Goal: Task Accomplishment & Management: Manage account settings

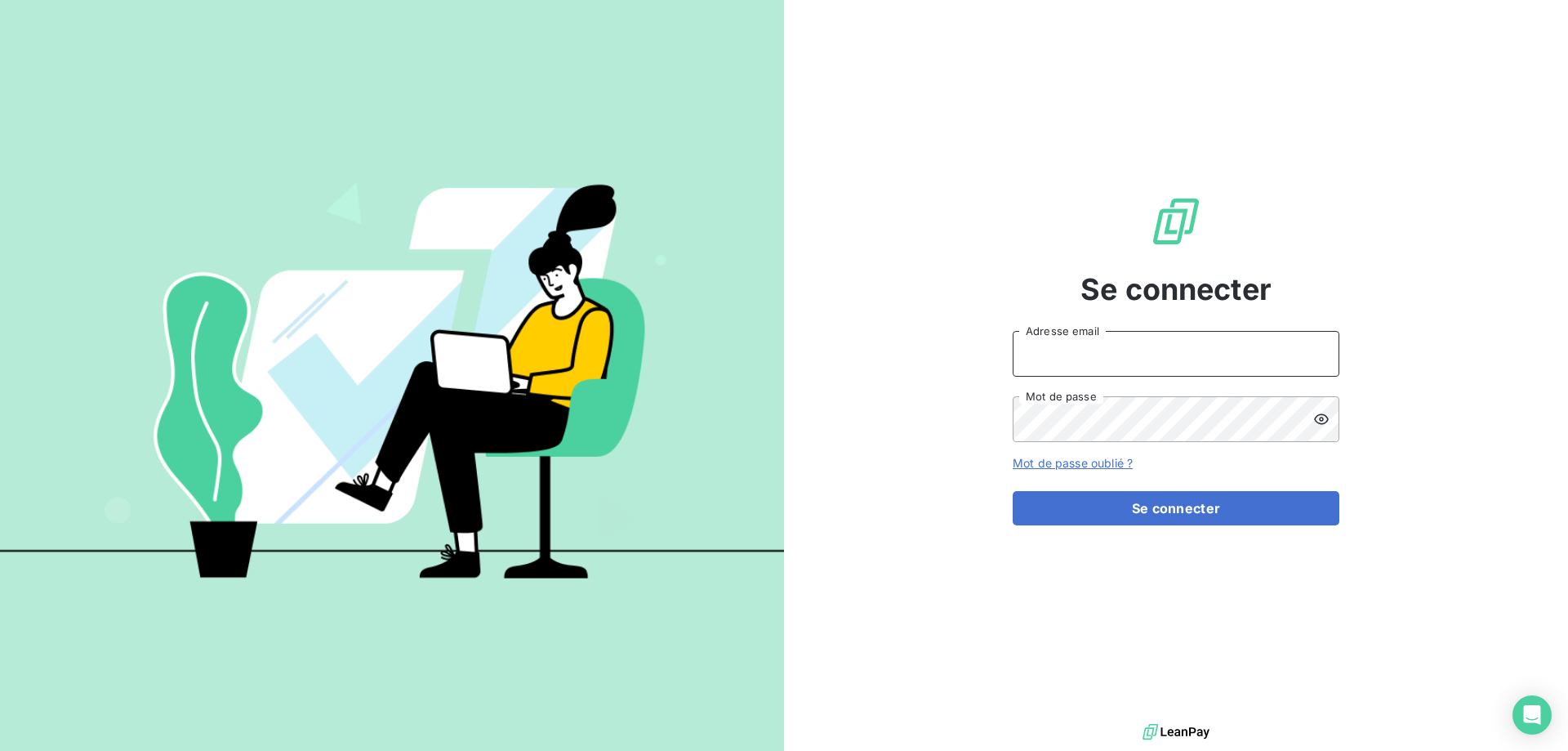
type input "[EMAIL_ADDRESS][DOMAIN_NAME]"
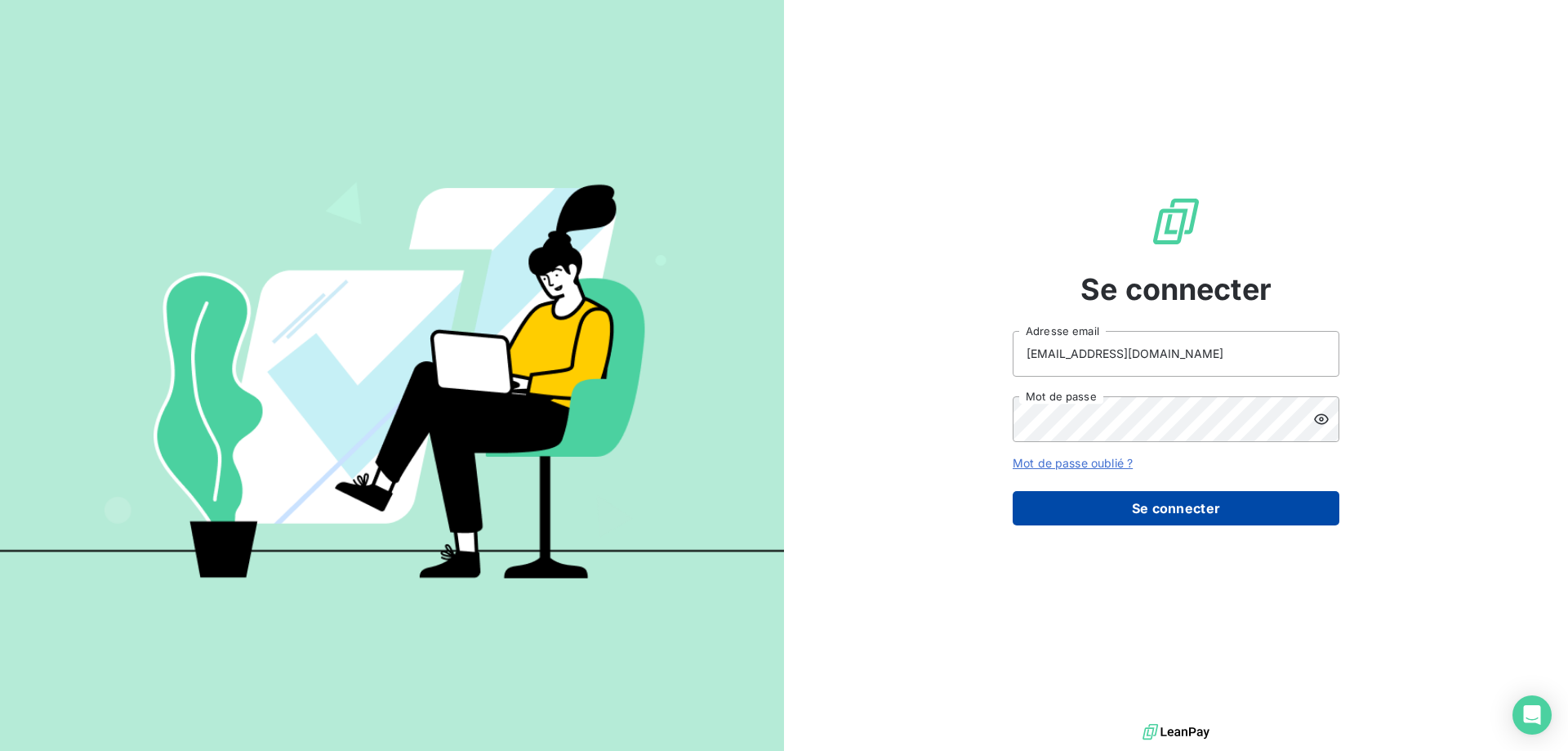
click at [1151, 517] on button "Se connecter" at bounding box center [1176, 507] width 327 height 34
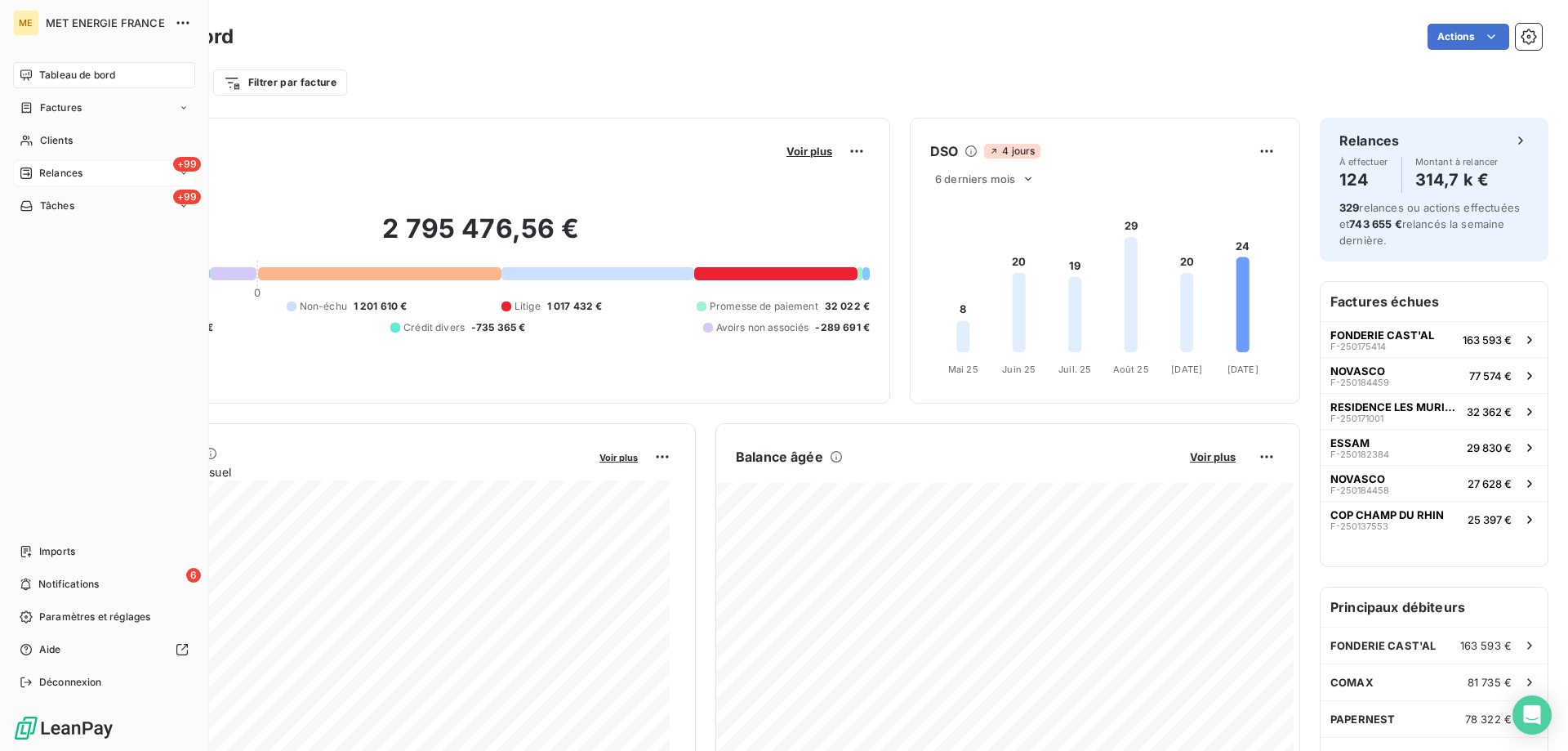
click at [38, 169] on div "Relances" at bounding box center [51, 173] width 63 height 15
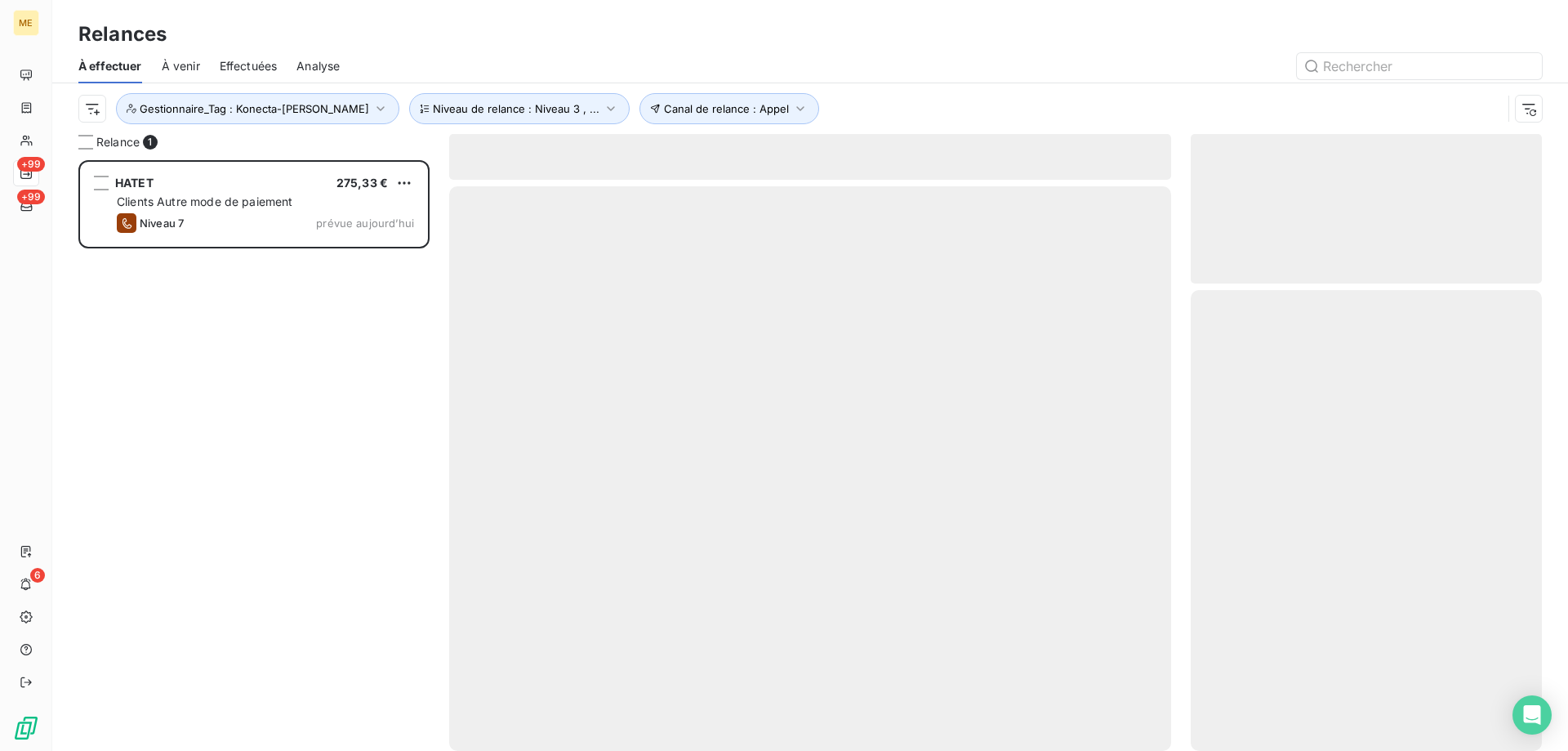
scroll to position [579, 339]
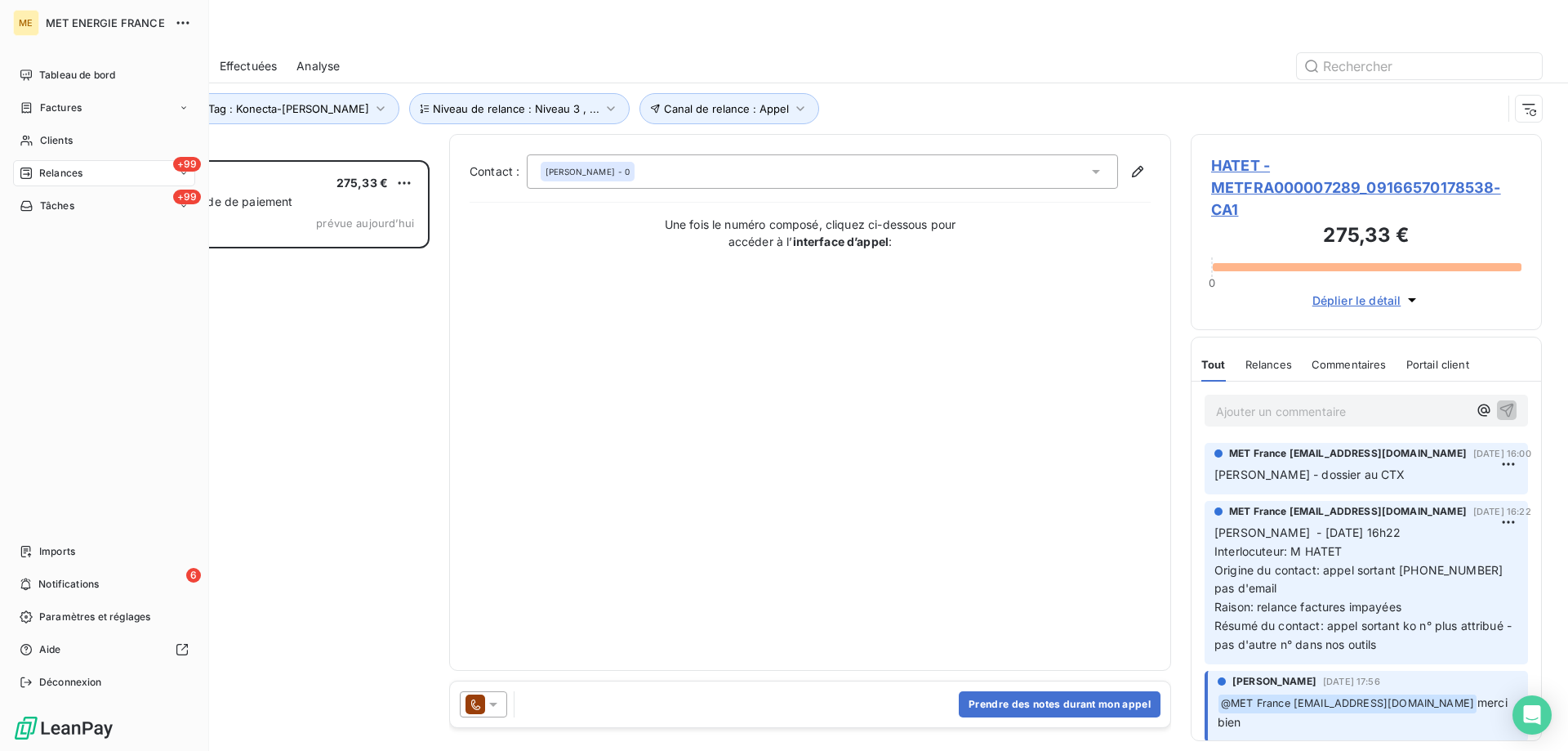
click at [52, 176] on span "Relances" at bounding box center [61, 173] width 43 height 15
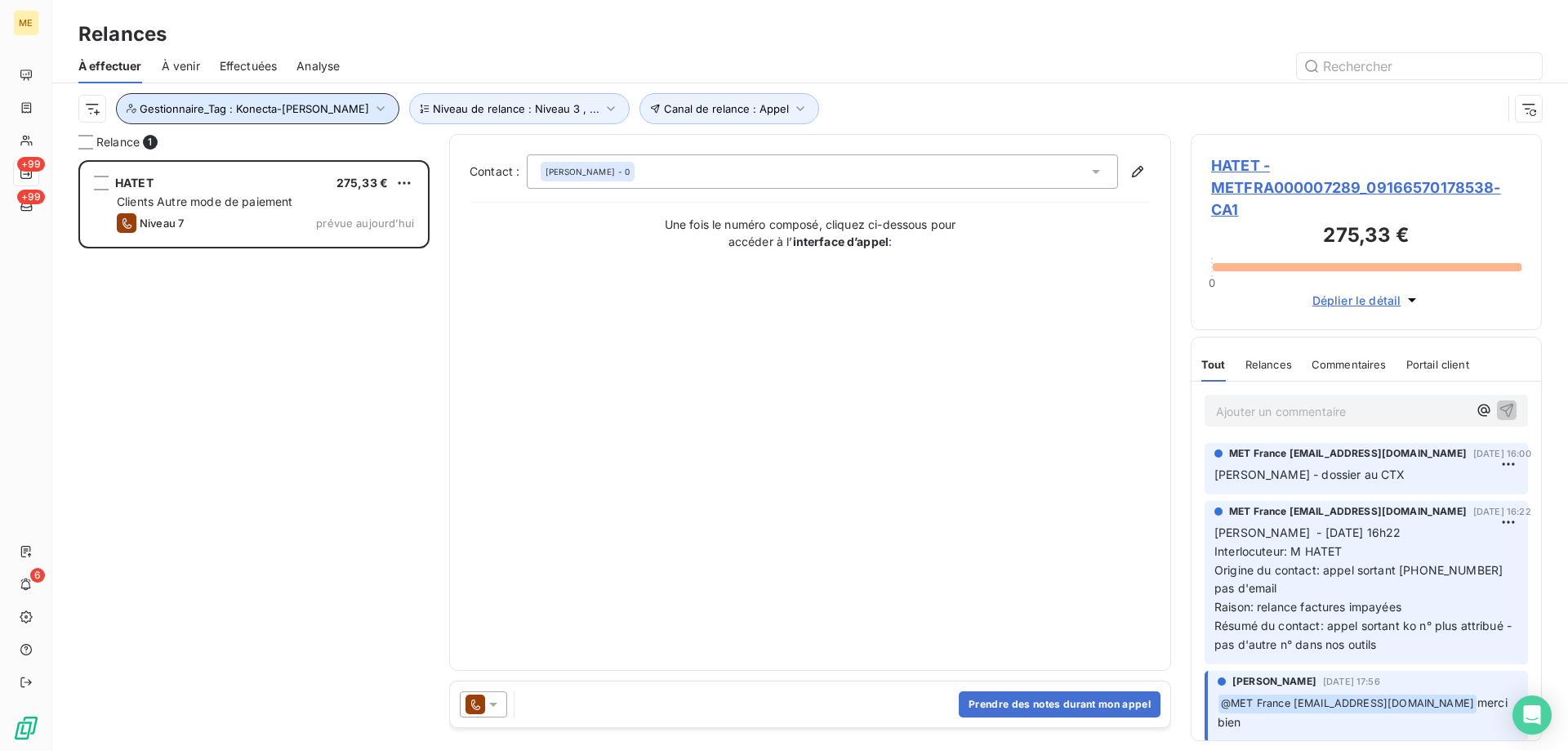
click at [233, 104] on span "Gestionnaire_Tag : Konecta-Sylvain" at bounding box center [255, 108] width 230 height 13
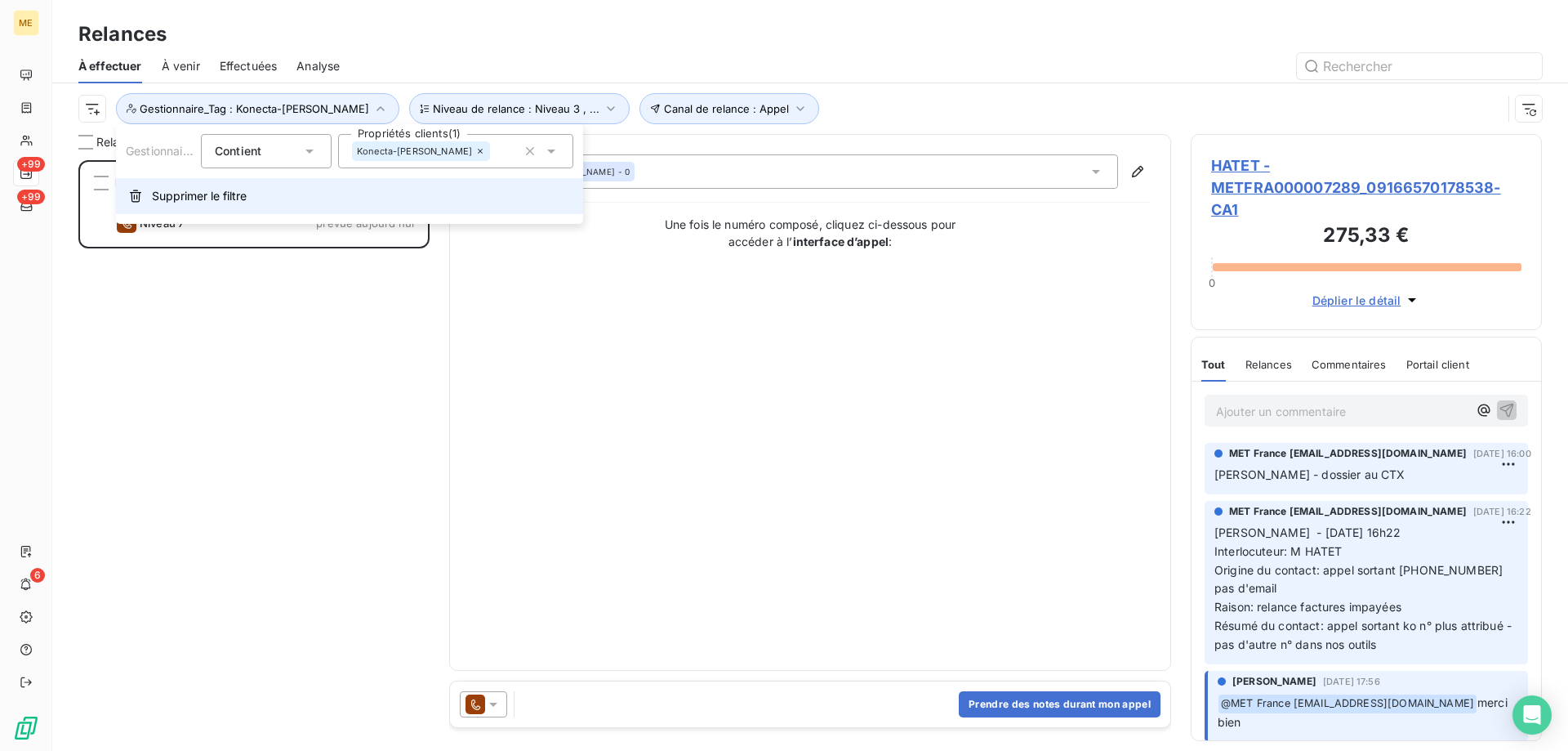
click at [133, 196] on icon "button" at bounding box center [135, 196] width 13 height 13
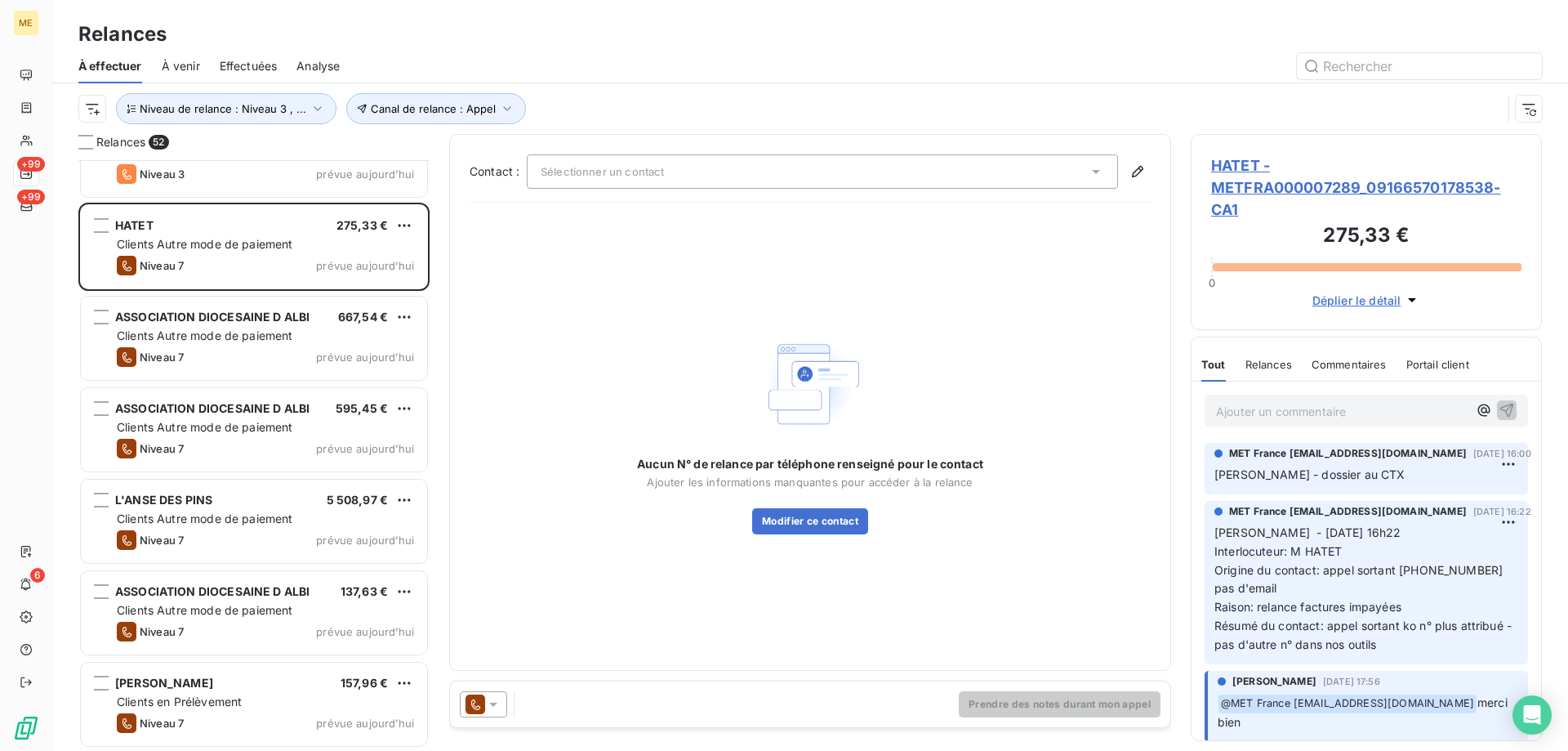
scroll to position [4169, 0]
click at [225, 104] on span "Niveau de relance : Niveau 3 , ..." at bounding box center [224, 108] width 167 height 13
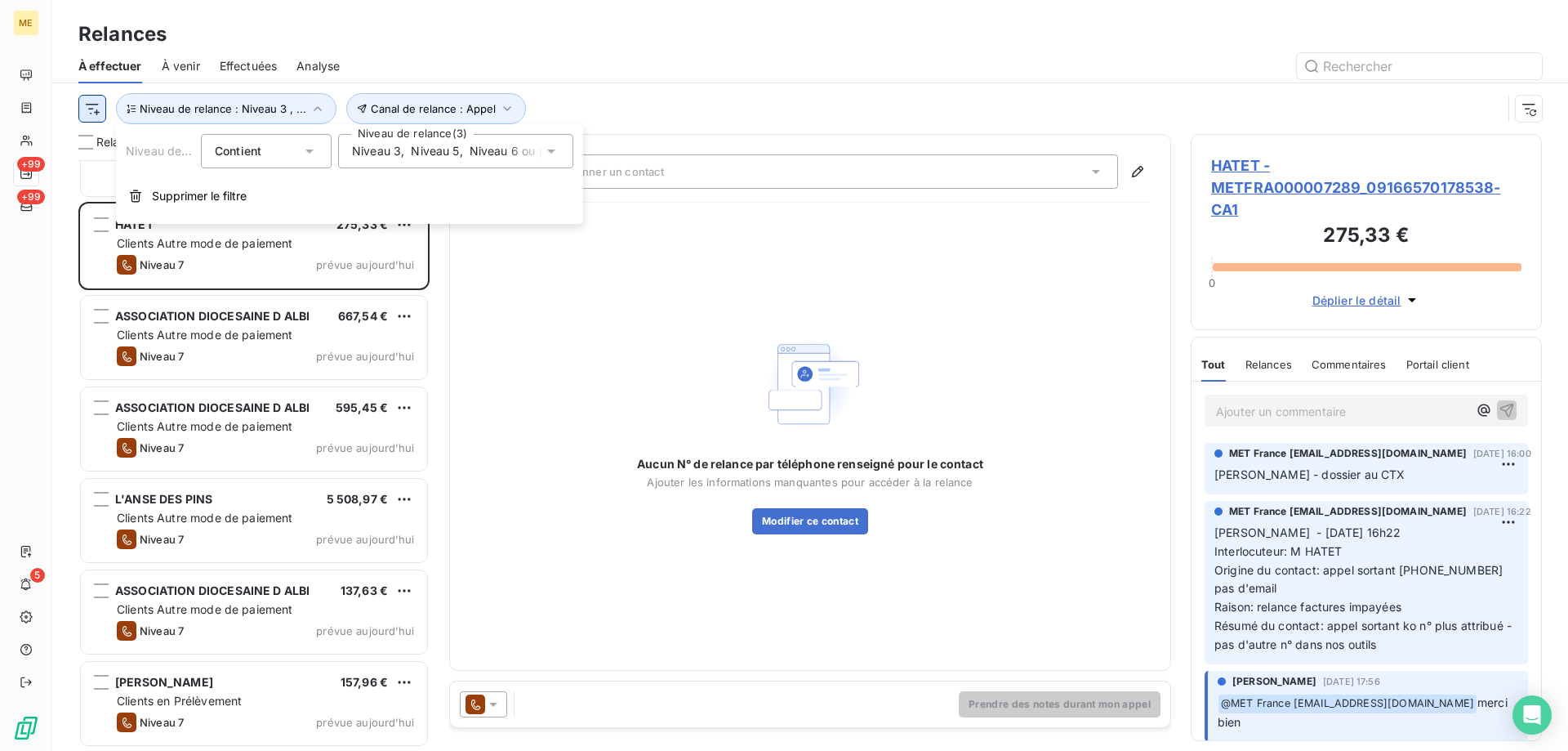
click at [86, 112] on html "ME +99 +99 5 Relances À effectuer À venir Effectuées Analyse Canal de relance :…" at bounding box center [784, 457] width 1568 height 915
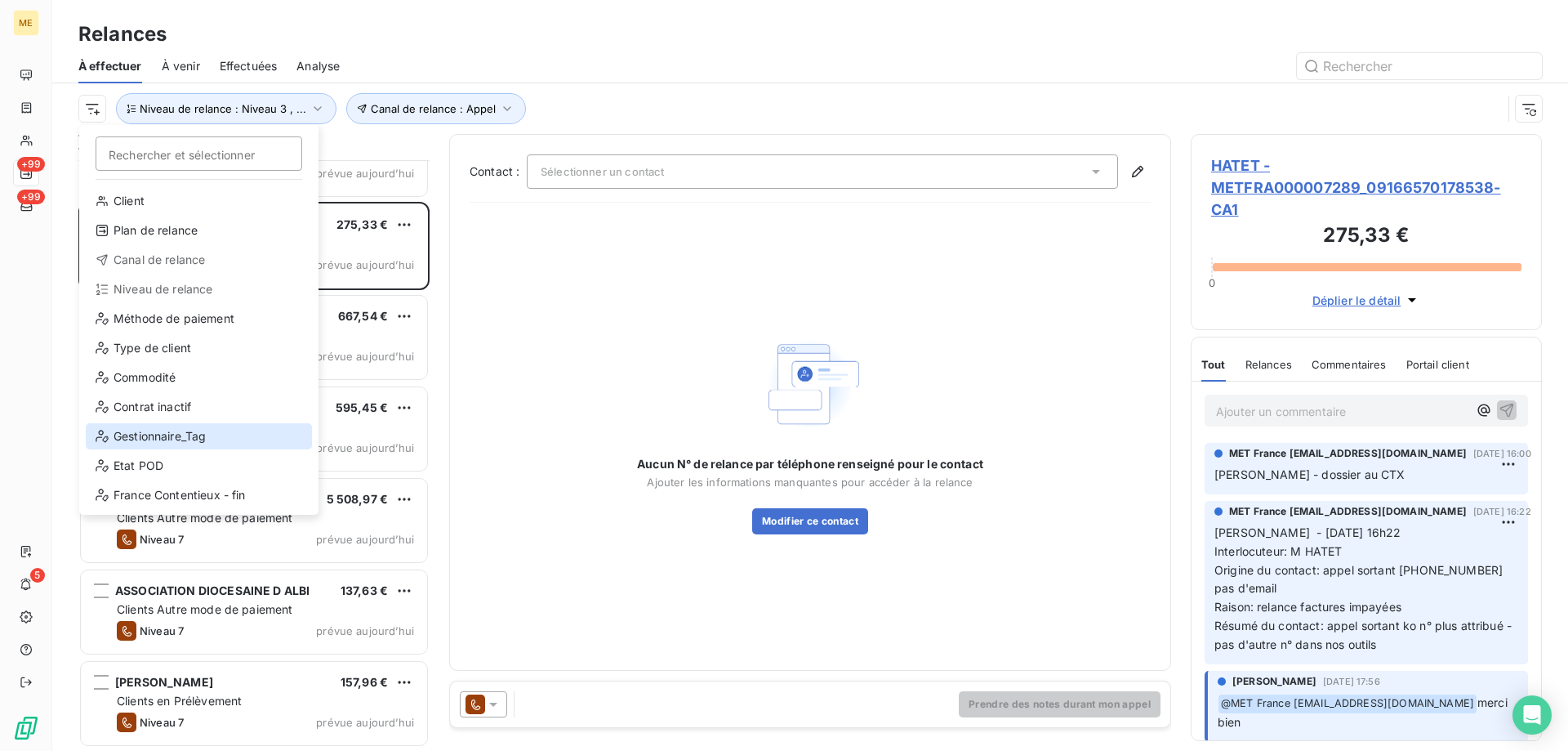
click at [146, 434] on div "Gestionnaire_Tag" at bounding box center [199, 436] width 226 height 26
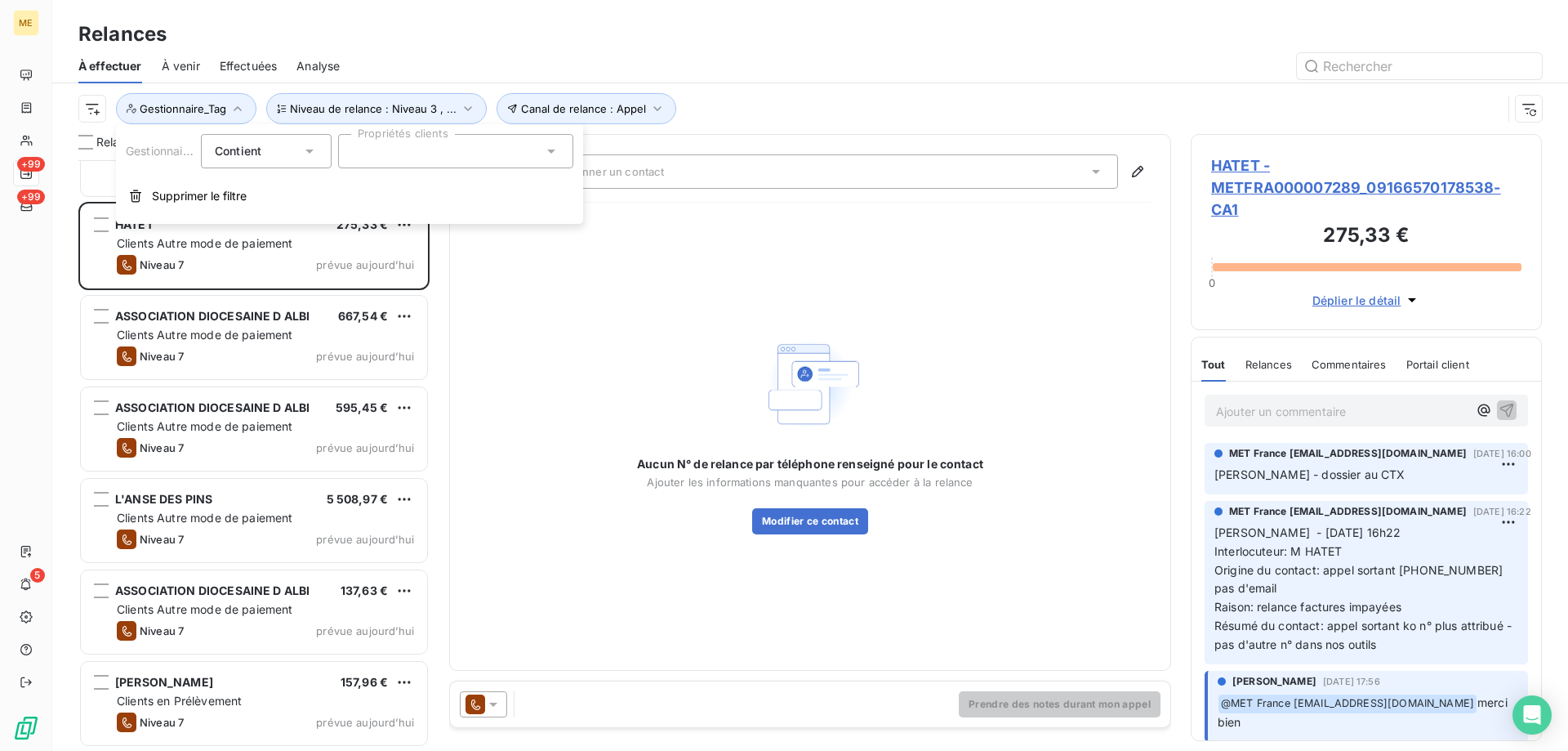
click at [384, 153] on div at bounding box center [456, 151] width 235 height 34
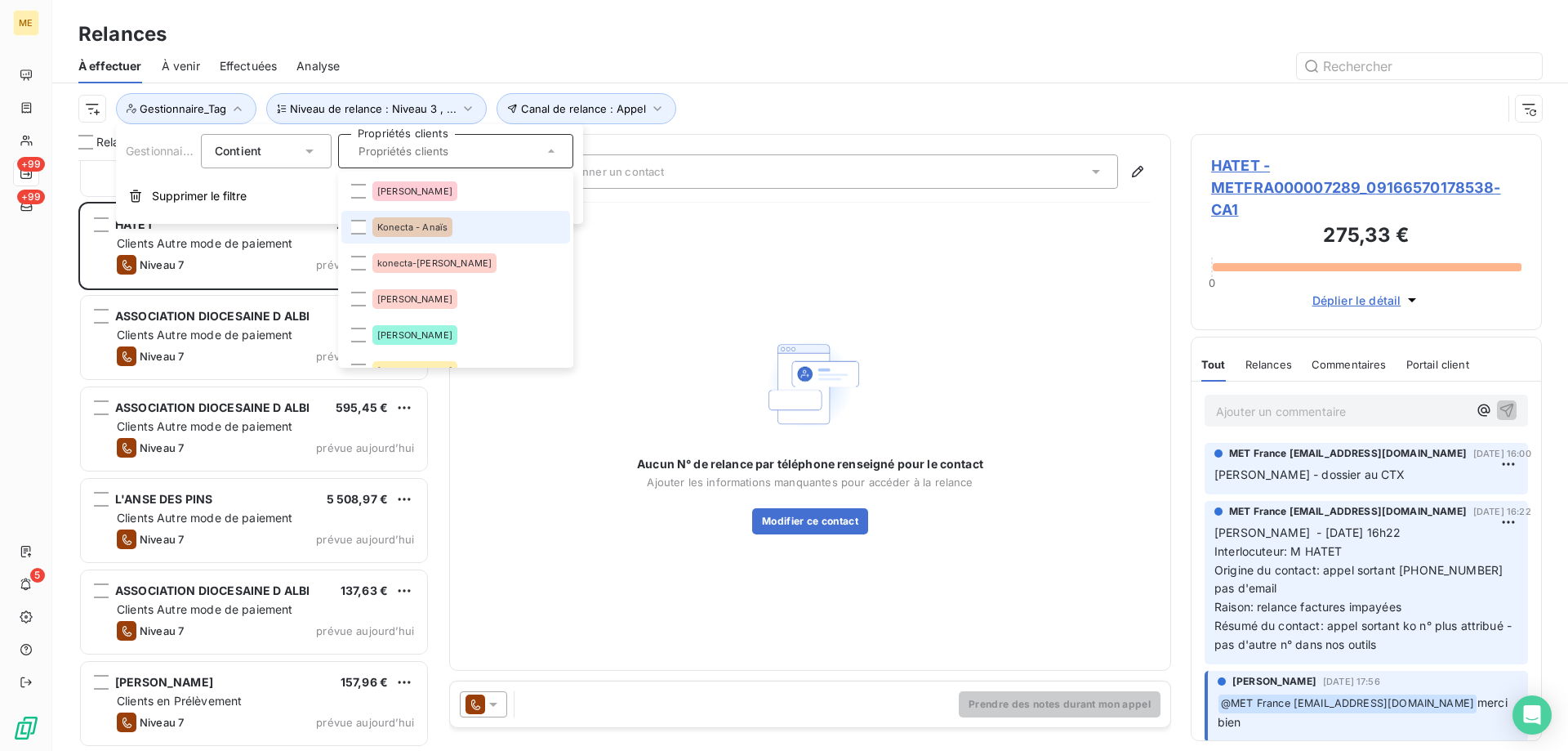
click at [409, 225] on span "Konecta - Anaïs" at bounding box center [412, 226] width 70 height 10
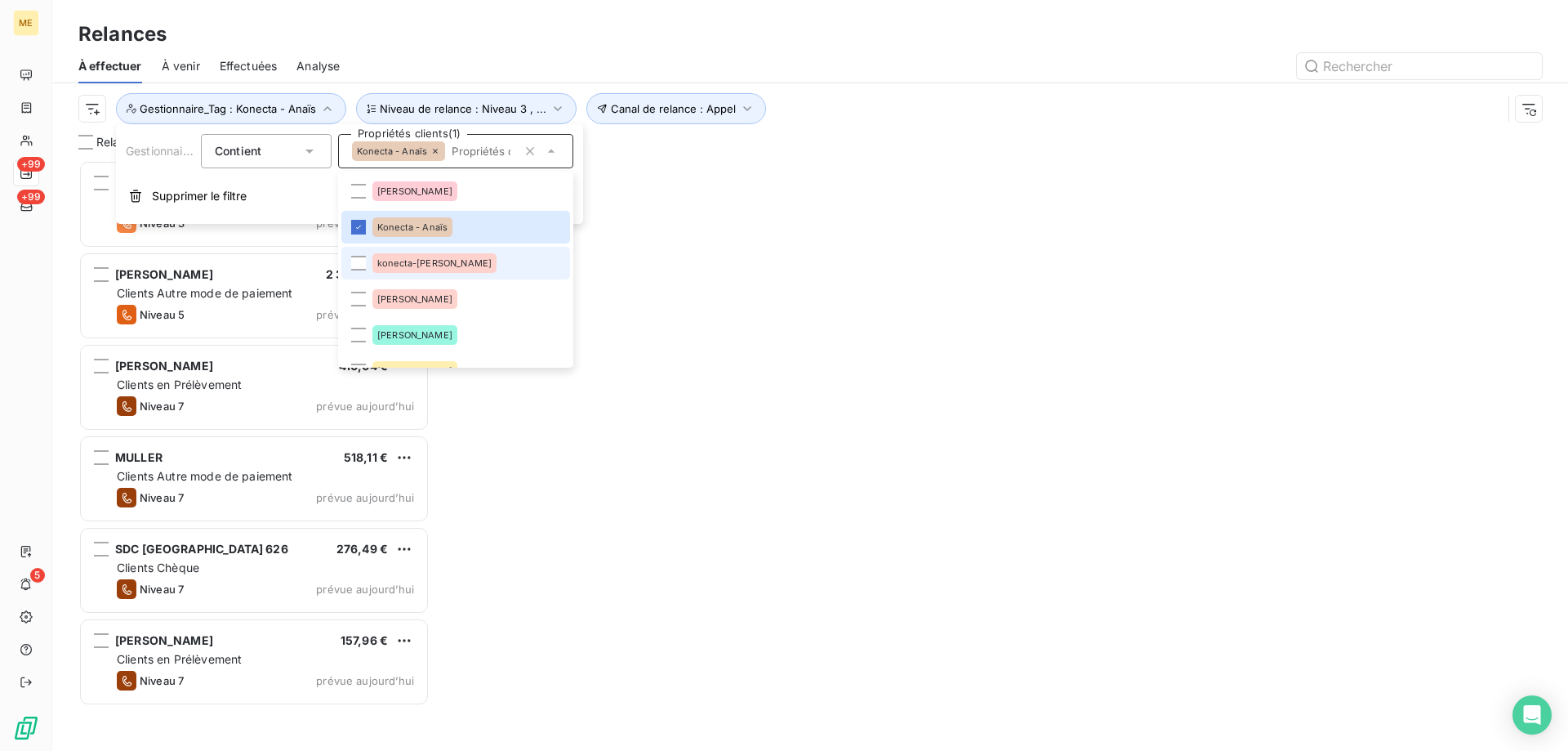
scroll to position [579, 339]
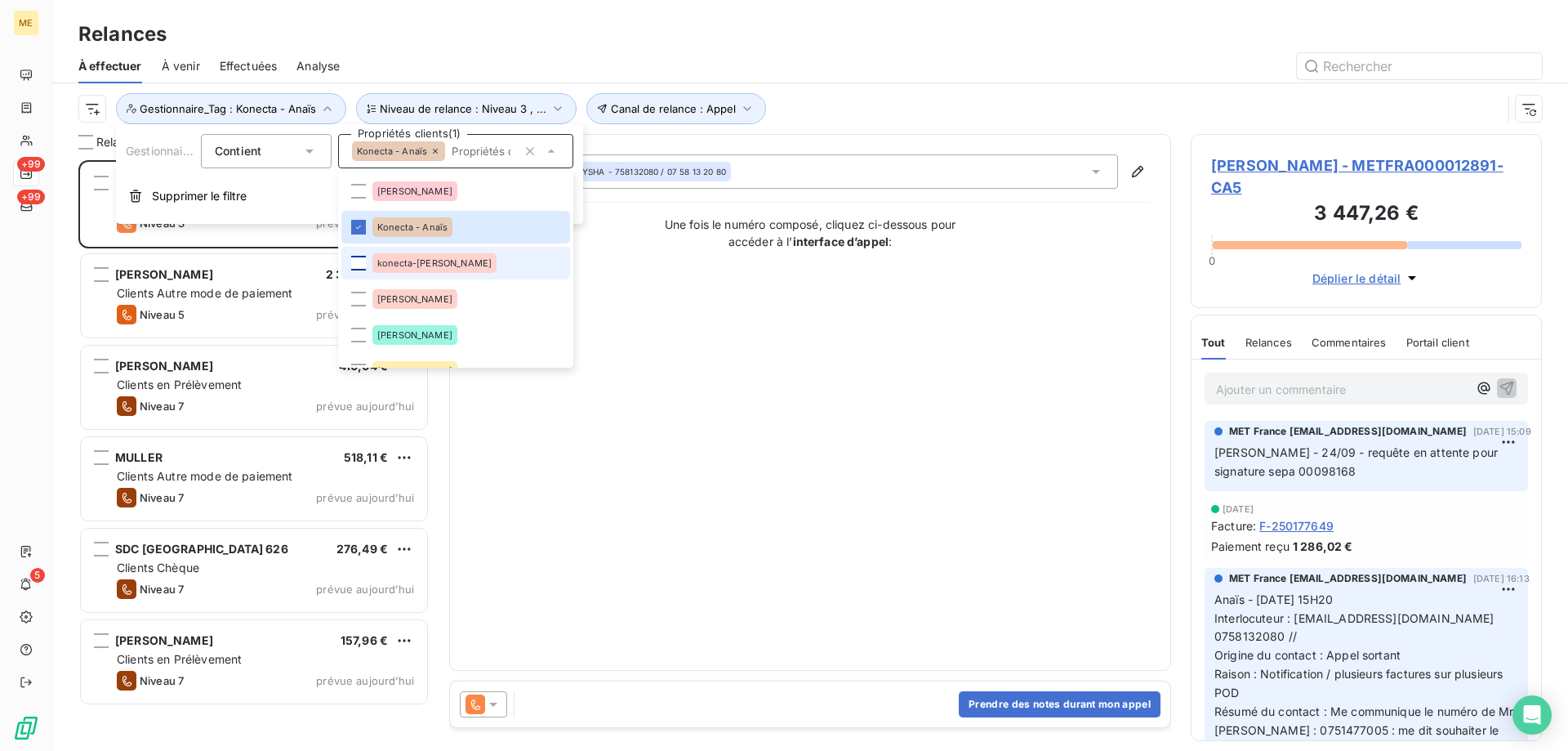
click at [361, 263] on div at bounding box center [358, 263] width 15 height 15
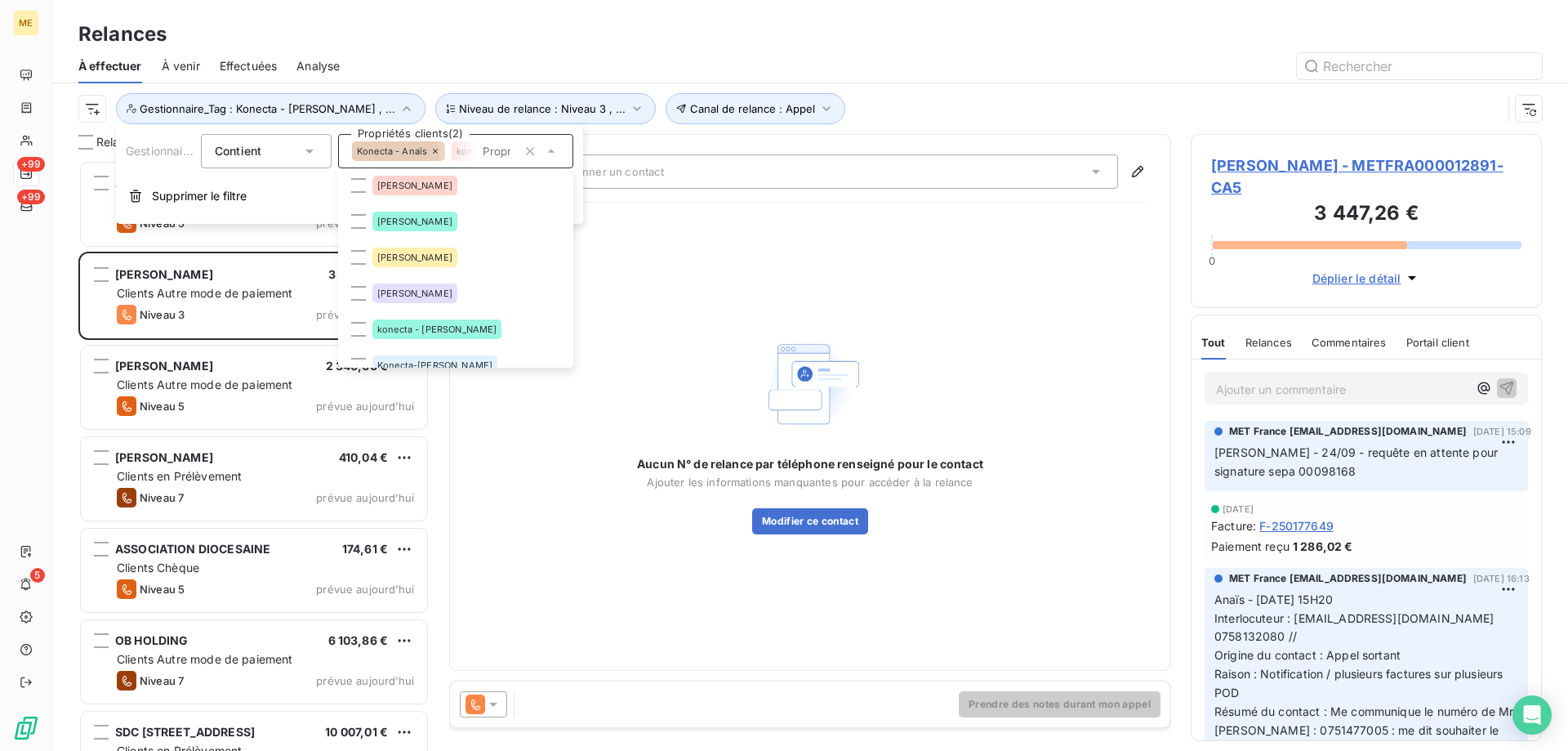
scroll to position [164, 0]
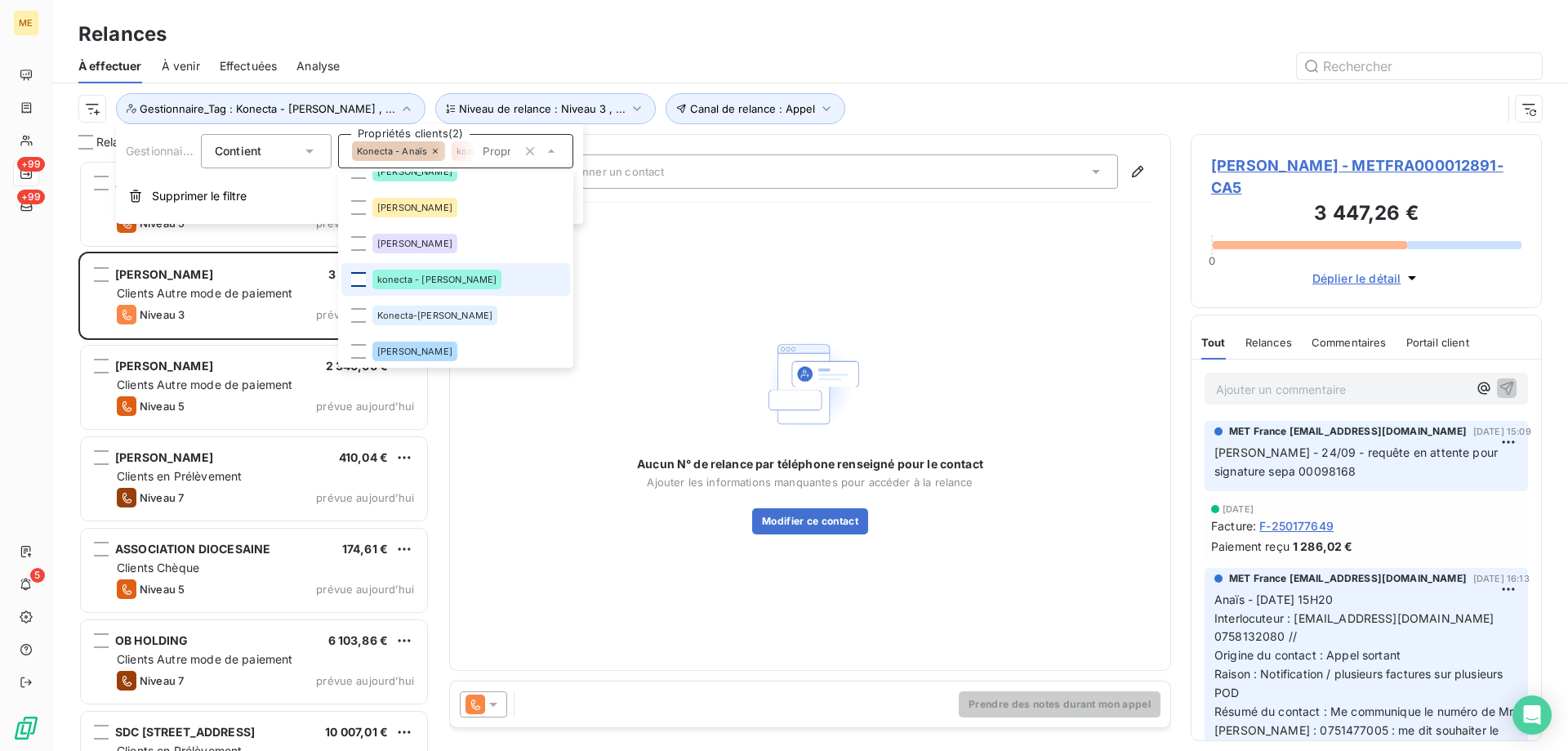
click at [357, 284] on div at bounding box center [358, 279] width 15 height 15
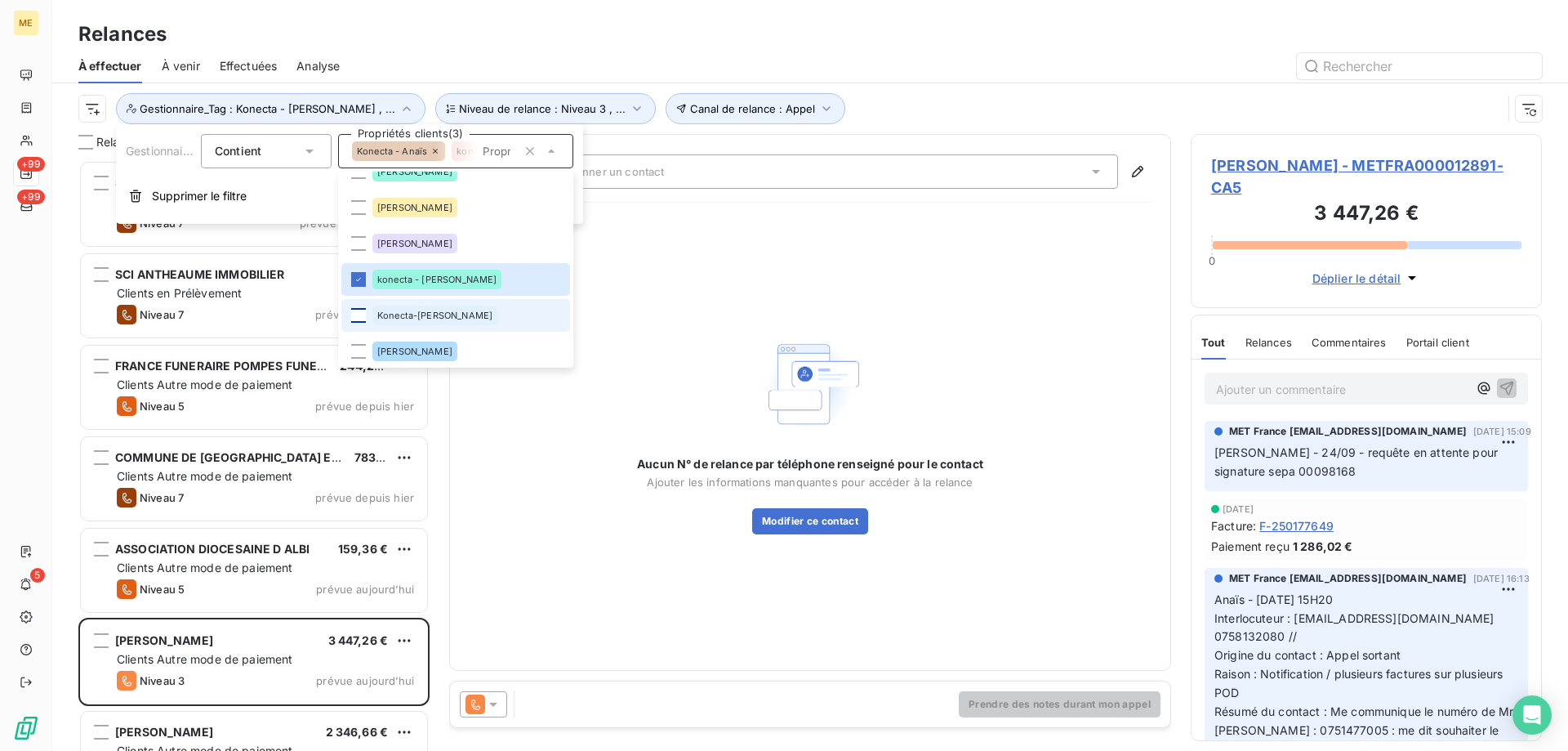
scroll to position [579, 339]
click at [355, 314] on div at bounding box center [358, 315] width 15 height 15
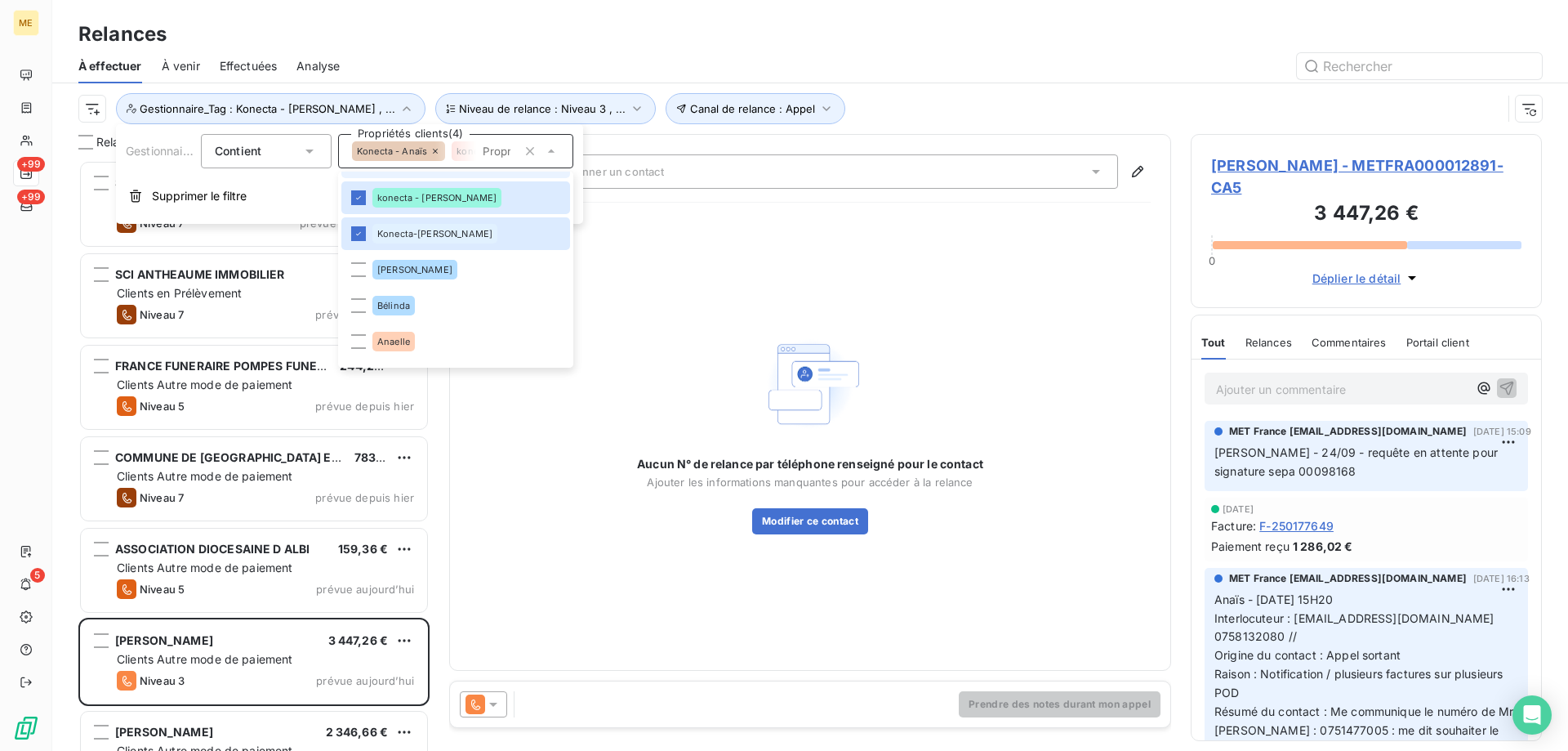
scroll to position [311, 0]
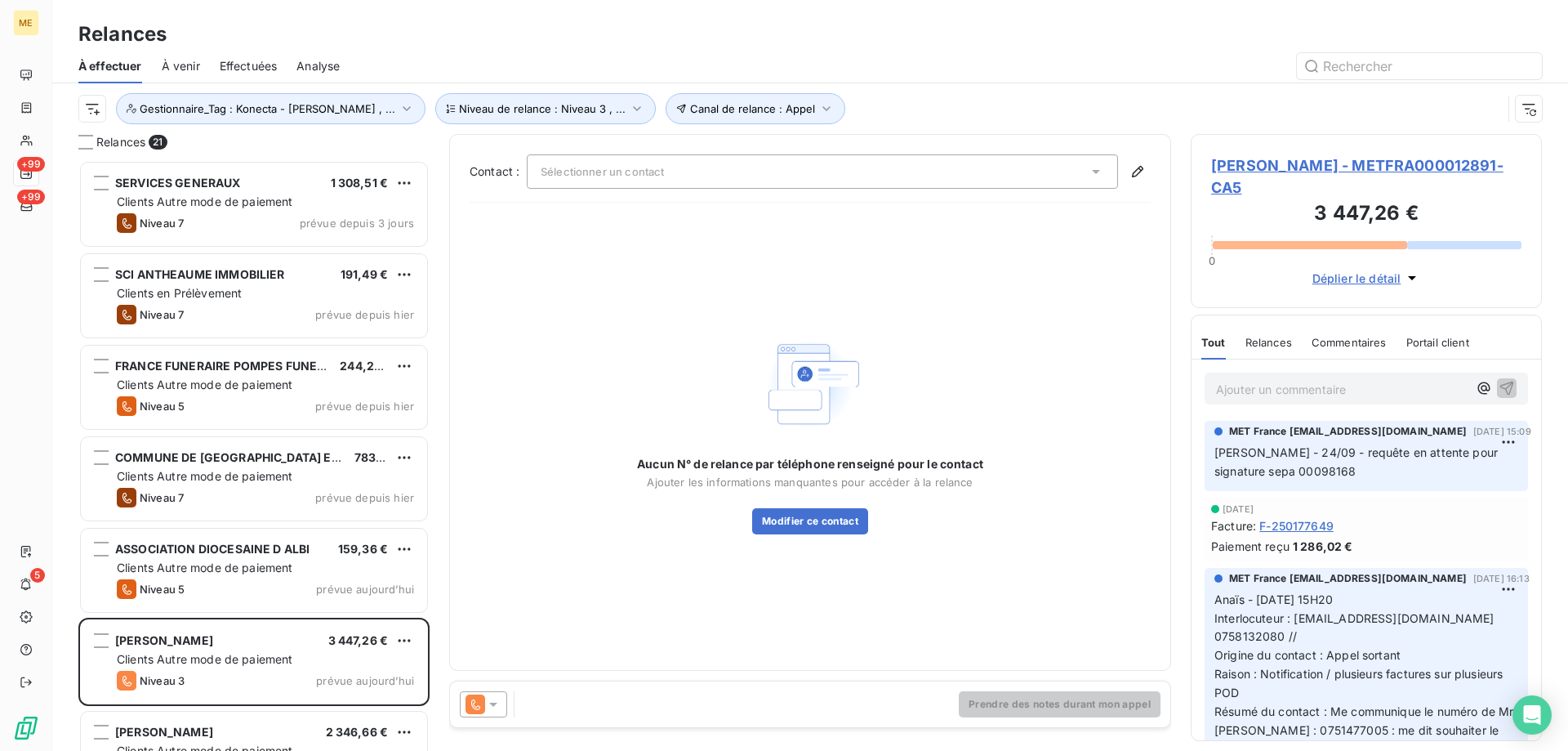
click at [876, 270] on div "Aucun N° de relance par téléphone renseigné pour le contact Ajouter les informa…" at bounding box center [810, 433] width 681 height 435
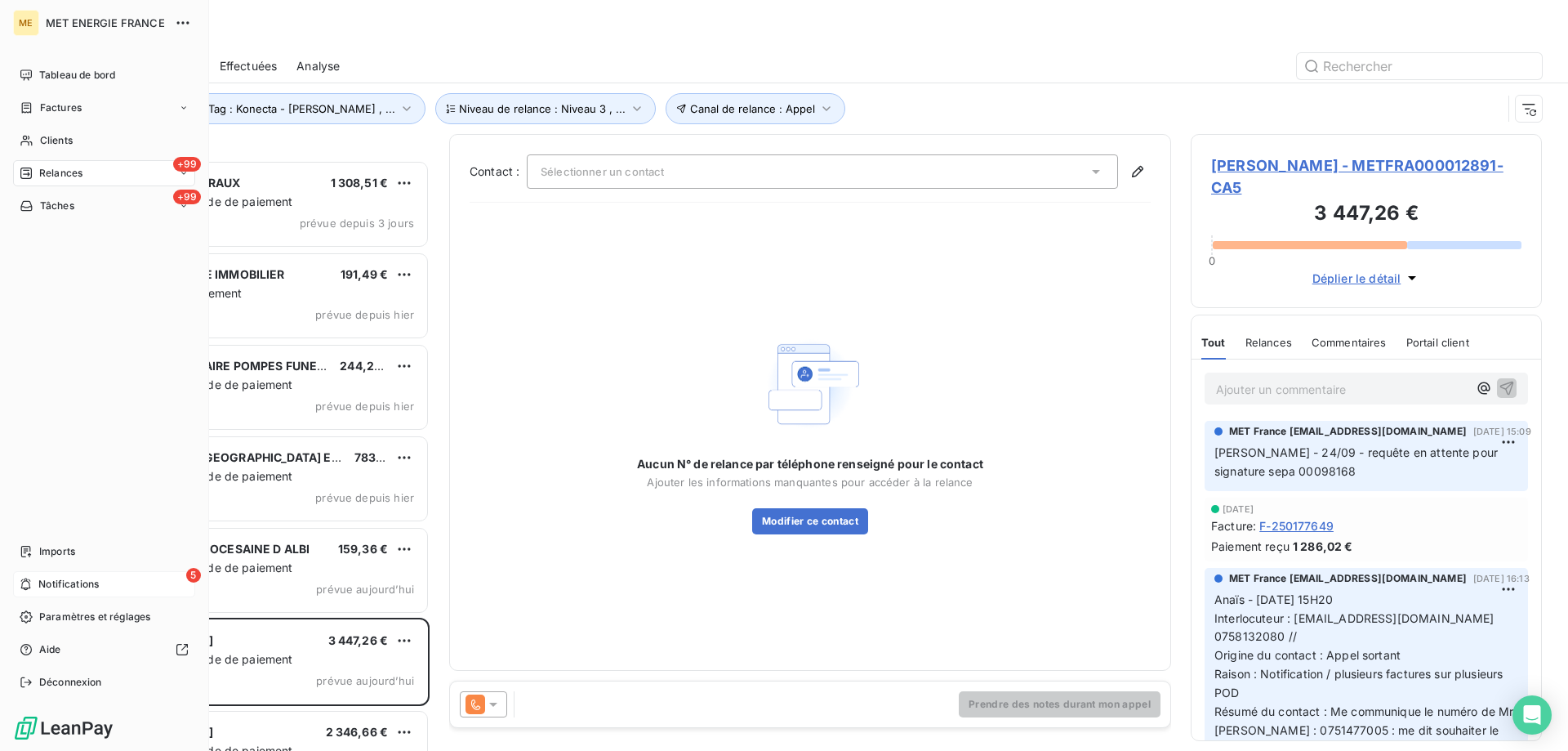
click at [82, 592] on div "5 Notifications" at bounding box center [103, 584] width 182 height 26
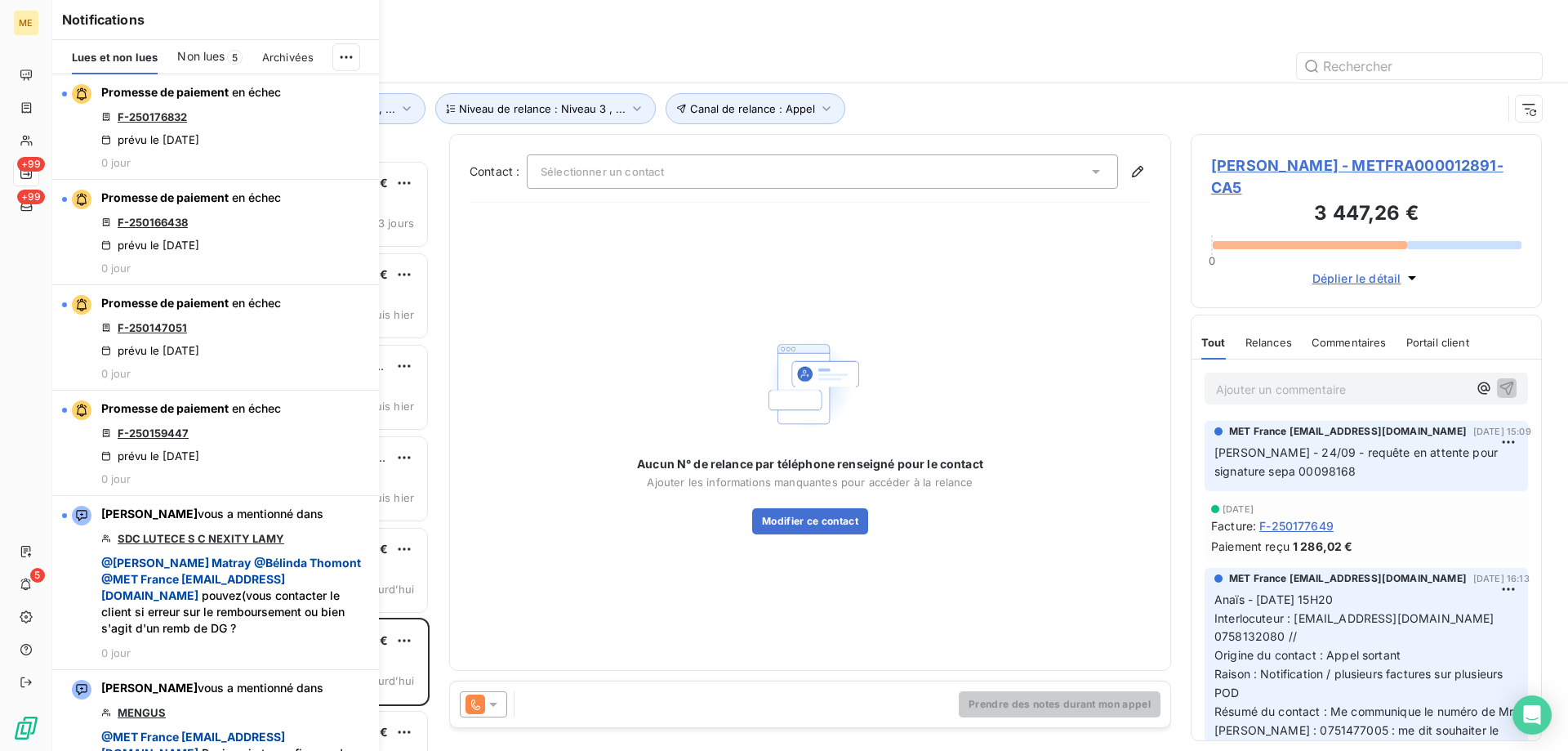
click at [755, 258] on div "Aucun N° de relance par téléphone renseigné pour le contact Ajouter les informa…" at bounding box center [810, 433] width 681 height 435
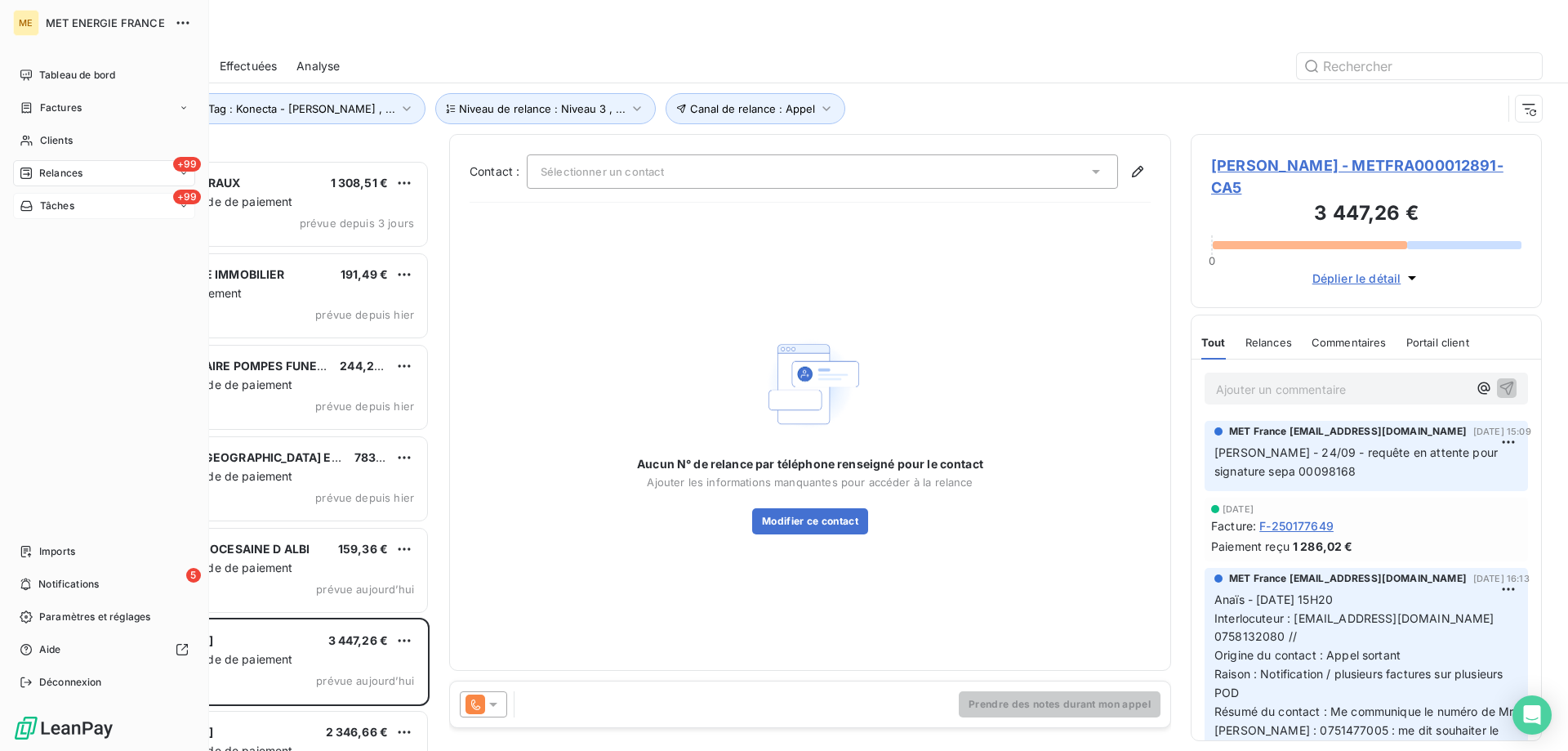
click at [57, 209] on span "Tâches" at bounding box center [57, 205] width 34 height 15
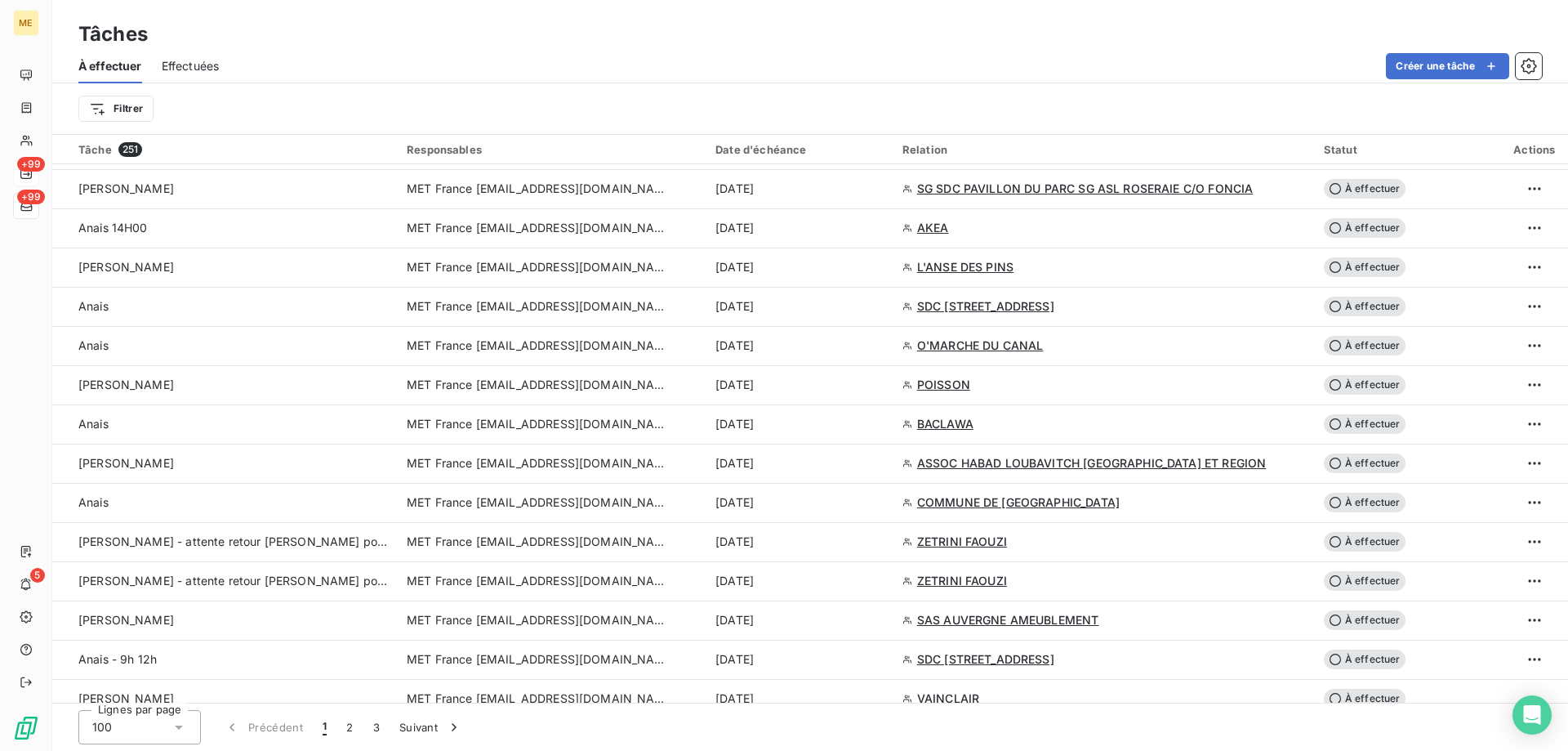
scroll to position [1144, 0]
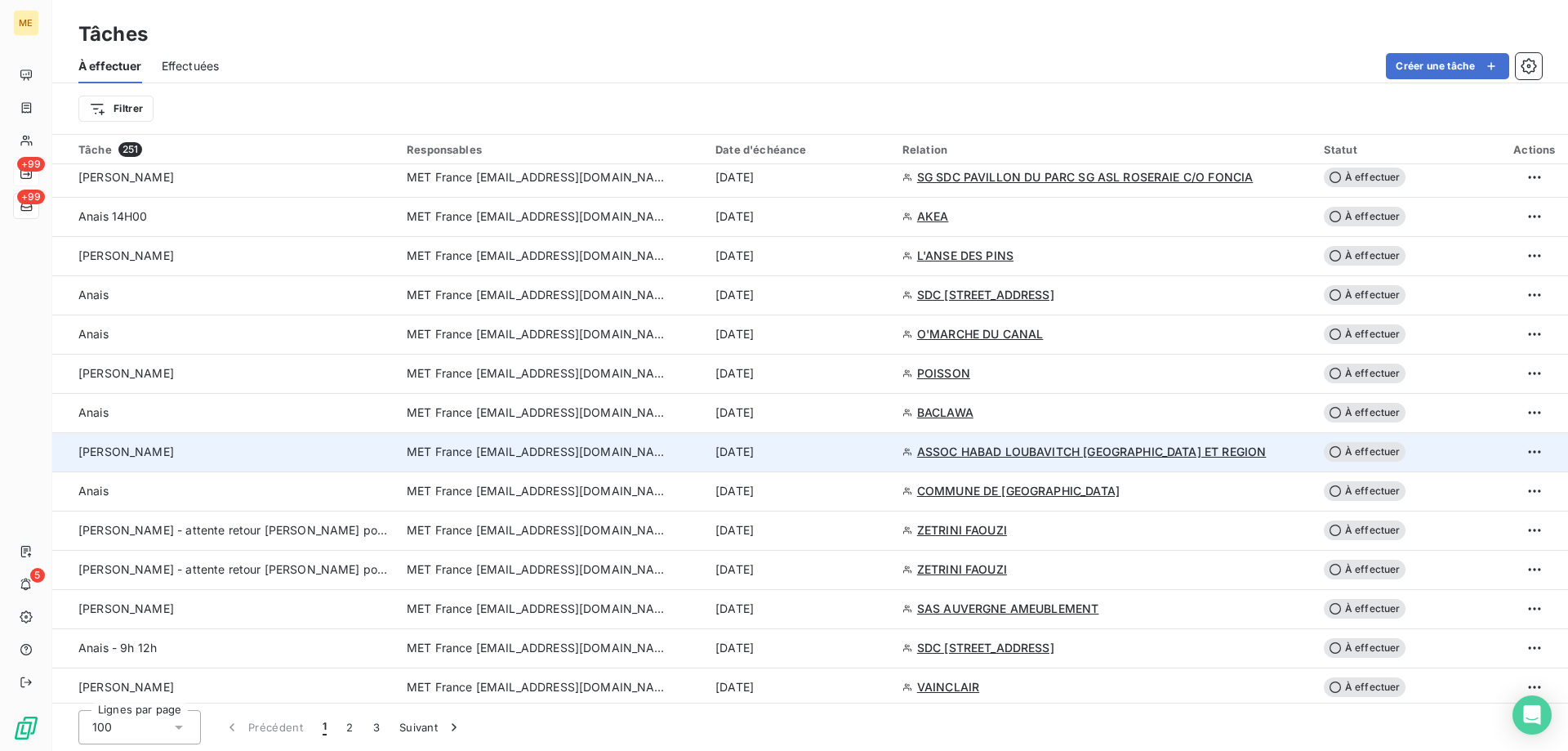
click at [92, 459] on div "[PERSON_NAME]" at bounding box center [232, 452] width 309 height 17
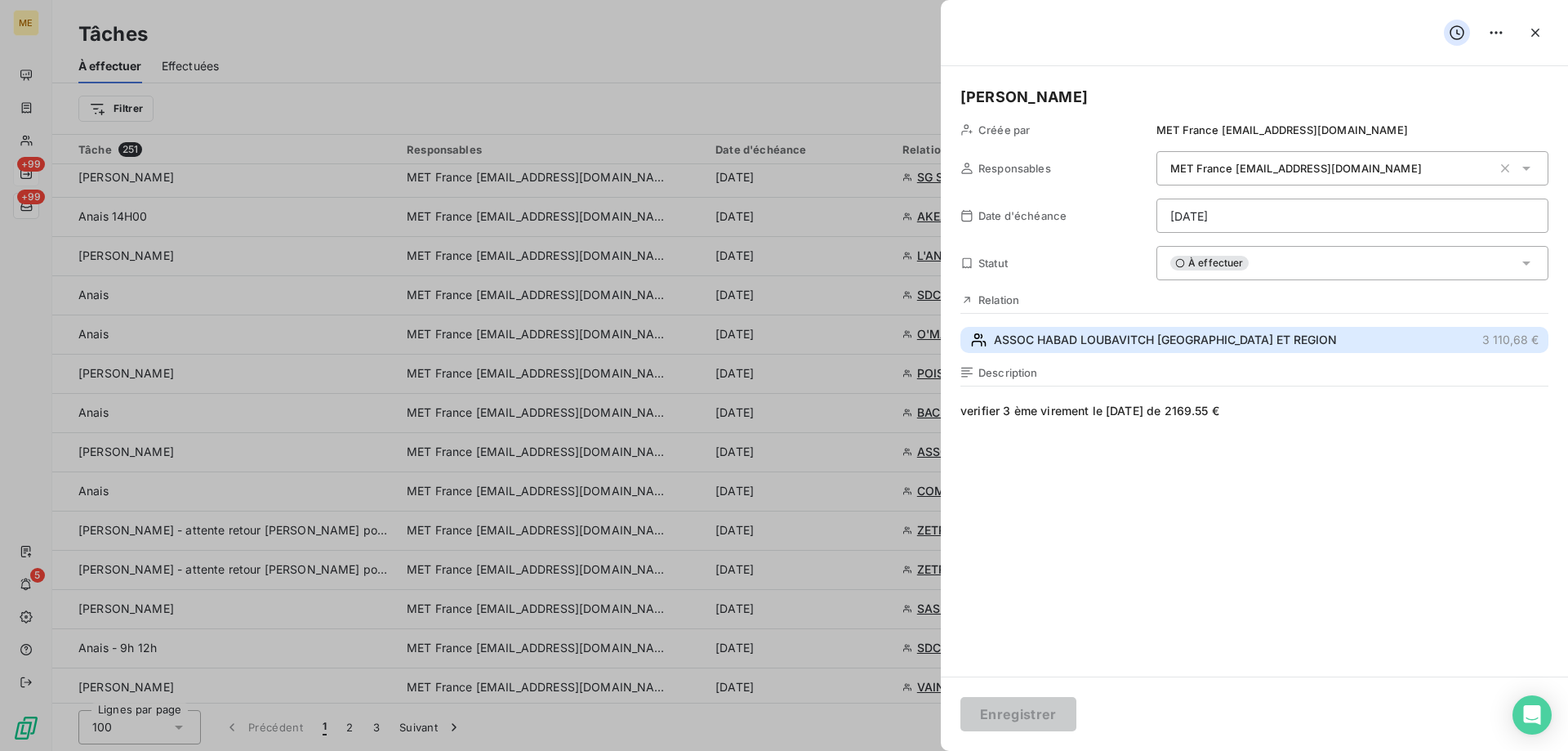
click at [1104, 332] on span "ASSOC HABAD LOUBAVITCH [GEOGRAPHIC_DATA] ET REGION" at bounding box center [1165, 339] width 343 height 17
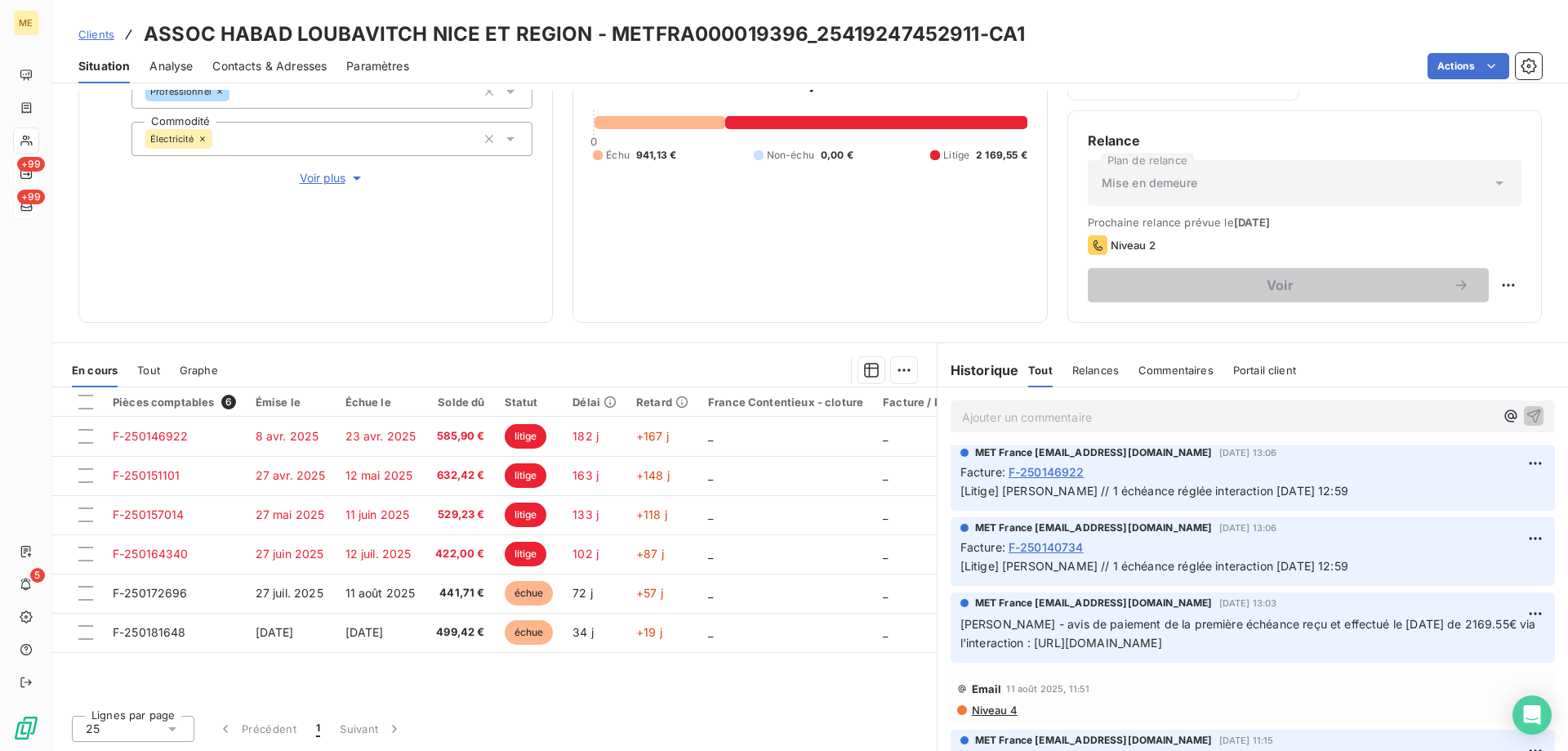
scroll to position [1389, 0]
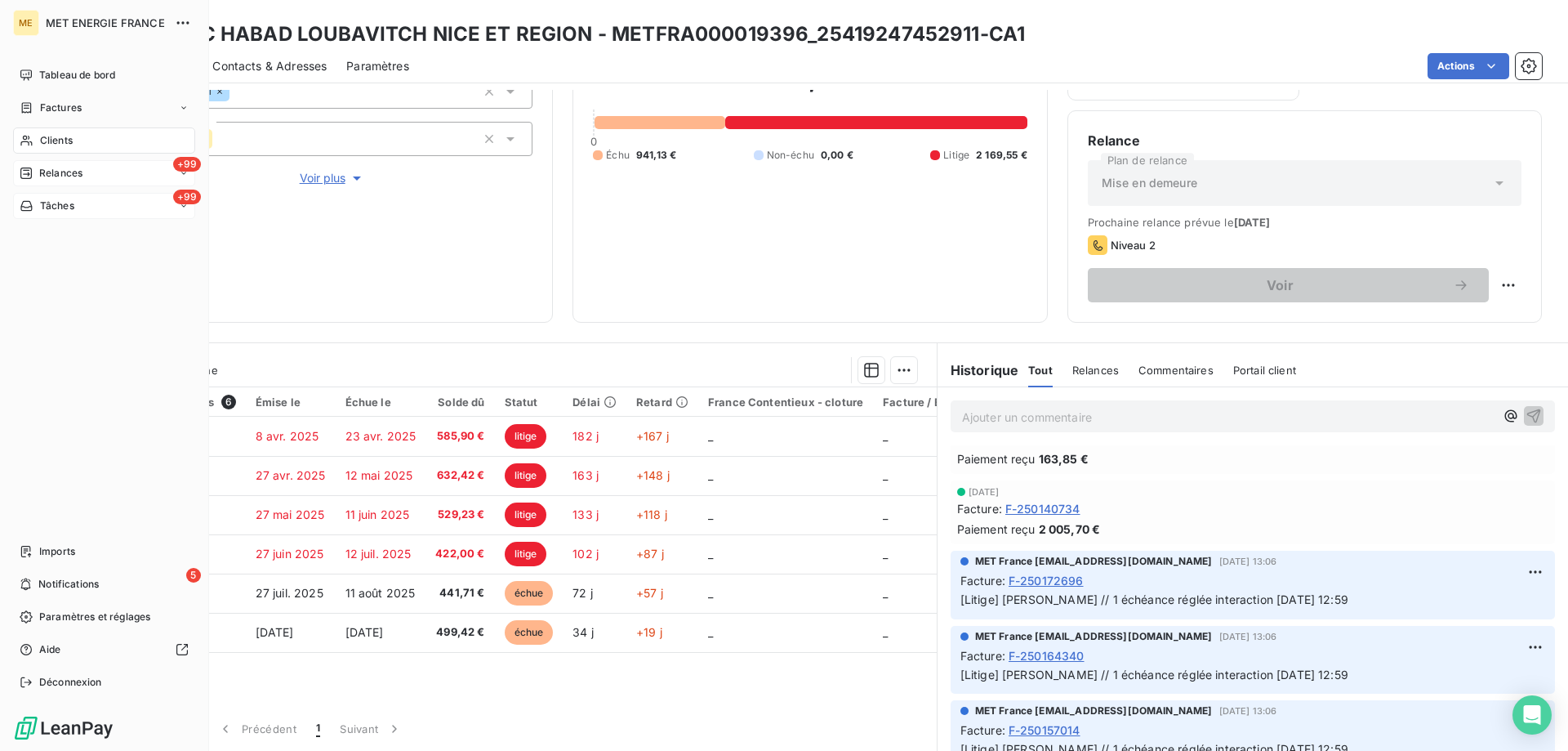
click at [45, 207] on span "Tâches" at bounding box center [57, 205] width 34 height 15
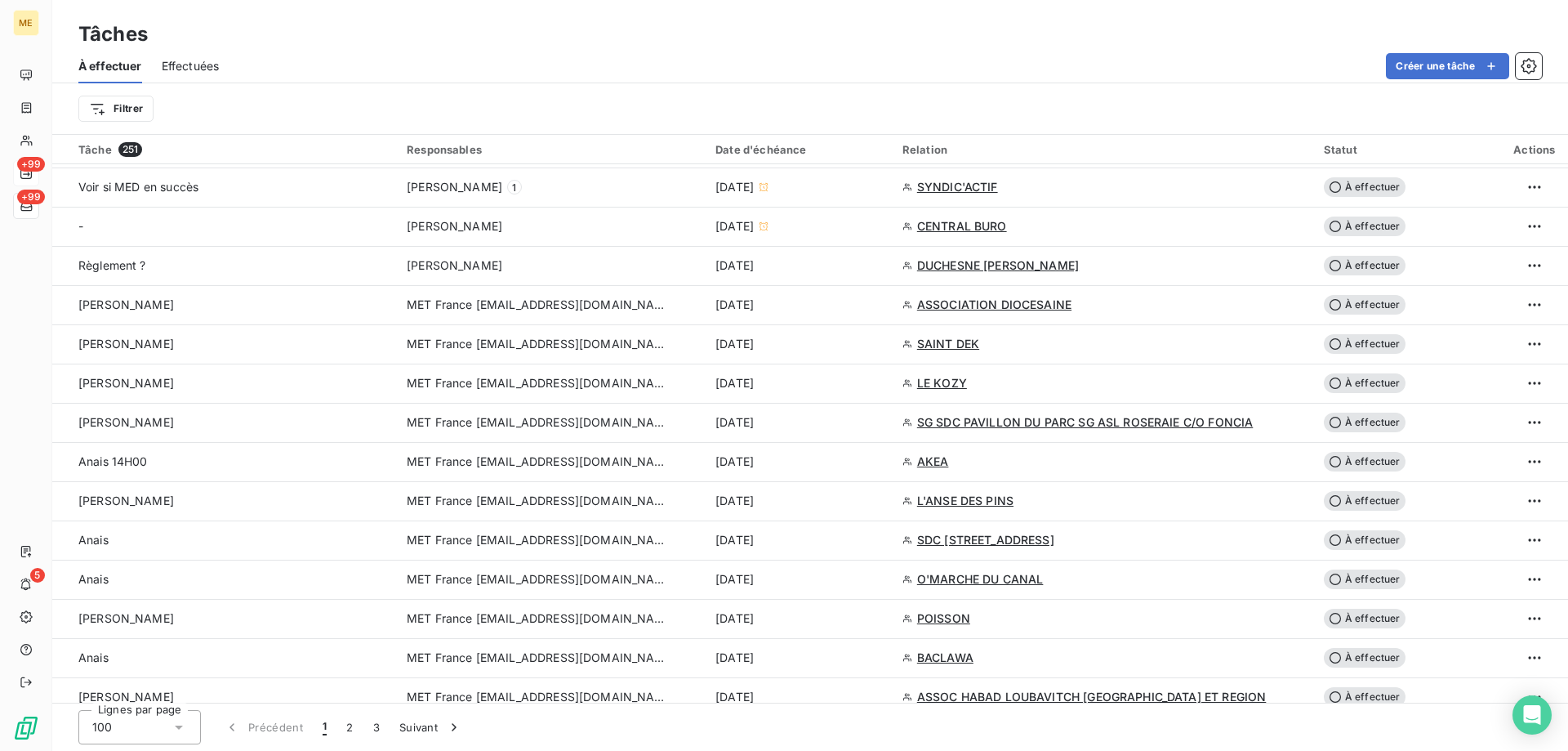
scroll to position [981, 0]
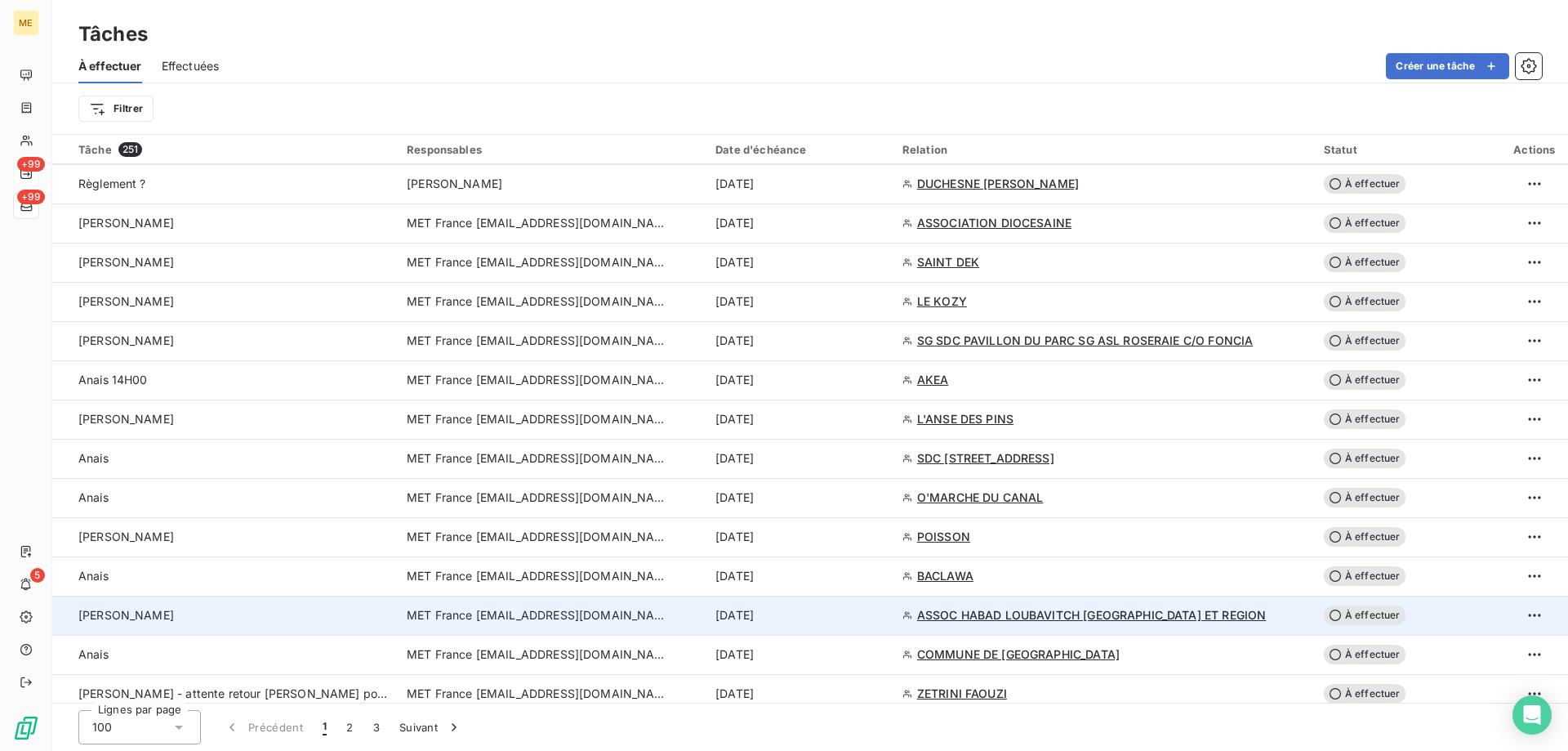
click at [541, 614] on span "MET France [EMAIL_ADDRESS][DOMAIN_NAME]" at bounding box center [537, 615] width 261 height 17
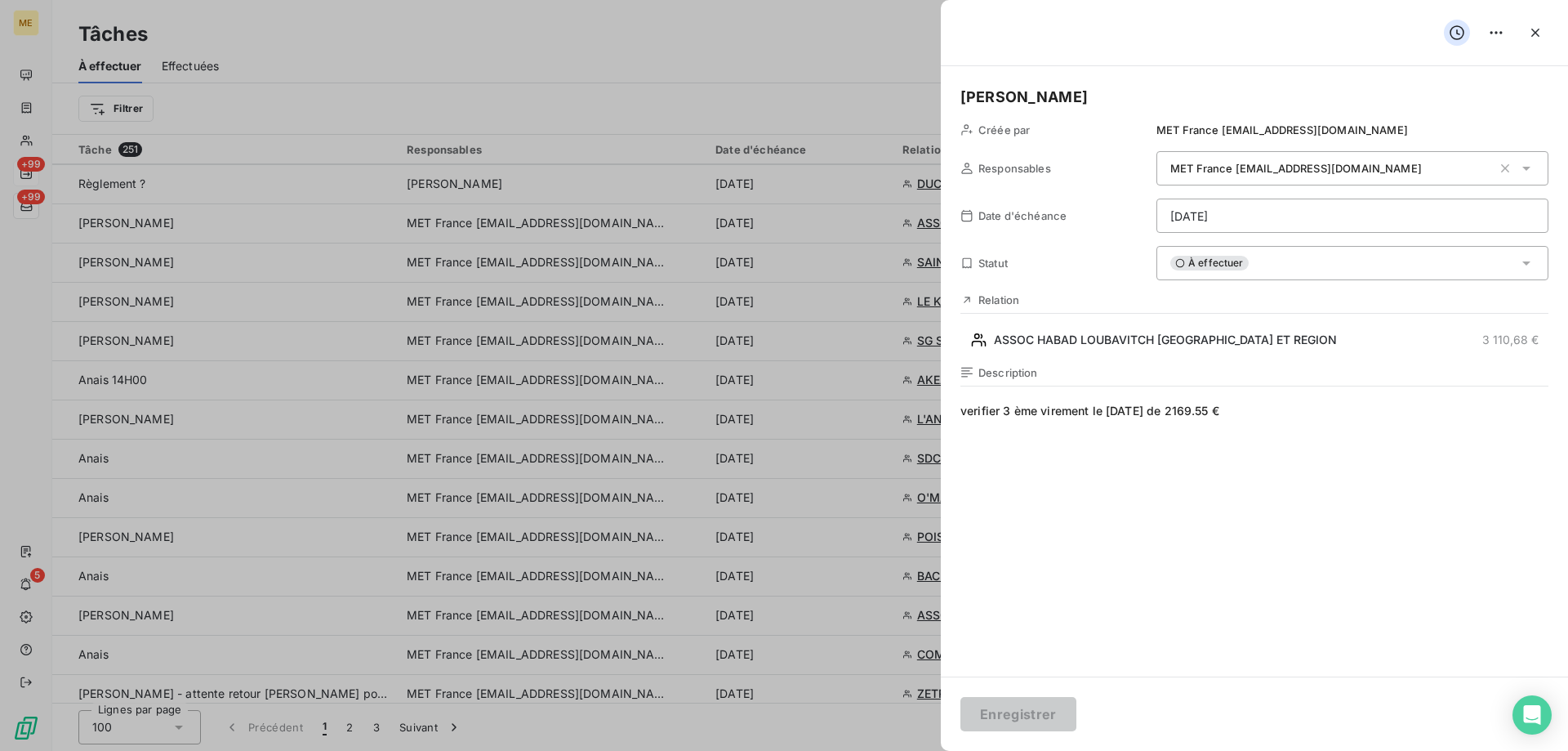
click at [1278, 272] on div "À effectuer" at bounding box center [1352, 263] width 392 height 34
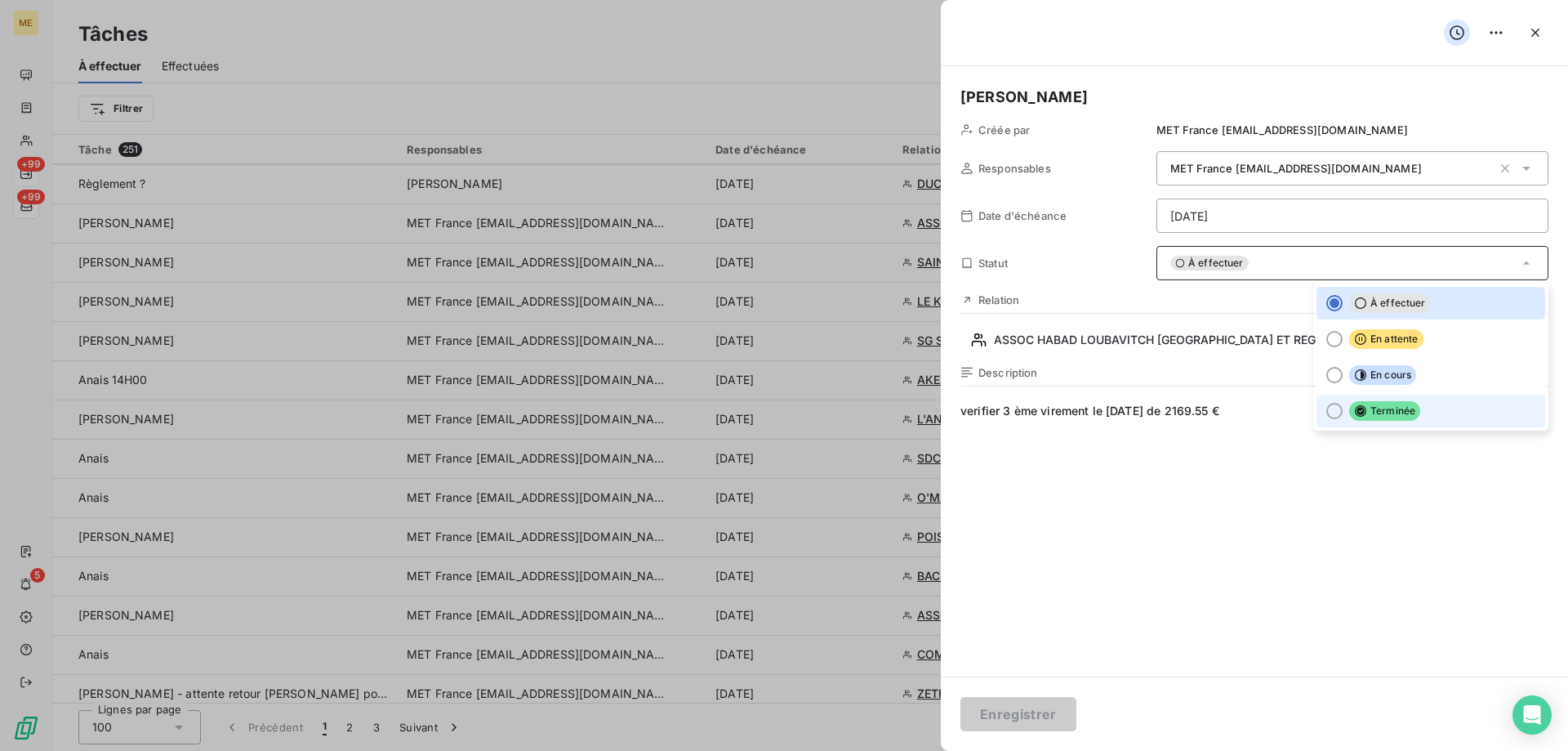
click at [1360, 404] on span "Terminée" at bounding box center [1385, 411] width 71 height 20
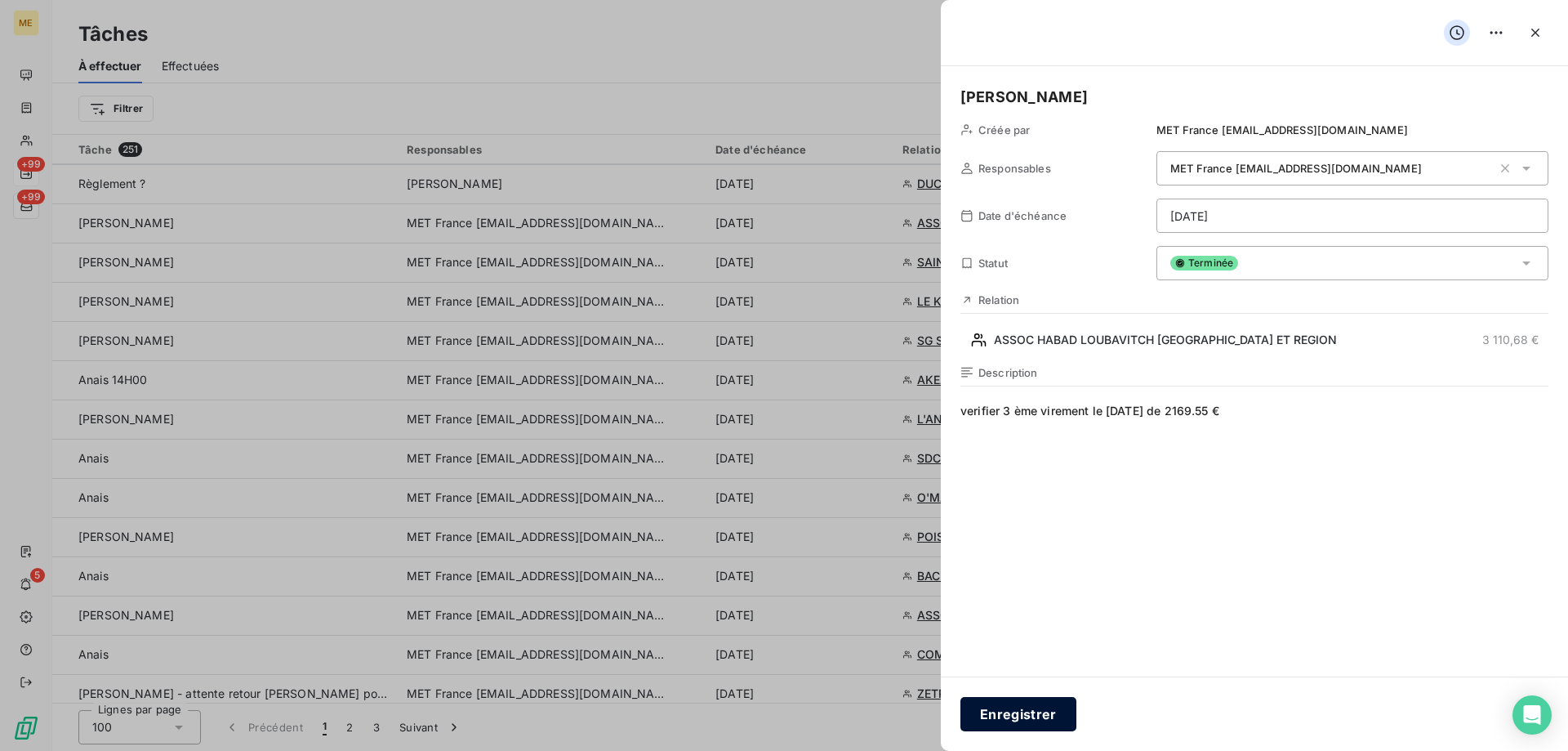
click at [993, 716] on button "Enregistrer" at bounding box center [1018, 714] width 116 height 34
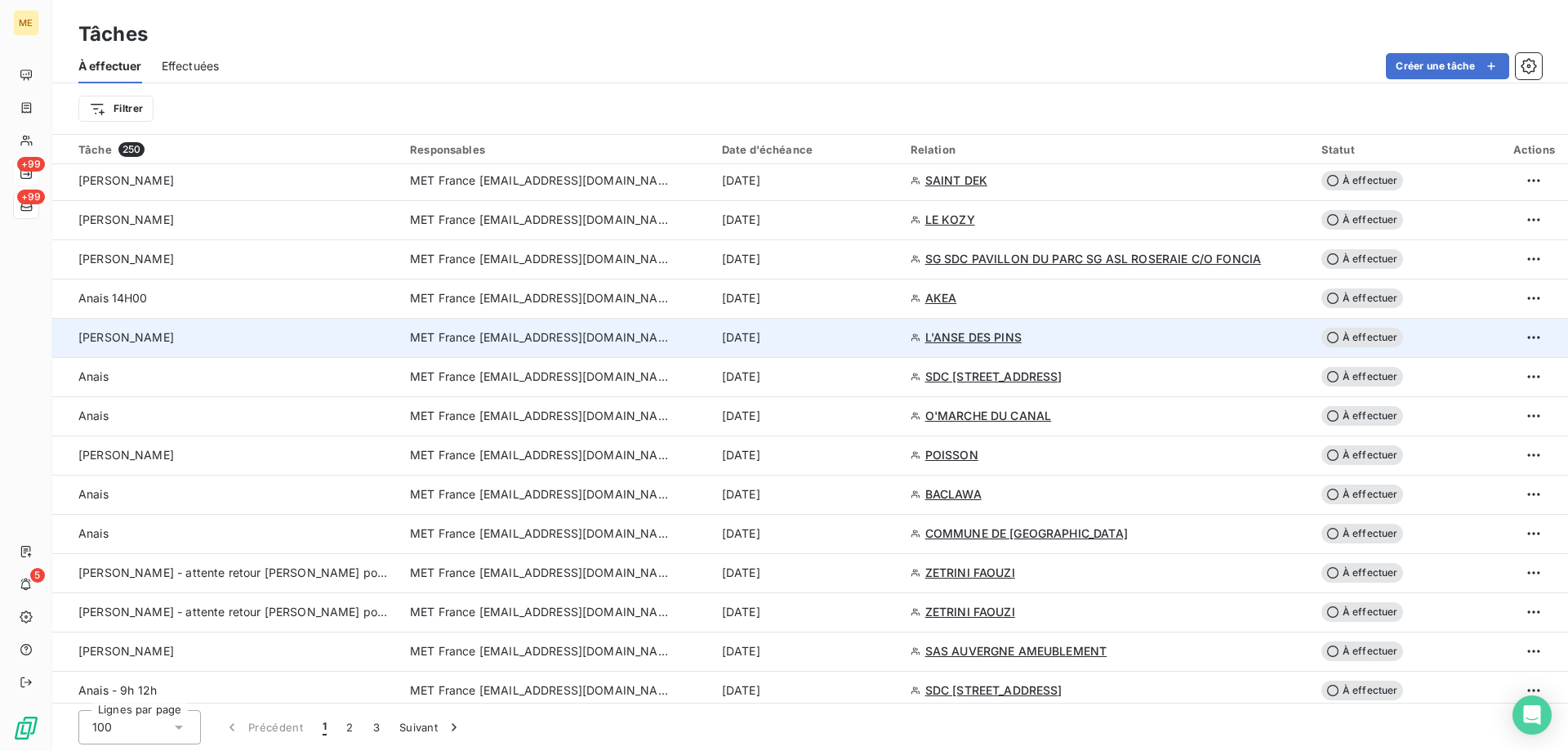
scroll to position [1225, 0]
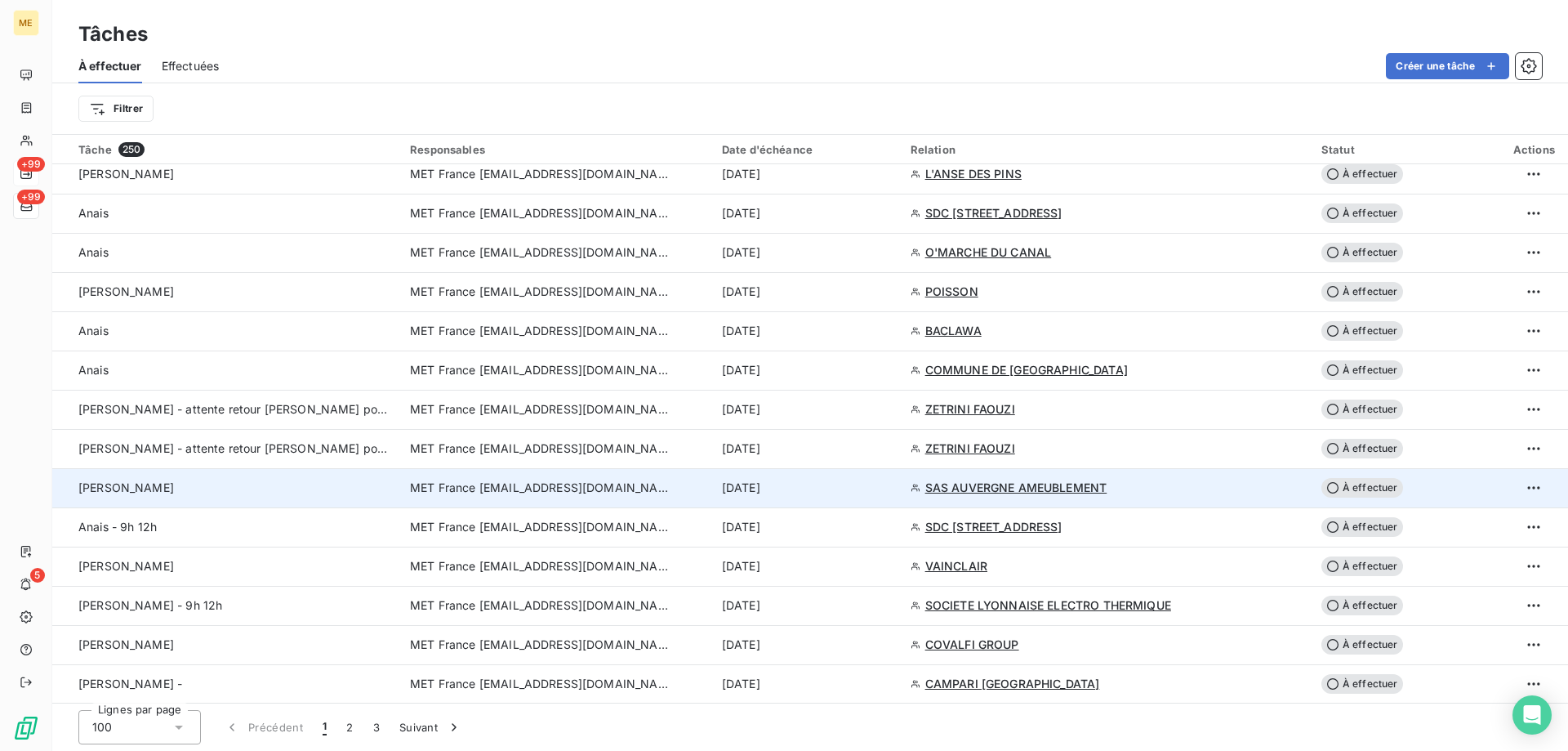
click at [543, 488] on span "MET France [EMAIL_ADDRESS][DOMAIN_NAME]" at bounding box center [540, 487] width 261 height 17
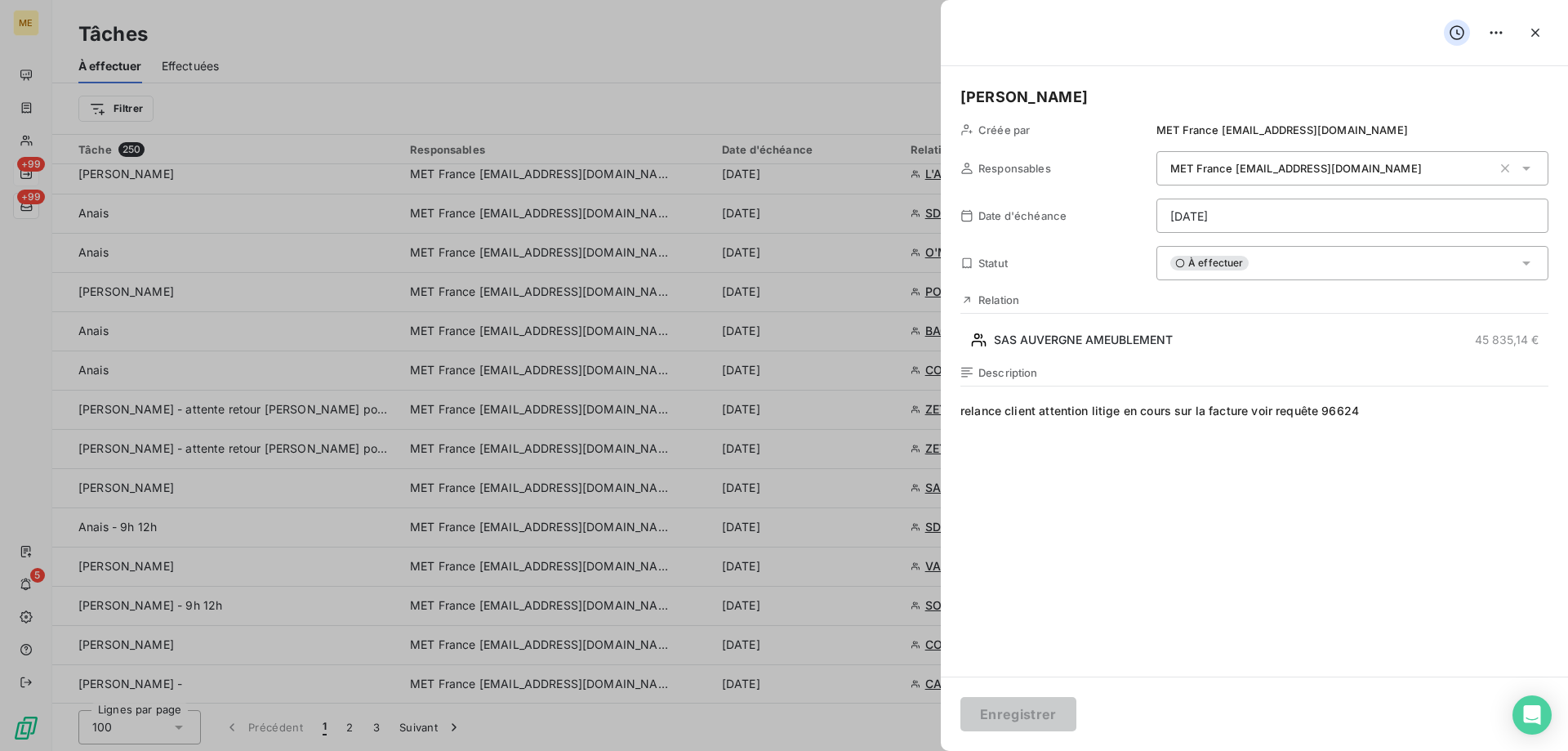
click at [1207, 228] on html "ME +99 +99 5 Tâches À effectuer Effectuées Créer une tâche Filtrer Tâche 250 Re…" at bounding box center [784, 457] width 1568 height 915
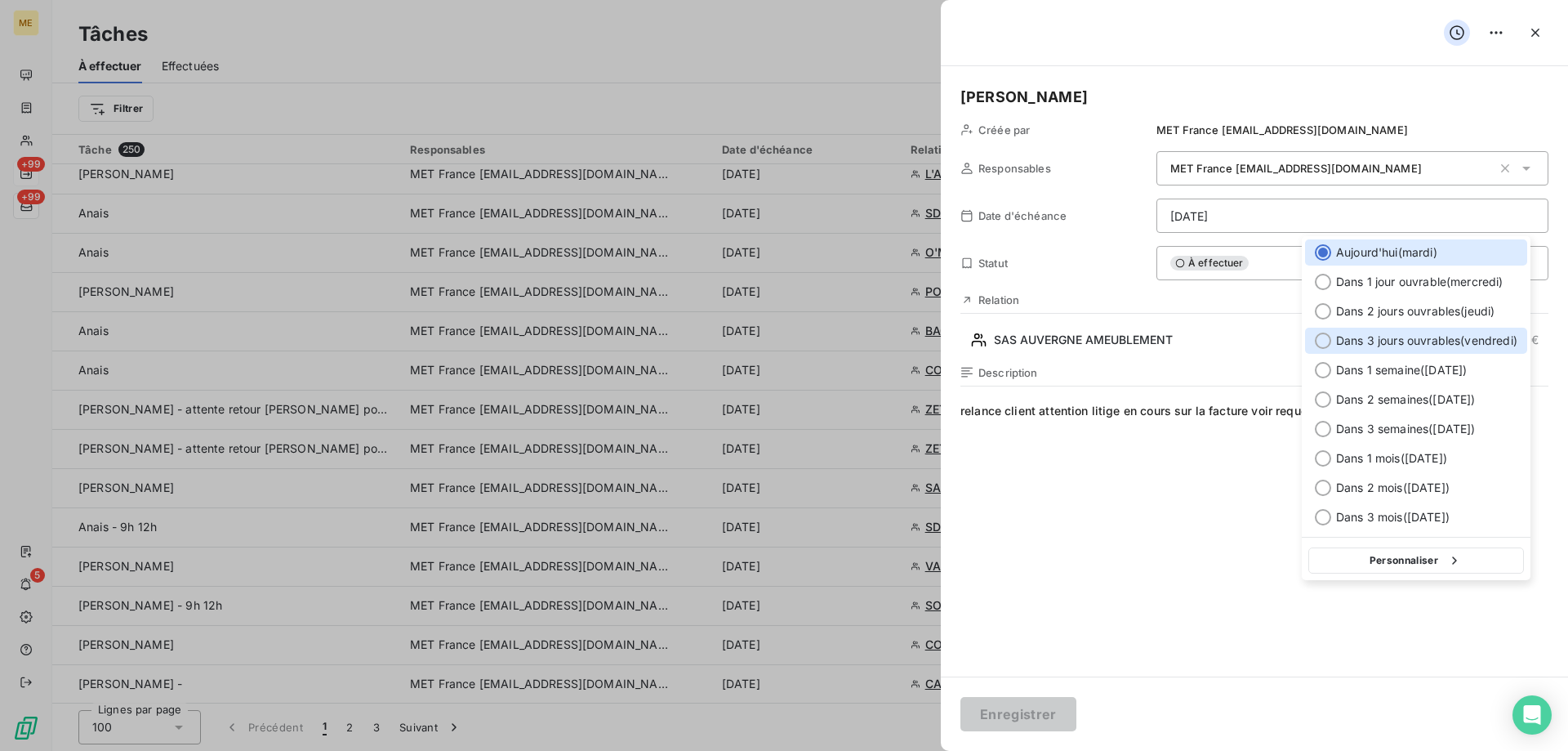
click at [1380, 348] on span "Dans 3 jours ouvrables ( vendredi )" at bounding box center [1426, 340] width 181 height 17
type input "10/10/2025"
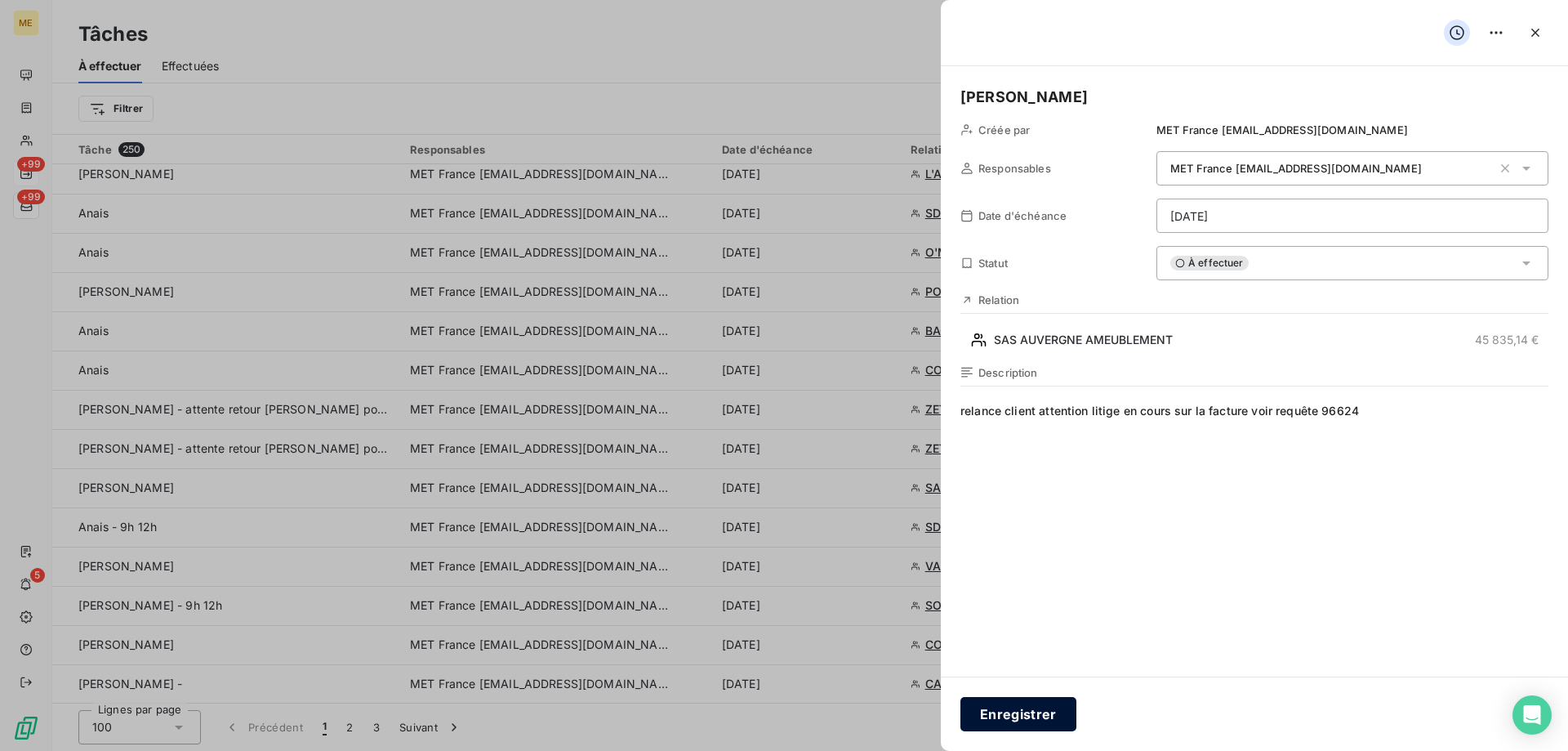
click at [1006, 721] on button "Enregistrer" at bounding box center [1018, 714] width 116 height 34
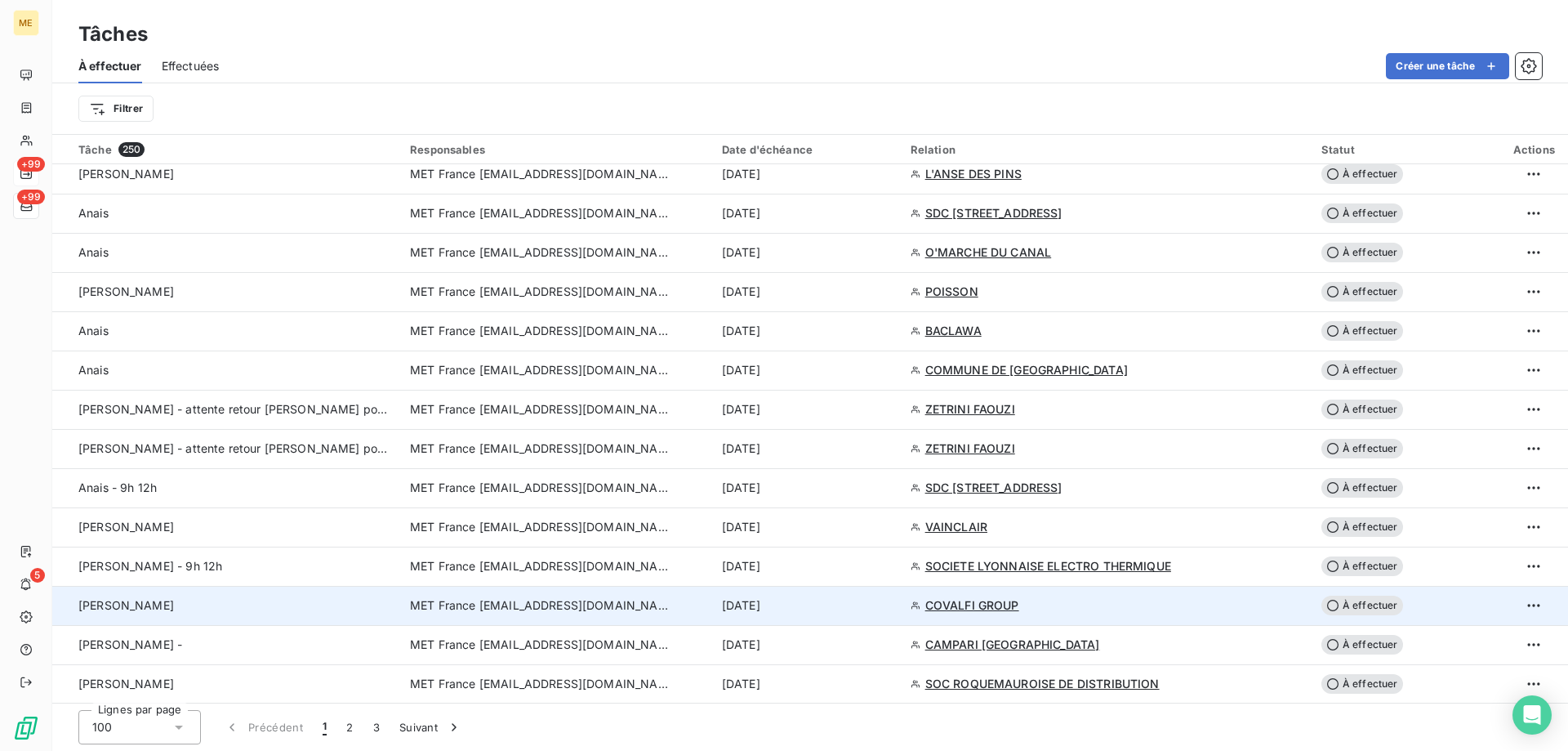
click at [479, 614] on td "MET France [EMAIL_ADDRESS][DOMAIN_NAME]" at bounding box center [556, 605] width 312 height 39
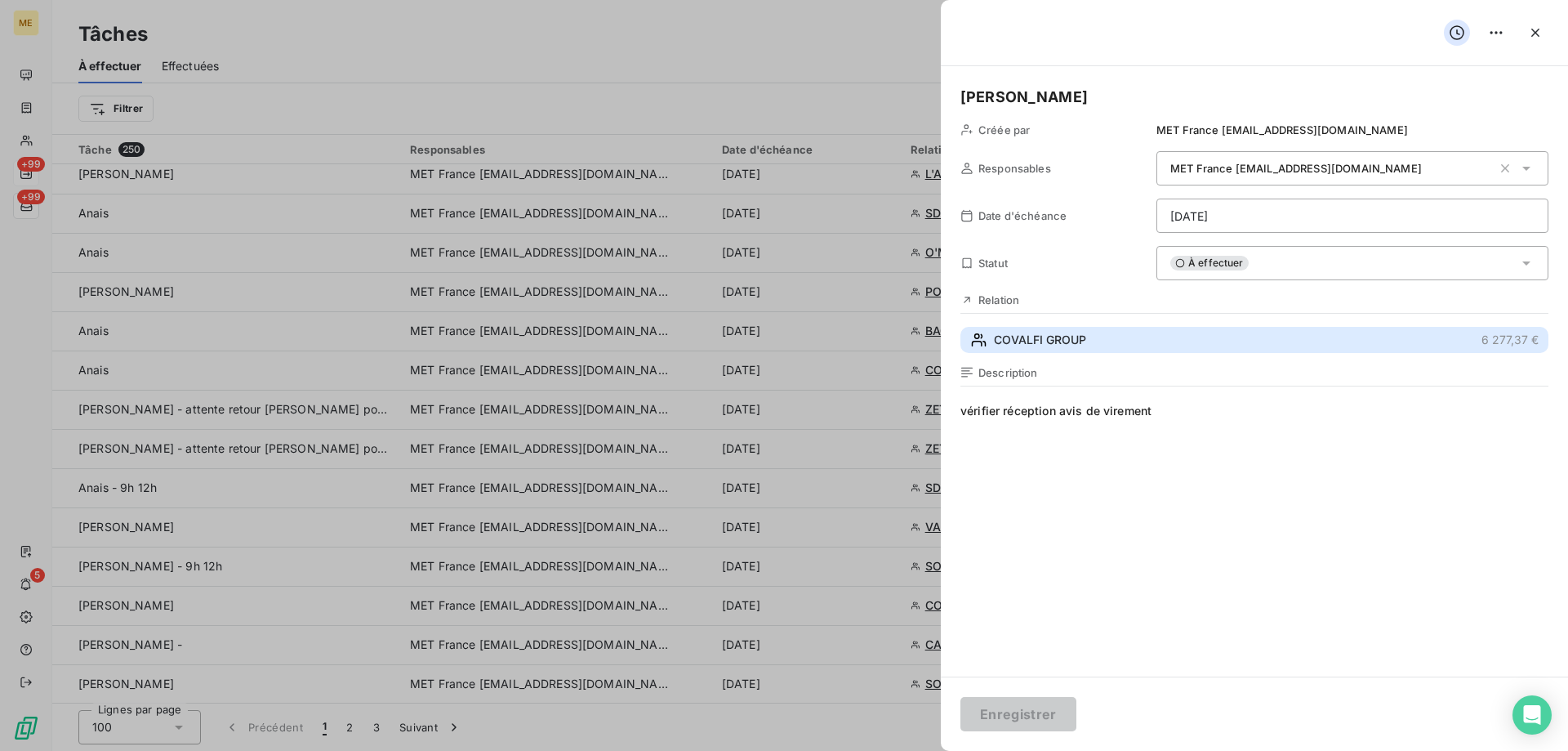
click at [1013, 333] on span "COVALFI GROUP" at bounding box center [1040, 339] width 92 height 17
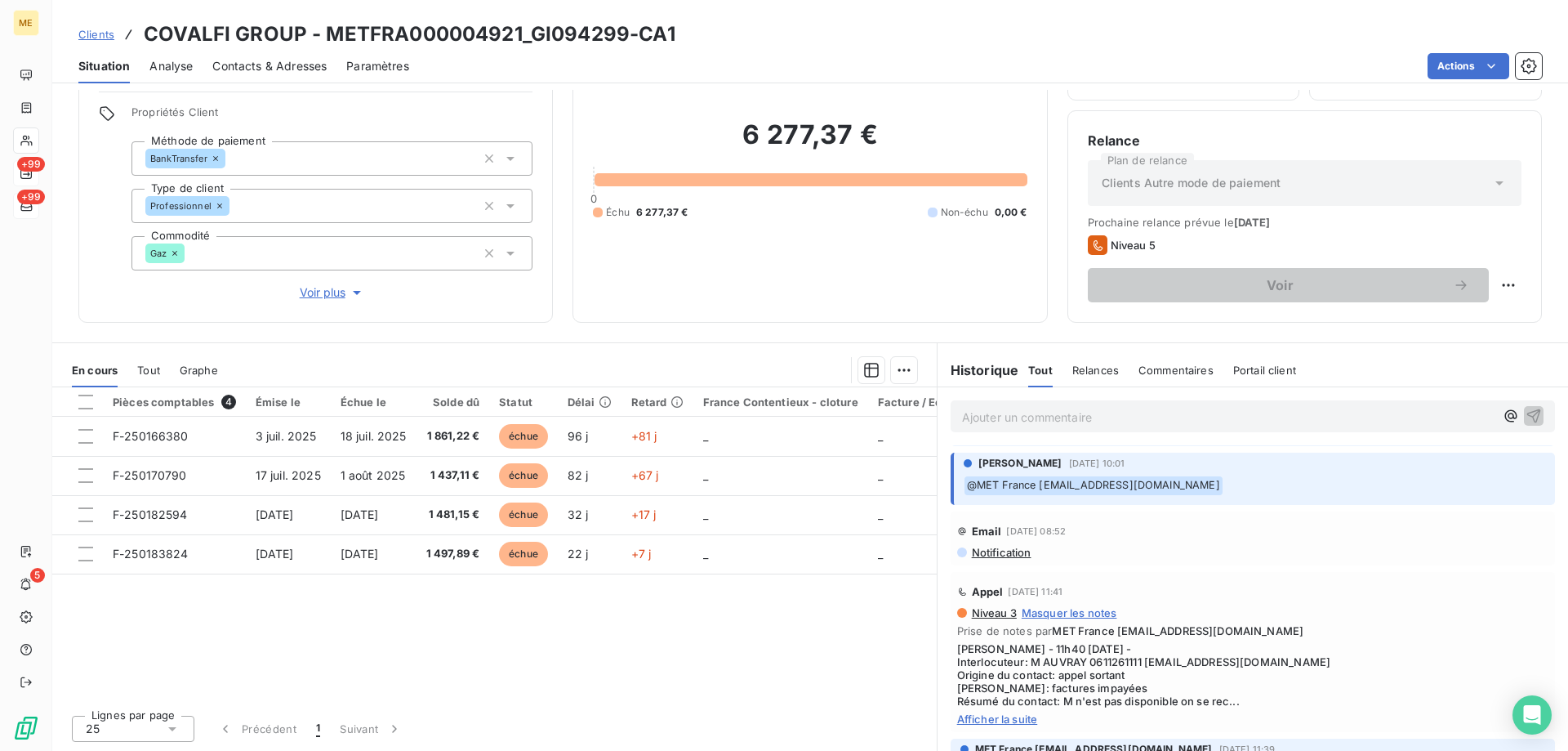
scroll to position [408, 0]
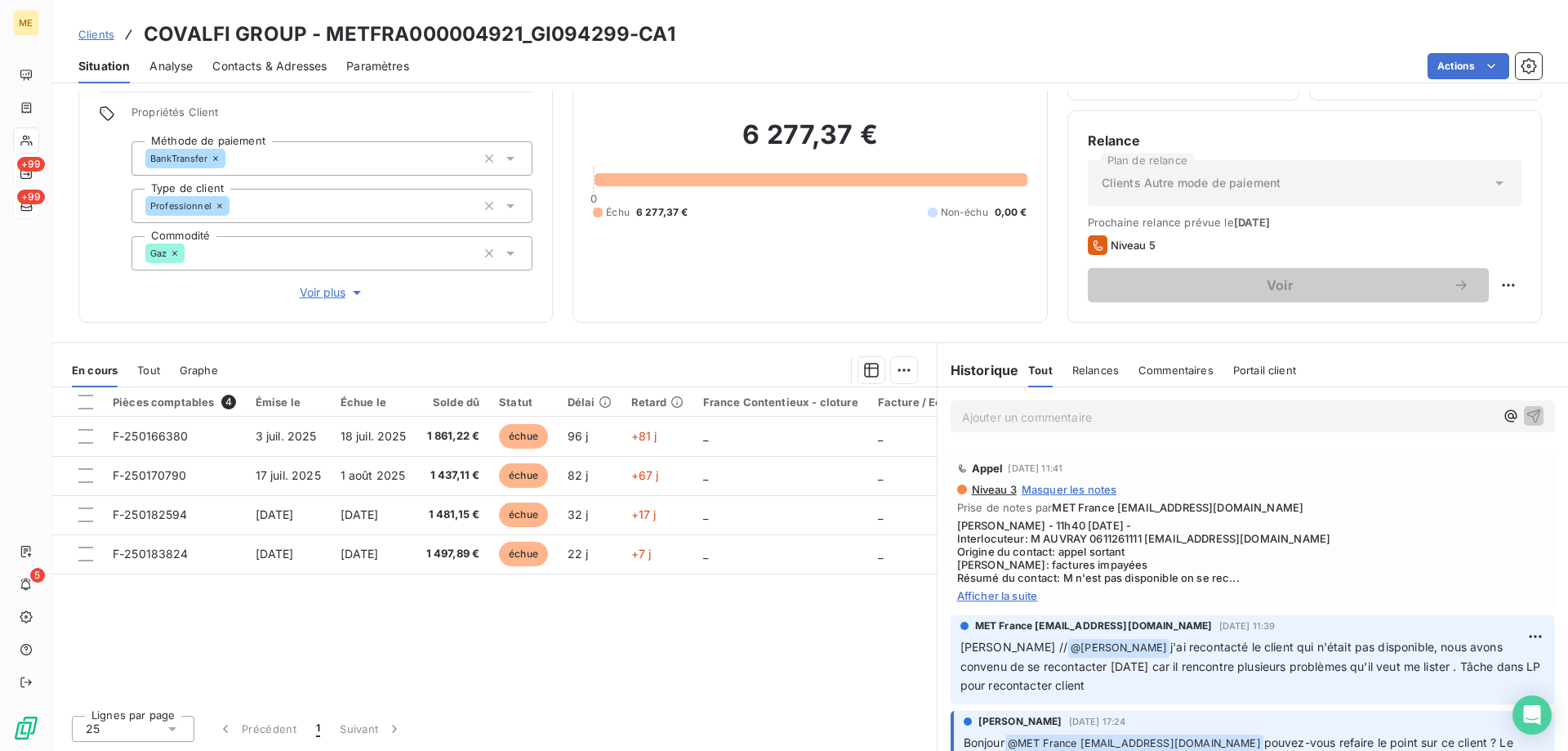
click at [967, 595] on span "Afficher la suite" at bounding box center [1252, 595] width 591 height 13
drag, startPoint x: 1141, startPoint y: 542, endPoint x: 1266, endPoint y: 540, distance: 125.0
click at [1266, 540] on span "Sylvain - 11h40 - 24/09/2025 - Interlocuteur: M AUVRAY 0611261111 gauvray@belhe…" at bounding box center [1252, 551] width 591 height 65
copy span "gauvray@belheme.com"
drag, startPoint x: 530, startPoint y: 36, endPoint x: 623, endPoint y: 33, distance: 93.0
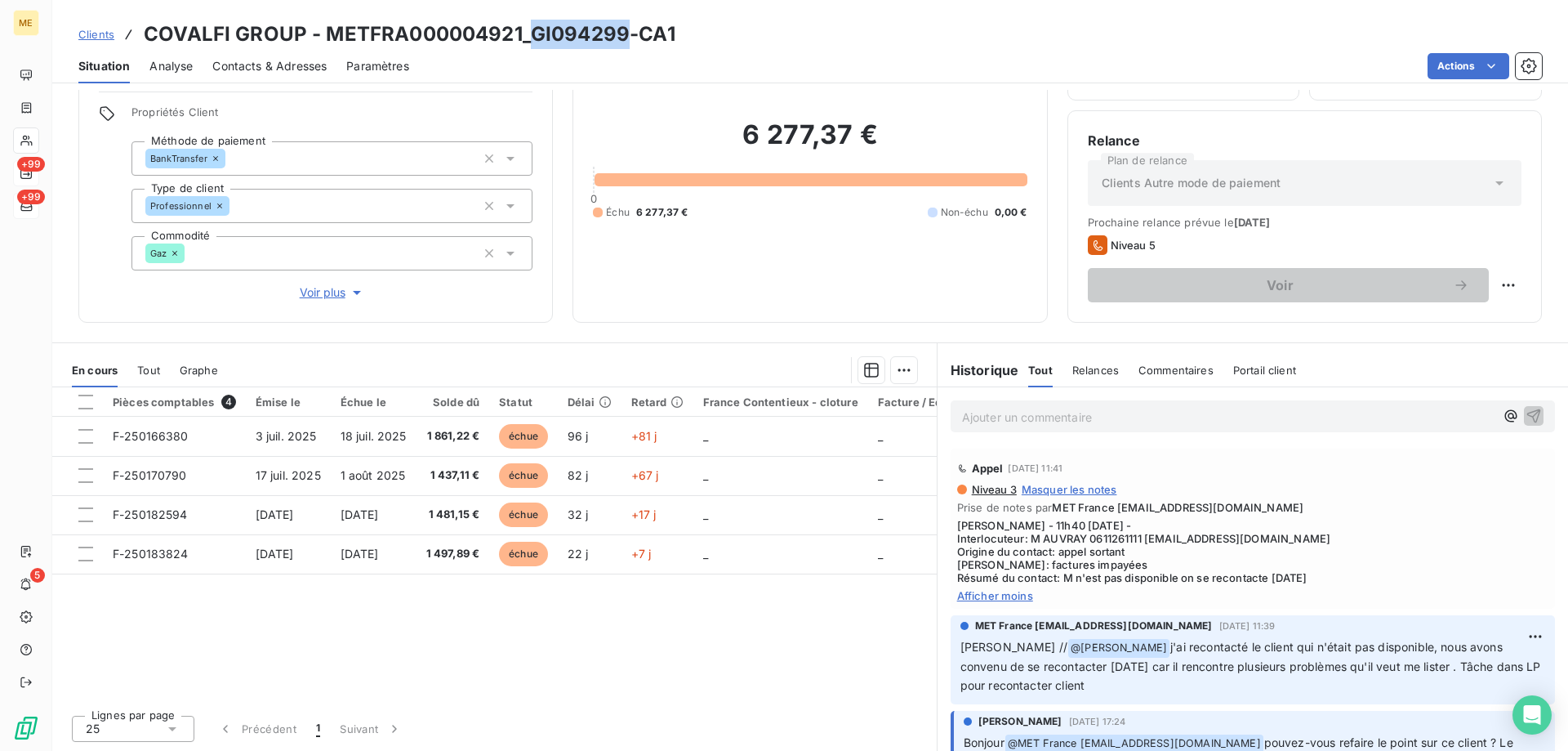
click at [623, 33] on h3 "COVALFI GROUP - METFRA000004921_GI094299-CA1" at bounding box center [409, 35] width 531 height 30
copy h3 "GI094299"
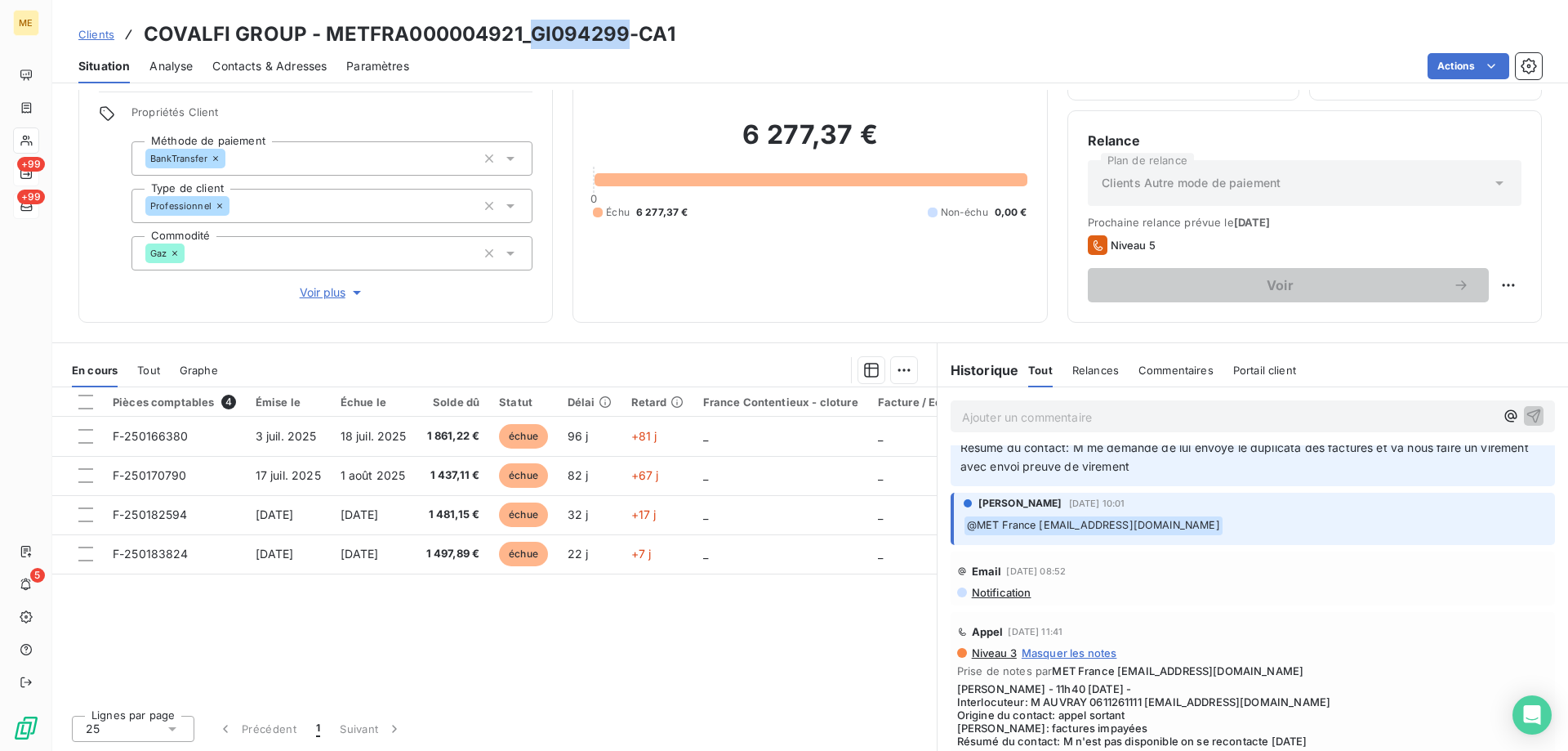
scroll to position [0, 0]
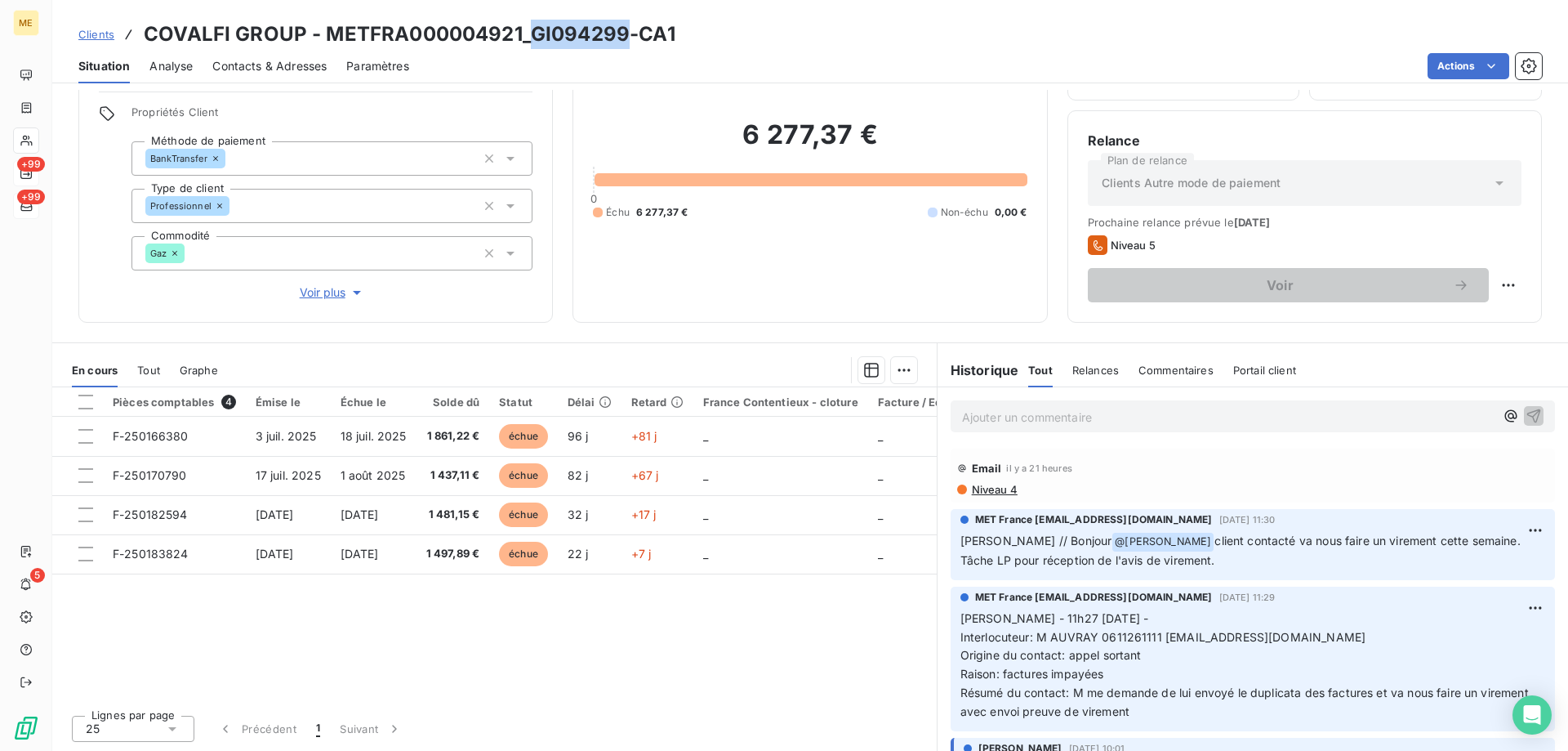
click at [1004, 489] on span "Niveau 4" at bounding box center [993, 489] width 47 height 13
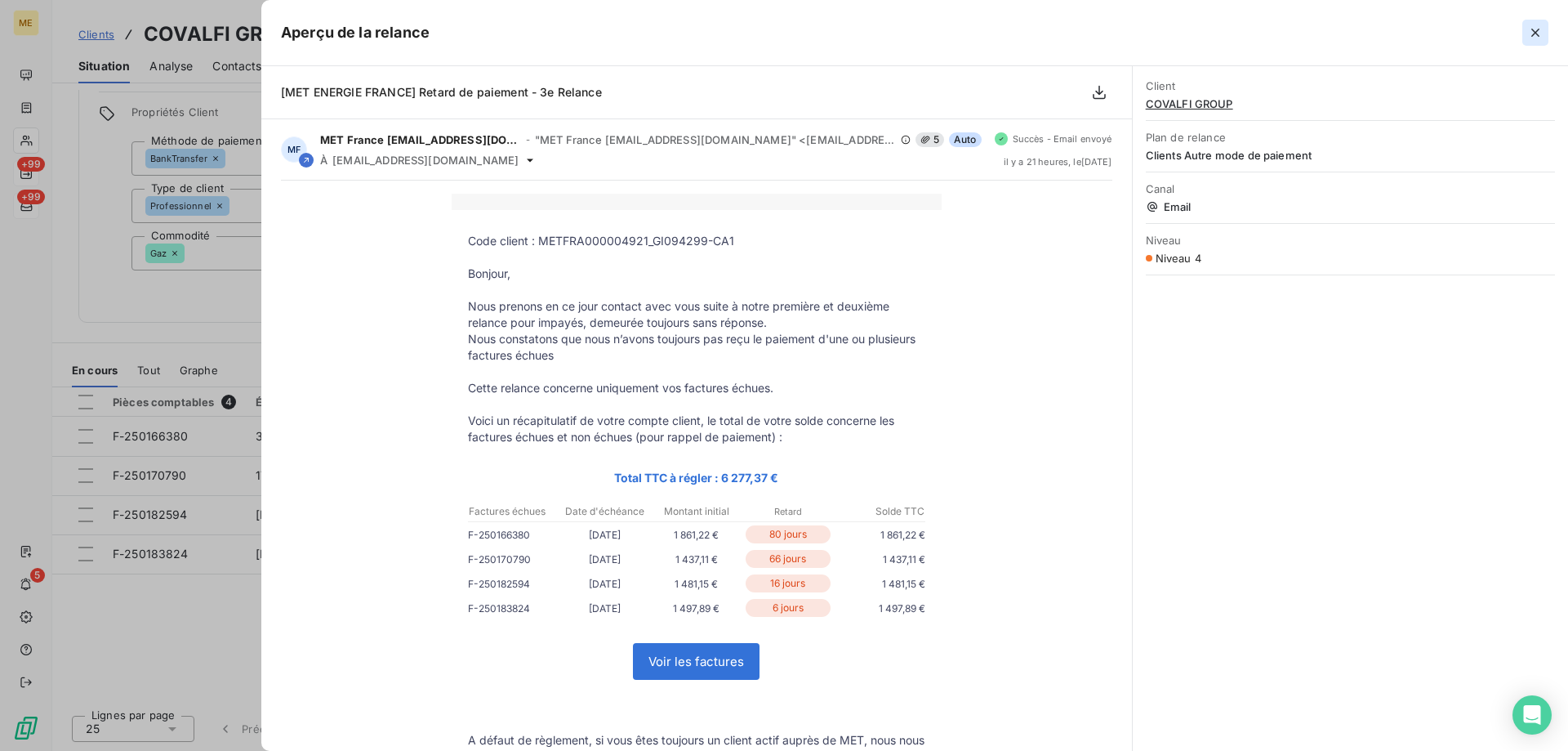
click at [1533, 36] on icon "button" at bounding box center [1535, 32] width 17 height 17
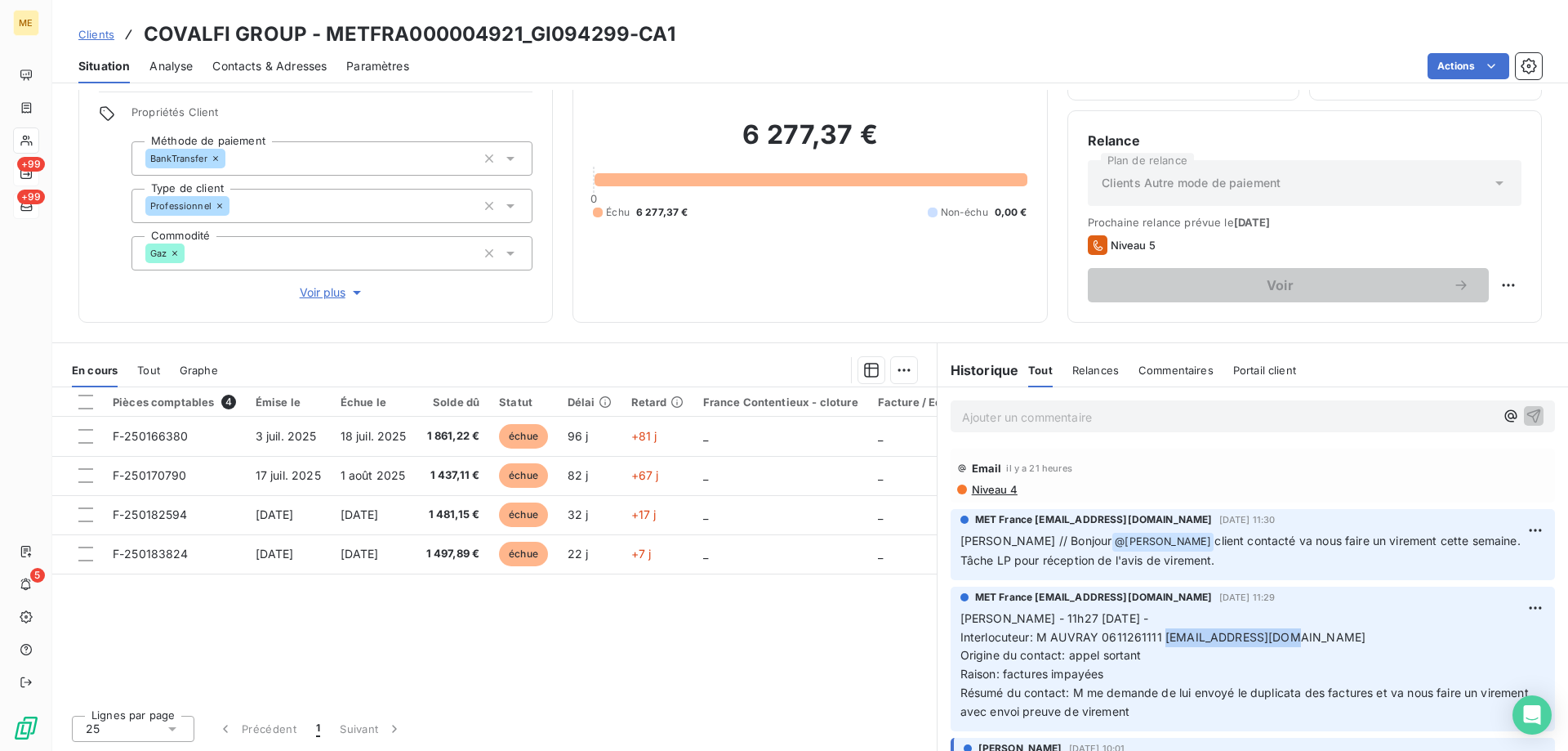
drag, startPoint x: 1158, startPoint y: 640, endPoint x: 1281, endPoint y: 640, distance: 123.0
click at [1281, 640] on span "Interlocuteur: M AUVRAY 0611261111 gauvray@belheme.com" at bounding box center [1163, 637] width 405 height 14
copy span "gauvray@belheme.com"
drag, startPoint x: 529, startPoint y: 35, endPoint x: 624, endPoint y: 33, distance: 95.0
click at [624, 33] on h3 "COVALFI GROUP - METFRA000004921_GI094299-CA1" at bounding box center [409, 35] width 531 height 30
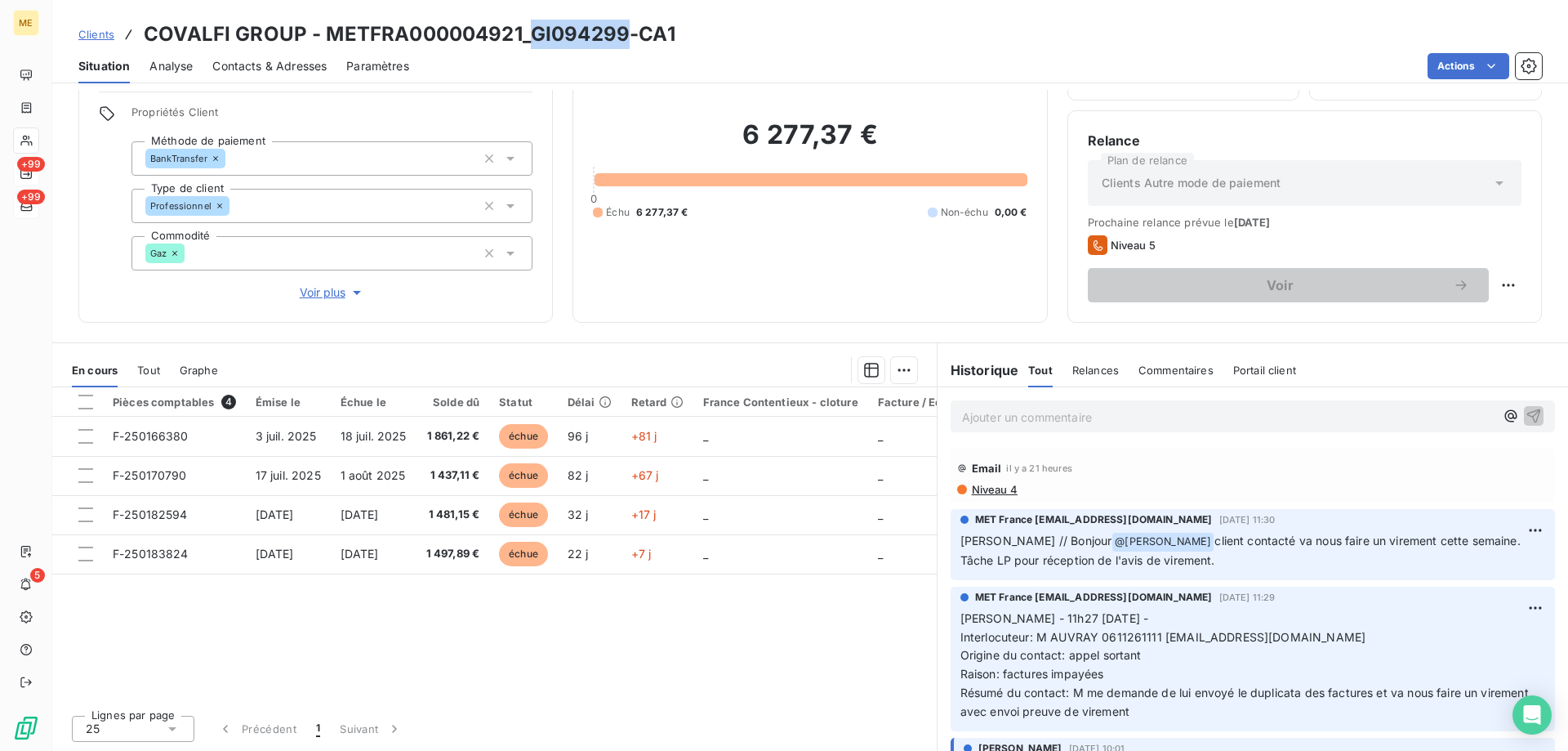
copy h3 "GI094299"
click at [985, 494] on span "Niveau 4" at bounding box center [993, 489] width 47 height 13
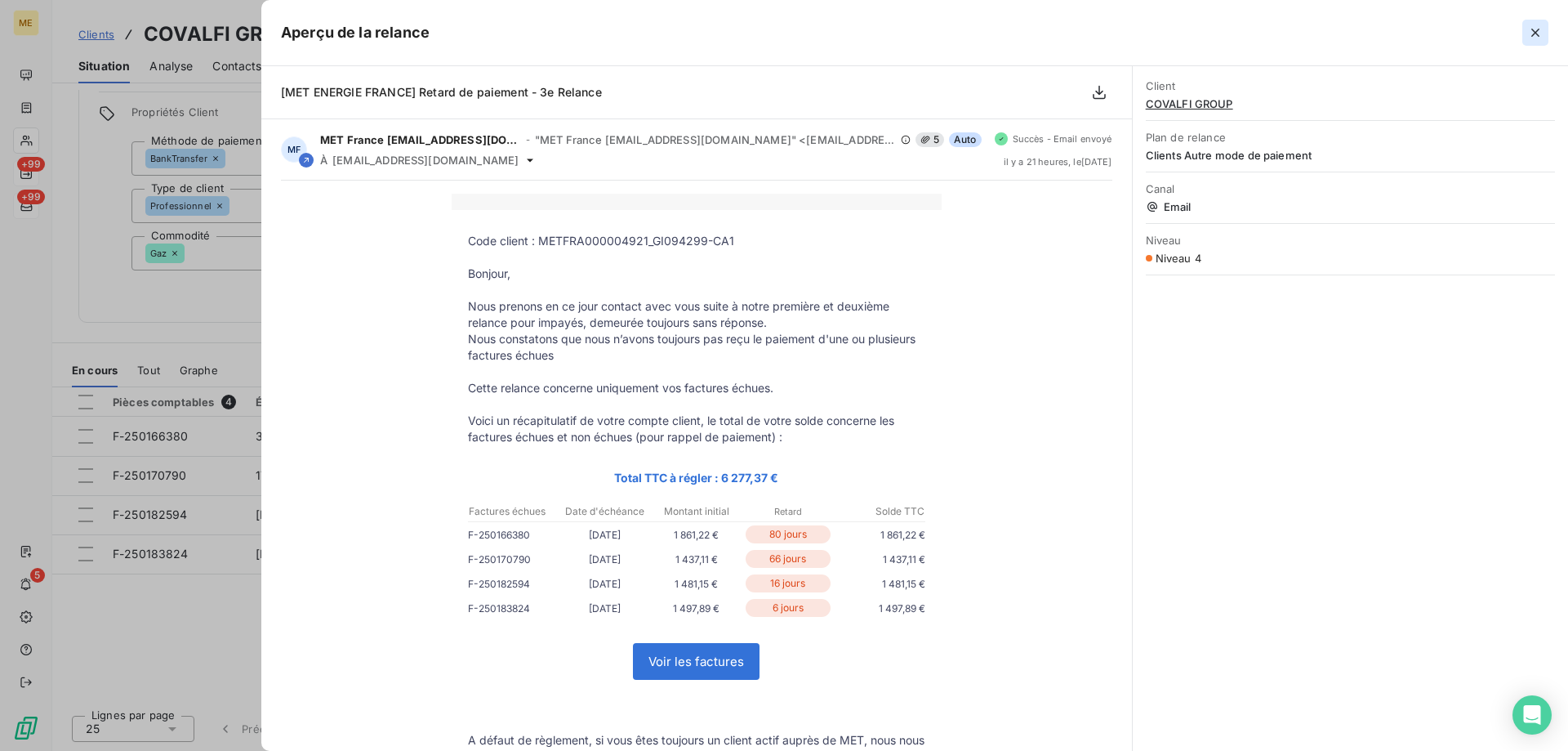
click at [1527, 37] on icon "button" at bounding box center [1535, 32] width 17 height 17
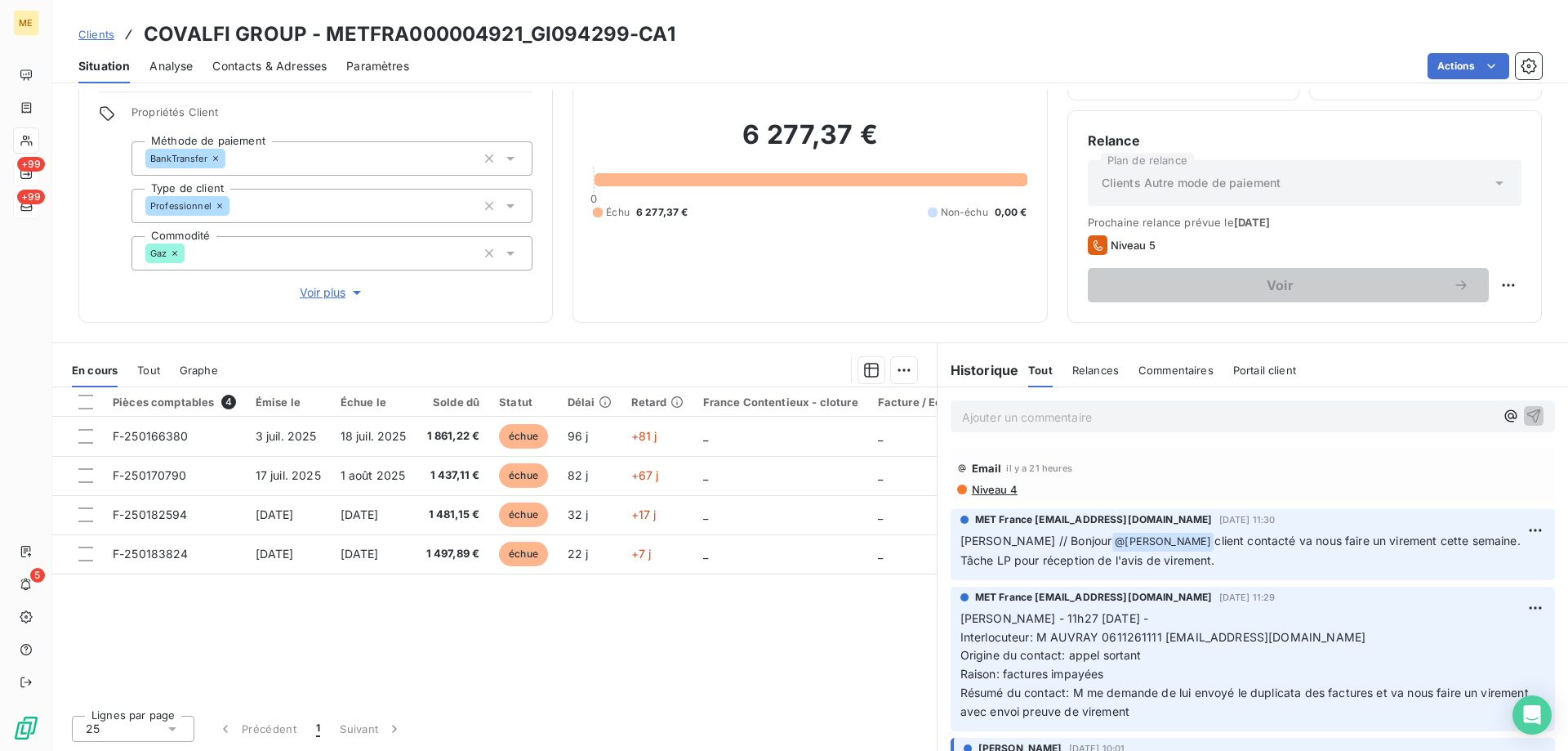
click at [976, 496] on div "Email il y a 21 heures Niveau 4" at bounding box center [1252, 475] width 604 height 54
click at [975, 490] on span "Niveau 4" at bounding box center [993, 489] width 47 height 13
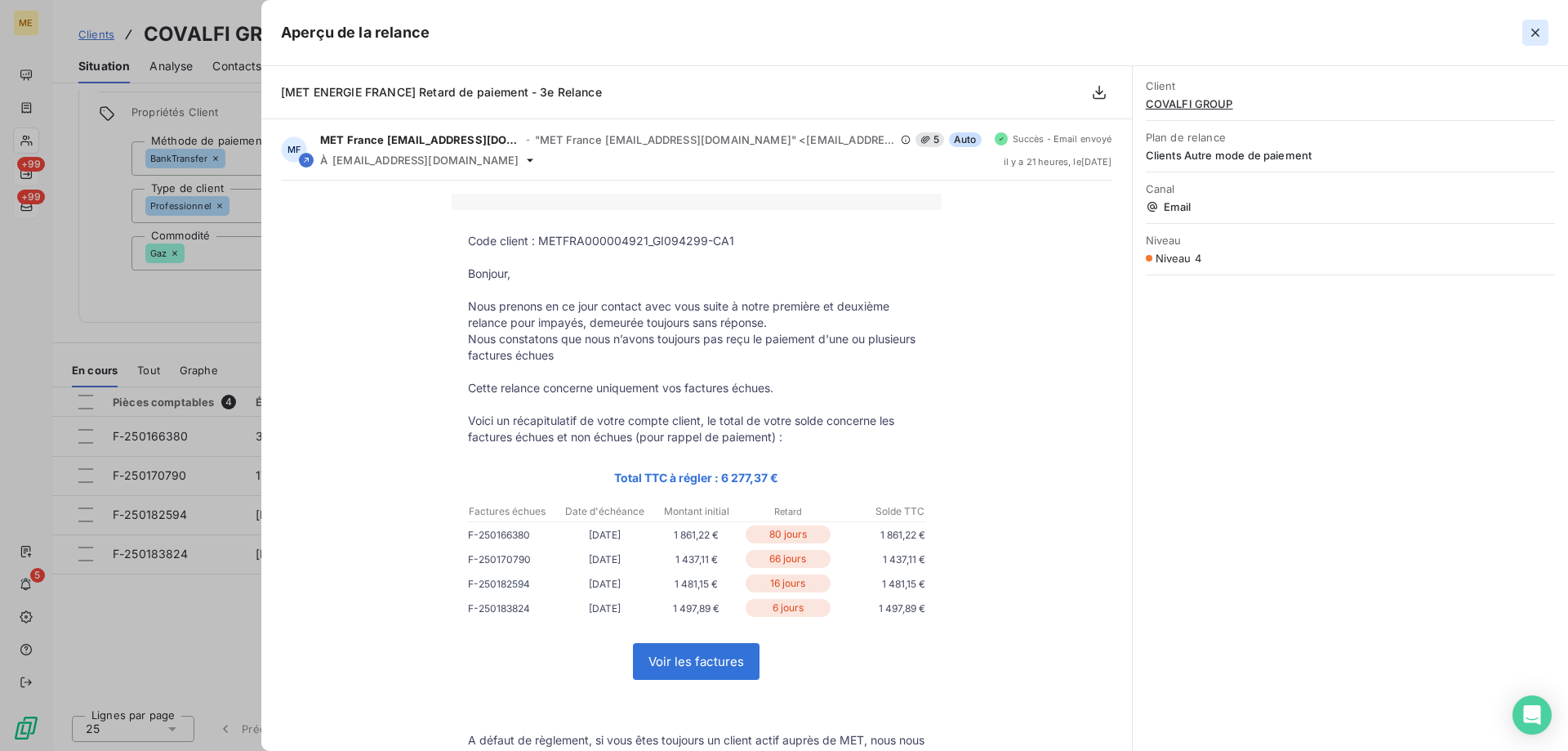
click at [1535, 35] on icon "button" at bounding box center [1535, 32] width 17 height 17
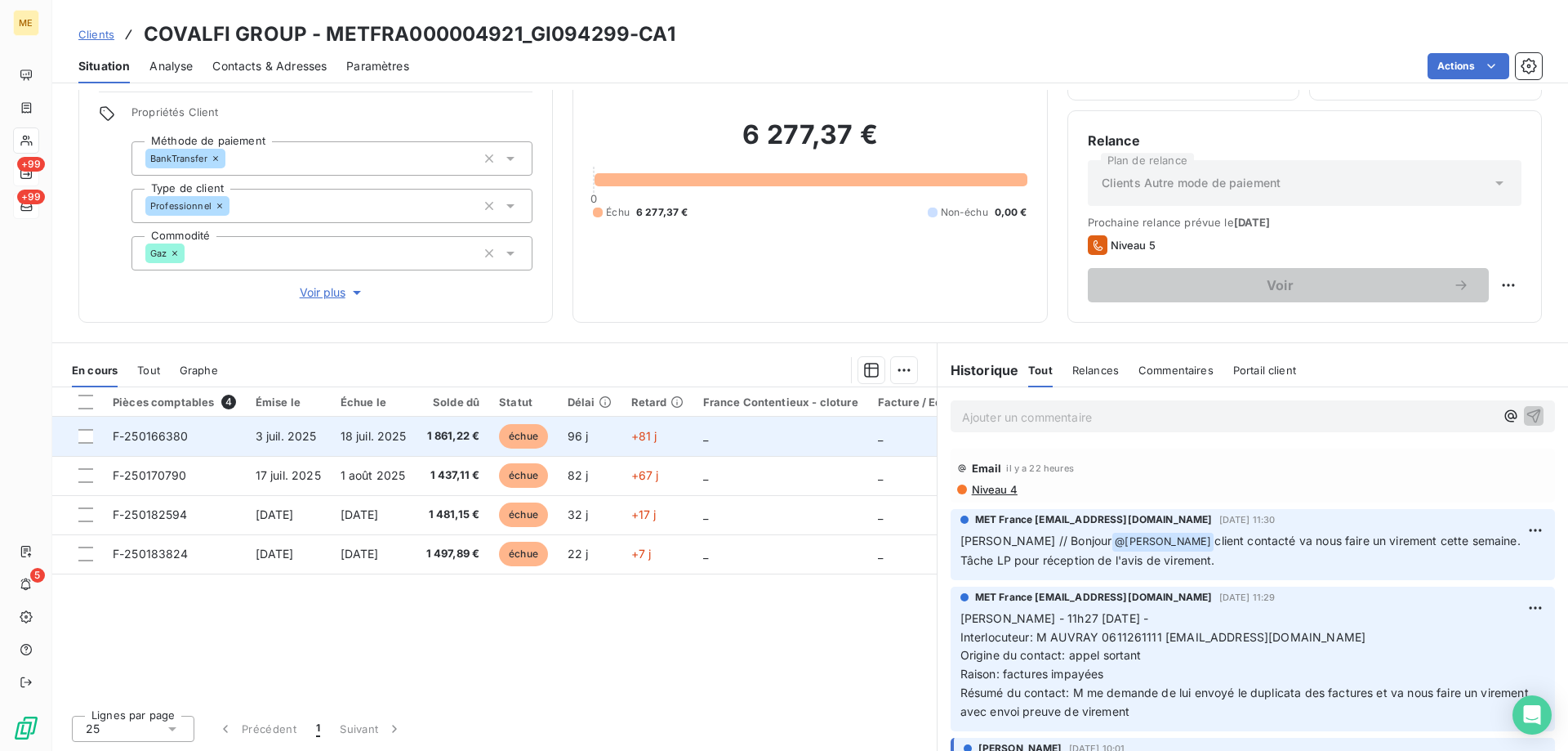
click at [143, 432] on span "F-250166380" at bounding box center [150, 436] width 76 height 14
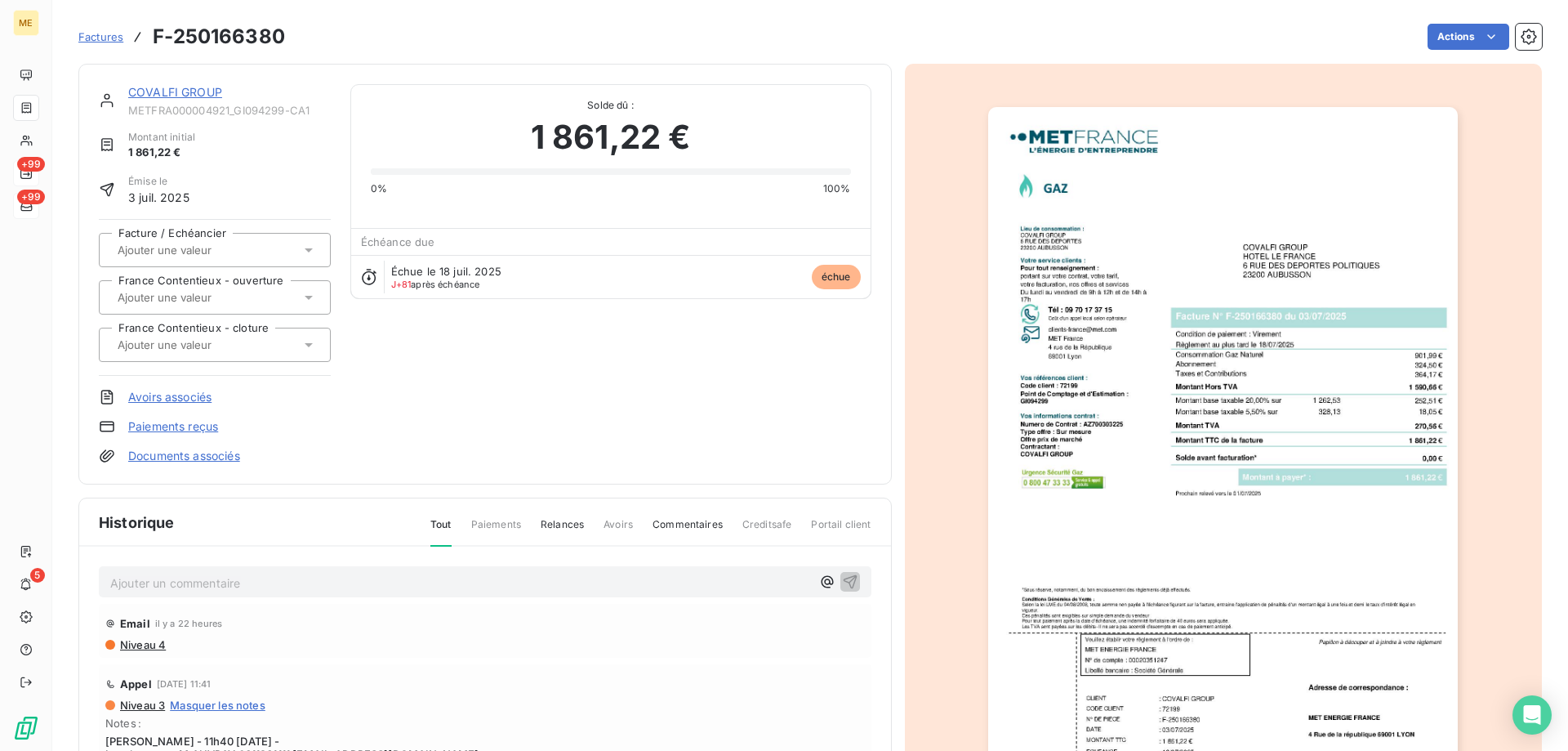
click at [1145, 359] on img "button" at bounding box center [1223, 439] width 470 height 665
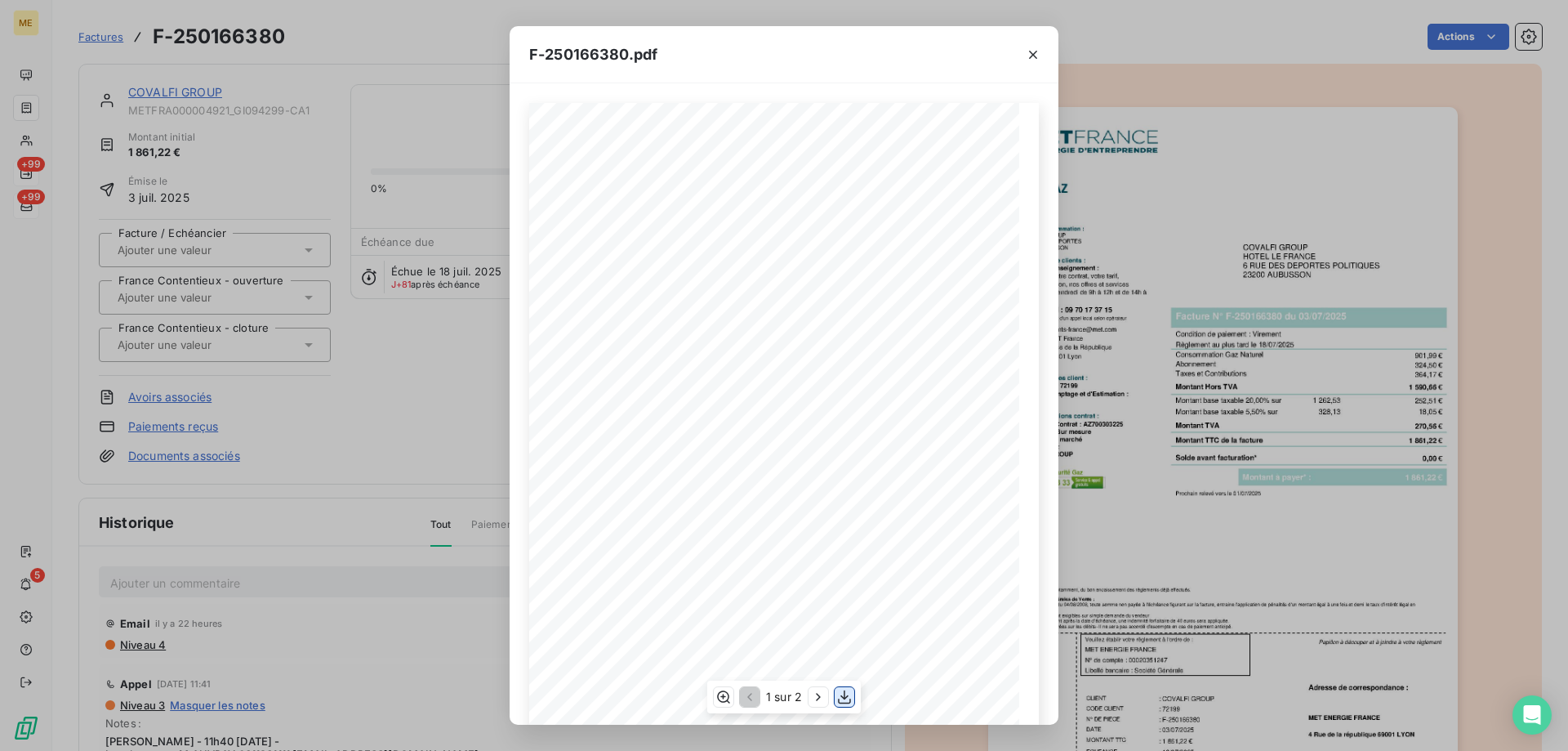
click at [844, 693] on icon "button" at bounding box center [844, 697] width 13 height 14
click at [1031, 57] on icon "button" at bounding box center [1032, 54] width 8 height 8
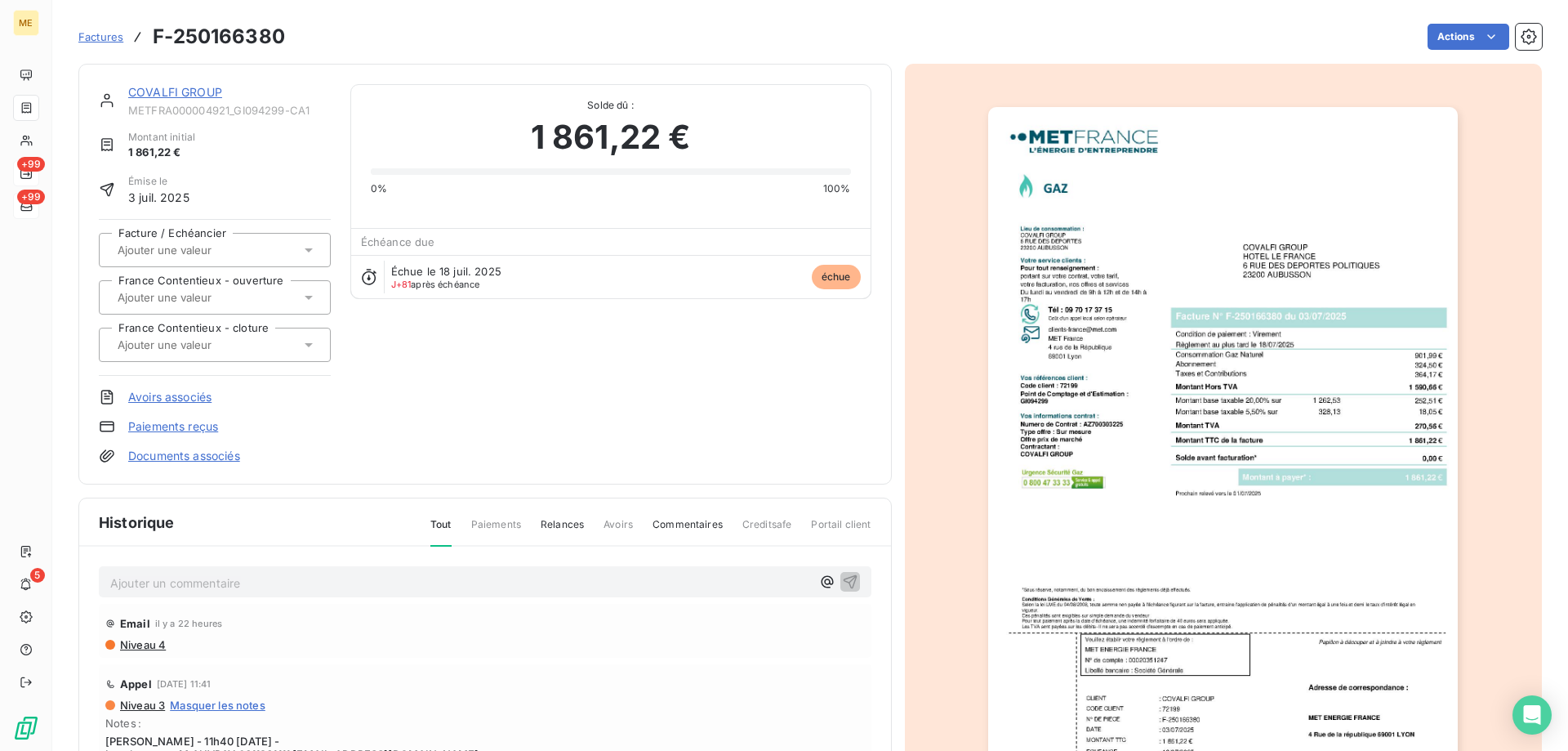
click at [167, 94] on link "COVALFI GROUP" at bounding box center [175, 92] width 94 height 14
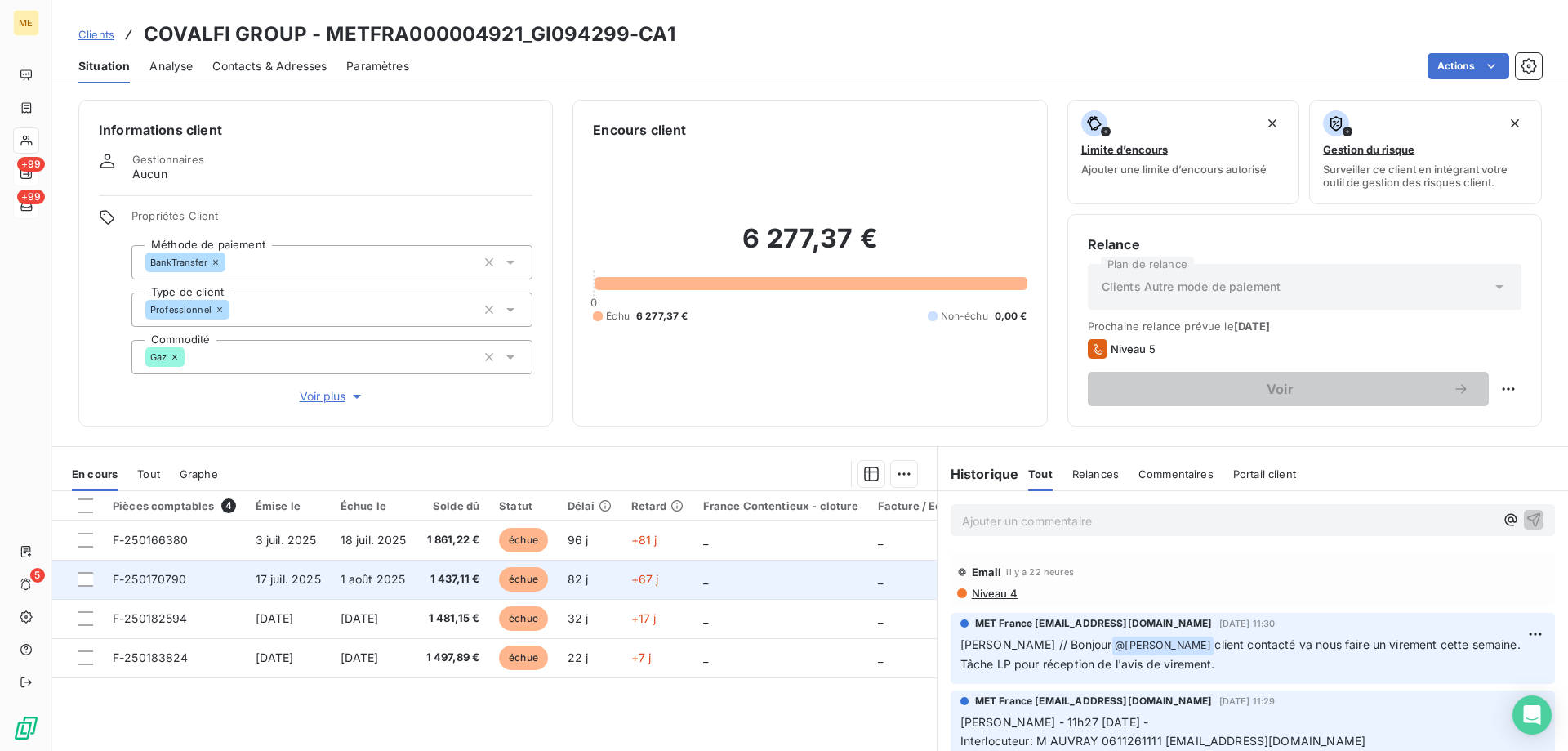
click at [158, 580] on span "F-250170790" at bounding box center [150, 579] width 74 height 14
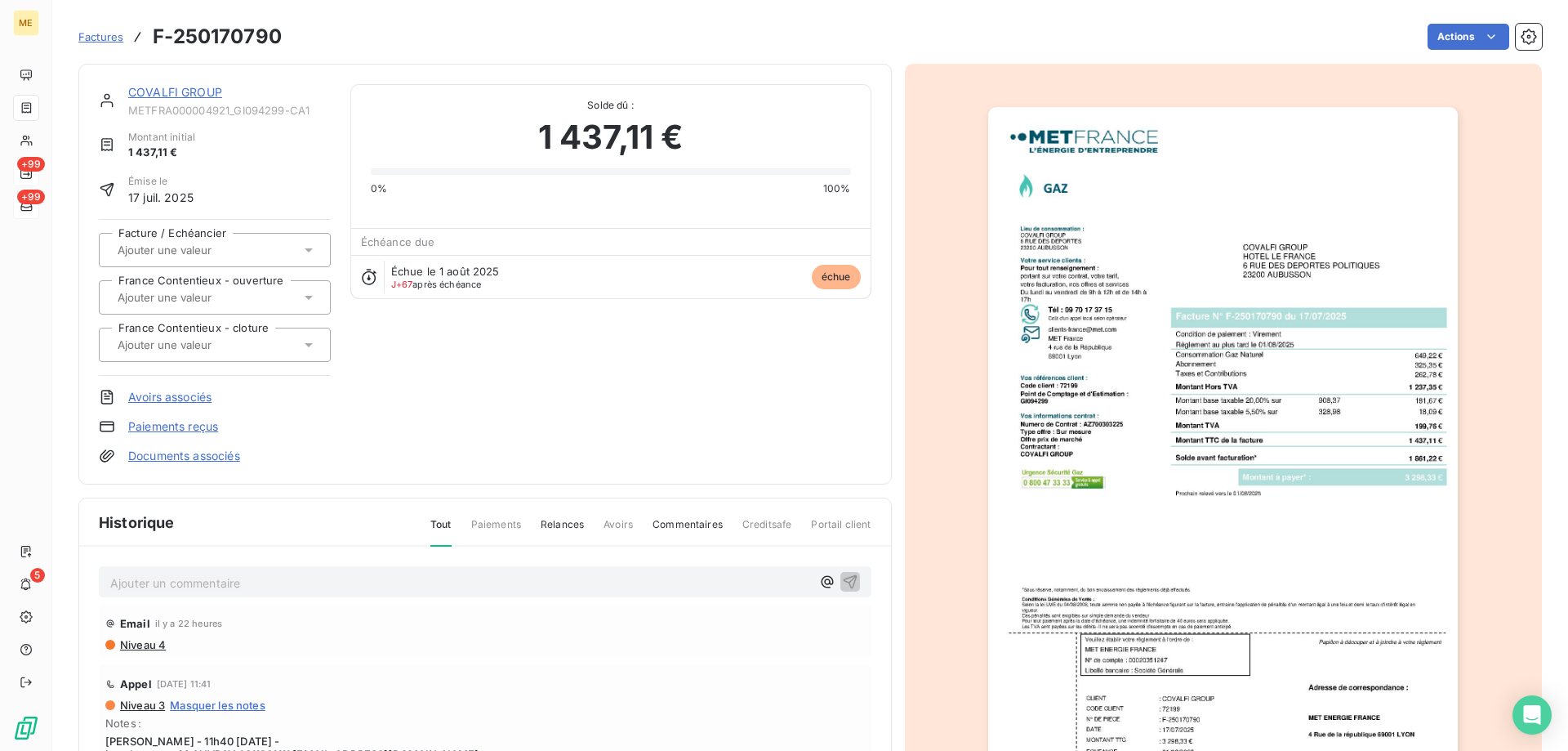
click at [1094, 277] on img "button" at bounding box center [1223, 439] width 470 height 665
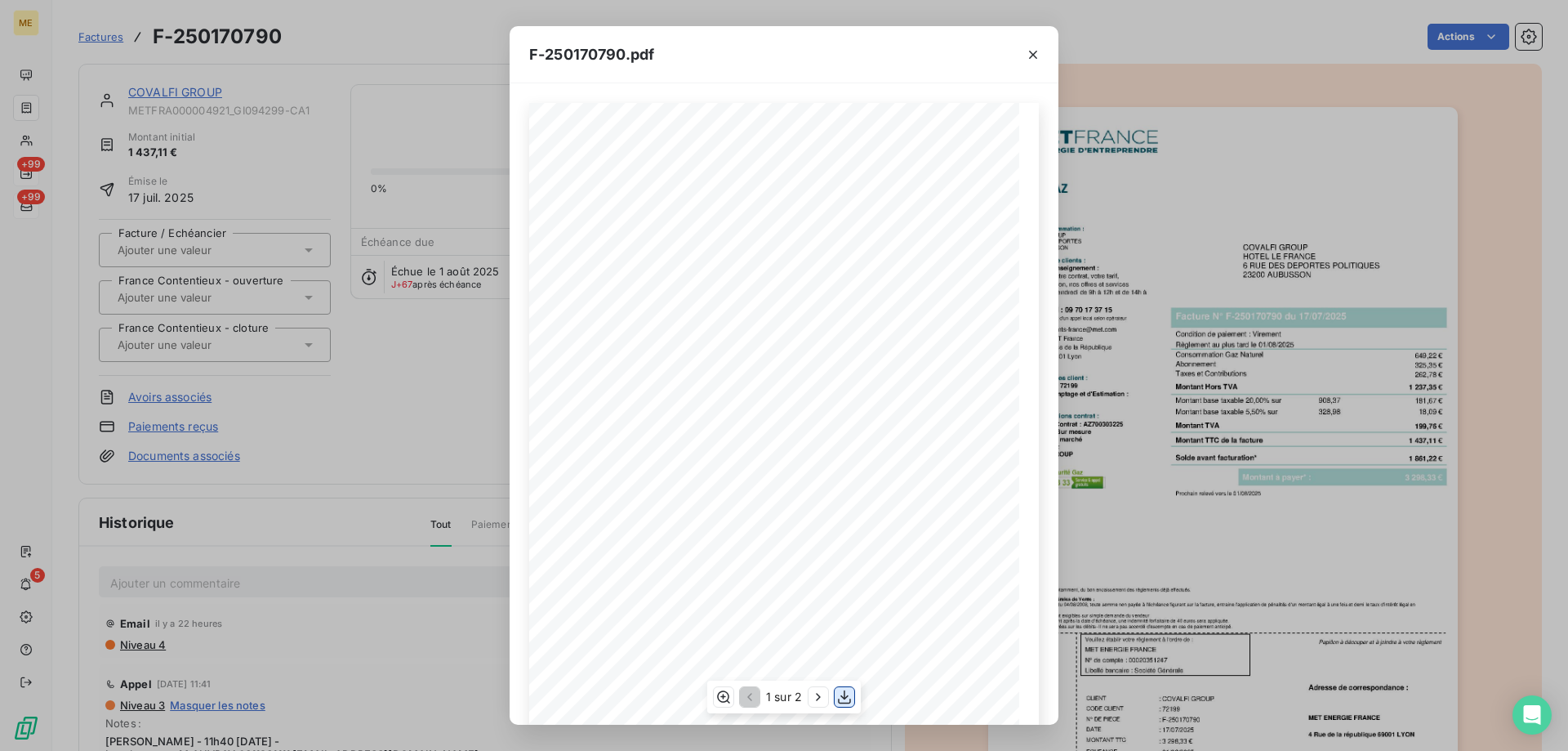
click at [844, 699] on icon "button" at bounding box center [844, 697] width 13 height 14
click at [176, 92] on div "F-250170790.pdf *Sous réserve, notamment, du bon encaissement des règlements dé…" at bounding box center [784, 375] width 1568 height 751
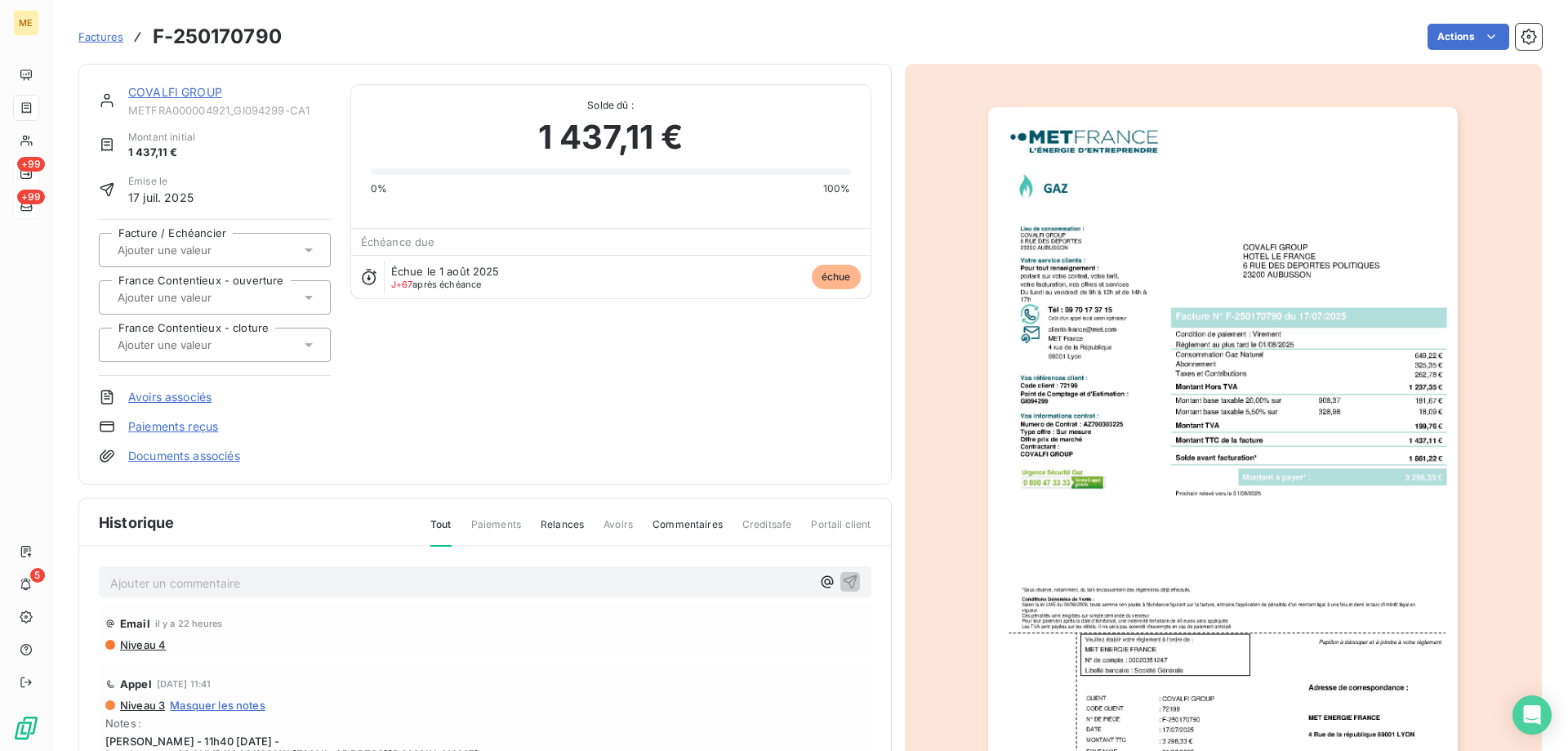
click at [202, 94] on link "COVALFI GROUP" at bounding box center [175, 92] width 94 height 14
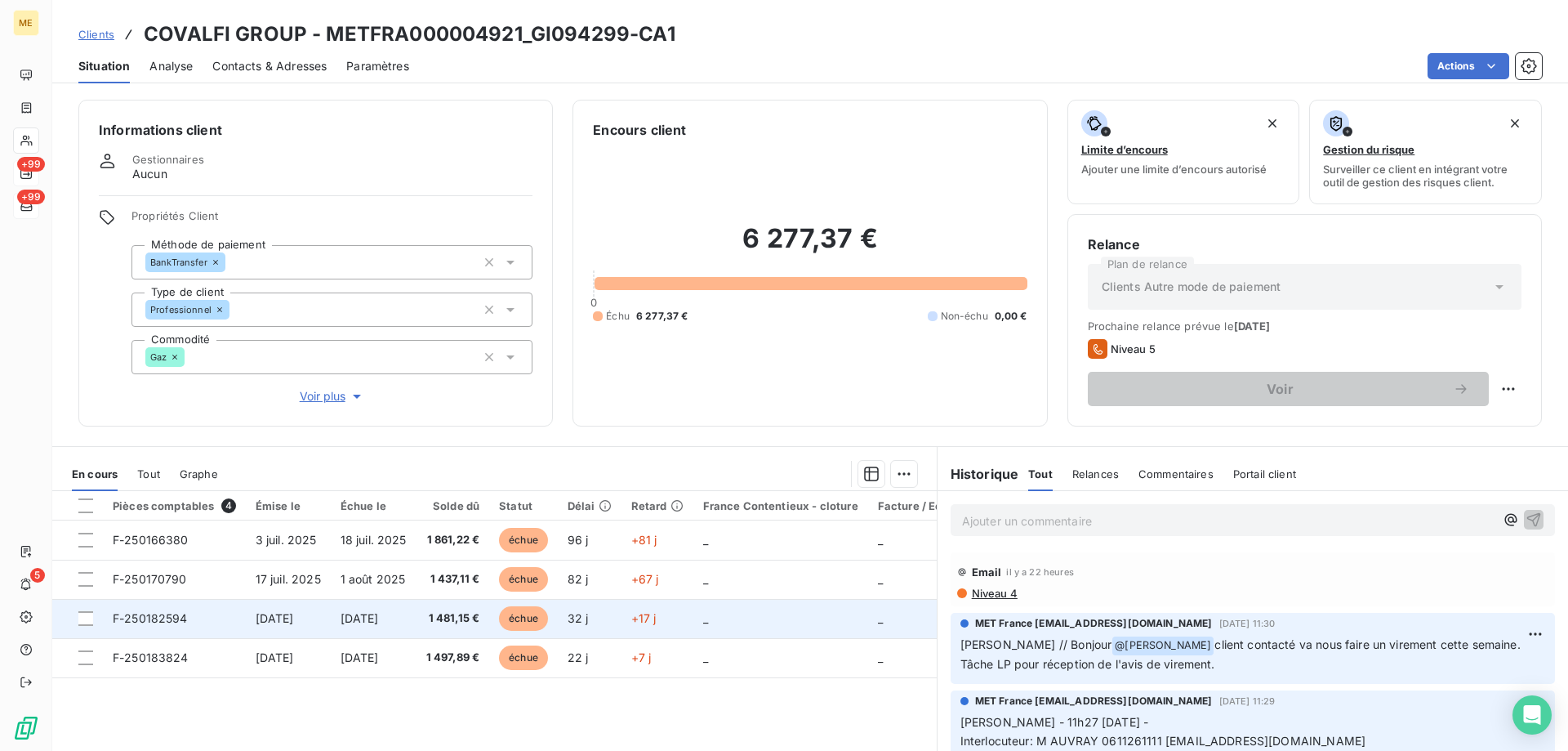
click at [142, 621] on span "F-250182594" at bounding box center [150, 618] width 75 height 14
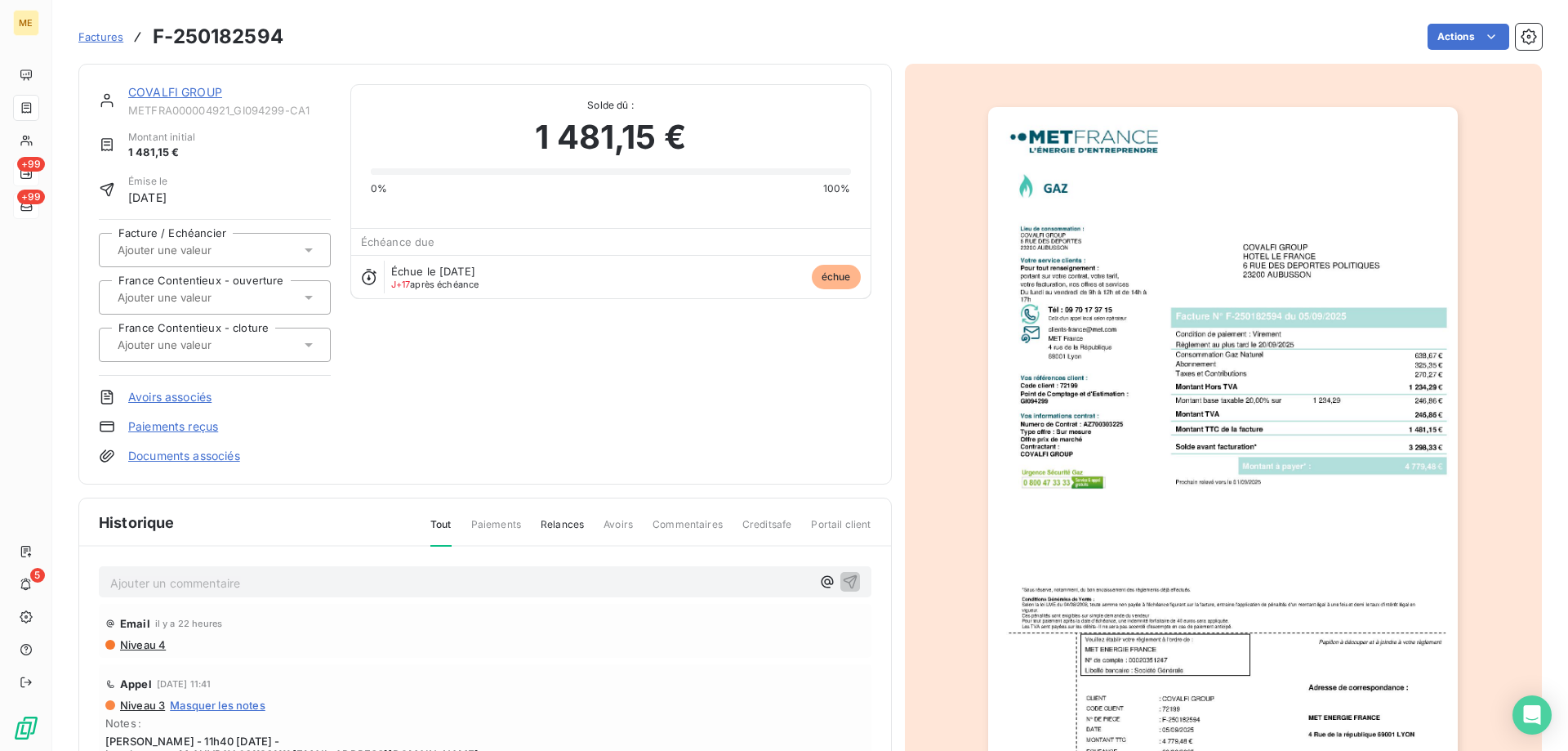
click at [1089, 367] on img "button" at bounding box center [1223, 439] width 470 height 665
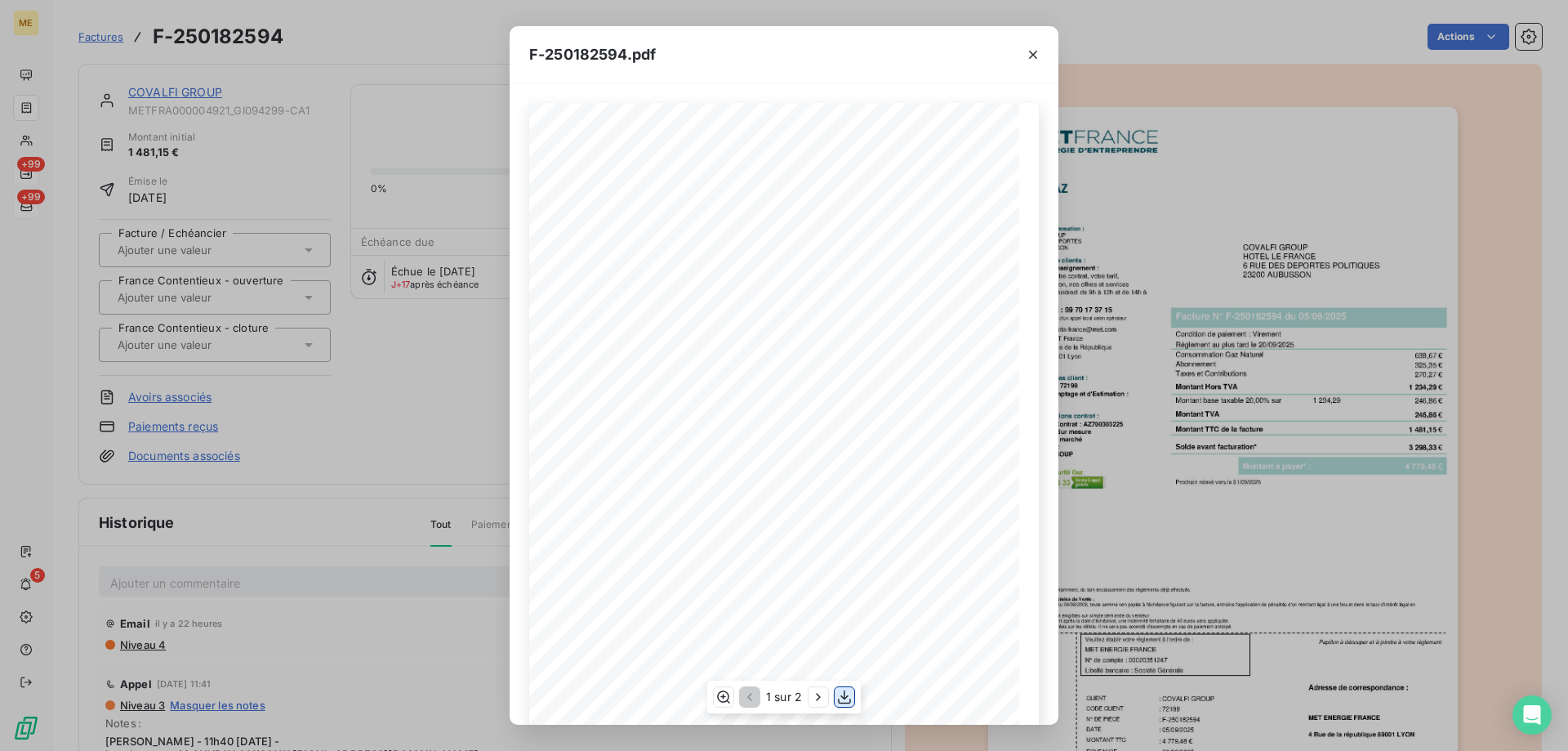
click at [843, 697] on icon "button" at bounding box center [844, 697] width 13 height 14
click at [261, 104] on div "F-250182594.pdf *Sous réserve, notamment, du bon encaissement des règlements dé…" at bounding box center [784, 375] width 1568 height 751
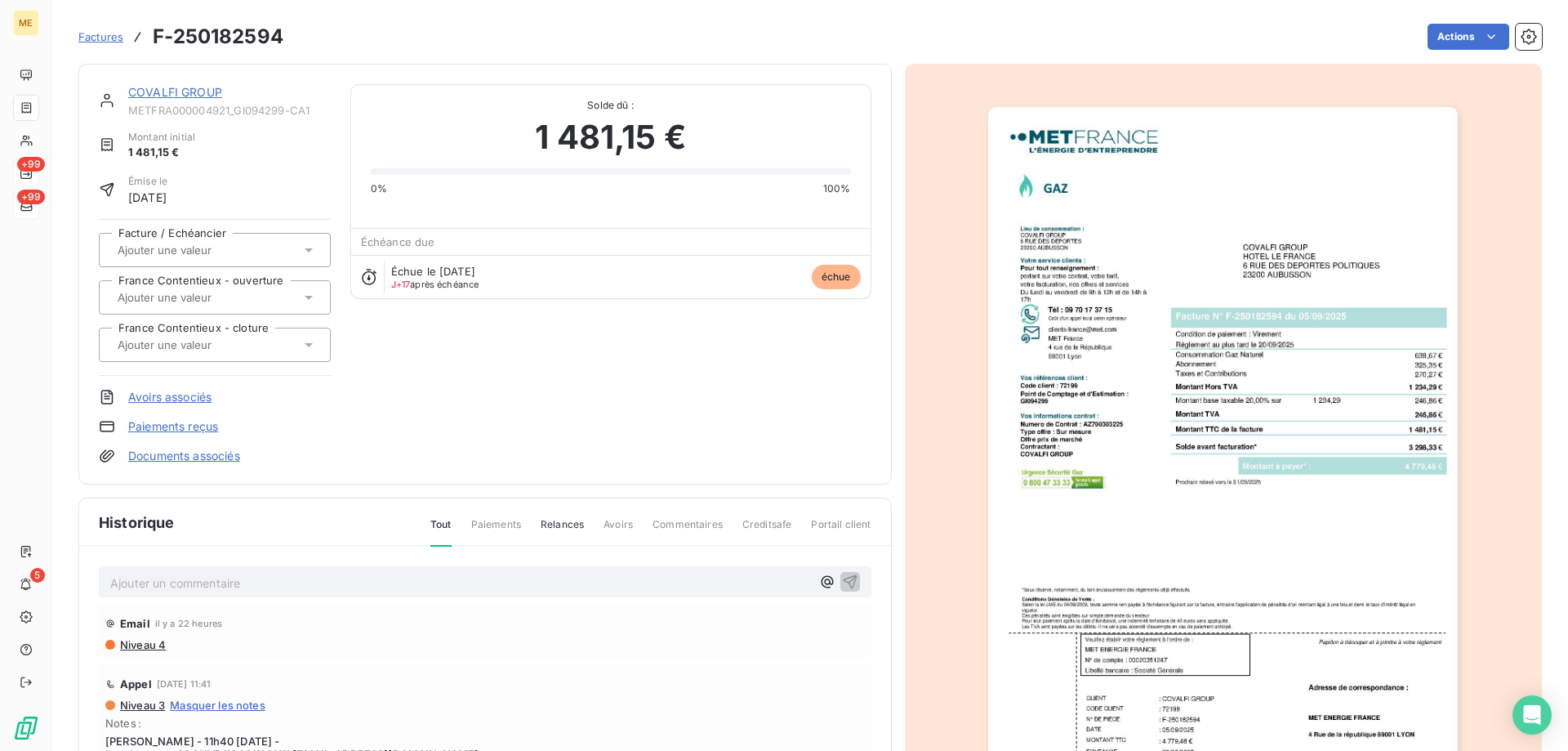
click at [185, 91] on link "COVALFI GROUP" at bounding box center [175, 92] width 94 height 14
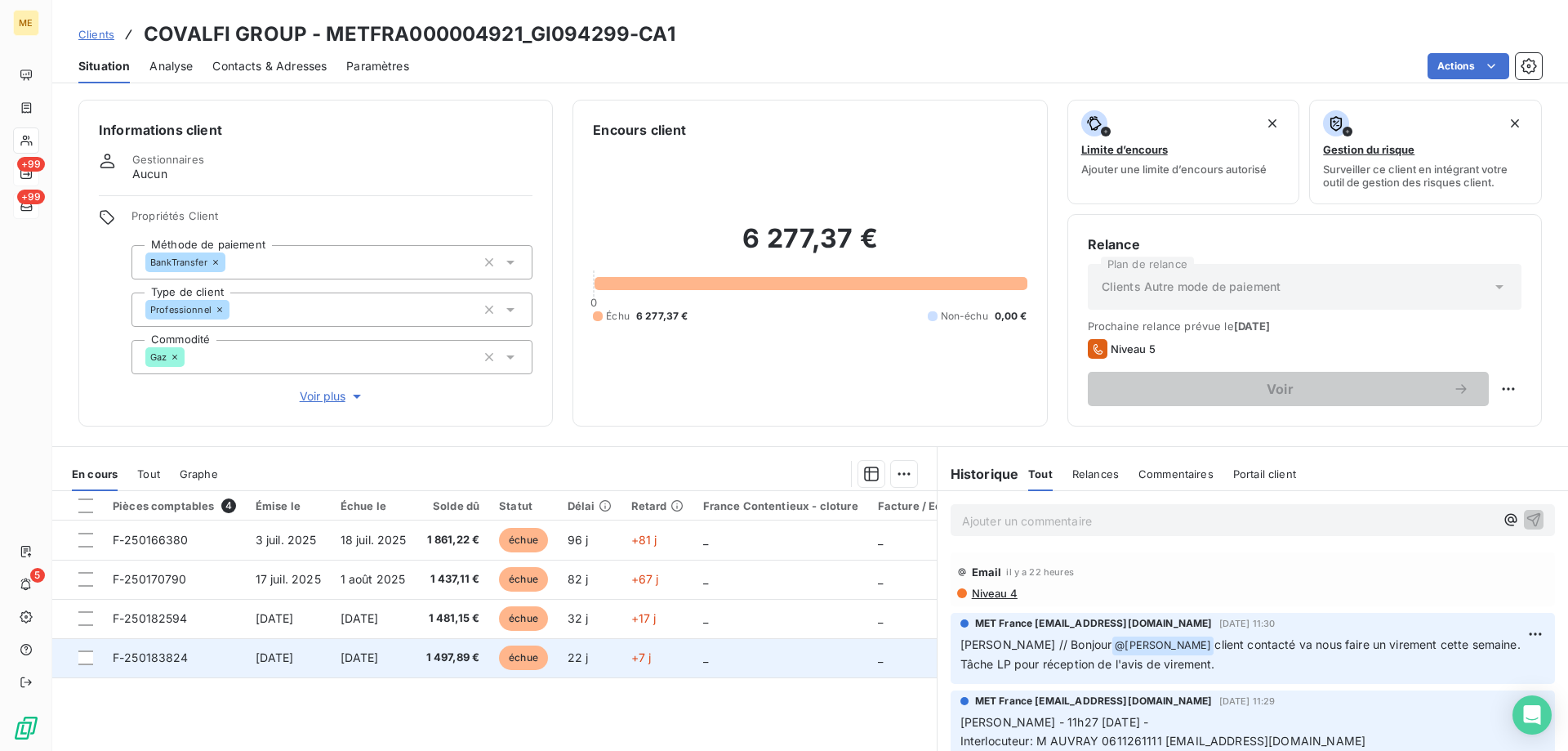
click at [177, 661] on span "F-250183824" at bounding box center [150, 657] width 76 height 14
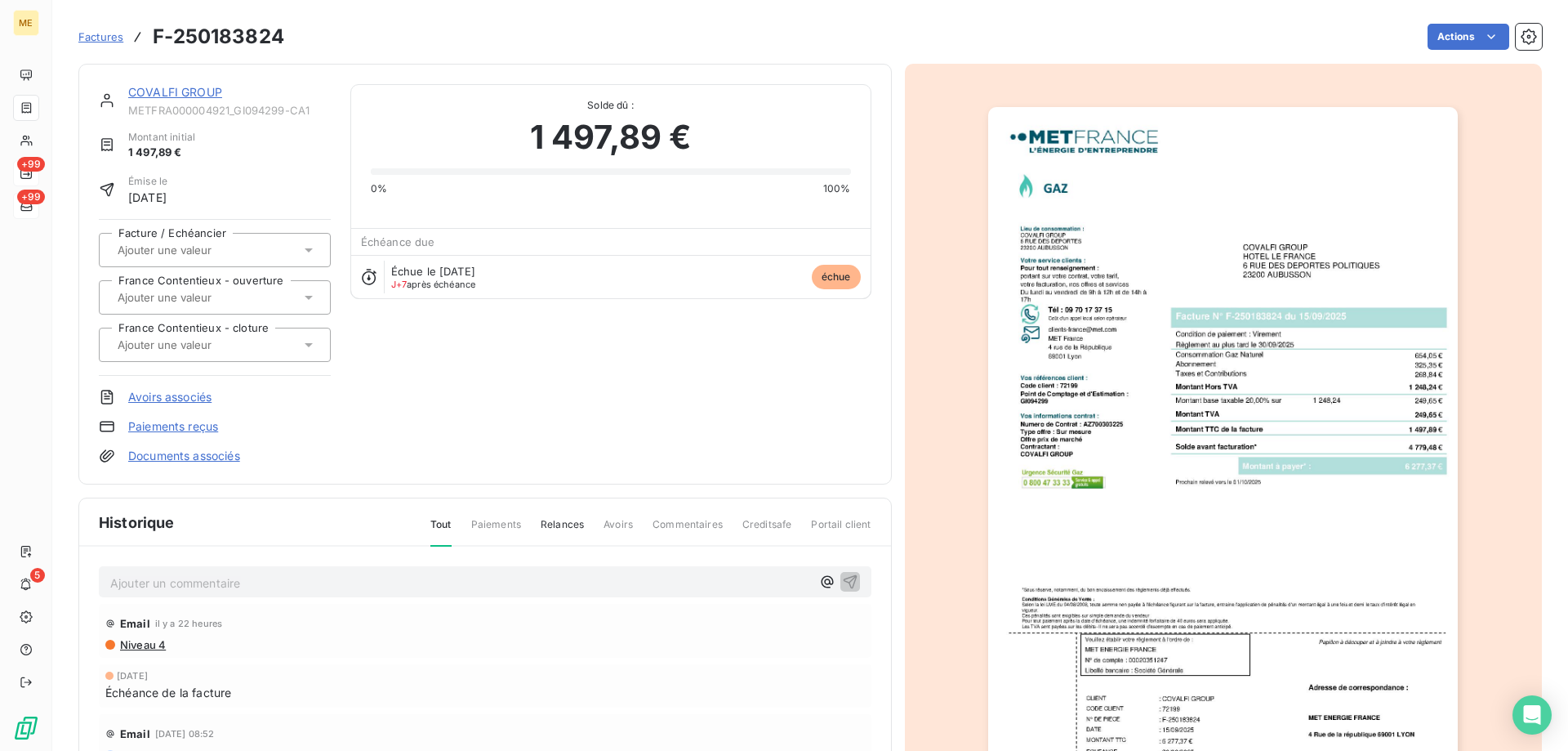
click at [1209, 348] on img "button" at bounding box center [1223, 439] width 470 height 665
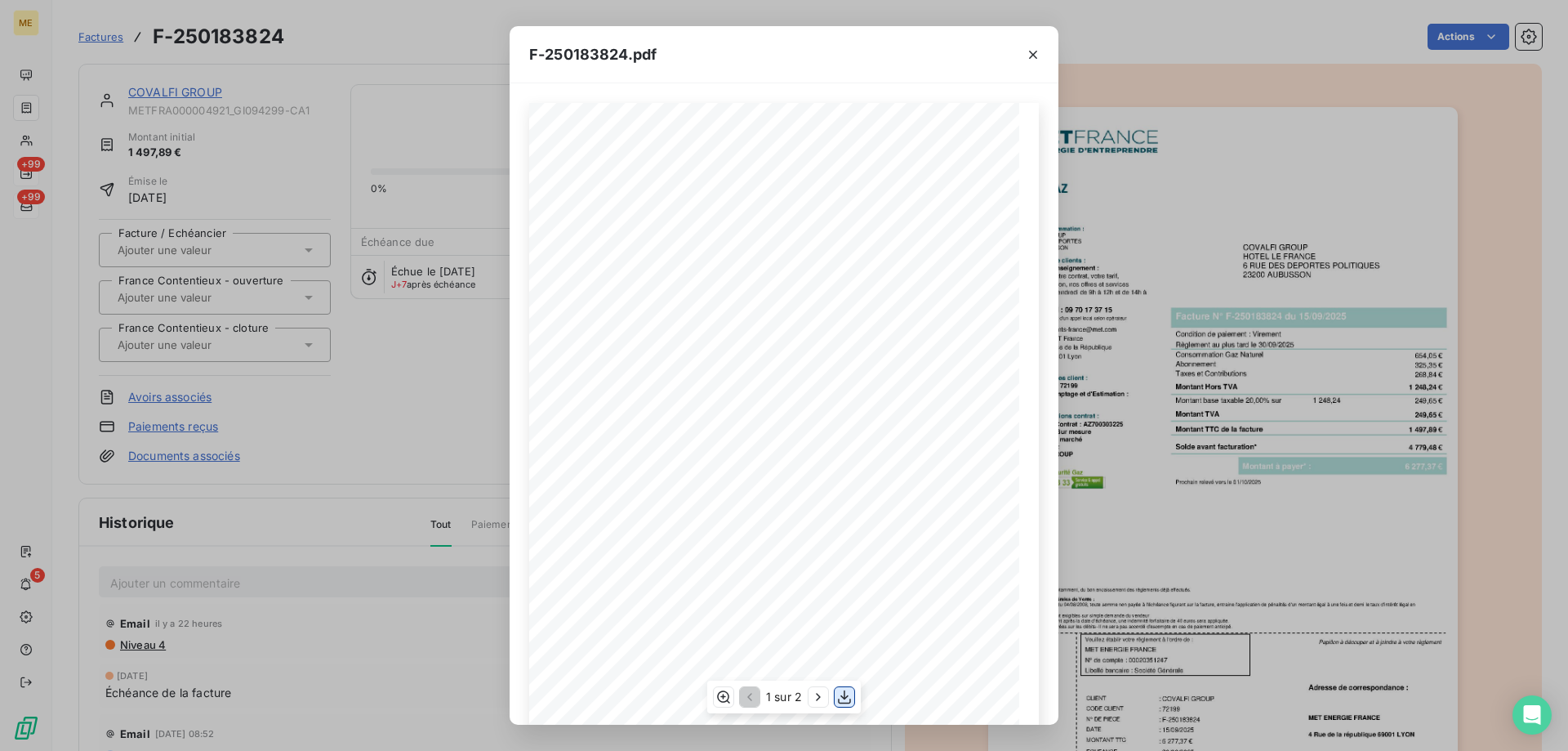
click at [850, 701] on icon "button" at bounding box center [844, 697] width 17 height 17
click at [1030, 57] on icon "button" at bounding box center [1032, 55] width 17 height 17
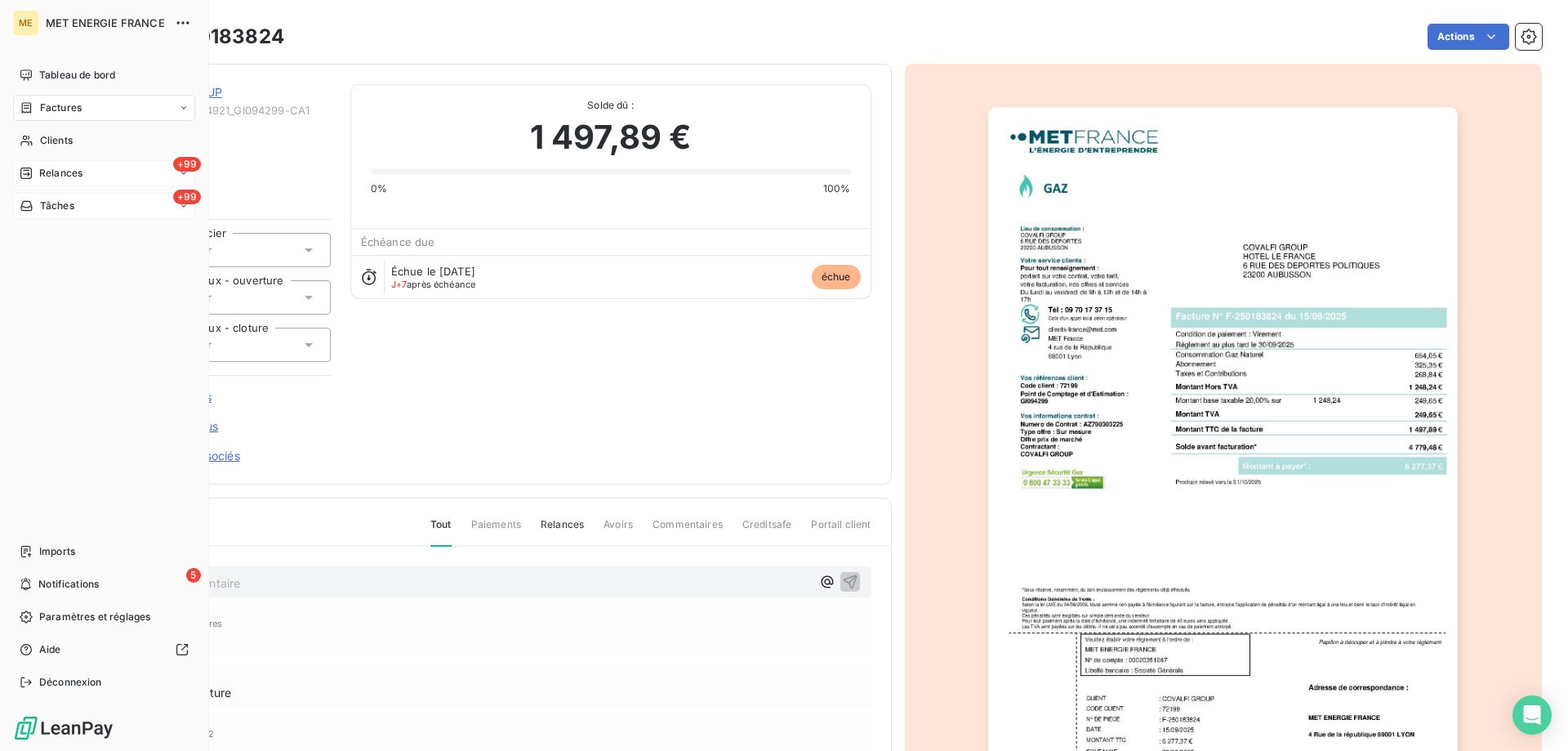
click at [65, 209] on span "Tâches" at bounding box center [57, 205] width 34 height 15
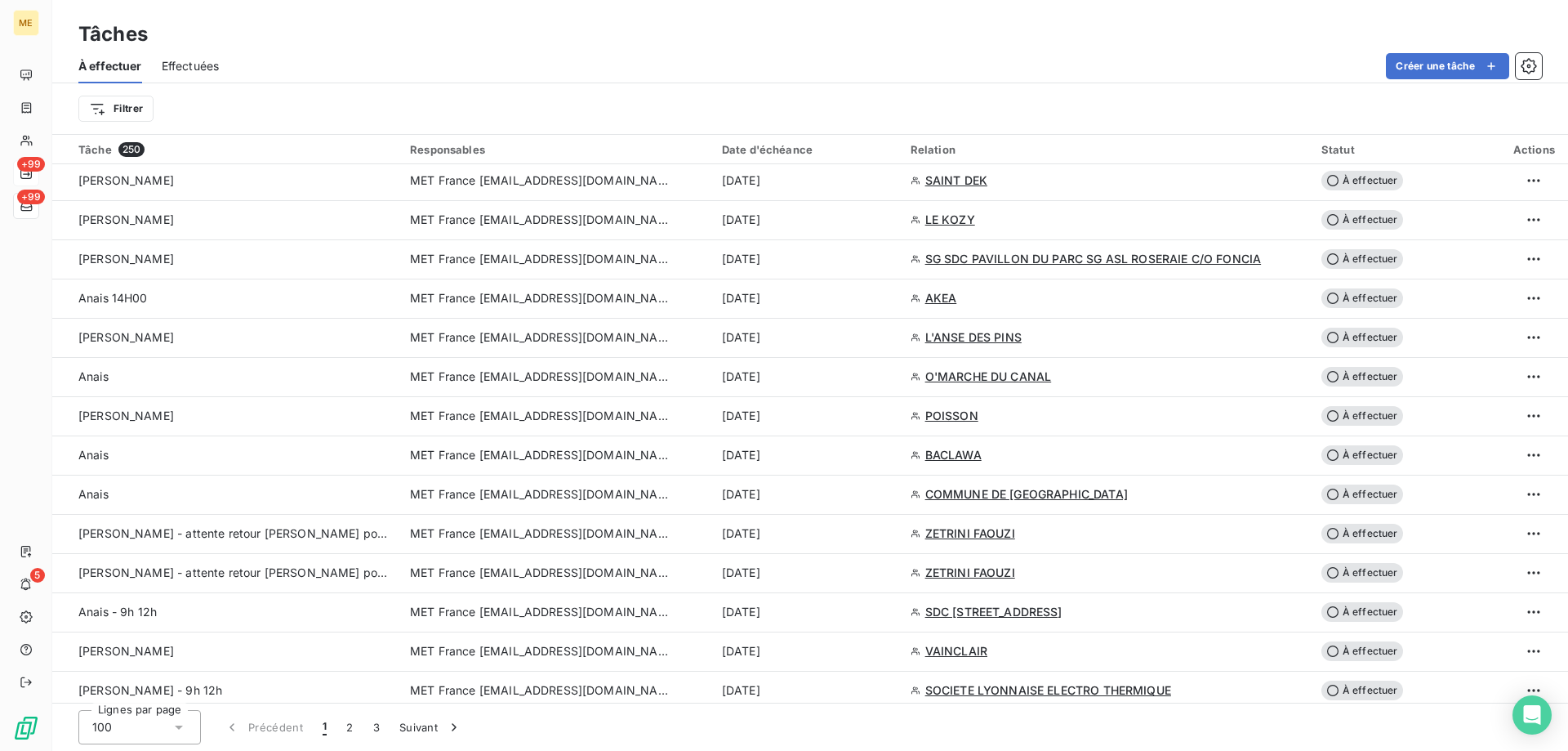
scroll to position [1144, 0]
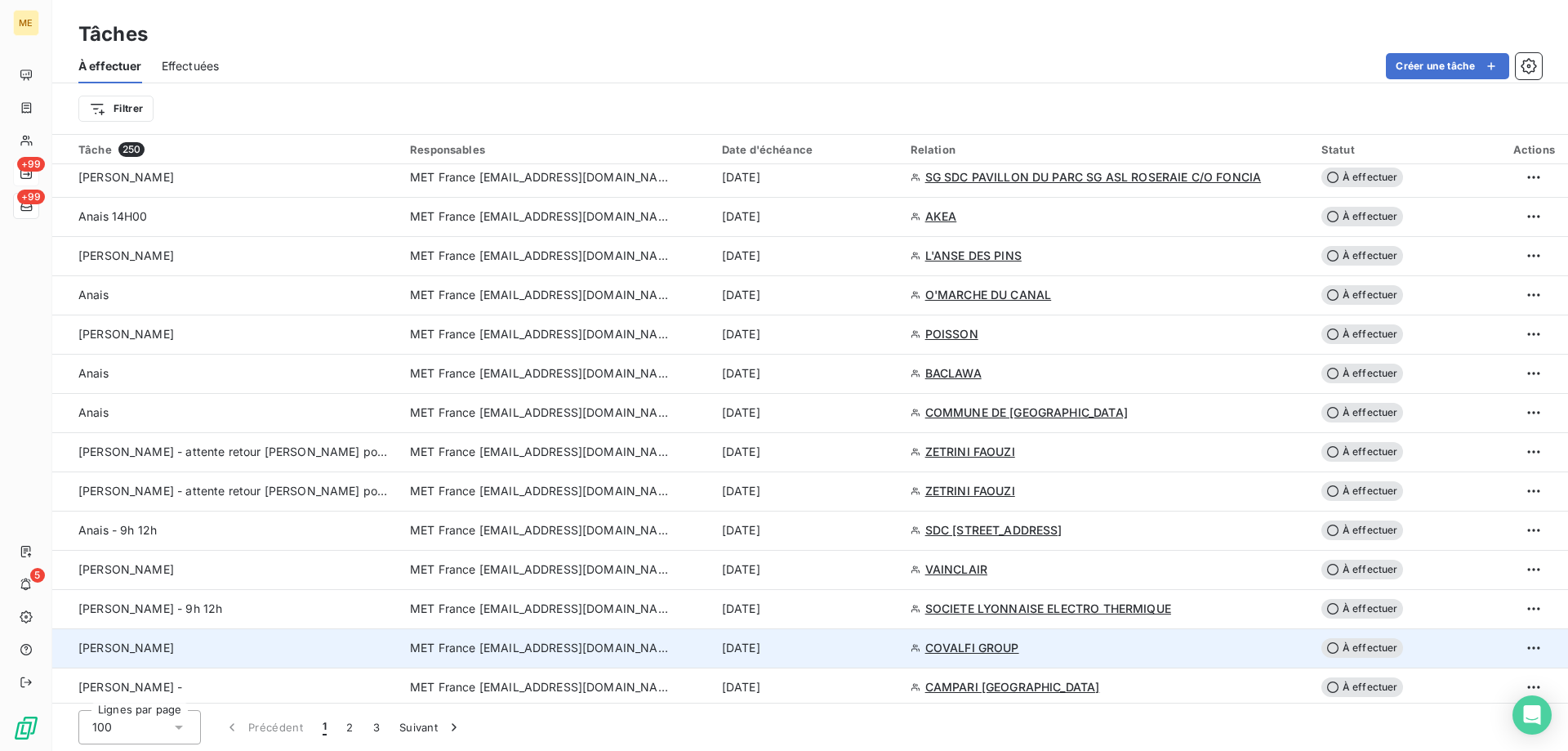
click at [564, 642] on span "MET France [EMAIL_ADDRESS][DOMAIN_NAME]" at bounding box center [540, 647] width 261 height 17
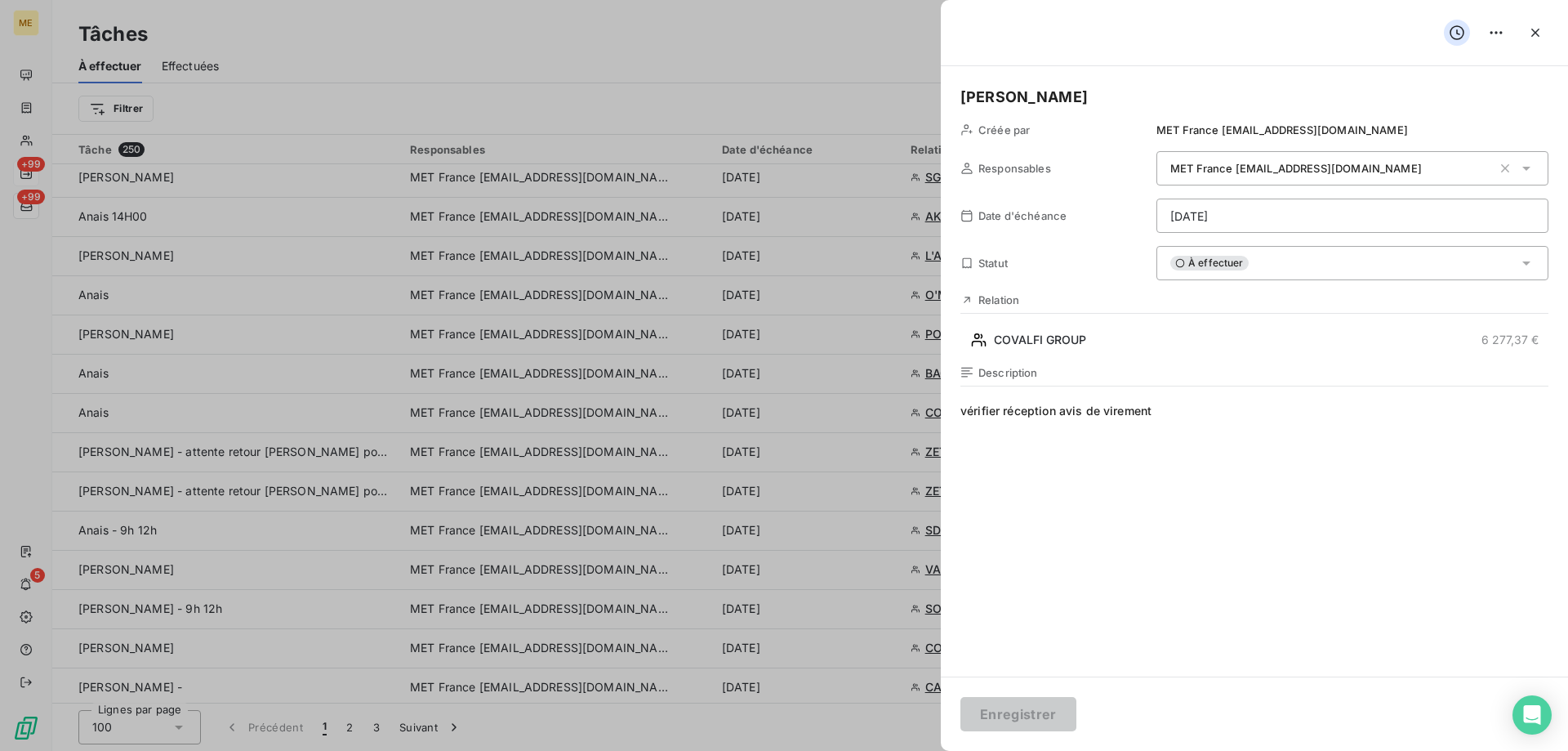
click at [1201, 212] on html "ME +99 +99 5 Tâches À effectuer Effectuées Créer une tâche Filtrer Tâche 250 Re…" at bounding box center [784, 457] width 1568 height 915
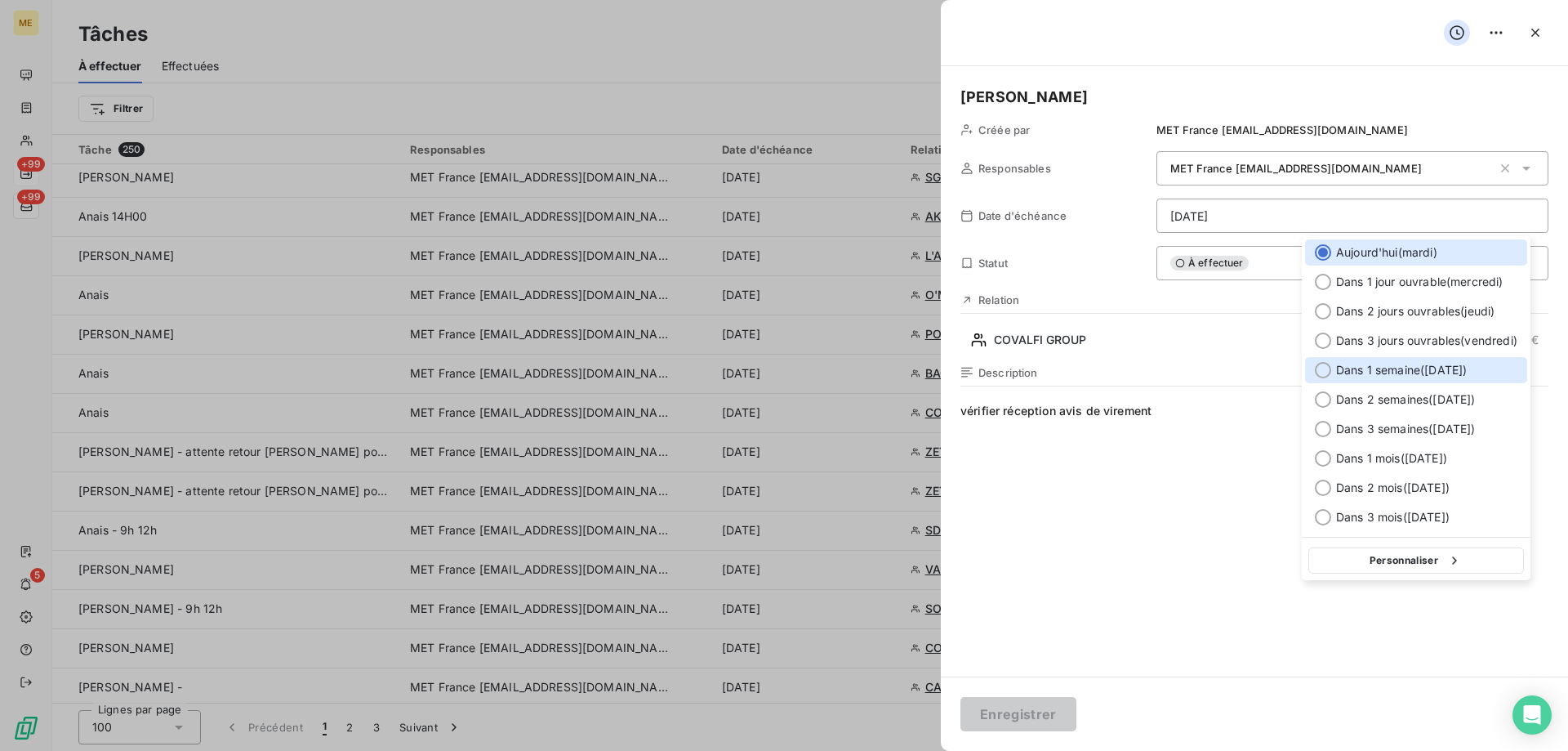
click at [1318, 372] on div at bounding box center [1323, 370] width 17 height 17
type input "14/10/2025"
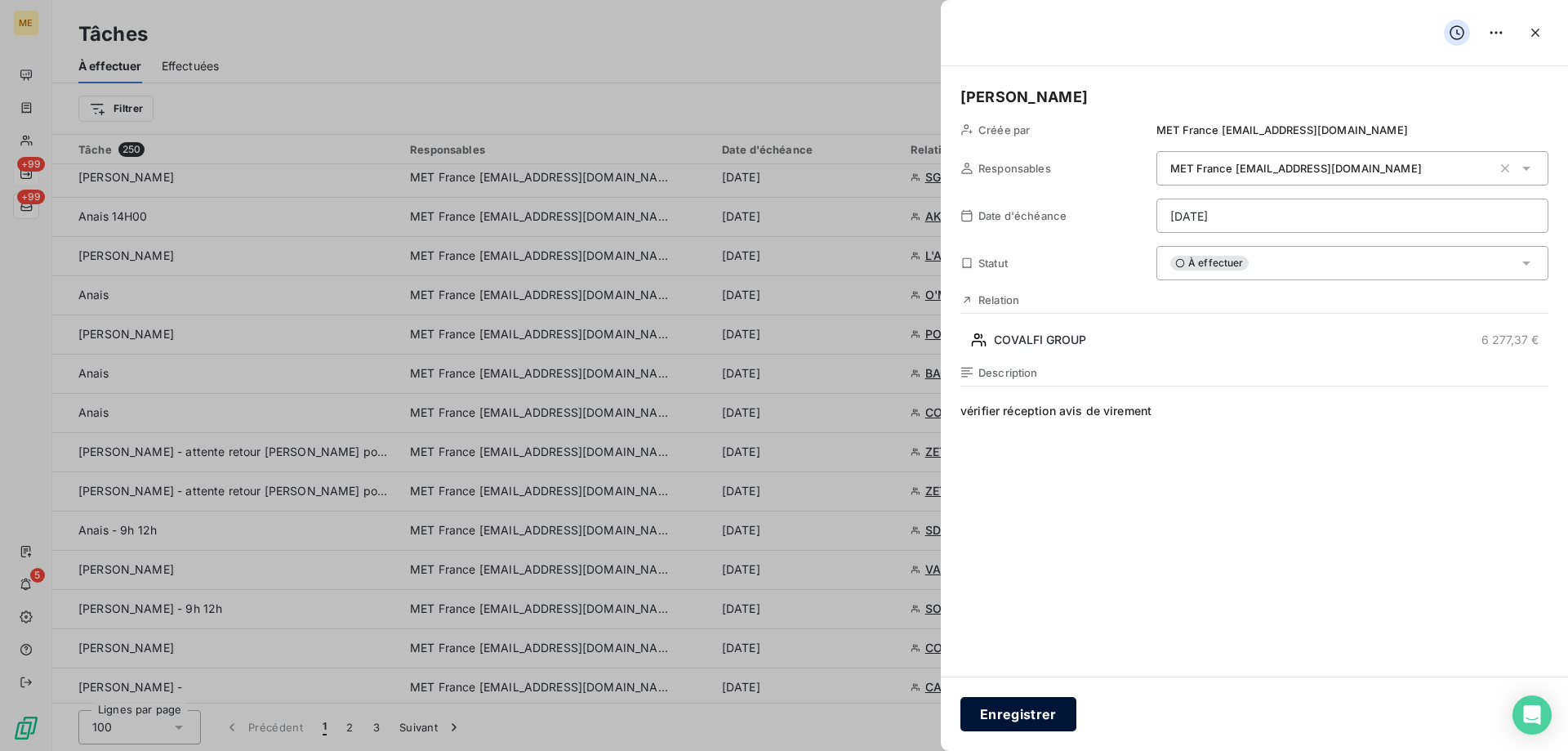
click at [985, 714] on button "Enregistrer" at bounding box center [1018, 714] width 116 height 34
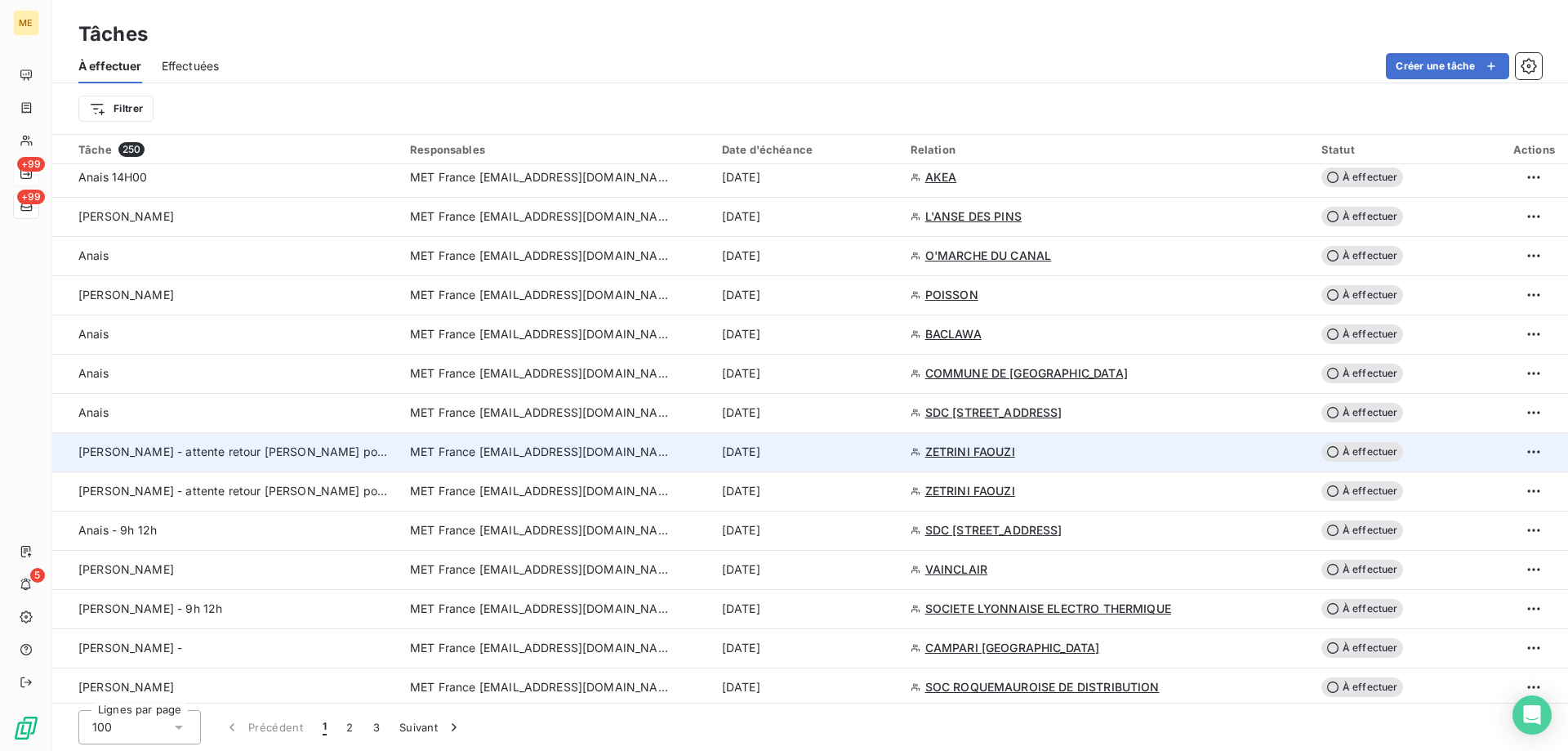
click at [442, 449] on span "MET France [EMAIL_ADDRESS][DOMAIN_NAME]" at bounding box center [540, 452] width 261 height 17
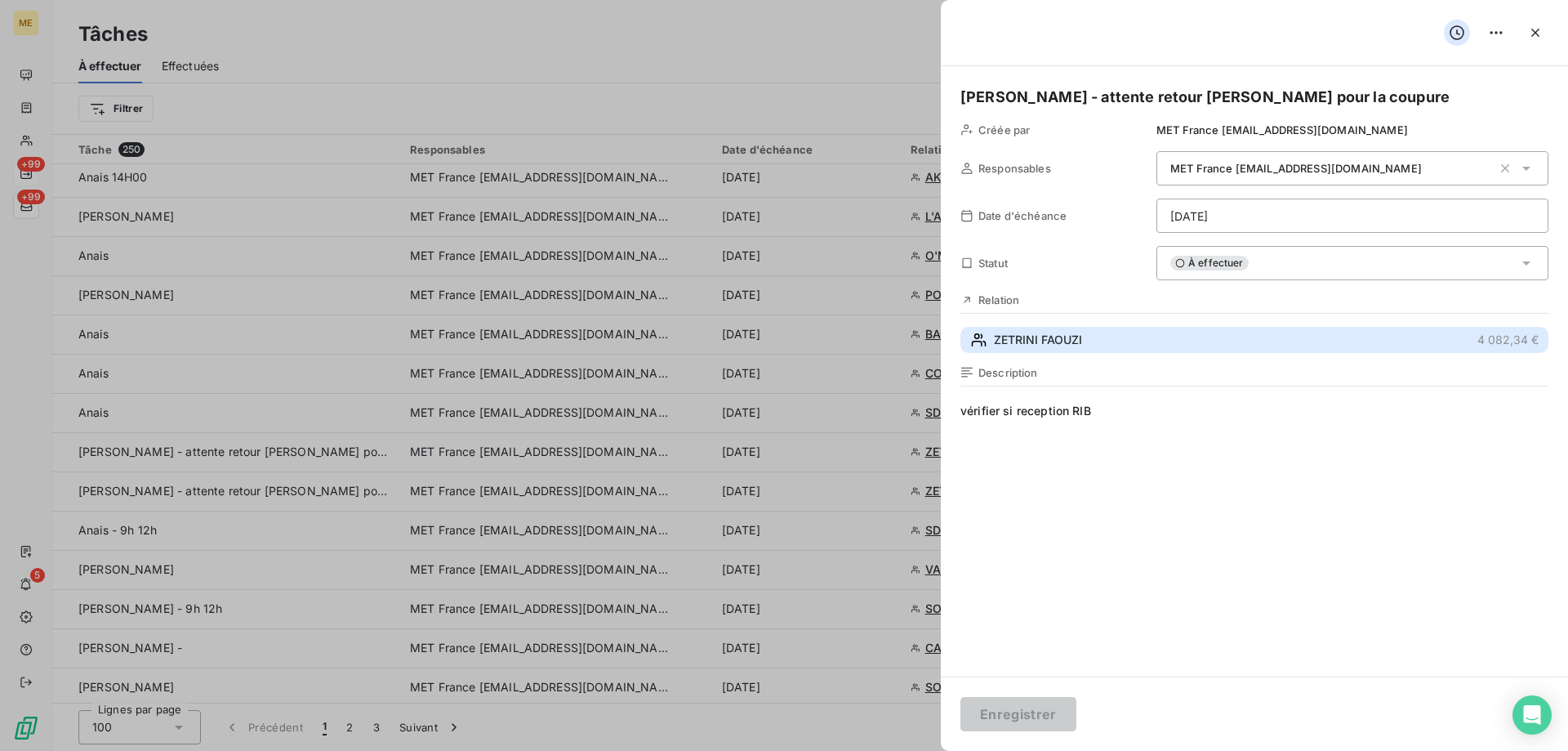
click at [1061, 345] on span "ZETRINI FAOUZI" at bounding box center [1038, 339] width 88 height 17
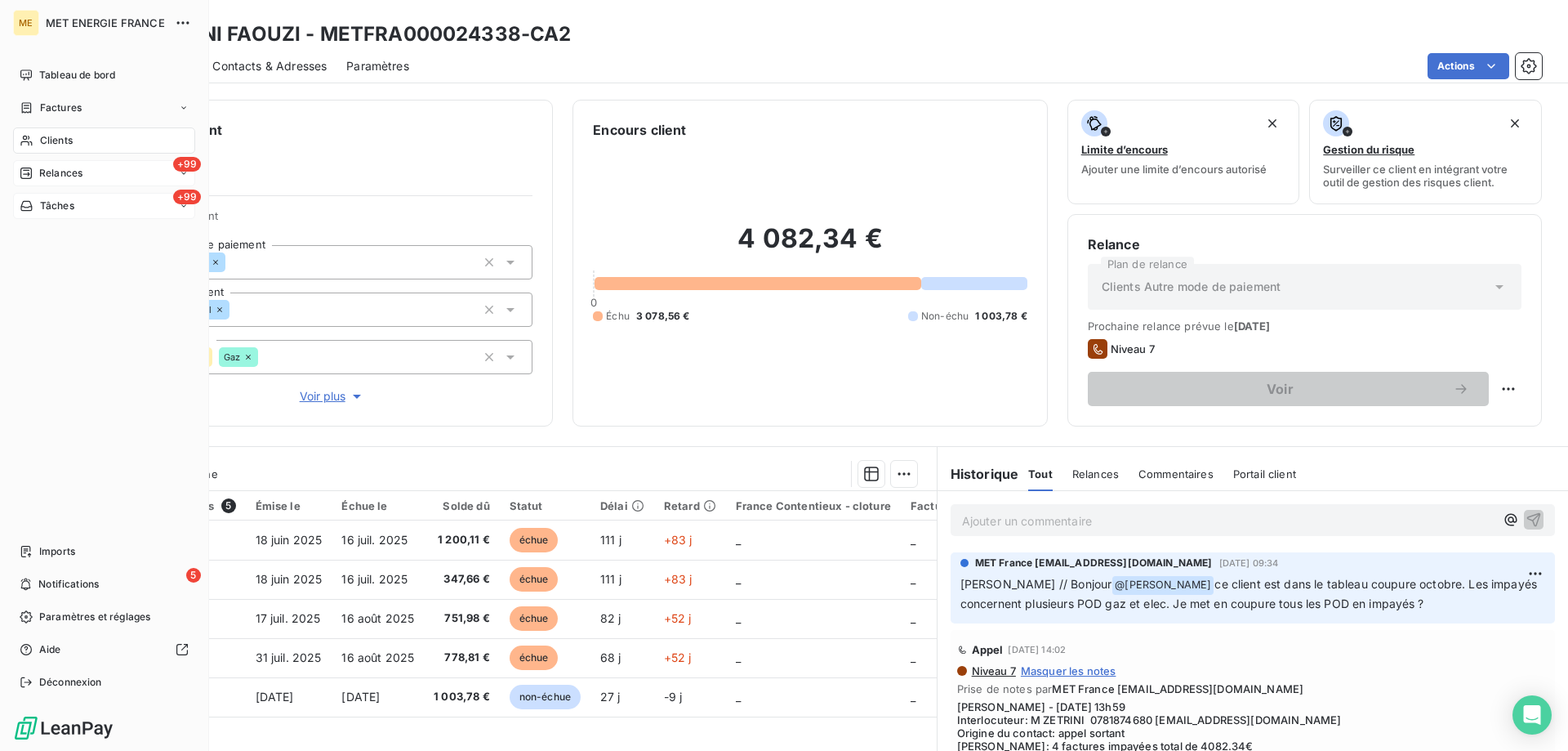
click at [50, 211] on span "Tâches" at bounding box center [57, 205] width 34 height 15
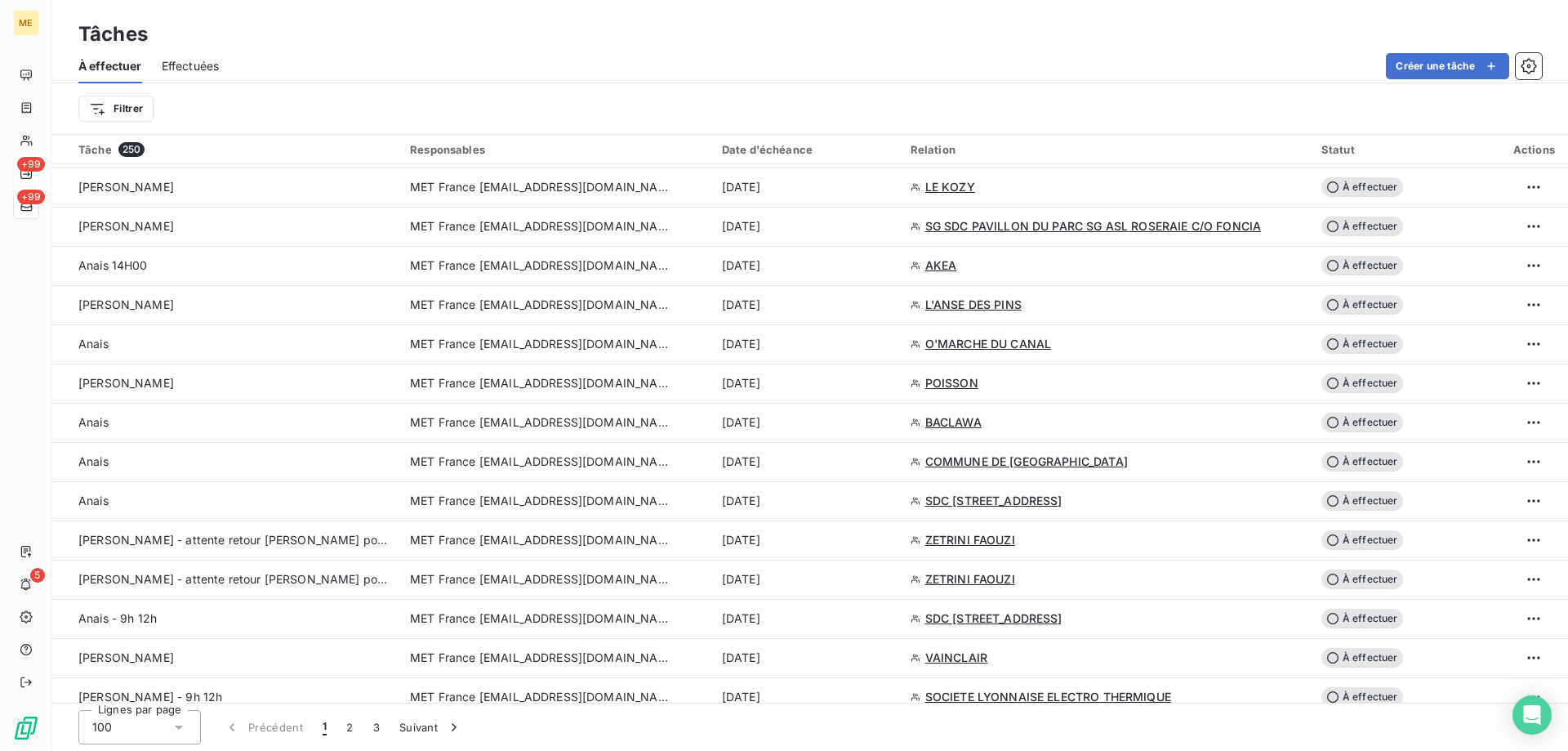
scroll to position [1063, 0]
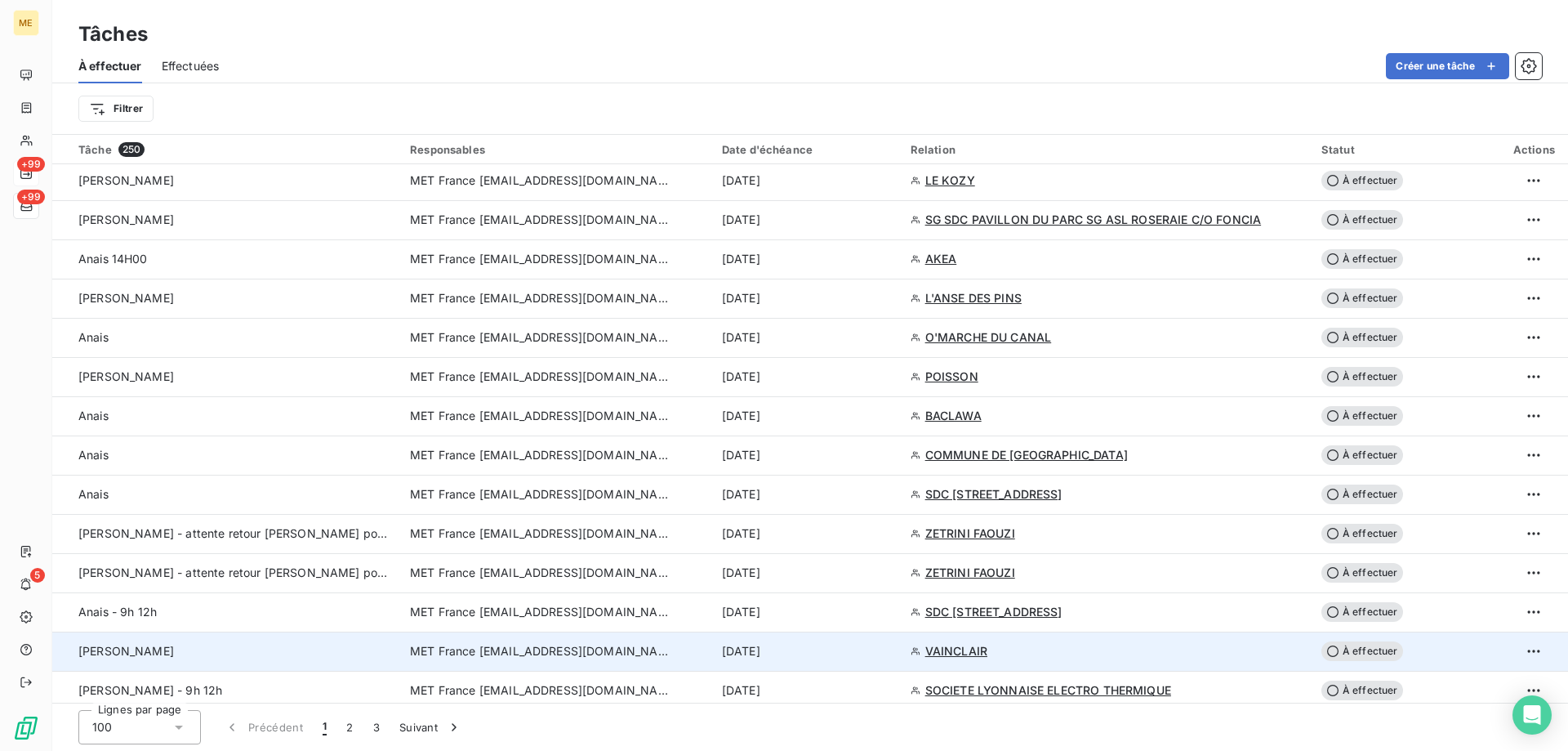
click at [459, 648] on span "MET France [EMAIL_ADDRESS][DOMAIN_NAME]" at bounding box center [540, 651] width 261 height 17
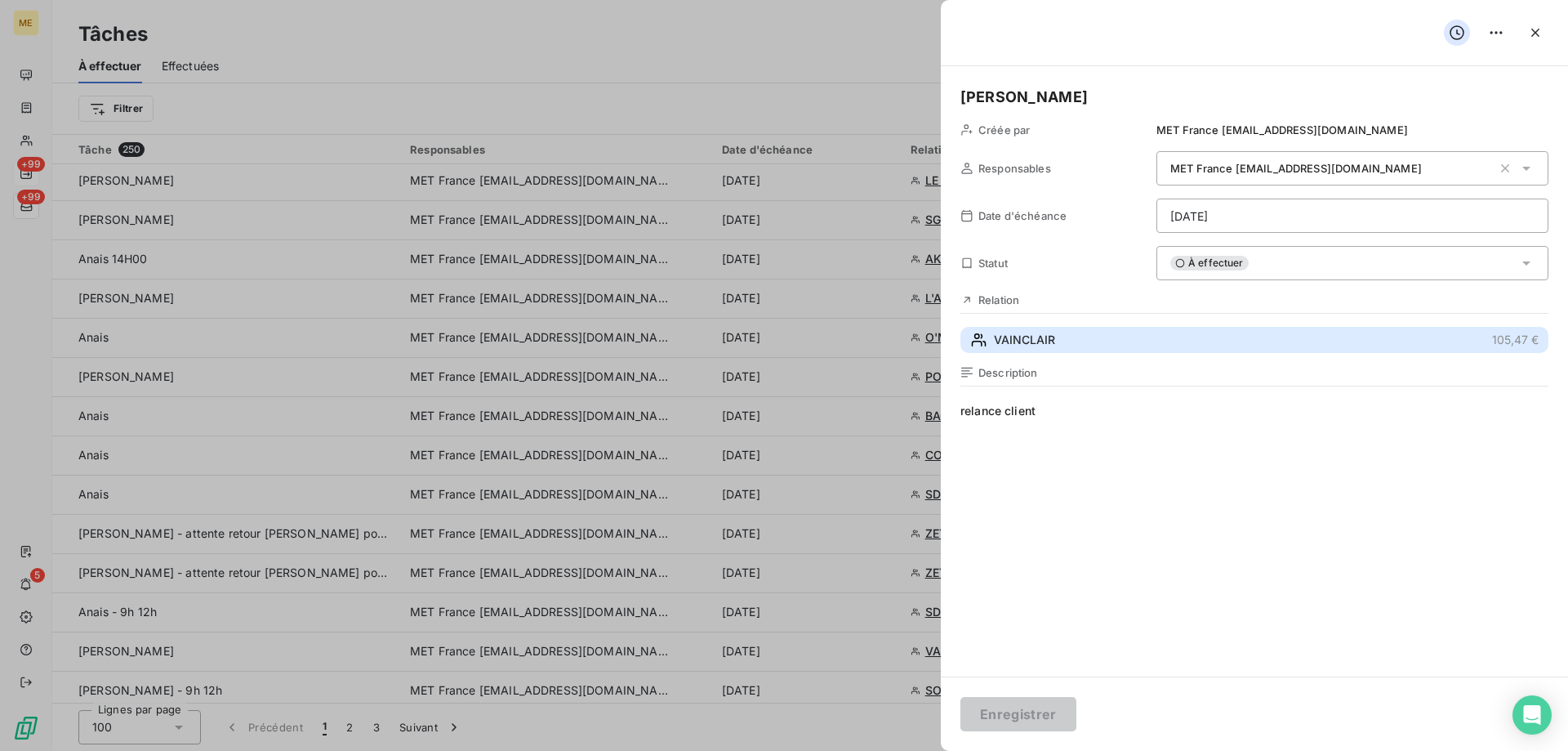
click at [1027, 328] on button "VAINCLAIR 105,47 €" at bounding box center [1254, 340] width 588 height 26
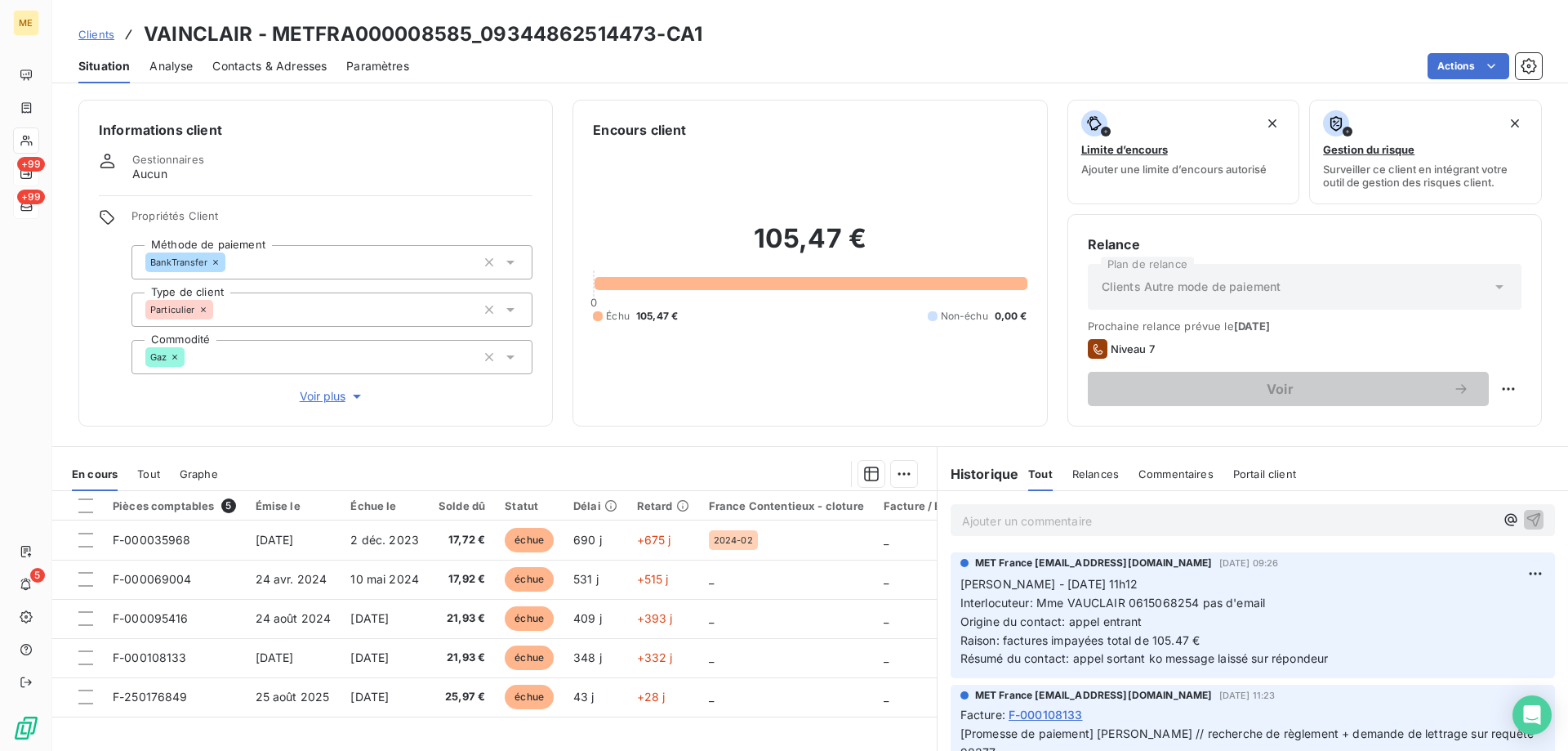
click at [318, 388] on span "Voir plus" at bounding box center [332, 396] width 65 height 17
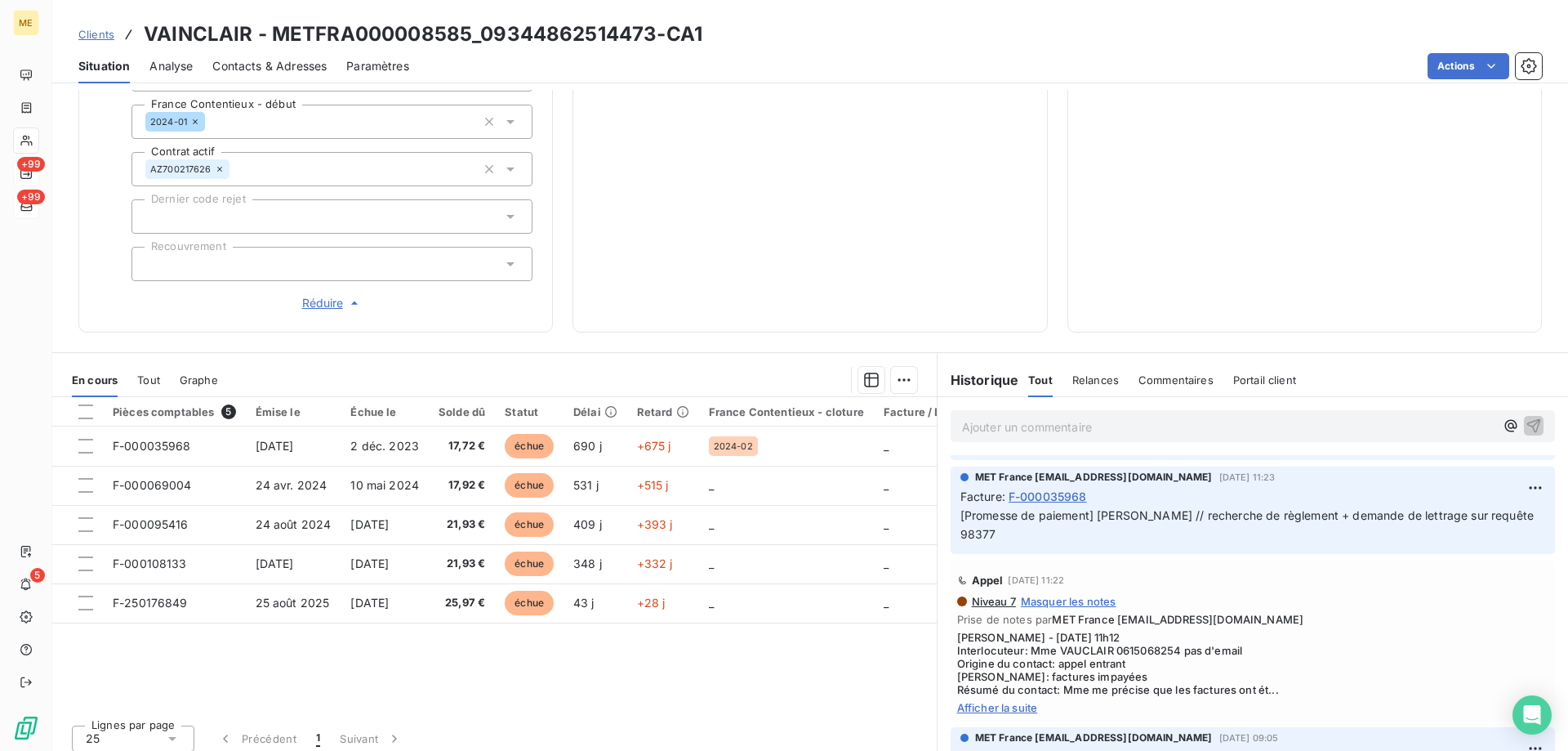
scroll to position [327, 0]
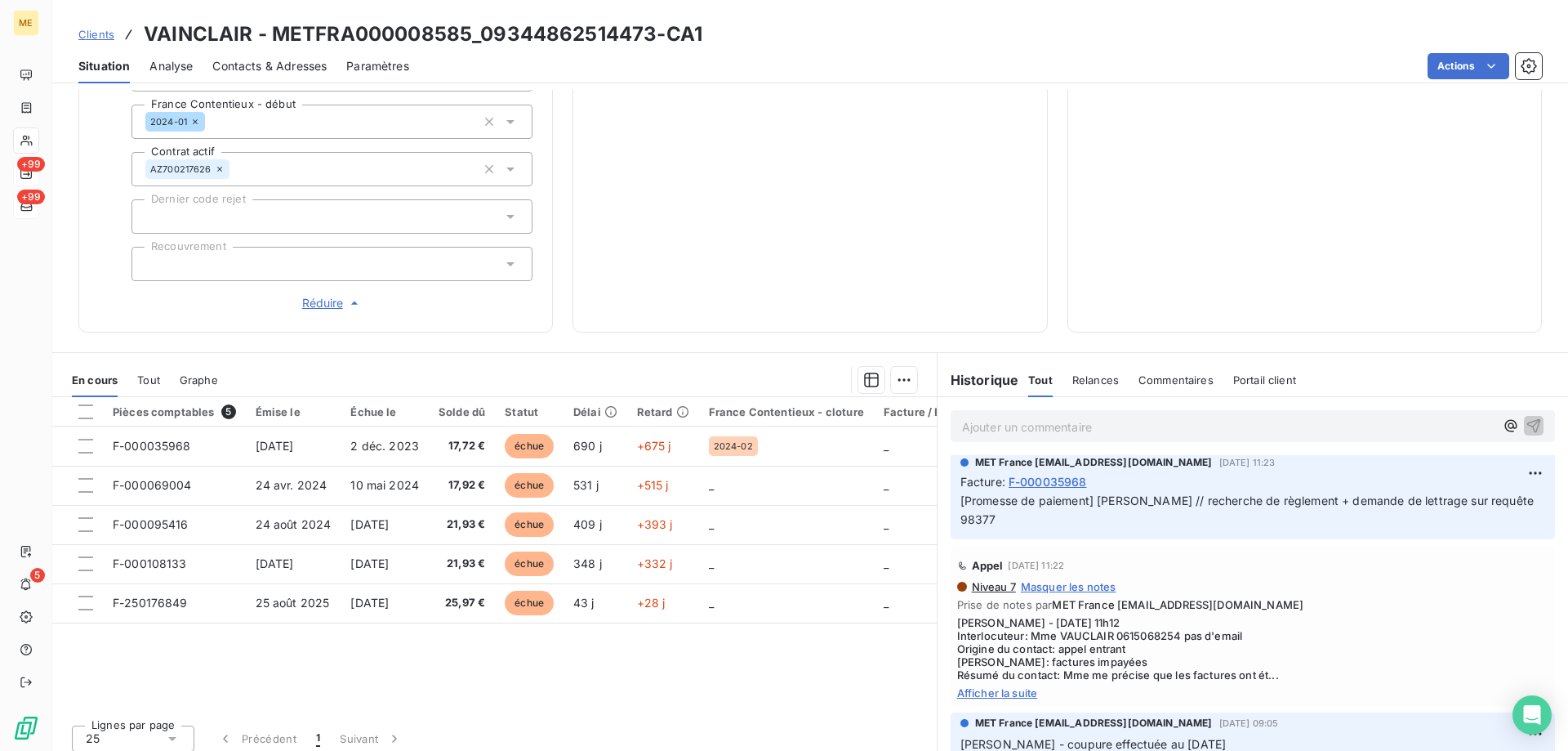
click at [981, 687] on span "Afficher la suite" at bounding box center [1252, 693] width 591 height 13
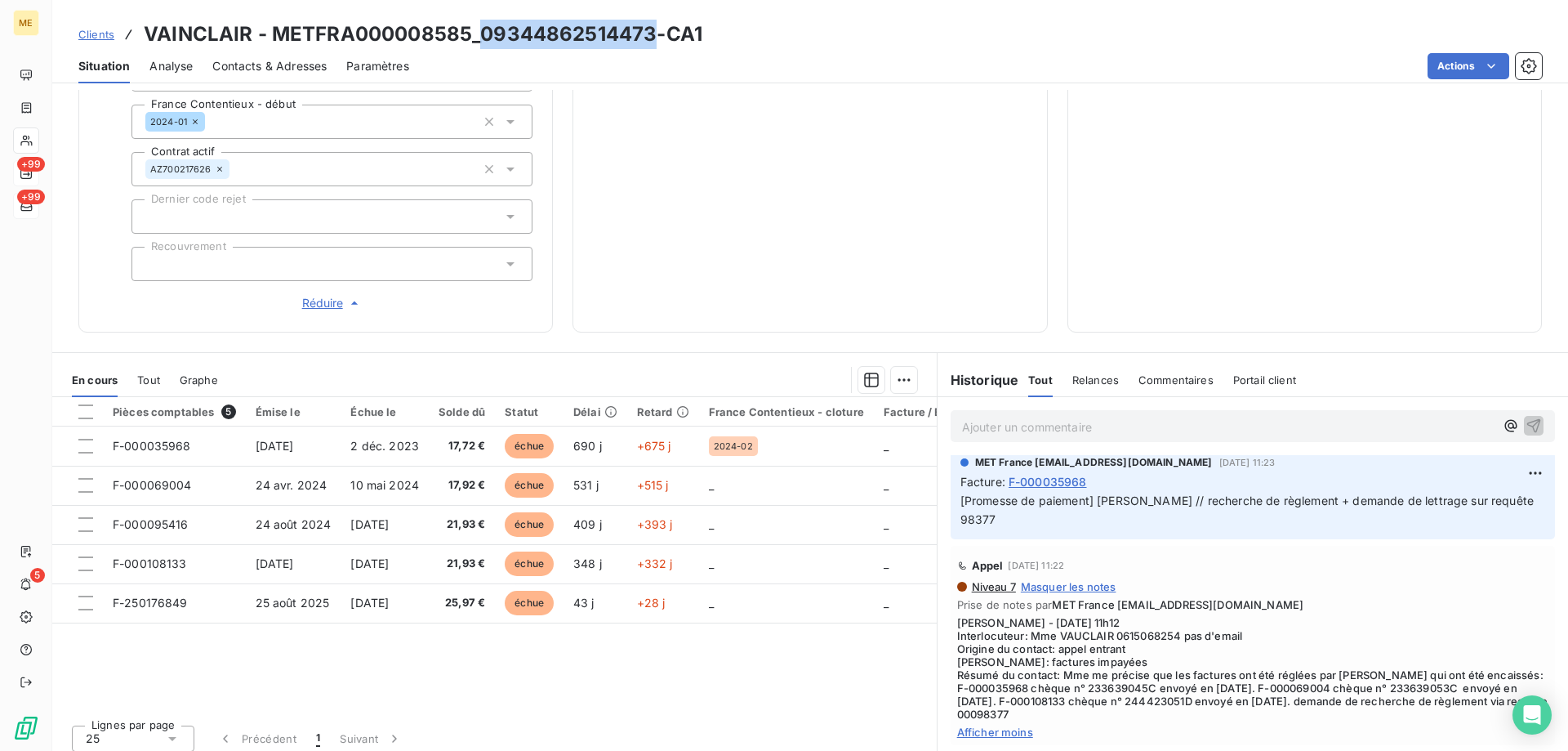
drag, startPoint x: 479, startPoint y: 30, endPoint x: 648, endPoint y: 43, distance: 169.5
click at [648, 43] on h3 "VAINCLAIR - METFRA000008585_09344862514473-CA1" at bounding box center [423, 35] width 558 height 30
copy h3 "09344862514473"
drag, startPoint x: 271, startPoint y: 33, endPoint x: 471, endPoint y: 36, distance: 200.0
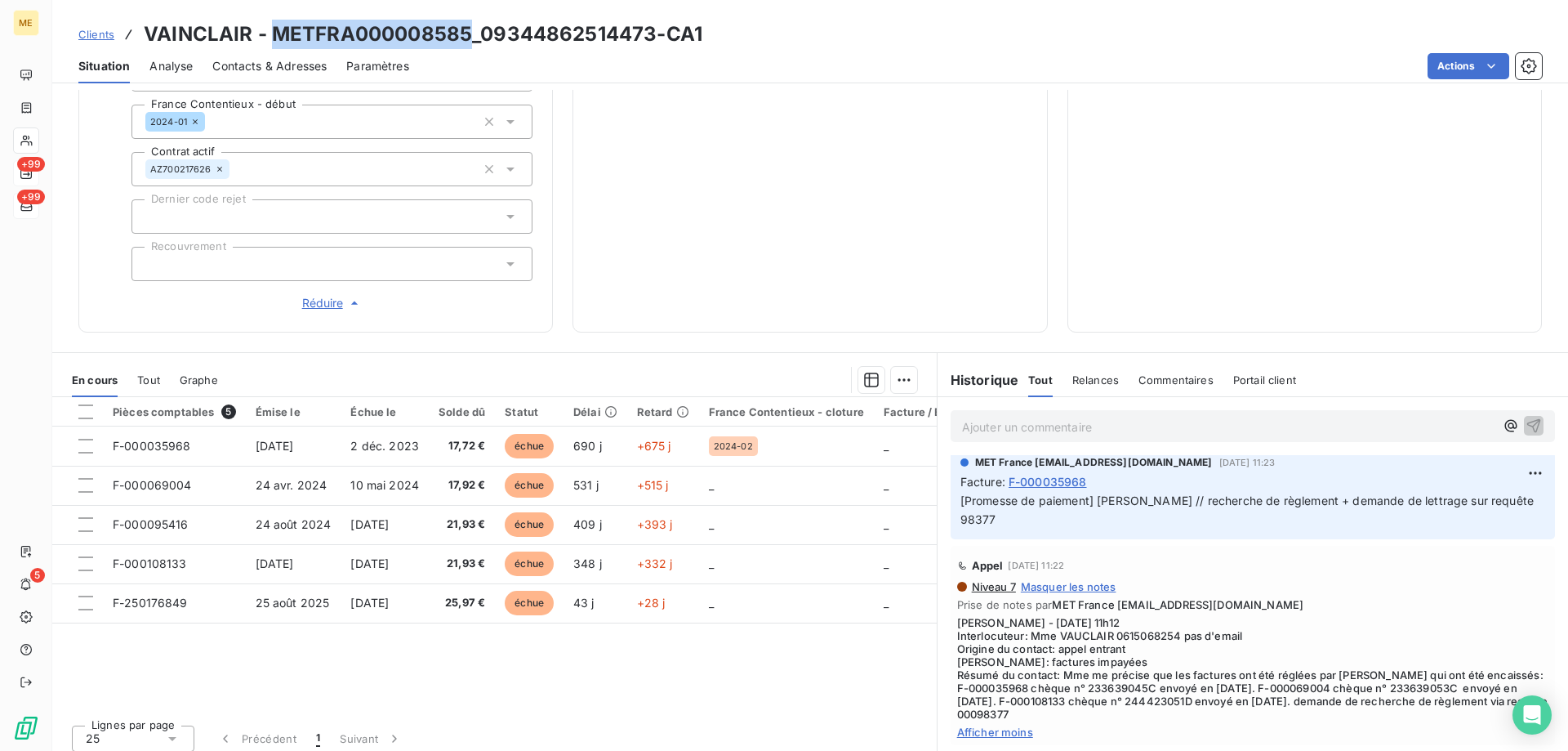
click at [471, 36] on h3 "VAINCLAIR - METFRA000008585_09344862514473-CA1" at bounding box center [423, 35] width 558 height 30
copy h3 "METFRA000008585"
drag, startPoint x: 1108, startPoint y: 574, endPoint x: 1175, endPoint y: 575, distance: 67.0
click at [1175, 616] on span "Sylvain - 26/09/2025 - 11h12 Interlocuteur: Mme VAUCLAIR 0615068254 pas d'email…" at bounding box center [1252, 668] width 591 height 104
copy span "0615068254"
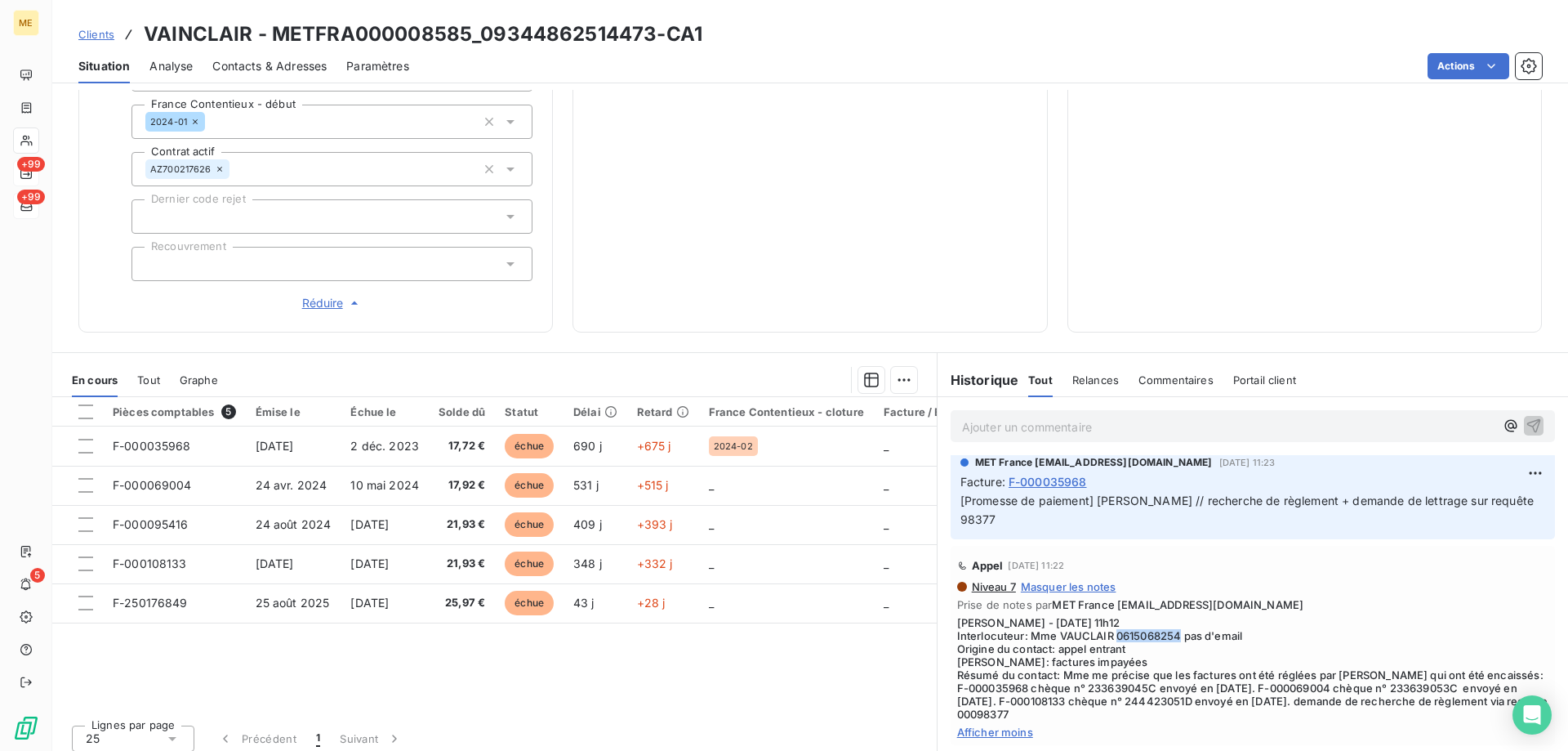
click at [335, 297] on span "Réduire" at bounding box center [331, 303] width 60 height 17
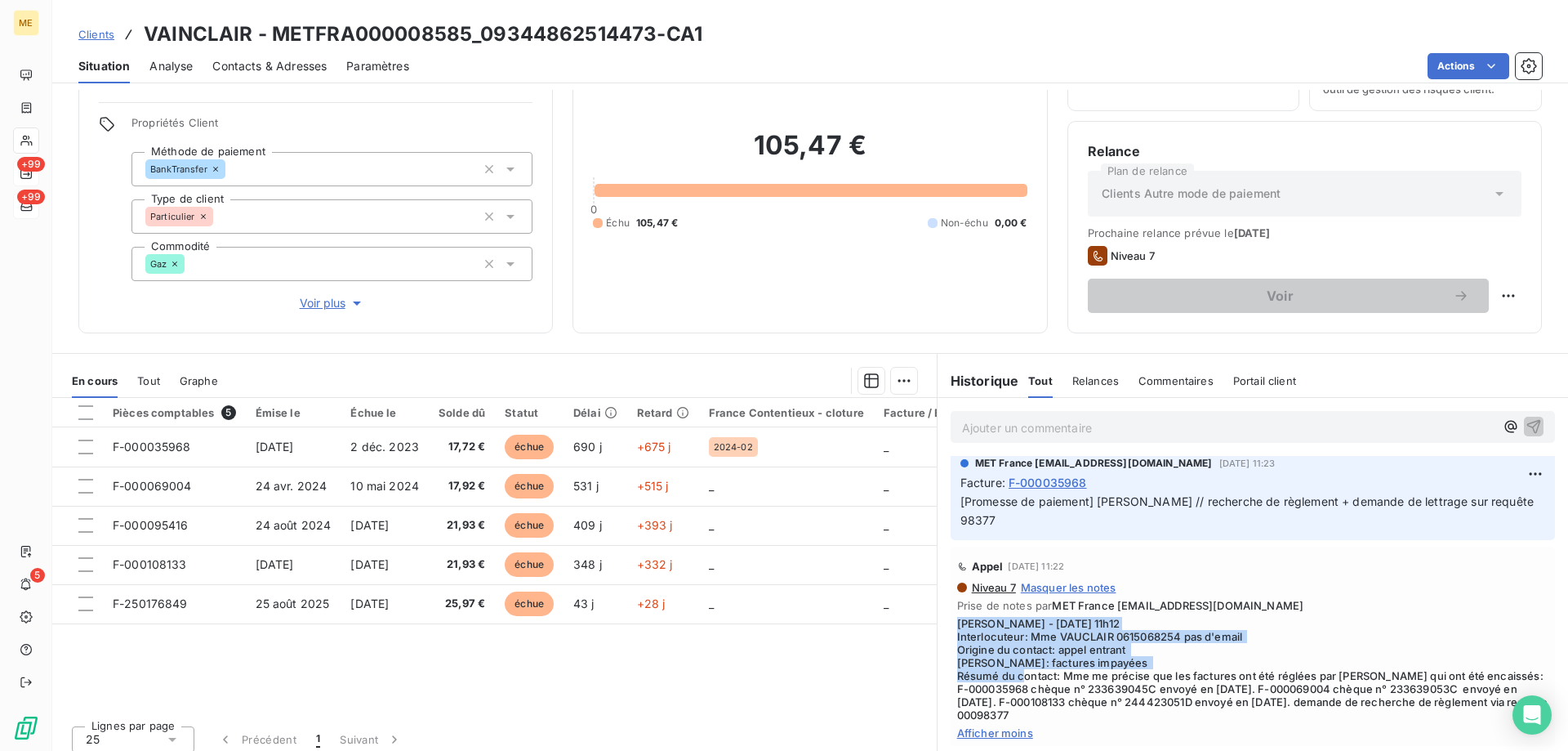
drag, startPoint x: 1053, startPoint y: 617, endPoint x: 944, endPoint y: 570, distance: 118.7
click at [951, 570] on div "Appel 26 sept. 2025, 11:22 Niveau 7 Masquer les notes Prise de notes par MET Fr…" at bounding box center [1252, 646] width 604 height 199
copy span "Sylvain - 26/09/2025 - 11h12 Interlocuteur: Mme VAUCLAIR 0615068254 pas d'email…"
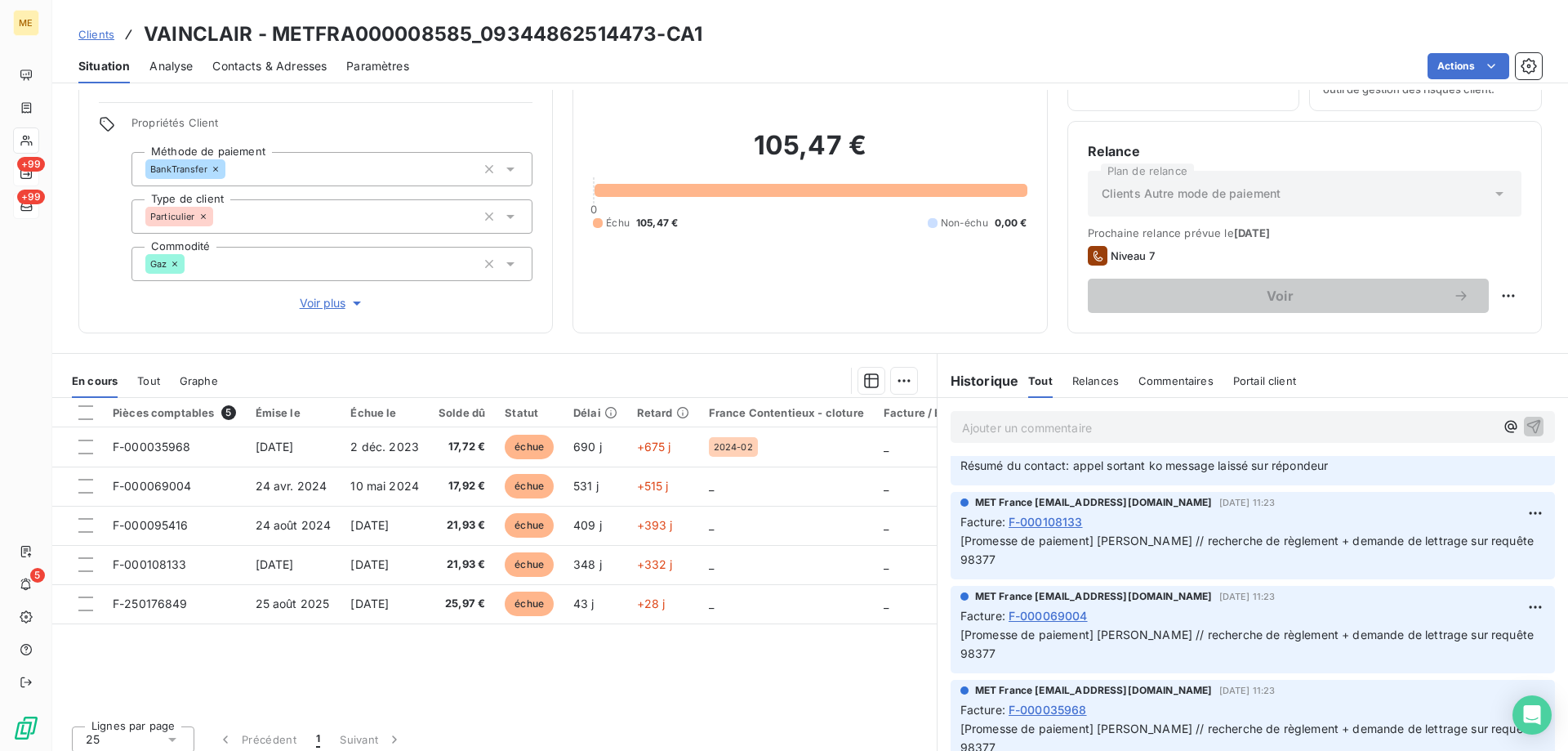
scroll to position [0, 0]
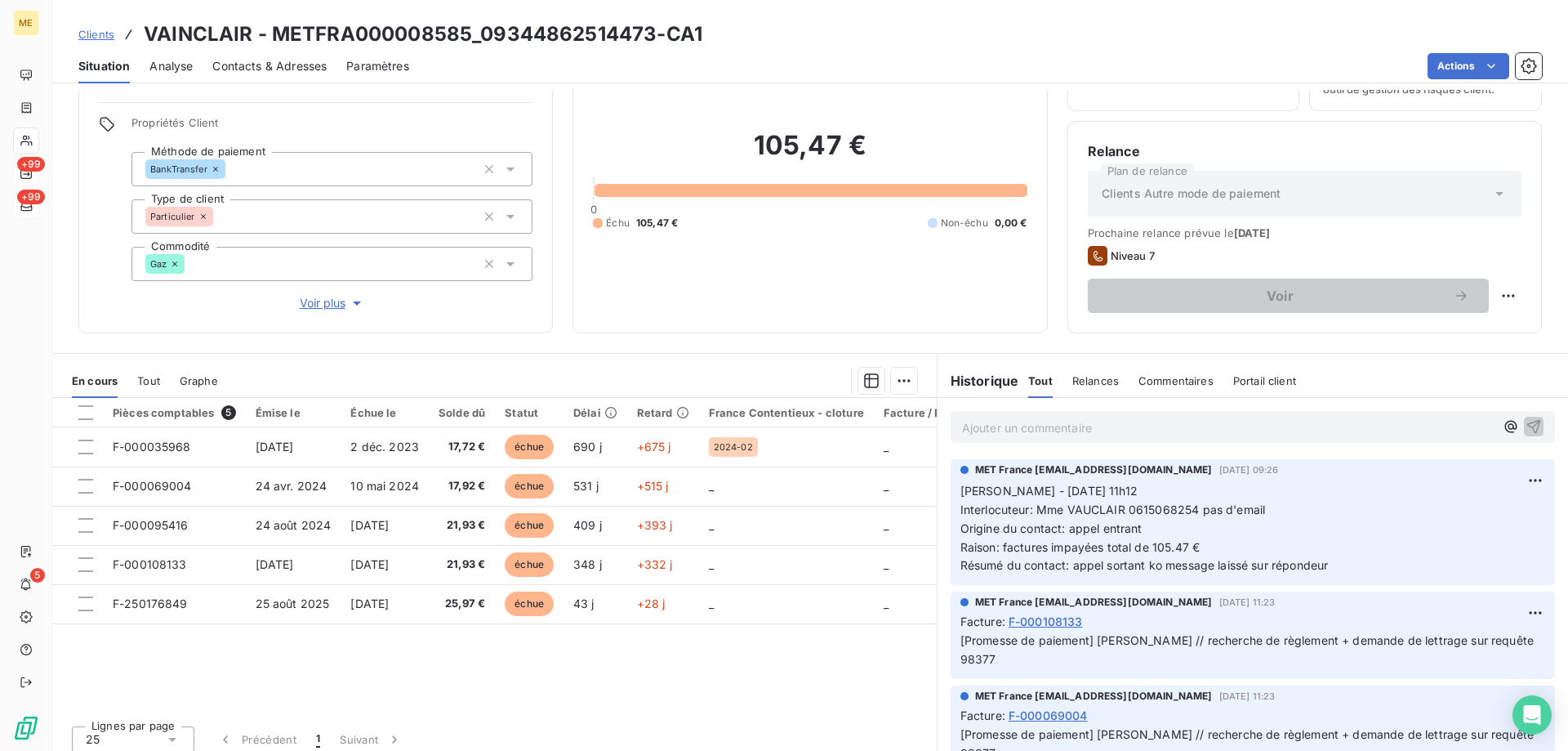
click at [998, 431] on p "Ajouter un commentaire ﻿" at bounding box center [1228, 427] width 532 height 20
drag, startPoint x: 1330, startPoint y: 567, endPoint x: 933, endPoint y: 492, distance: 404.0
click at [937, 492] on div "MET France met-france@recouvrement.met.com 3 oct. 2025, 09:26 Sylvain - 26/09/2…" at bounding box center [1252, 522] width 631 height 132
copy p "Sylvain - 26/09/2025 - 11h12 Interlocuteur: Mme VAUCLAIR 0615068254 pas d'email…"
click at [975, 420] on p "Ajouter un commentaire ﻿" at bounding box center [1228, 427] width 532 height 20
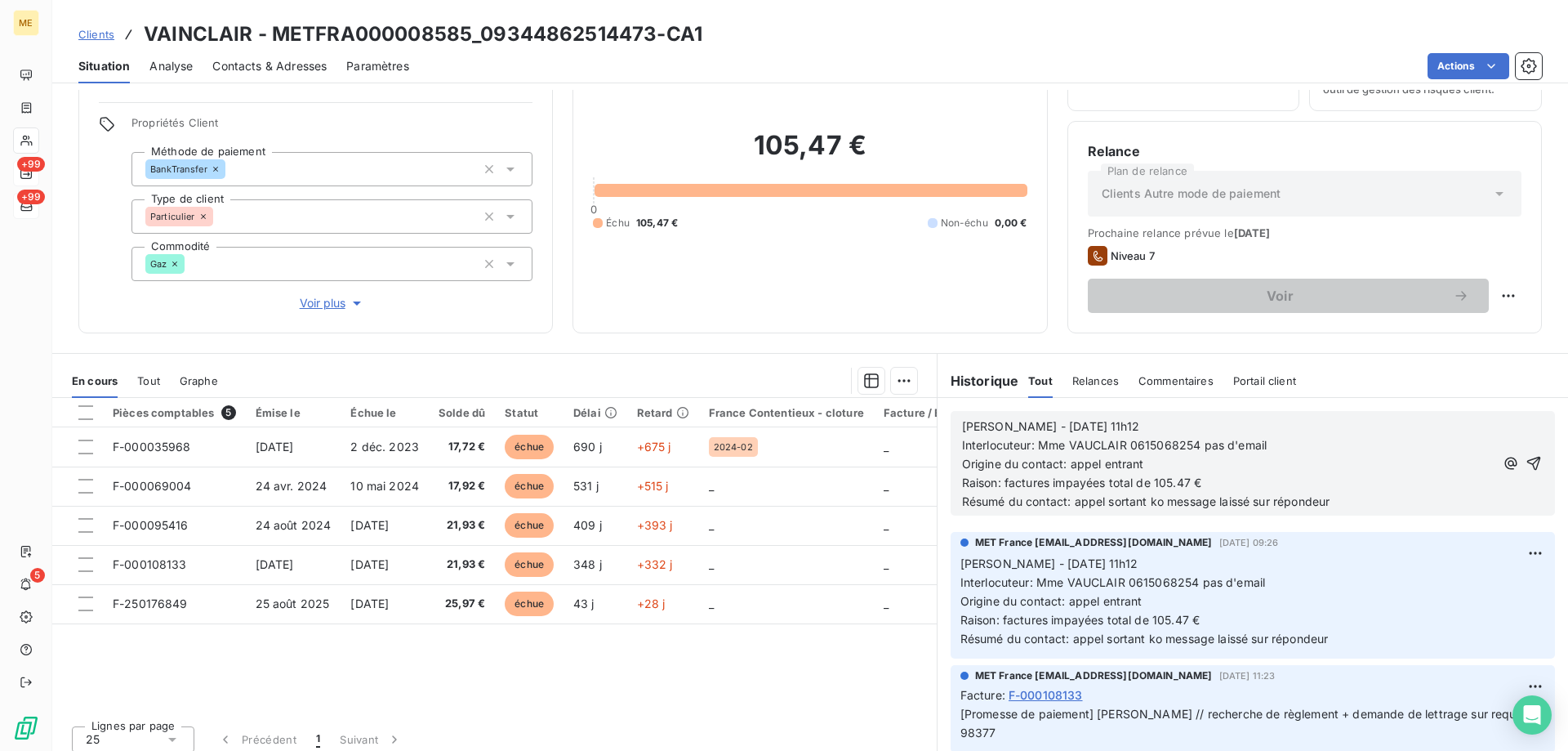
click at [1037, 426] on span "Sylvain - 26/09/2025 - 11h12" at bounding box center [1051, 426] width 177 height 14
click at [1194, 420] on p "Sylvain - 07/10/2025/2025 - 11h12" at bounding box center [1228, 427] width 532 height 19
click at [1525, 466] on icon "button" at bounding box center [1533, 463] width 17 height 17
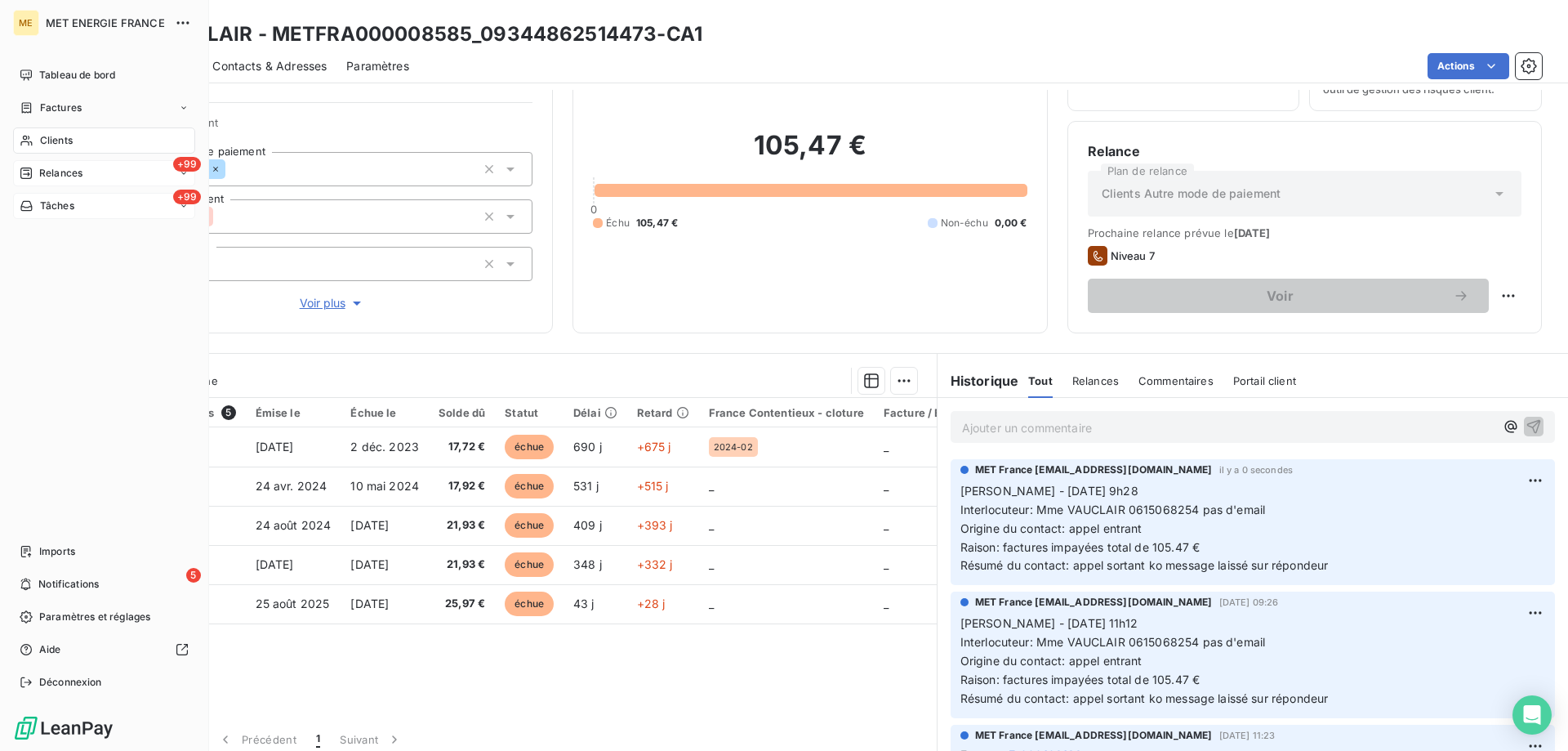
click at [68, 207] on span "Tâches" at bounding box center [57, 205] width 34 height 15
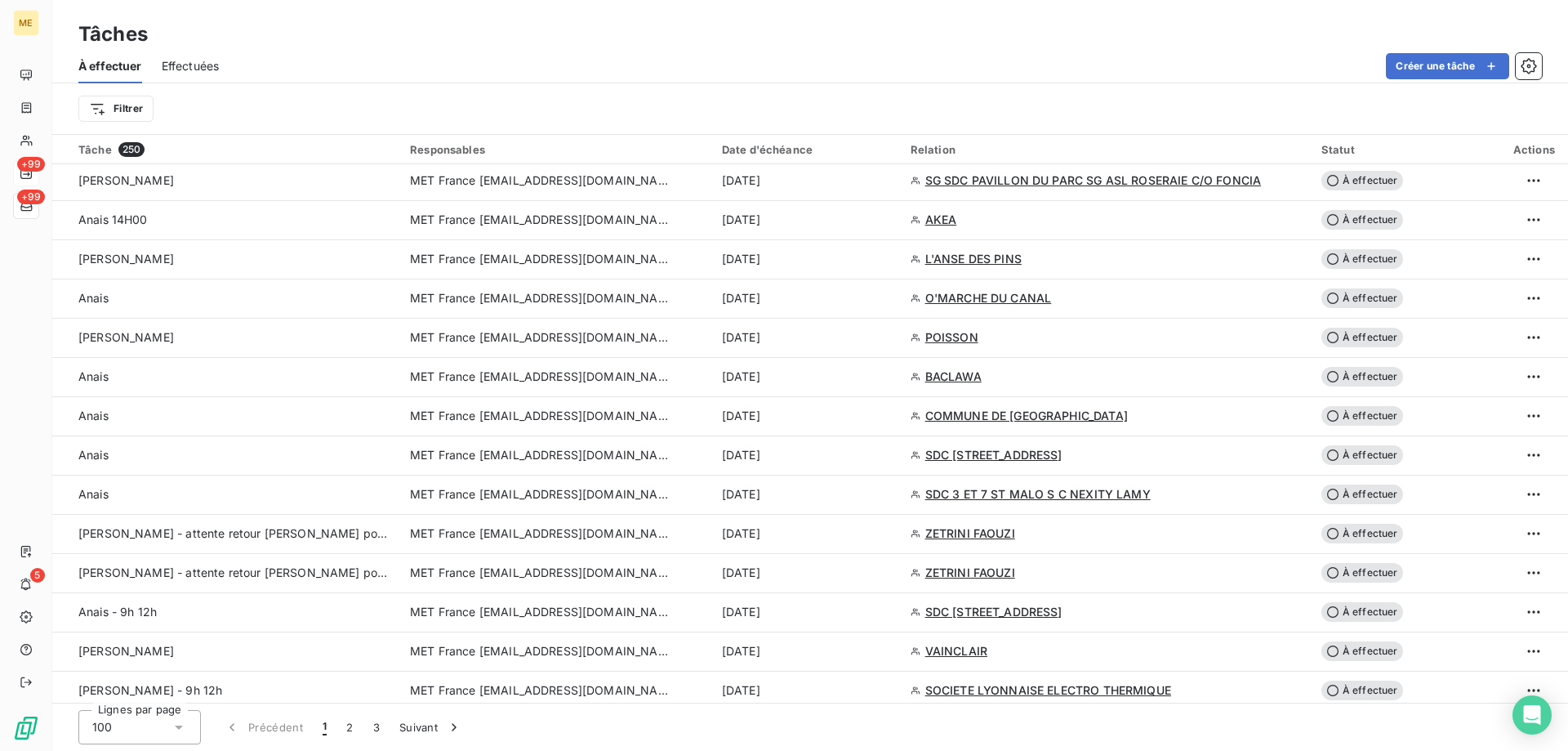
scroll to position [1144, 0]
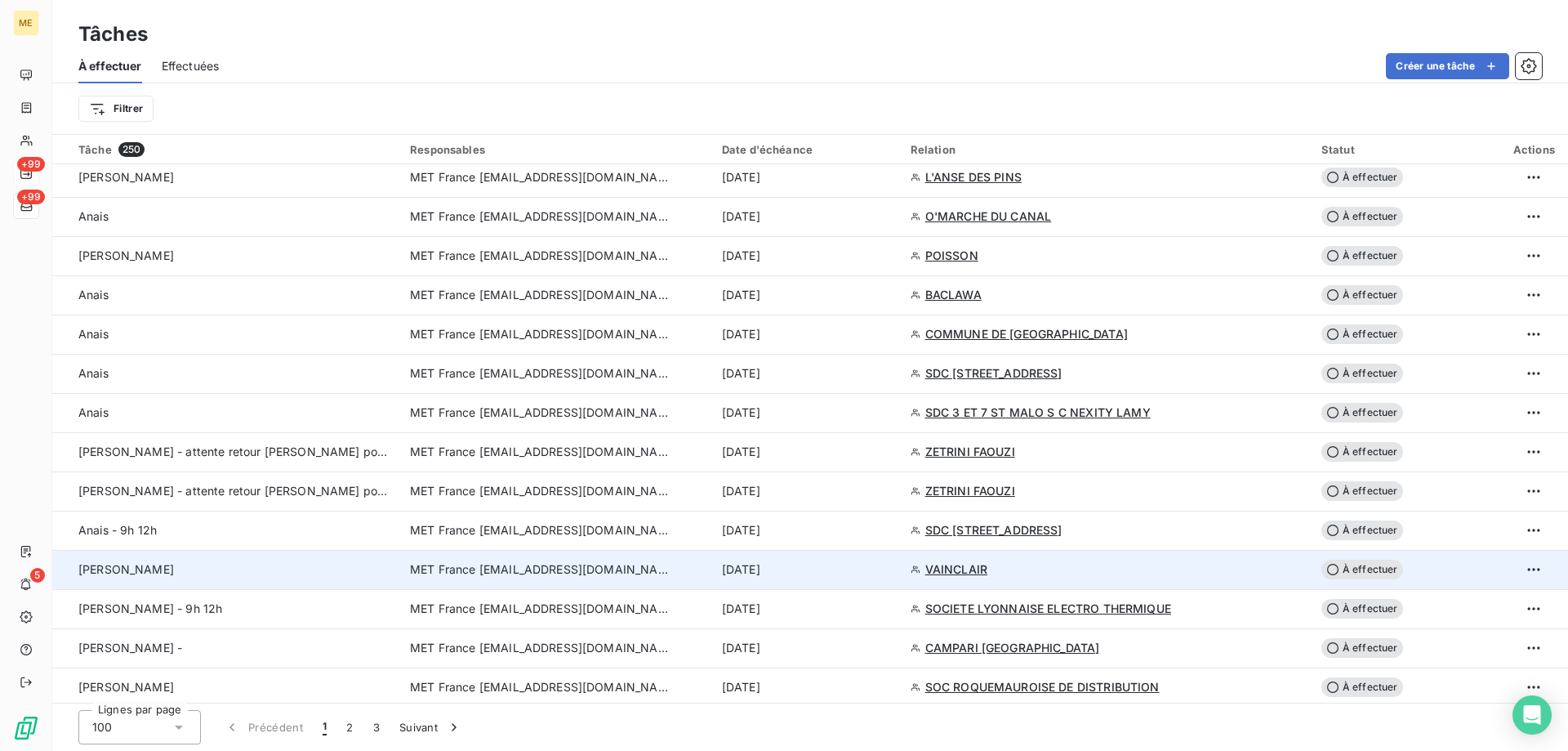
click at [431, 567] on span "MET France [EMAIL_ADDRESS][DOMAIN_NAME]" at bounding box center [540, 569] width 261 height 17
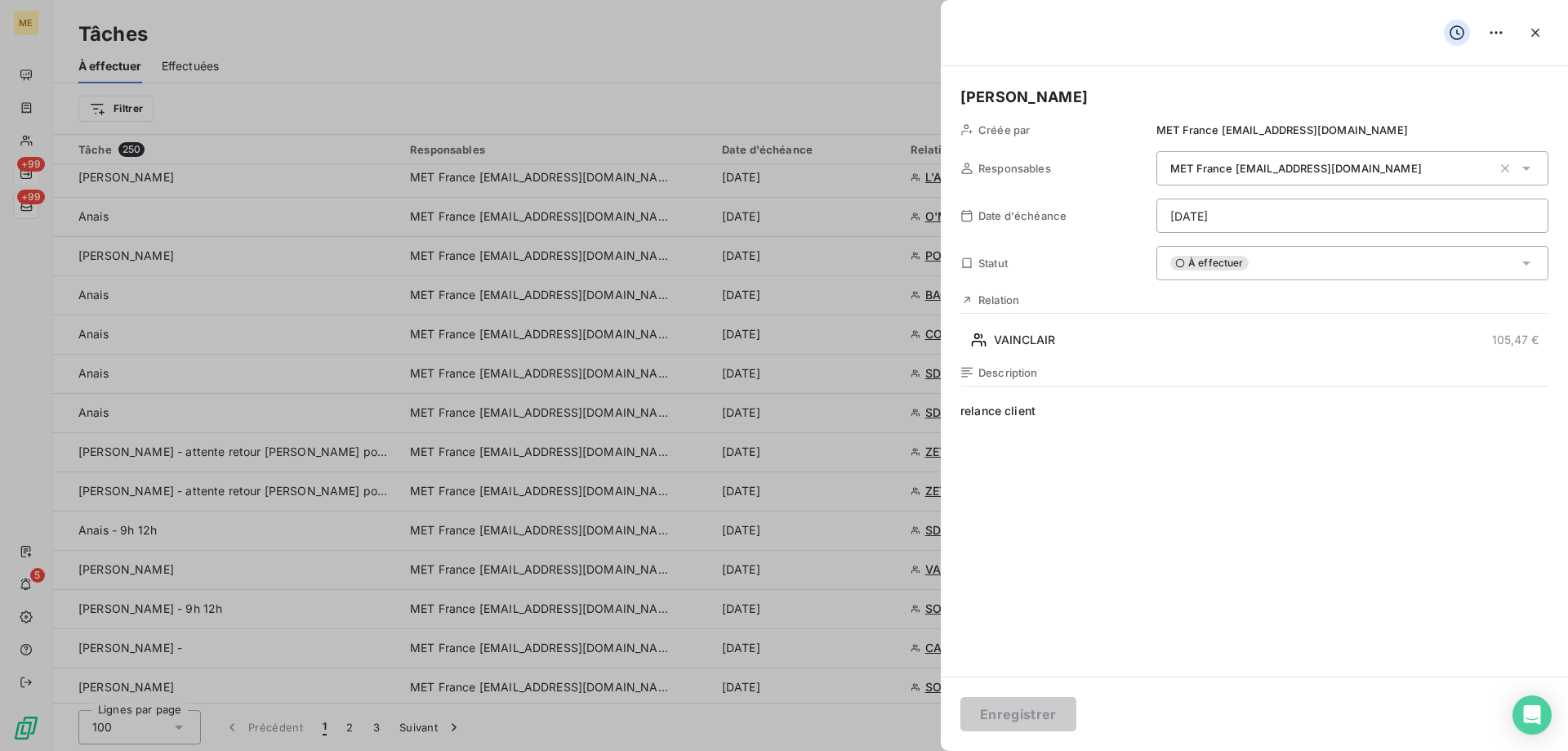
click at [1253, 207] on html "ME +99 +99 5 Tâches À effectuer Effectuées Créer une tâche Filtrer Tâche 250 Re…" at bounding box center [784, 457] width 1568 height 915
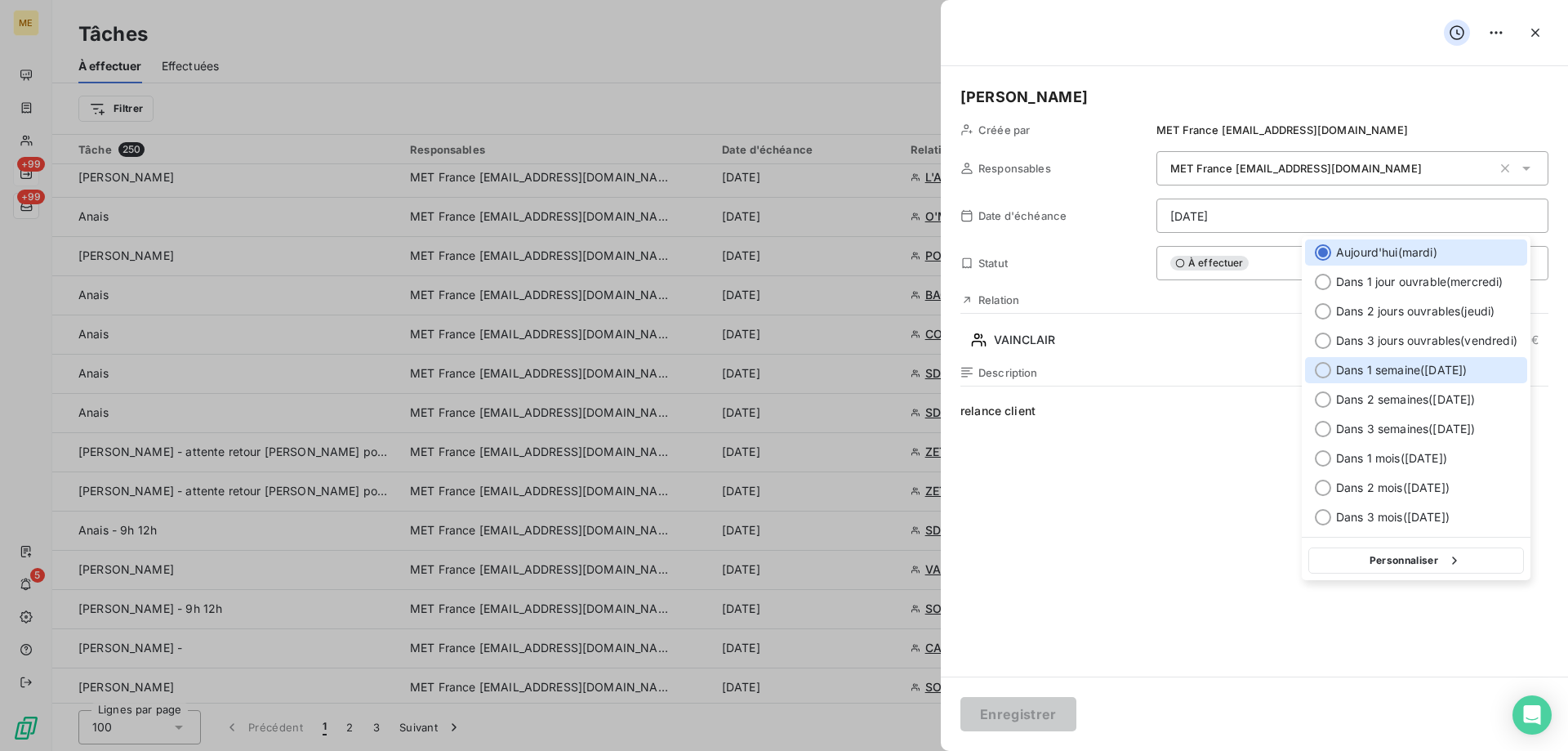
click at [1324, 371] on div at bounding box center [1323, 370] width 17 height 17
type input "14/10/2025"
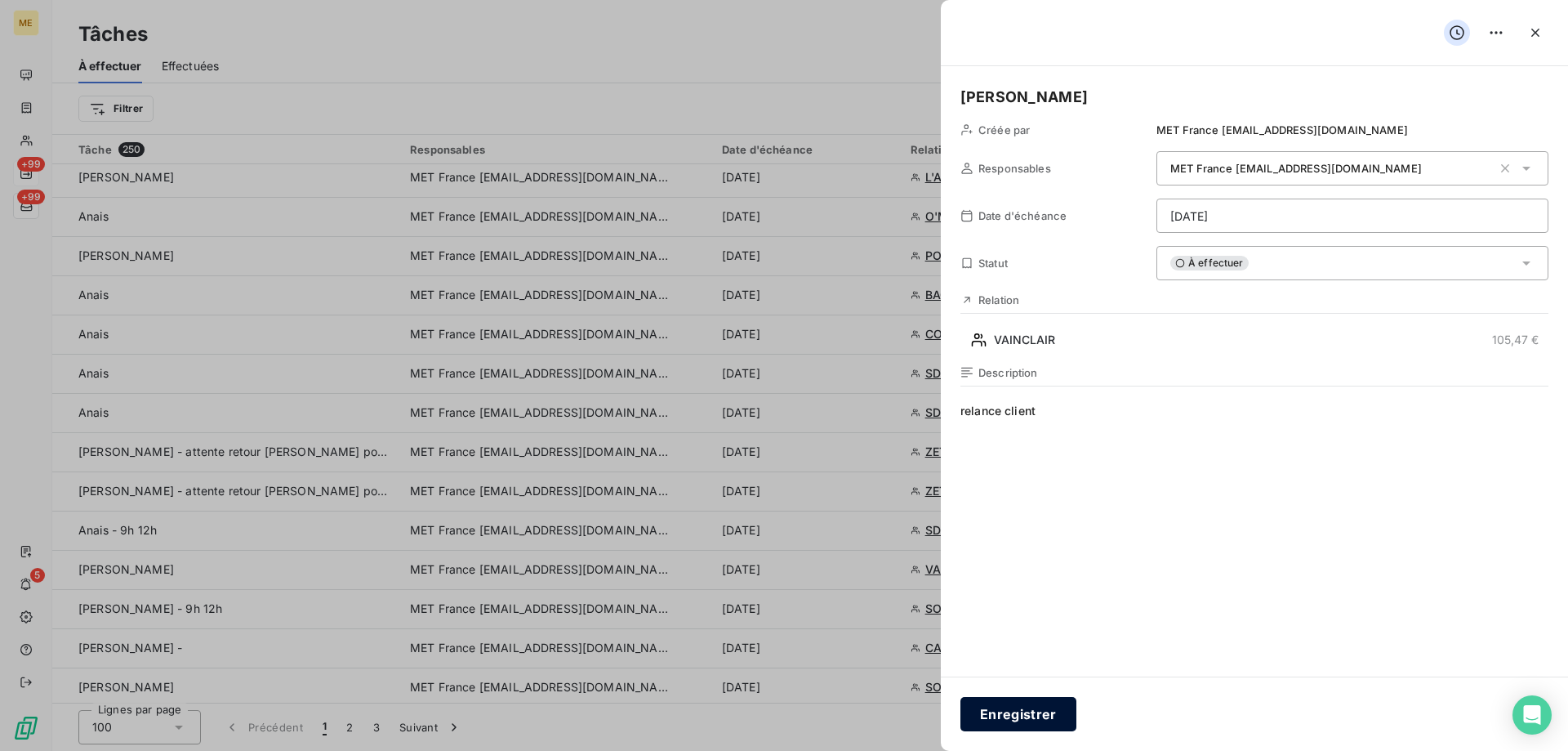
click at [997, 718] on button "Enregistrer" at bounding box center [1018, 714] width 116 height 34
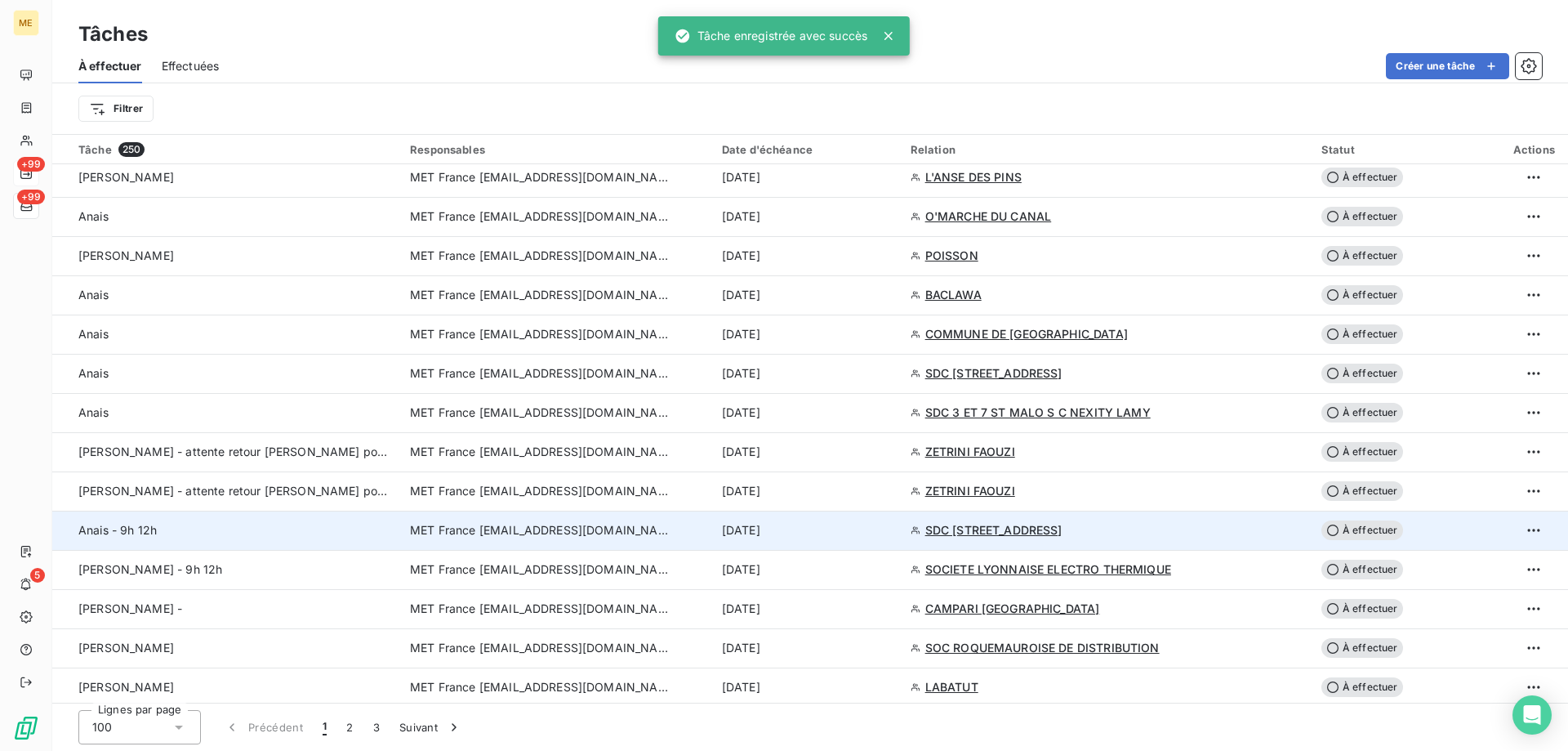
scroll to position [1307, 0]
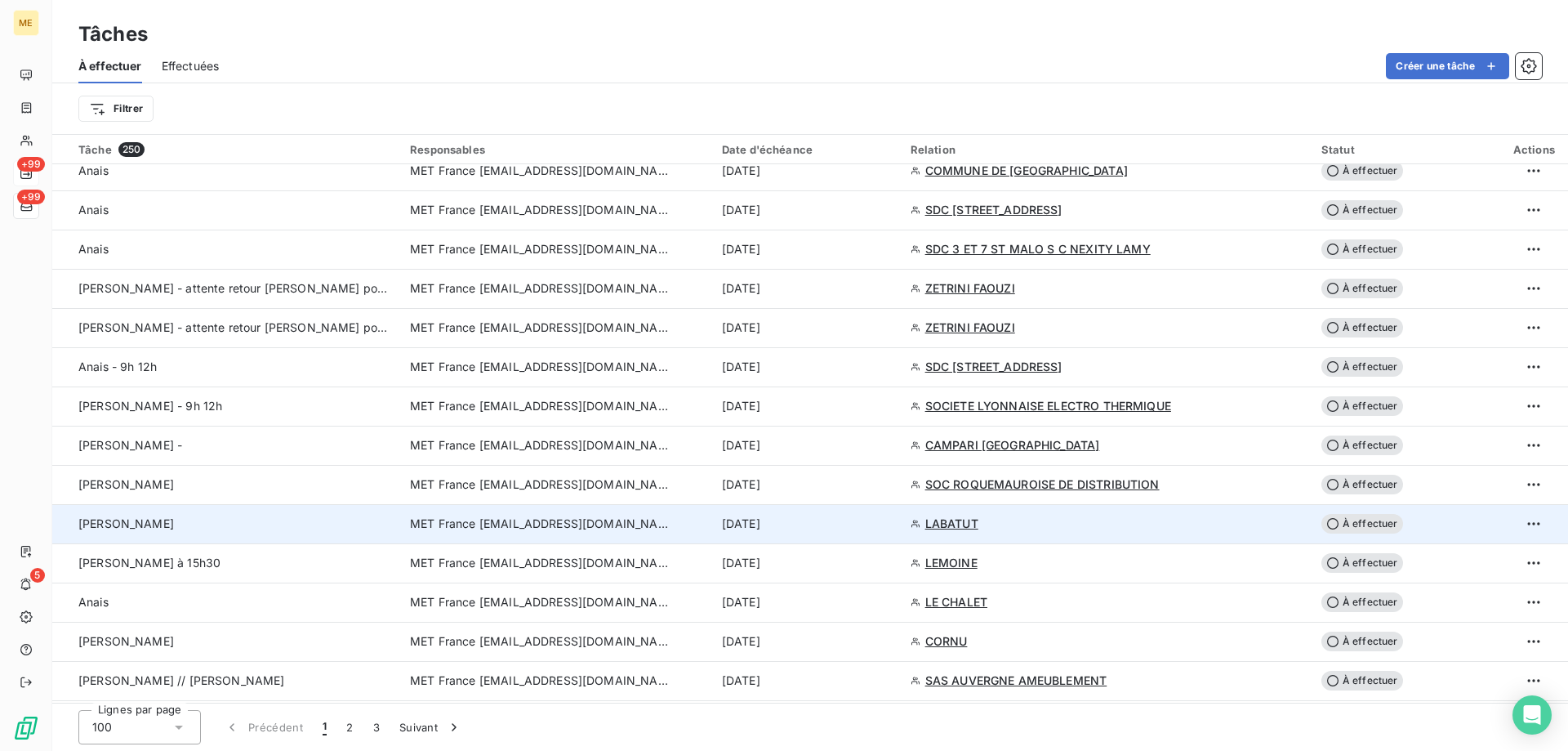
click at [483, 529] on span "MET France [EMAIL_ADDRESS][DOMAIN_NAME]" at bounding box center [540, 523] width 261 height 17
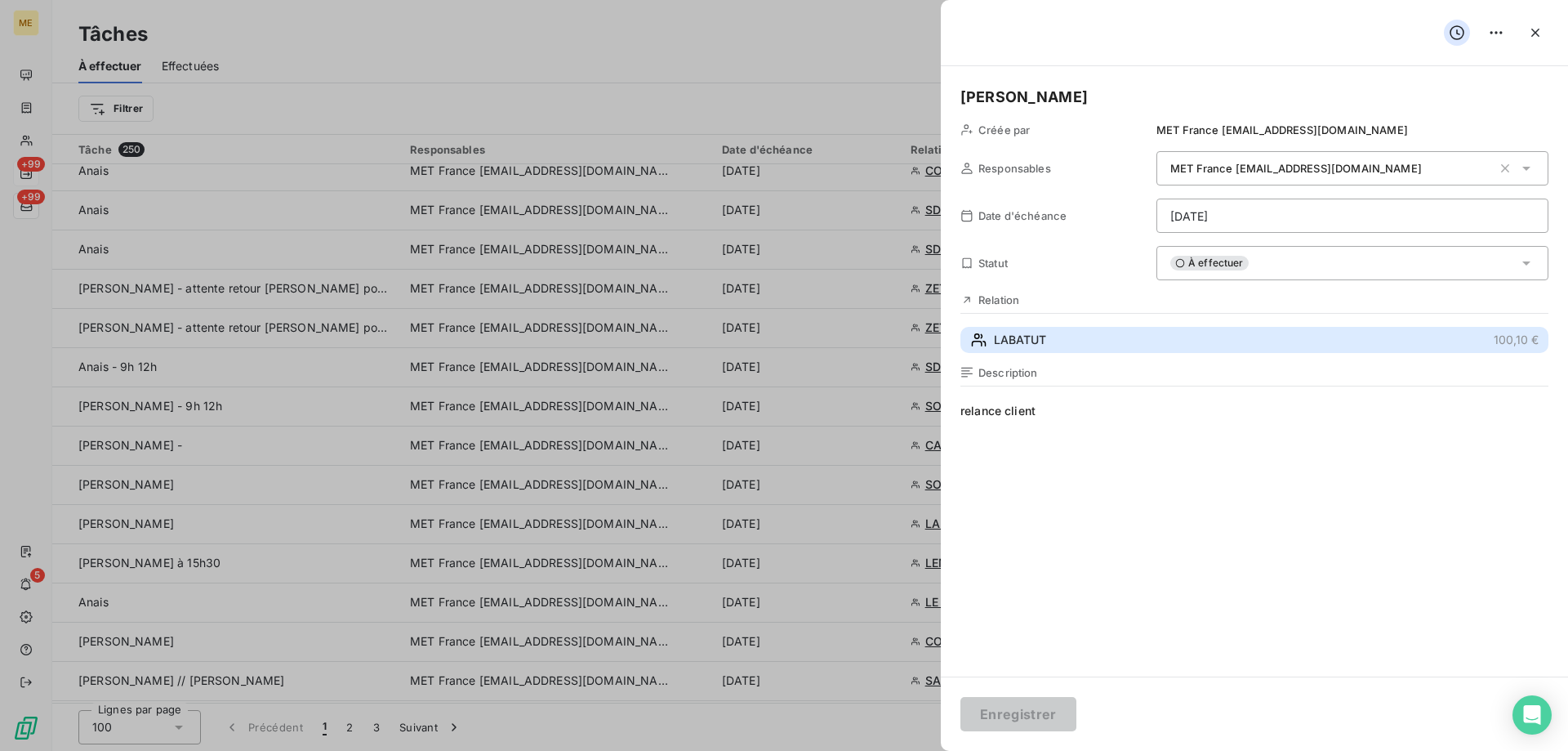
click at [1049, 337] on button "LABATUT 100,10 €" at bounding box center [1254, 340] width 588 height 26
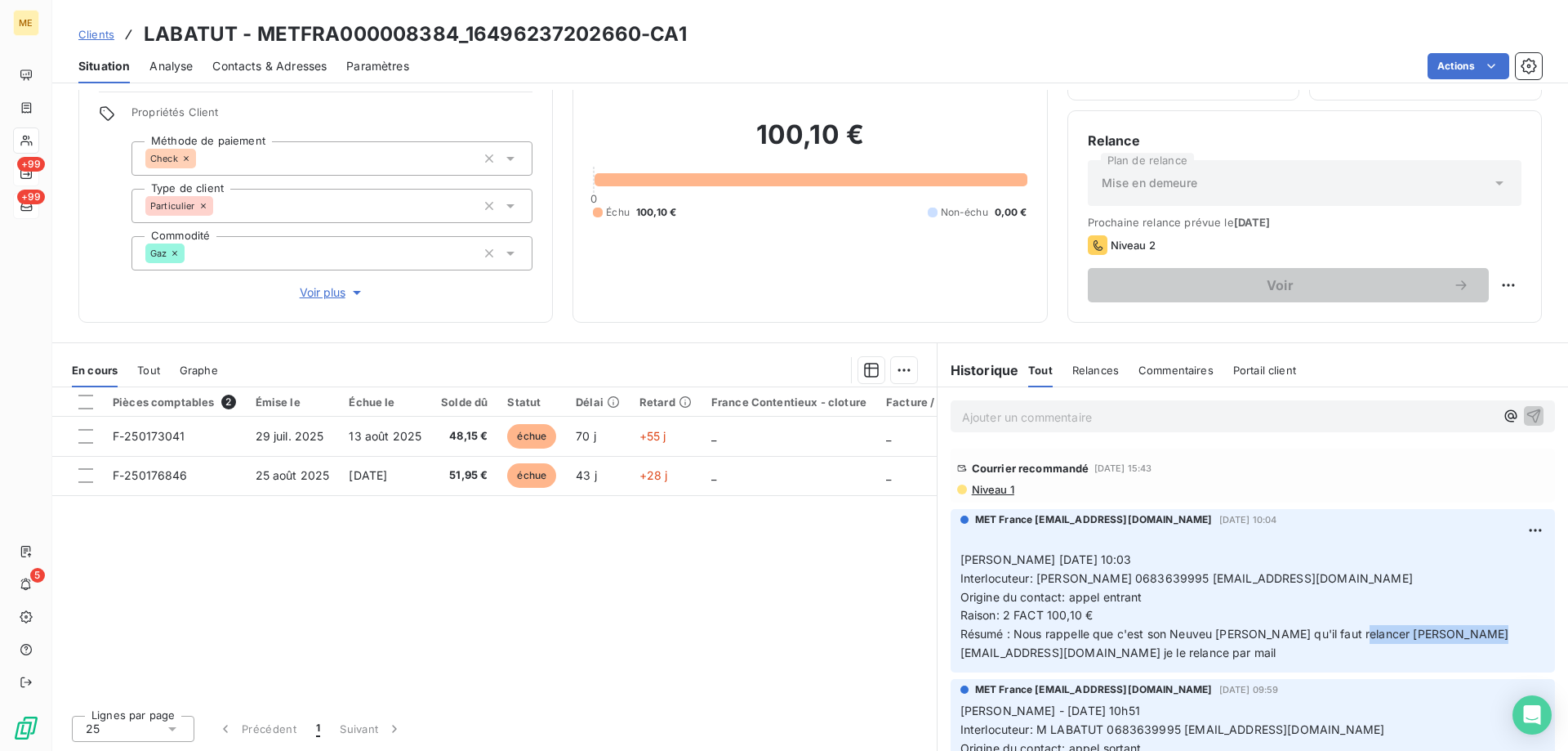
drag, startPoint x: 1344, startPoint y: 633, endPoint x: 1471, endPoint y: 631, distance: 127.0
click at [1471, 631] on span "Raison: 2 FACT 100,10 € Résumé : Nous rappelle que c'est son Neuveu Kevin qu'il…" at bounding box center [1234, 634] width 549 height 51
click at [343, 286] on span "Voir plus" at bounding box center [332, 292] width 65 height 17
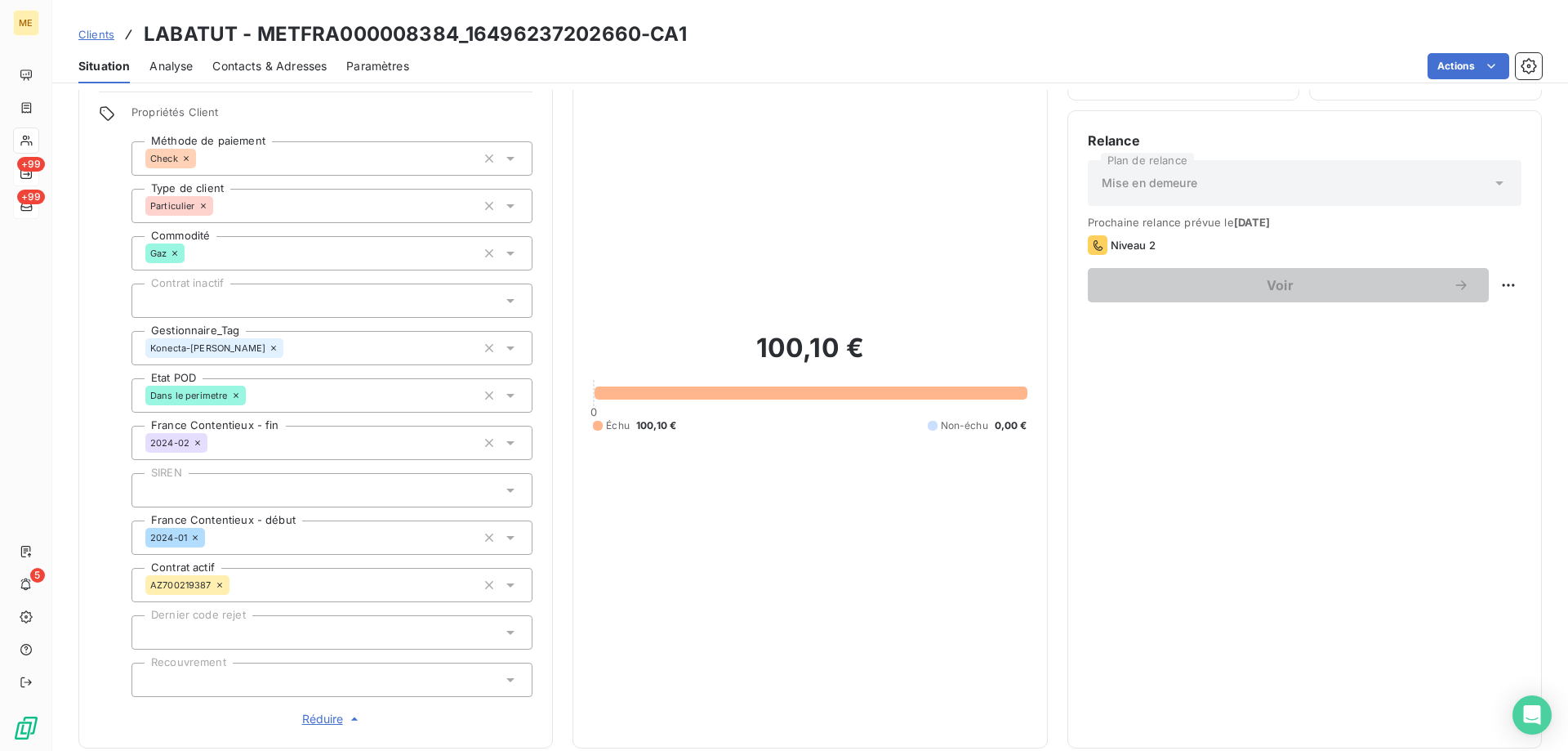
click at [100, 38] on span "Clients" at bounding box center [96, 34] width 36 height 13
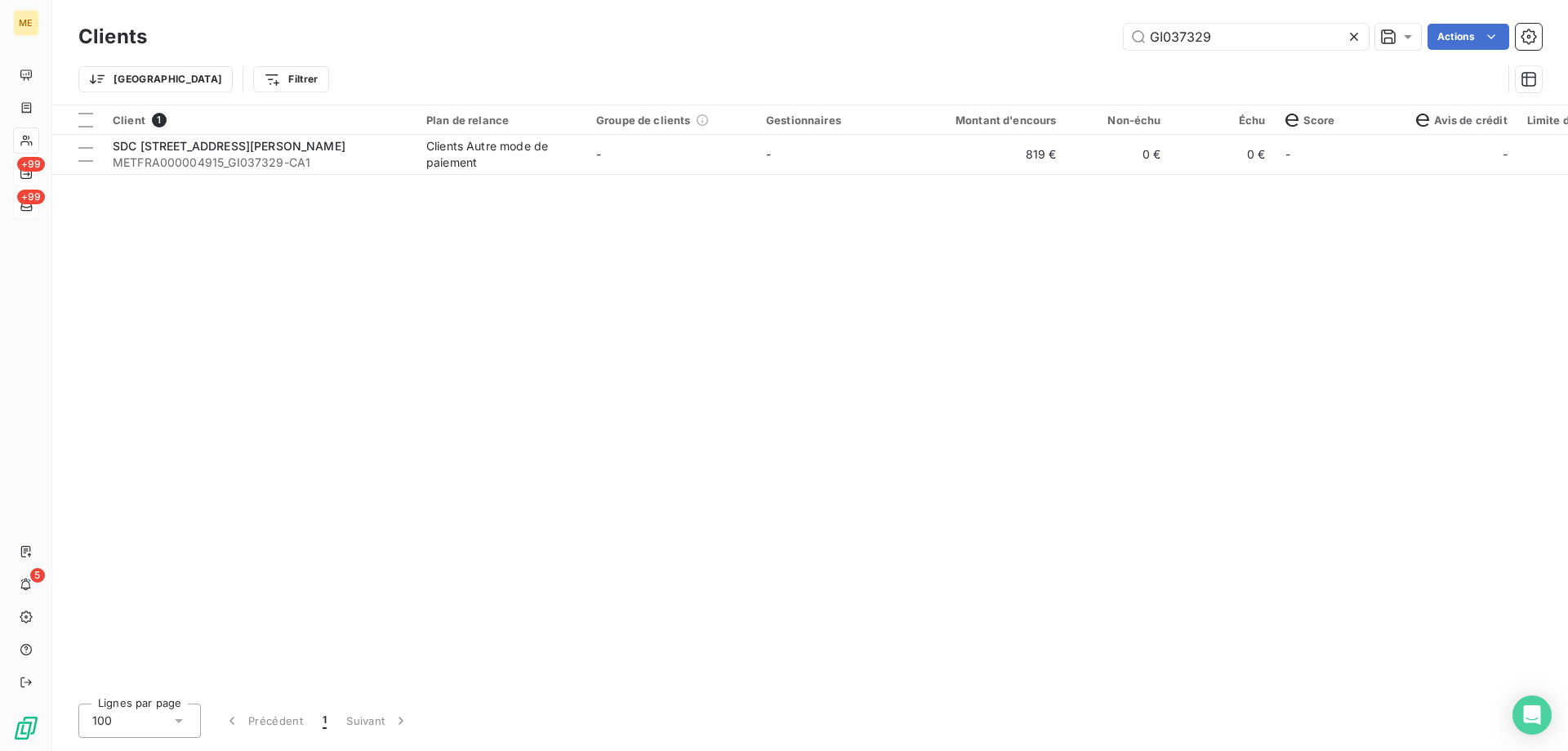
drag, startPoint x: 1258, startPoint y: 33, endPoint x: 1099, endPoint y: 33, distance: 159.0
click at [1099, 33] on div "GI037329 Actions" at bounding box center [854, 37] width 1375 height 26
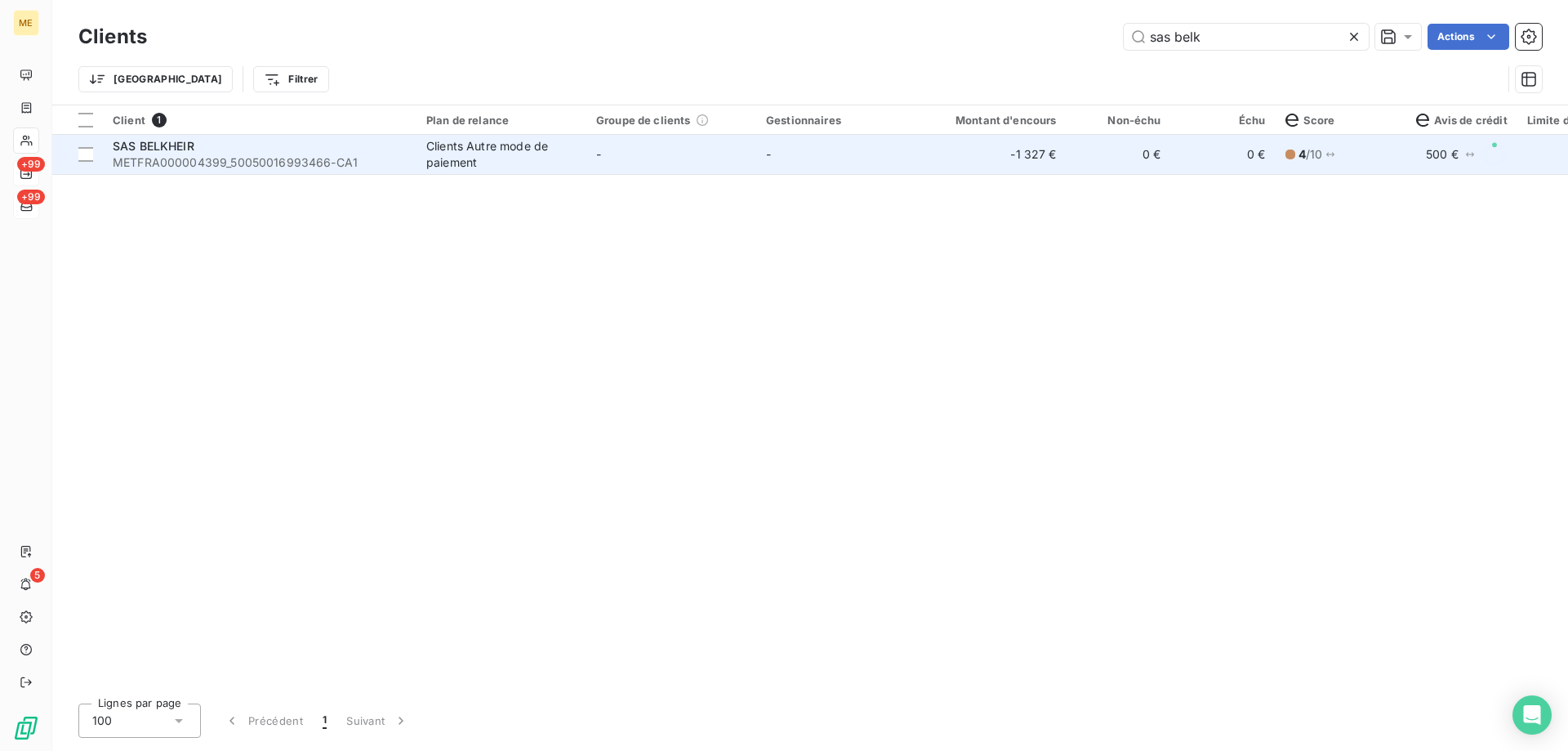
type input "sas belk"
click at [221, 158] on span "METFRA000004399_50050016993466-CA1" at bounding box center [260, 162] width 294 height 17
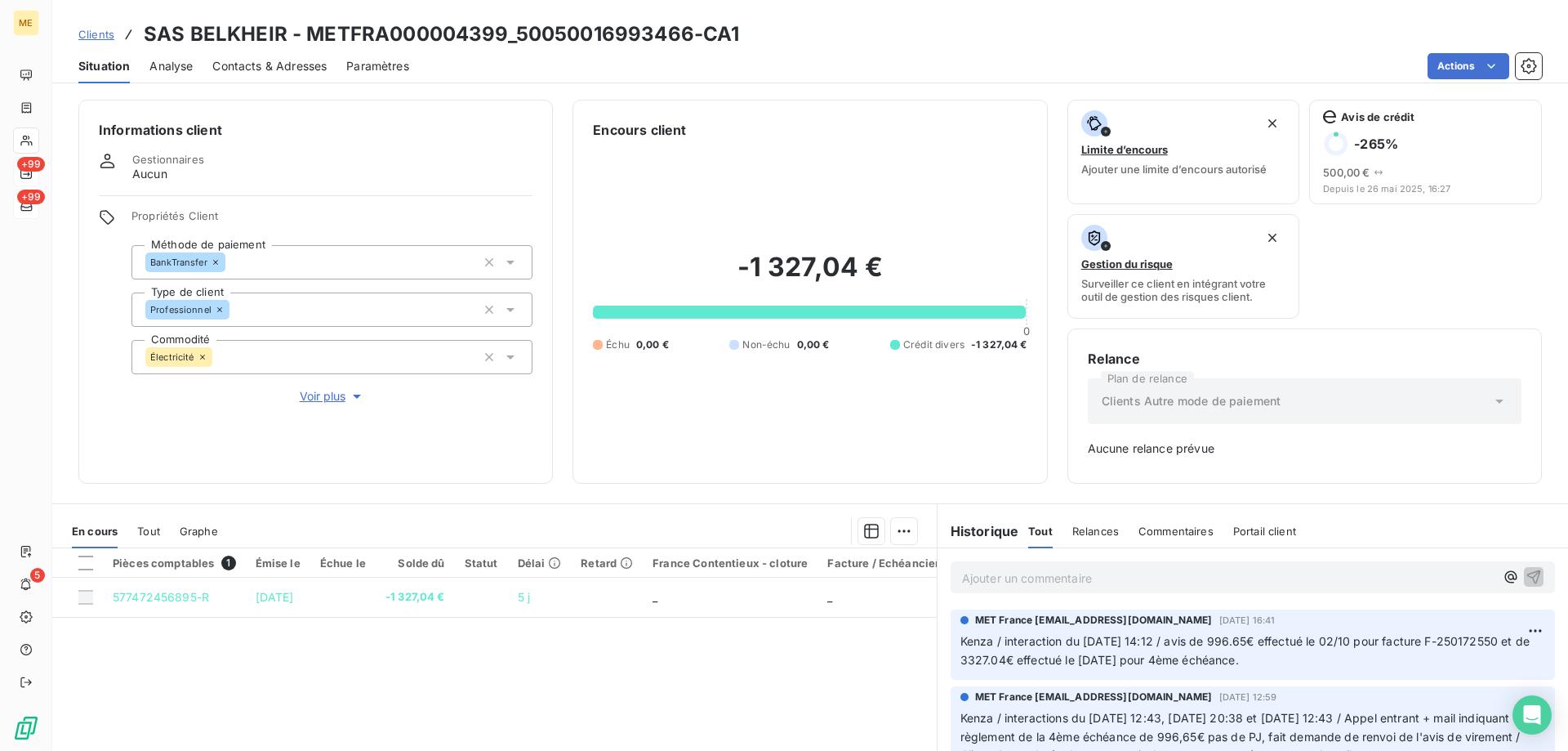
click at [317, 390] on span "Voir plus" at bounding box center [332, 396] width 65 height 17
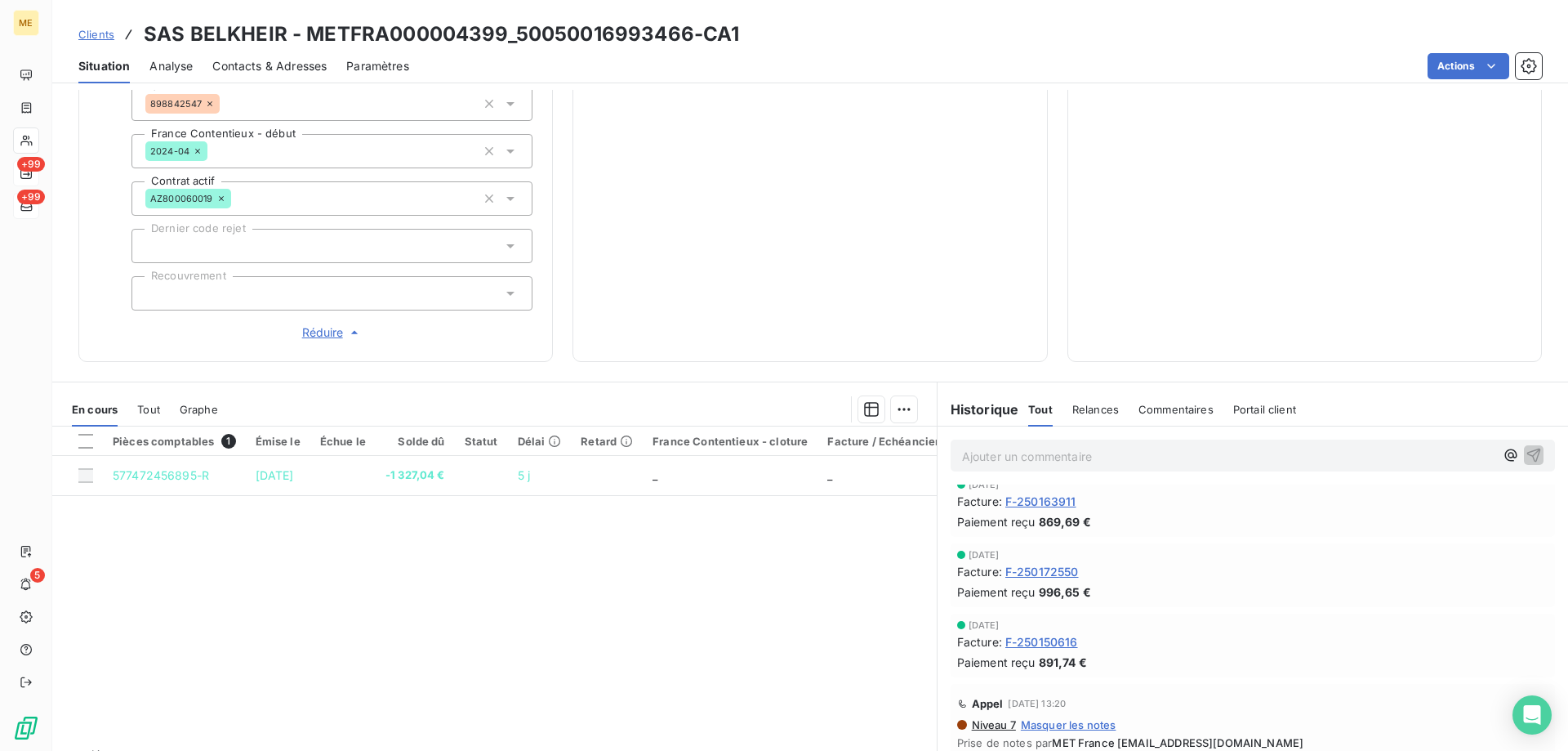
scroll to position [490, 0]
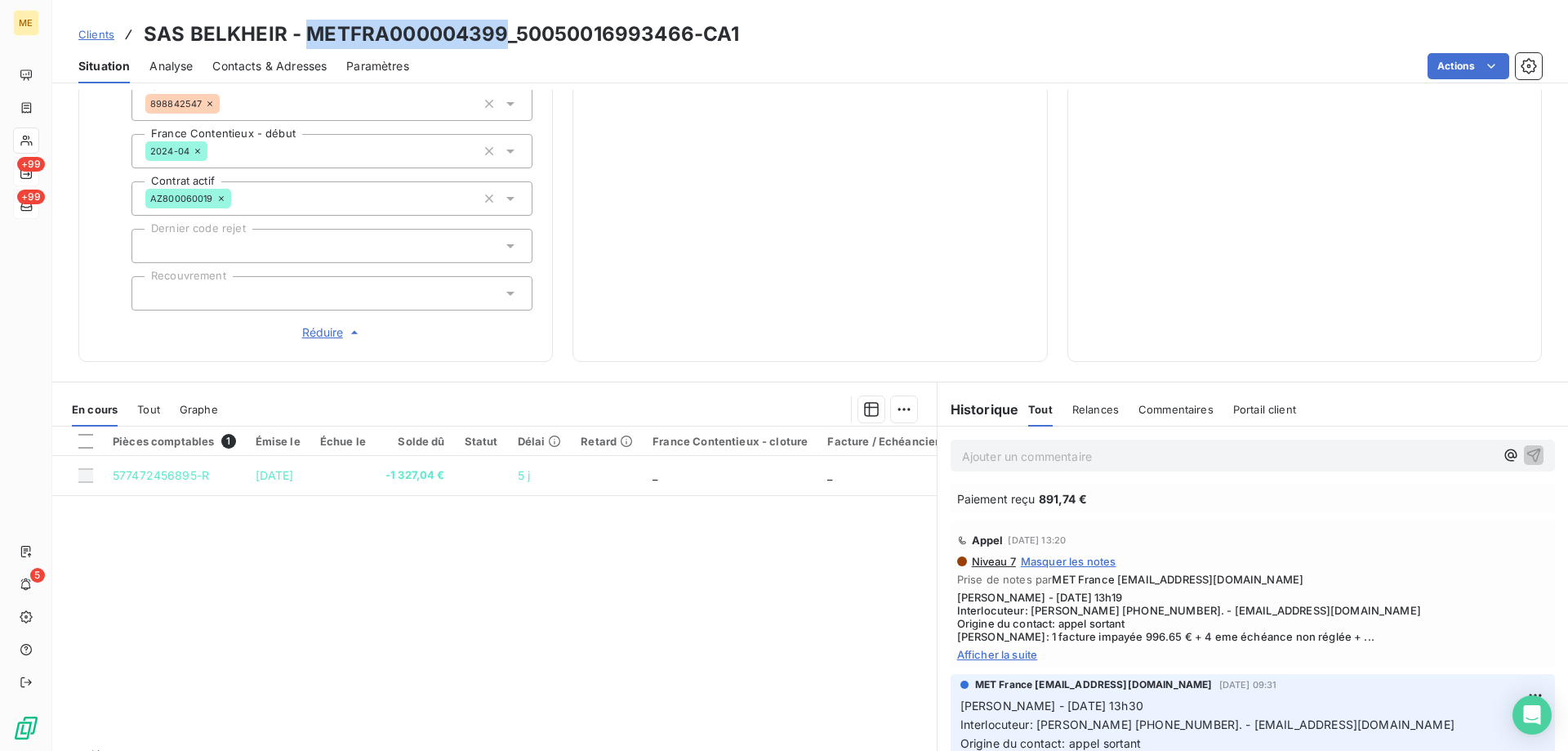
drag, startPoint x: 306, startPoint y: 30, endPoint x: 502, endPoint y: 44, distance: 196.5
click at [502, 44] on h3 "SAS BELKHEIR - METFRA000004399_50050016993466-CA1" at bounding box center [441, 35] width 596 height 30
click at [40, 198] on span "+99" at bounding box center [31, 197] width 28 height 15
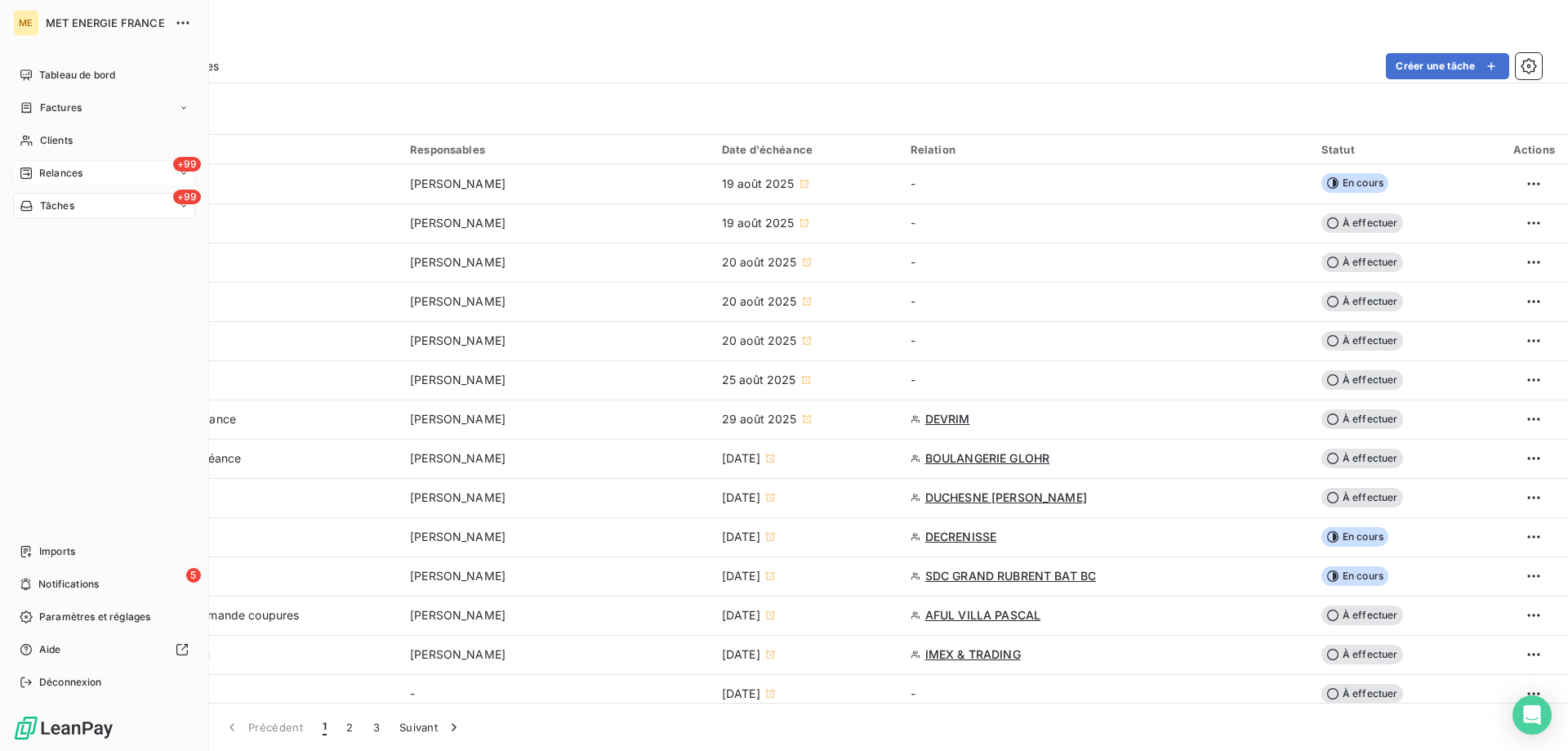
click at [40, 203] on span "Tâches" at bounding box center [57, 205] width 34 height 15
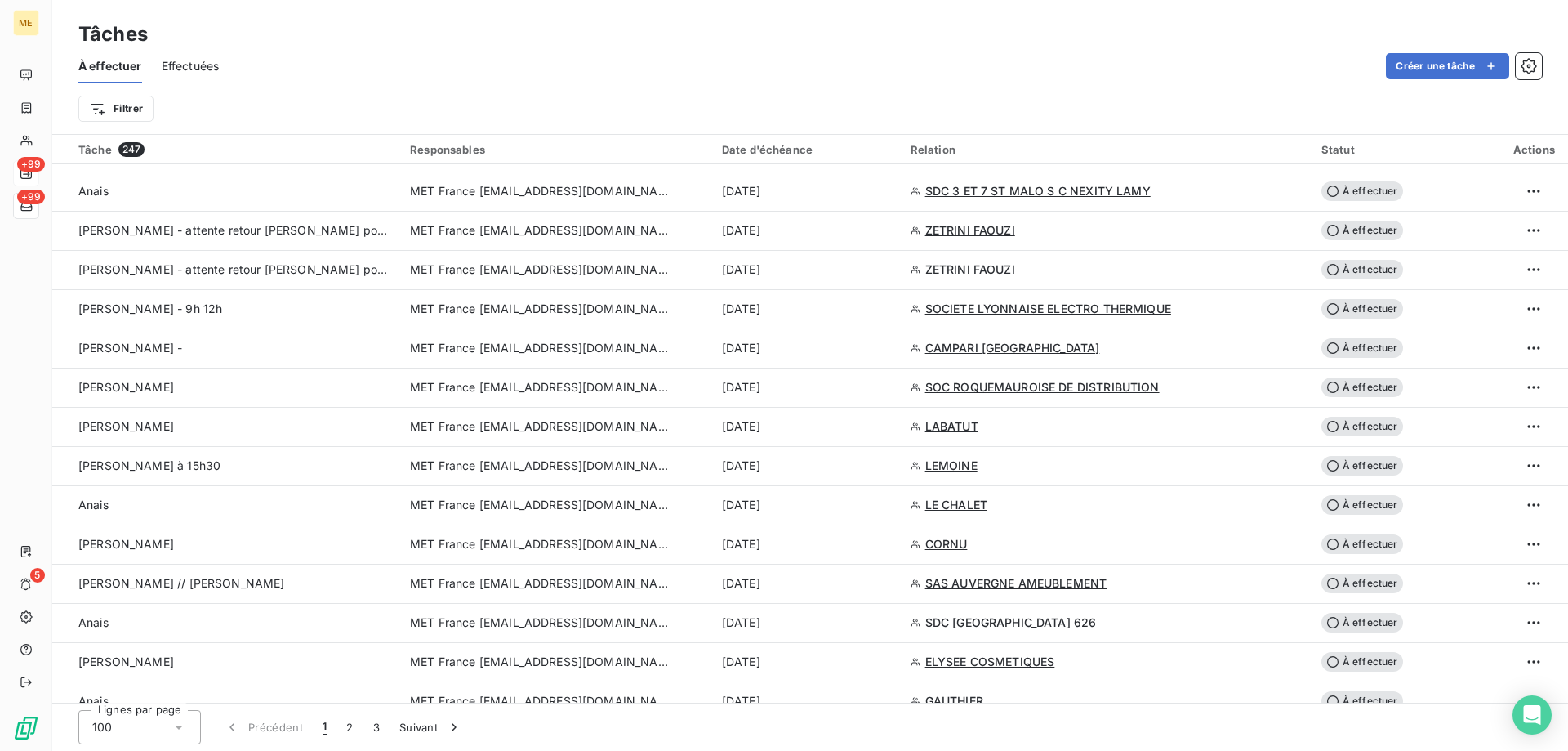
scroll to position [1307, 0]
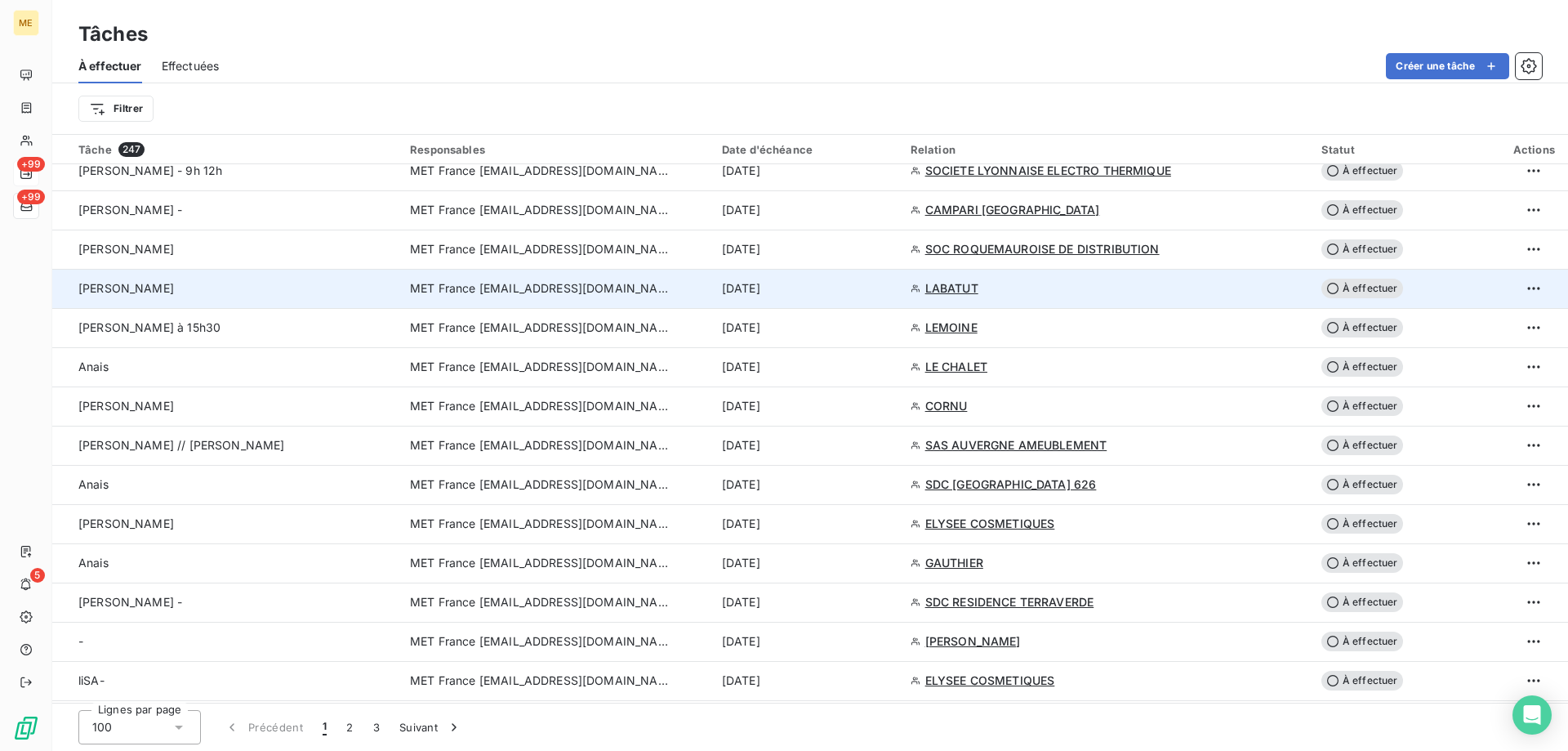
click at [592, 290] on span "MET France [EMAIL_ADDRESS][DOMAIN_NAME]" at bounding box center [540, 288] width 261 height 17
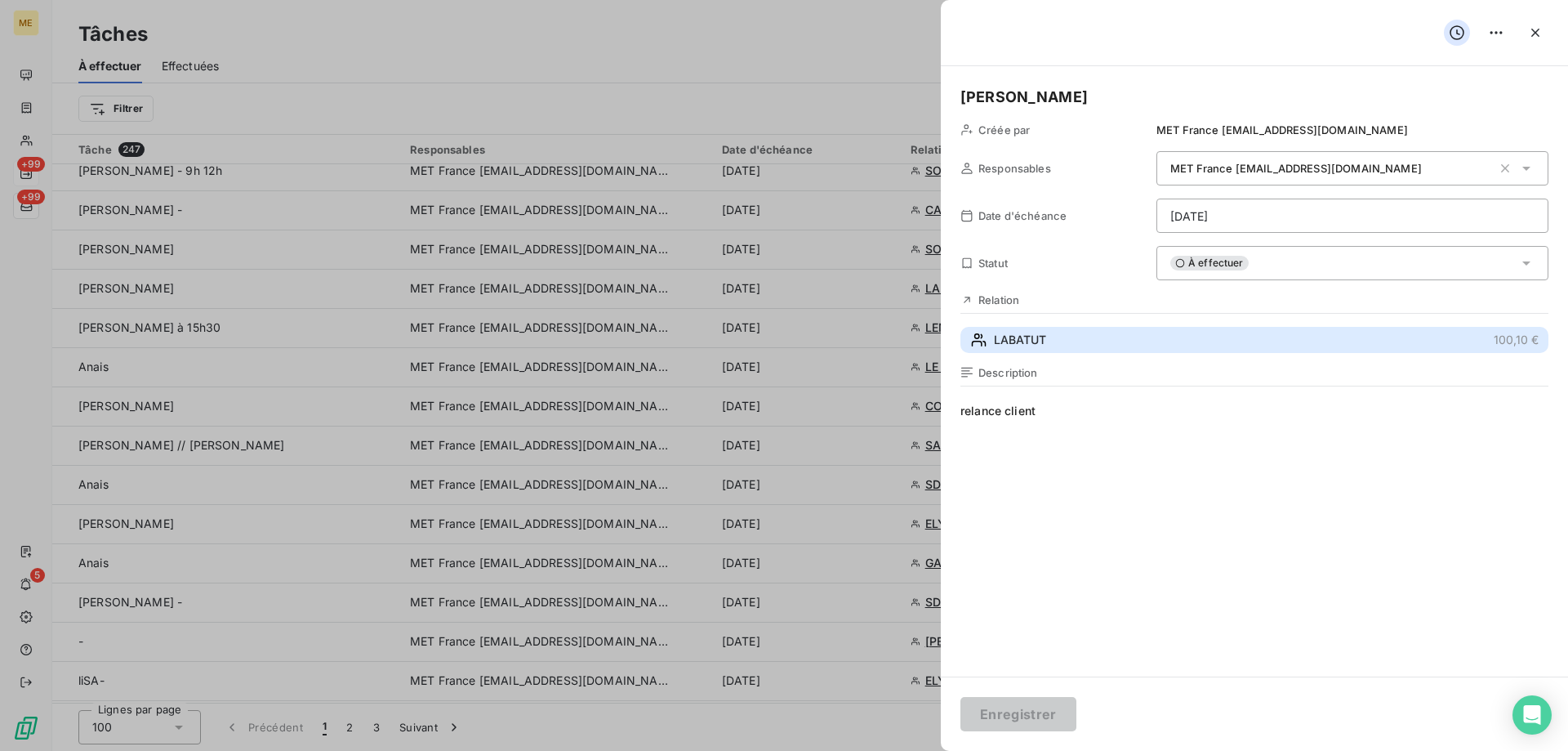
click at [997, 339] on span "LABATUT" at bounding box center [1020, 339] width 52 height 17
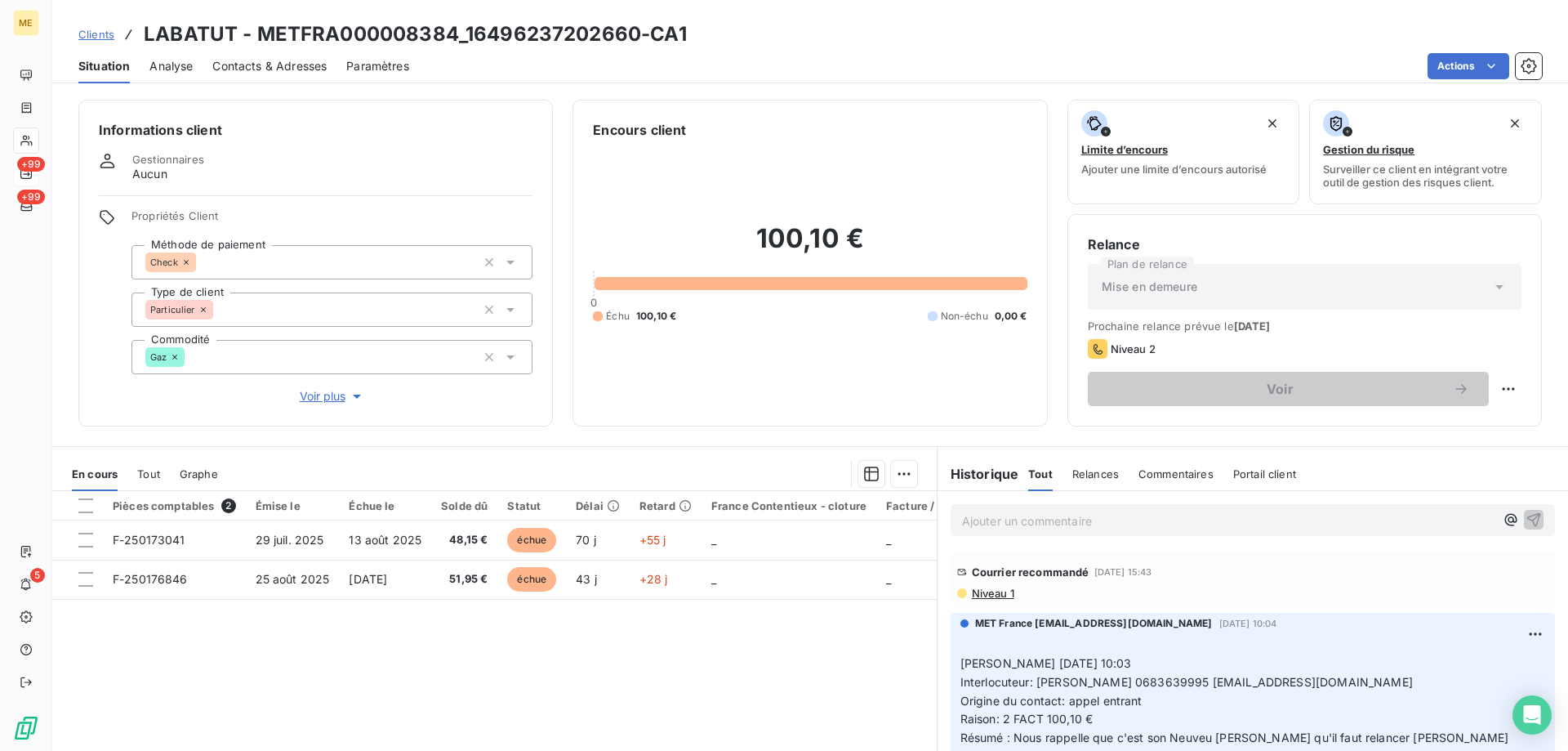
scroll to position [104, 0]
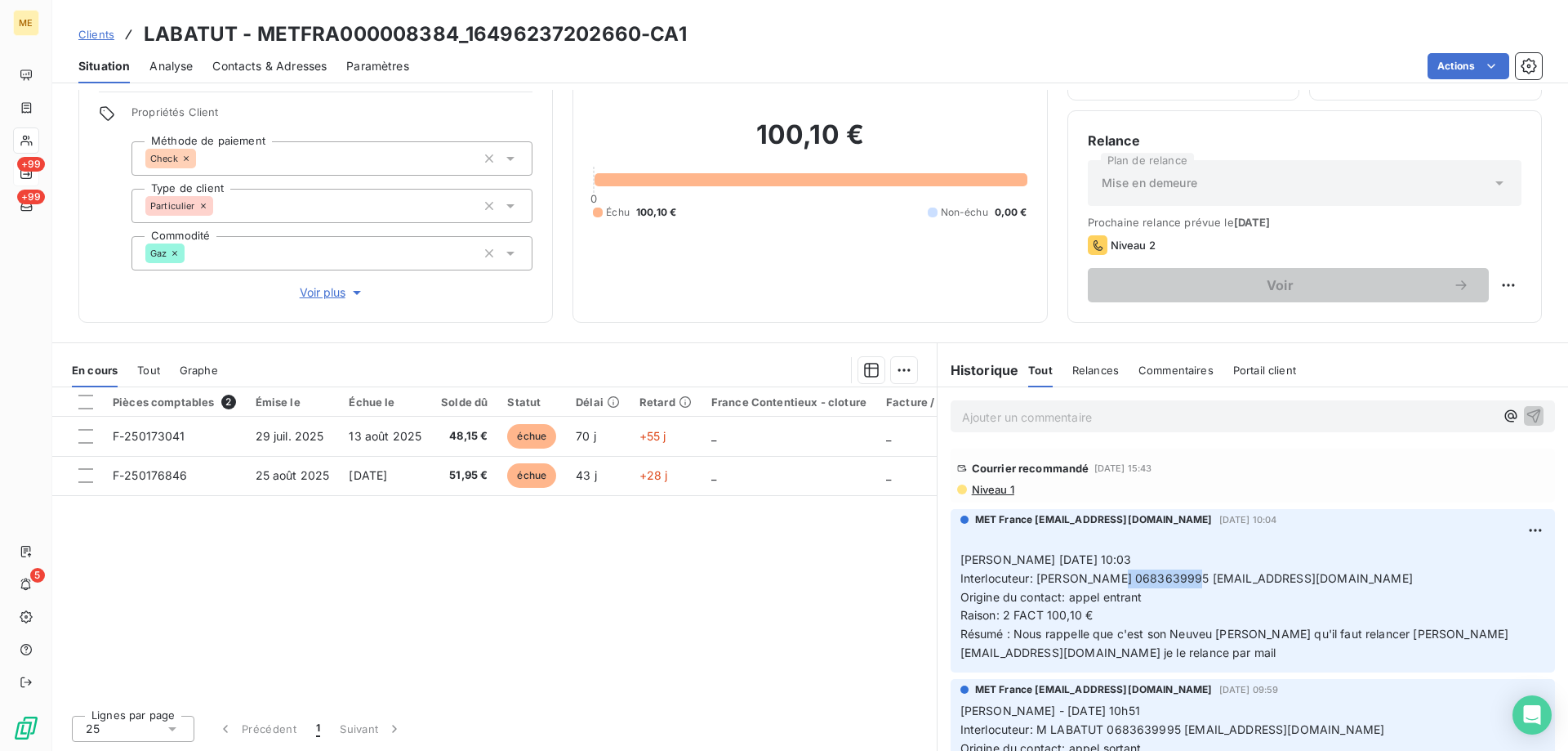
drag, startPoint x: 1098, startPoint y: 578, endPoint x: 1169, endPoint y: 582, distance: 71.1
click at [1169, 582] on span "Nicolas-Paul 02/10/2025 10:03 Interlocuteur: M LABATUT 0683639995 alzaris@hotma…" at bounding box center [1186, 569] width 452 height 33
click at [1152, 581] on span "Nicolas-Paul 02/10/2025 10:03 Interlocuteur: M LABATUT 0683639995 alzaris@hotma…" at bounding box center [1186, 569] width 452 height 33
drag, startPoint x: 1101, startPoint y: 582, endPoint x: 1171, endPoint y: 586, distance: 70.1
click at [1171, 586] on p "﻿ Nicolas-Paul 02/10/2025 10:03 Interlocuteur: M LABATUT 0683639995 alzaris@hot…" at bounding box center [1252, 597] width 584 height 131
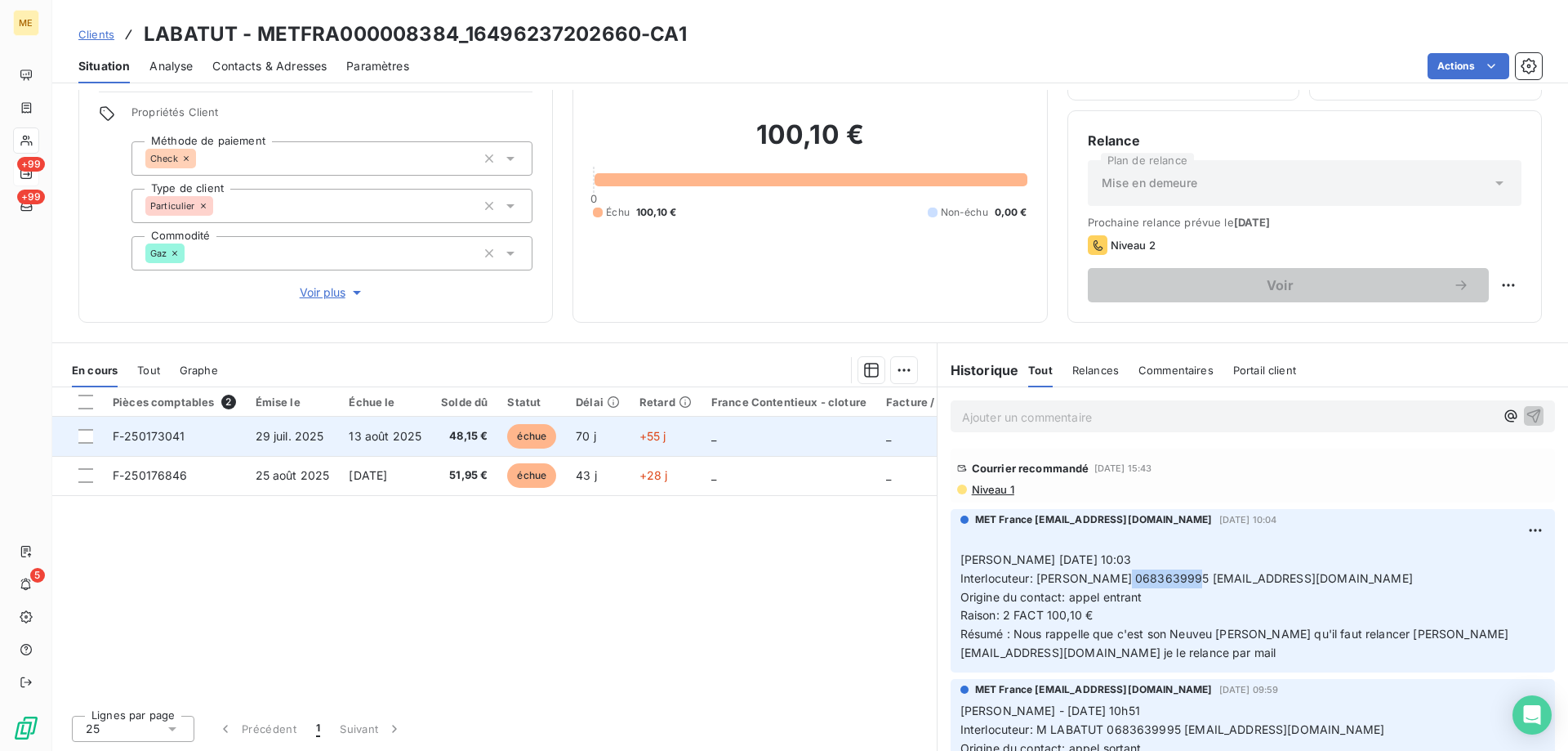
click at [146, 430] on span "F-250173041" at bounding box center [150, 436] width 73 height 14
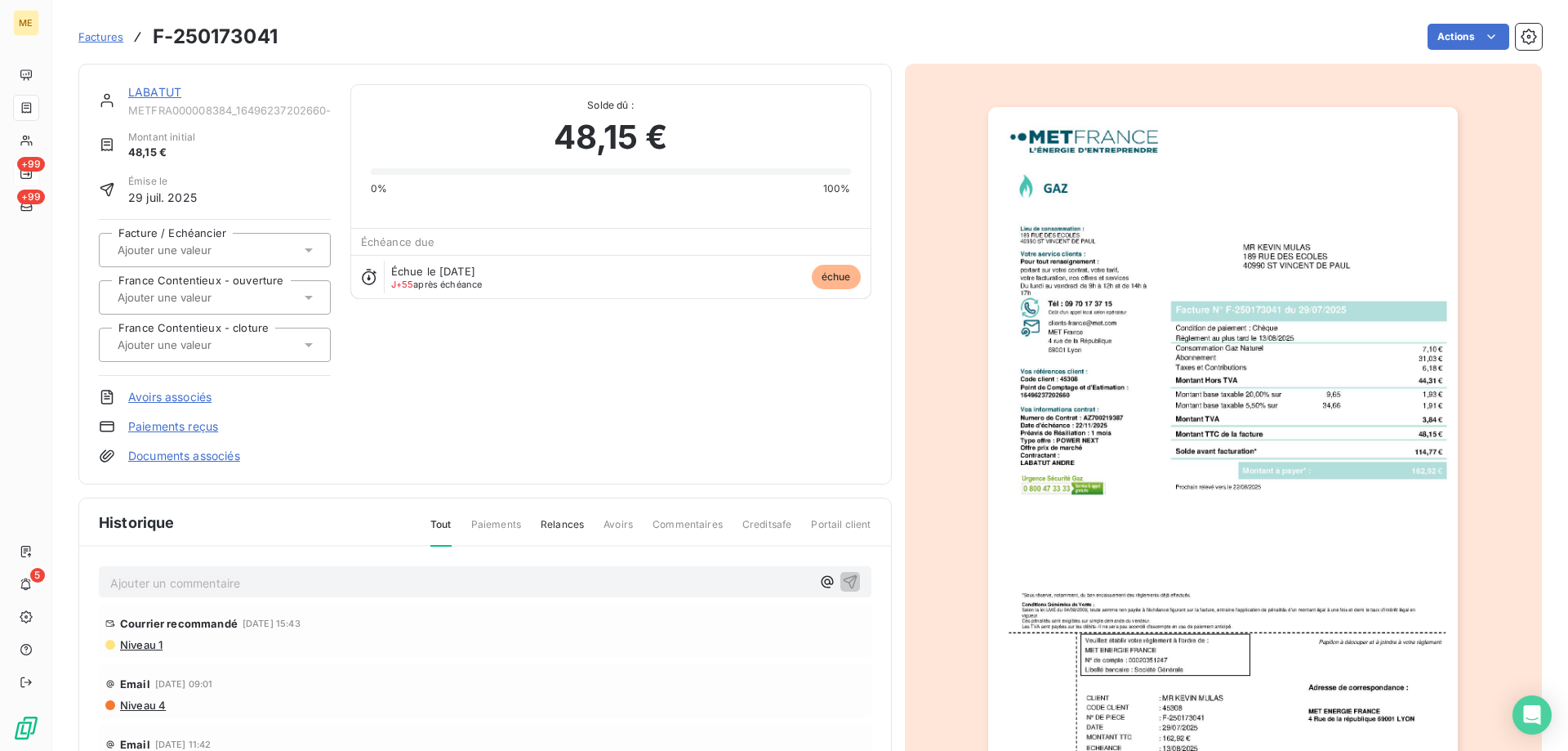
click at [1089, 260] on img "button" at bounding box center [1223, 439] width 470 height 665
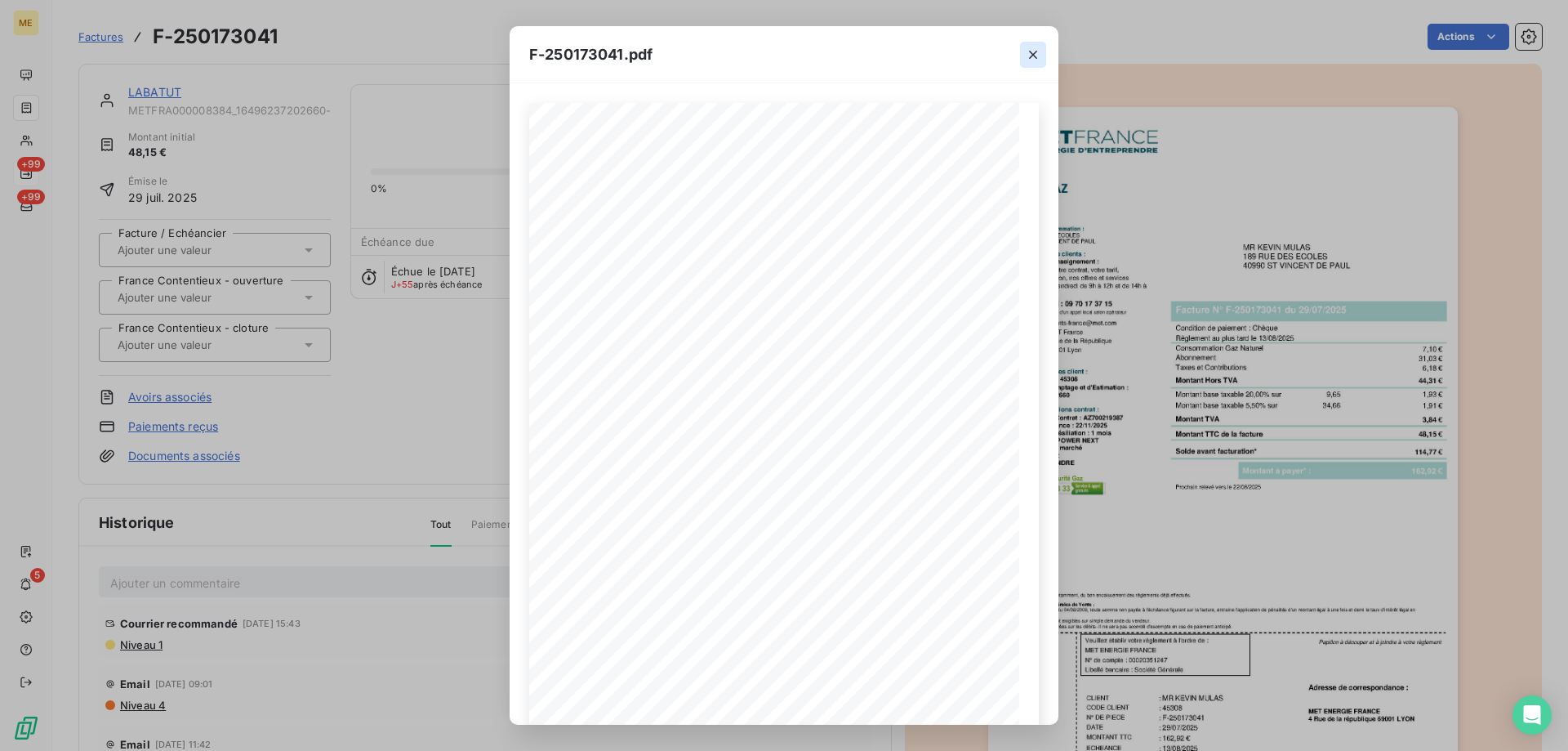
click at [1027, 61] on icon "button" at bounding box center [1032, 55] width 17 height 17
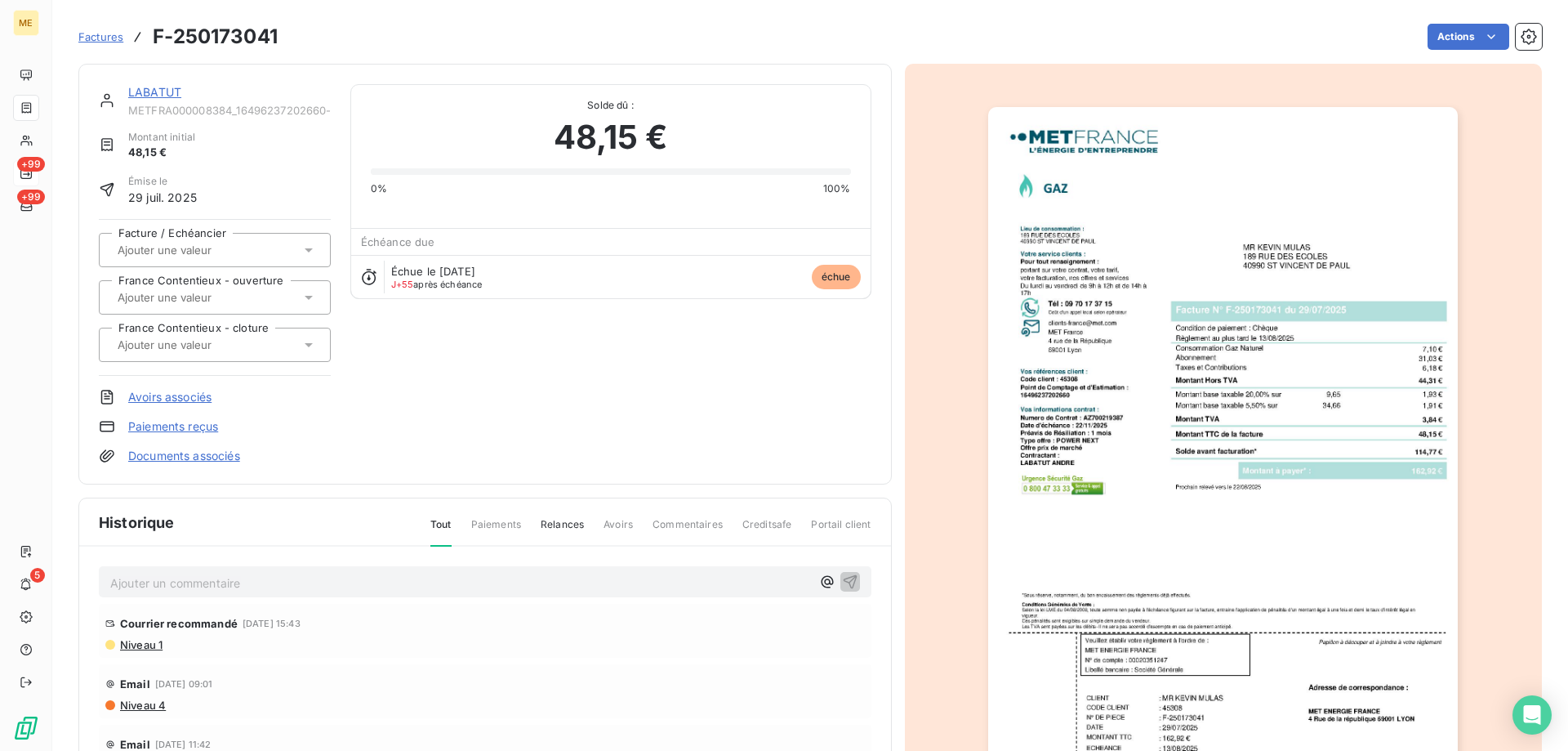
click at [147, 94] on link "LABATUT" at bounding box center [154, 92] width 53 height 14
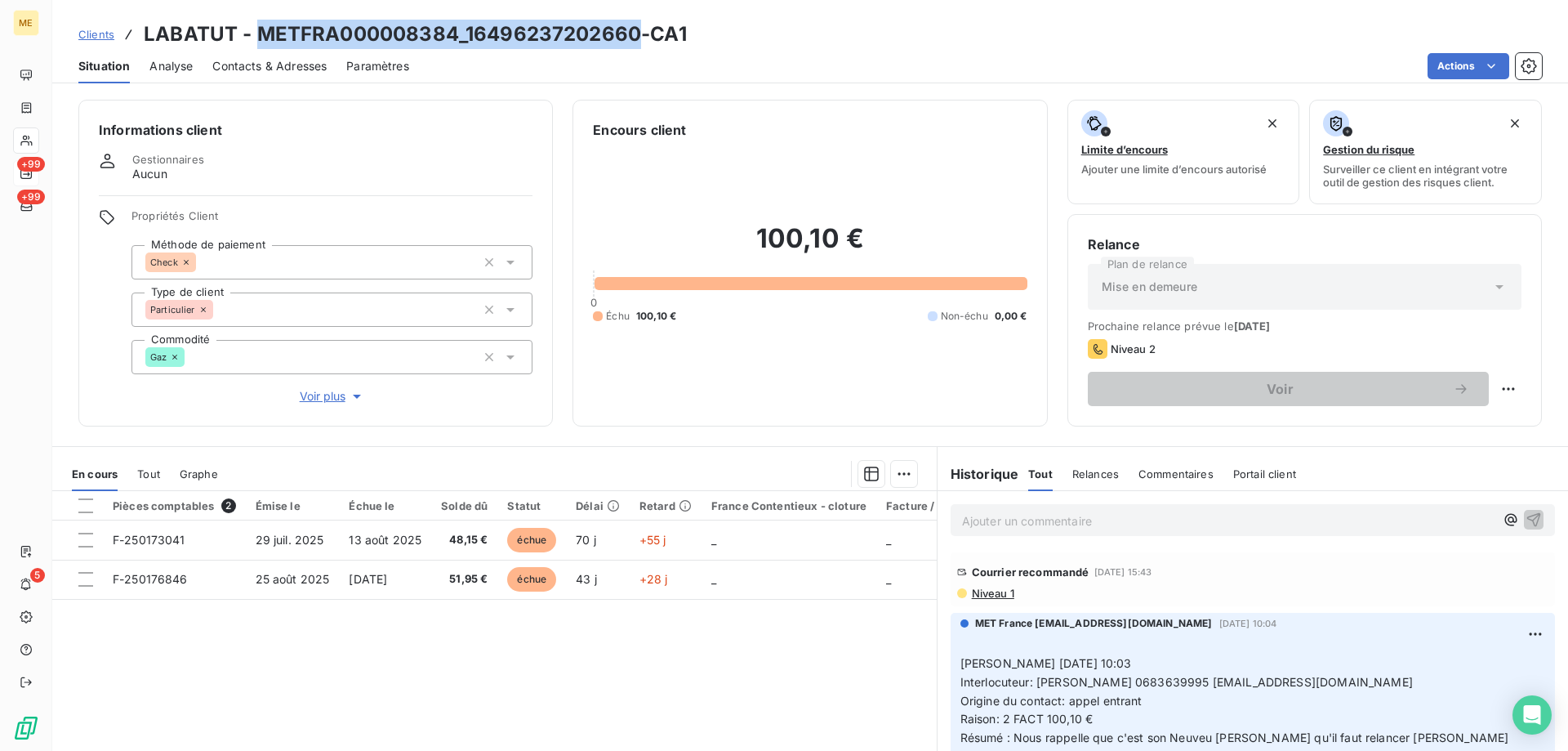
drag, startPoint x: 257, startPoint y: 35, endPoint x: 636, endPoint y: 36, distance: 379.0
click at [636, 36] on h3 "LABATUT - METFRA000008384_16496237202660-CA1" at bounding box center [415, 35] width 543 height 30
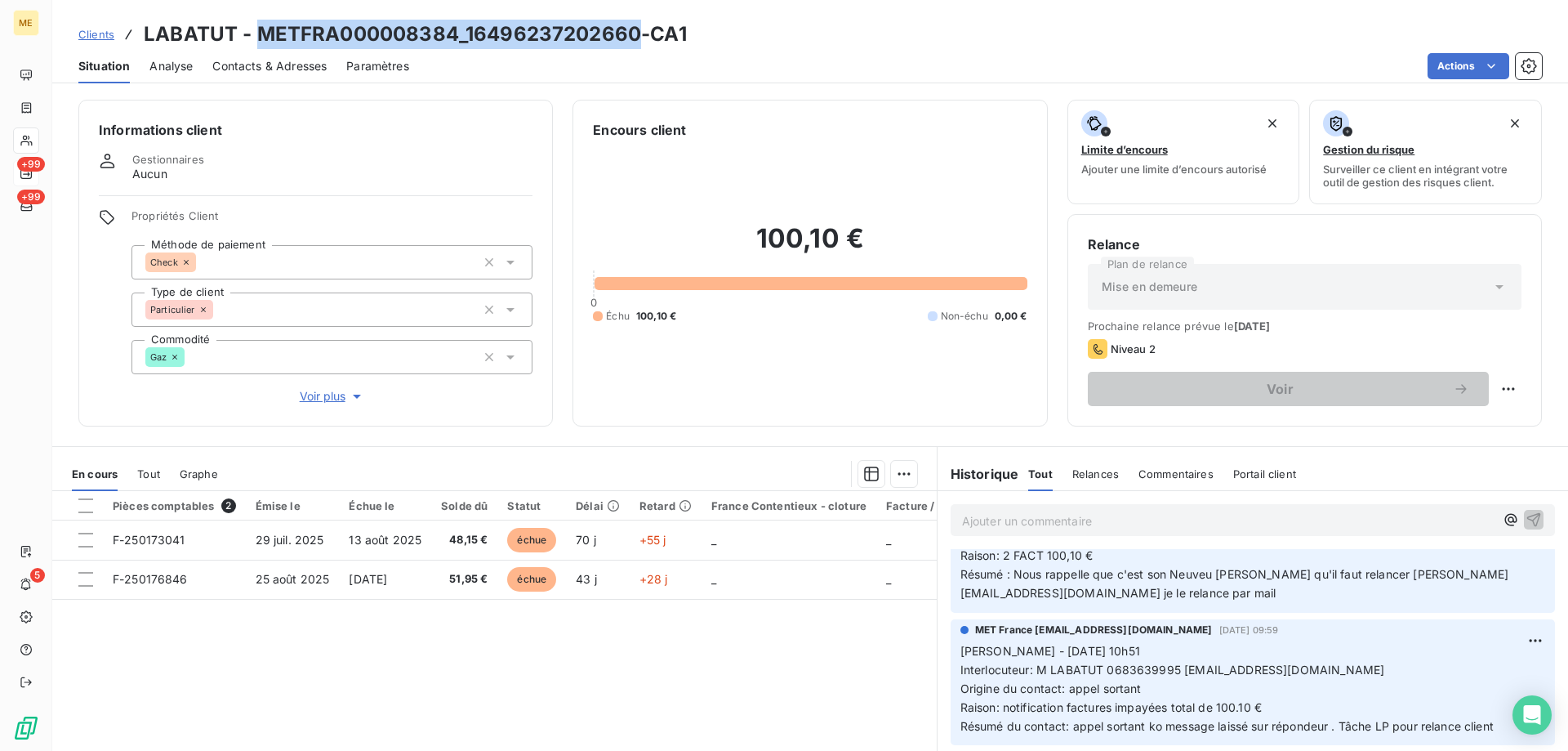
scroll to position [82, 0]
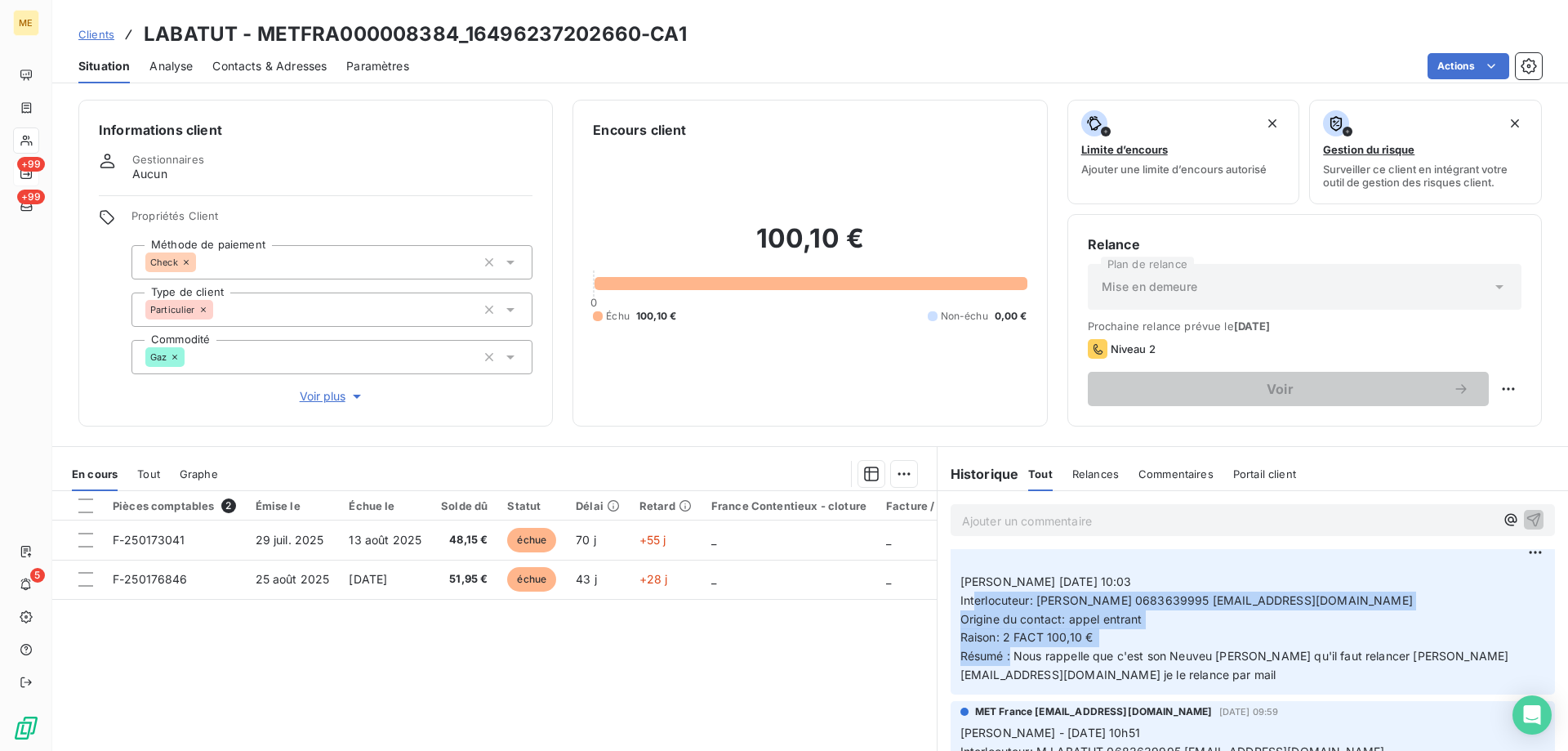
drag, startPoint x: 1004, startPoint y: 660, endPoint x: 951, endPoint y: 597, distance: 82.3
click at [951, 597] on div "MET France met-france@recouvrement.met.com 2 oct. 2025, 10:04 ﻿ Nicolas-Paul 02…" at bounding box center [1252, 613] width 604 height 164
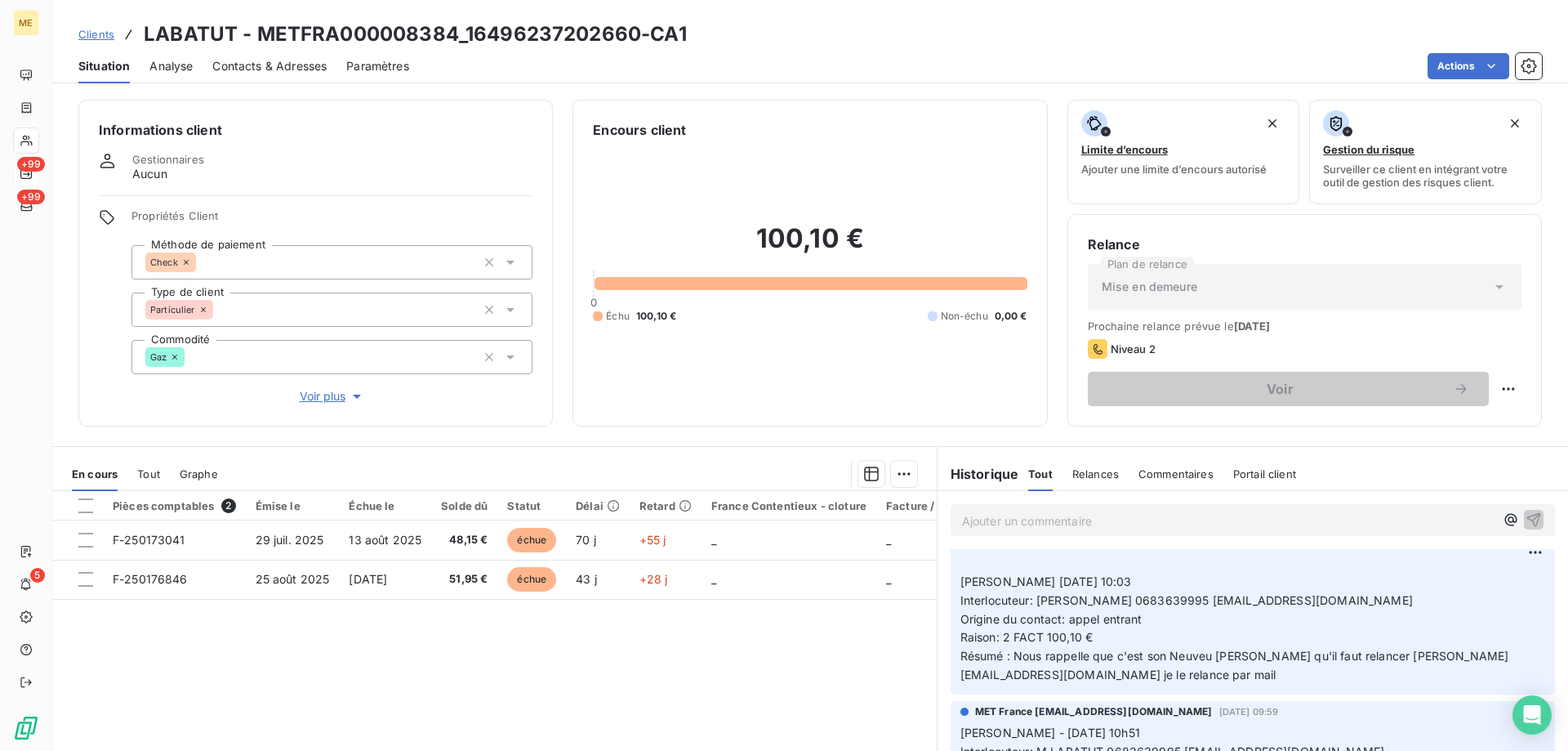
click at [968, 516] on p "Ajouter un commentaire ﻿" at bounding box center [1228, 520] width 532 height 20
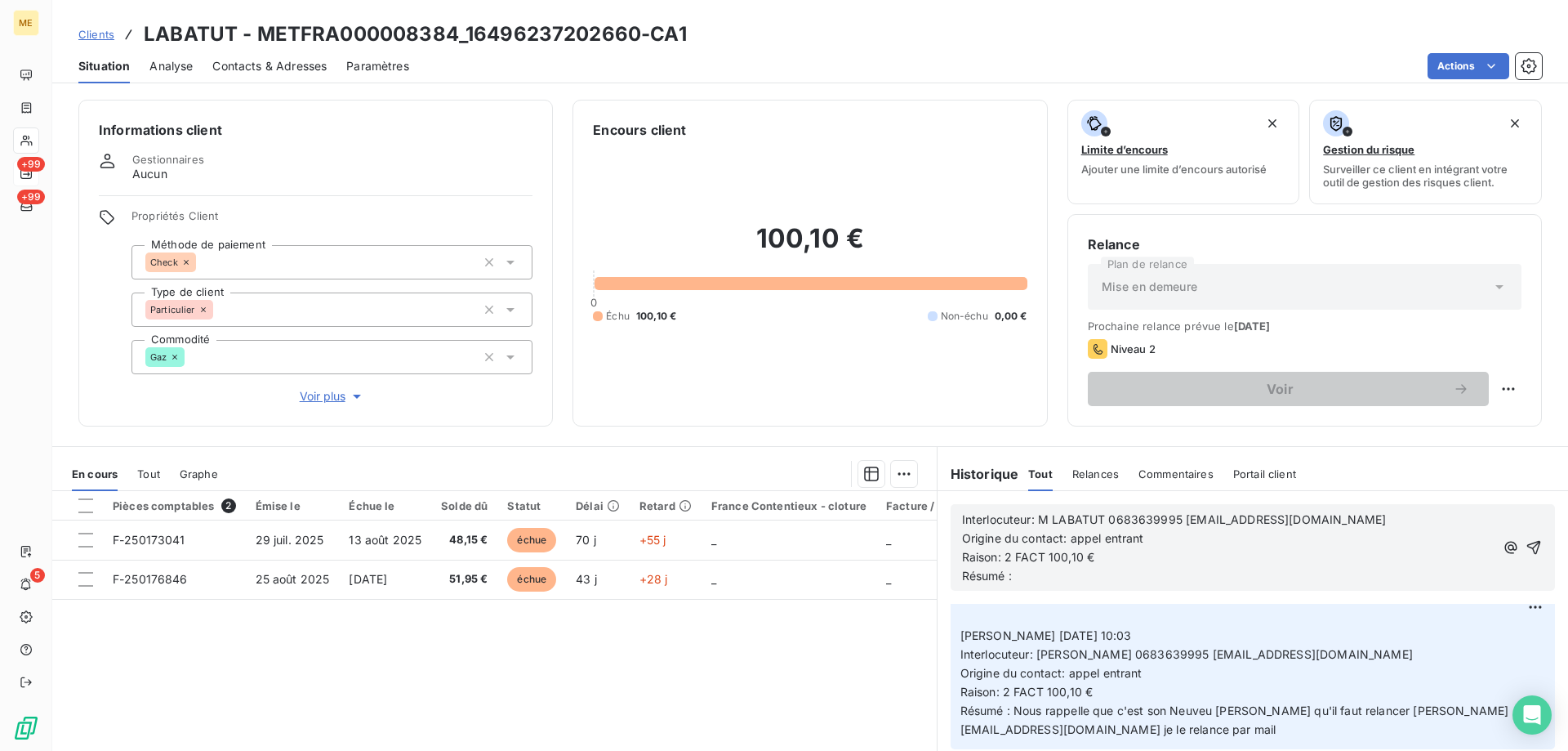
scroll to position [137, 0]
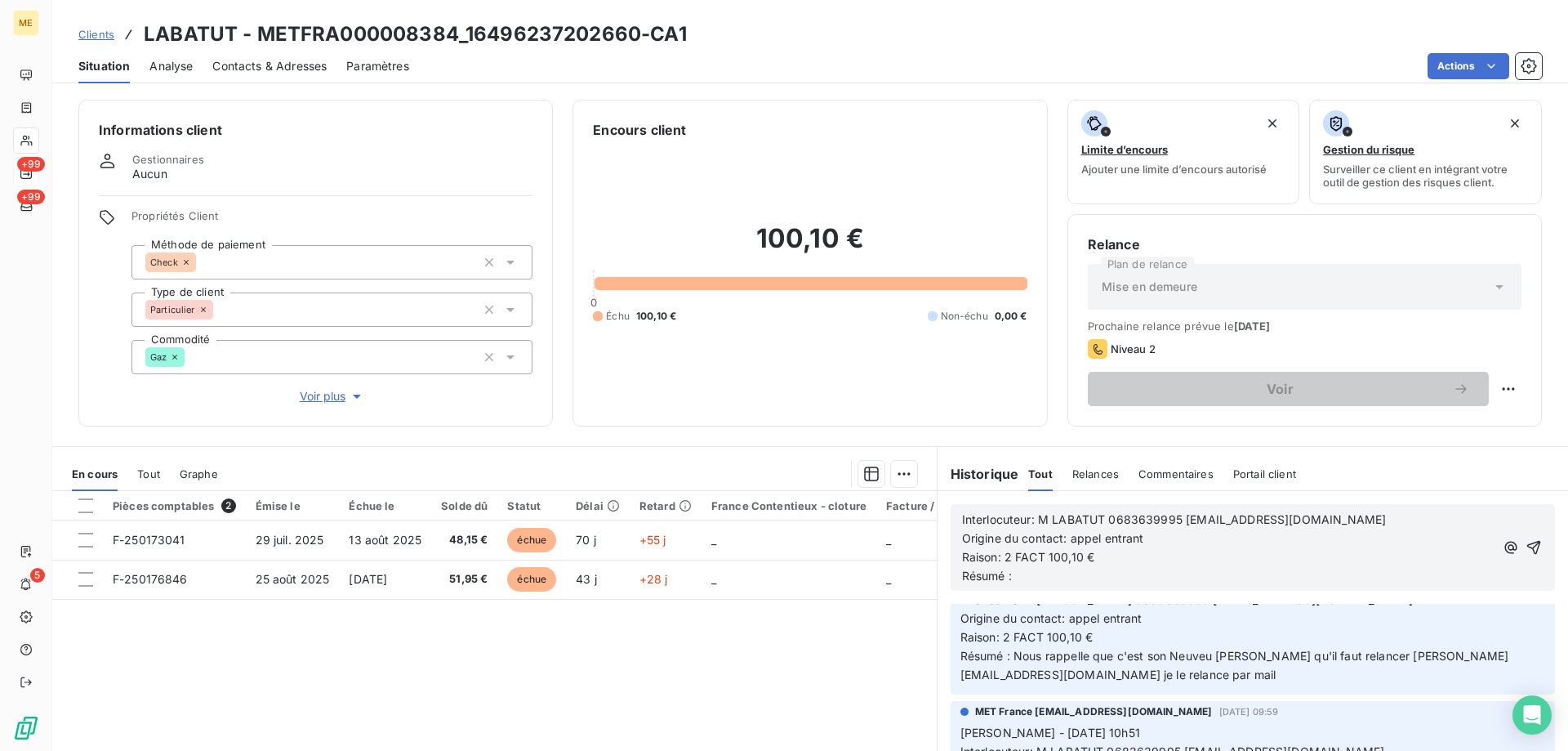
click at [1041, 515] on span "Interlocuteur: M LABATUT 0683639995 alzaris@hotmail.fr" at bounding box center [1174, 520] width 424 height 14
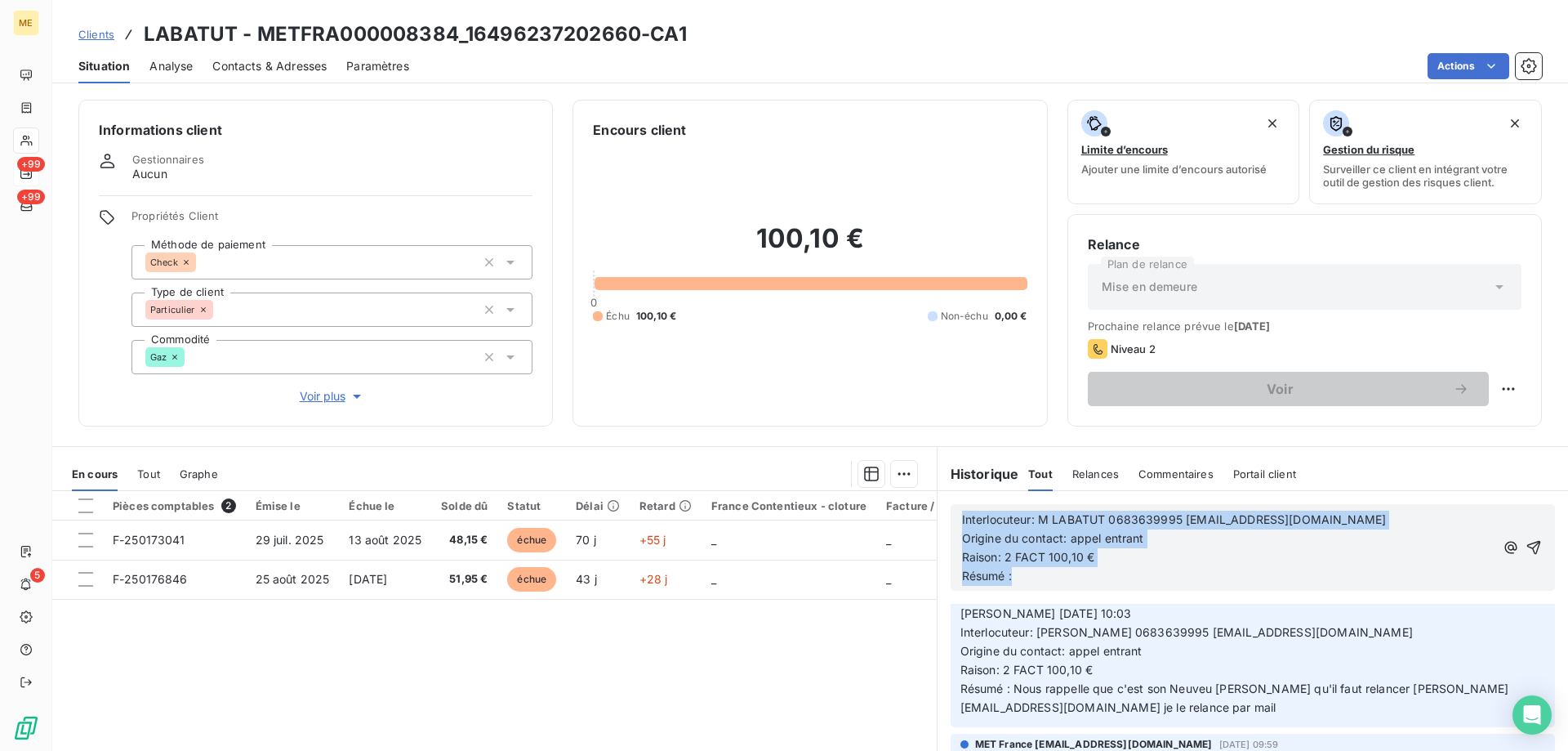
drag, startPoint x: 1010, startPoint y: 582, endPoint x: 949, endPoint y: 502, distance: 100.6
click at [949, 502] on div "Interlocuteur: M LABATUT 0683639995 alzaris@hotmail.fr Origine du contact: appe…" at bounding box center [1252, 547] width 631 height 113
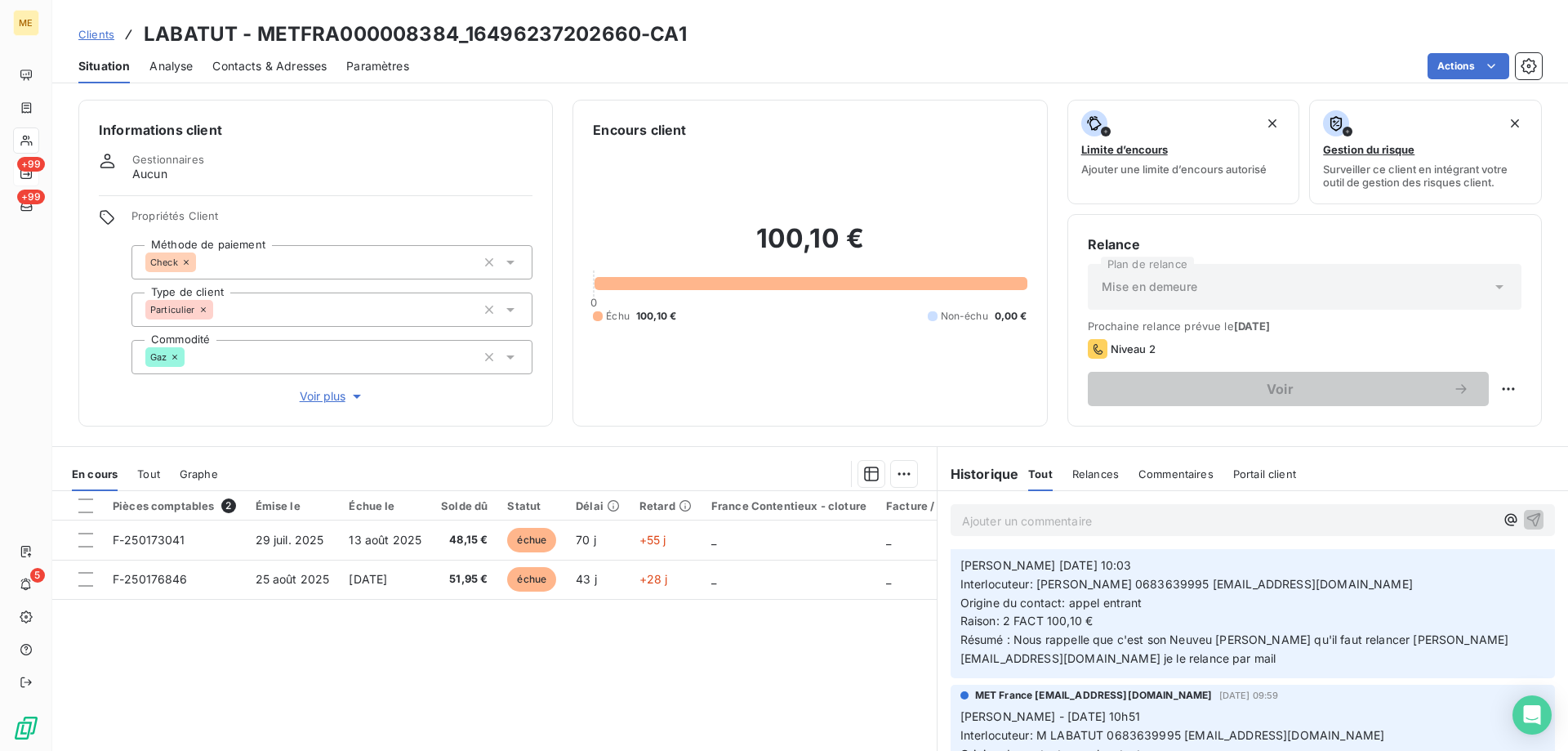
scroll to position [44, 0]
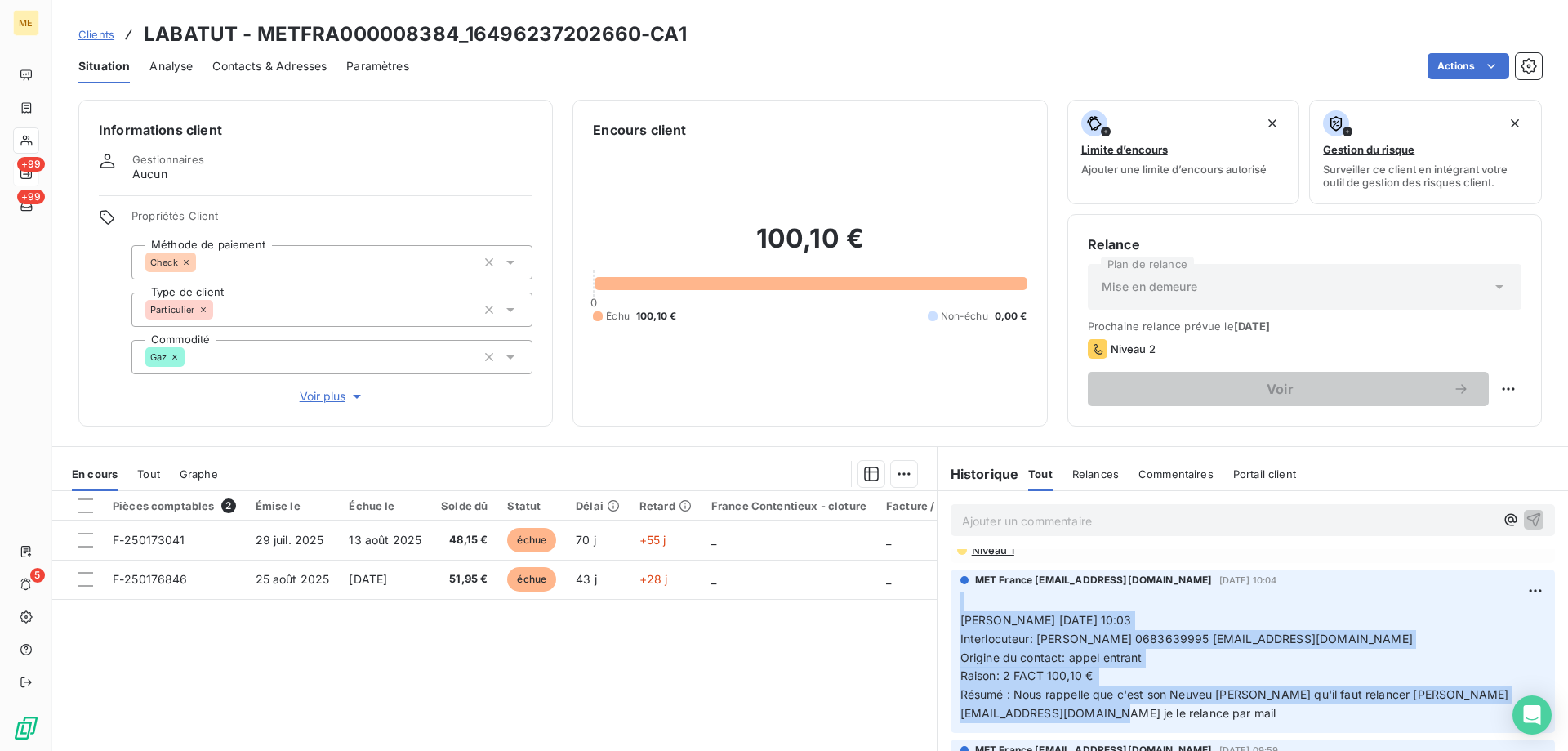
drag, startPoint x: 1053, startPoint y: 719, endPoint x: 961, endPoint y: 610, distance: 142.6
click at [961, 610] on p "﻿ Nicolas-Paul 02/10/2025 10:03 Interlocuteur: M LABATUT 0683639995 alzaris@hot…" at bounding box center [1252, 658] width 584 height 131
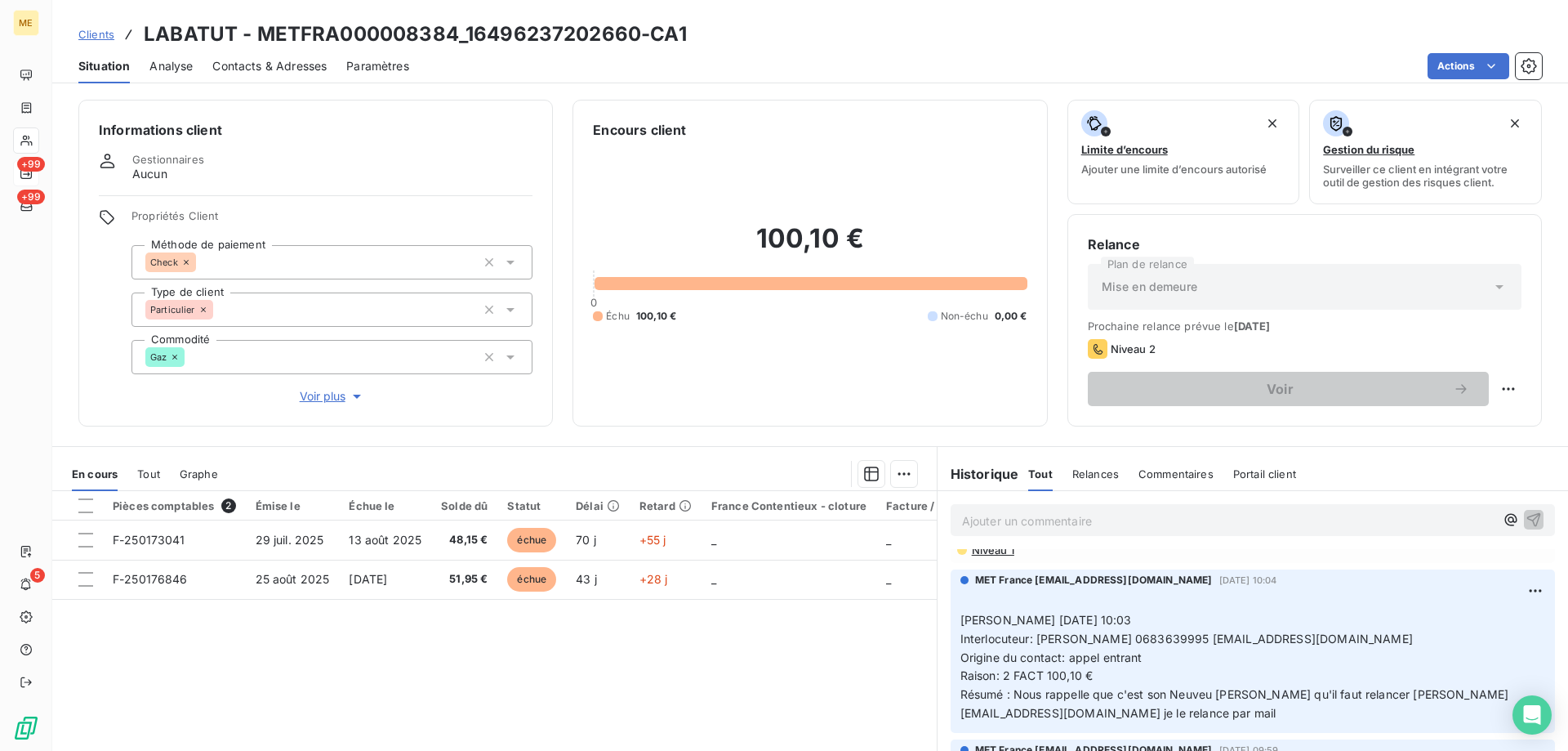
click at [1004, 521] on p "Ajouter un commentaire ﻿" at bounding box center [1228, 520] width 532 height 20
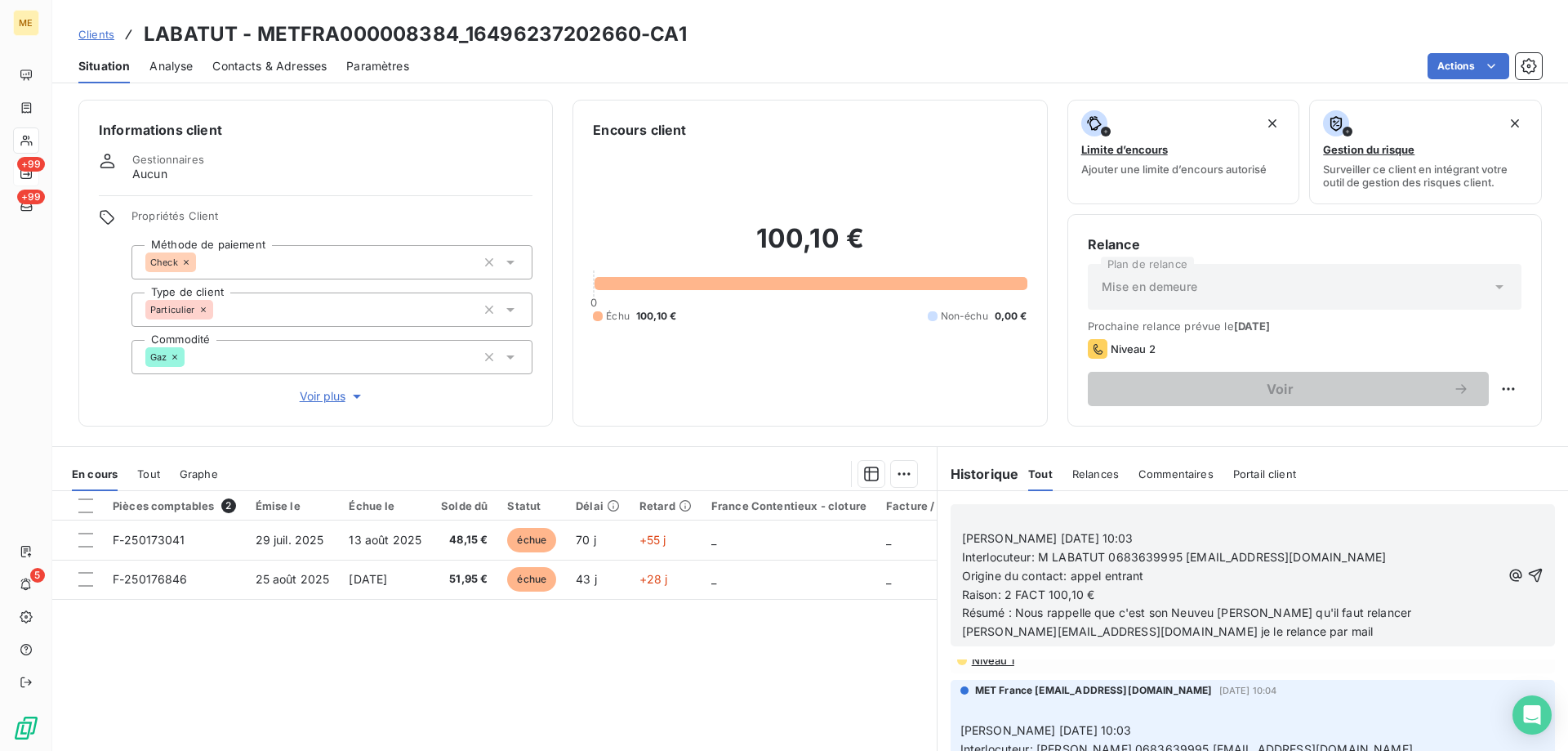
scroll to position [154, 0]
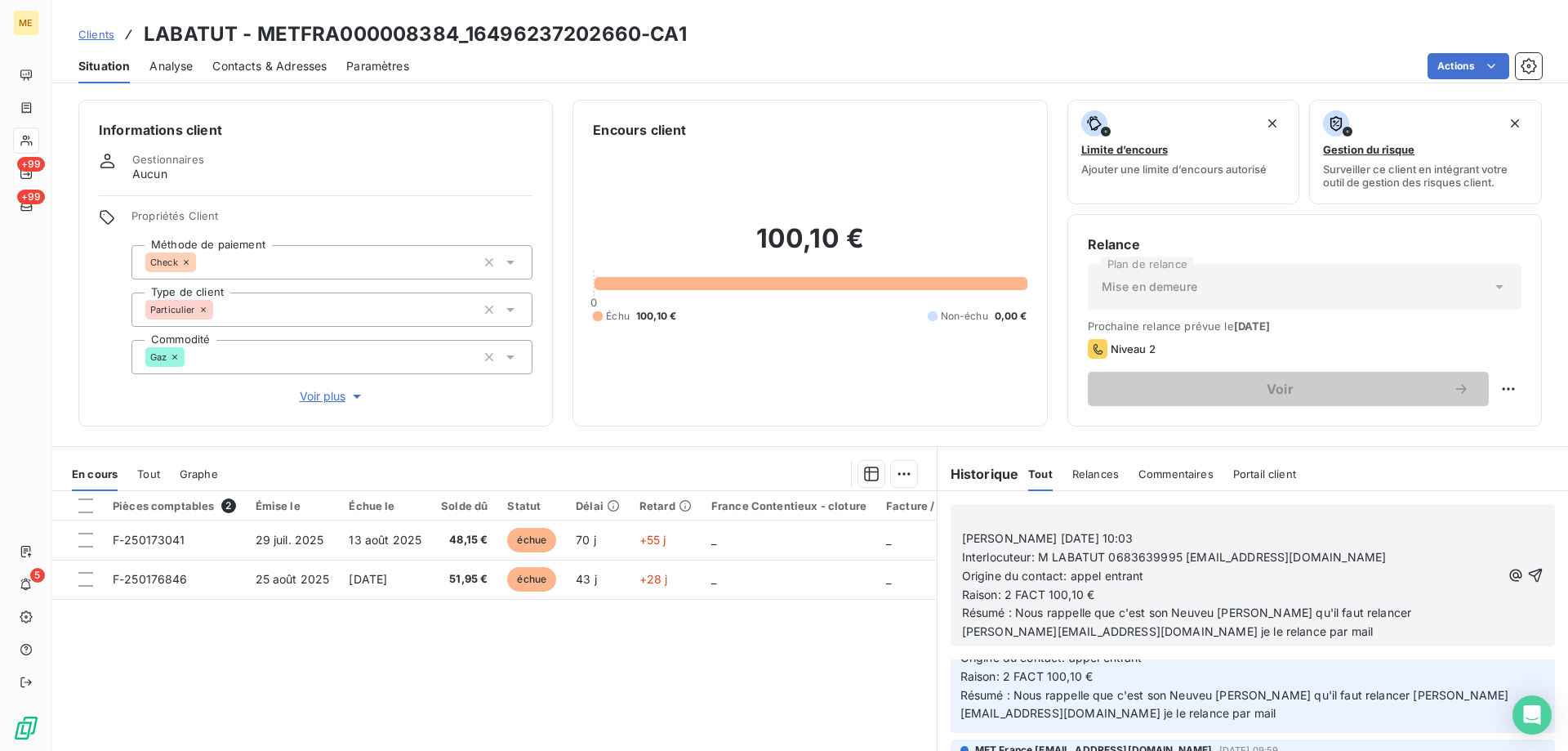
click at [1141, 527] on p "﻿" at bounding box center [1231, 520] width 539 height 19
click at [1133, 534] on p "Nicolas-Paul 02/10/2025 10:03" at bounding box center [1231, 539] width 539 height 19
click at [1041, 560] on span "Interlocuteur: M LABATUT 0683639995 alzaris@hotmail.fr" at bounding box center [1174, 557] width 424 height 14
click at [1153, 578] on p "Origine du contact: appel entrant" at bounding box center [1231, 577] width 539 height 19
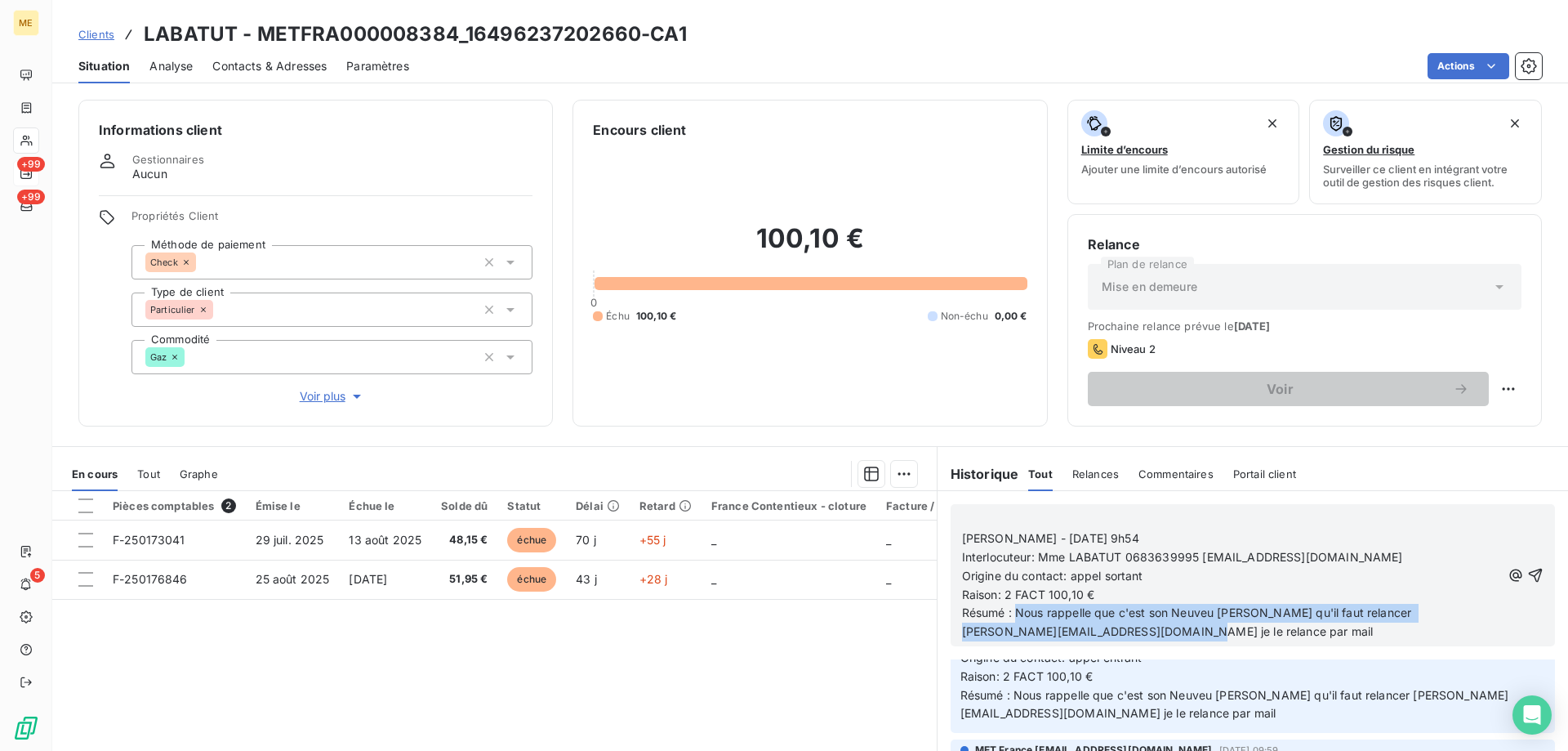
drag, startPoint x: 1121, startPoint y: 635, endPoint x: 1012, endPoint y: 612, distance: 111.4
click at [1012, 612] on p "Résumé : Nous rappelle que c'est son Neuveu Kevin qu'il faut relancer kevin.mul…" at bounding box center [1231, 622] width 539 height 37
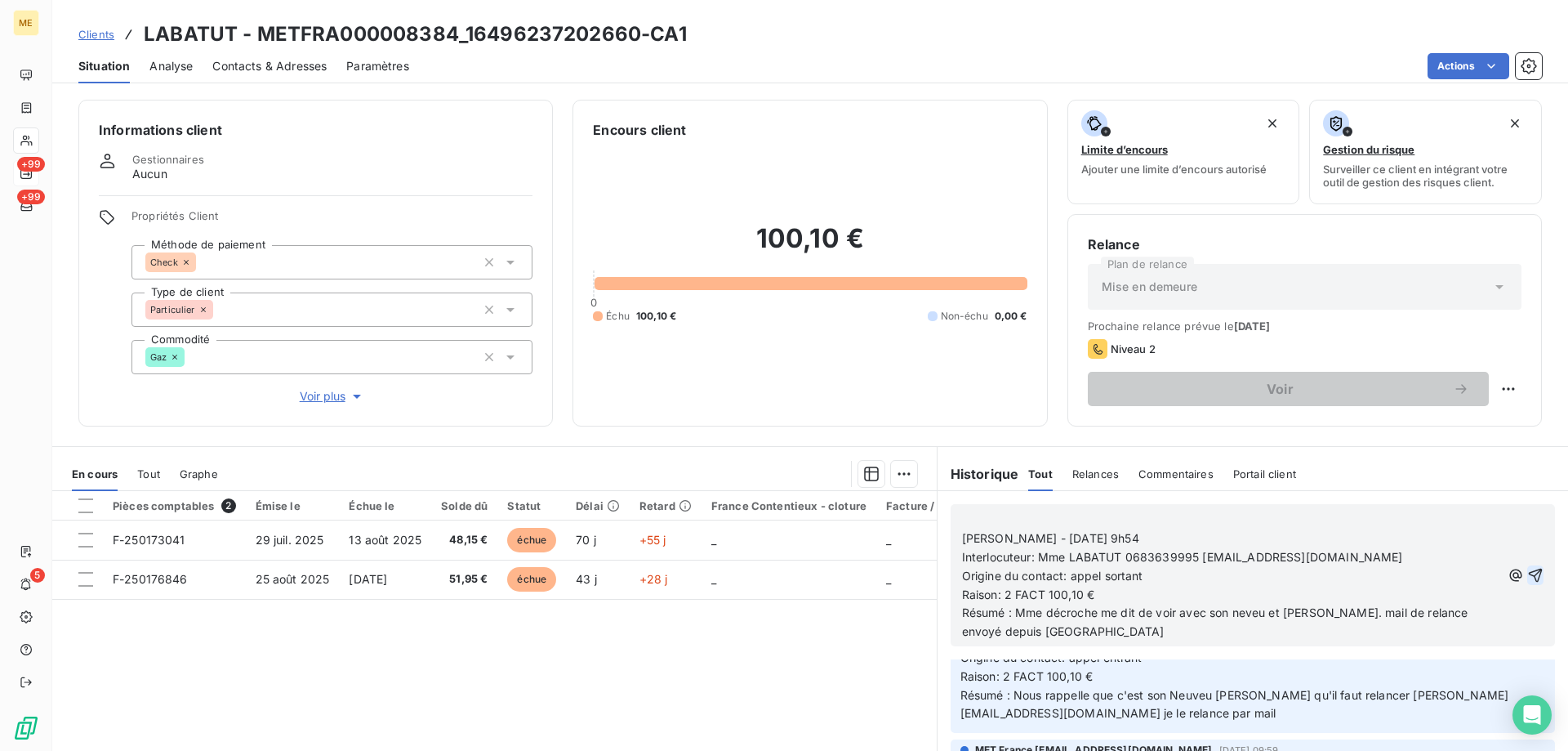
click at [1527, 580] on icon "button" at bounding box center [1535, 575] width 17 height 17
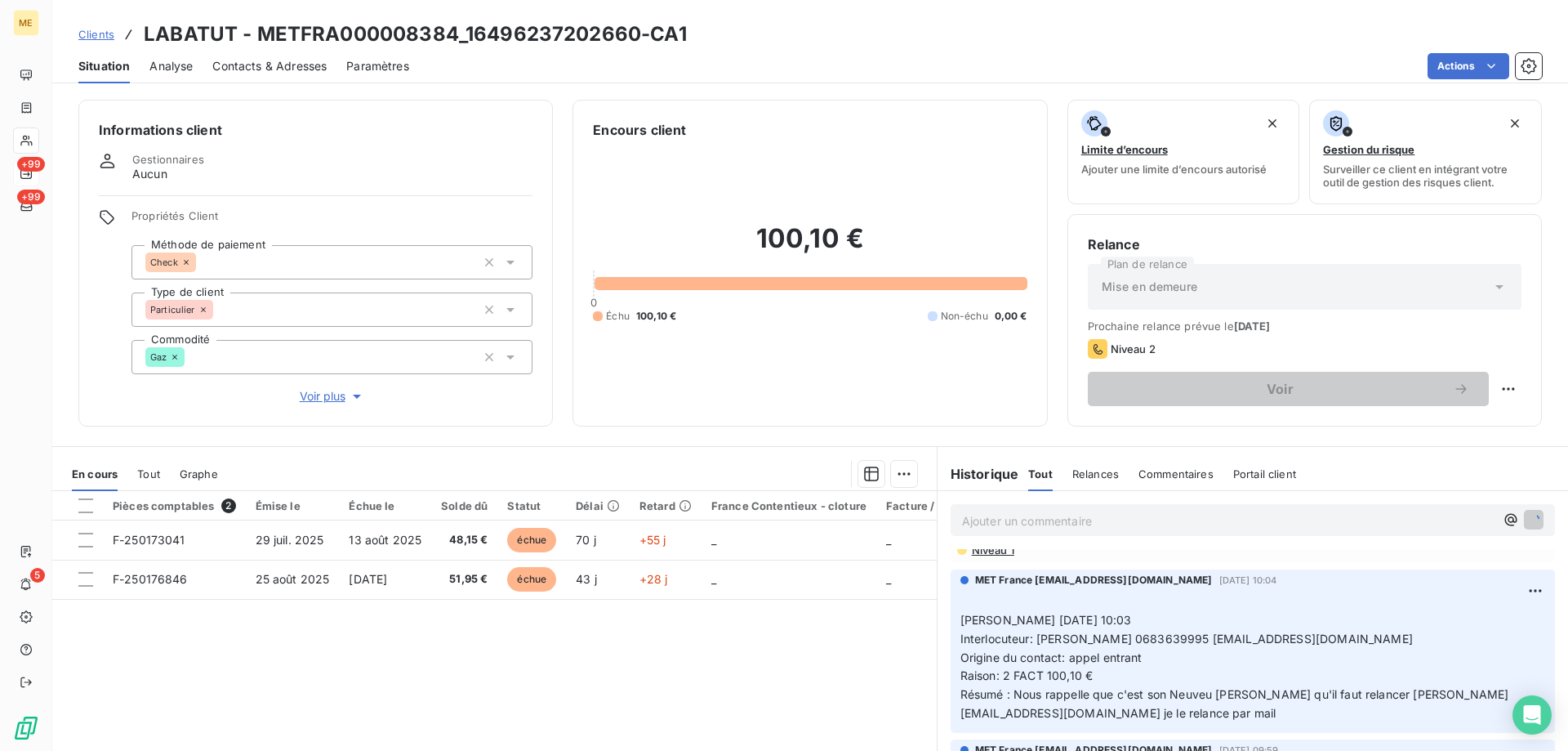
scroll to position [213, 0]
drag, startPoint x: 1176, startPoint y: 645, endPoint x: 1293, endPoint y: 645, distance: 117.0
click at [1293, 645] on p "﻿ Nicolas-Paul 02/10/2025 10:03 Interlocuteur: M LABATUT 0683639995 alzaris@hot…" at bounding box center [1252, 658] width 584 height 131
drag, startPoint x: 465, startPoint y: 37, endPoint x: 637, endPoint y: 37, distance: 172.0
click at [637, 37] on h3 "LABATUT - METFRA000008384_16496237202660-CA1" at bounding box center [415, 35] width 543 height 30
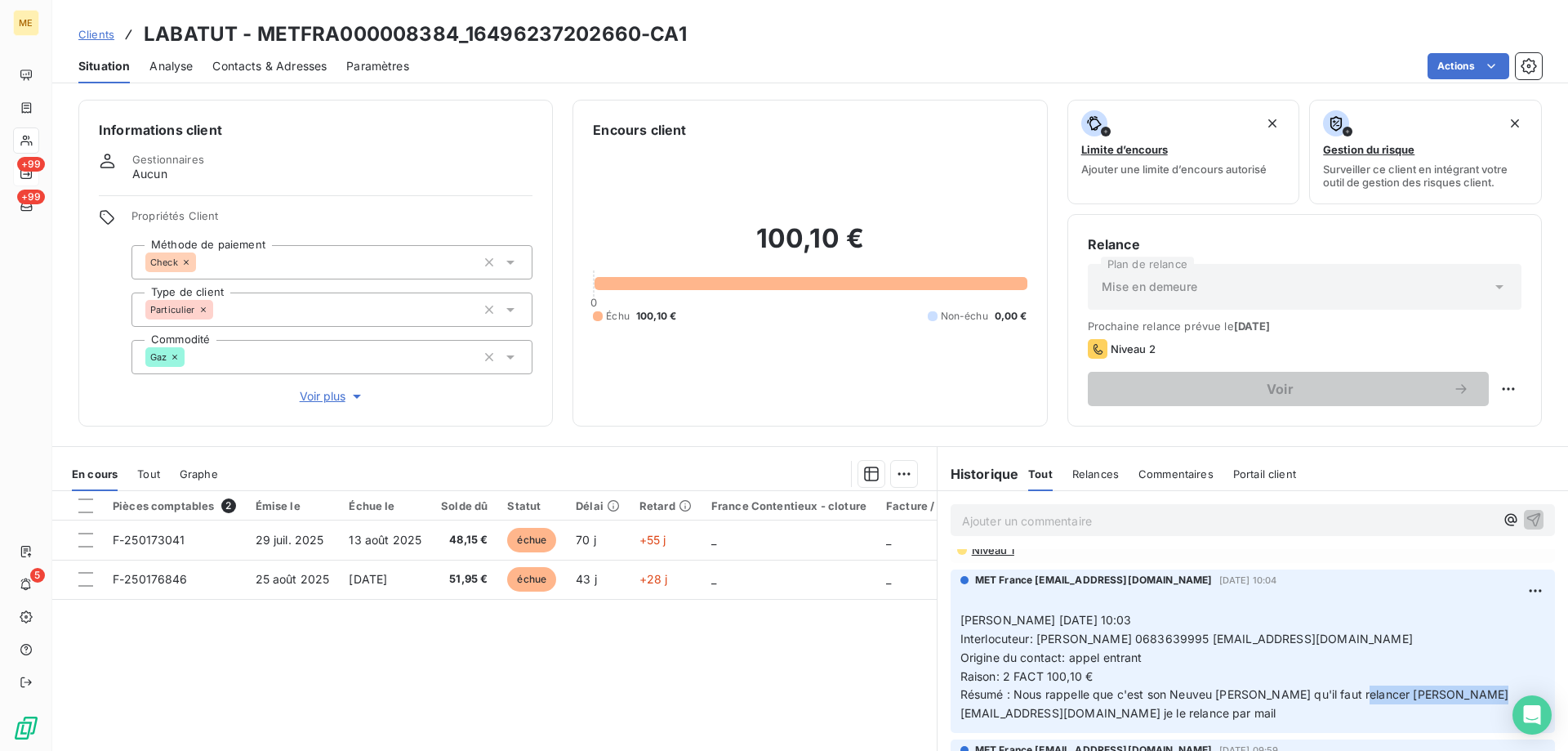
drag, startPoint x: 1344, startPoint y: 696, endPoint x: 1471, endPoint y: 700, distance: 127.1
click at [1471, 700] on span "Raison: 2 FACT 100,10 € Résumé : Nous rappelle que c'est son Neuveu Kevin qu'il…" at bounding box center [1234, 694] width 549 height 51
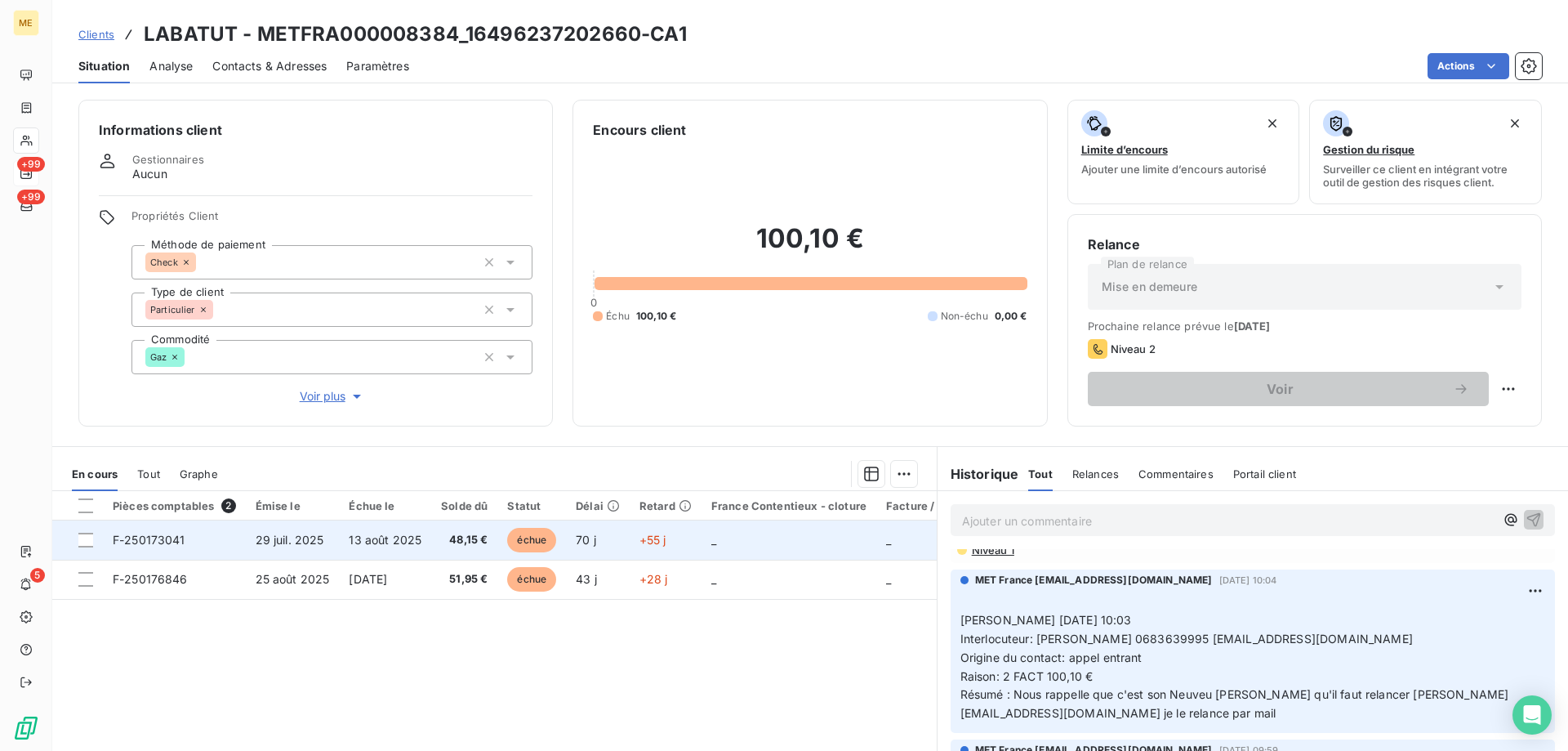
click at [163, 533] on span "F-250173041" at bounding box center [150, 540] width 73 height 14
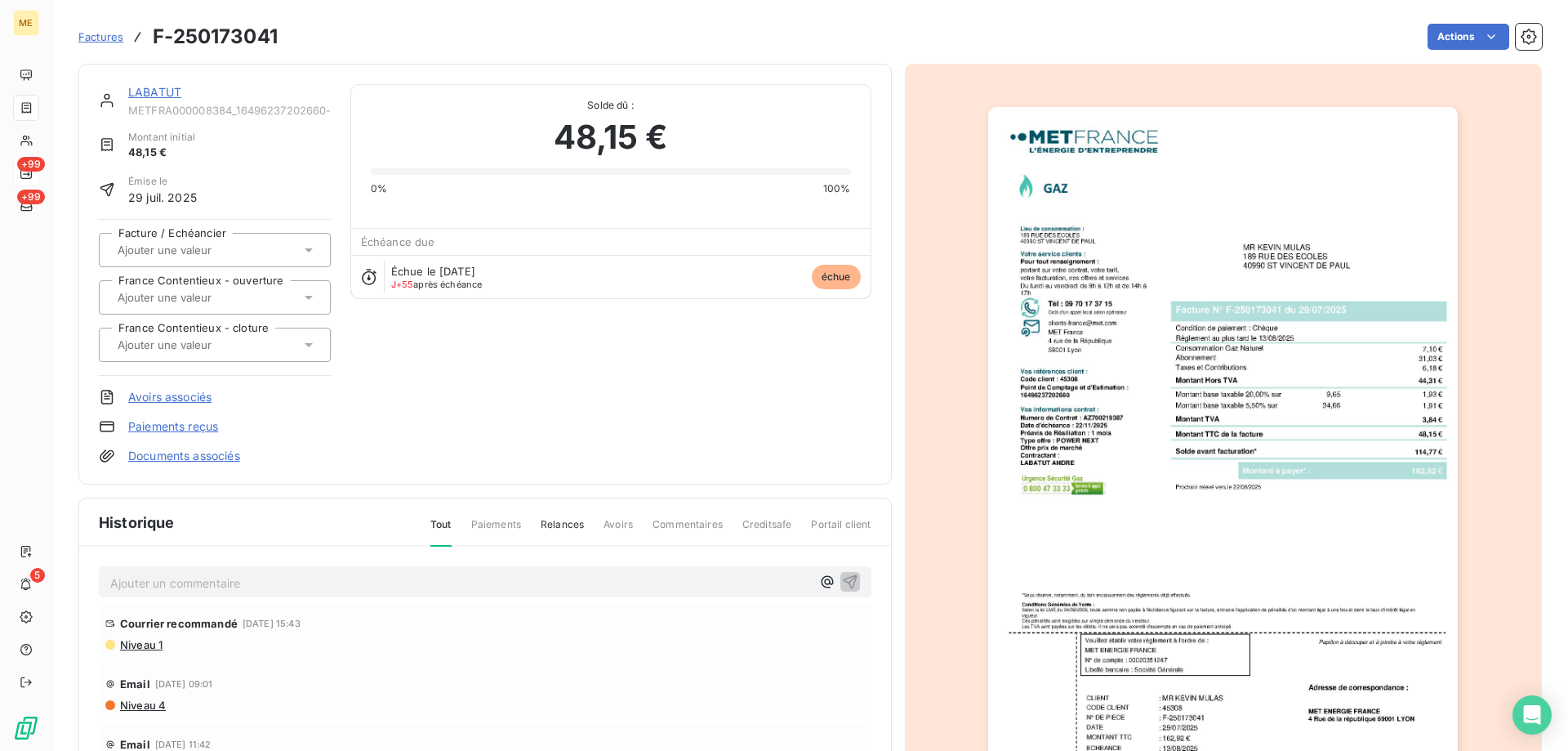
click at [1091, 454] on img "button" at bounding box center [1223, 439] width 470 height 665
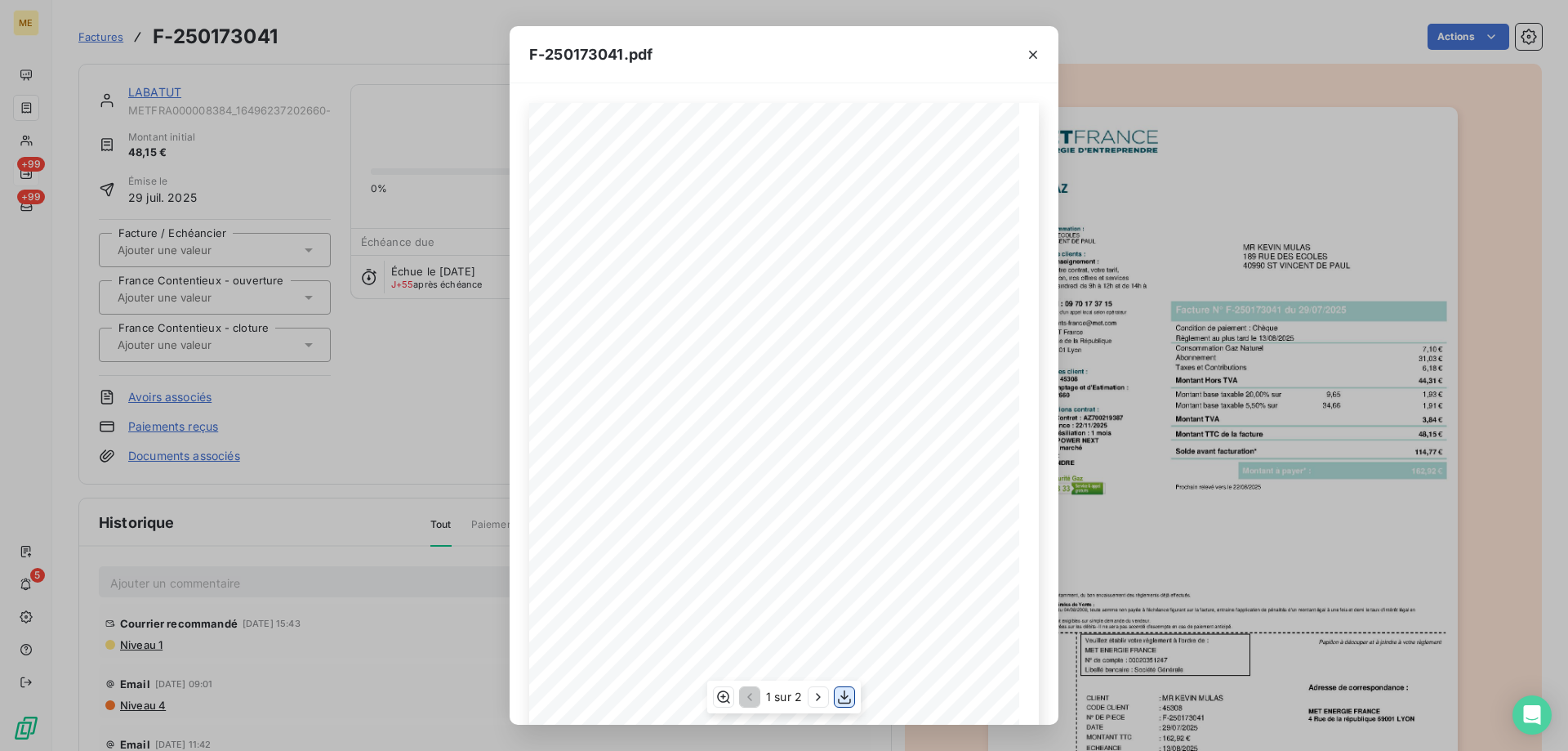
click at [845, 703] on icon "button" at bounding box center [844, 697] width 13 height 14
click at [151, 94] on div "F-250173041.pdf *Sous réserve, notamment, du bon encaissement des règlements dé…" at bounding box center [784, 375] width 1568 height 751
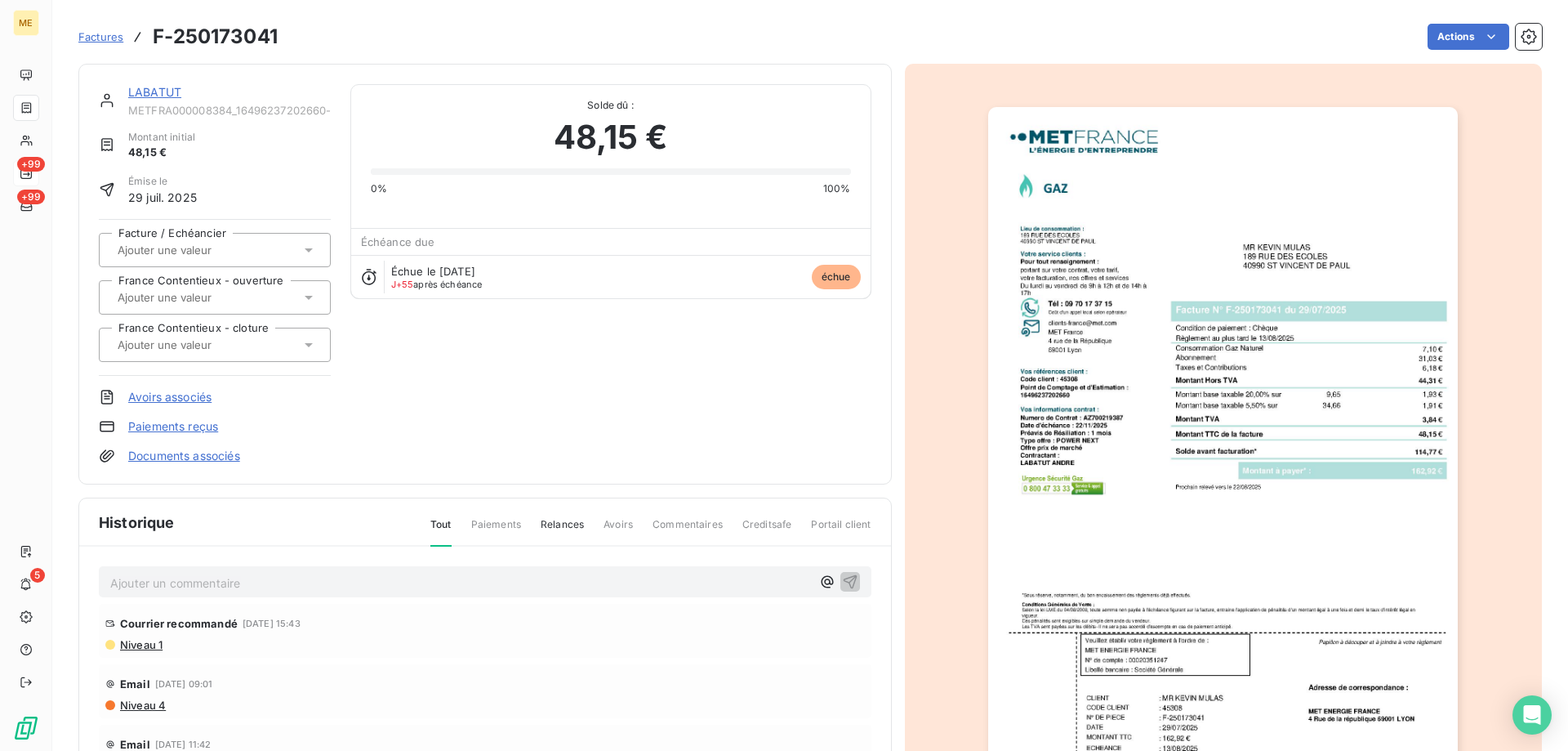
click at [151, 94] on link "LABATUT" at bounding box center [154, 92] width 53 height 14
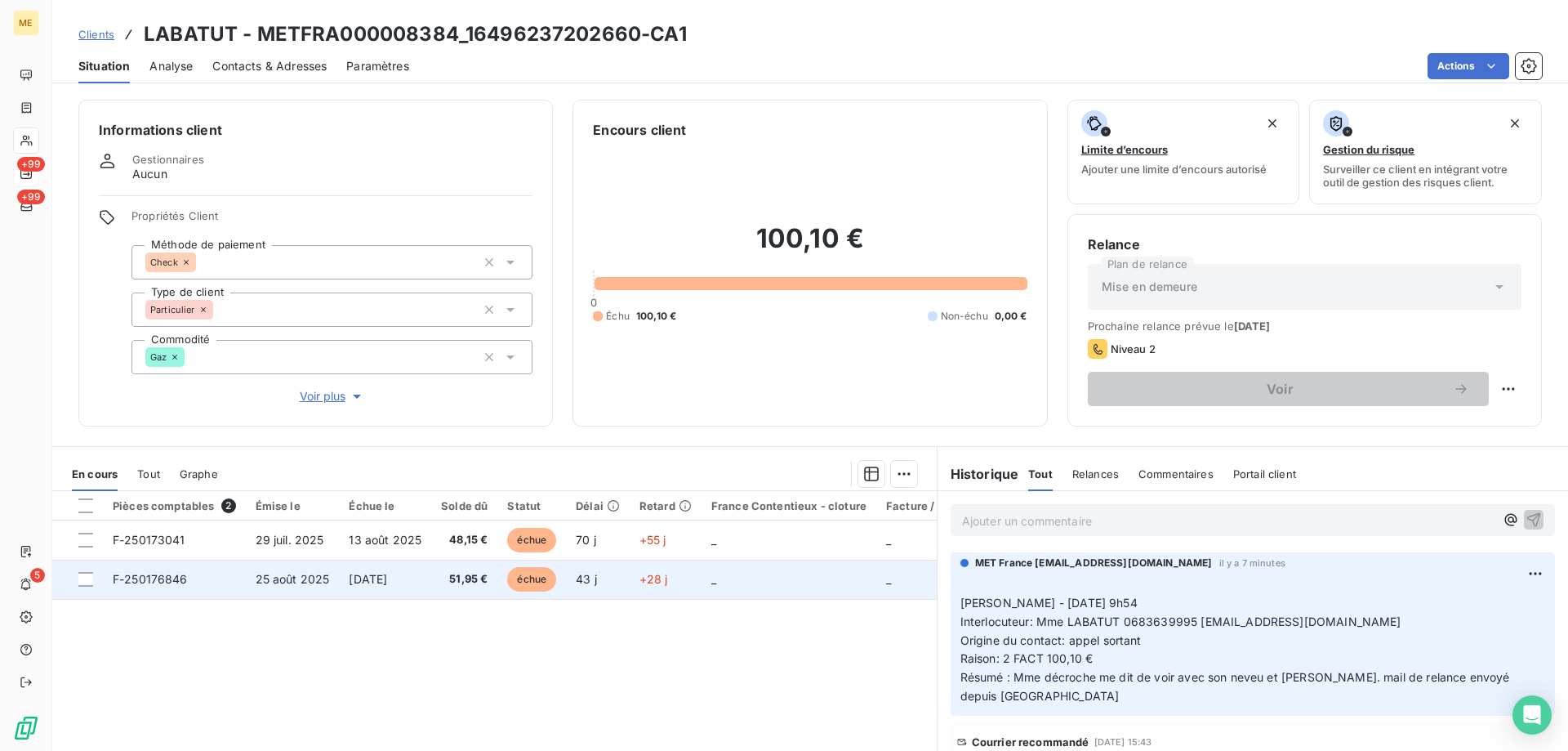
click at [232, 568] on td "F-250176846" at bounding box center [174, 579] width 143 height 39
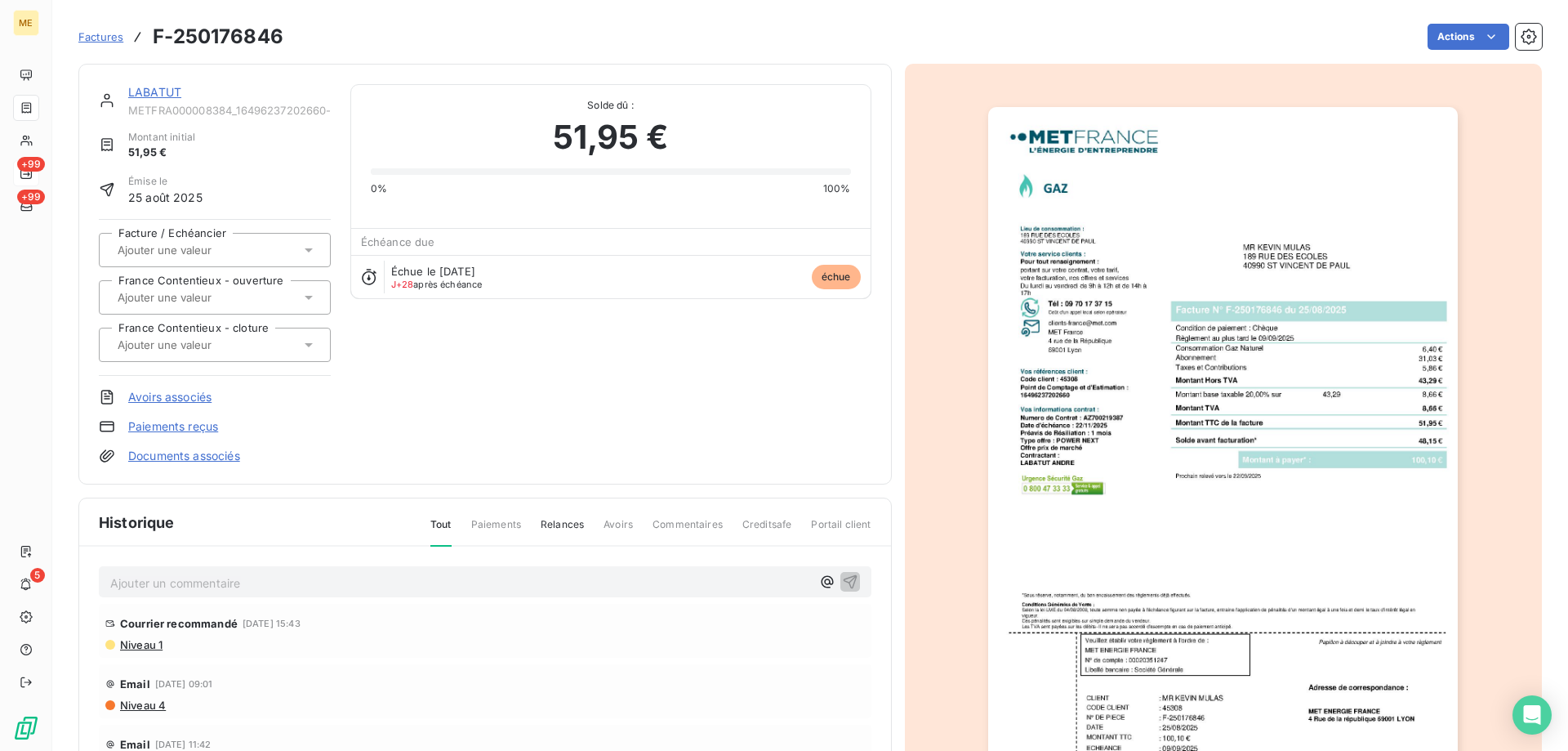
click at [1073, 475] on img "button" at bounding box center [1223, 439] width 470 height 665
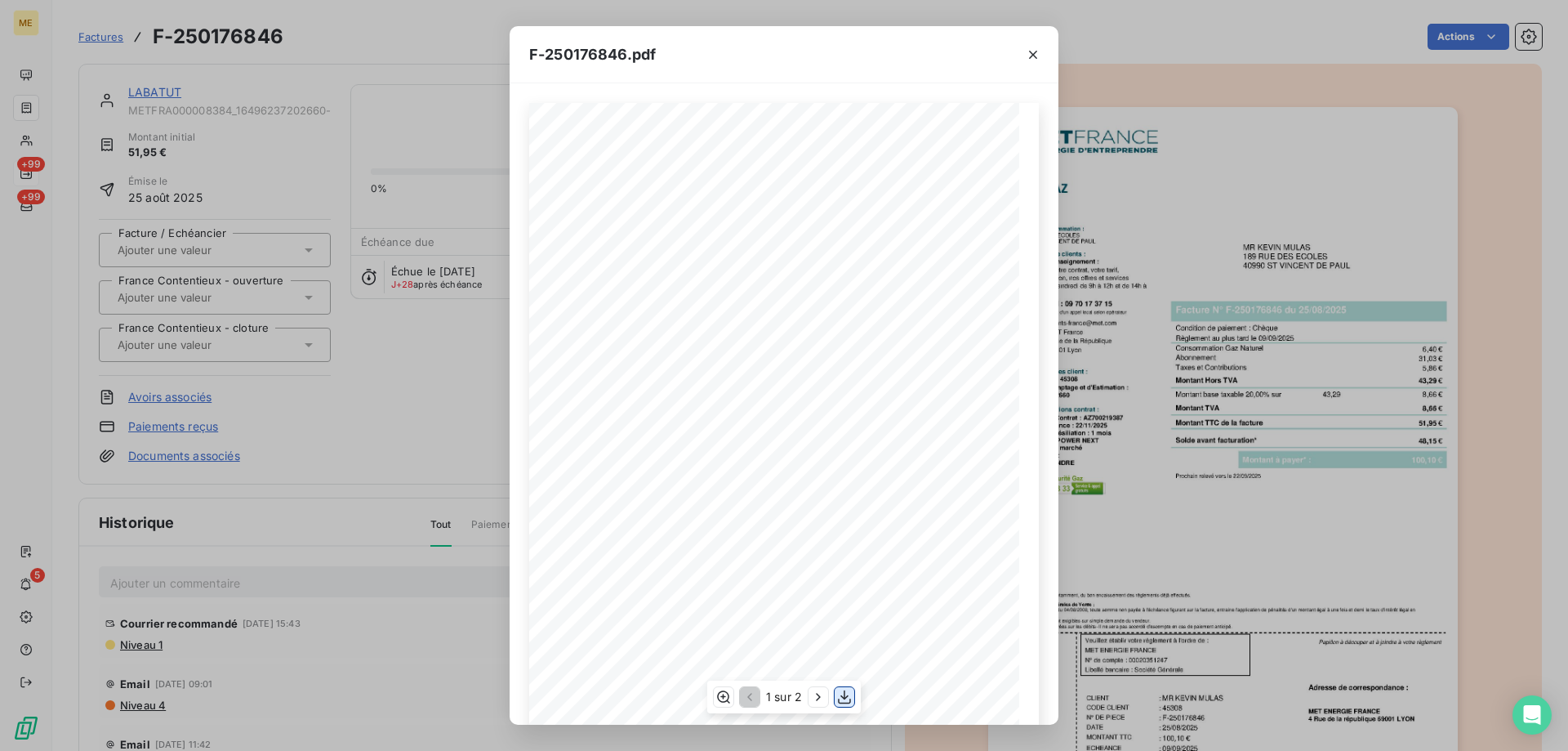
click at [848, 707] on button "button" at bounding box center [844, 697] width 20 height 20
click at [341, 365] on div "F-250176846.pdf *Sous réserve, notamment, du bon encaissement des règlements dé…" at bounding box center [784, 375] width 1568 height 751
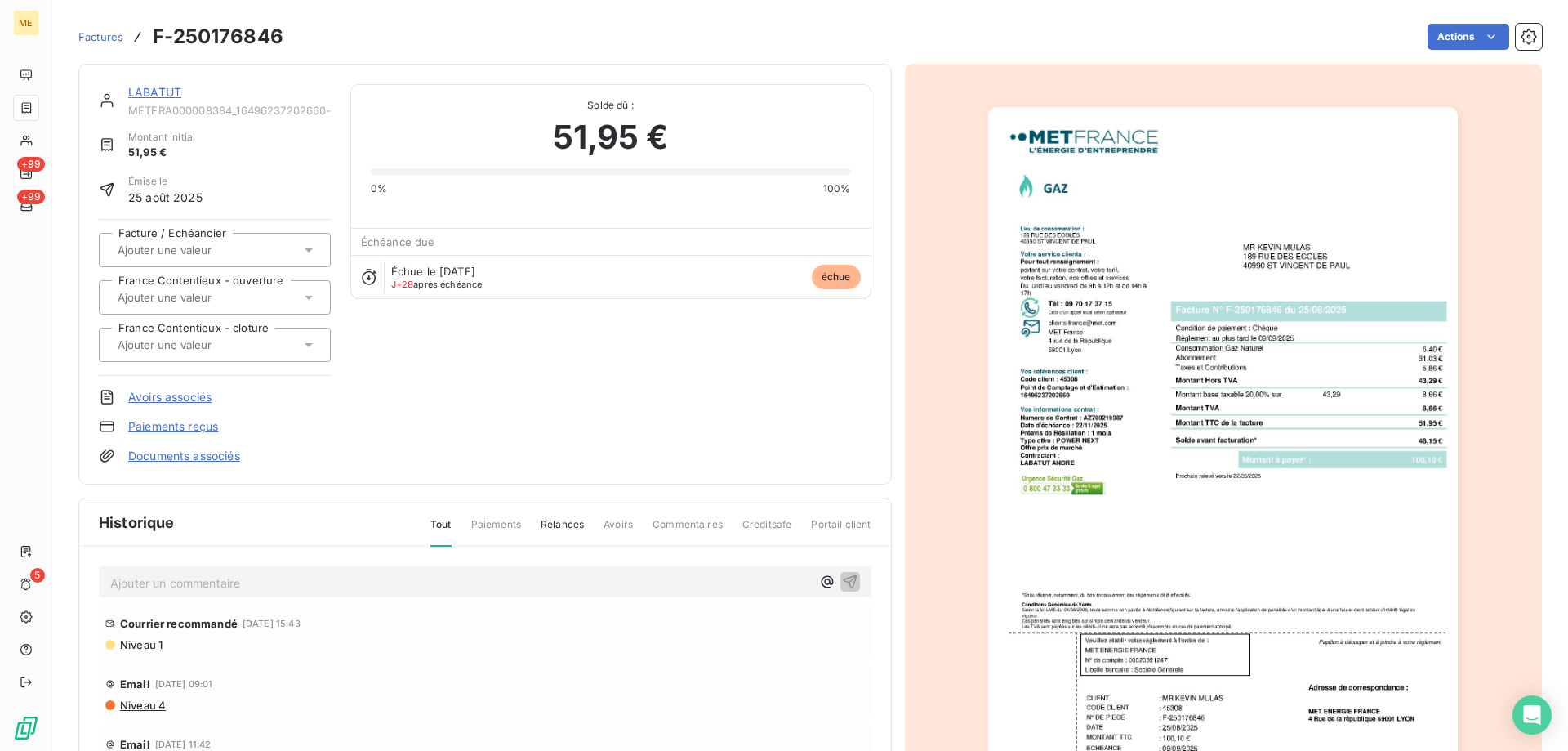
click at [132, 94] on link "LABATUT" at bounding box center [154, 92] width 53 height 14
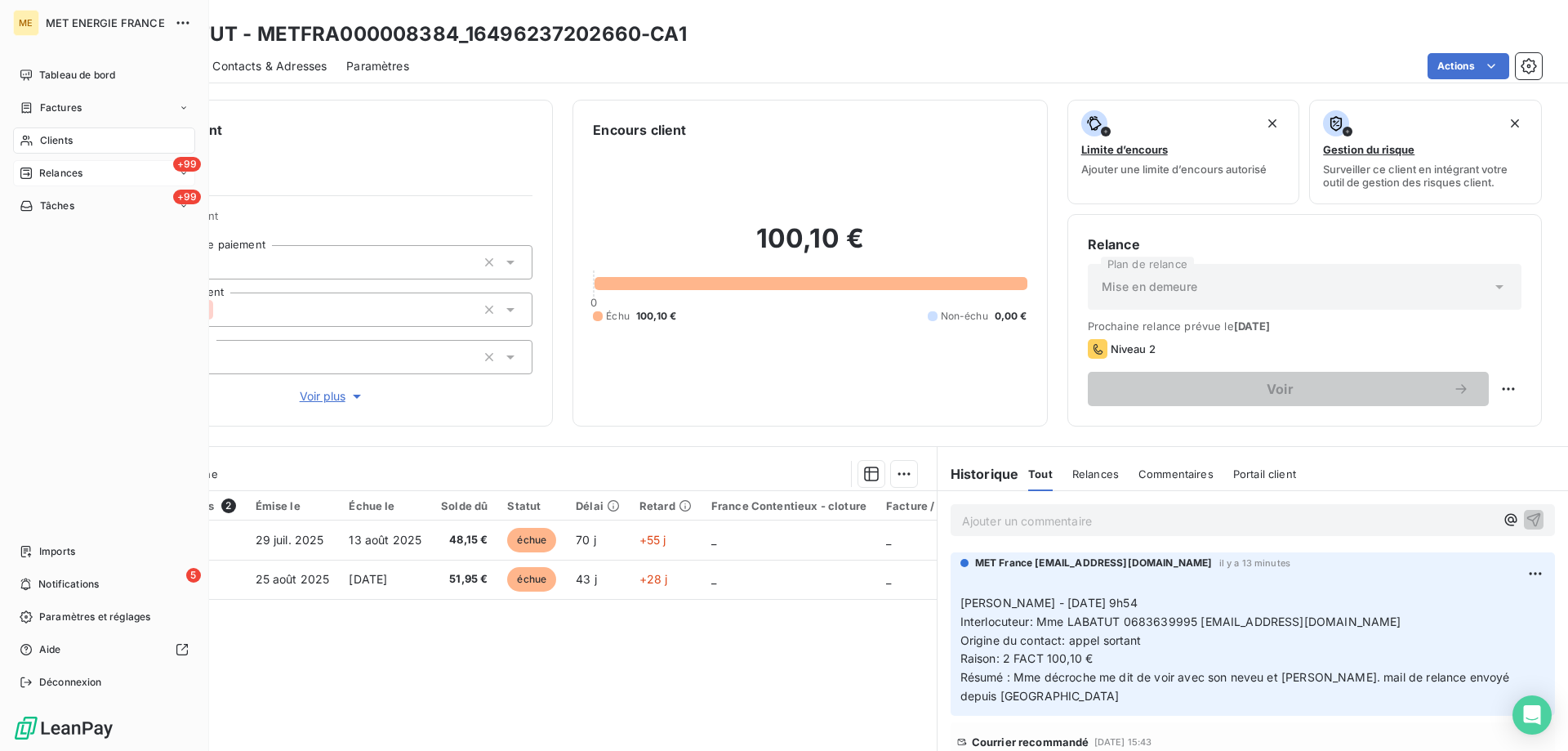
click at [20, 209] on icon at bounding box center [27, 205] width 14 height 13
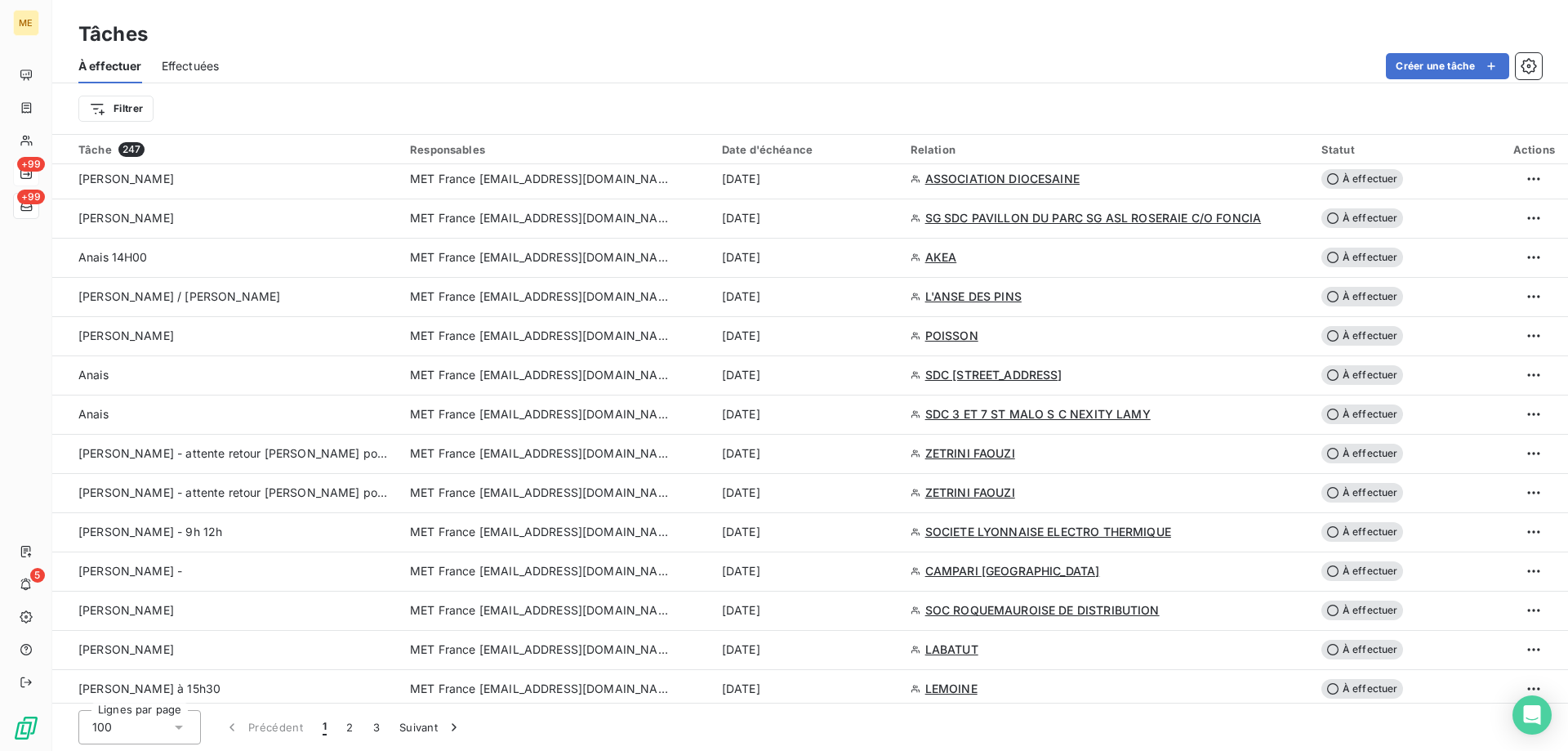
scroll to position [981, 0]
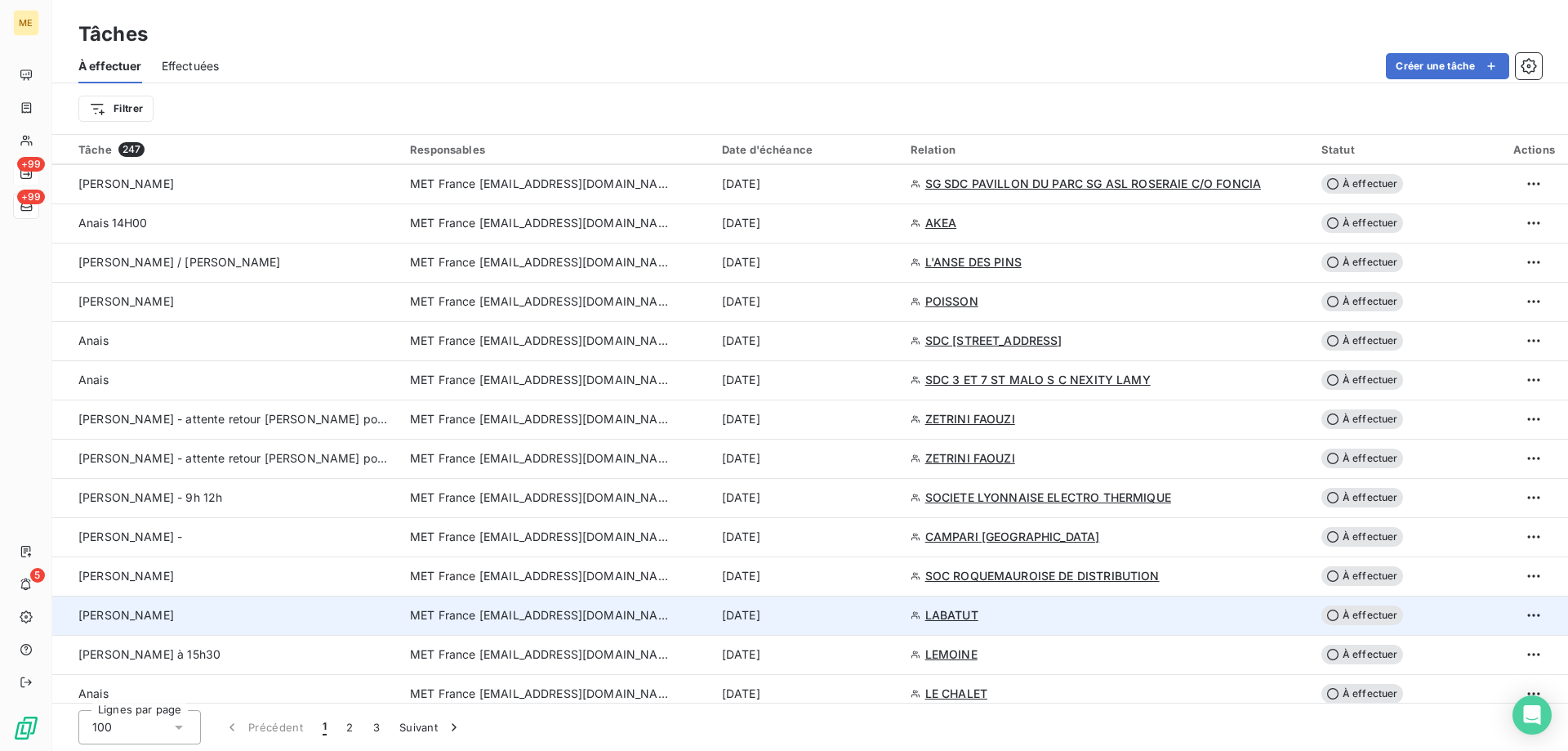
click at [490, 612] on span "MET France [EMAIL_ADDRESS][DOMAIN_NAME]" at bounding box center [540, 615] width 261 height 17
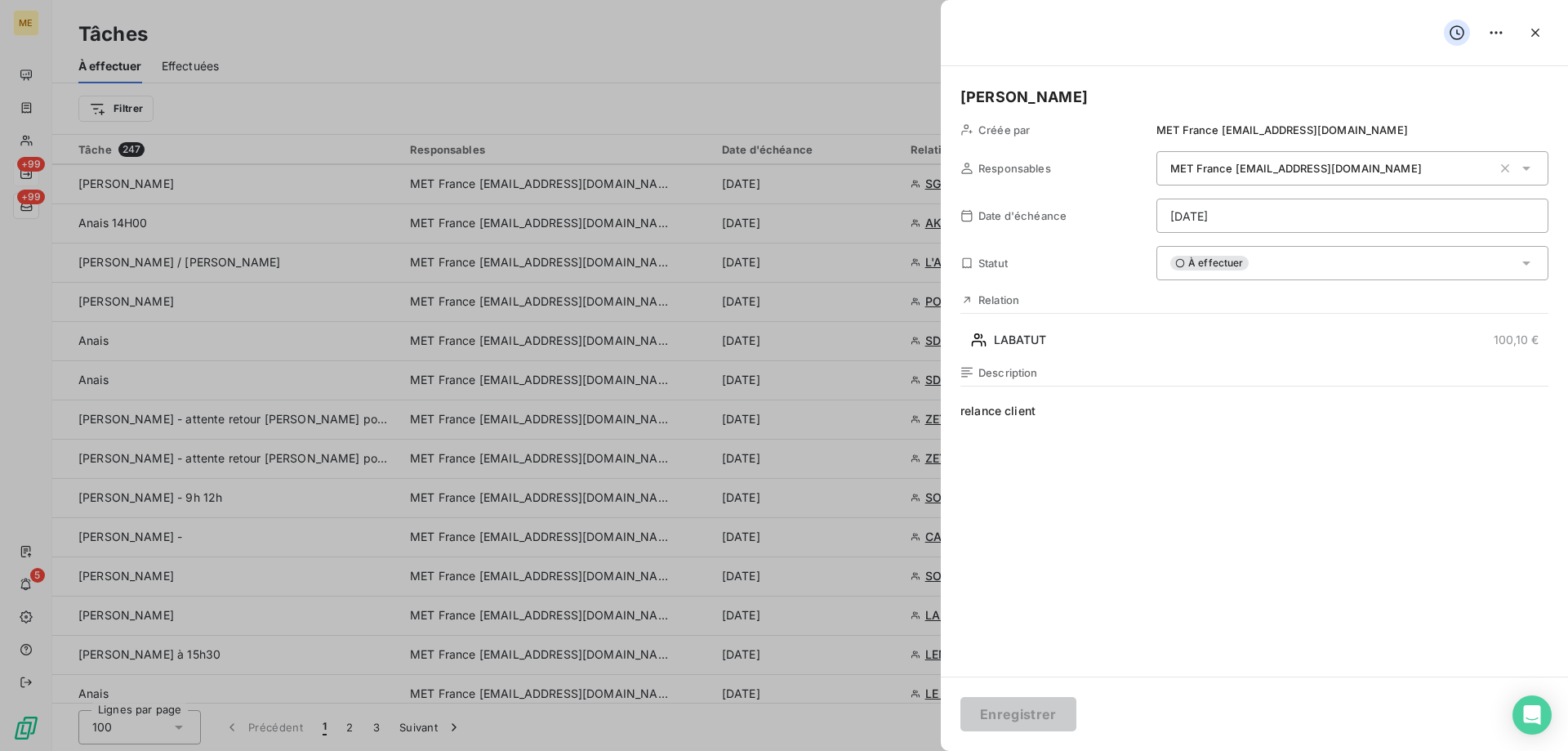
click at [1101, 421] on span "relance client" at bounding box center [1254, 560] width 588 height 314
click at [1351, 203] on html "ME +99 +99 5 Tâches À effectuer Effectuées Créer une tâche Filtrer Tâche 247 Re…" at bounding box center [784, 457] width 1568 height 915
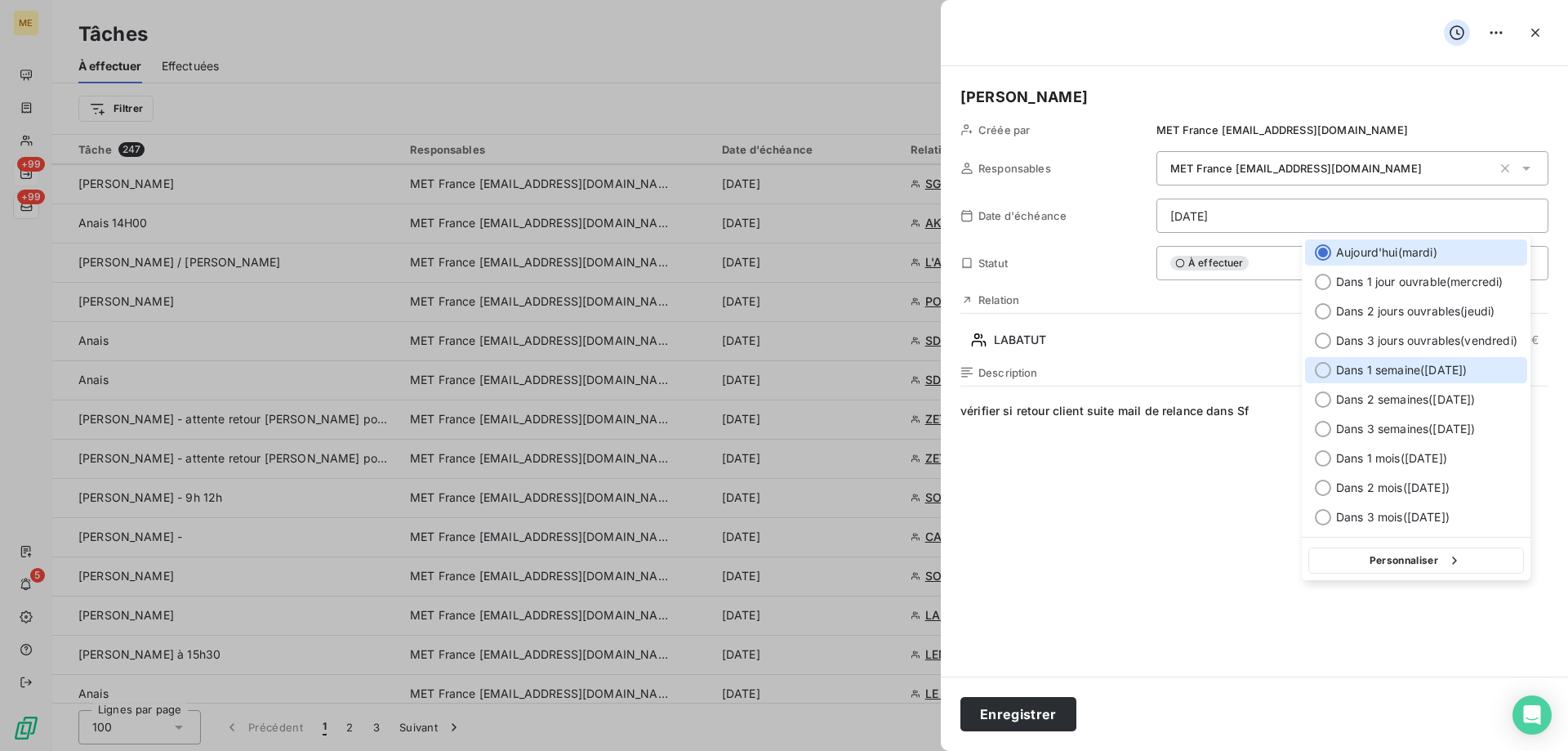
click at [1346, 364] on span "Dans 1 semaine ( 14 oct. )" at bounding box center [1401, 370] width 130 height 17
type input "14/10/2025"
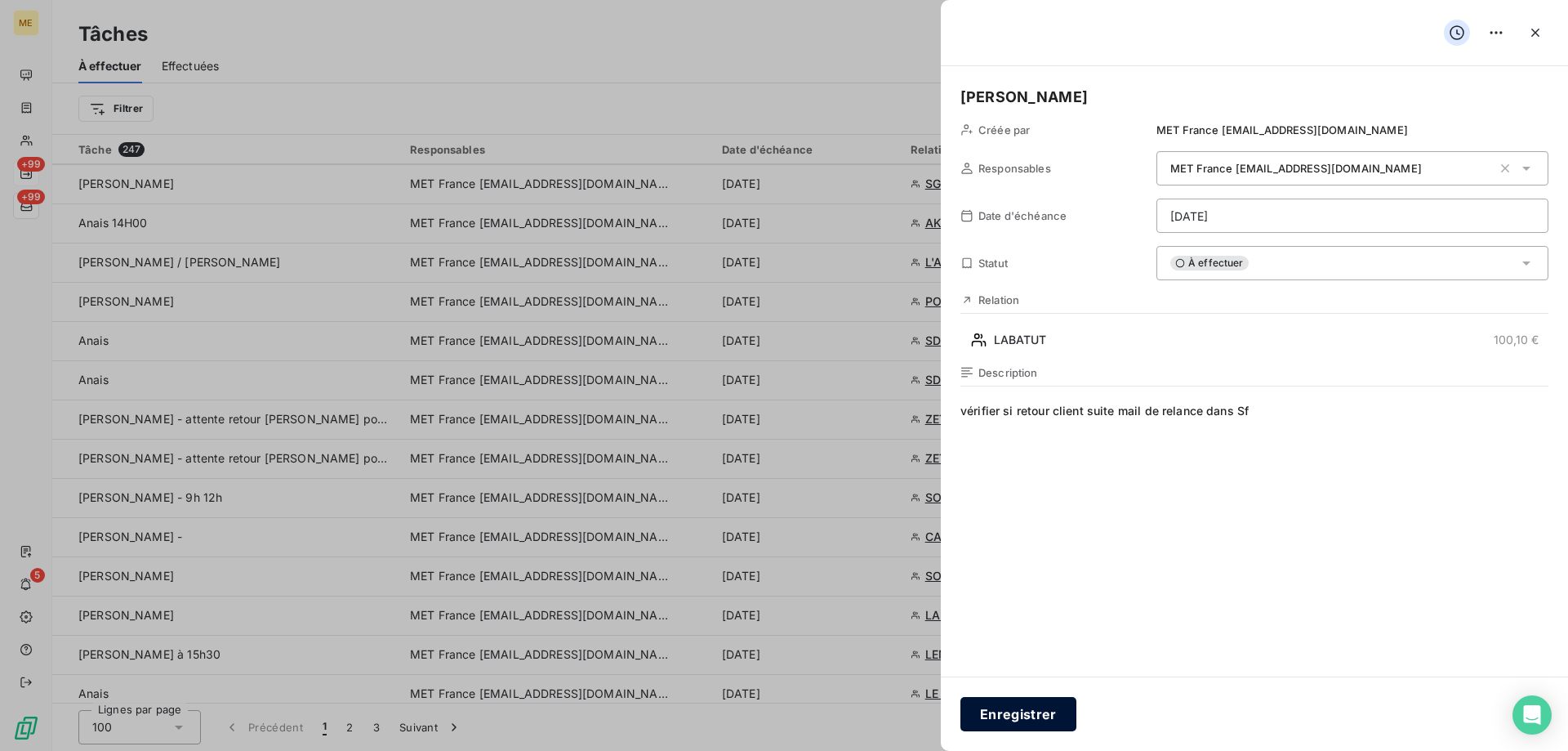
click at [1061, 711] on button "Enregistrer" at bounding box center [1018, 714] width 116 height 34
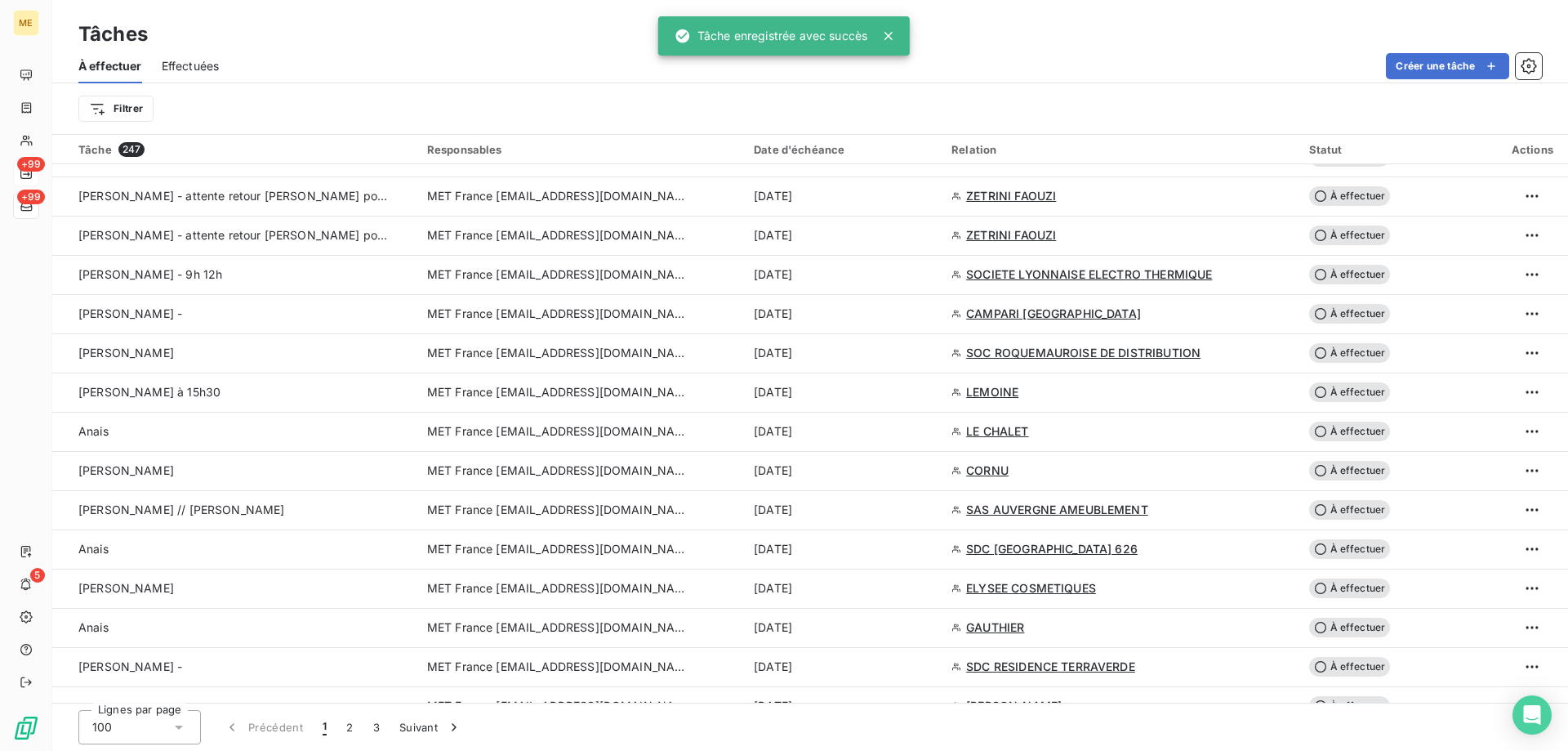
scroll to position [1225, 0]
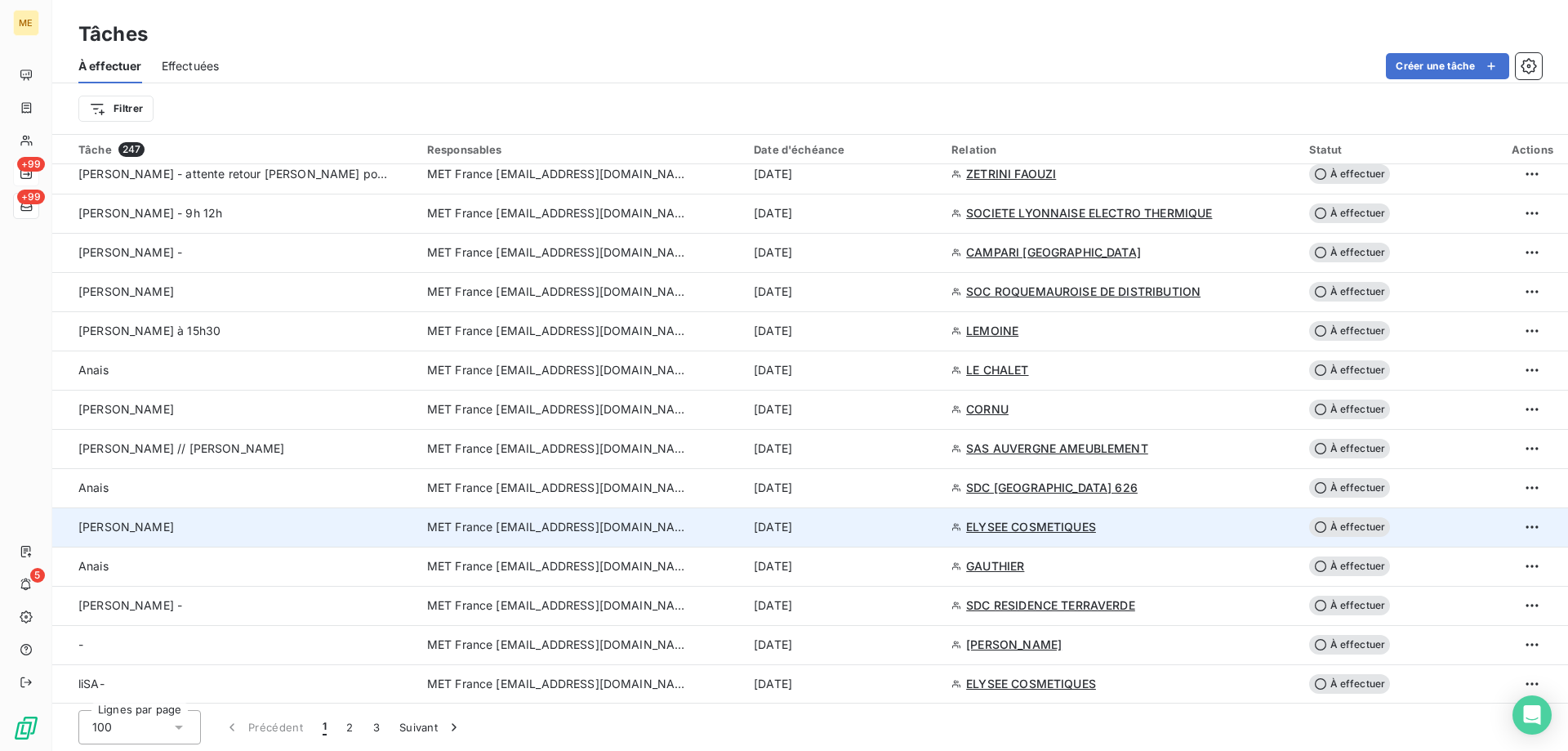
click at [480, 524] on span "MET France [EMAIL_ADDRESS][DOMAIN_NAME]" at bounding box center [557, 526] width 261 height 17
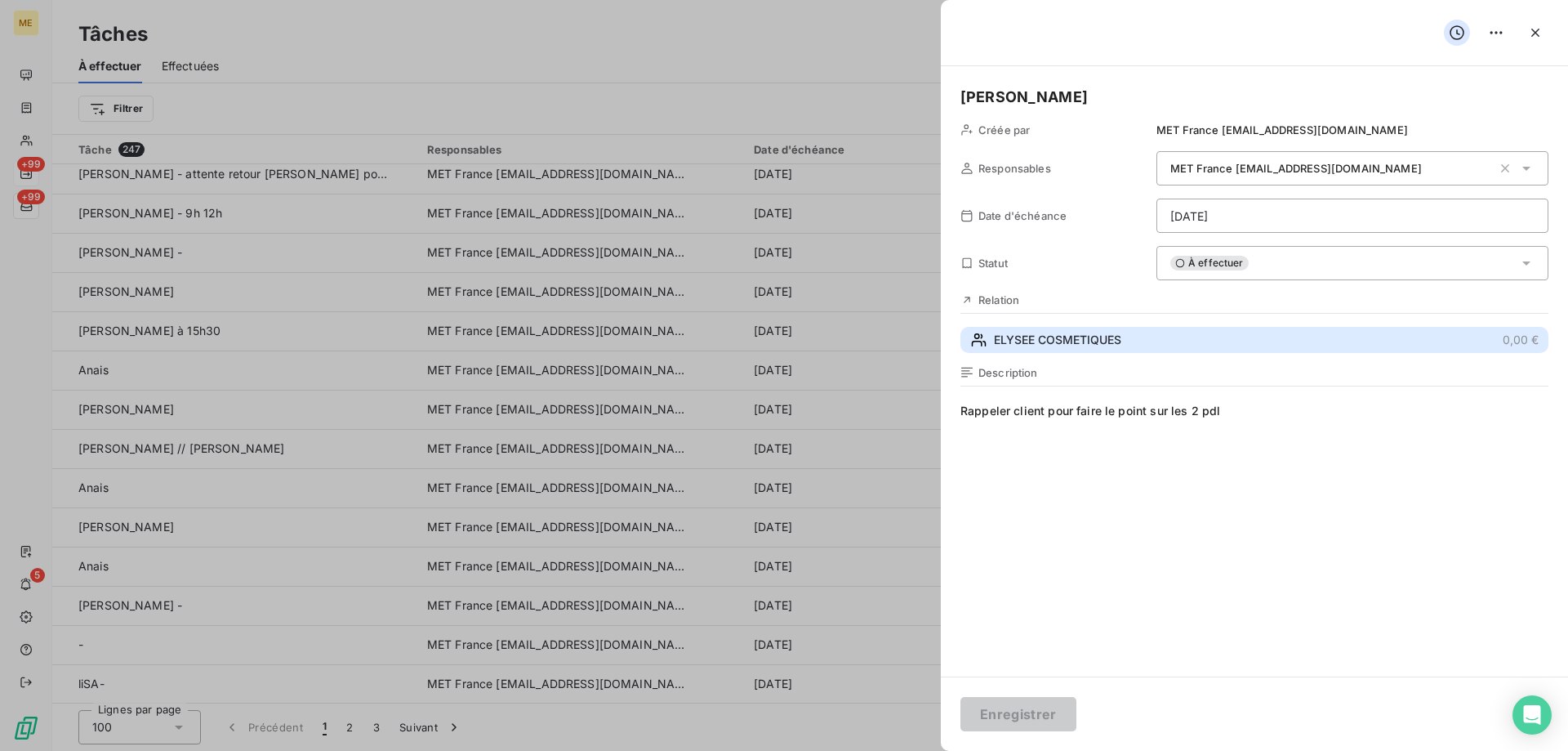
click at [1074, 332] on span "ELYSEE COSMETIQUES" at bounding box center [1058, 339] width 127 height 17
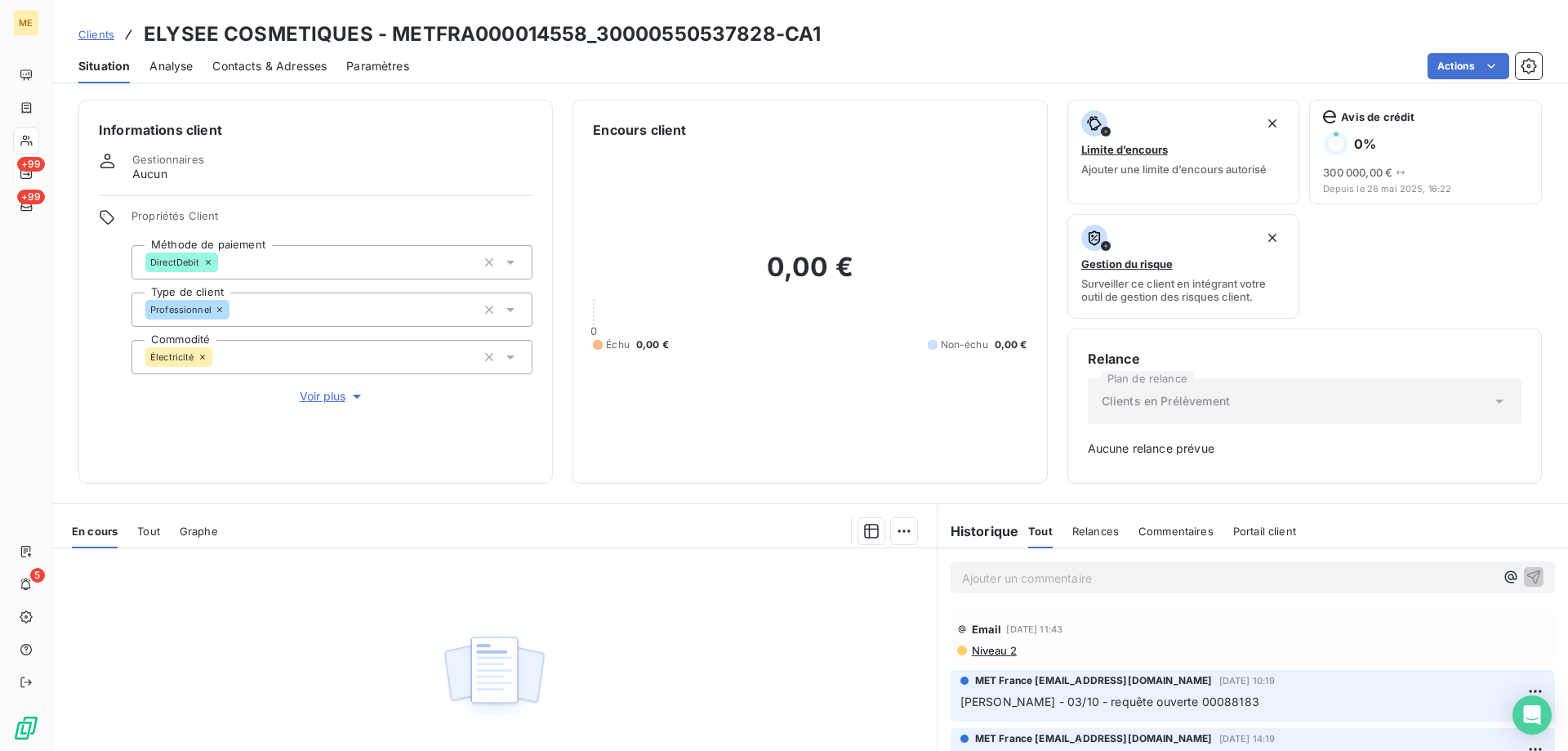
scroll to position [161, 0]
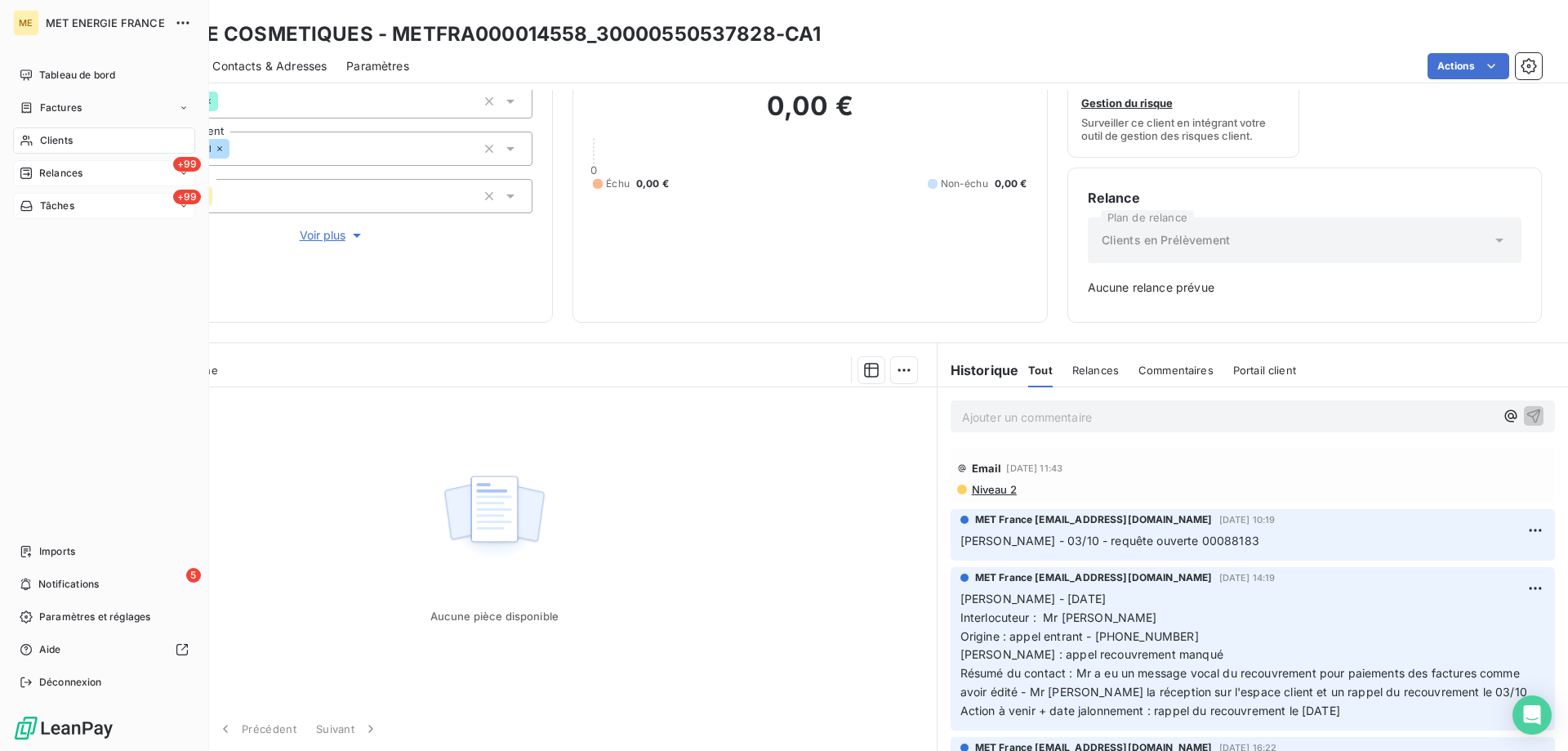
click at [71, 198] on span "Tâches" at bounding box center [57, 205] width 34 height 15
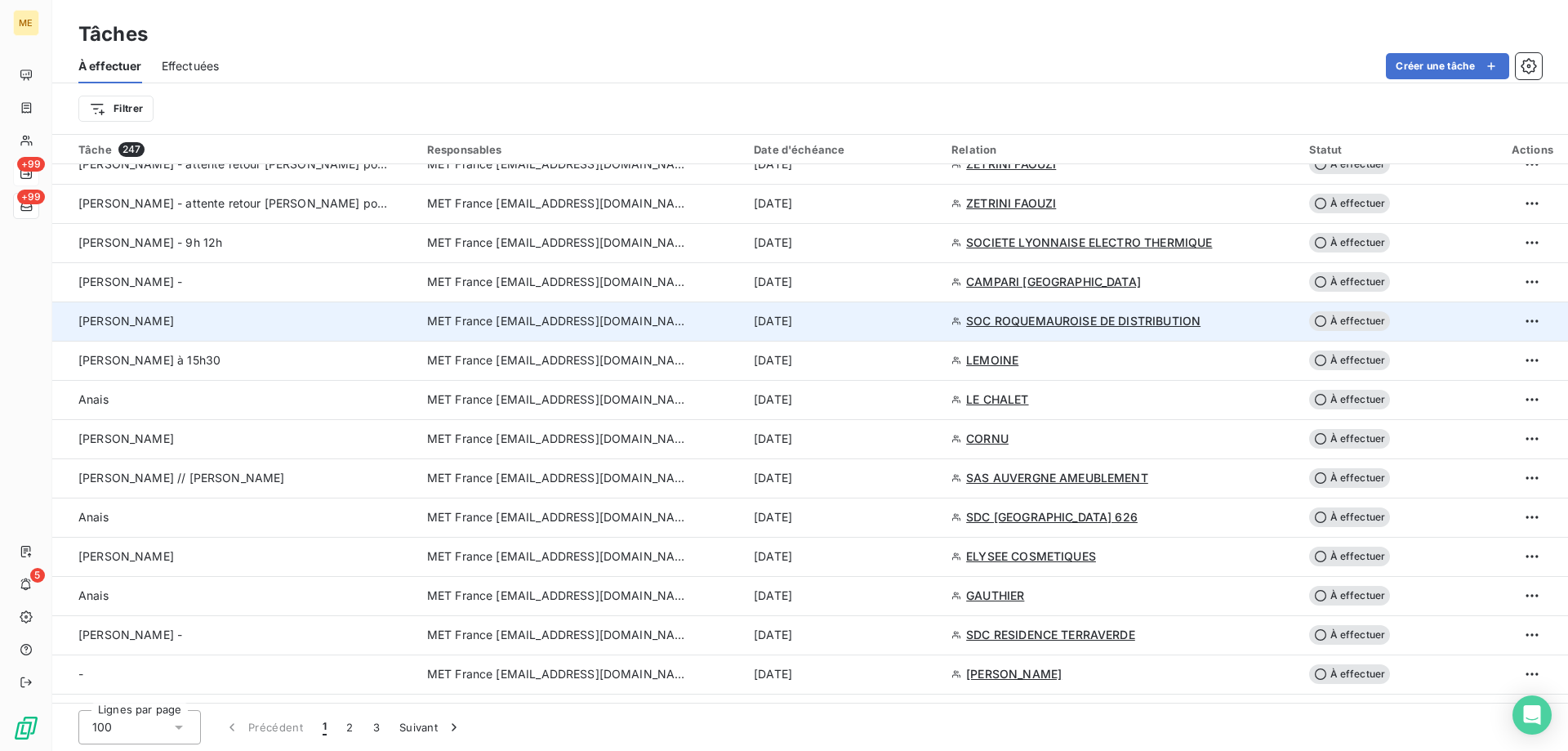
scroll to position [1225, 0]
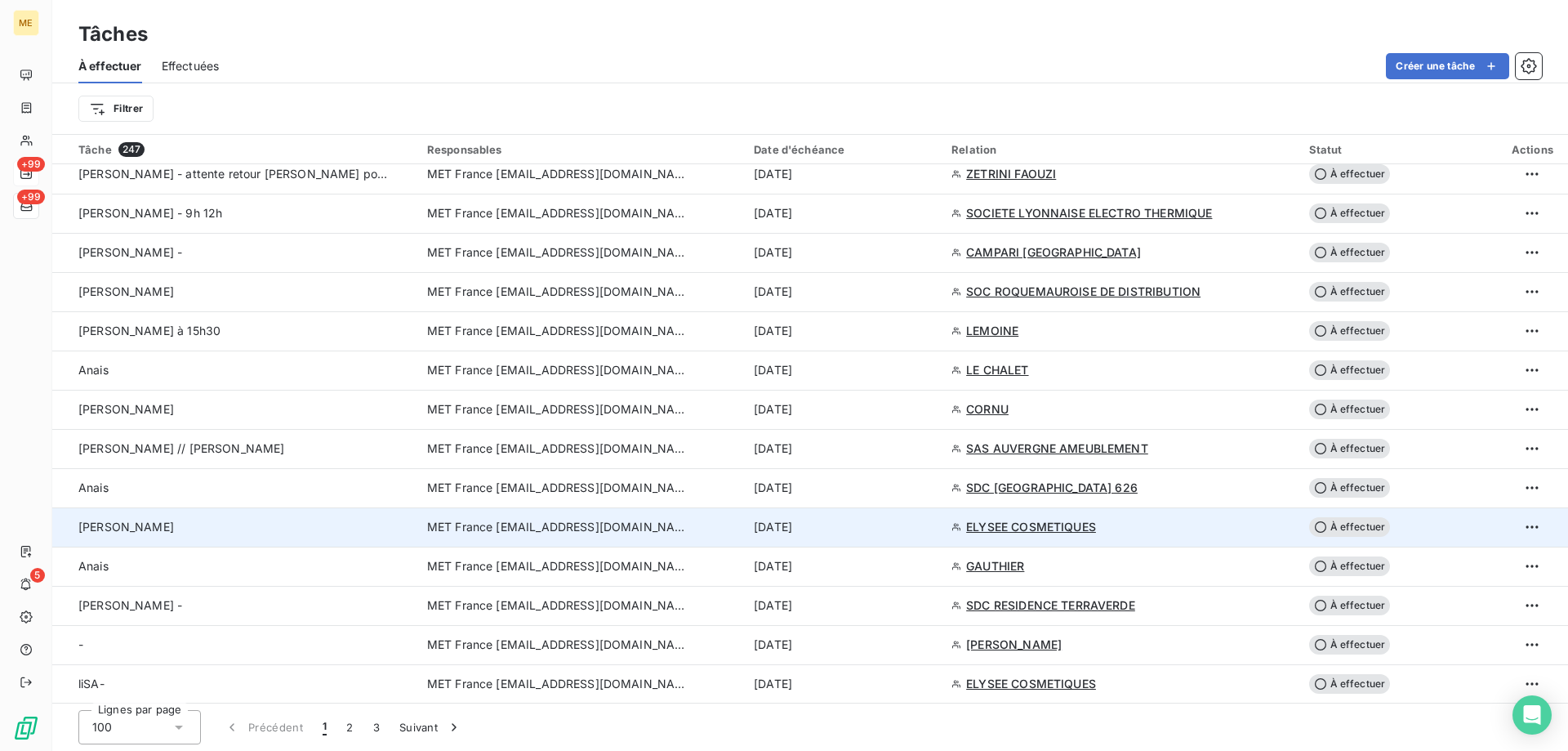
click at [219, 535] on td "Sylvain" at bounding box center [235, 526] width 365 height 39
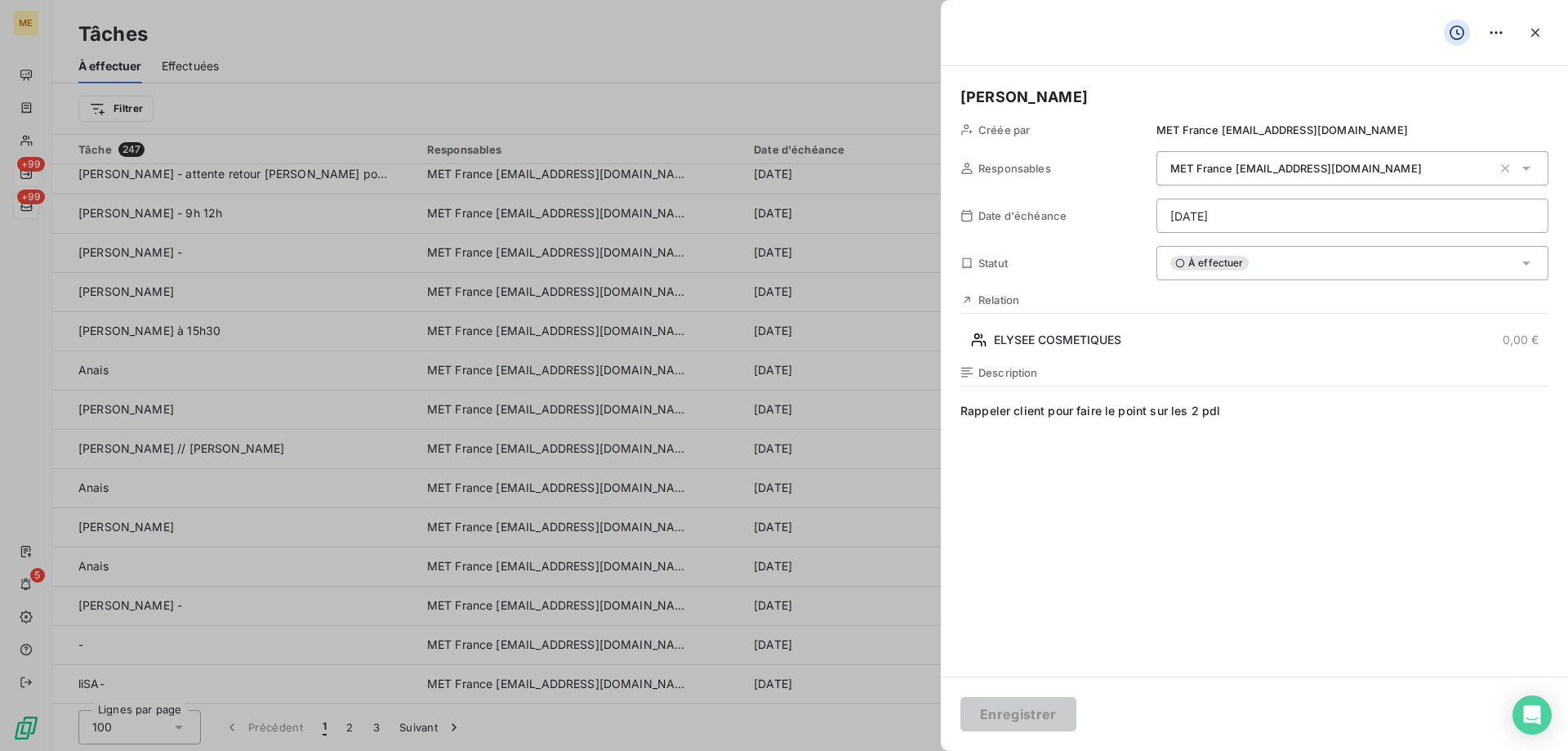
click at [1245, 252] on div "À effectuer" at bounding box center [1352, 263] width 392 height 34
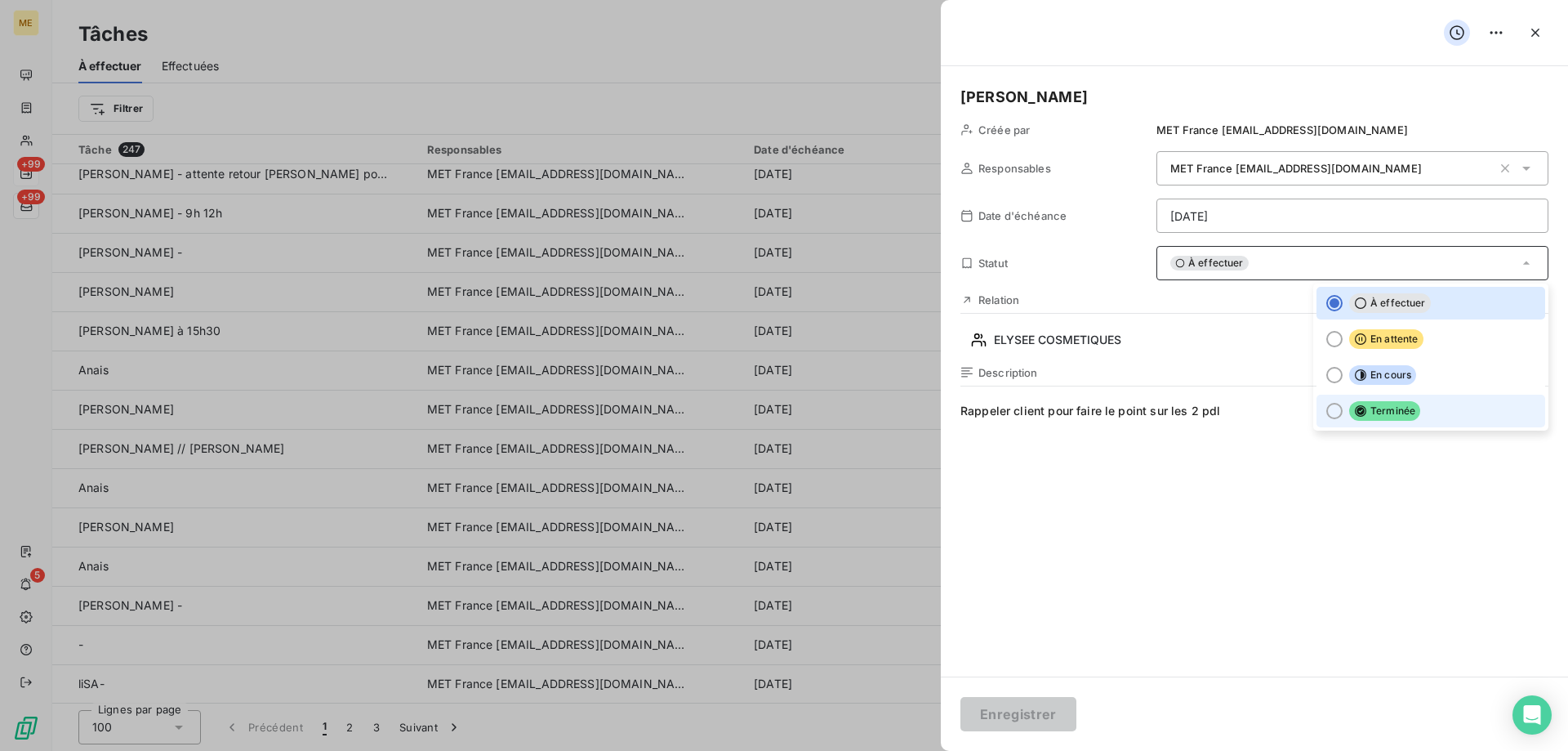
click at [1326, 413] on div at bounding box center [1334, 411] width 17 height 17
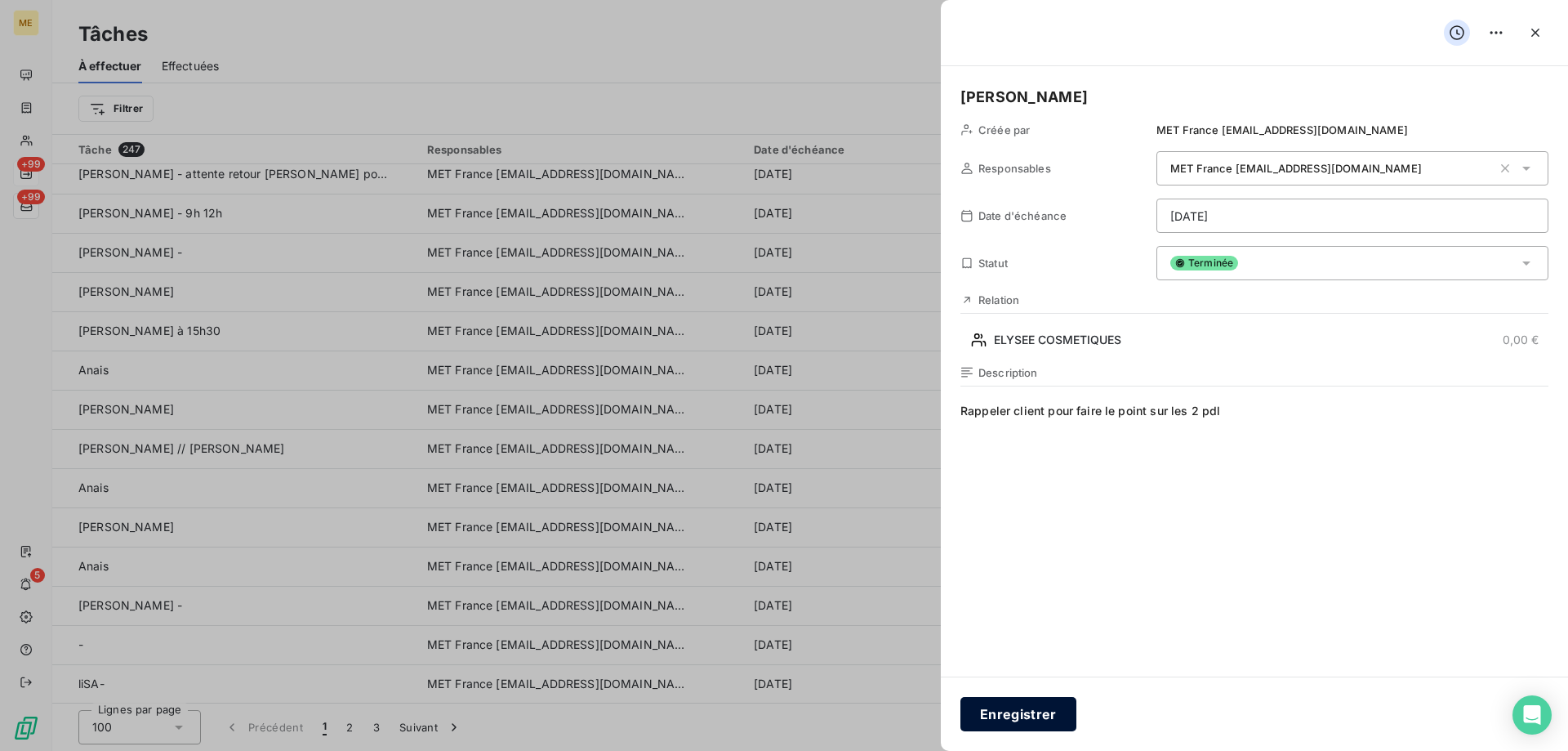
click at [1025, 720] on button "Enregistrer" at bounding box center [1018, 714] width 116 height 34
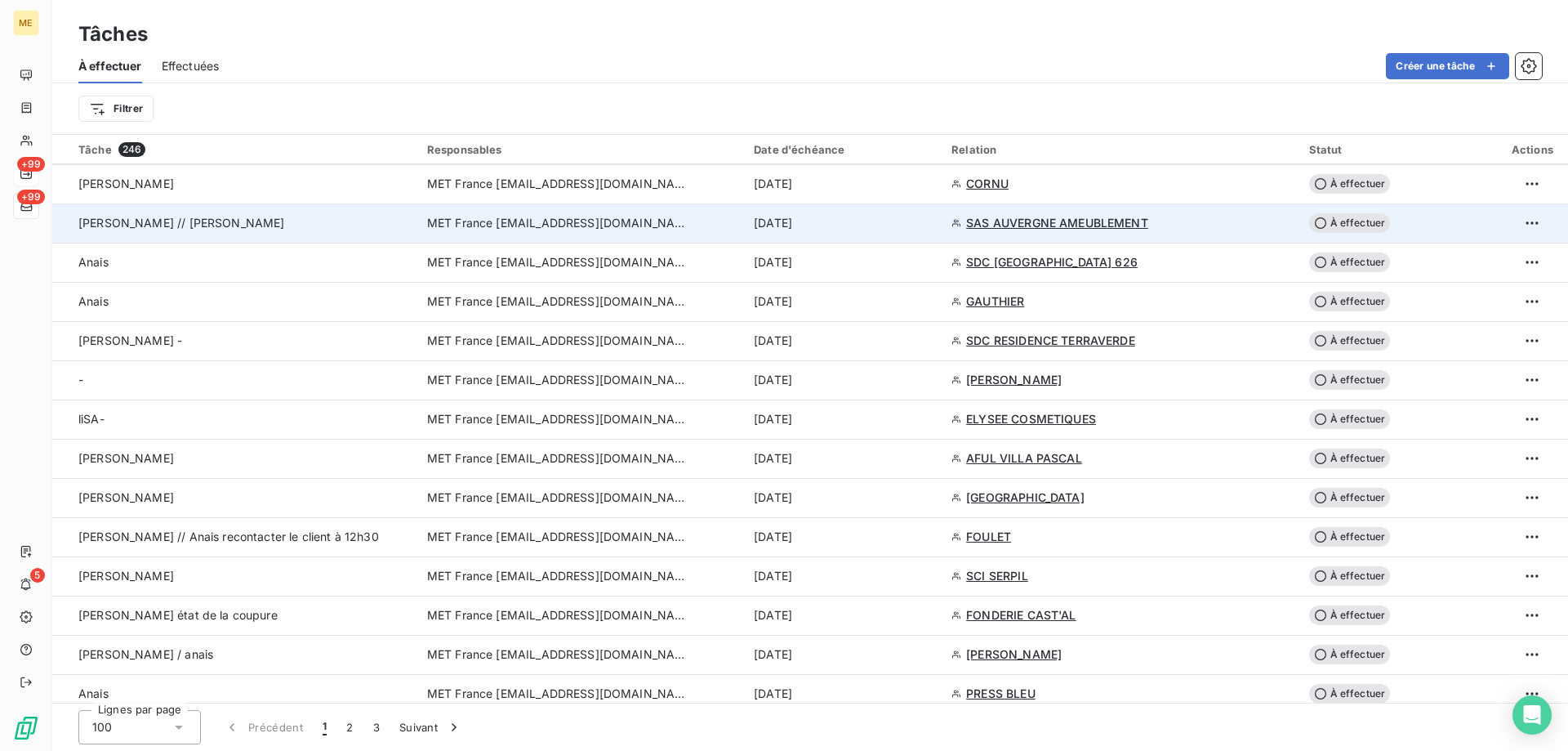
scroll to position [1471, 0]
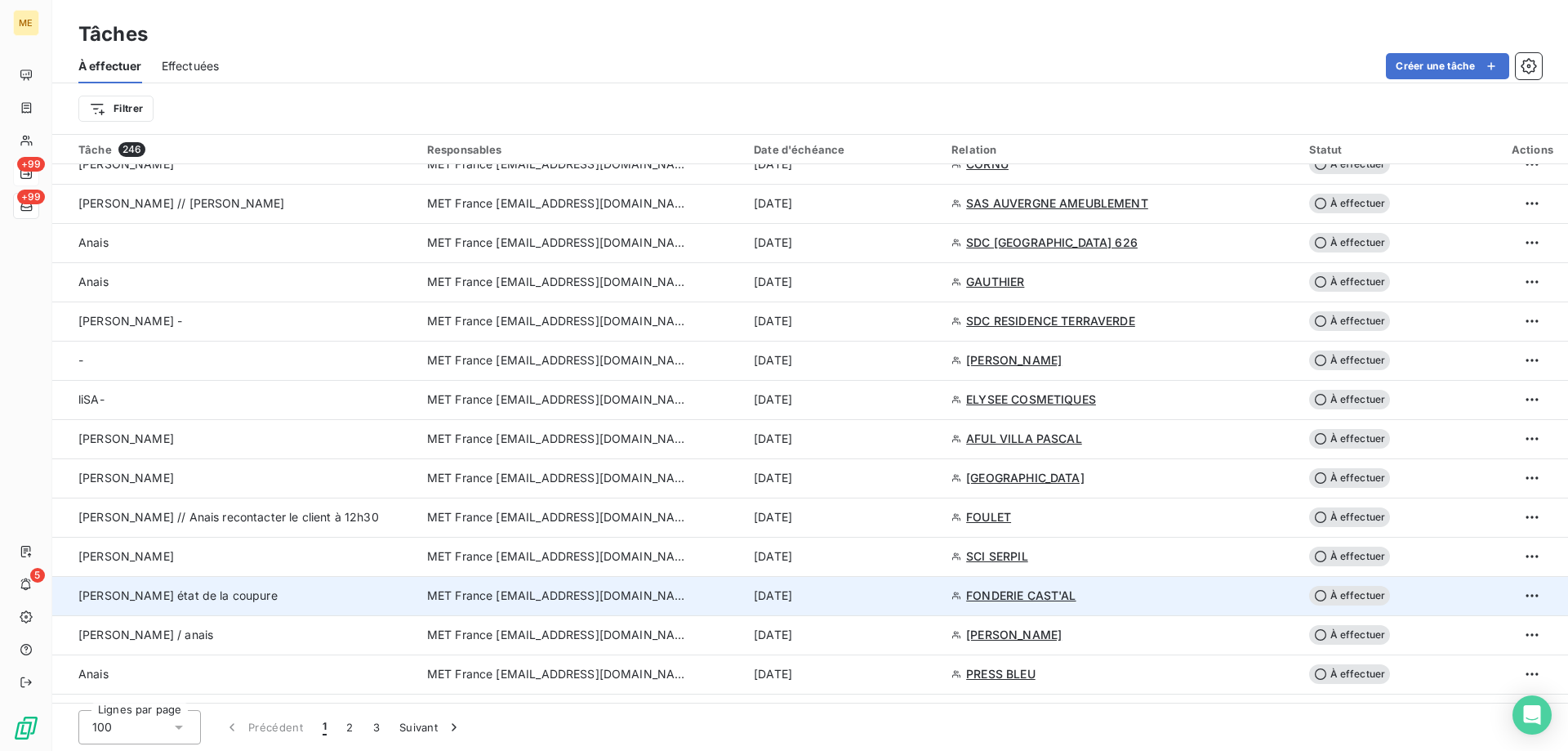
click at [477, 596] on span "MET France [EMAIL_ADDRESS][DOMAIN_NAME]" at bounding box center [557, 595] width 261 height 17
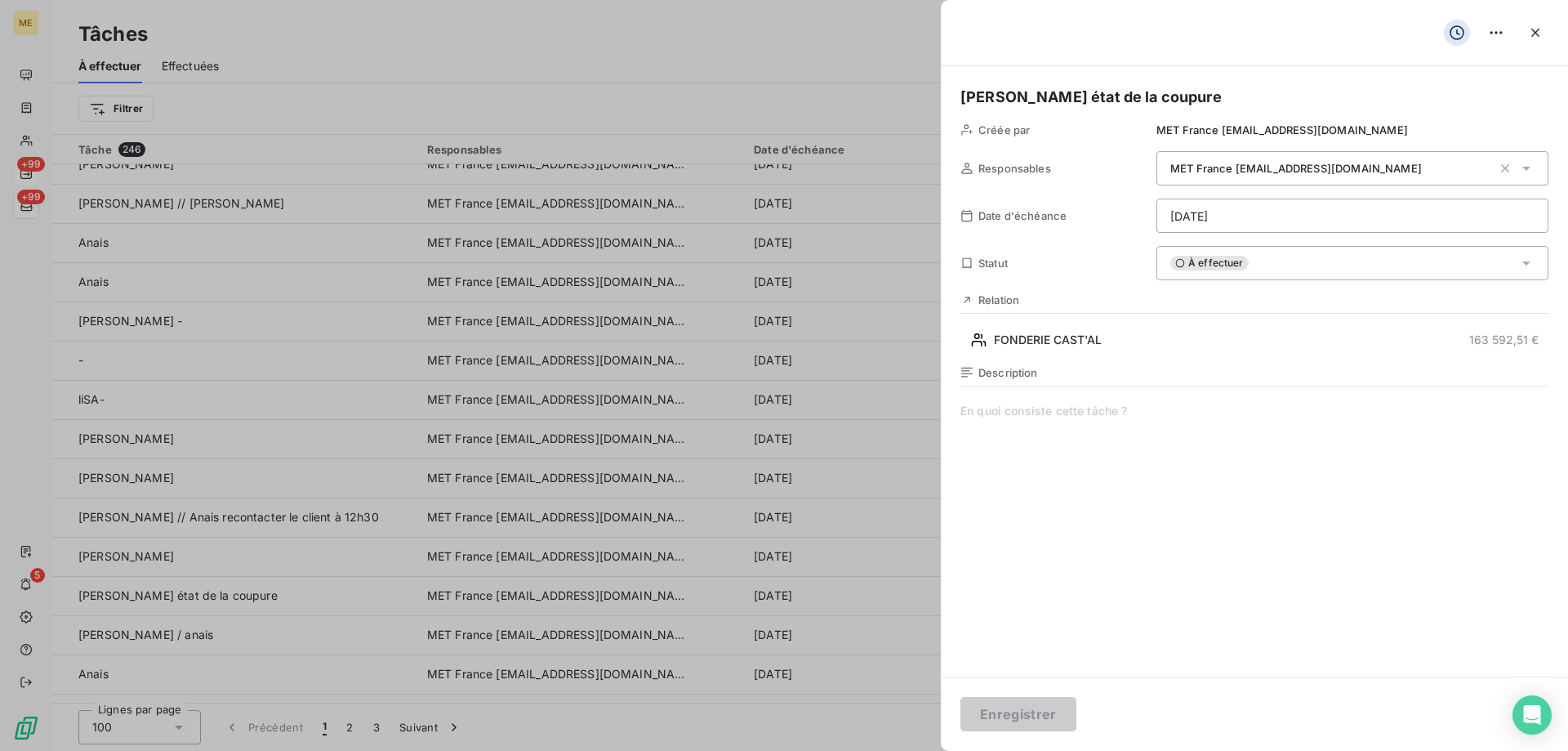
click at [1264, 211] on html "ME +99 +99 5 Tâches À effectuer Effectuées Créer une tâche Filtrer Tâche 246 Re…" at bounding box center [784, 457] width 1568 height 915
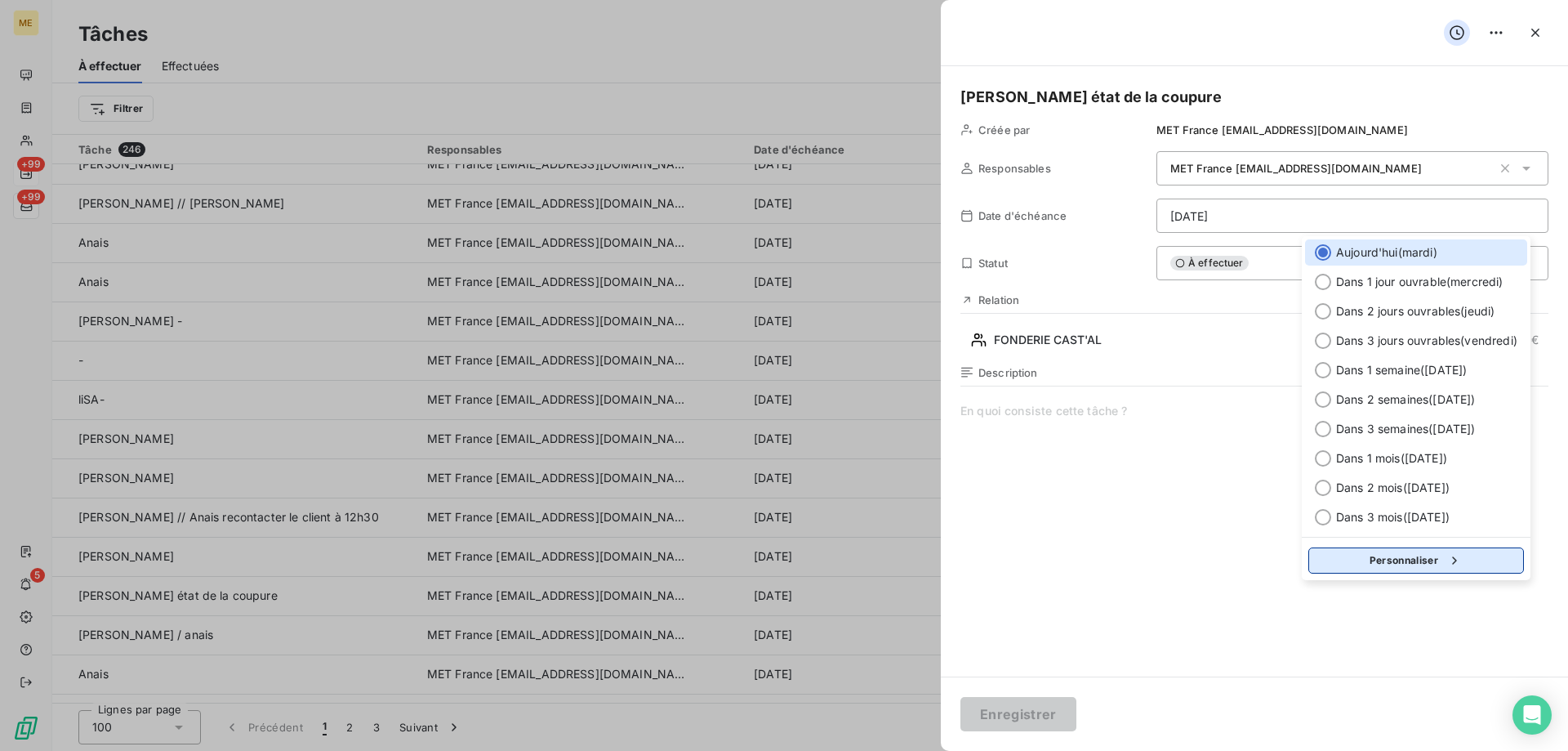
click at [1339, 567] on button "Personnaliser" at bounding box center [1416, 560] width 216 height 26
select select "9"
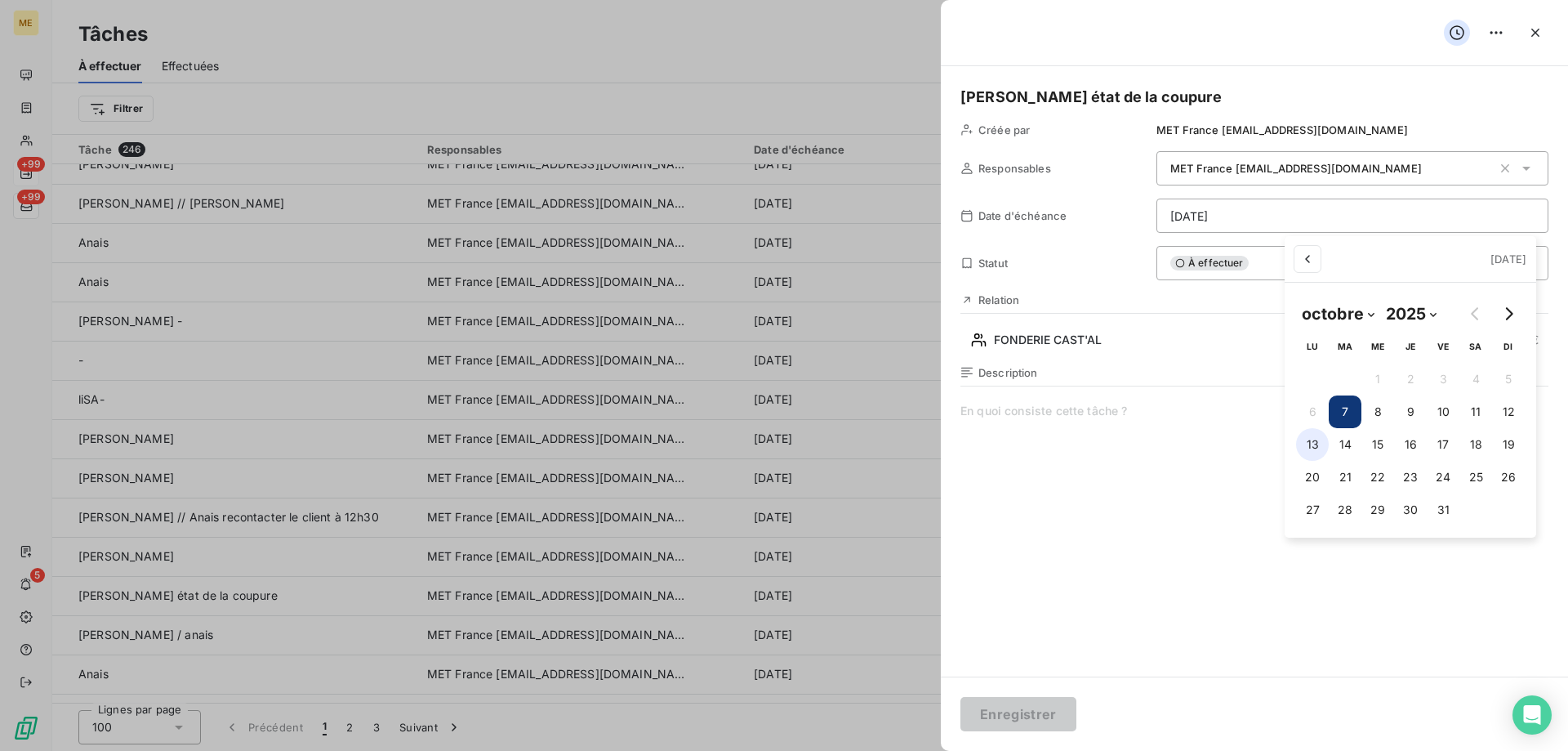
click at [1311, 446] on button "13" at bounding box center [1312, 445] width 33 height 33
type input "13/10/2025"
click at [1245, 452] on html "ME +99 +99 5 Tâches À effectuer Effectuées Créer une tâche Filtrer Tâche 246 Re…" at bounding box center [784, 457] width 1568 height 915
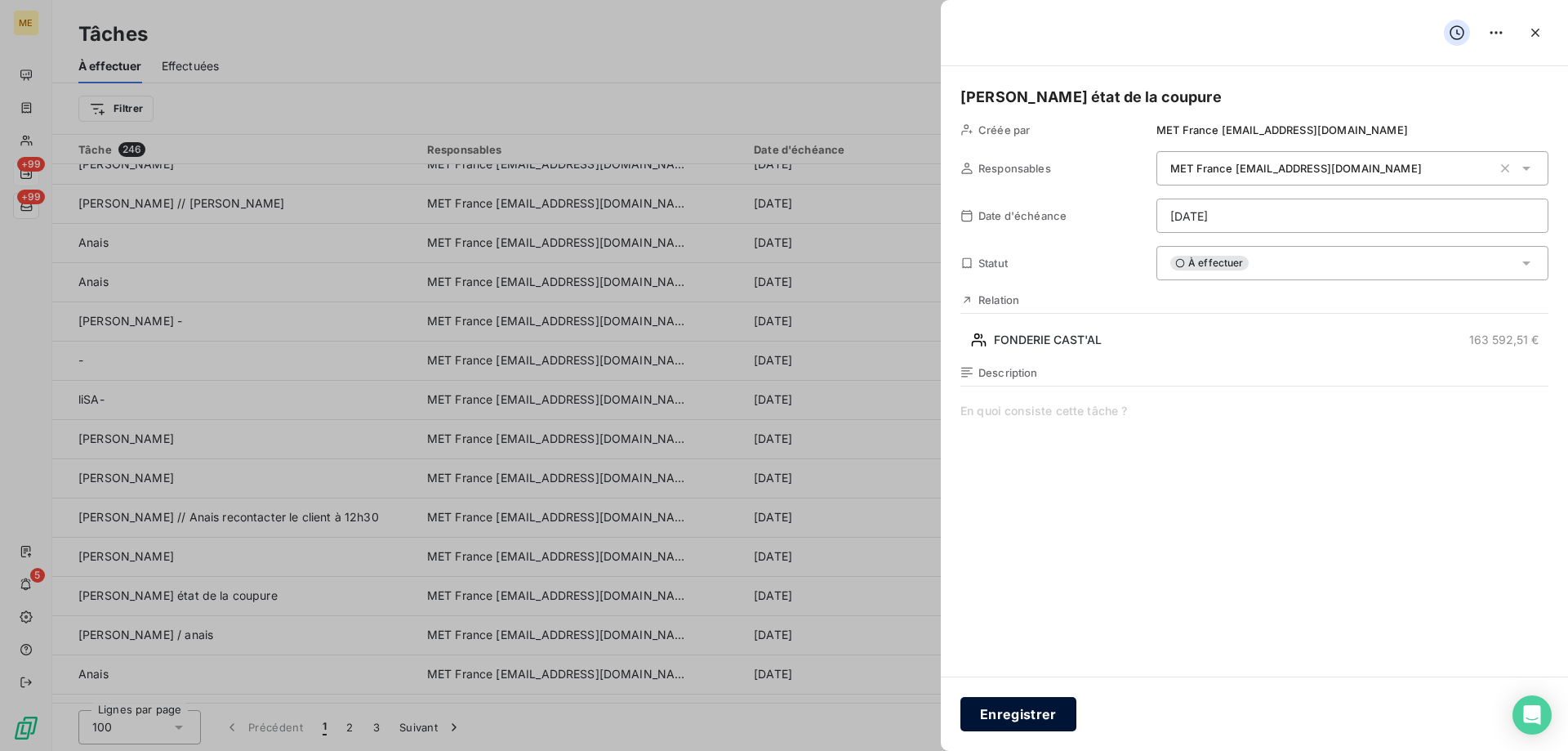
click at [1019, 723] on button "Enregistrer" at bounding box center [1018, 714] width 116 height 34
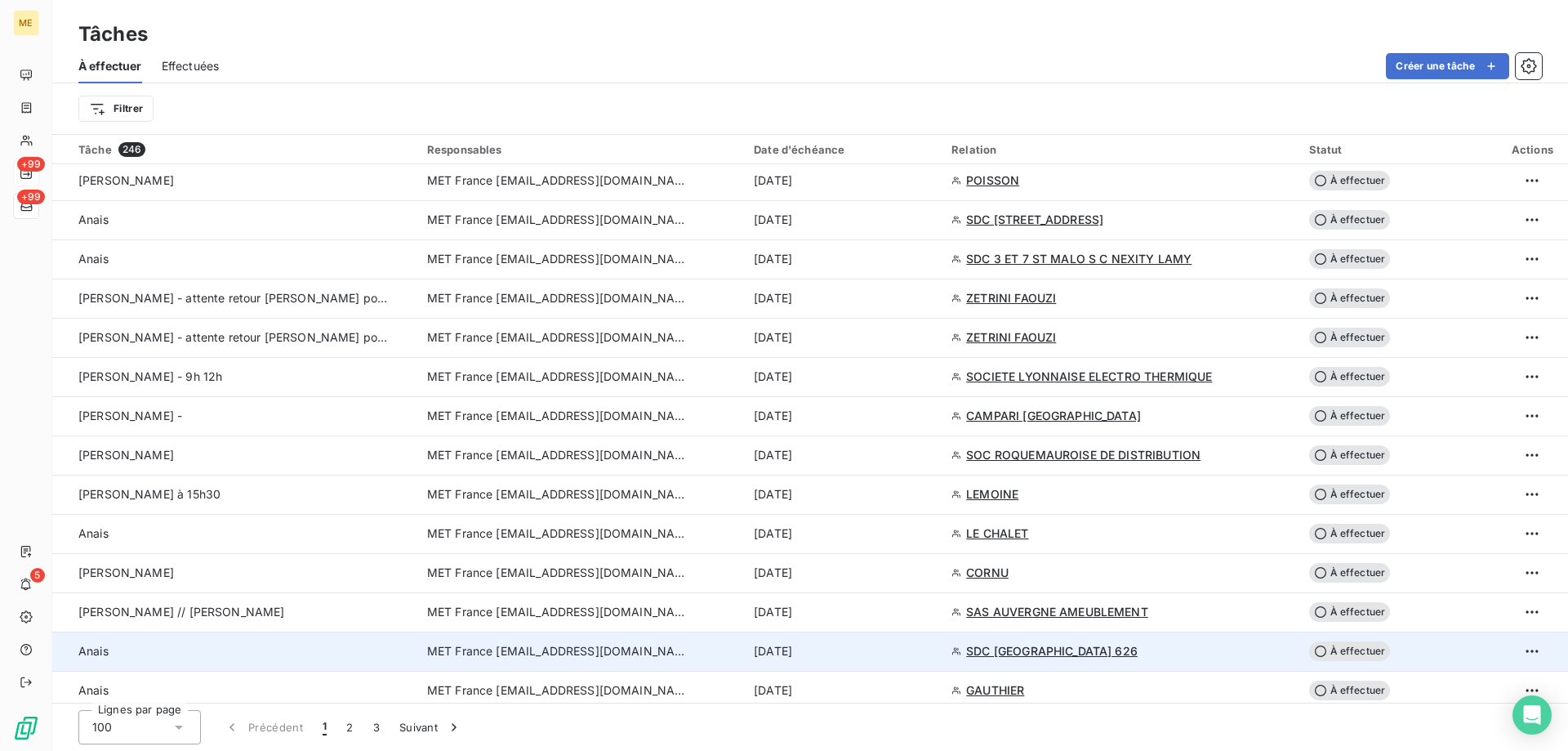
scroll to position [981, 0]
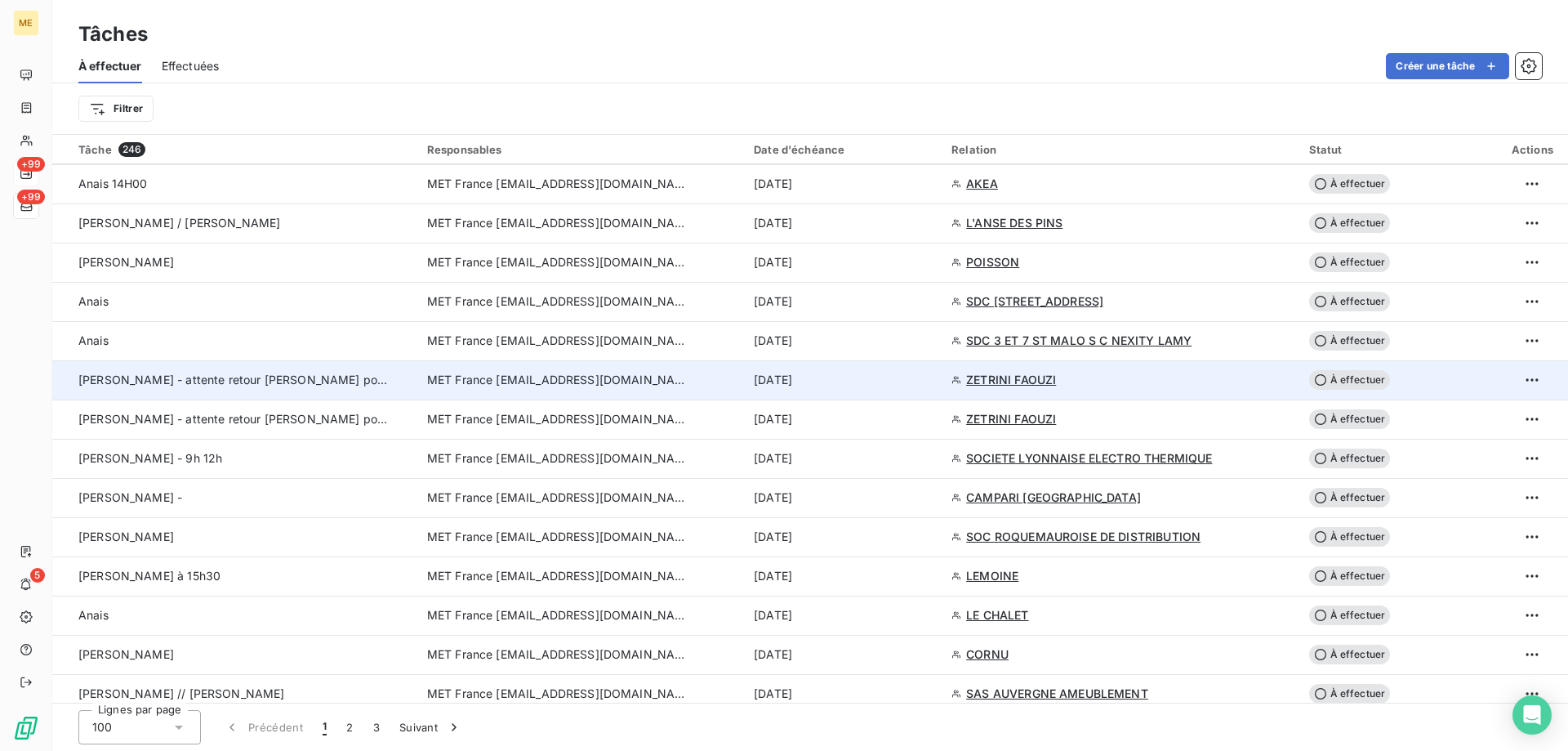
click at [560, 386] on span "MET France [EMAIL_ADDRESS][DOMAIN_NAME]" at bounding box center [557, 379] width 261 height 17
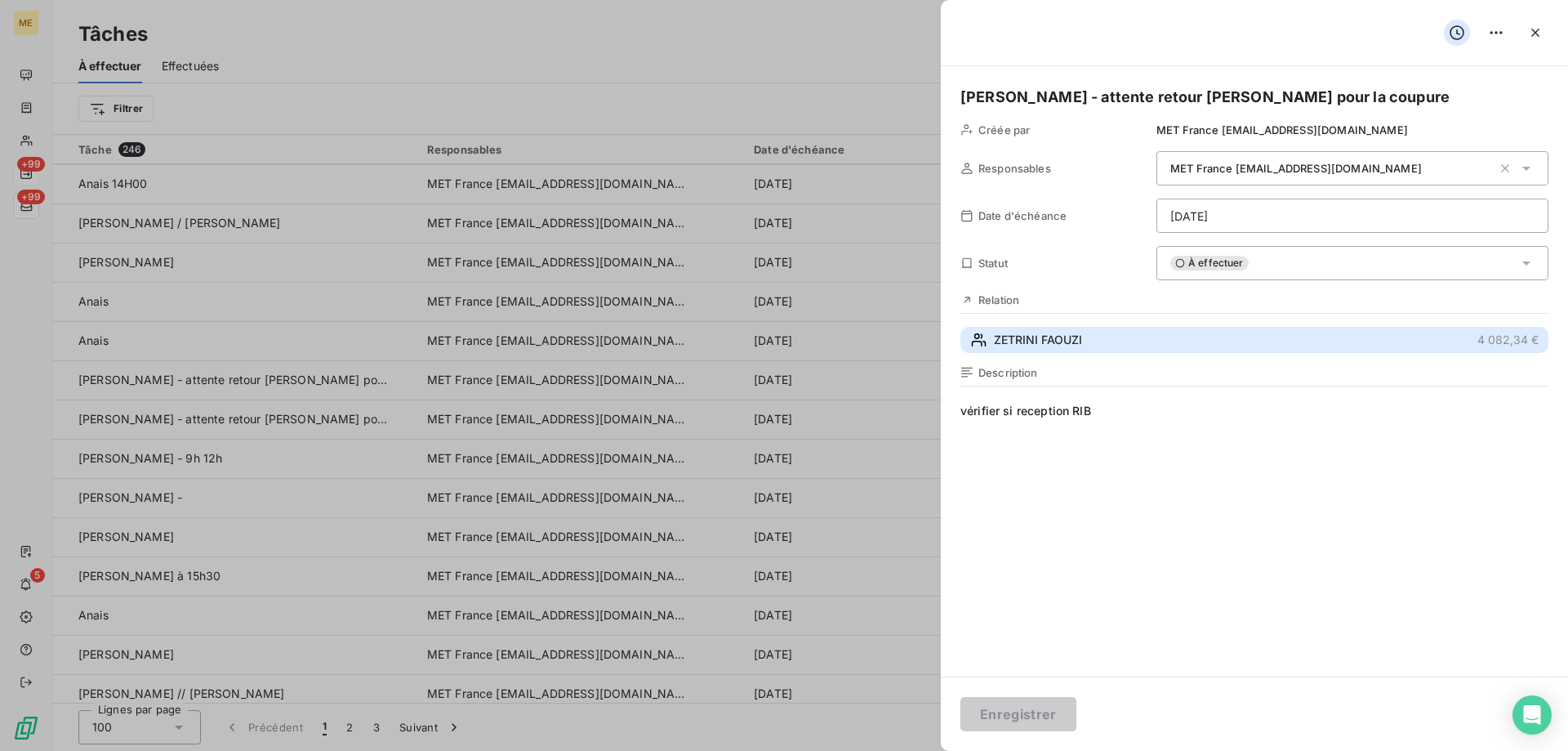
click at [1008, 339] on span "ZETRINI FAOUZI" at bounding box center [1038, 339] width 88 height 17
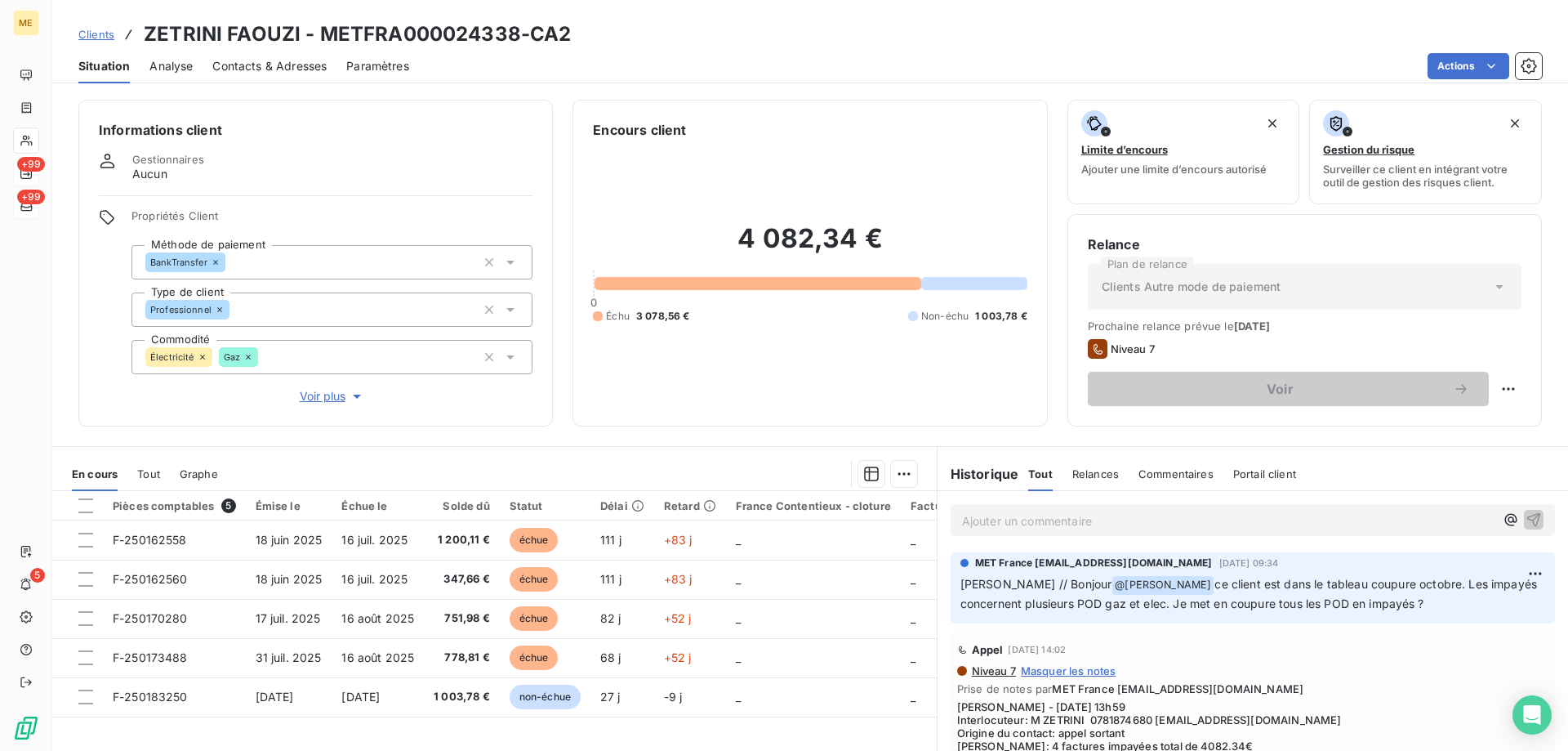
scroll to position [82, 0]
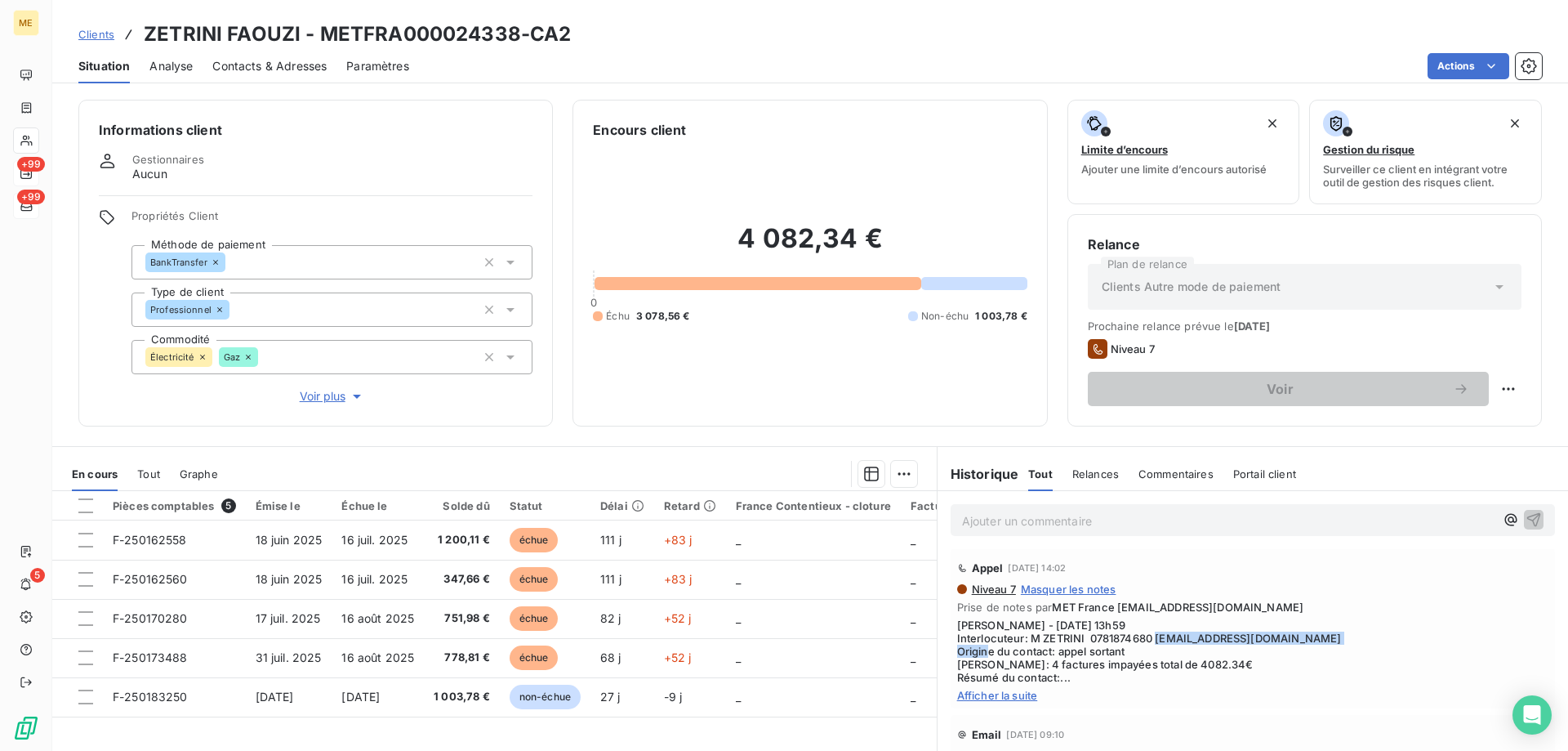
drag, startPoint x: 1151, startPoint y: 636, endPoint x: 1347, endPoint y: 644, distance: 196.2
click at [1347, 644] on span "Sylvain - 30/09/2025 - 13h59 Interlocuteur: M ZETRINI 0781874680 boulangeriepla…" at bounding box center [1252, 651] width 591 height 65
drag, startPoint x: 319, startPoint y: 35, endPoint x: 515, endPoint y: 40, distance: 196.1
click at [515, 40] on h3 "ZETRINI FAOUZI - METFRA000024338-CA2" at bounding box center [357, 35] width 427 height 30
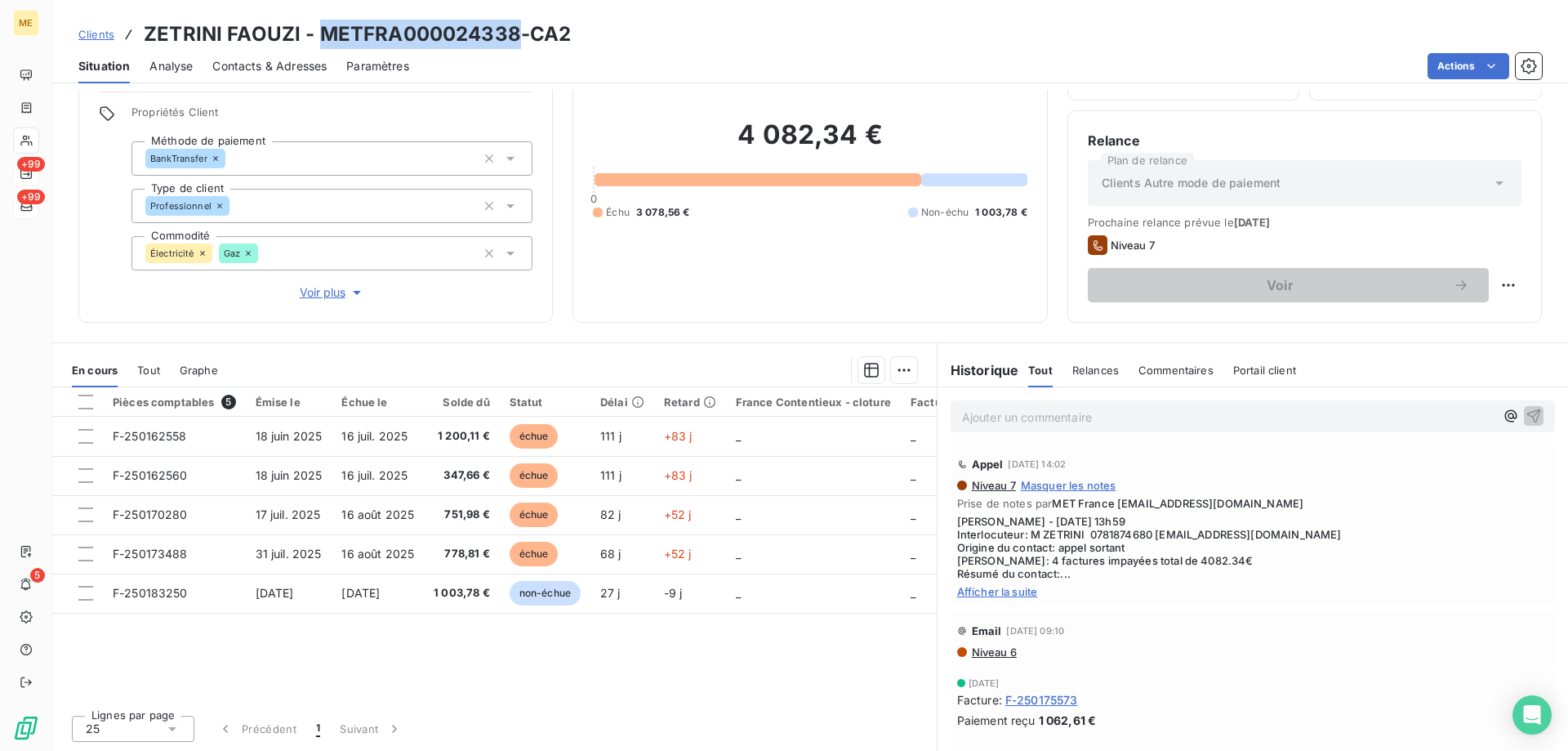
click at [321, 288] on span "Voir plus" at bounding box center [332, 292] width 65 height 17
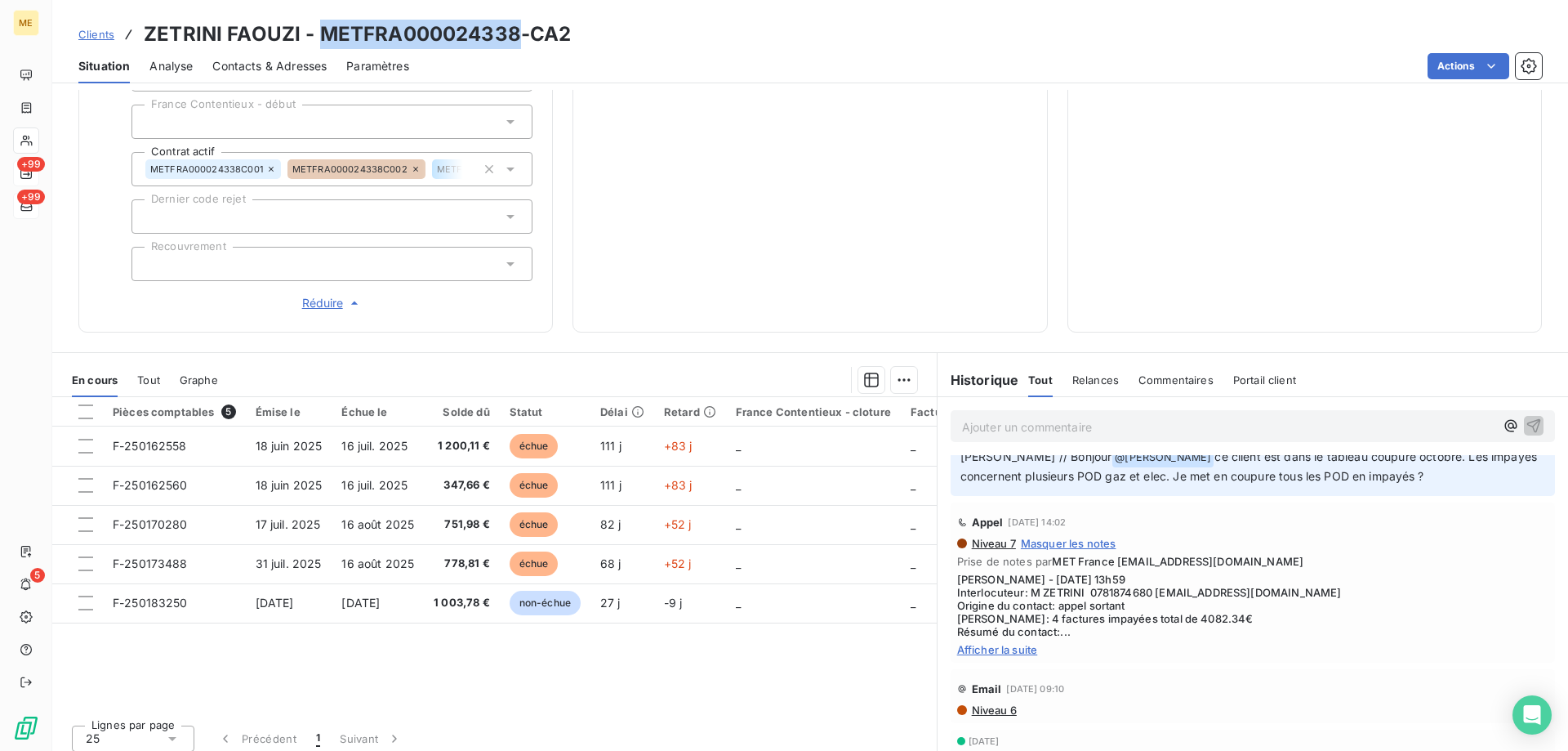
scroll to position [0, 0]
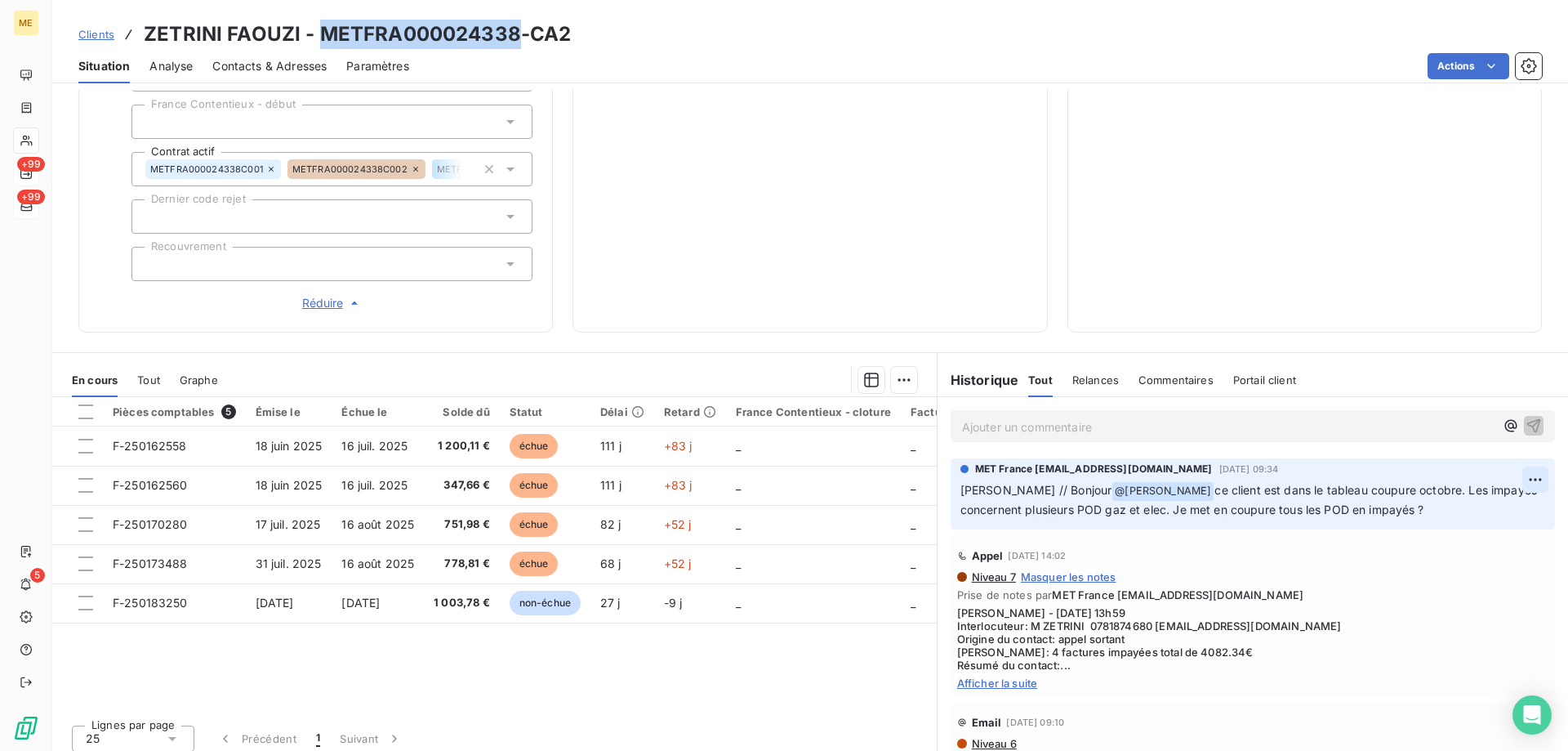
click at [1518, 476] on html "ME +99 +99 5 Clients ZETRINI FAOUZI - METFRA000024338-CA2 Situation Analyse Con…" at bounding box center [784, 457] width 1568 height 915
click at [1438, 533] on div "Supprimer" at bounding box center [1471, 535] width 91 height 26
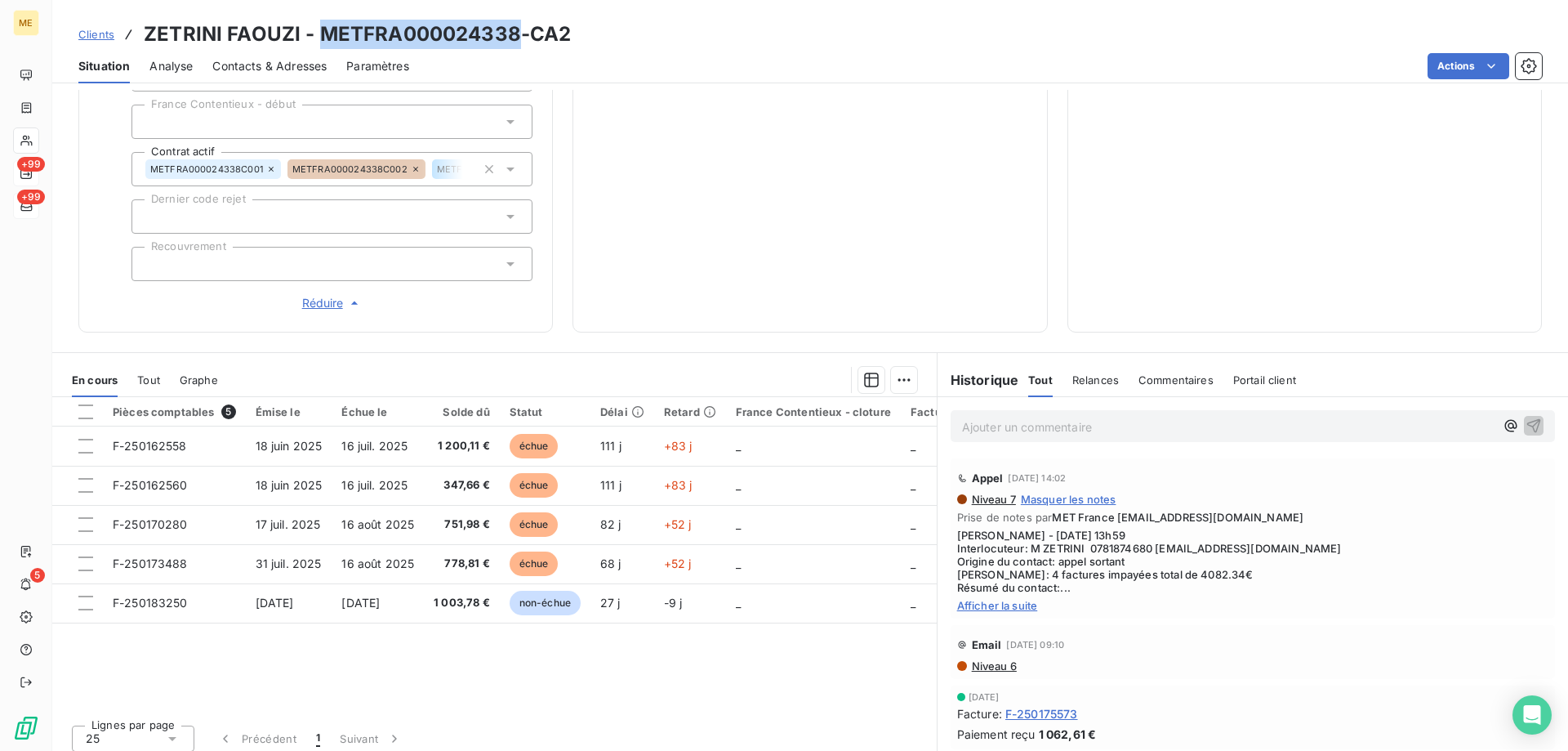
click at [355, 37] on h3 "ZETRINI FAOUZI - METFRA000024338-CA2" at bounding box center [357, 35] width 427 height 30
drag, startPoint x: 318, startPoint y: 31, endPoint x: 601, endPoint y: 36, distance: 283.0
click at [601, 36] on div "Clients ZETRINI FAOUZI - METFRA000024338-CA2" at bounding box center [810, 35] width 1516 height 30
click at [1005, 419] on p "Ajouter un commentaire ﻿" at bounding box center [1228, 426] width 532 height 20
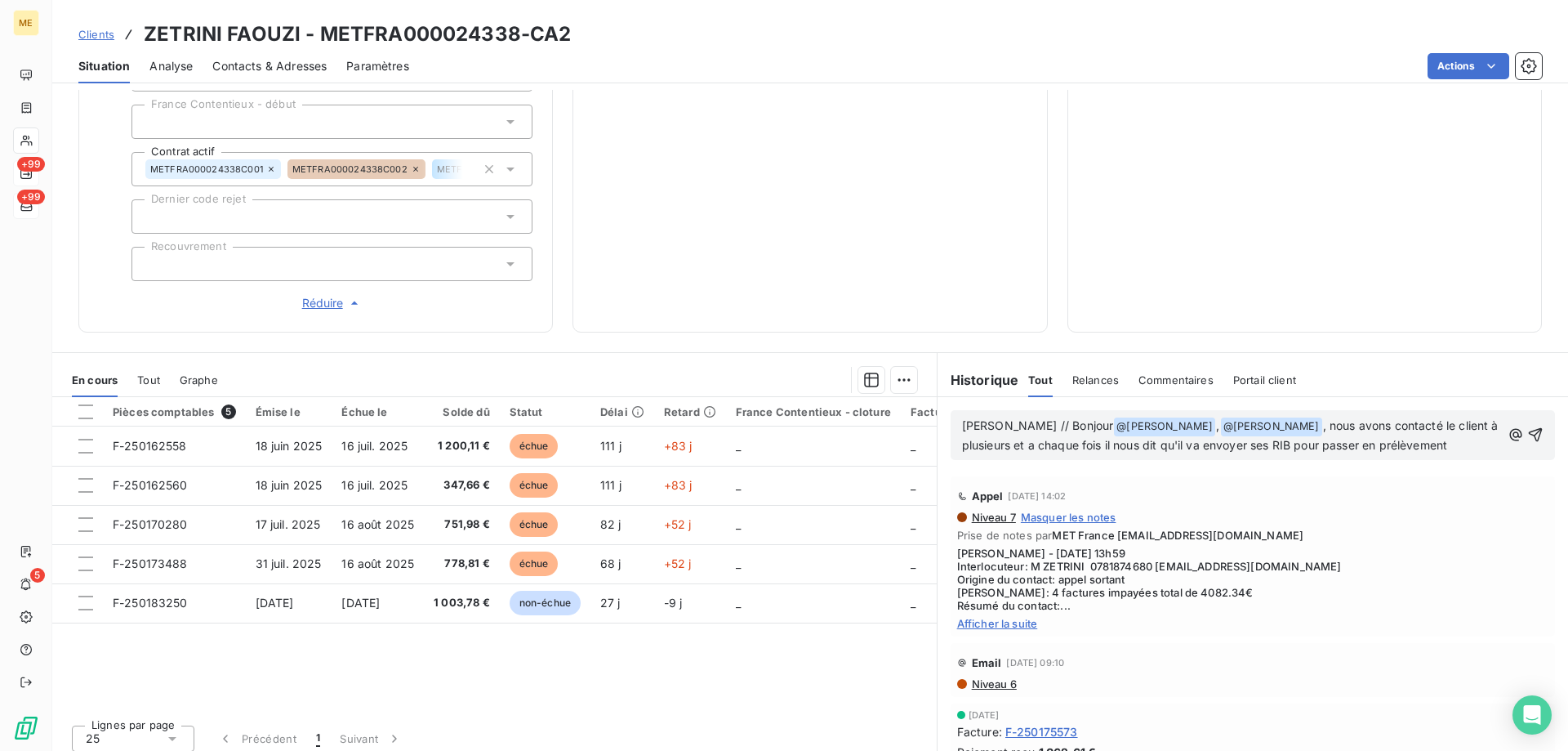
click at [1216, 419] on span "," at bounding box center [1218, 426] width 3 height 14
click at [1164, 419] on span ", nous avons contacté le client à plusieurs et a chaque fois il nous dit qu'il …" at bounding box center [1217, 435] width 510 height 33
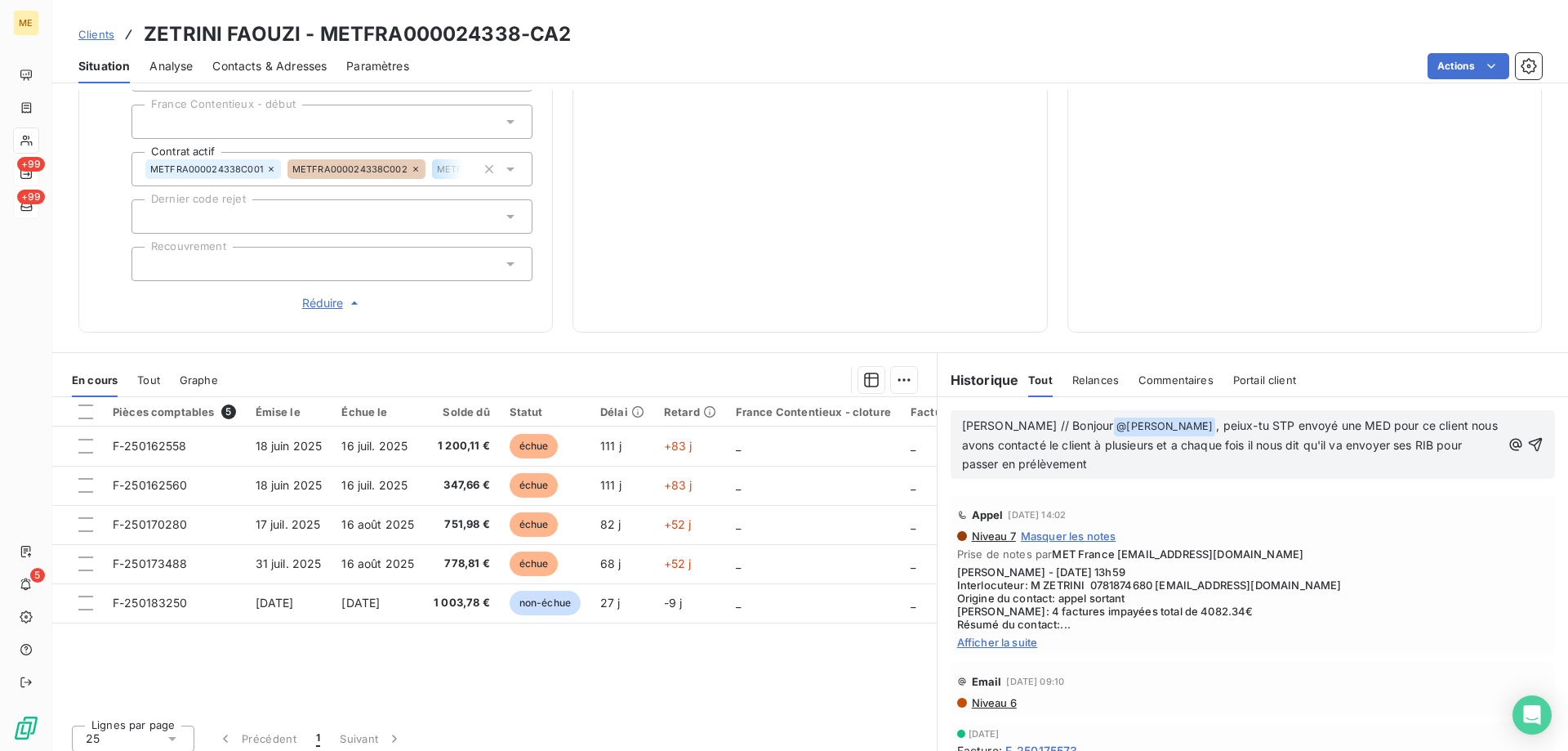
click at [1181, 422] on p "Sylvain // Bonjour @ Bélinda Thomont ﻿ , peiux-tu STP envoyé une MED pour ce cl…" at bounding box center [1231, 446] width 539 height 57
click at [1411, 419] on span ", peux-tu STP envoyé une MED pour ce client nous avons contacté le client à plu…" at bounding box center [1230, 445] width 537 height 52
click at [1446, 419] on span ", peux-tu STP envoyé une MED pour ce client. nous avons contacté le client à pl…" at bounding box center [1231, 445] width 540 height 52
click at [1093, 441] on span ", peux-tu STP envoyé une MED pour ce client. nous l'avons contacté le client à …" at bounding box center [1231, 445] width 540 height 52
click at [1130, 436] on span ", peux-tu STP envoyé une MED pour ce client. nous l'avons contacté à plusieurs …" at bounding box center [1231, 445] width 540 height 52
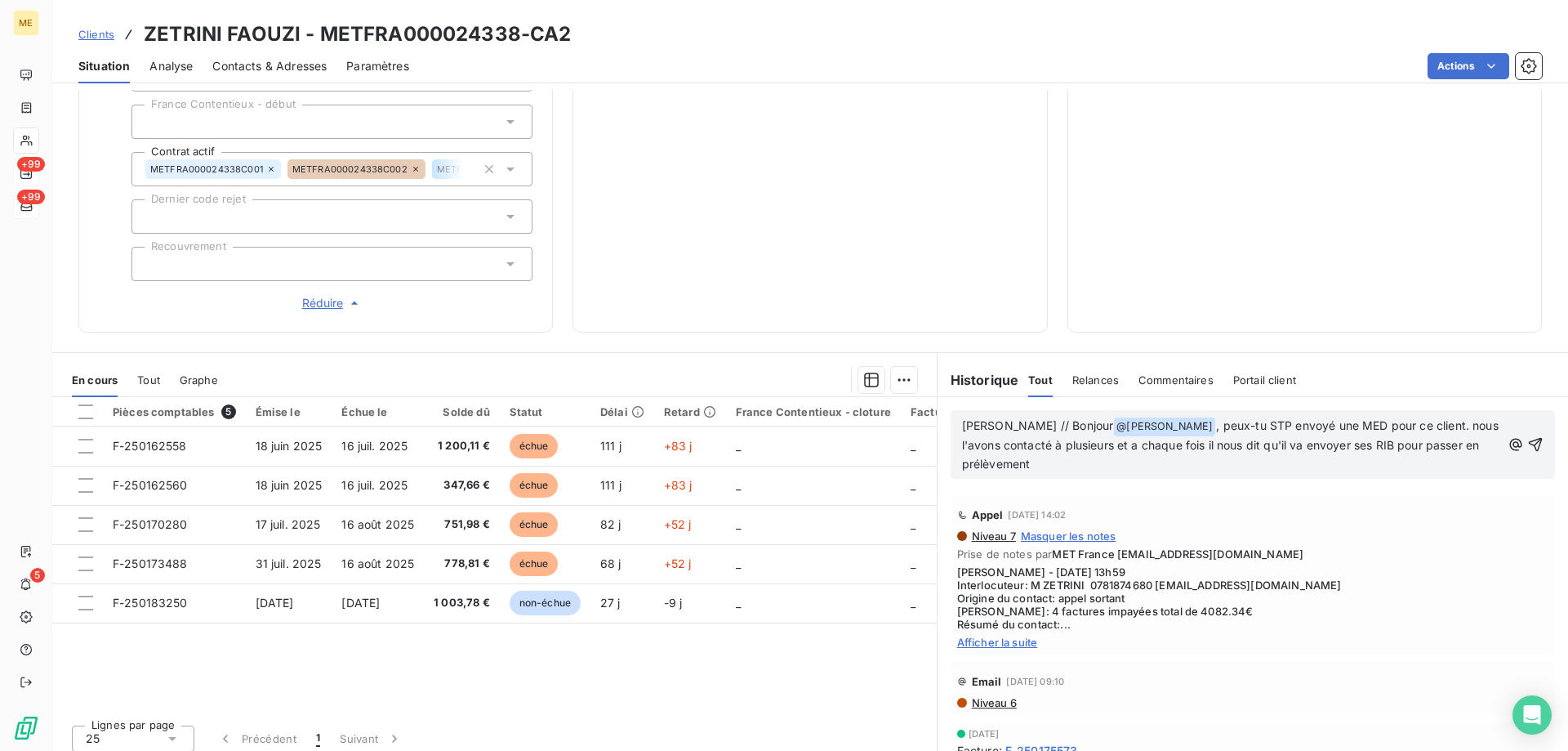
click at [0, 0] on lt-em "à" at bounding box center [0, 0] width 0 height 0
click at [1095, 445] on p "Sylvain // Bonjour @ Bélinda Thomont ﻿ , peux-tu STP envoyé une MED pour ce cli…" at bounding box center [1231, 446] width 539 height 57
click at [1053, 454] on p "Sylvain // Bonjour @ Bélinda Thomont ﻿ , peux-tu STP envoyé une MED pour ce cli…" at bounding box center [1231, 446] width 539 height 57
click at [1426, 419] on span ", peux-tu STP envoyé une MED pour ce client. nous l'avons contacté à plusieurs …" at bounding box center [1231, 445] width 540 height 52
click at [0, 0] on lt-span "N ous" at bounding box center [0, 0] width 0 height 0
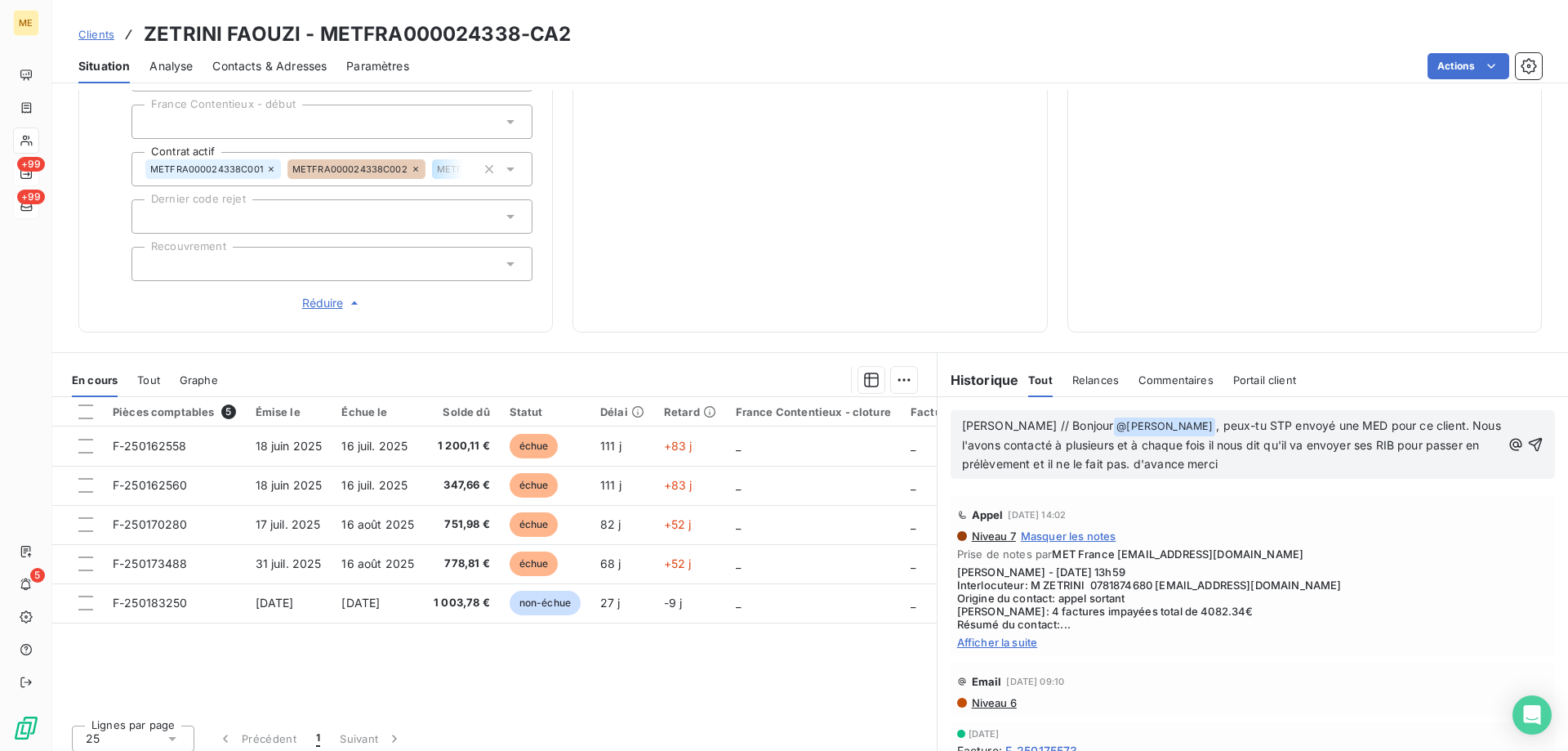
click at [1153, 458] on span ", peux-tu STP envoyé une MED pour ce client. Nous l'avons contacté à plusieurs …" at bounding box center [1232, 445] width 542 height 52
click at [0, 0] on lt-span "D '" at bounding box center [0, 0] width 0 height 0
click at [1204, 441] on span ", peux-tu STP envoyé une MED pour ce client. Nous l'avons contacté à plusieurs …" at bounding box center [1232, 445] width 542 height 52
click at [0, 0] on lt-span ", il" at bounding box center [0, 0] width 0 height 0
click at [1527, 436] on icon "button" at bounding box center [1535, 444] width 17 height 17
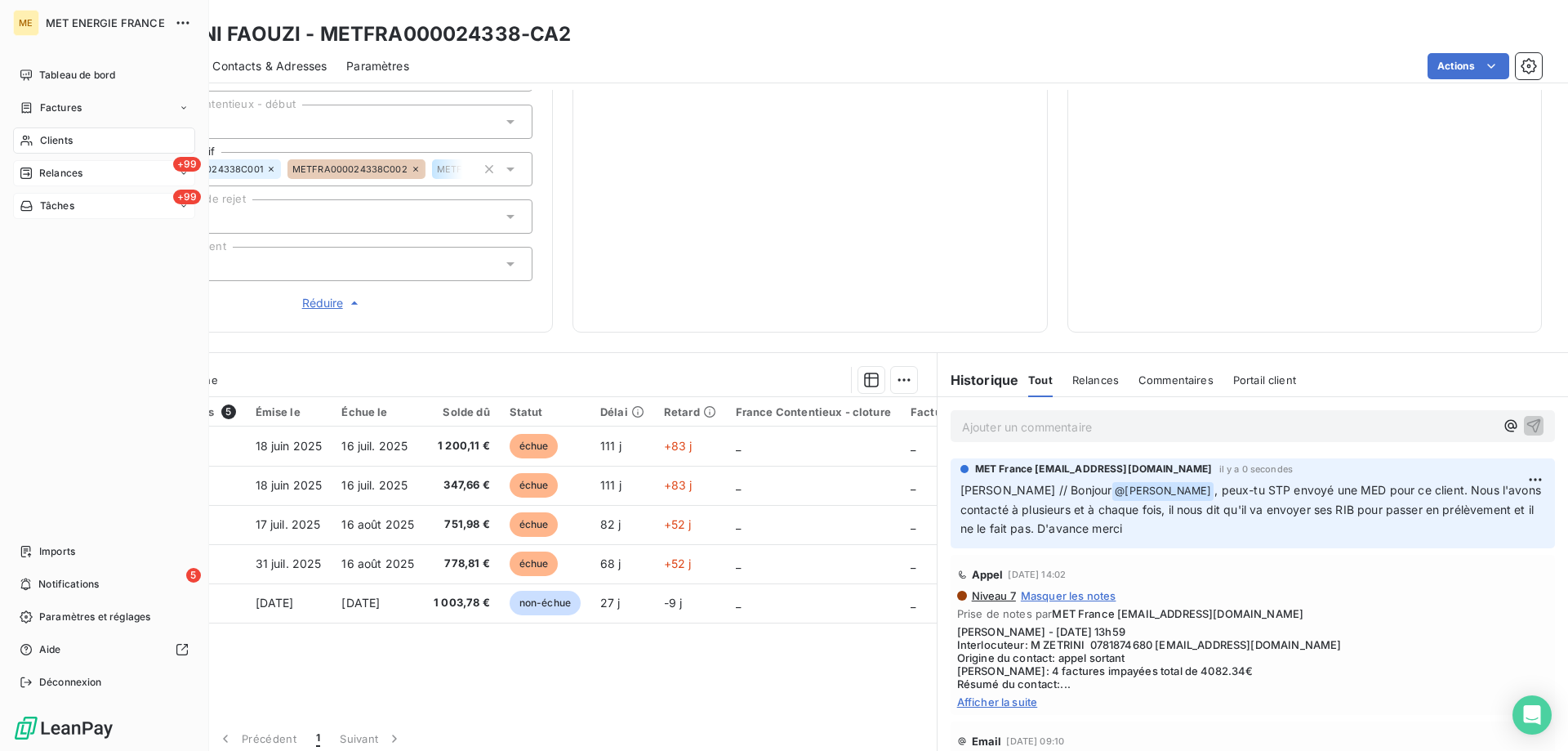
click at [56, 211] on span "Tâches" at bounding box center [57, 205] width 34 height 15
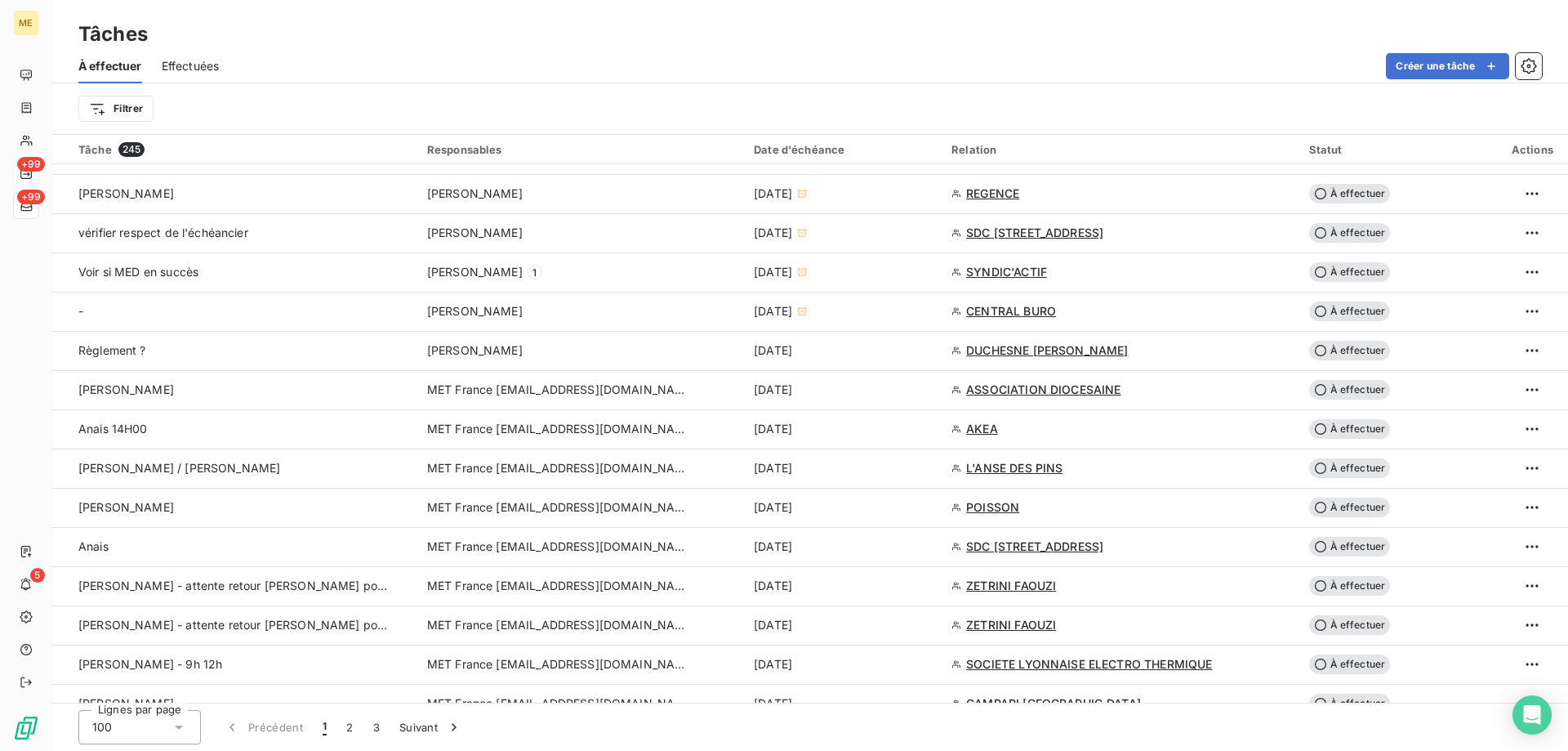
scroll to position [981, 0]
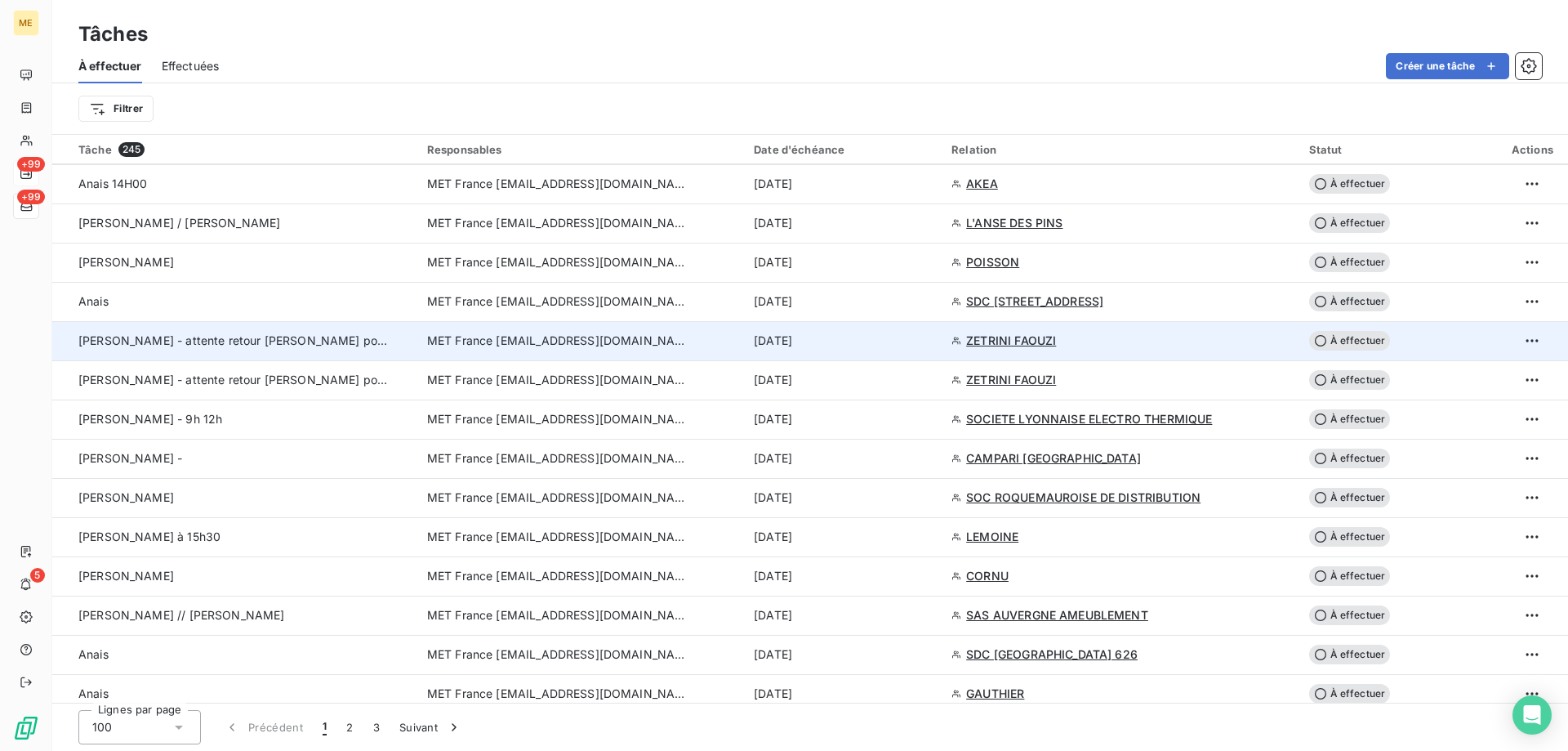
click at [504, 352] on td "MET France [EMAIL_ADDRESS][DOMAIN_NAME]" at bounding box center [581, 340] width 327 height 39
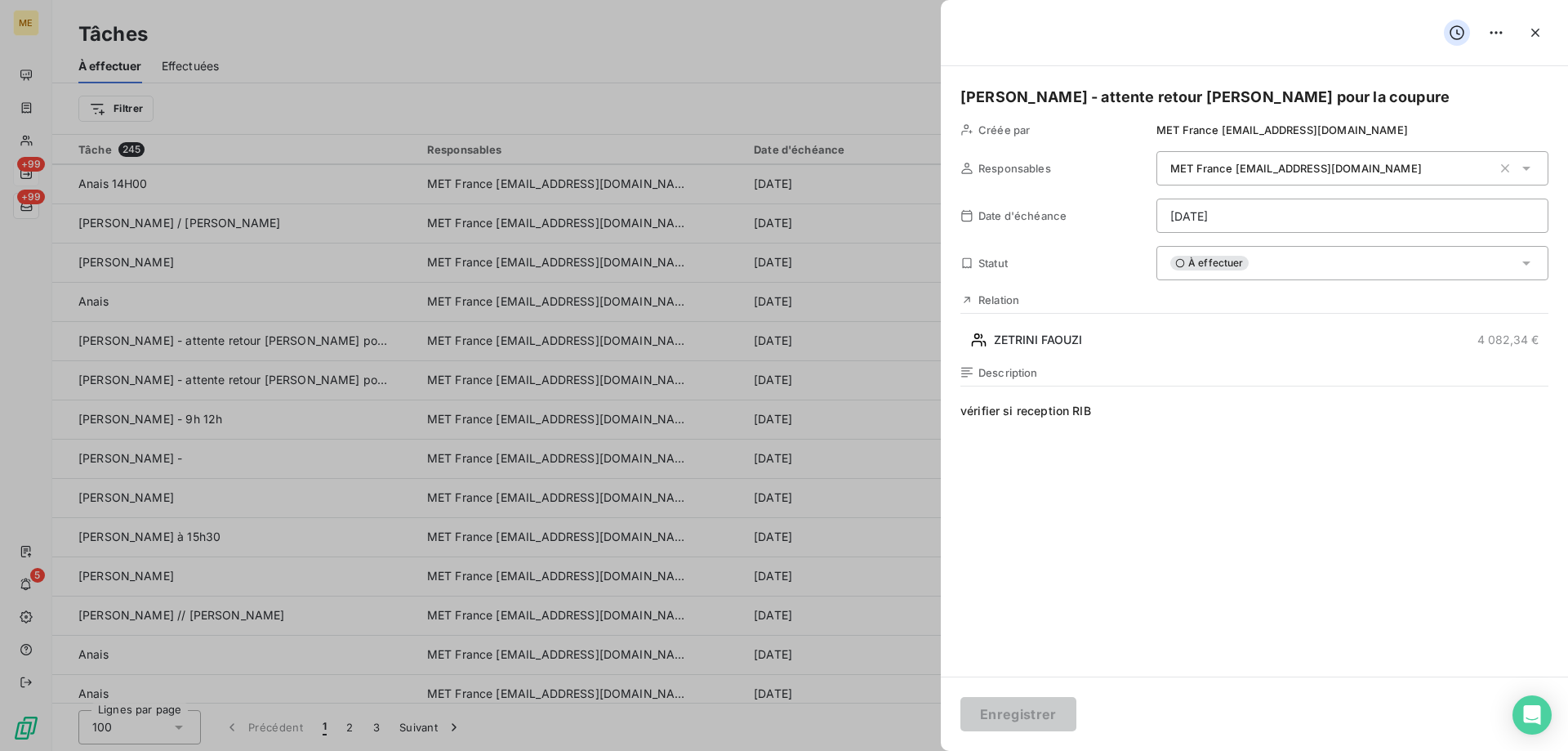
click at [1283, 251] on div "À effectuer" at bounding box center [1352, 263] width 392 height 34
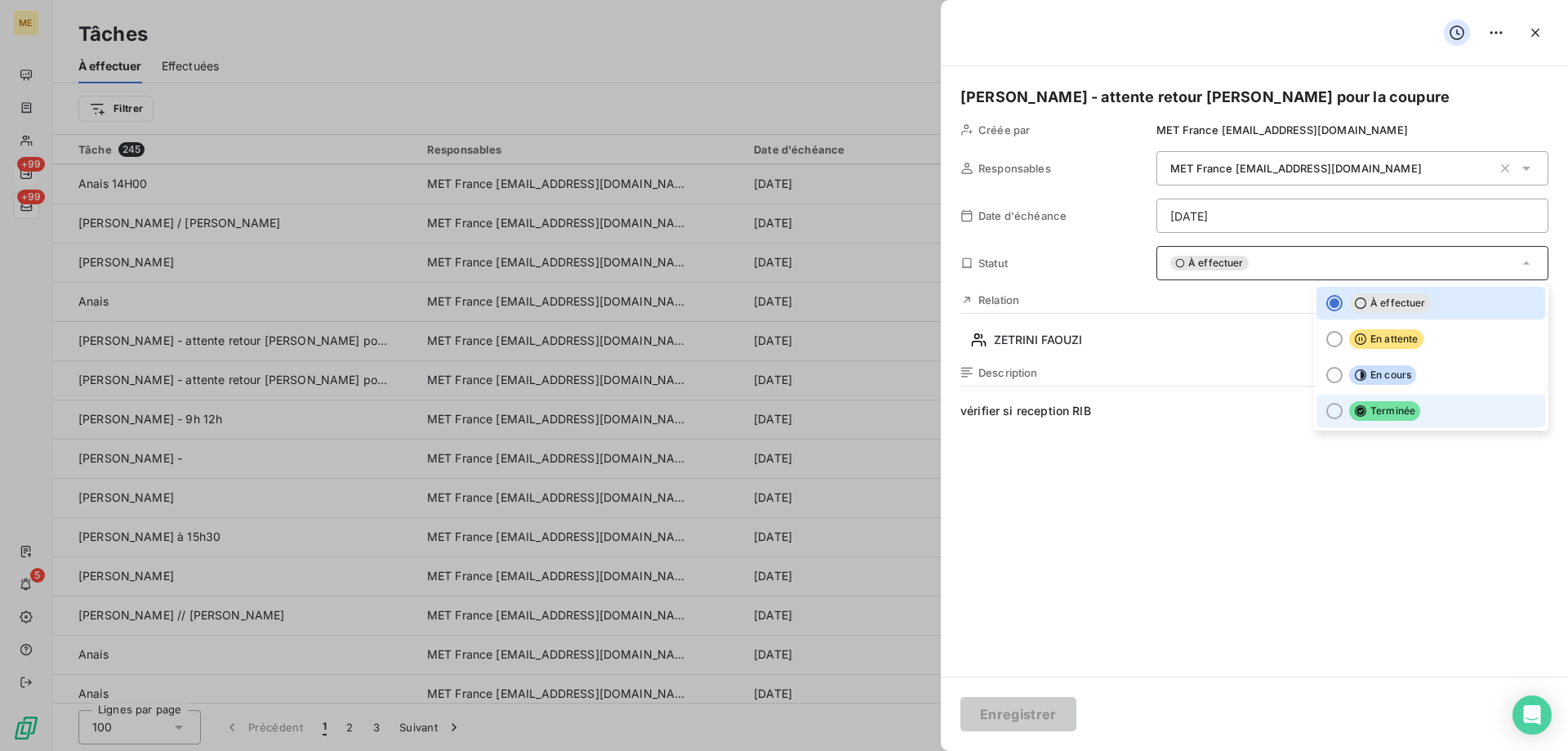
click at [1326, 414] on div at bounding box center [1334, 411] width 17 height 17
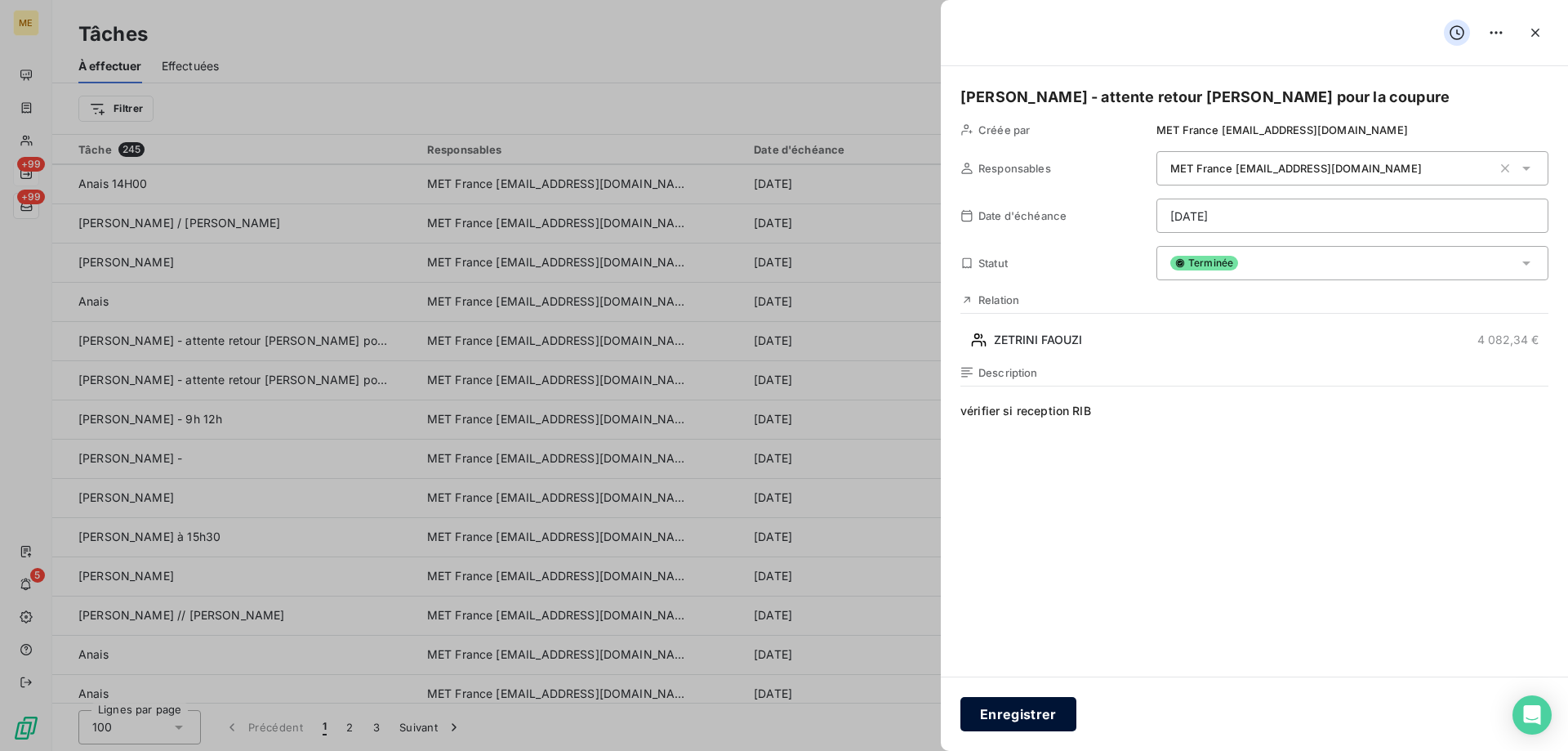
click at [1011, 716] on button "Enregistrer" at bounding box center [1018, 714] width 116 height 34
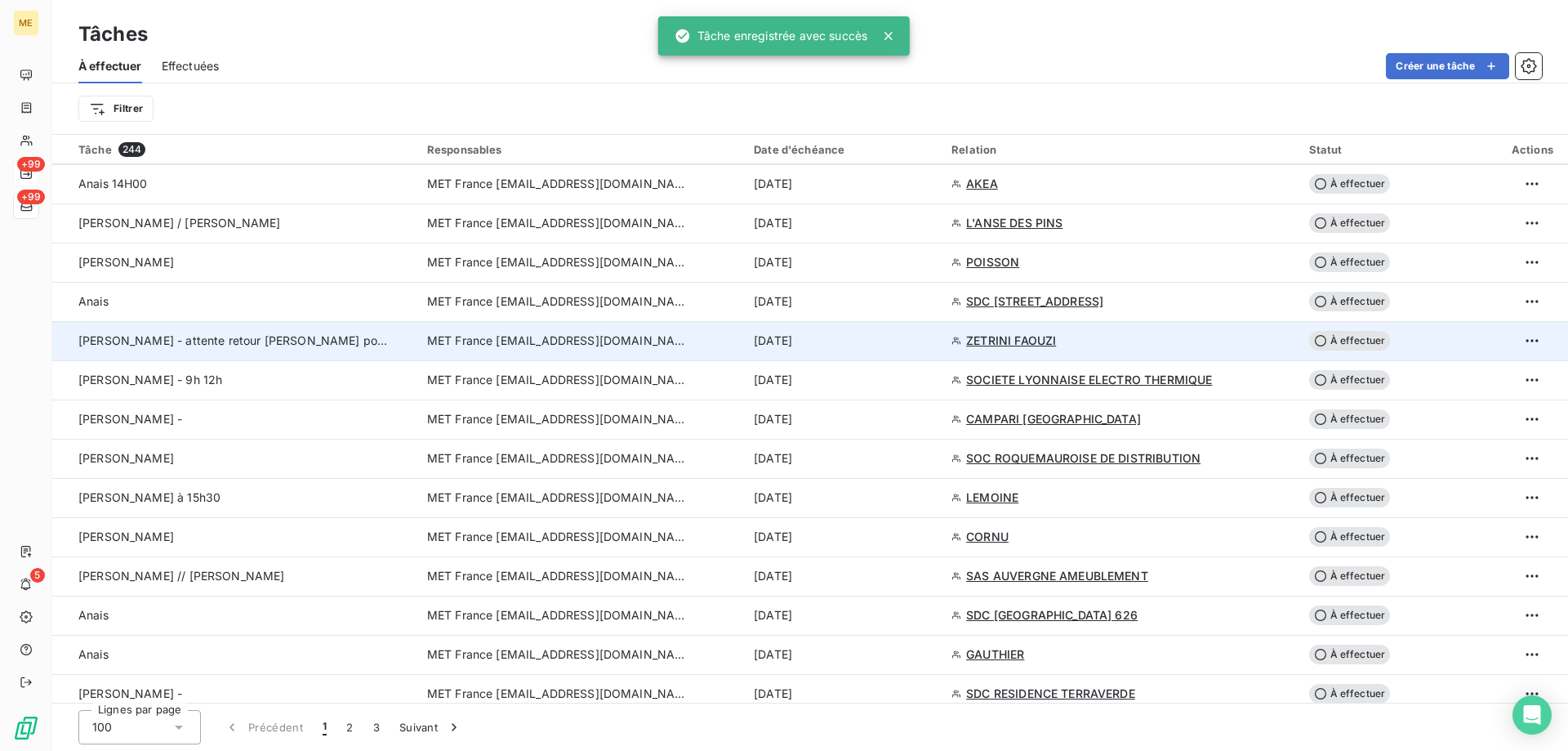
click at [494, 343] on span "MET France [EMAIL_ADDRESS][DOMAIN_NAME]" at bounding box center [557, 340] width 261 height 17
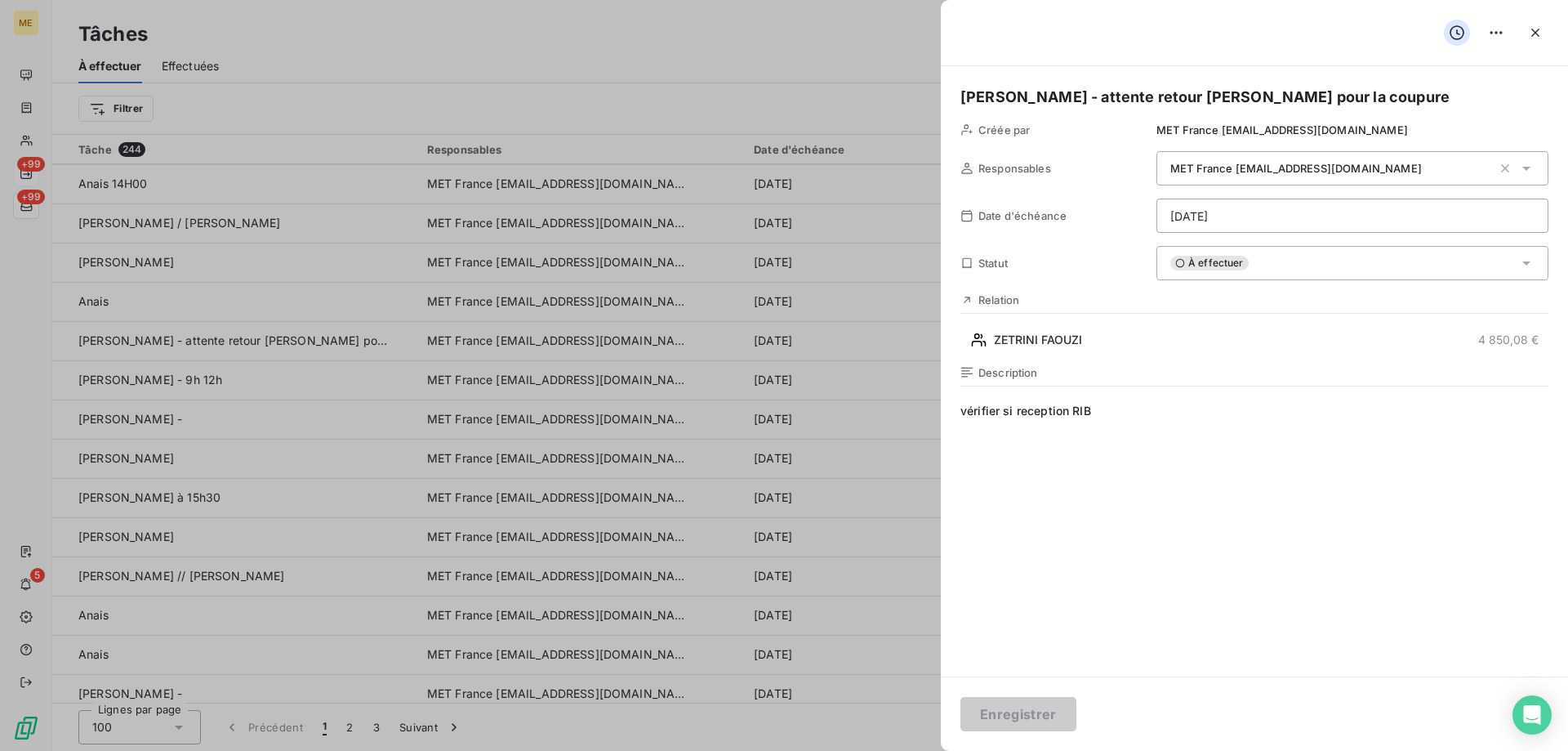
click at [1213, 263] on span "À effectuer" at bounding box center [1210, 263] width 78 height 15
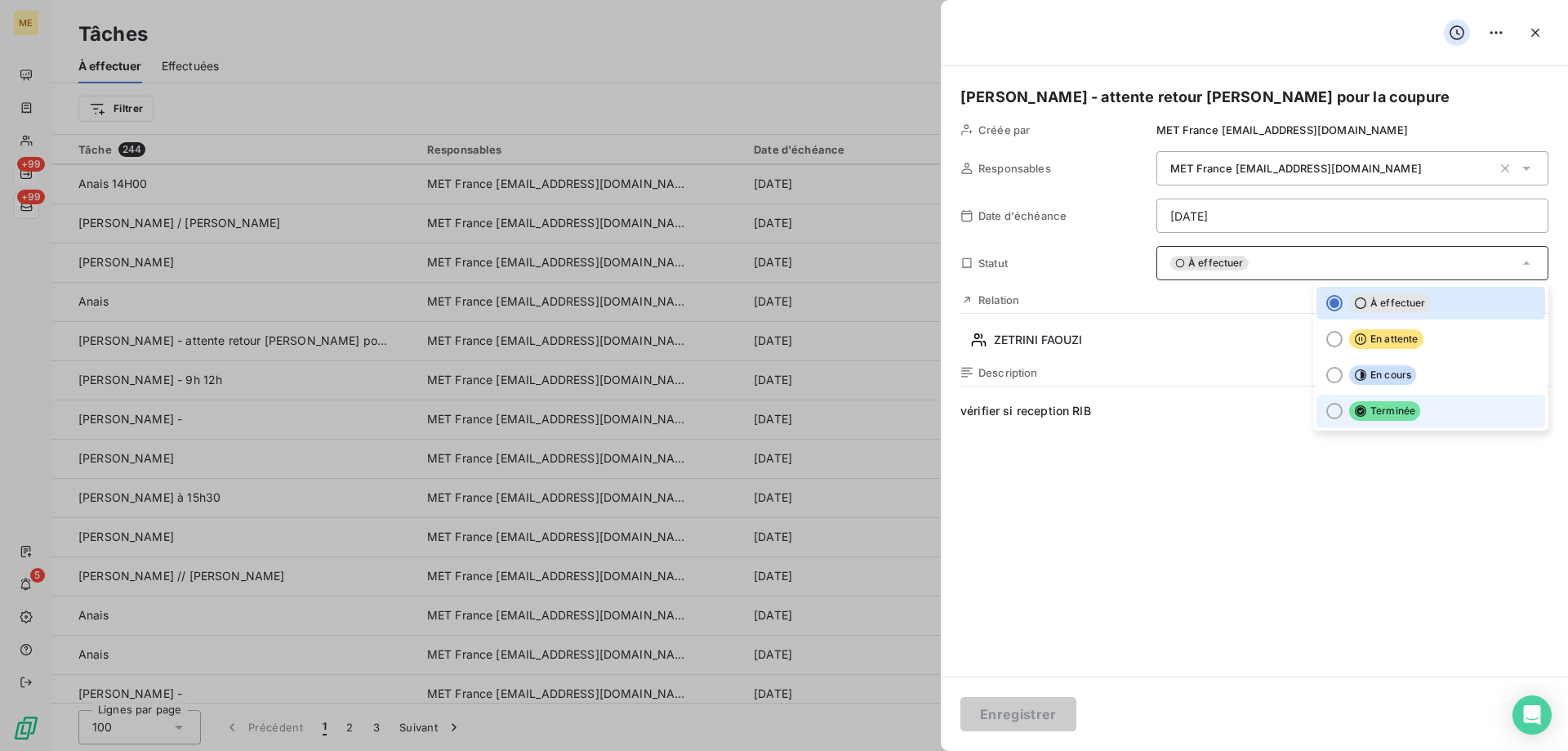
click at [1398, 412] on span "Terminée" at bounding box center [1385, 411] width 71 height 20
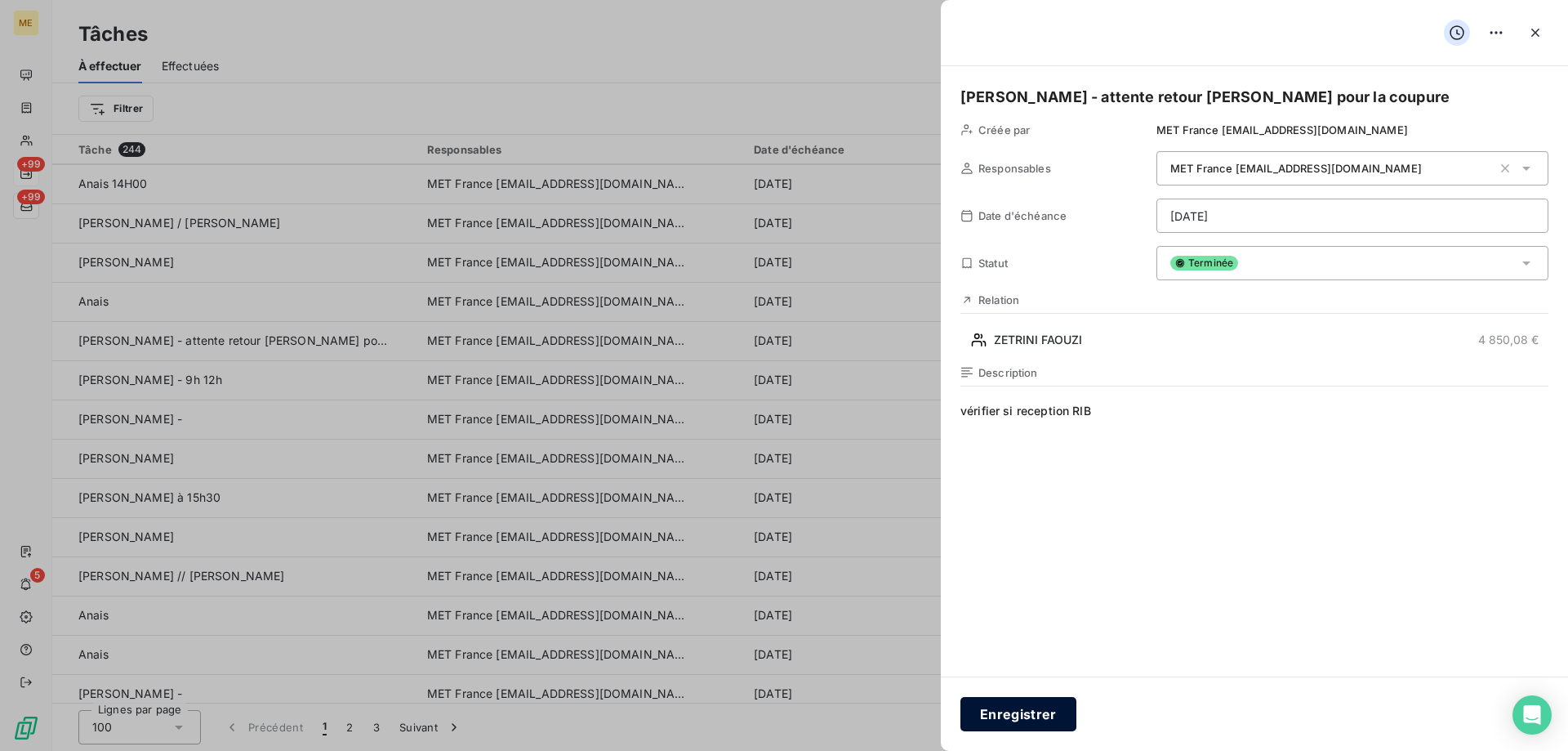
click at [1028, 724] on button "Enregistrer" at bounding box center [1018, 714] width 116 height 34
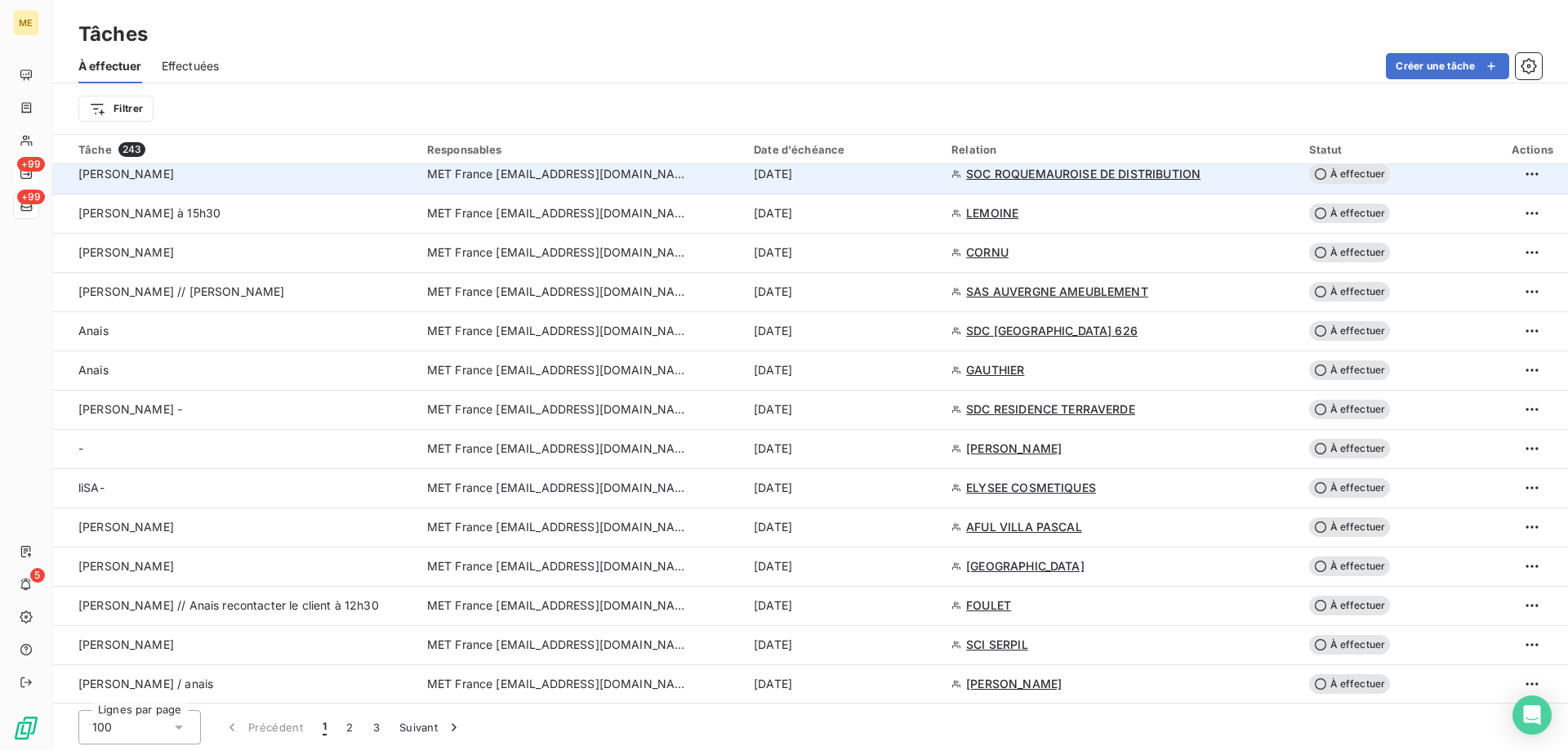
scroll to position [1307, 0]
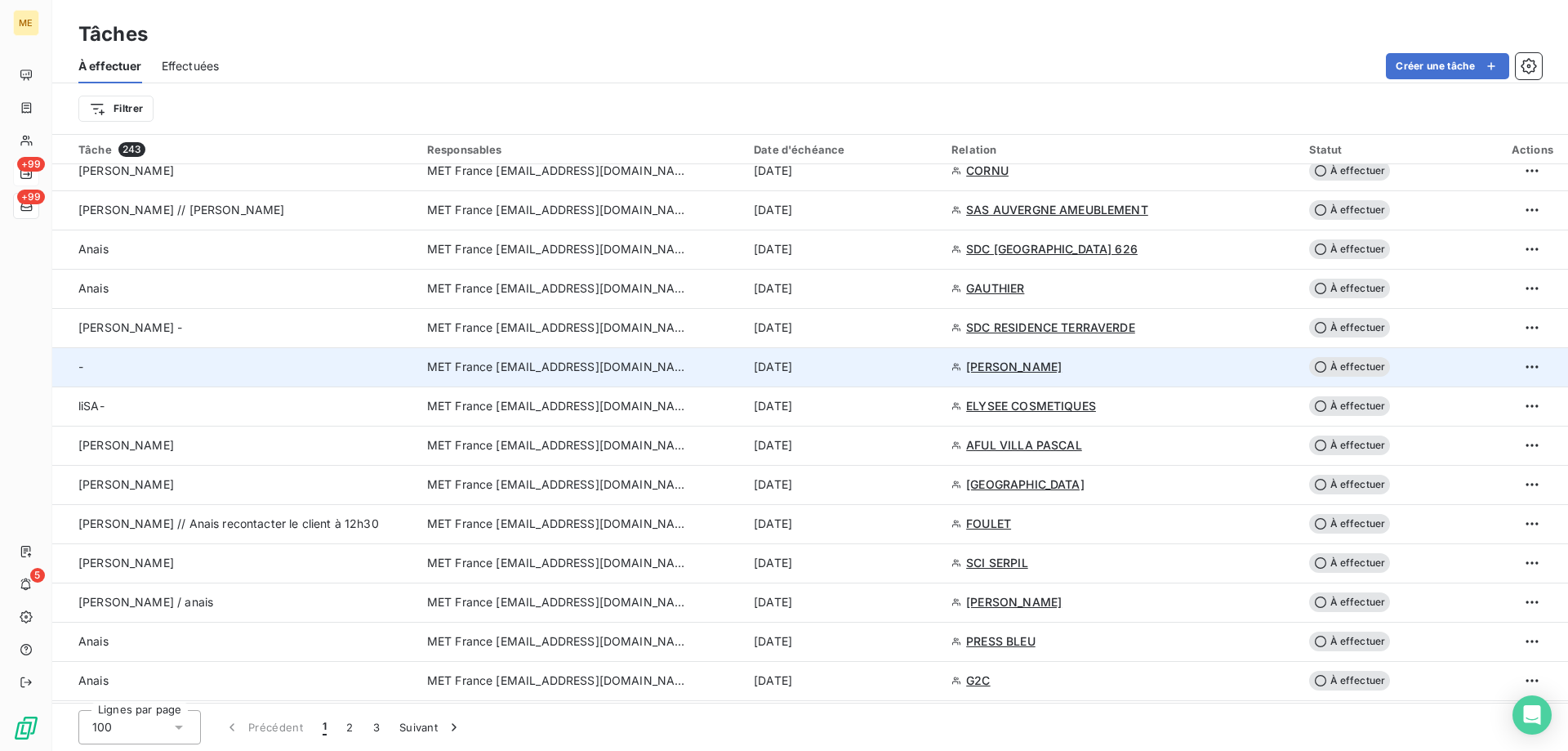
click at [490, 365] on span "MET France [EMAIL_ADDRESS][DOMAIN_NAME]" at bounding box center [557, 366] width 261 height 17
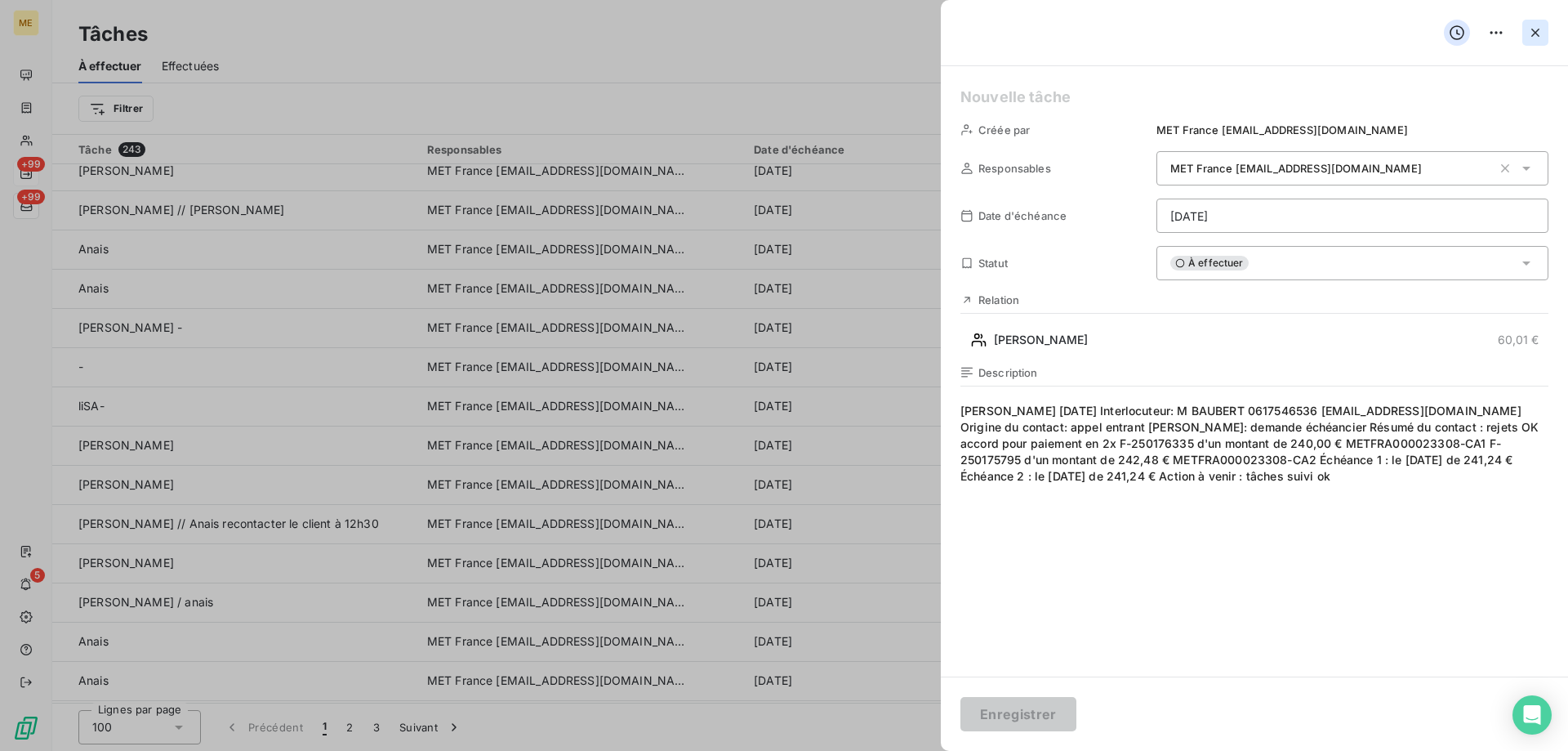
click at [1538, 30] on icon "button" at bounding box center [1535, 32] width 8 height 8
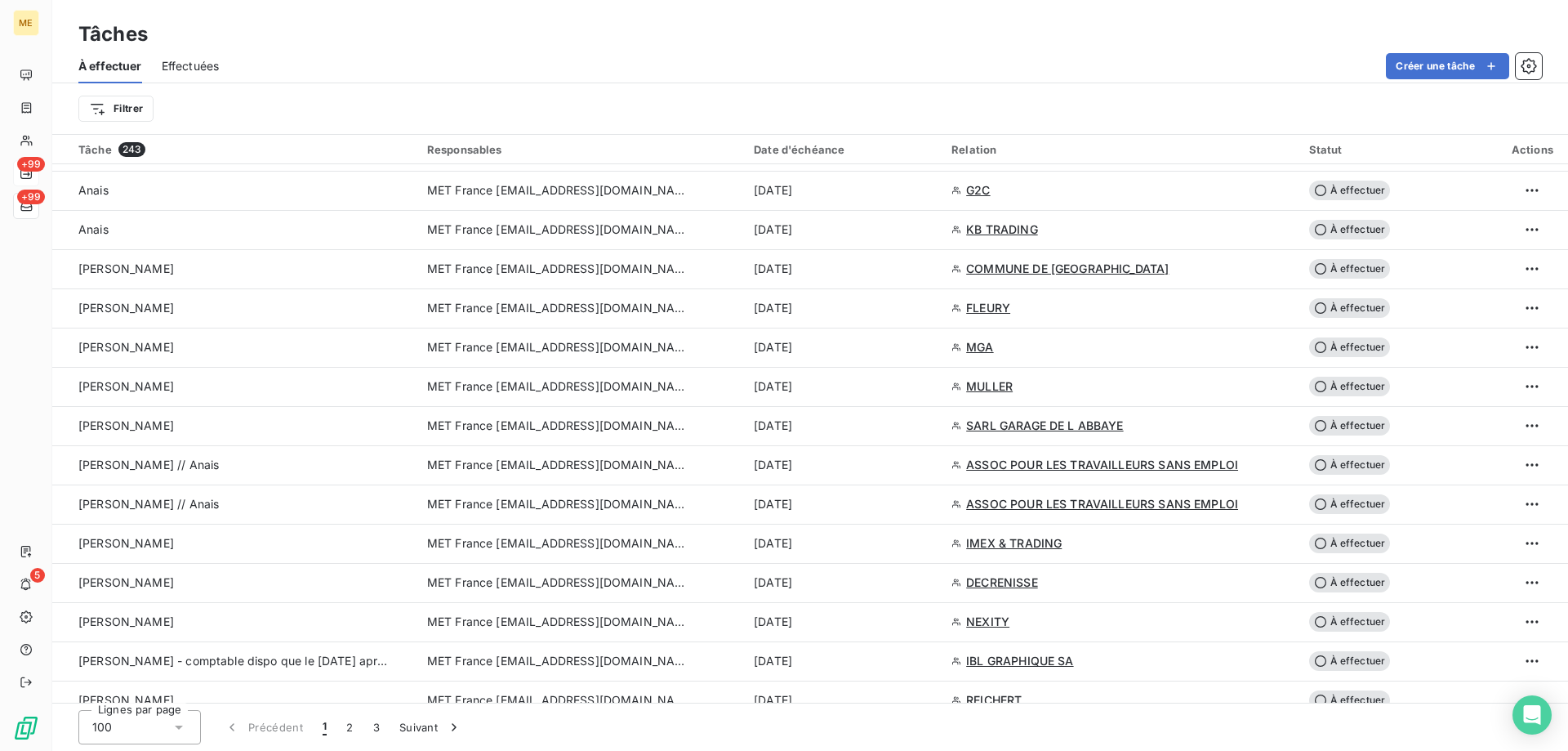
scroll to position [1225, 0]
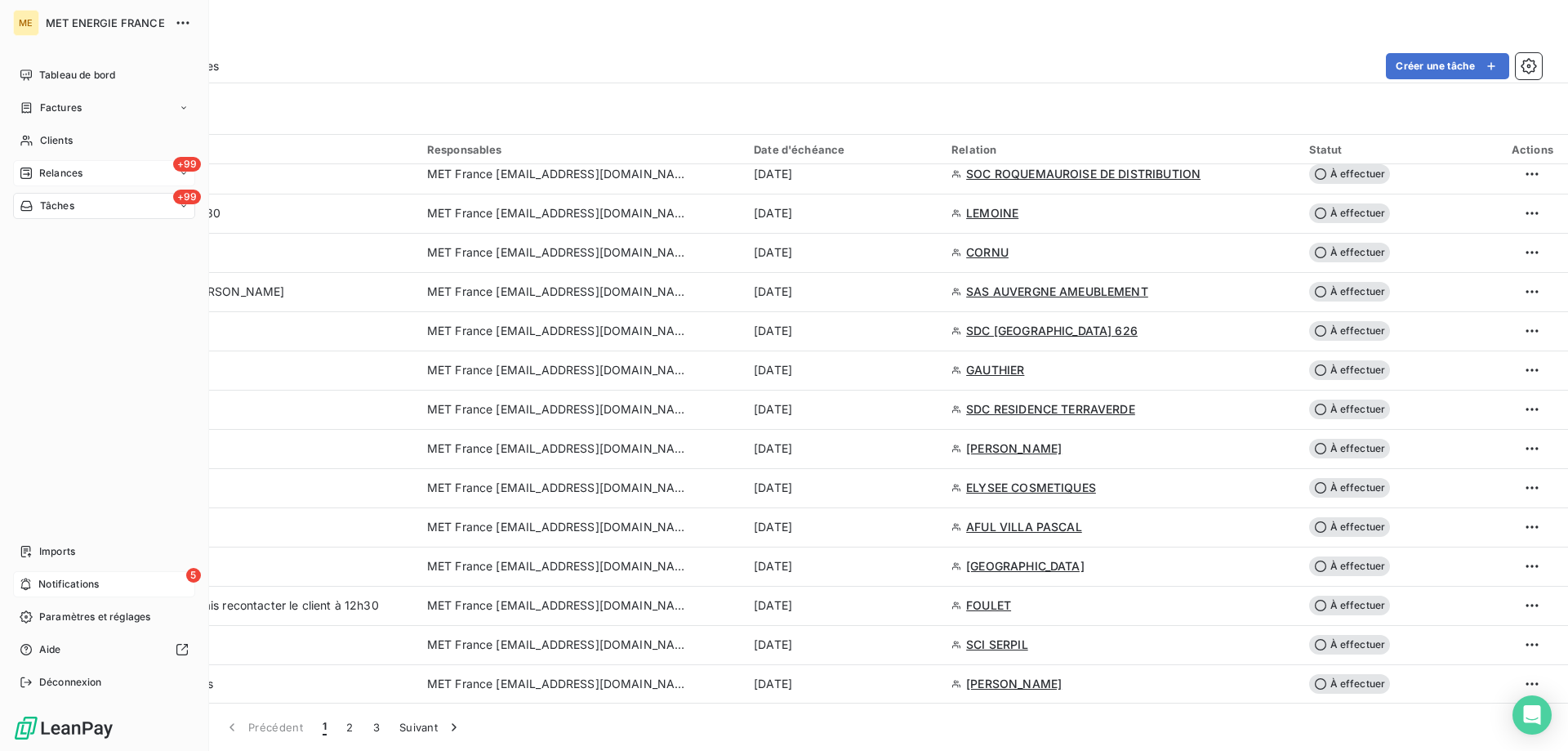
click at [31, 589] on icon at bounding box center [26, 584] width 12 height 13
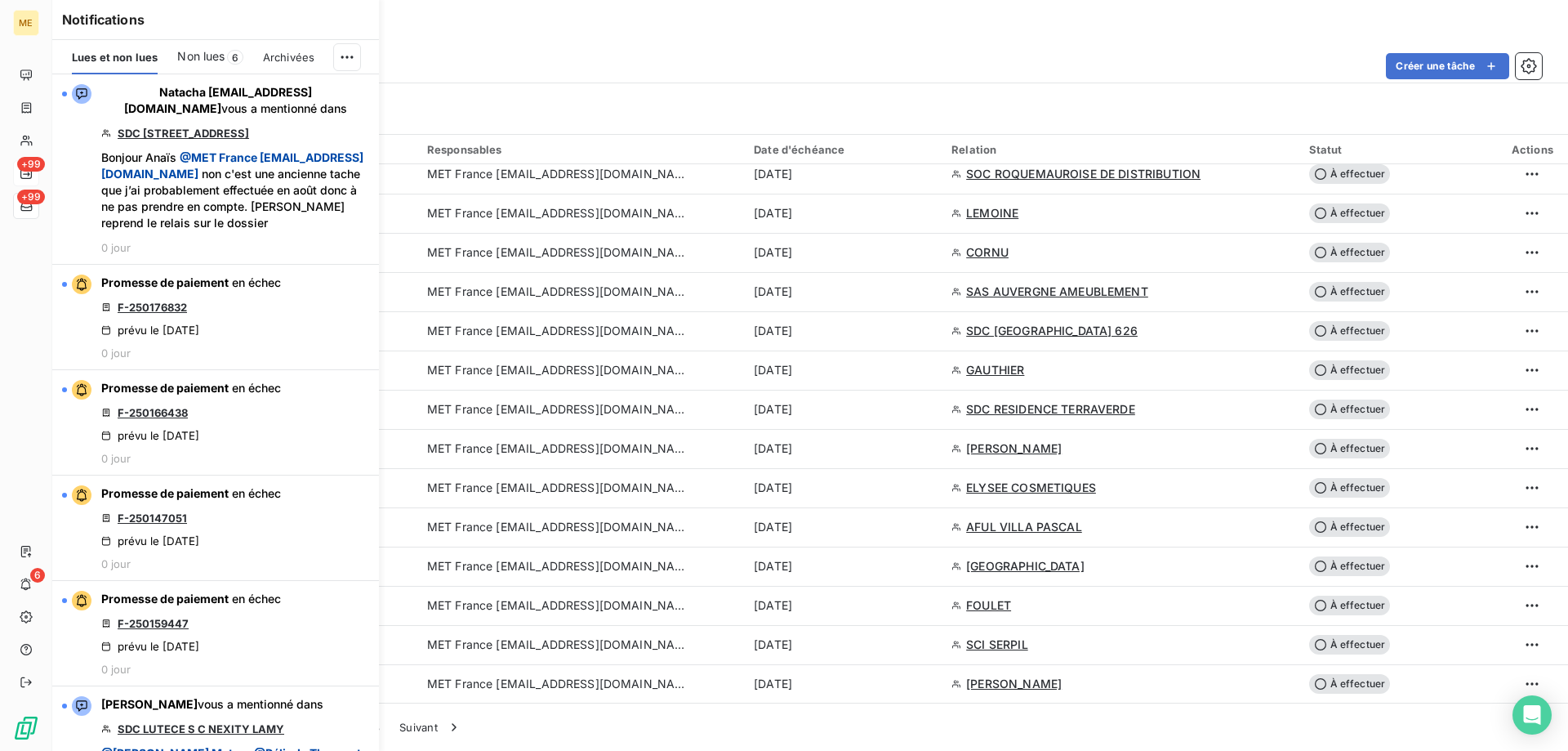
click at [197, 47] on div "Non lues 6" at bounding box center [210, 57] width 65 height 34
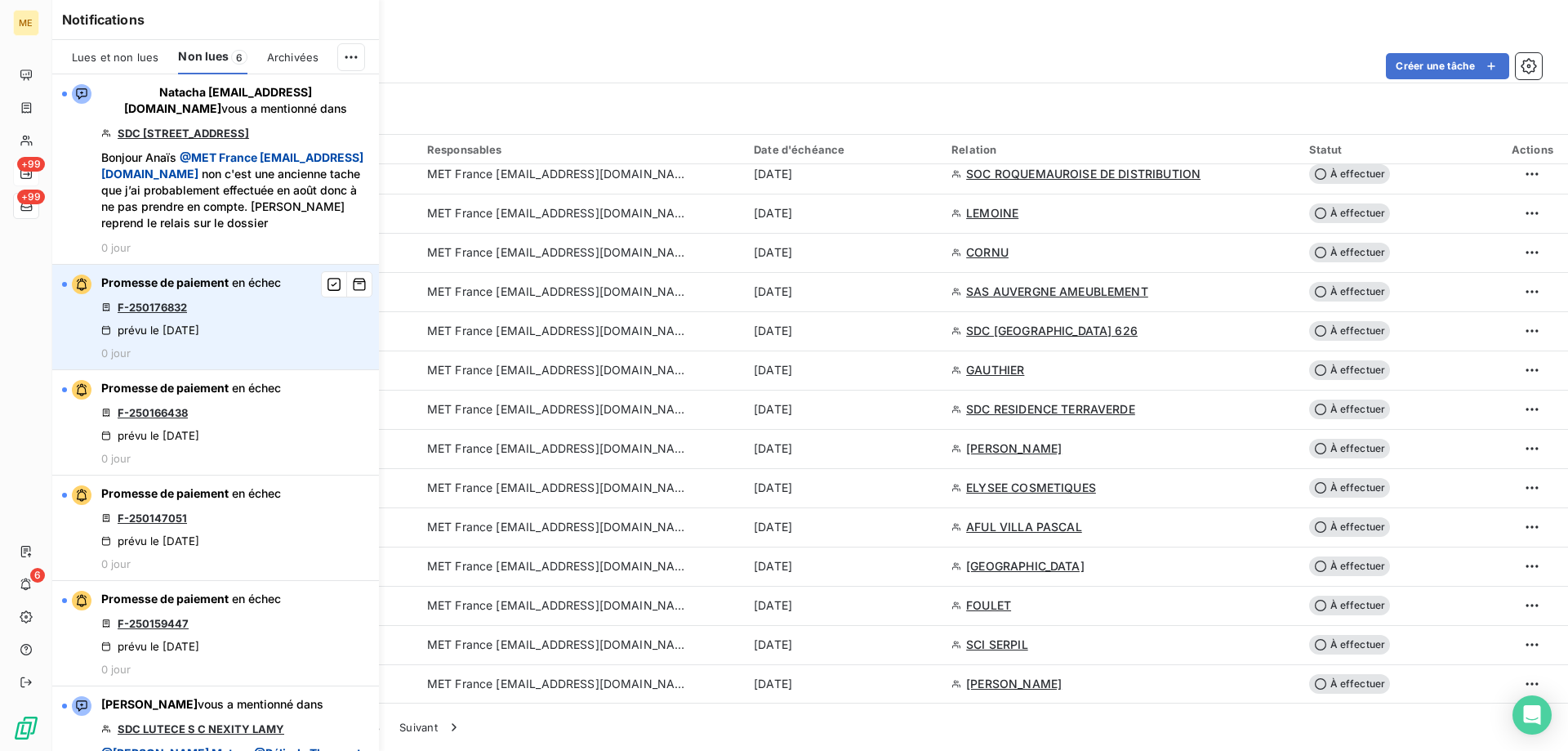
click at [171, 309] on link "F-250176832" at bounding box center [152, 307] width 70 height 13
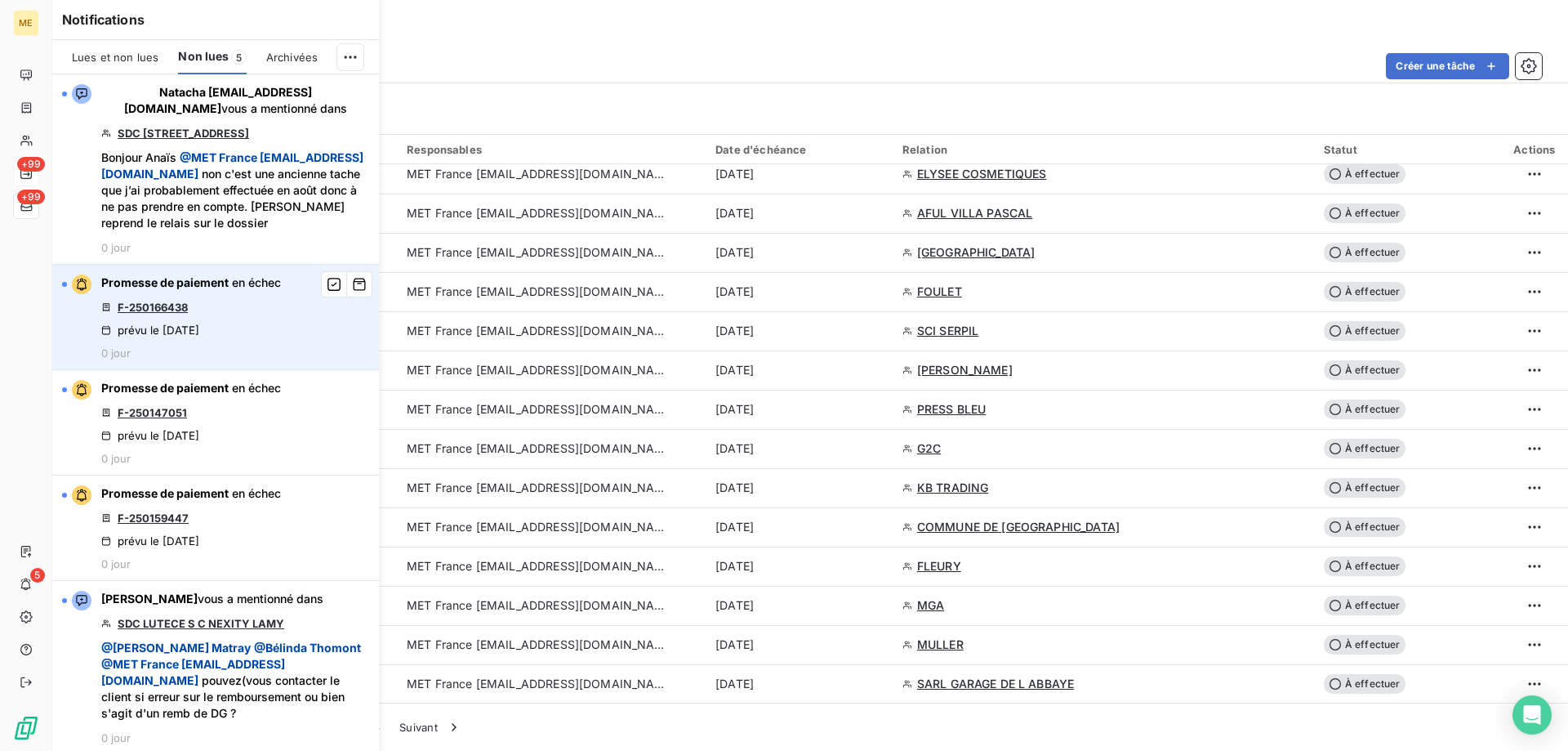
click at [161, 308] on link "F-250166438" at bounding box center [152, 307] width 70 height 13
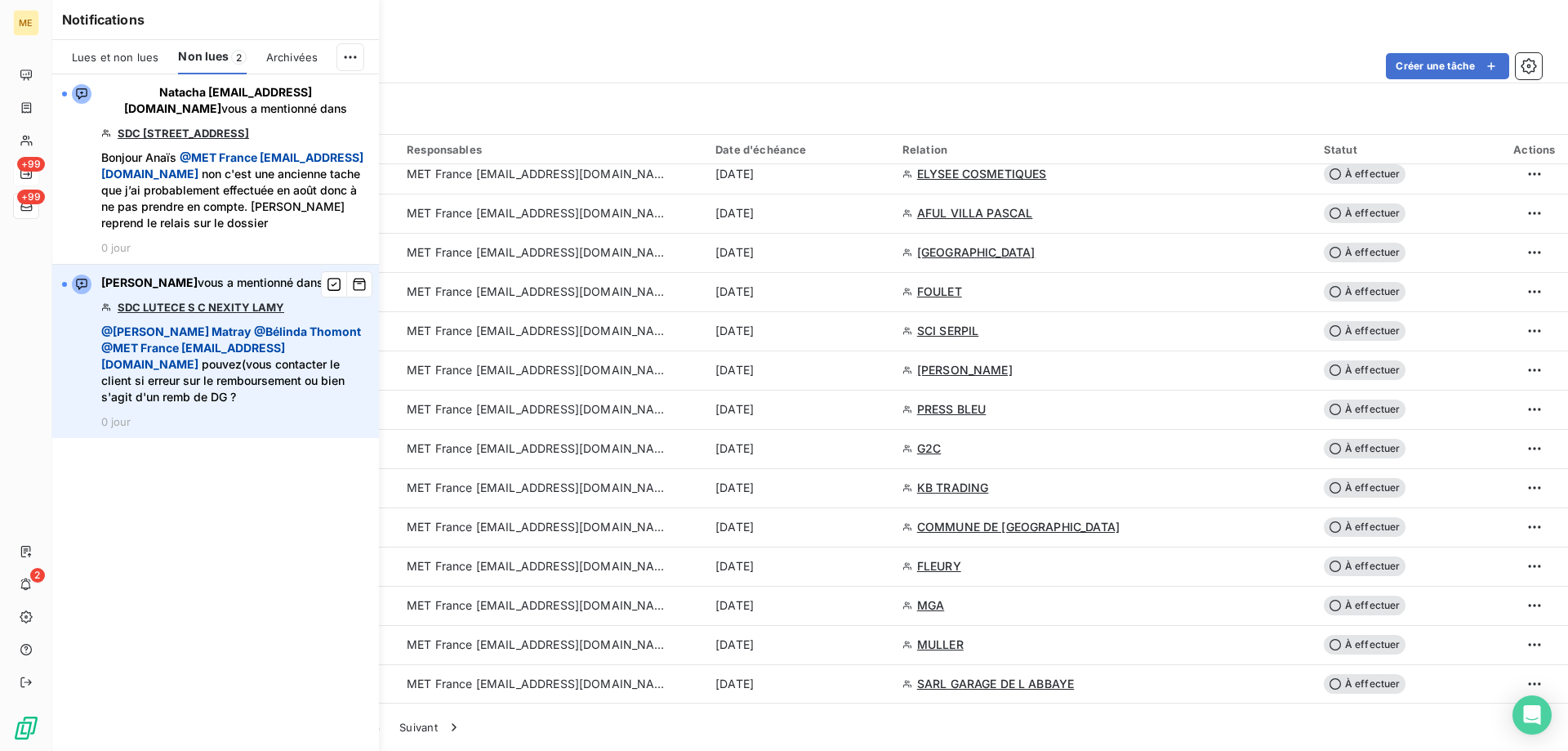
click at [171, 304] on link "SDC LUTECE S C NEXITY LAMY" at bounding box center [201, 307] width 167 height 13
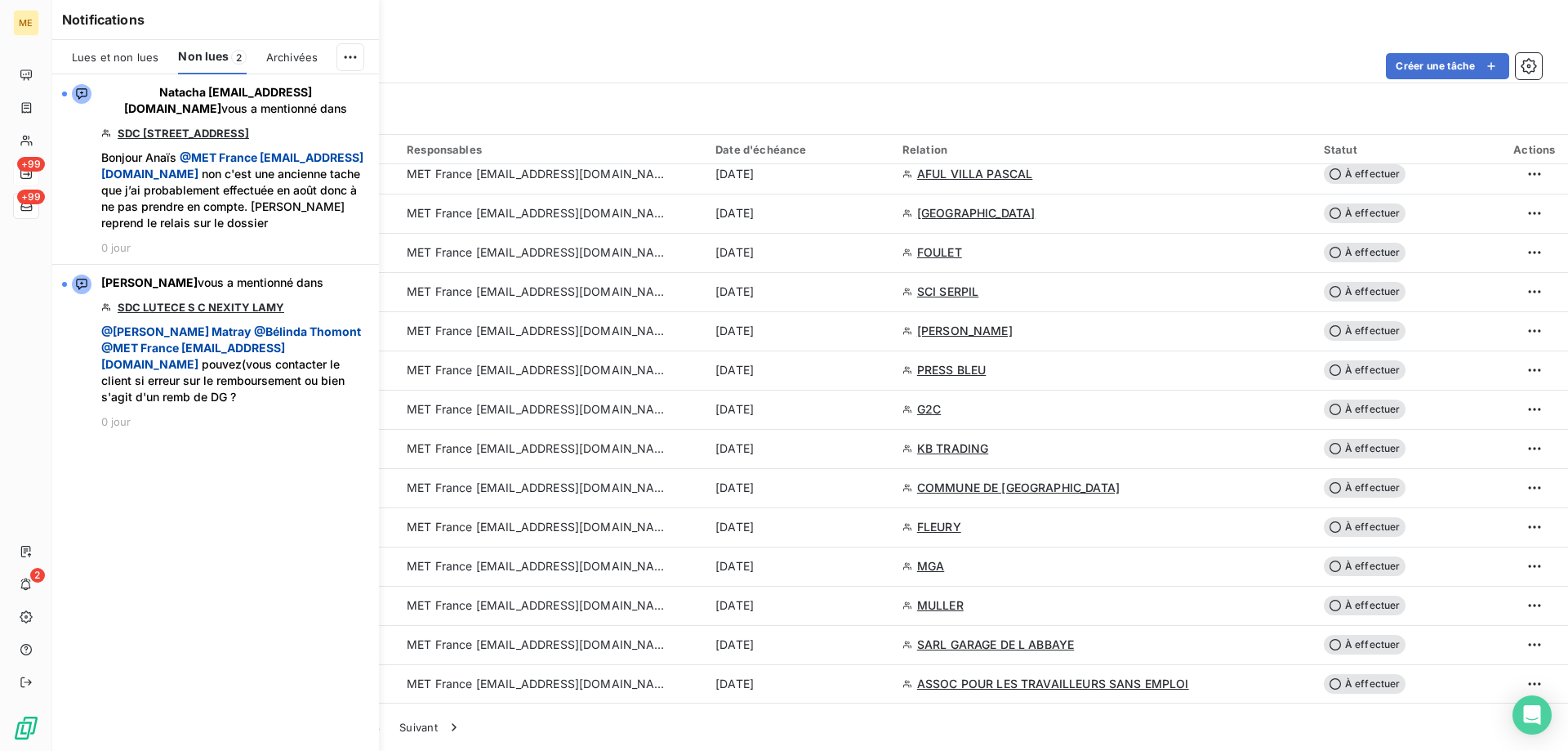
click at [702, 71] on div "Créer une tâche" at bounding box center [890, 66] width 1304 height 26
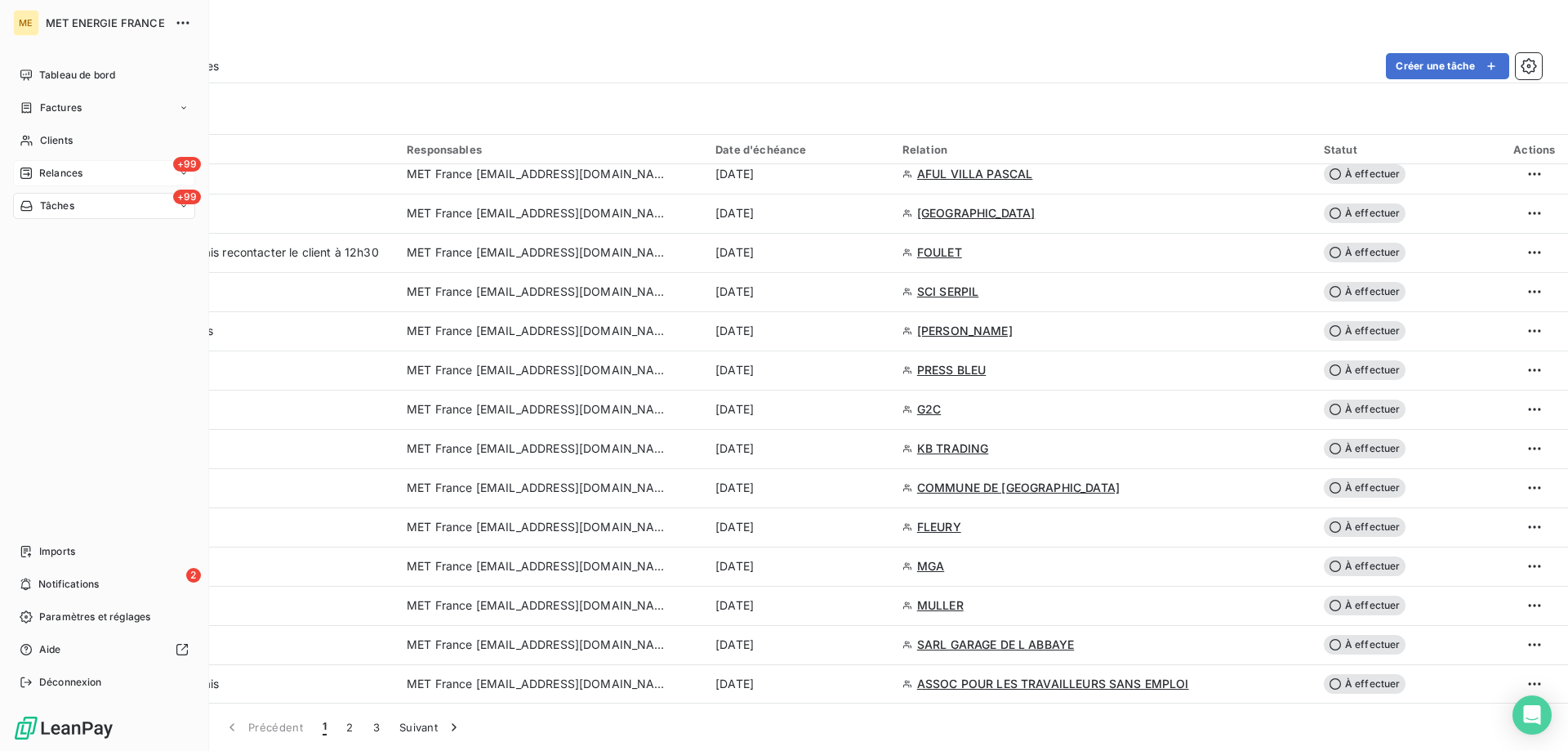
click at [46, 209] on span "Tâches" at bounding box center [57, 205] width 34 height 15
click at [60, 171] on span "Relances" at bounding box center [61, 173] width 43 height 15
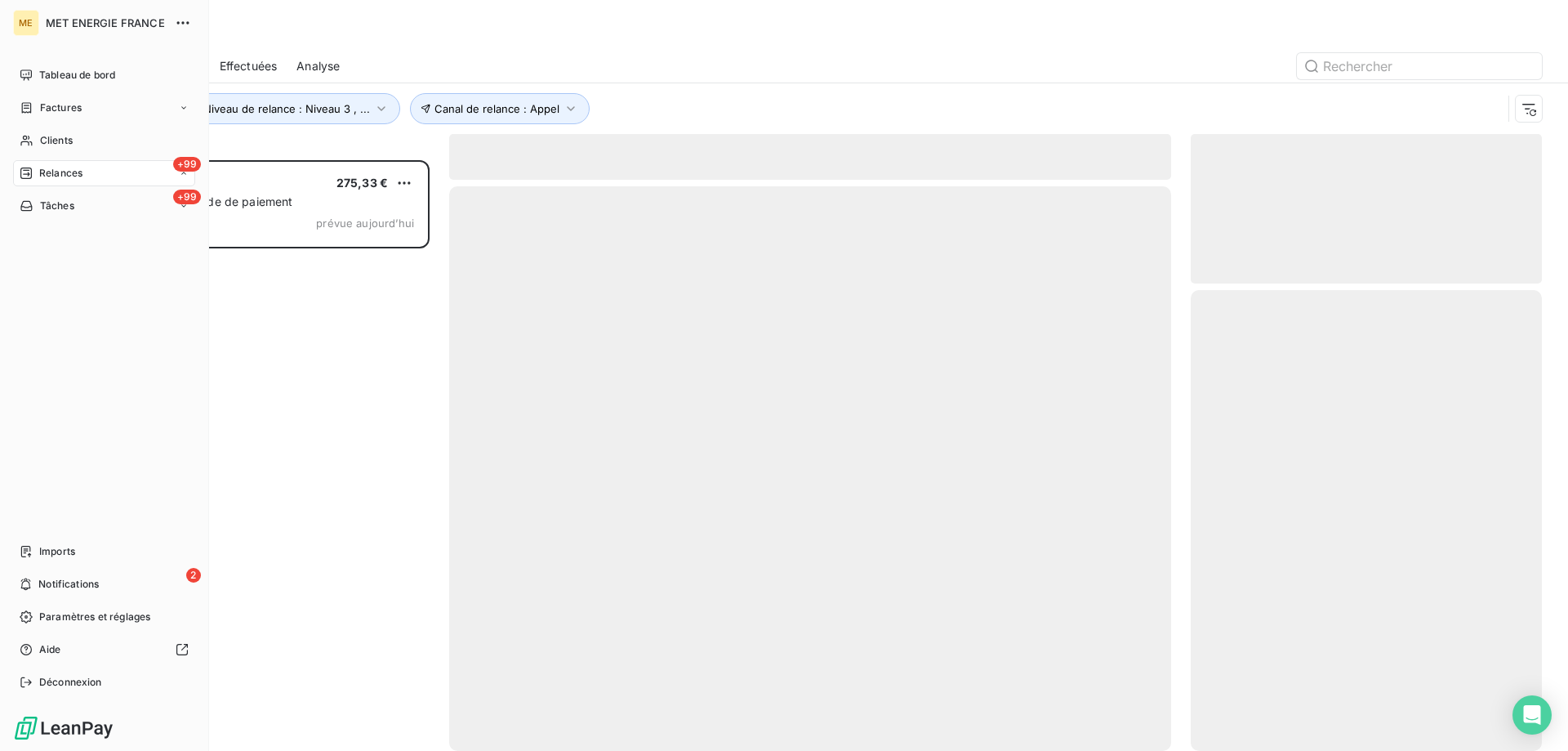
scroll to position [579, 339]
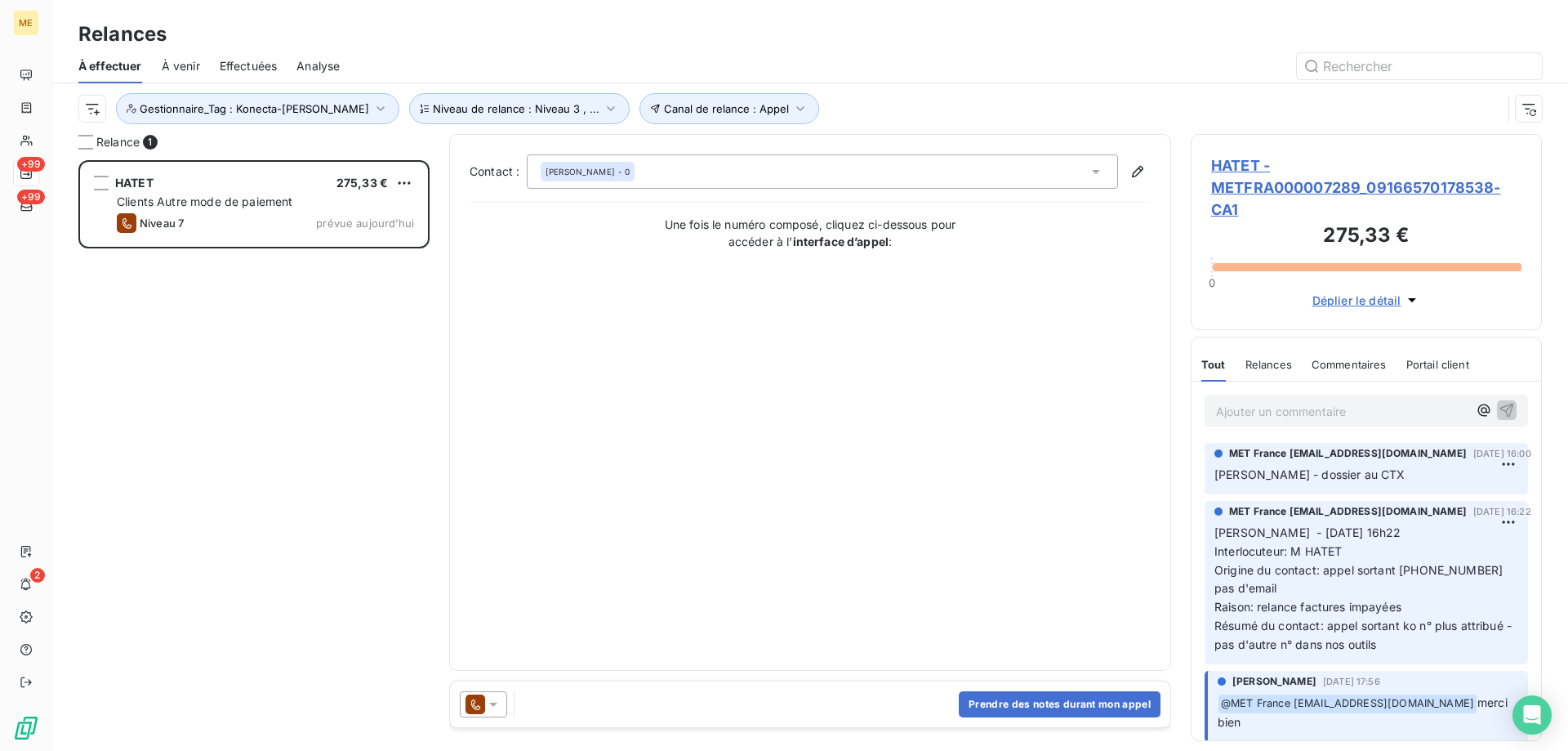
click at [691, 342] on div "Contact : LOUIS HATET - 0 Une fois le numéro composé, cliquez ci-dessous pour a…" at bounding box center [810, 402] width 681 height 496
click at [1231, 184] on span "HATET - METFRA000007289_09166570178538-CA1" at bounding box center [1365, 187] width 310 height 66
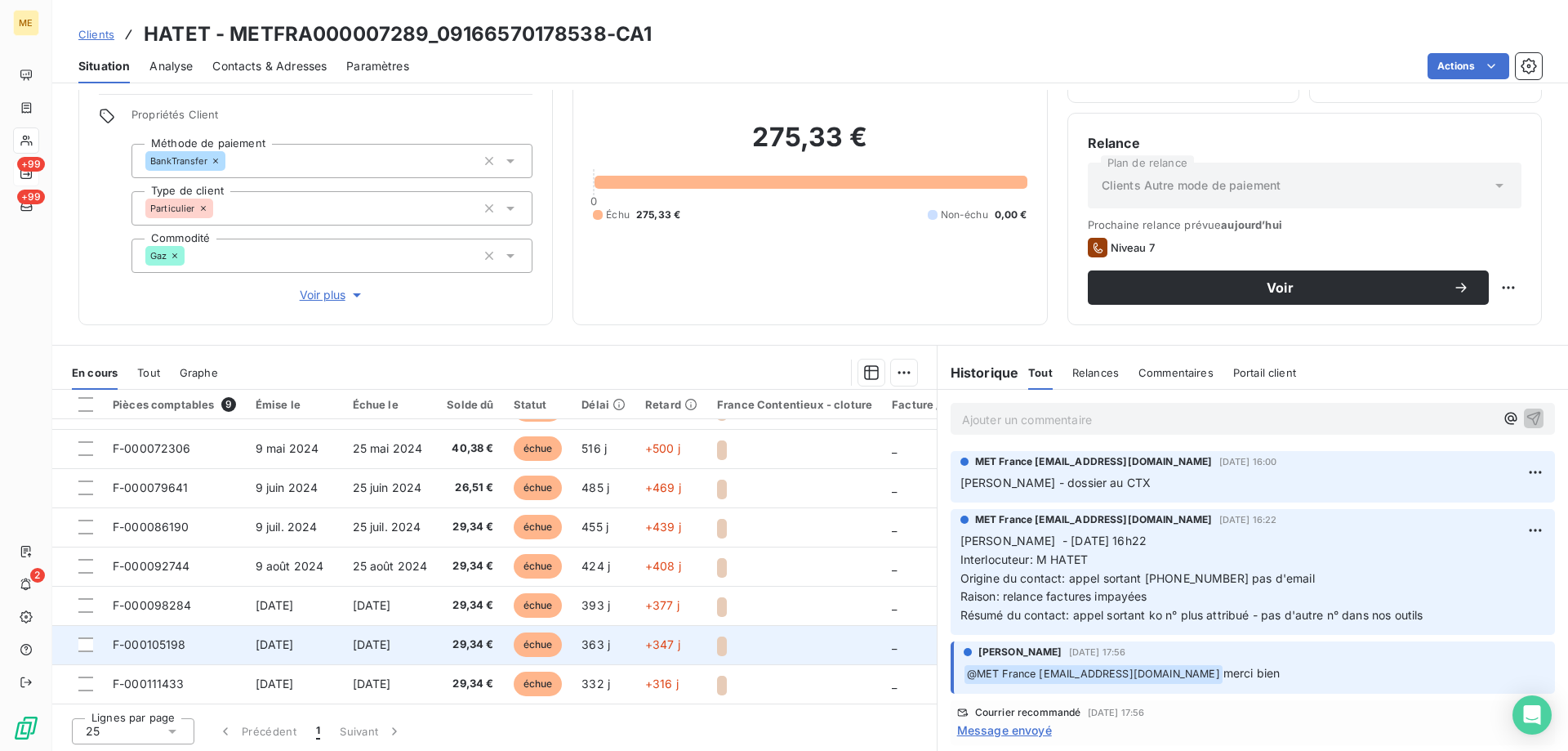
scroll to position [104, 0]
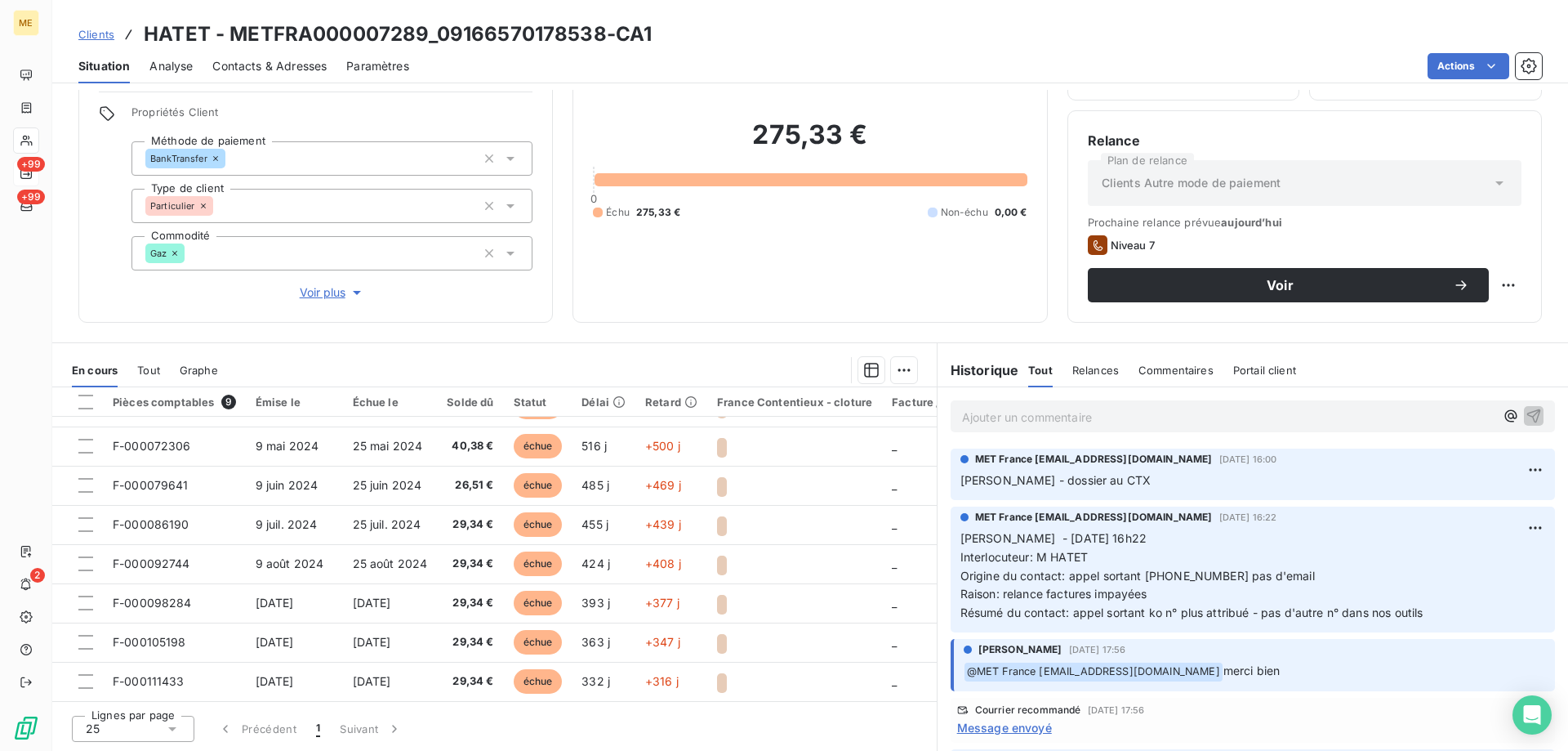
click at [318, 287] on span "Voir plus" at bounding box center [332, 292] width 65 height 17
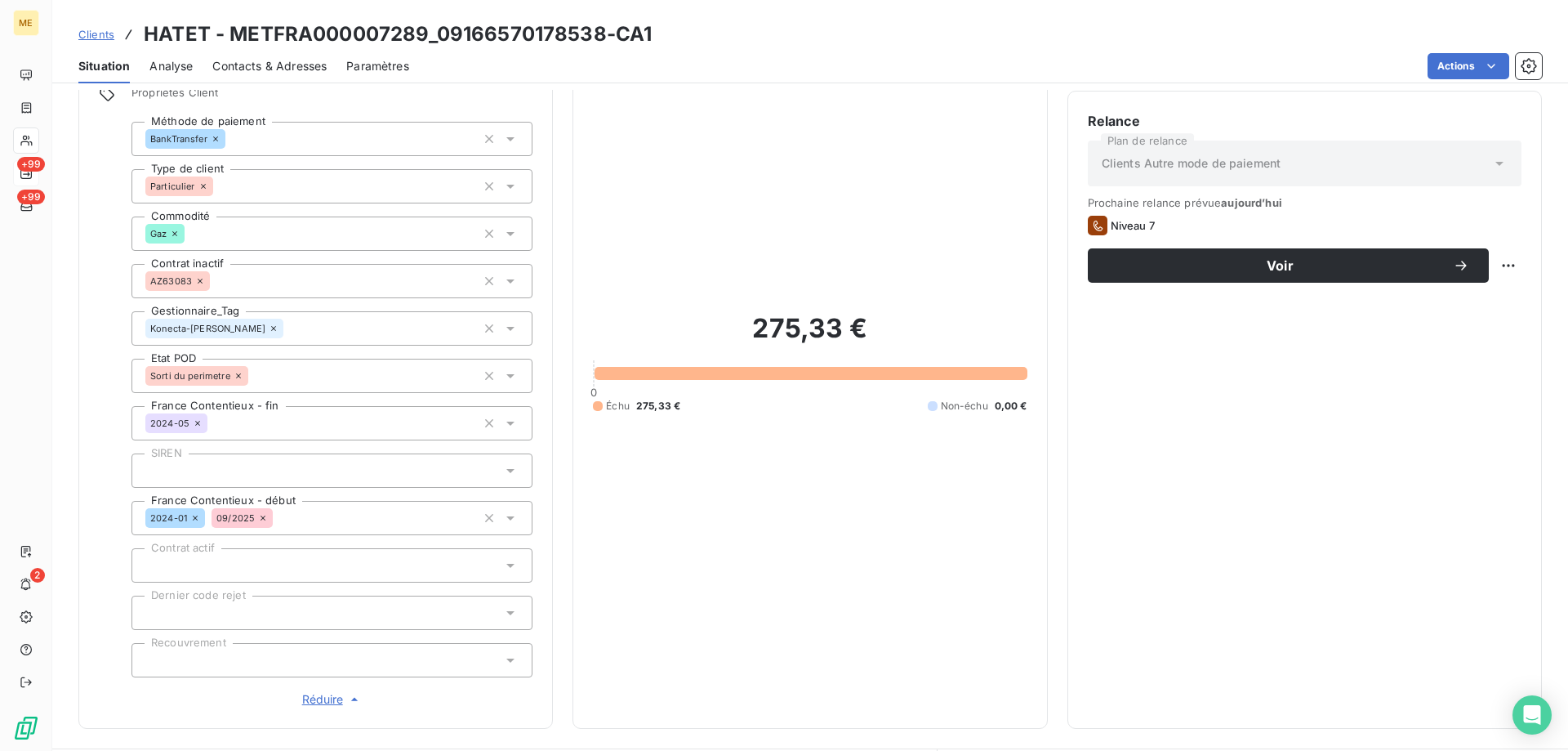
scroll to position [30, 0]
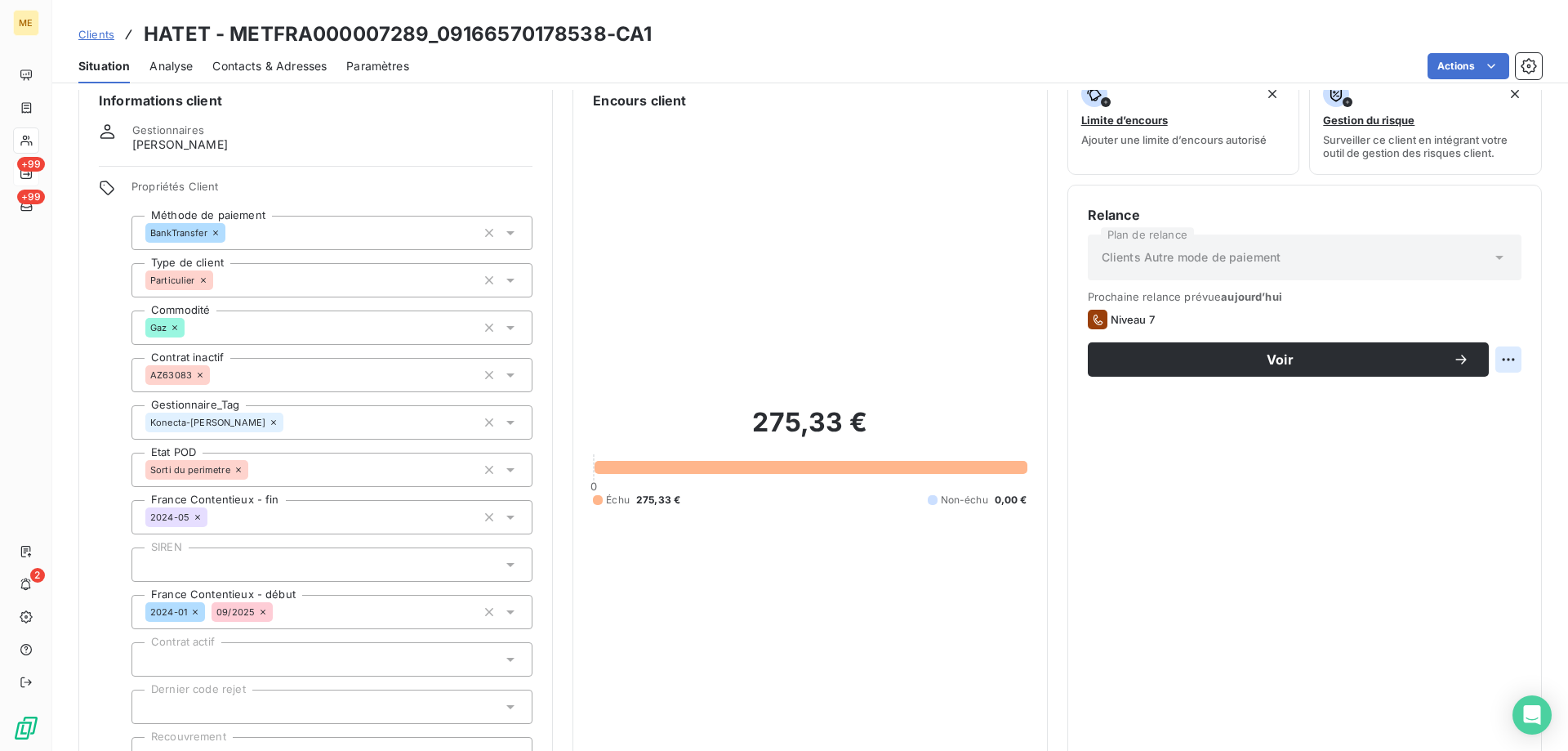
click at [1501, 355] on html "ME +99 +99 2 Clients HATET - METFRA000007289_09166570178538-CA1 Situation Analy…" at bounding box center [784, 457] width 1568 height 915
click at [1482, 394] on div "Replanifier cette action" at bounding box center [1429, 395] width 146 height 26
select select "9"
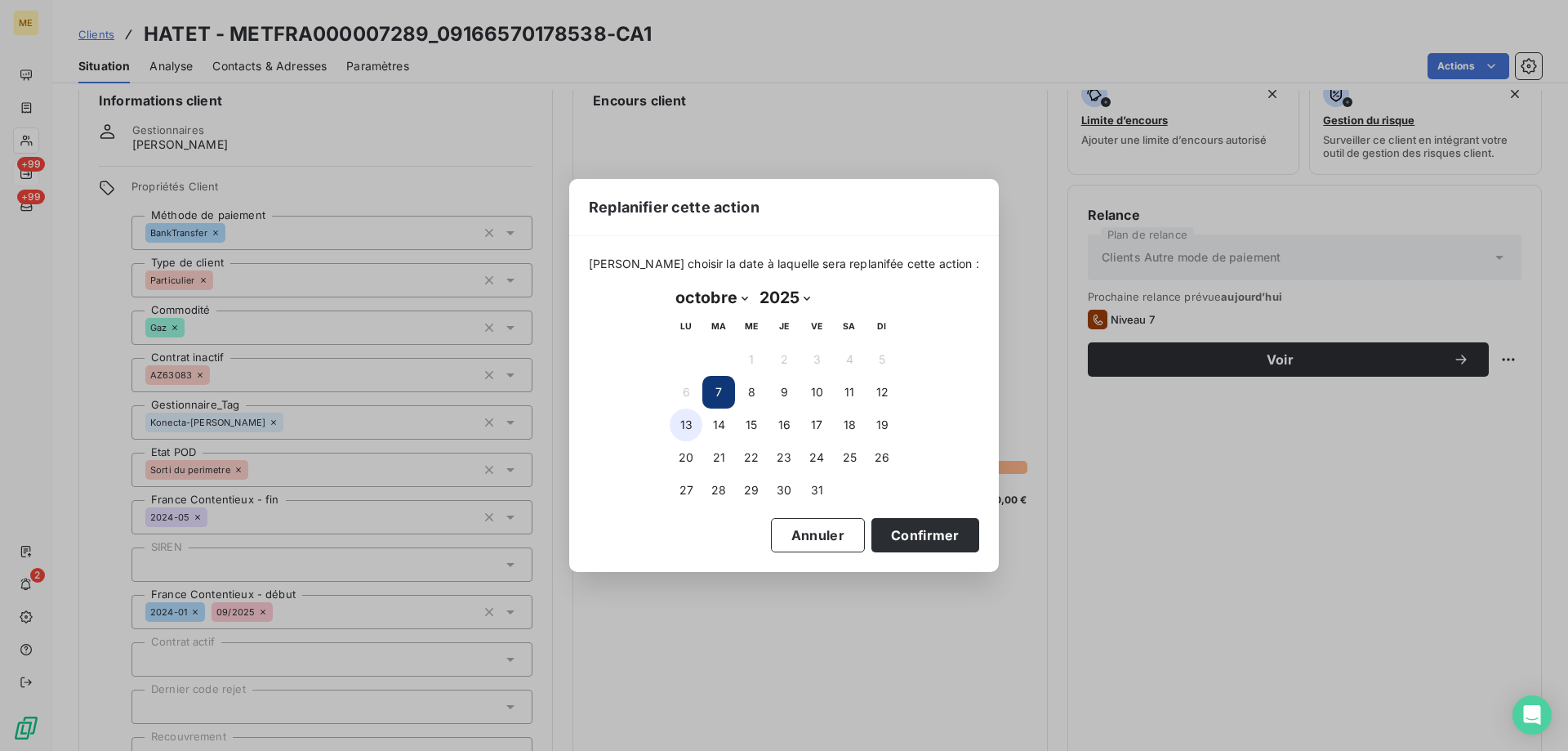
click at [683, 429] on button "13" at bounding box center [686, 425] width 33 height 33
click at [935, 533] on button "Confirmer" at bounding box center [925, 534] width 108 height 34
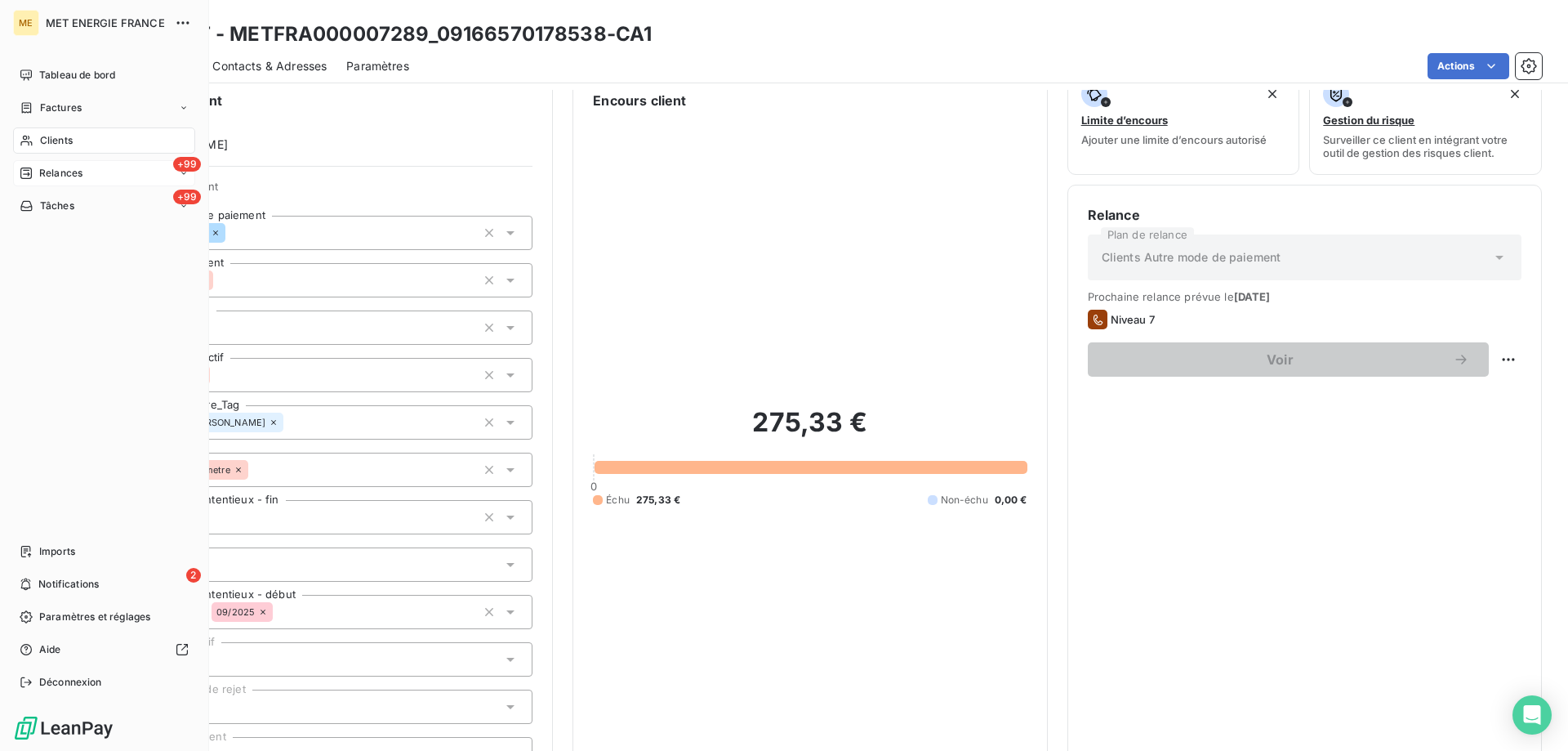
click at [47, 177] on span "Relances" at bounding box center [61, 173] width 43 height 15
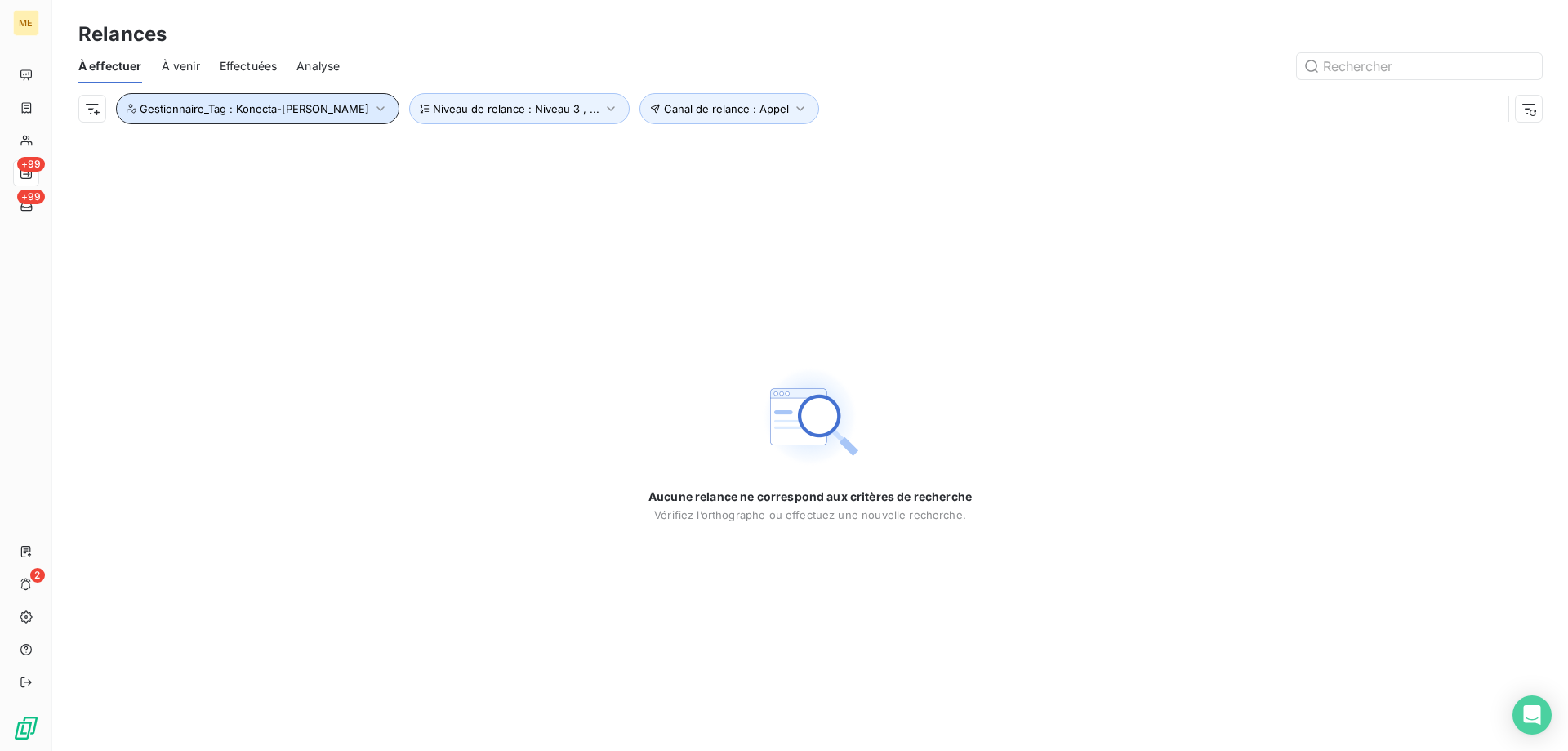
click at [200, 120] on button "Gestionnaire_Tag : Konecta-Sylvain" at bounding box center [257, 109] width 284 height 31
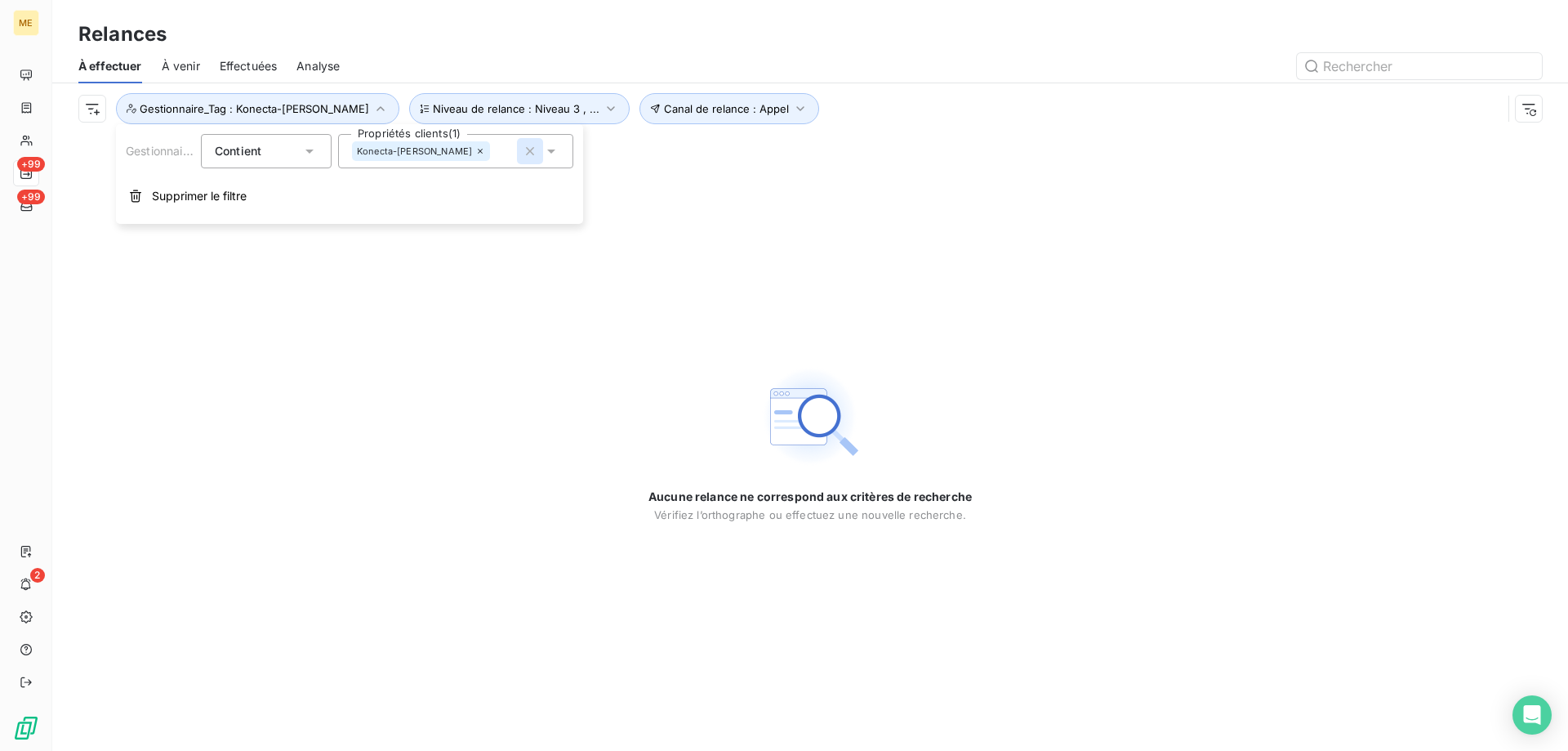
click at [528, 156] on icon "button" at bounding box center [530, 151] width 17 height 17
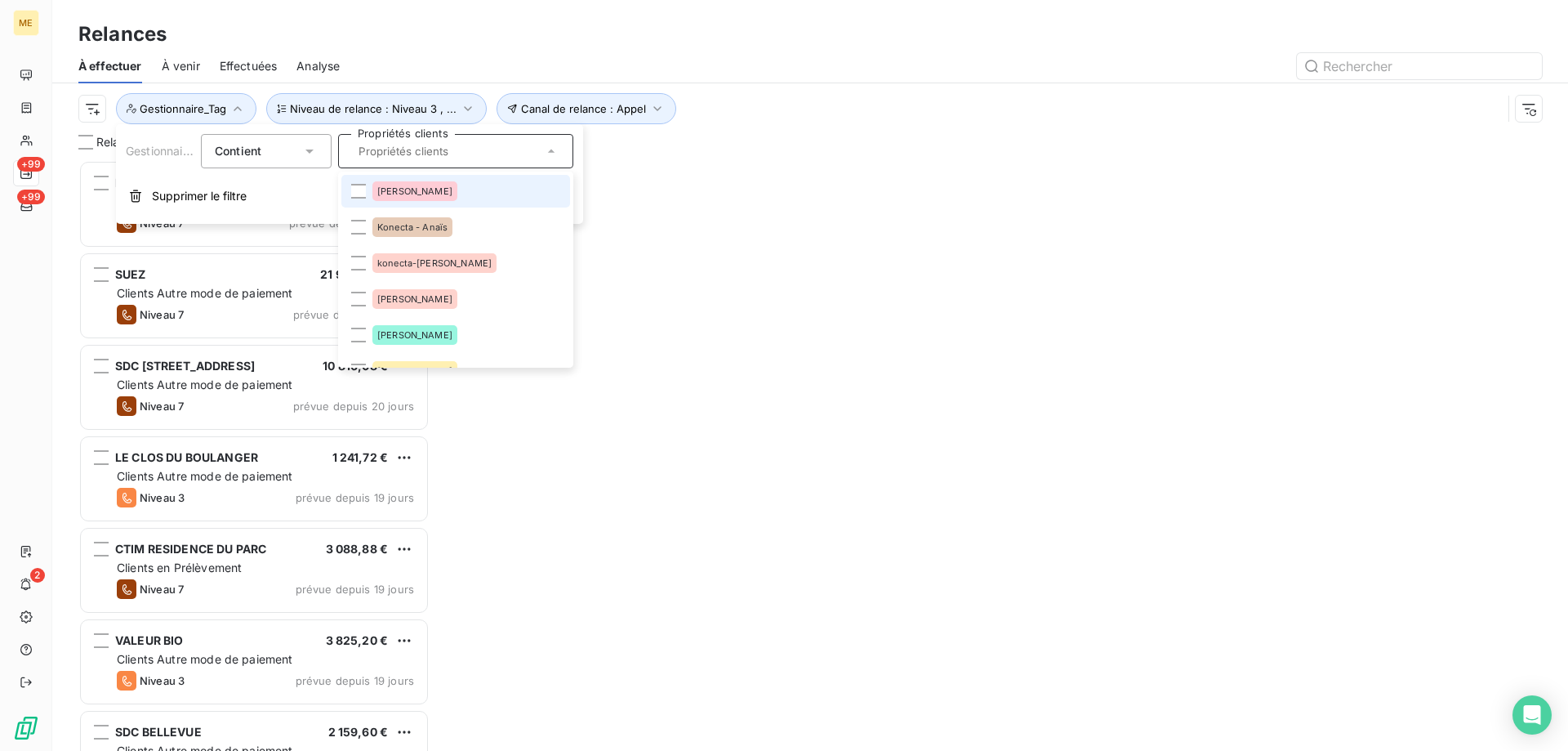
scroll to position [579, 339]
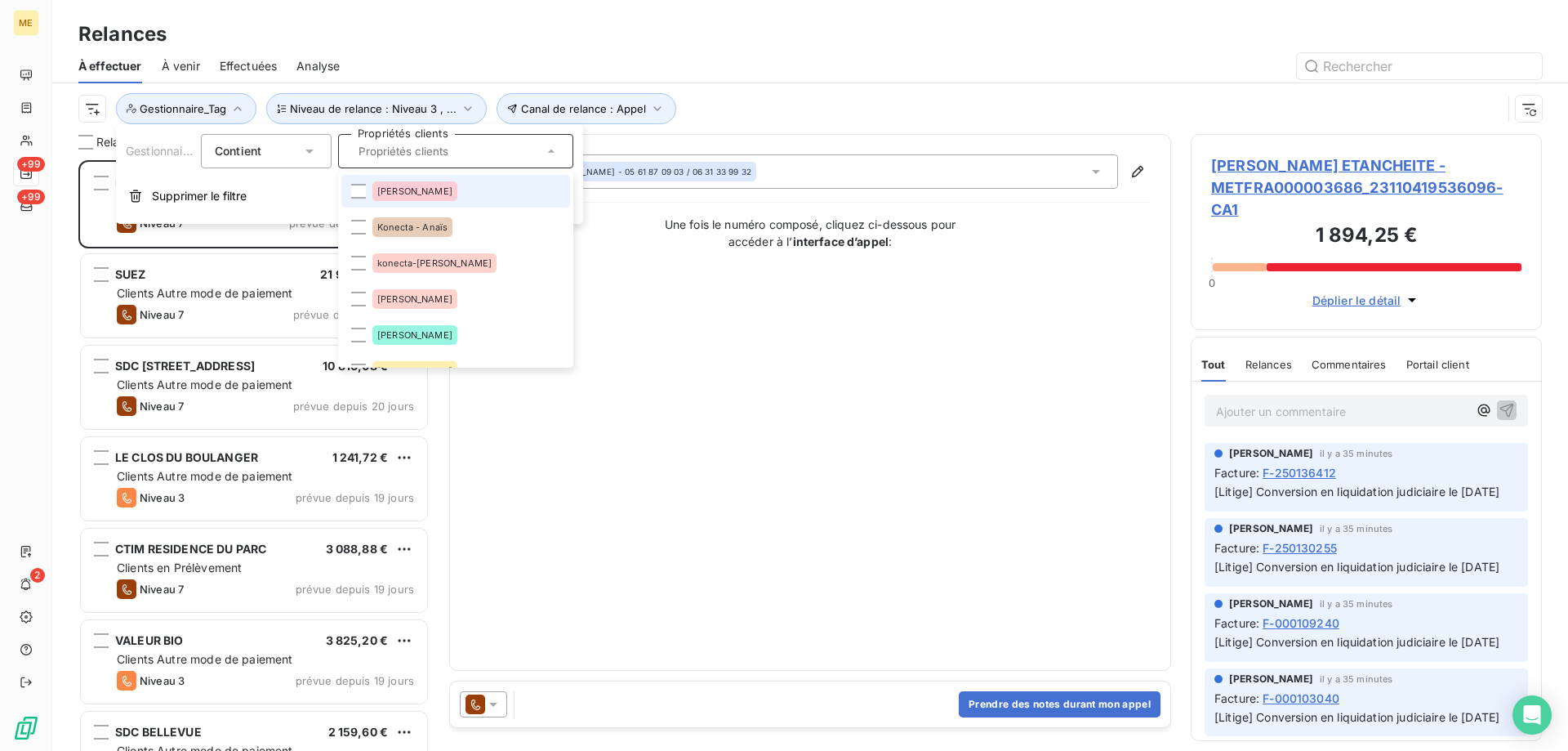
click at [799, 409] on div "Contact : FRANCK LAFONT - 05 61 87 09 03 / 06 31 33 99 32 Une fois le numéro co…" at bounding box center [810, 402] width 681 height 496
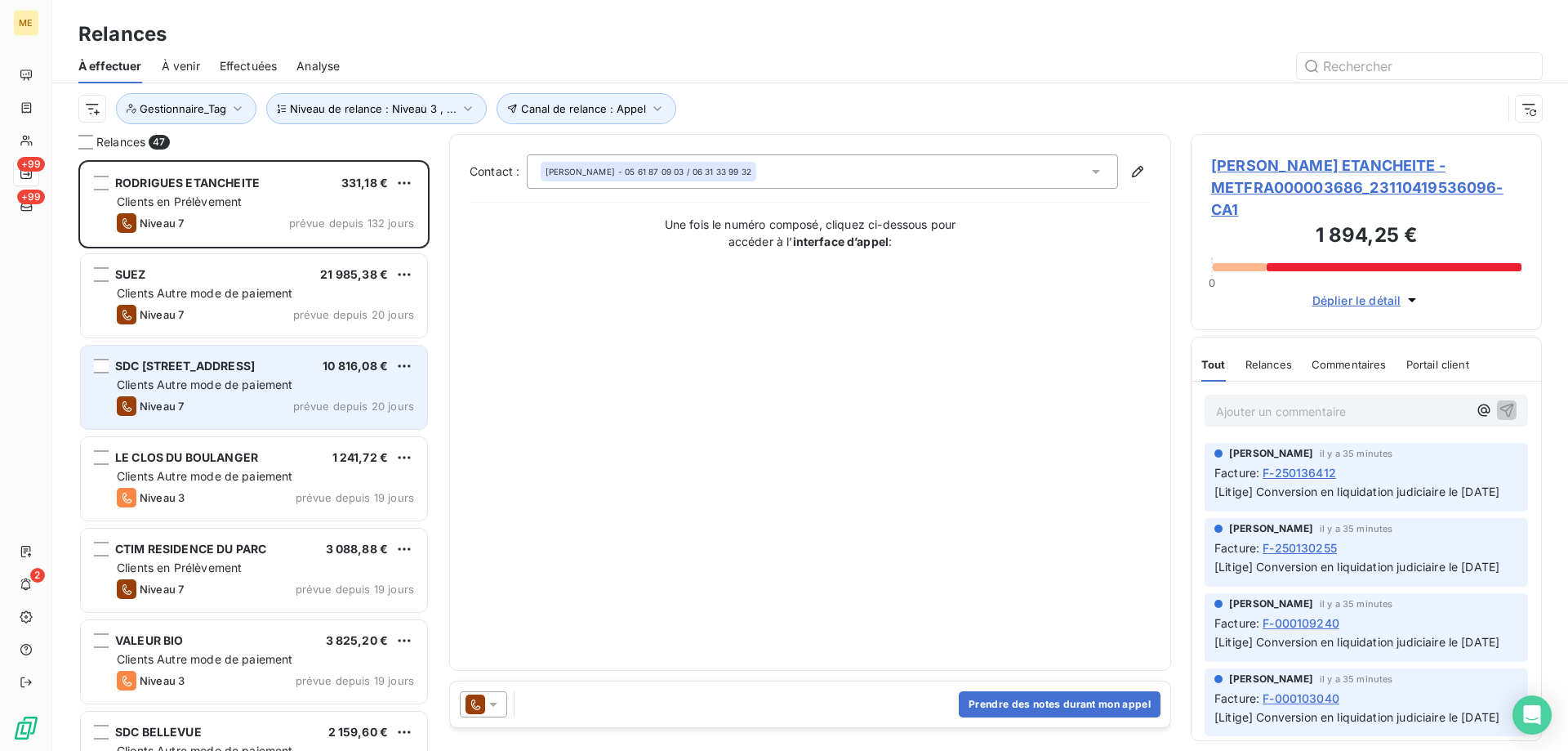
click at [236, 389] on span "Clients Autre mode de paiement" at bounding box center [204, 385] width 177 height 14
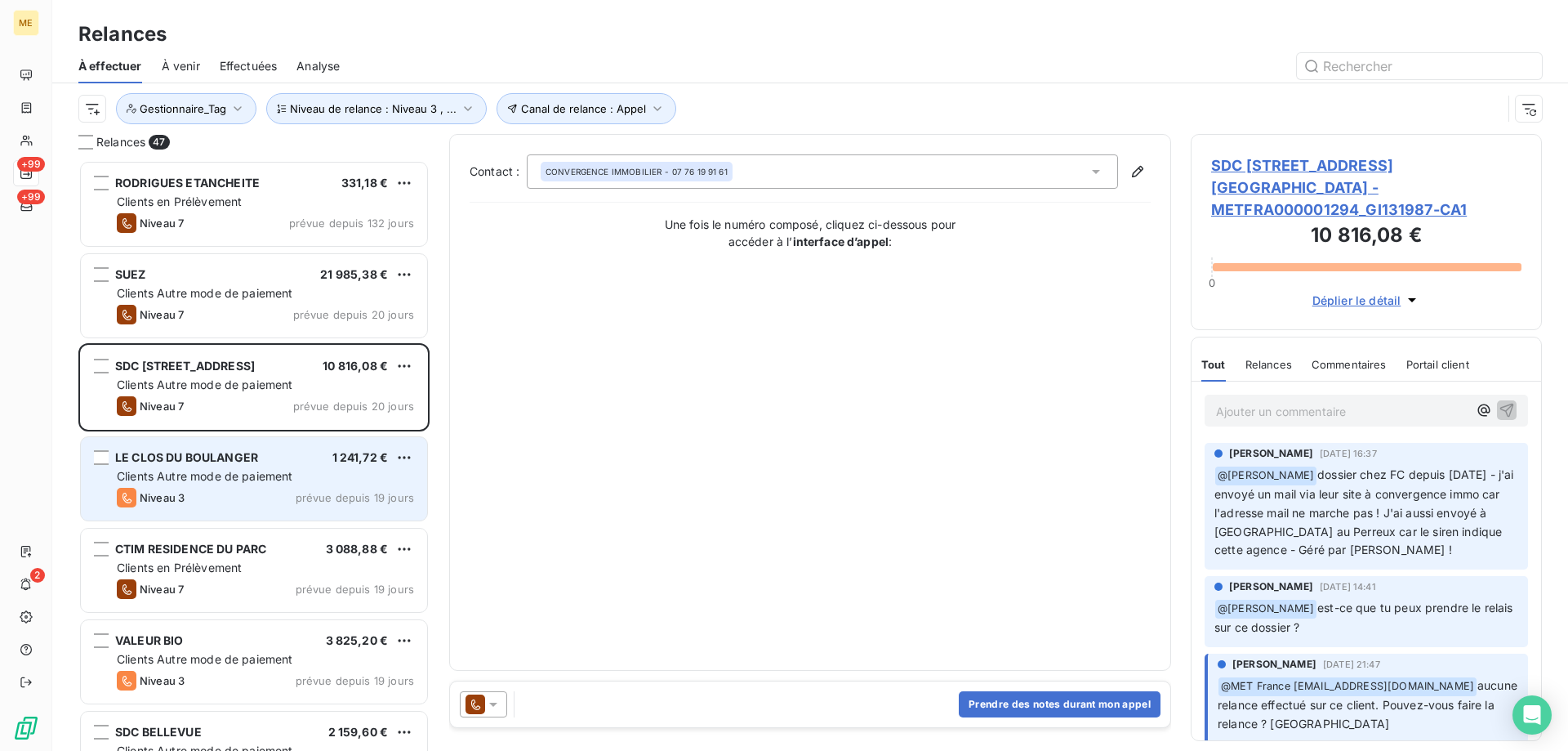
click at [217, 485] on div "LE CLOS DU BOULANGER 1 241,72 € Clients Autre mode de paiement Niveau 3 prévue …" at bounding box center [254, 479] width 346 height 84
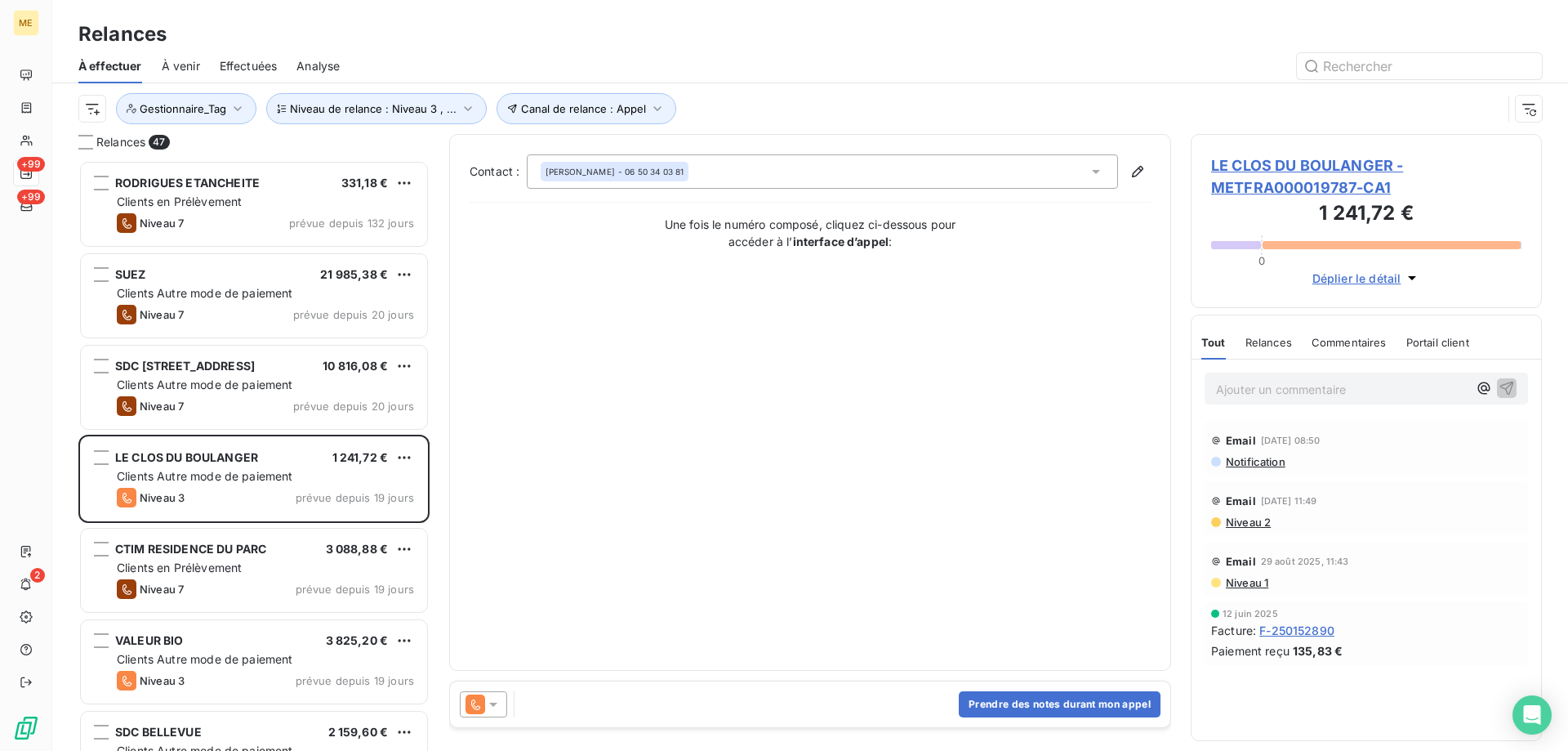
click at [1223, 161] on span "LE CLOS DU BOULANGER - METFRA000019787-CA1" at bounding box center [1365, 176] width 310 height 44
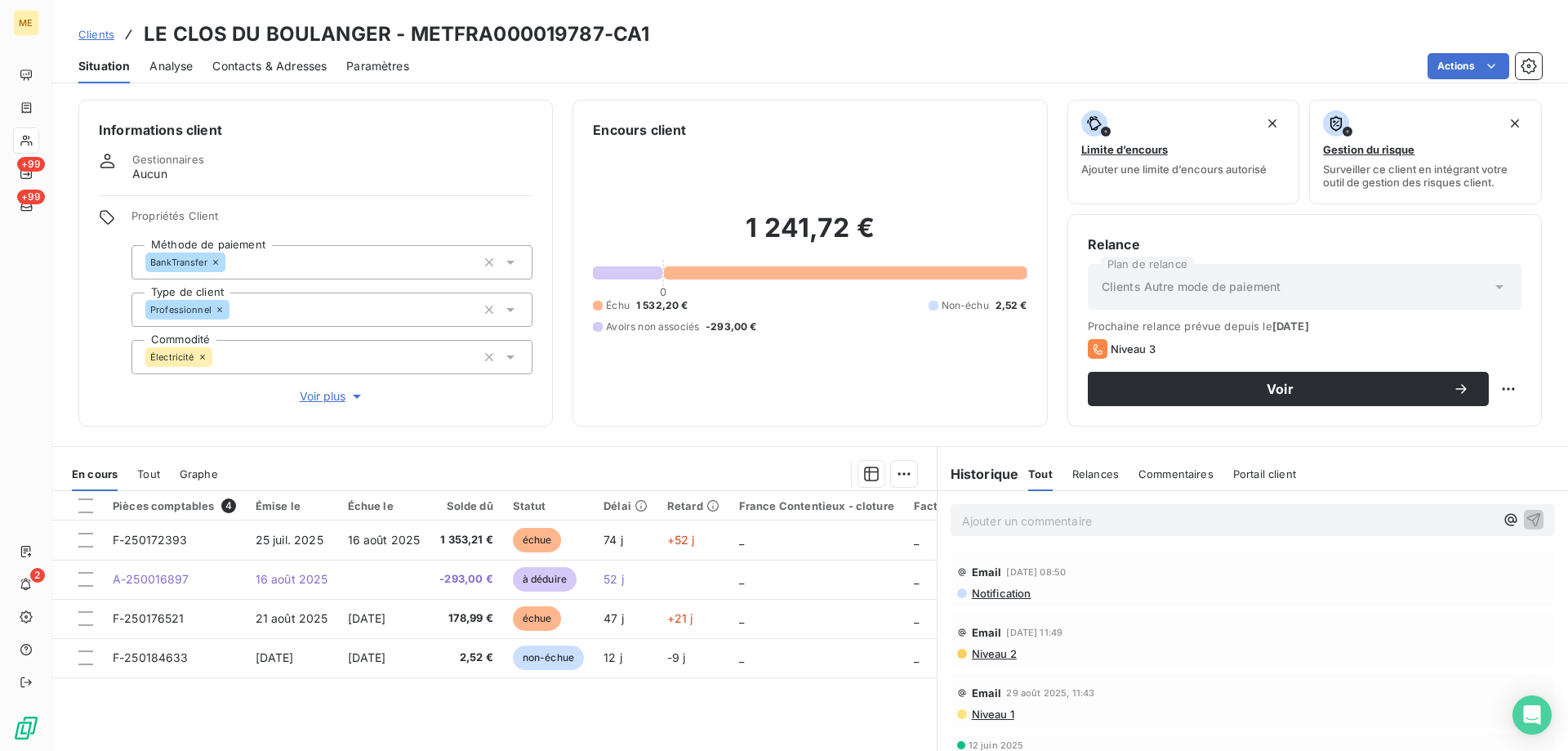
click at [322, 388] on span "Voir plus" at bounding box center [332, 396] width 65 height 17
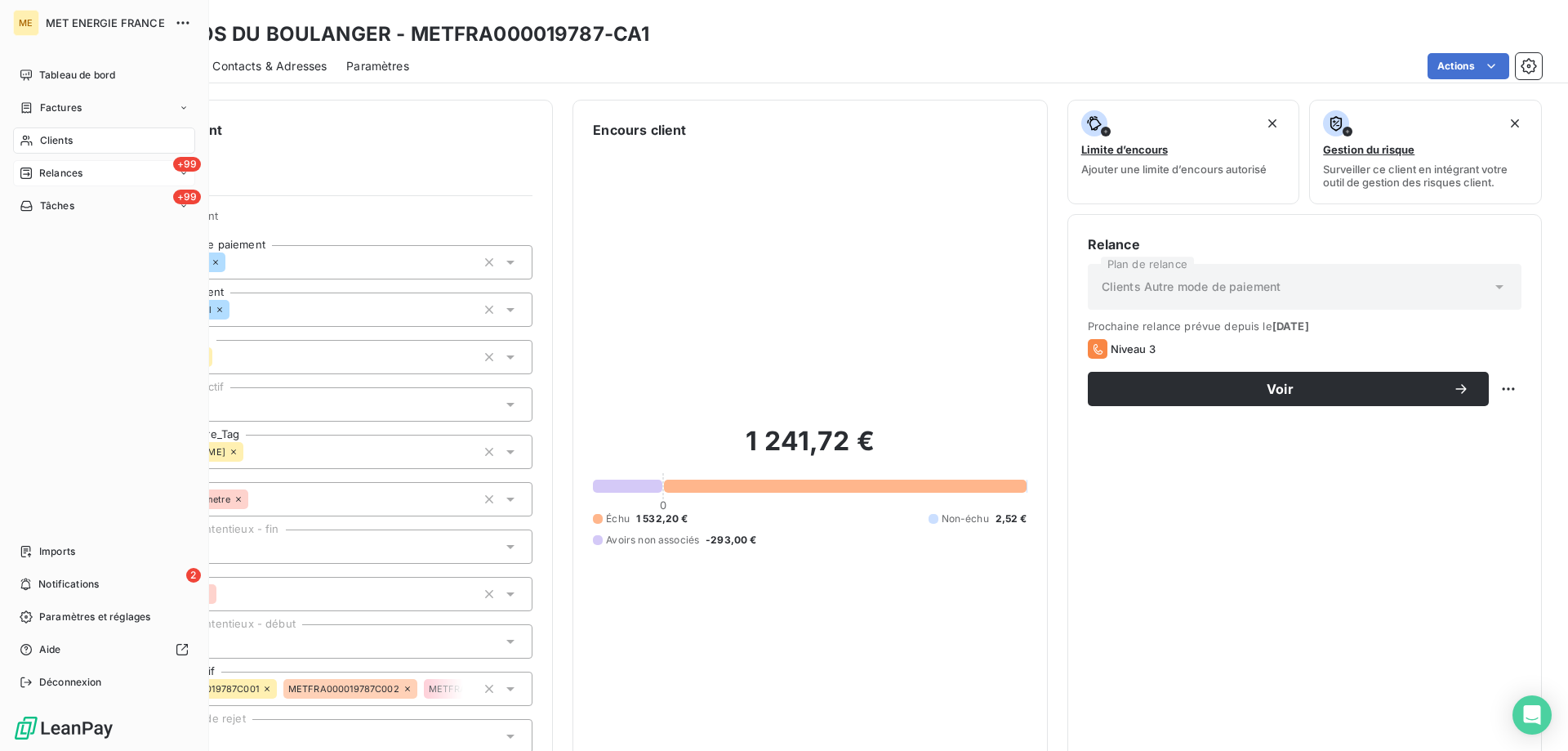
click at [49, 173] on span "Relances" at bounding box center [61, 173] width 43 height 15
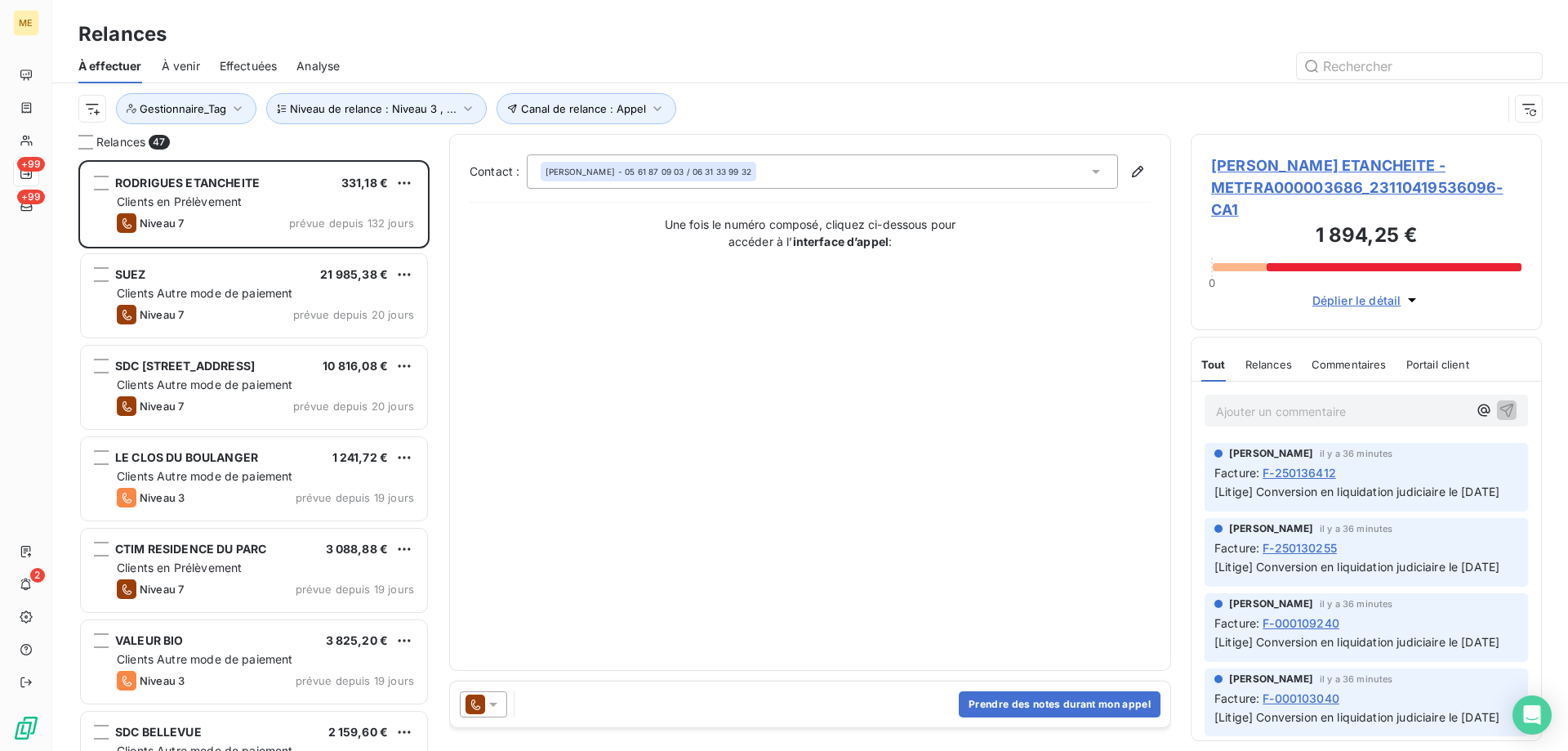
scroll to position [579, 339]
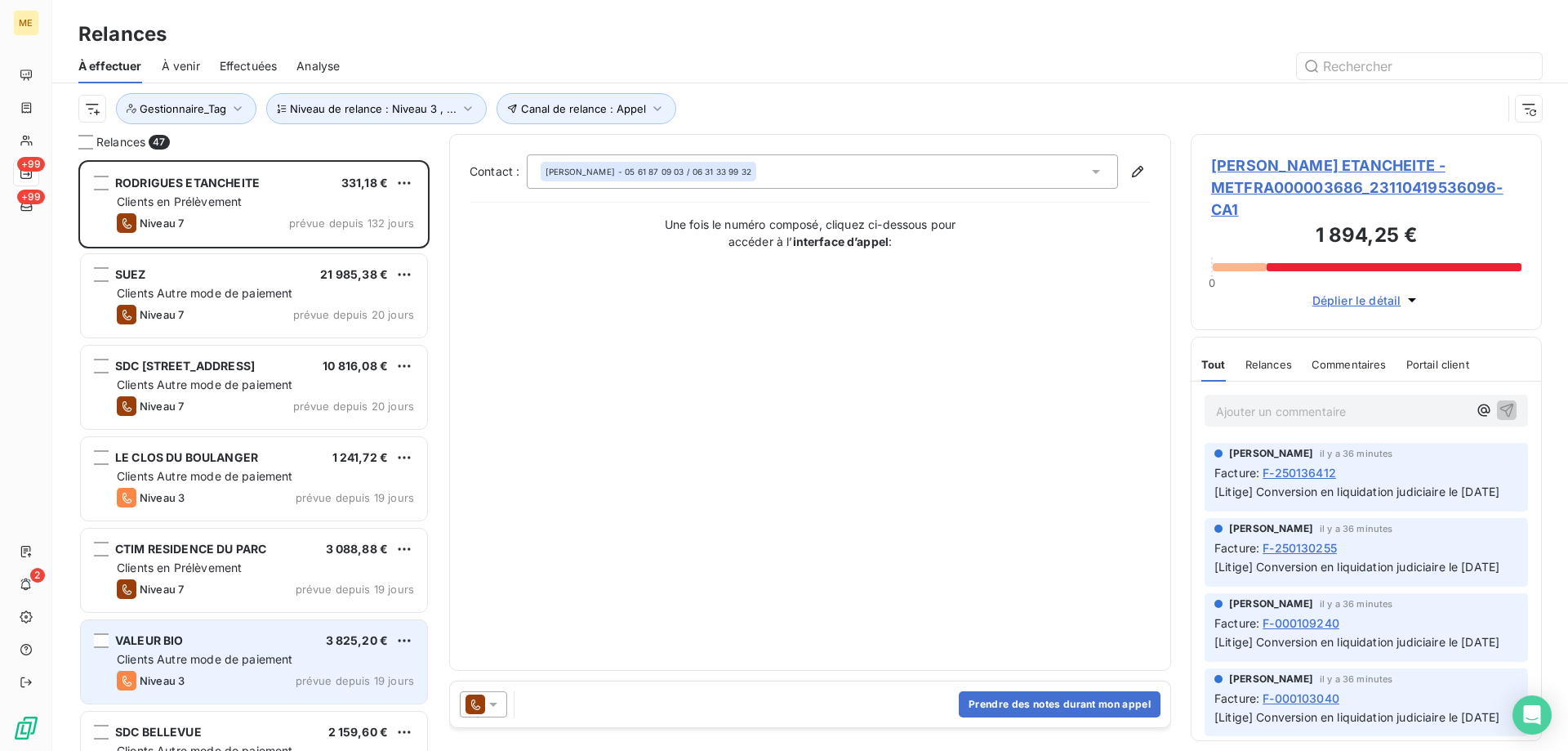
click at [200, 648] on div "VALEUR BIO 3 825,20 € Clients Autre mode de paiement Niveau 3 prévue depuis 19 …" at bounding box center [254, 662] width 346 height 84
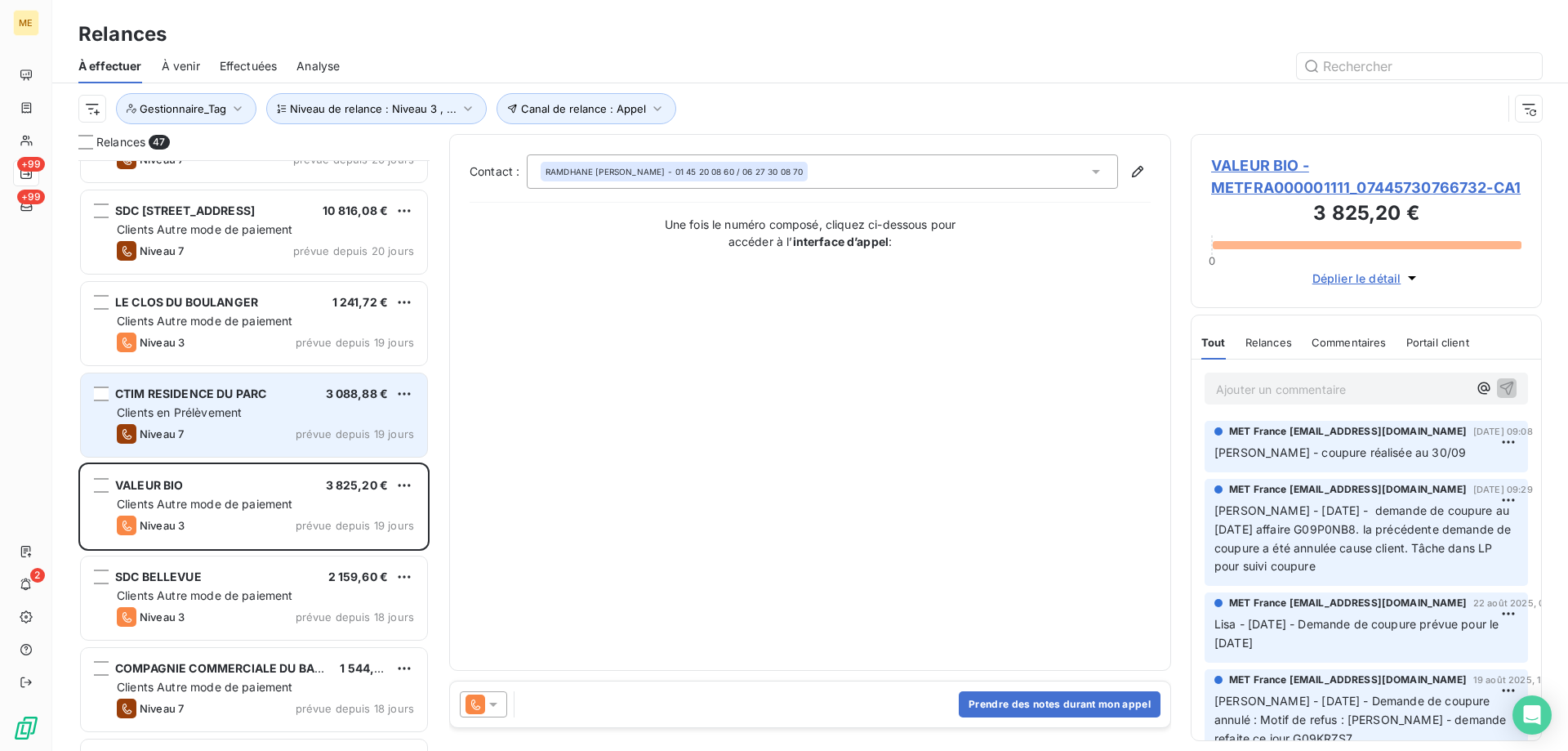
scroll to position [164, 0]
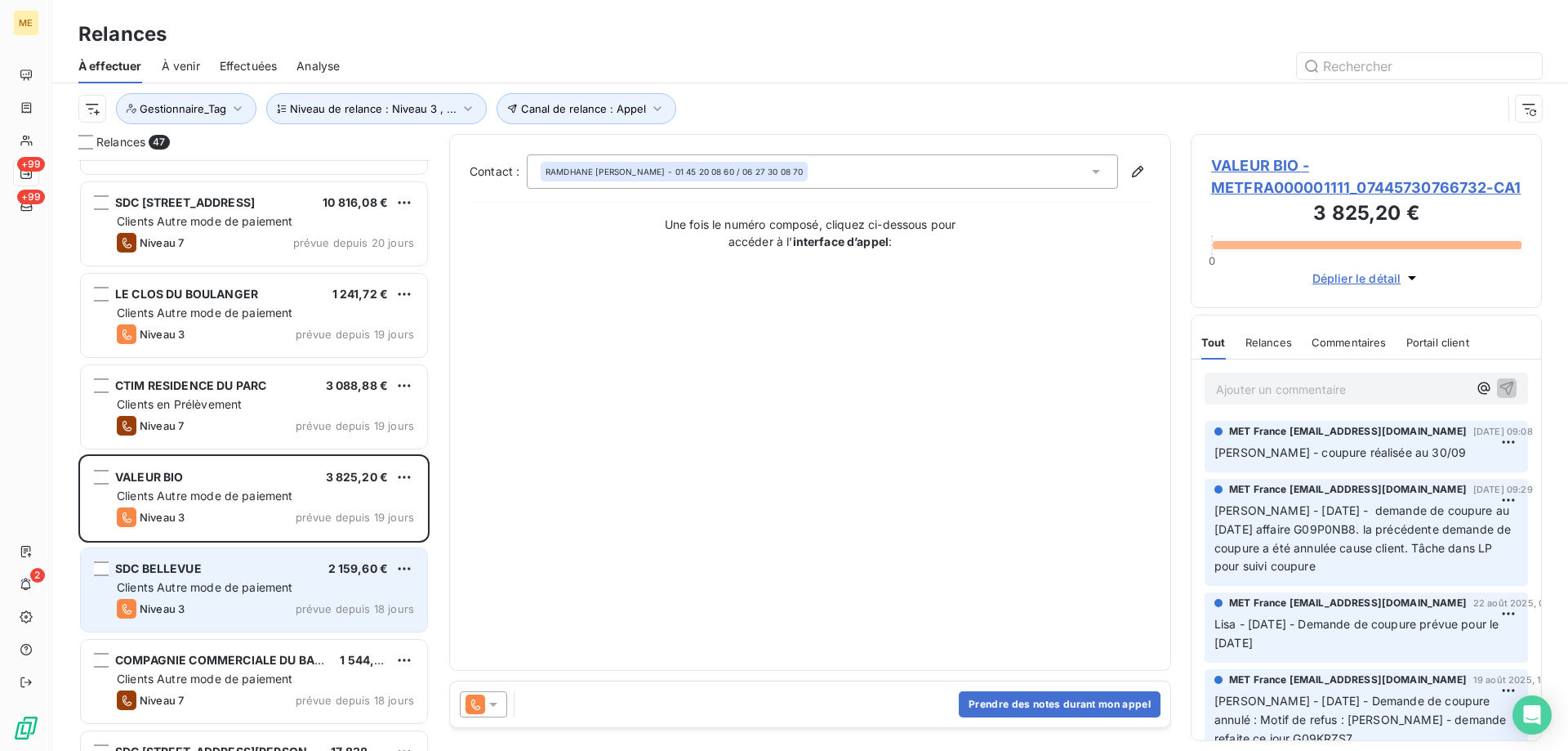
click at [193, 587] on span "Clients Autre mode de paiement" at bounding box center [204, 587] width 177 height 14
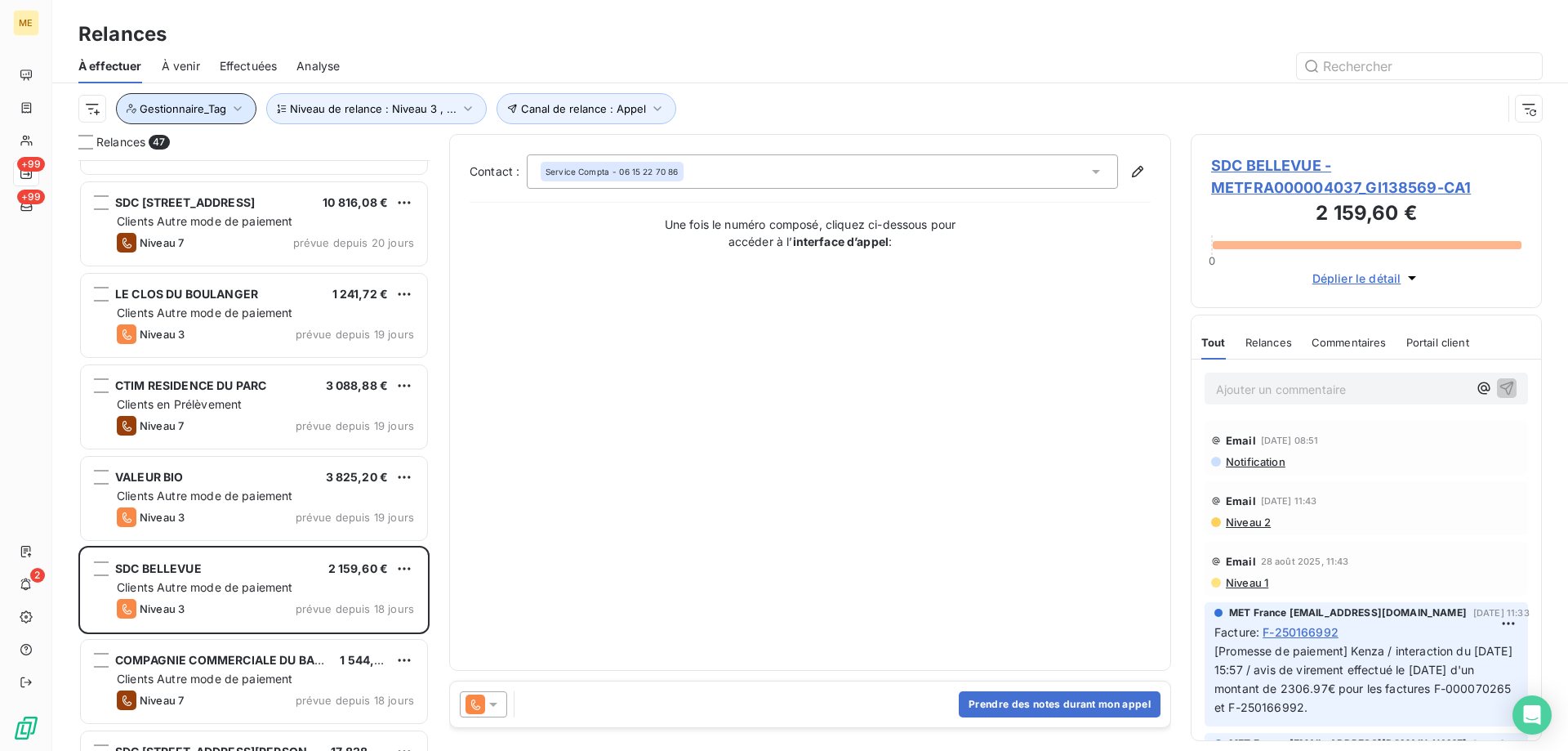
click at [181, 103] on span "Gestionnaire_Tag" at bounding box center [183, 108] width 87 height 13
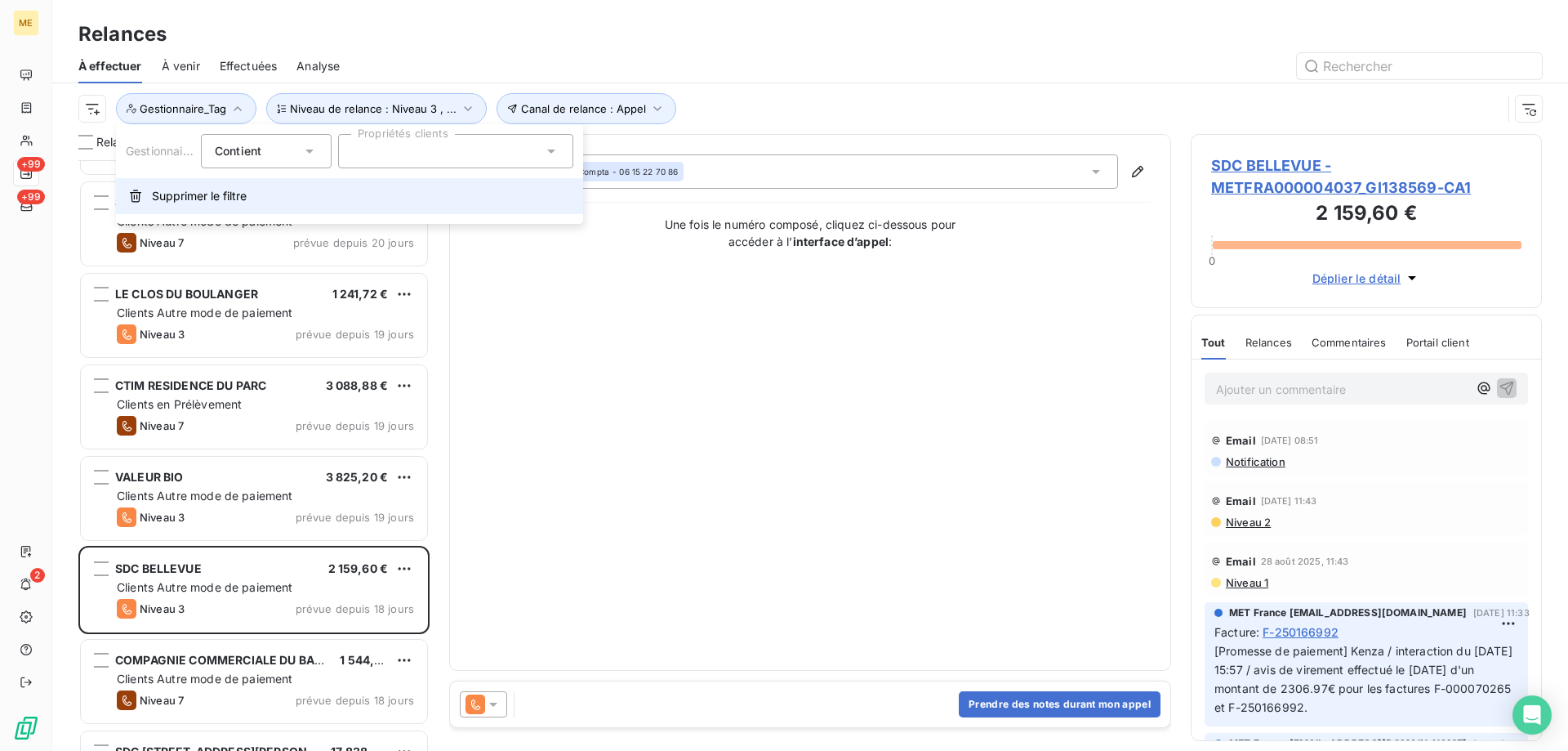
click at [170, 196] on span "Supprimer le filtre" at bounding box center [199, 196] width 95 height 17
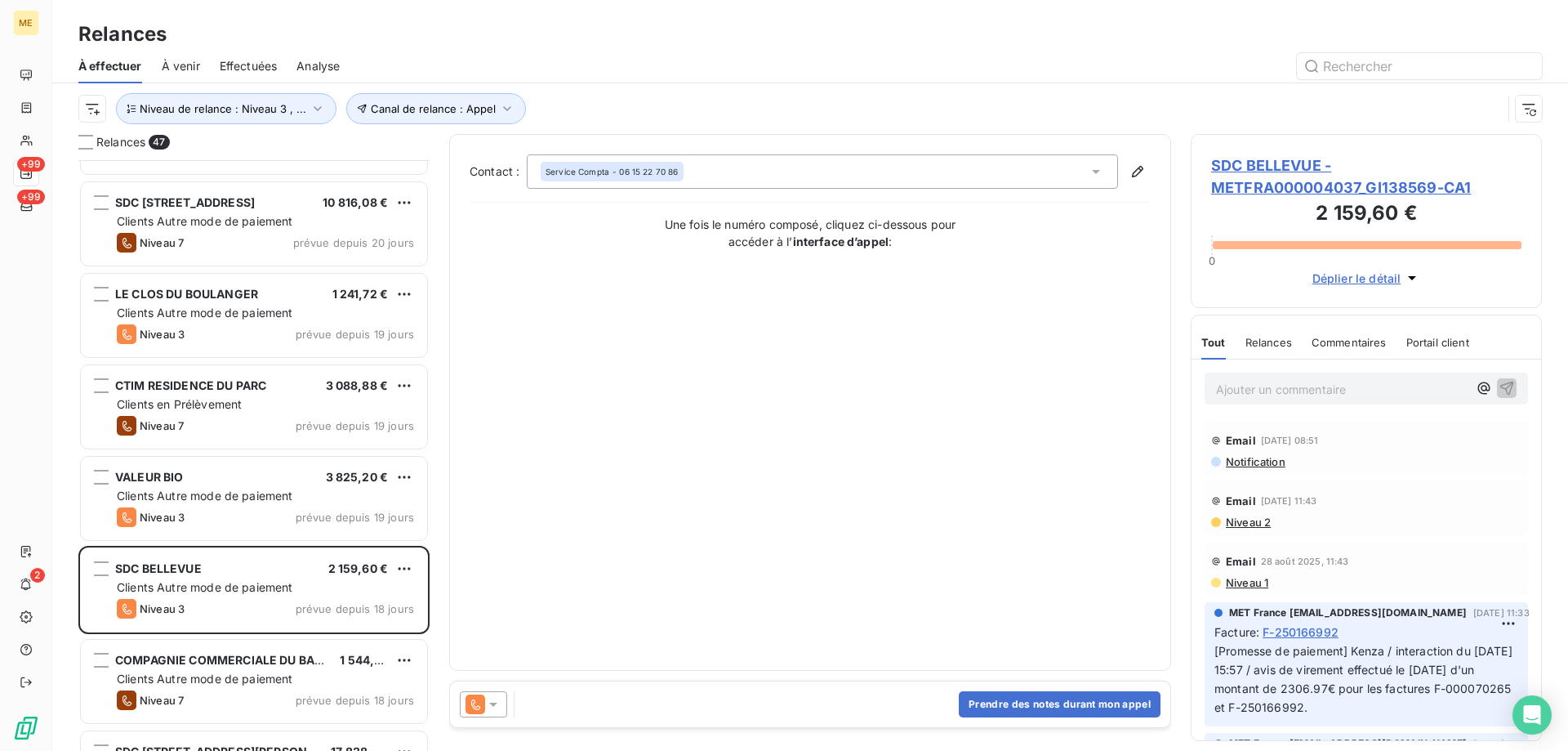
click at [775, 506] on div "Contact : Service Compta - 06 15 22 70 86 Une fois le numéro composé, cliquez c…" at bounding box center [810, 402] width 681 height 496
click at [662, 362] on div "Contact : Service Compta - 06 15 22 70 86 Une fois le numéro composé, cliquez c…" at bounding box center [810, 402] width 681 height 496
click at [1240, 173] on span "SDC BELLEVUE - METFRA000004037_GI138569-CA1" at bounding box center [1365, 176] width 310 height 44
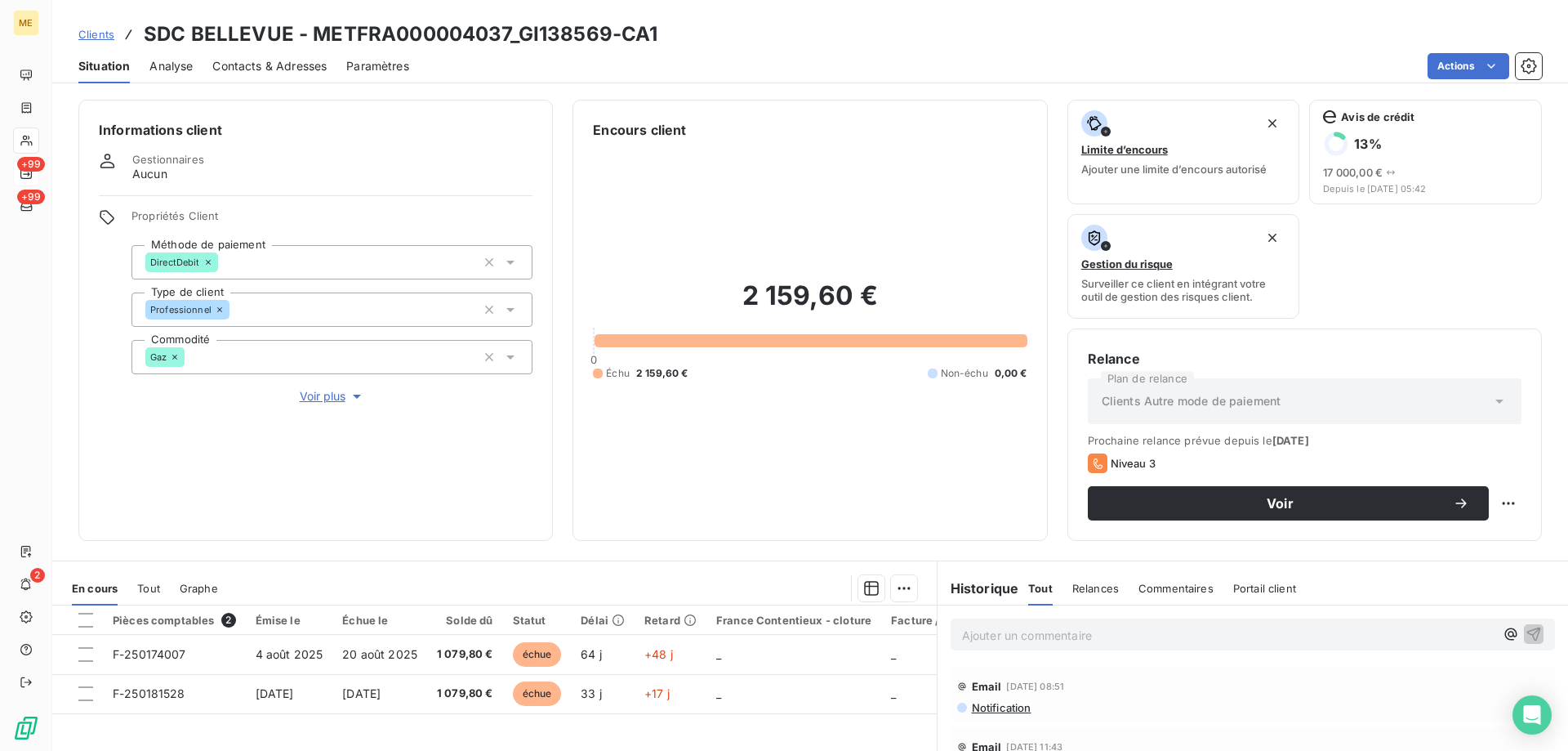
click at [337, 392] on span "Voir plus" at bounding box center [332, 396] width 65 height 17
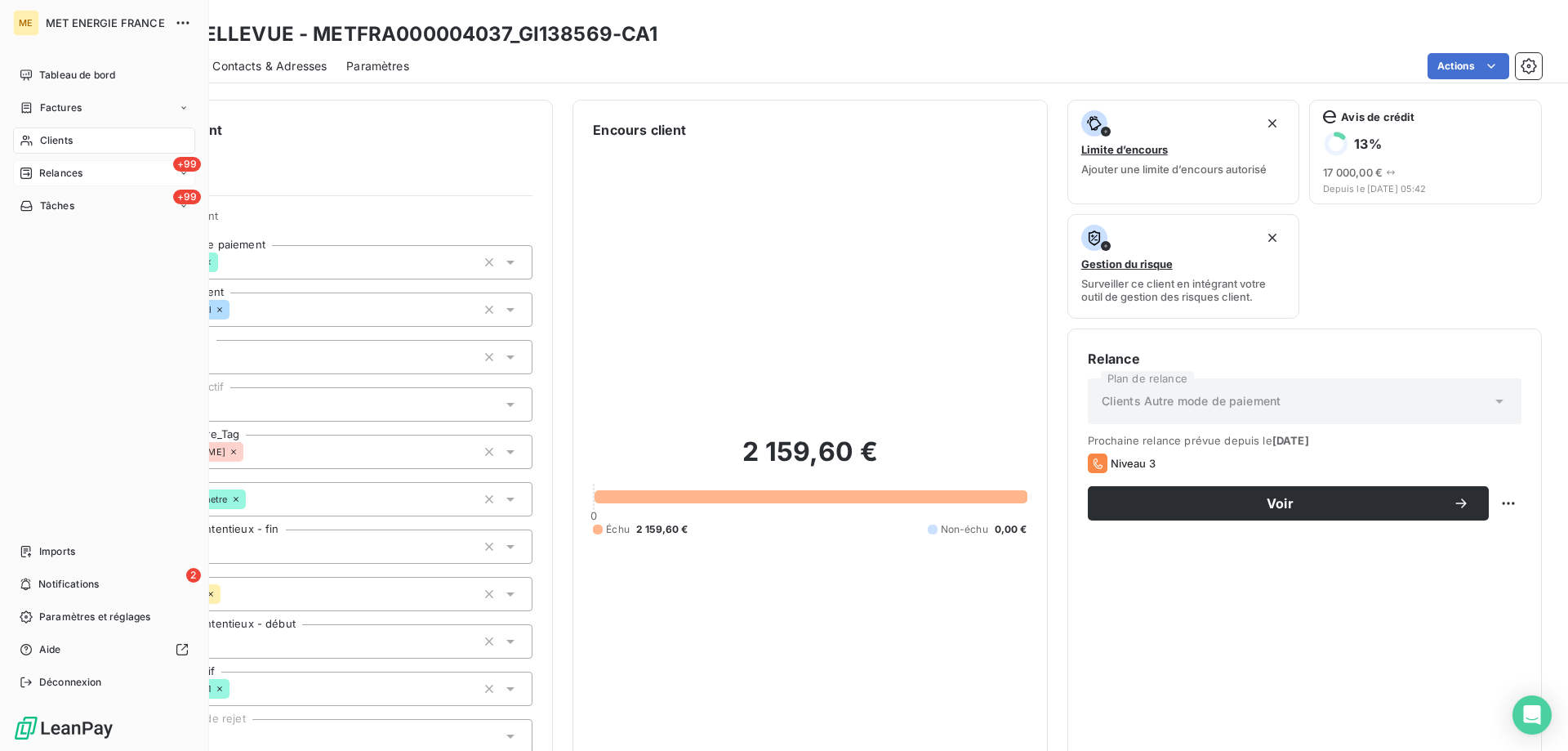
click at [52, 171] on span "Relances" at bounding box center [61, 173] width 43 height 15
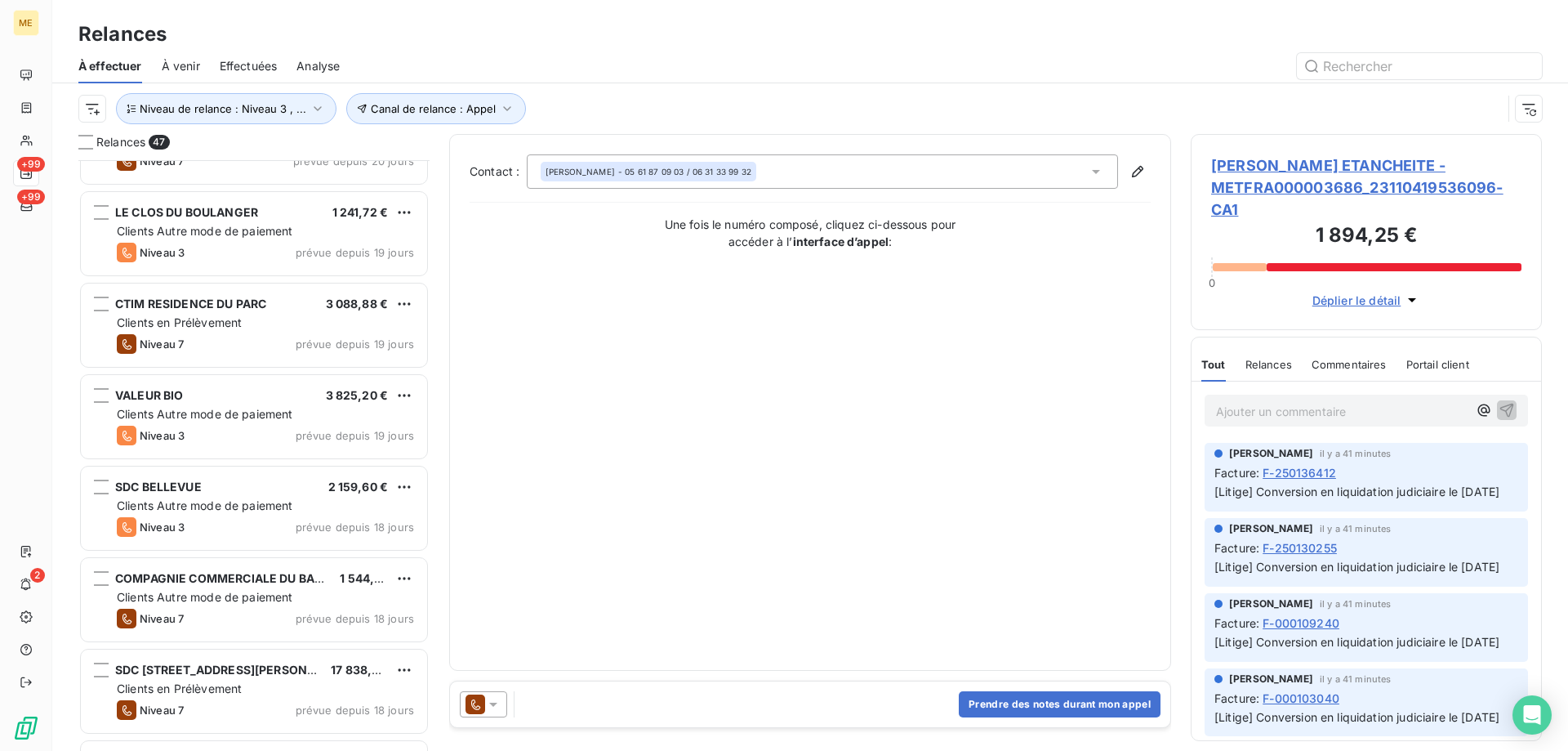
scroll to position [328, 0]
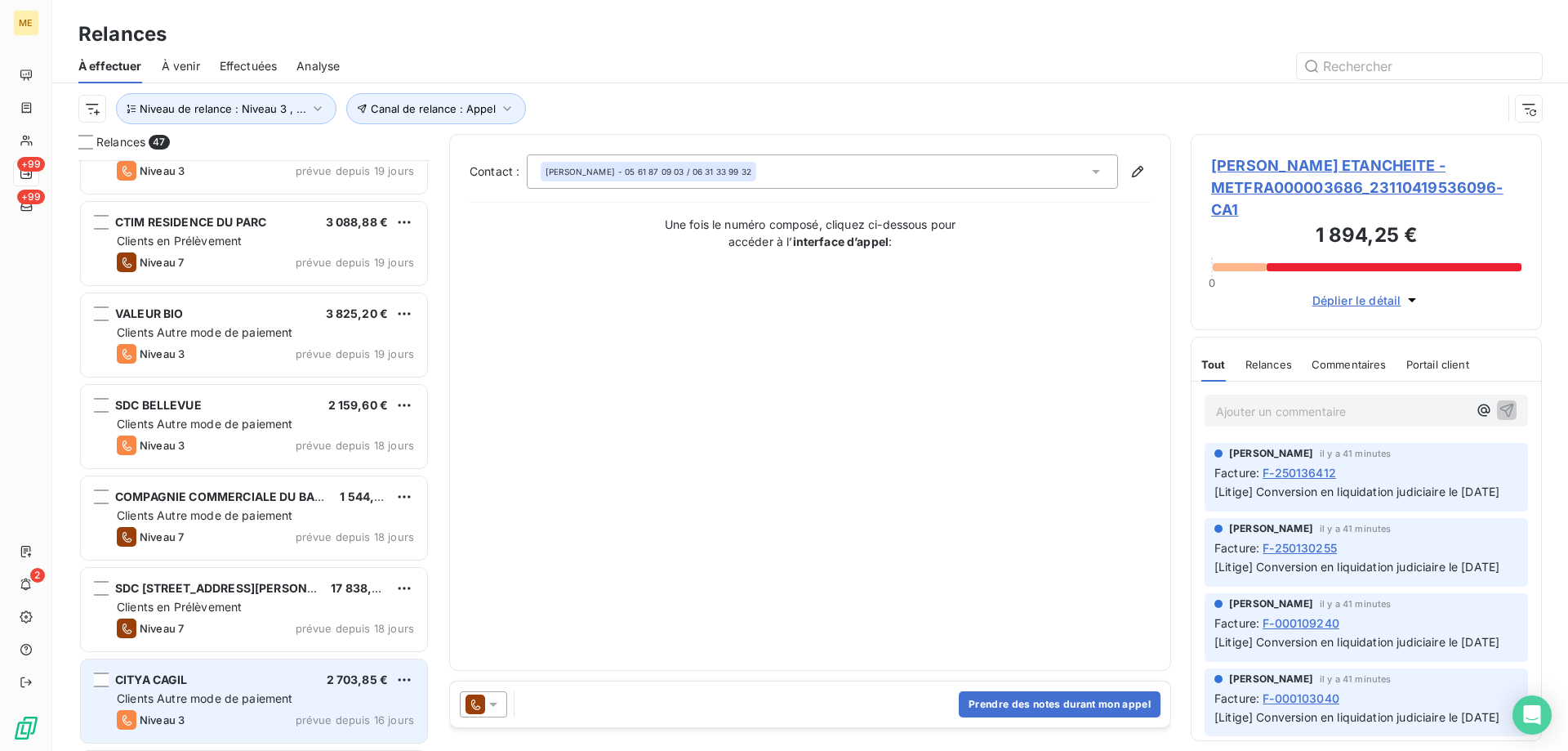
click at [187, 707] on div "CITYA CAGIL 2 703,85 € Clients Autre mode de paiement Niveau 3 prévue depuis 16…" at bounding box center [254, 701] width 346 height 84
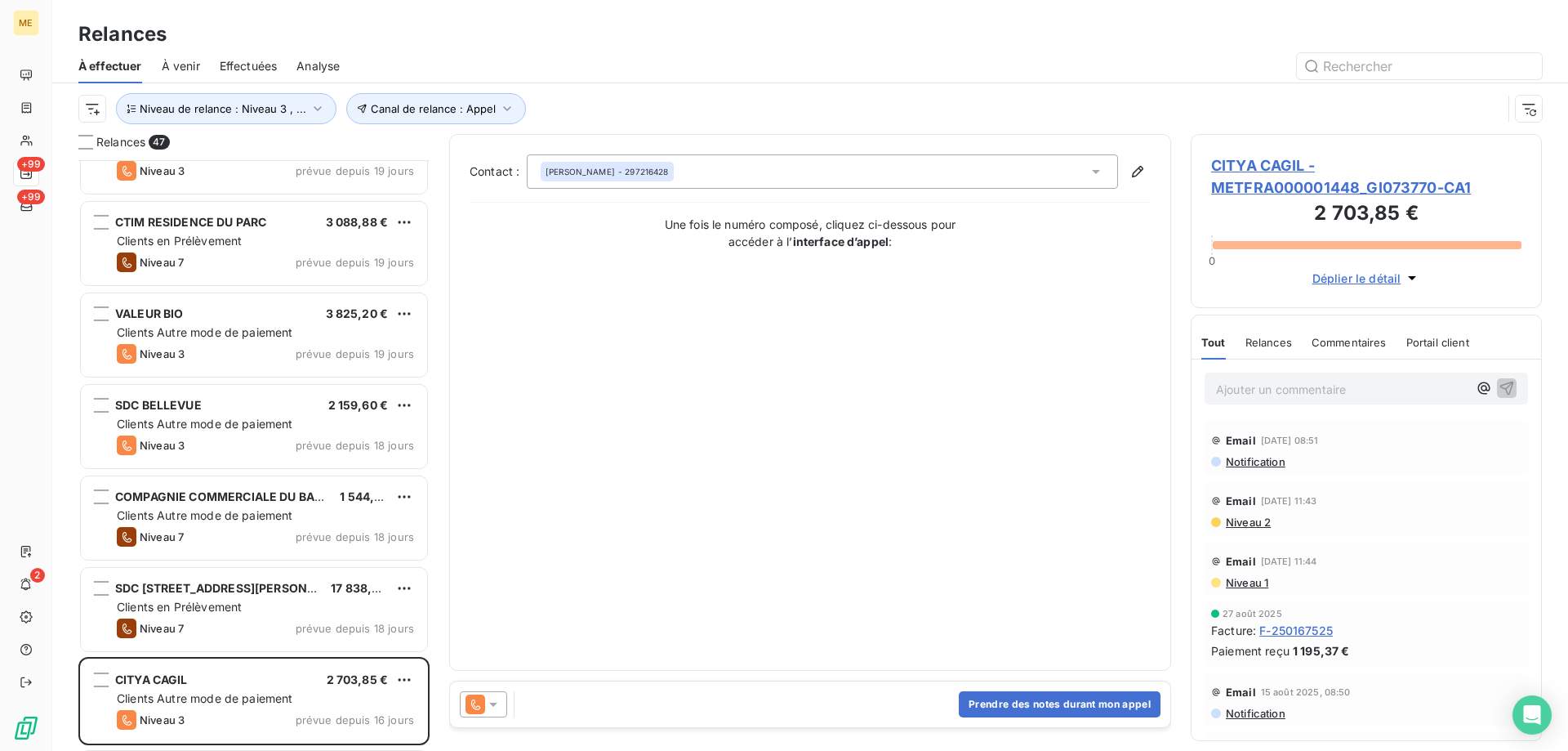
click at [1242, 164] on span "CITYA CAGIL - METFRA000001448_GI073770-CA1" at bounding box center [1365, 176] width 310 height 44
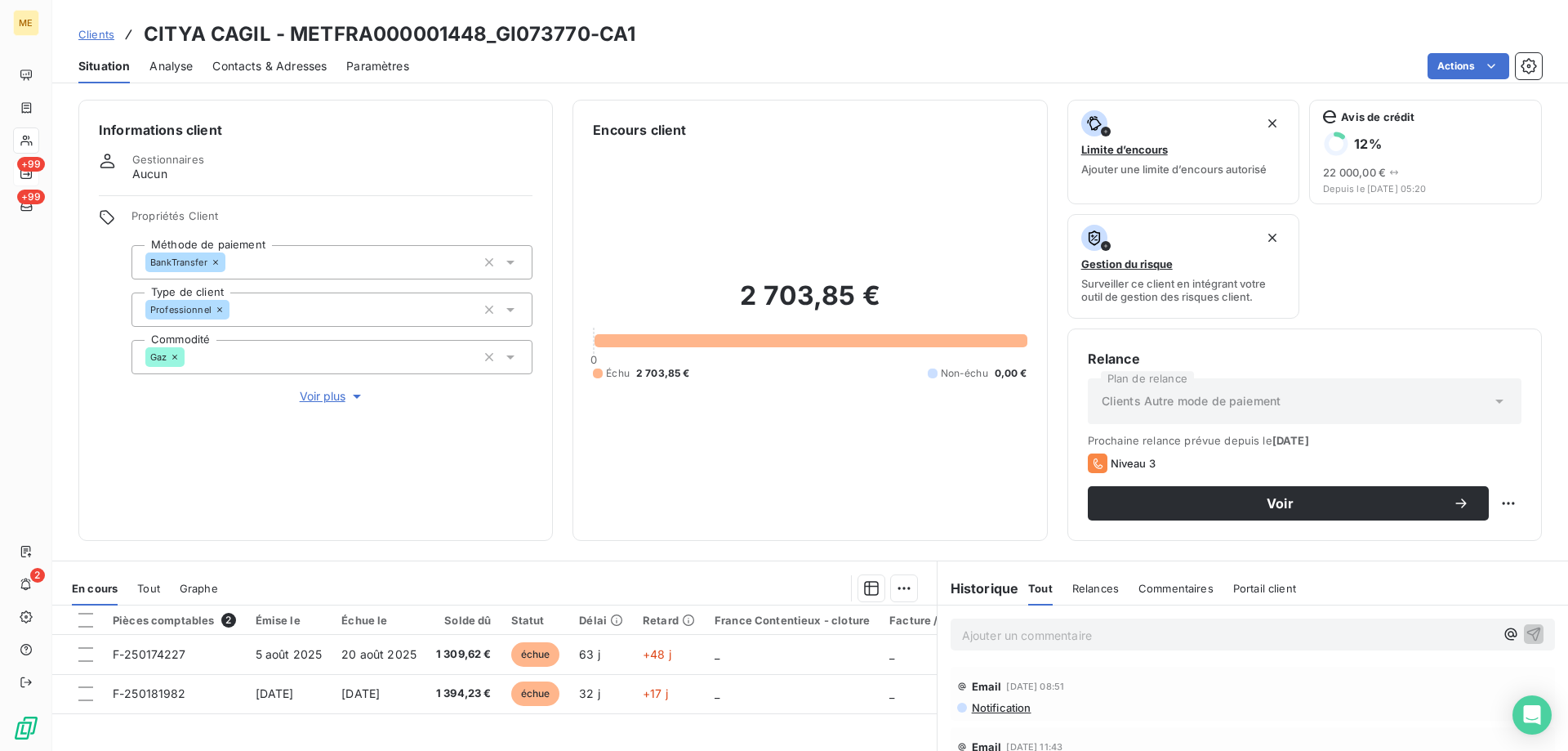
click at [319, 388] on span "Voir plus" at bounding box center [332, 396] width 65 height 17
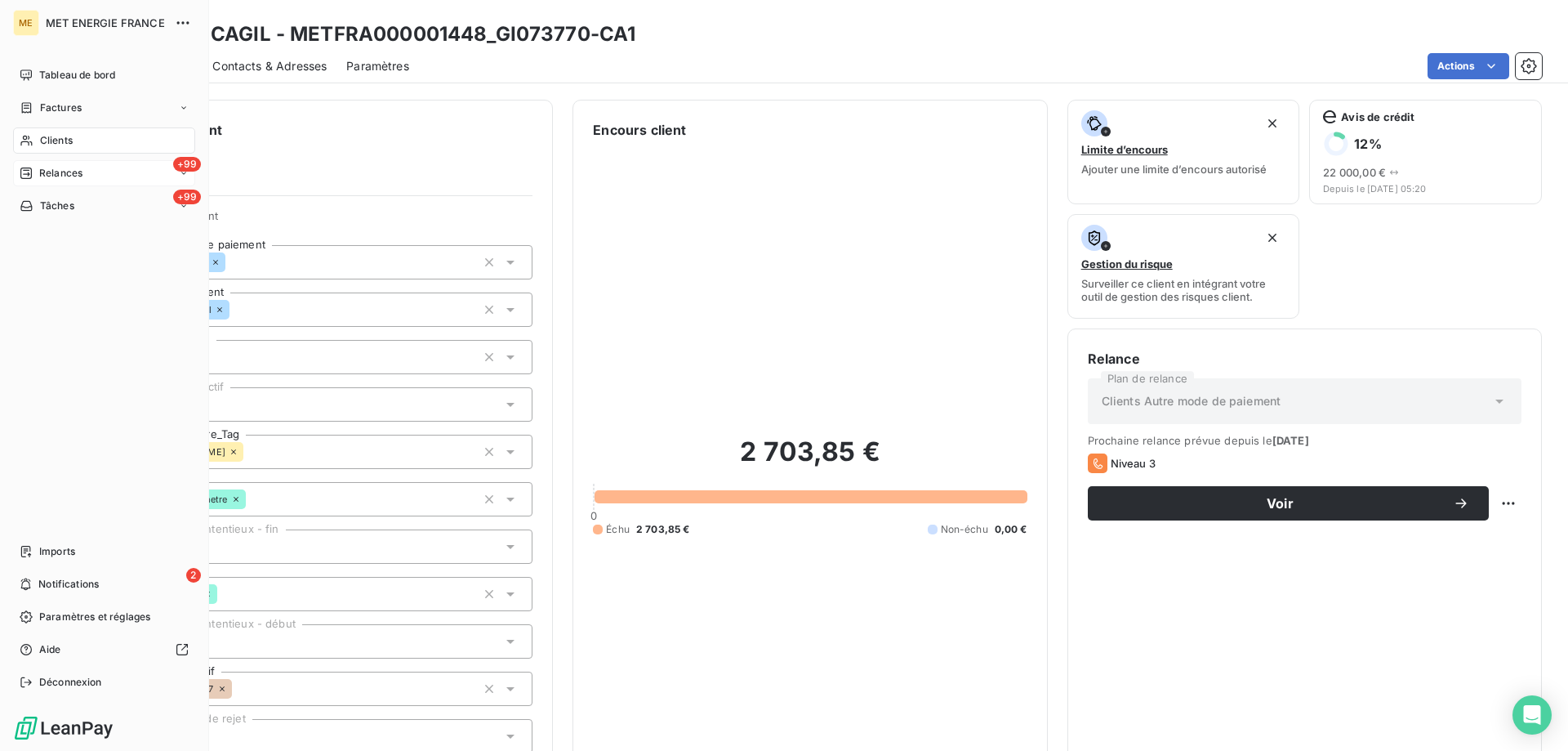
click at [32, 171] on icon at bounding box center [25, 172] width 11 height 11
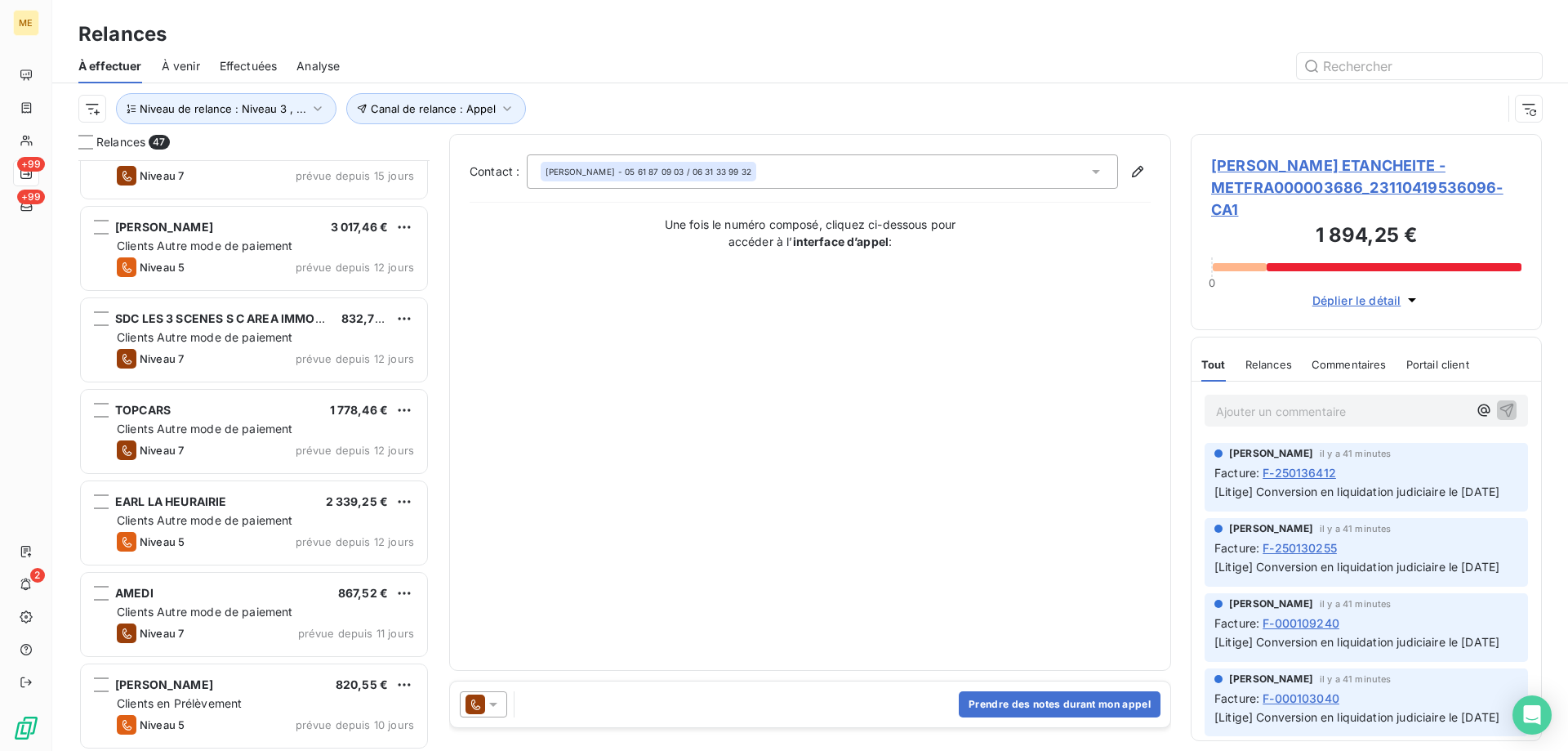
scroll to position [1063, 0]
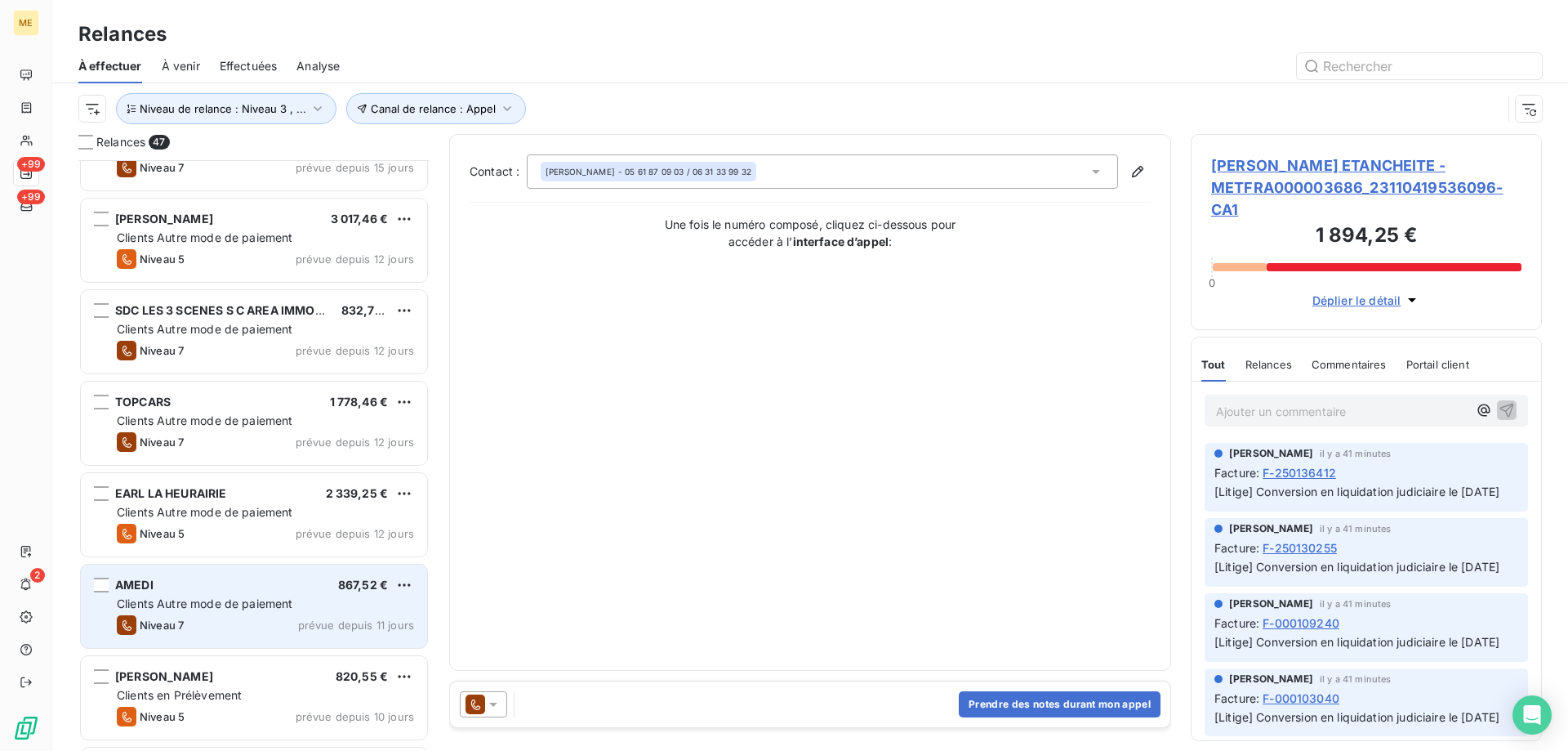
click at [188, 589] on div "AMEDI 867,52 €" at bounding box center [265, 585] width 297 height 15
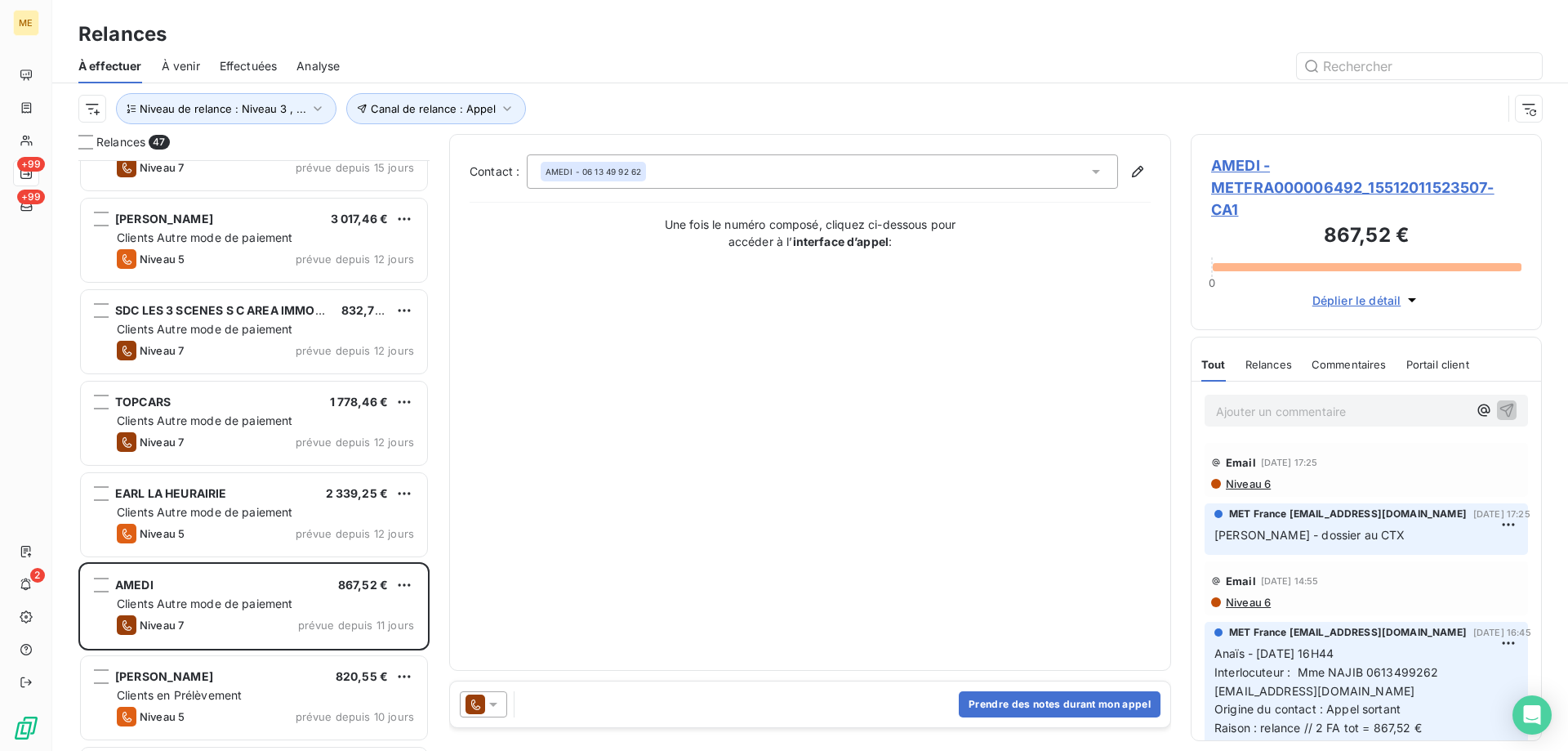
click at [1276, 180] on span "AMEDI - METFRA000006492_15512011523507-CA1" at bounding box center [1365, 187] width 310 height 66
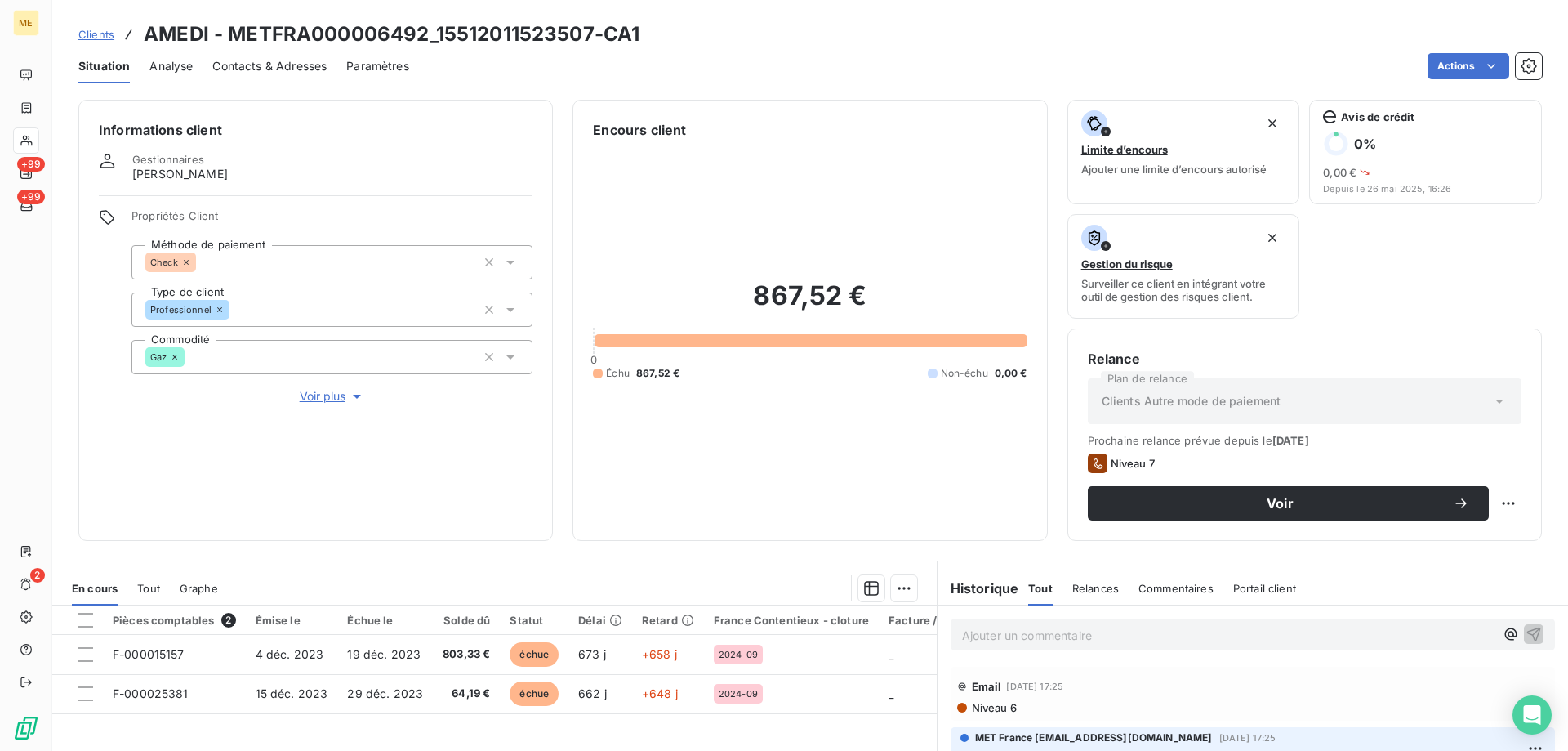
click at [328, 388] on span "Voir plus" at bounding box center [332, 396] width 65 height 17
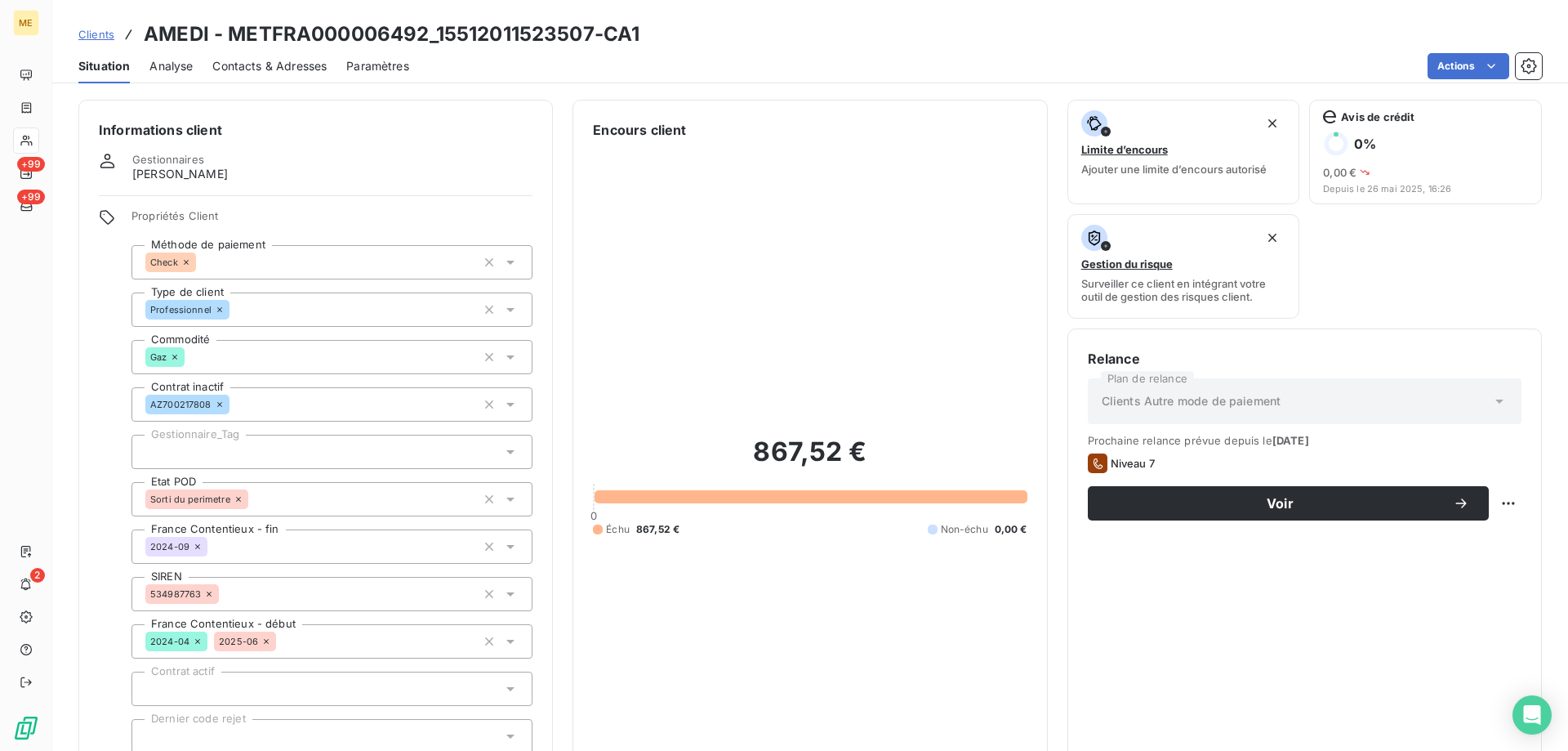
click at [197, 435] on div at bounding box center [331, 452] width 401 height 34
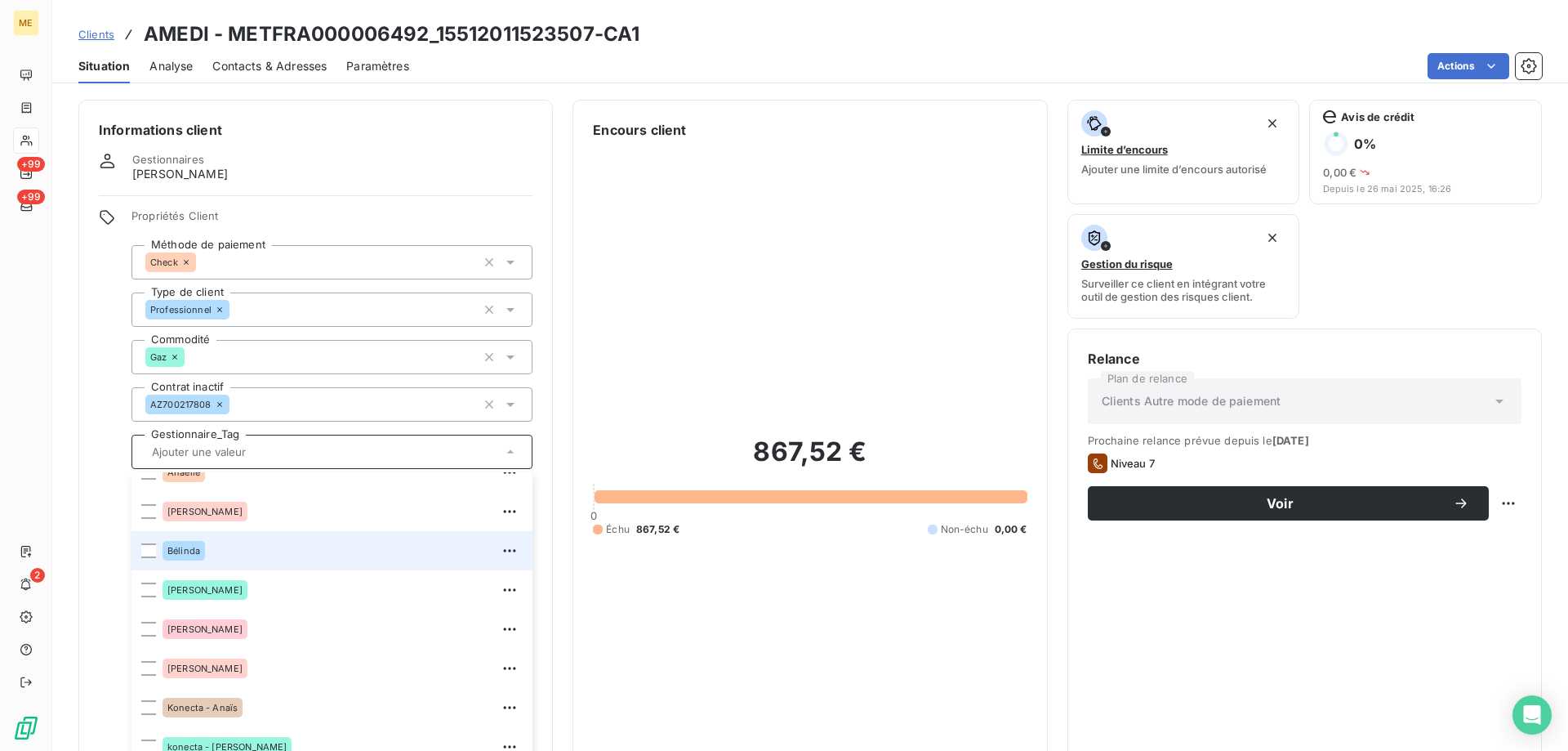
scroll to position [157, 0]
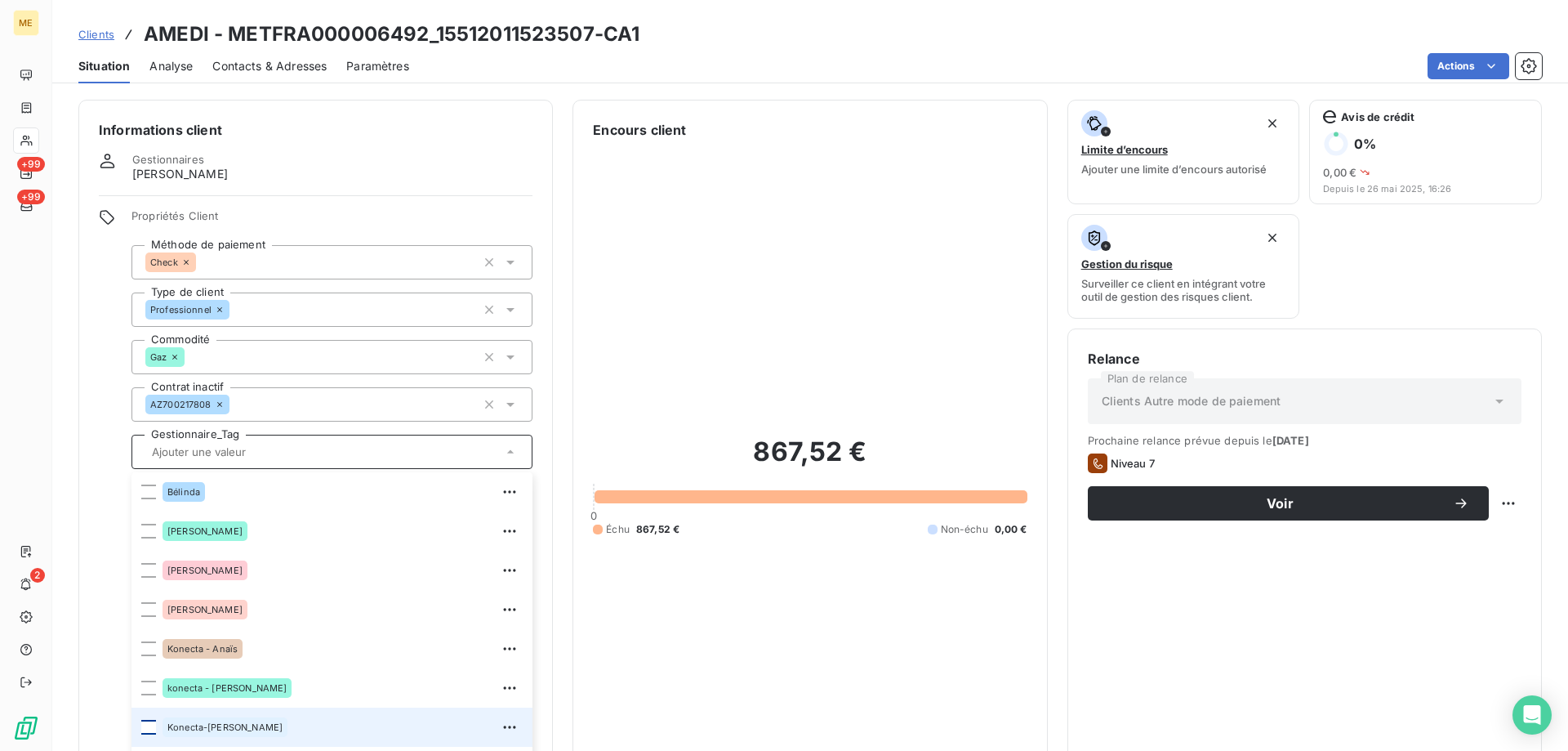
click at [155, 720] on div at bounding box center [148, 727] width 15 height 15
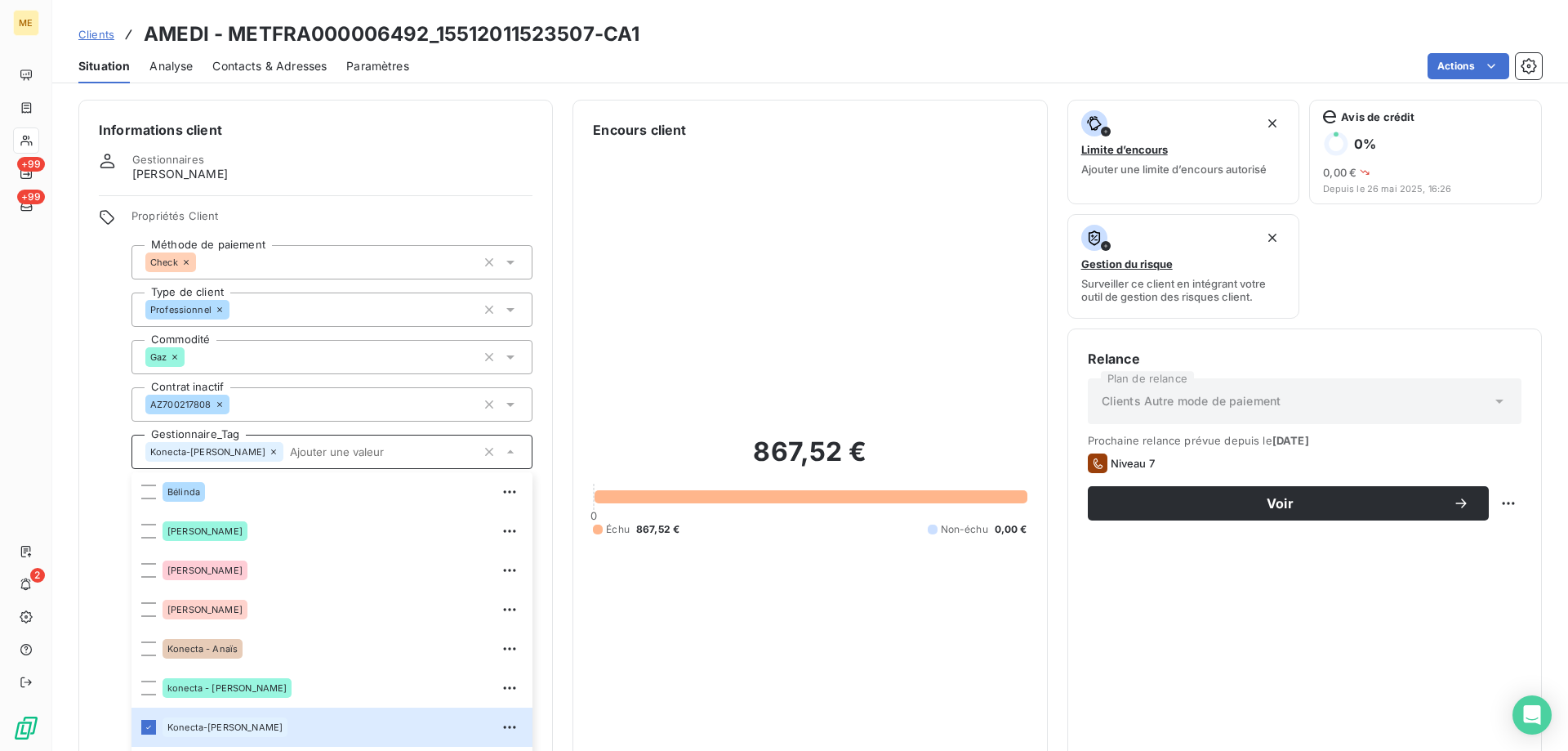
click at [726, 306] on div "867,52 € 0 Échu 867,52 € Non-échu 0,00 €" at bounding box center [810, 486] width 434 height 692
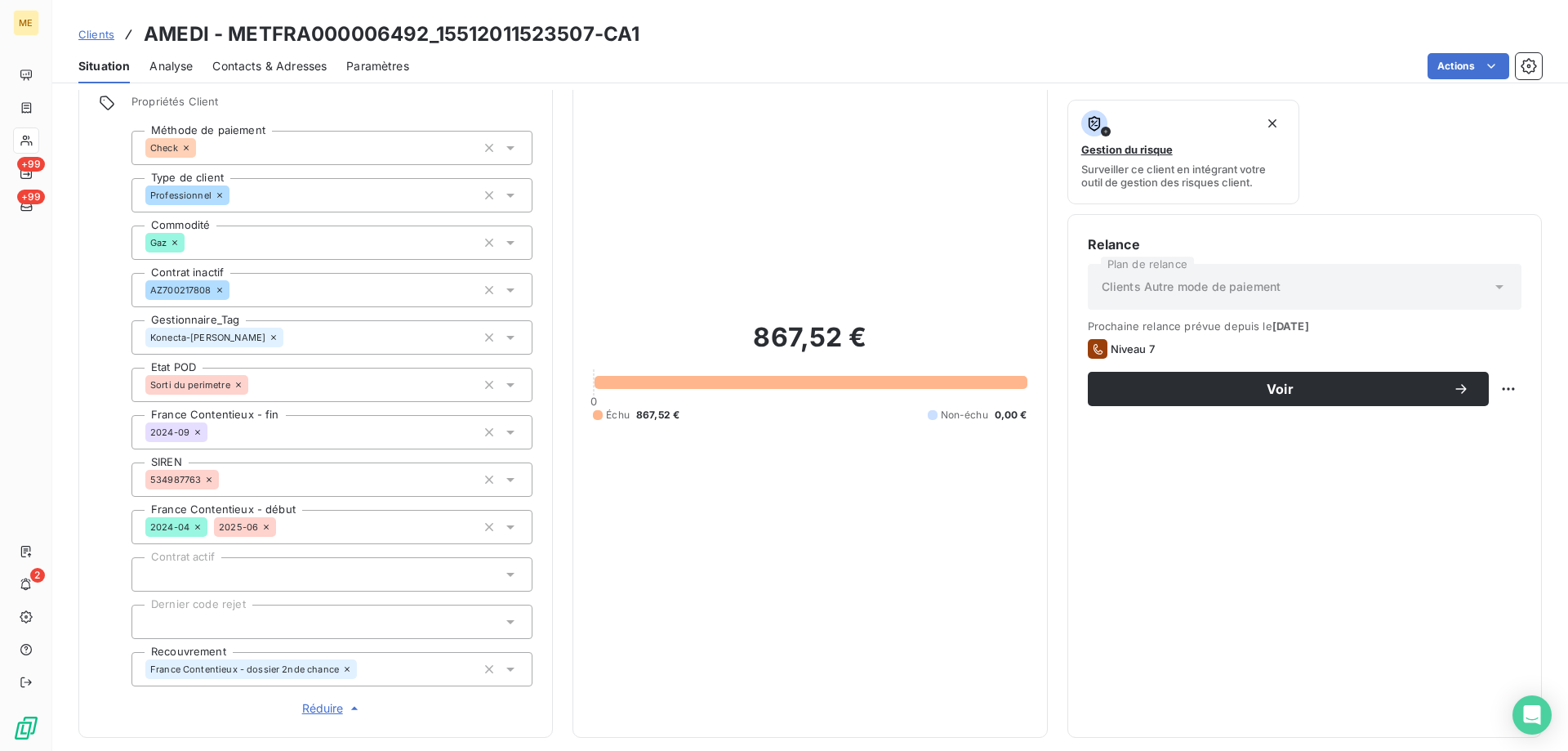
scroll to position [111, 0]
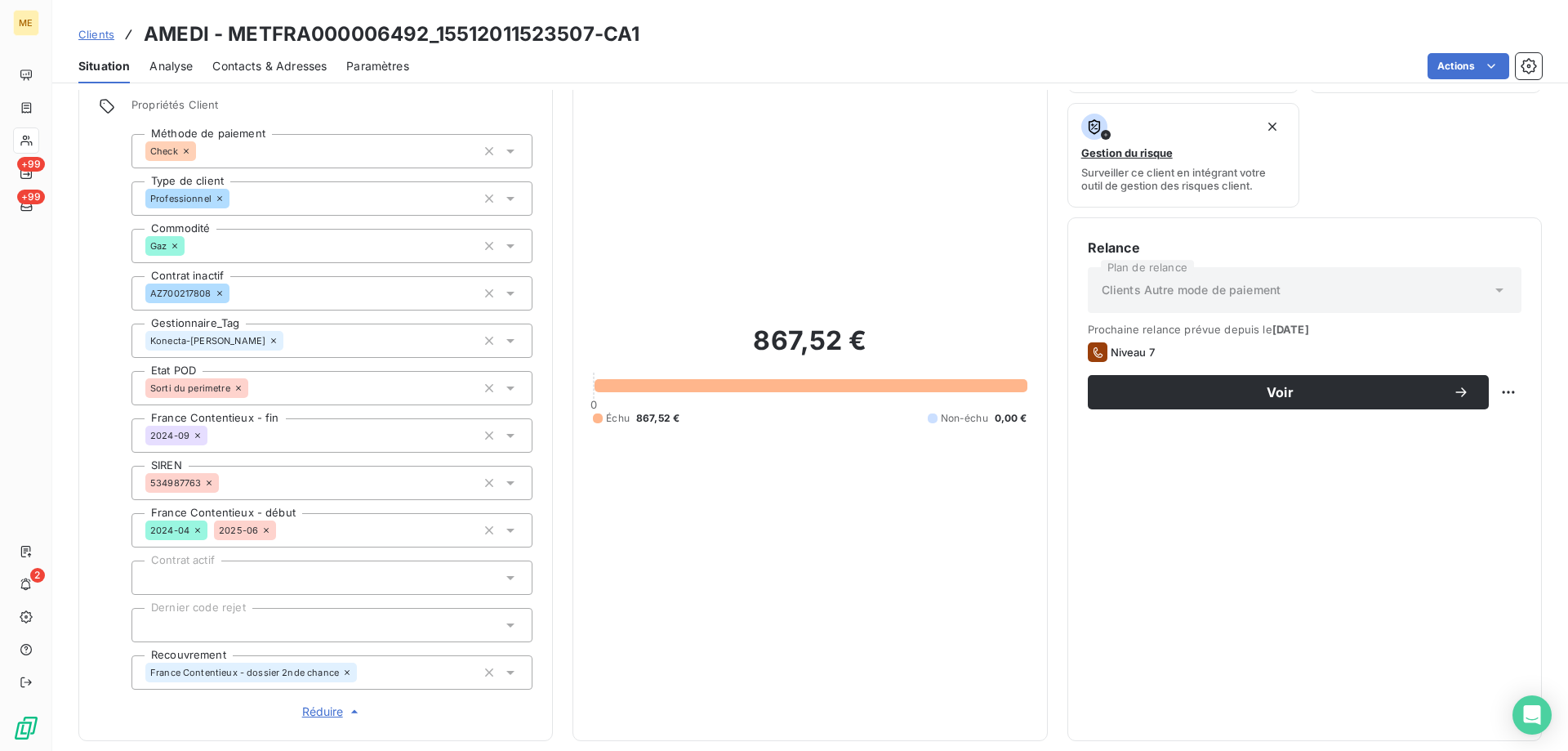
click at [268, 71] on span "Contacts & Adresses" at bounding box center [269, 66] width 114 height 17
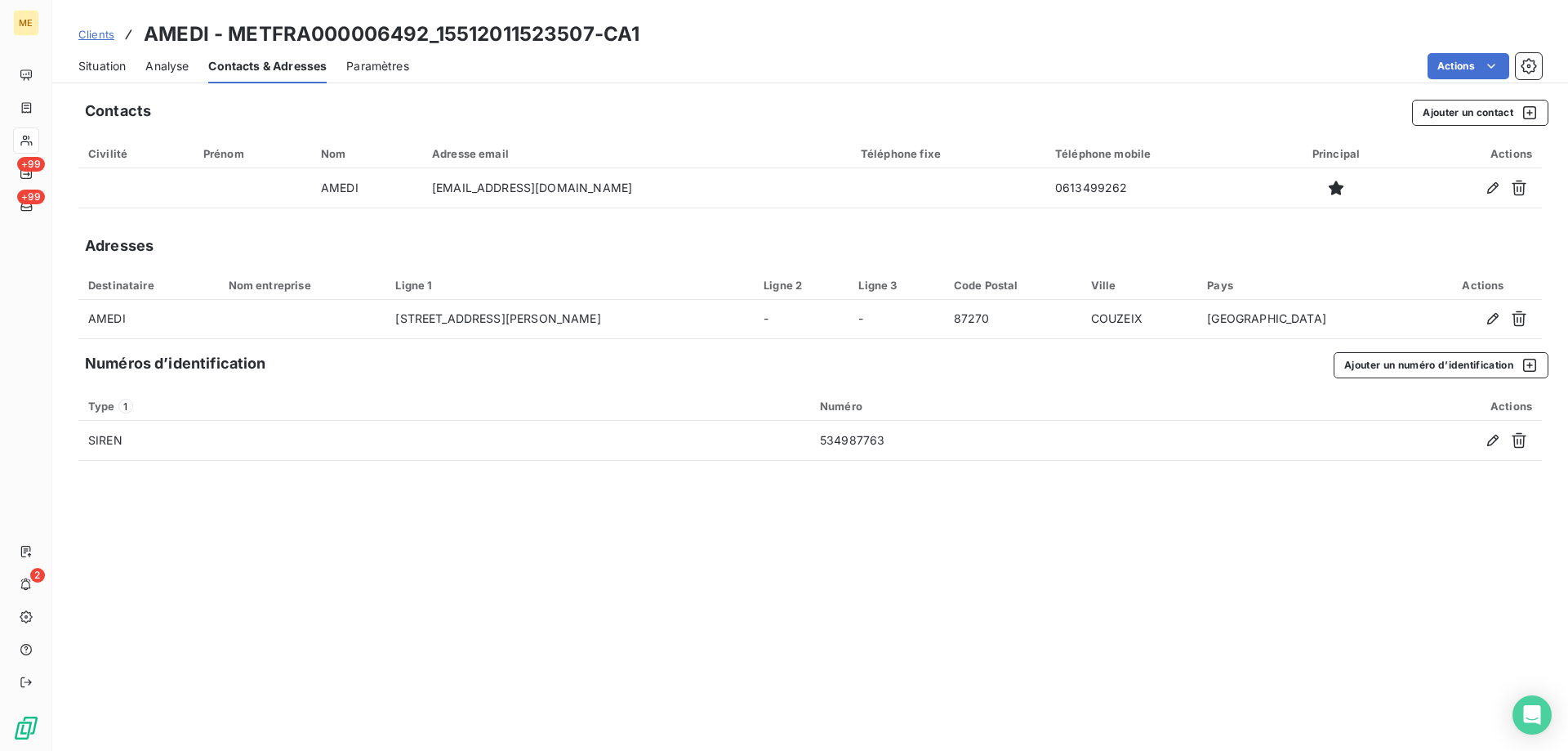
click at [121, 66] on span "Situation" at bounding box center [102, 66] width 47 height 17
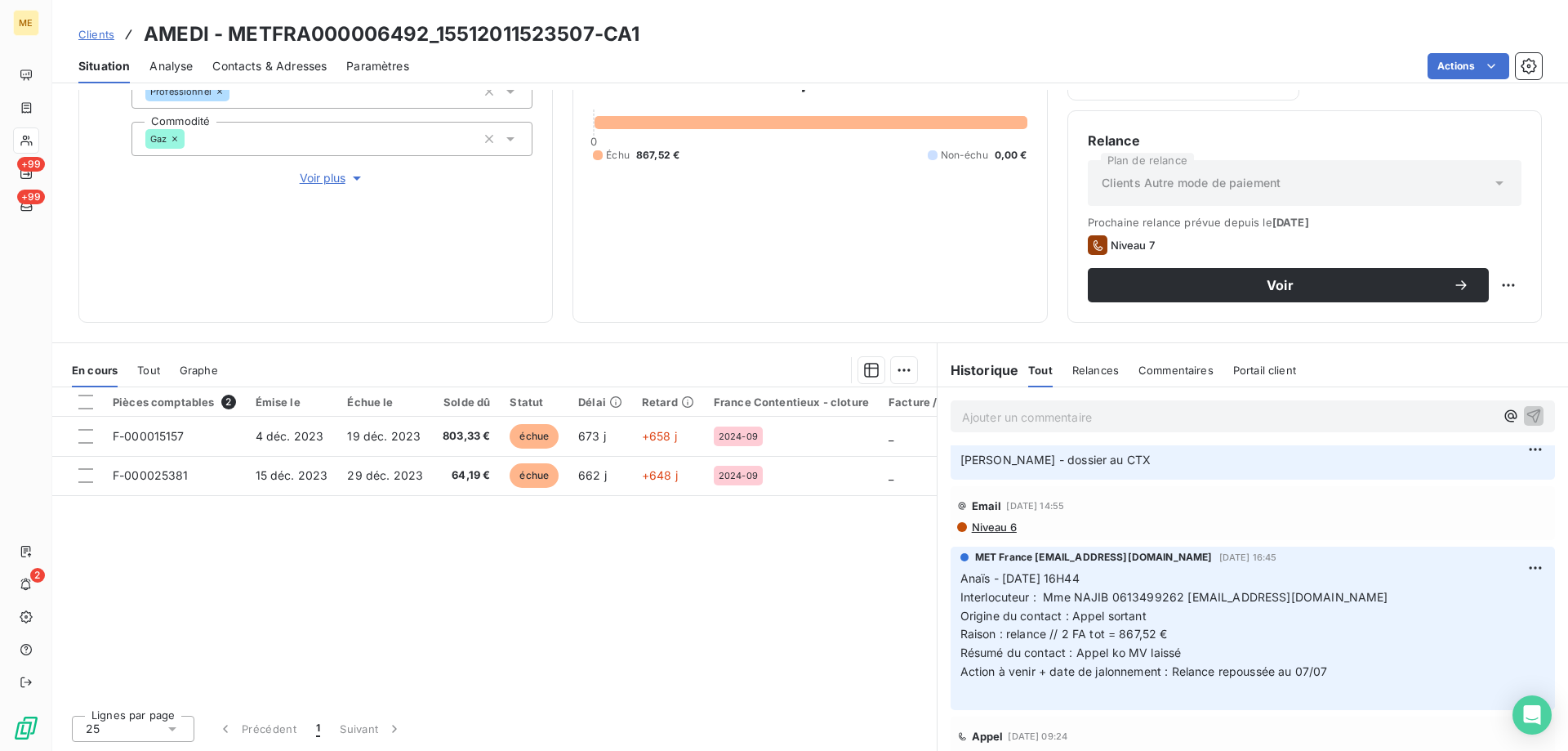
scroll to position [0, 0]
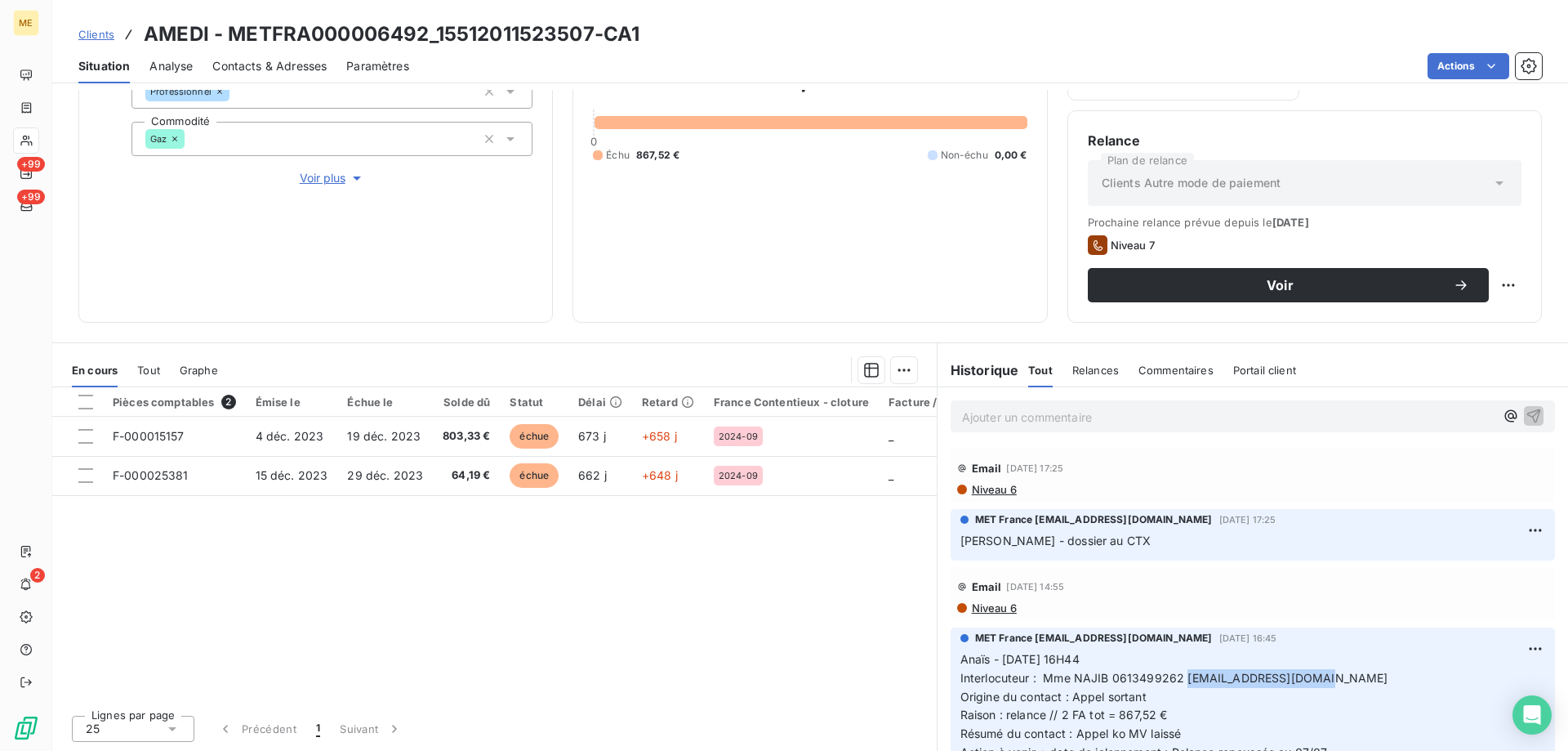
drag, startPoint x: 1180, startPoint y: 678, endPoint x: 1312, endPoint y: 676, distance: 132.0
click at [1312, 676] on span "Interlocuteur : Mme NAJIB 0613499262 Amedi.landouge@outlook.fr" at bounding box center [1174, 678] width 428 height 14
click at [277, 63] on span "Contacts & Adresses" at bounding box center [269, 66] width 114 height 17
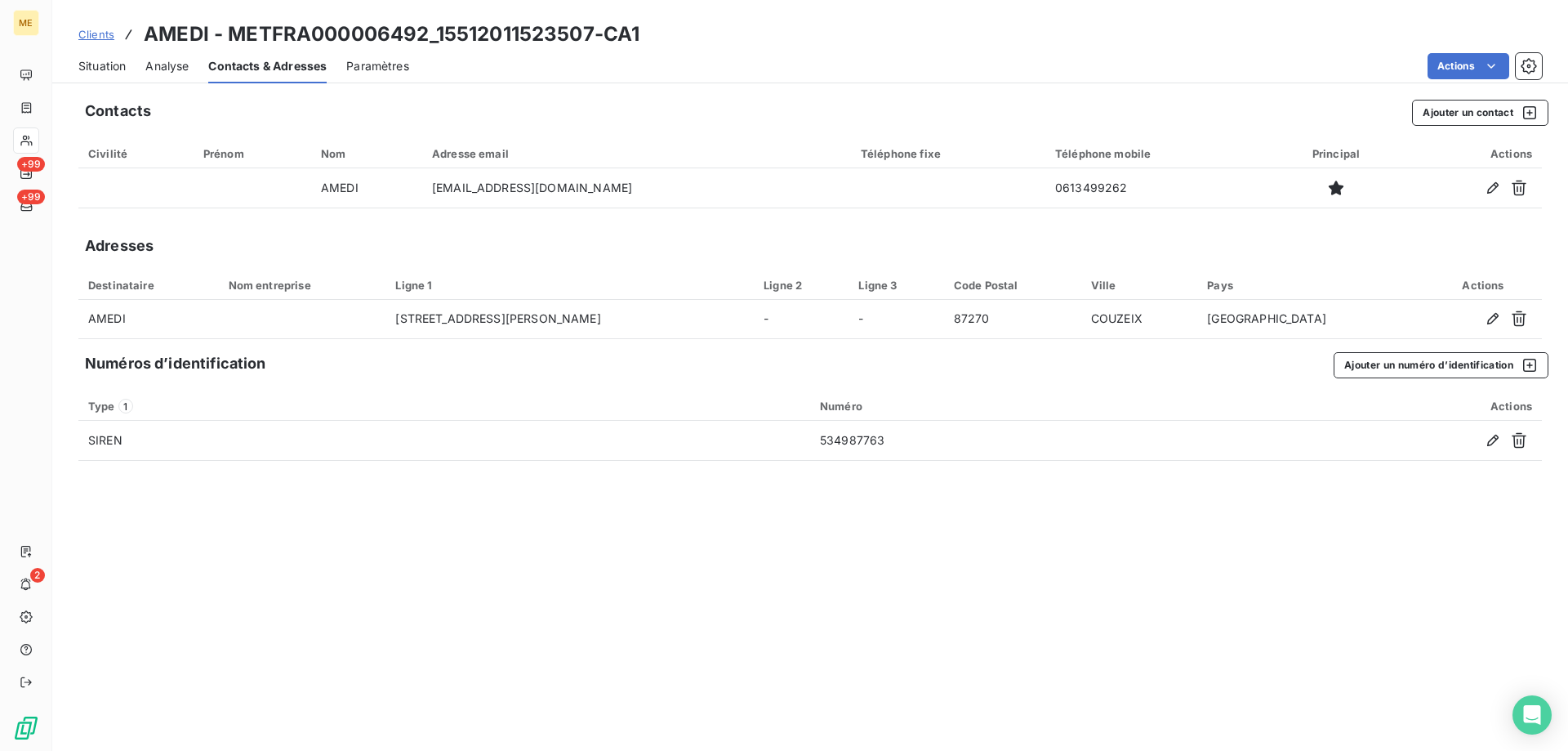
click at [83, 59] on span "Situation" at bounding box center [102, 66] width 47 height 17
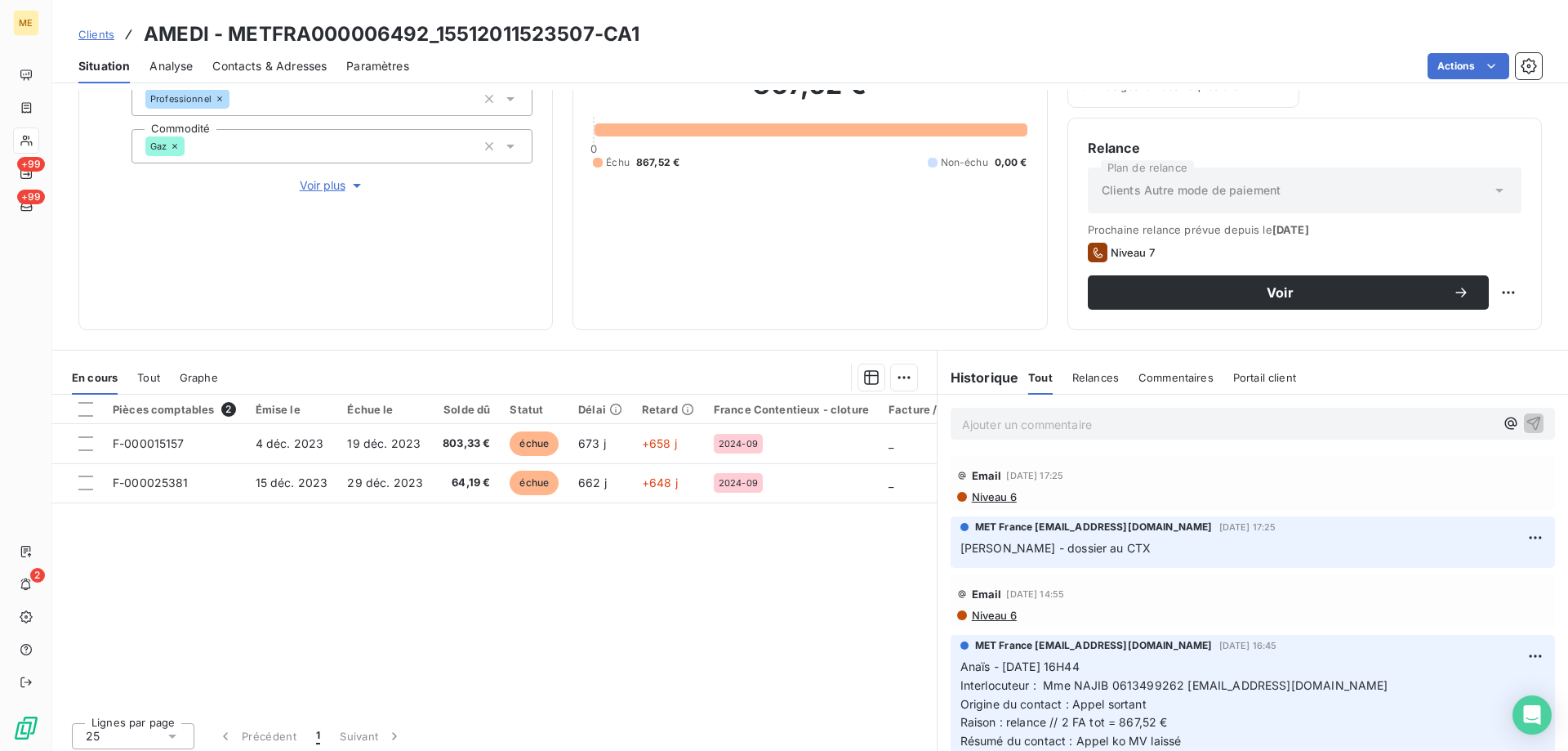
scroll to position [218, 0]
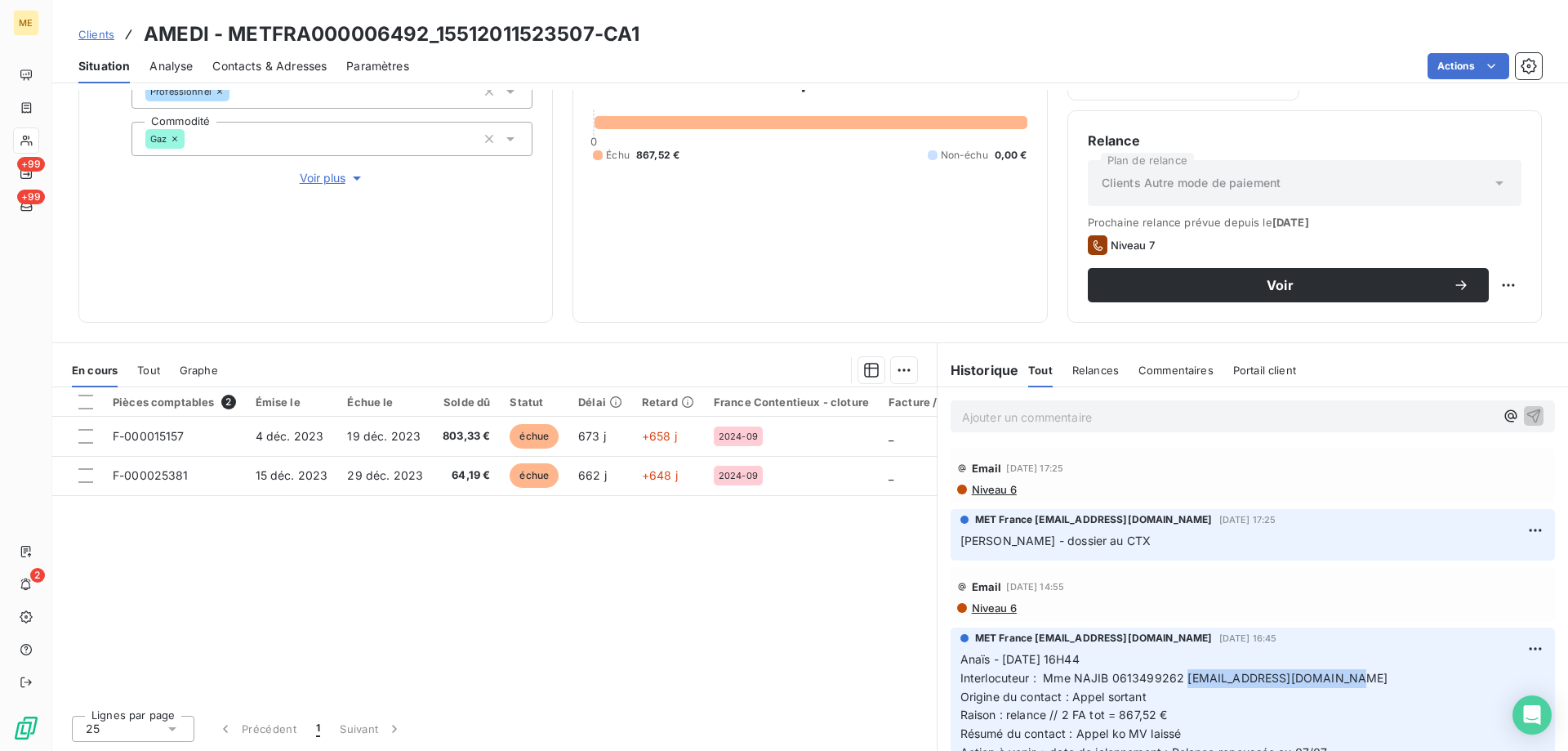
drag, startPoint x: 1180, startPoint y: 679, endPoint x: 1337, endPoint y: 681, distance: 157.0
click at [1337, 681] on p "Anaïs - 02/07/2025 - 16H44 Interlocuteur : Mme NAJIB 0613499262 Amedi.landouge@…" at bounding box center [1252, 715] width 584 height 131
click at [285, 69] on span "Contacts & Adresses" at bounding box center [269, 66] width 114 height 17
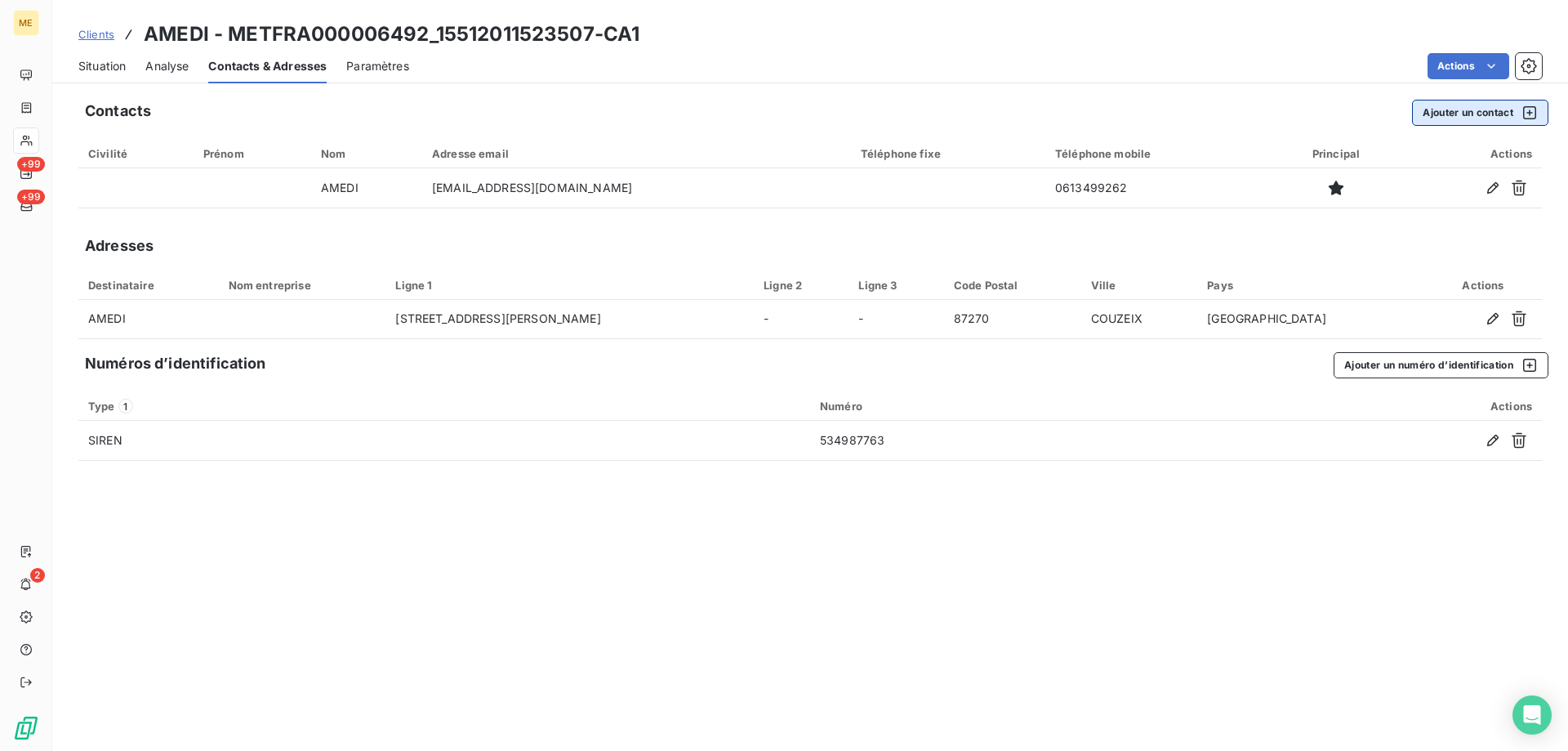
click at [1437, 105] on button "Ajouter un contact" at bounding box center [1479, 113] width 137 height 26
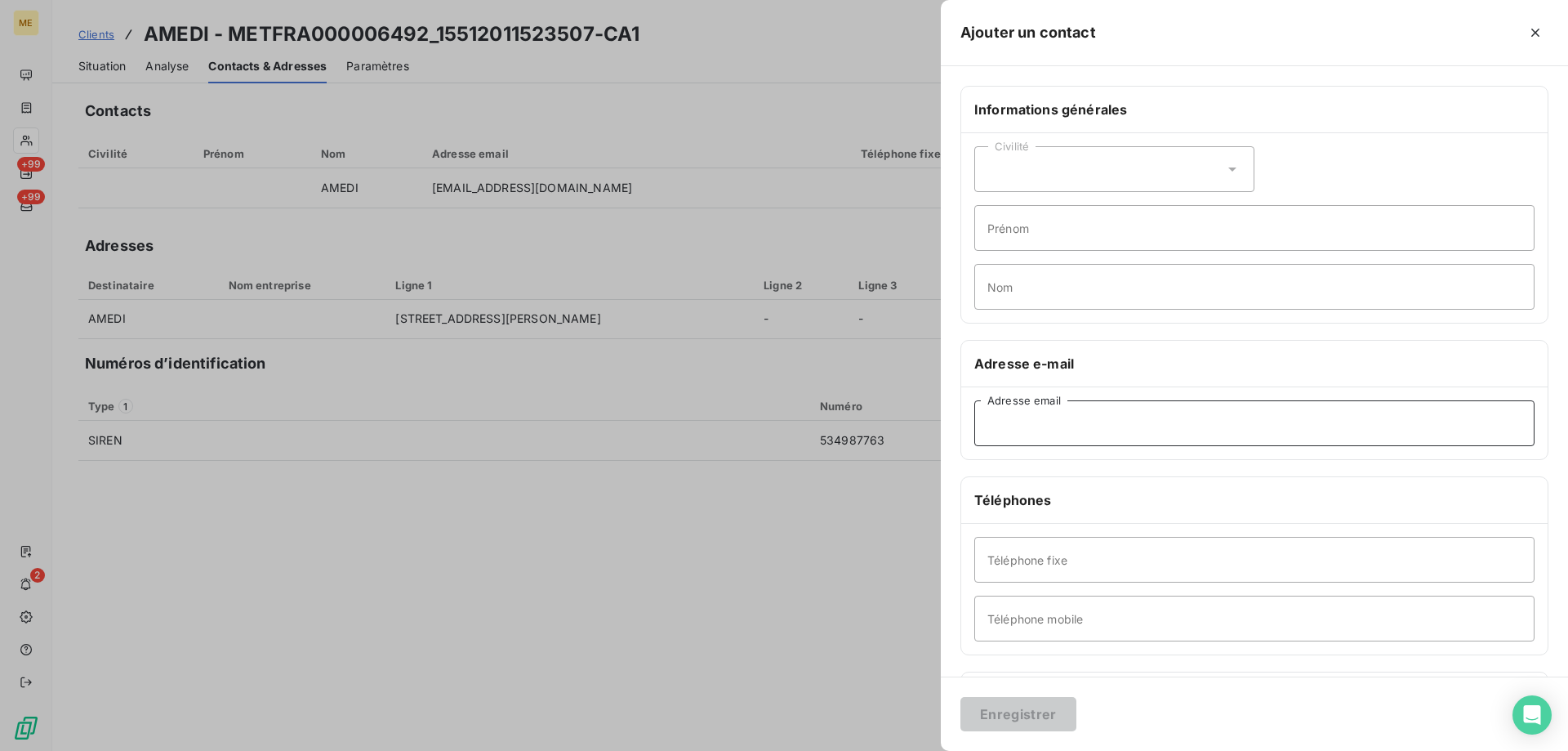
click at [1004, 423] on input "Adresse email" at bounding box center [1254, 423] width 560 height 46
paste input "Amedi.landouge@outlook.fr"
click at [987, 435] on input "Amedi.landouge@outlook.fr" at bounding box center [1254, 423] width 560 height 46
type input "Amedi.landouge@outlook.fr"
click at [1028, 689] on div "Enregistrer" at bounding box center [1254, 713] width 627 height 74
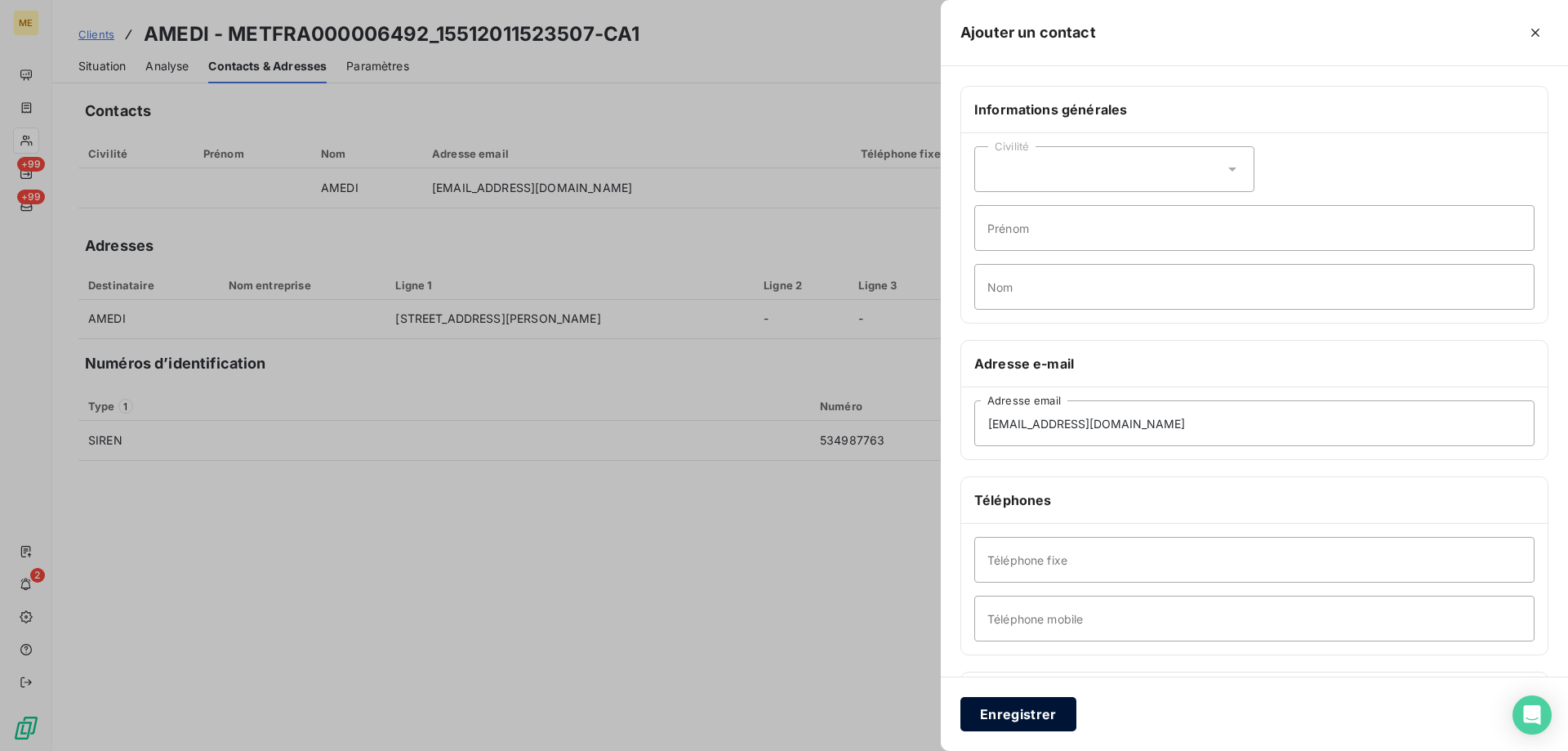
click at [1017, 721] on button "Enregistrer" at bounding box center [1018, 714] width 116 height 34
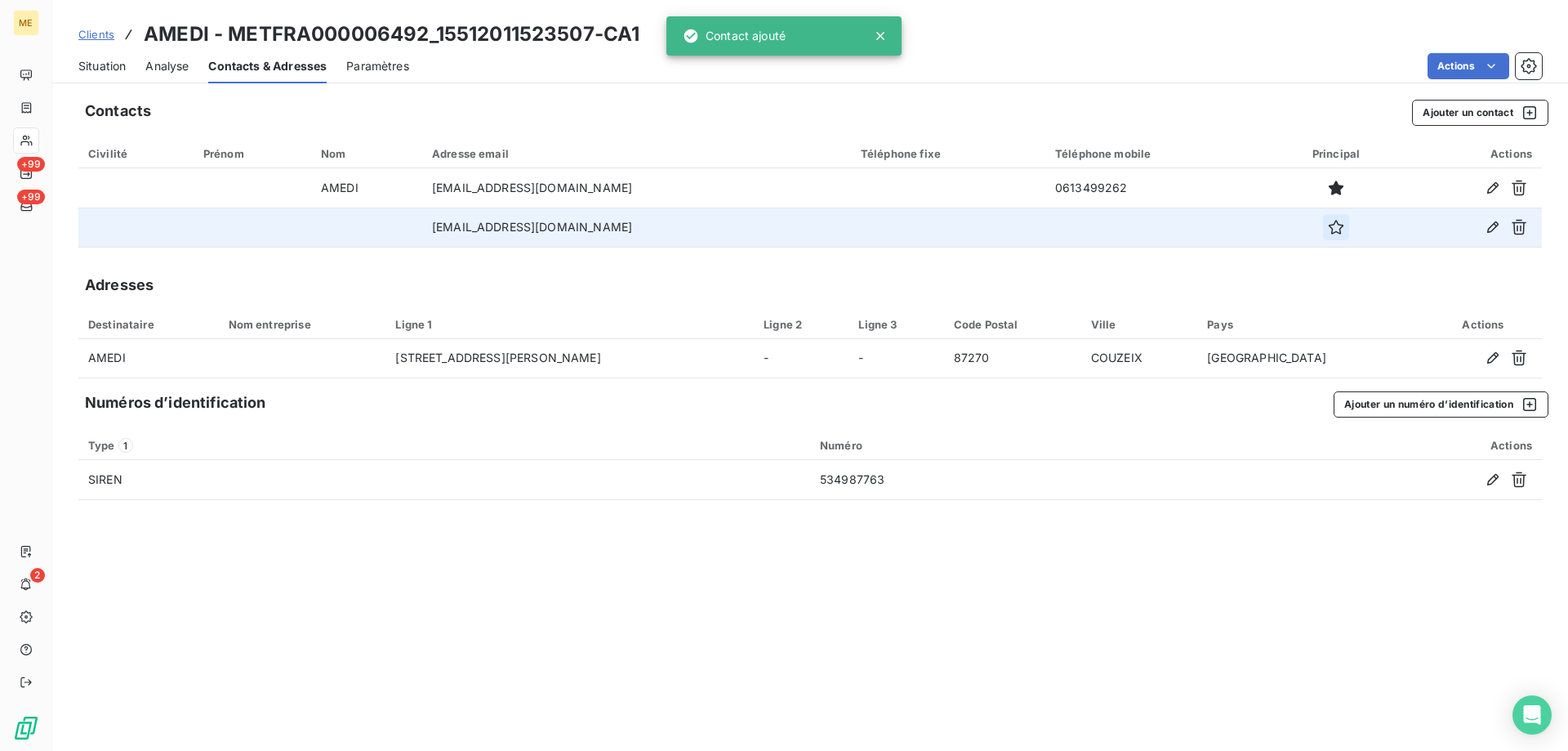
click at [1328, 234] on icon "button" at bounding box center [1336, 227] width 17 height 17
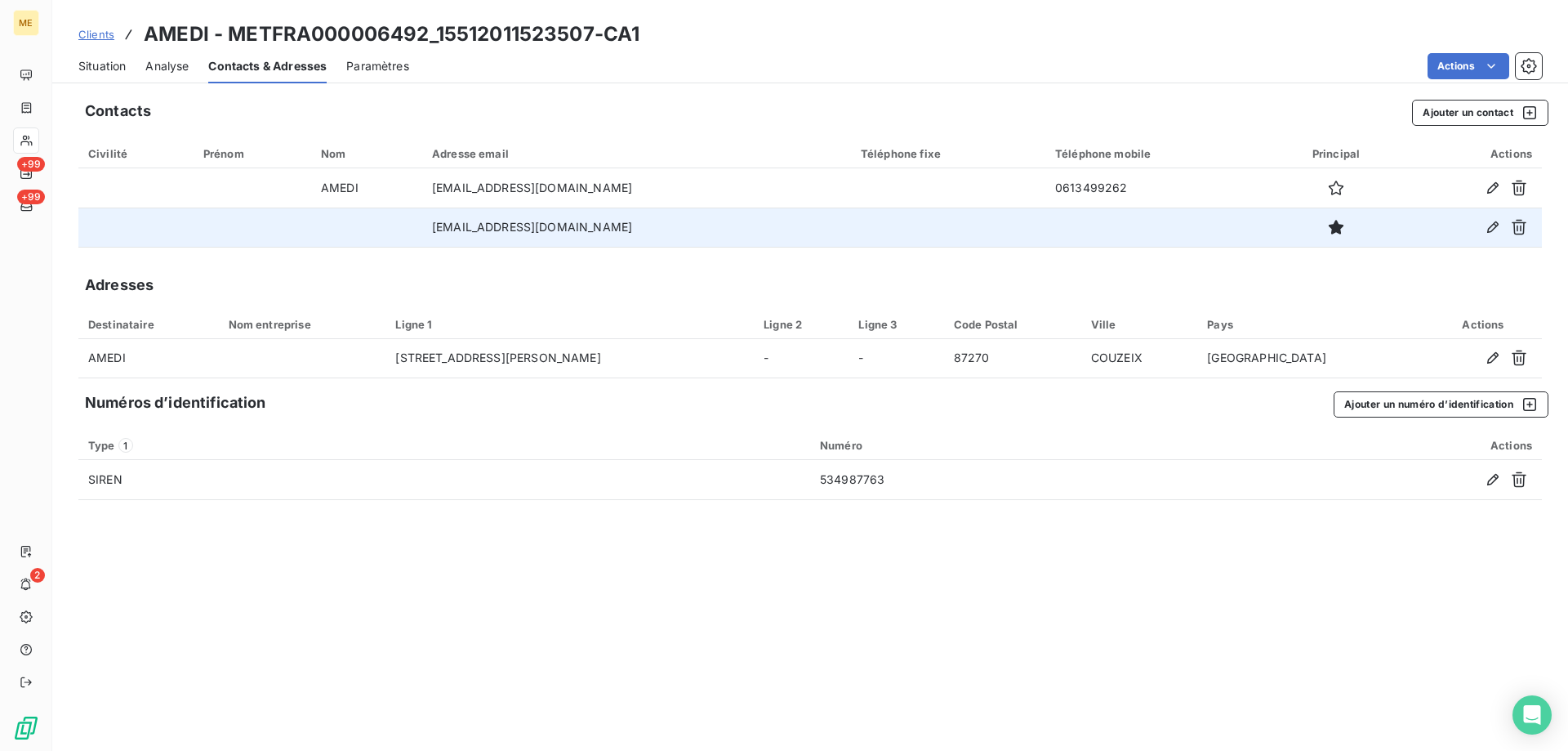
click at [107, 66] on span "Situation" at bounding box center [102, 66] width 47 height 17
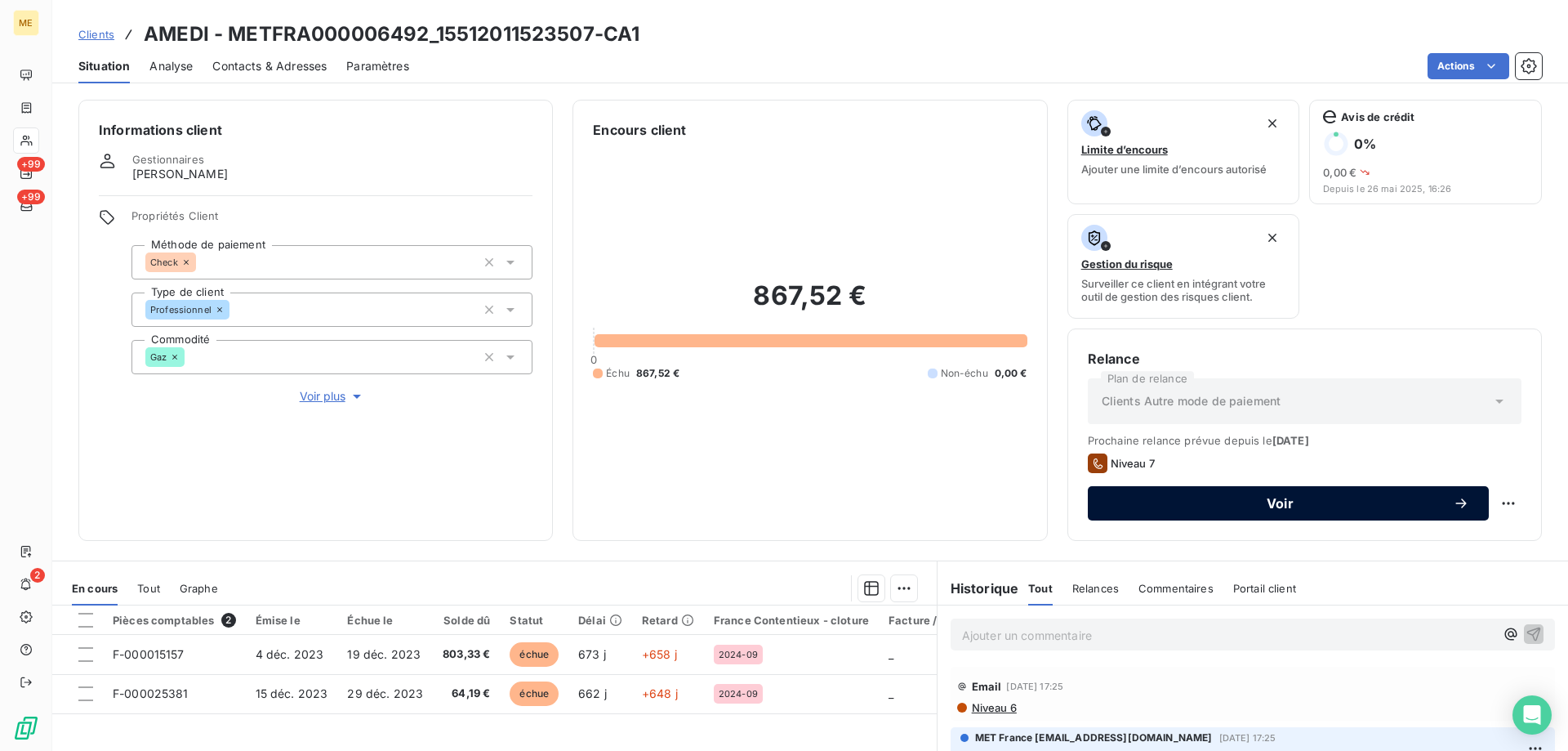
click at [1169, 503] on span "Voir" at bounding box center [1279, 503] width 345 height 13
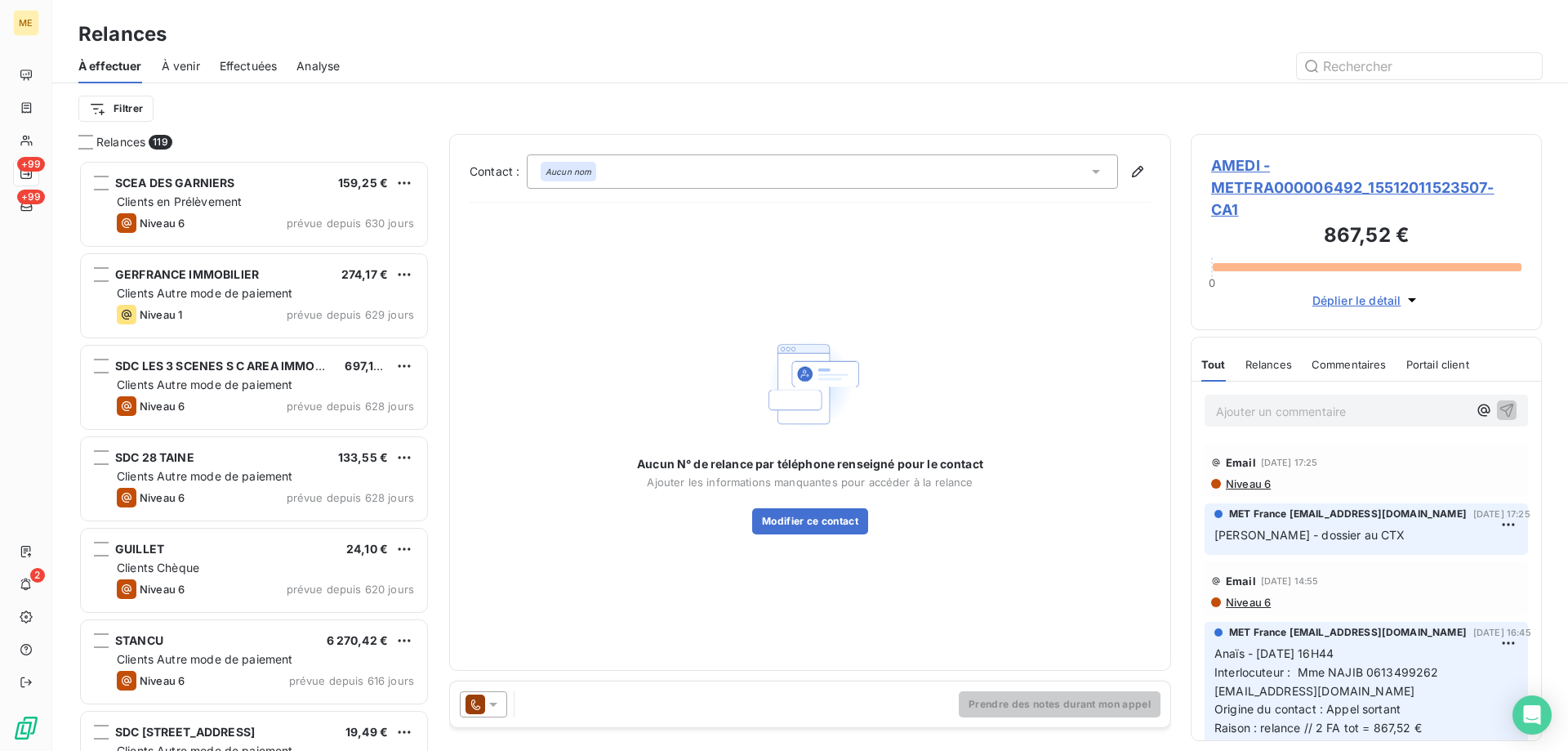
scroll to position [579, 339]
click at [504, 704] on div at bounding box center [484, 704] width 47 height 26
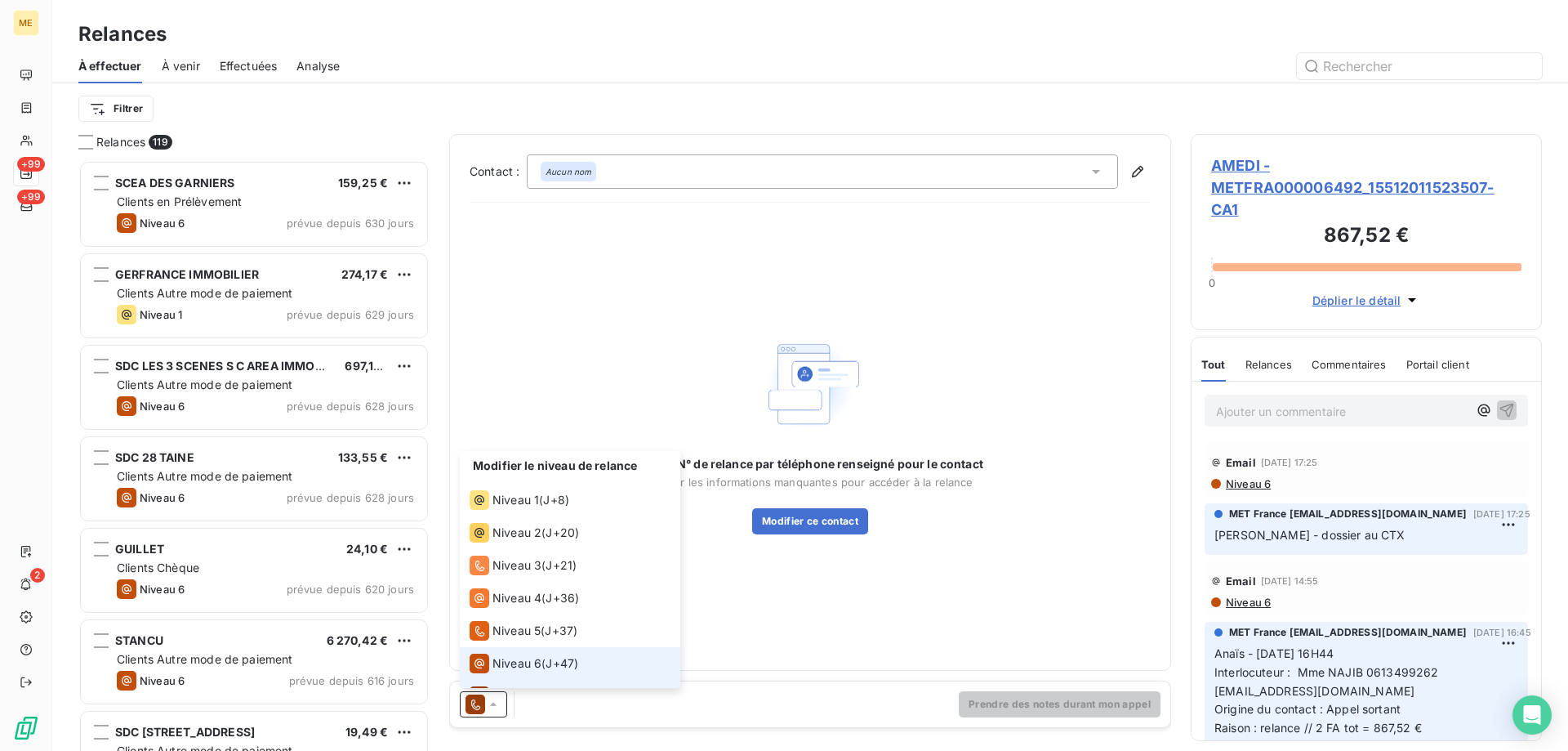
scroll to position [24, 0]
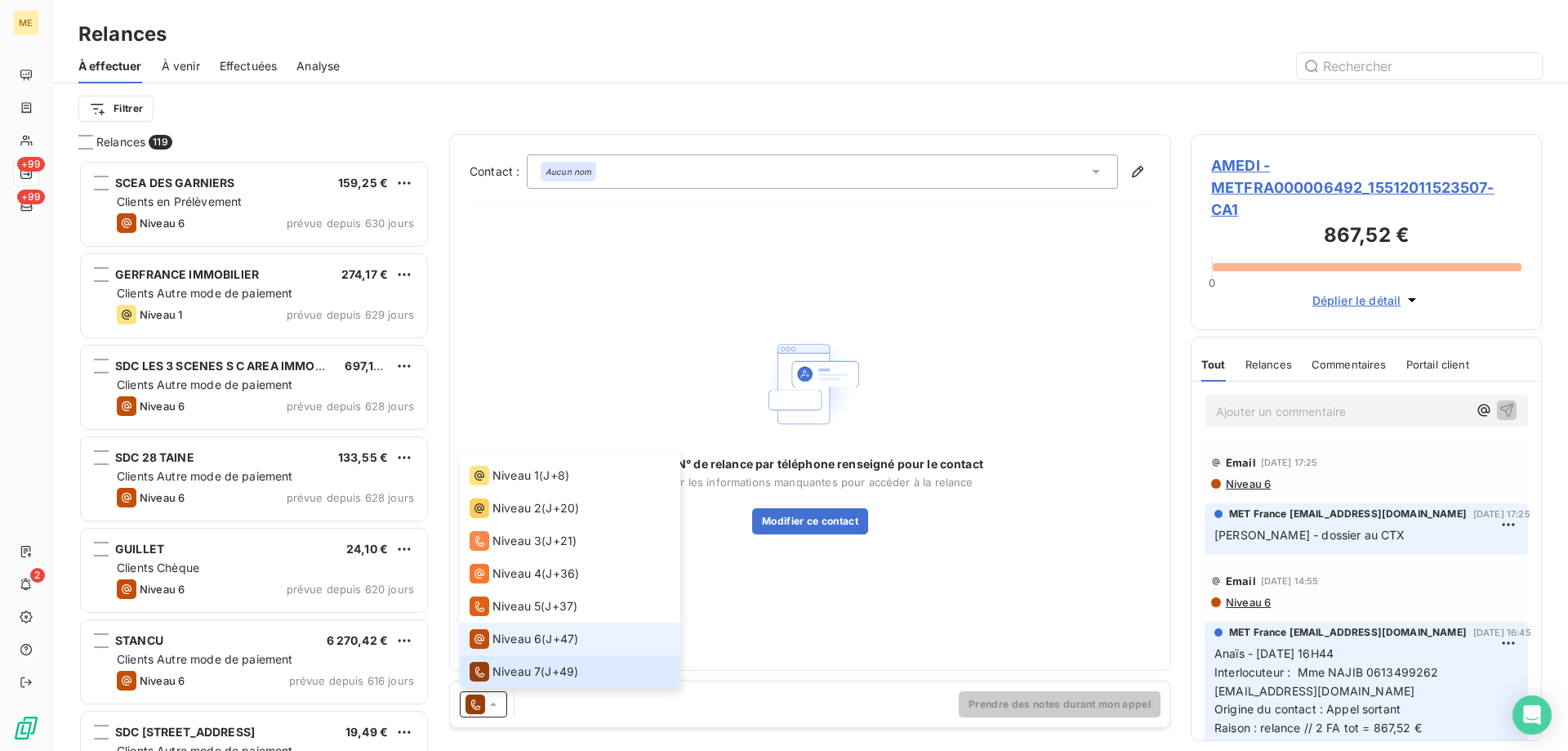
click at [498, 642] on span "Niveau 6" at bounding box center [517, 639] width 49 height 17
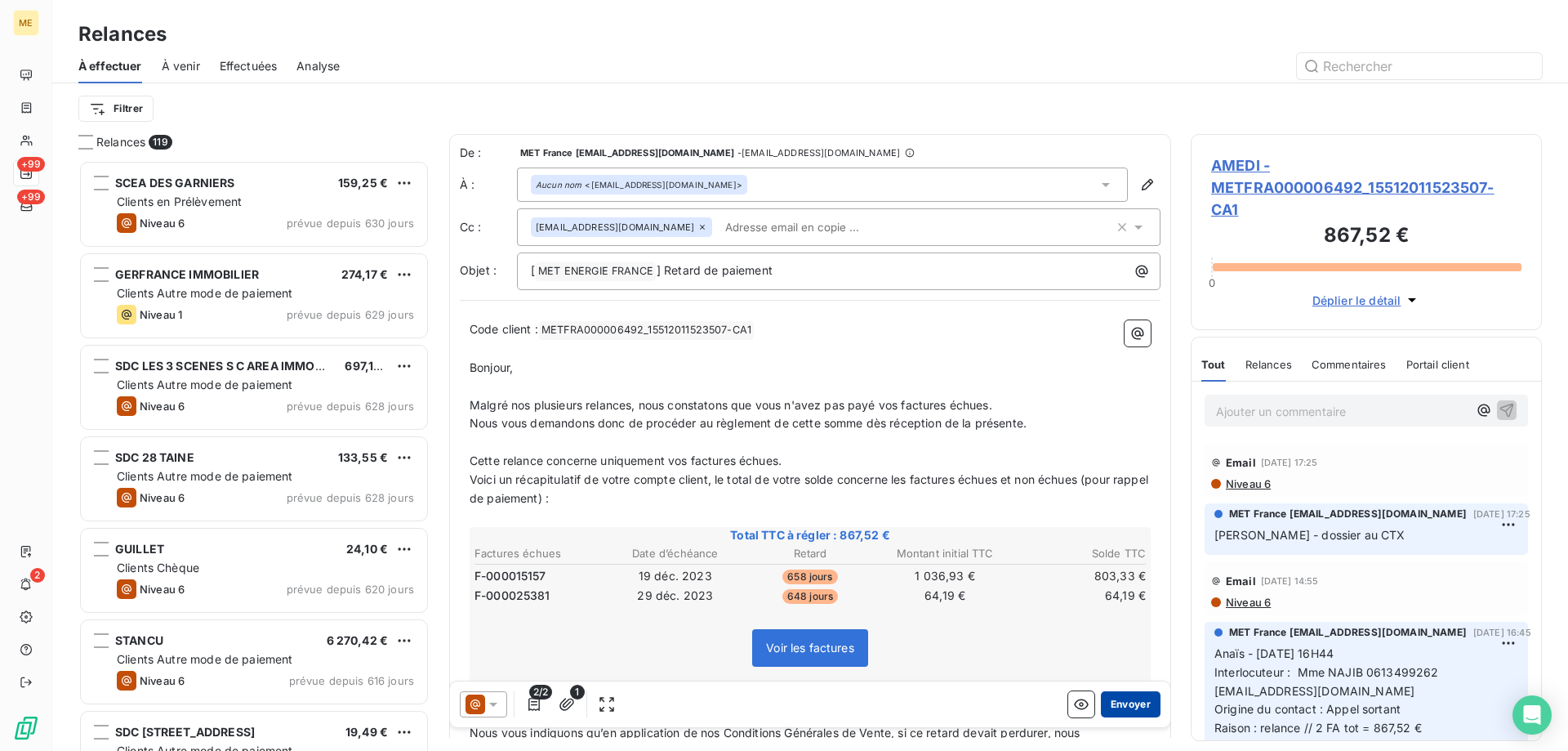
click at [1121, 712] on button "Envoyer" at bounding box center [1131, 704] width 60 height 26
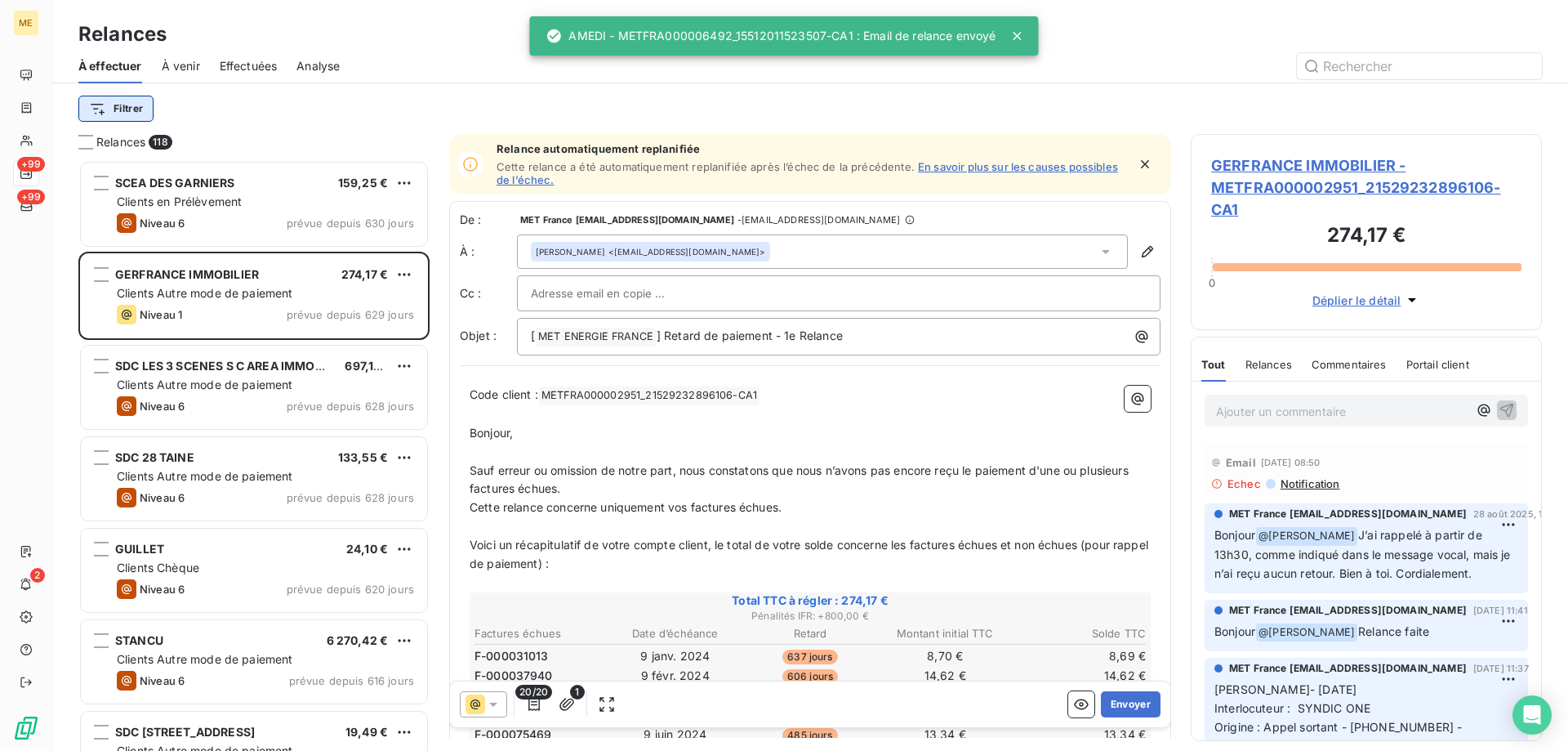
click at [108, 111] on html "ME +99 +99 2 Relances À effectuer À venir Effectuées Analyse Filtrer Relances 1…" at bounding box center [784, 457] width 1568 height 915
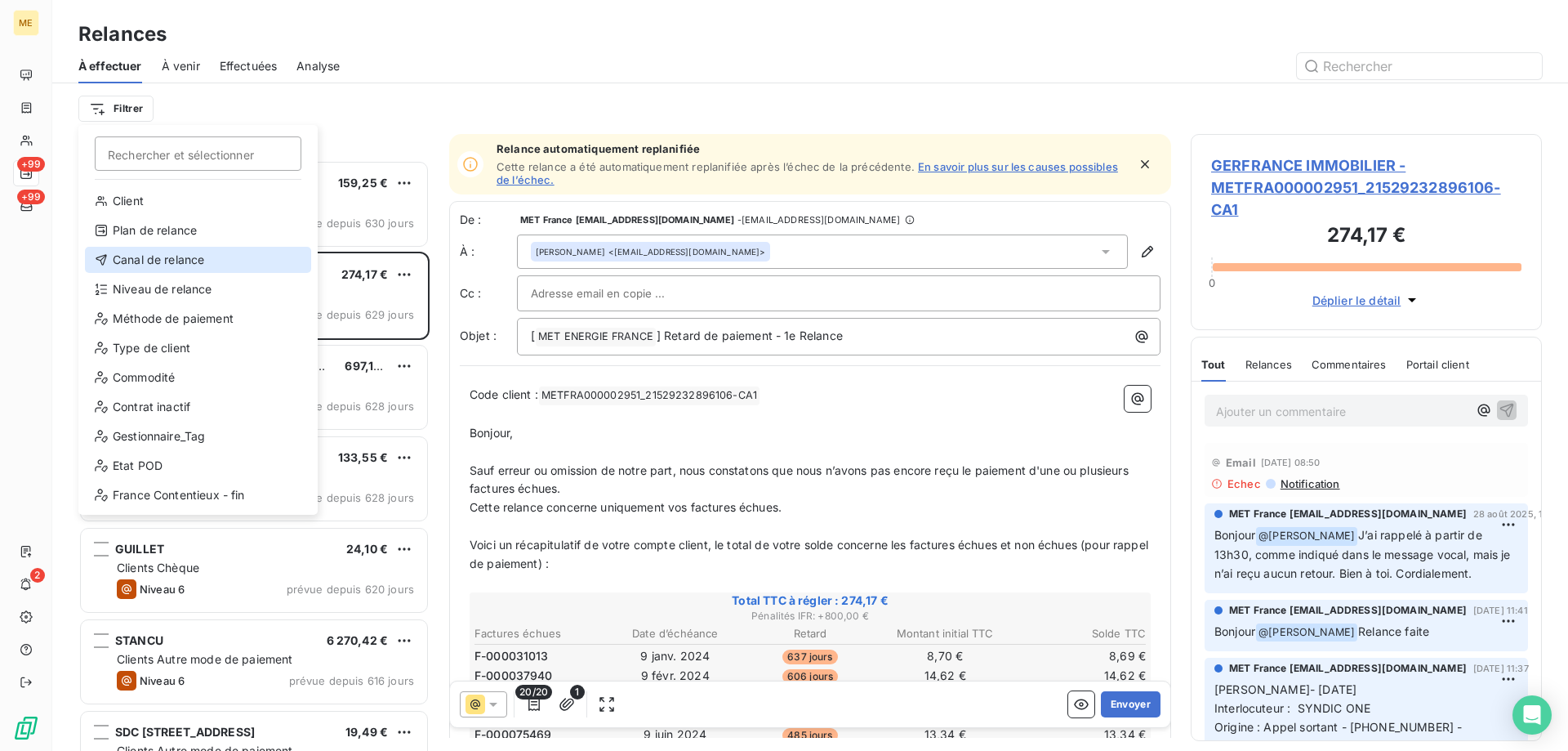
click at [150, 262] on div "Canal de relance" at bounding box center [198, 260] width 226 height 26
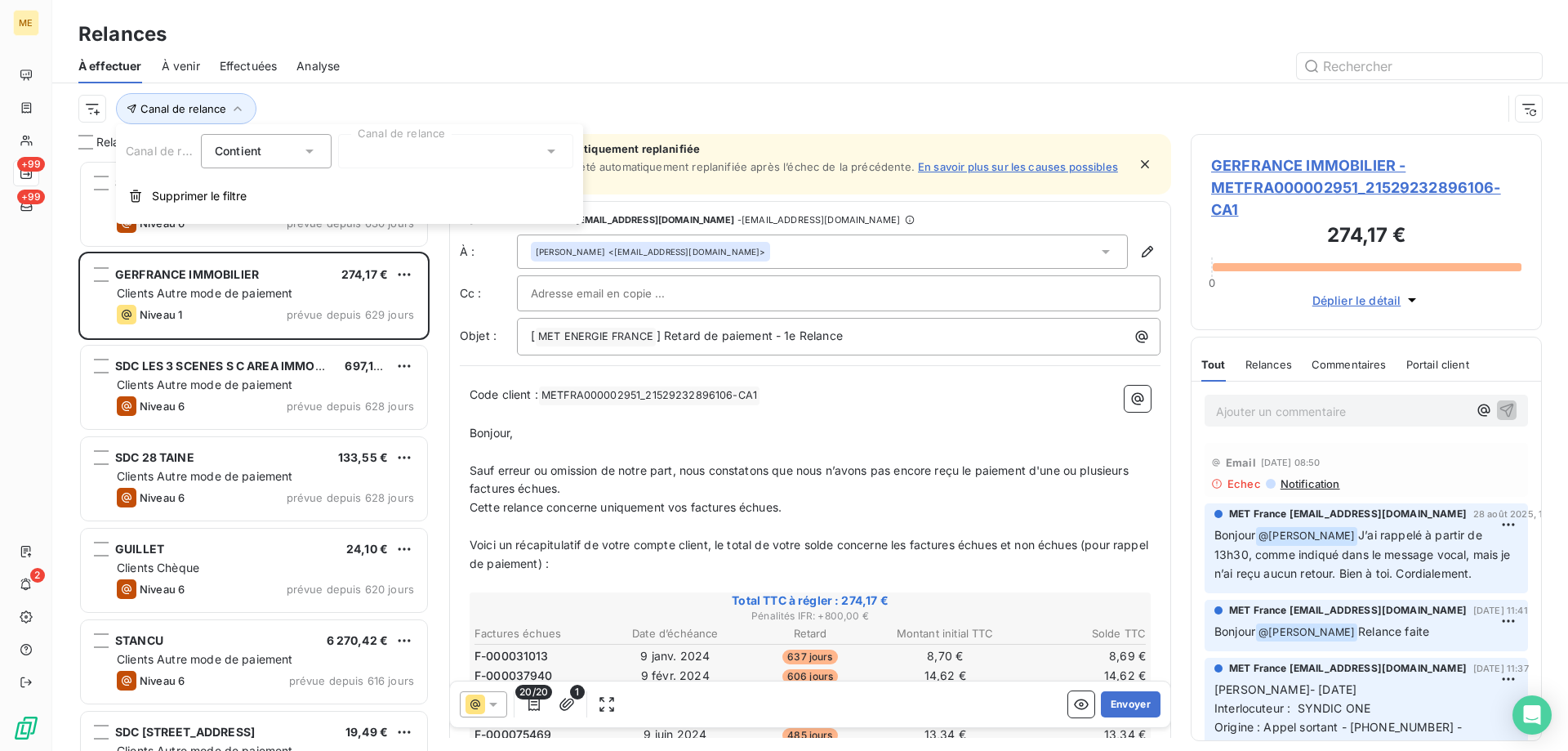
click at [355, 153] on div at bounding box center [456, 151] width 235 height 34
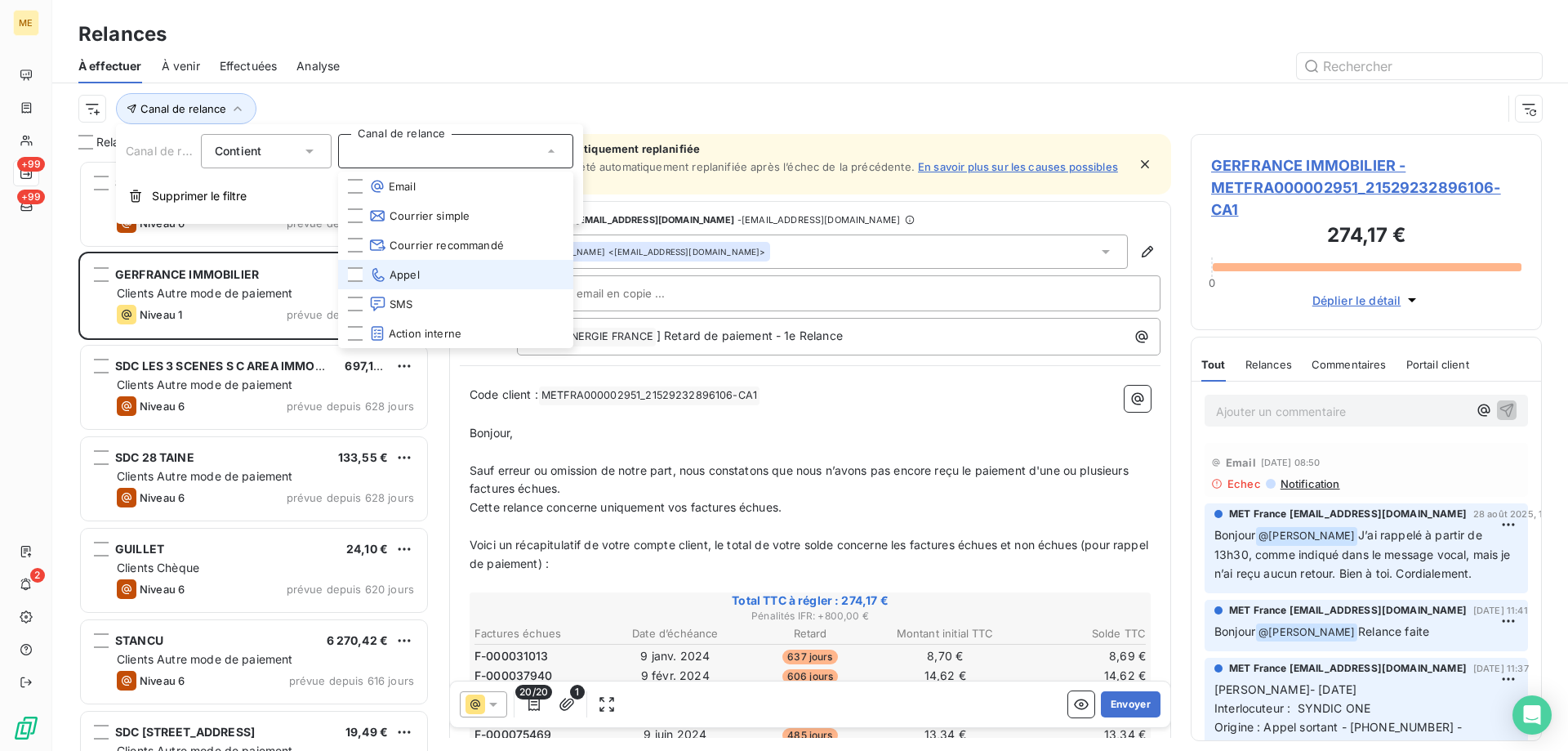
click at [392, 276] on span "Appel" at bounding box center [394, 274] width 50 height 17
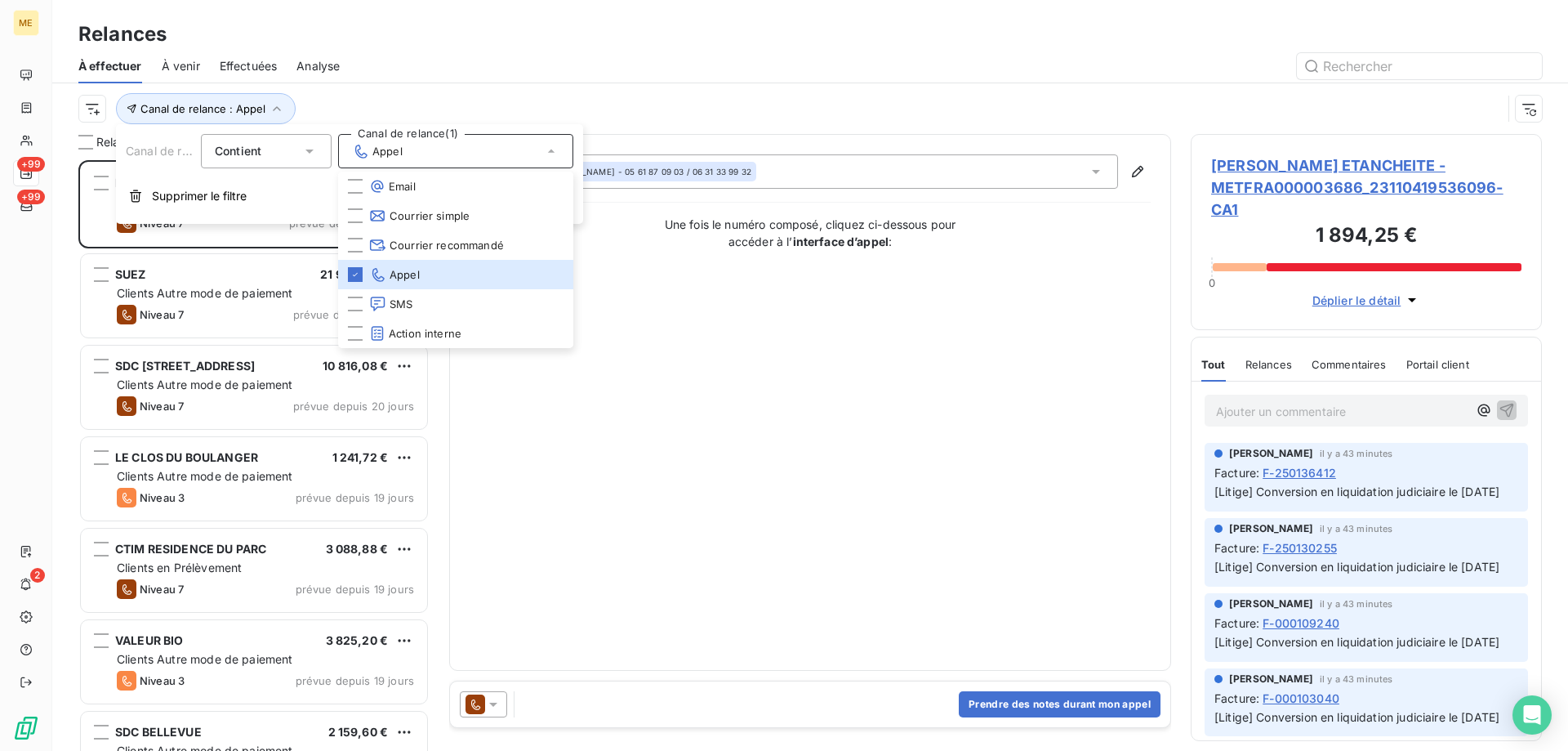
scroll to position [579, 339]
click at [87, 103] on html "ME +99 +99 2 Relances À effectuer À venir Effectuées Analyse Canal de relance :…" at bounding box center [784, 457] width 1568 height 915
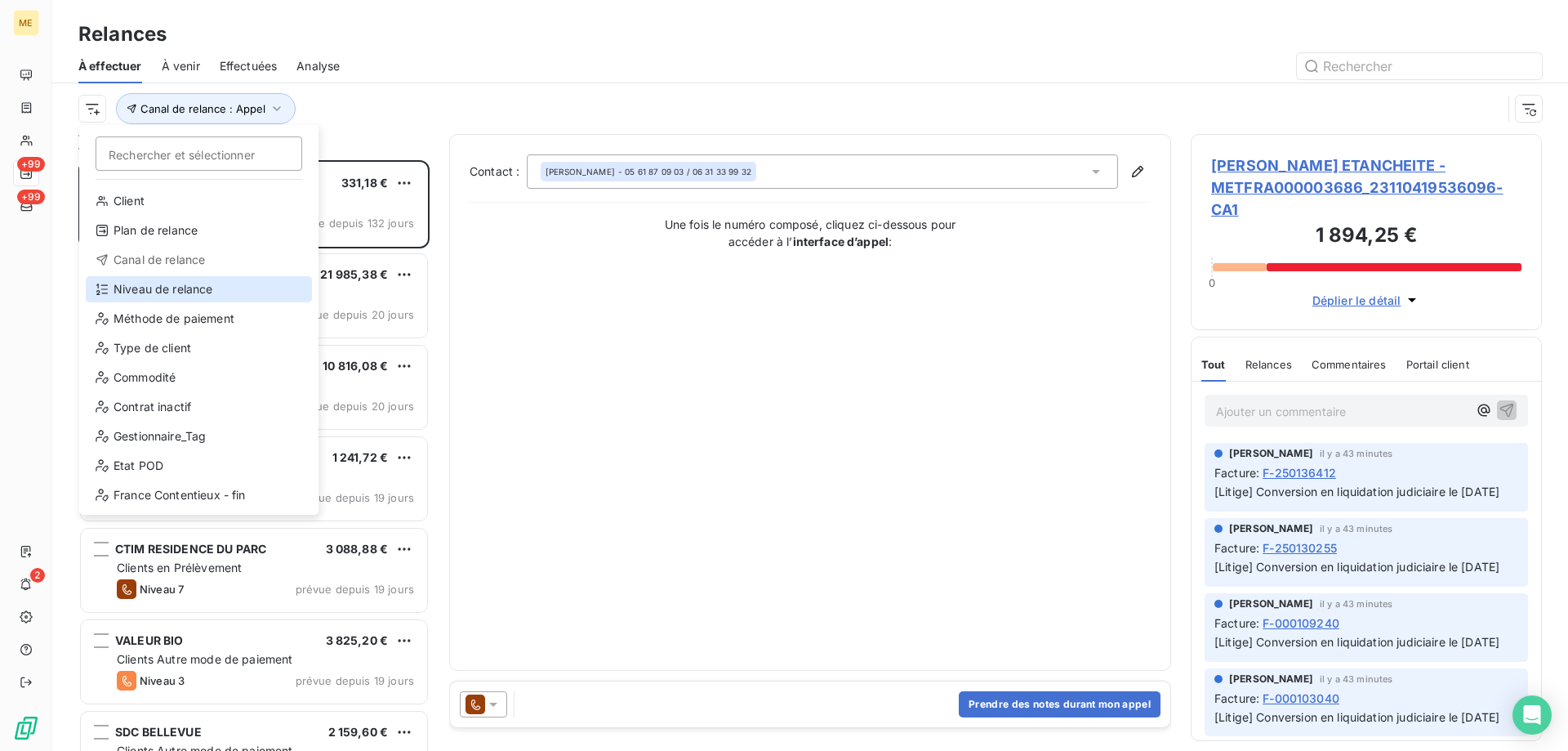
click at [154, 288] on div "Niveau de relance" at bounding box center [199, 289] width 226 height 26
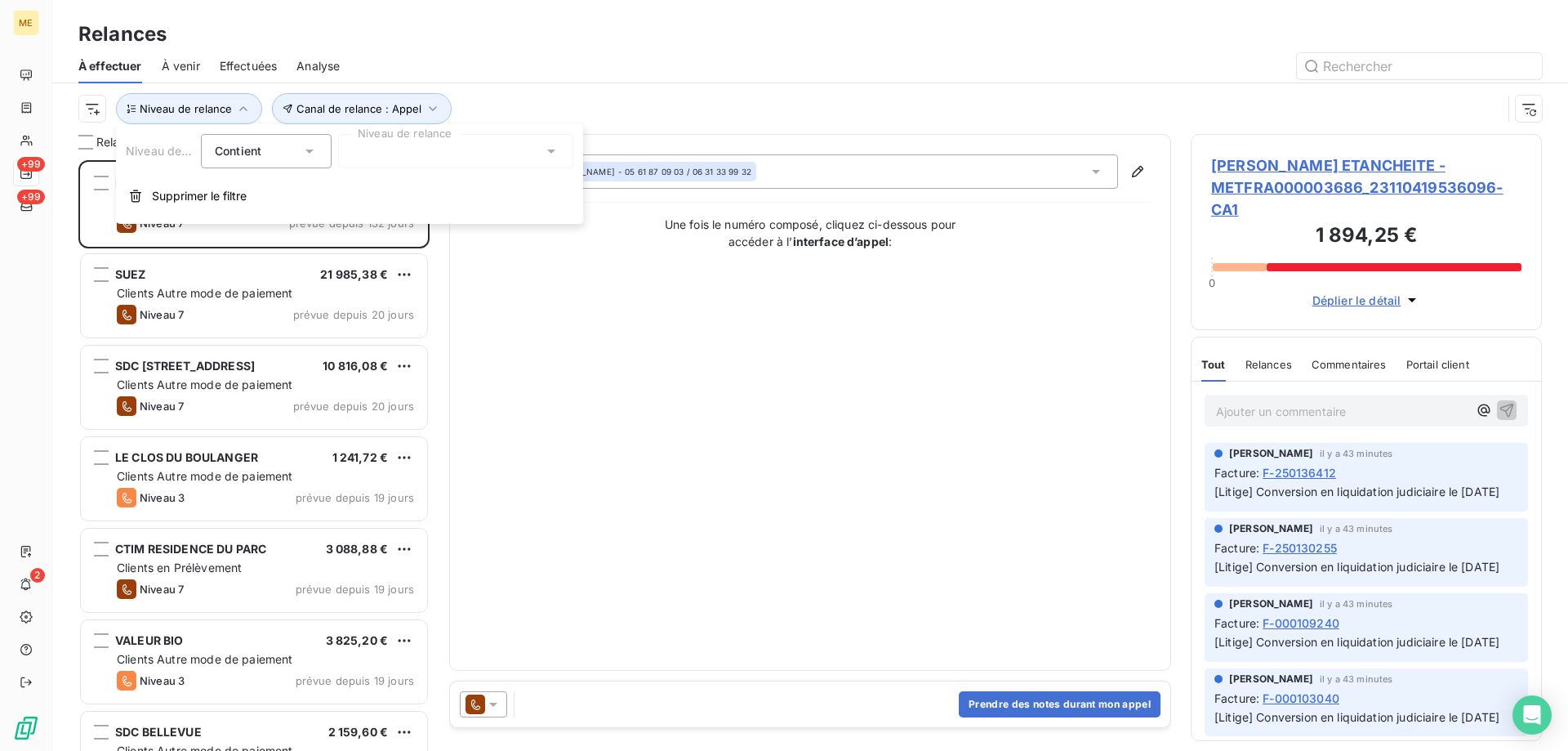
click at [403, 149] on div at bounding box center [456, 151] width 235 height 34
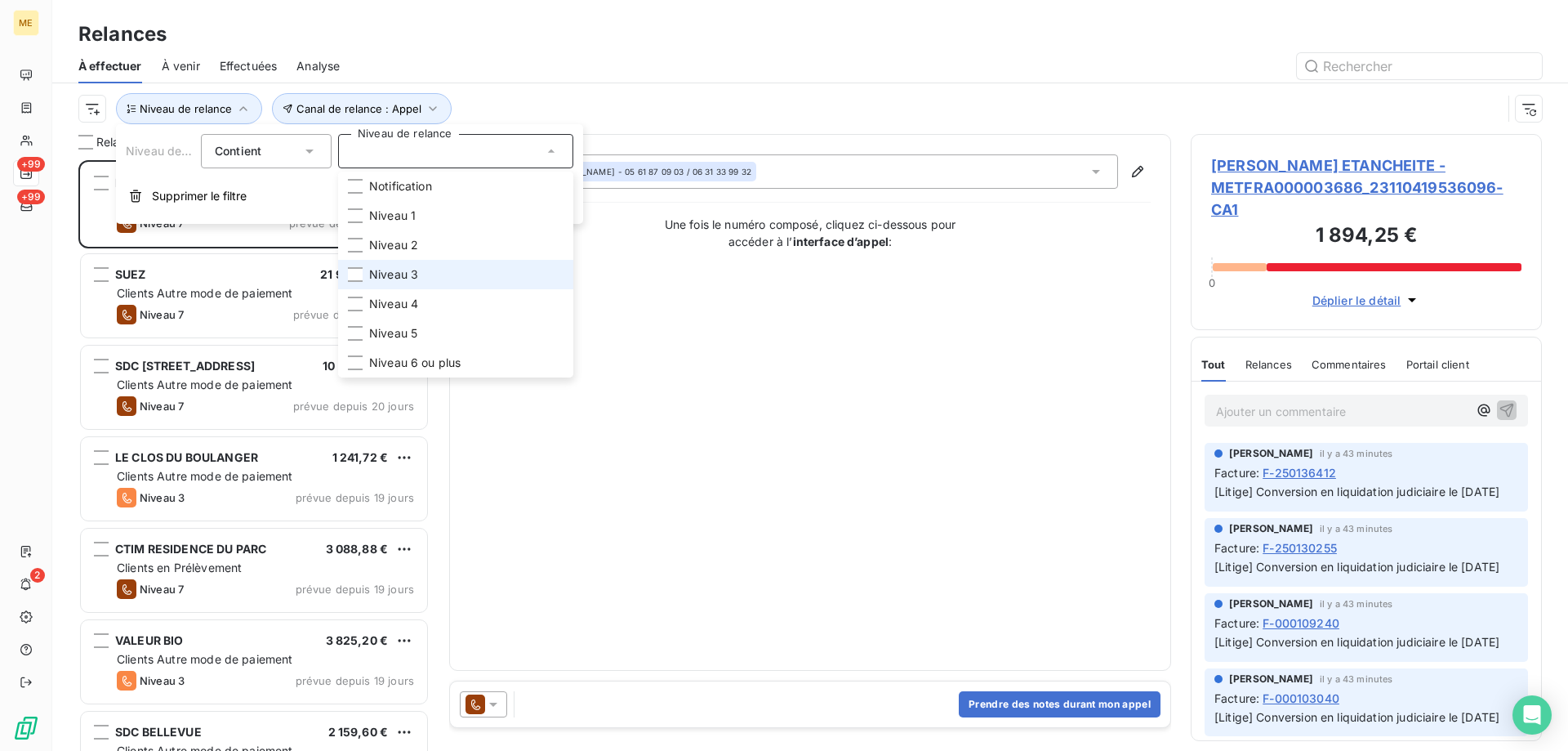
click at [417, 277] on span "Niveau 3" at bounding box center [393, 274] width 49 height 17
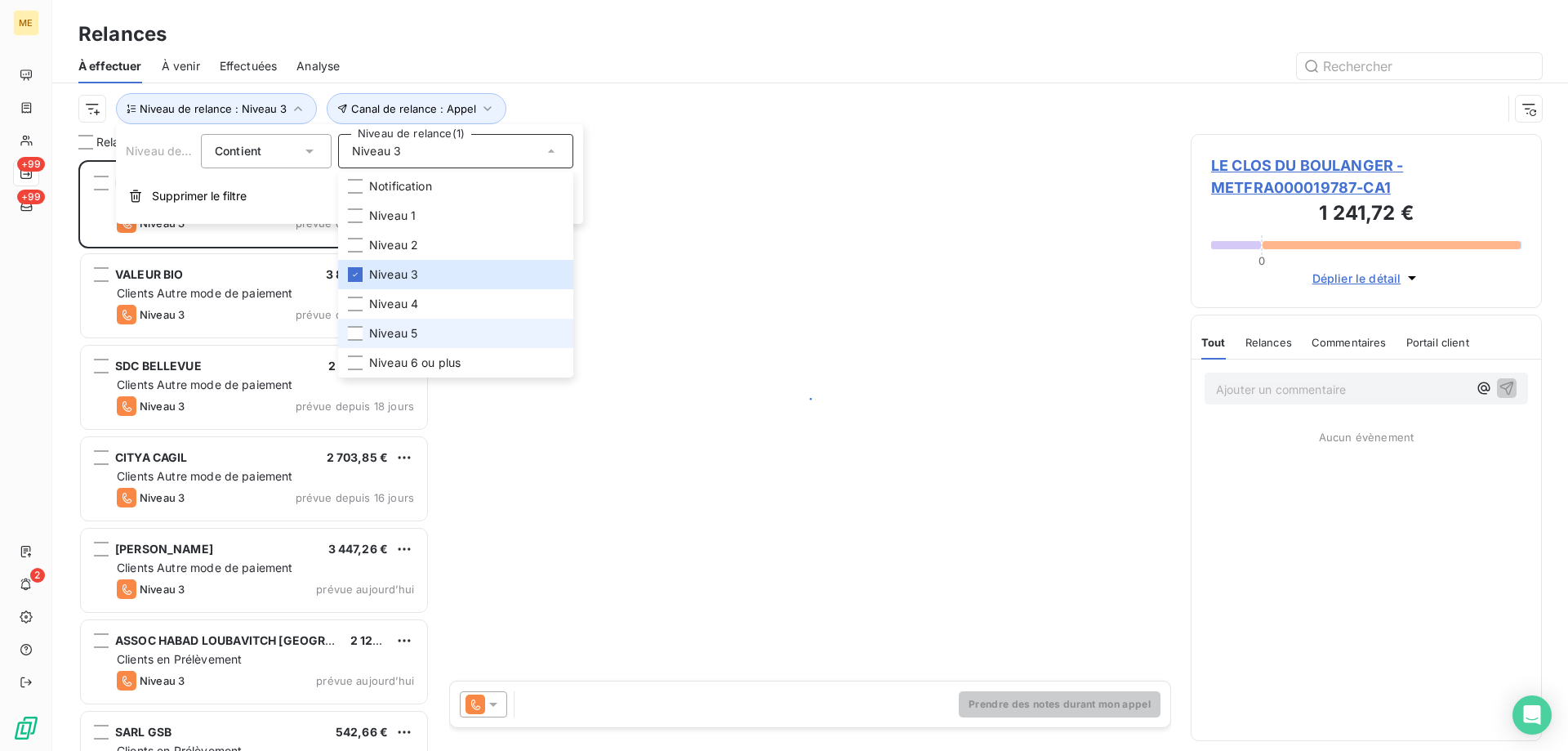
scroll to position [579, 339]
click at [418, 322] on li "Niveau 5" at bounding box center [456, 333] width 235 height 30
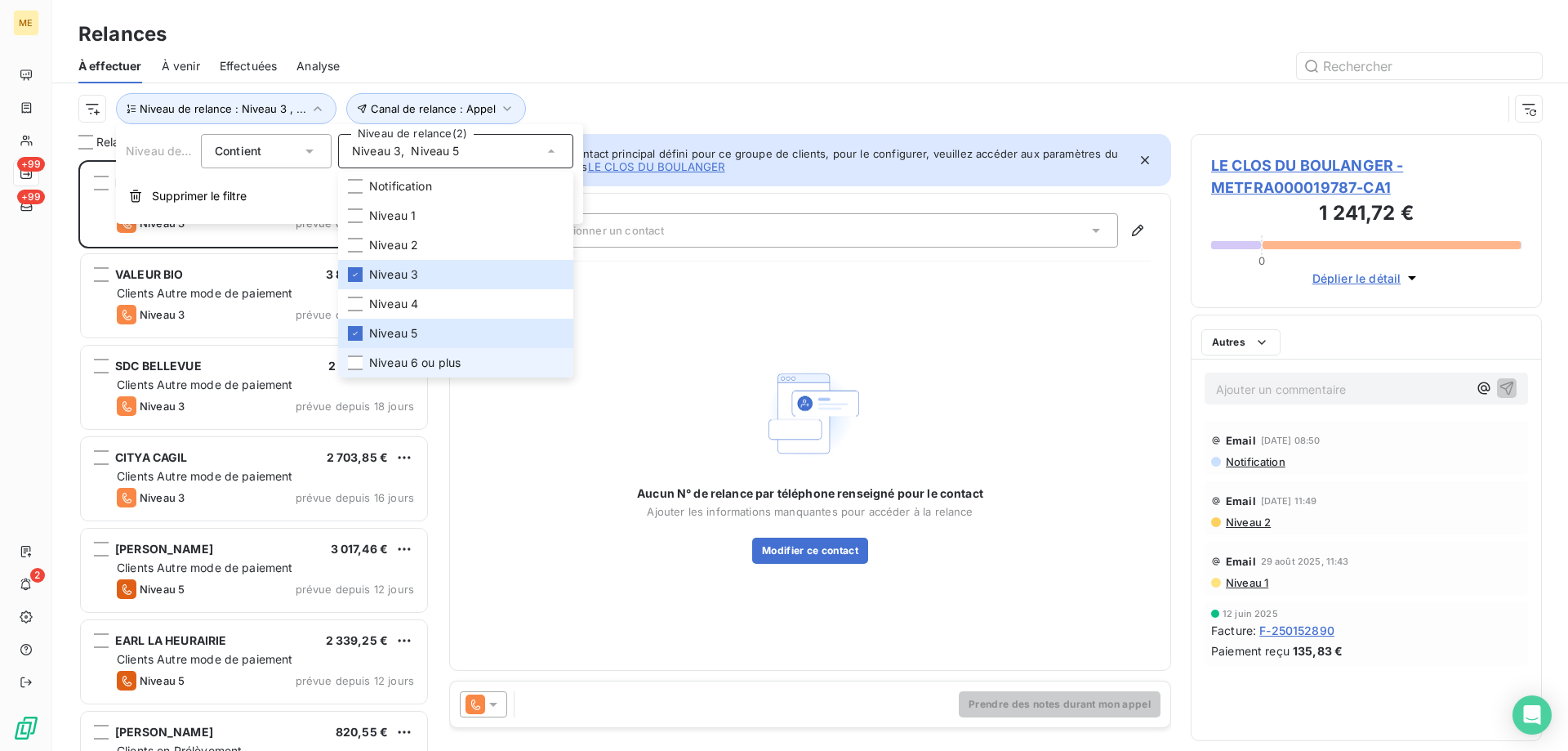
click at [421, 357] on span "Niveau 6 ou plus" at bounding box center [414, 363] width 91 height 17
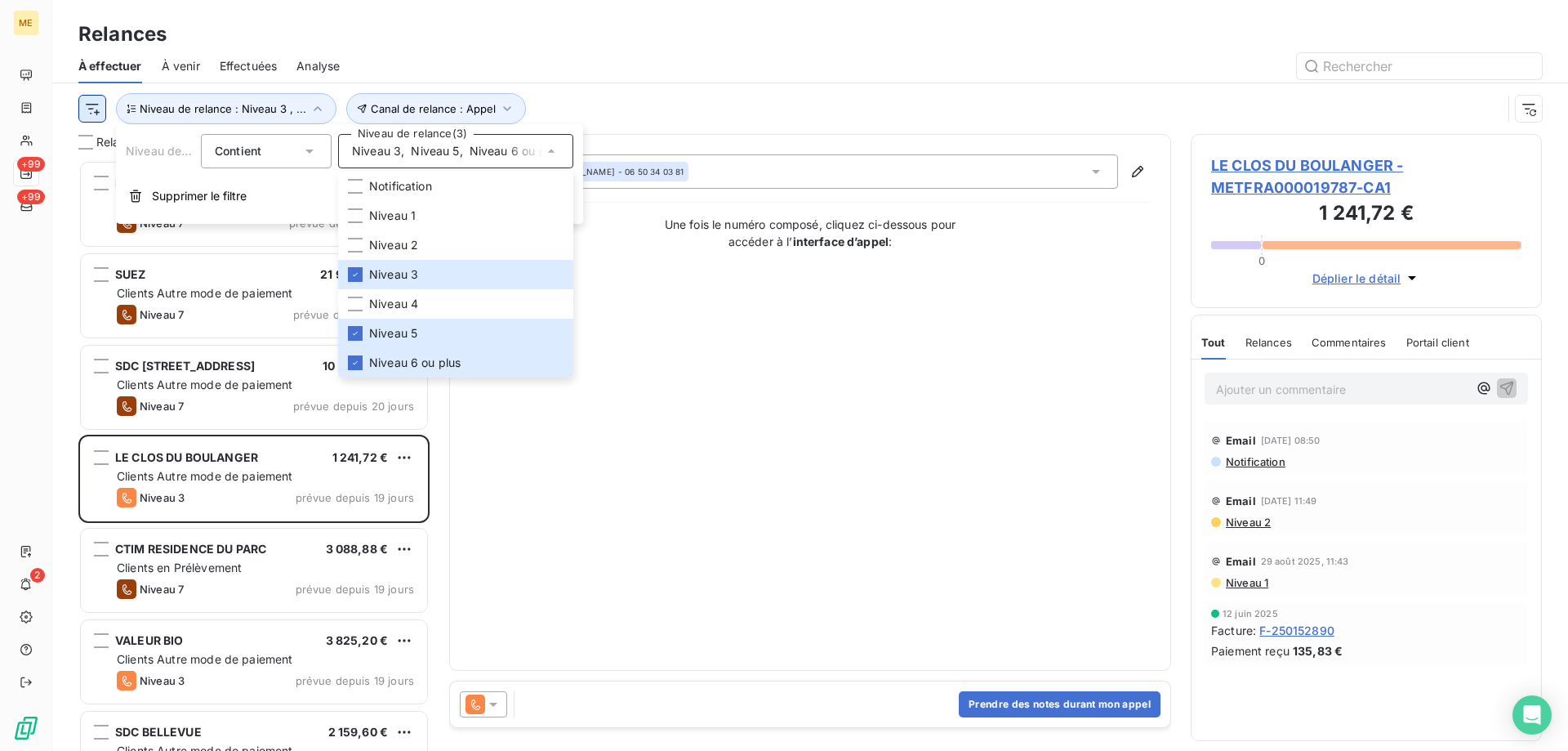
click at [87, 107] on html "ME +99 +99 2 Relances À effectuer À venir Effectuées Analyse Canal de relance :…" at bounding box center [784, 457] width 1568 height 915
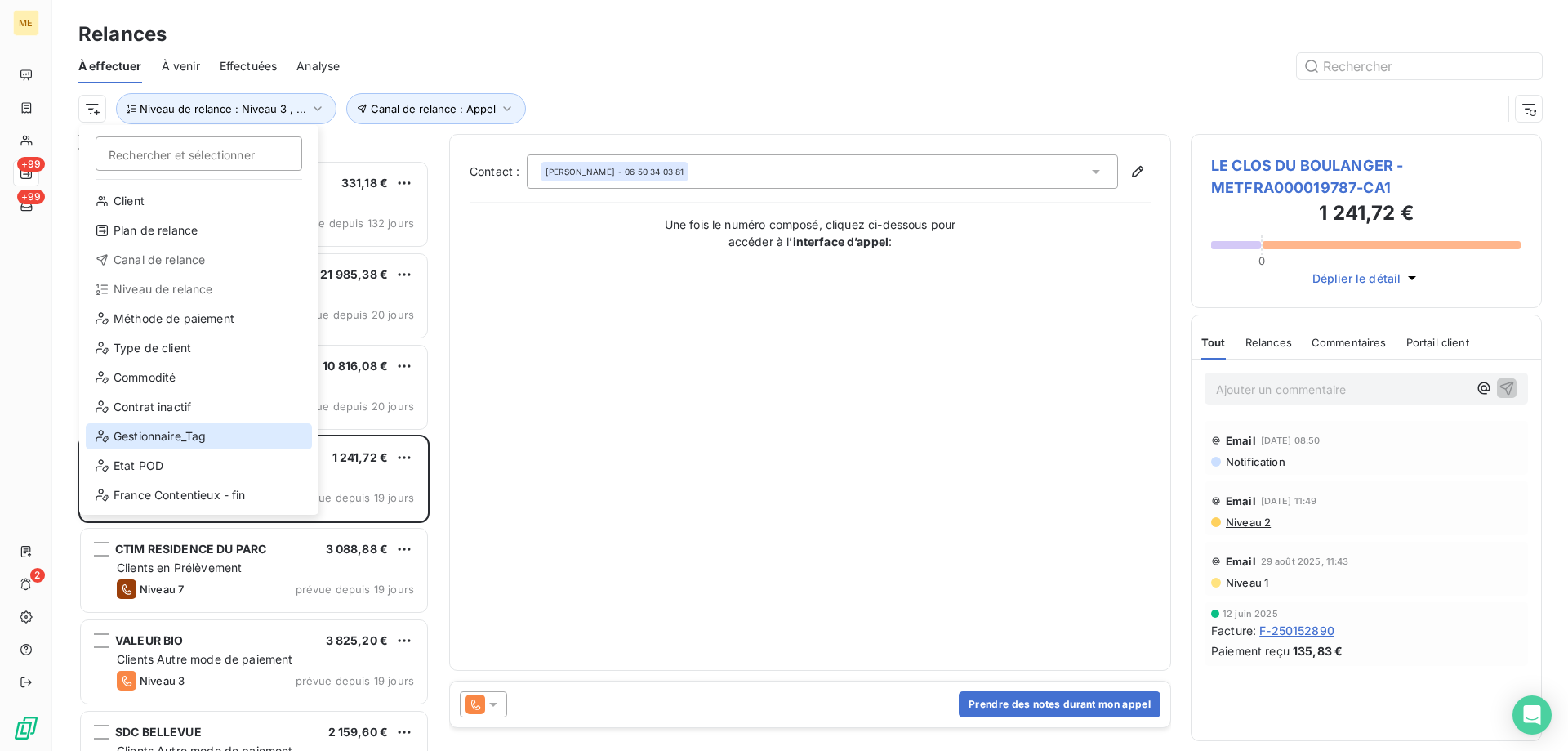
click at [179, 428] on div "Gestionnaire_Tag" at bounding box center [199, 436] width 226 height 26
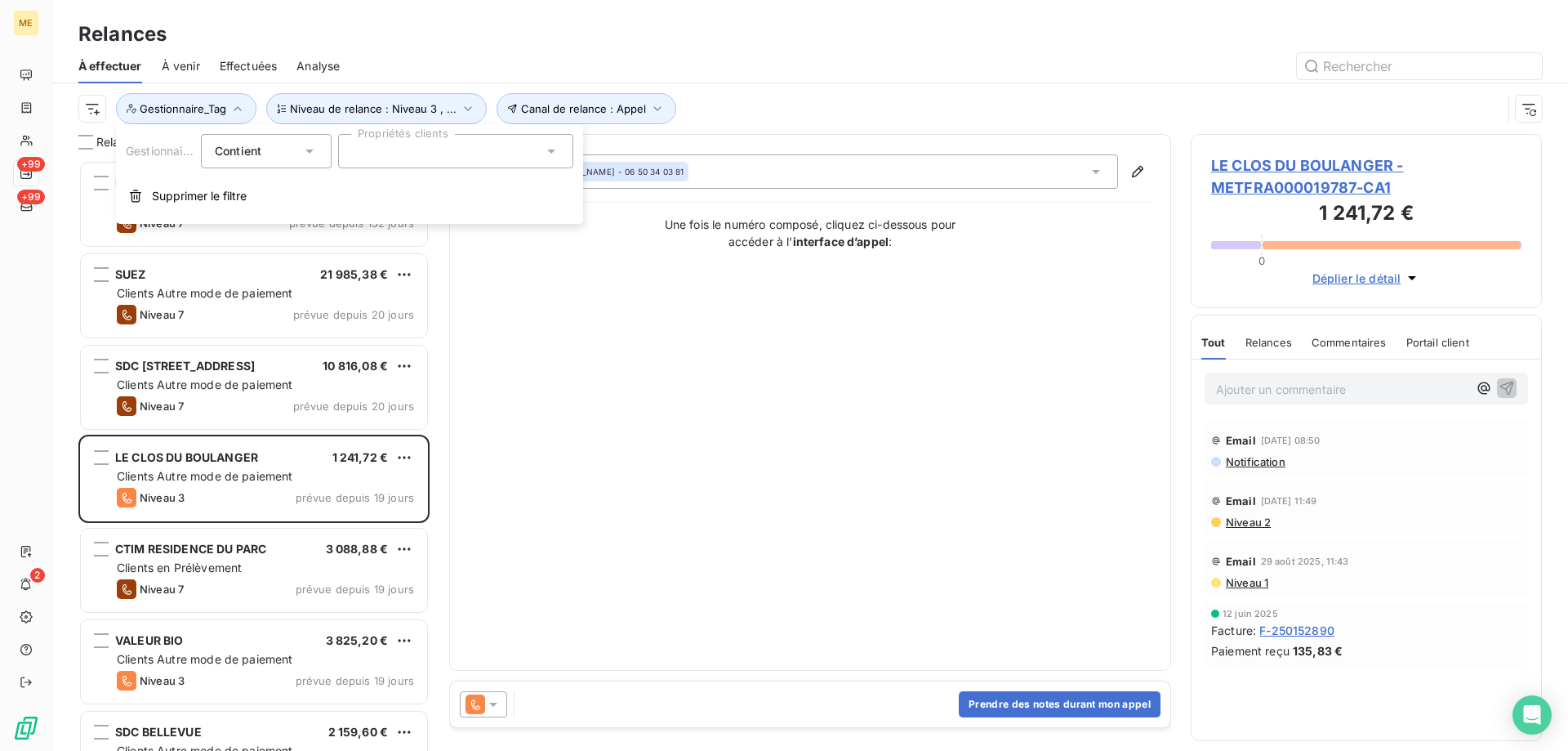
click at [442, 144] on div at bounding box center [456, 151] width 235 height 34
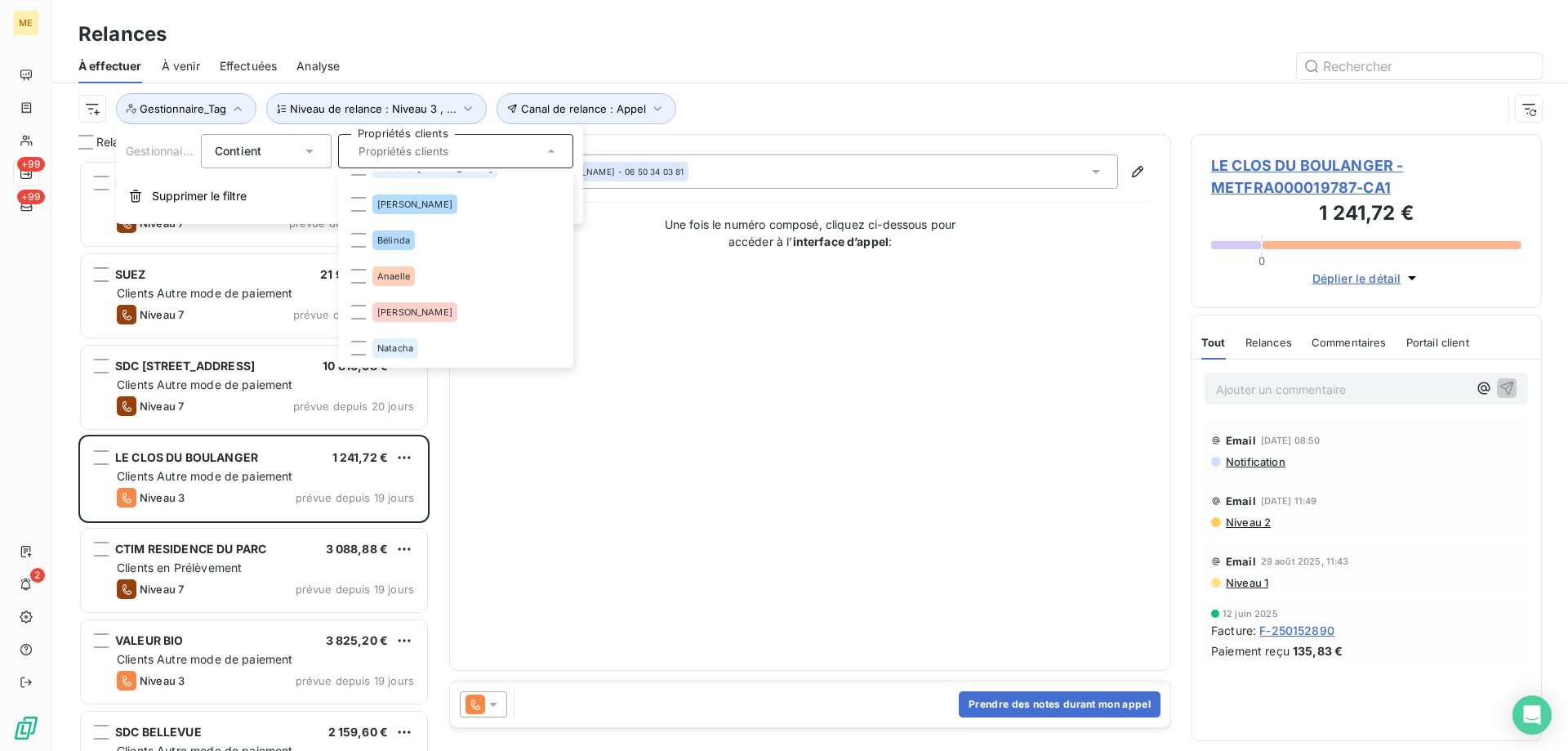
scroll to position [229, 0]
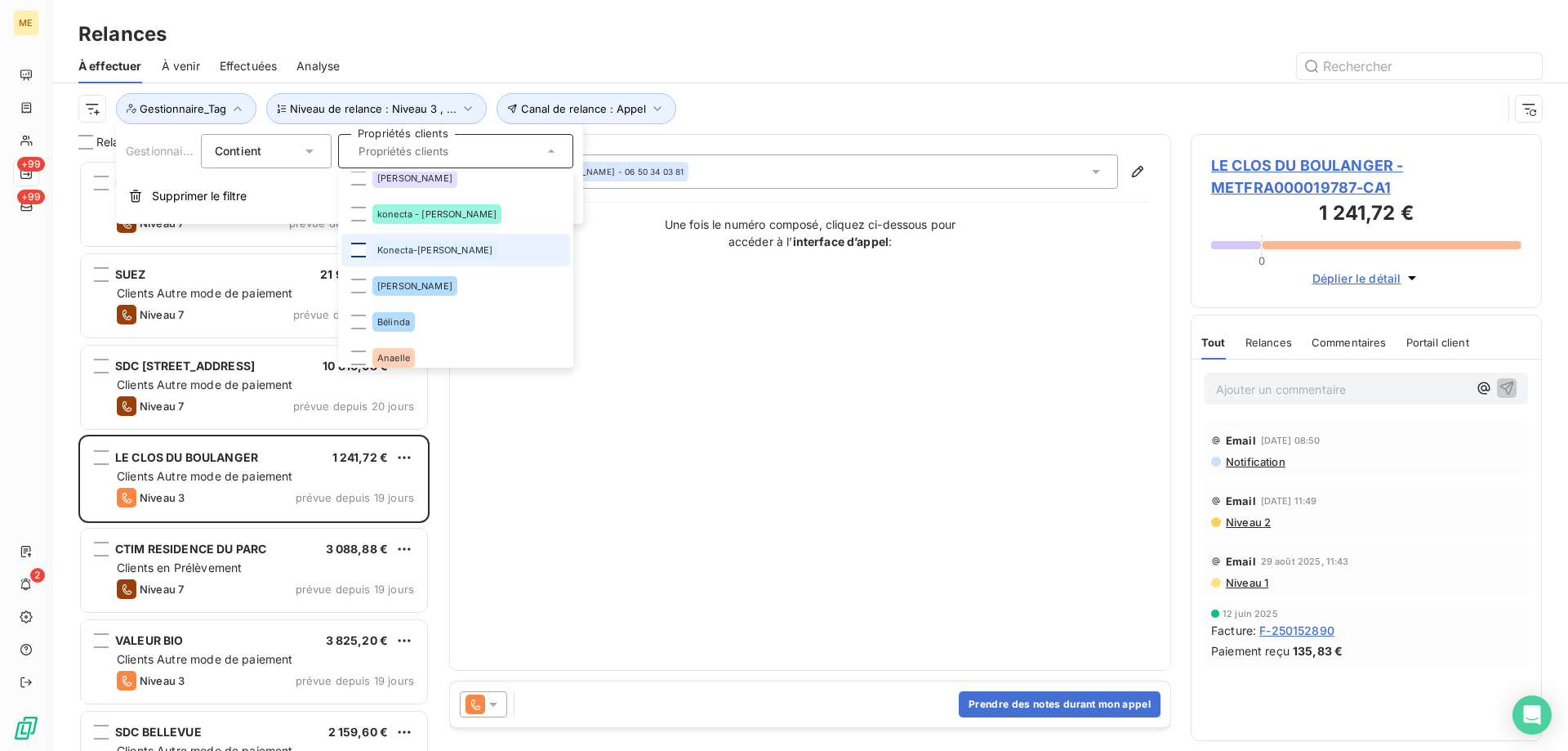
click at [355, 250] on div at bounding box center [358, 250] width 15 height 15
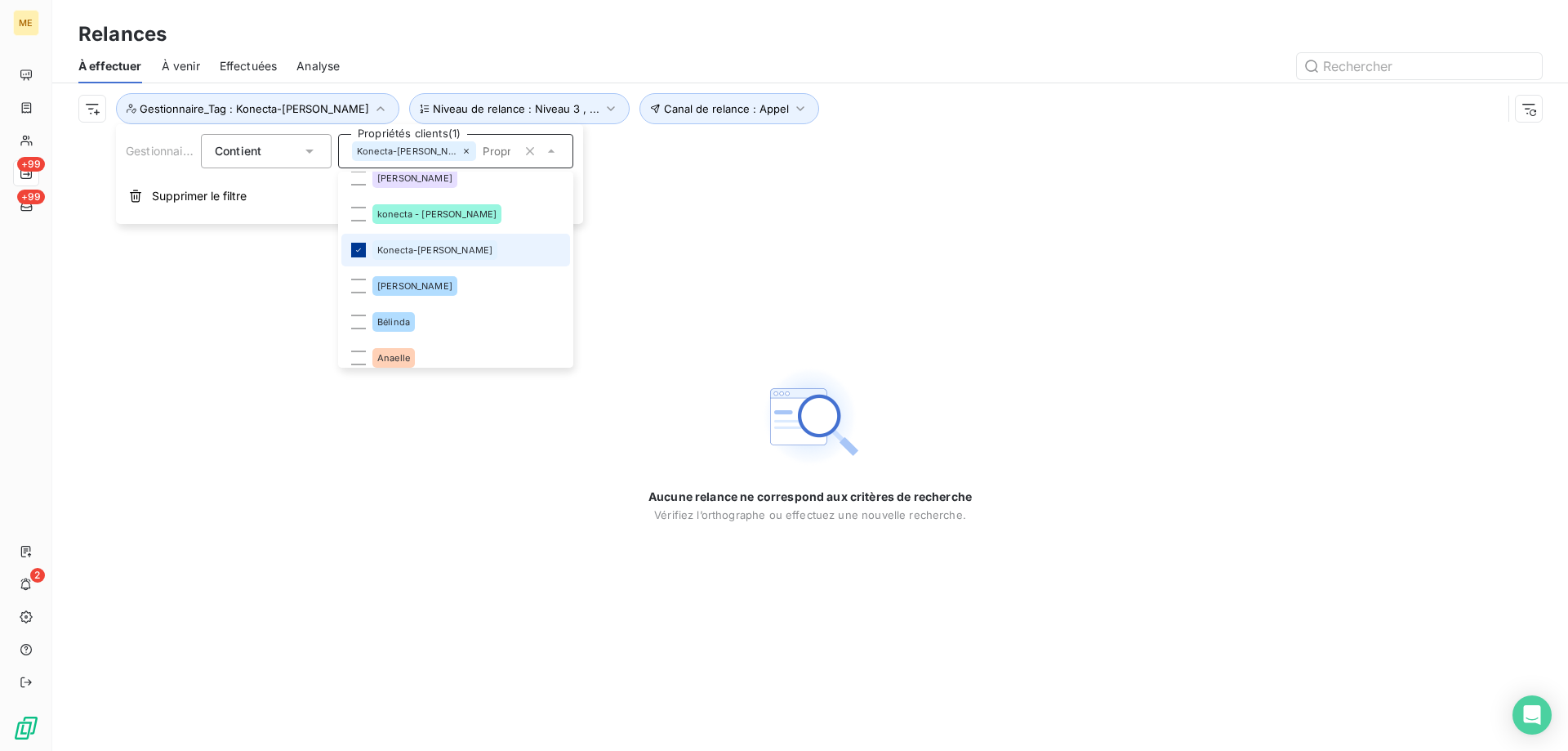
click at [355, 250] on icon at bounding box center [358, 250] width 10 height 10
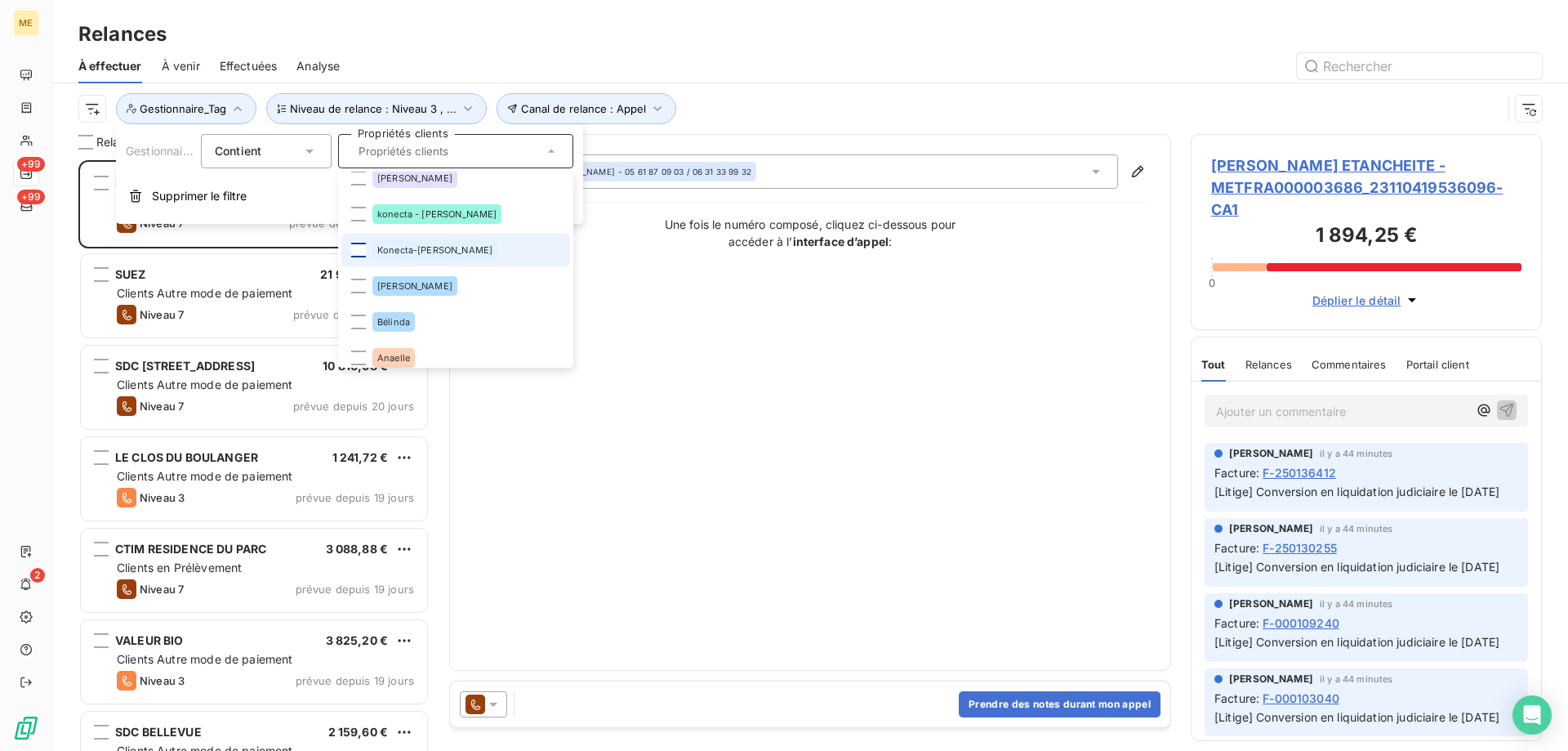
scroll to position [579, 339]
click at [901, 294] on div "Contact : FRANCK LAFONT - 05 61 87 09 03 / 06 31 33 99 32 Une fois le numéro co…" at bounding box center [810, 402] width 681 height 496
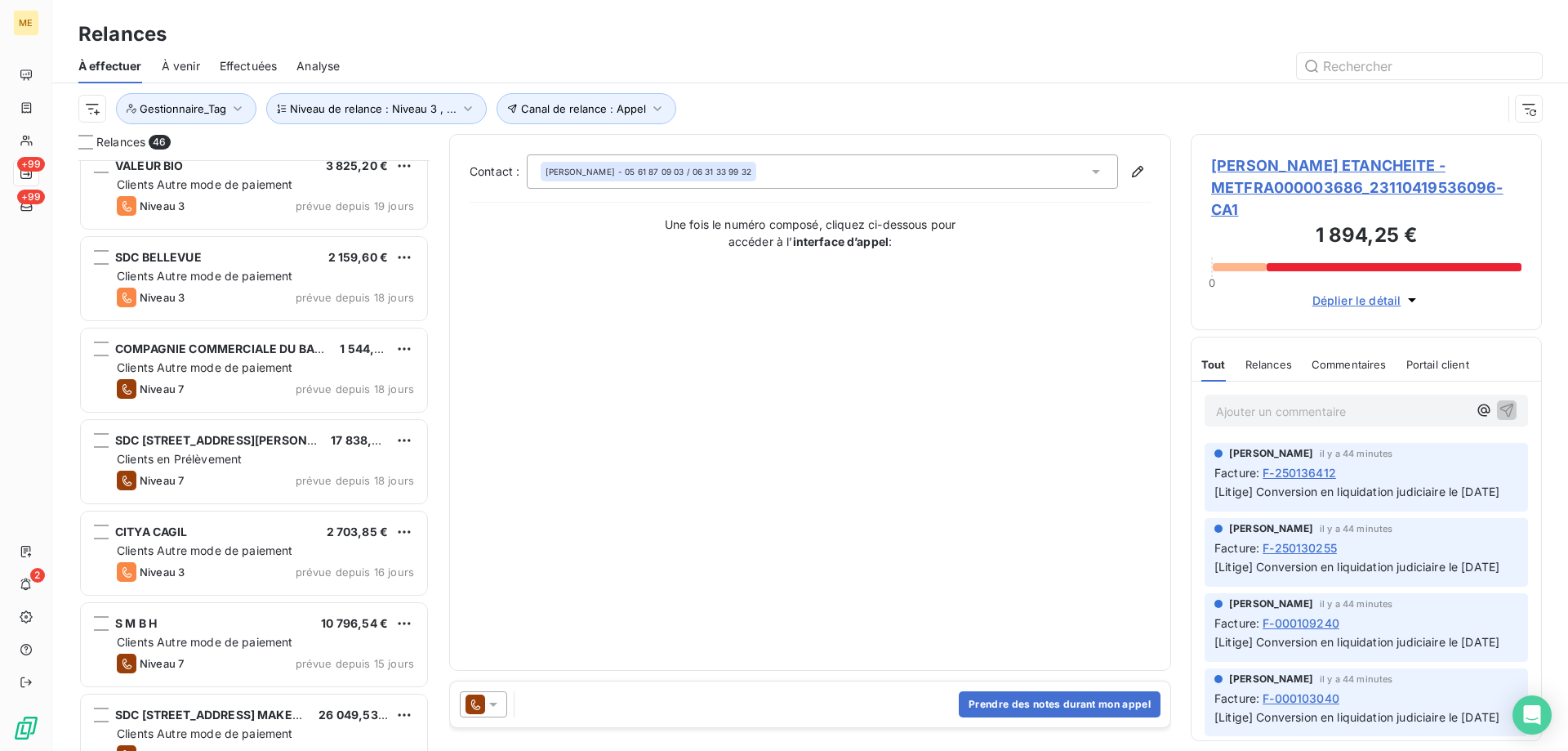
scroll to position [491, 0]
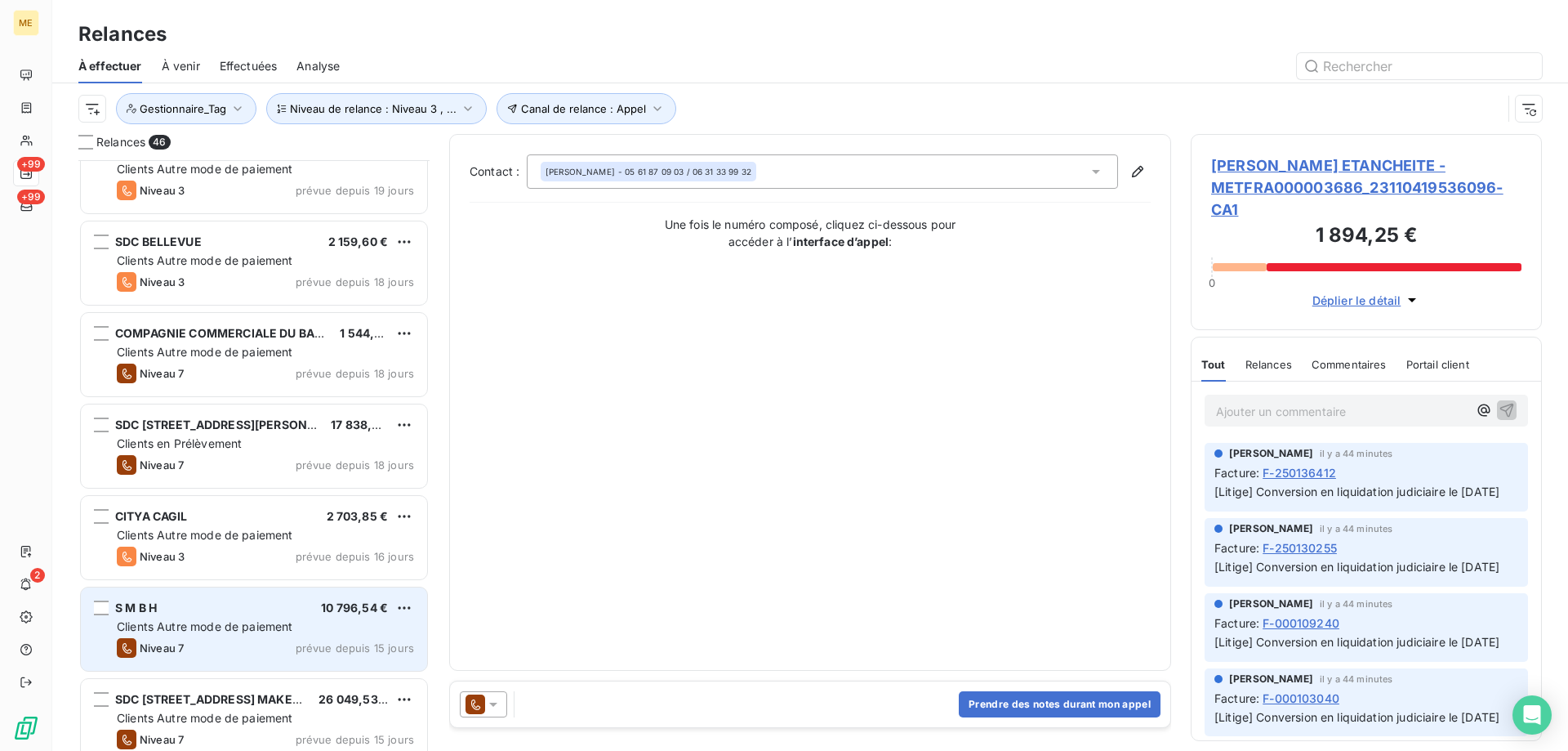
click at [247, 587] on div "S M B H 10 796,54 € Clients Autre mode de paiement Niveau 7 prévue depuis 15 jo…" at bounding box center [254, 629] width 346 height 84
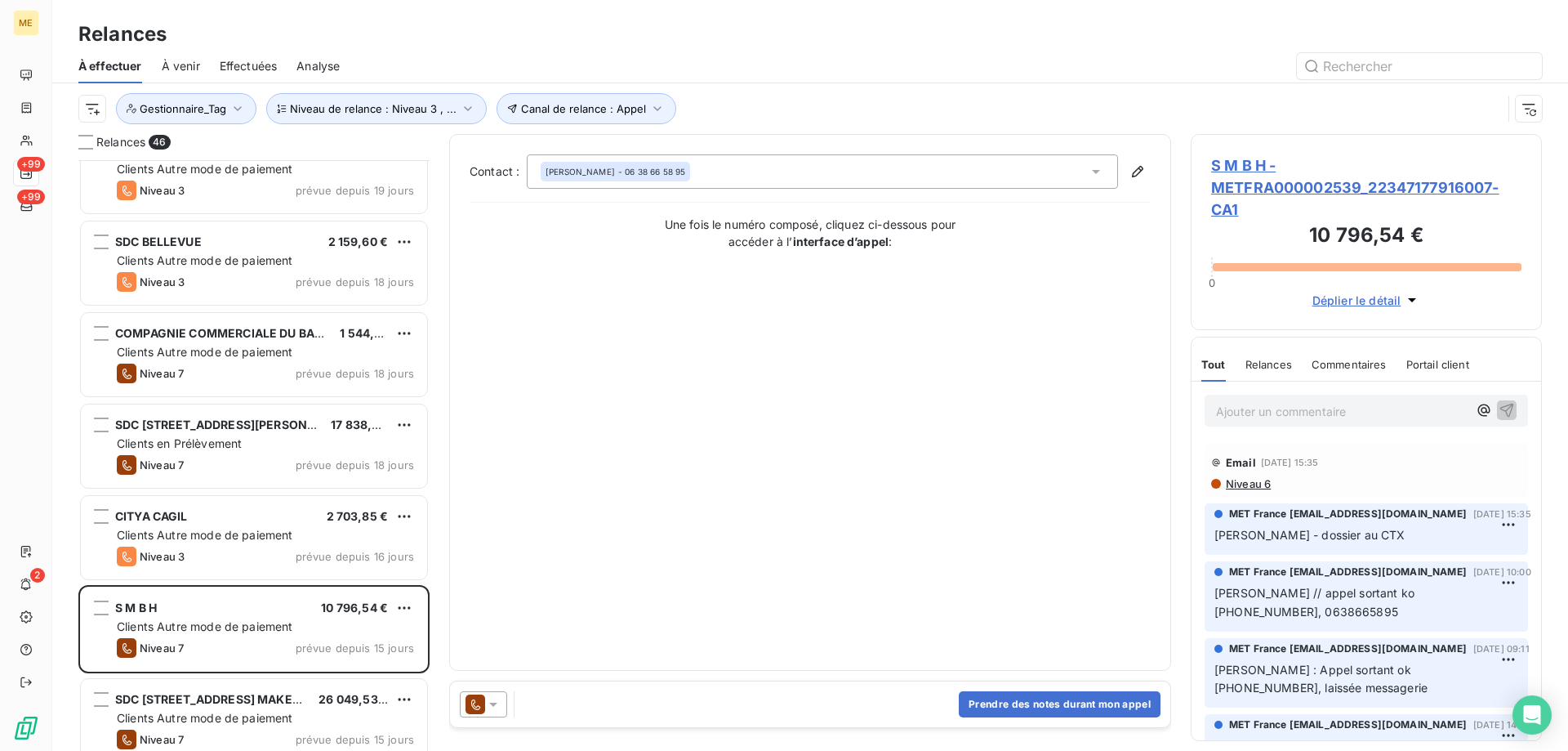
click at [1216, 191] on span "S M B H - METFRA000002539_22347177916007-CA1" at bounding box center [1365, 187] width 310 height 66
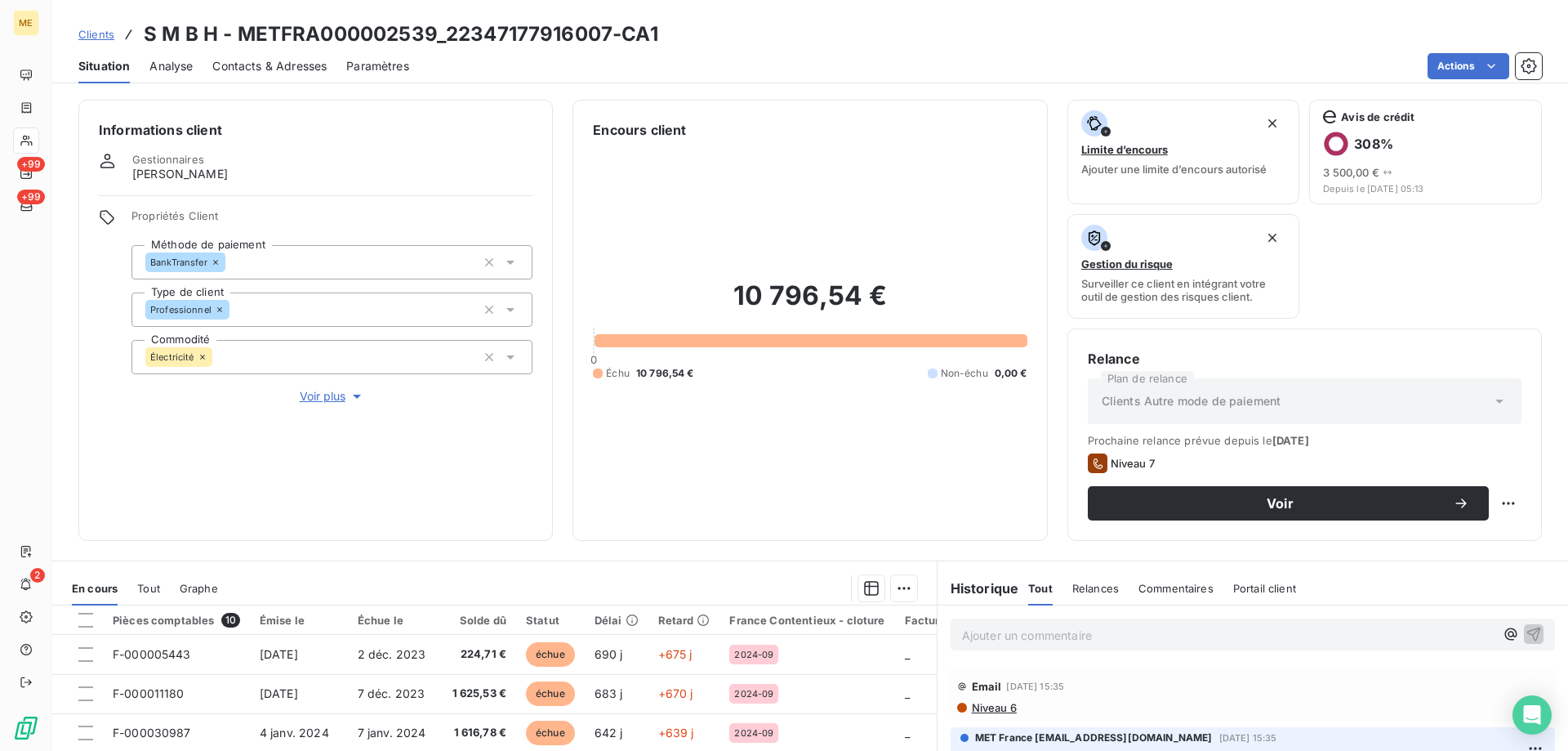
click at [315, 388] on span "Voir plus" at bounding box center [332, 396] width 65 height 17
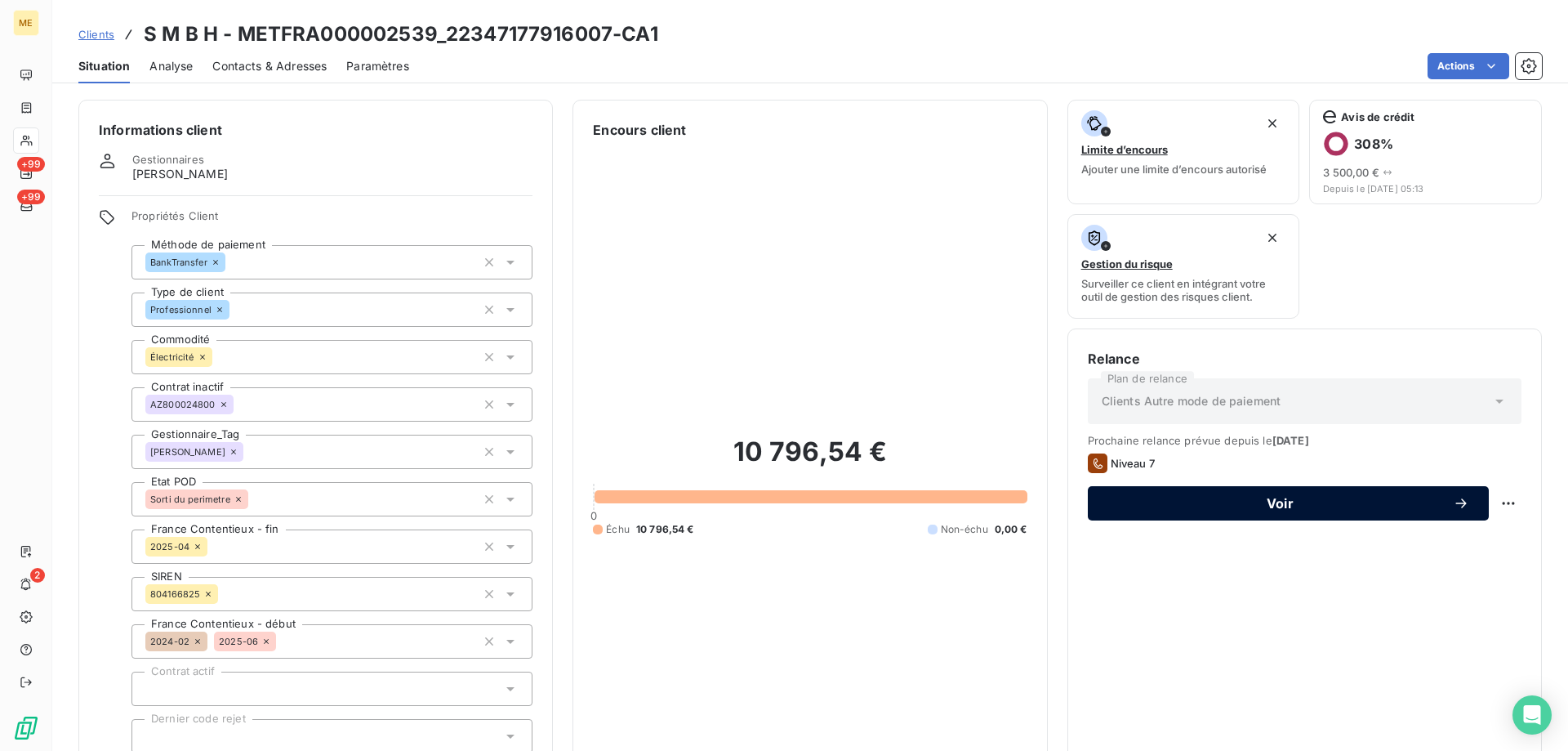
click at [1158, 514] on button "Voir" at bounding box center [1288, 503] width 401 height 34
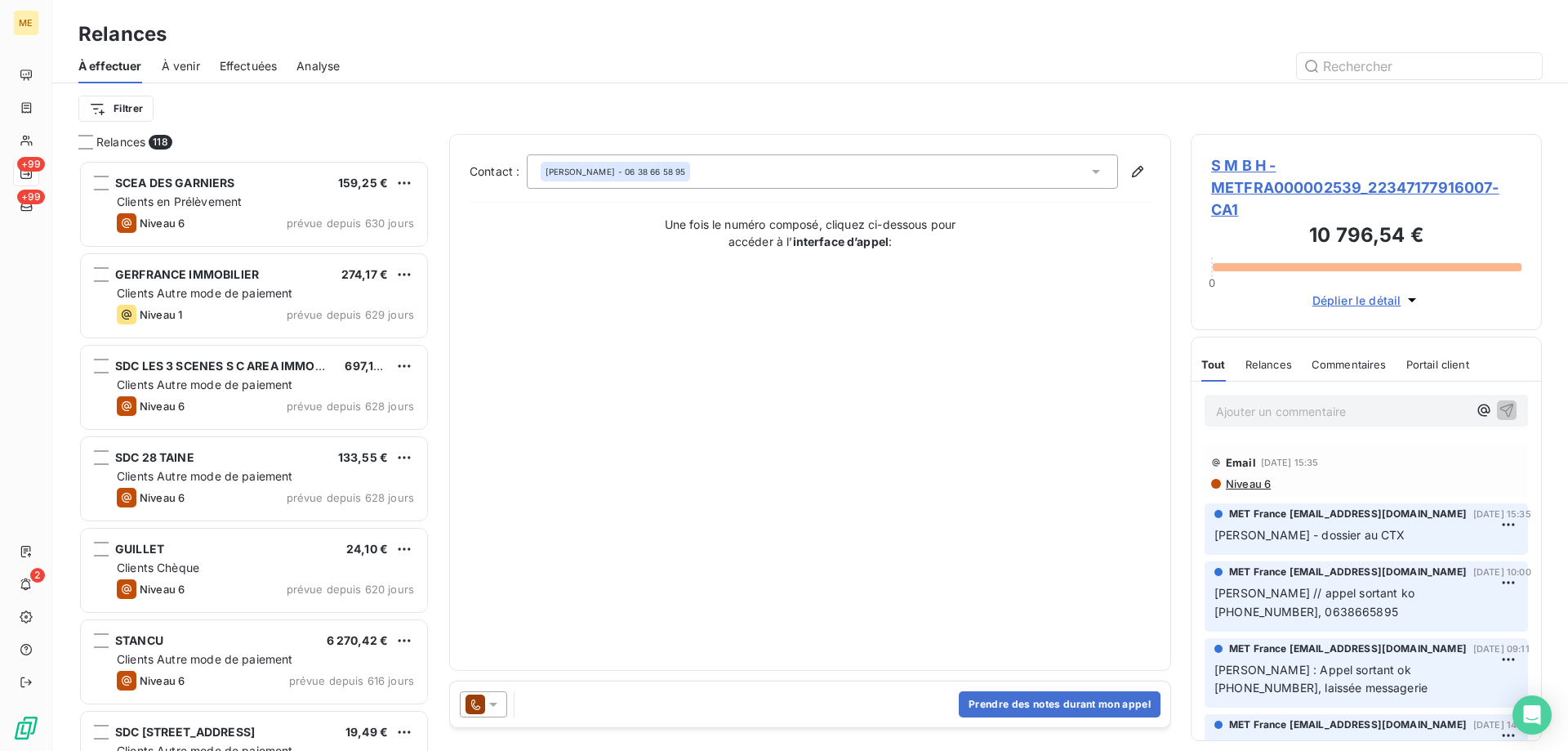
scroll to position [579, 339]
click at [497, 700] on icon at bounding box center [493, 704] width 17 height 17
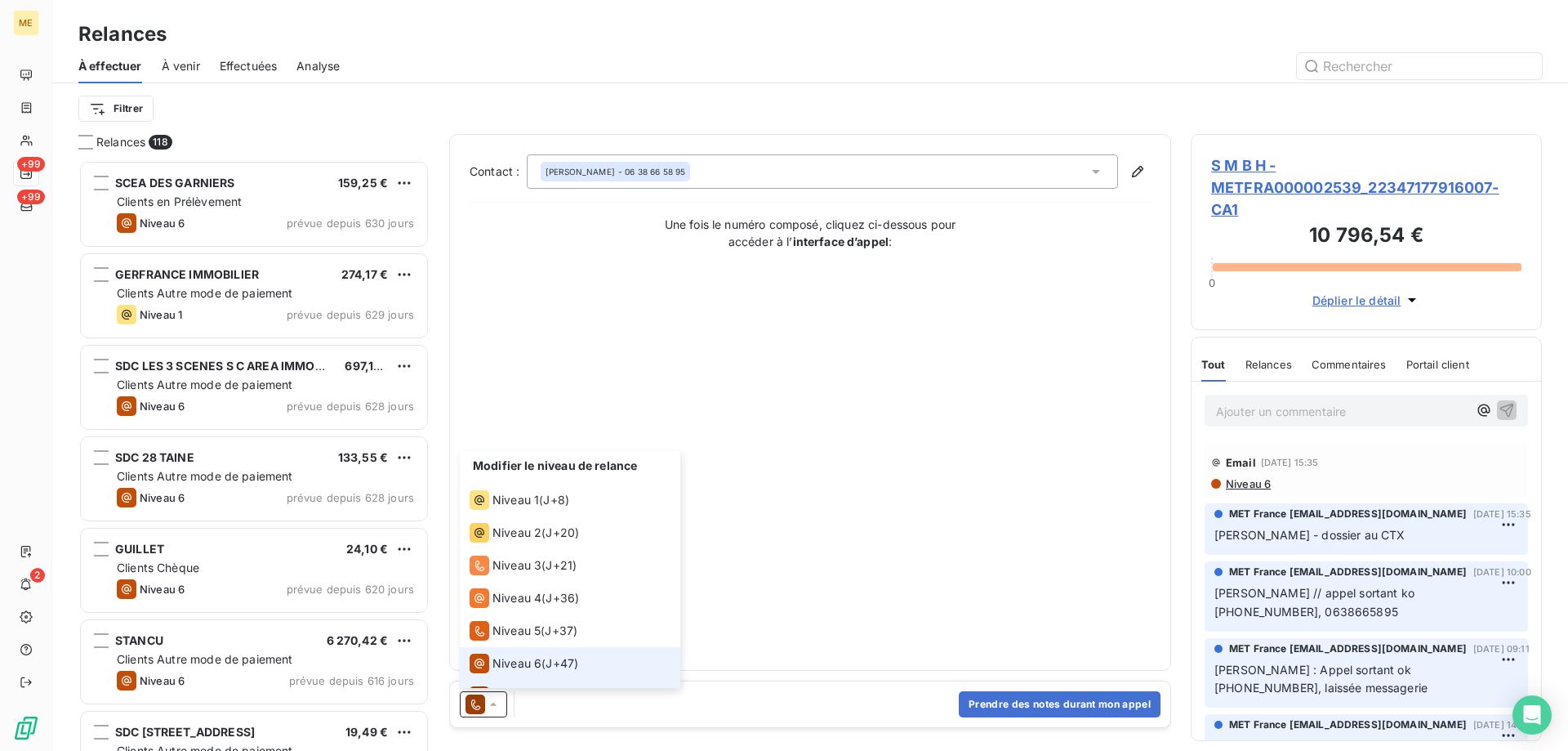
scroll to position [24, 0]
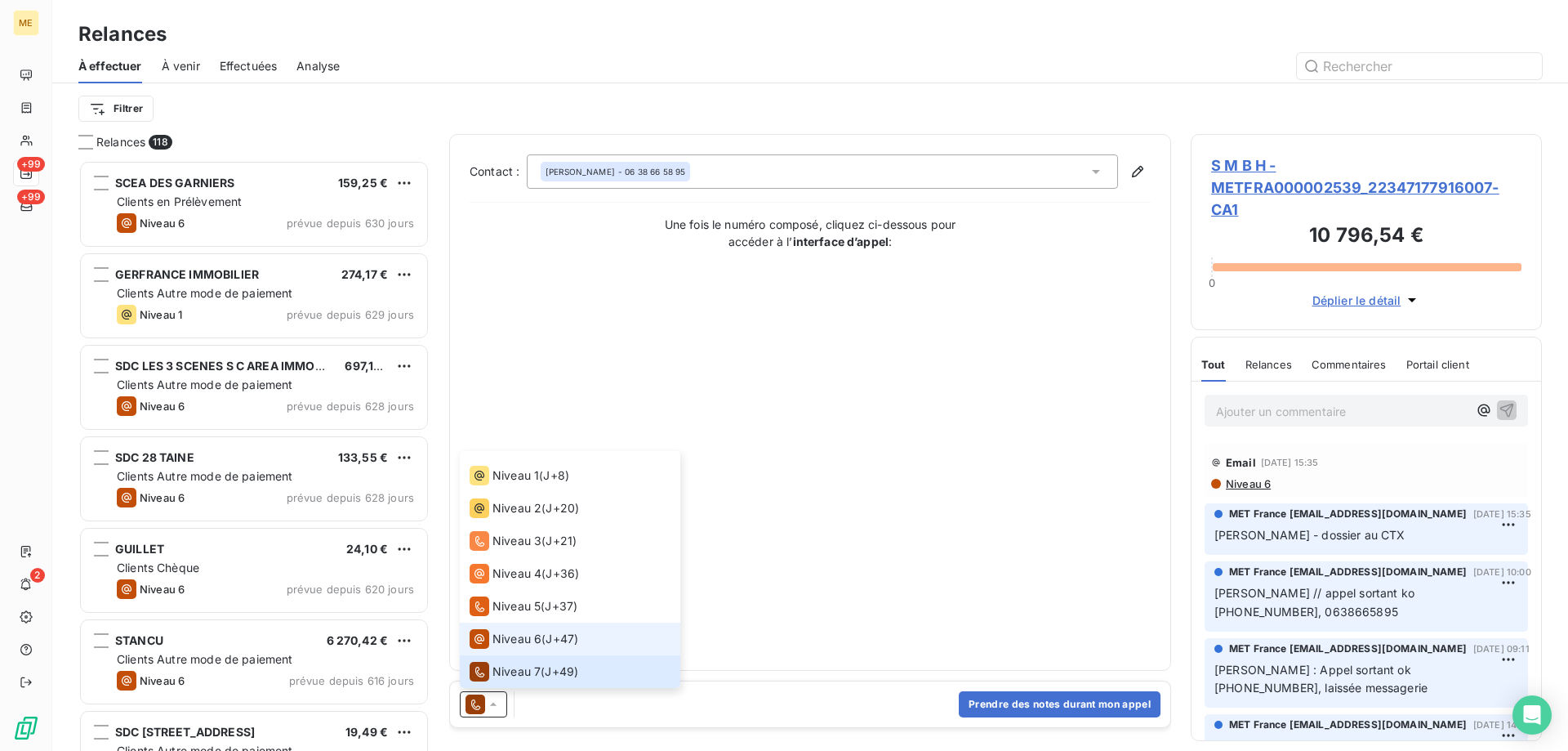
click at [492, 643] on span "Niveau 6" at bounding box center [517, 639] width 49 height 17
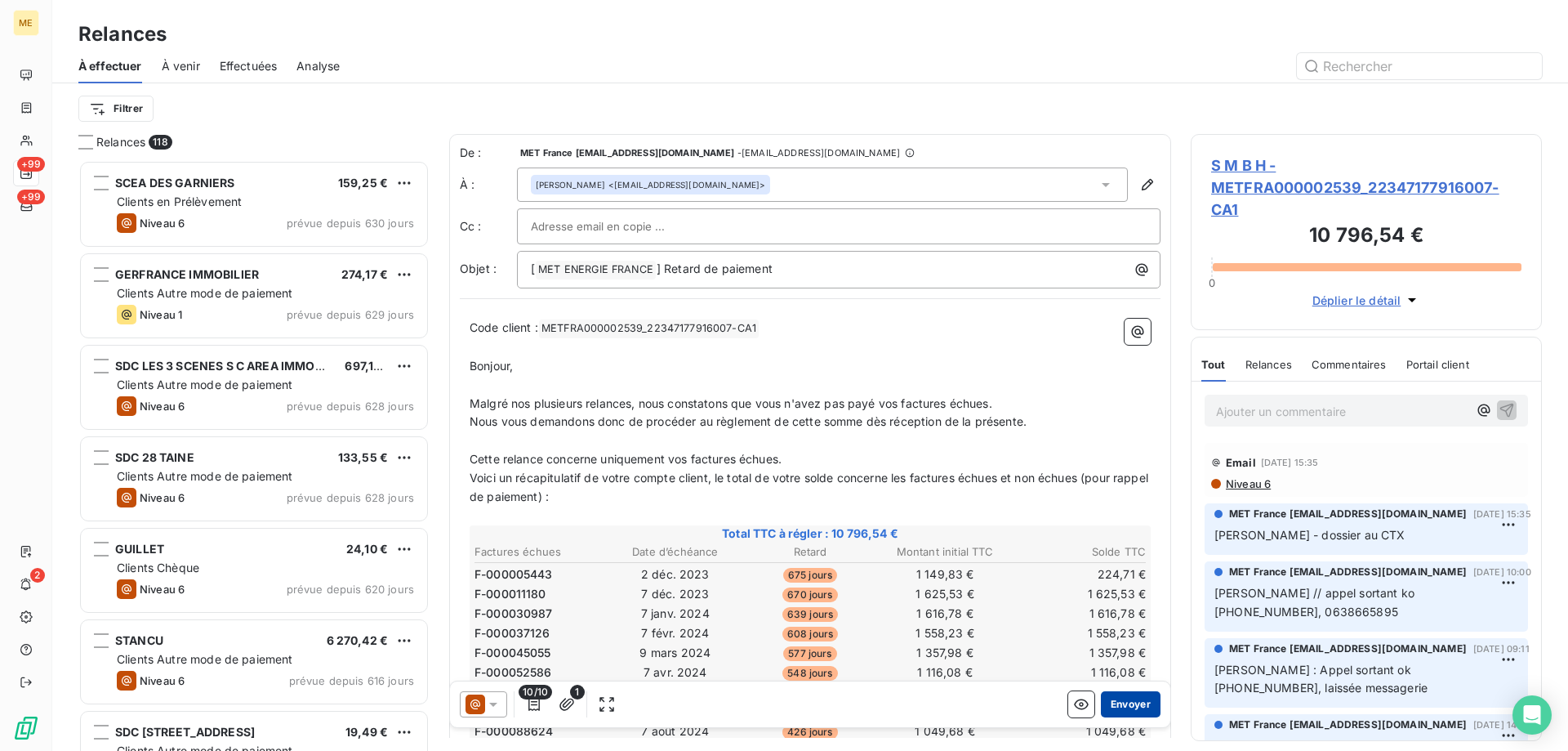
click at [1104, 704] on button "Envoyer" at bounding box center [1131, 704] width 60 height 26
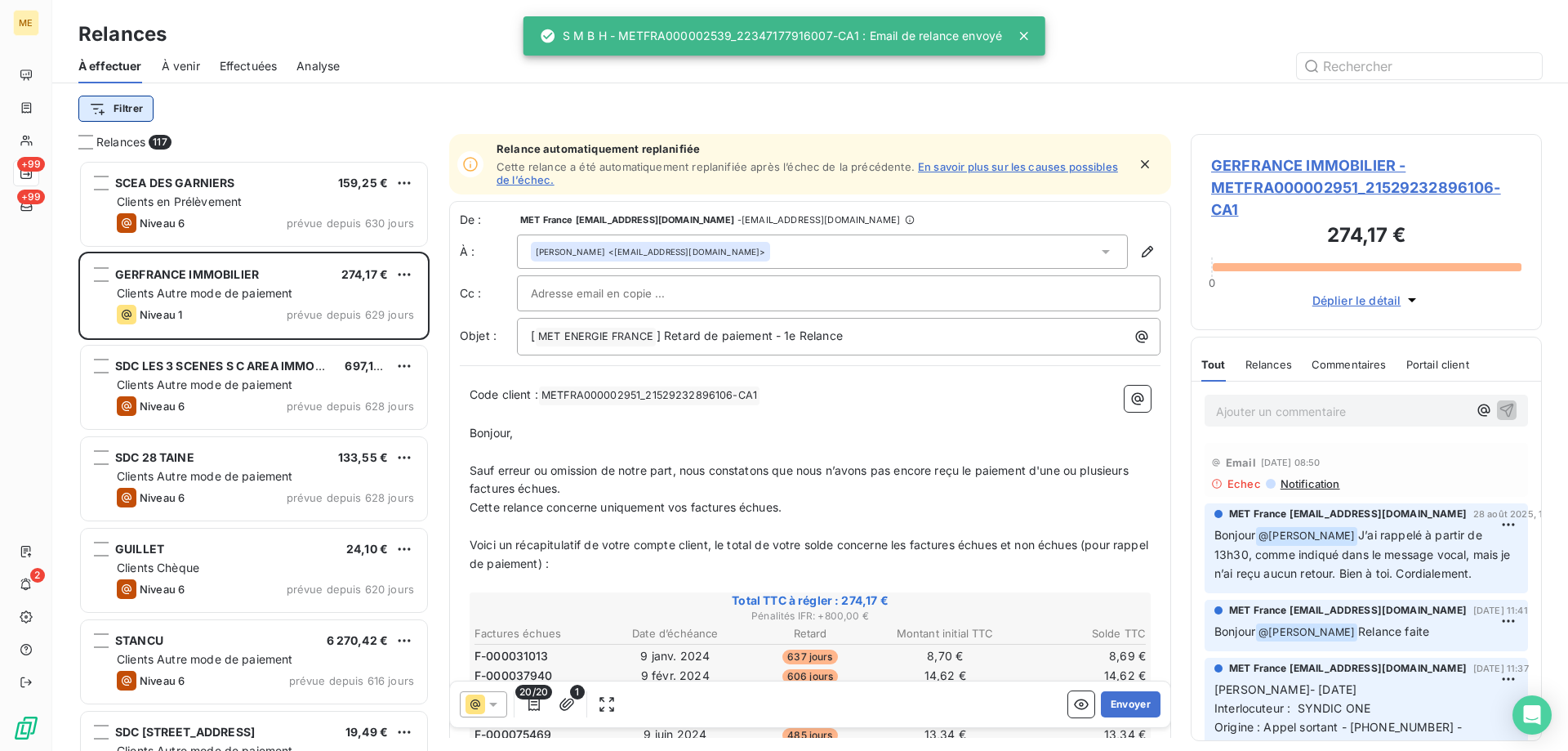
click at [120, 112] on html "ME +99 +99 2 Relances À effectuer À venir Effectuées Analyse Filtrer Relances 1…" at bounding box center [784, 457] width 1568 height 915
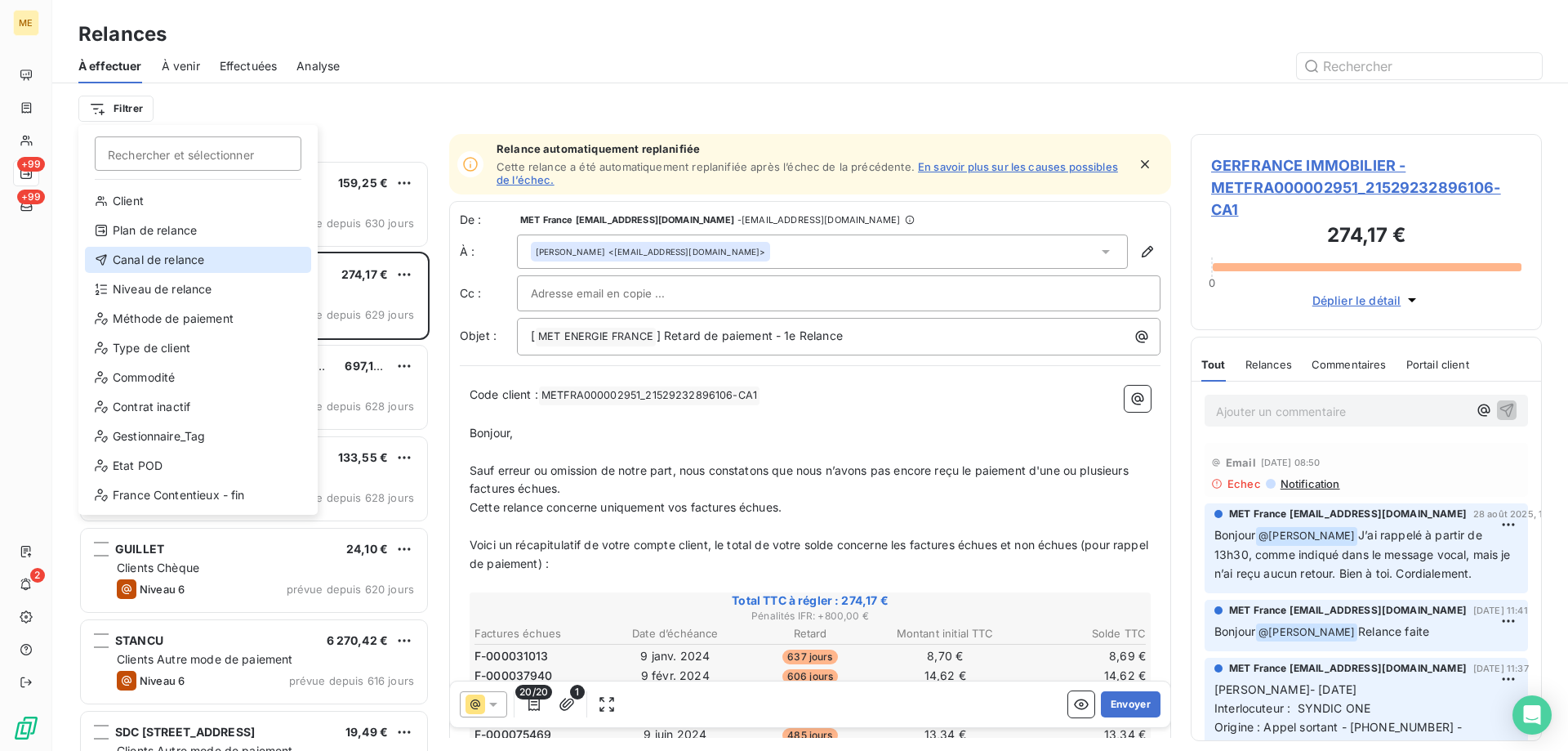
click at [161, 268] on div "Canal de relance" at bounding box center [198, 260] width 226 height 26
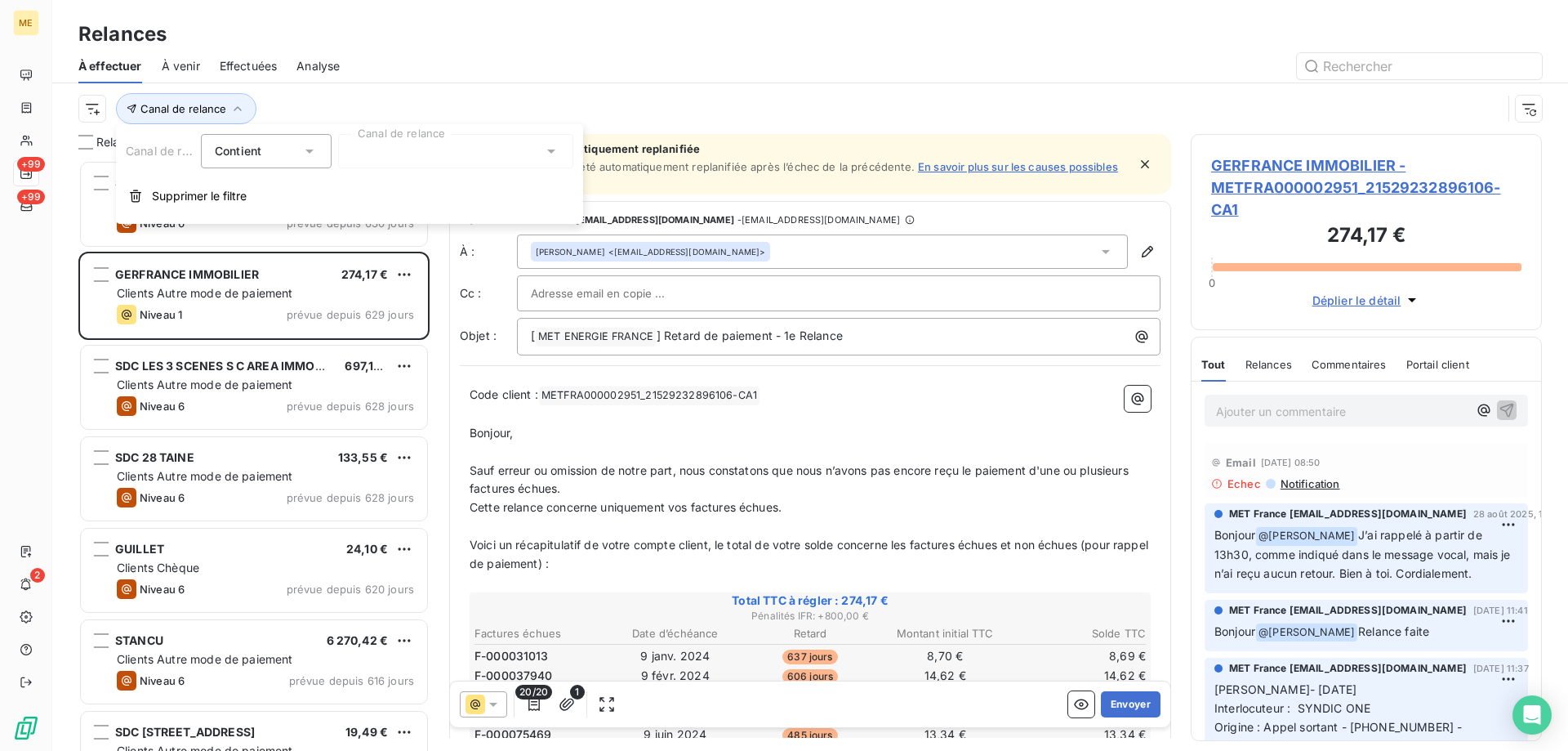
click at [401, 155] on div at bounding box center [456, 151] width 235 height 34
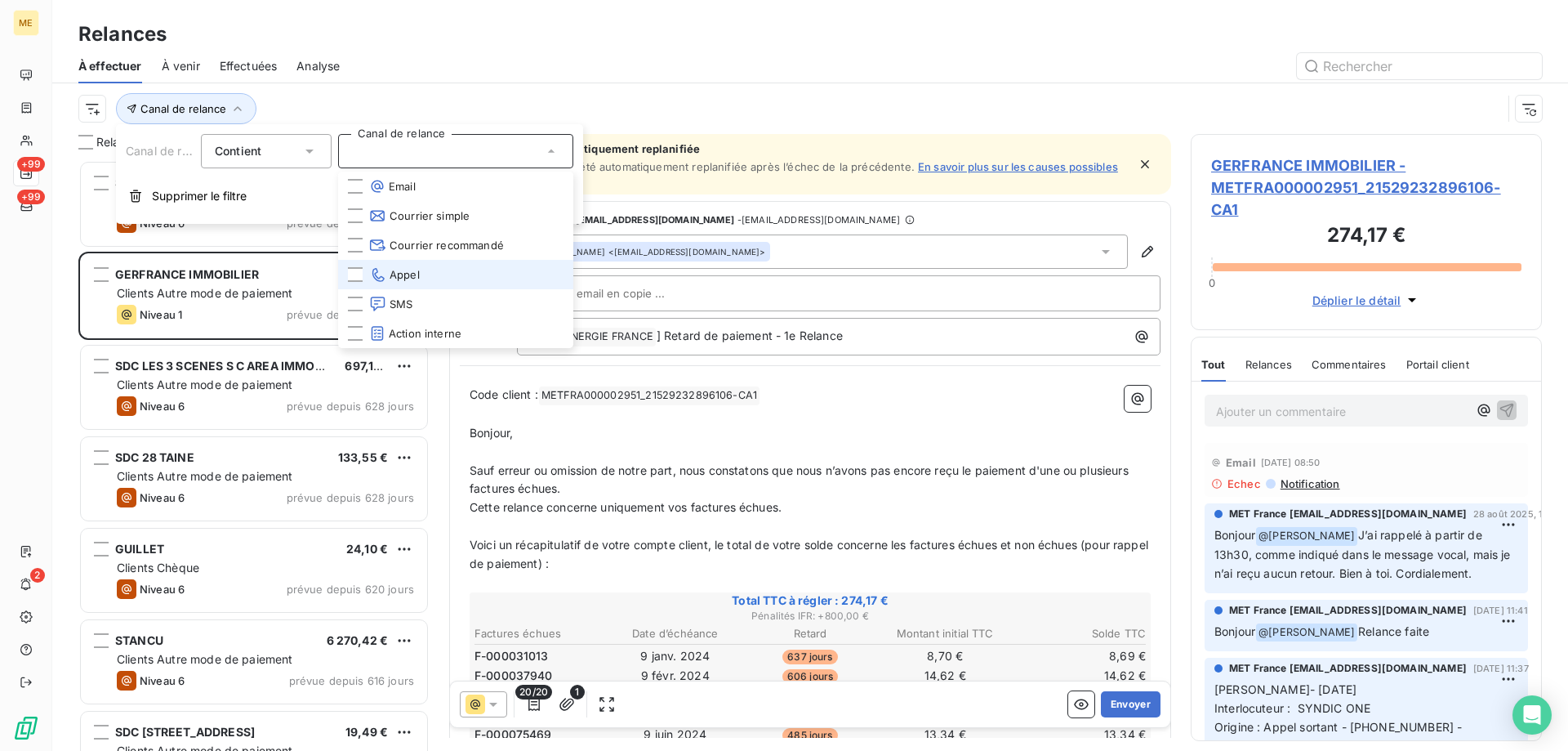
click at [426, 269] on li "Appel" at bounding box center [456, 275] width 235 height 30
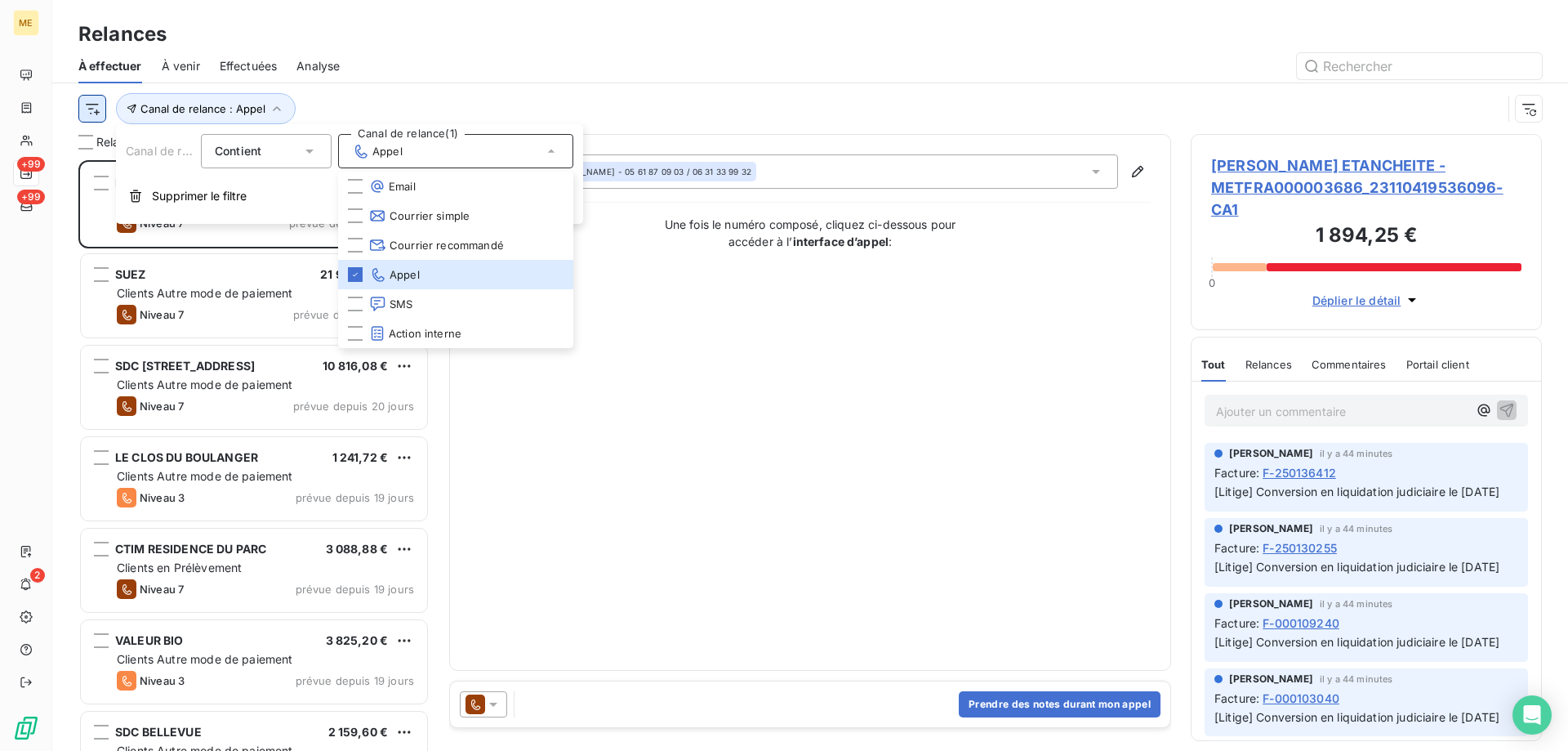
click at [100, 105] on html "ME +99 +99 2 Relances À effectuer À venir Effectuées Analyse Canal de relance :…" at bounding box center [784, 457] width 1568 height 915
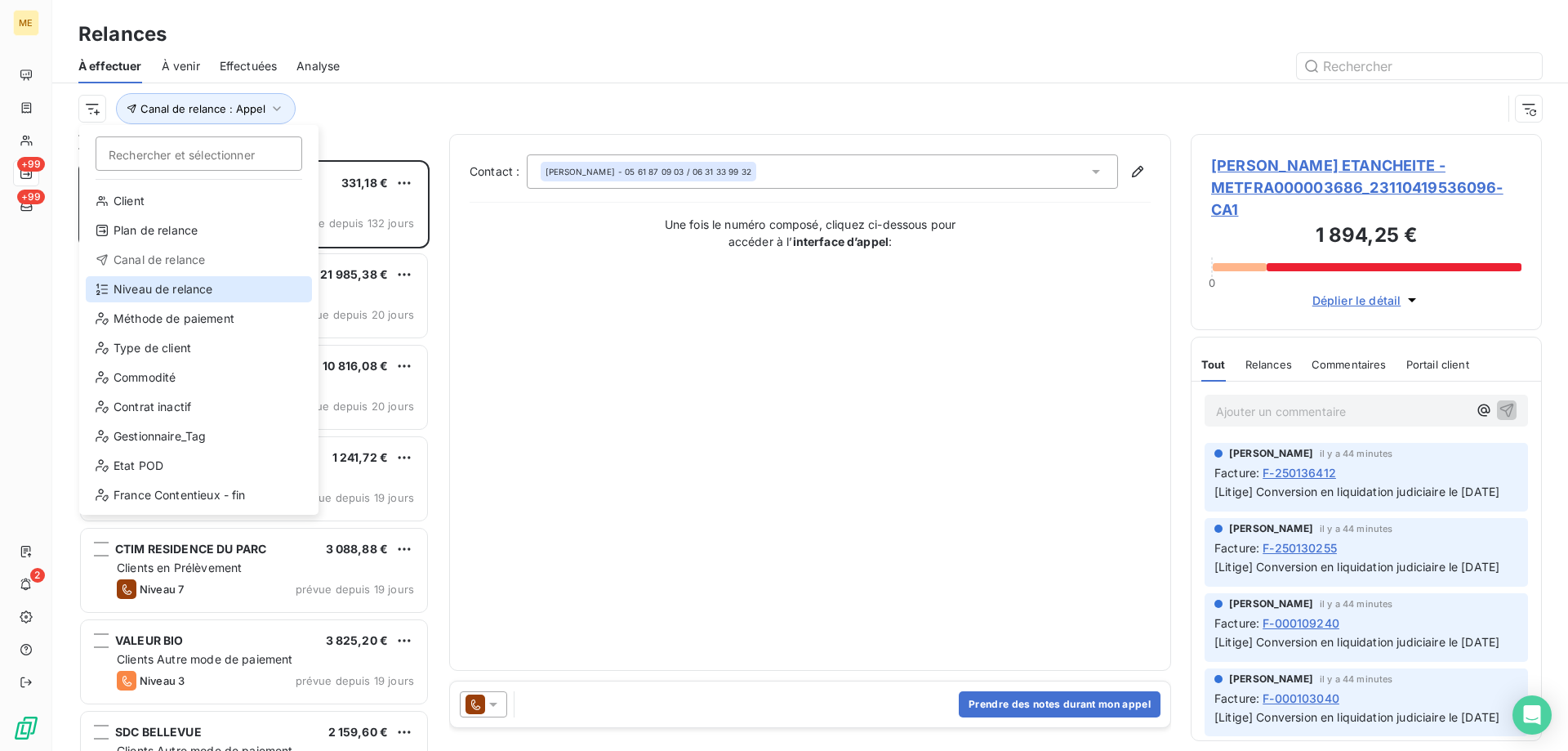
click at [147, 284] on div "Niveau de relance" at bounding box center [199, 289] width 226 height 26
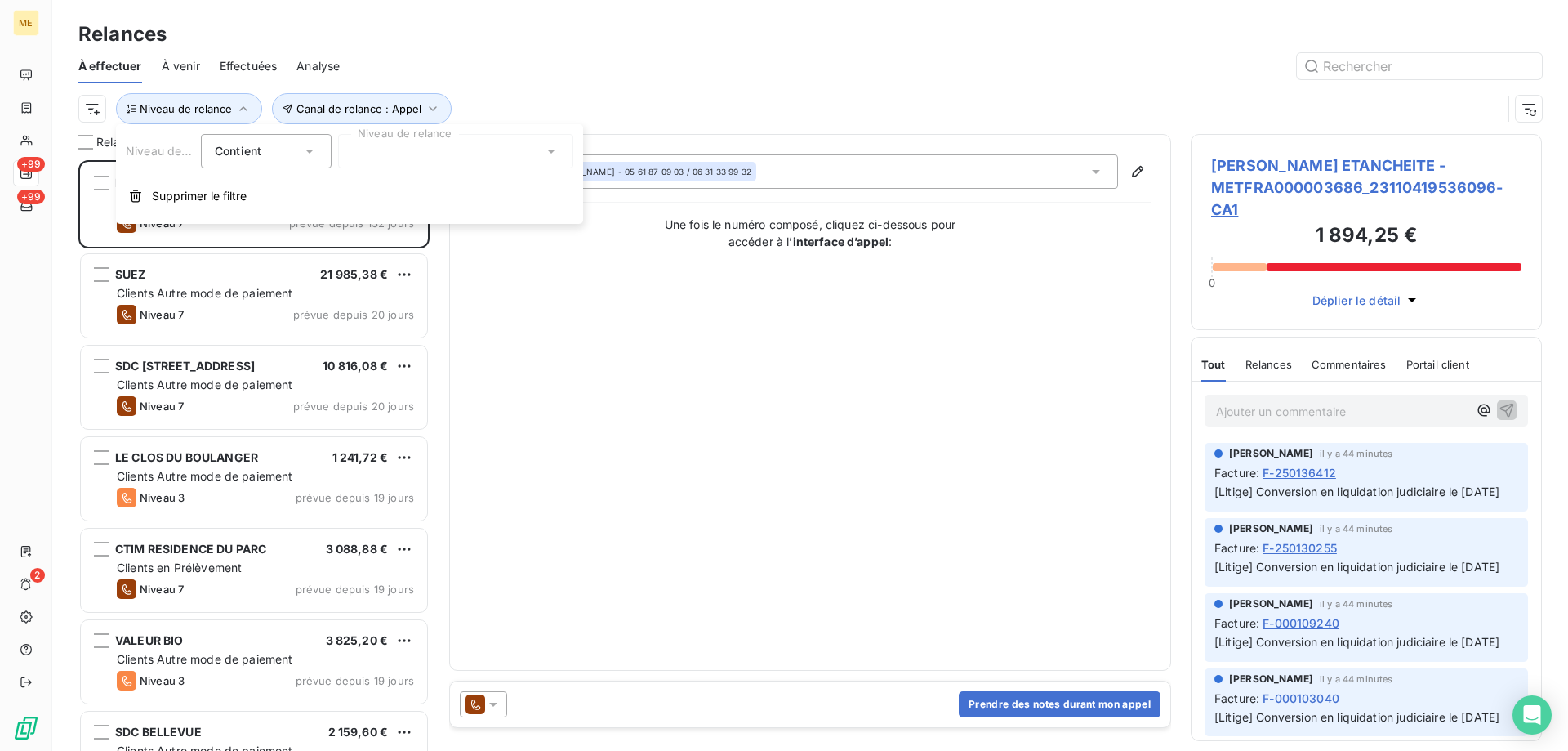
click at [404, 160] on div at bounding box center [456, 151] width 235 height 34
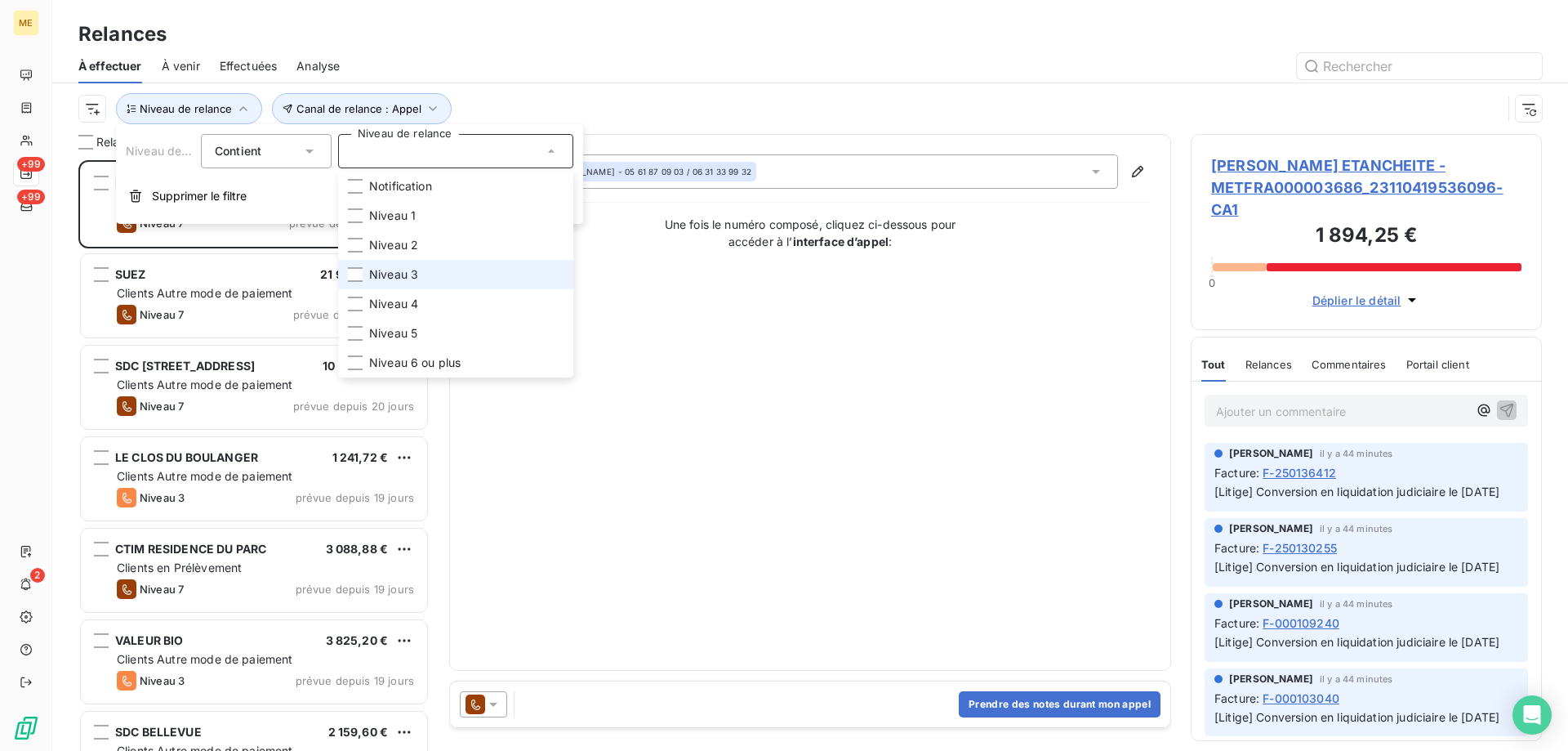
click at [404, 278] on span "Niveau 3" at bounding box center [393, 274] width 49 height 17
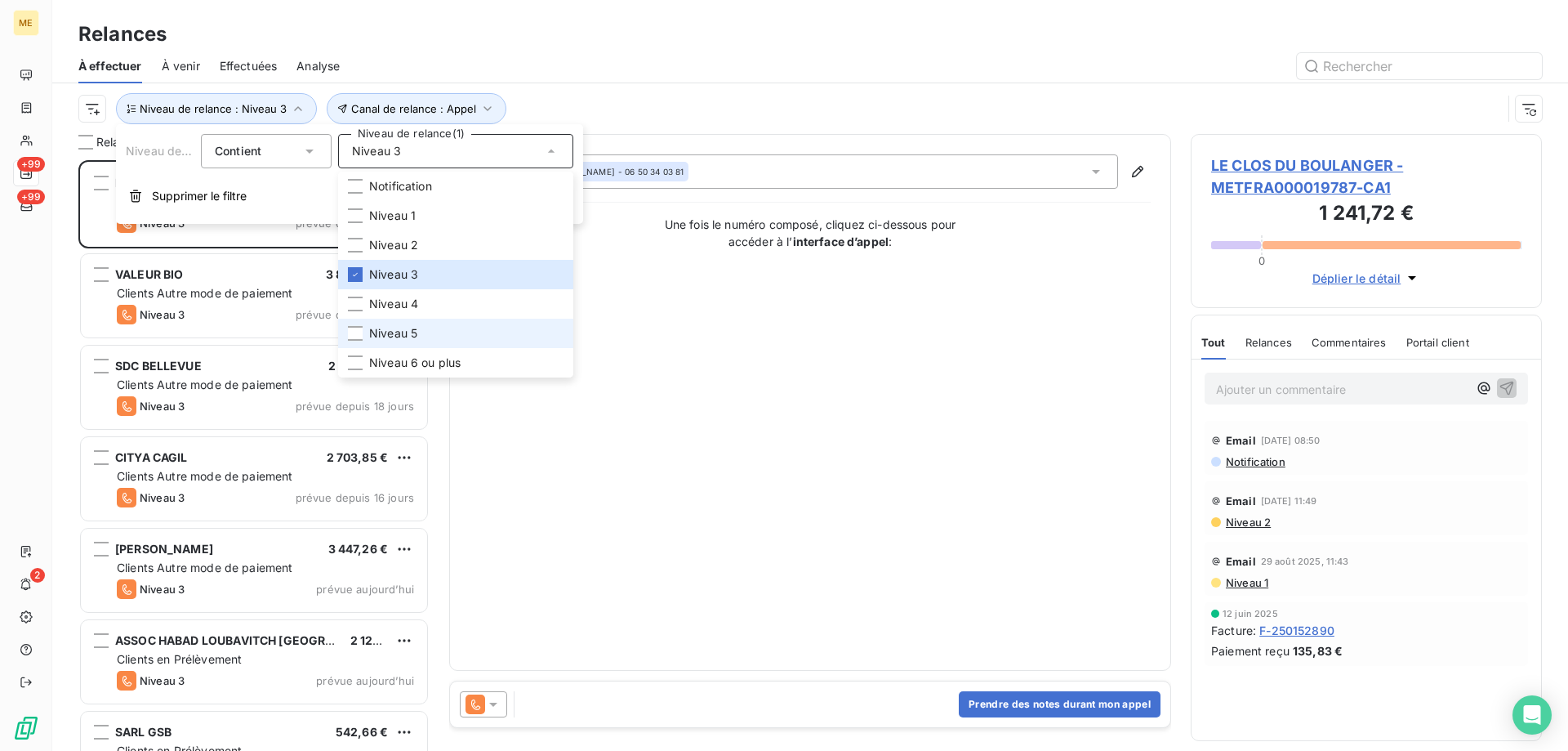
click at [417, 329] on span "Niveau 5" at bounding box center [392, 333] width 48 height 17
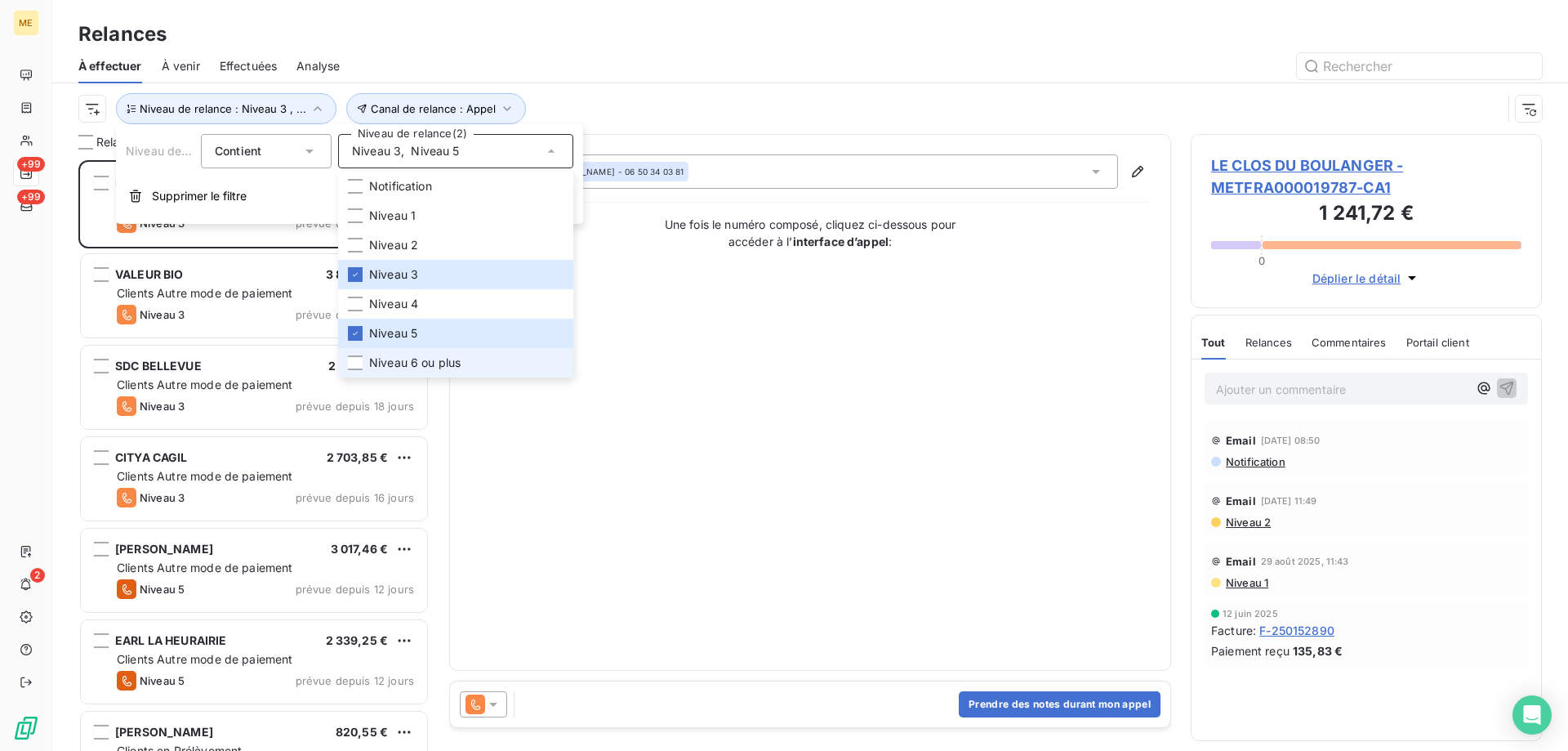
click at [448, 356] on span "Niveau 6 ou plus" at bounding box center [414, 363] width 91 height 17
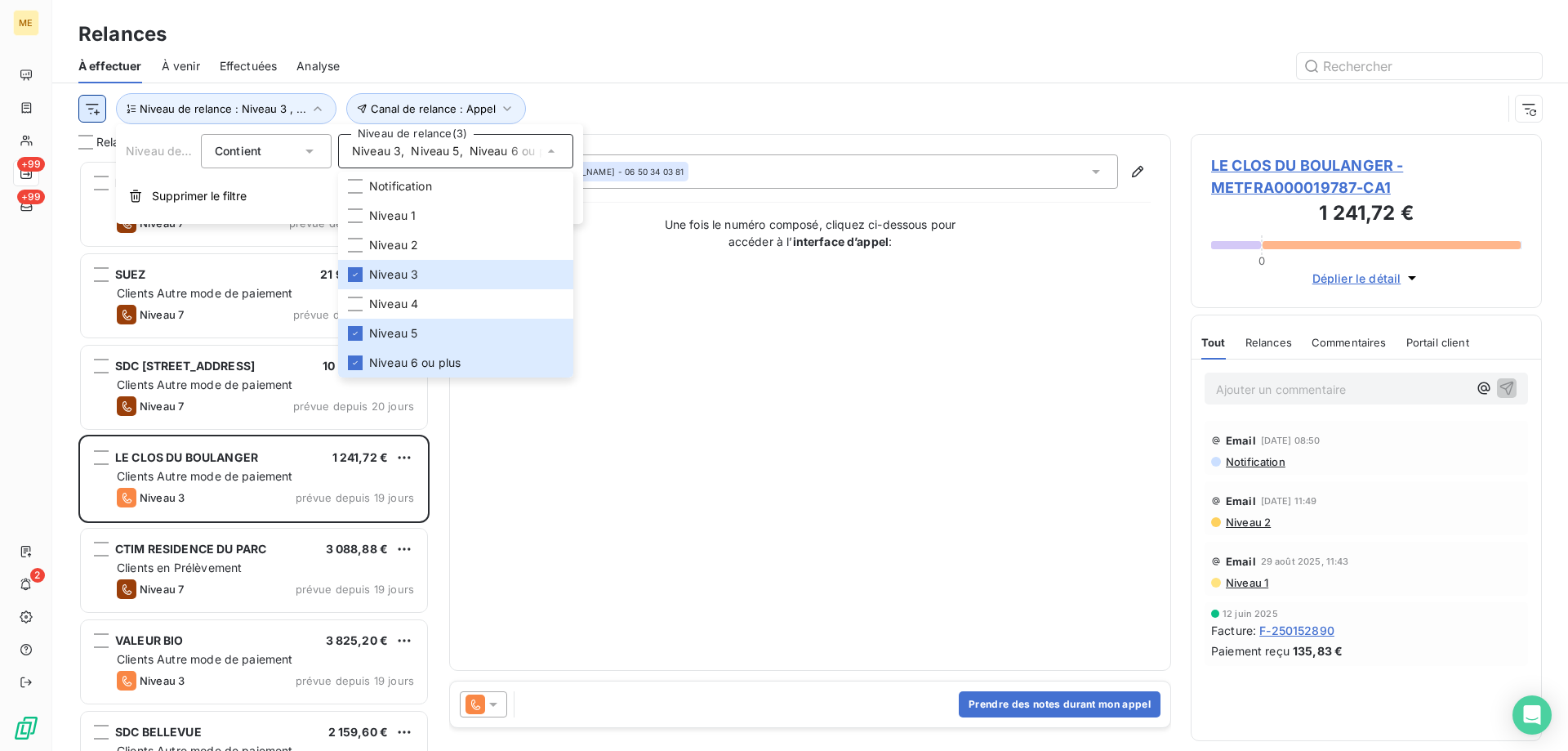
click at [86, 111] on html "ME +99 +99 2 Relances À effectuer À venir Effectuées Analyse Canal de relance :…" at bounding box center [784, 457] width 1568 height 915
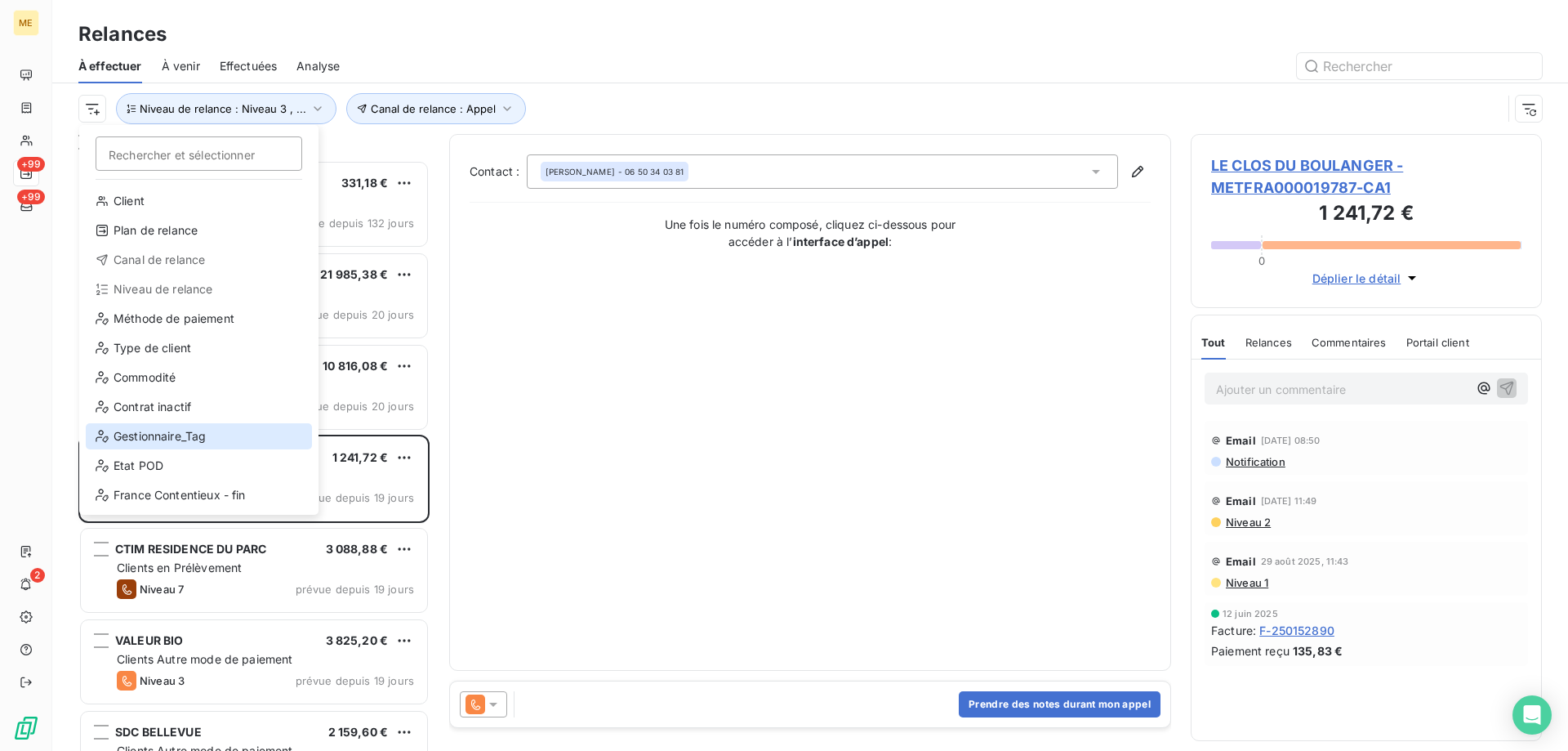
click at [163, 437] on div "Gestionnaire_Tag" at bounding box center [199, 436] width 226 height 26
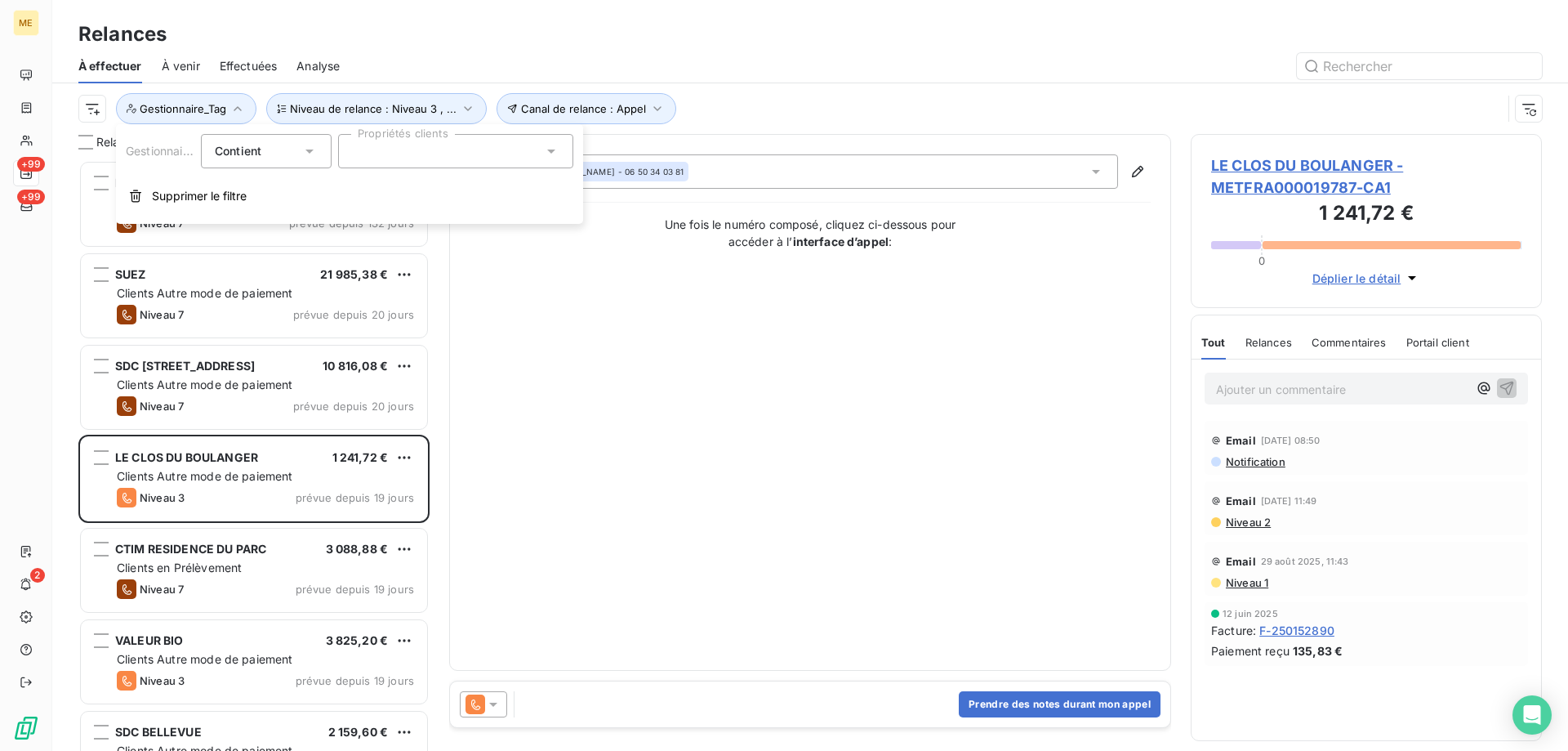
click at [462, 161] on div at bounding box center [456, 151] width 235 height 34
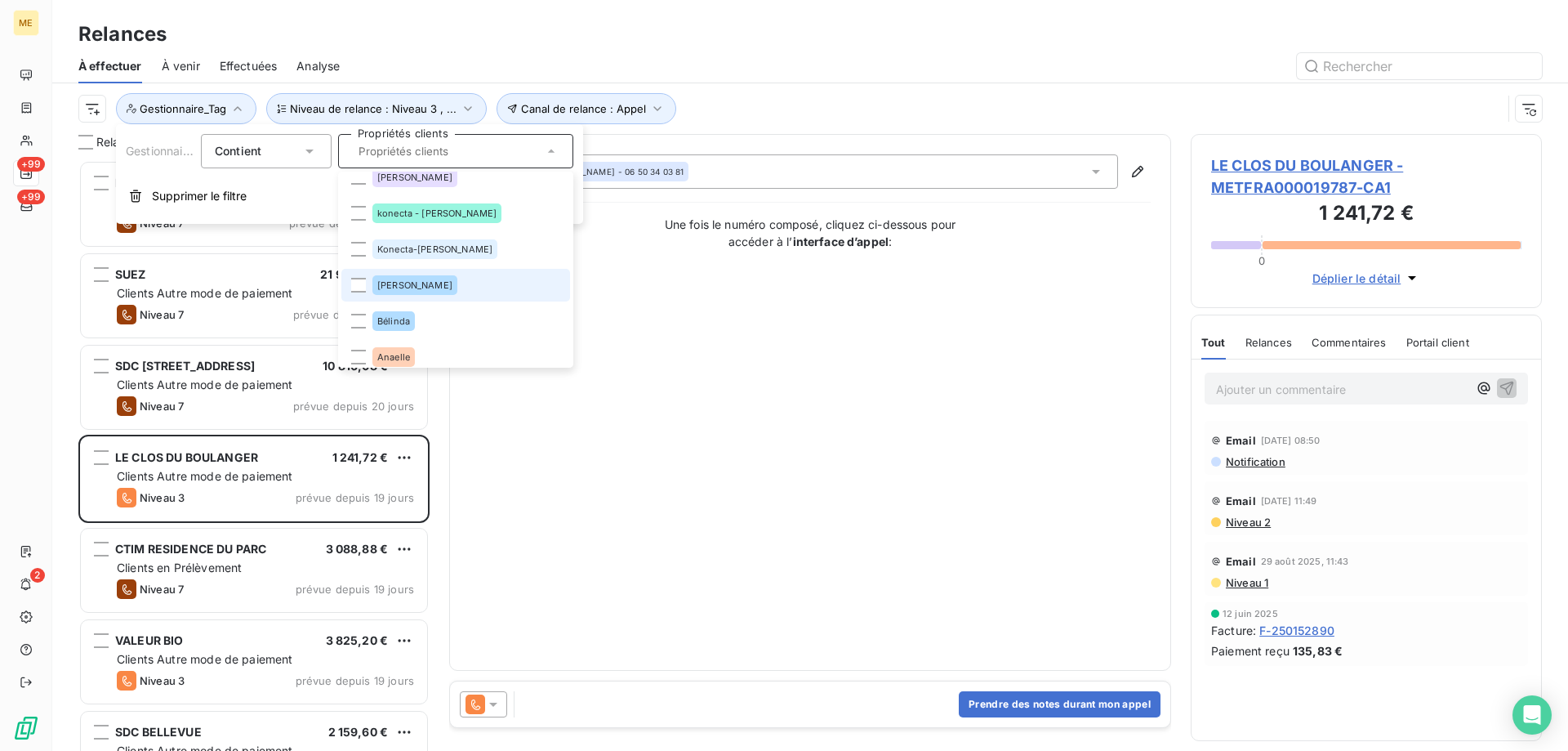
scroll to position [245, 0]
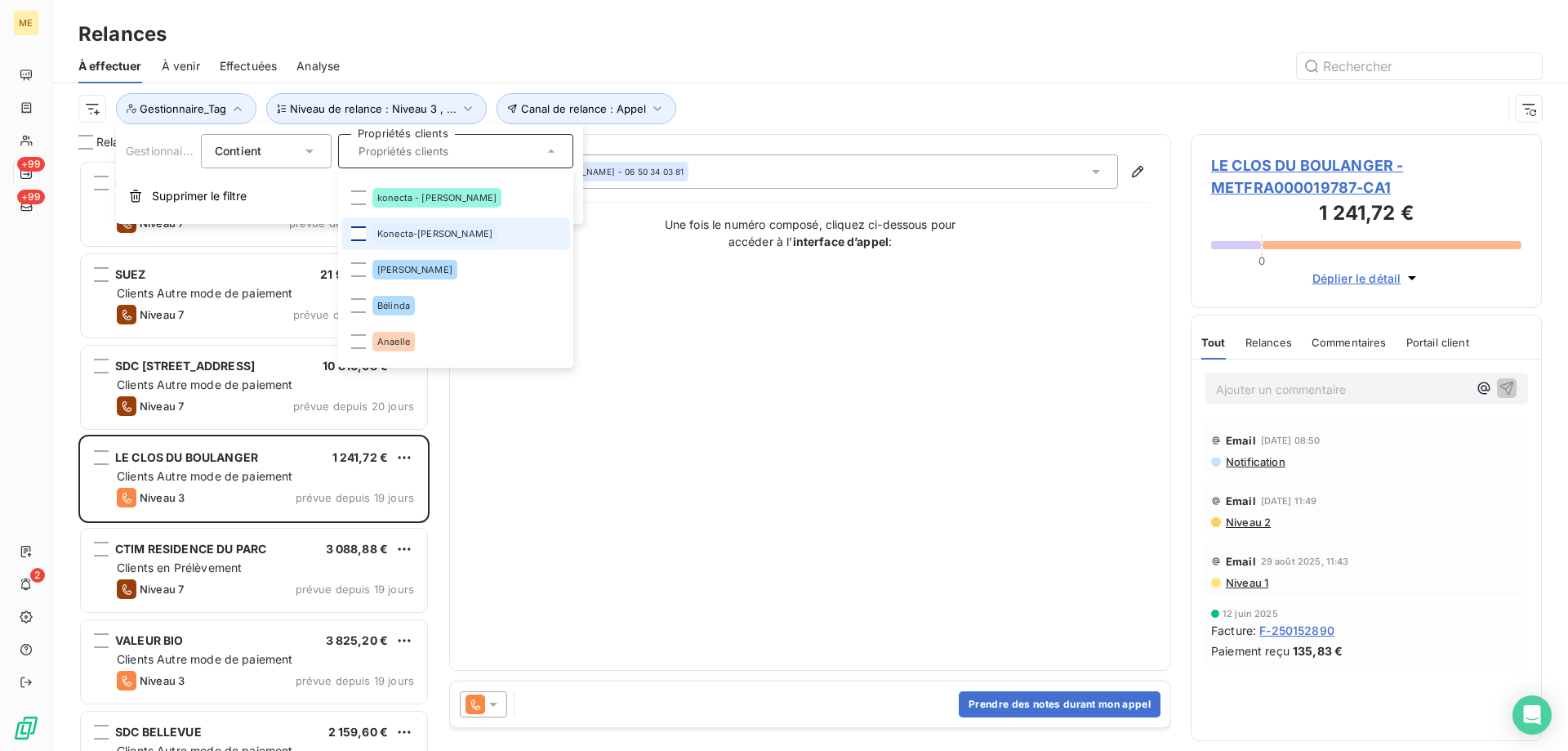
click at [359, 233] on div at bounding box center [358, 233] width 15 height 15
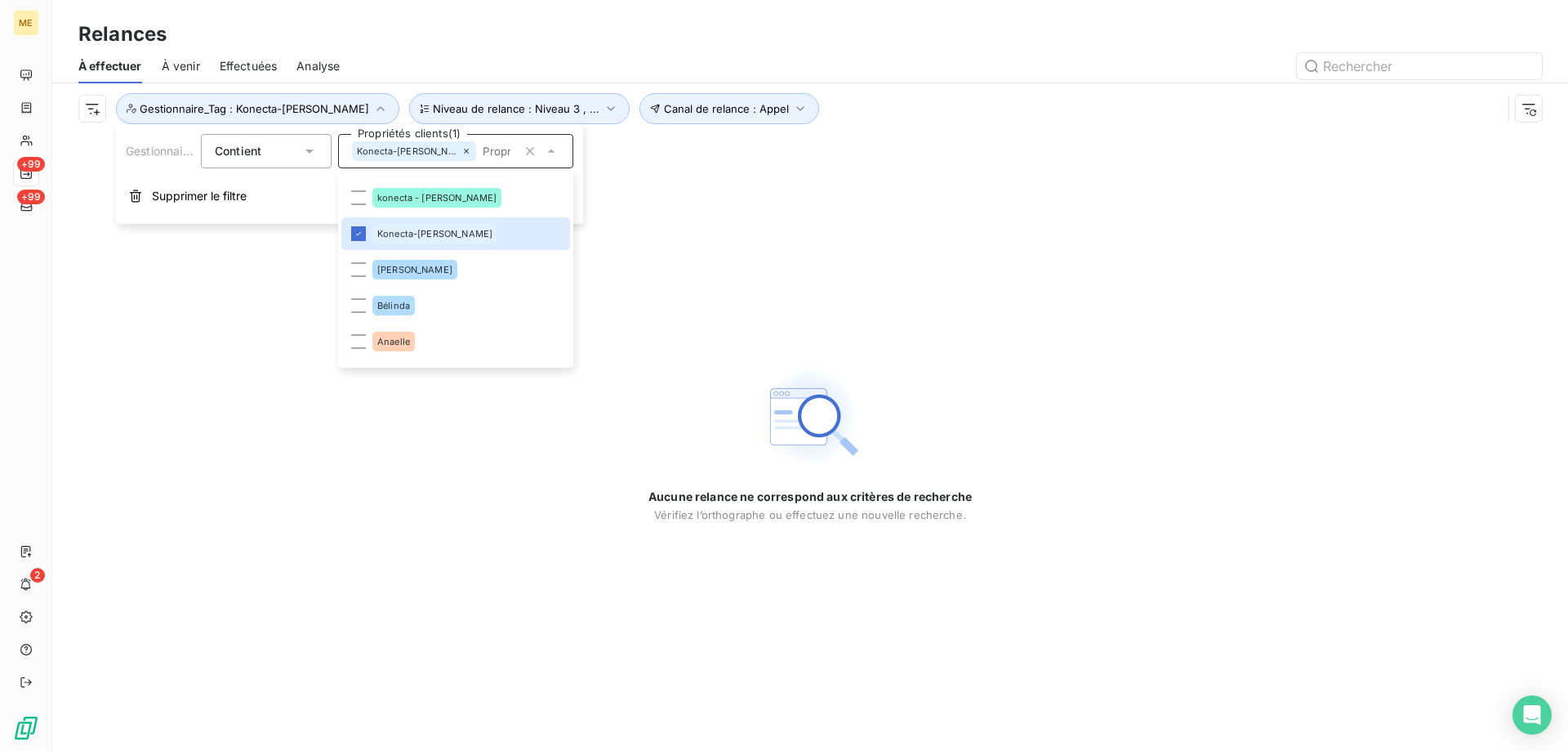
click at [784, 418] on img at bounding box center [810, 417] width 104 height 104
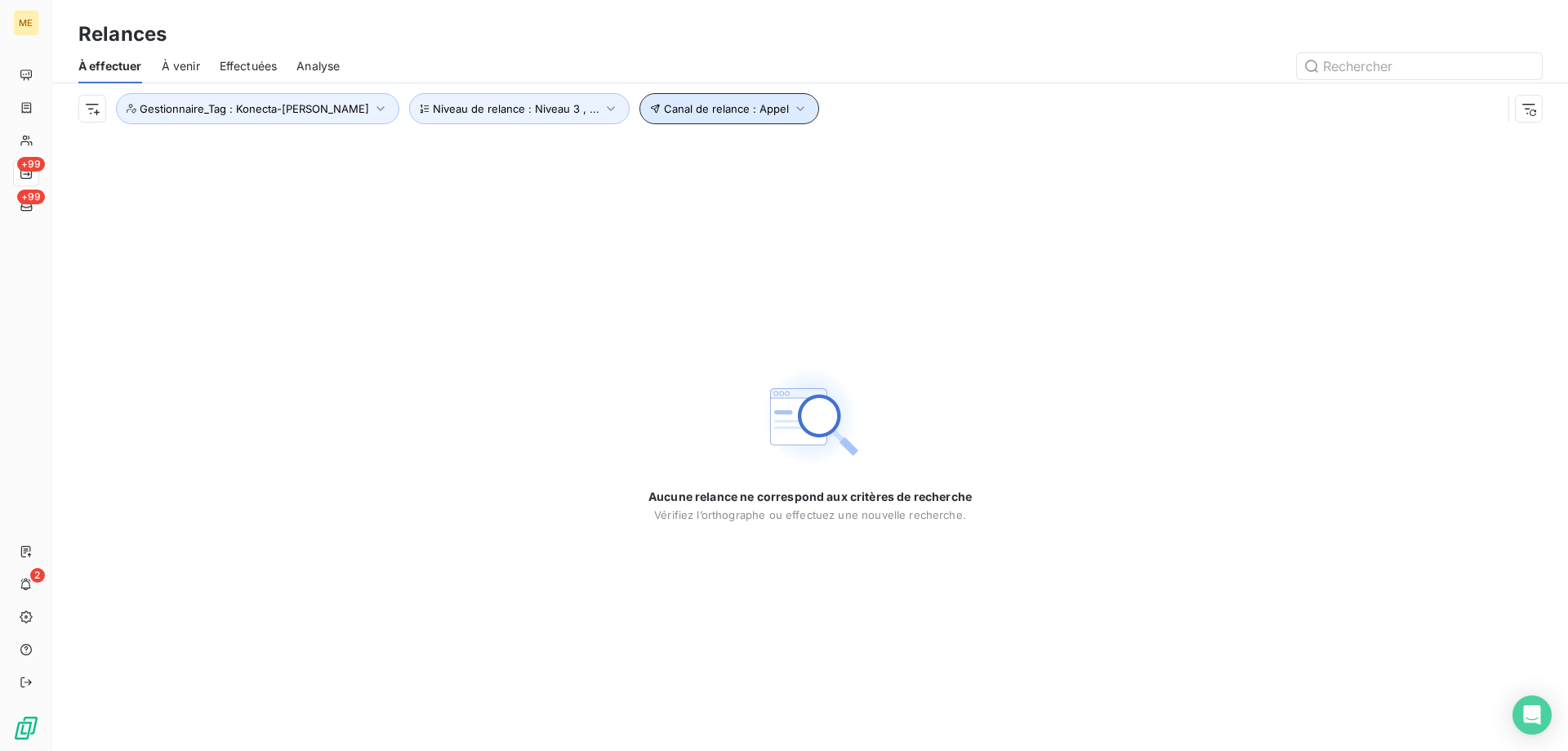
click at [664, 110] on span "Canal de relance : Appel" at bounding box center [726, 108] width 125 height 13
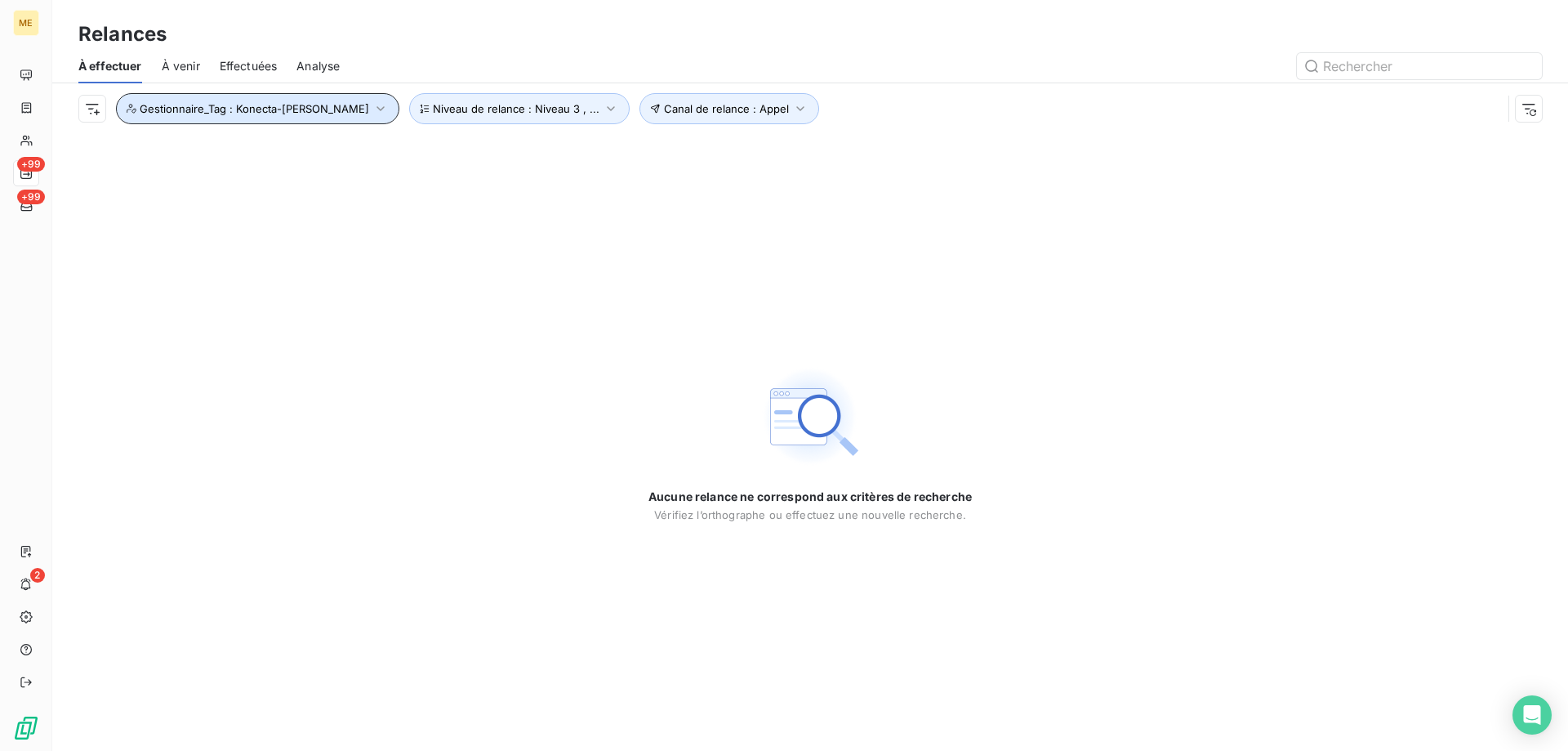
click at [159, 112] on span "Gestionnaire_Tag : Konecta-Sylvain" at bounding box center [255, 108] width 230 height 13
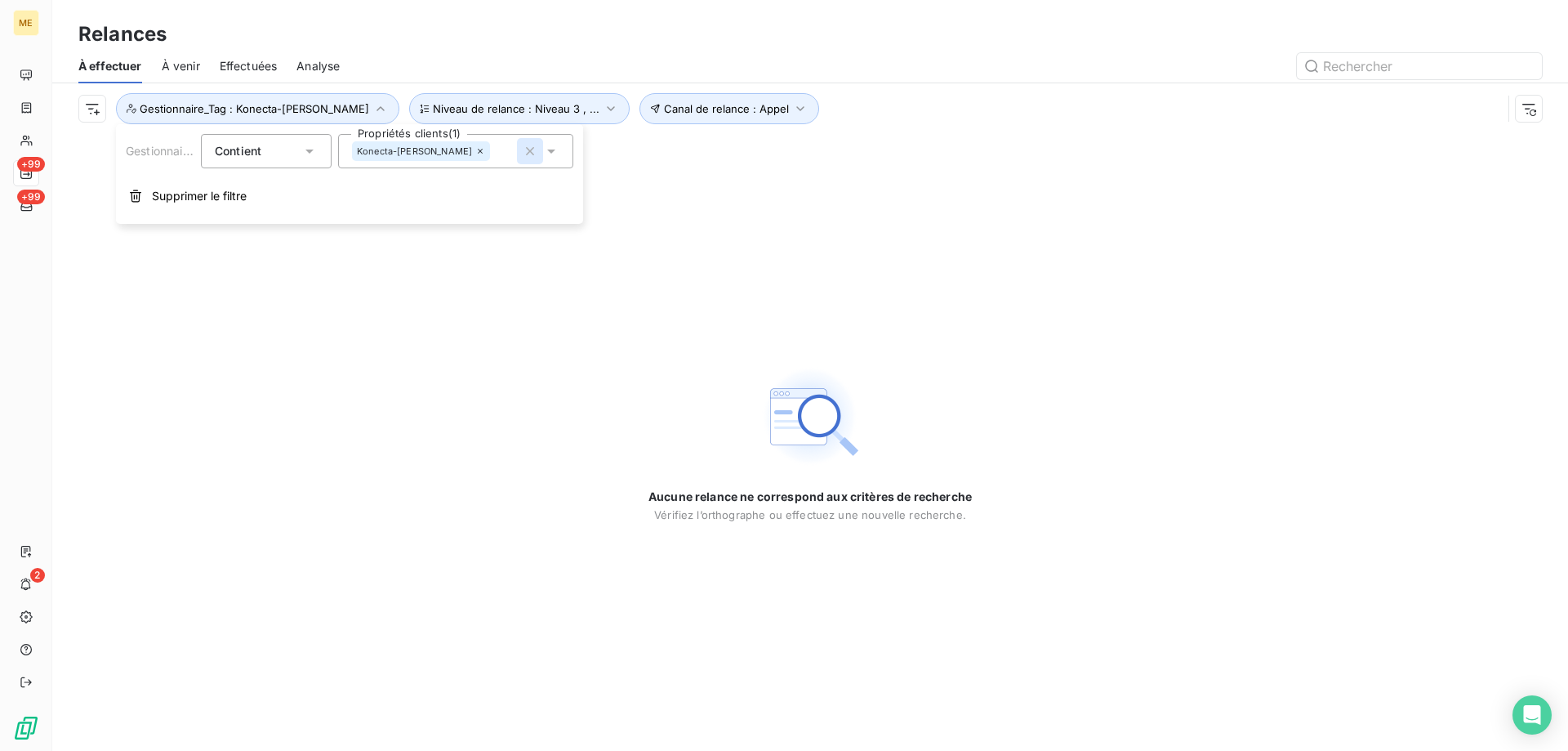
click at [528, 153] on icon "button" at bounding box center [530, 151] width 8 height 8
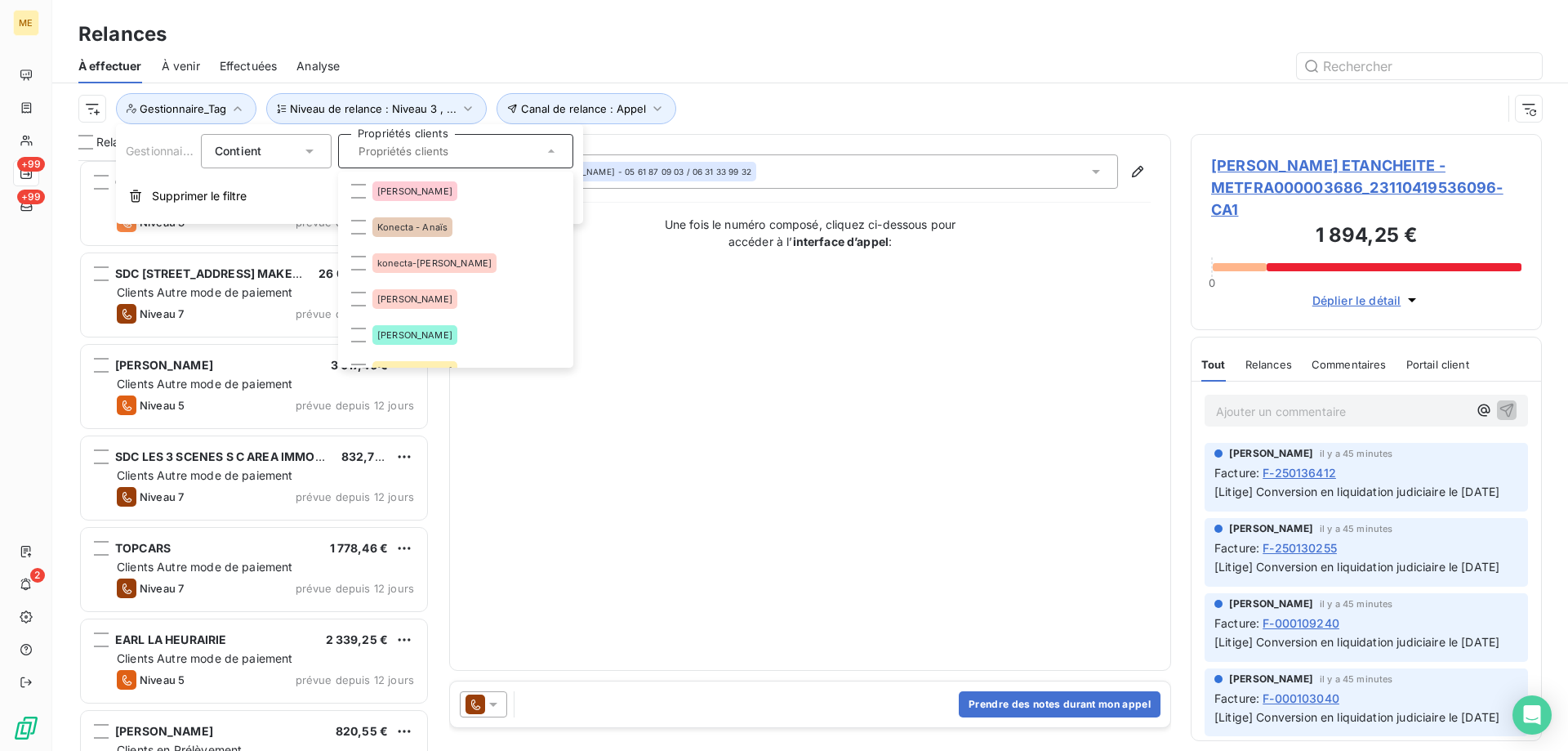
scroll to position [900, 0]
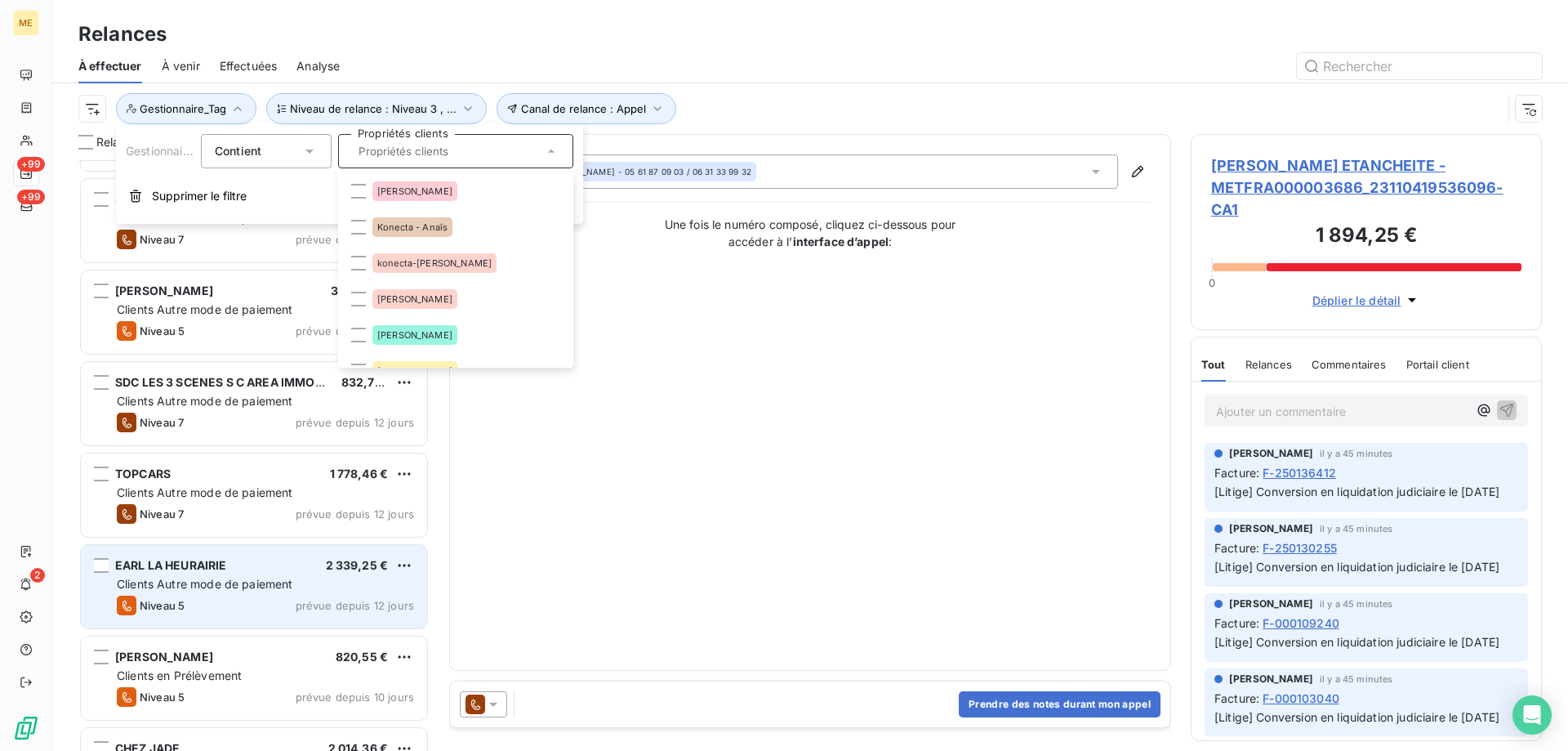
click at [182, 569] on span "EARL LA HEURAIRIE" at bounding box center [170, 565] width 112 height 14
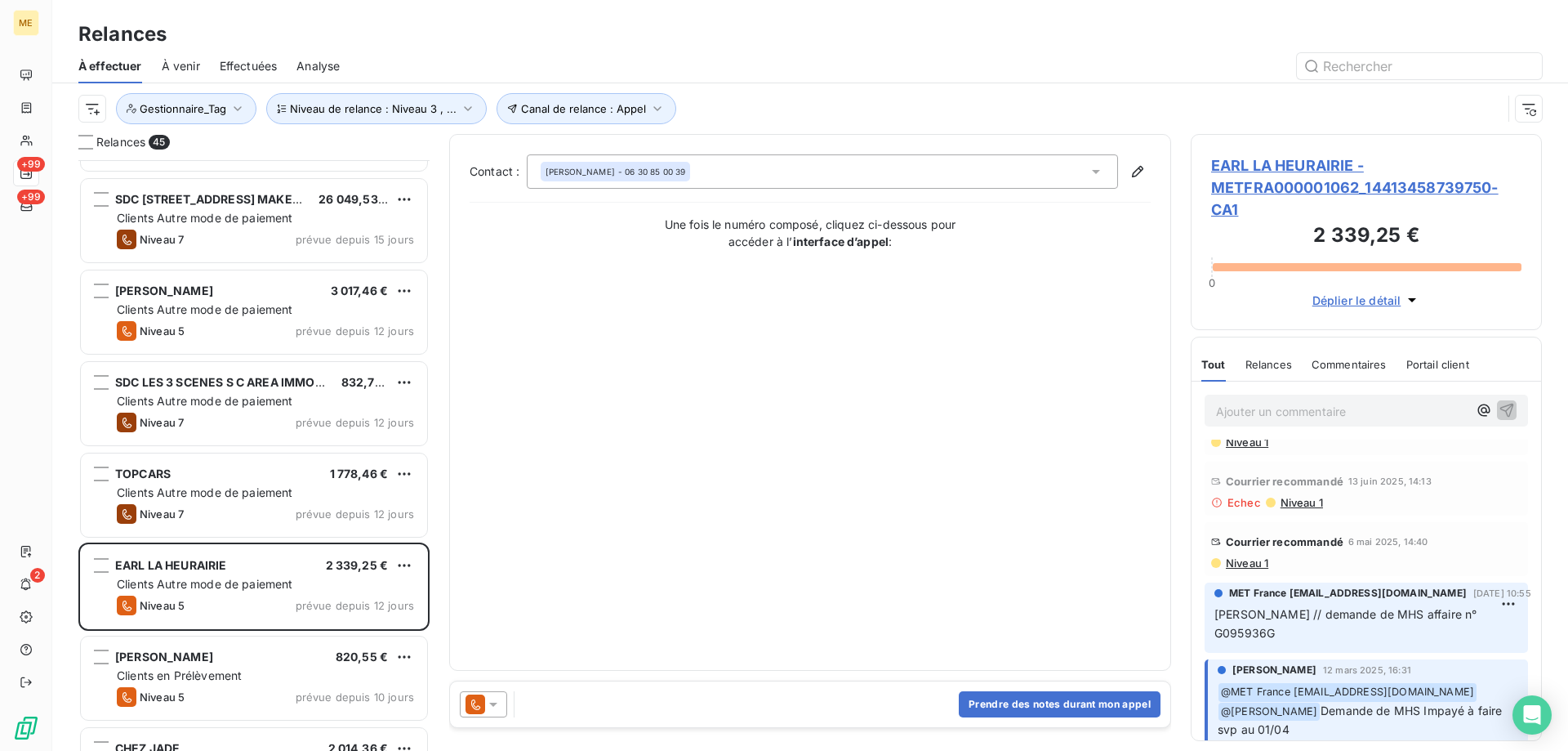
scroll to position [164, 0]
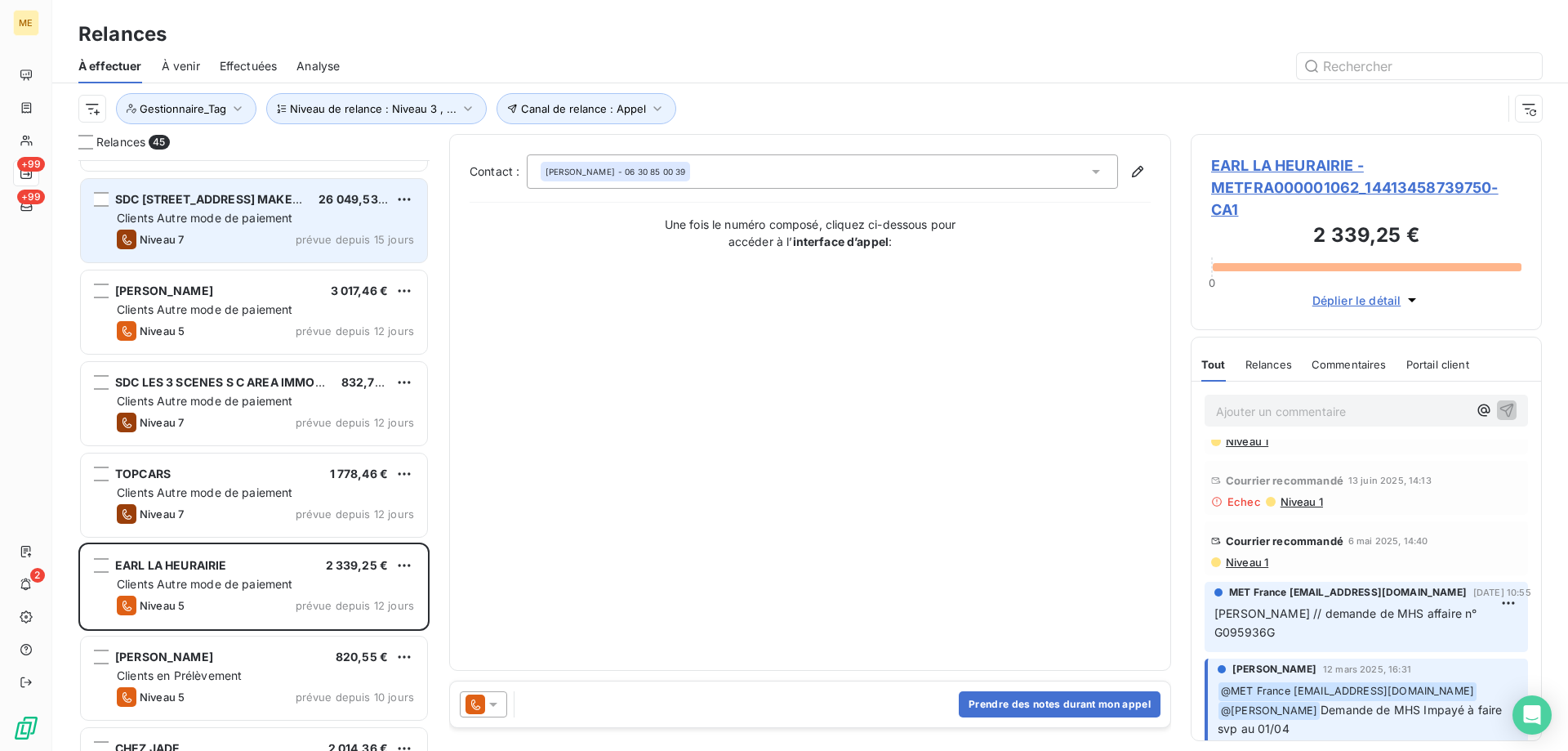
click at [197, 214] on span "Clients Autre mode de paiement" at bounding box center [204, 218] width 177 height 14
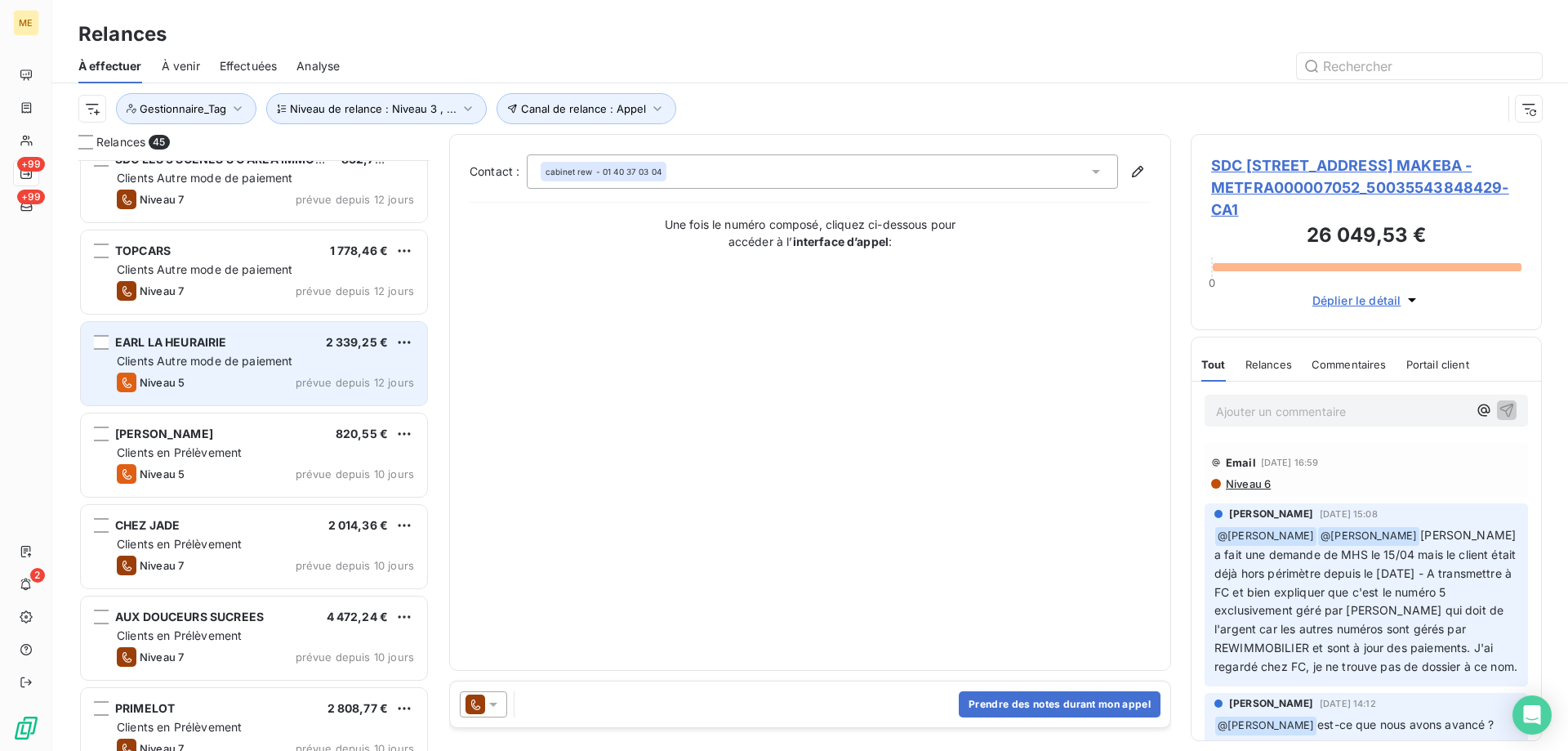
scroll to position [1144, 0]
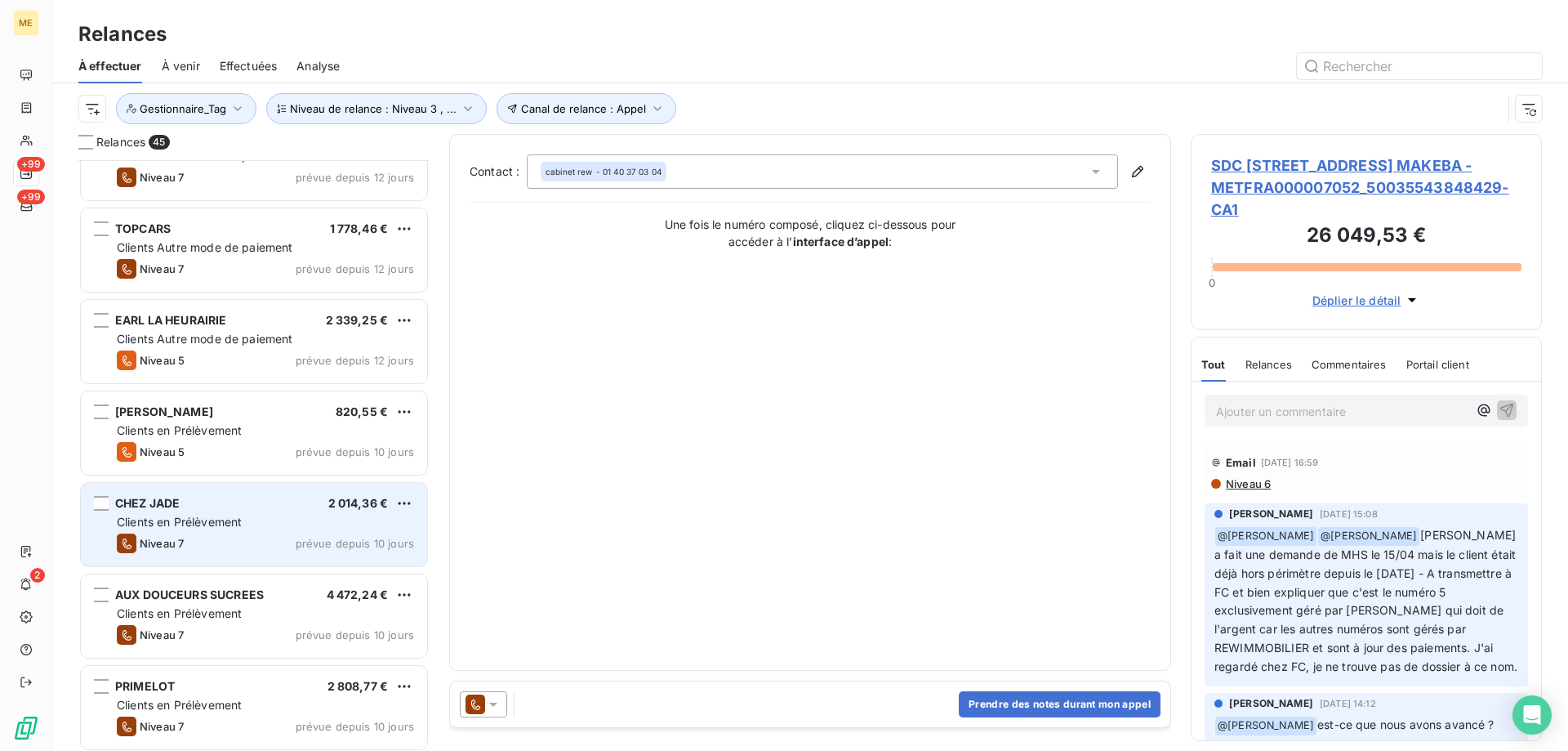
click at [245, 530] on div "CHEZ JADE 2 014,36 € Clients en Prélèvement Niveau 7 prévue depuis 10 jours" at bounding box center [254, 525] width 346 height 84
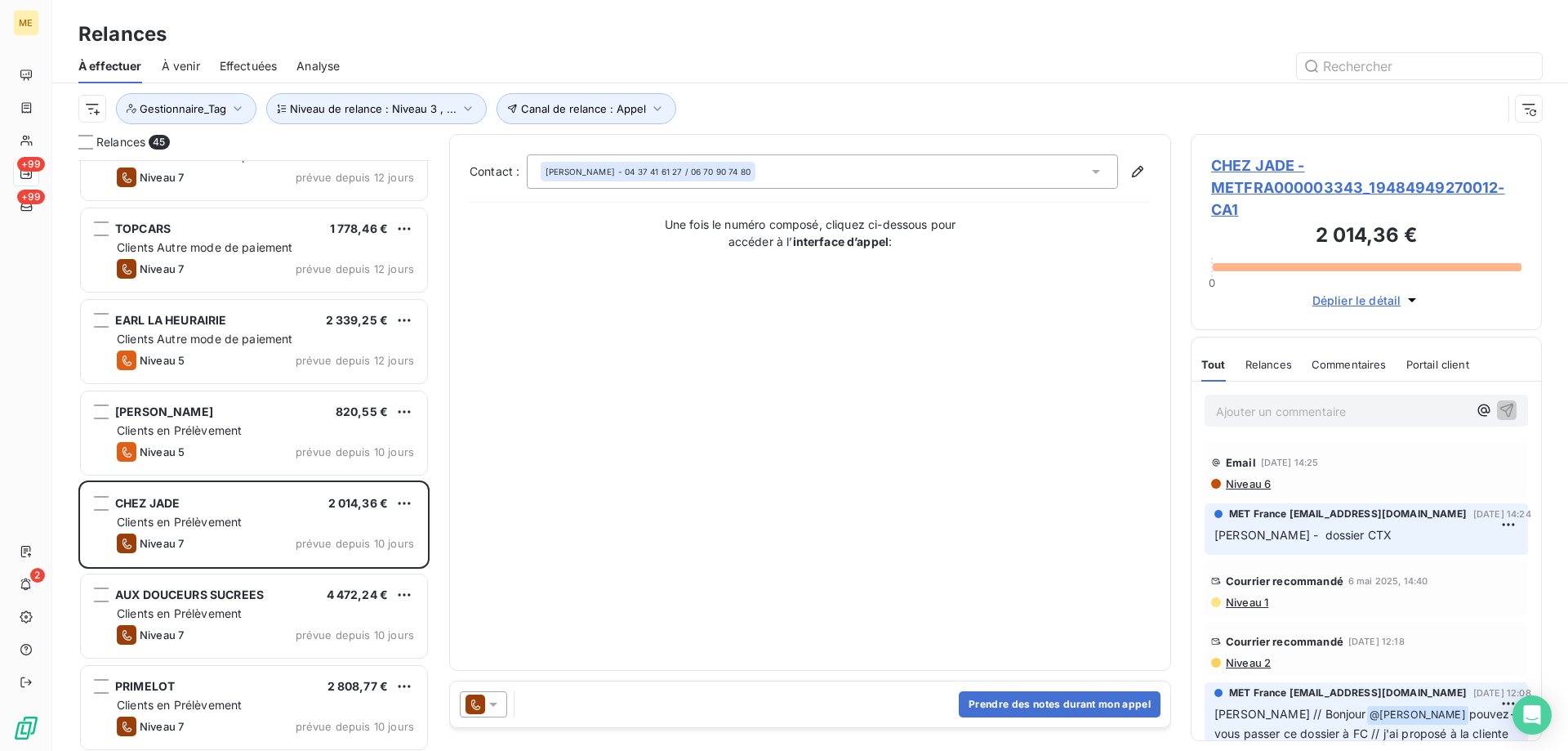
click at [1283, 195] on span "CHEZ JADE - METFRA000003343_19484949270012-CA1" at bounding box center [1365, 187] width 310 height 66
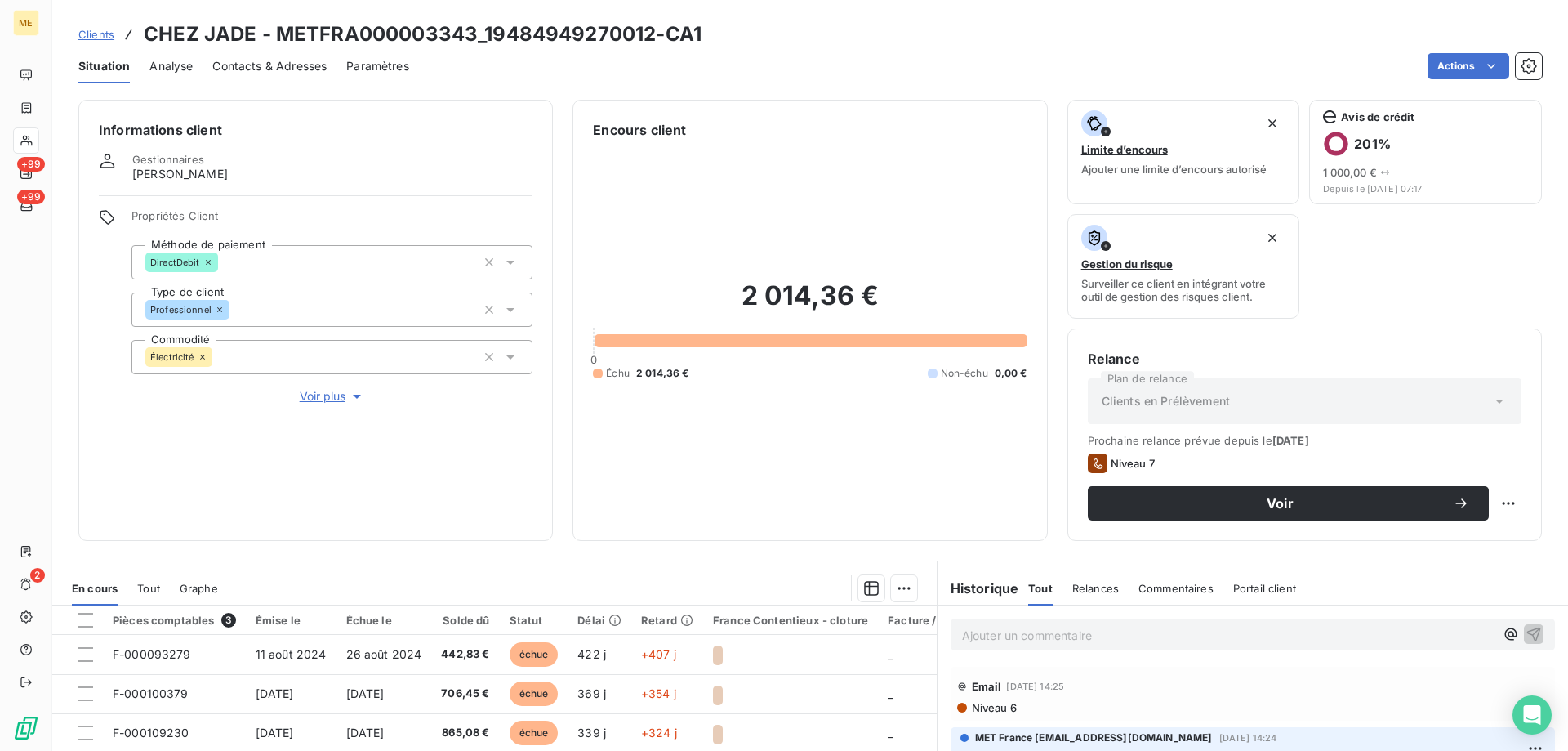
click at [331, 388] on span "Voir plus" at bounding box center [332, 396] width 65 height 17
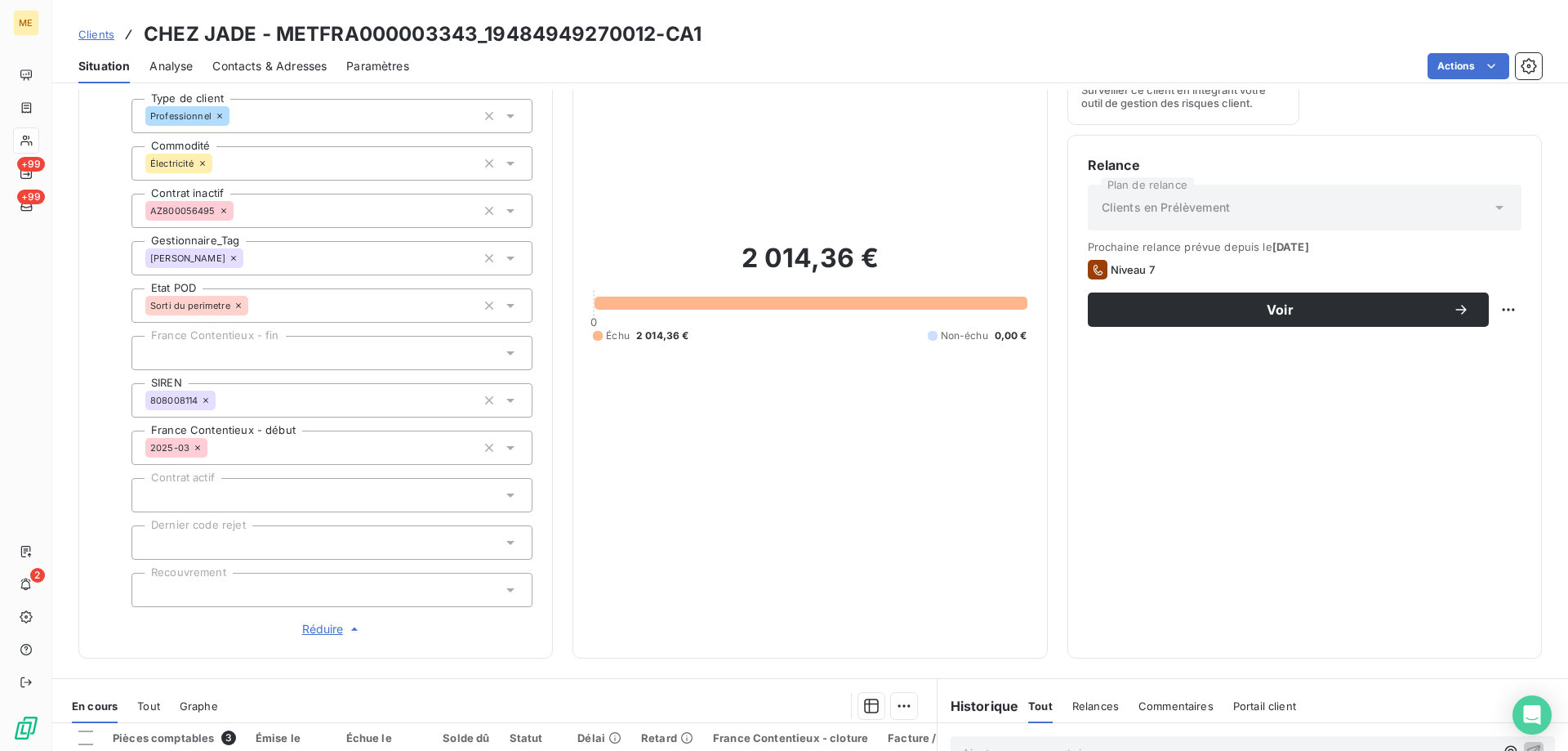
scroll to position [193, 0]
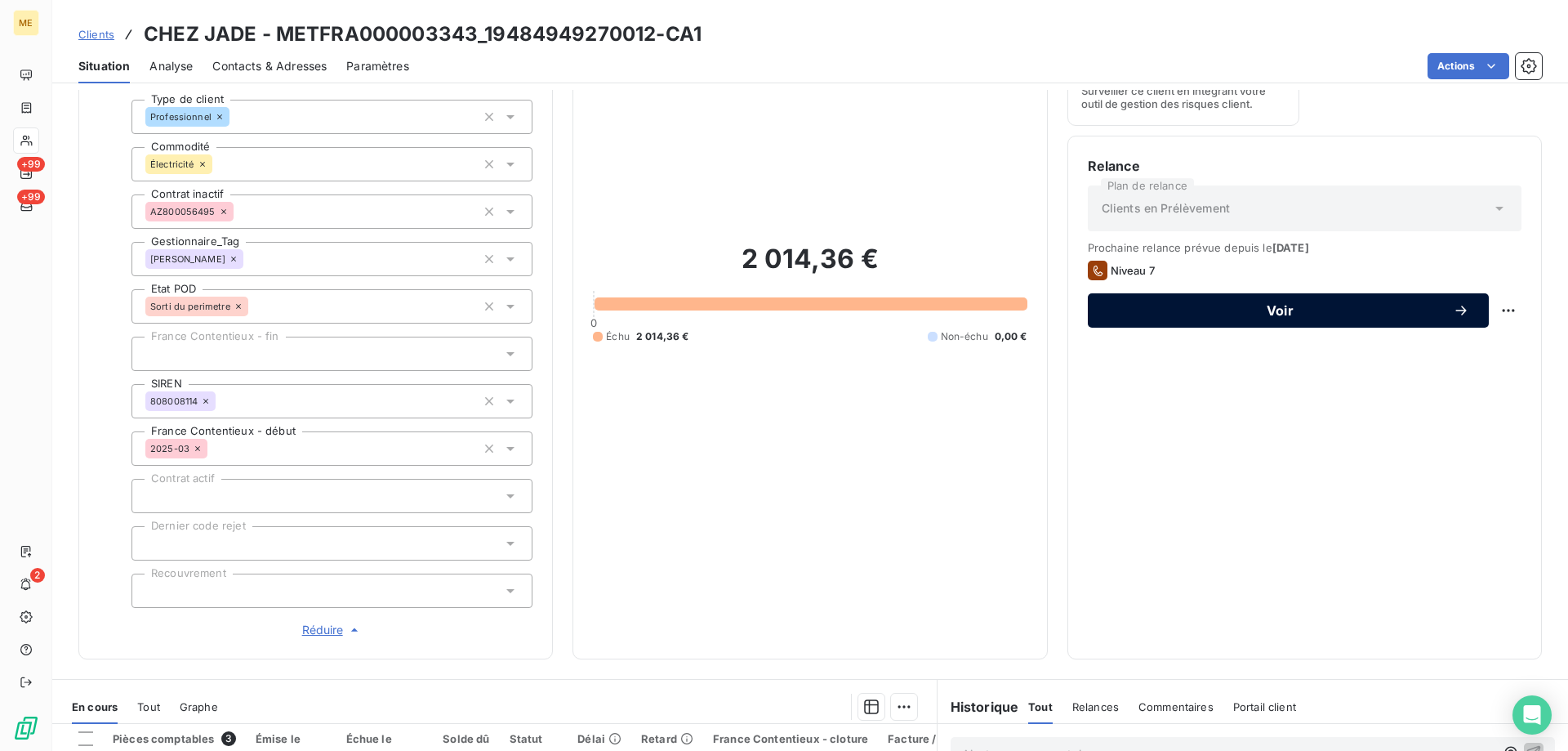
click at [1109, 305] on span "Voir" at bounding box center [1279, 310] width 345 height 13
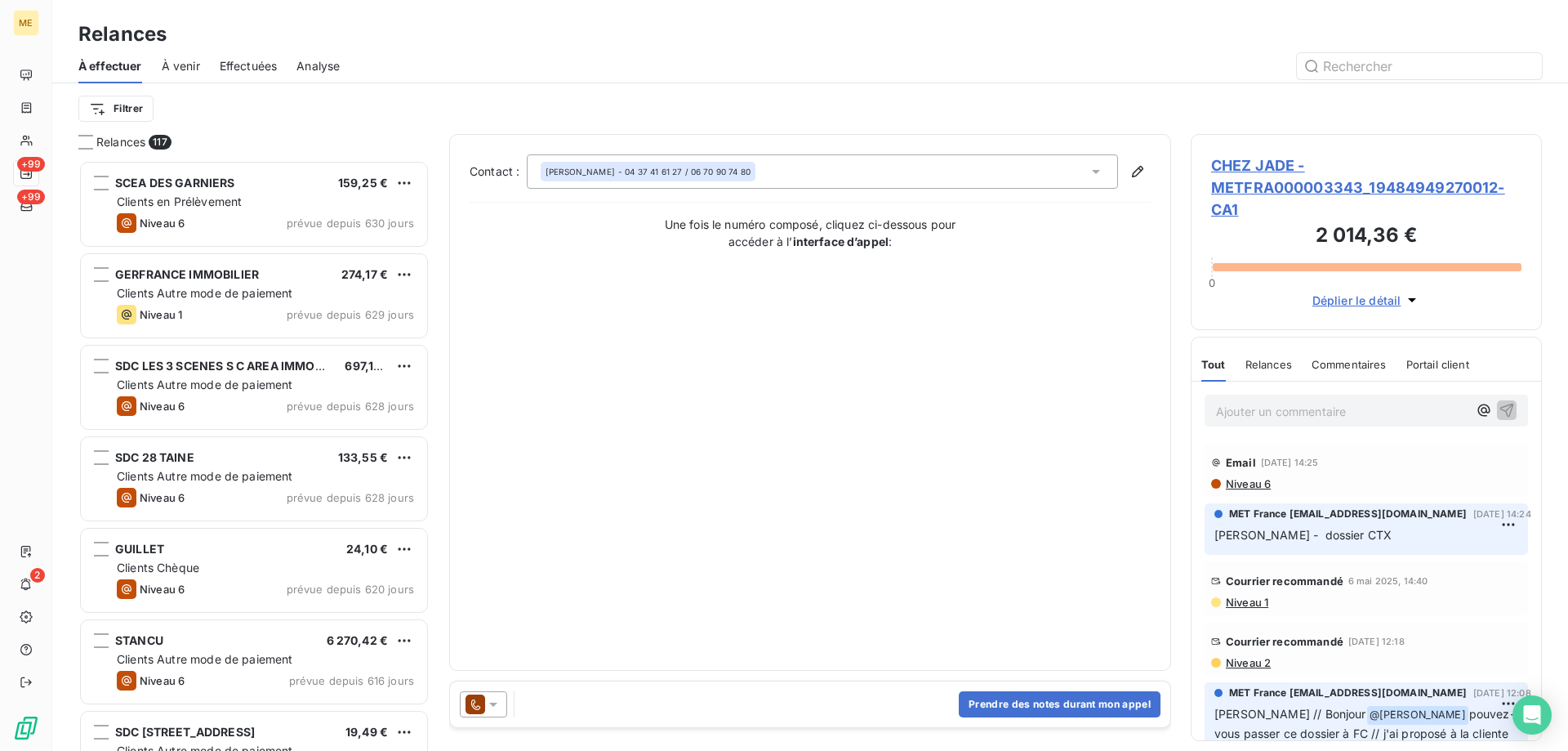
scroll to position [579, 339]
click at [504, 700] on div at bounding box center [484, 704] width 47 height 26
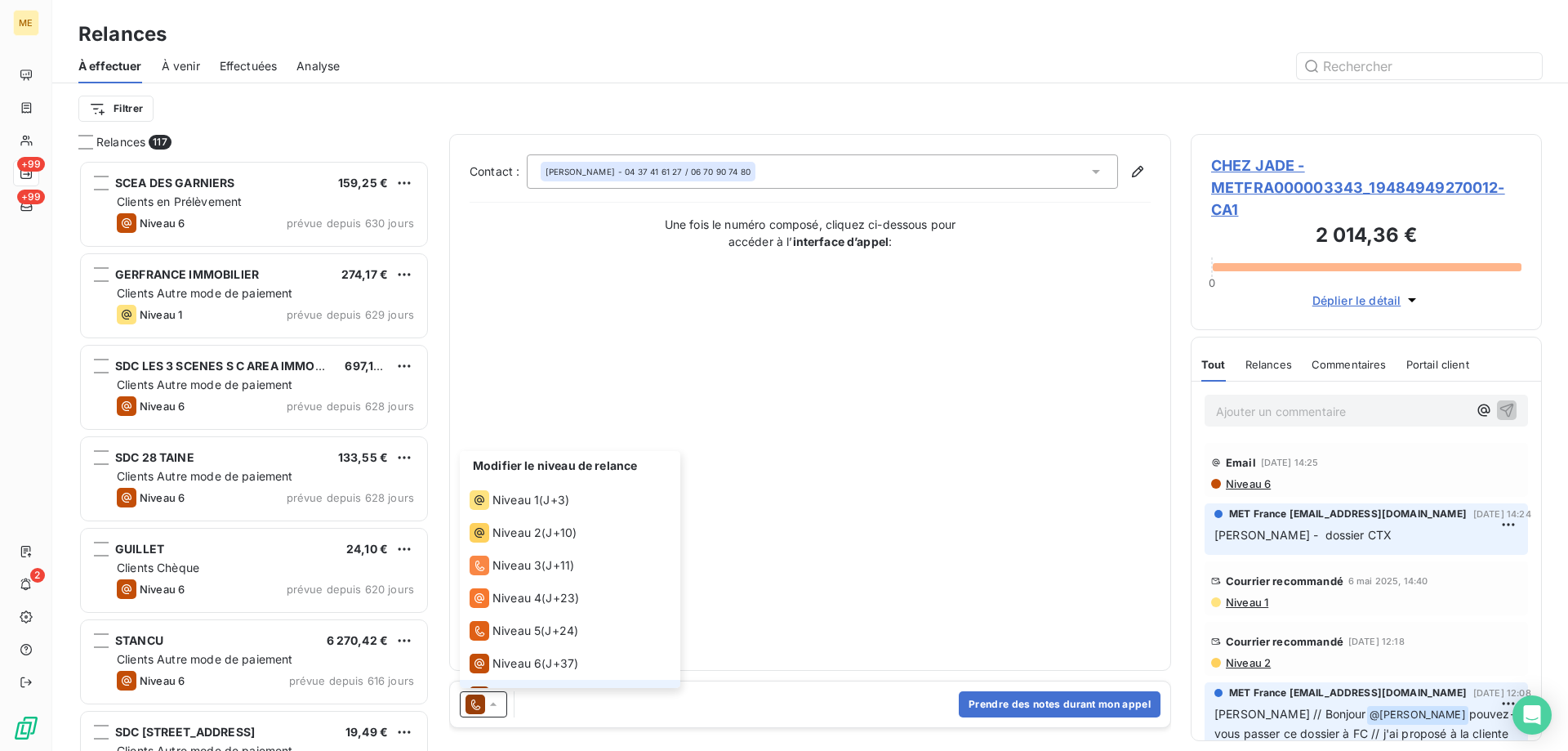
scroll to position [24, 0]
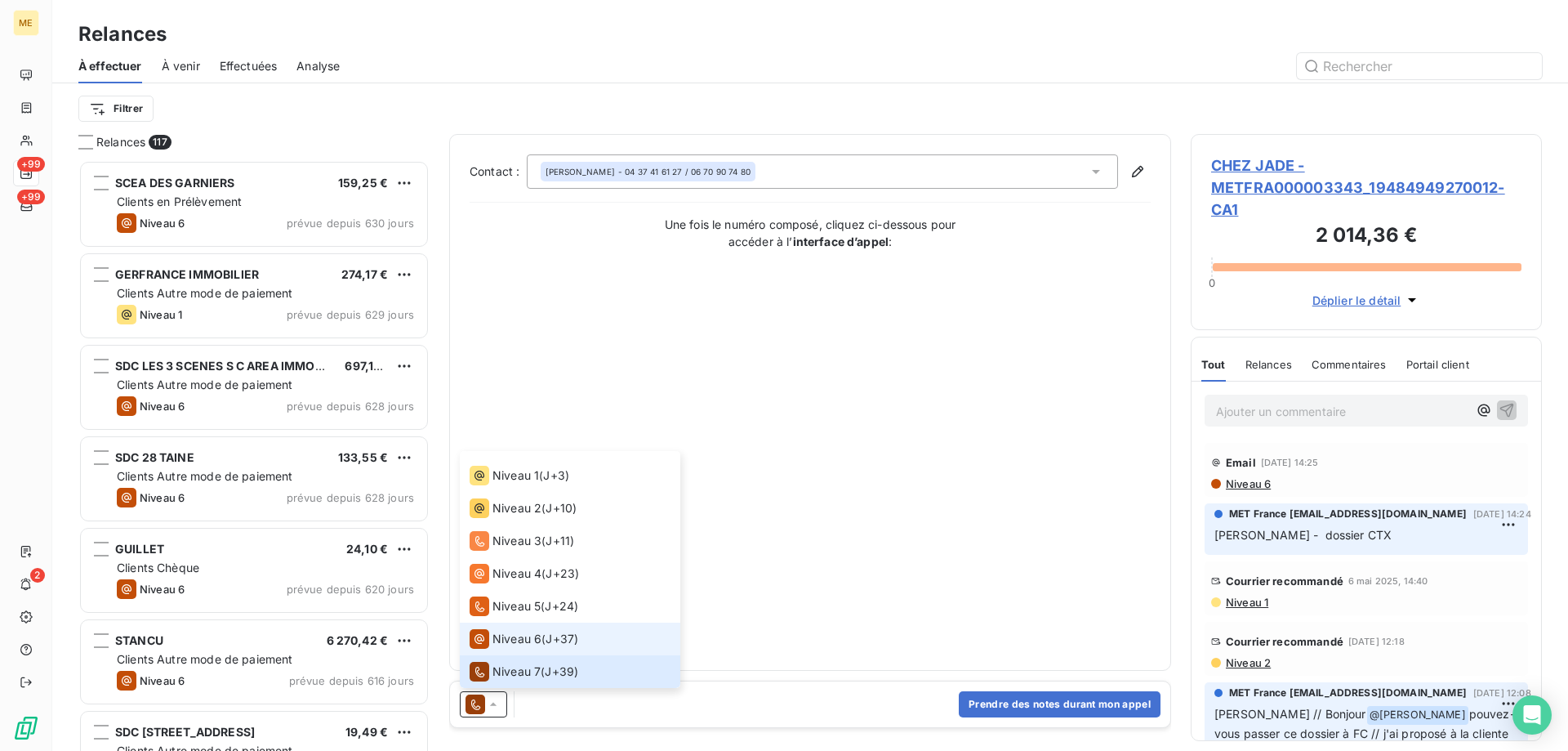
click at [502, 648] on div "Niveau 6" at bounding box center [505, 639] width 72 height 20
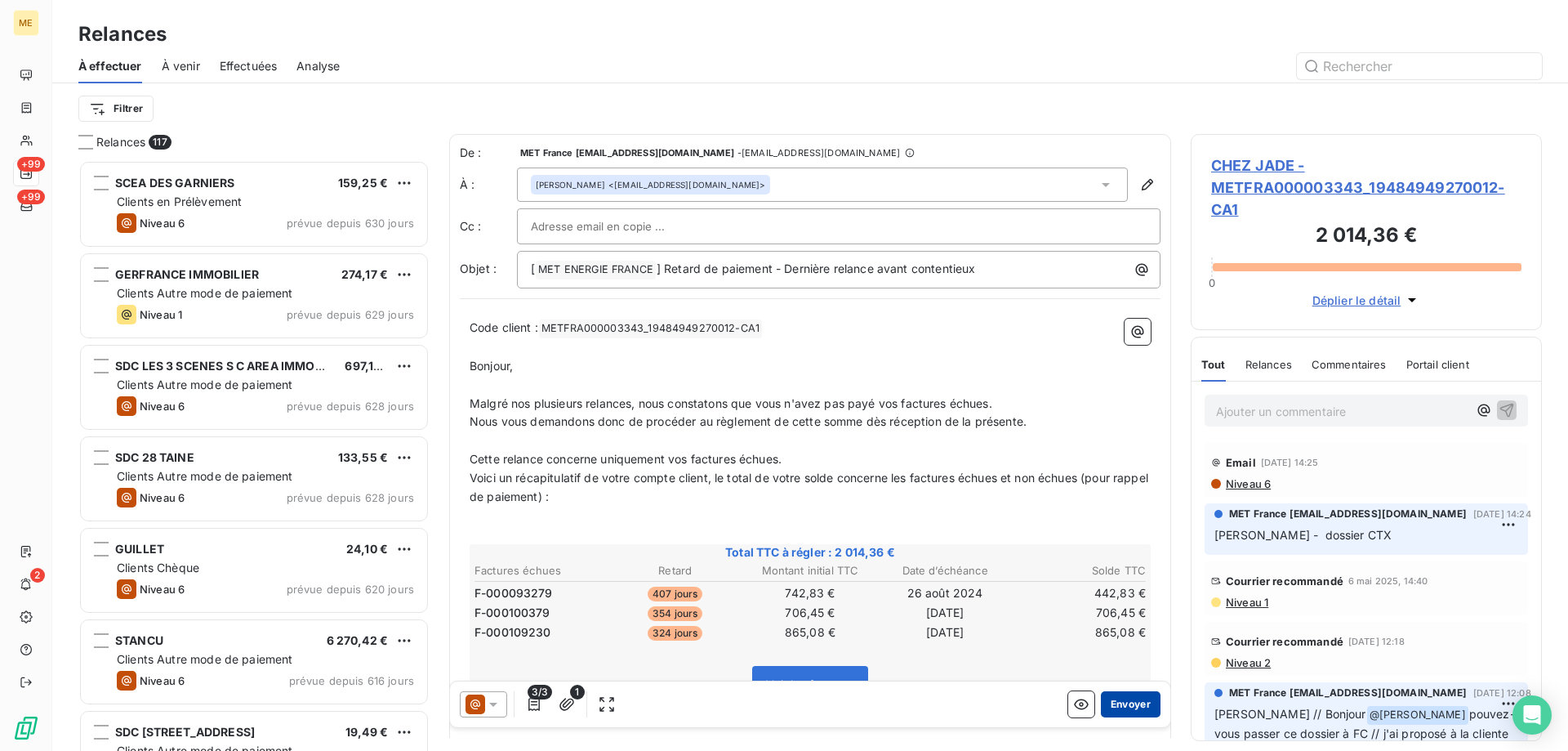
click at [1117, 706] on button "Envoyer" at bounding box center [1131, 704] width 60 height 26
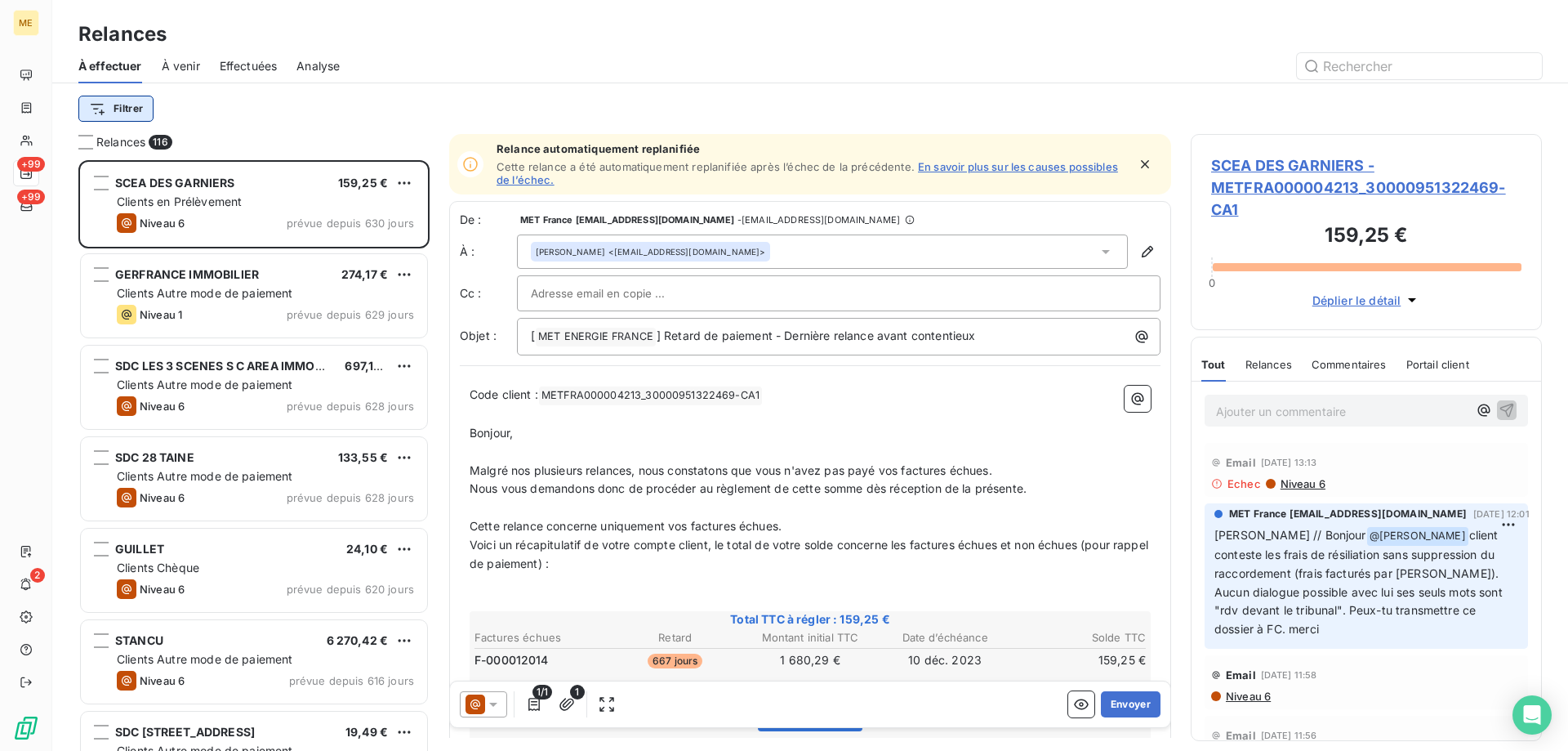
click at [123, 113] on html "ME +99 +99 2 Relances À effectuer À venir Effectuées Analyse Filtrer Relances 1…" at bounding box center [784, 457] width 1568 height 915
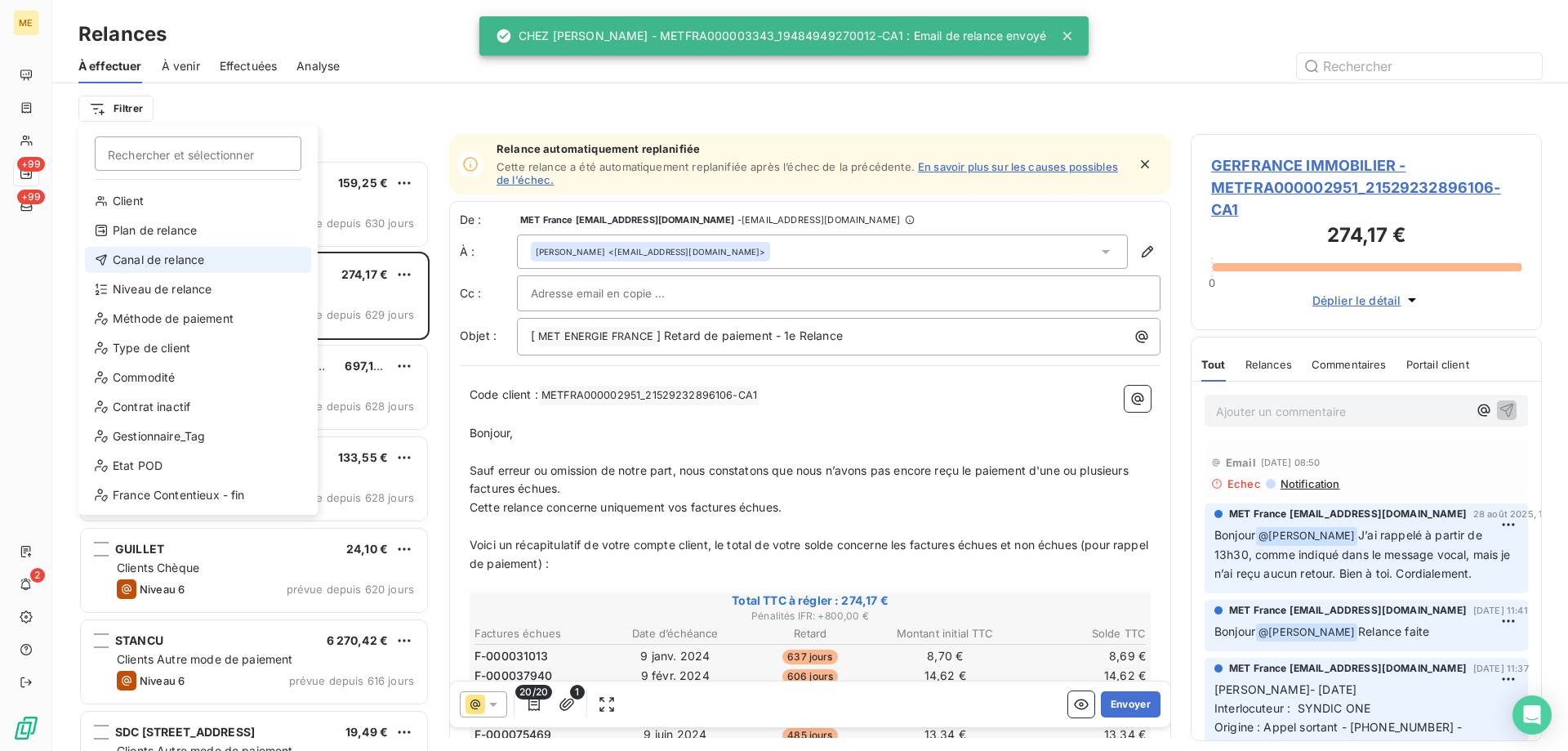
click at [183, 266] on div "Canal de relance" at bounding box center [198, 260] width 226 height 26
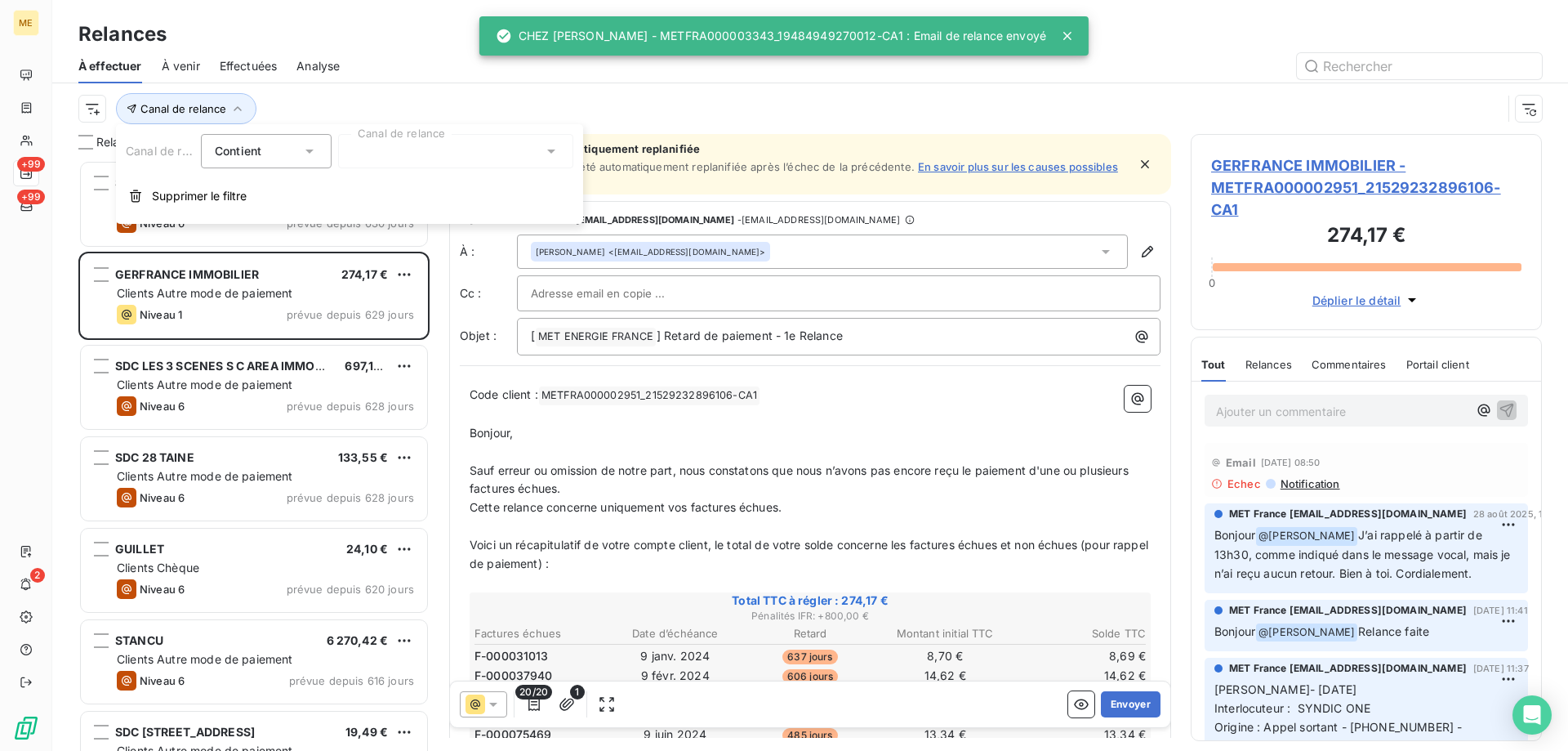
click at [357, 156] on div at bounding box center [456, 151] width 235 height 34
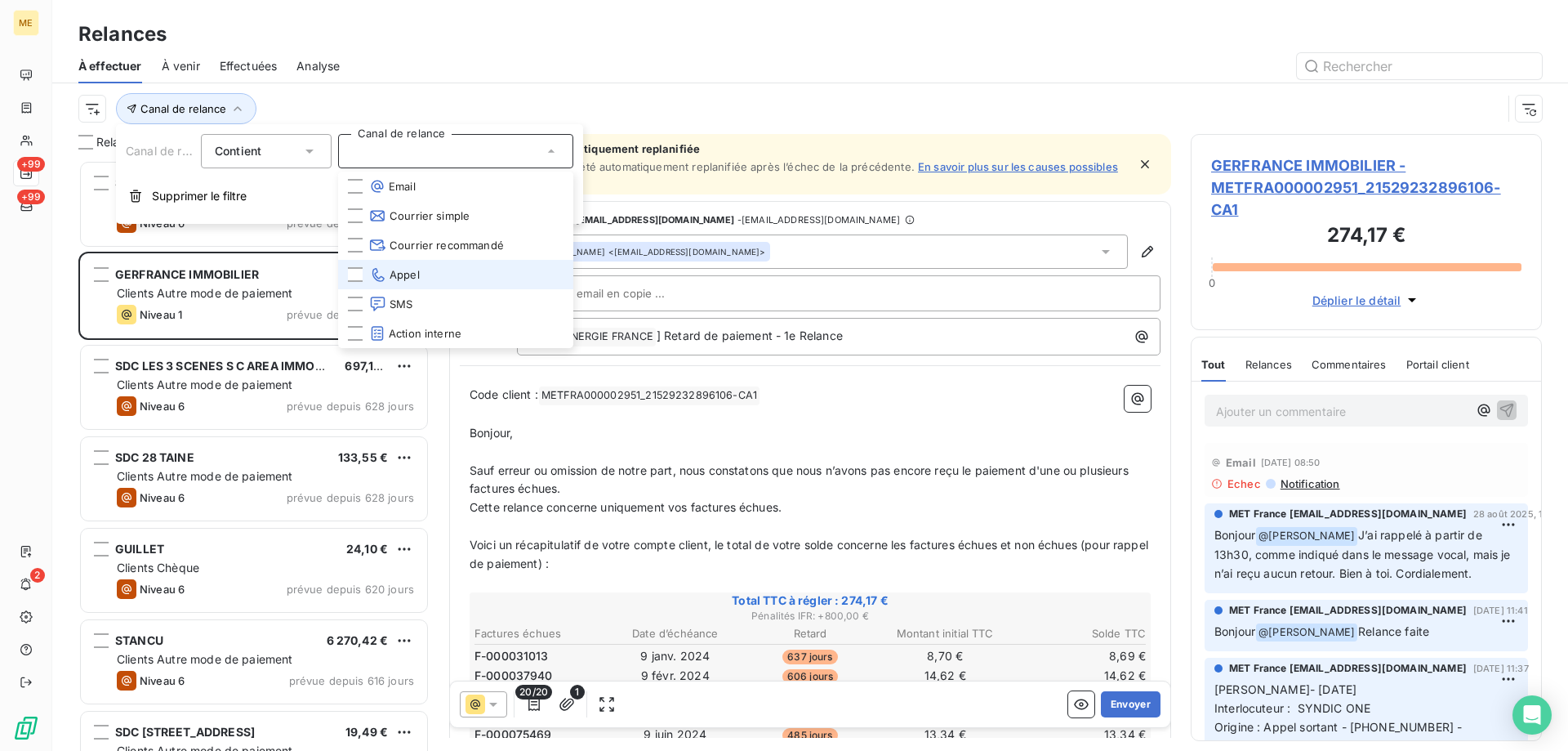
click at [432, 271] on li "Appel" at bounding box center [456, 275] width 235 height 30
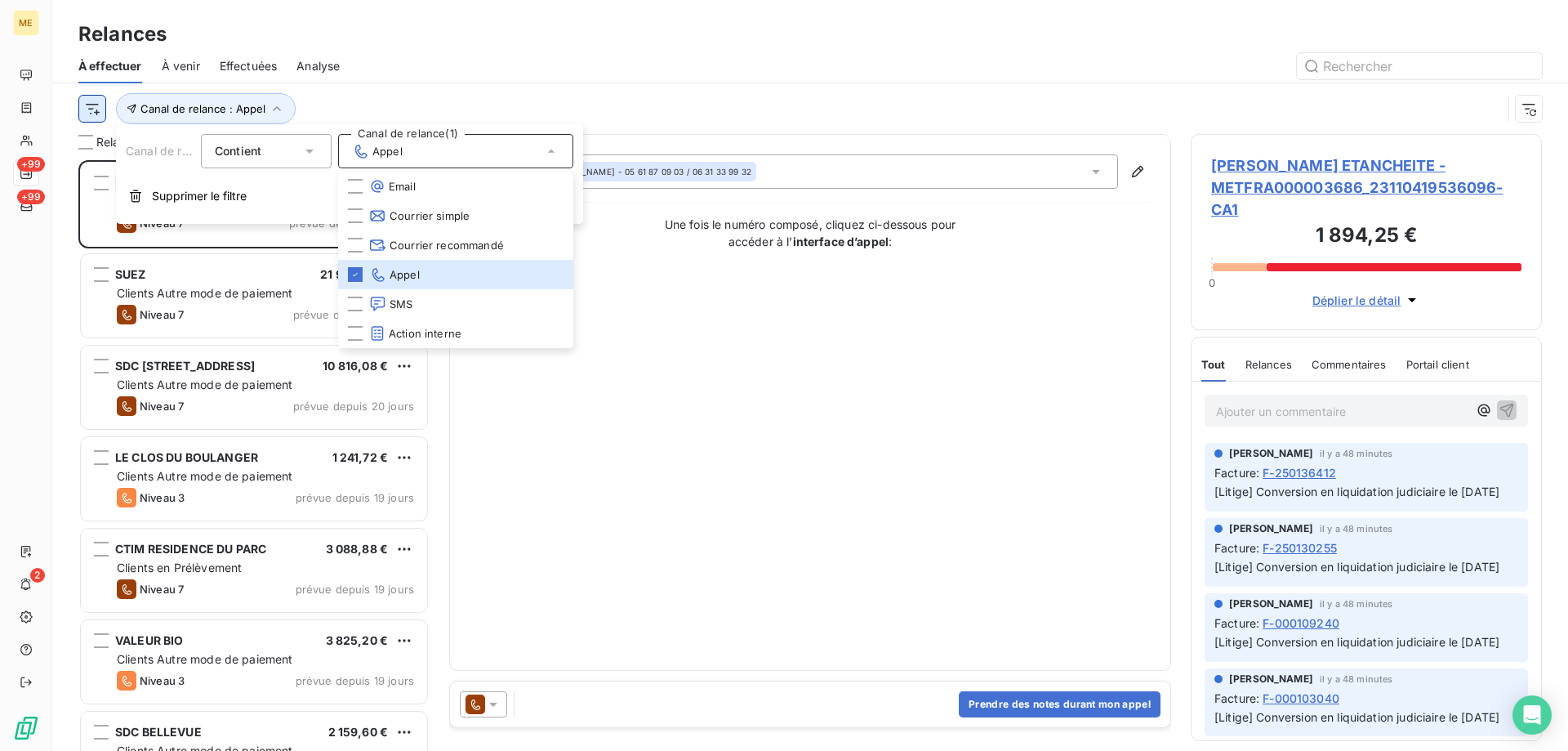
click at [93, 105] on html "ME +99 +99 2 Relances À effectuer À venir Effectuées Analyse Canal de relance :…" at bounding box center [784, 457] width 1568 height 915
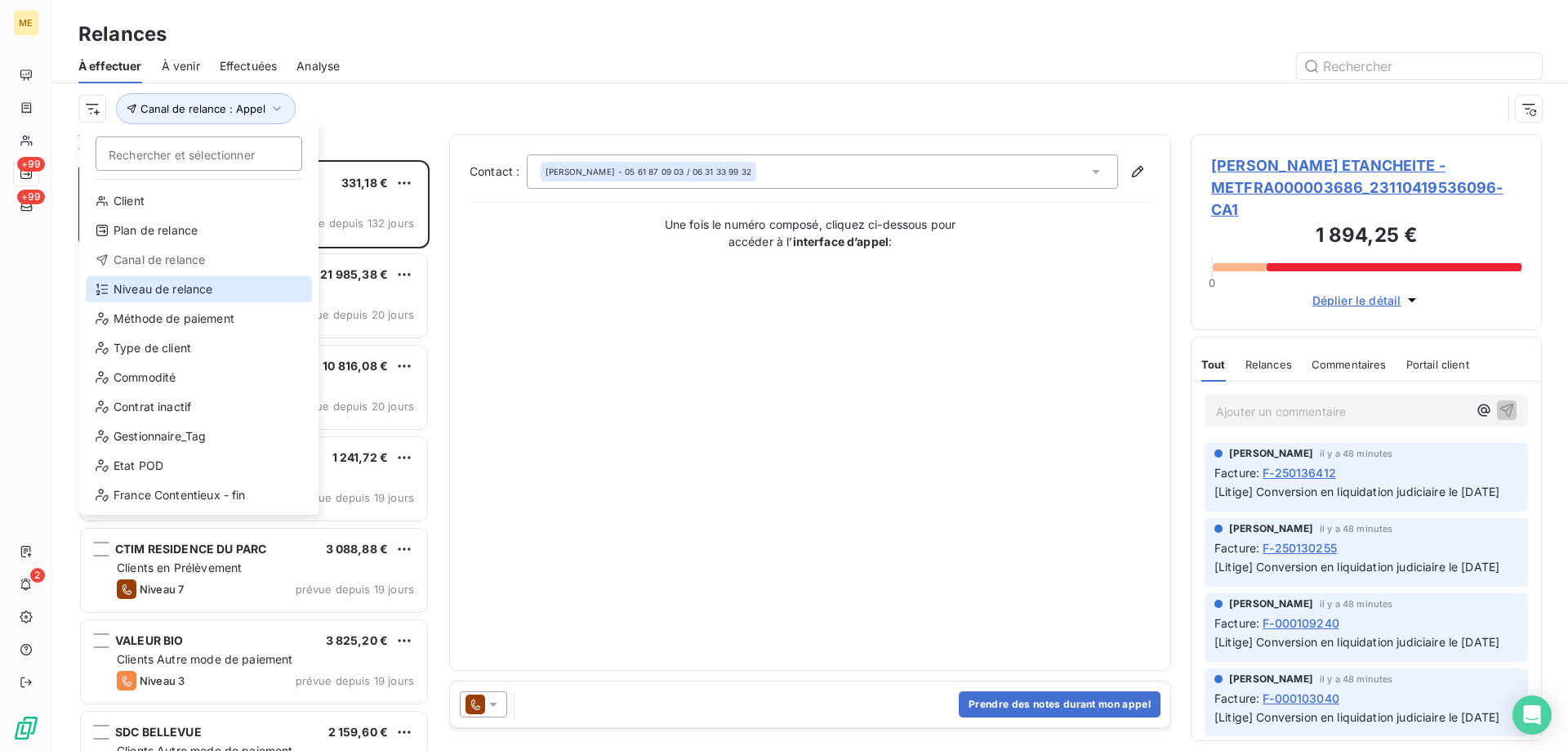
click at [146, 293] on div "Niveau de relance" at bounding box center [199, 289] width 226 height 26
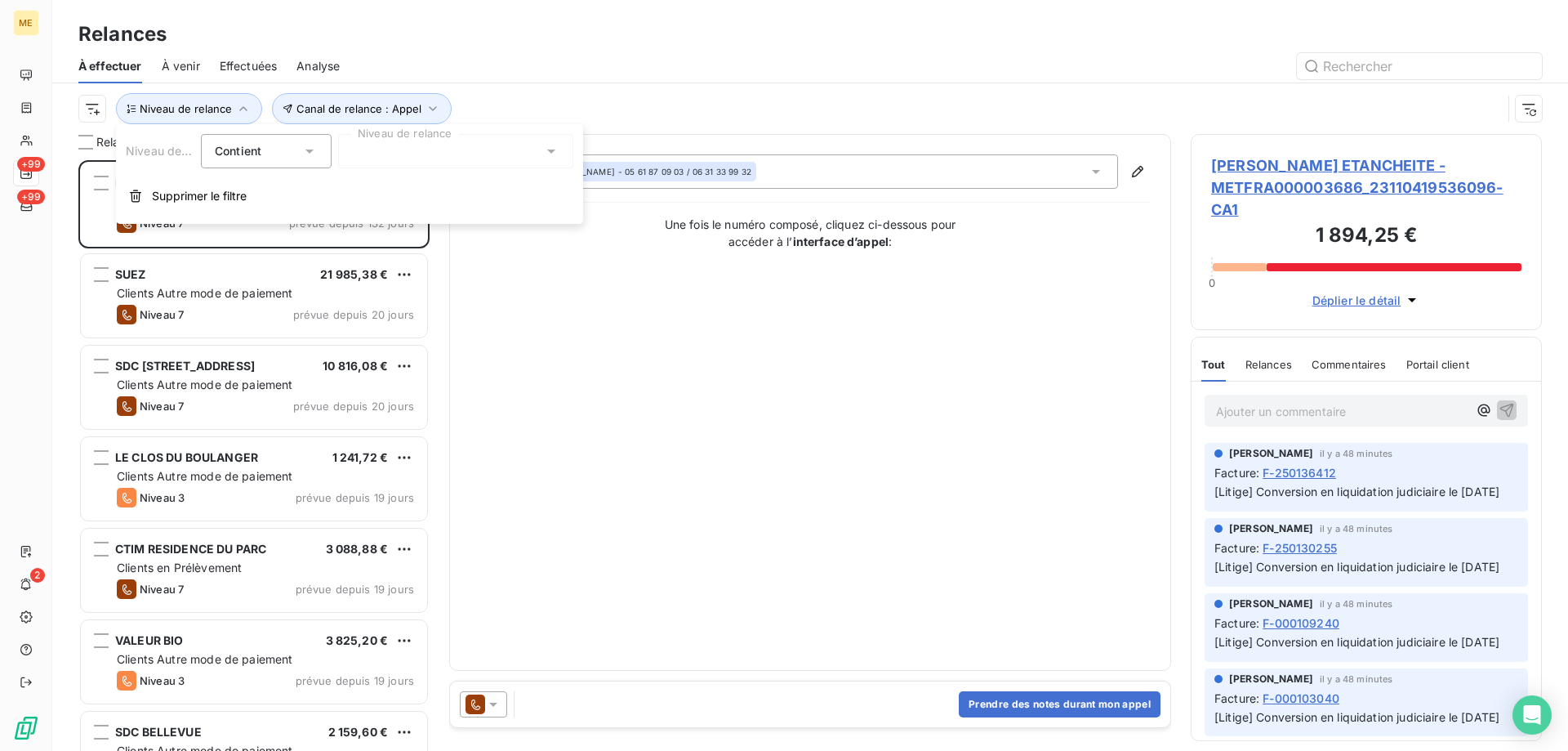
click at [459, 145] on div at bounding box center [456, 151] width 235 height 34
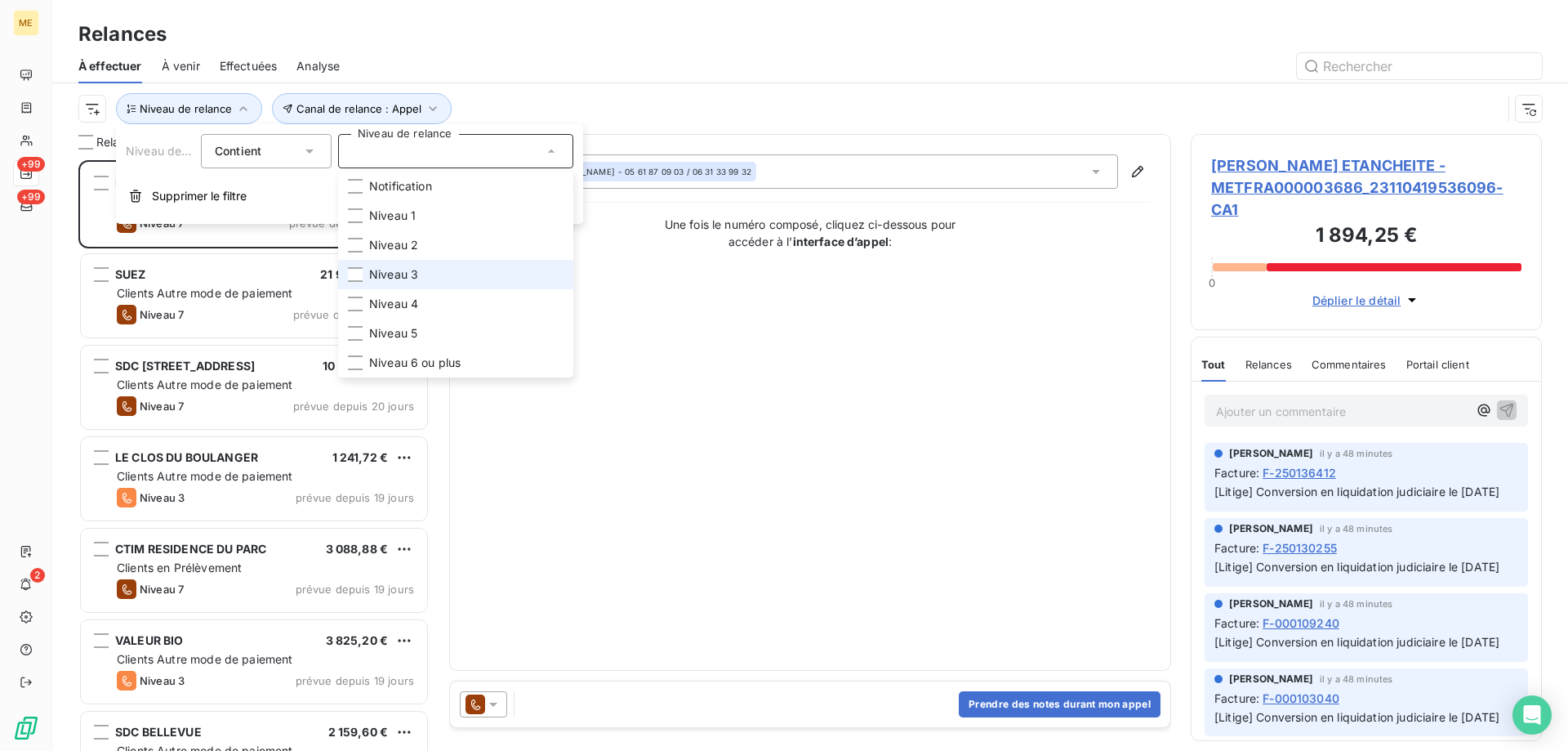
click at [456, 282] on li "Niveau 3" at bounding box center [456, 275] width 235 height 30
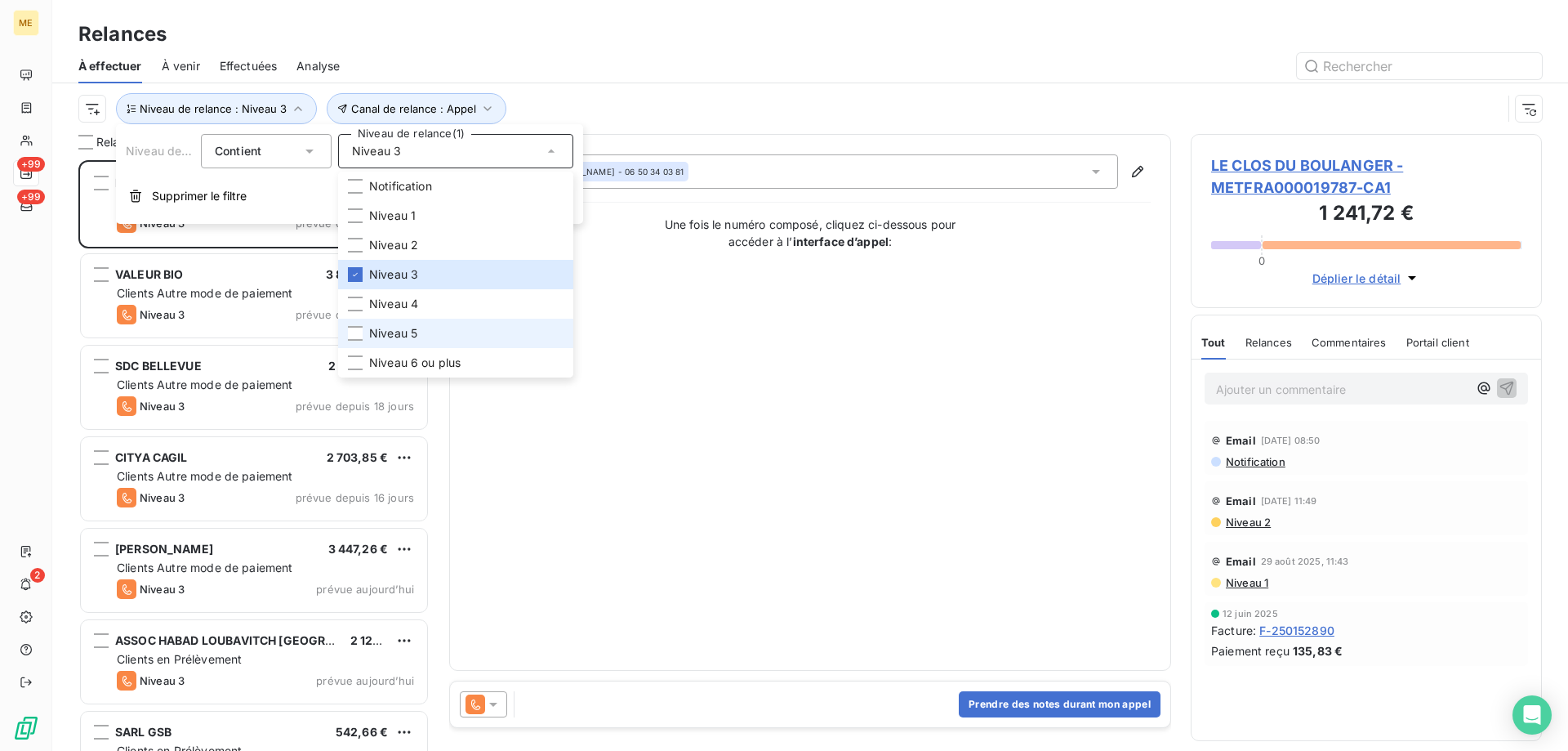
click at [444, 326] on li "Niveau 5" at bounding box center [456, 333] width 235 height 30
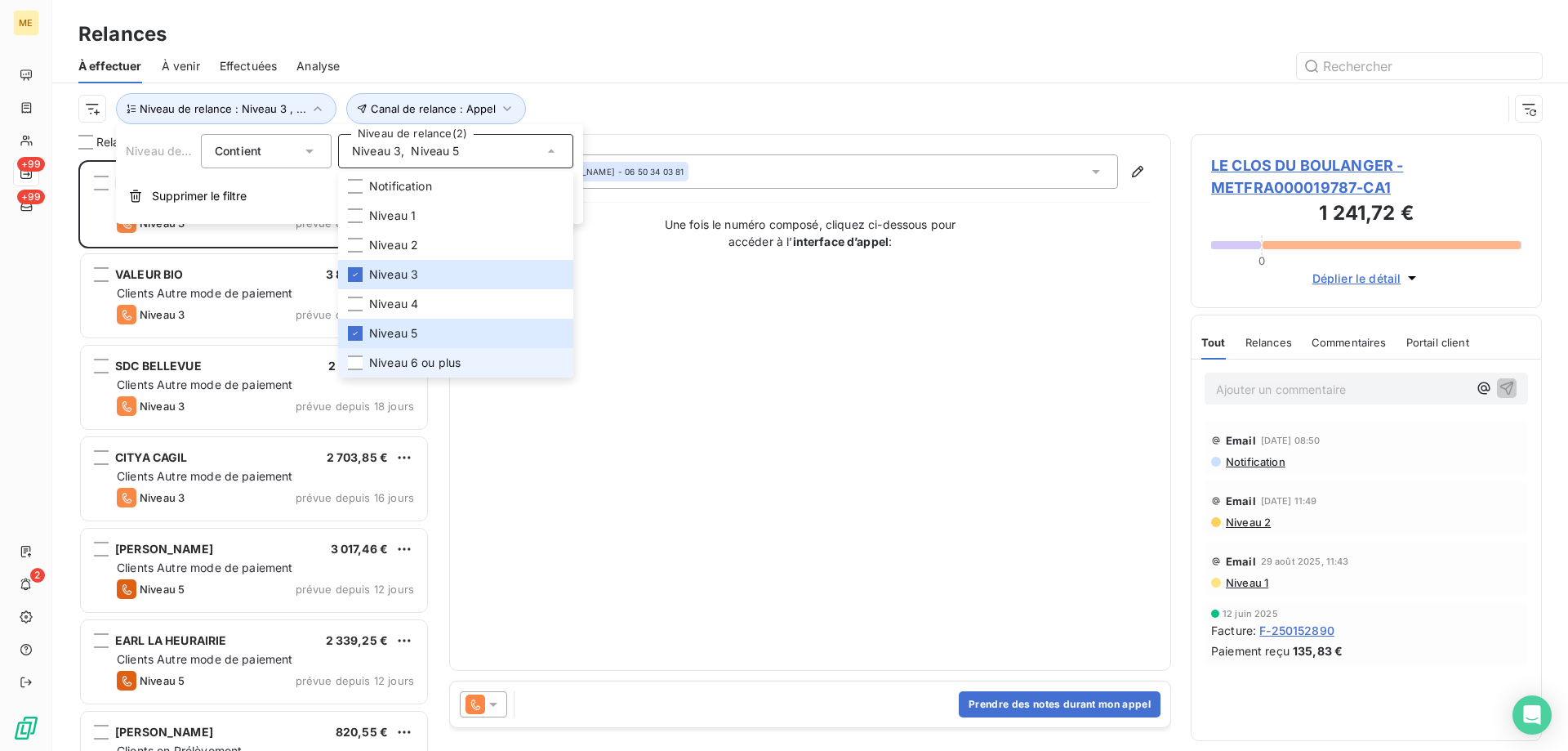
click at [463, 373] on li "Niveau 6 ou plus" at bounding box center [456, 363] width 235 height 30
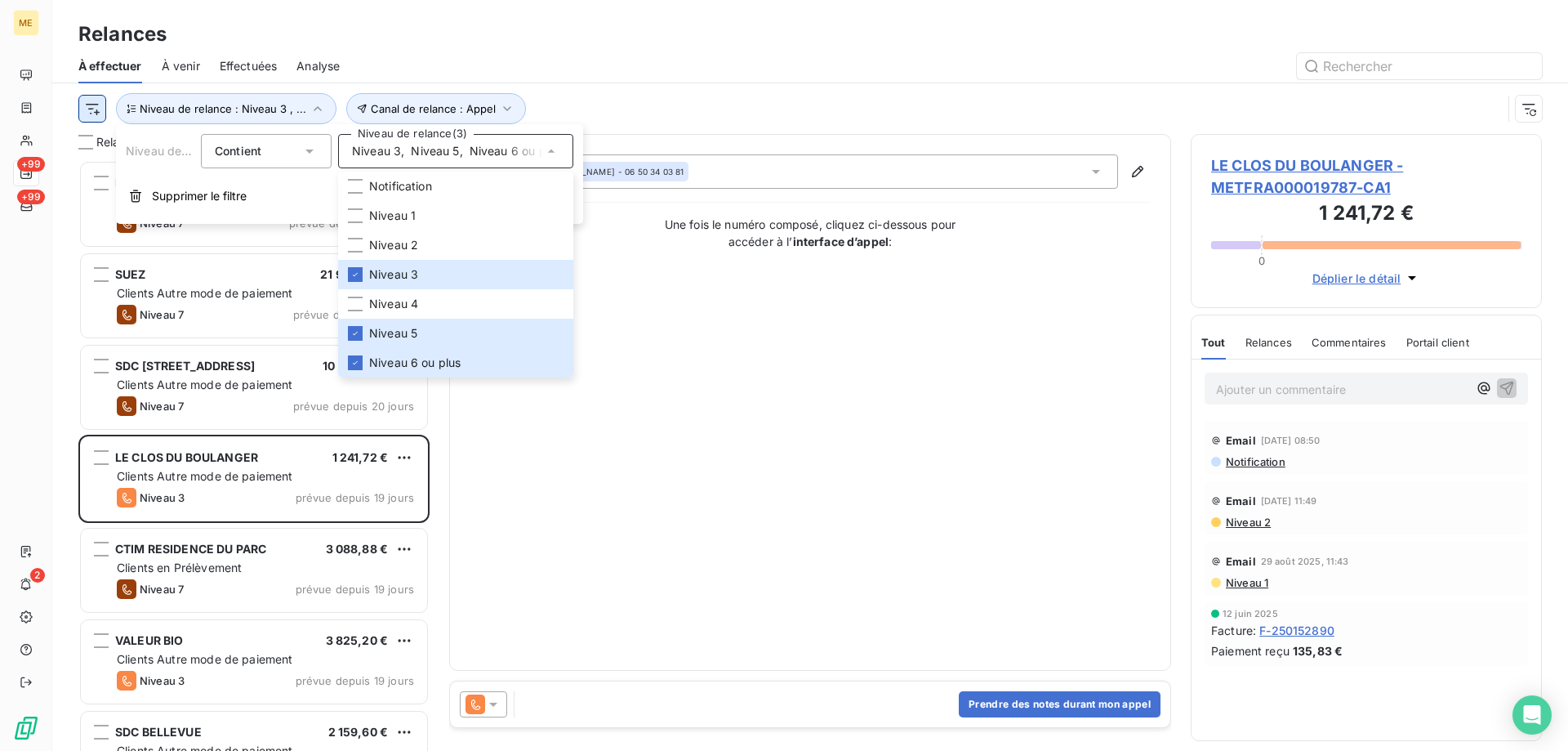
click at [87, 104] on html "ME +99 +99 2 Relances À effectuer À venir Effectuées Analyse Canal de relance :…" at bounding box center [784, 457] width 1568 height 915
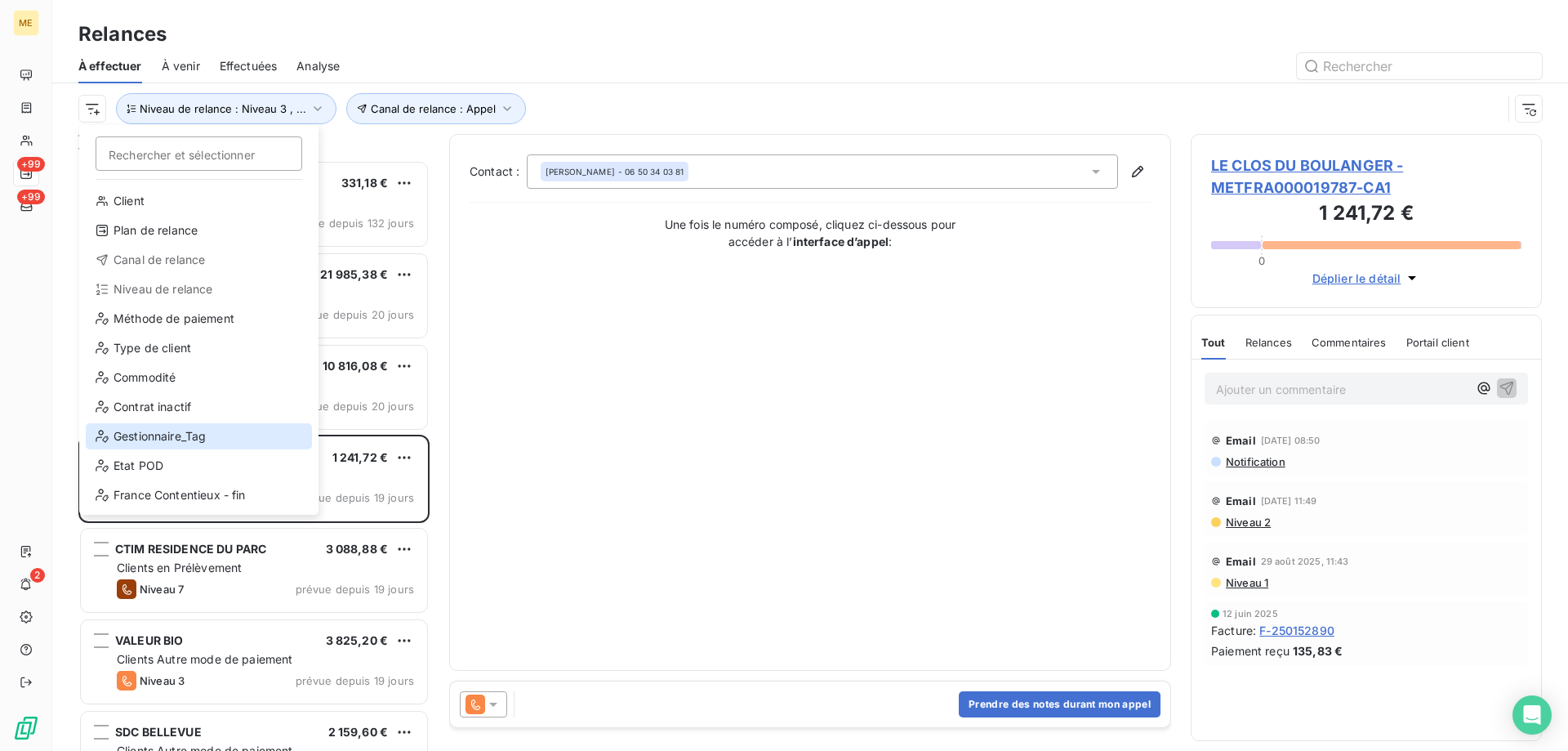
click at [146, 439] on div "Gestionnaire_Tag" at bounding box center [199, 436] width 226 height 26
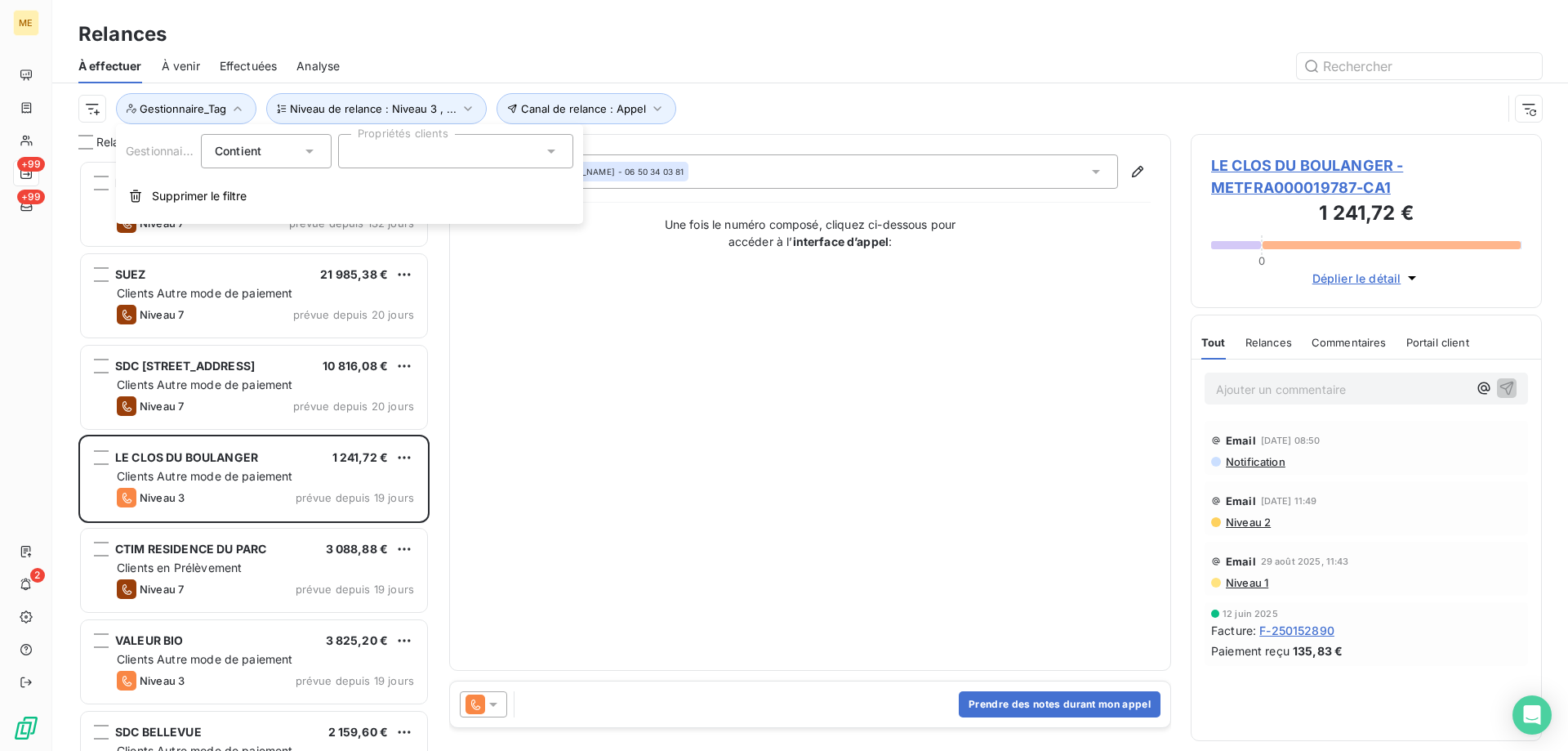
click at [364, 159] on div at bounding box center [456, 151] width 235 height 34
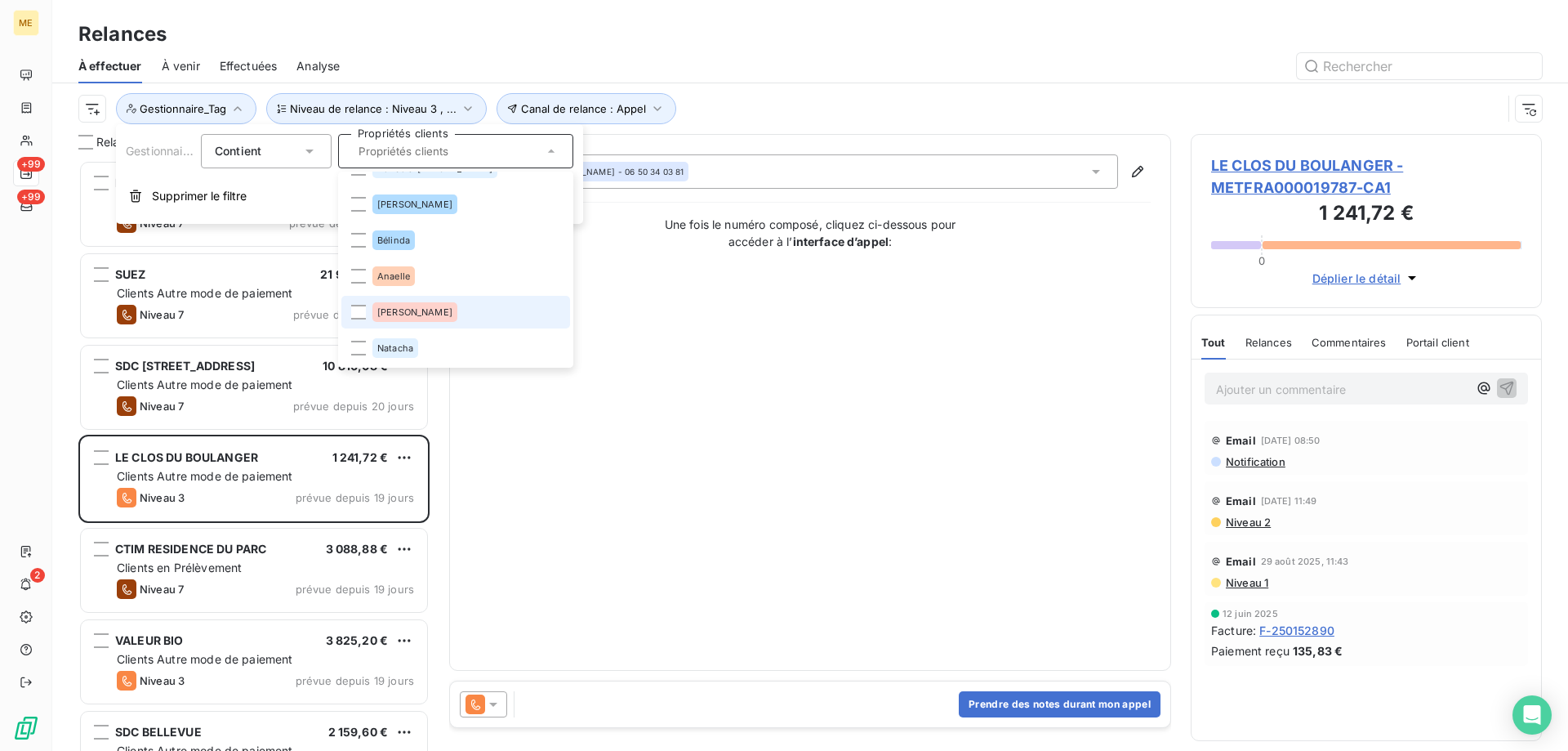
scroll to position [229, 0]
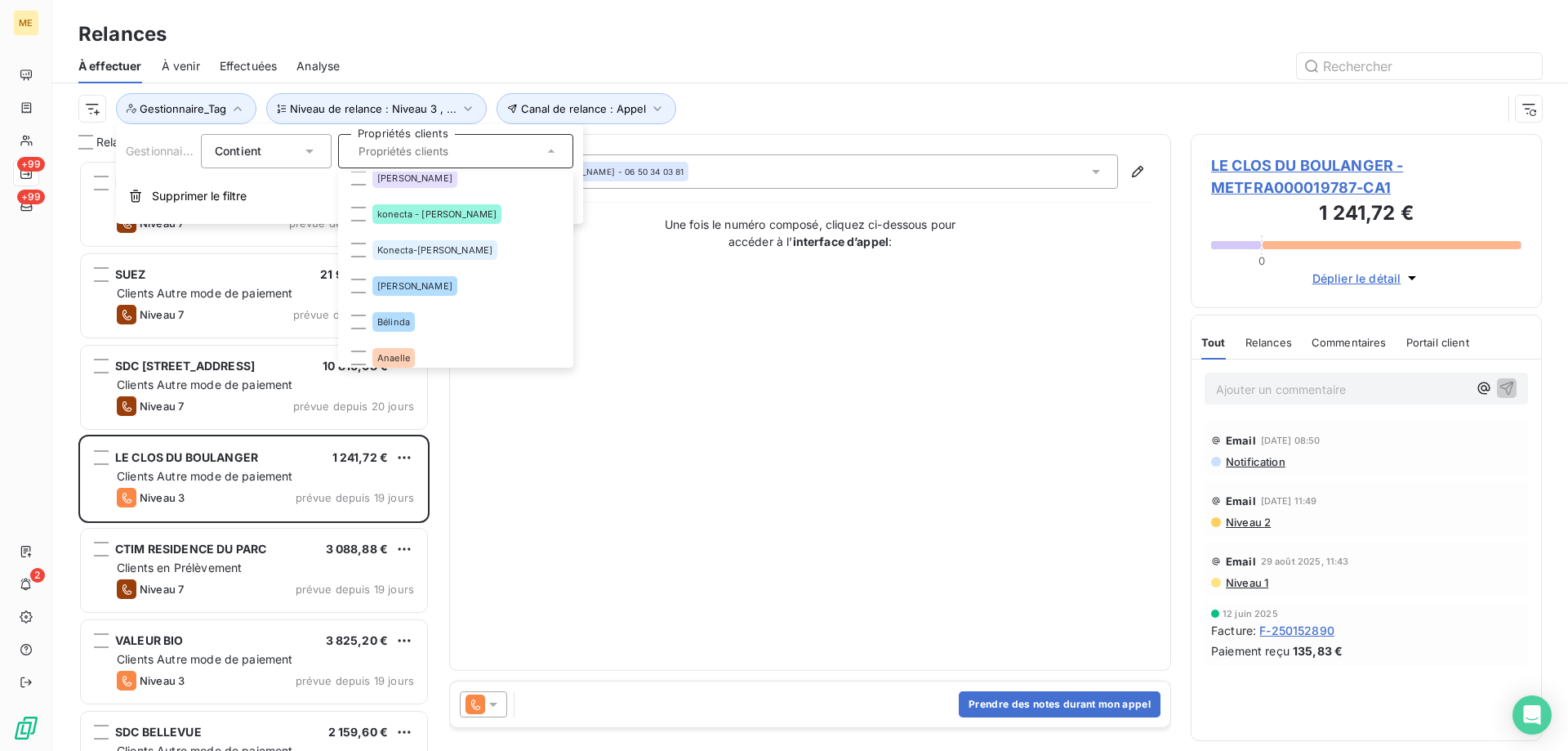
click at [906, 452] on div "Contact : [PERSON_NAME] - 06 50 34 03 81 Une fois le numéro composé, cliquez ci…" at bounding box center [810, 402] width 681 height 496
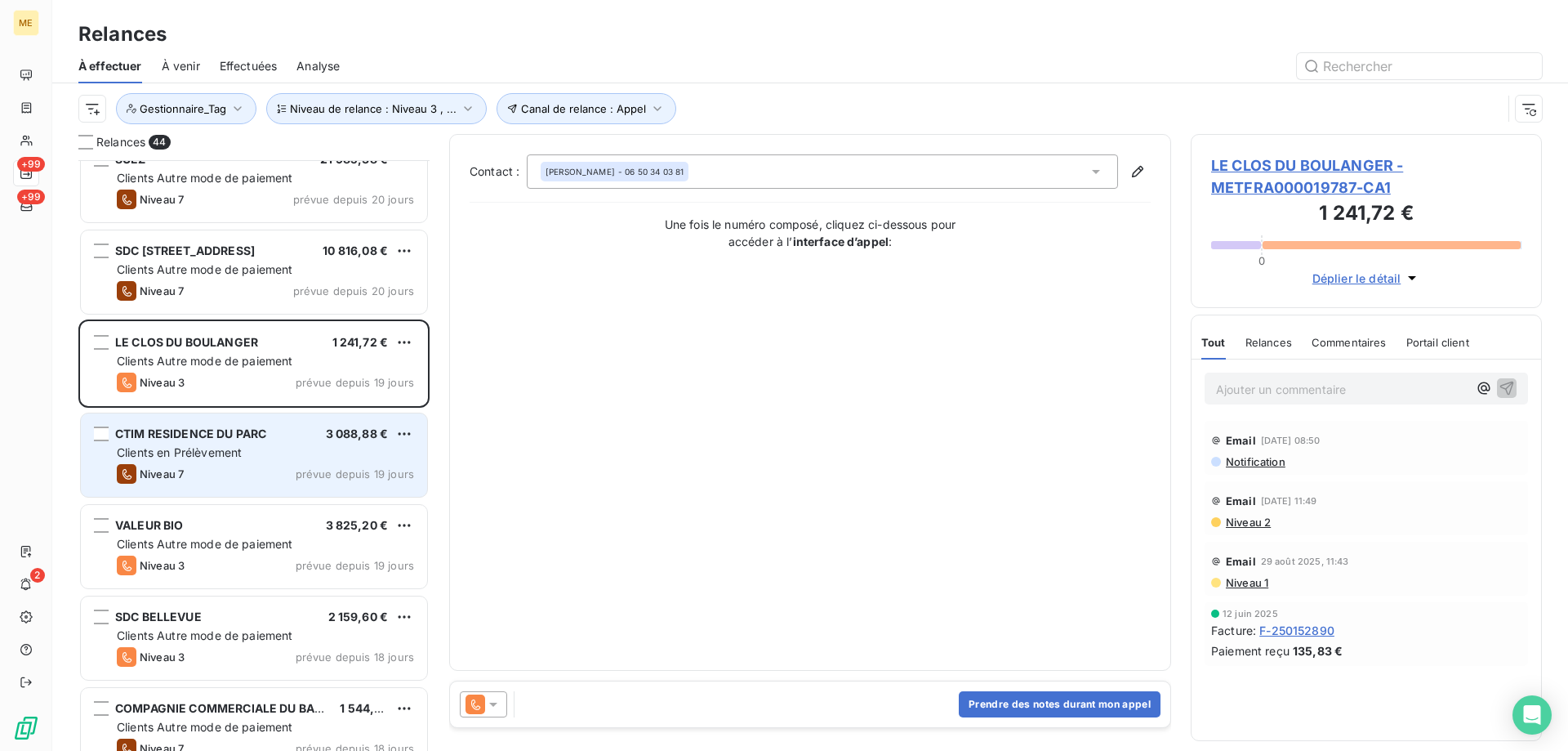
scroll to position [164, 0]
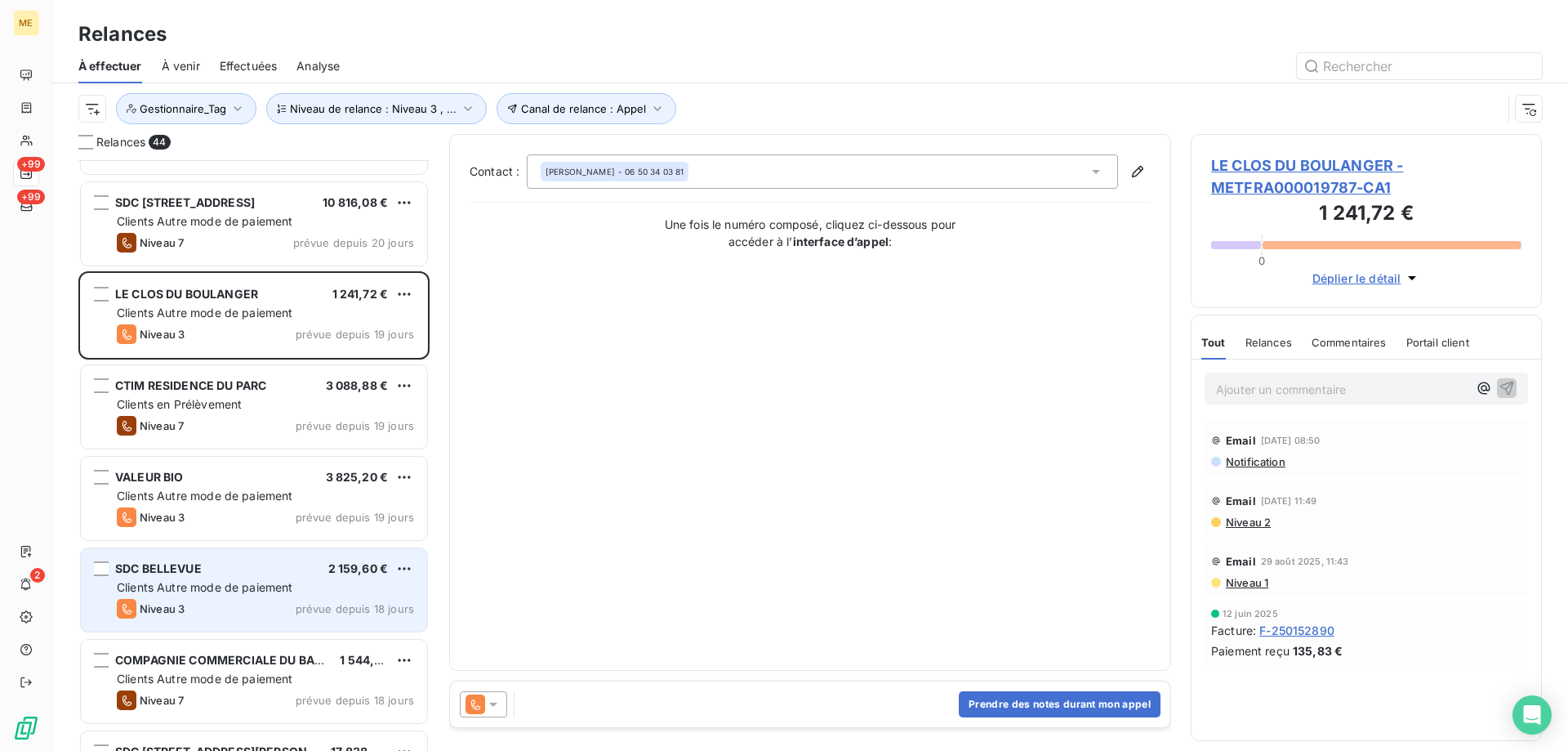
click at [228, 602] on div "Niveau 3 prévue depuis 18 jours" at bounding box center [265, 608] width 297 height 20
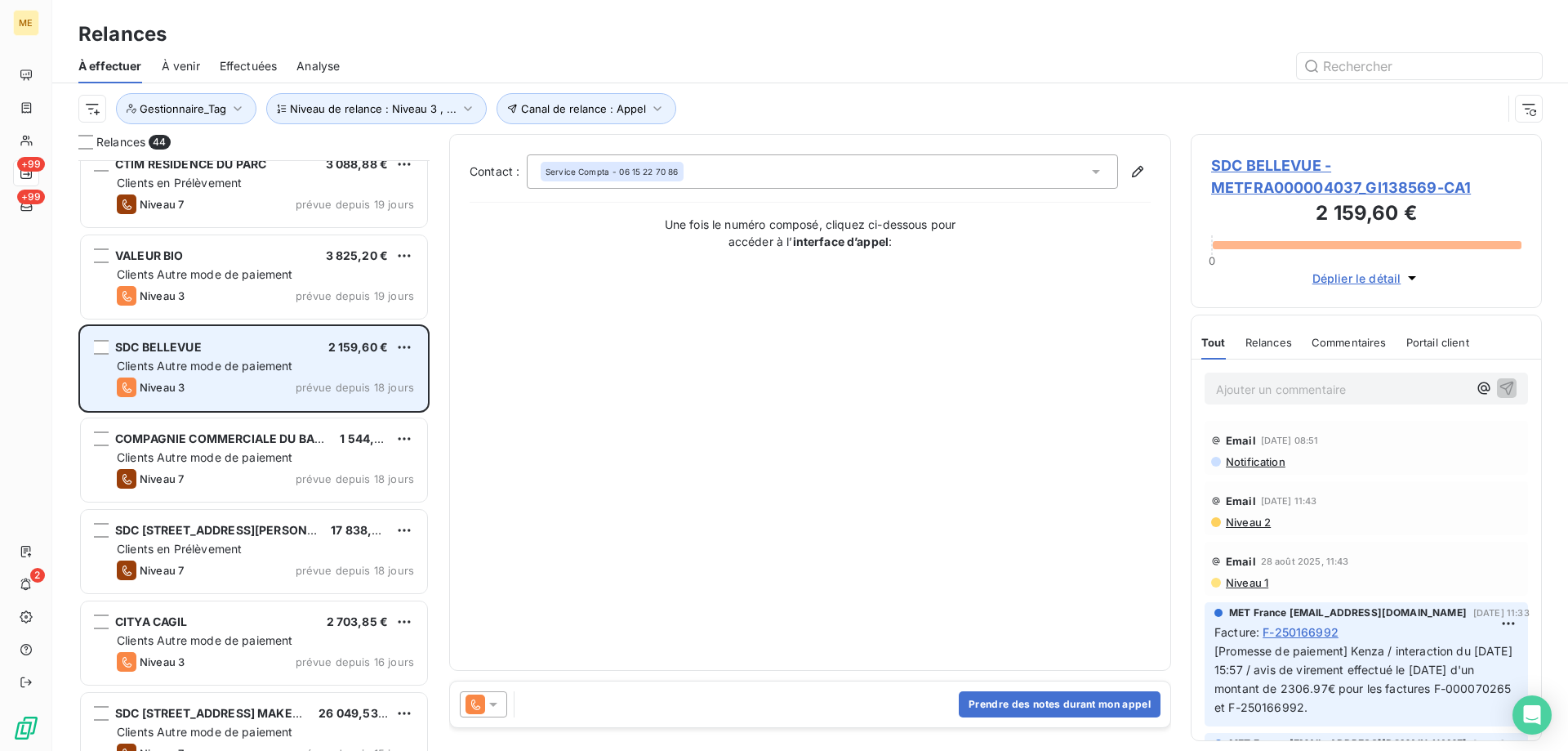
scroll to position [409, 0]
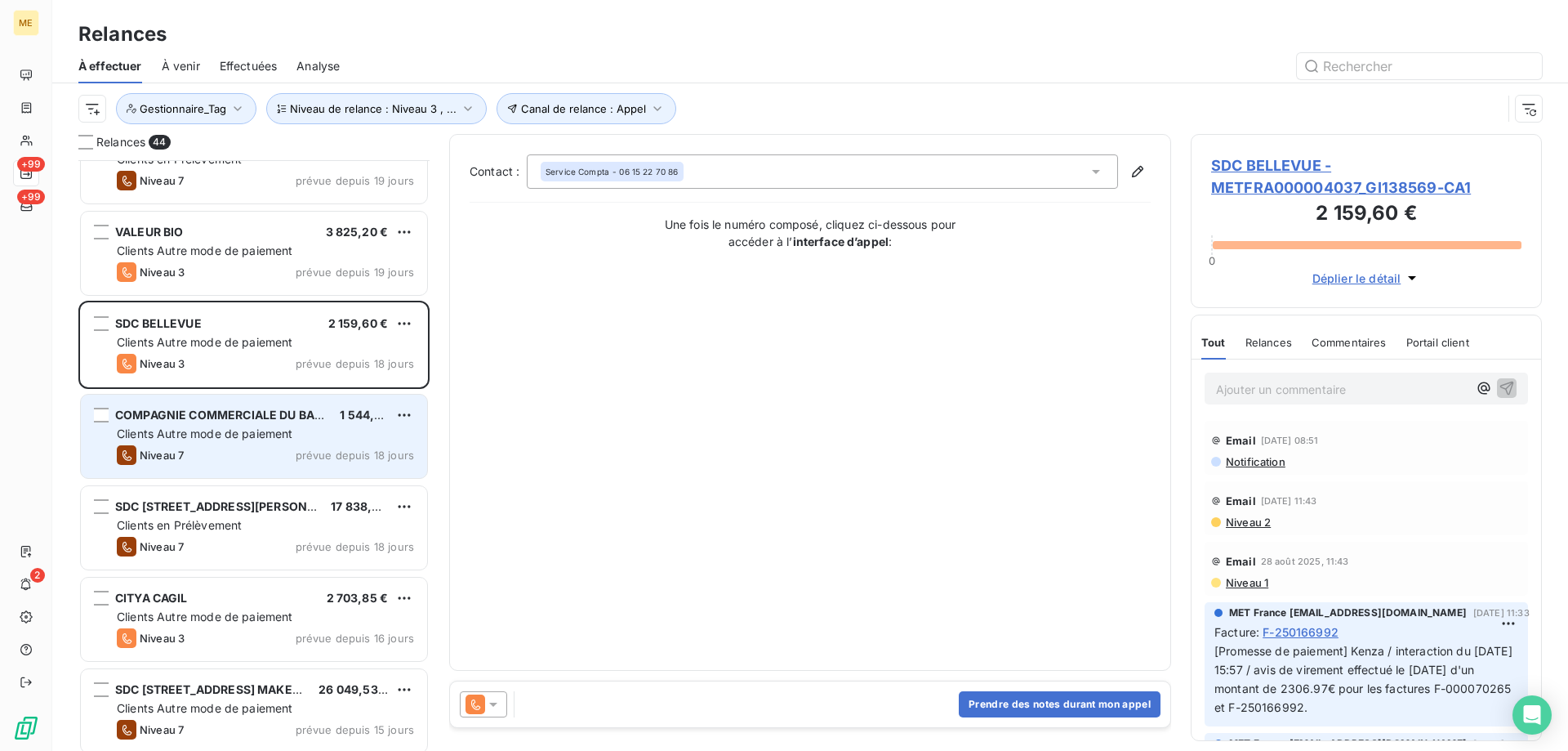
click at [259, 443] on div "COMPAGNIE COMMERCIALE DU BASSIN, C.C.B 1 544,95 € Clients Autre mode de paiemen…" at bounding box center [254, 437] width 346 height 84
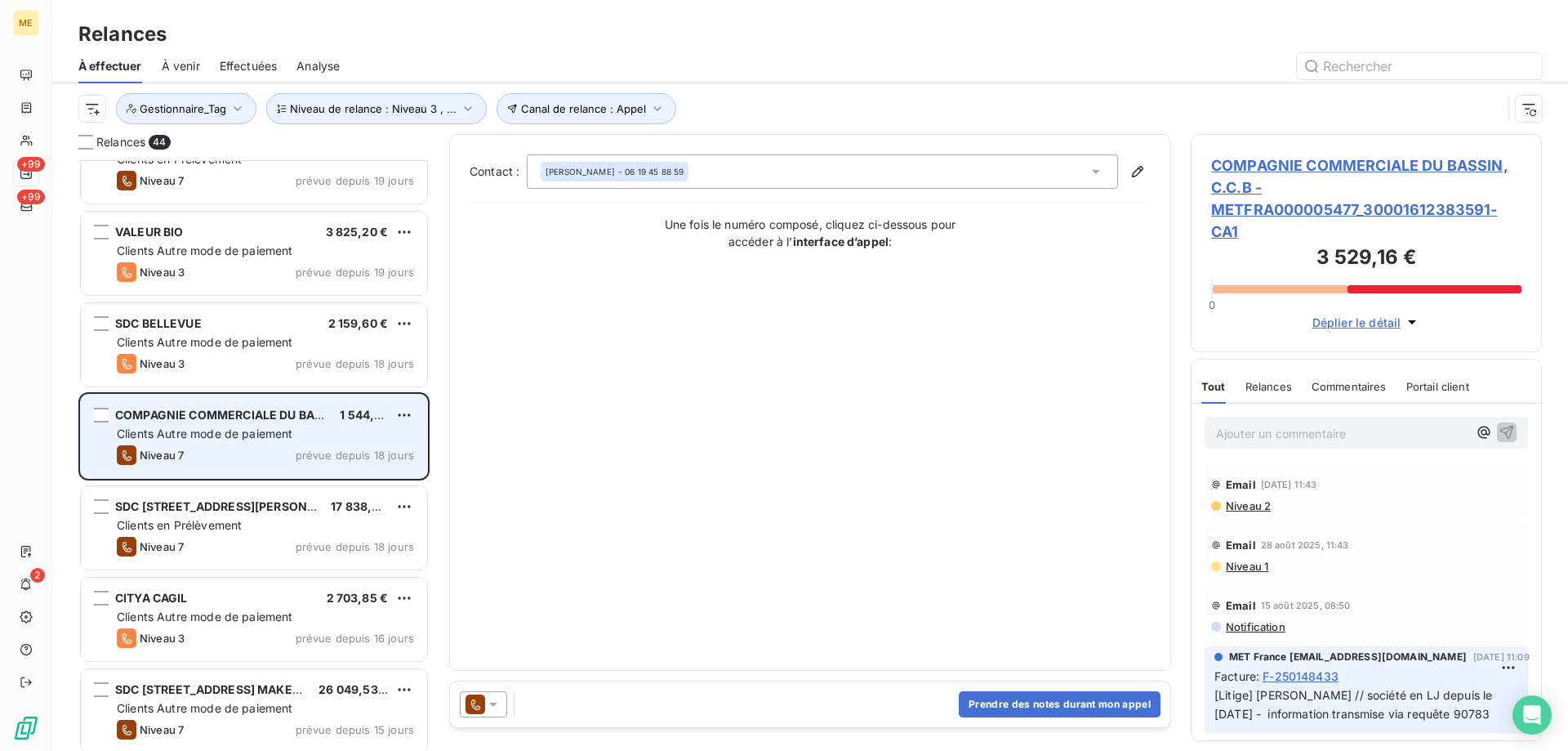
scroll to position [573, 0]
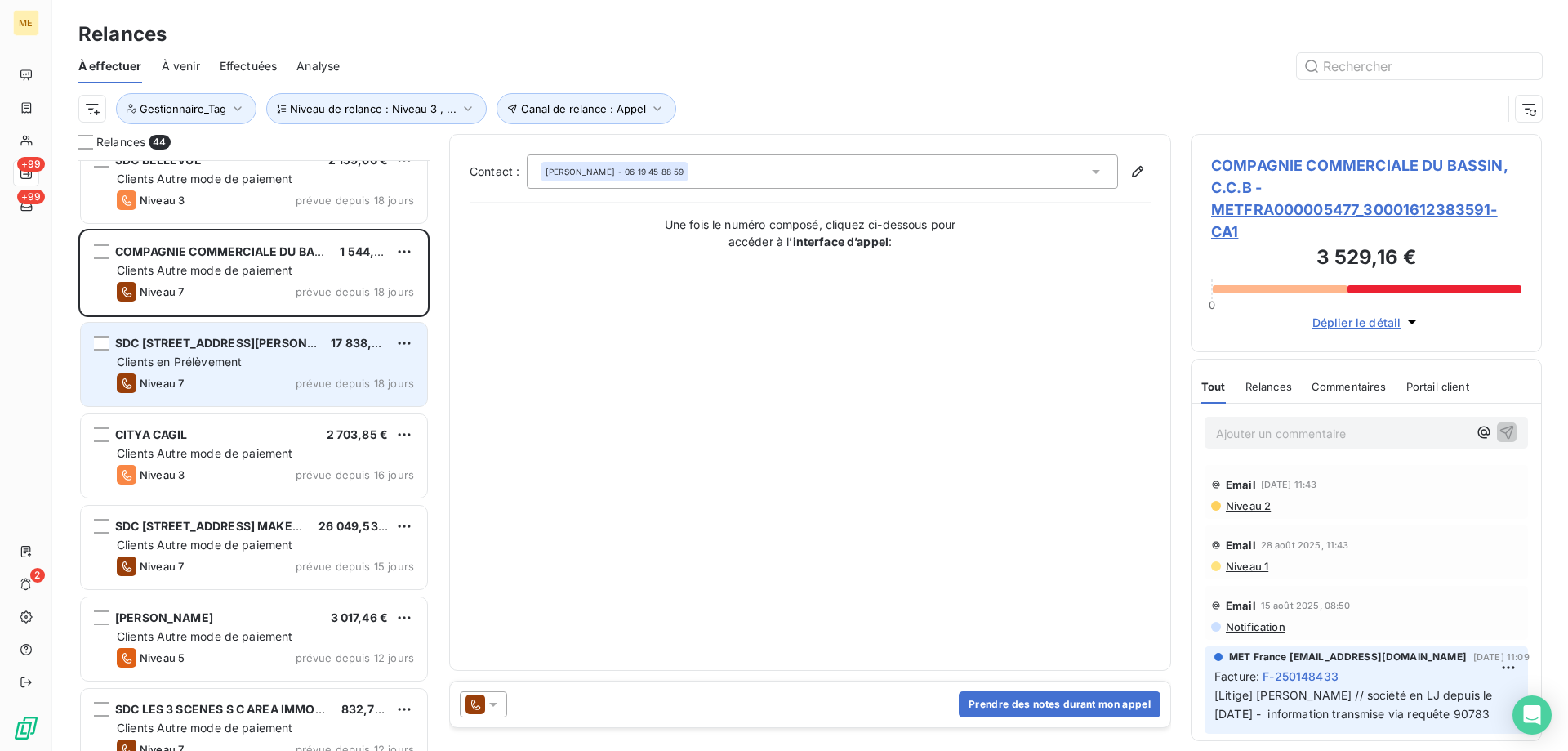
click at [230, 350] on div "SDC [STREET_ADDRESS][PERSON_NAME]" at bounding box center [216, 343] width 203 height 17
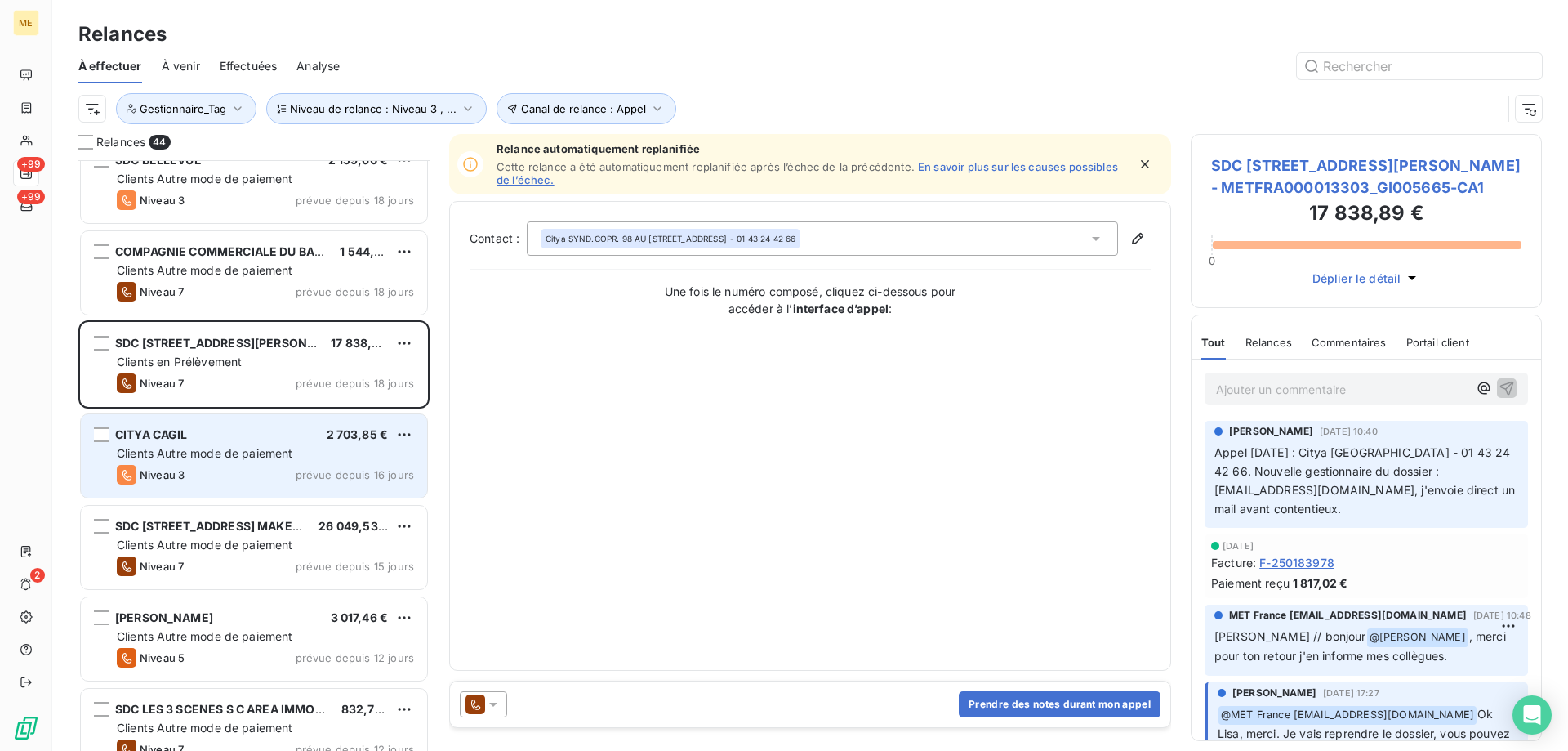
click at [232, 439] on div "CITYA CAGIL 2 703,85 €" at bounding box center [265, 434] width 297 height 15
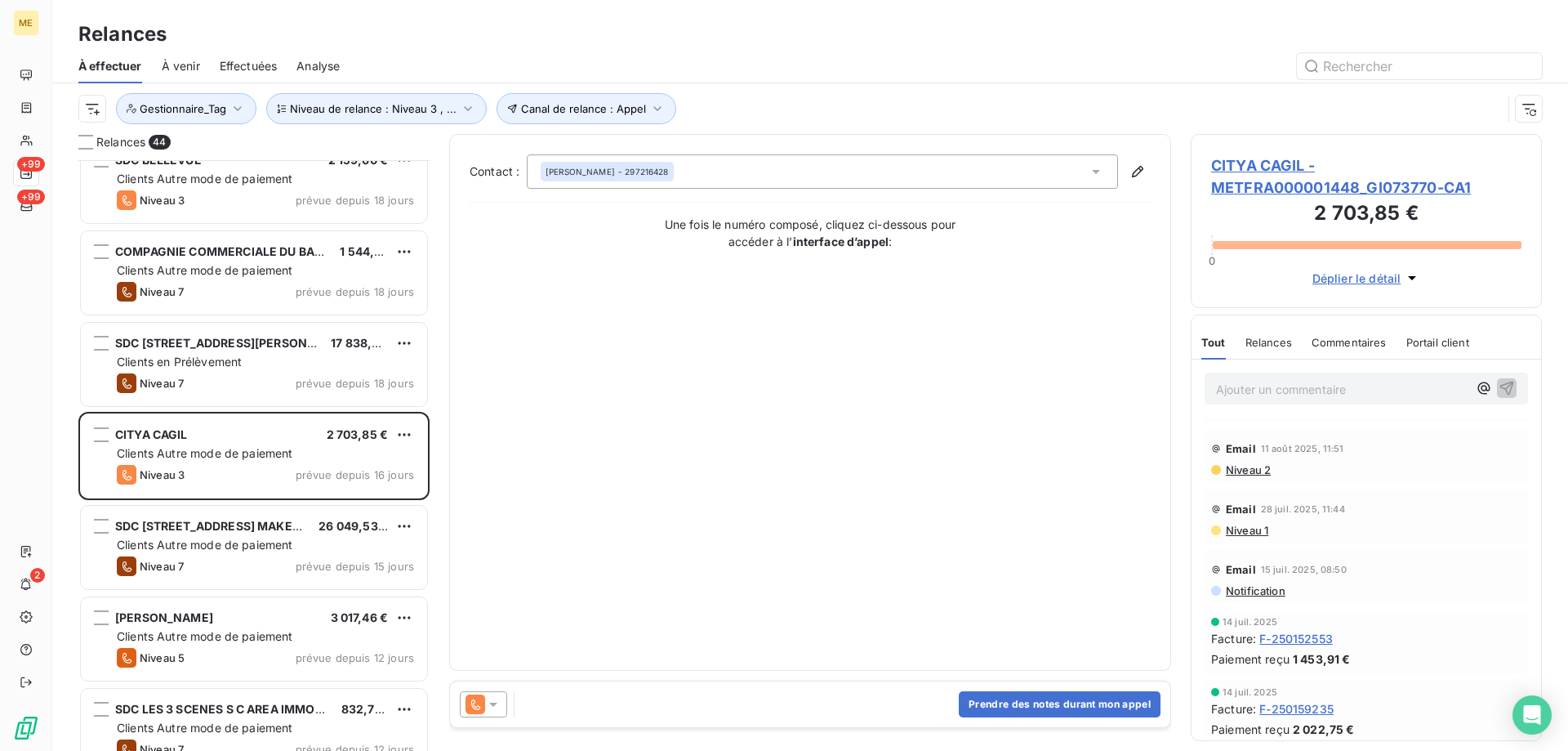
scroll to position [490, 0]
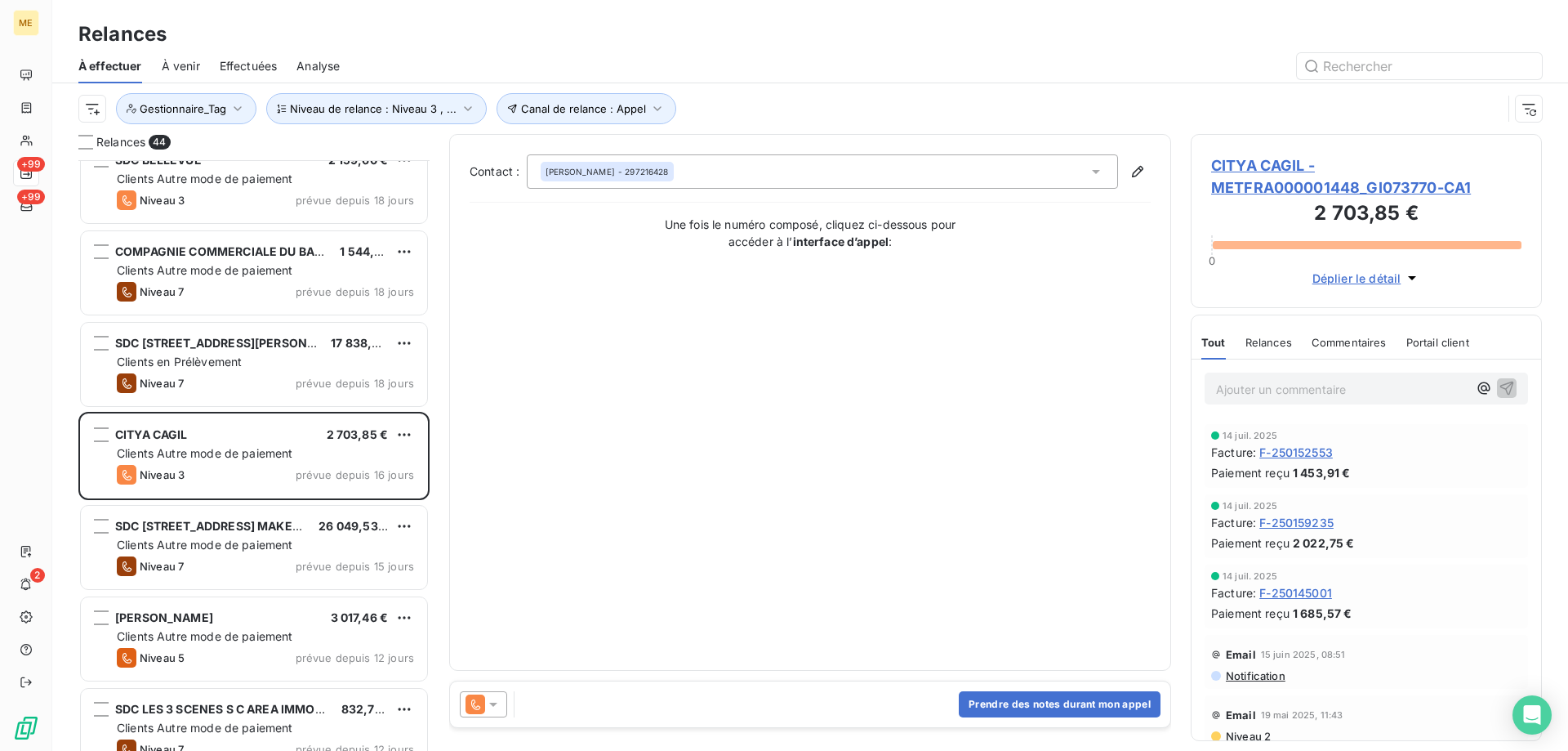
click at [1231, 197] on span "CITYA CAGIL - METFRA000001448_GI073770-CA1" at bounding box center [1365, 176] width 310 height 44
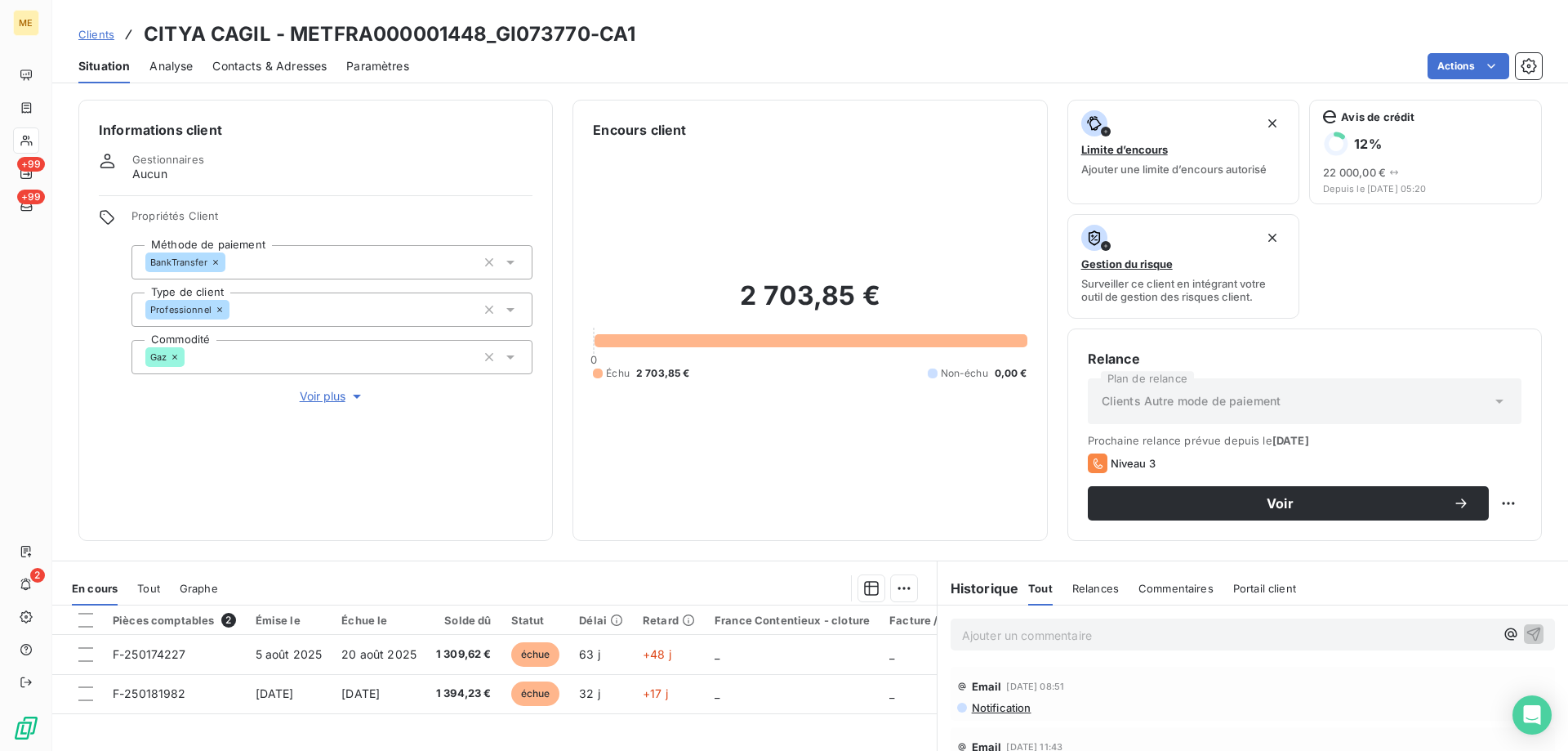
click at [347, 387] on button "Voir plus" at bounding box center [331, 396] width 401 height 18
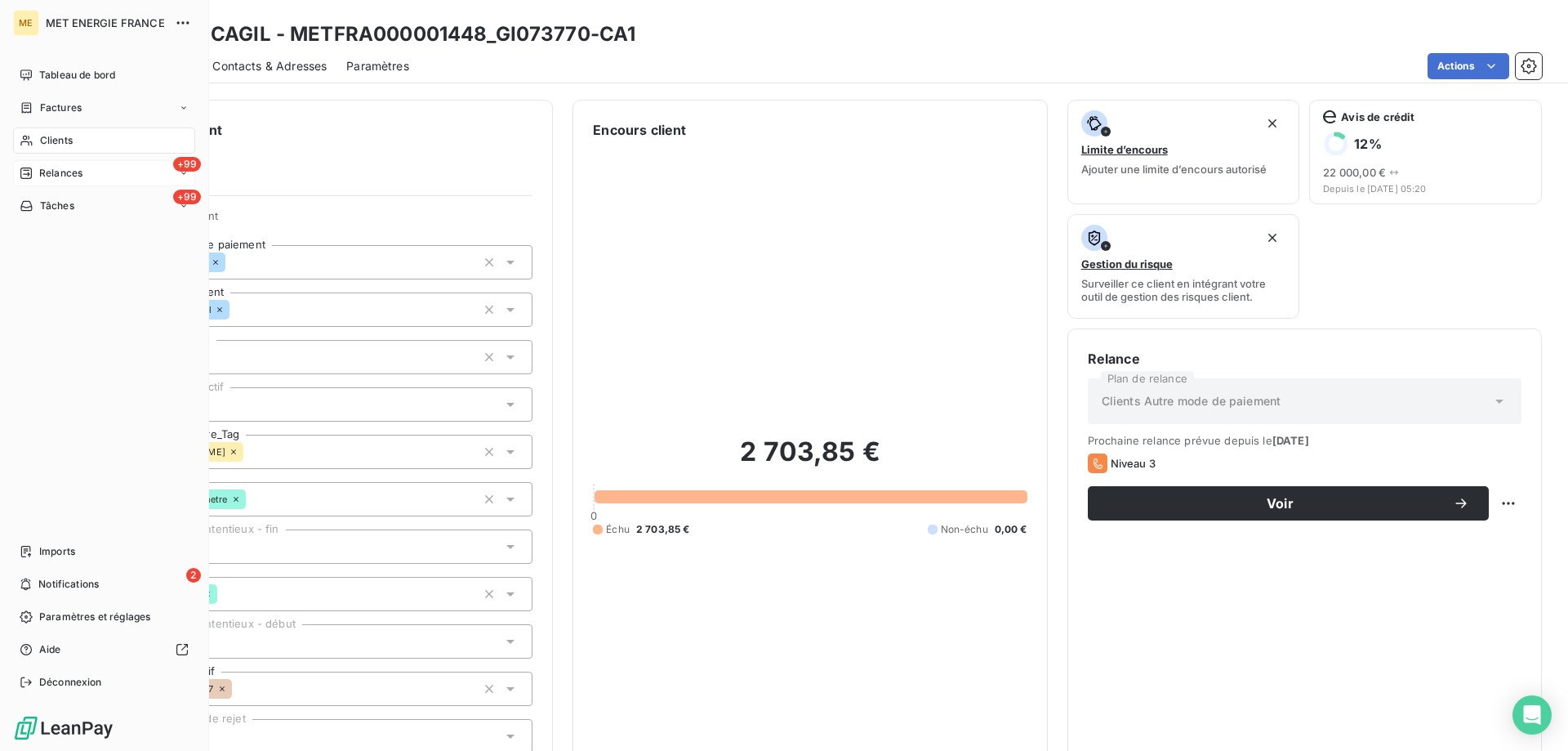
click at [66, 179] on span "Relances" at bounding box center [61, 173] width 43 height 15
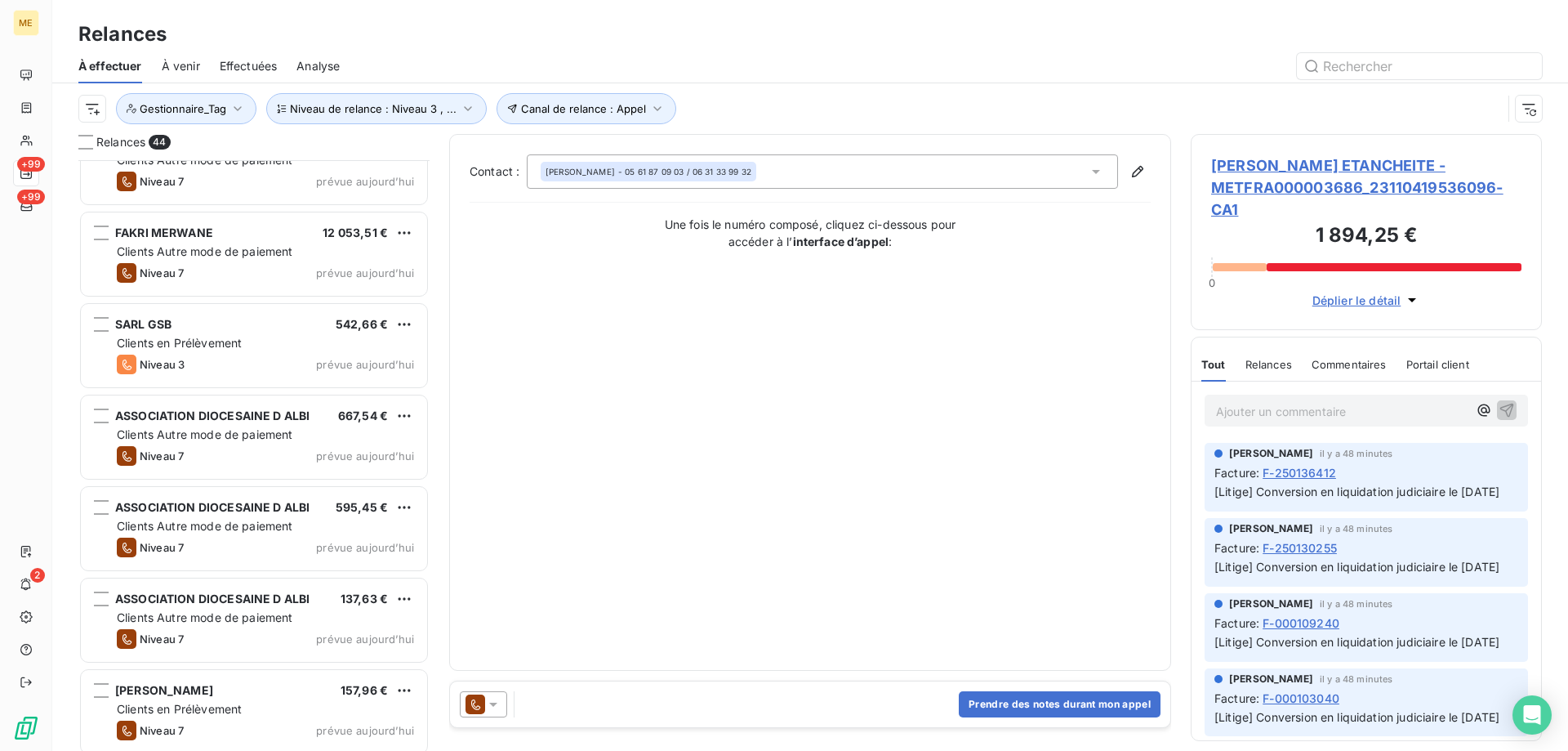
scroll to position [3436, 0]
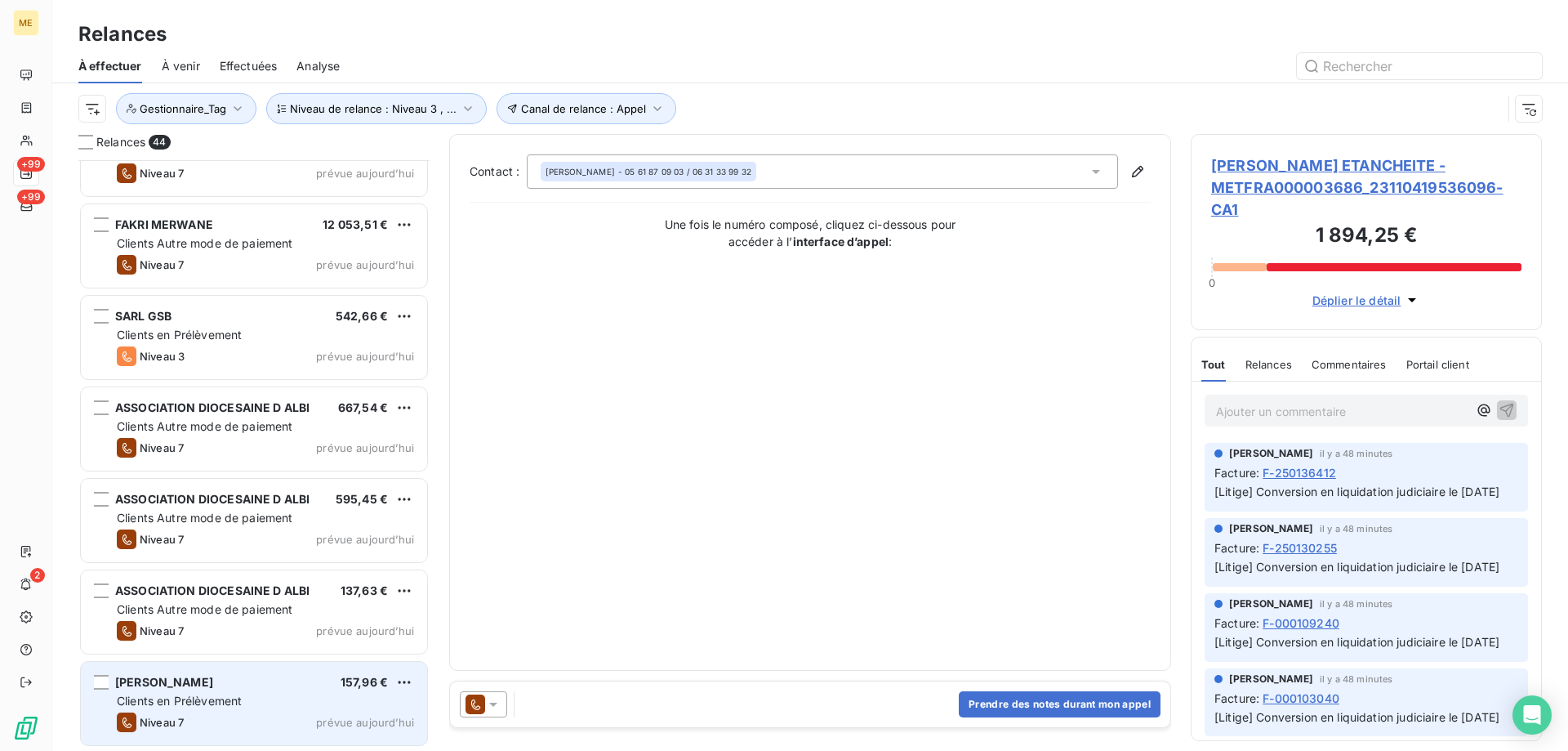
click at [230, 677] on div "MACK COLIN 157,96 €" at bounding box center [265, 682] width 297 height 15
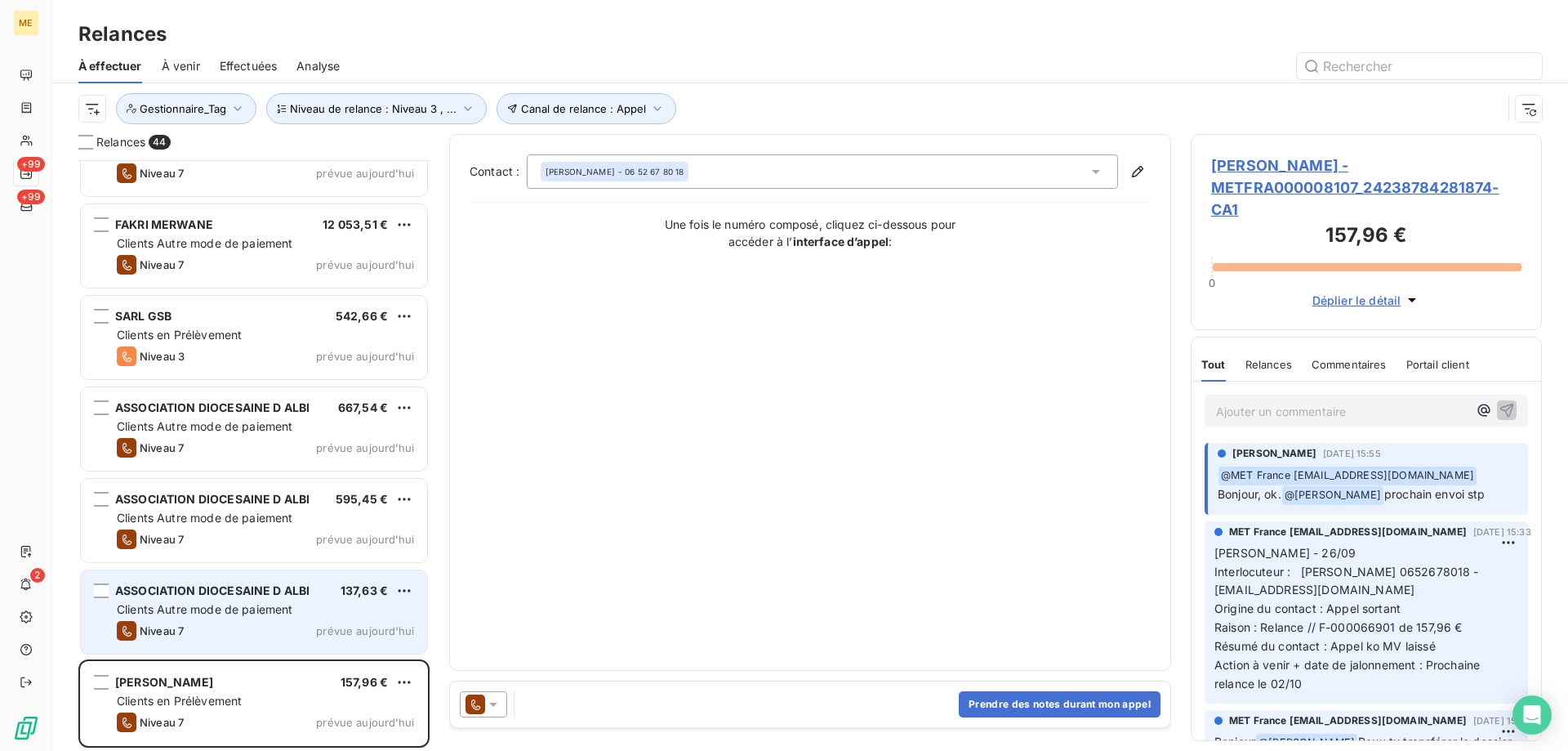
click at [220, 615] on span "Clients Autre mode de paiement" at bounding box center [204, 609] width 177 height 14
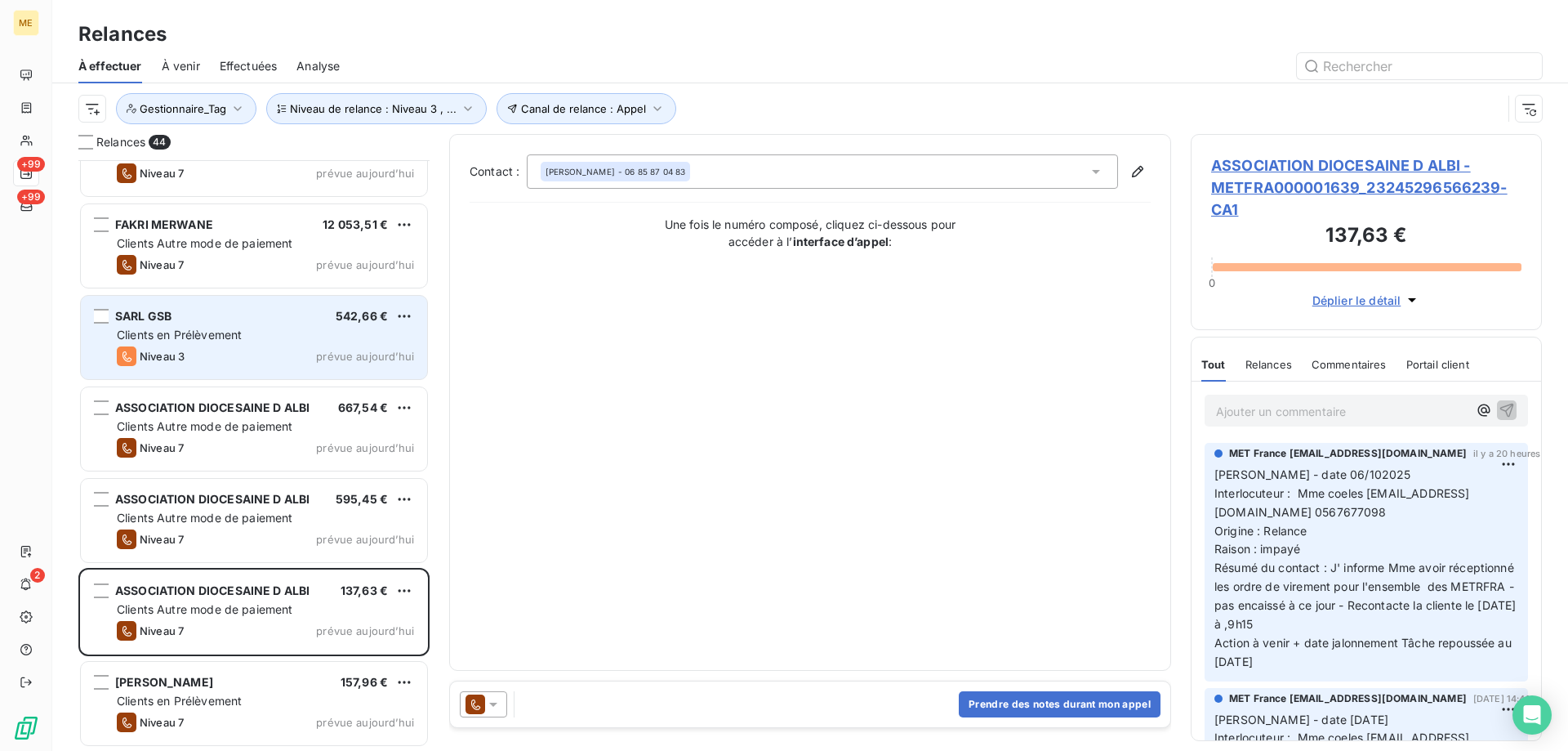
click at [180, 351] on span "Niveau 3" at bounding box center [163, 356] width 45 height 13
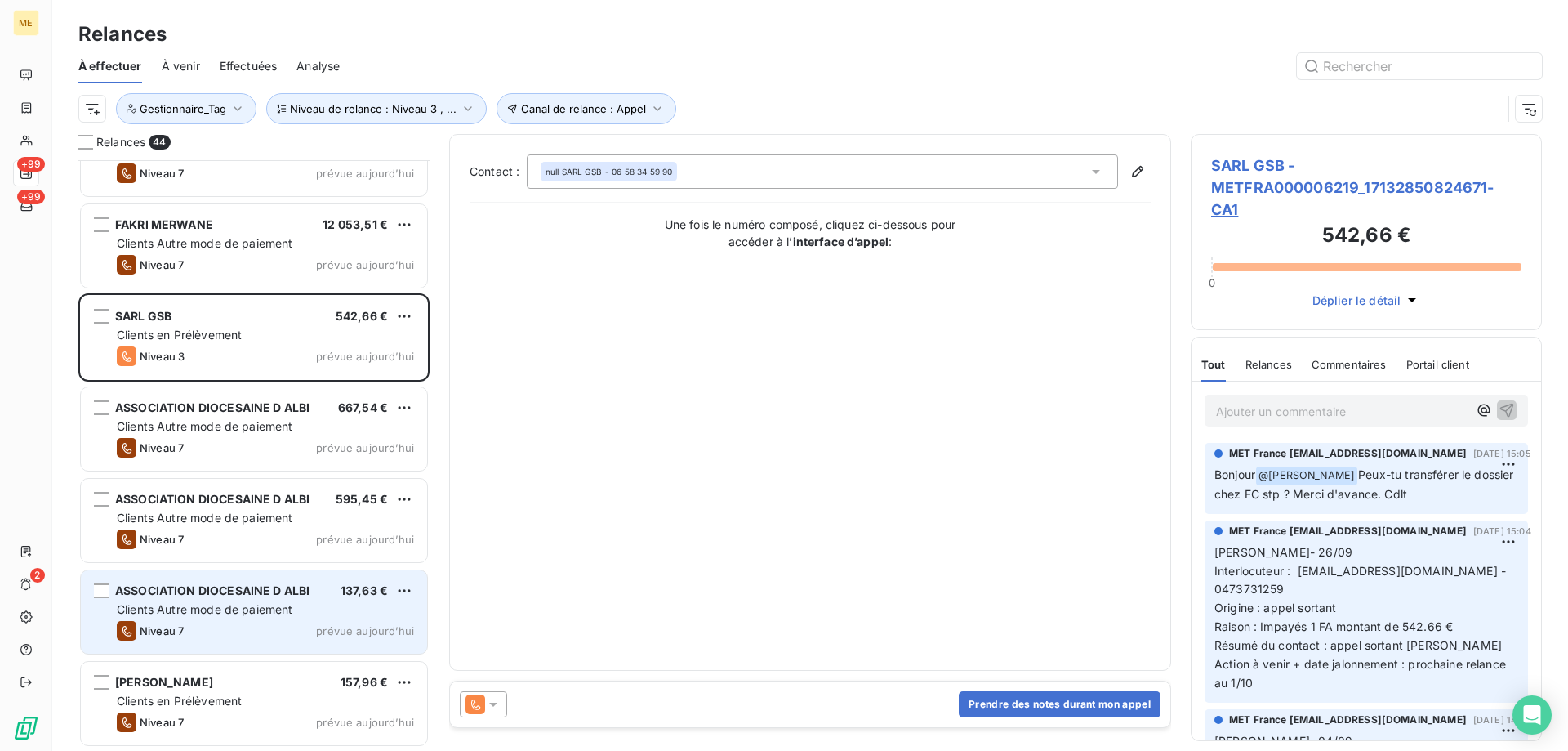
click at [237, 614] on span "Clients Autre mode de paiement" at bounding box center [204, 609] width 177 height 14
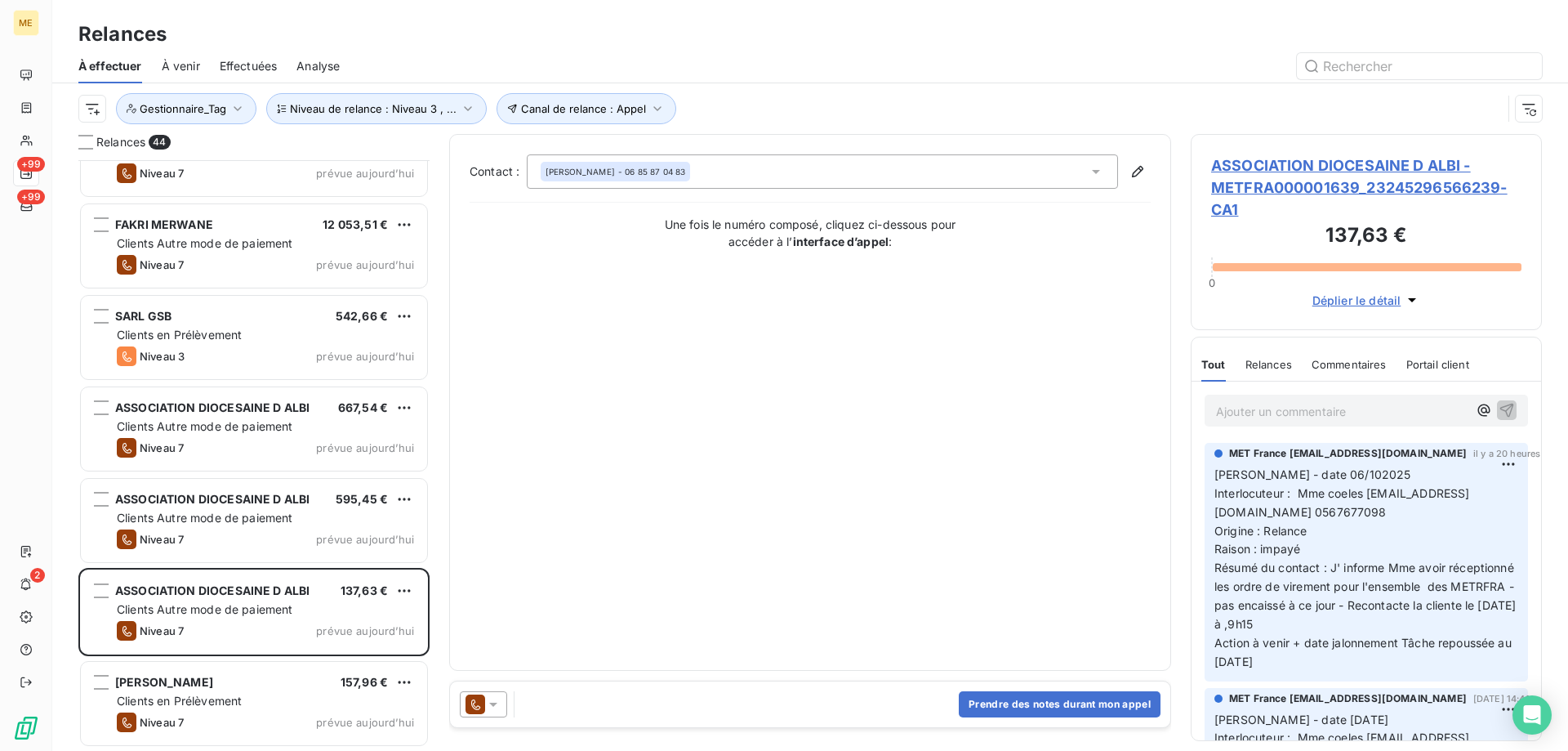
click at [1225, 174] on span "ASSOCIATION DIOCESAINE D ALBI - METFRA000001639_23245296566239-CA1" at bounding box center [1365, 187] width 310 height 66
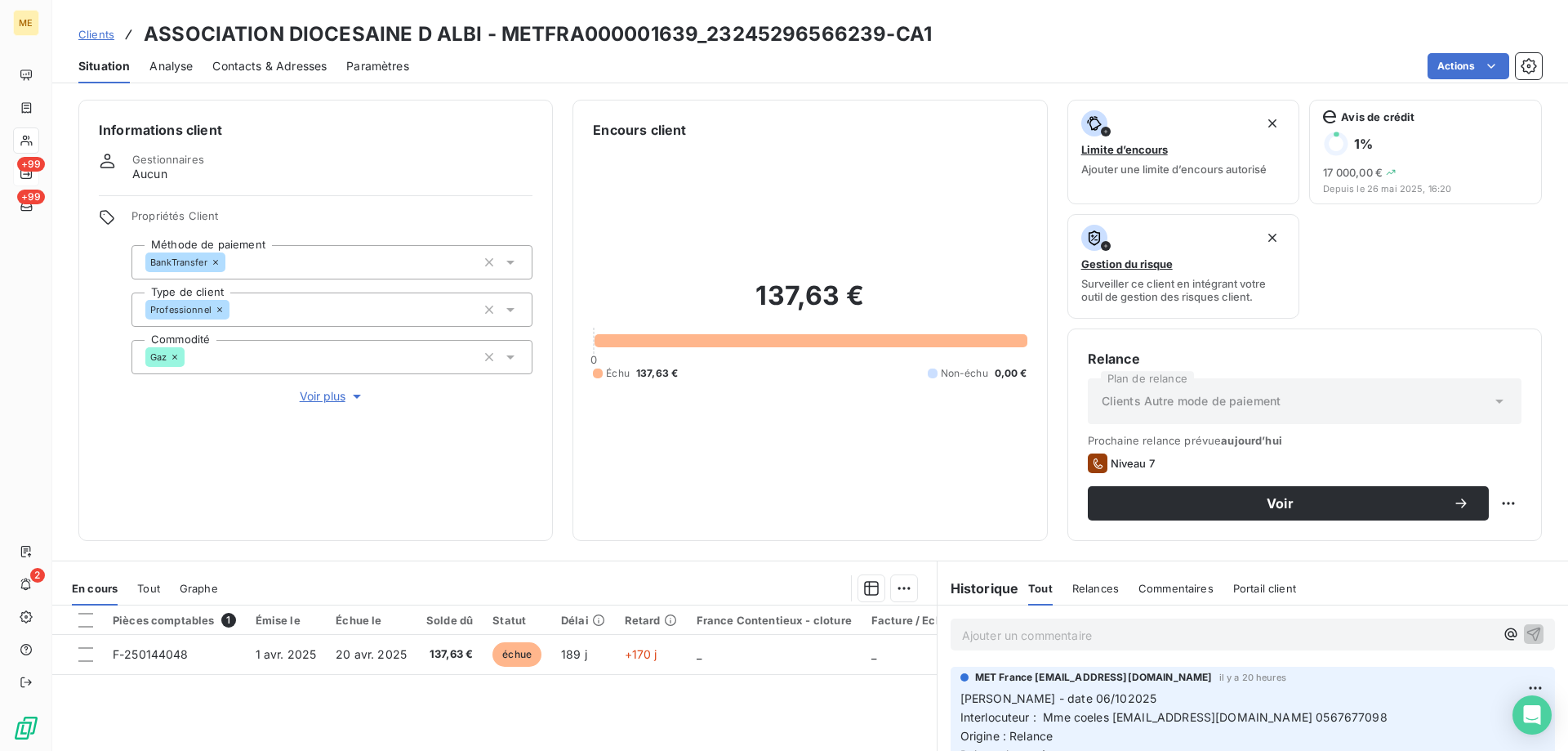
click at [310, 390] on span "Voir plus" at bounding box center [332, 396] width 65 height 17
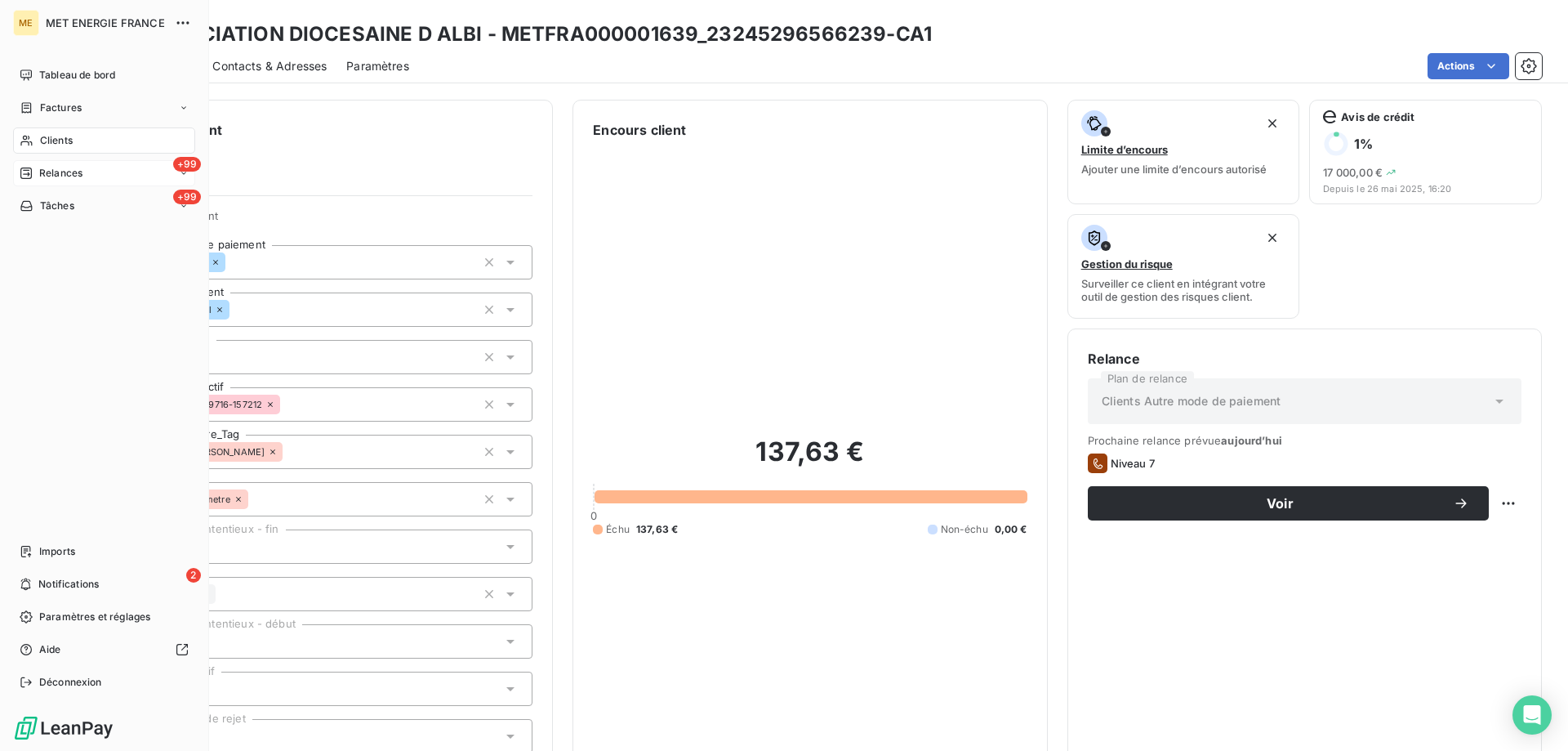
click at [59, 177] on span "Relances" at bounding box center [61, 173] width 43 height 15
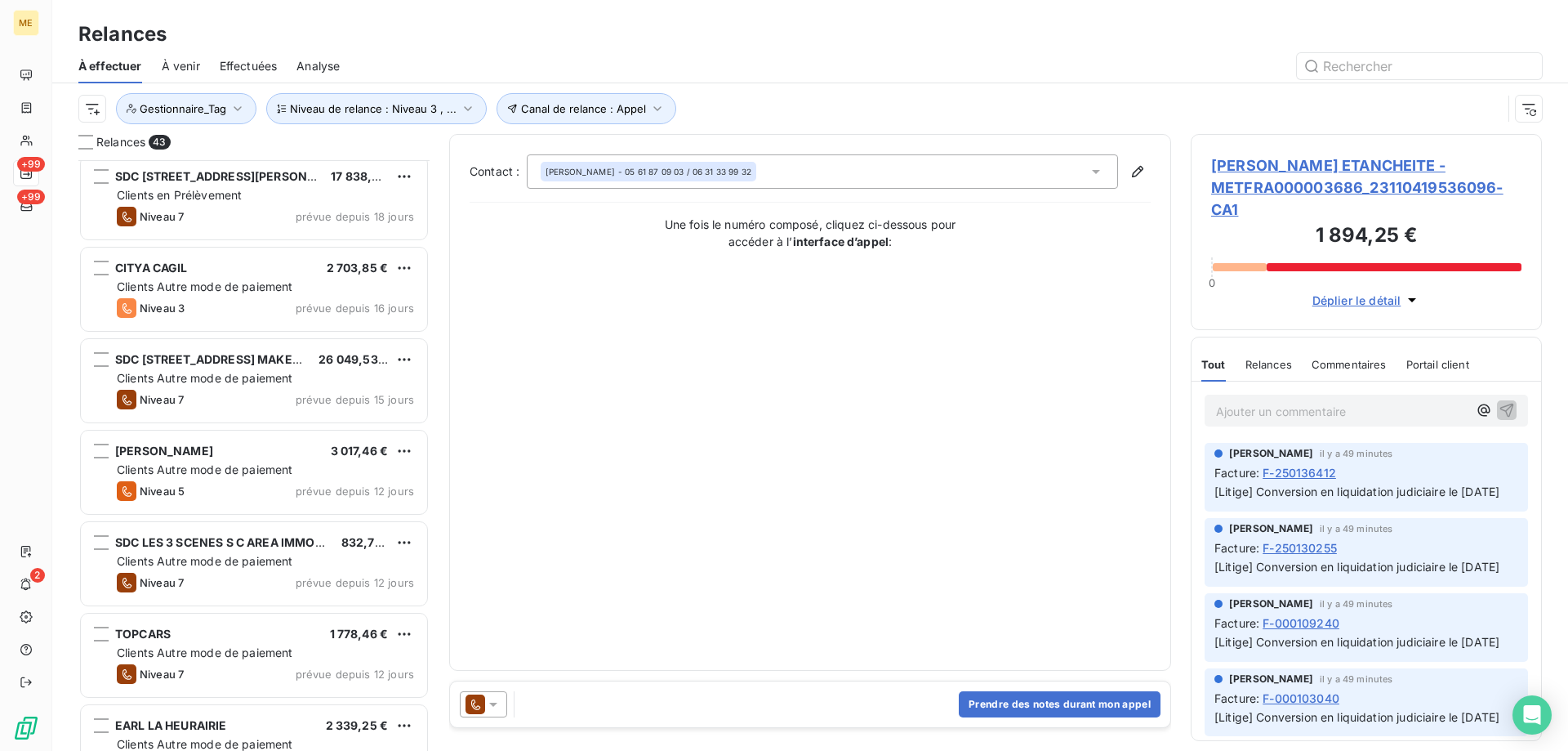
scroll to position [654, 0]
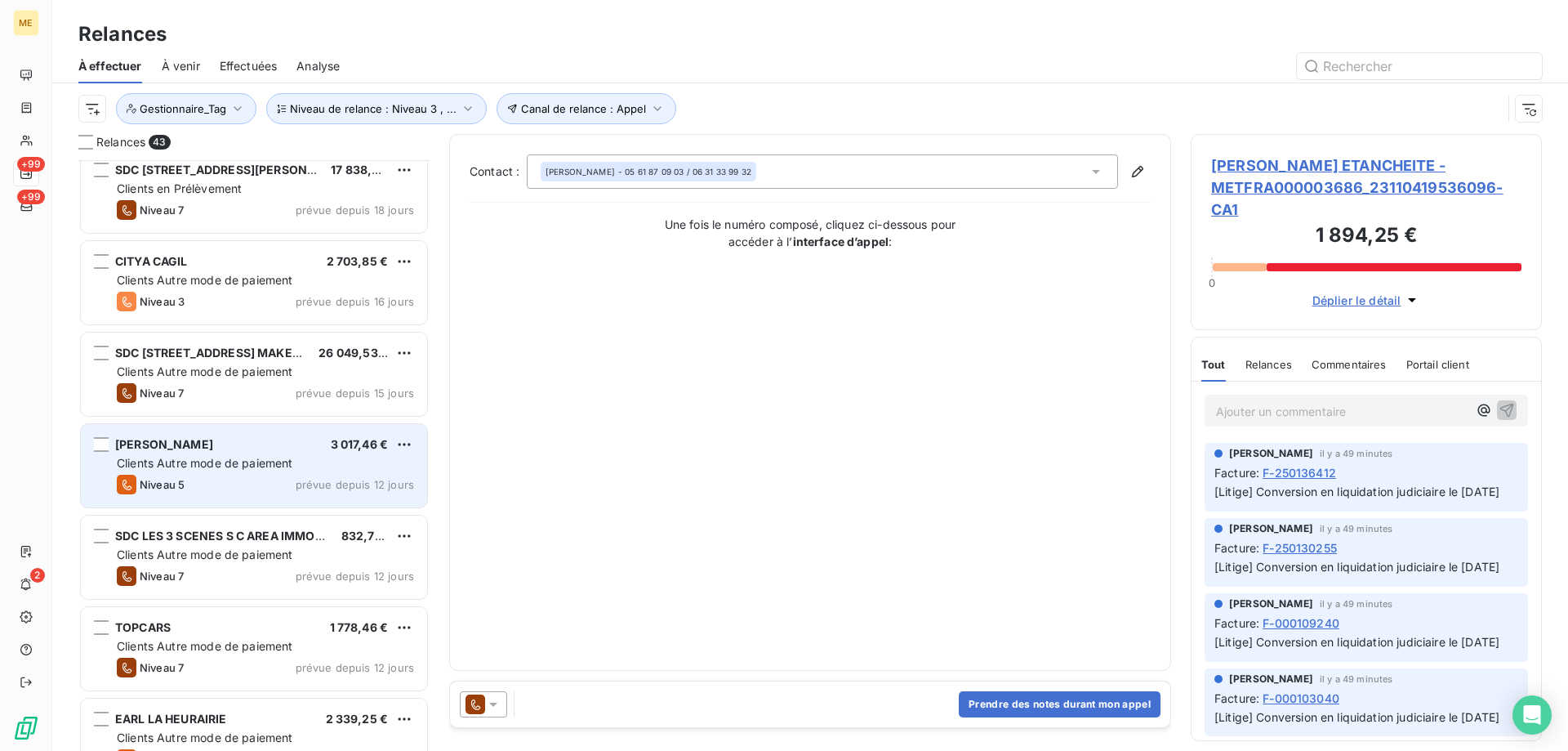
click at [210, 466] on span "Clients Autre mode de paiement" at bounding box center [204, 463] width 177 height 14
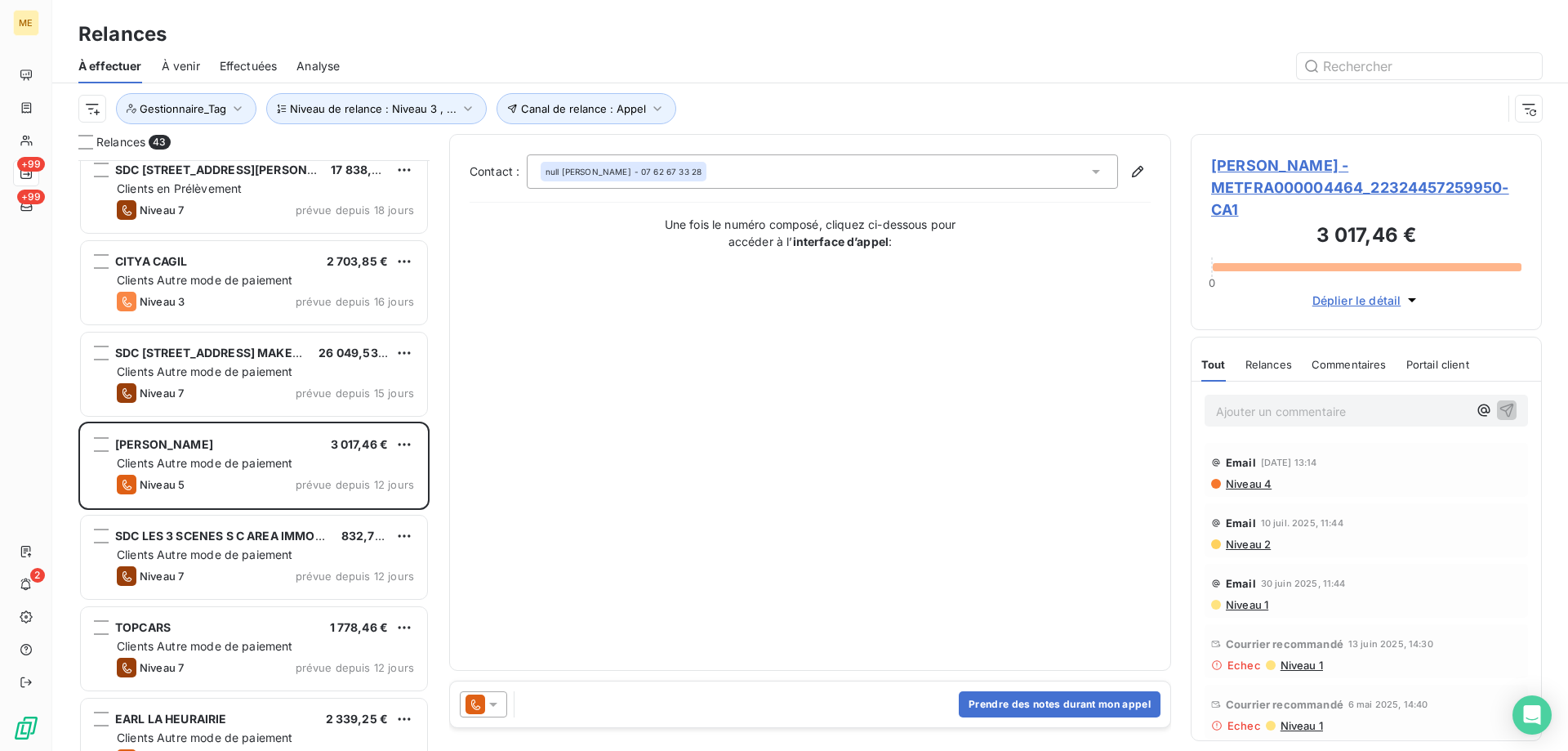
click at [1277, 160] on span "SADIKI ABDELLA - METFRA000004464_22324457259950-CA1" at bounding box center [1365, 187] width 310 height 66
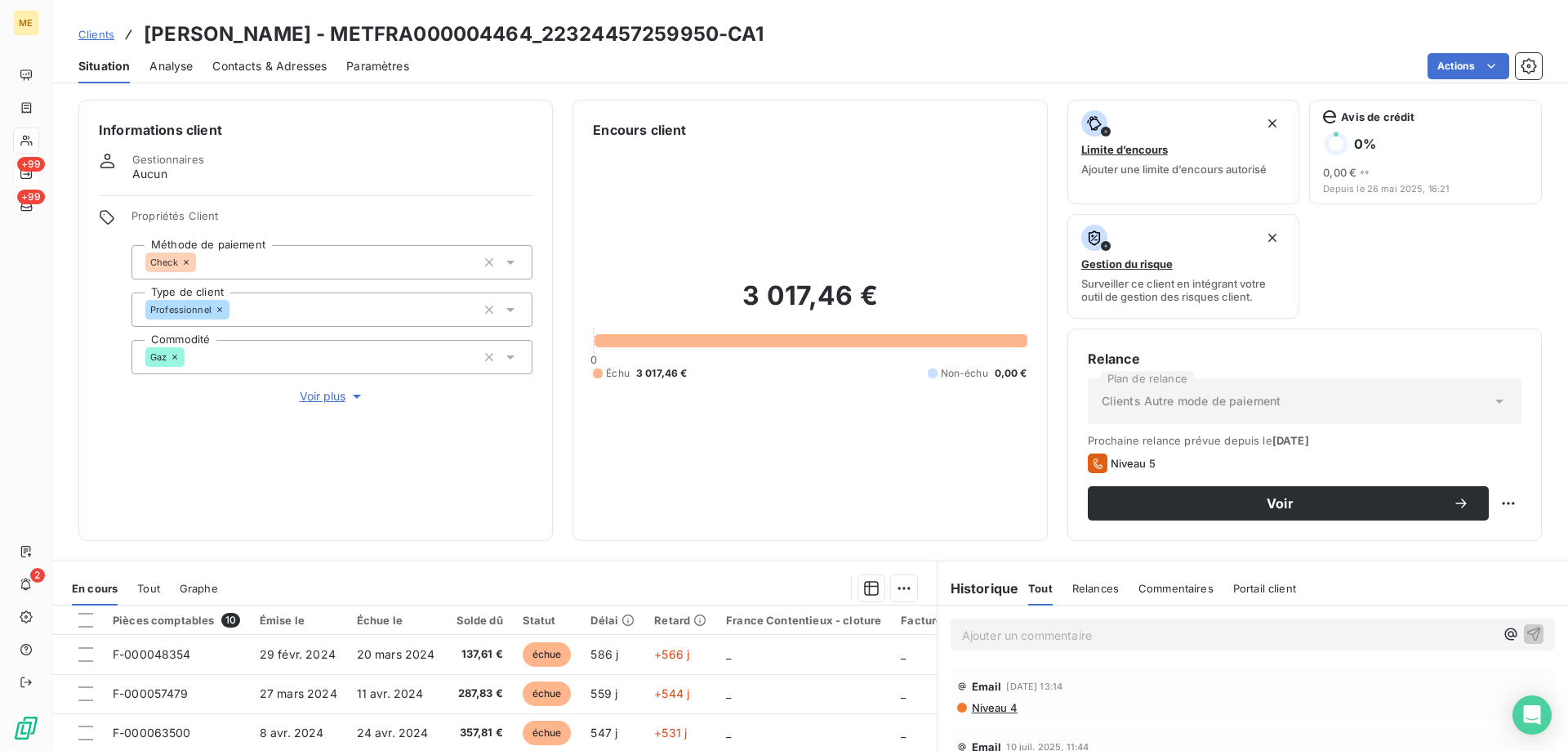
click at [342, 388] on span "Voir plus" at bounding box center [332, 396] width 65 height 17
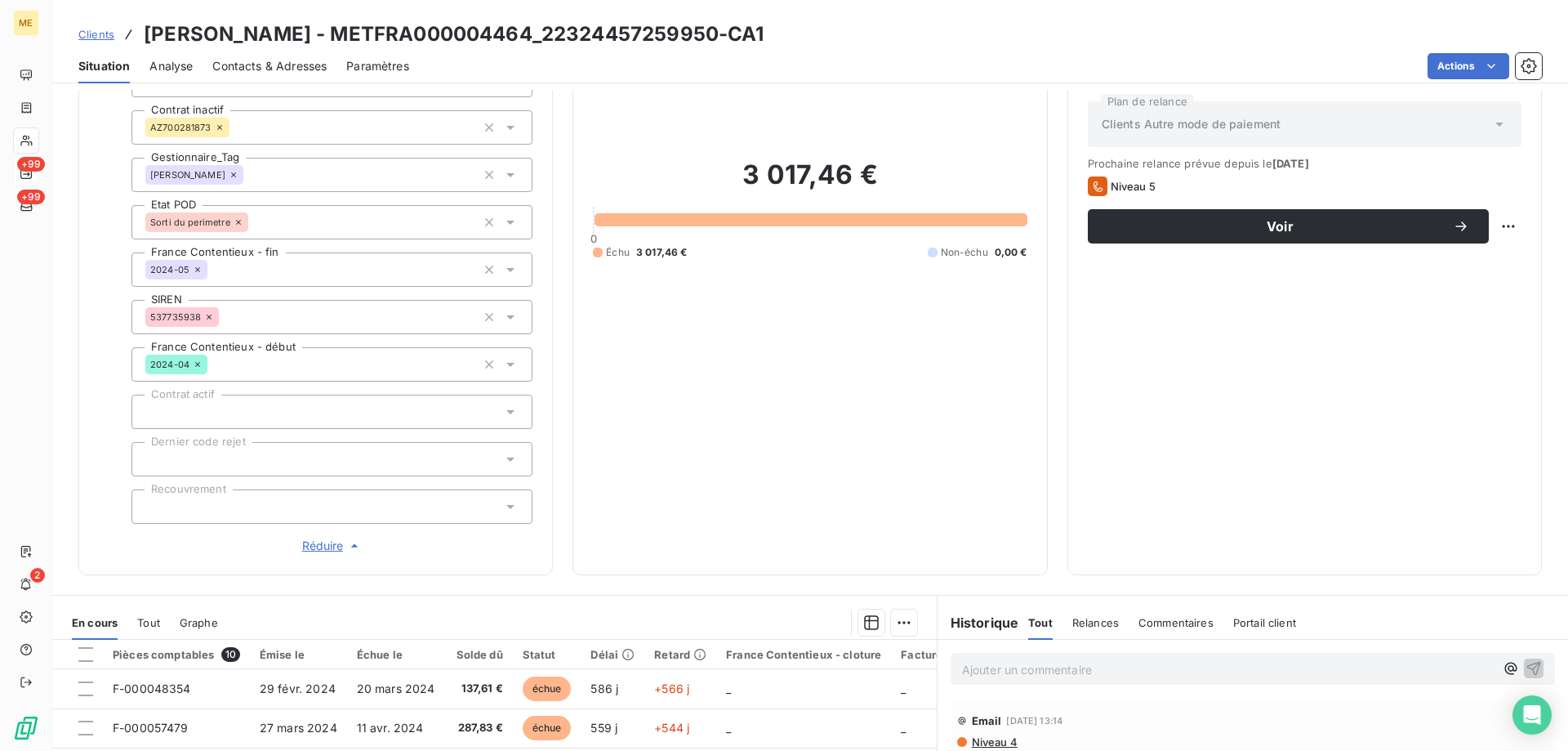
scroll to position [193, 0]
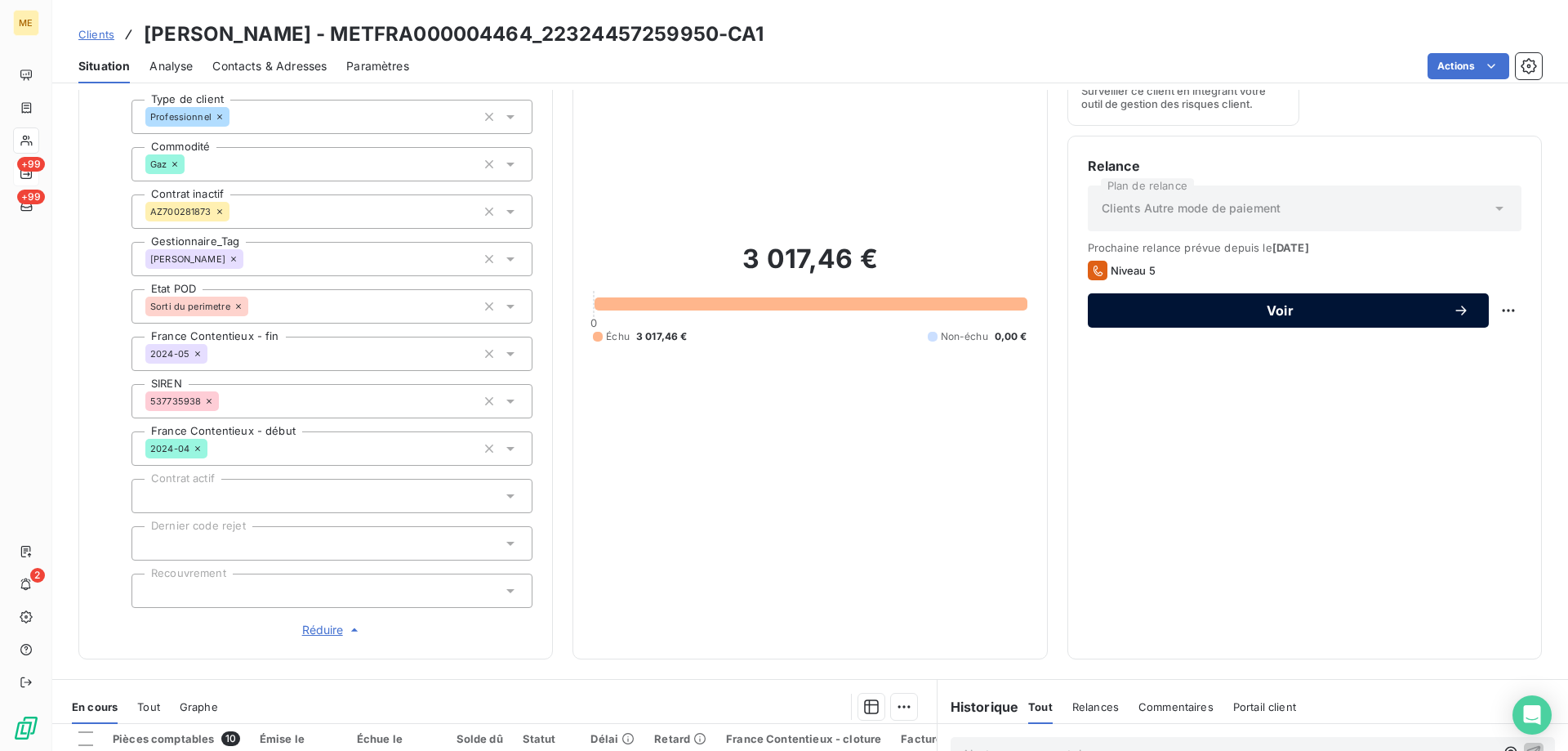
click at [1266, 311] on span "Voir" at bounding box center [1279, 310] width 345 height 13
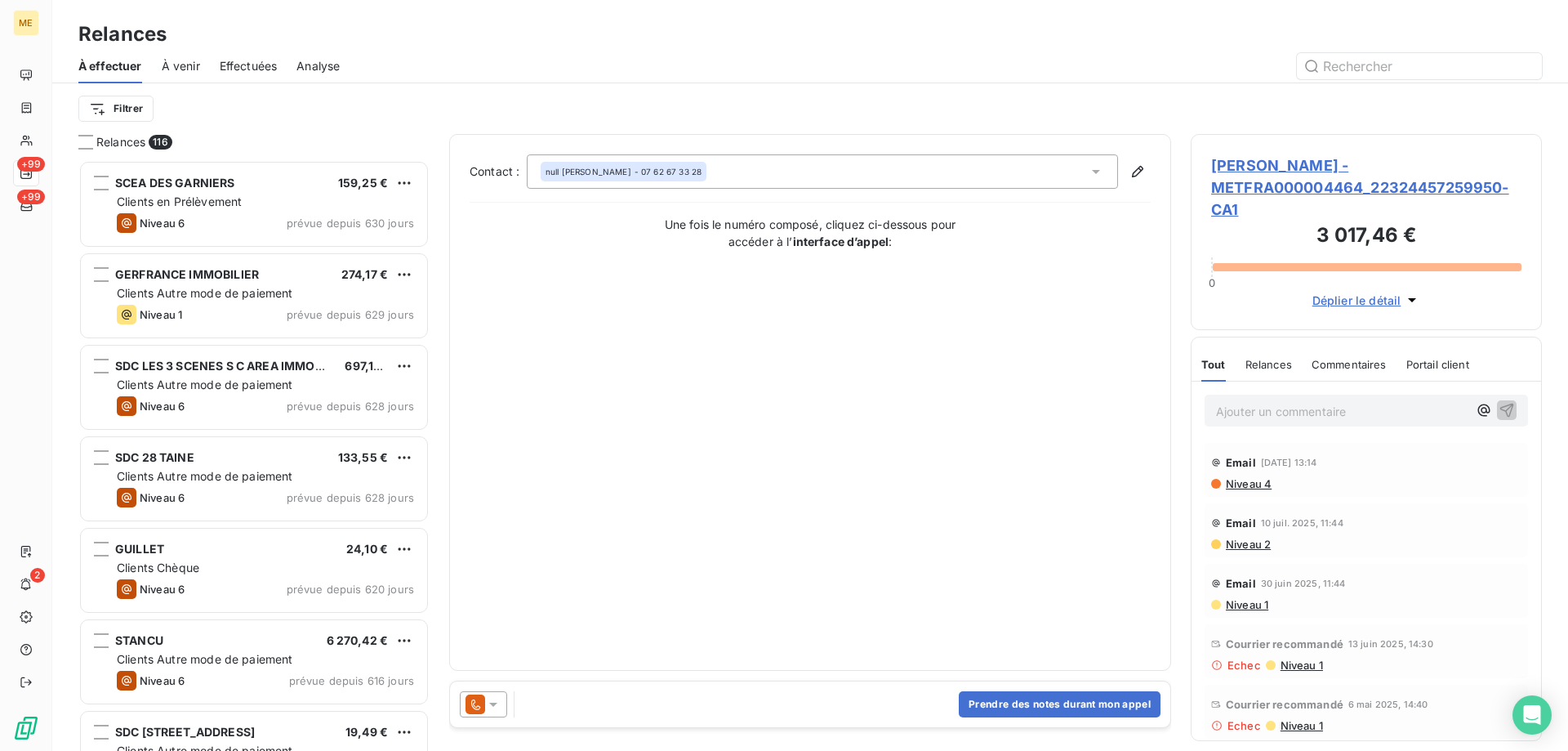
scroll to position [579, 339]
click at [493, 702] on icon at bounding box center [493, 704] width 17 height 17
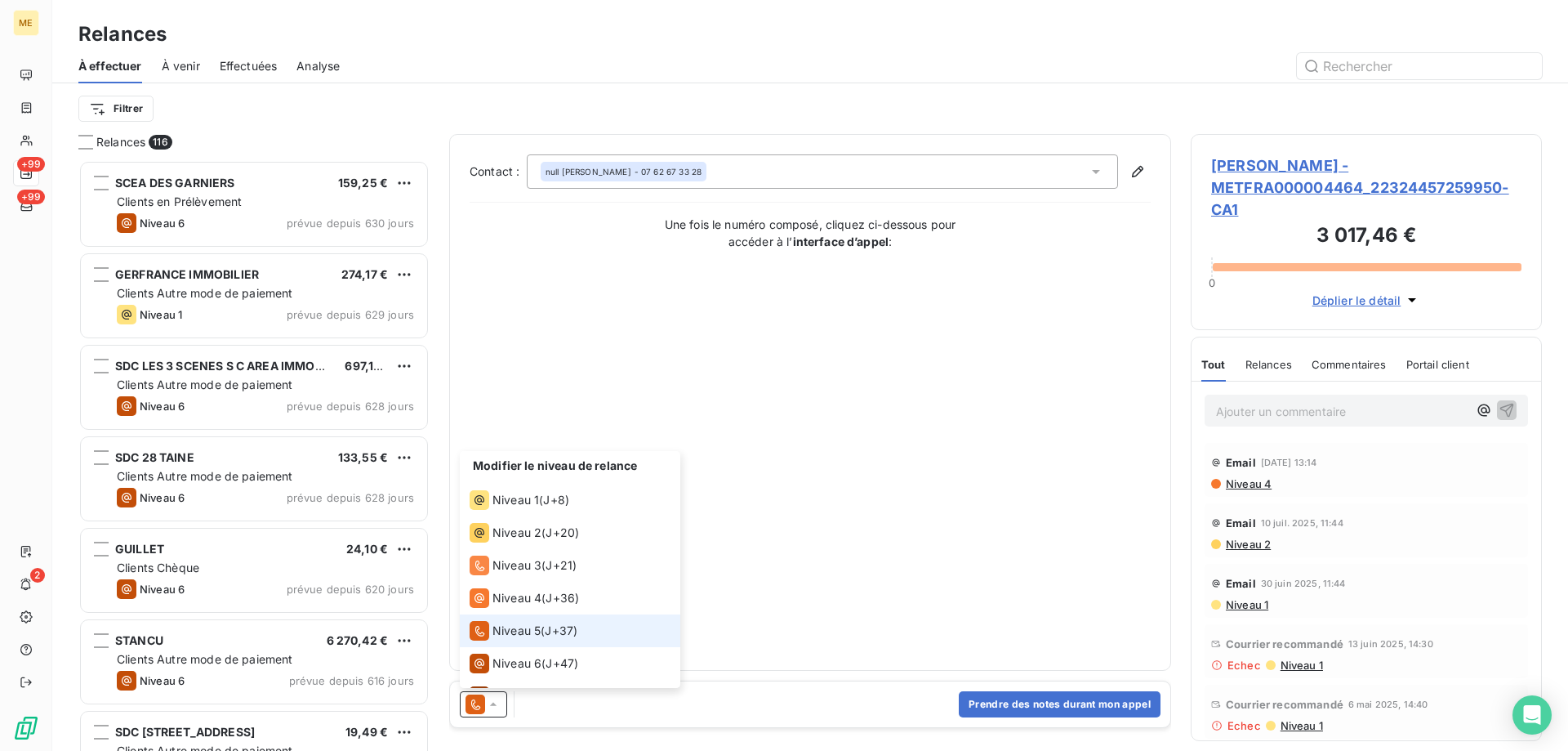
click at [501, 625] on span "Niveau 5" at bounding box center [516, 630] width 48 height 17
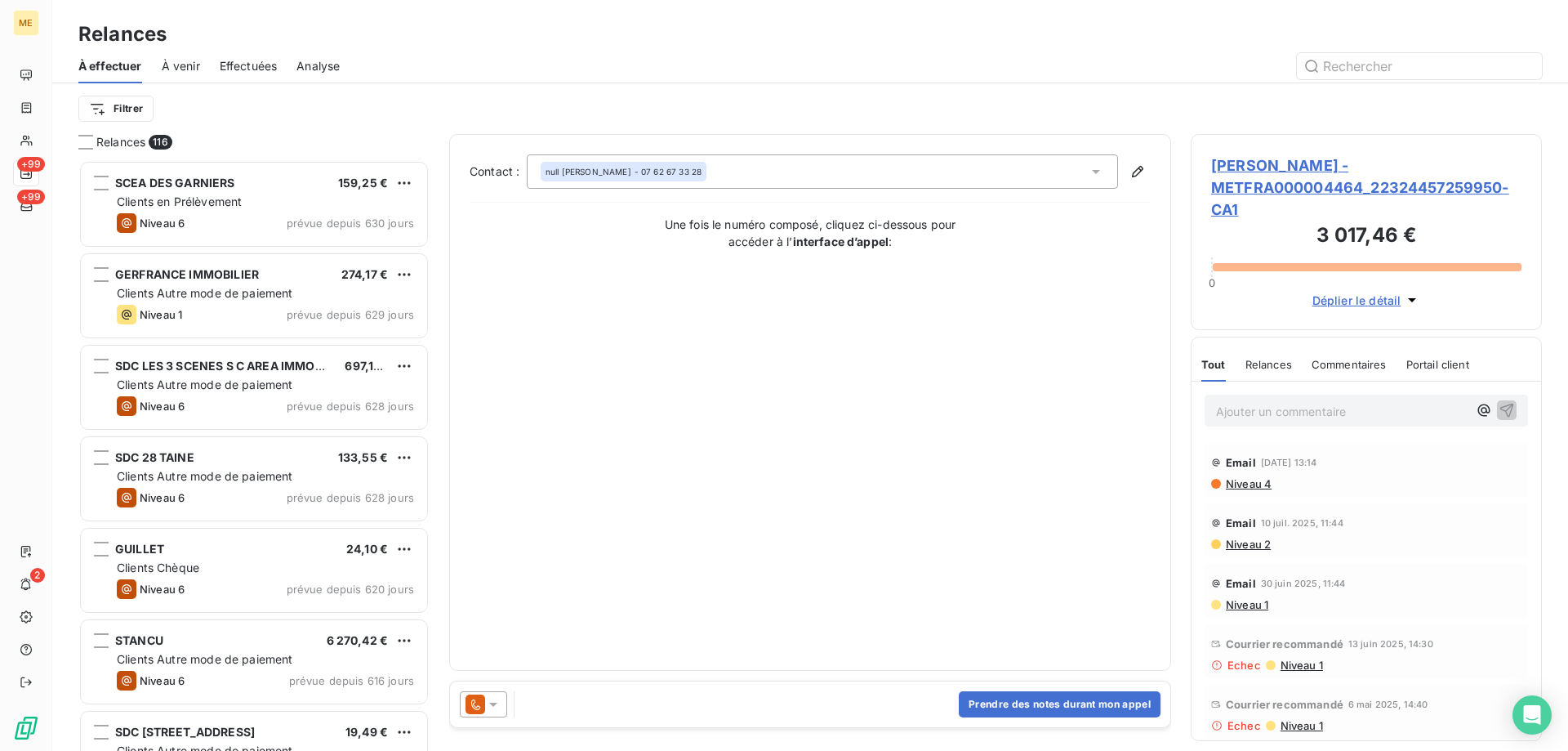
click at [478, 706] on icon at bounding box center [476, 705] width 9 height 10
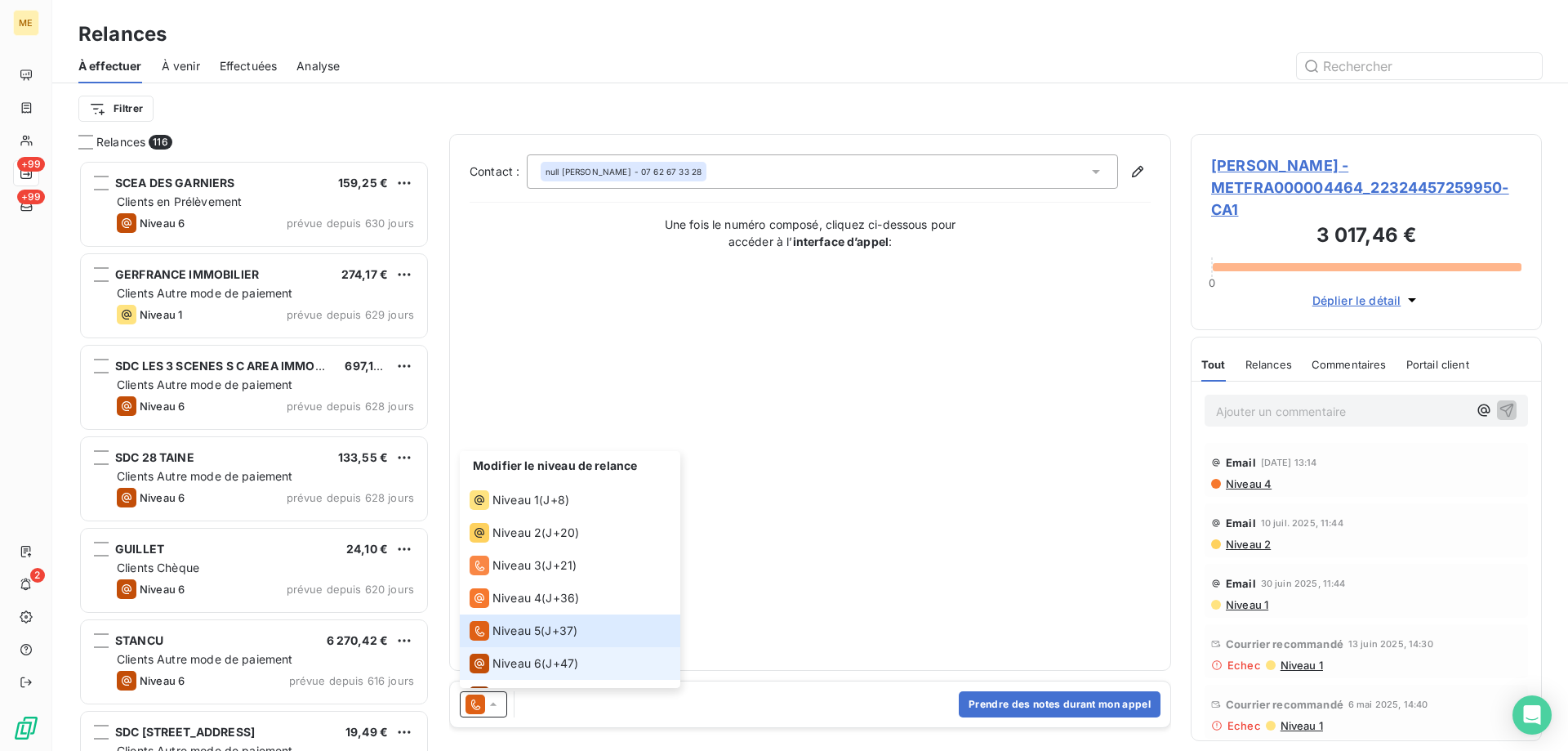
click at [494, 647] on li "Niveau 6 ( J+47 )" at bounding box center [570, 664] width 221 height 33
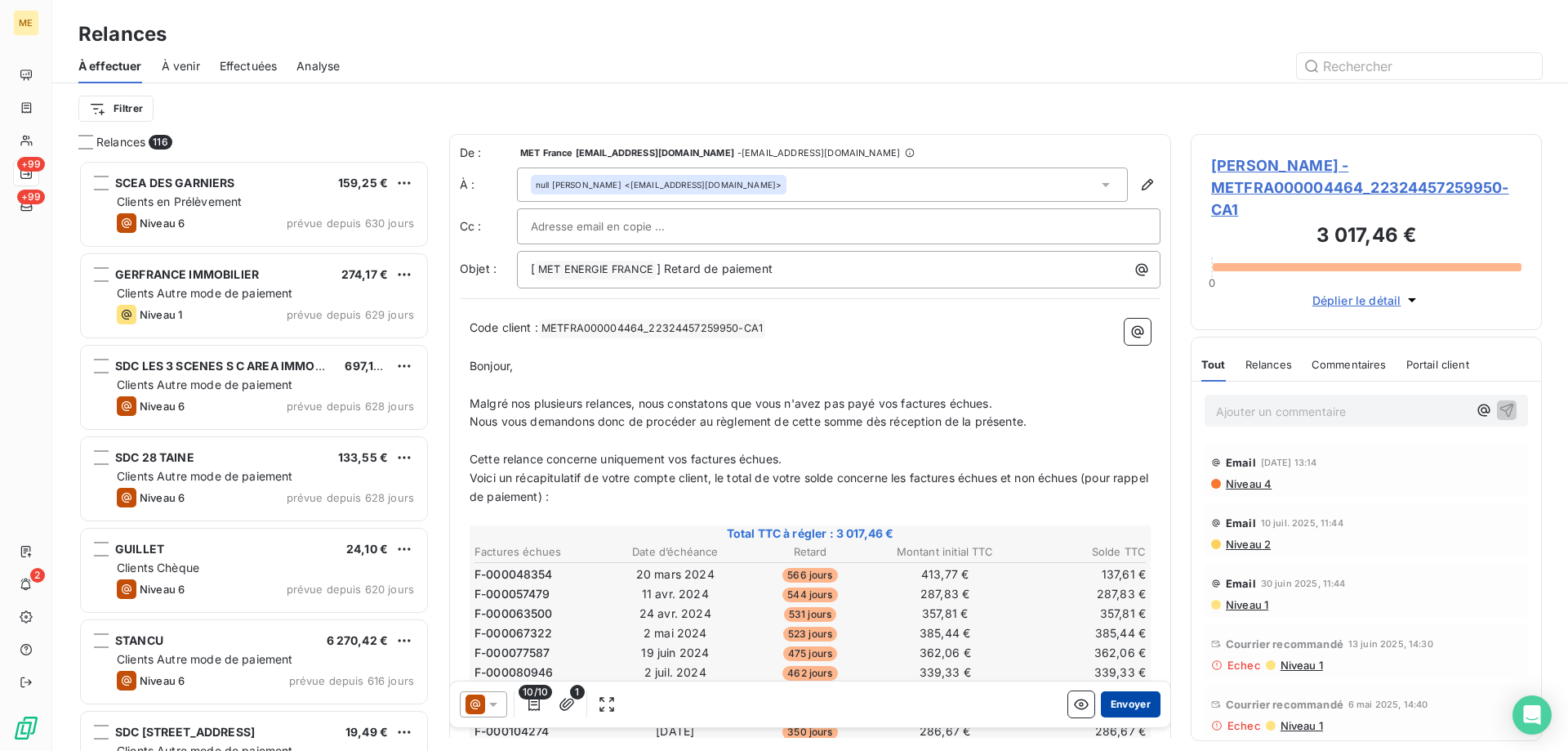
click at [1111, 713] on button "Envoyer" at bounding box center [1131, 704] width 60 height 26
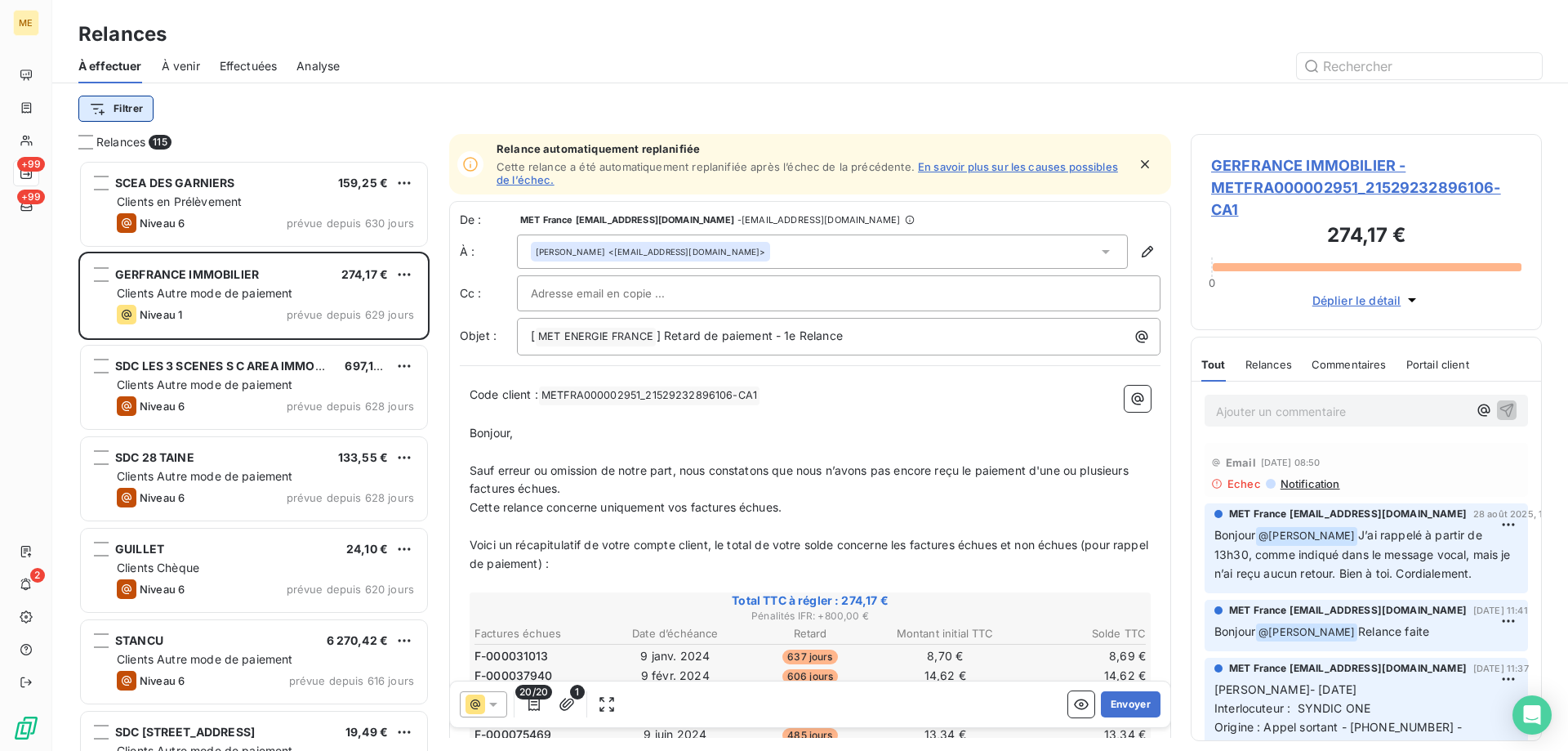
click at [110, 120] on html "ME +99 +99 2 Relances À effectuer À venir Effectuées Analyse Filtrer Relances 1…" at bounding box center [784, 457] width 1568 height 915
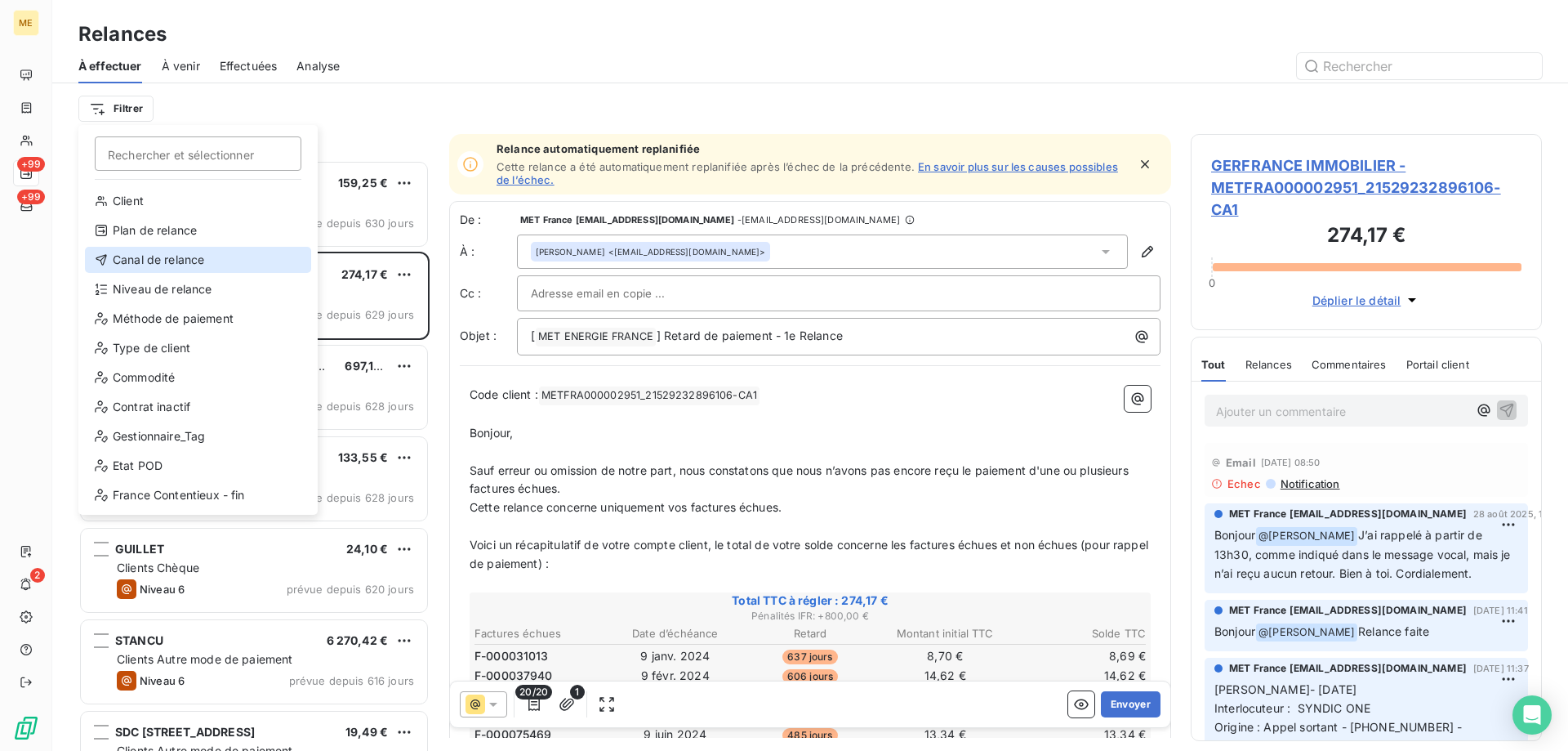
click at [163, 255] on div "Canal de relance" at bounding box center [198, 260] width 226 height 26
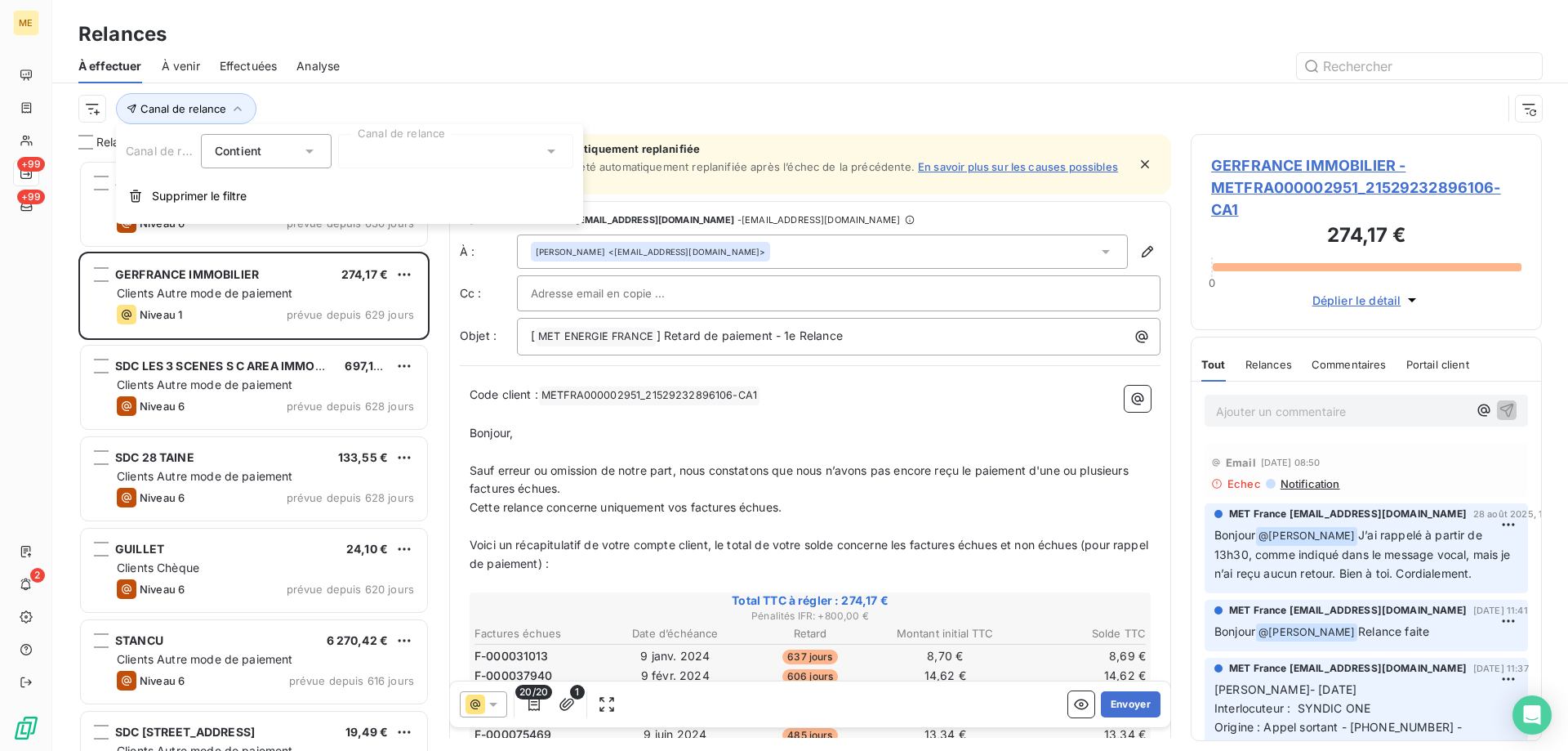
click at [449, 161] on div at bounding box center [456, 151] width 235 height 34
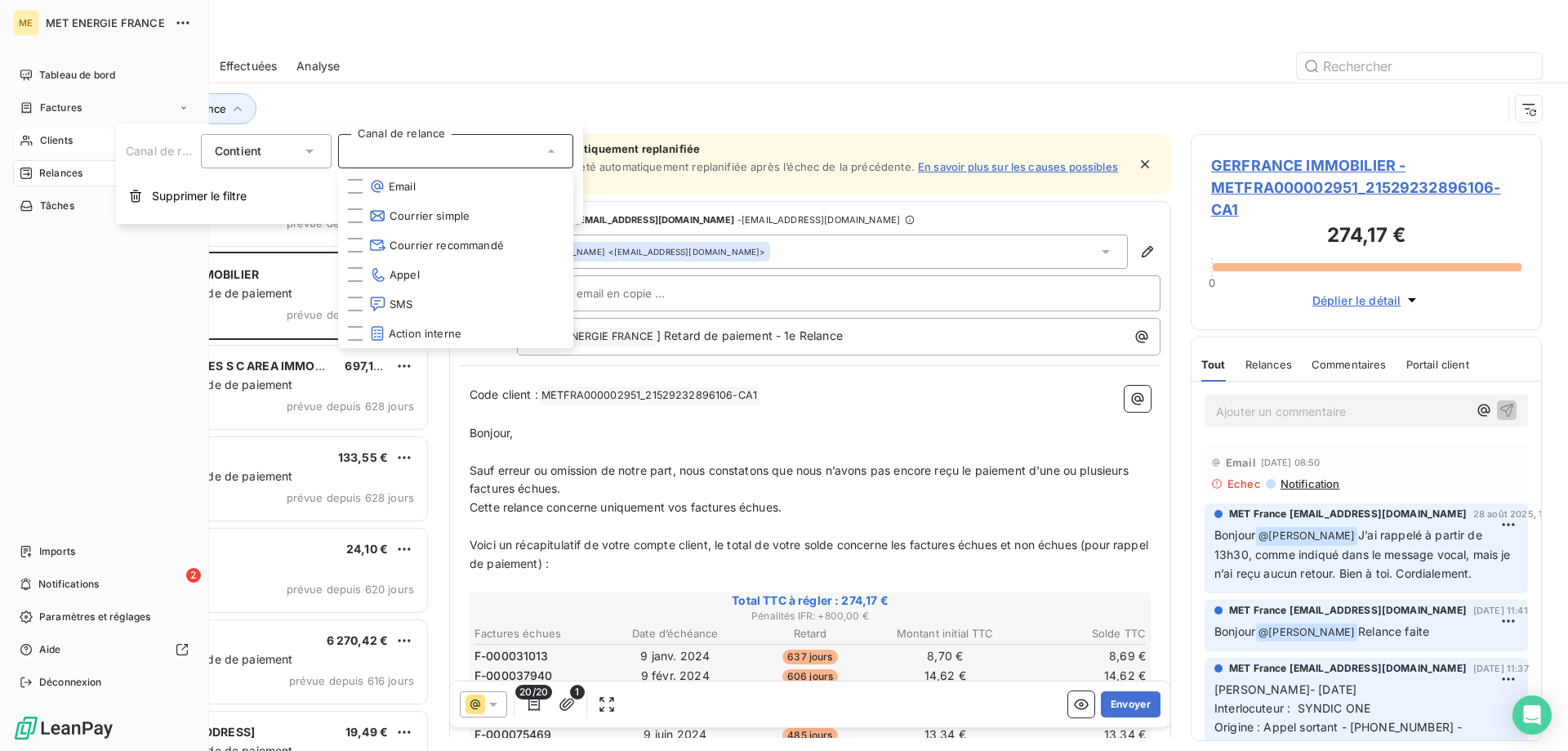
click at [45, 133] on span "Clients" at bounding box center [57, 140] width 33 height 15
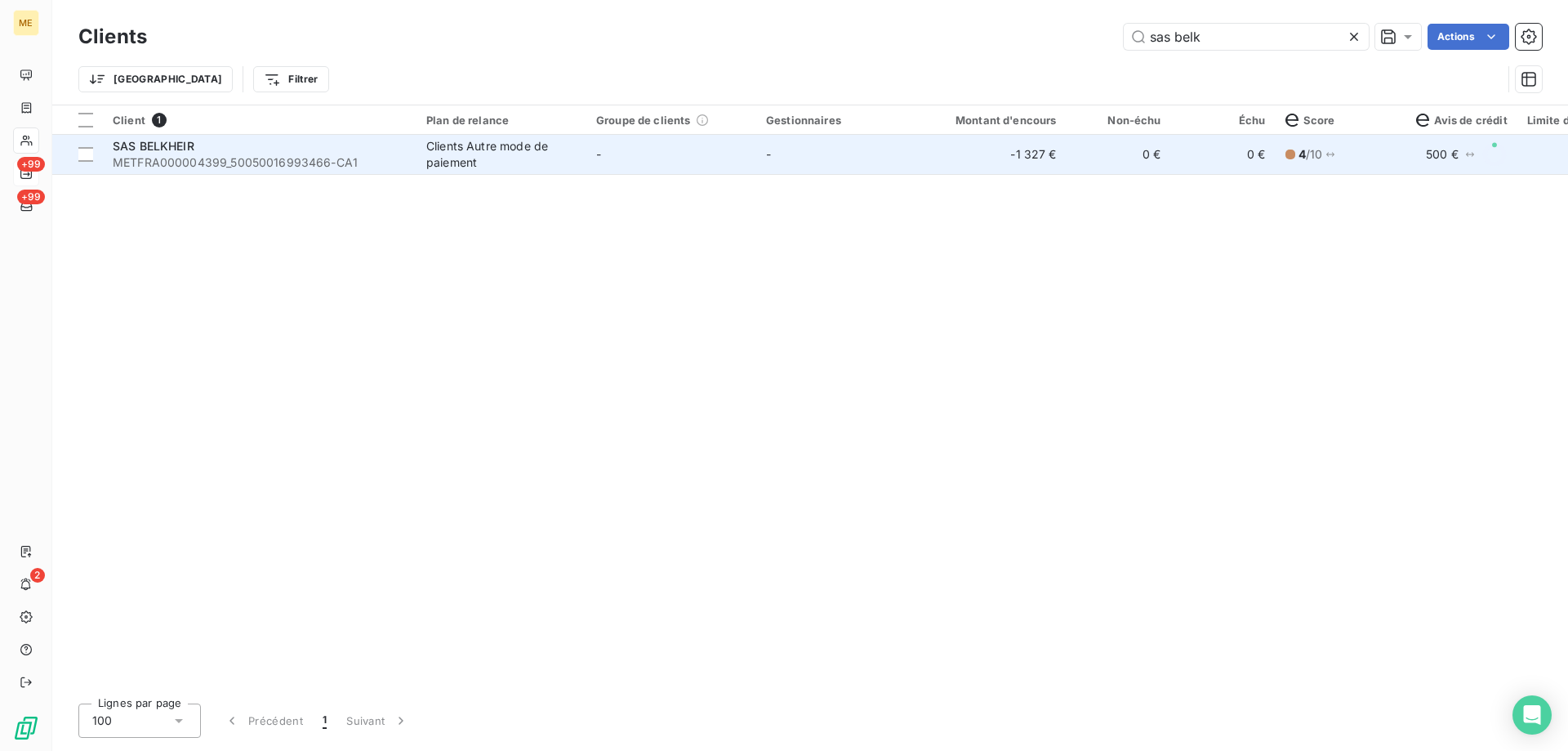
click at [186, 141] on span "SAS BELKHEIR" at bounding box center [154, 146] width 82 height 14
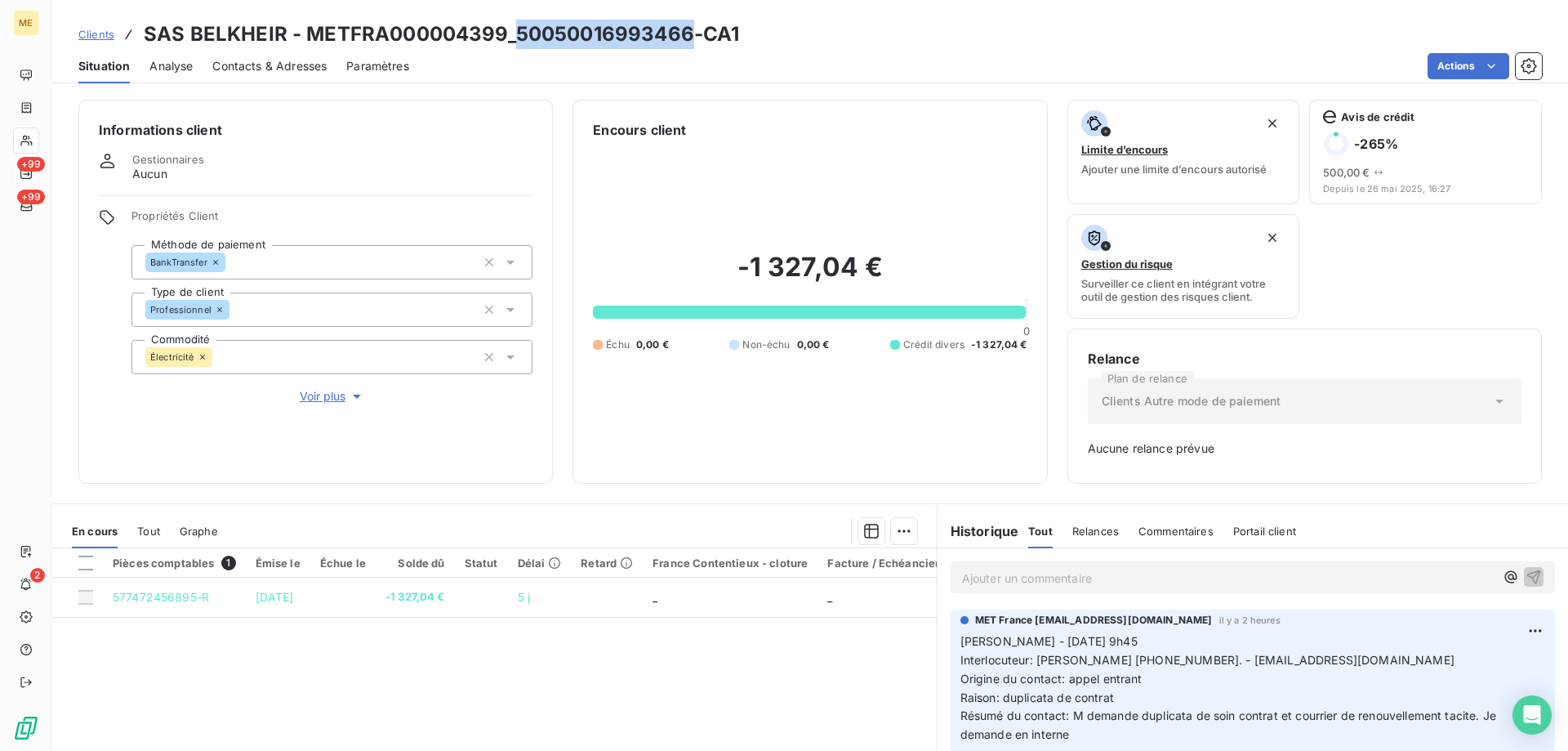
drag, startPoint x: 515, startPoint y: 31, endPoint x: 691, endPoint y: 30, distance: 176.0
click at [691, 30] on h3 "SAS BELKHEIR - METFRA000004399_50050016993466-CA1" at bounding box center [441, 35] width 596 height 30
click at [87, 37] on span "Clients" at bounding box center [96, 34] width 36 height 13
click at [87, 33] on span "Clients" at bounding box center [96, 34] width 36 height 13
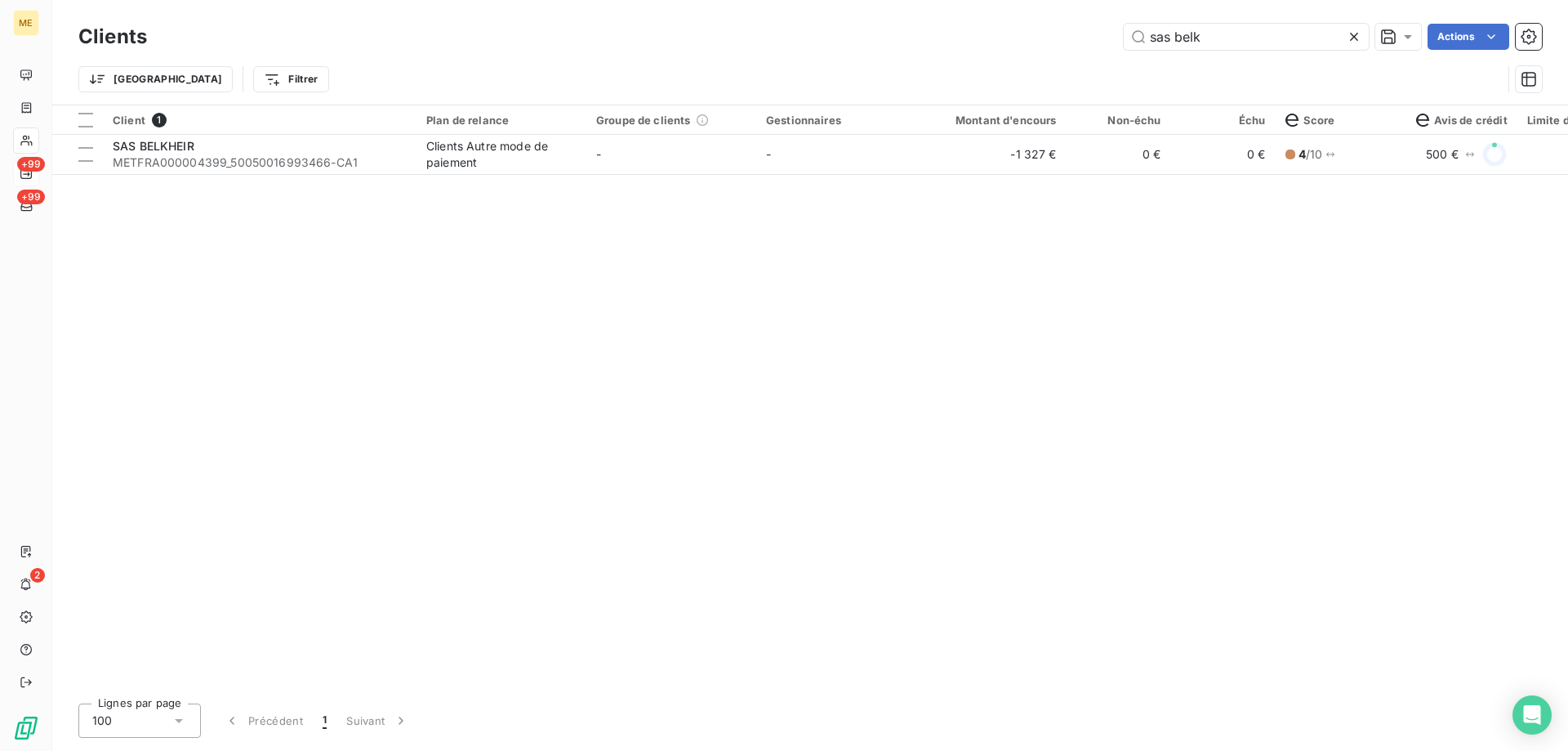
drag, startPoint x: 1281, startPoint y: 38, endPoint x: 976, endPoint y: 24, distance: 305.3
click at [976, 24] on div "sas belk Actions" at bounding box center [854, 37] width 1375 height 26
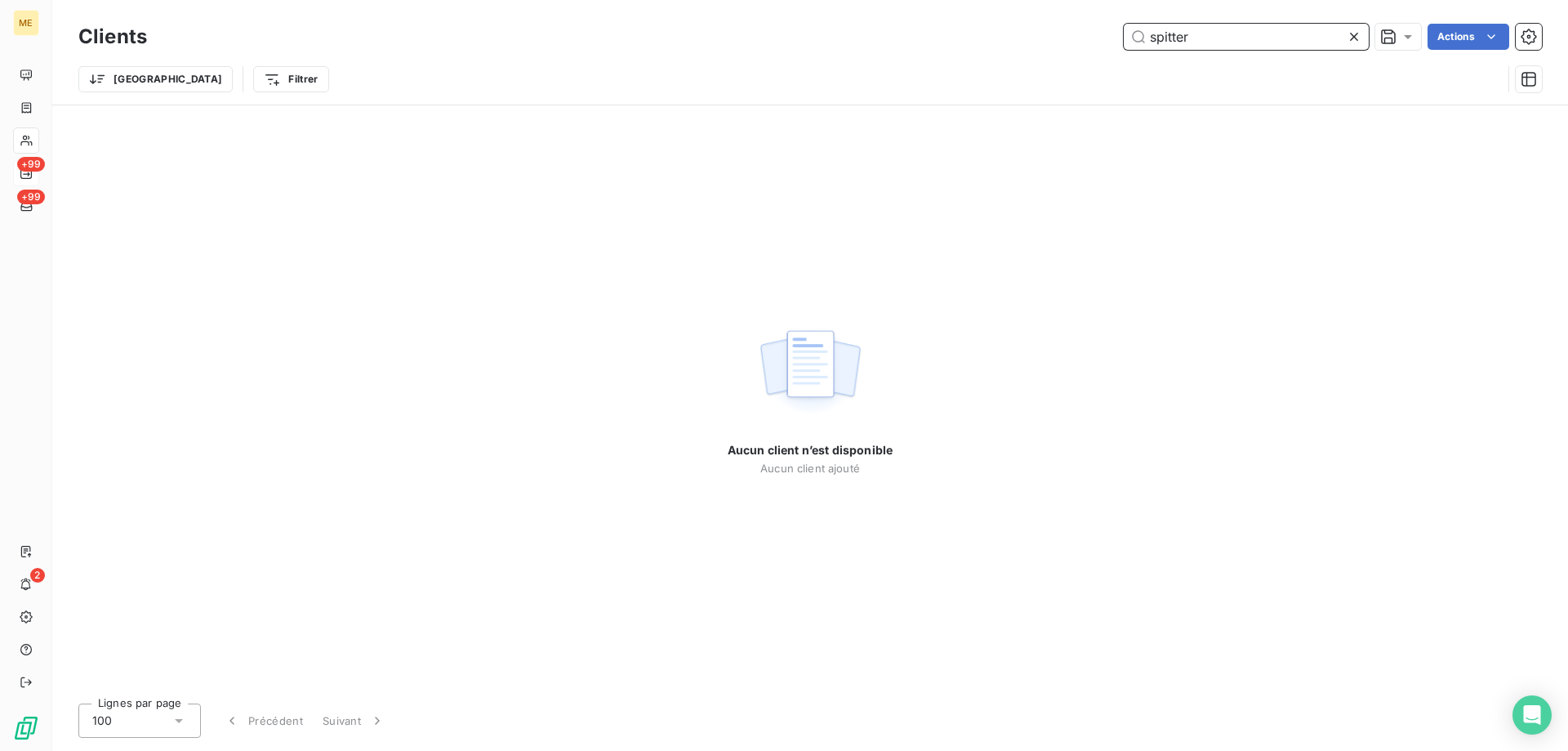
click at [1180, 31] on input "spitter" at bounding box center [1246, 37] width 245 height 26
click at [1173, 37] on input "spitter" at bounding box center [1246, 37] width 245 height 26
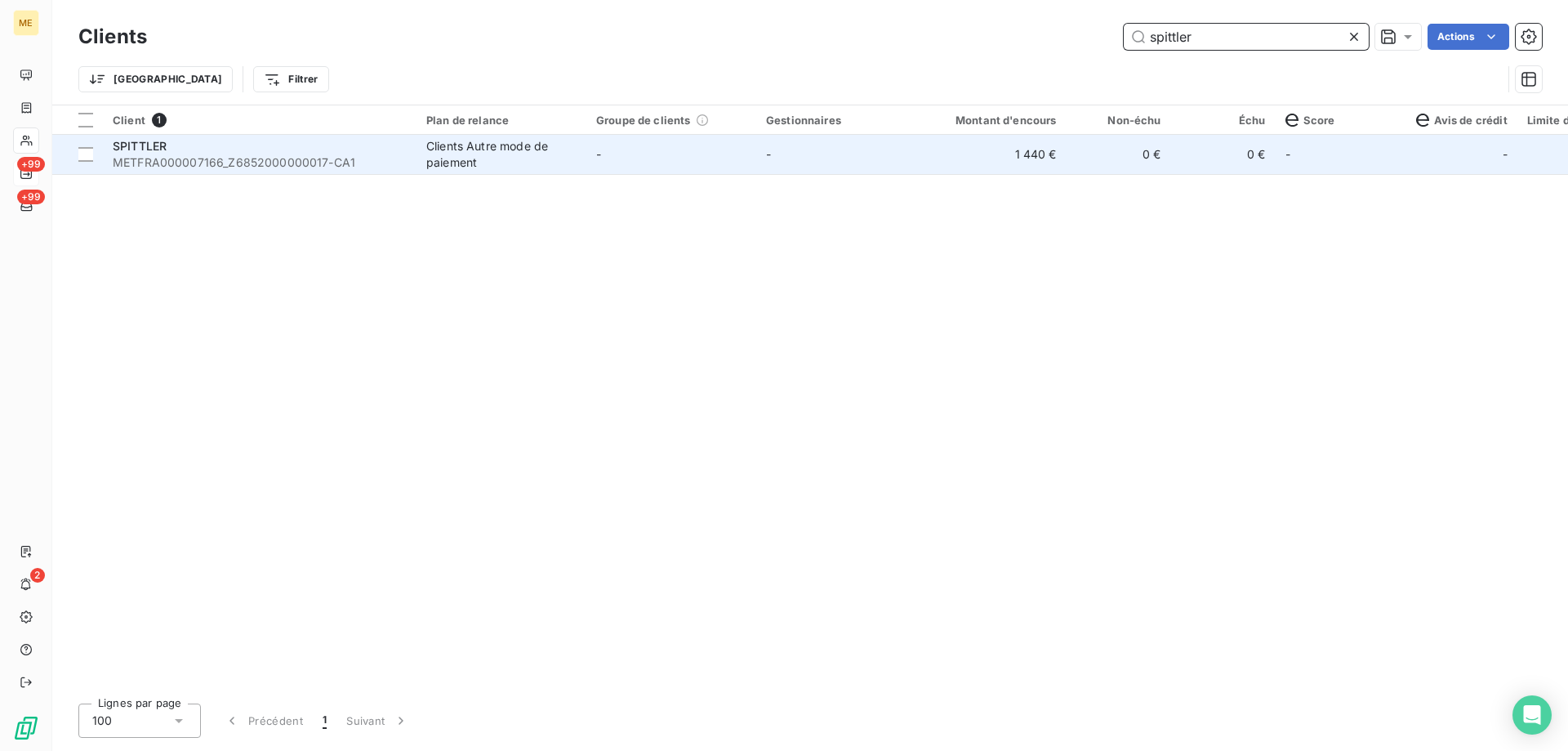
type input "spittler"
click at [217, 162] on span "METFRA000007166_Z6852000000017-CA1" at bounding box center [260, 162] width 294 height 17
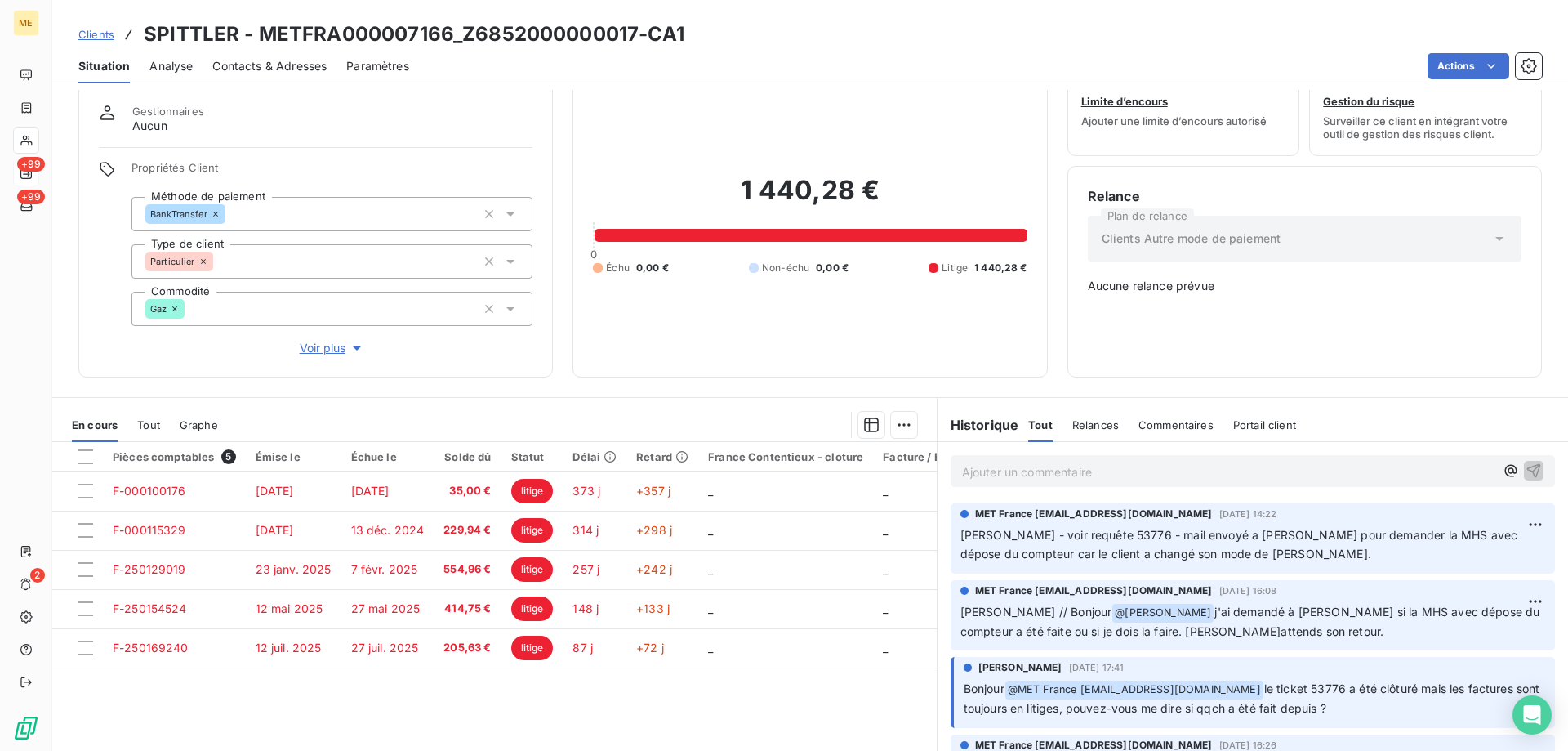
scroll to position [82, 0]
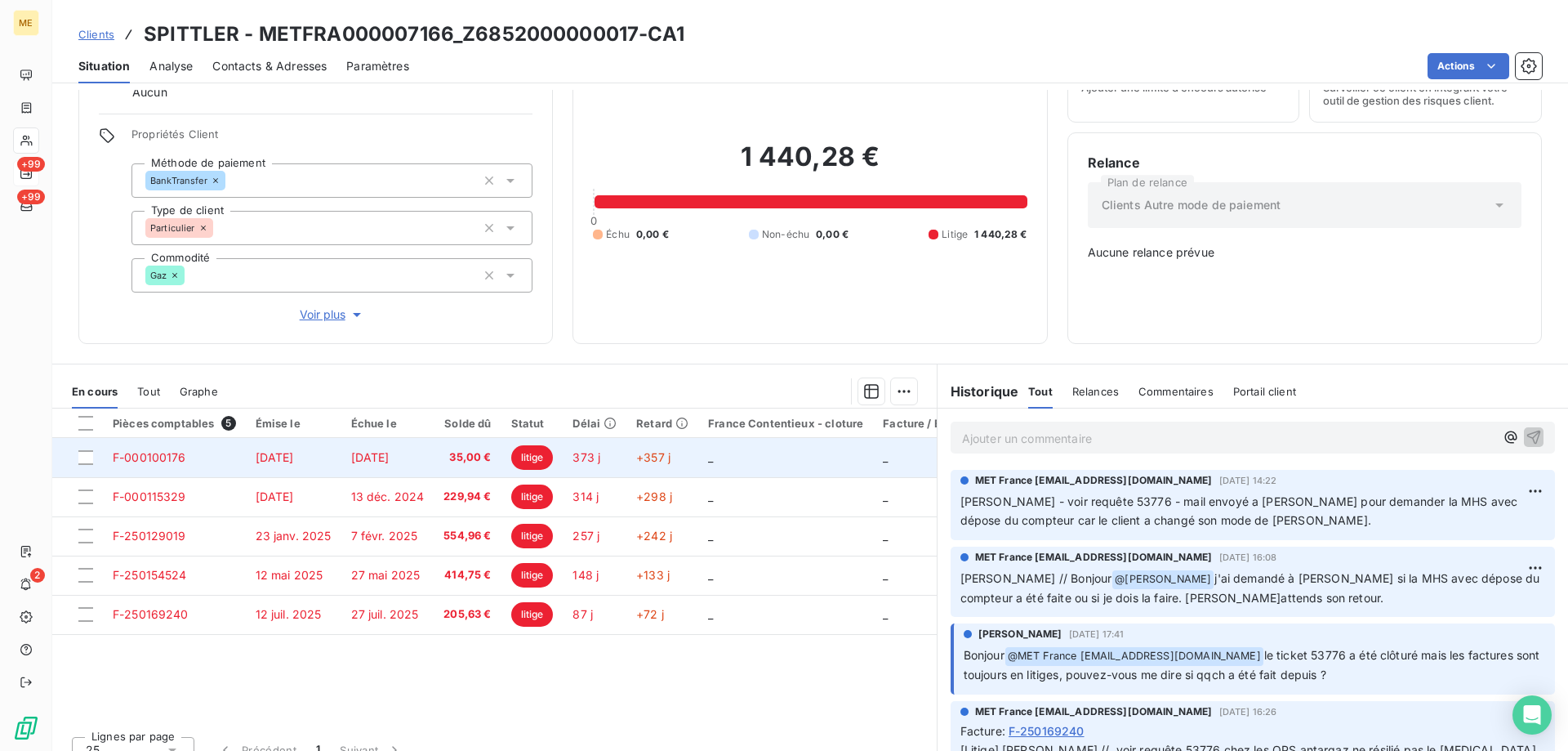
click at [171, 450] on span "F-000100176" at bounding box center [150, 457] width 74 height 14
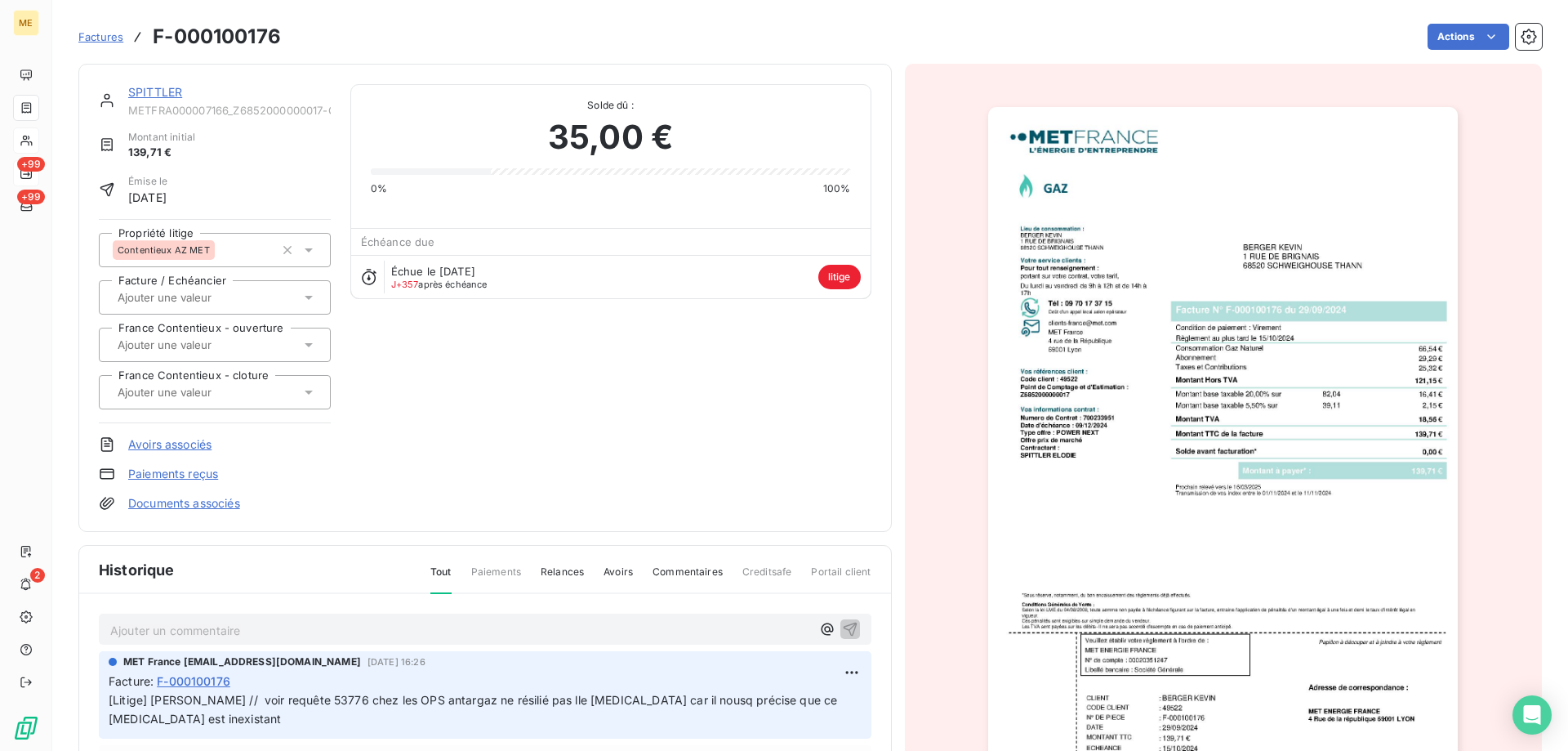
click at [1158, 251] on img "button" at bounding box center [1223, 439] width 470 height 665
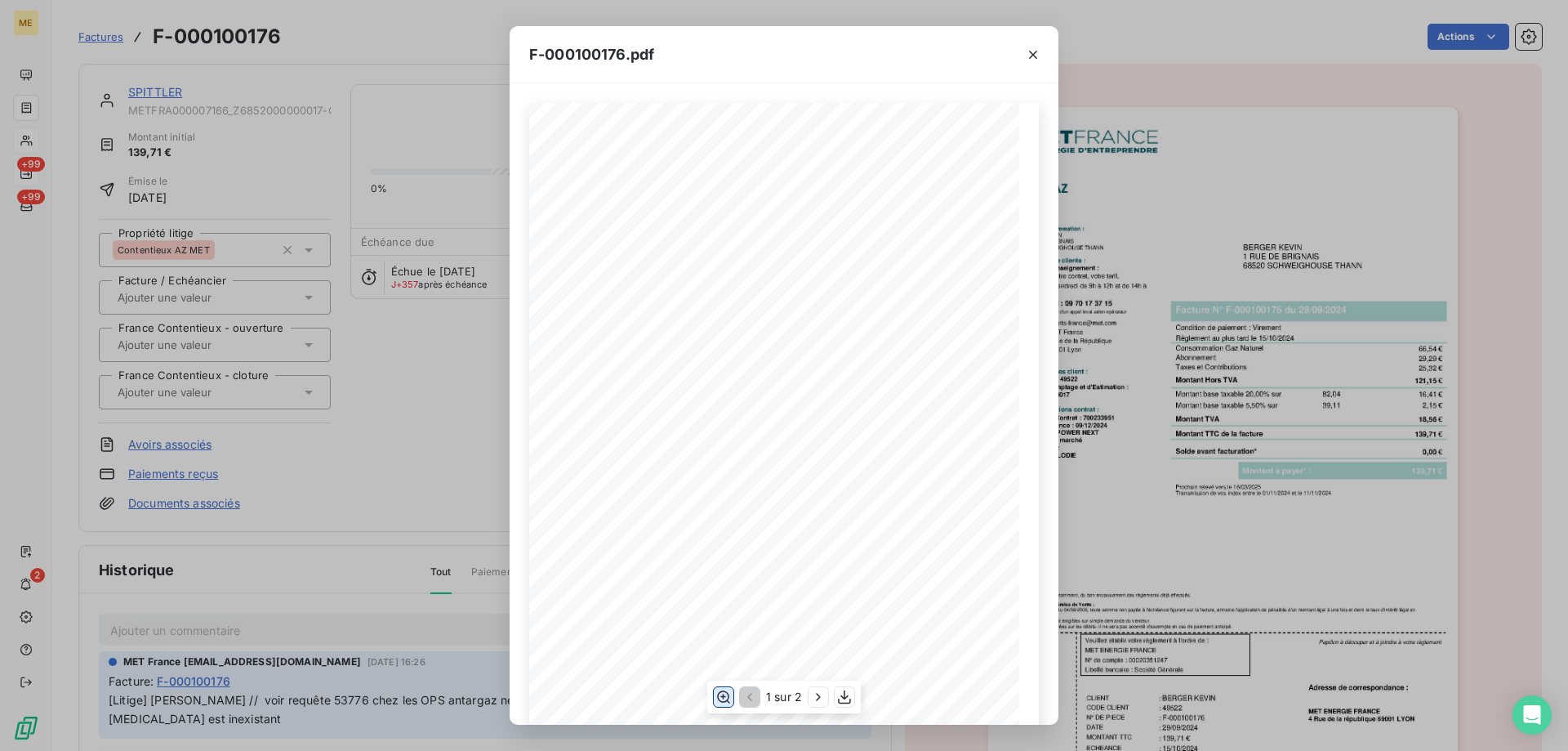
click at [724, 698] on icon "button" at bounding box center [723, 696] width 13 height 12
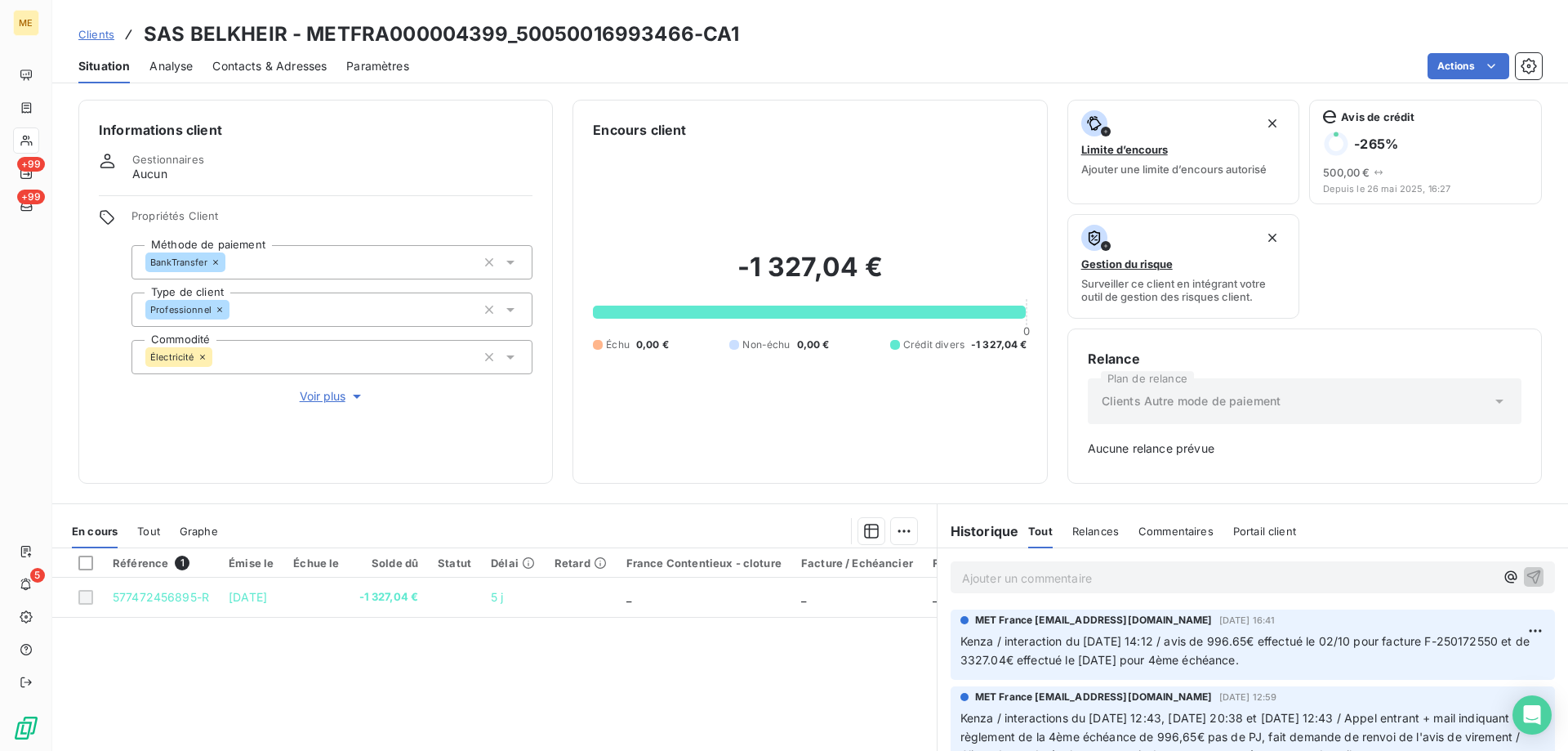
click at [90, 33] on span "Clients" at bounding box center [96, 34] width 36 height 13
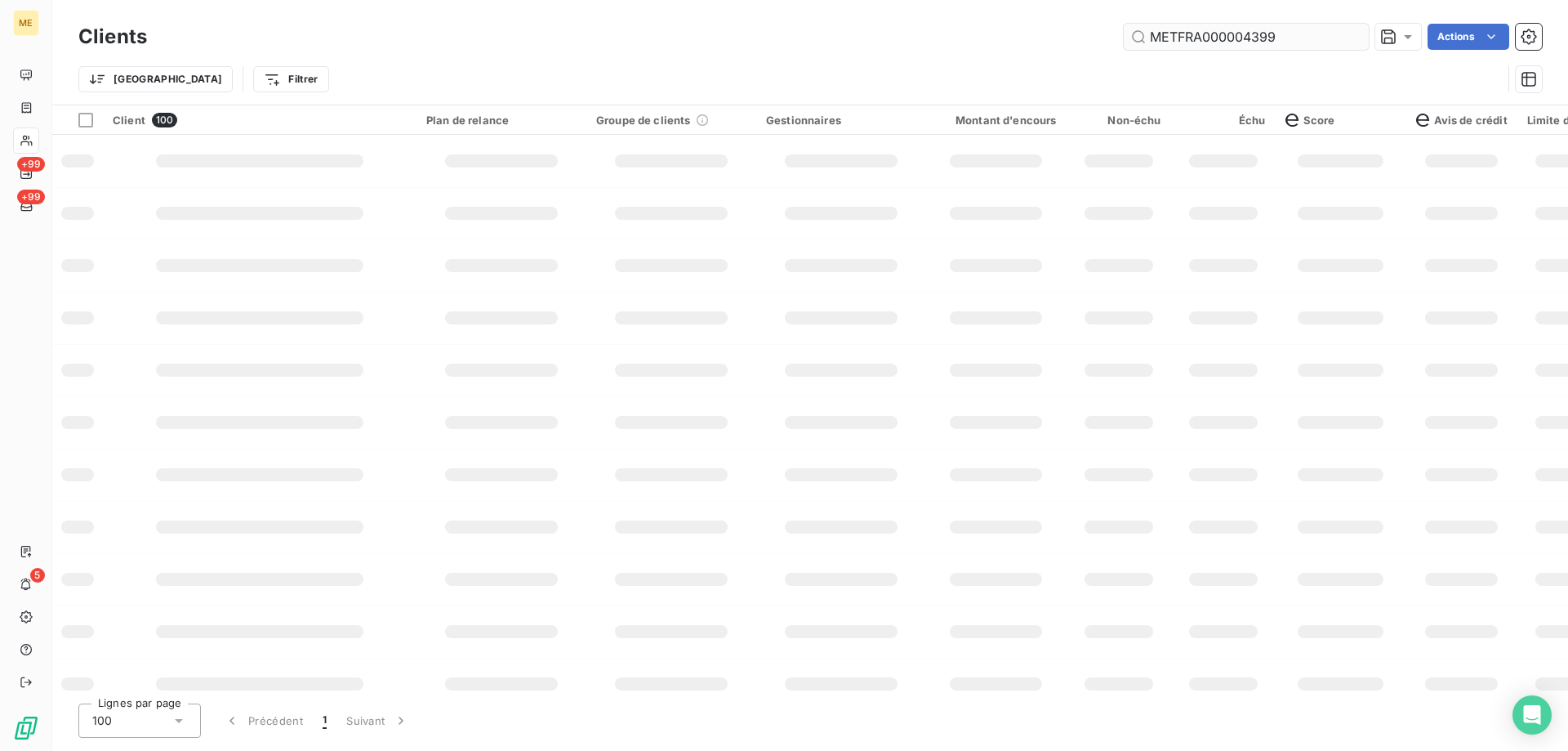
click at [1184, 33] on input "METFRA000004399" at bounding box center [1246, 37] width 245 height 26
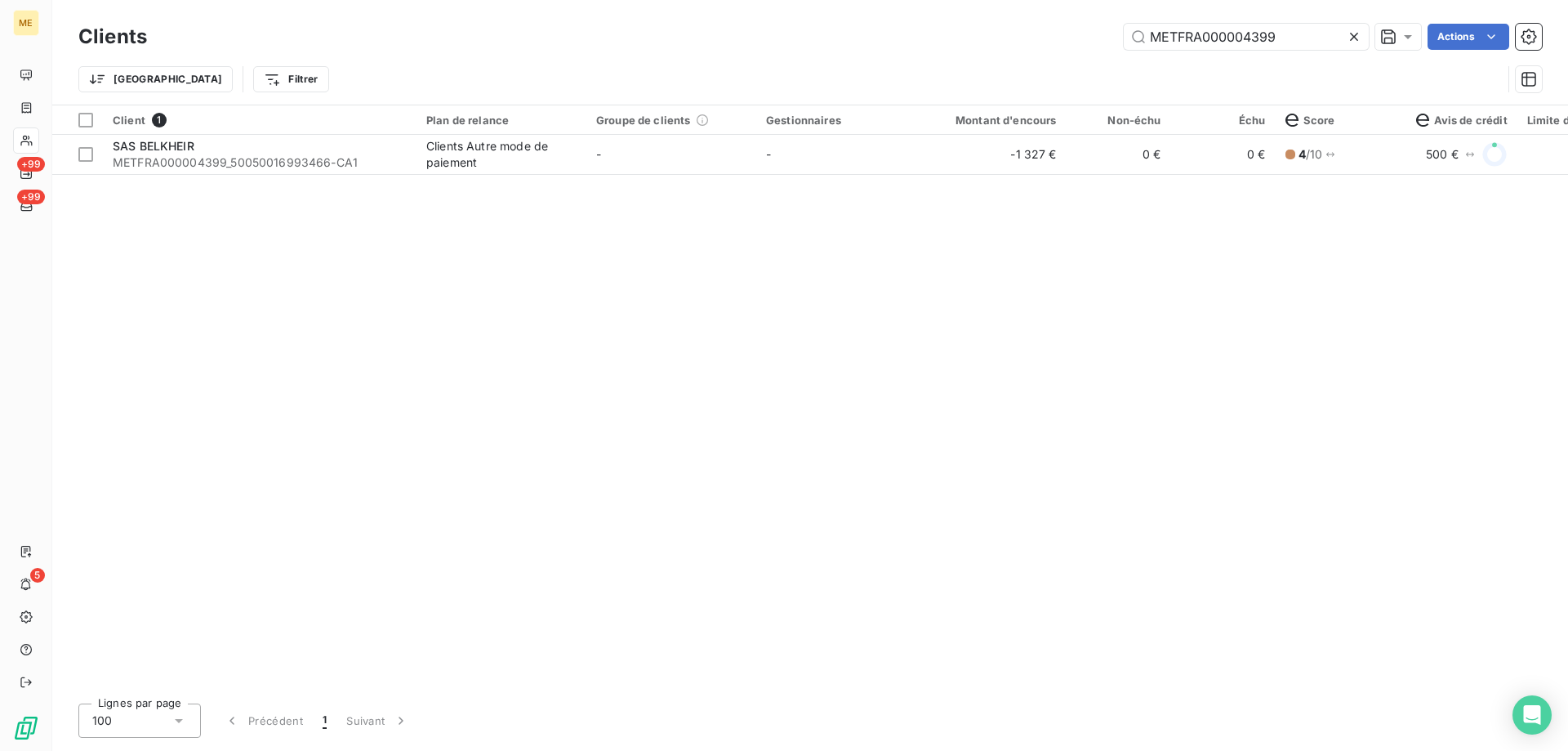
type input "METFRA000004399"
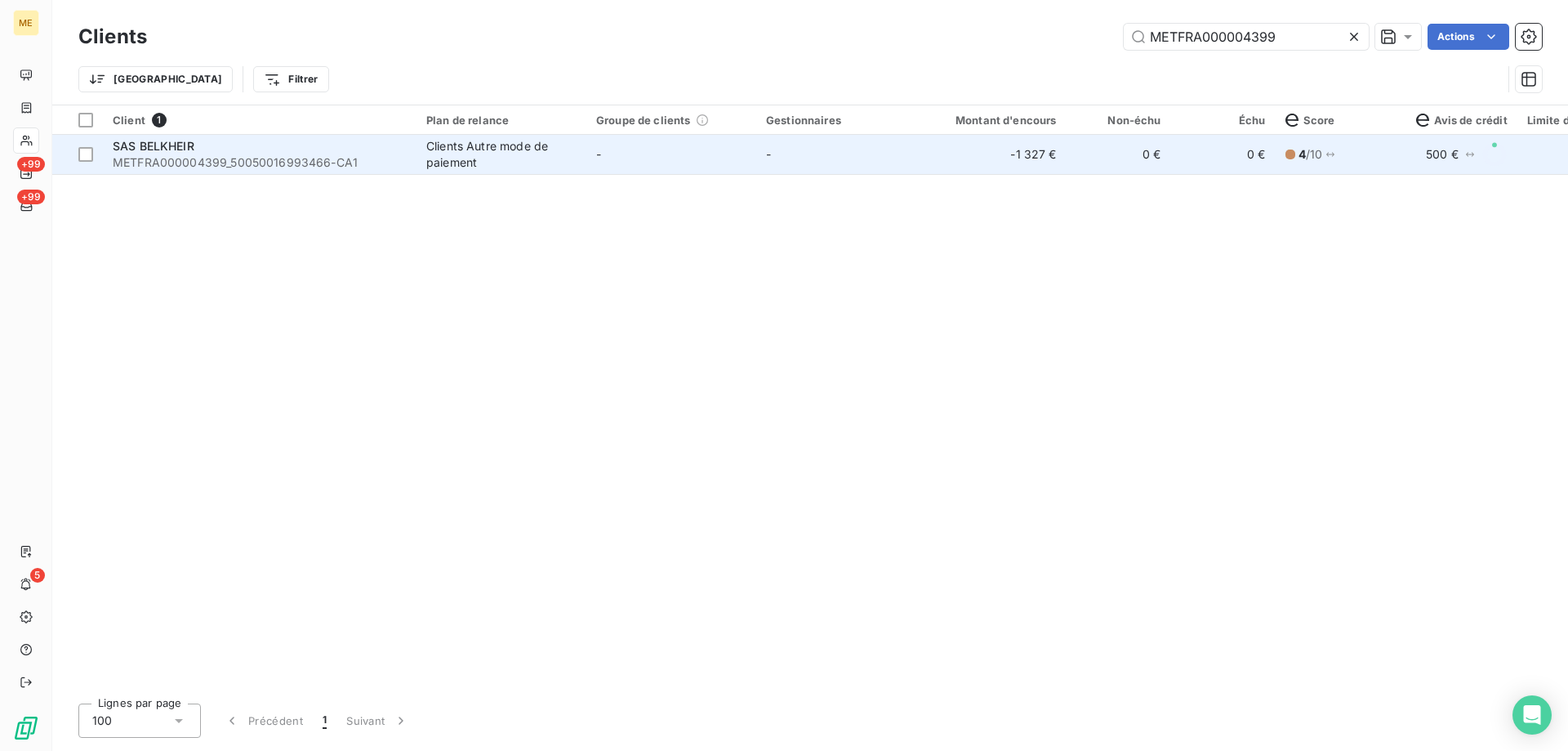
click at [194, 167] on span "METFRA000004399_50050016993466-CA1" at bounding box center [260, 162] width 294 height 17
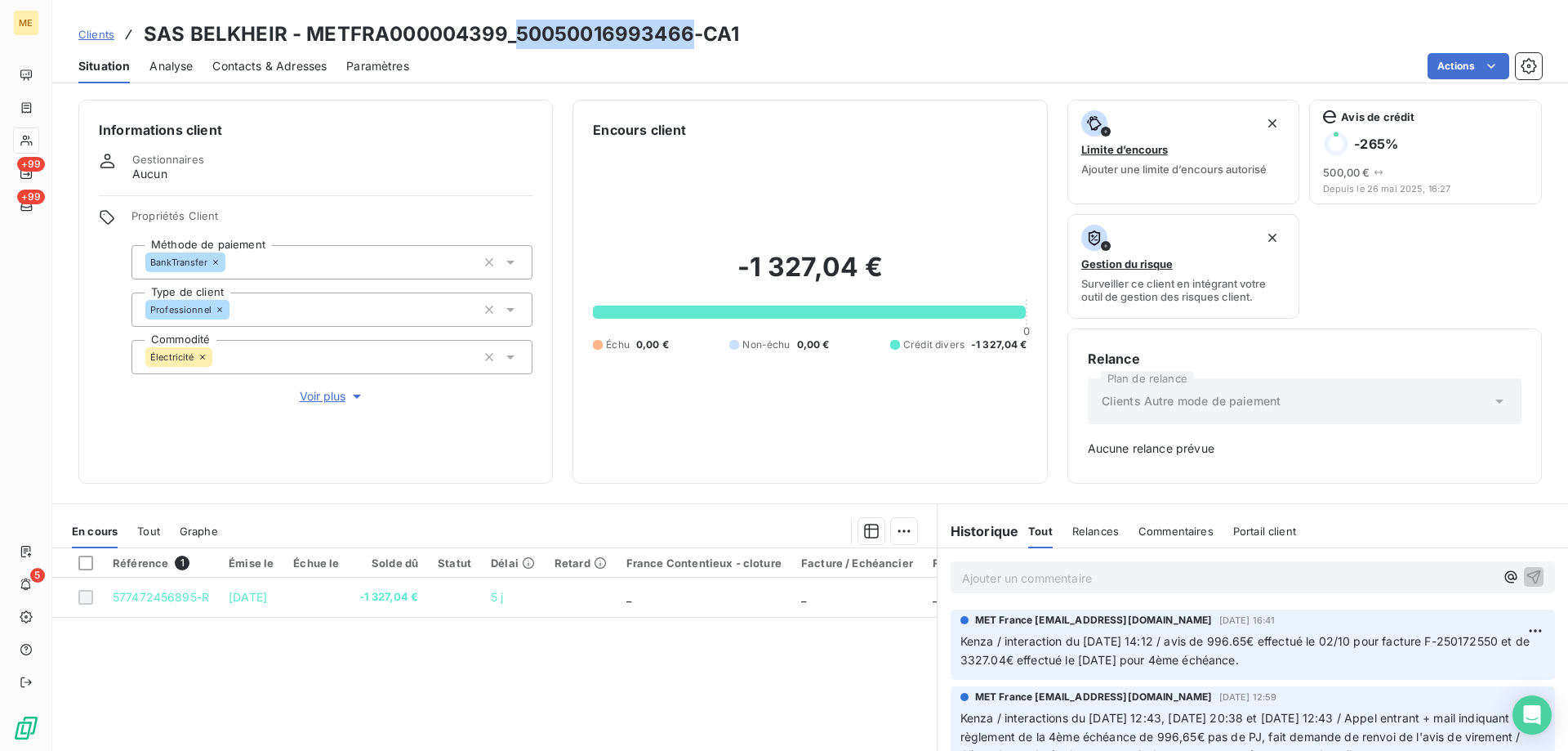
drag, startPoint x: 515, startPoint y: 40, endPoint x: 684, endPoint y: 48, distance: 169.2
click at [684, 48] on h3 "SAS BELKHEIR - METFRA000004399_50050016993466-CA1" at bounding box center [441, 35] width 596 height 30
copy h3 "50050016993466"
click at [143, 536] on span "Tout" at bounding box center [149, 531] width 23 height 13
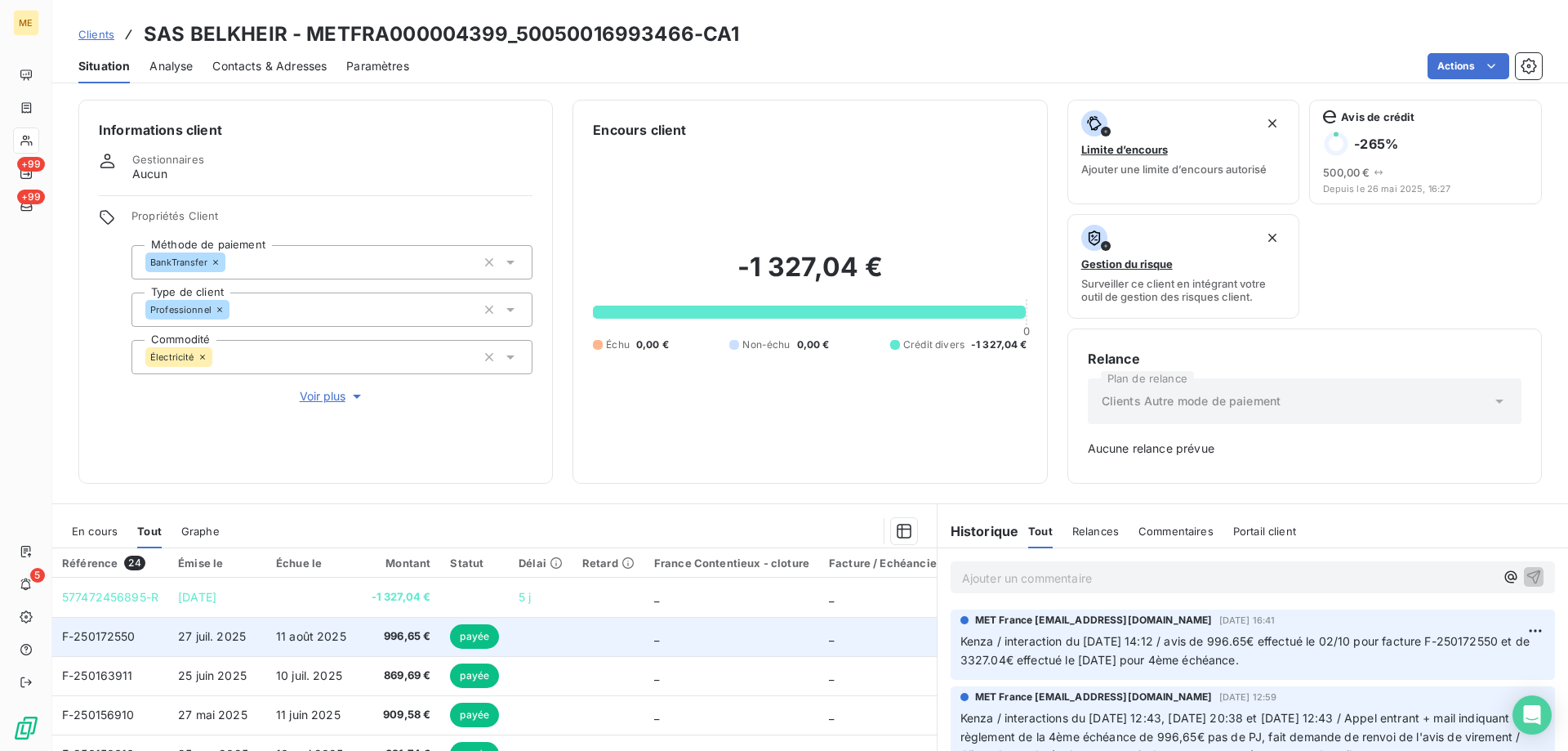
click at [116, 635] on span "F-250172550" at bounding box center [98, 636] width 74 height 14
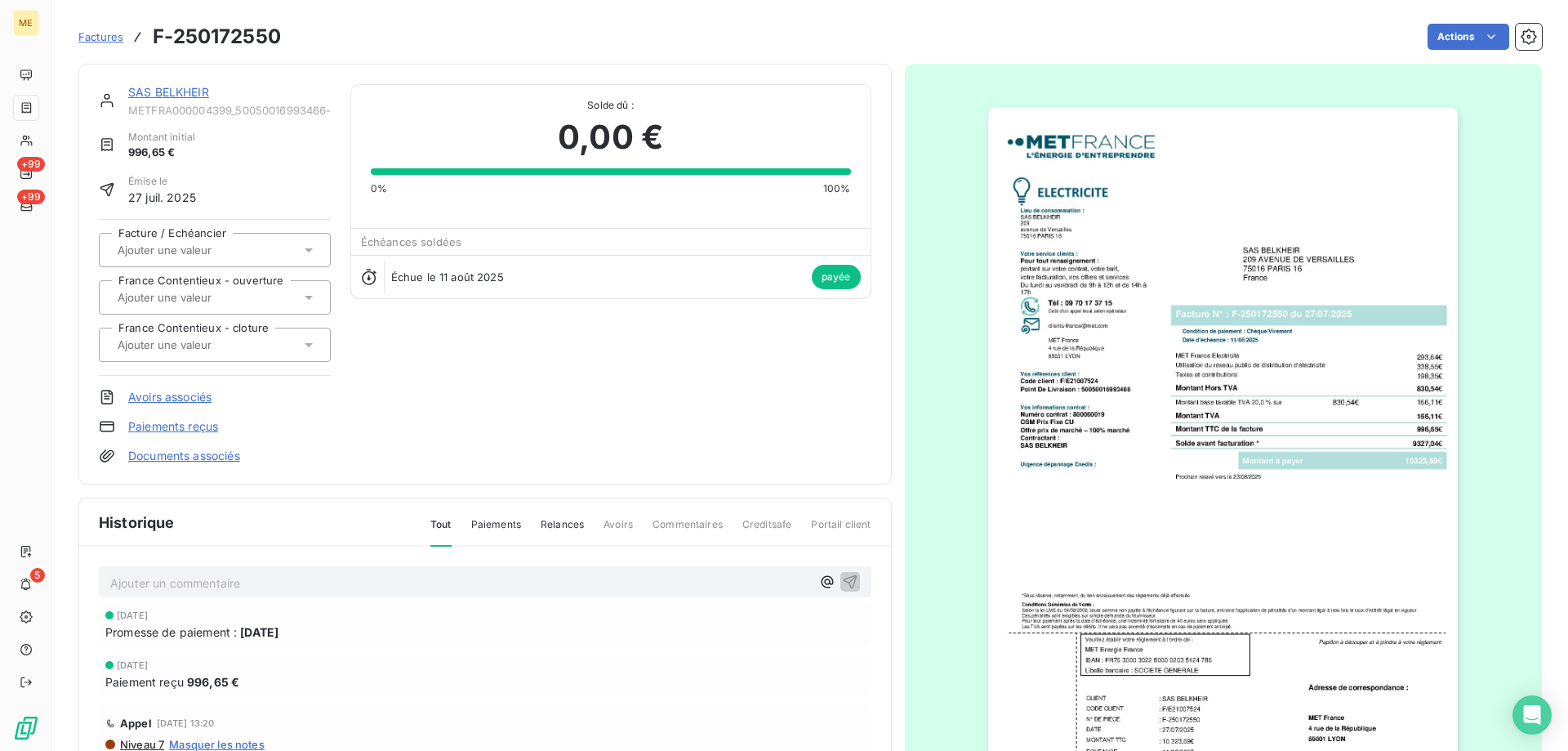
click at [1154, 369] on img "button" at bounding box center [1223, 439] width 470 height 665
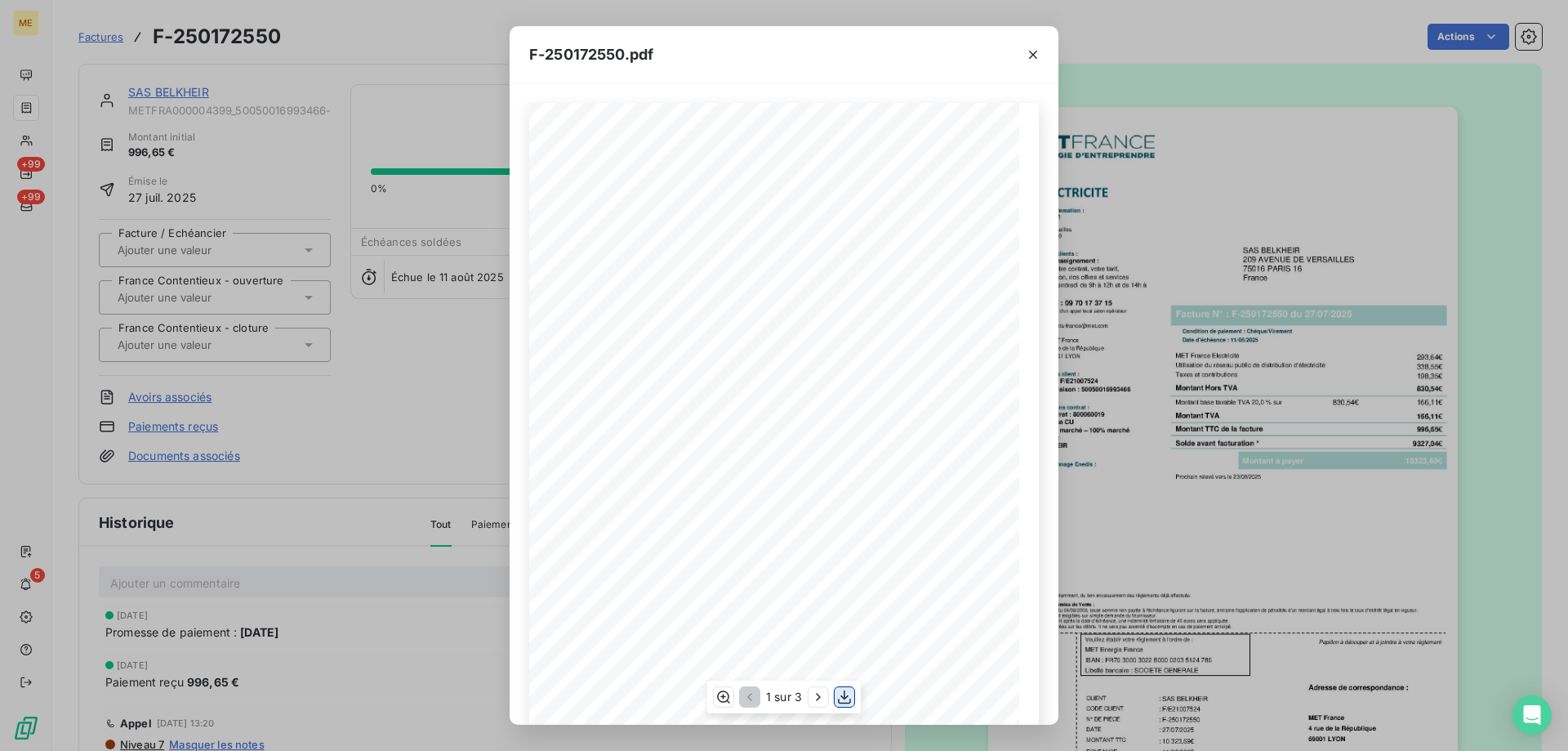
click at [850, 694] on icon "button" at bounding box center [844, 697] width 17 height 17
click at [374, 419] on div "F-250172550.pdf *Sous réserve, notamment, du bon encaissement des règlements dé…" at bounding box center [784, 375] width 1568 height 751
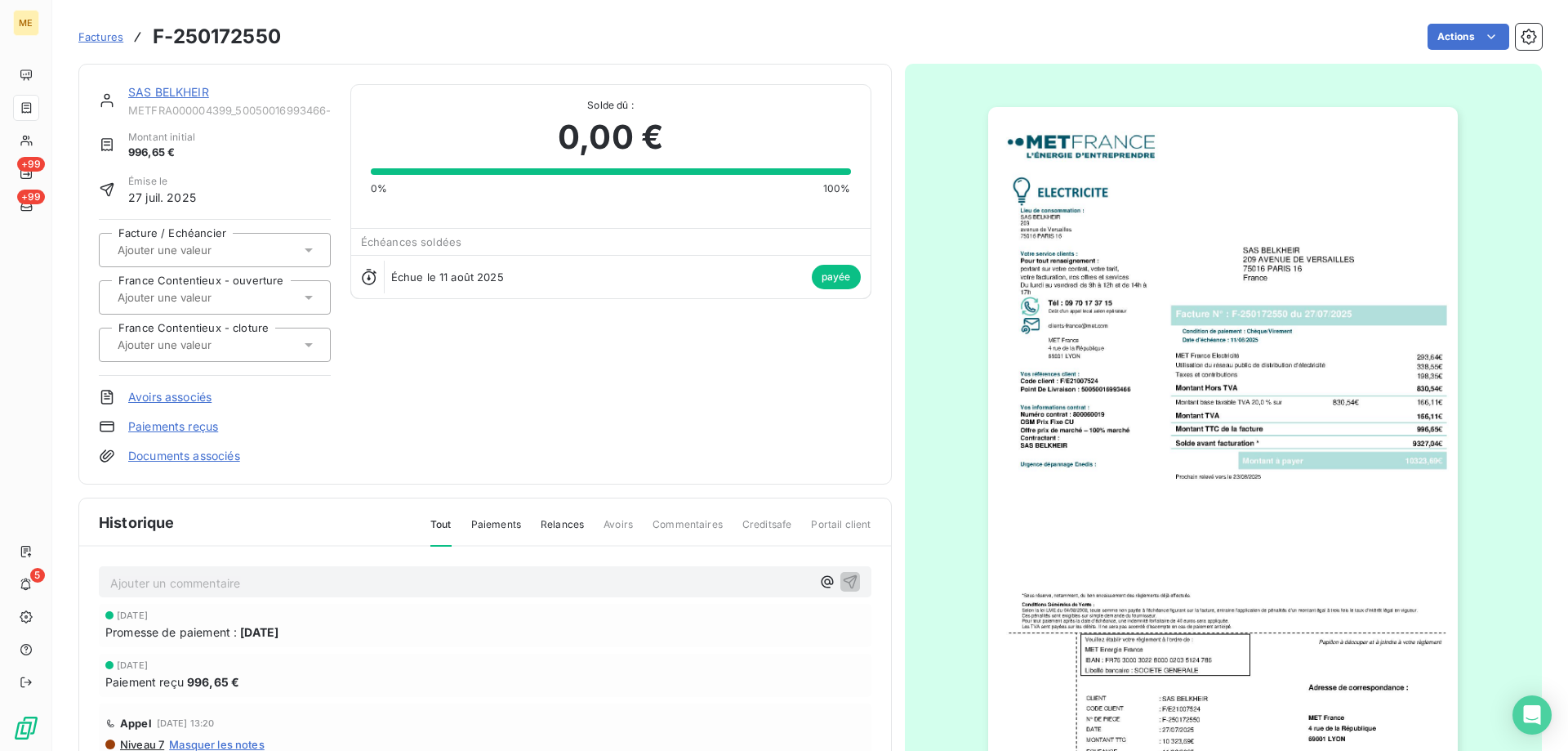
click at [168, 91] on link "SAS BELKHEIR" at bounding box center [168, 92] width 81 height 14
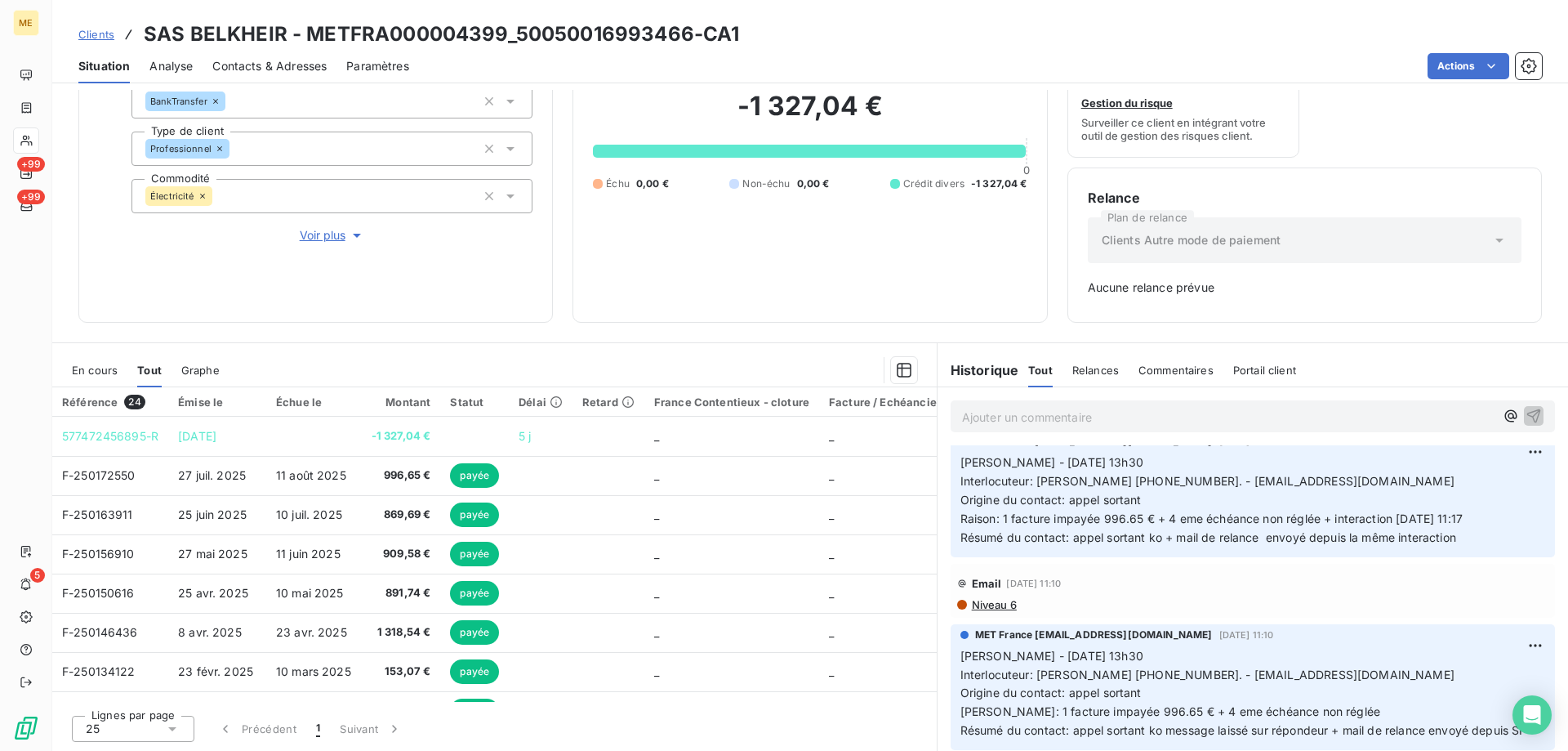
scroll to position [654, 0]
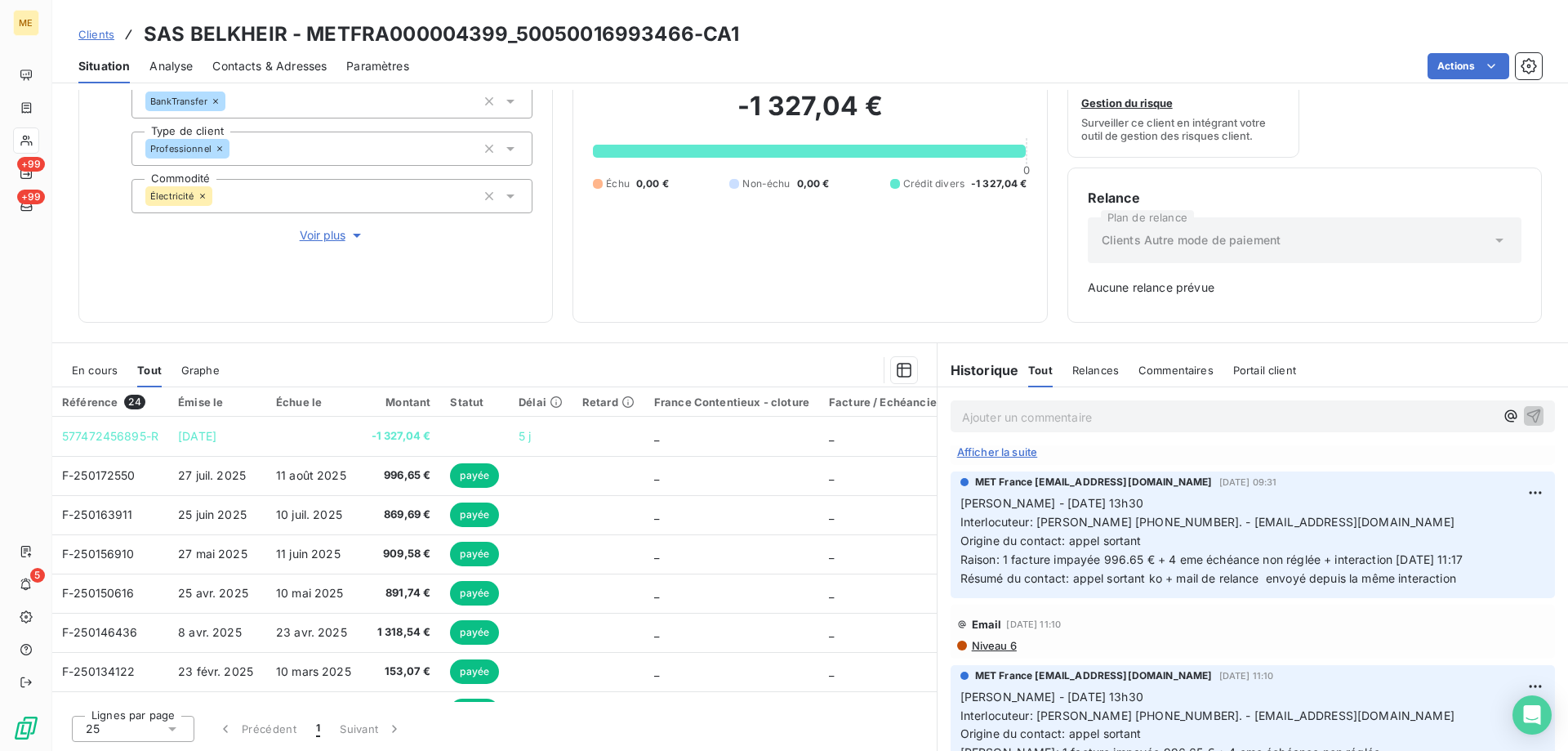
click at [89, 368] on span "En cours" at bounding box center [95, 370] width 46 height 13
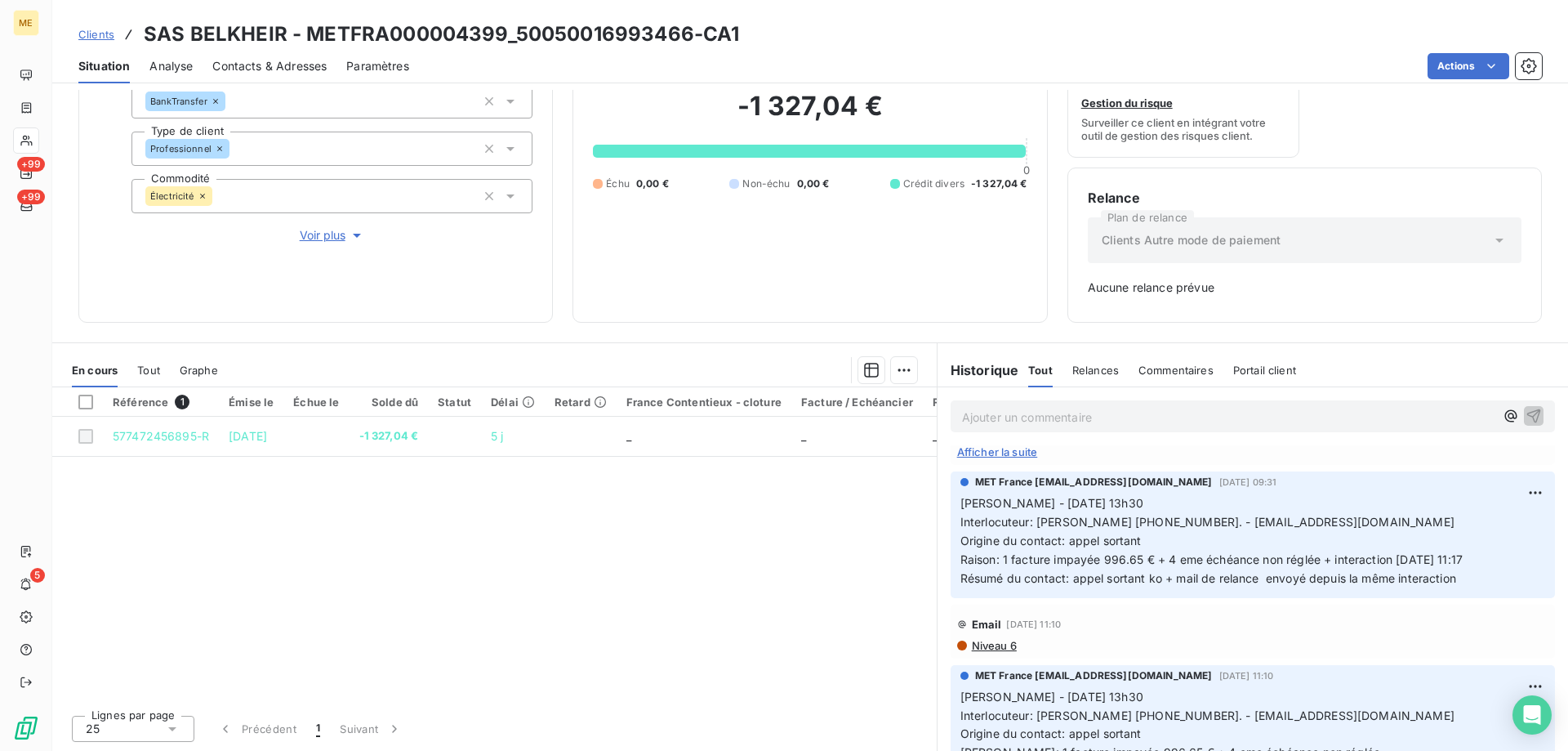
click at [151, 378] on div "Tout" at bounding box center [149, 370] width 23 height 34
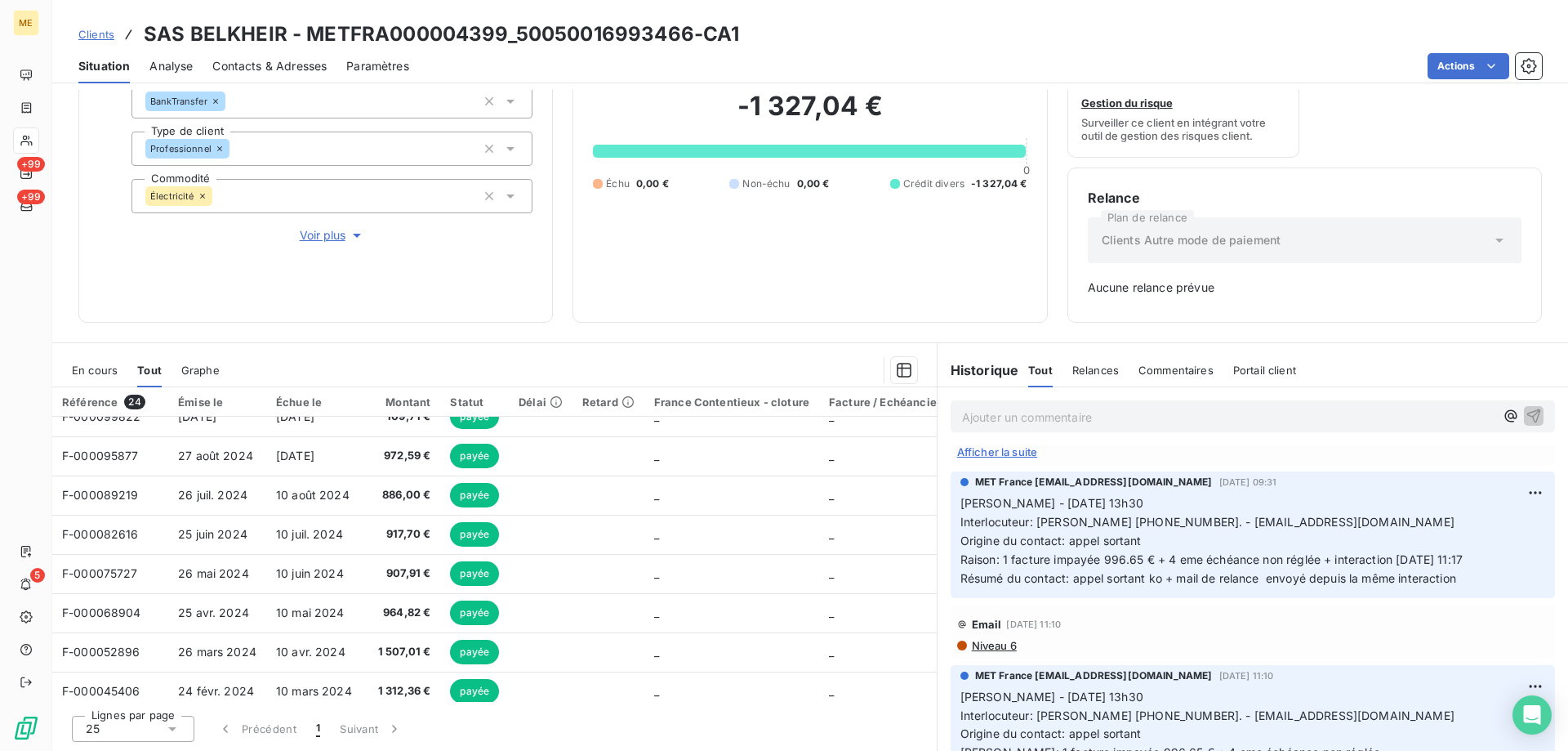
scroll to position [0, 0]
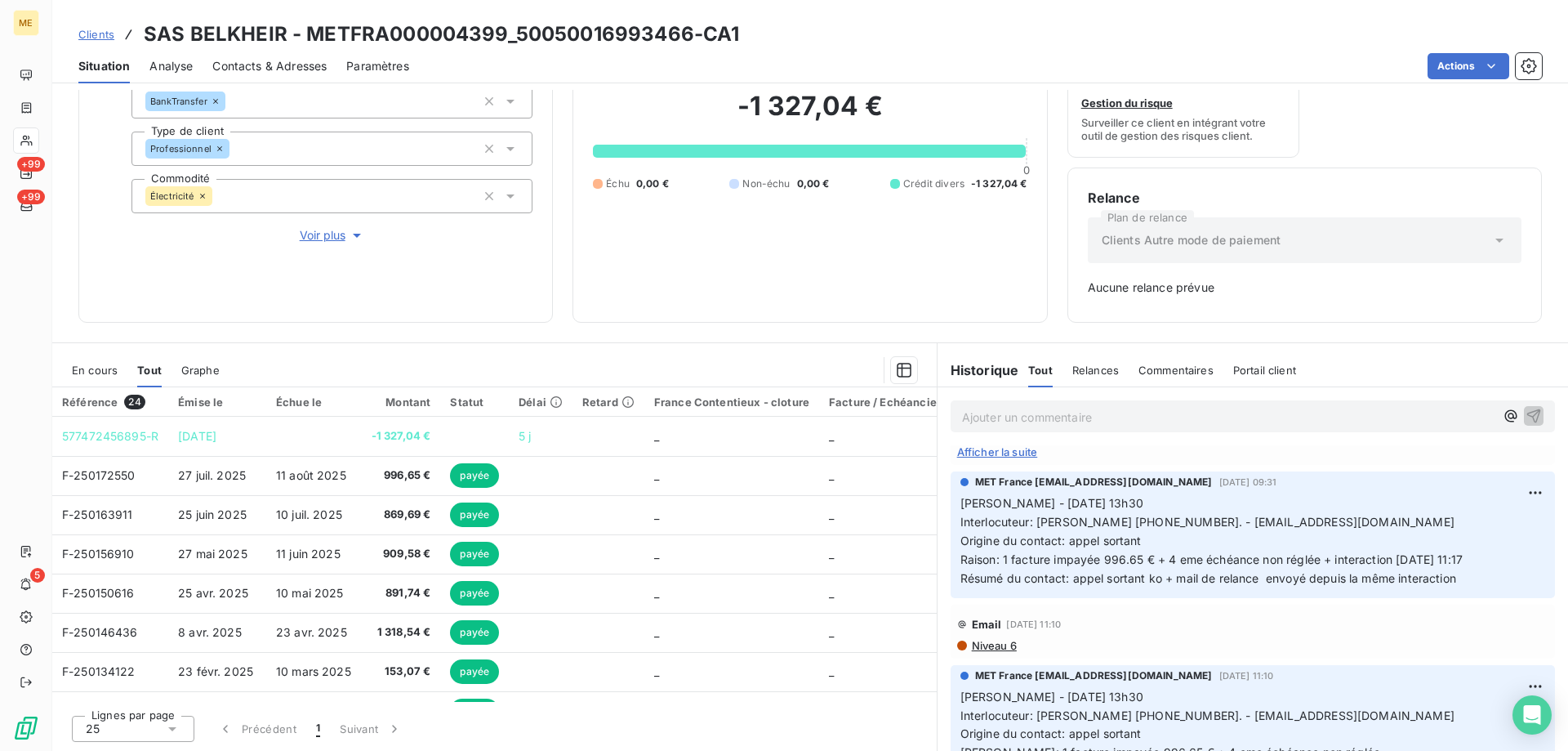
click at [89, 371] on span "En cours" at bounding box center [95, 370] width 46 height 13
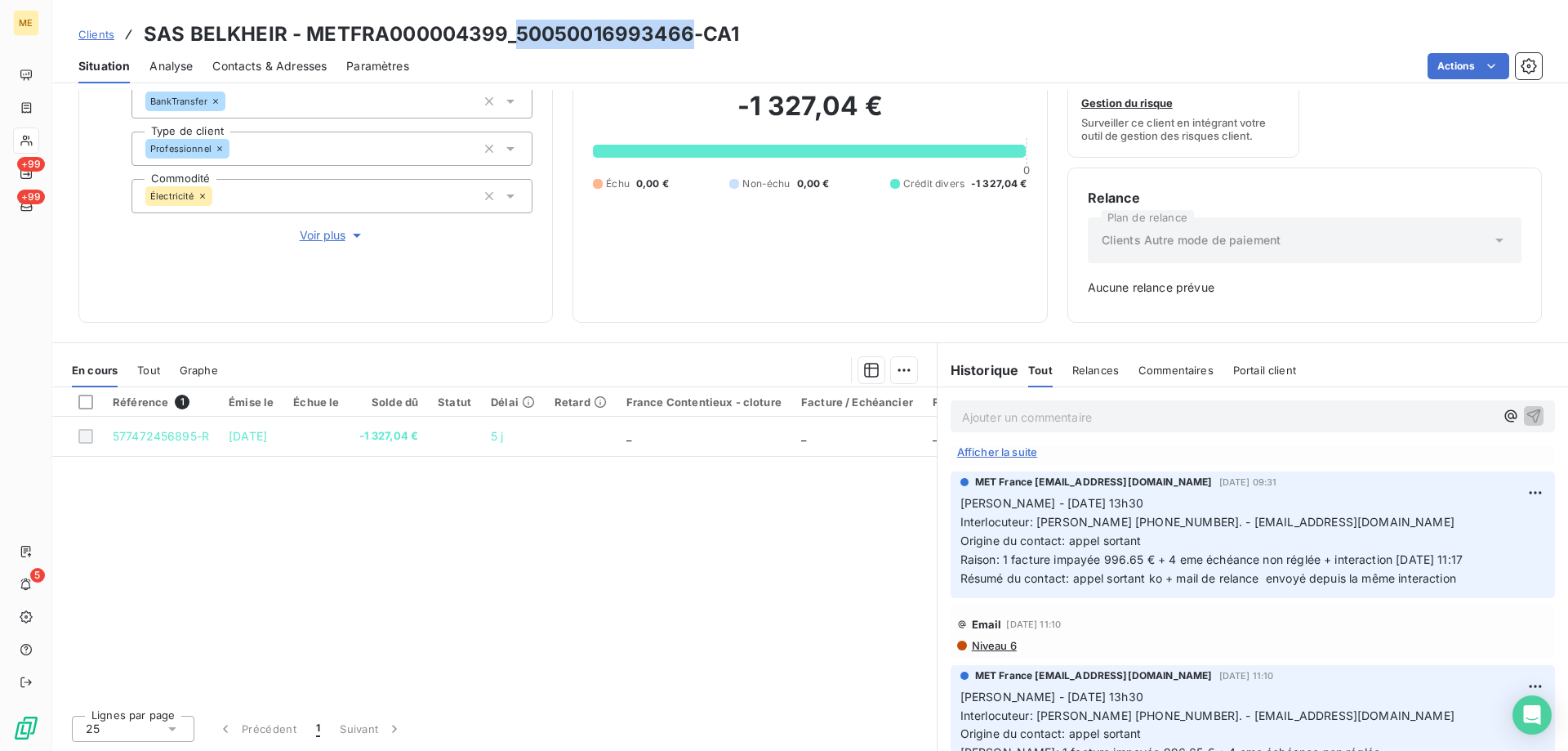
drag, startPoint x: 515, startPoint y: 37, endPoint x: 684, endPoint y: 44, distance: 169.1
click at [684, 44] on h3 "SAS BELKHEIR - METFRA000004399_50050016993466-CA1" at bounding box center [441, 35] width 596 height 30
copy h3 "50050016993466"
drag, startPoint x: 302, startPoint y: 30, endPoint x: 684, endPoint y: 46, distance: 382.3
click at [684, 46] on h3 "SAS BELKHEIR - METFRA000004399_50050016993466-CA1" at bounding box center [441, 35] width 596 height 30
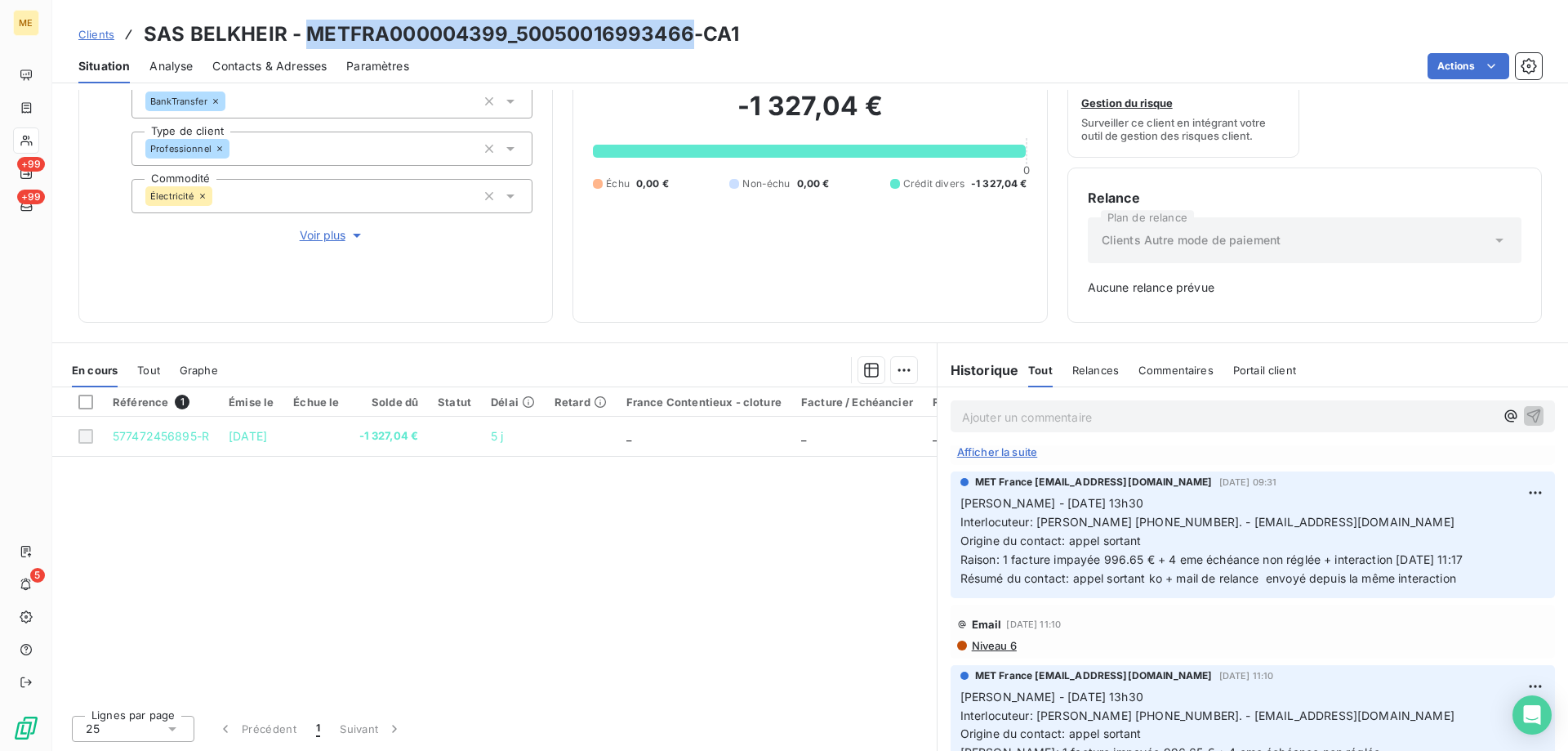
copy h3 "METFRA000004399_50050016993466"
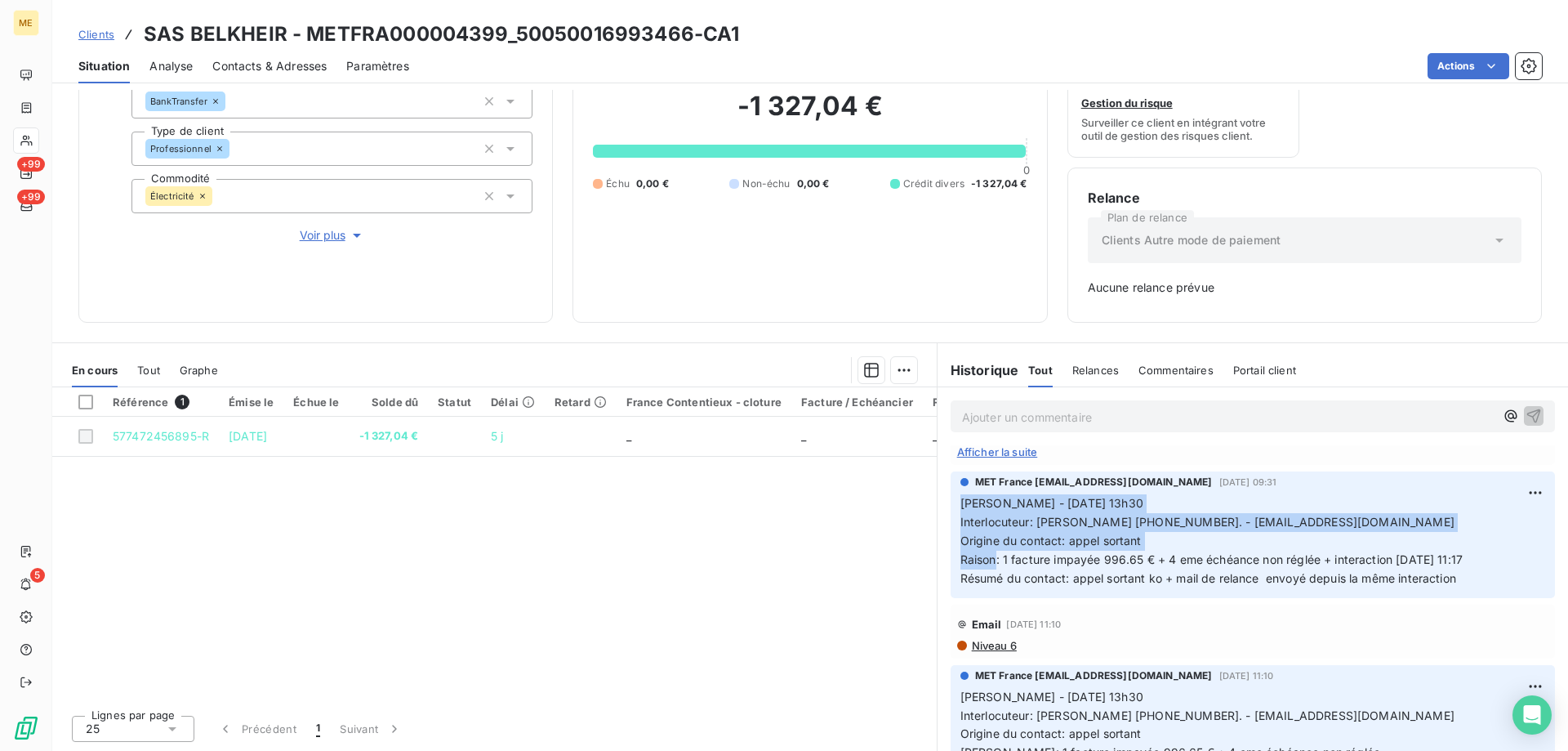
drag, startPoint x: 991, startPoint y: 566, endPoint x: 948, endPoint y: 502, distance: 77.1
click at [951, 502] on div "MET France met-france@recouvrement.met.com 1 oct. 2025, 09:31 Sylvain - 11/09/2…" at bounding box center [1252, 534] width 604 height 126
copy p "Sylvain - 11/09/2025 - 13h30 Interlocuteur: M ABDELAZIZ 06.25.69.44.60. - maiso…"
click at [1235, 493] on div "Sylvain - 11/09/2025 - 13h30 Interlocuteur: M ABDELAZIZ 06.25.69.44.60. - maiso…" at bounding box center [1252, 540] width 584 height 95
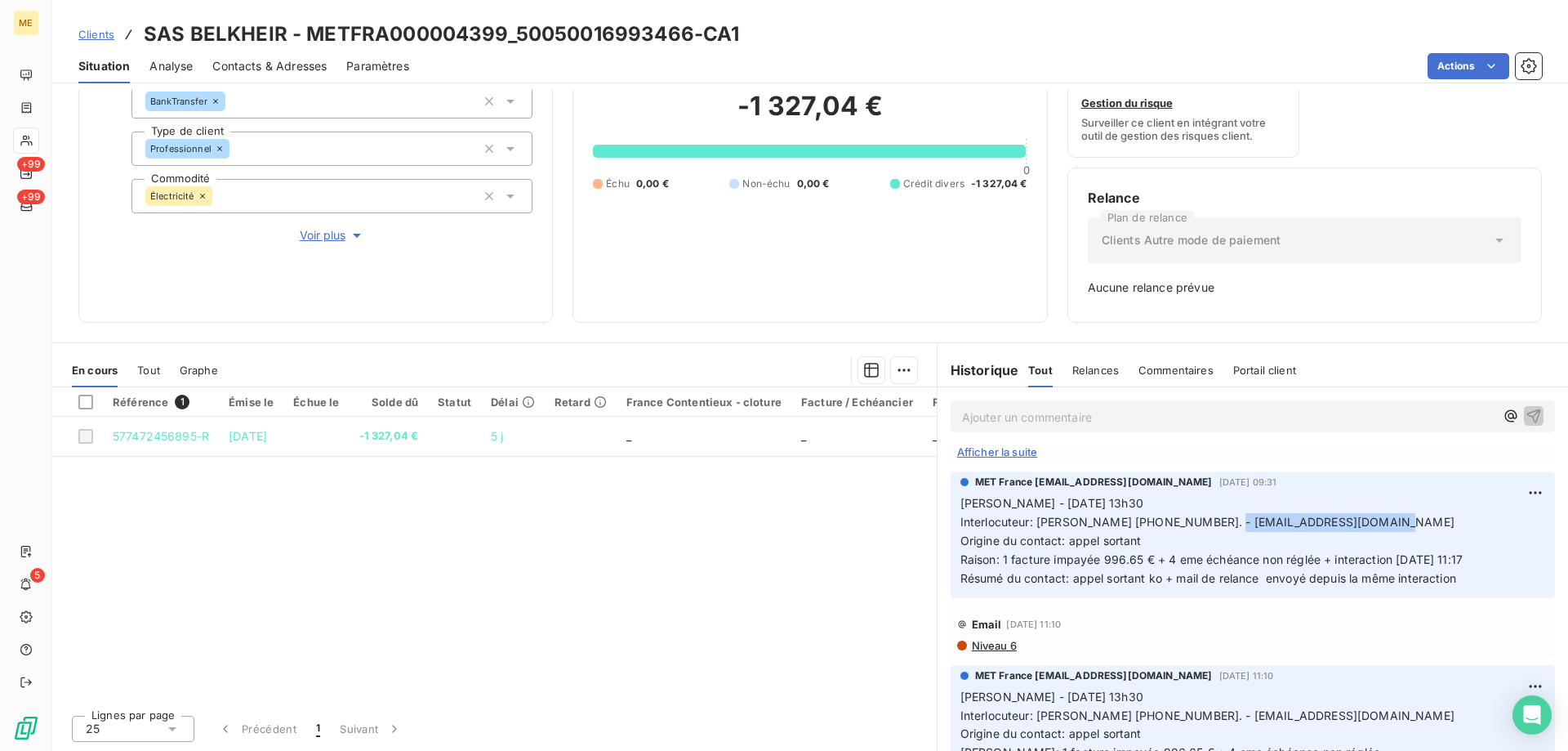
drag, startPoint x: 1210, startPoint y: 523, endPoint x: 1364, endPoint y: 525, distance: 154.0
click at [1364, 525] on span "Interlocuteur: M ABDELAZIZ 06.25.69.44.60. - maison.belkheir@gmail.com" at bounding box center [1207, 522] width 494 height 14
copy span "maison.belkheir@gmail.com"
drag, startPoint x: 955, startPoint y: 582, endPoint x: 1064, endPoint y: 584, distance: 109.0
click at [1064, 584] on span "Résumé du contact: appel sortant ko + mail de relance envoyé depuis la même int…" at bounding box center [1208, 578] width 496 height 14
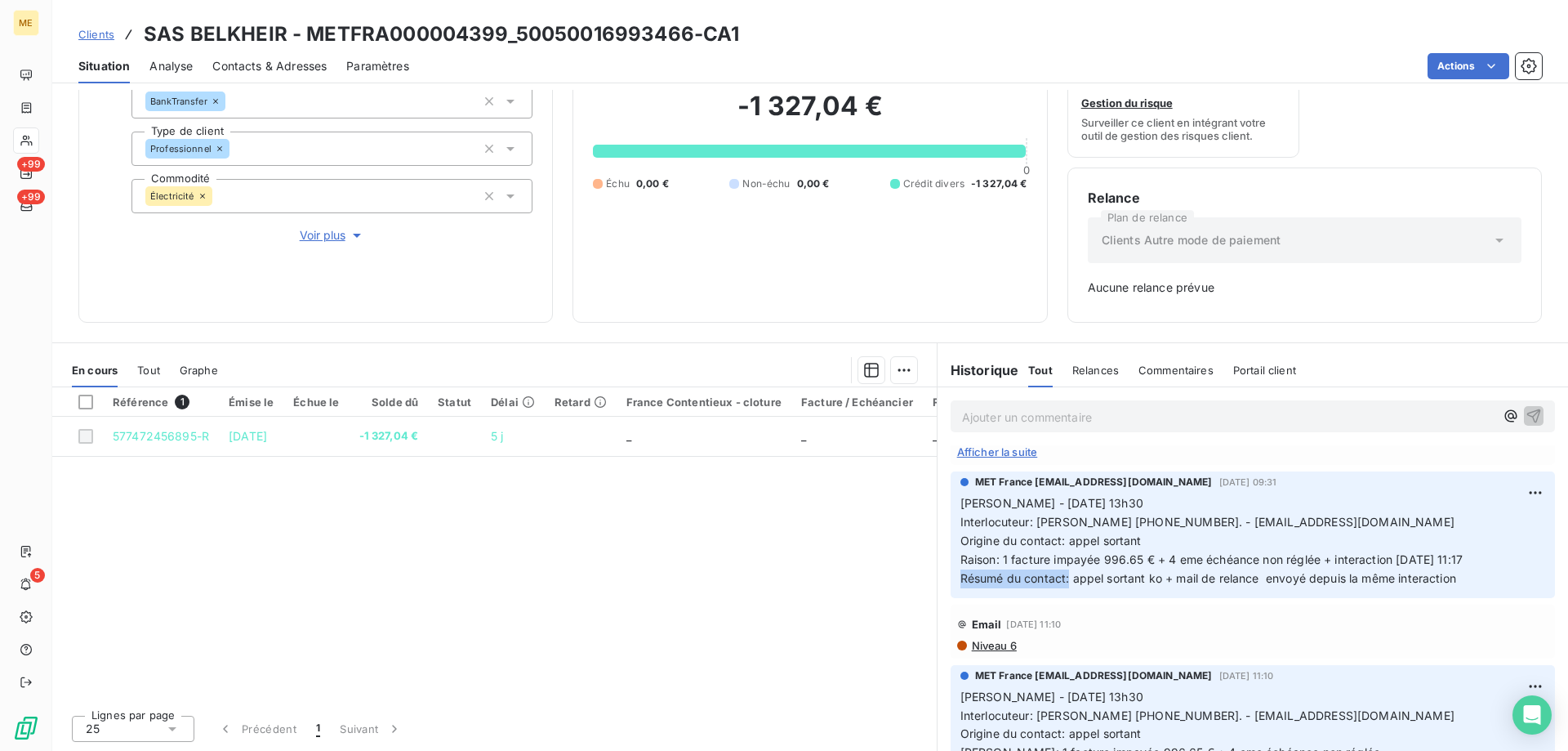
copy span "Résumé du contact:"
click at [1004, 412] on p "Ajouter un commentaire ﻿" at bounding box center [1228, 417] width 532 height 20
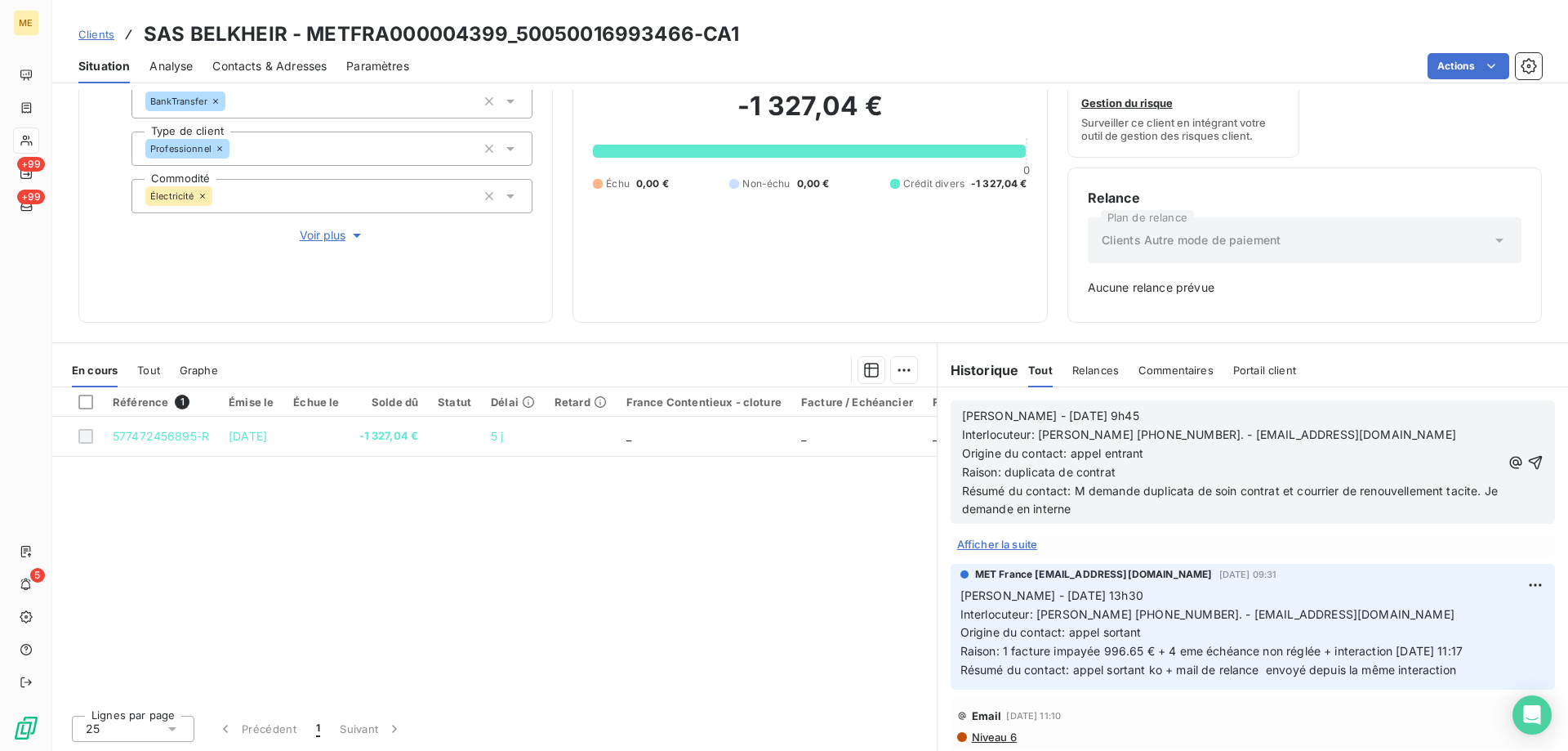
scroll to position [746, 0]
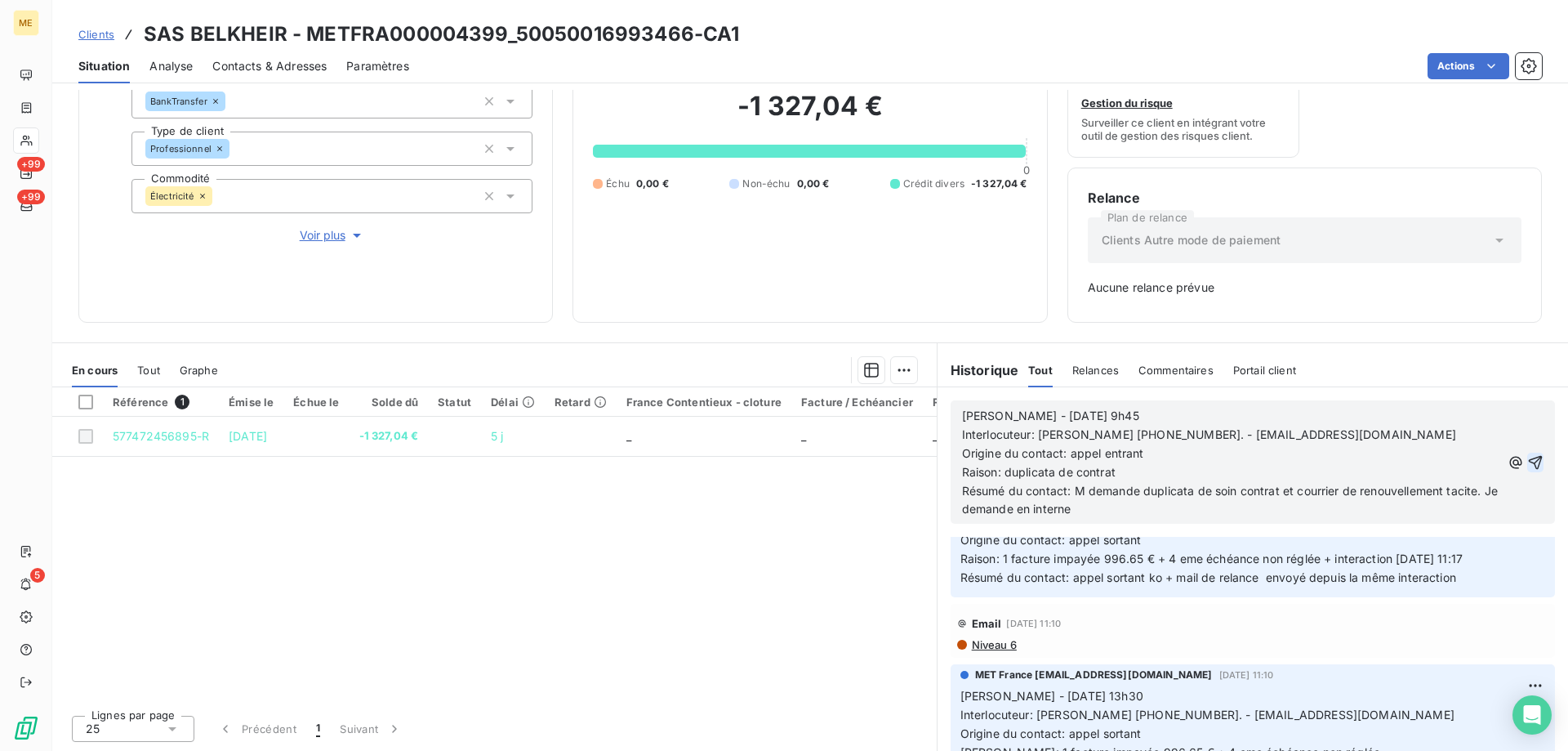
click at [1527, 461] on icon "button" at bounding box center [1535, 462] width 17 height 17
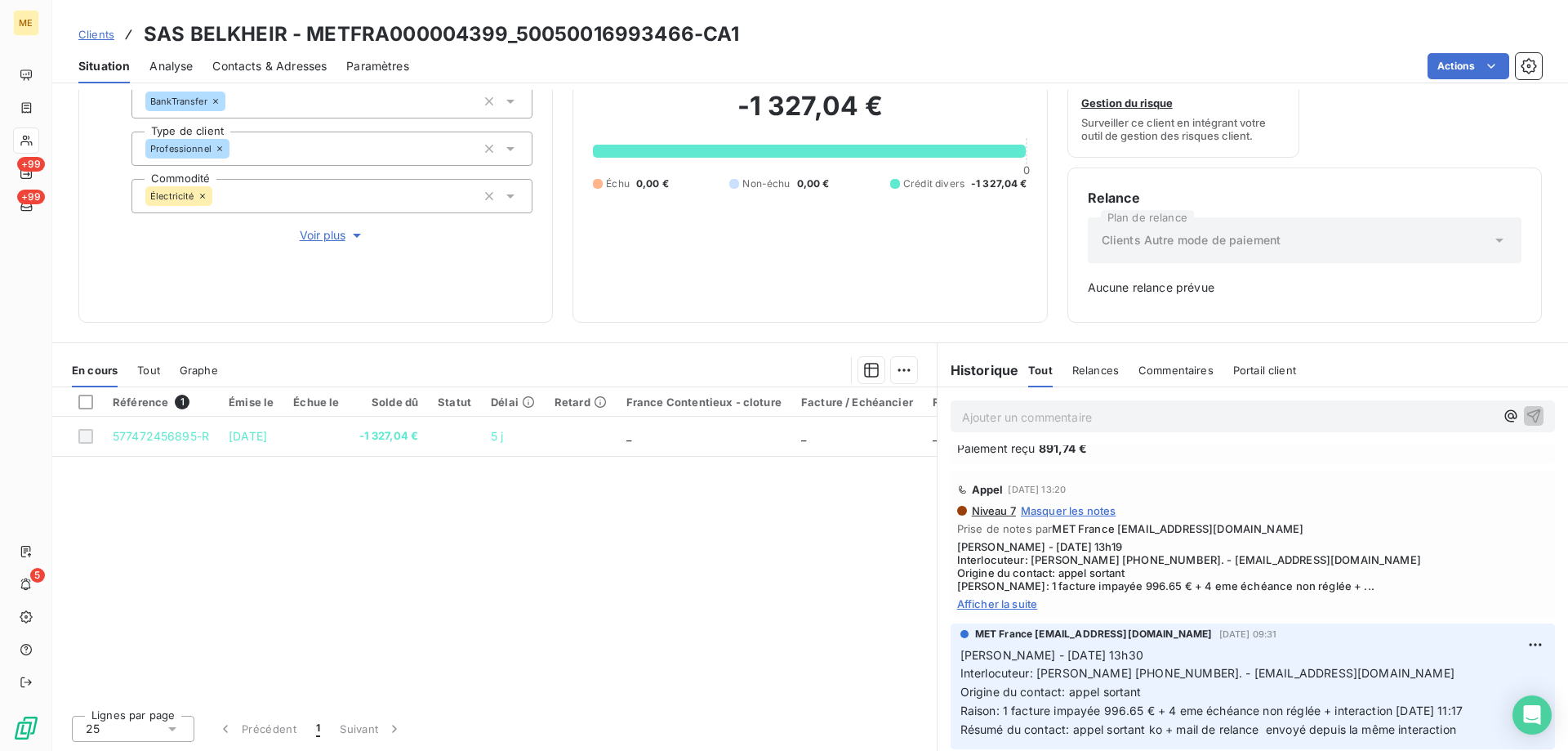
scroll to position [806, 0]
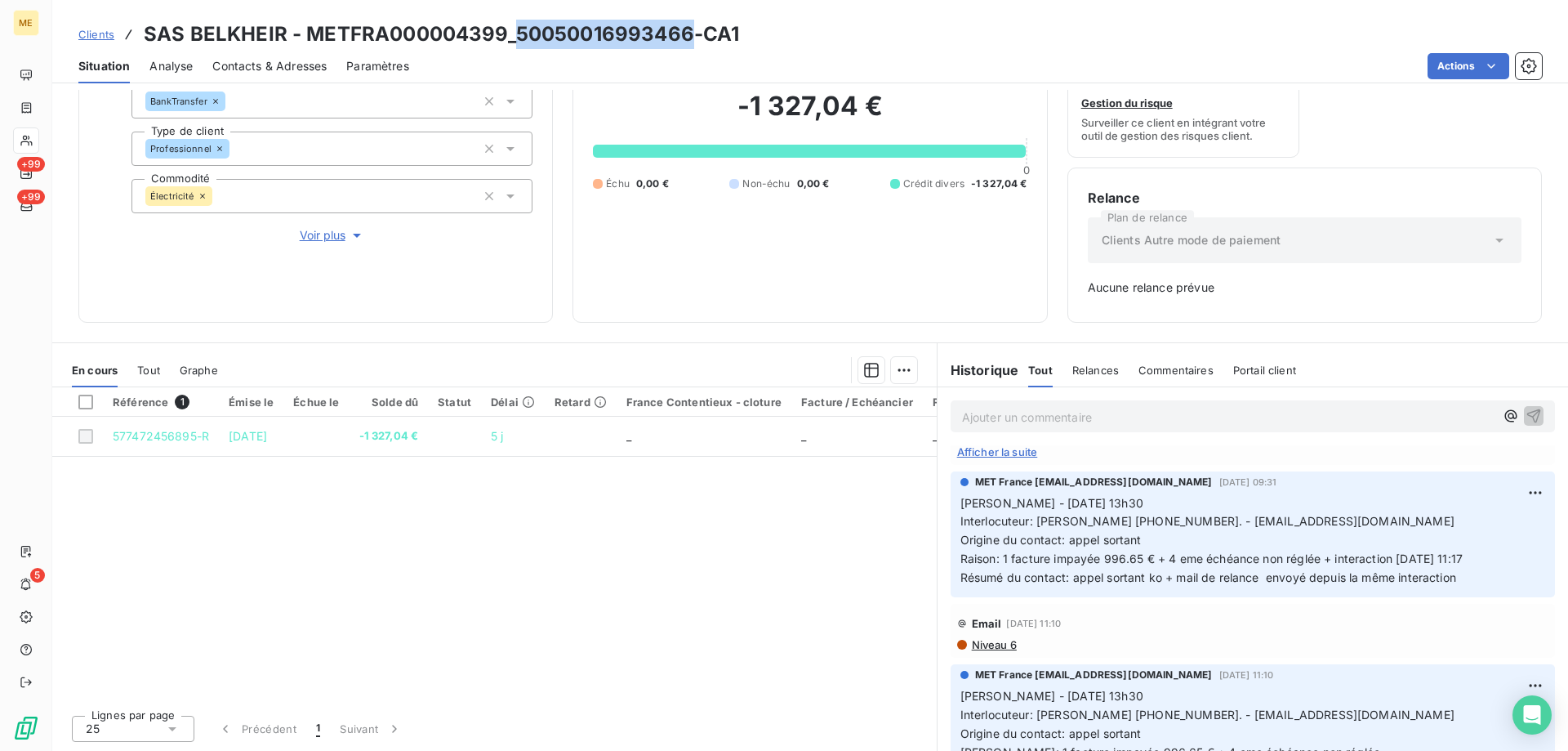
drag, startPoint x: 514, startPoint y: 28, endPoint x: 687, endPoint y: 37, distance: 173.2
click at [687, 37] on h3 "SAS BELKHEIR - METFRA000004399_50050016993466-CA1" at bounding box center [441, 35] width 596 height 30
copy h3 "50050016993466"
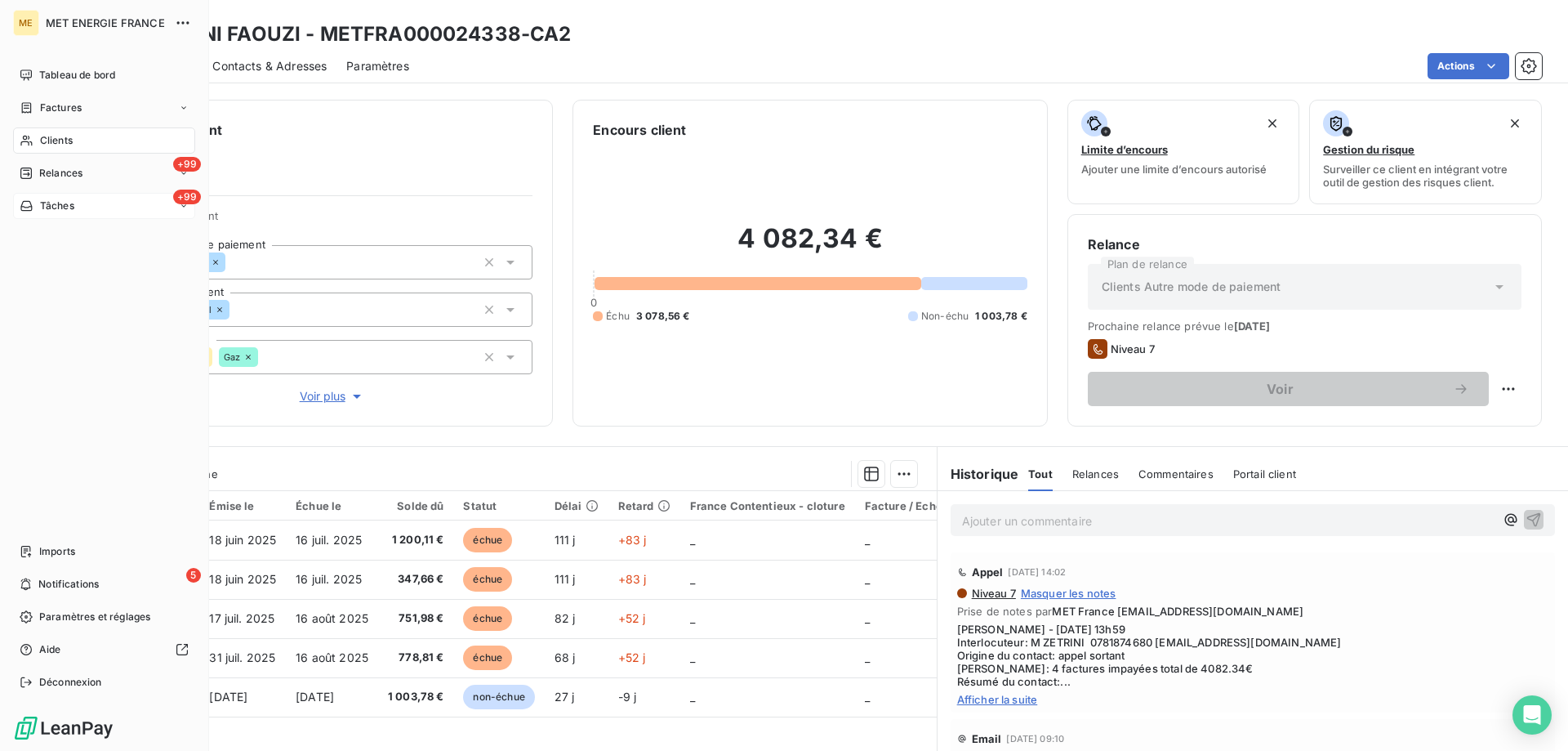
click at [63, 214] on div "+99 Tâches" at bounding box center [103, 206] width 182 height 26
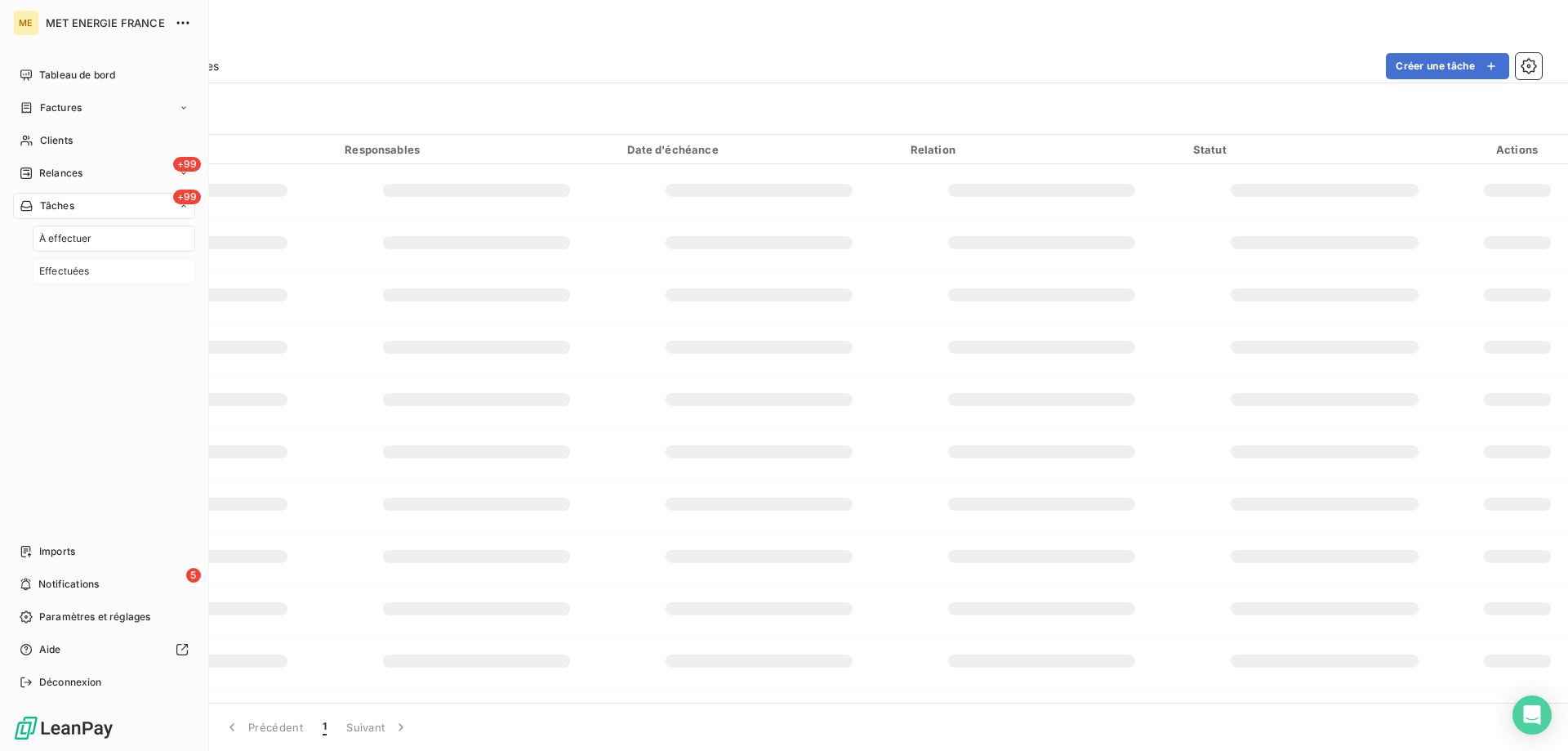
click at [50, 274] on span "Effectuées" at bounding box center [64, 271] width 50 height 15
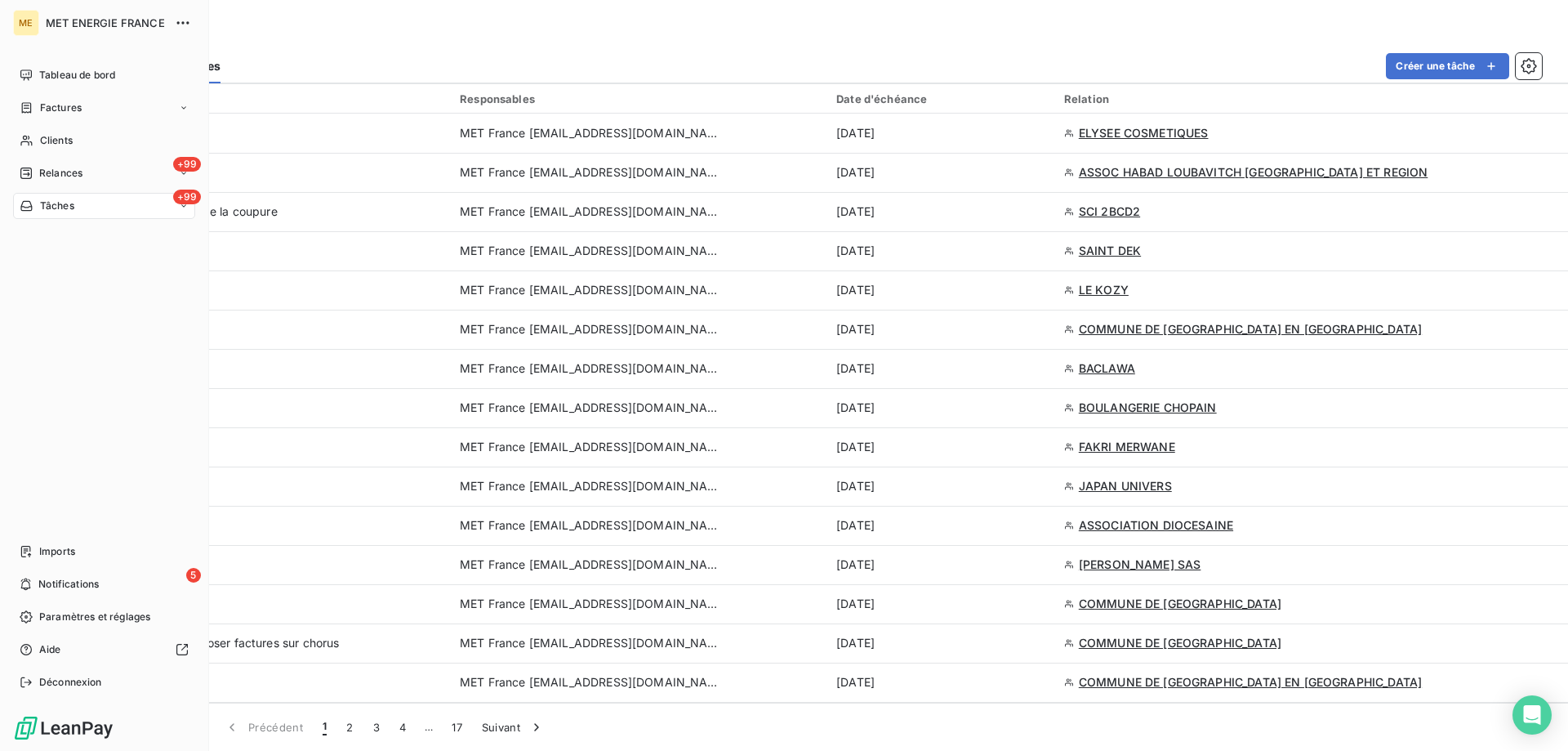
click at [43, 205] on span "Tâches" at bounding box center [57, 205] width 34 height 15
click at [88, 234] on span "À effectuer" at bounding box center [65, 238] width 53 height 15
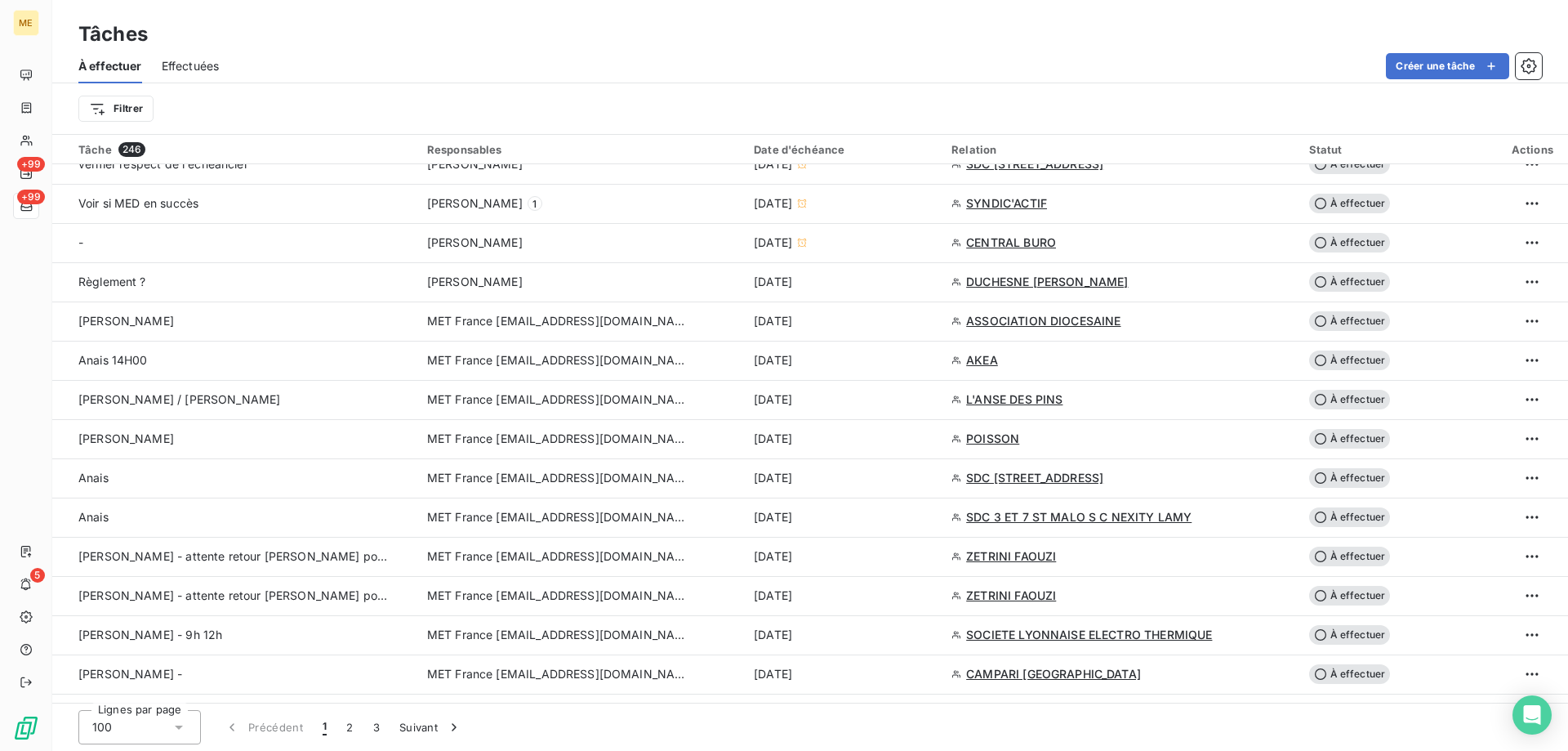
scroll to position [817, 0]
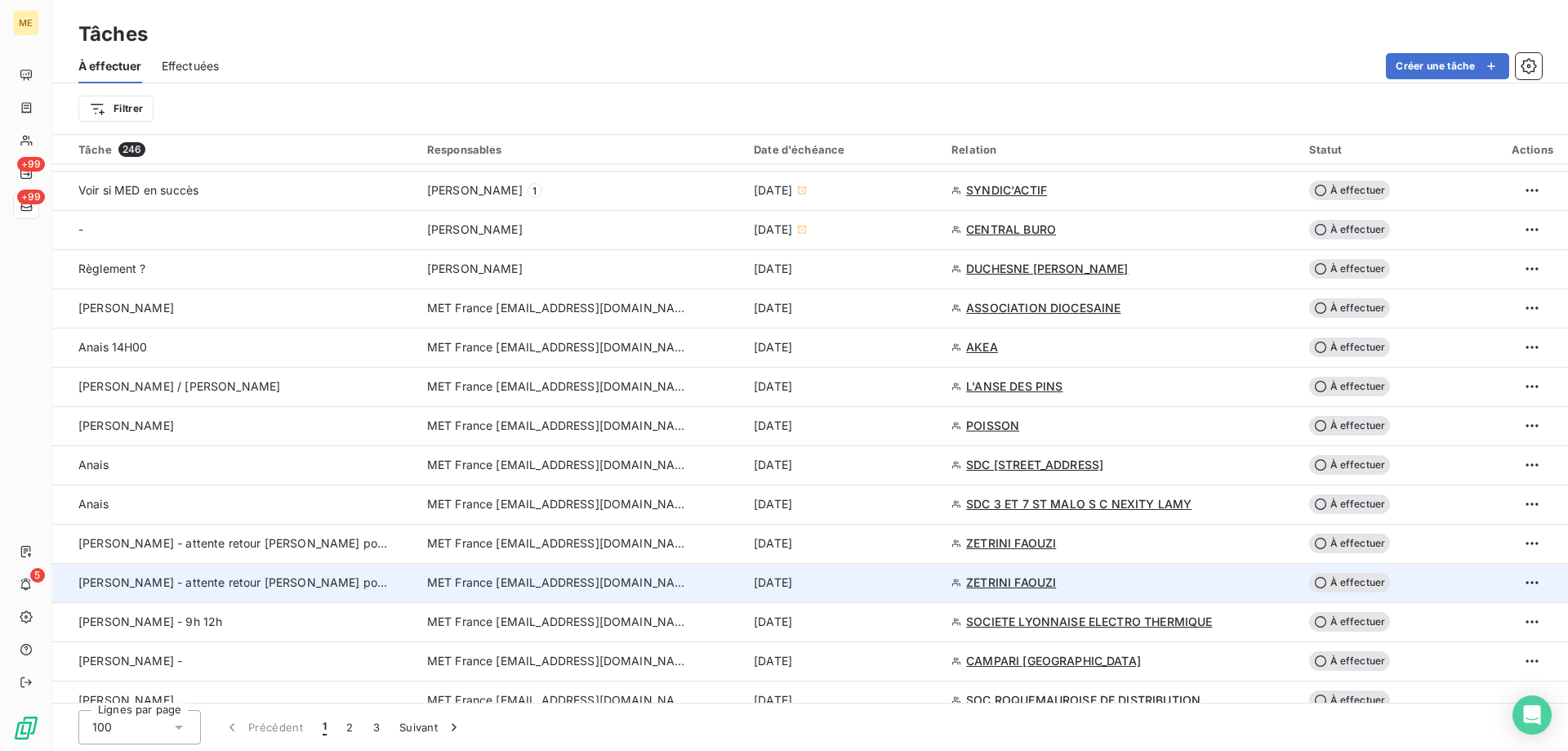
click at [1044, 584] on span "ZETRINI FAOUZI" at bounding box center [1011, 582] width 90 height 17
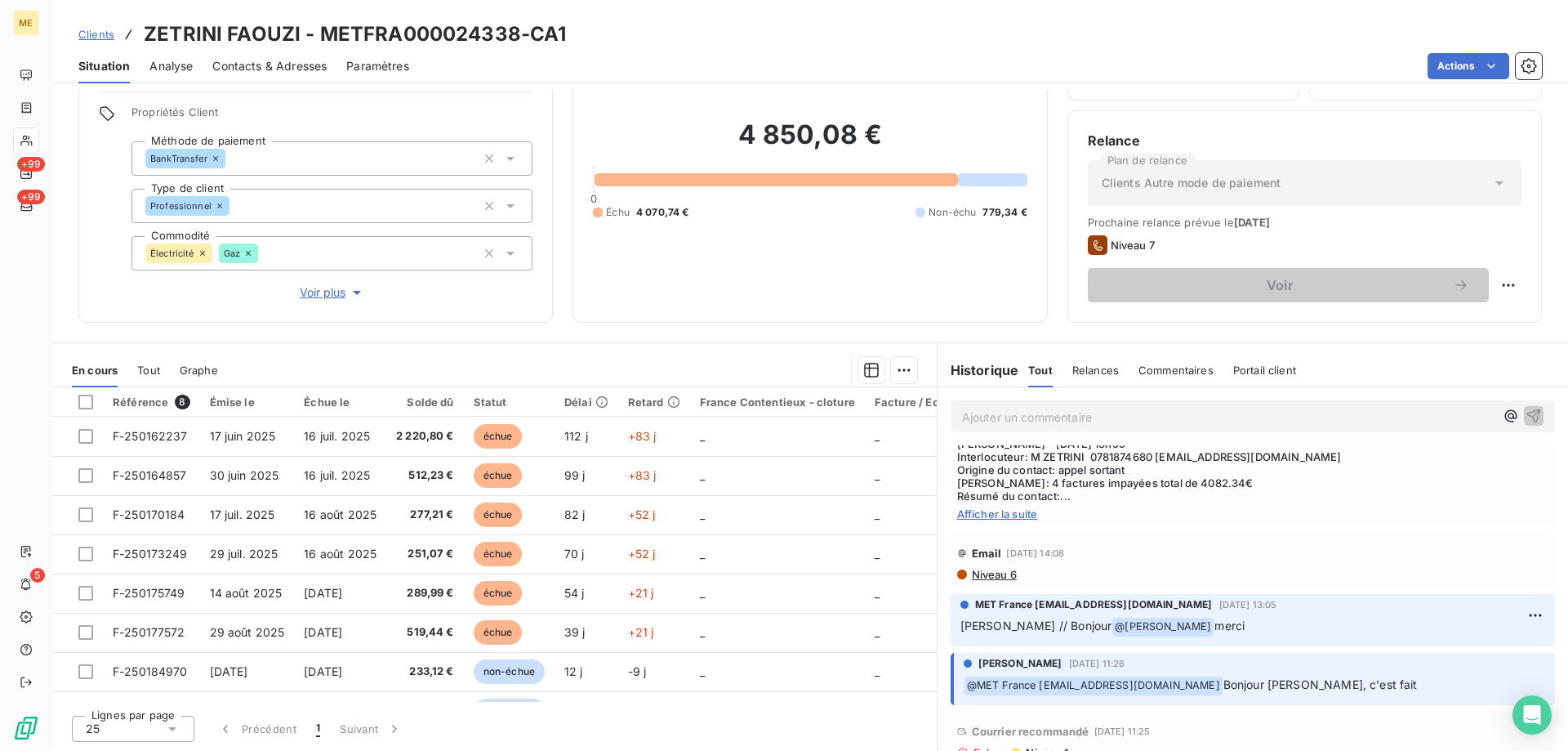
scroll to position [164, 0]
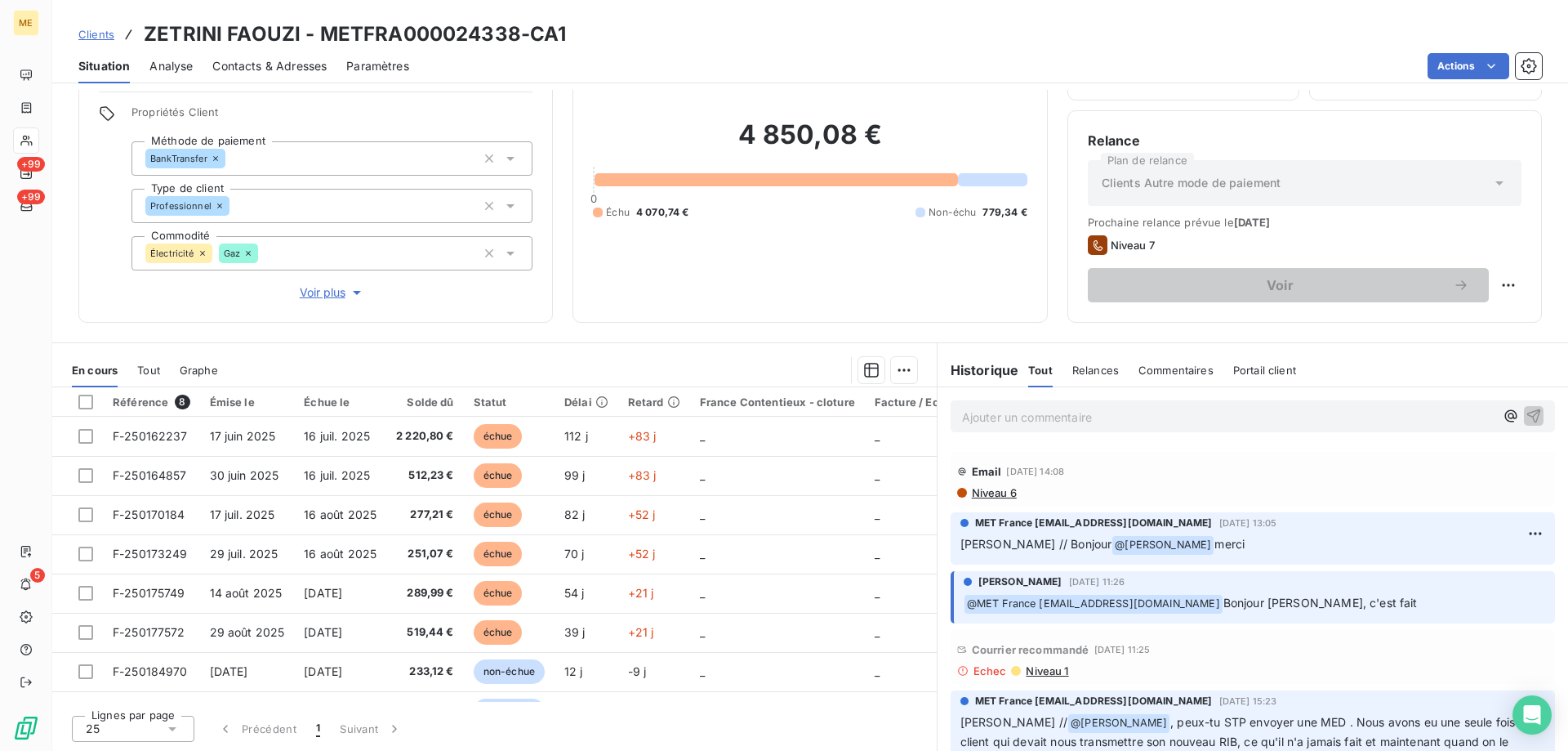
click at [1031, 670] on span "Niveau 1" at bounding box center [1045, 670] width 44 height 13
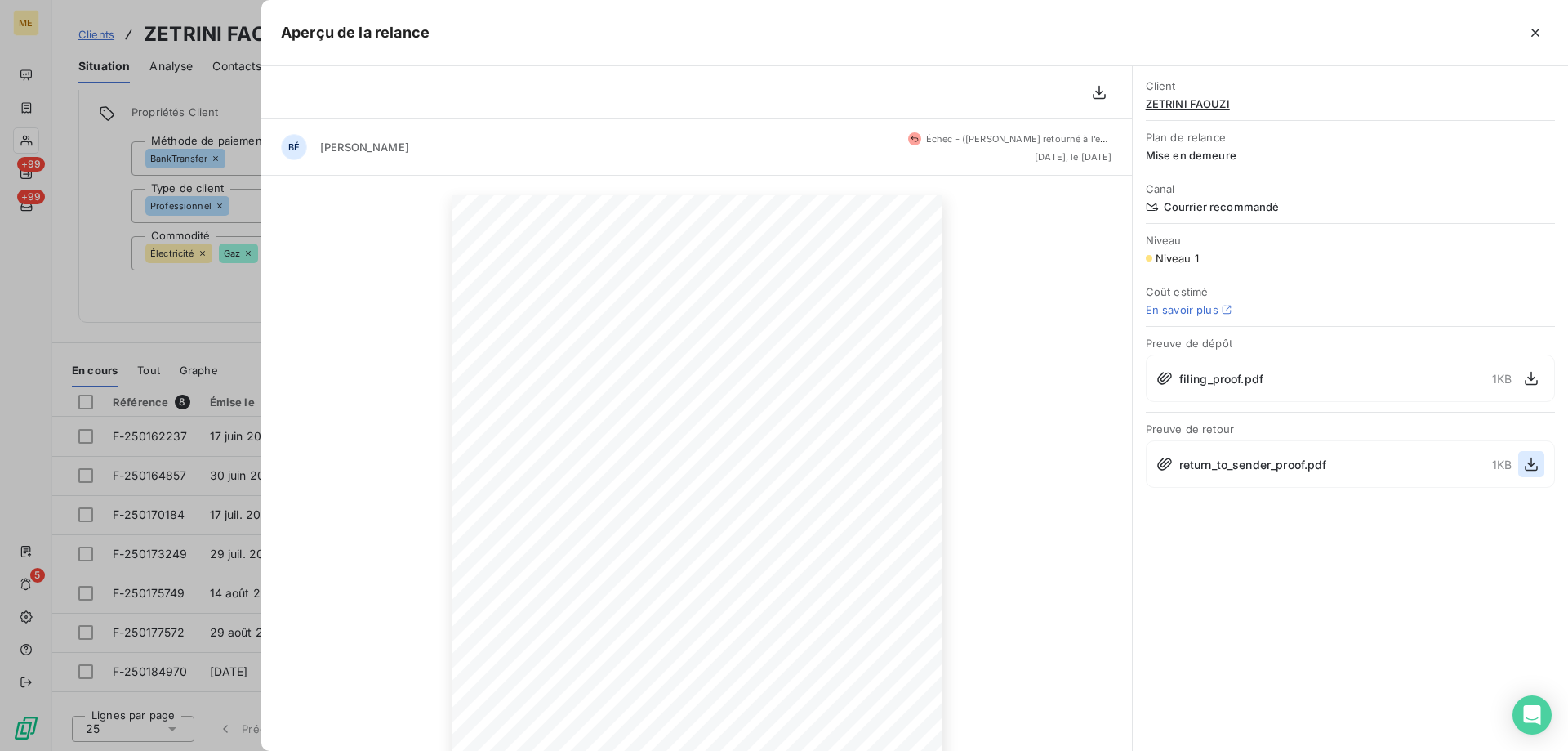
click at [1525, 470] on icon "button" at bounding box center [1531, 465] width 13 height 14
click at [1532, 35] on icon "button" at bounding box center [1535, 32] width 8 height 8
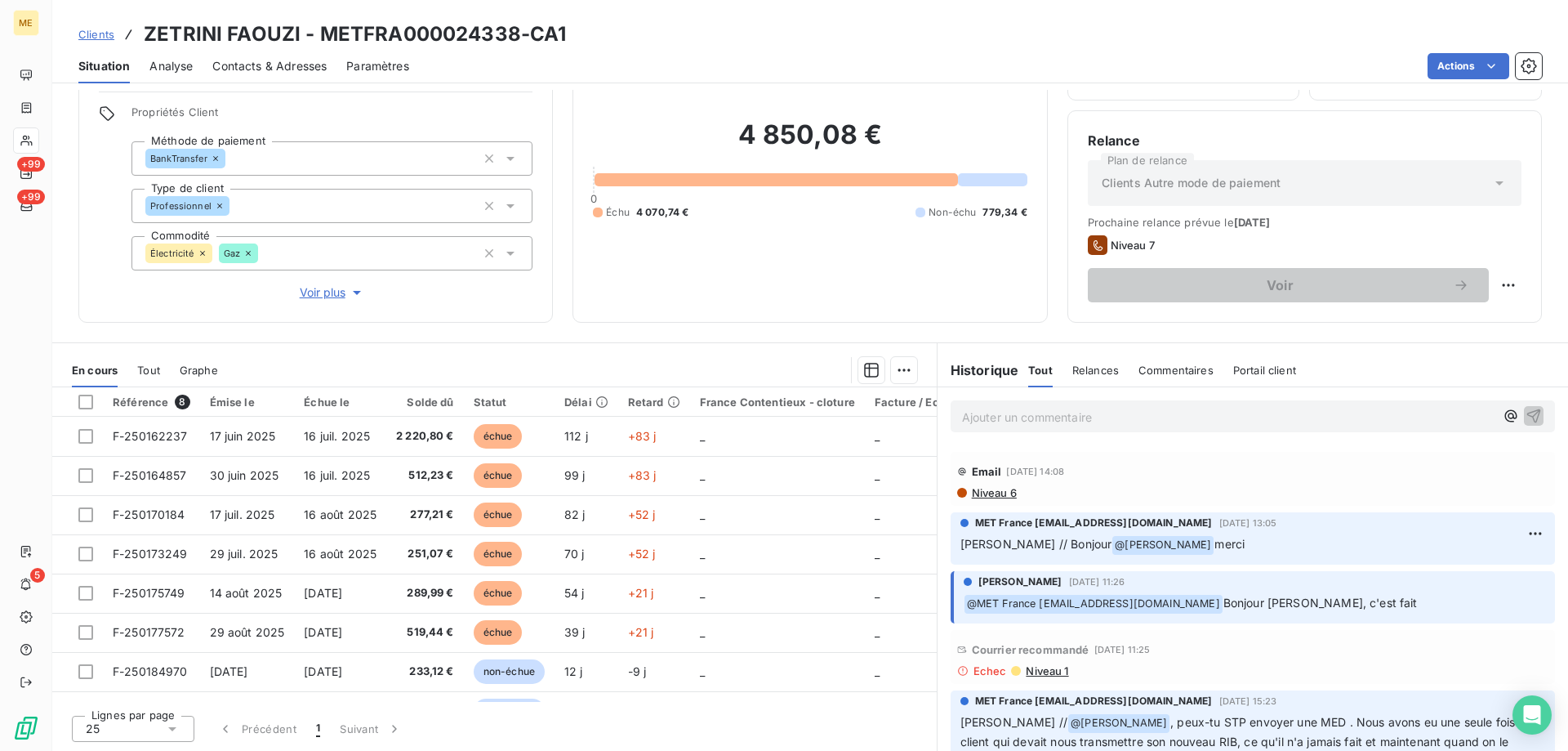
click at [1139, 413] on p "Ajouter un commentaire ﻿" at bounding box center [1228, 417] width 532 height 20
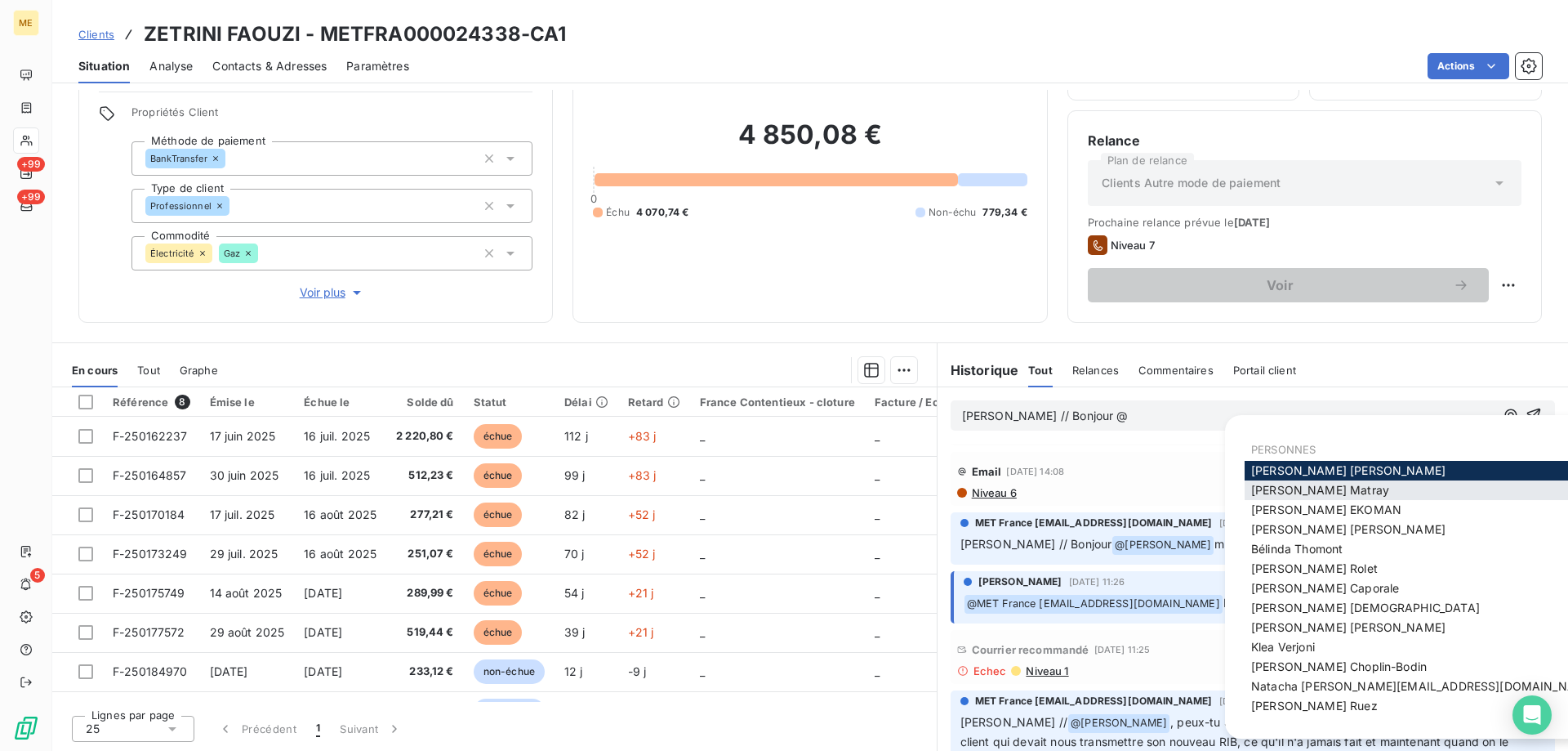
click at [1306, 494] on span "Amélie Matray" at bounding box center [1320, 490] width 138 height 14
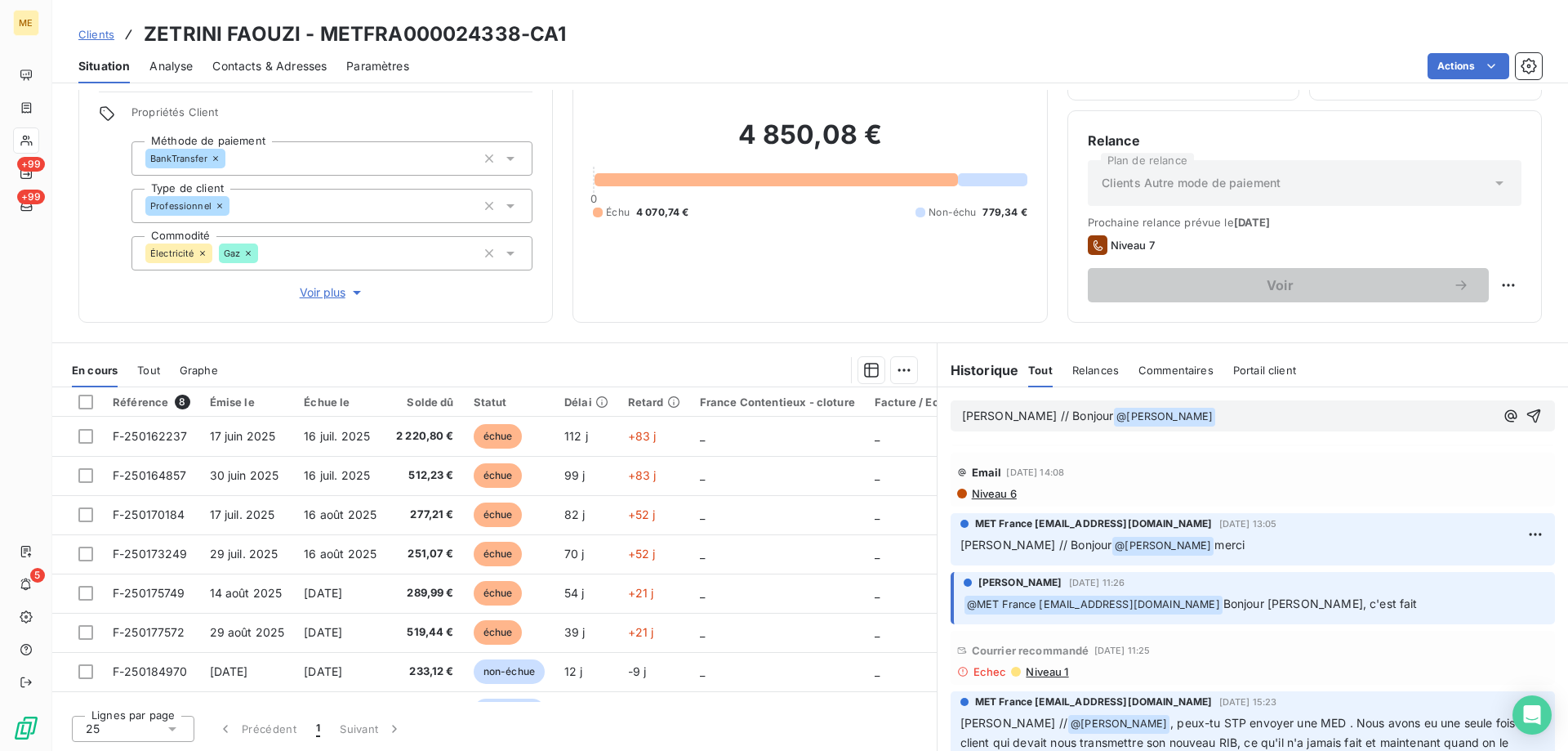
scroll to position [163, 0]
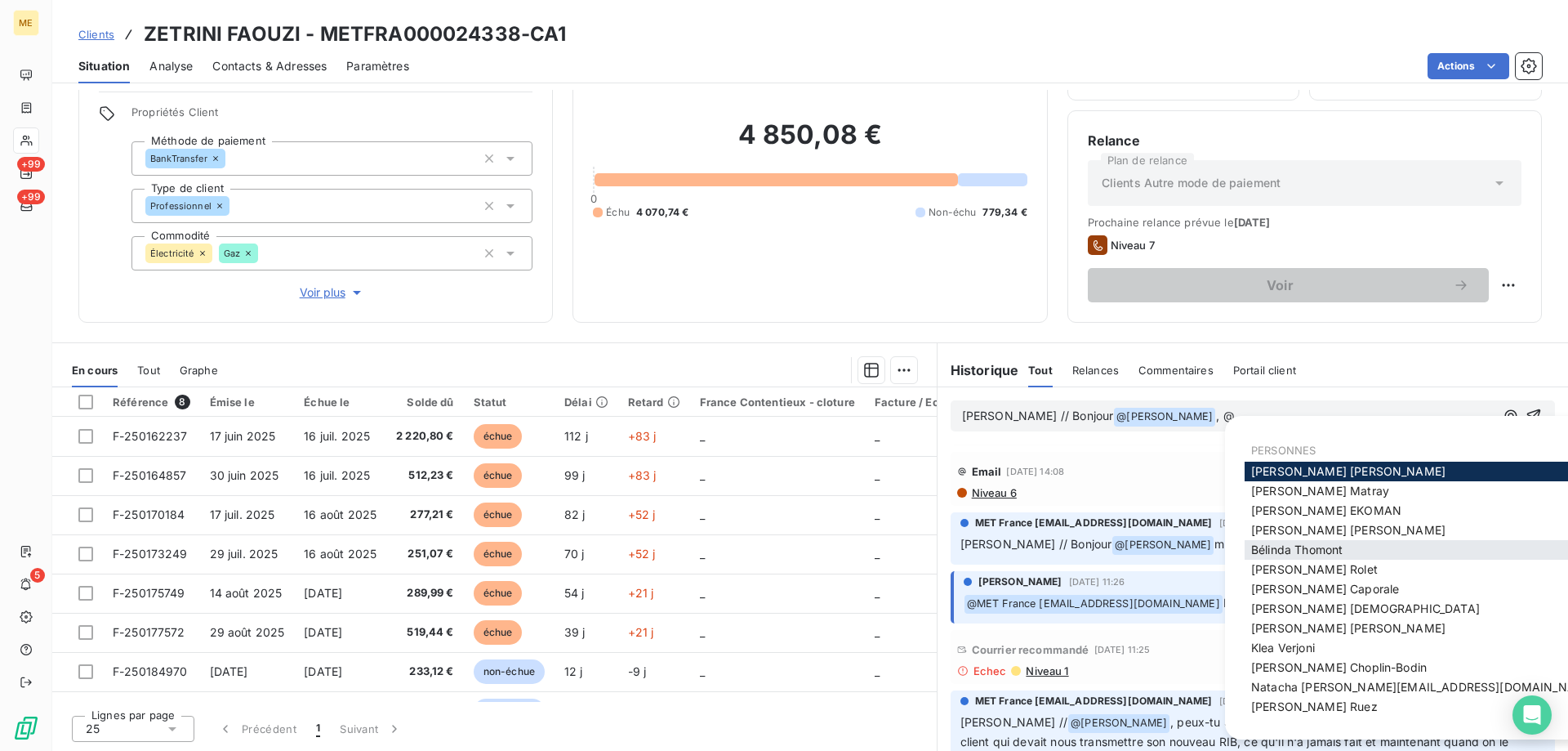
click at [1311, 546] on span "Bélinda Thomont" at bounding box center [1297, 549] width 91 height 14
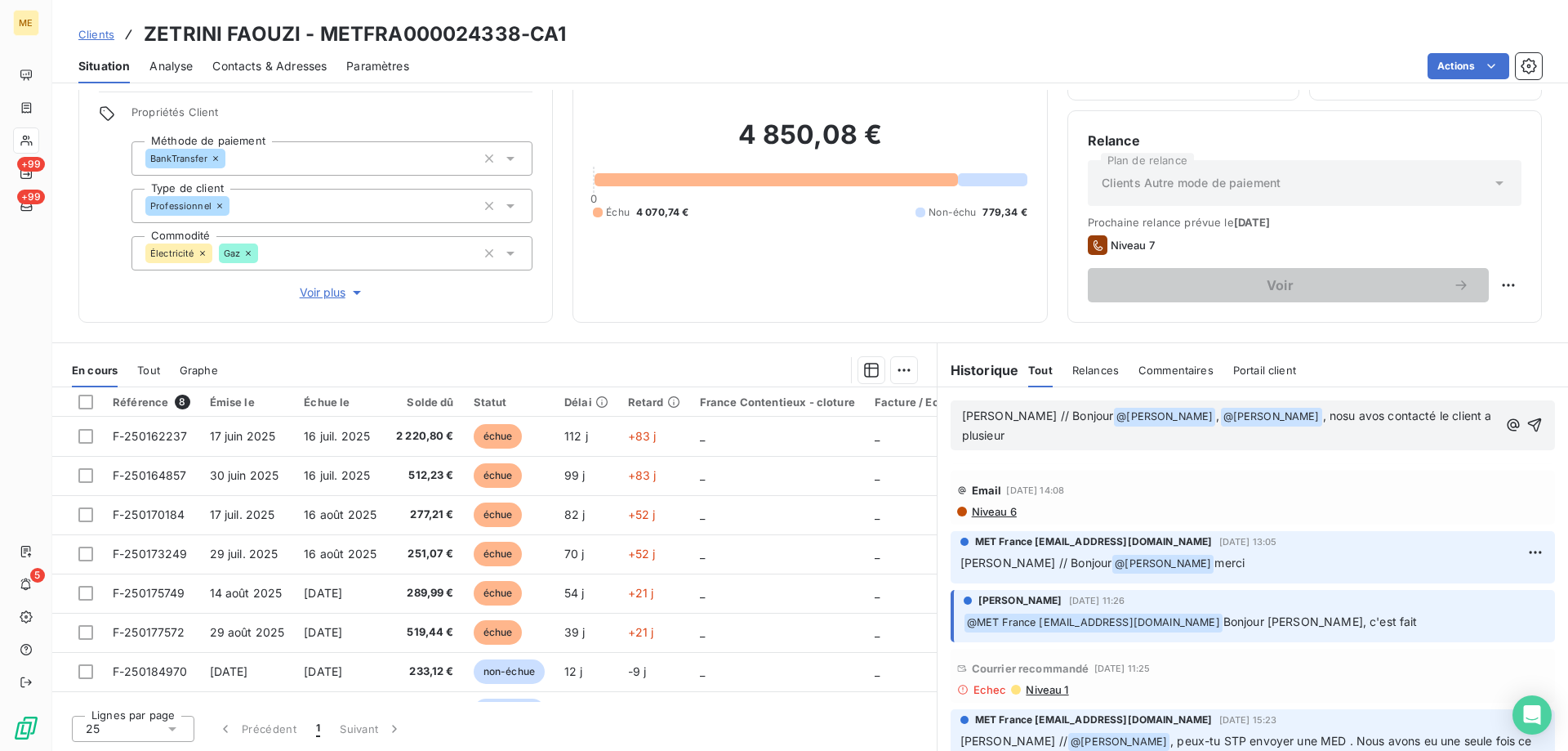
scroll to position [181, 0]
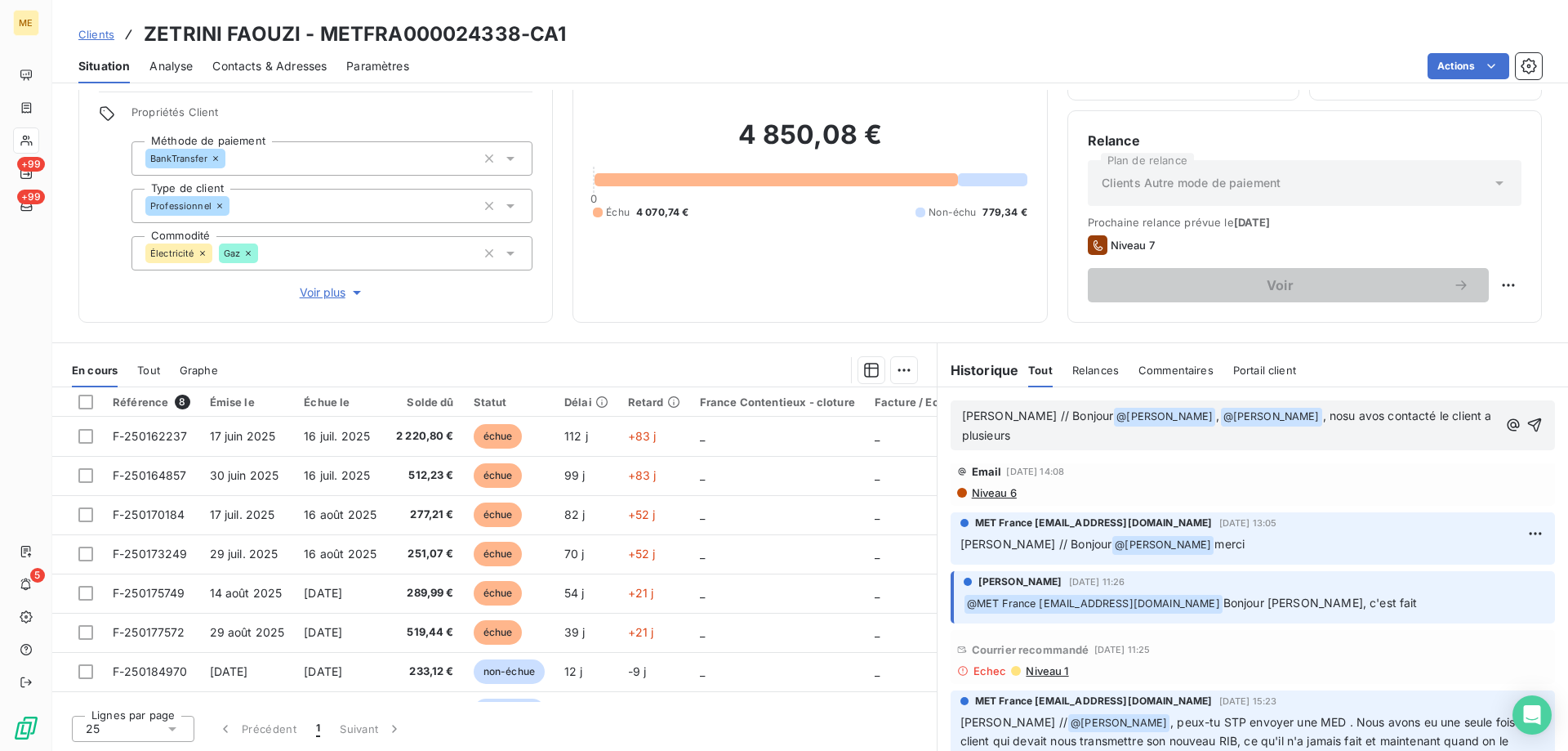
click at [1423, 419] on span ", nosu avos contacté le client a plusieurs" at bounding box center [1228, 425] width 533 height 33
click at [1263, 418] on span ", nosu avos contacté le client à plusieurs" at bounding box center [1228, 425] width 533 height 33
click at [0, 0] on lt-span "nous" at bounding box center [0, 0] width 0 height 0
click at [1303, 420] on span ", nous avos contacté le client à plusieurs" at bounding box center [1228, 425] width 533 height 33
click at [1311, 425] on p "Sylvain // Bonjour @ Amélie Matray ﻿ , @ Bélinda Thomont ﻿ , nous avos contacté…" at bounding box center [1230, 426] width 536 height 38
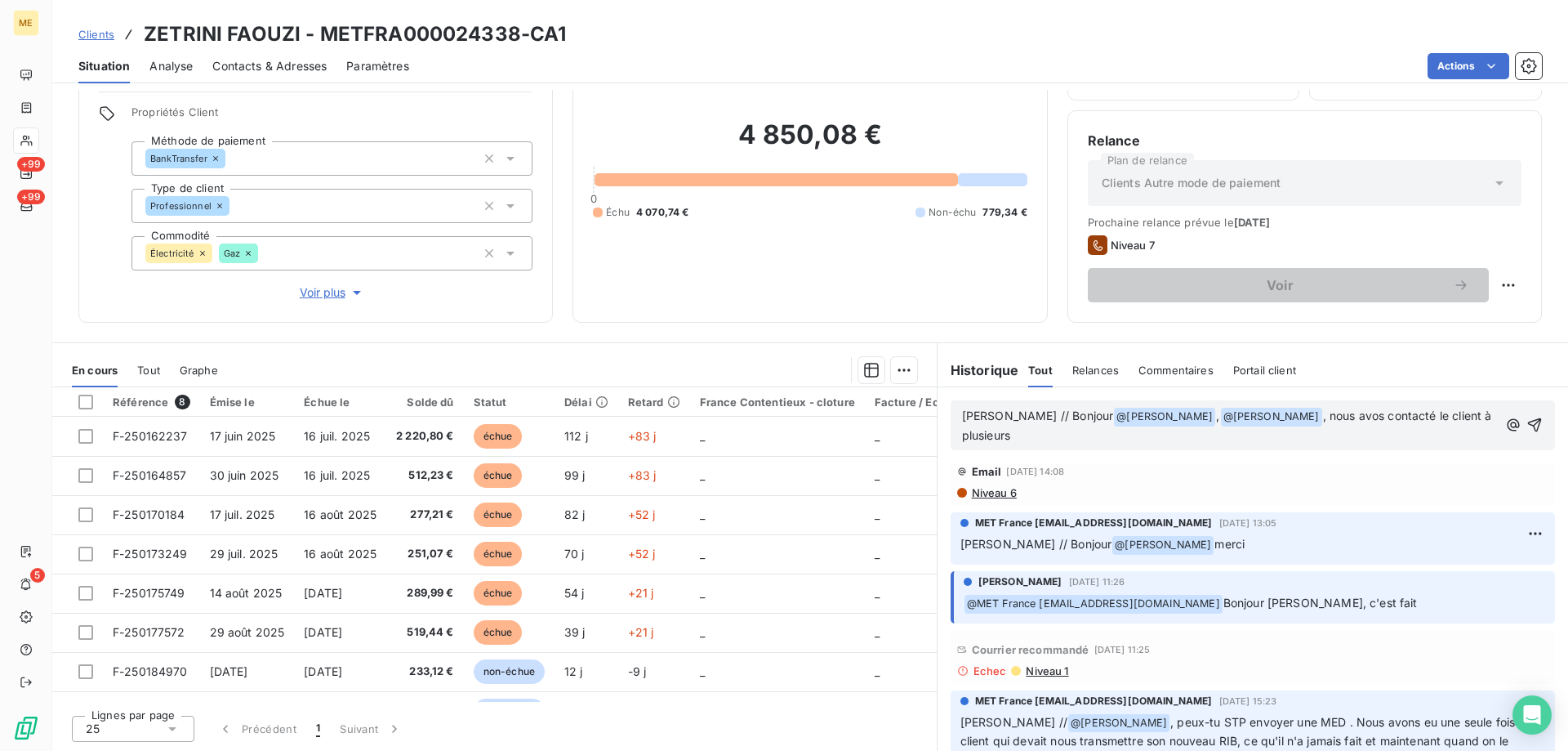
click at [1308, 419] on span ", nous avos contacté le client à plusieurs" at bounding box center [1228, 425] width 533 height 33
click at [1071, 436] on p "Sylvain // Bonjour @ Amélie Matray ﻿ , @ Bélinda Thomont ﻿ , nous avons contact…" at bounding box center [1230, 426] width 537 height 38
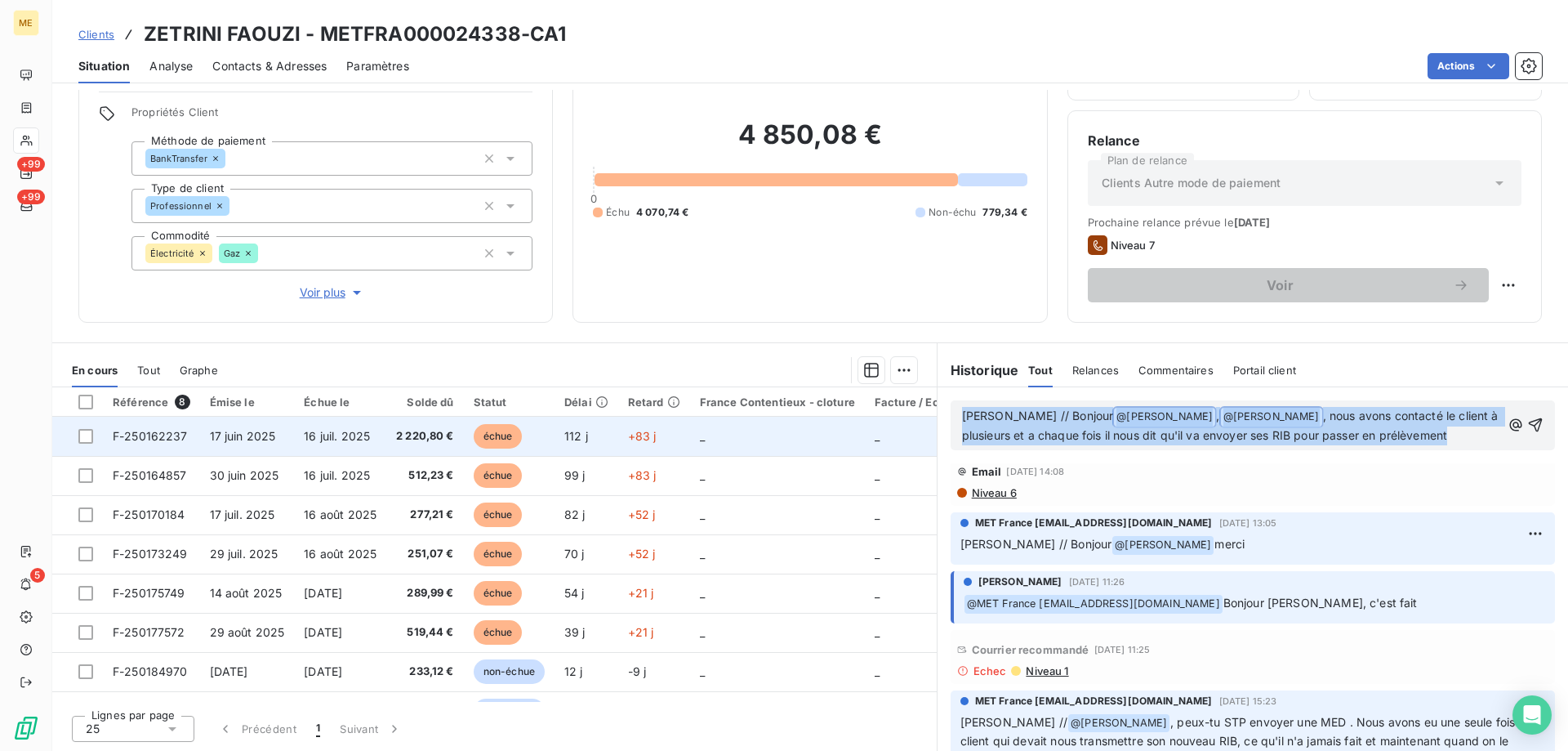
drag, startPoint x: 1451, startPoint y: 439, endPoint x: 901, endPoint y: 419, distance: 550.4
click at [901, 419] on div "En cours Tout Graphe Référence 8 Émise le Échue le Solde dû Statut Délai Retard…" at bounding box center [810, 546] width 1516 height 408
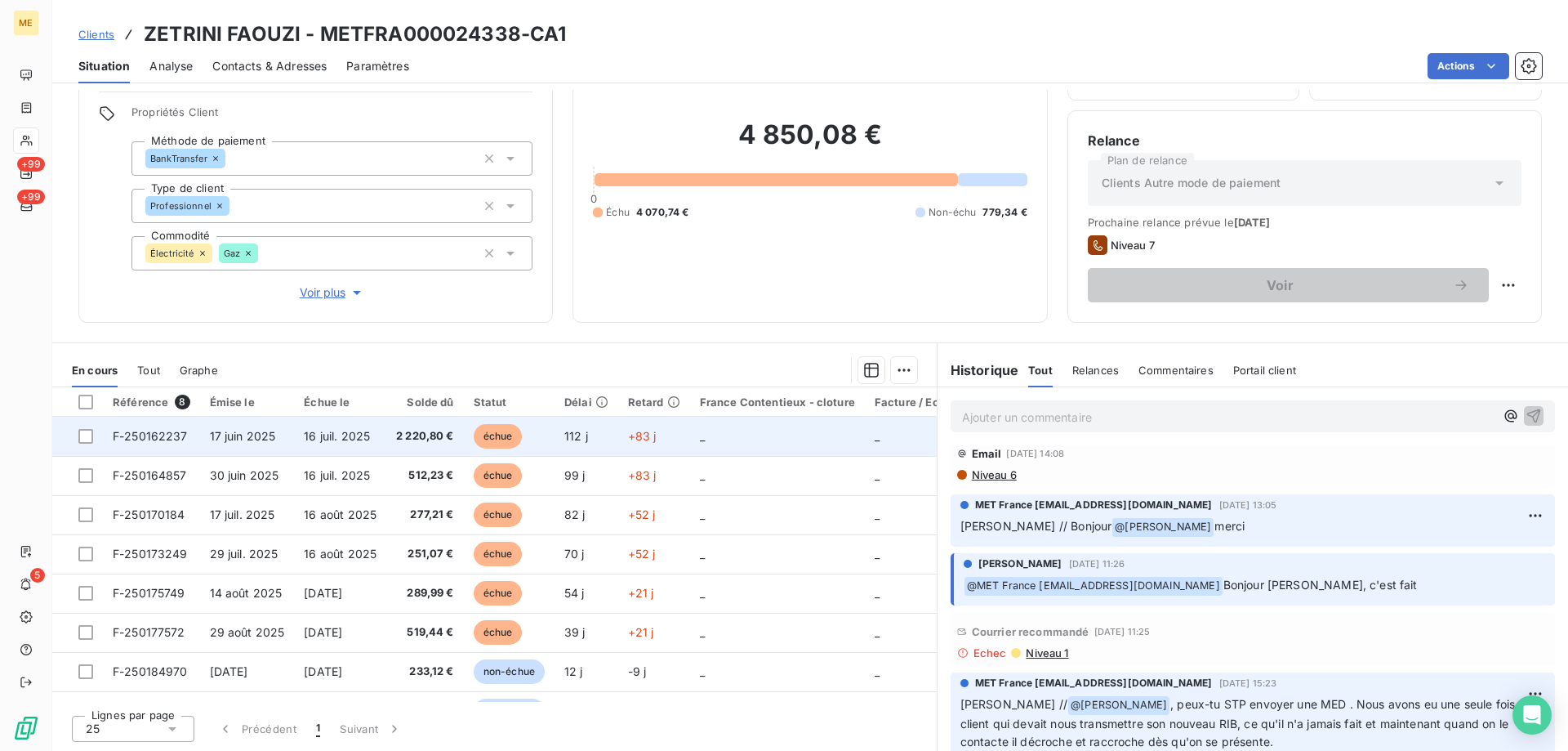
scroll to position [164, 0]
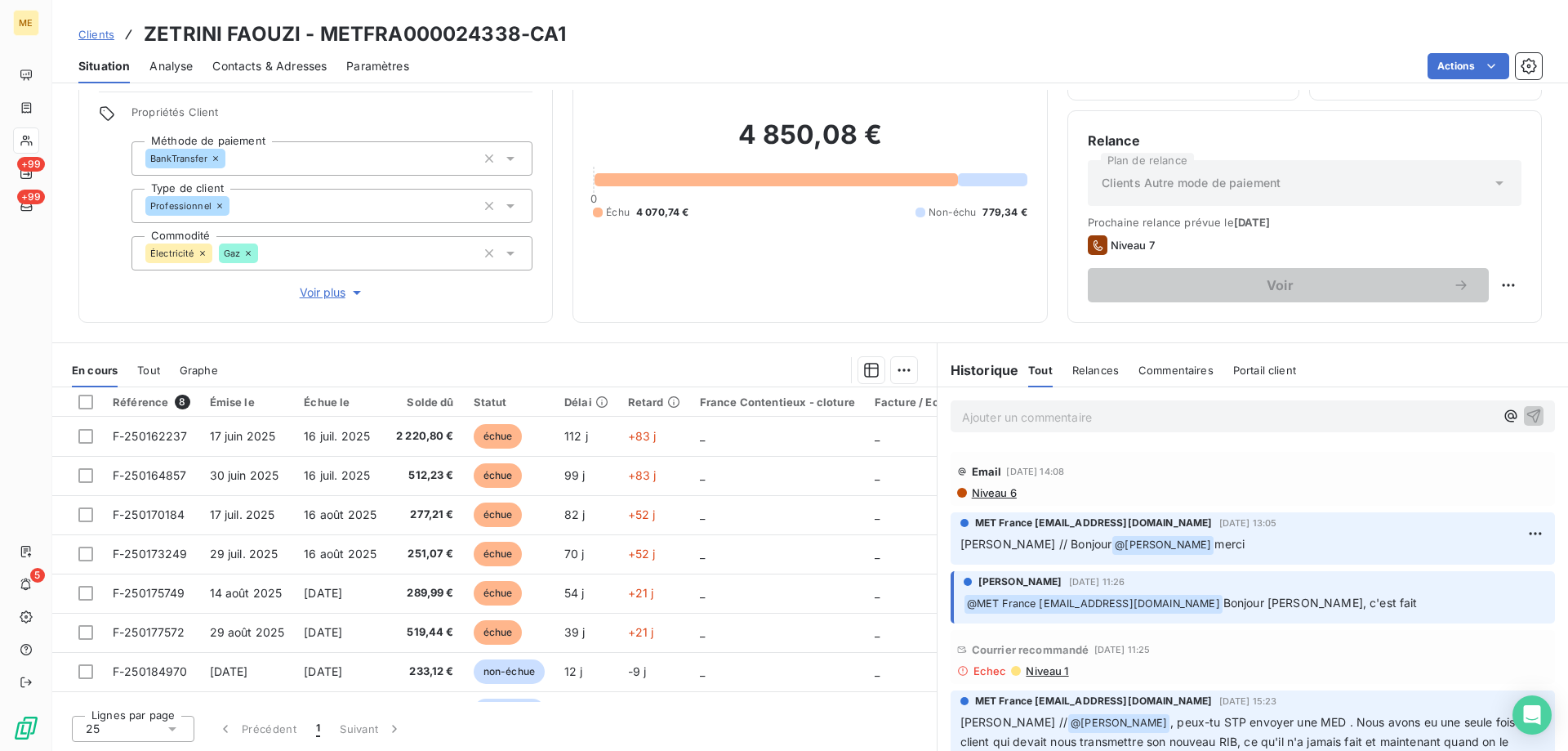
click at [1053, 665] on span "Niveau 1" at bounding box center [1045, 670] width 44 height 13
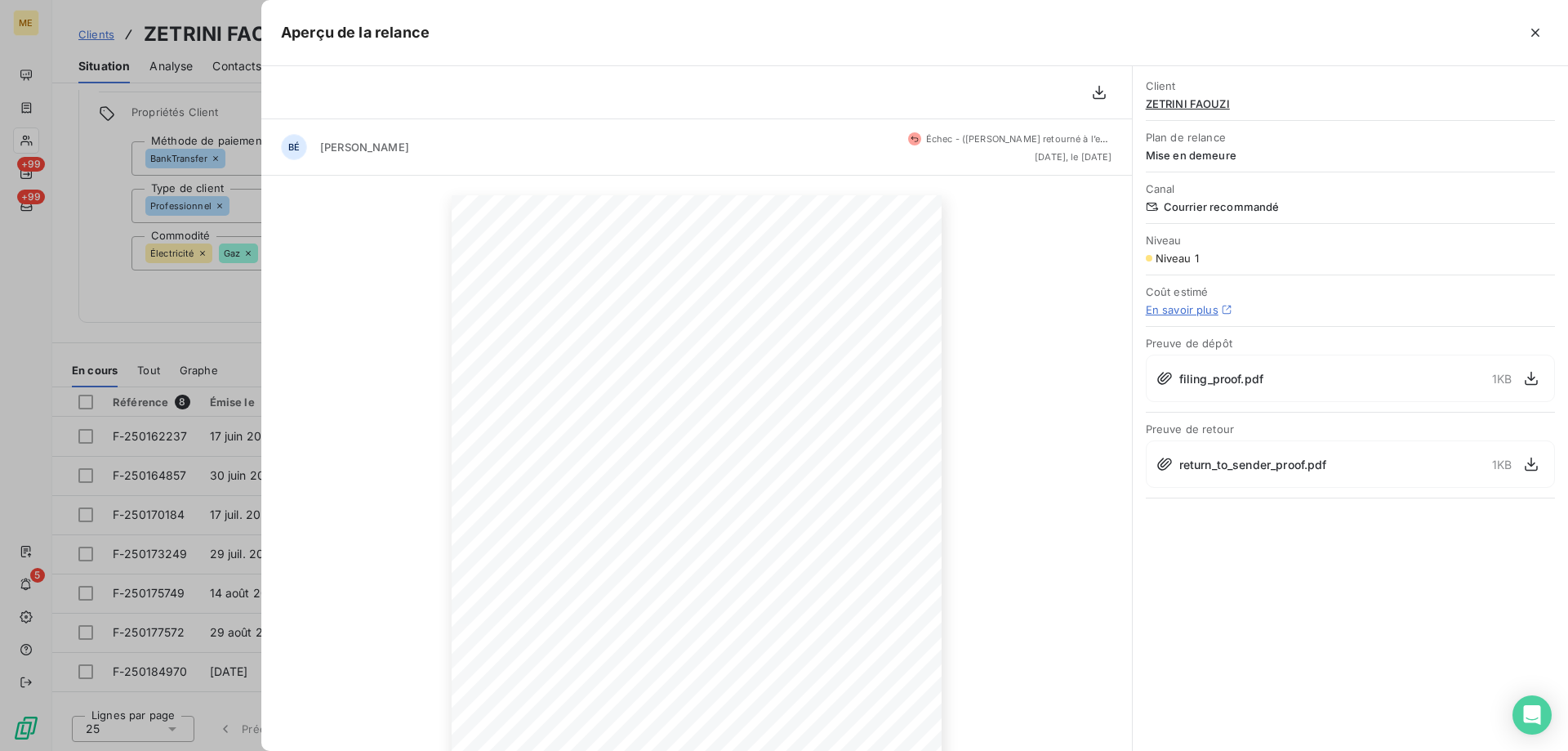
click at [147, 282] on div at bounding box center [784, 375] width 1568 height 751
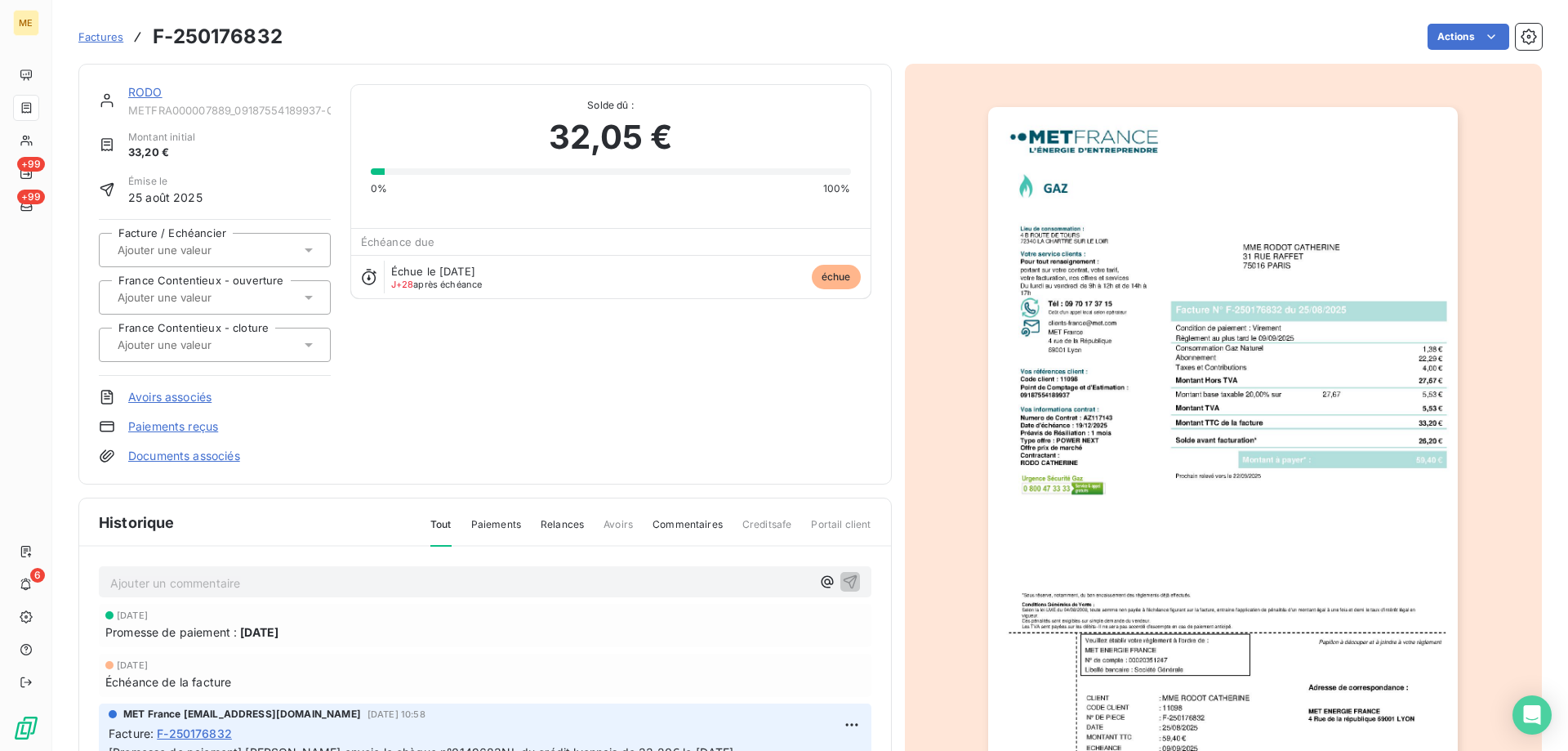
click at [137, 87] on link "RODO" at bounding box center [144, 92] width 34 height 14
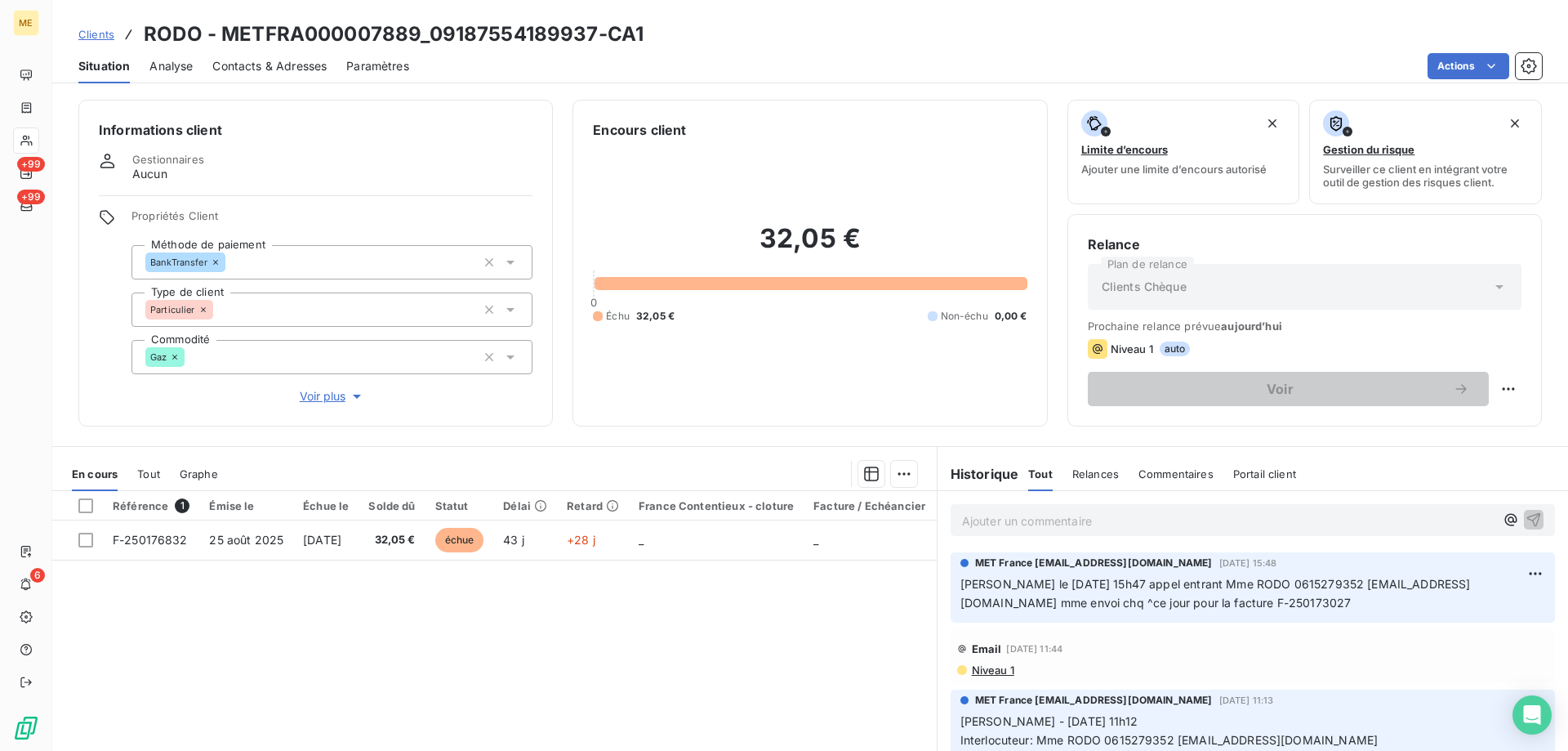
click at [320, 388] on span "Voir plus" at bounding box center [332, 396] width 65 height 17
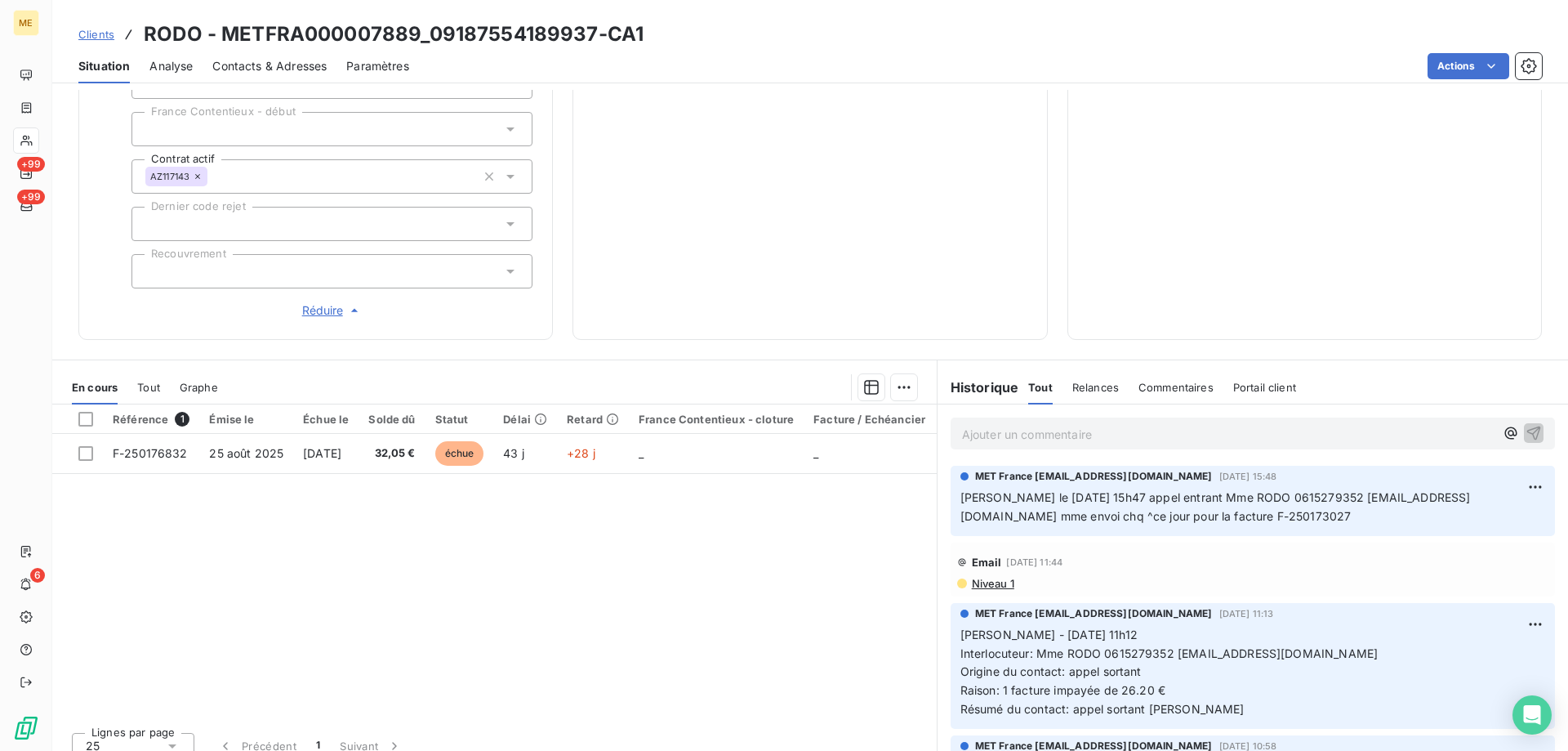
scroll to position [520, 0]
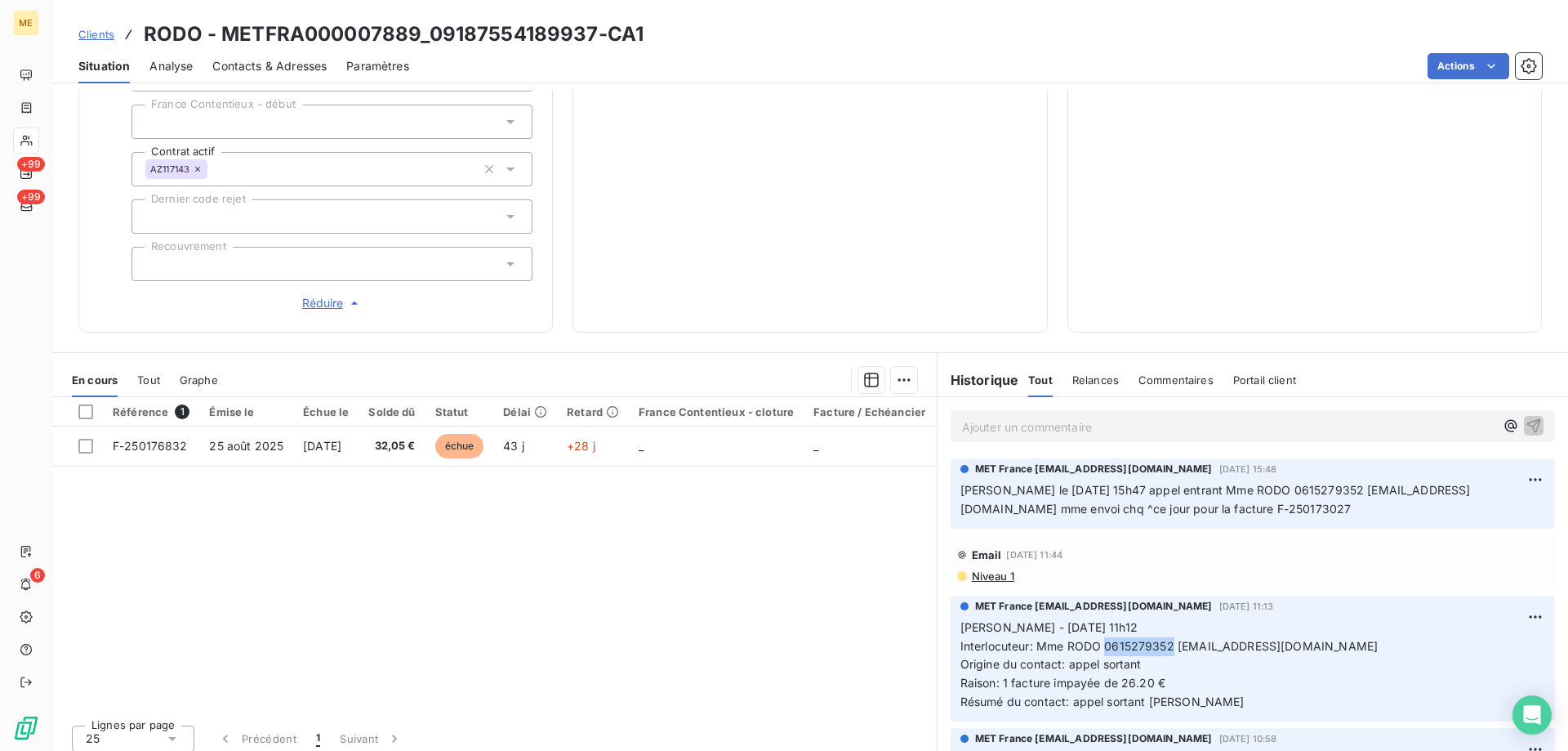
drag, startPoint x: 1098, startPoint y: 639, endPoint x: 1164, endPoint y: 635, distance: 66.1
click at [1164, 639] on span "Interlocuteur: Mme RODO 0615279352 RODOTCATHERINE@GMAIL.COM" at bounding box center [1169, 646] width 417 height 14
copy span "0615279352"
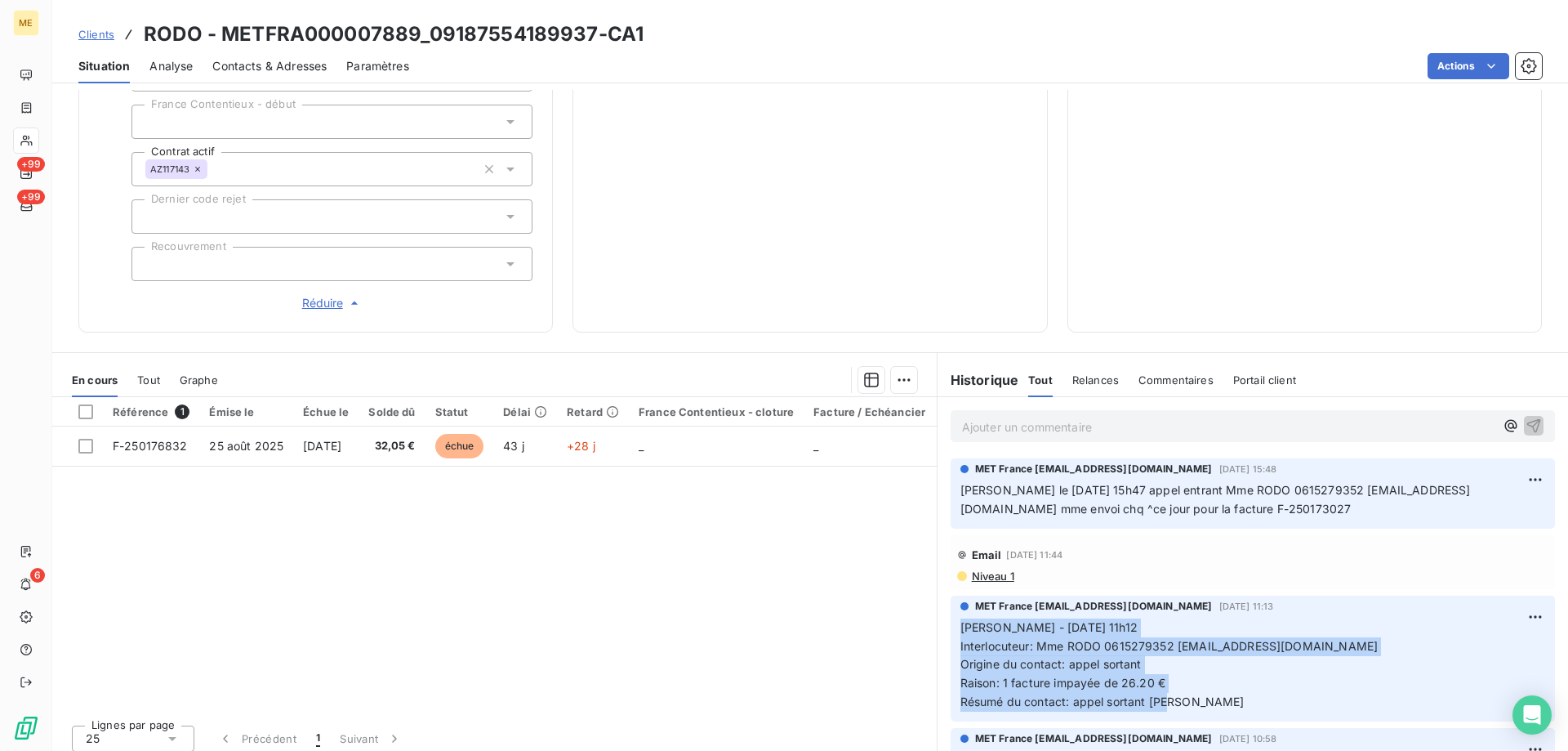
drag, startPoint x: 1179, startPoint y: 694, endPoint x: 956, endPoint y: 609, distance: 238.7
click at [960, 619] on p "Sylvain - 10/09/2025 - 11h12 Interlocuteur: Mme RODO 0615279352 RODOTCATHERINE@…" at bounding box center [1252, 665] width 584 height 93
copy p "Sylvain - 10/09/2025 - 11h12 Interlocuteur: Mme RODO 0615279352 RODOTCATHERINE@…"
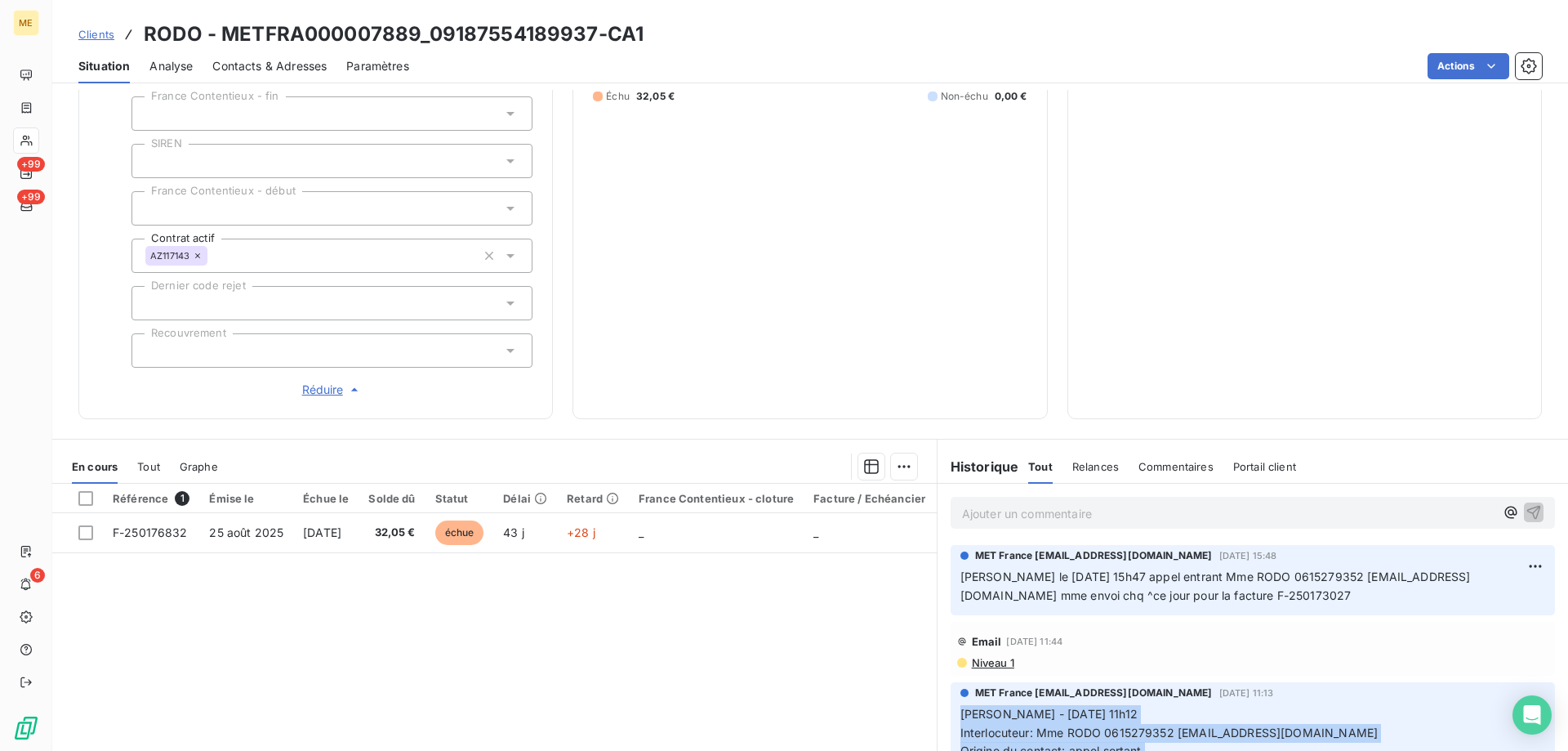
scroll to position [438, 0]
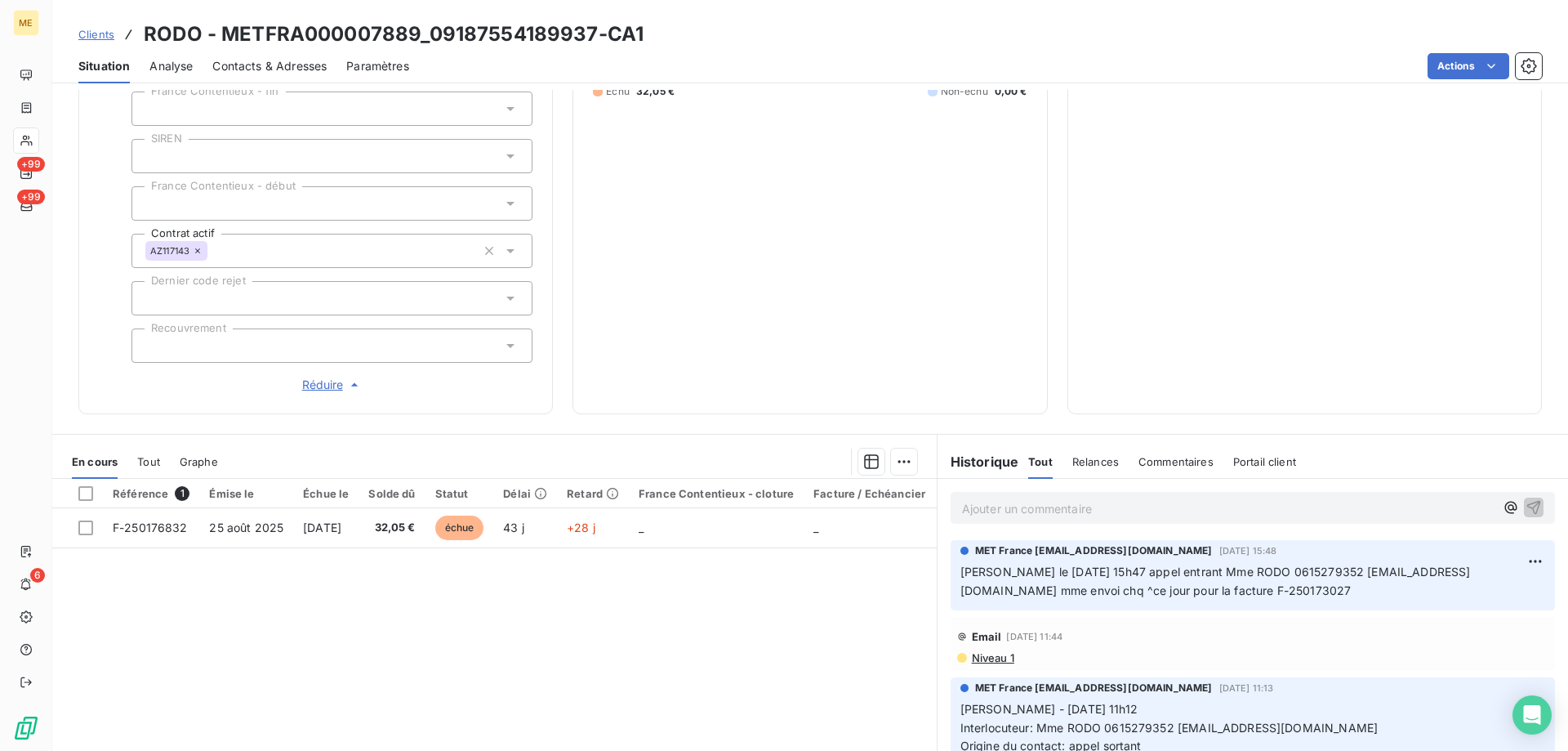
click at [991, 499] on p "Ajouter un commentaire ﻿" at bounding box center [1228, 508] width 532 height 20
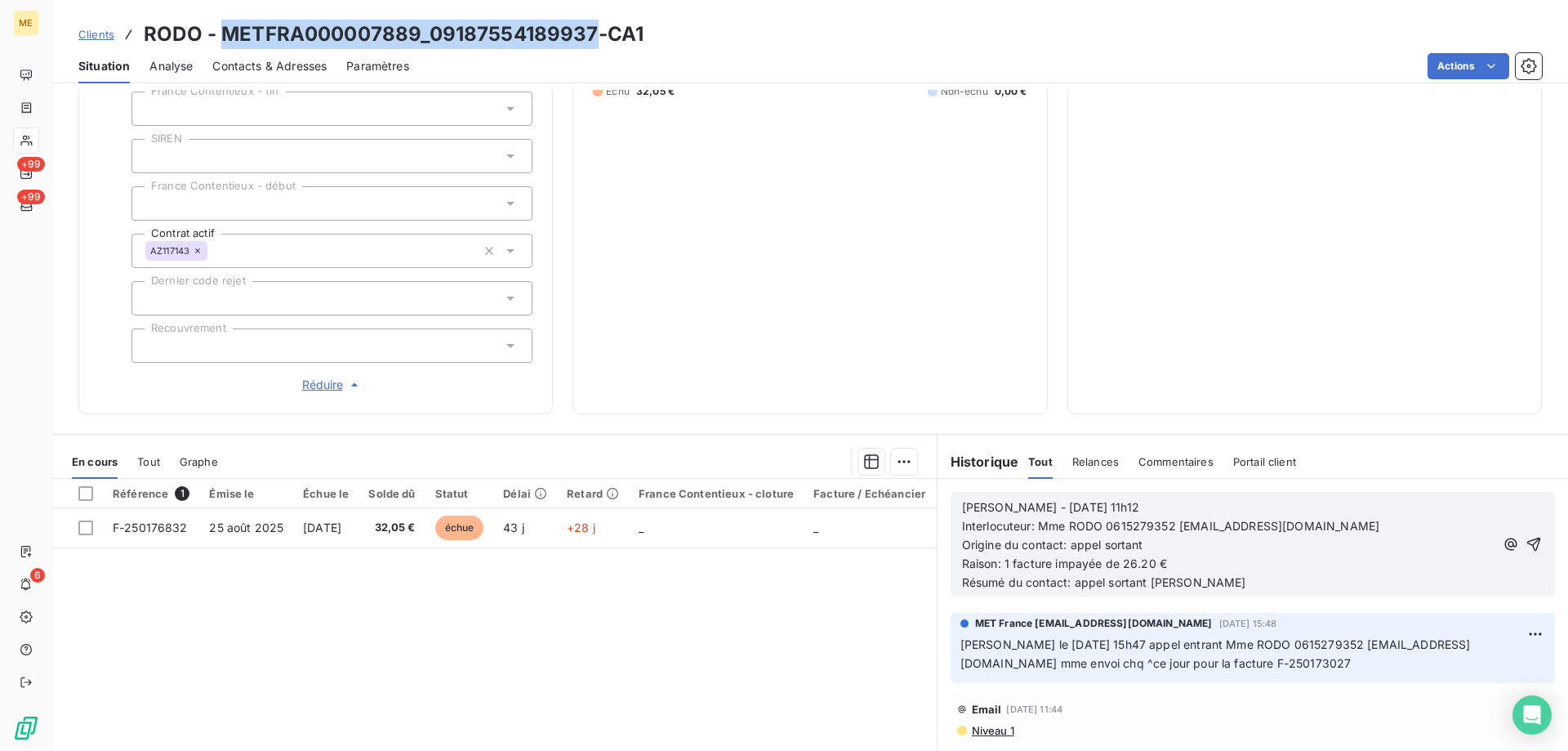
drag, startPoint x: 219, startPoint y: 36, endPoint x: 596, endPoint y: 33, distance: 377.0
click at [596, 33] on h3 "RODO - METFRA000007889_09187554189937-CA1" at bounding box center [393, 35] width 500 height 30
copy h3 "METFRA000007889_09187554189937"
click at [1211, 555] on p "Raison: 1 facture impayée de 26.20 €" at bounding box center [1228, 565] width 532 height 19
click at [1151, 556] on span "Raison: 1 facture impayée de 26.20 €" at bounding box center [1064, 563] width 205 height 14
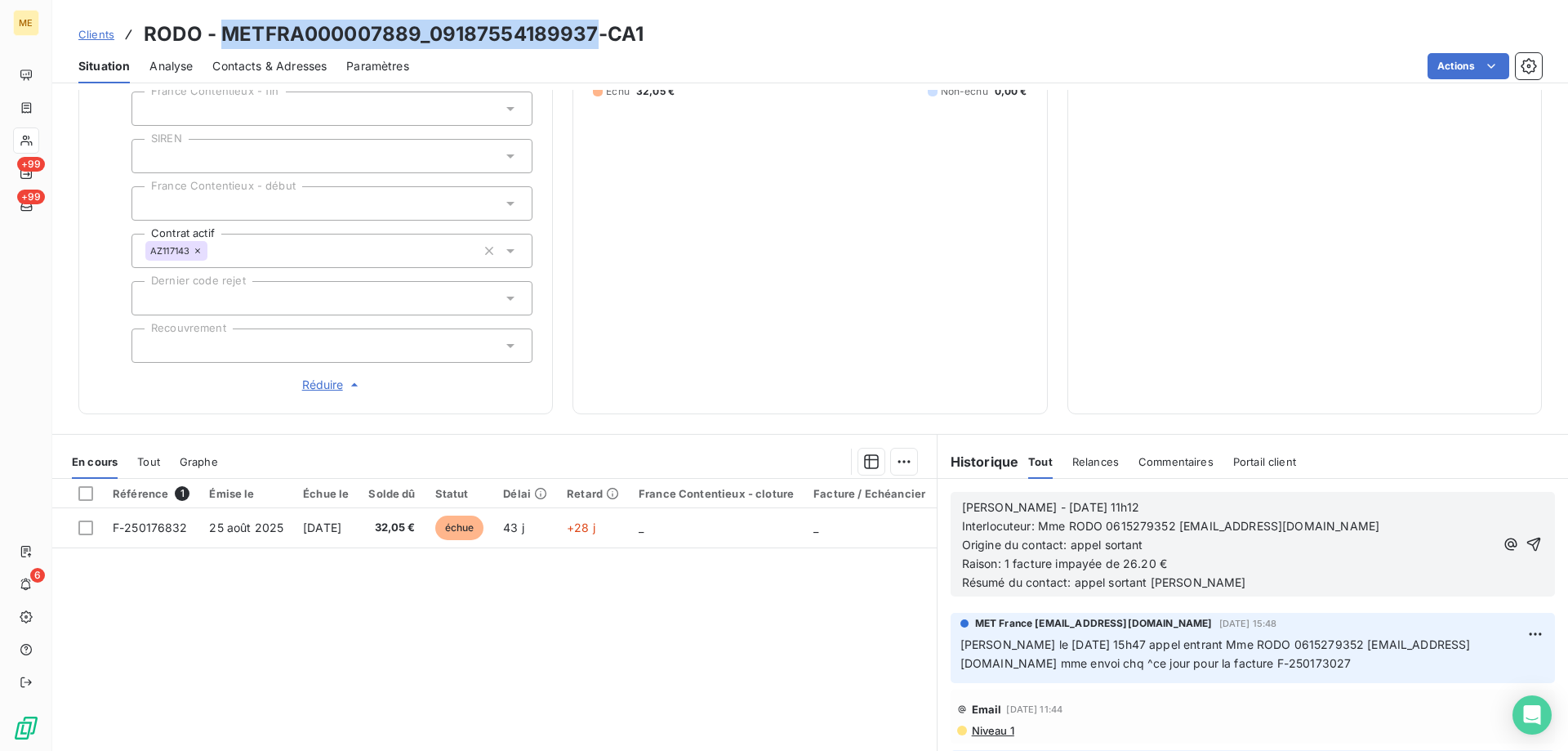
click at [1151, 556] on span "Raison: 1 facture impayée de 26.20 €" at bounding box center [1064, 563] width 205 height 14
click at [1147, 556] on span "Raison: 1 facture impayée de 26.20 €" at bounding box center [1064, 563] width 205 height 14
click at [1178, 573] on p "Résumé du contact: appel sortant ko" at bounding box center [1228, 583] width 532 height 19
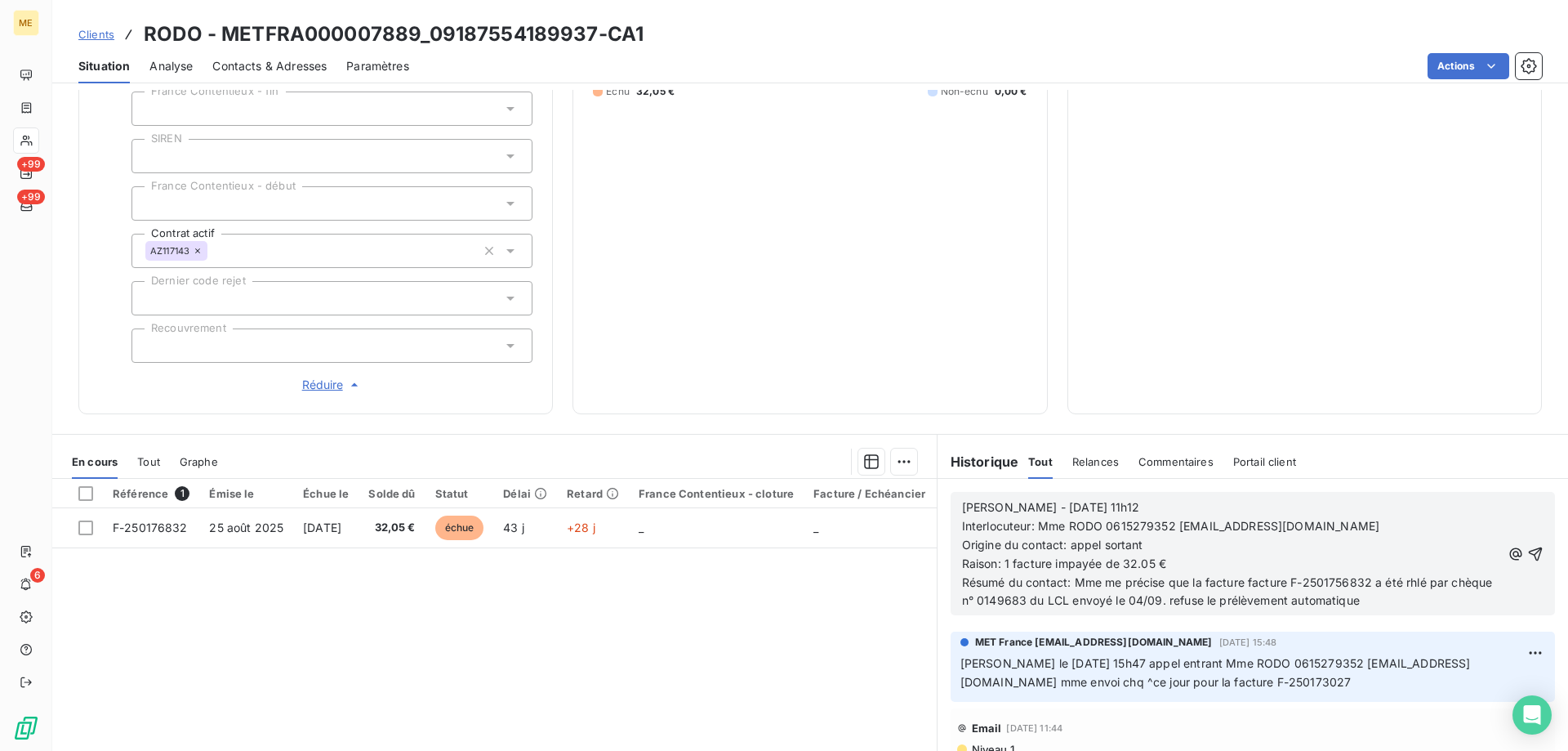
click at [1416, 575] on span "Résumé du contact: Mme me précise que la facture facture F-2501756832 a été rhl…" at bounding box center [1229, 592] width 534 height 33
click at [1527, 546] on icon "button" at bounding box center [1535, 553] width 17 height 17
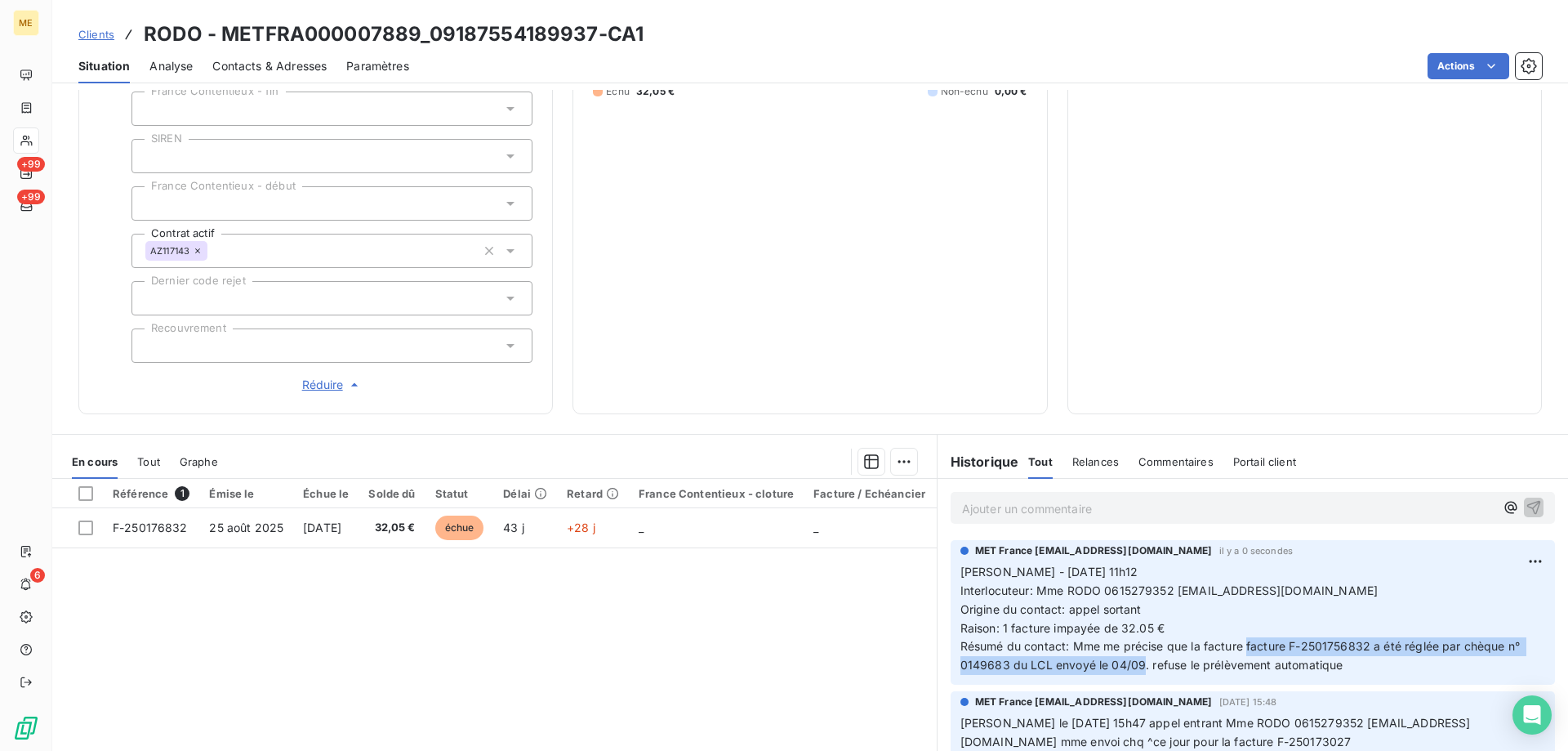
drag, startPoint x: 1238, startPoint y: 635, endPoint x: 1138, endPoint y: 659, distance: 102.8
click at [1138, 659] on span "Résumé du contact: Mme me précise que la facture facture F-2501756832 a été rég…" at bounding box center [1242, 655] width 564 height 33
copy span "facture F-2501756832 a été réglée par chèque n° 0149683 du LCL envoyé le 04/09"
click at [90, 486] on div at bounding box center [85, 493] width 15 height 15
click at [897, 446] on html "ME +99 +99 6 Clients RODO - METFRA000007889_09187554189937-CA1 Situation Analys…" at bounding box center [784, 457] width 1568 height 915
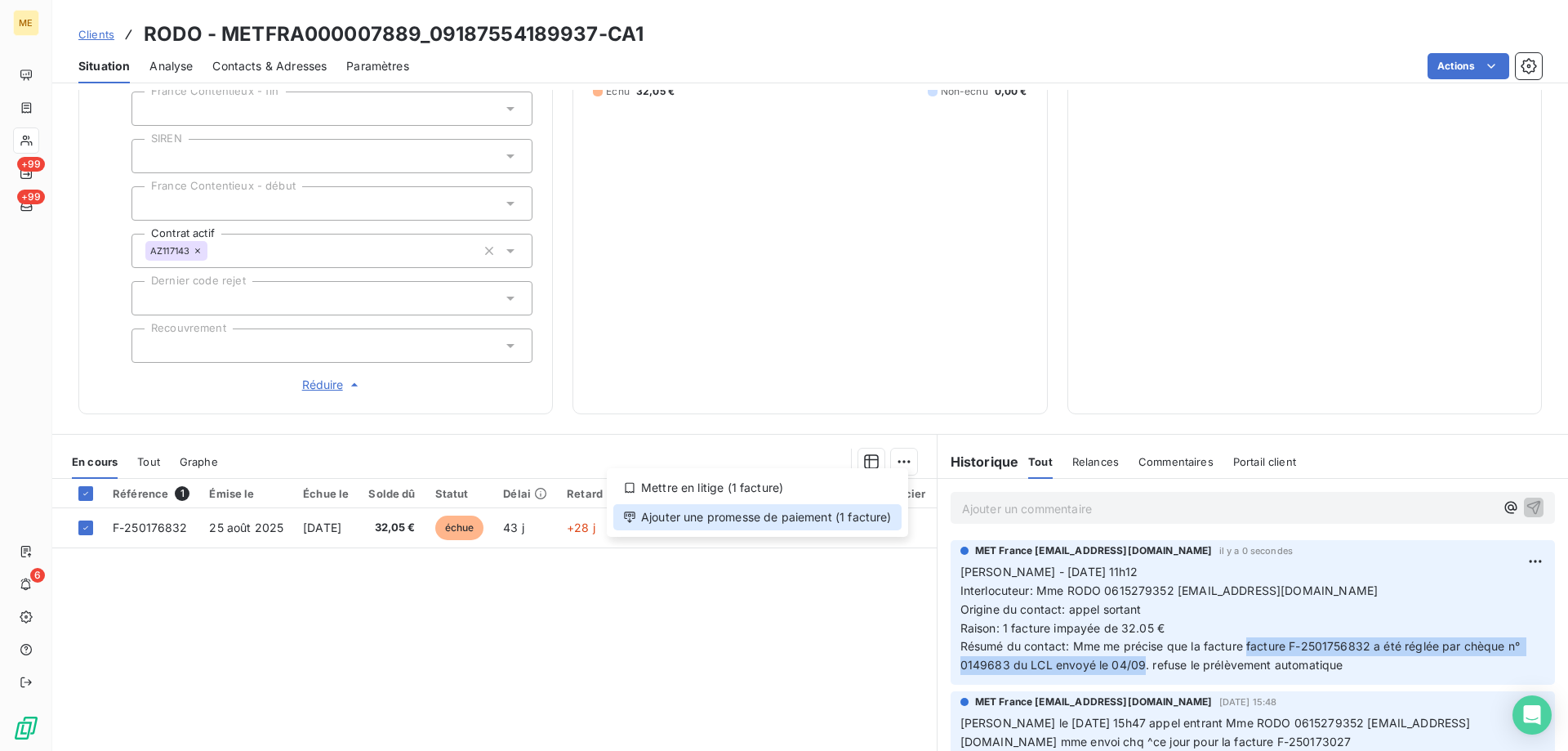
click at [841, 523] on div "Ajouter une promesse de paiement (1 facture)" at bounding box center [757, 517] width 288 height 26
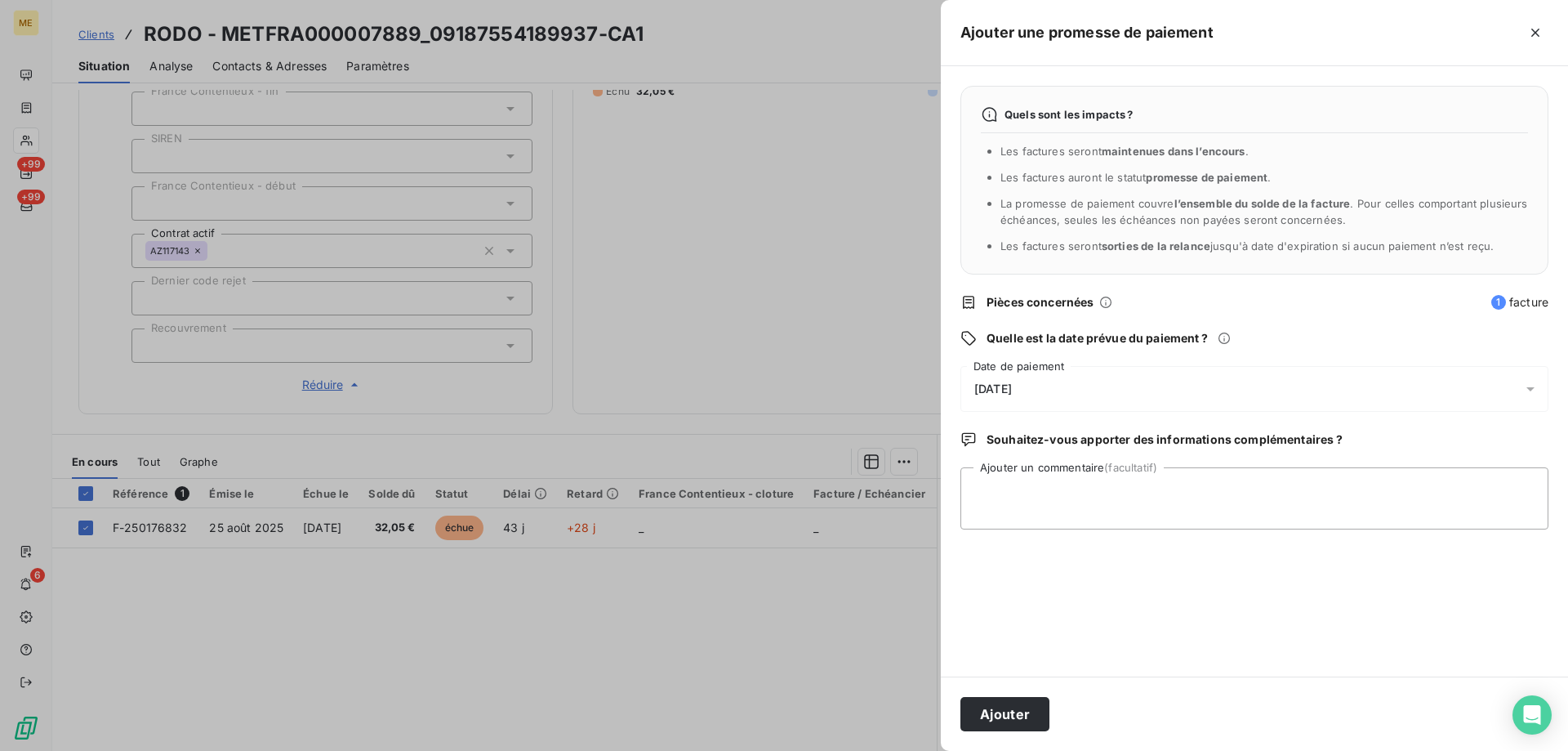
click at [1098, 392] on div "08/10/2025" at bounding box center [1254, 389] width 588 height 46
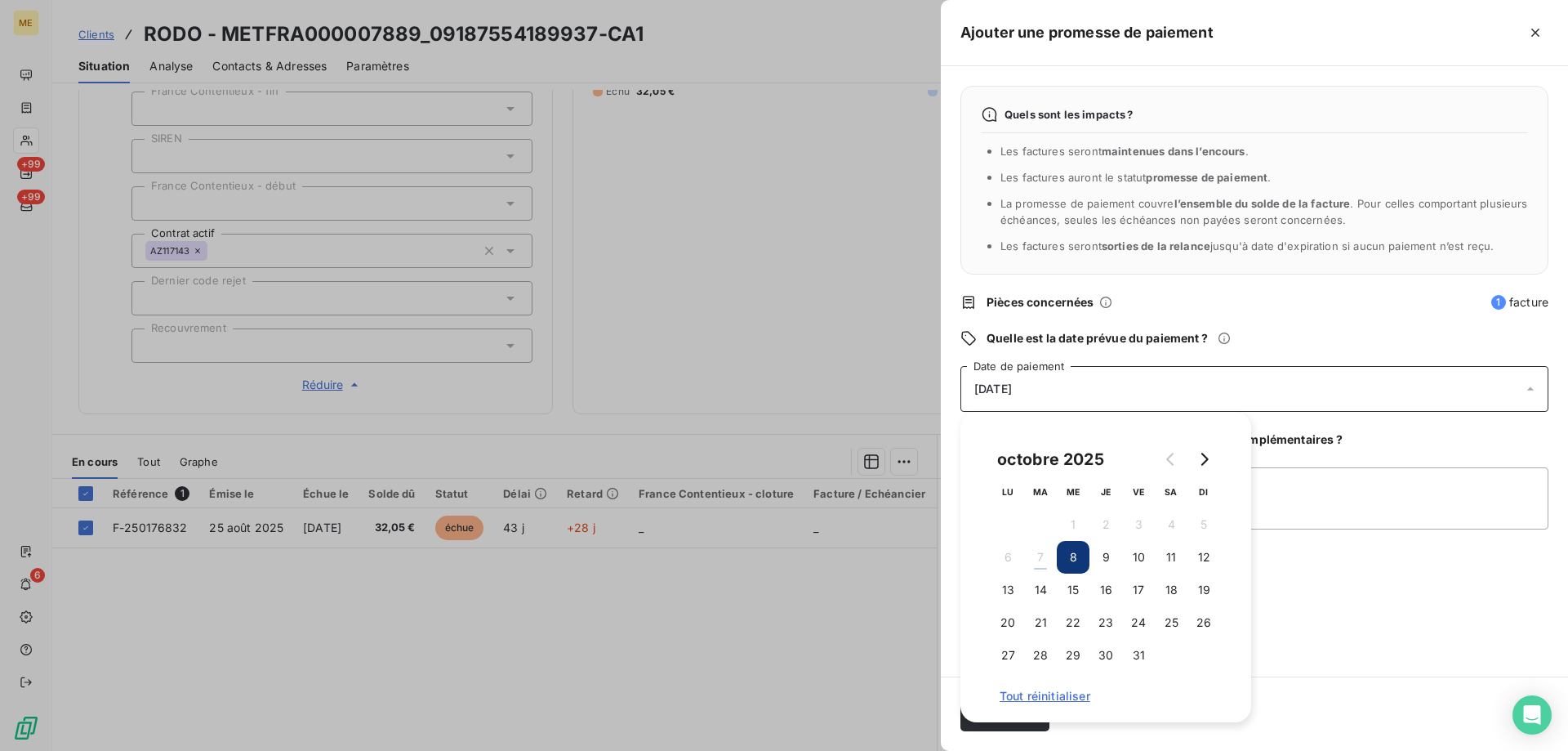
click at [651, 572] on div at bounding box center [784, 375] width 1568 height 751
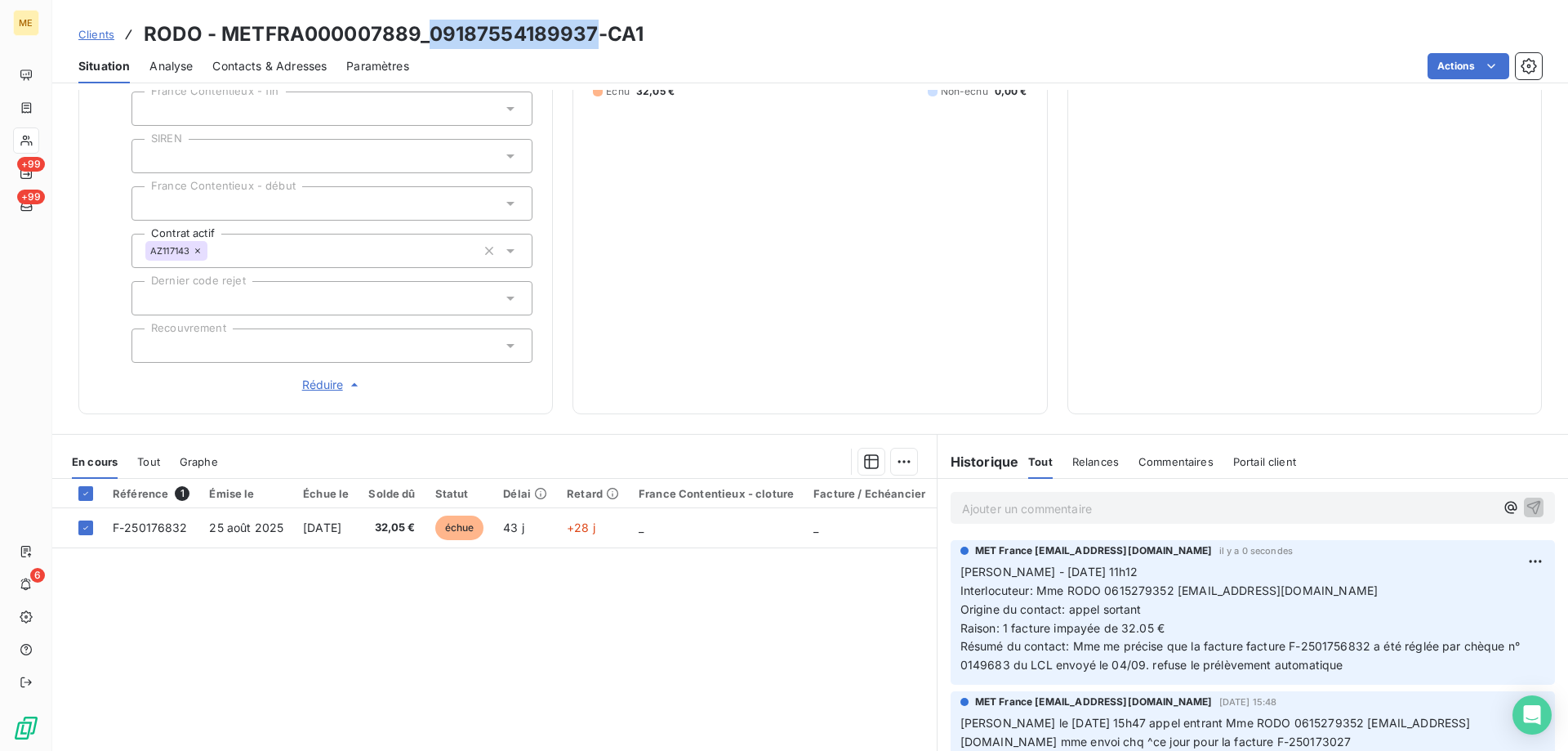
drag, startPoint x: 424, startPoint y: 40, endPoint x: 589, endPoint y: 25, distance: 165.7
click at [589, 25] on h3 "RODO - METFRA000007889_09187554189937-CA1" at bounding box center [393, 35] width 500 height 30
copy h3 "09187554189937"
drag, startPoint x: 1171, startPoint y: 584, endPoint x: 1351, endPoint y: 574, distance: 180.3
click at [1351, 583] on span "Interlocuteur: Mme RODO 0615279352 RODOTCATHERINE@GMAIL.COM" at bounding box center [1169, 590] width 417 height 14
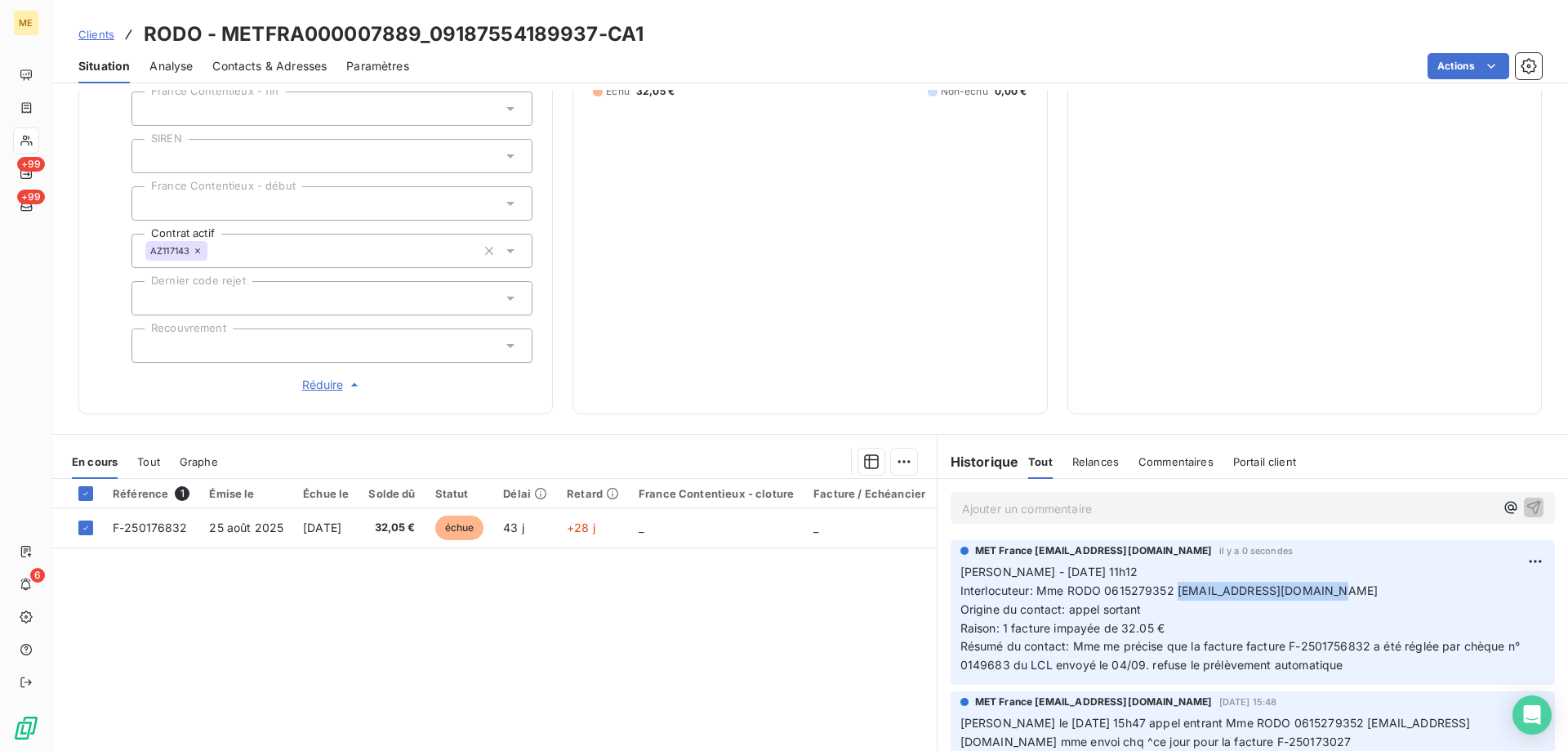
copy span "RODOTCATHERINE@GMAIL.COM"
drag, startPoint x: 427, startPoint y: 28, endPoint x: 592, endPoint y: 20, distance: 165.2
click at [592, 20] on h3 "RODO - METFRA000007889_09187554189937-CA1" at bounding box center [393, 35] width 500 height 30
copy h3 "09187554189937"
click at [1518, 549] on html "ME +99 +99 6 Clients RODO - METFRA000007889_09187554189937-CA1 Situation Analys…" at bounding box center [784, 457] width 1568 height 915
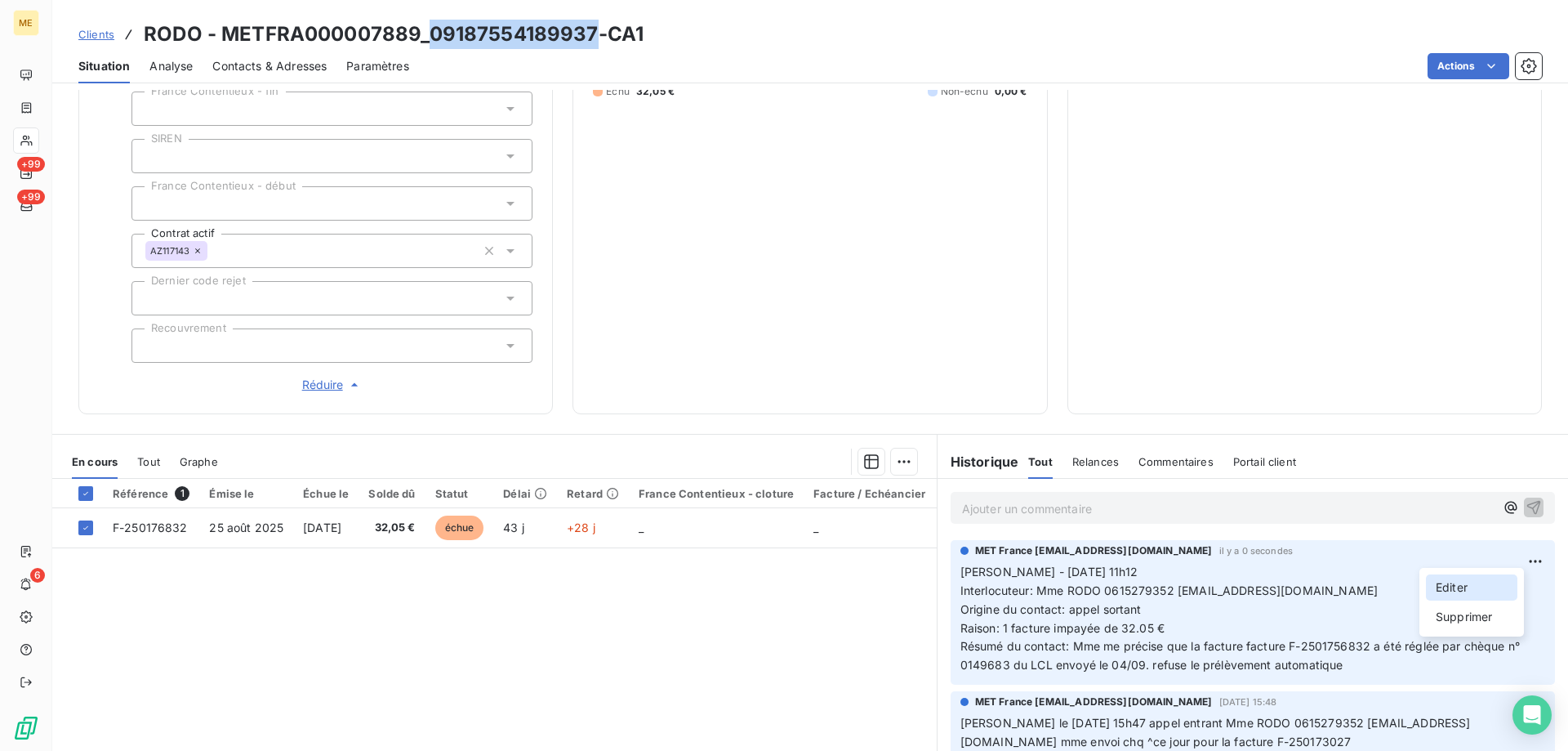
click at [1466, 592] on div "Editer" at bounding box center [1471, 587] width 91 height 26
click at [1238, 639] on span "Résumé du contact: Mme me précise que la facture facture F-2501756832 a été rég…" at bounding box center [1242, 655] width 564 height 33
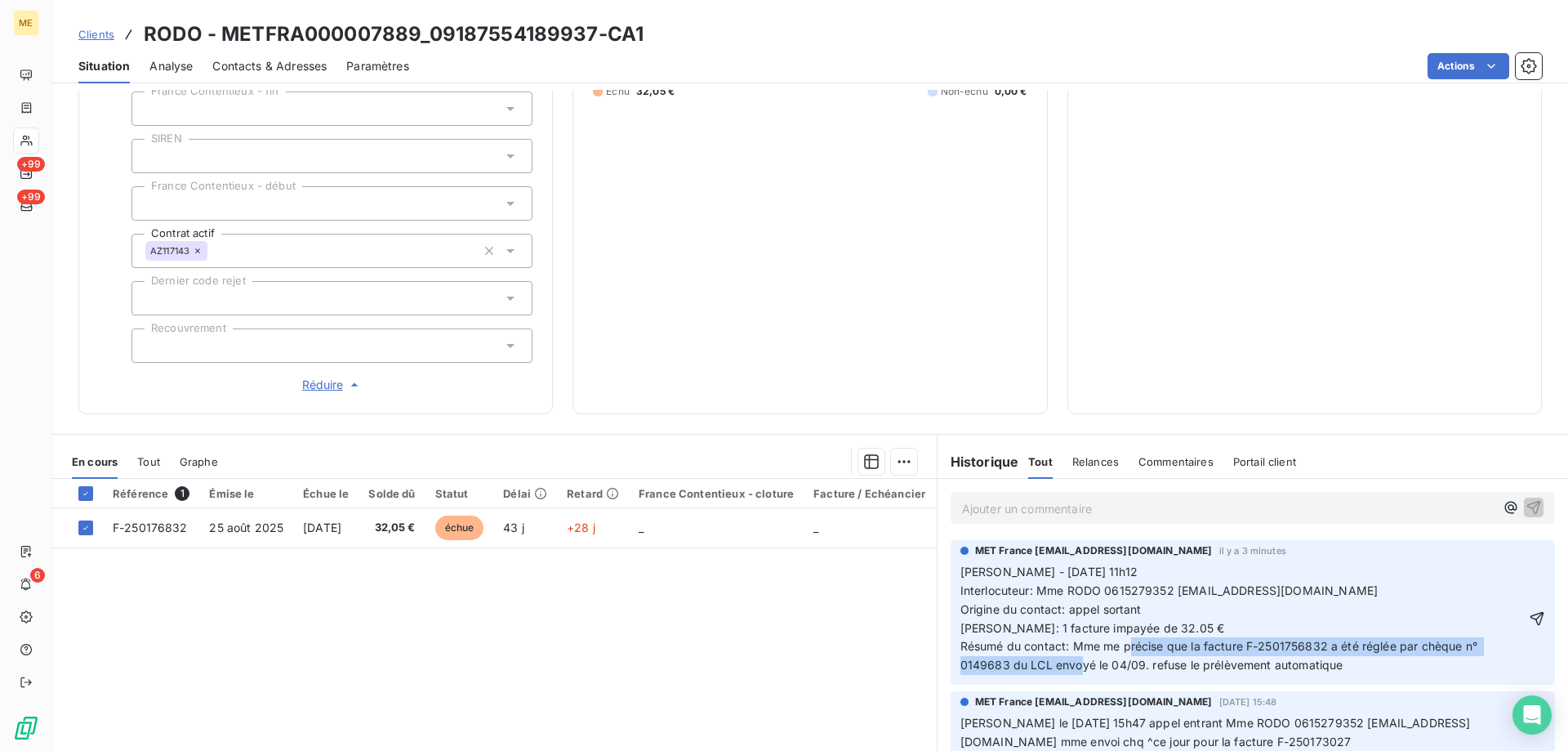
drag, startPoint x: 1184, startPoint y: 642, endPoint x: 1136, endPoint y: 652, distance: 49.0
click at [1136, 652] on span "Sylvain - 10/09/2025 - 11h12 Interlocuteur: Mme RODO 0615279352 RODOTCATHERINE@…" at bounding box center [1220, 618] width 520 height 107
copy span "la facture F-2501756832 a été réglée par chèque n° 0149683 du LCL envoyé le 04/…"
click at [1529, 615] on icon "button" at bounding box center [1537, 618] width 17 height 17
click at [898, 444] on html "ME +99 +99 6 Clients RODO - METFRA000007889_09187554189937-CA1 Situation Analys…" at bounding box center [784, 457] width 1568 height 915
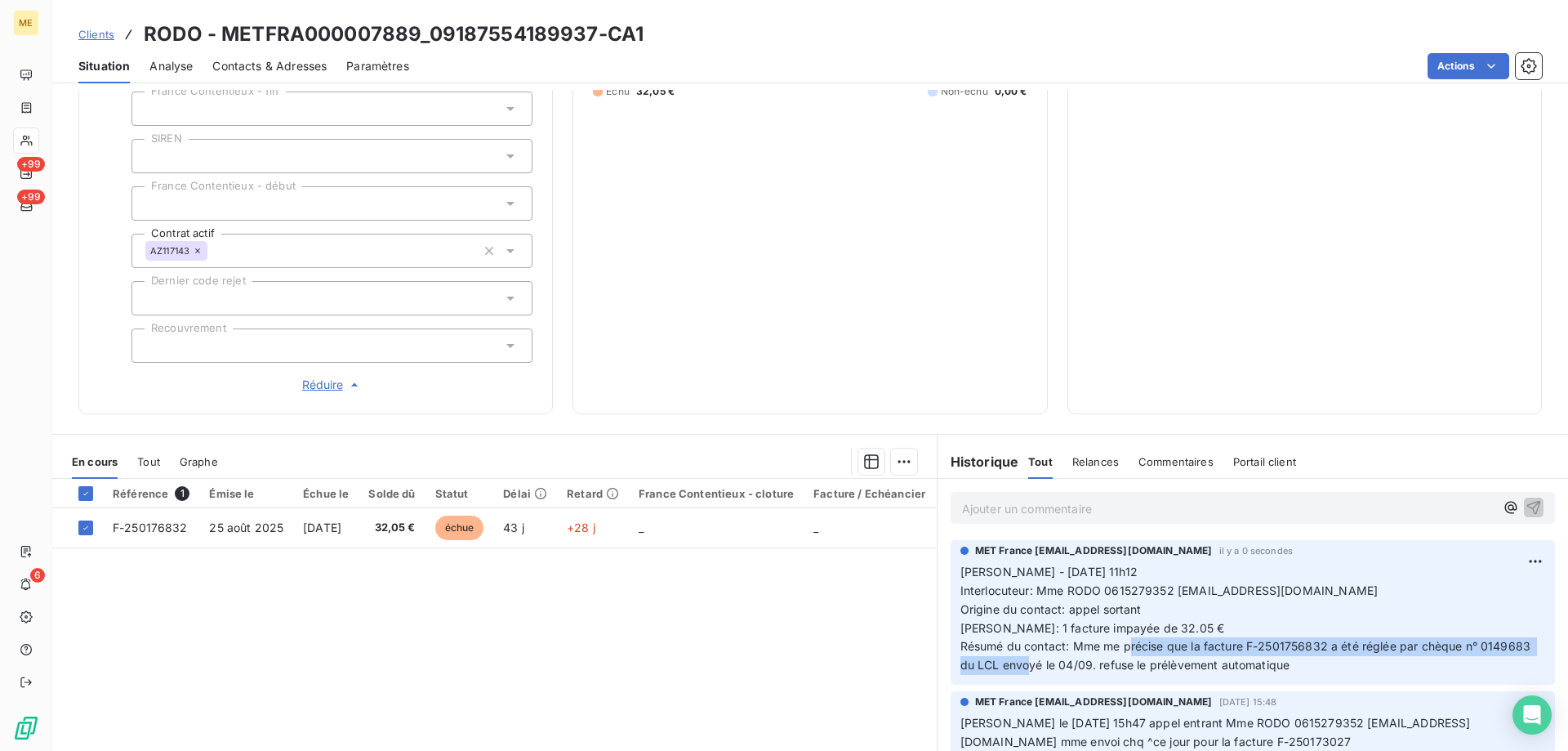
click at [1224, 594] on html "ME +99 +99 6 Clients RODO - METFRA000007889_09187554189937-CA1 Situation Analys…" at bounding box center [784, 457] width 1568 height 915
drag, startPoint x: 1184, startPoint y: 629, endPoint x: 1140, endPoint y: 655, distance: 51.1
click at [1140, 655] on span "Sylvain - 10/09/2025 - 11h12 Interlocuteur: Mme RODO 0615279352 RODOTCATHERINE@…" at bounding box center [1247, 618] width 574 height 107
copy span "la facture F-2501756832 a été réglée par chèque n° 0149683 du LCL envoyé le 04/…"
click at [901, 449] on html "ME +99 +99 6 Clients RODO - METFRA000007889_09187554189937-CA1 Situation Analys…" at bounding box center [784, 457] width 1568 height 915
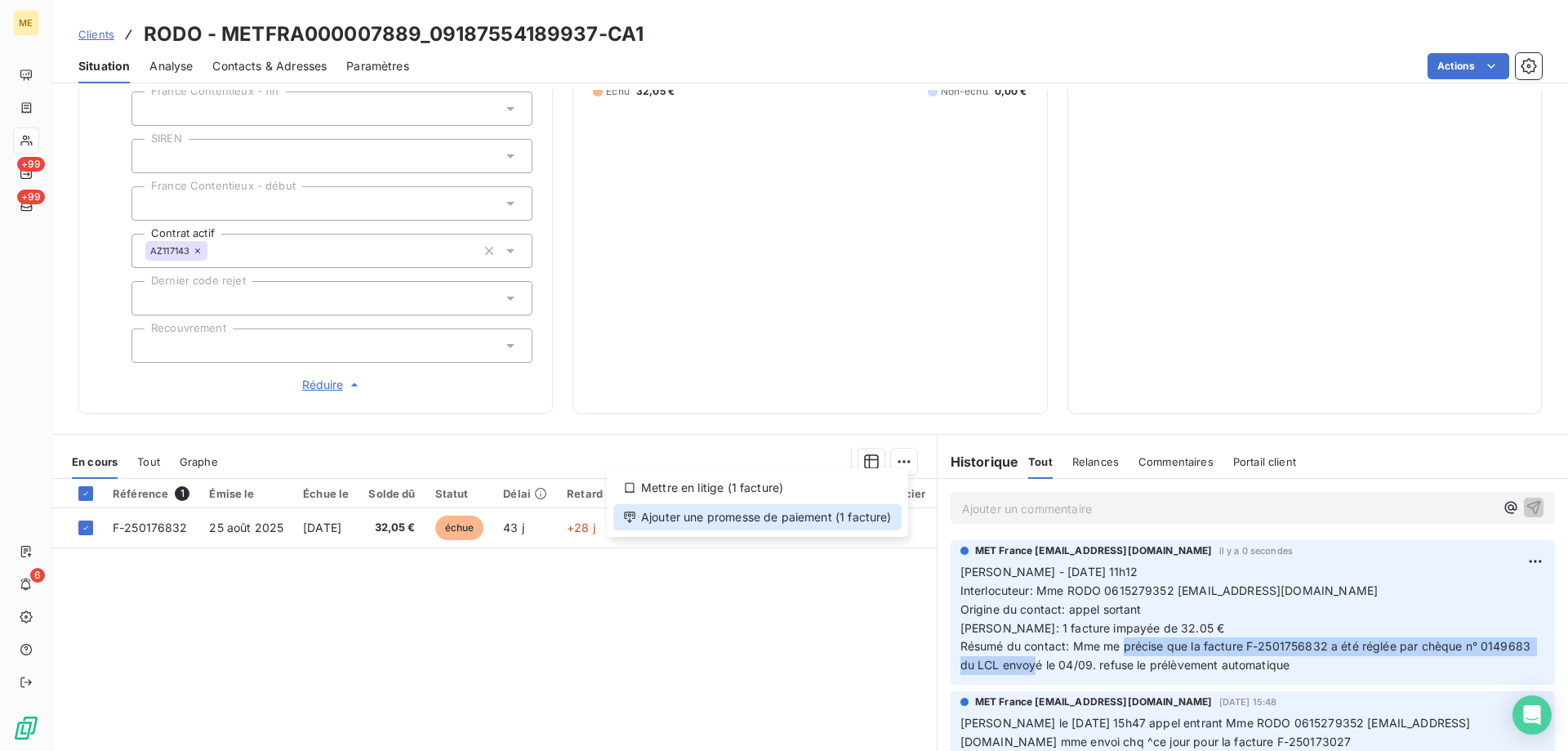
click at [743, 523] on div "Ajouter une promesse de paiement (1 facture)" at bounding box center [757, 517] width 288 height 26
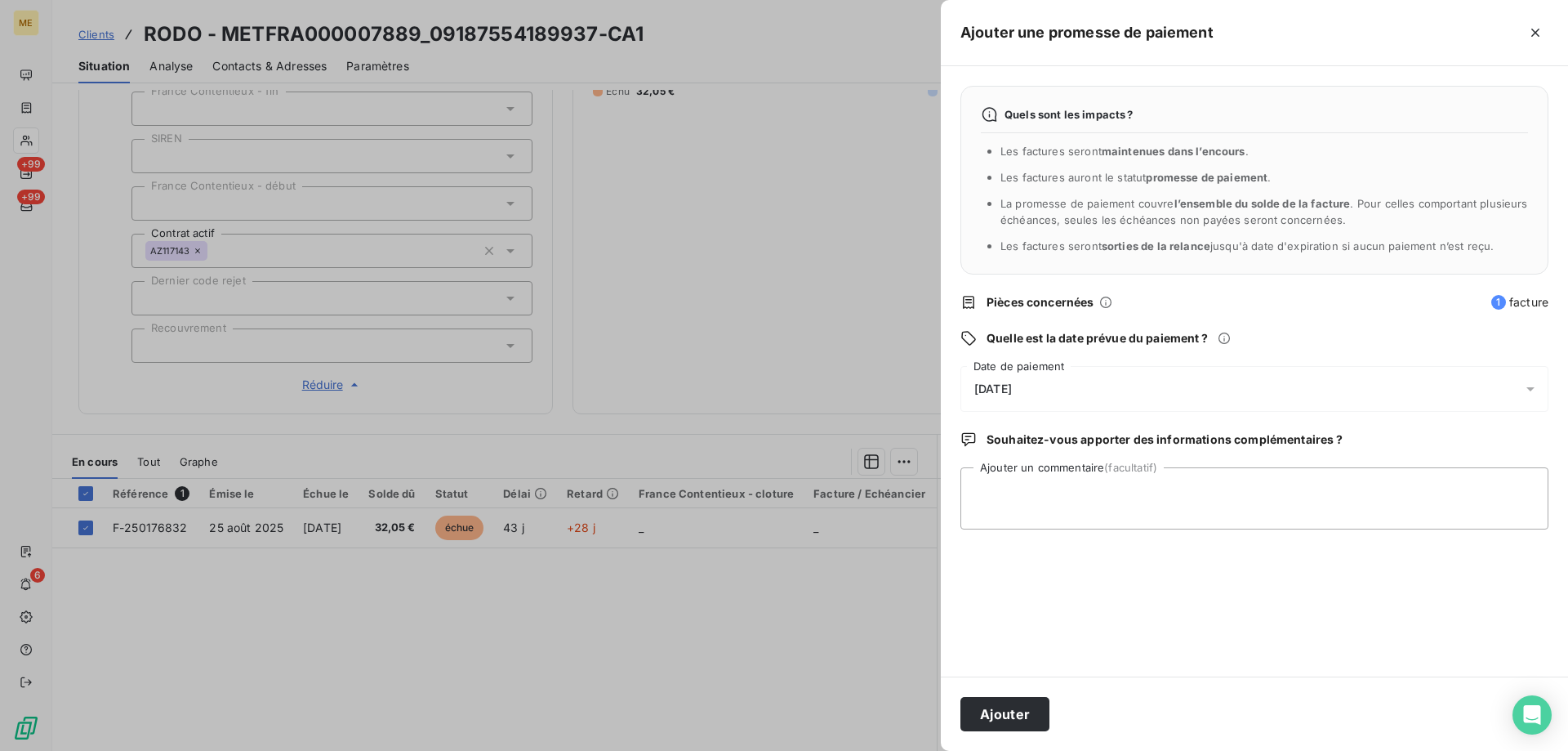
click at [1054, 395] on div "08/10/2025" at bounding box center [1254, 389] width 588 height 46
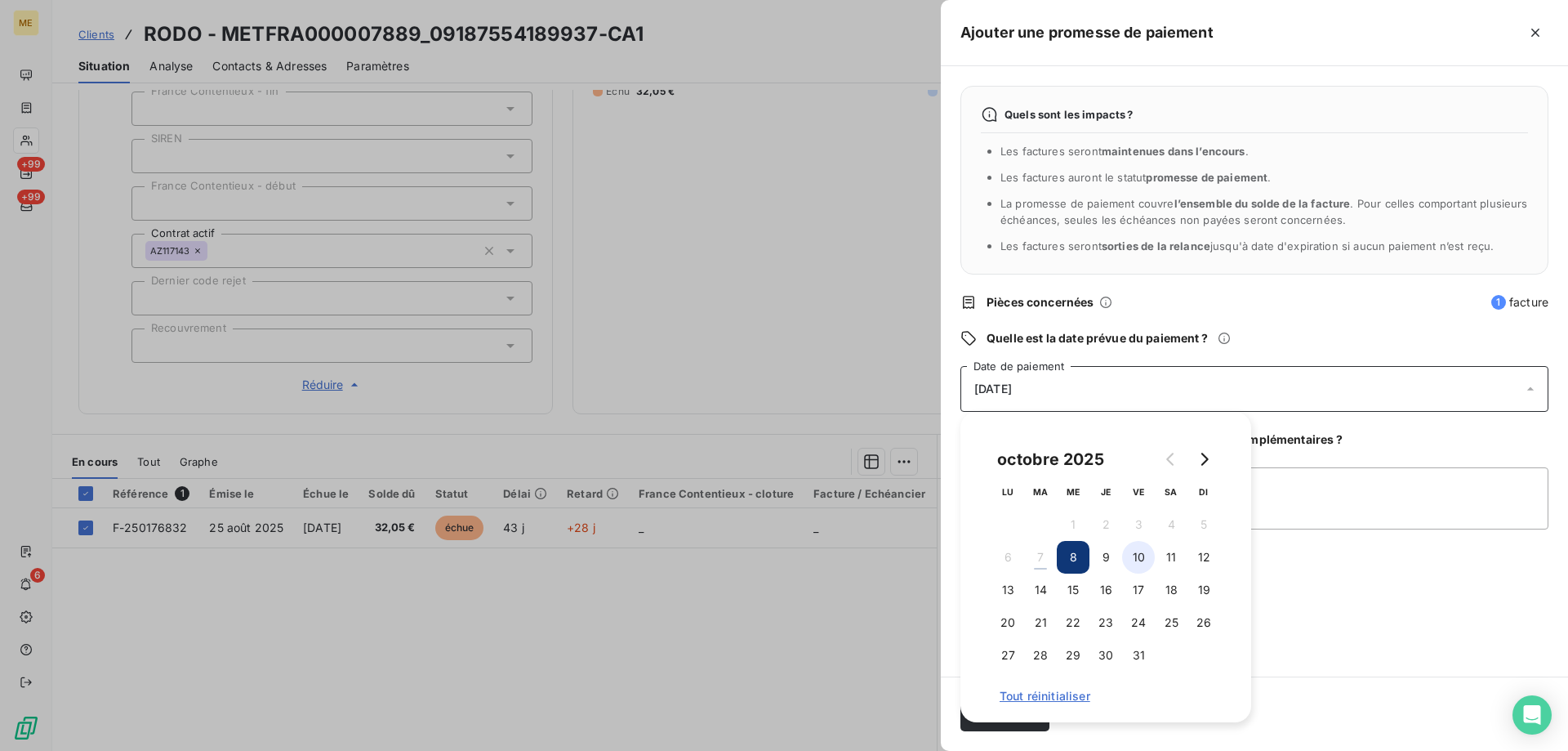
click at [1144, 556] on button "10" at bounding box center [1138, 558] width 33 height 33
click at [1411, 475] on textarea "Ajouter un commentaire (facultatif)" at bounding box center [1254, 498] width 588 height 62
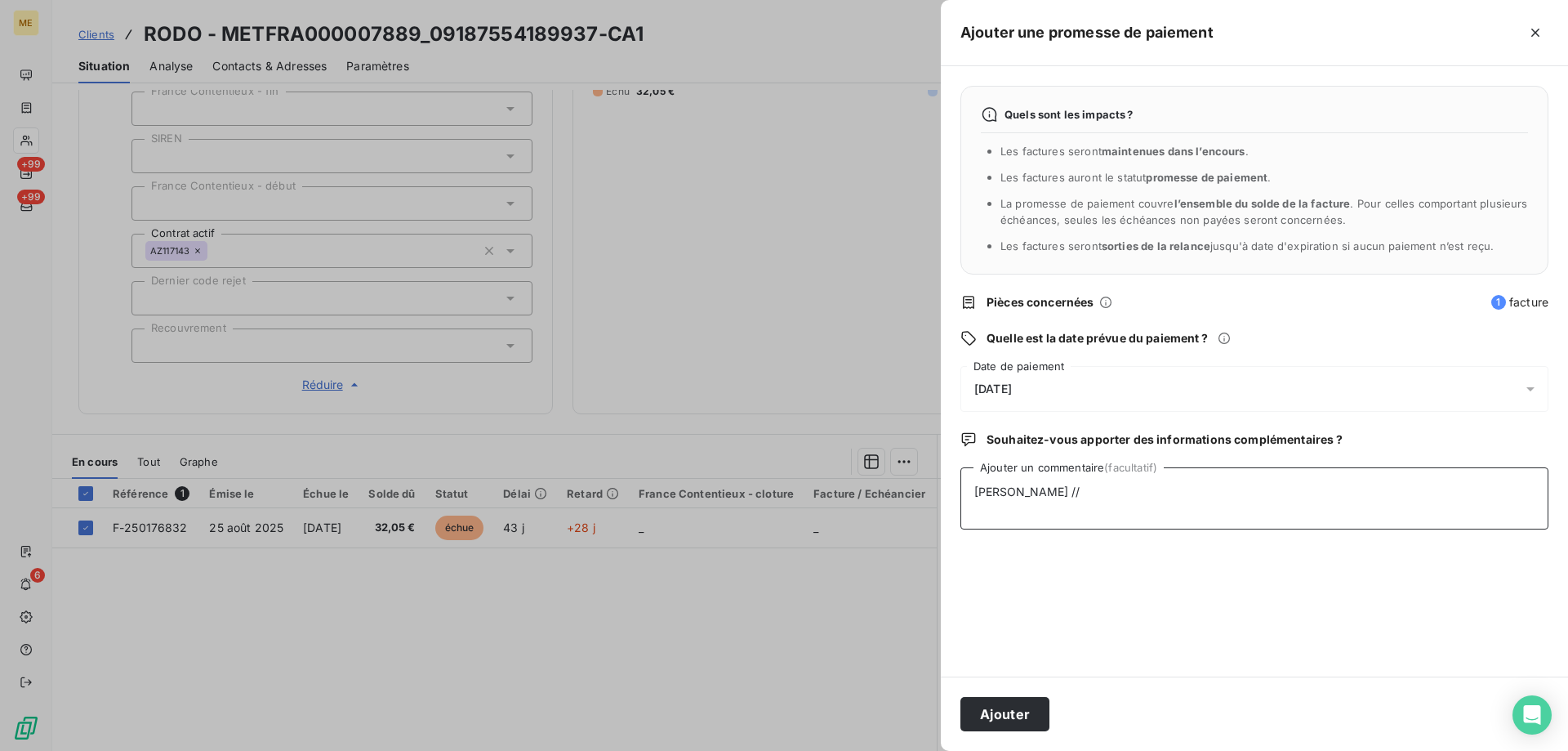
paste textarea "la facture F-2501756832 a été réglée par chèque n° 0149683 du LCL envoyé le 04/…"
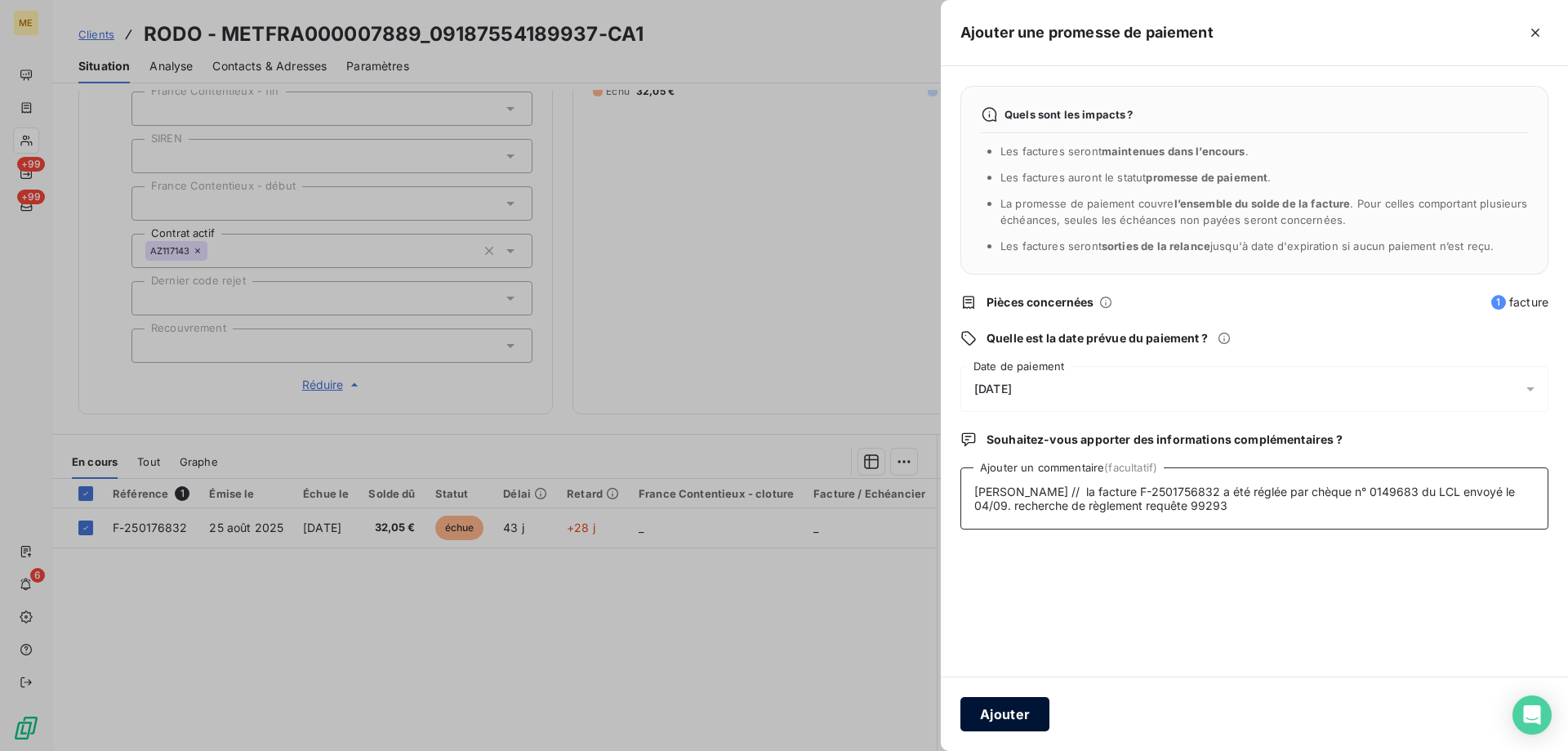
type textarea "Sylvain // la facture F-2501756832 a été réglée par chèque n° 0149683 du LCL en…"
click at [1036, 710] on button "Ajouter" at bounding box center [1004, 714] width 89 height 34
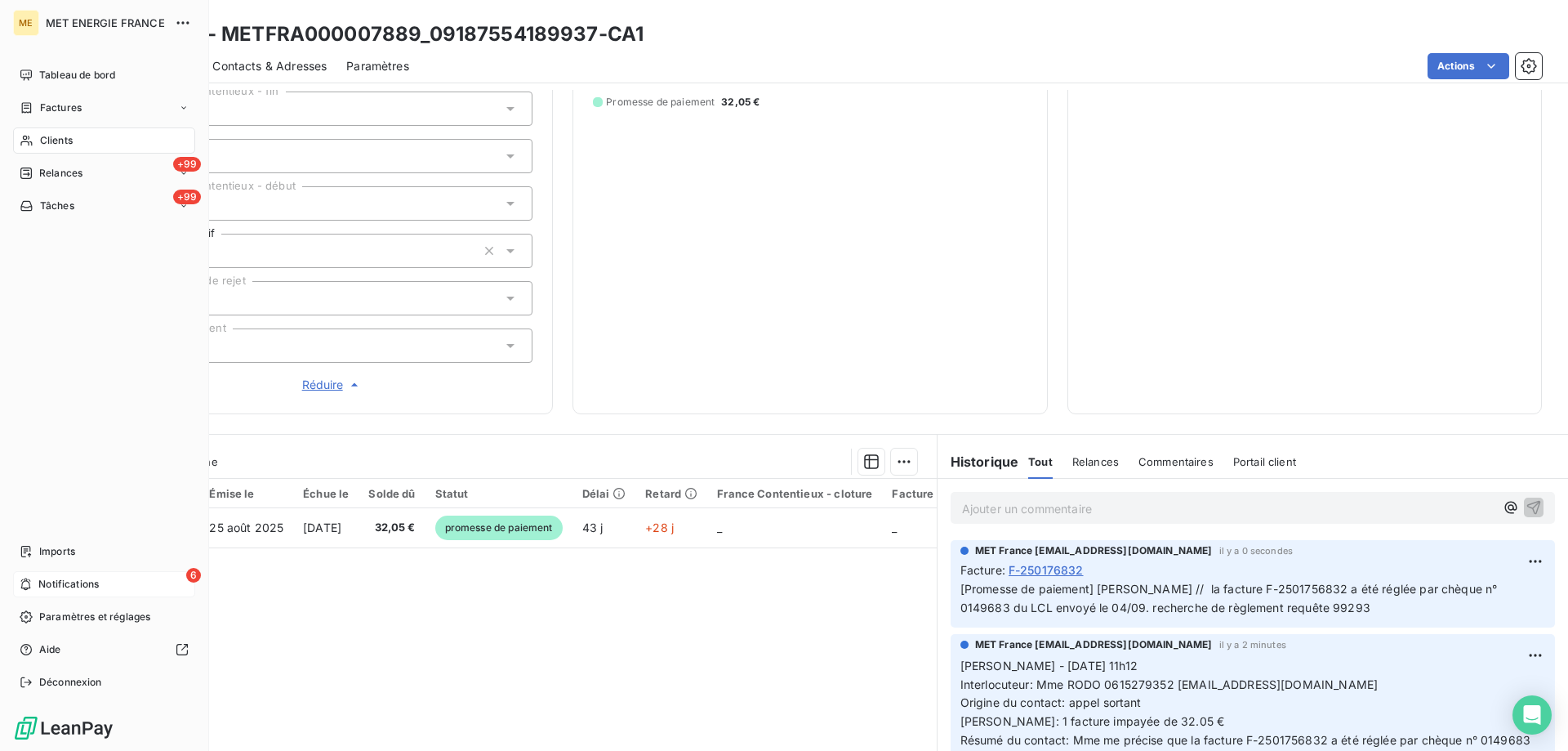
click at [97, 586] on span "Notifications" at bounding box center [68, 584] width 60 height 15
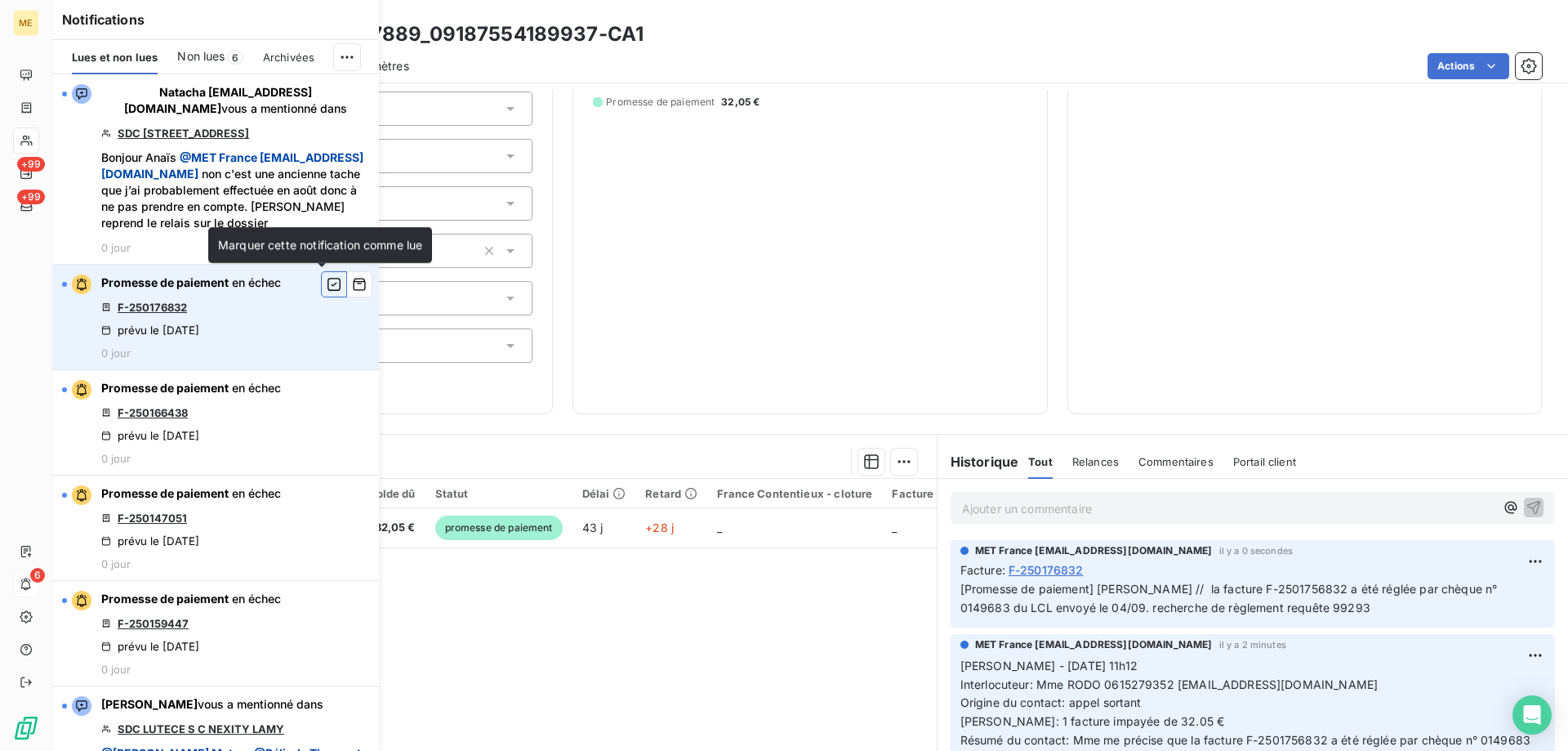
click at [327, 284] on icon "button" at bounding box center [334, 284] width 15 height 17
click at [197, 50] on span "Non lues" at bounding box center [201, 56] width 47 height 17
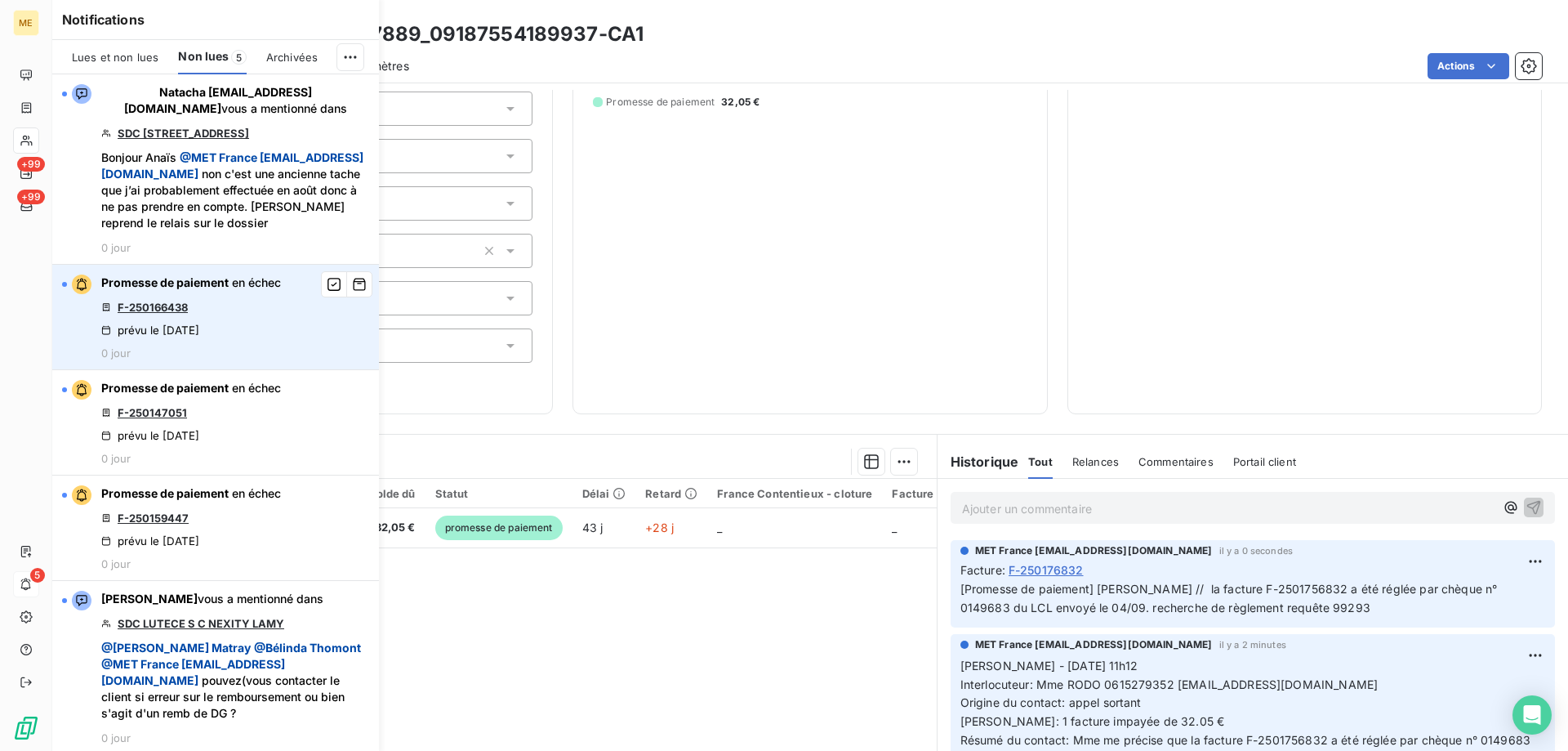
click at [141, 305] on link "F-250166438" at bounding box center [152, 307] width 70 height 13
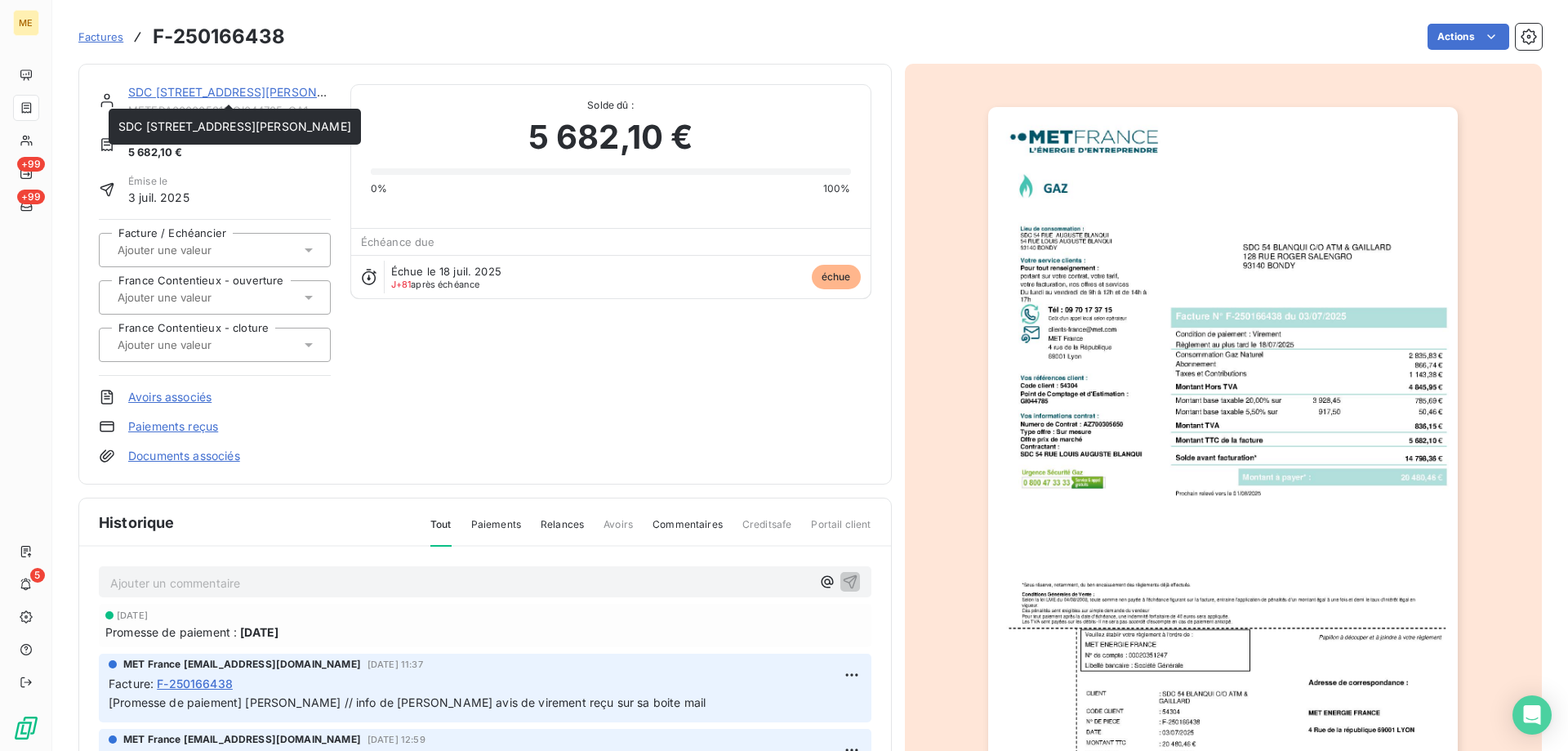
click at [264, 89] on link "SDC [STREET_ADDRESS][PERSON_NAME]" at bounding box center [244, 92] width 233 height 14
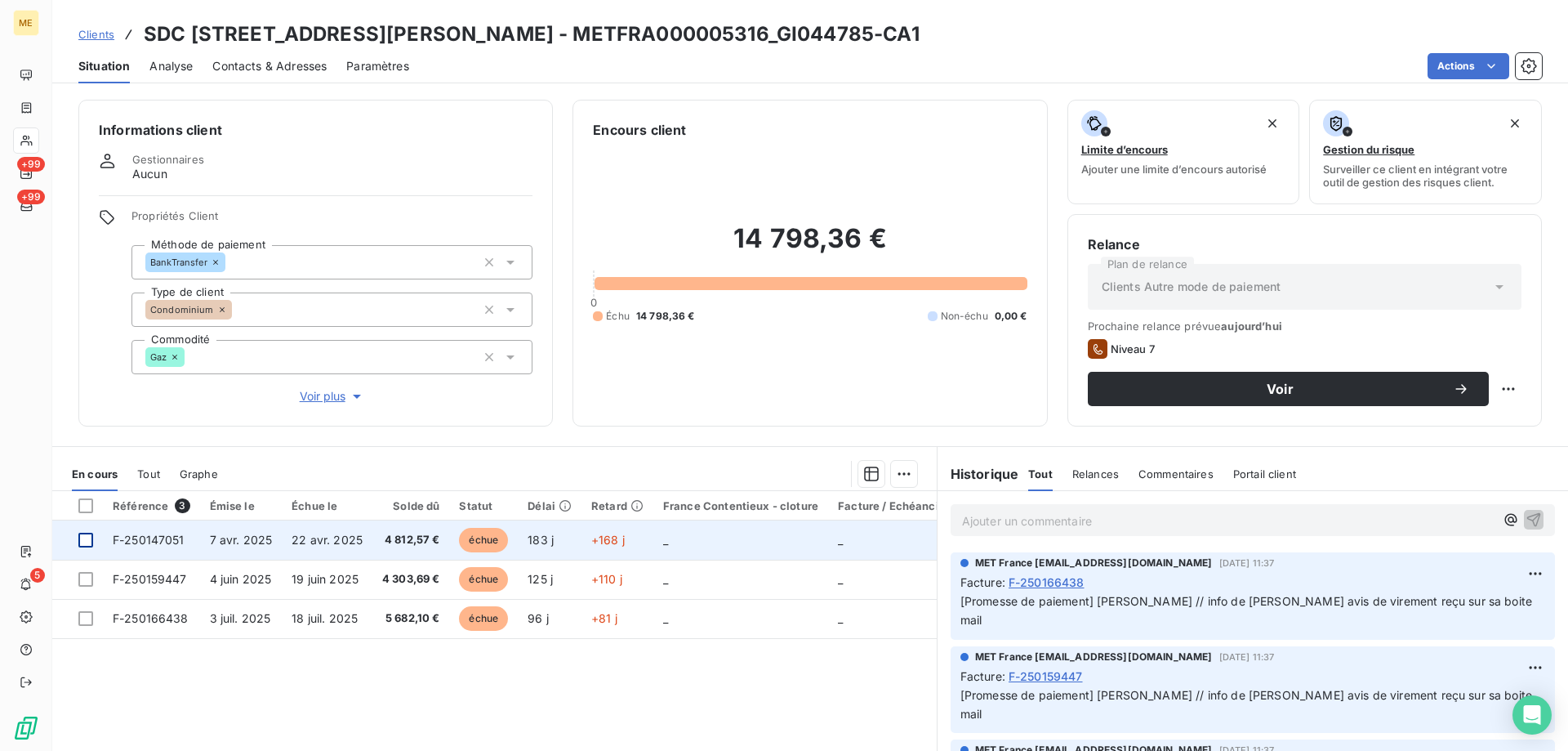
click at [90, 538] on div at bounding box center [85, 540] width 15 height 15
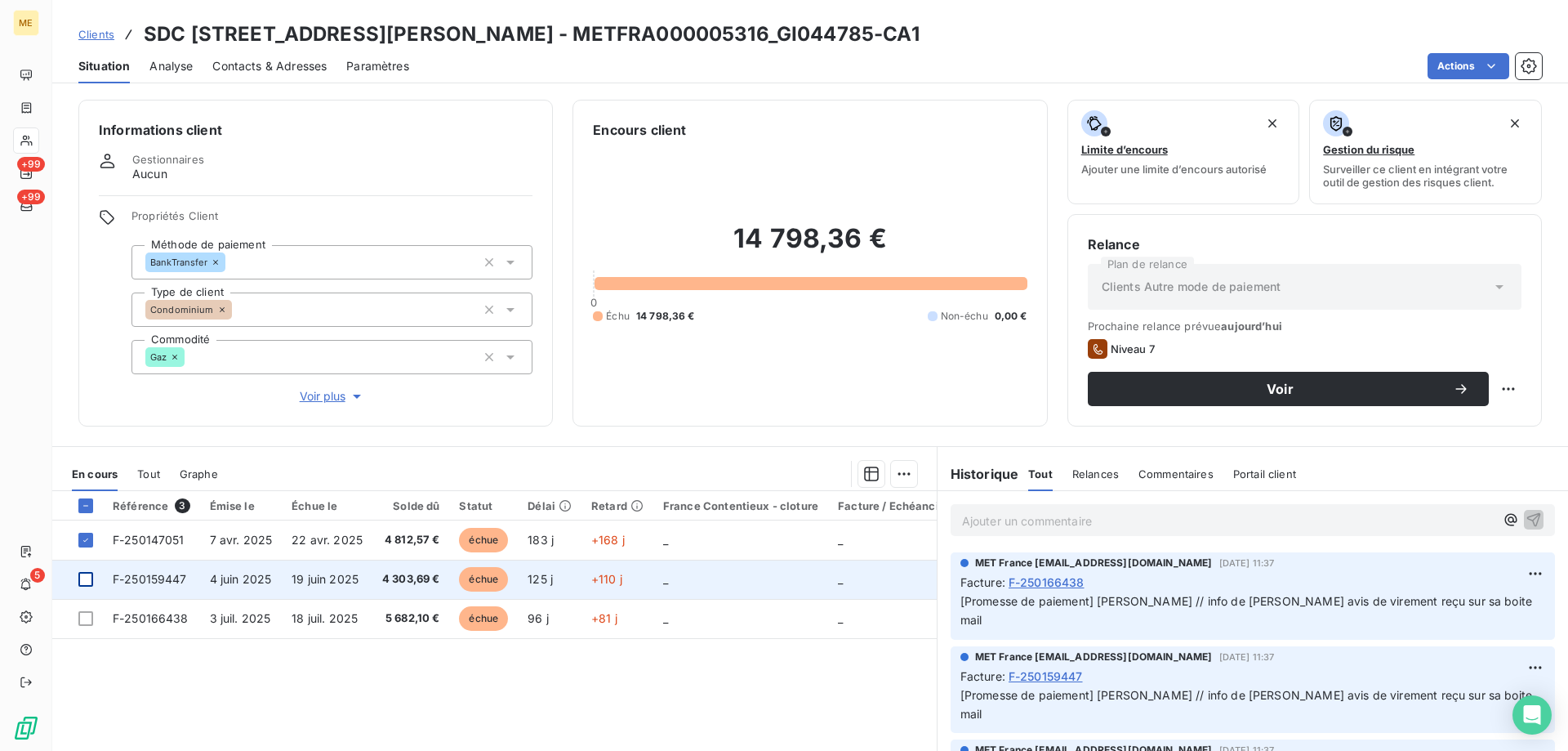
click at [86, 581] on div at bounding box center [85, 579] width 15 height 15
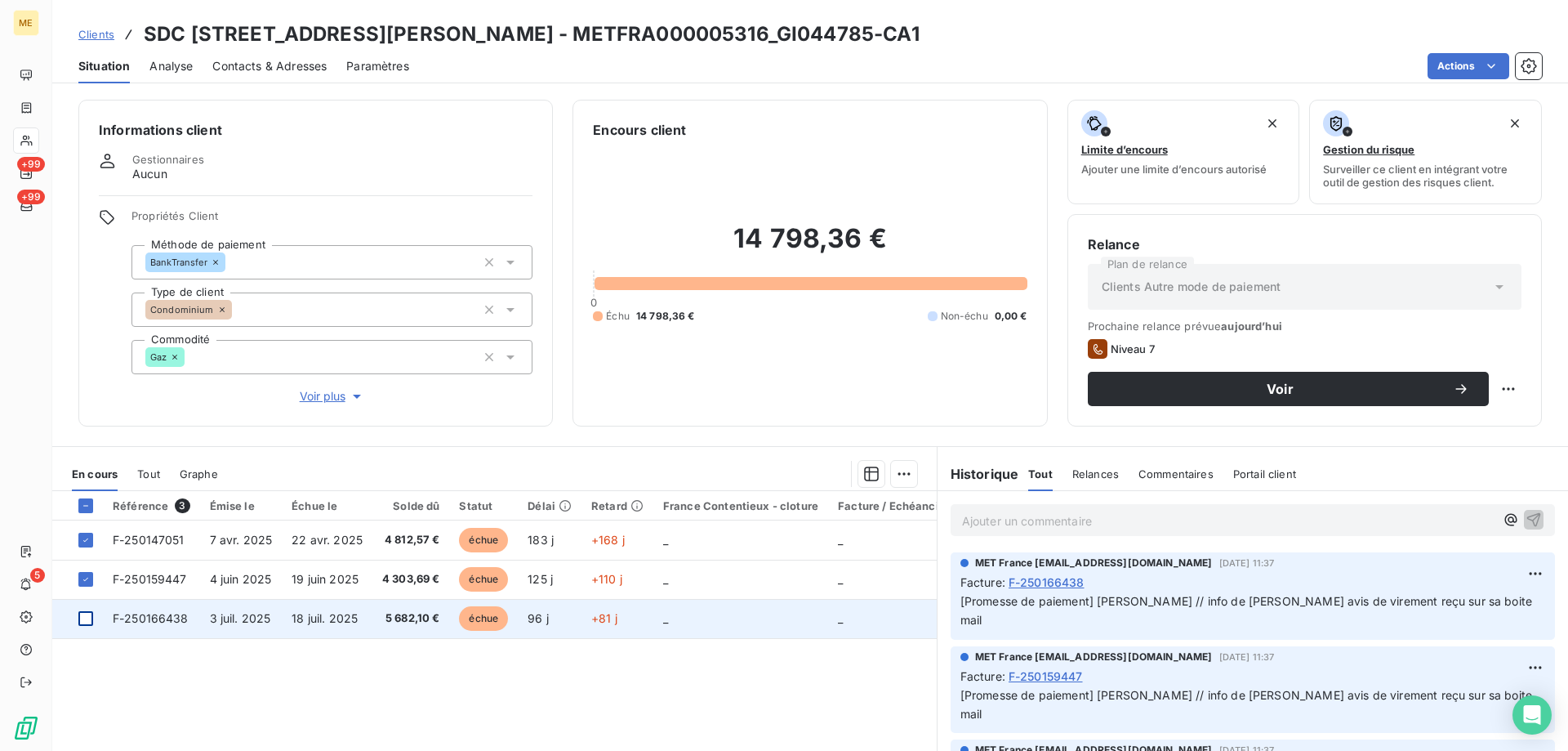
click at [84, 615] on div at bounding box center [85, 618] width 15 height 15
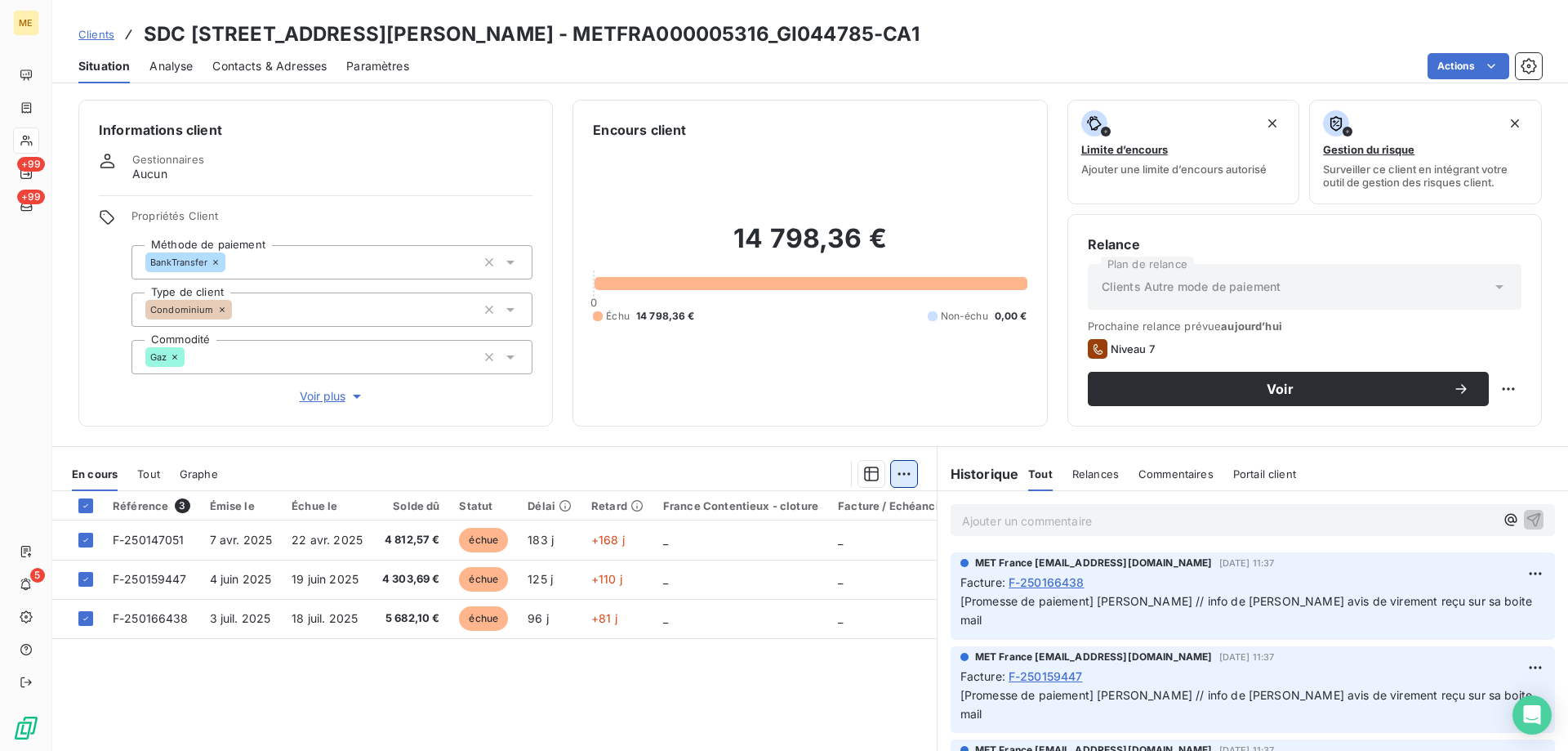
click at [899, 476] on html "ME +99 +99 5 Clients SDC 54 RUE LOUIS AUGUSTE BLANQUI - METFRA000005316_GI04478…" at bounding box center [784, 457] width 1568 height 915
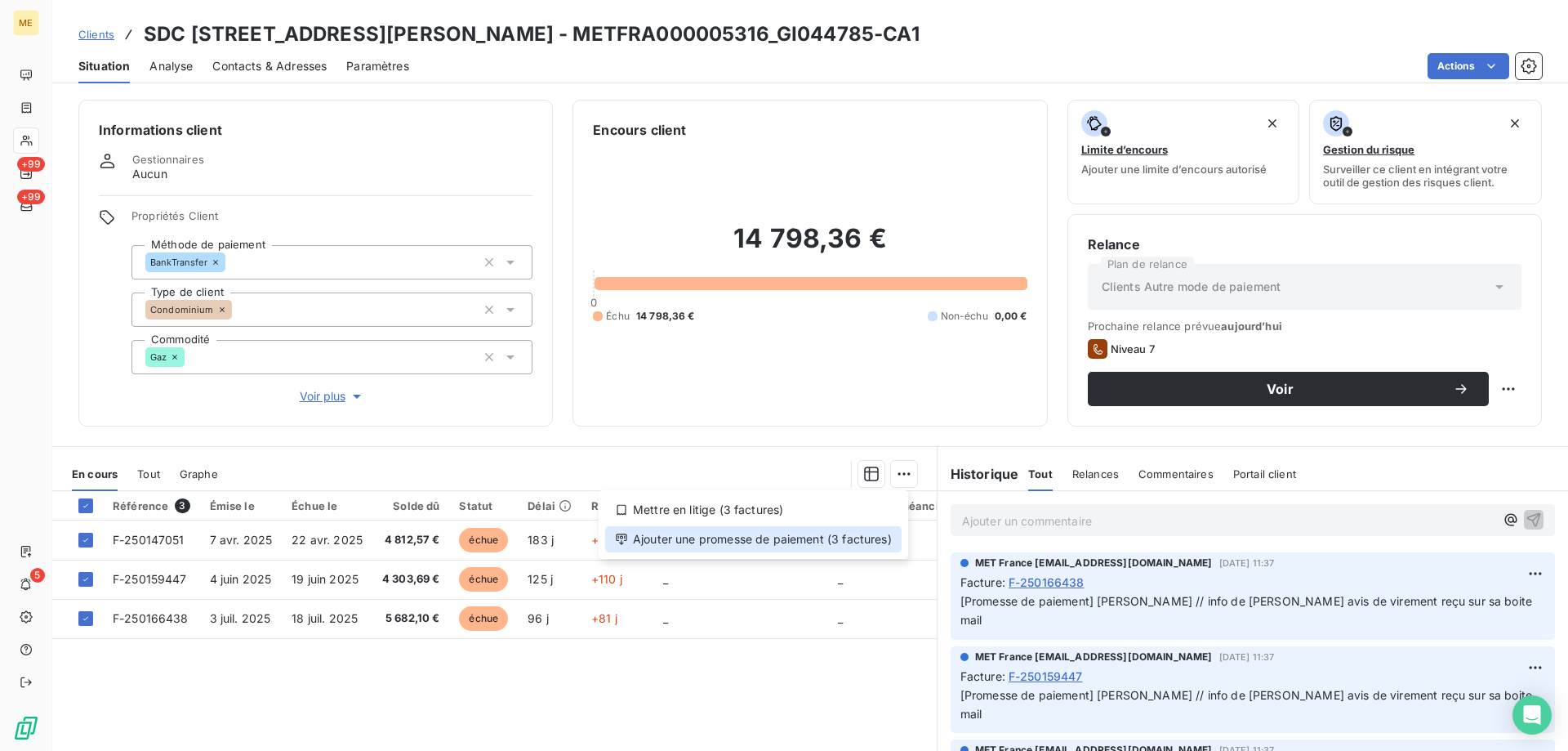
click at [857, 546] on div "Ajouter une promesse de paiement (3 factures)" at bounding box center [753, 540] width 297 height 26
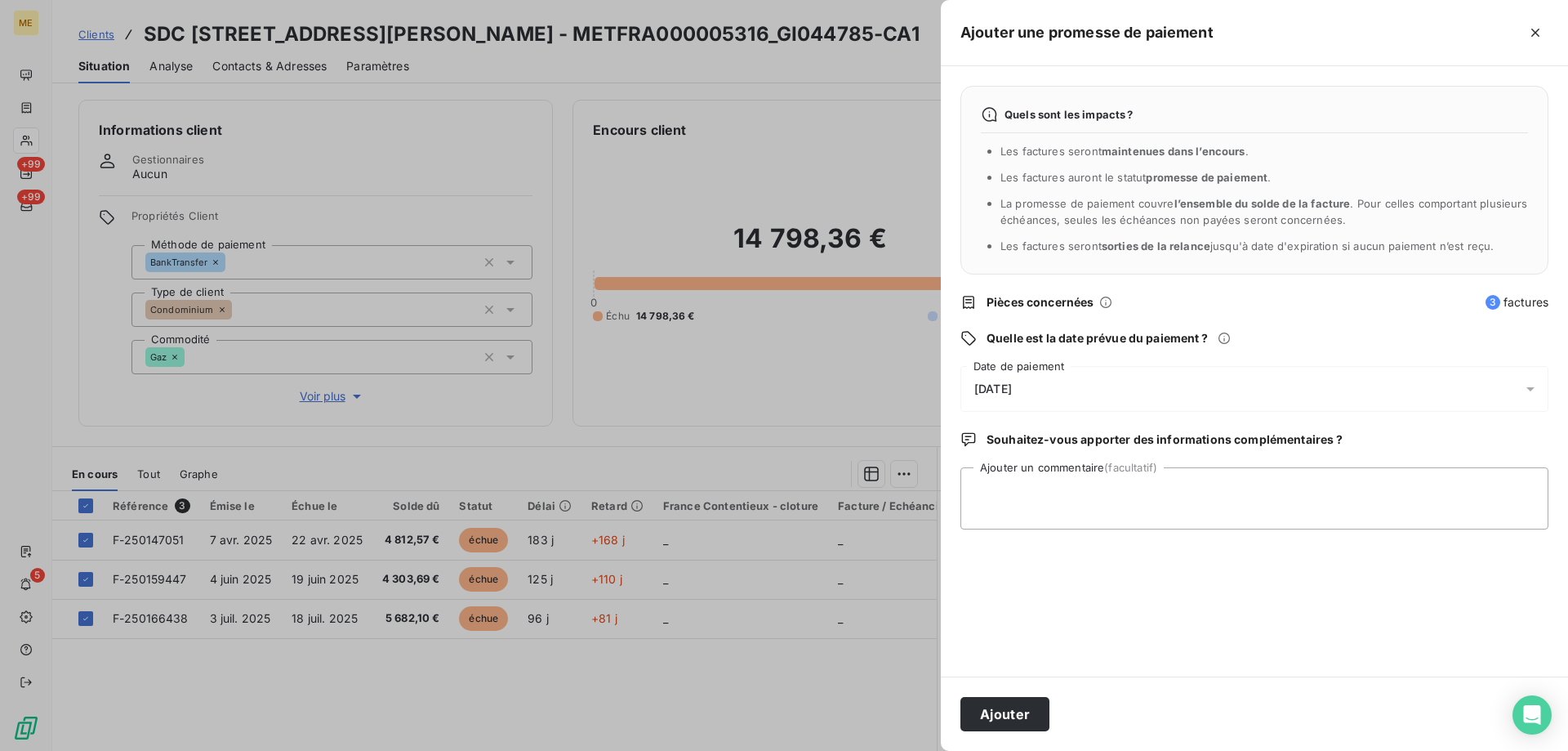
click at [1063, 387] on div "08/10/2025" at bounding box center [1254, 389] width 588 height 46
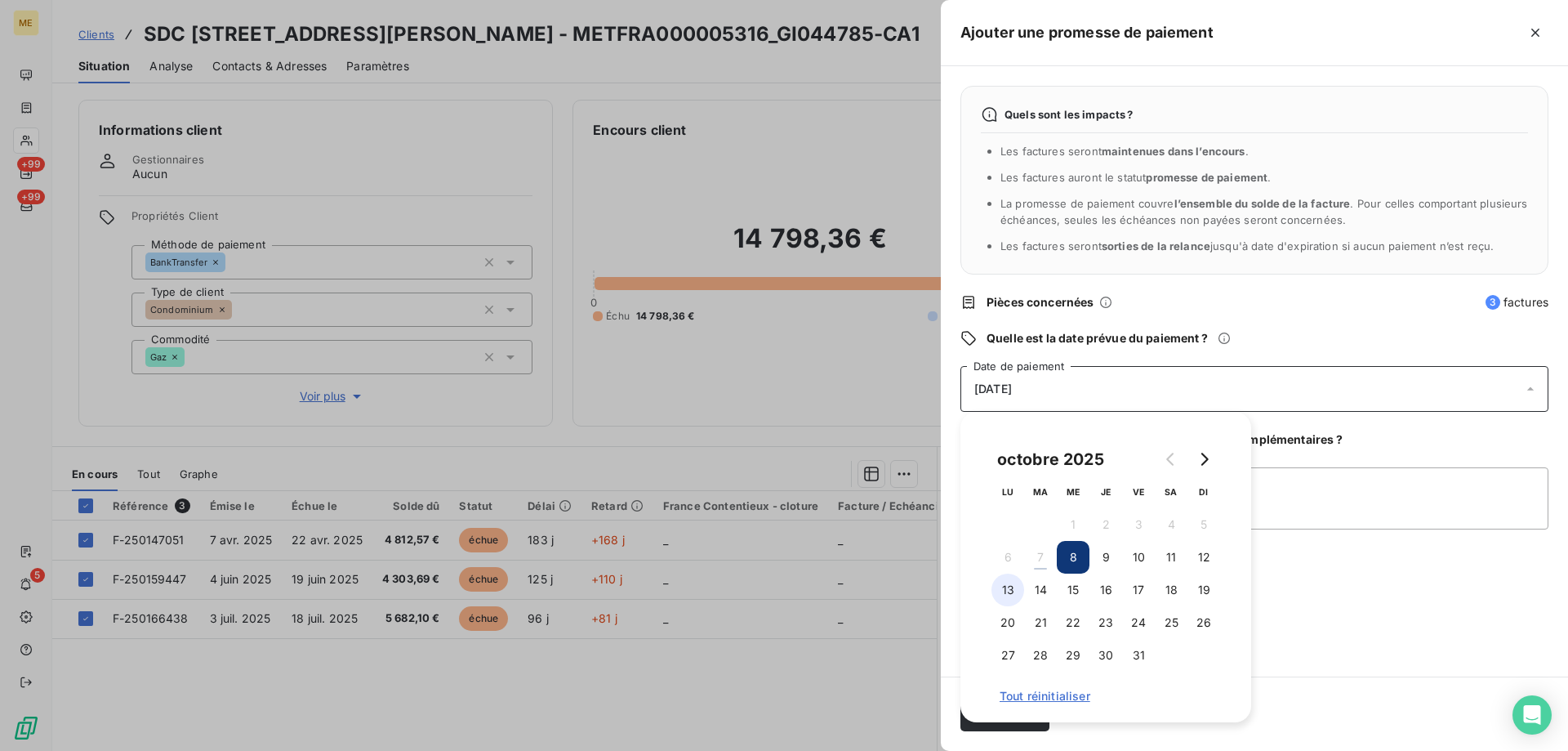
click at [1004, 594] on button "13" at bounding box center [1008, 590] width 33 height 33
click at [1315, 581] on div "Quels sont les impacts ? Les factures seront maintenues dans l’encours . Les fa…" at bounding box center [1254, 371] width 627 height 610
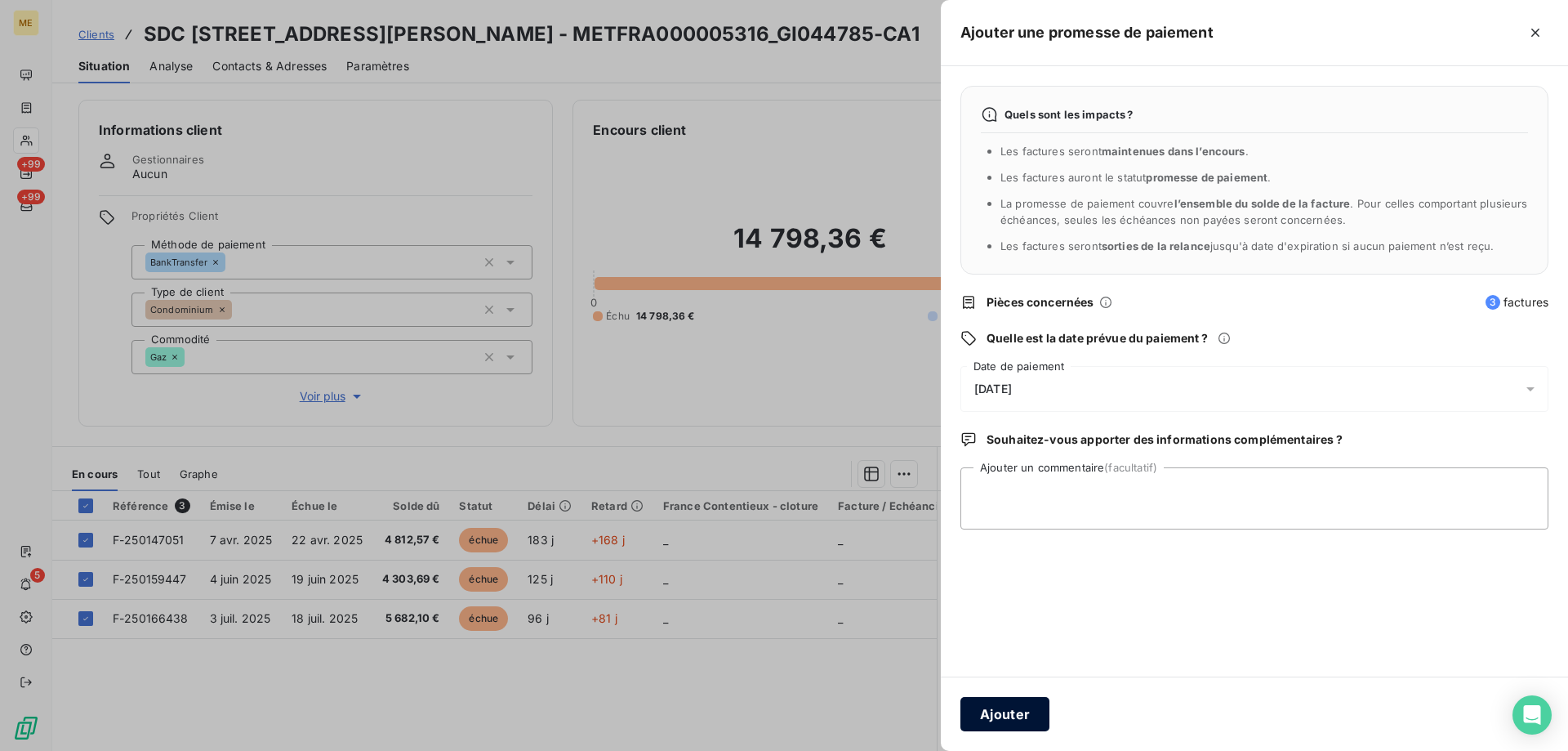
click at [1007, 719] on button "Ajouter" at bounding box center [1004, 714] width 89 height 34
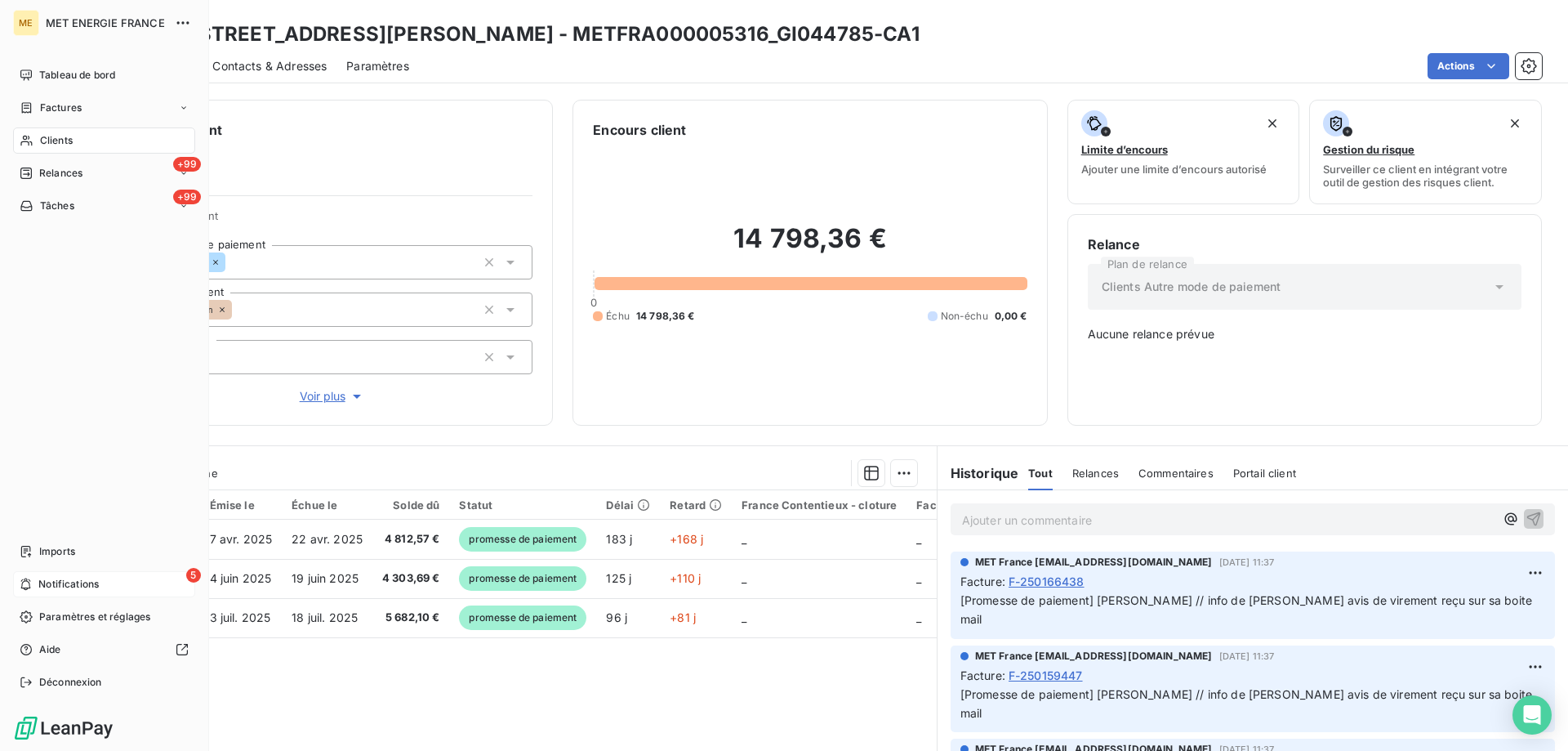
click at [59, 587] on span "Notifications" at bounding box center [68, 584] width 60 height 15
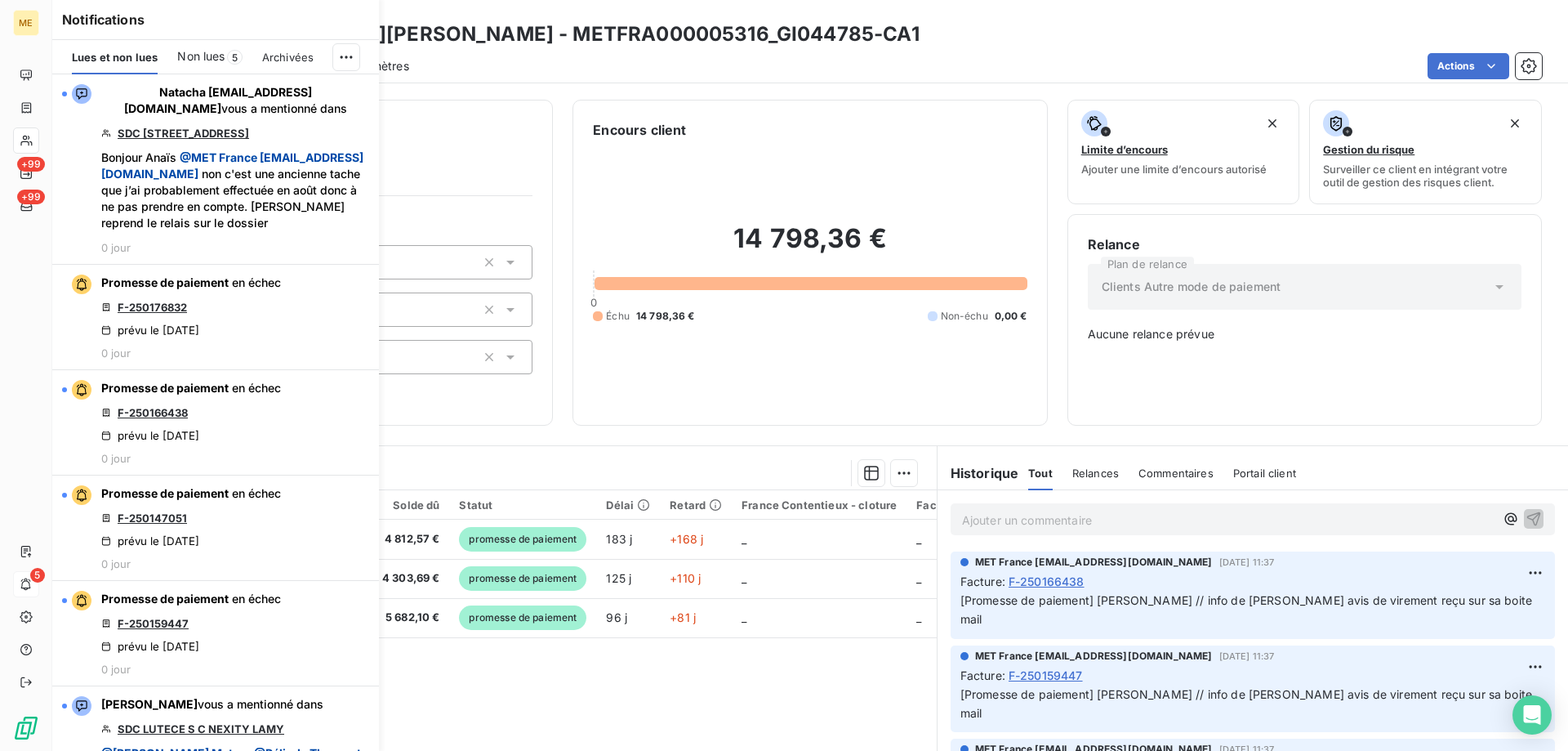
click at [186, 66] on div "Non lues 5" at bounding box center [210, 57] width 64 height 34
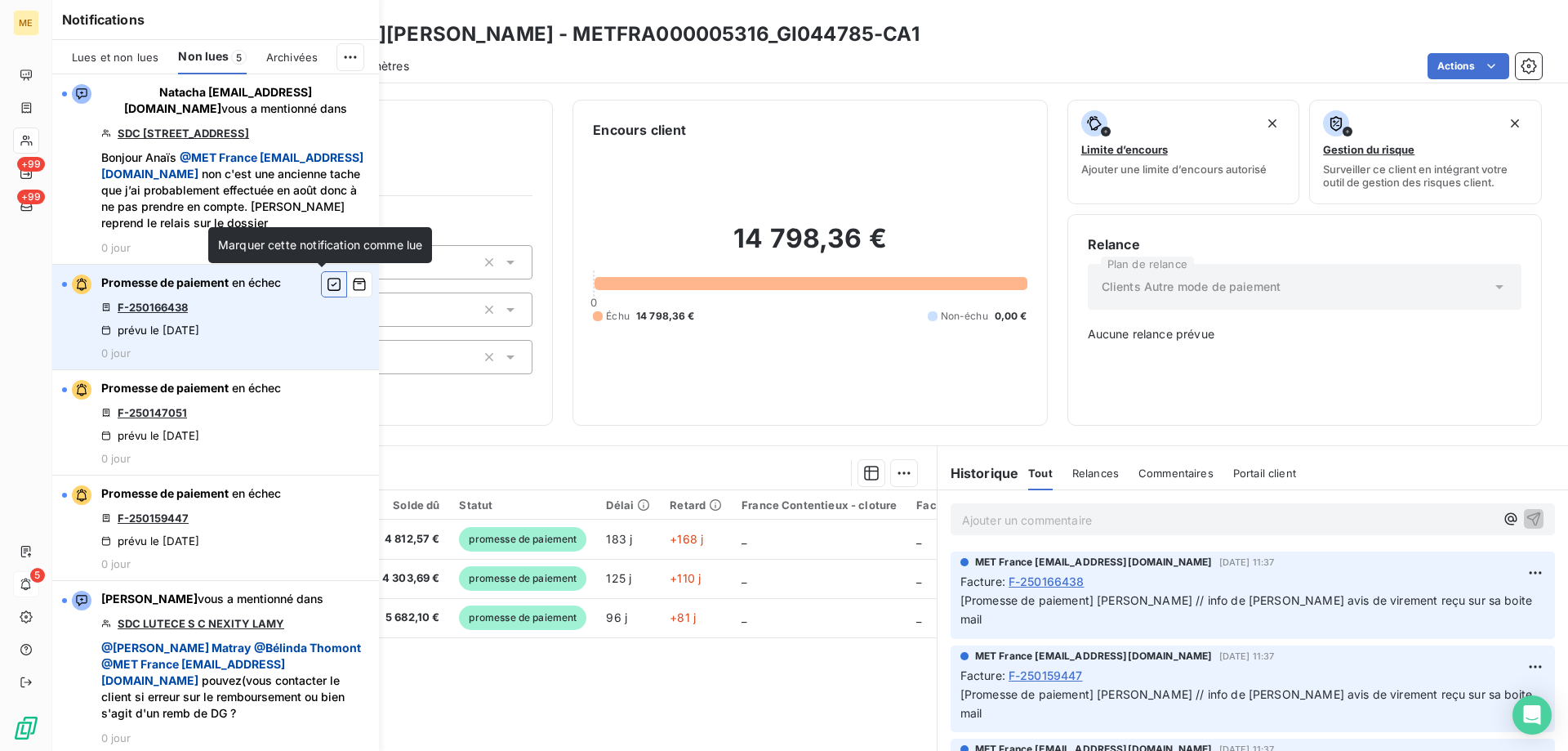
click at [328, 285] on icon "button" at bounding box center [334, 284] width 13 height 13
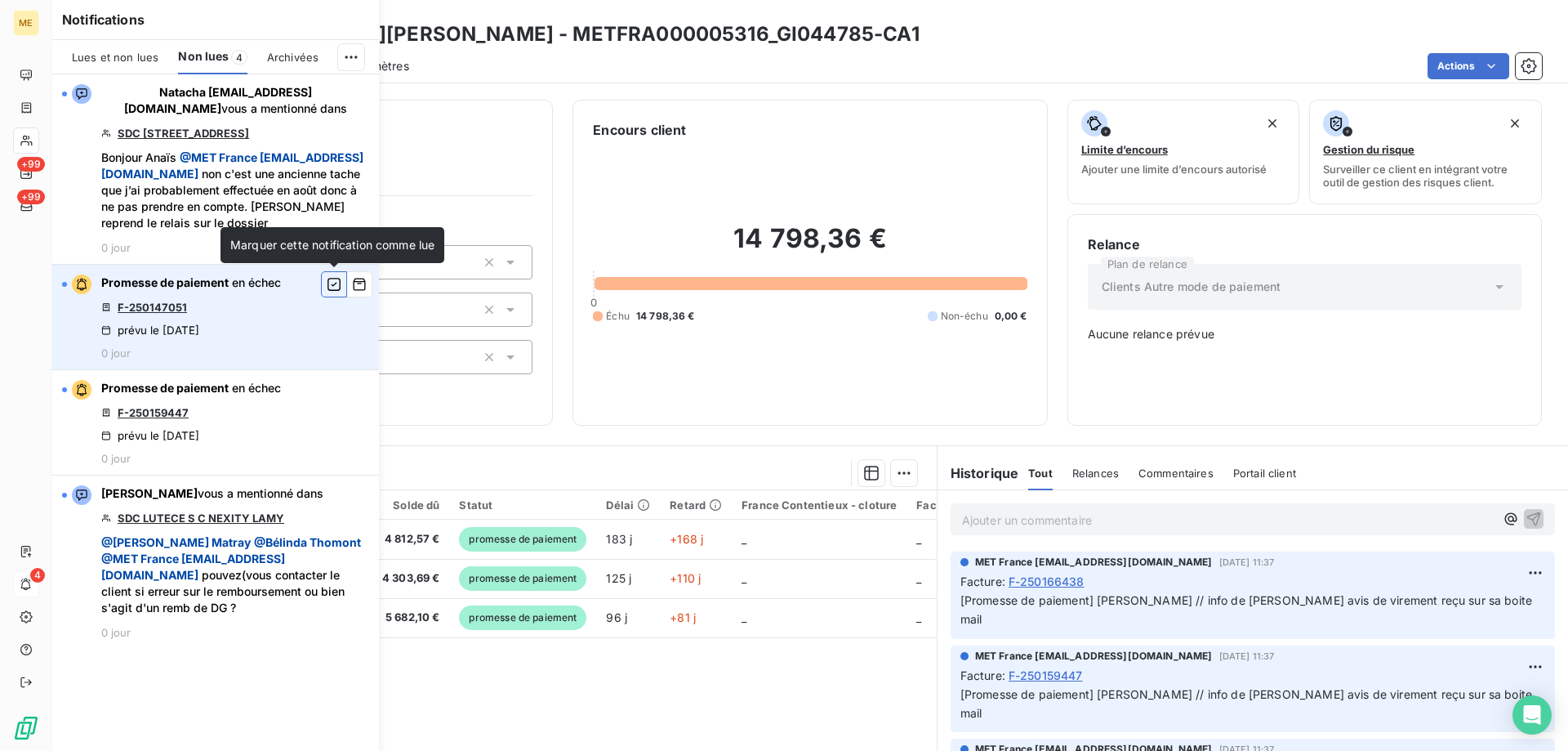
click at [332, 286] on icon "button" at bounding box center [334, 284] width 13 height 13
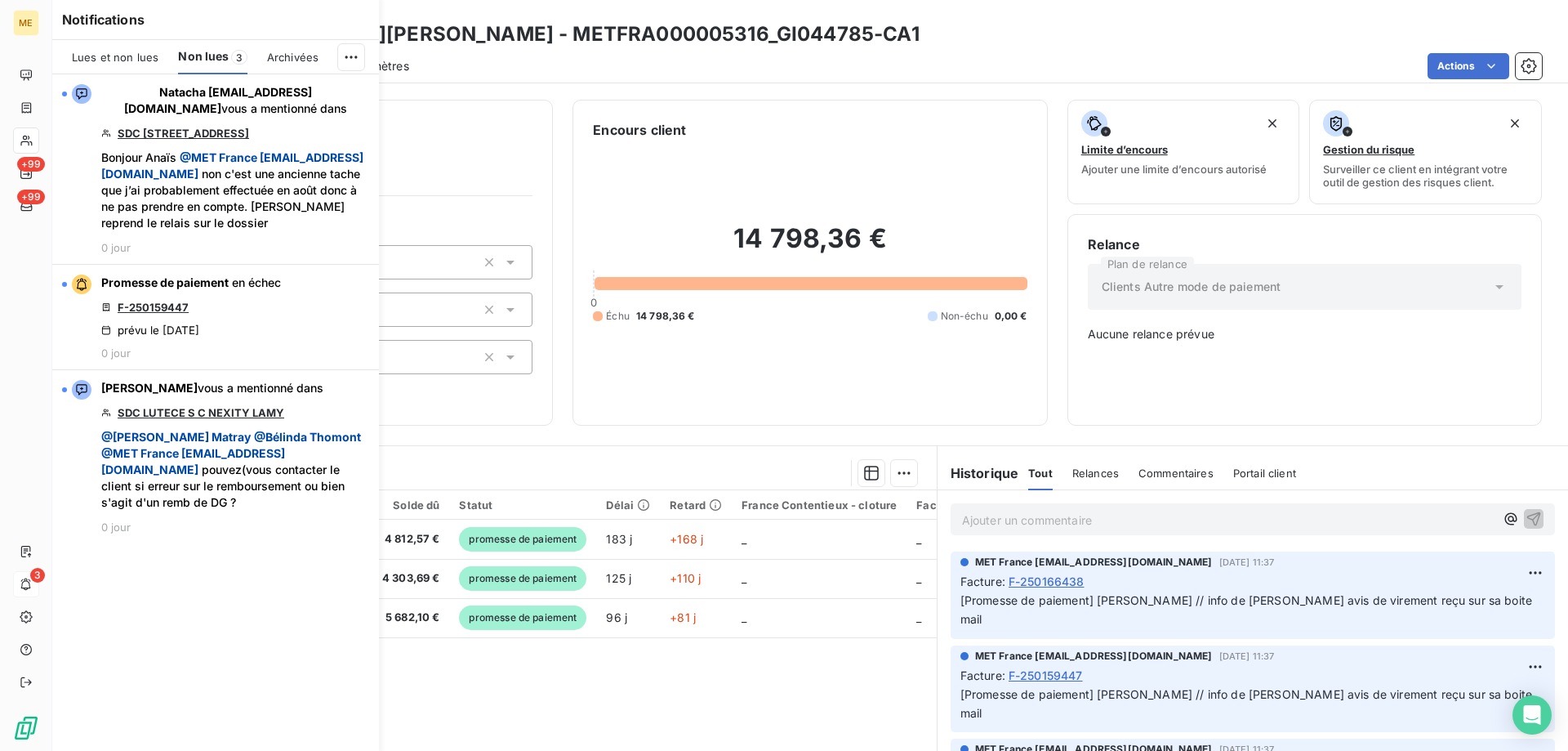
click at [0, 0] on icon "button" at bounding box center [0, 0] width 0 height 0
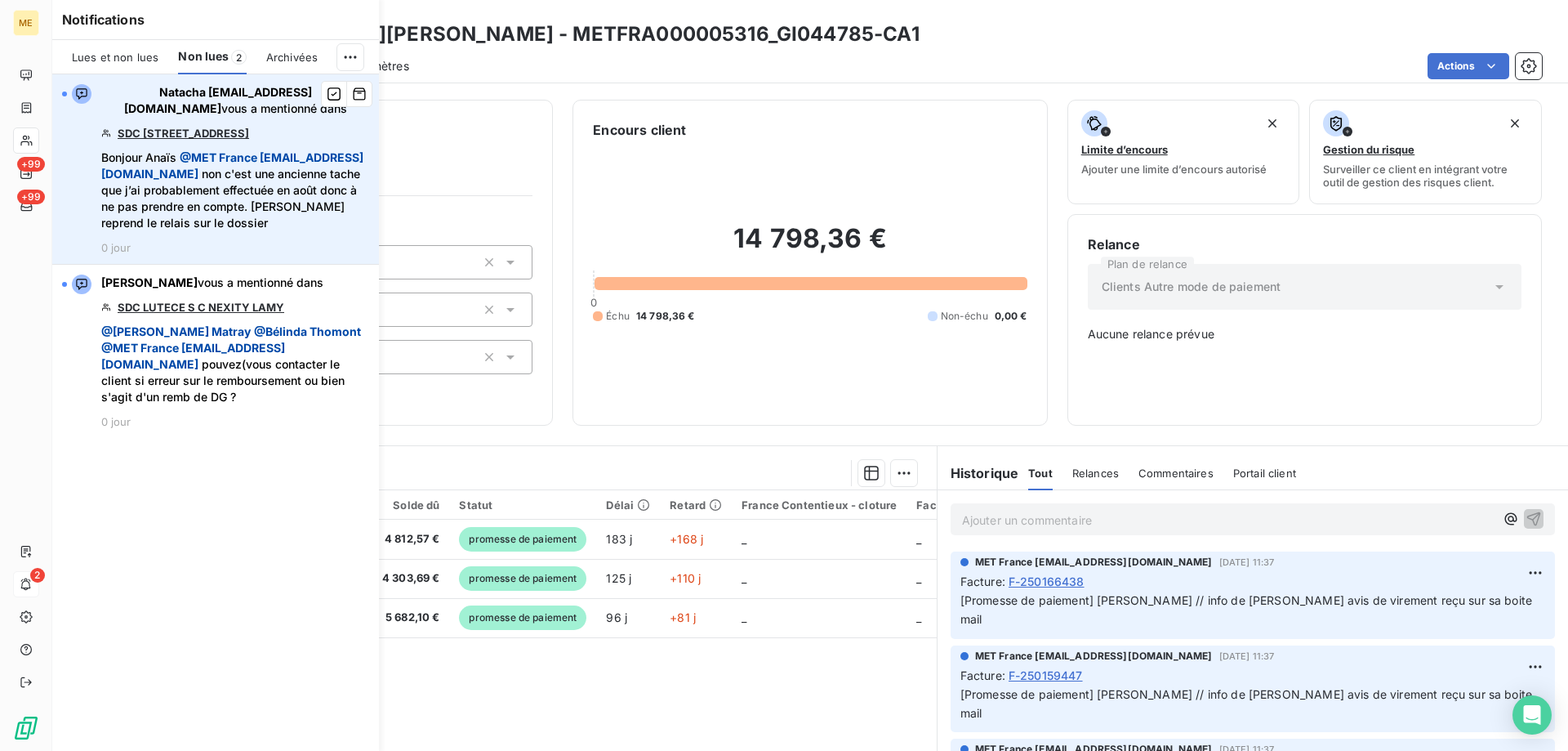
click at [249, 132] on link "SDC 35 AVENUE BELLEFORIERE" at bounding box center [183, 133] width 131 height 13
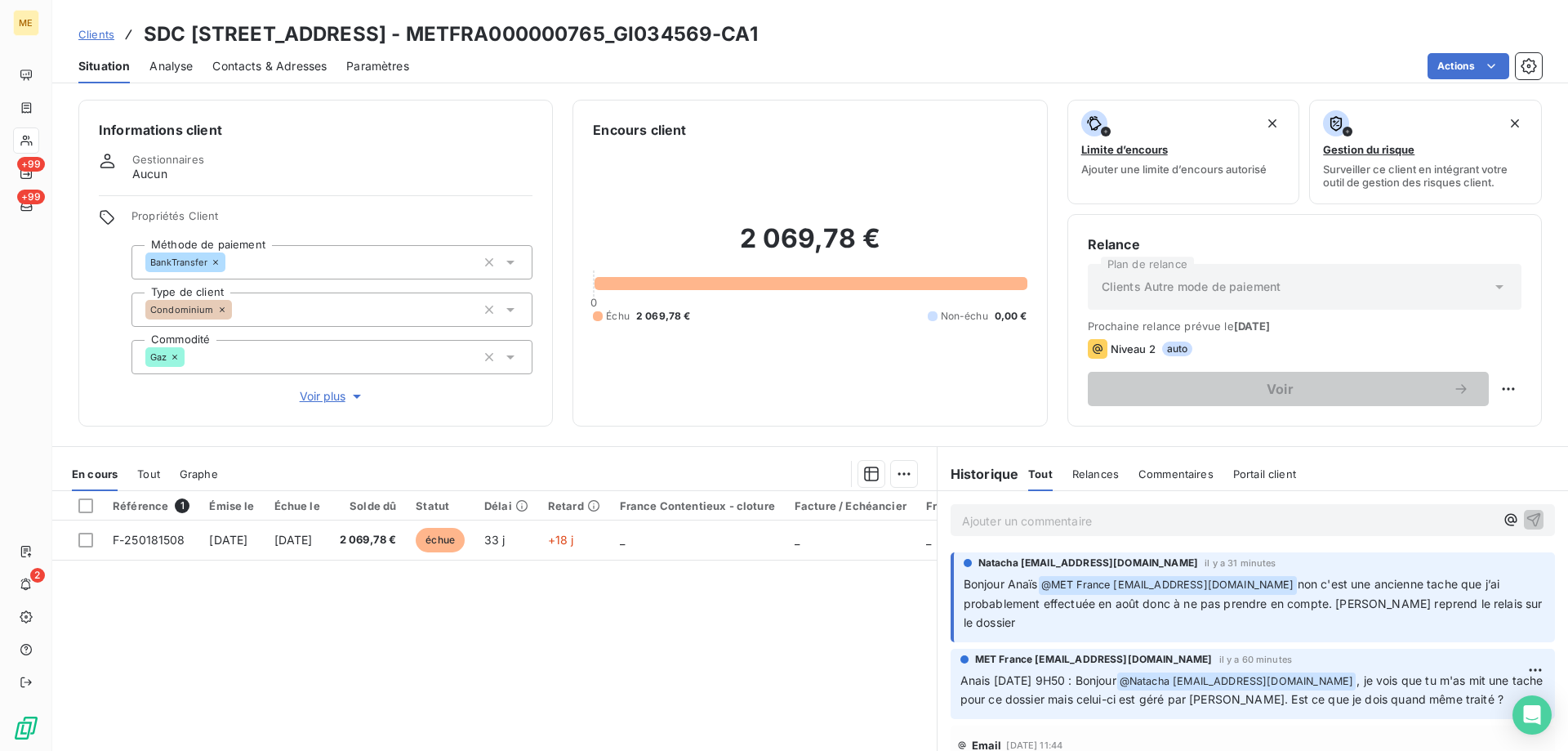
drag, startPoint x: 147, startPoint y: 38, endPoint x: 768, endPoint y: 24, distance: 621.2
click at [757, 24] on h3 "SDC [STREET_ADDRESS] - METFRA000000765_GI034569-CA1" at bounding box center [450, 35] width 614 height 30
copy h3 "SDC [STREET_ADDRESS] - METFRA000000765_GI034569"
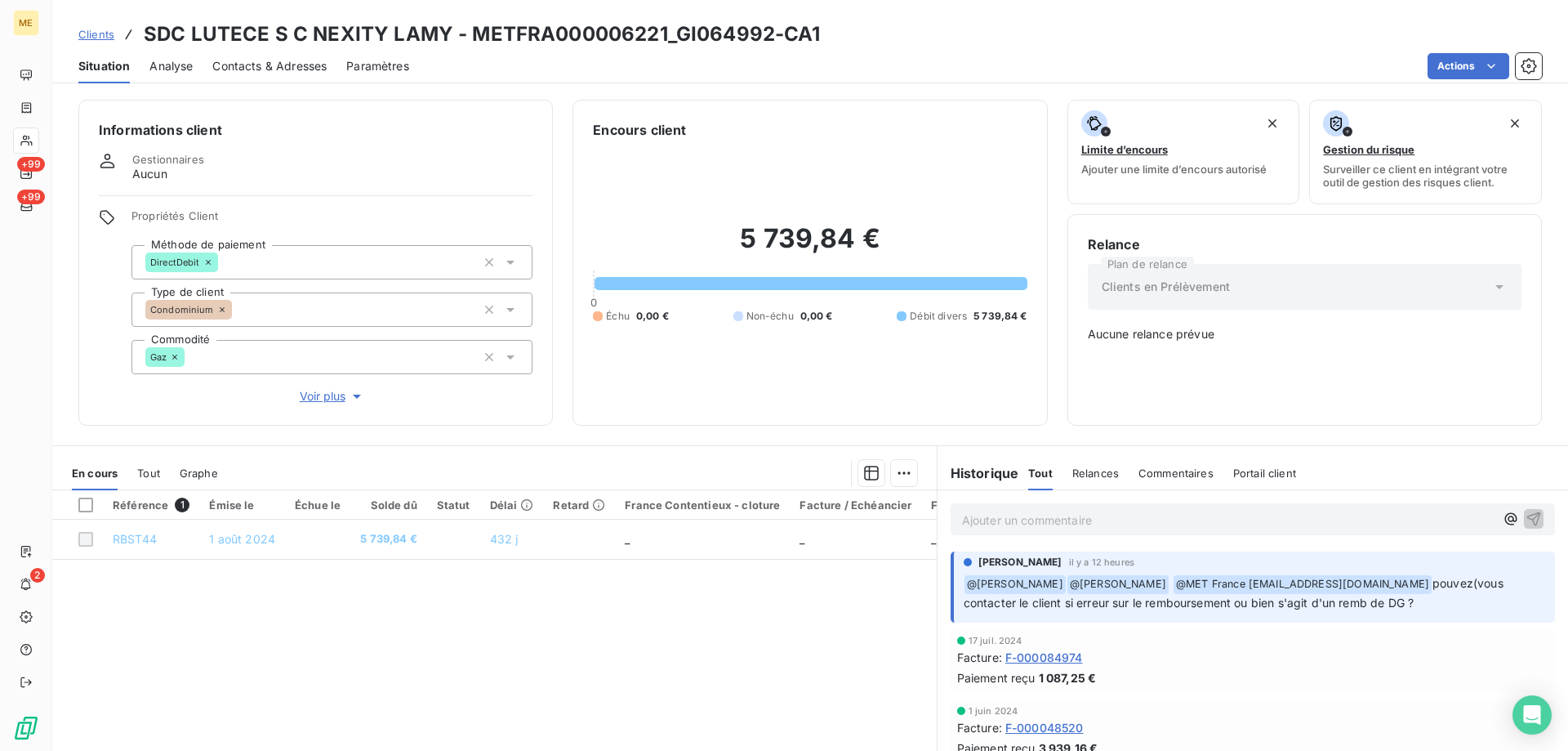
click at [319, 391] on span "Voir plus" at bounding box center [332, 396] width 65 height 17
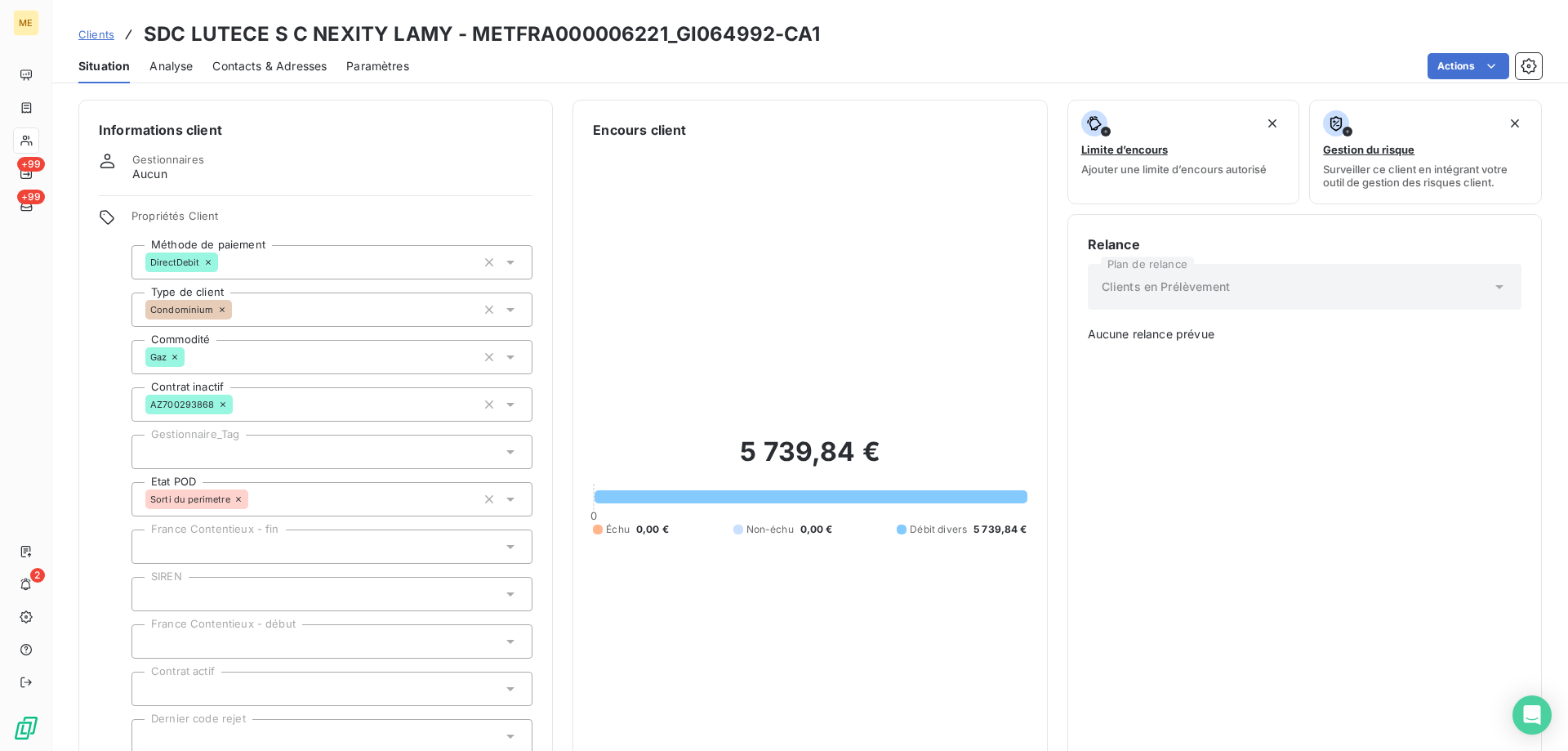
click at [417, 101] on div "Informations client Gestionnaires Aucun Propriétés Client Méthode de paiement D…" at bounding box center [316, 476] width 475 height 753
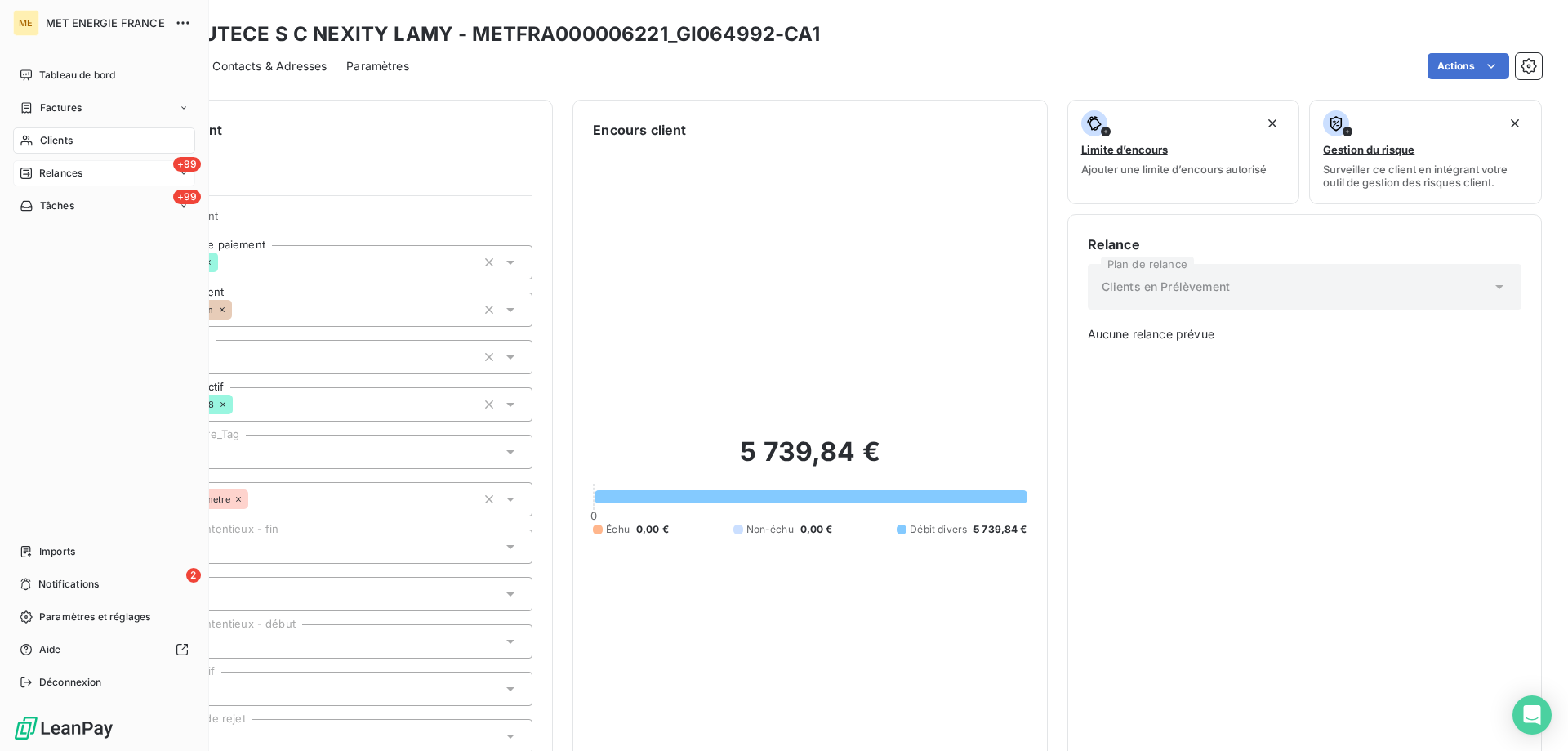
click at [49, 176] on span "Relances" at bounding box center [61, 173] width 43 height 15
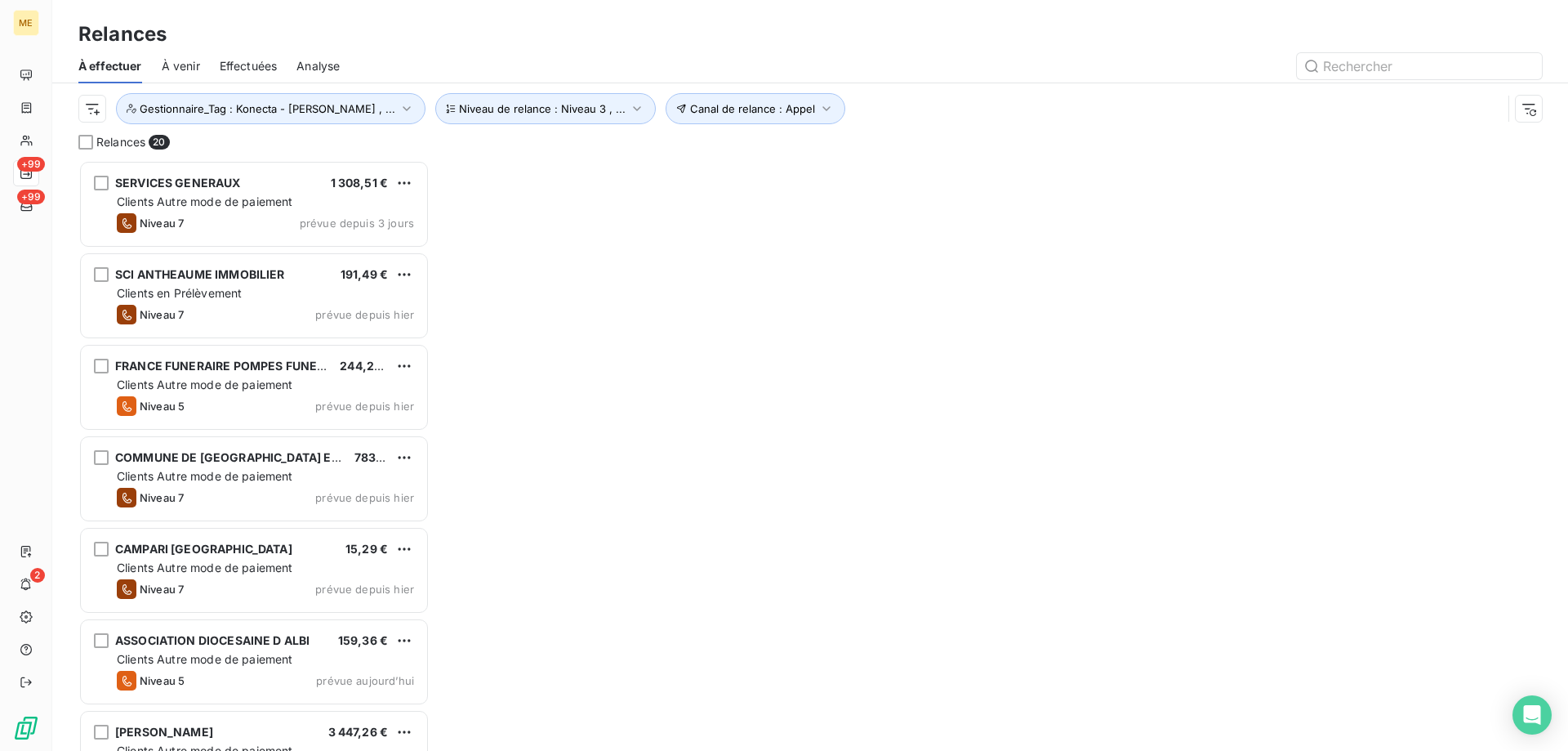
scroll to position [579, 339]
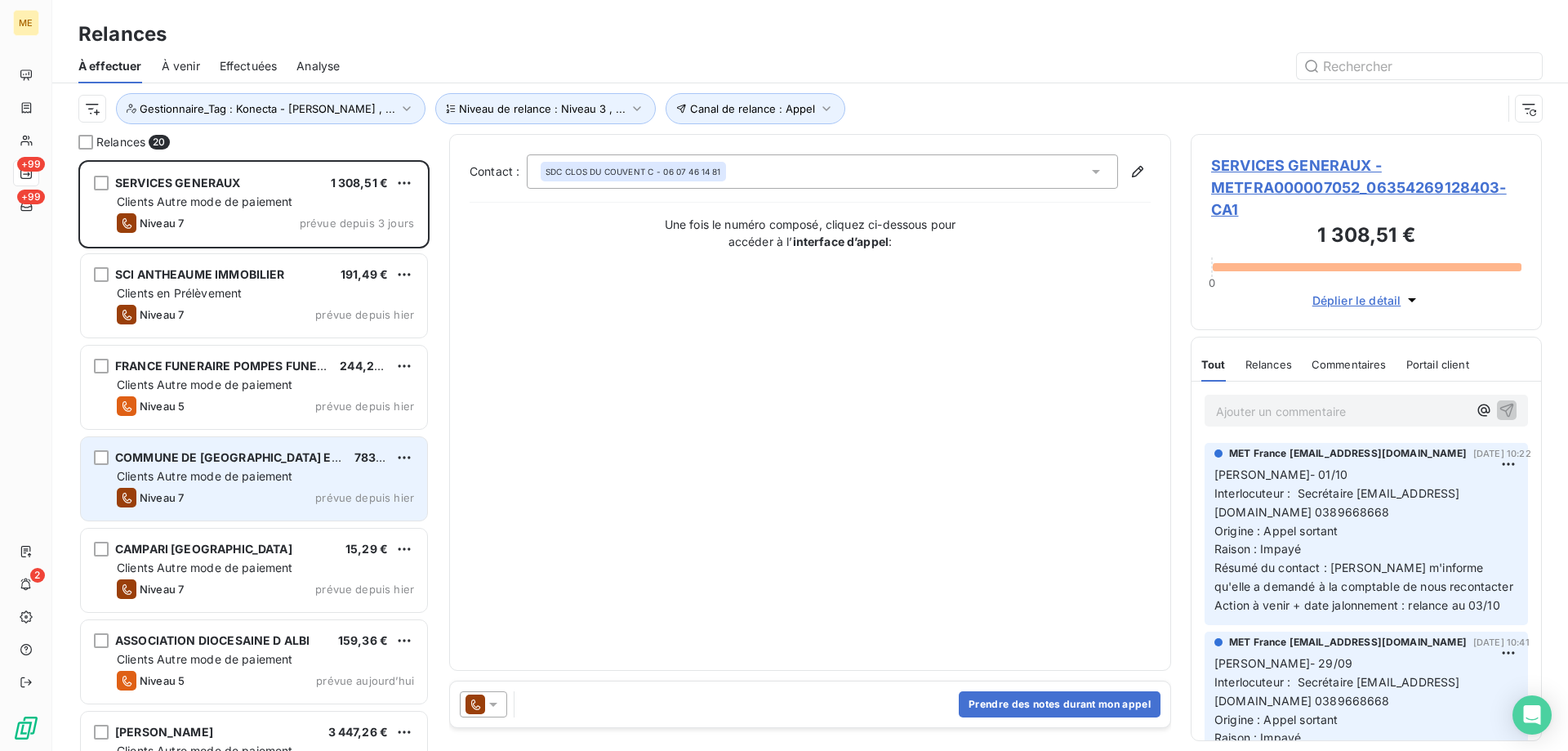
click at [248, 461] on span "COMMUNE DE [GEOGRAPHIC_DATA] EN [GEOGRAPHIC_DATA]" at bounding box center [289, 457] width 349 height 14
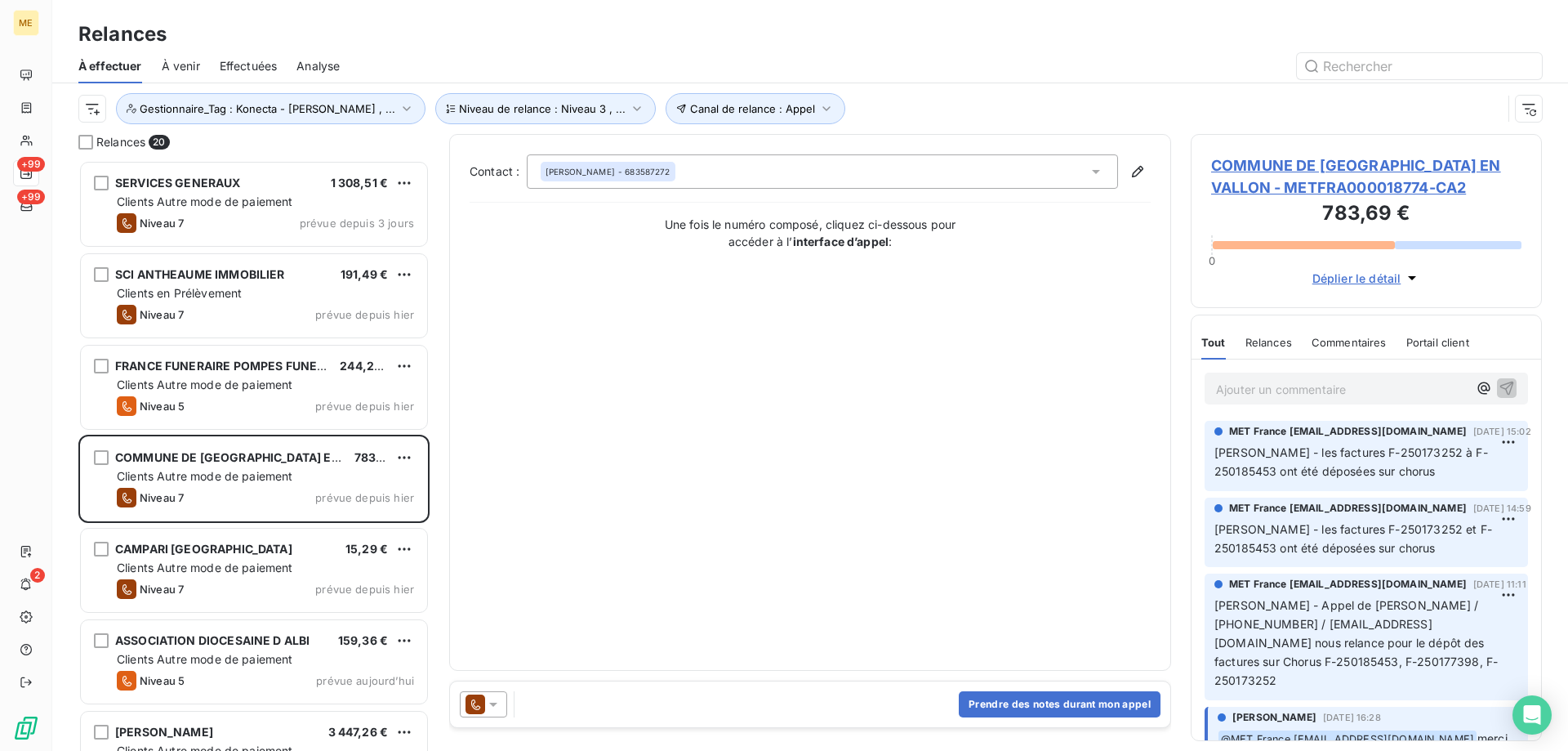
click at [1277, 182] on span "COMMUNE DE [GEOGRAPHIC_DATA] EN VALLON - METFRA000018774-CA2" at bounding box center [1365, 176] width 310 height 44
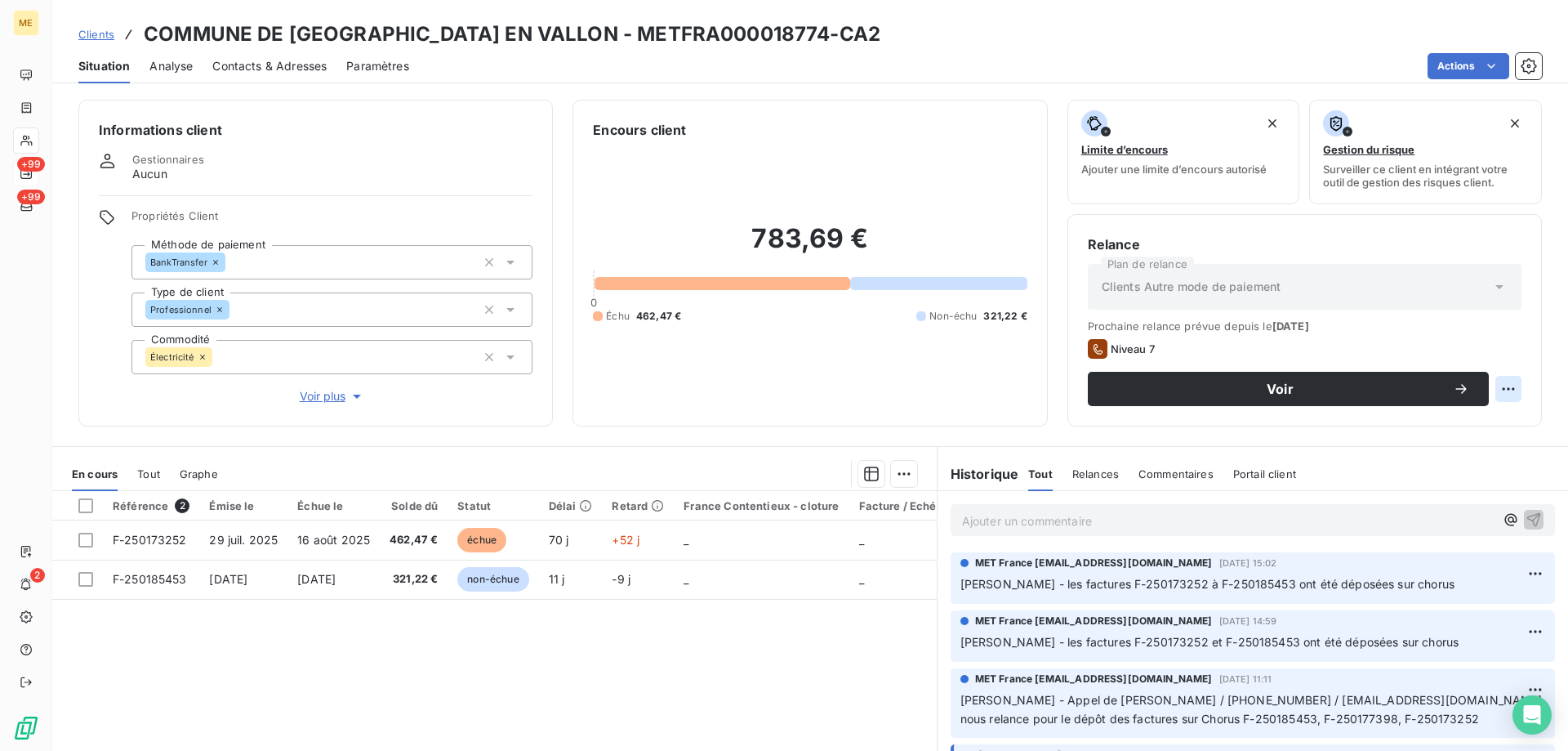
click at [1495, 384] on html "ME +99 +99 2 Clients COMMUNE DE SEMUR EN VALLON - METFRA000018774-CA2 Situation…" at bounding box center [784, 457] width 1568 height 915
click at [1449, 430] on div "Replanifier cette action" at bounding box center [1429, 425] width 146 height 26
select select "9"
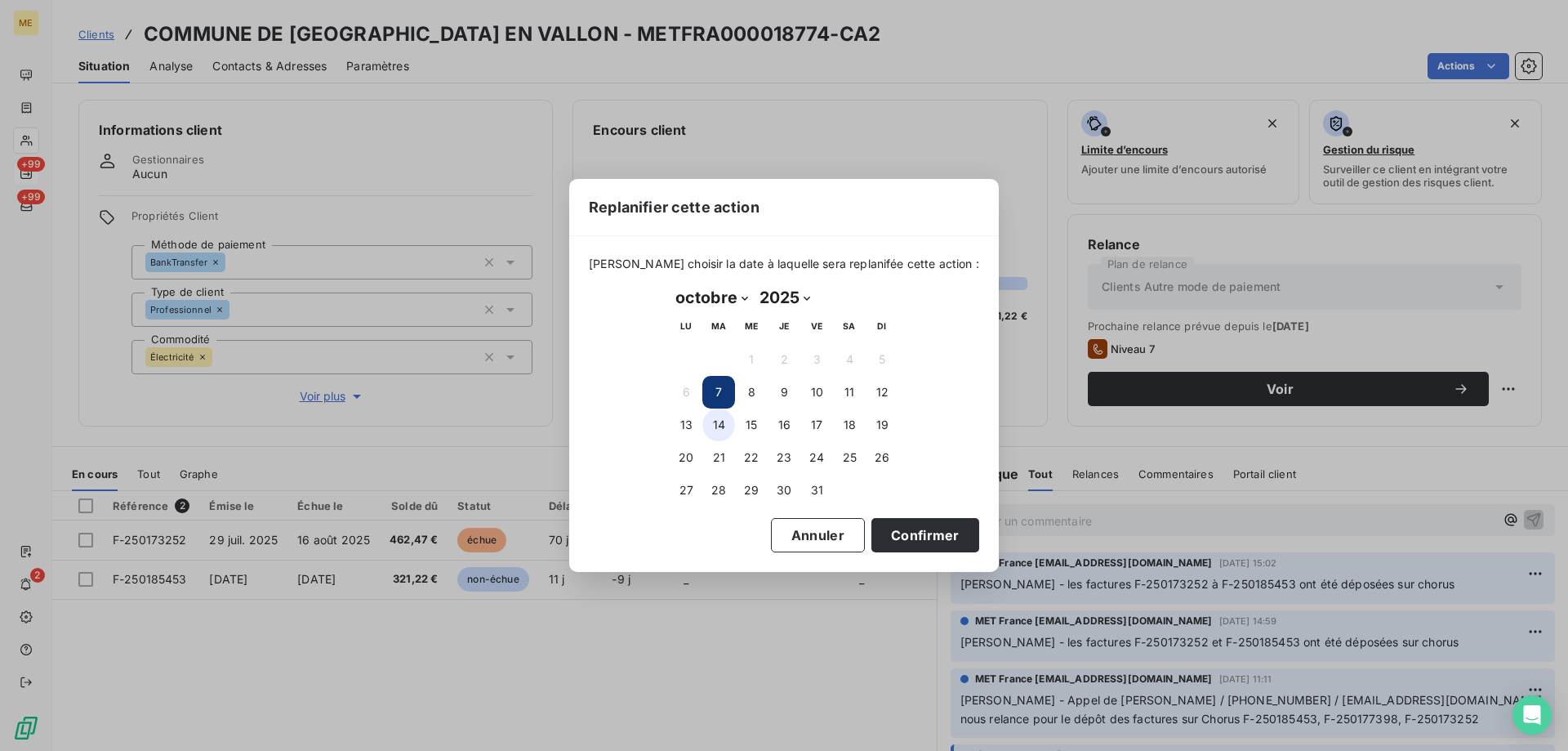
click at [733, 419] on button "14" at bounding box center [719, 425] width 33 height 33
click at [938, 530] on button "Confirmer" at bounding box center [925, 534] width 108 height 34
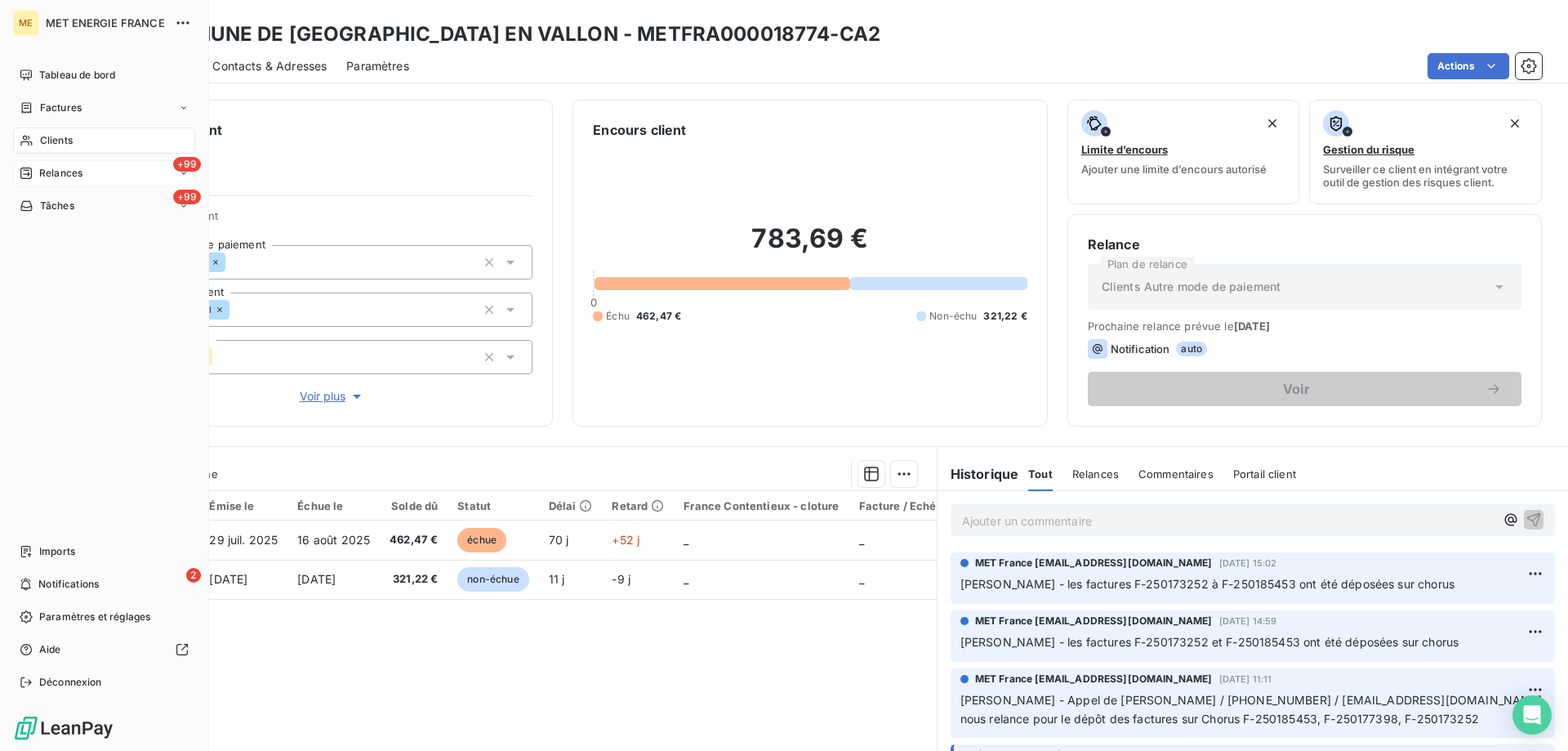
click at [45, 144] on span "Clients" at bounding box center [57, 140] width 33 height 15
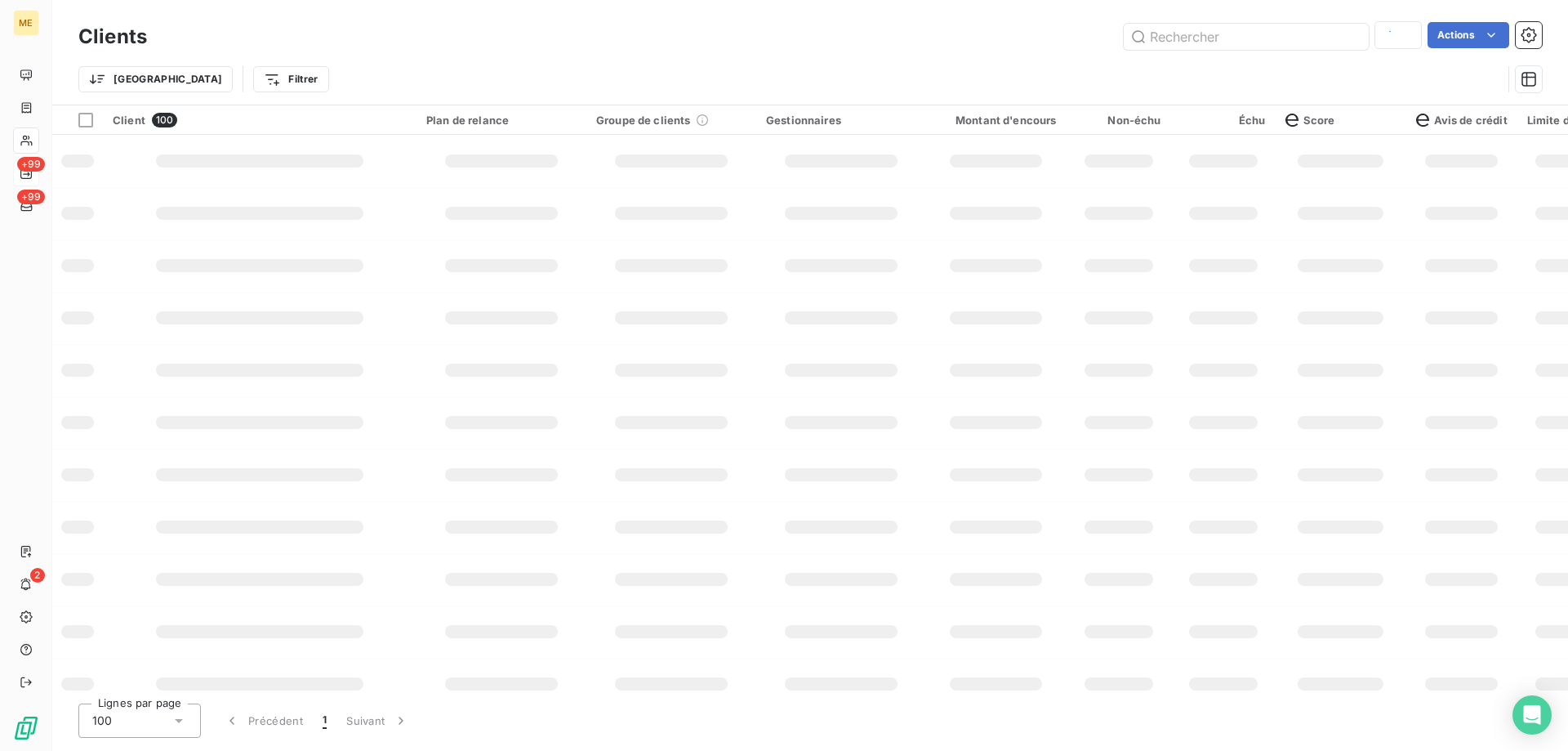
type input "METFRA000004399"
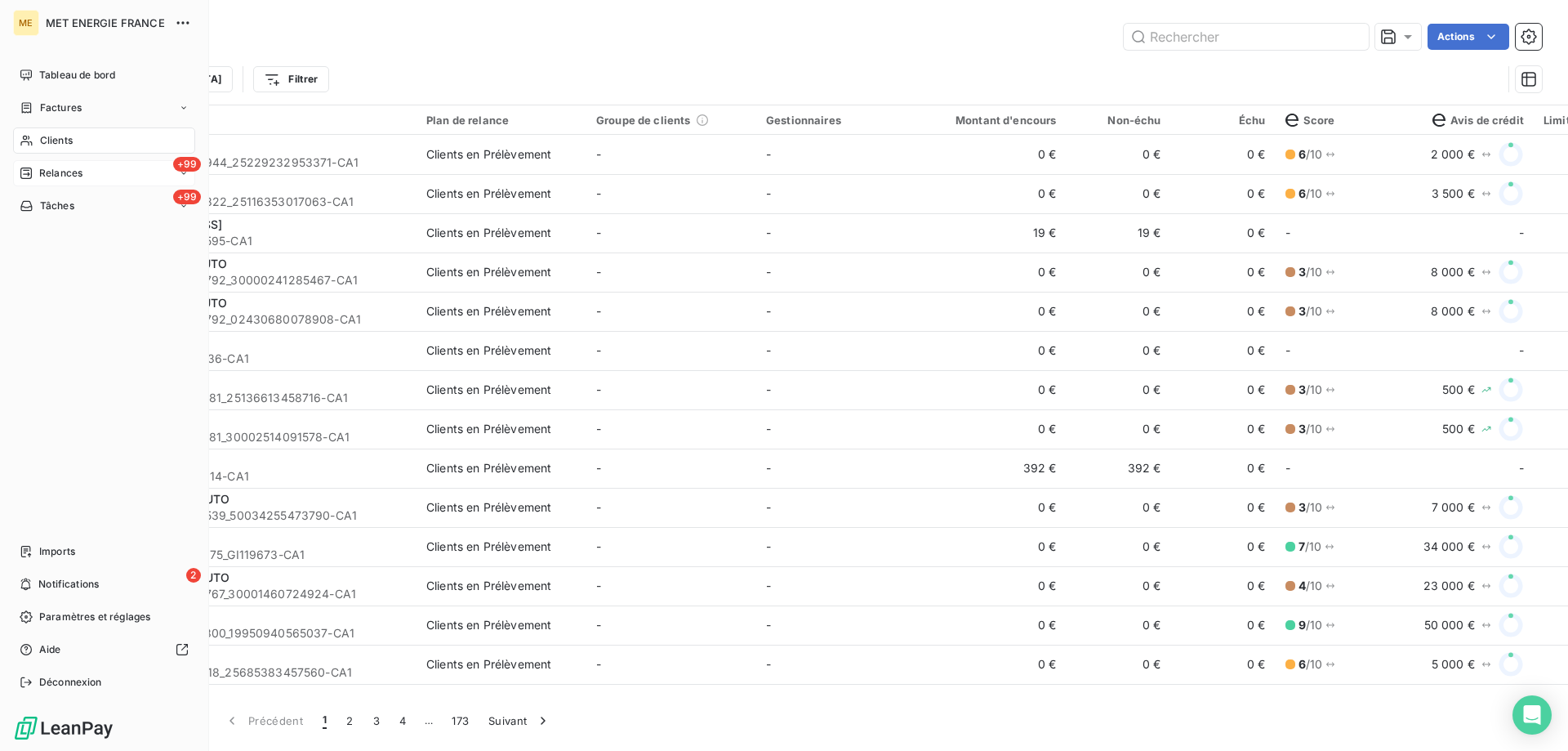
click at [50, 174] on span "Relances" at bounding box center [61, 173] width 43 height 15
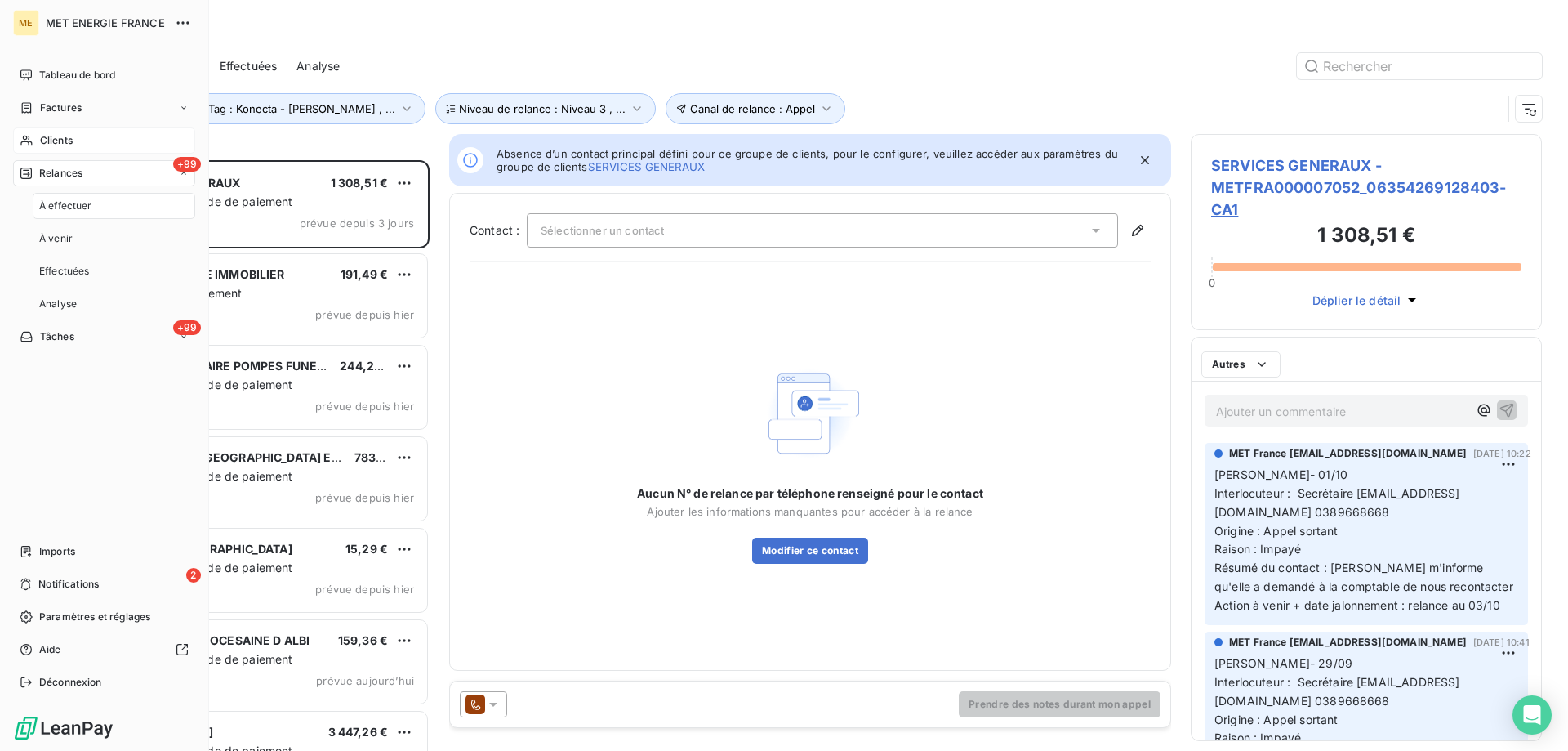
scroll to position [579, 339]
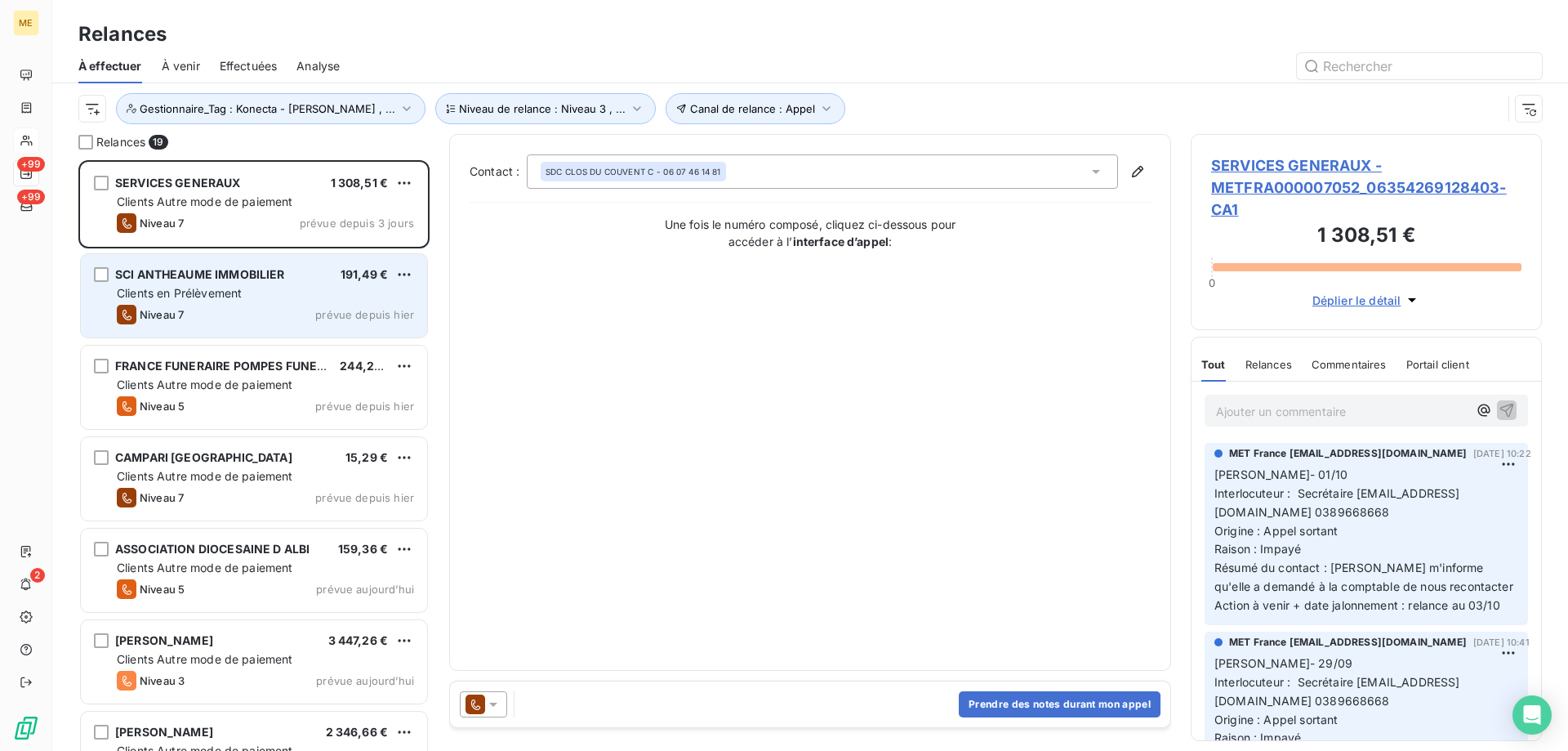
click at [150, 305] on div "Niveau 7" at bounding box center [150, 314] width 67 height 20
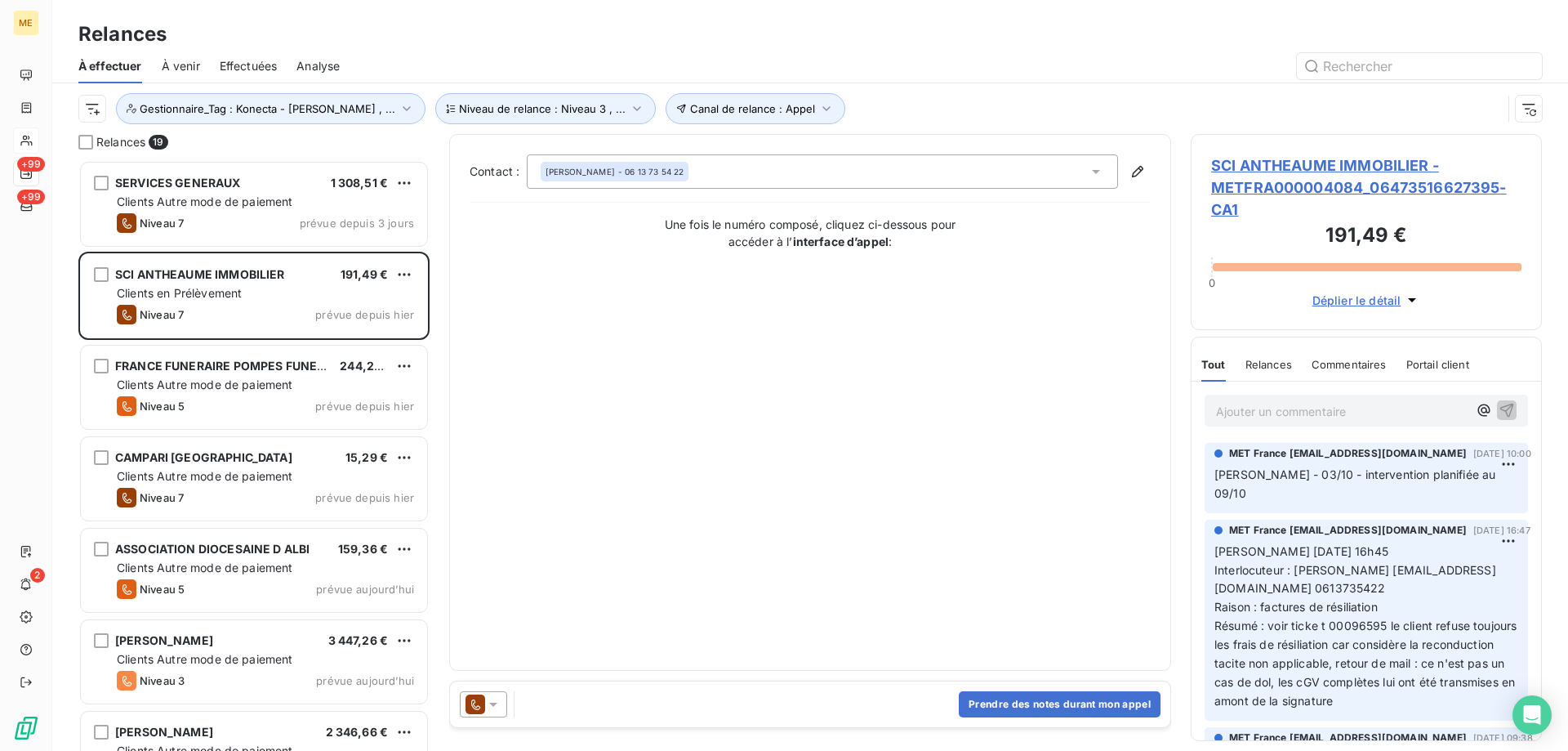
click at [1323, 173] on span "SCI ANTHEAUME IMMOBILIER - METFRA000004084_06473516627395-CA1" at bounding box center [1365, 187] width 310 height 66
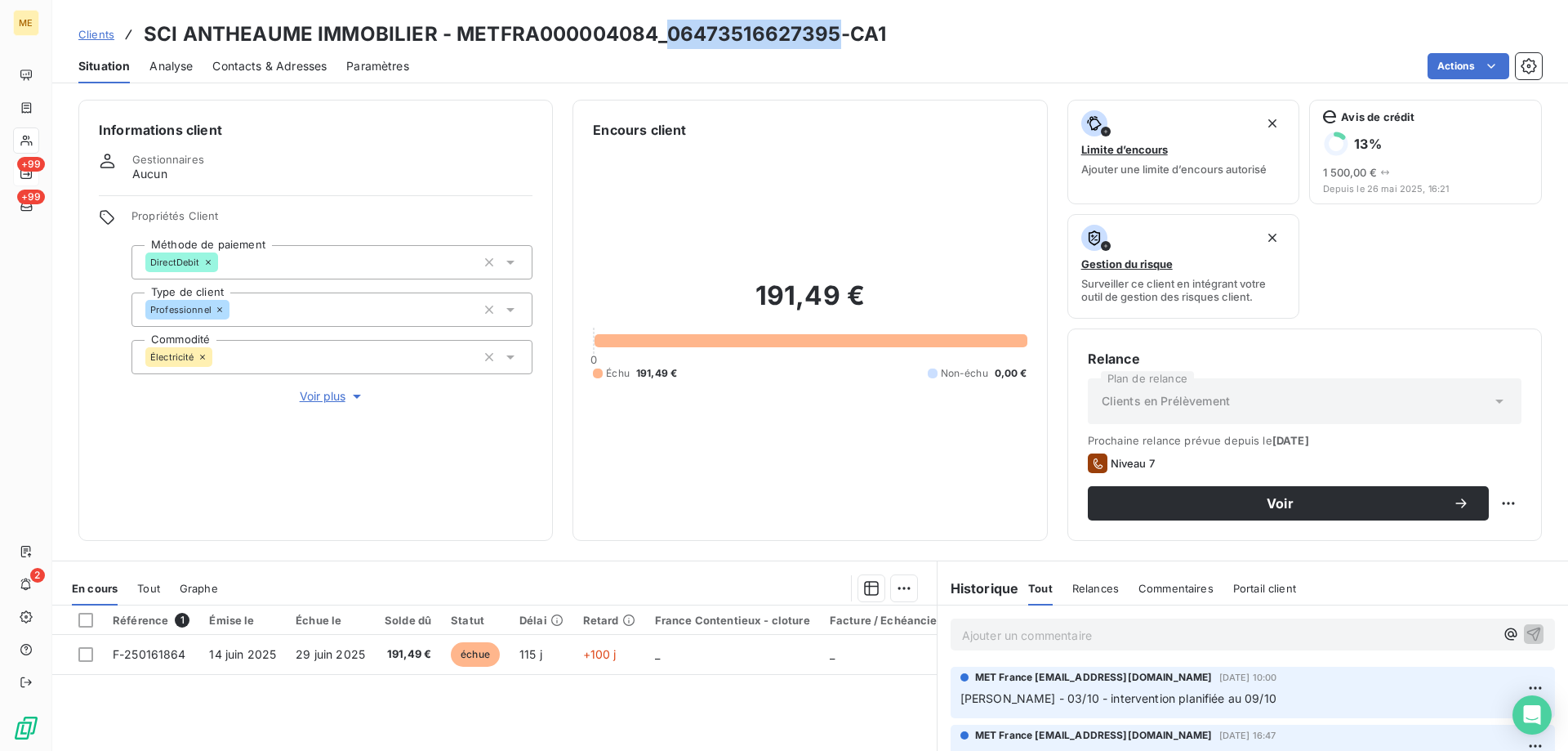
drag, startPoint x: 664, startPoint y: 24, endPoint x: 831, endPoint y: 30, distance: 167.1
click at [831, 30] on h3 "SCI ANTHEAUME IMMOBILIER - METFRA000004084_06473516627395-CA1" at bounding box center [515, 35] width 743 height 30
copy h3 "06473516627395"
click at [257, 69] on span "Contacts & Adresses" at bounding box center [269, 66] width 114 height 17
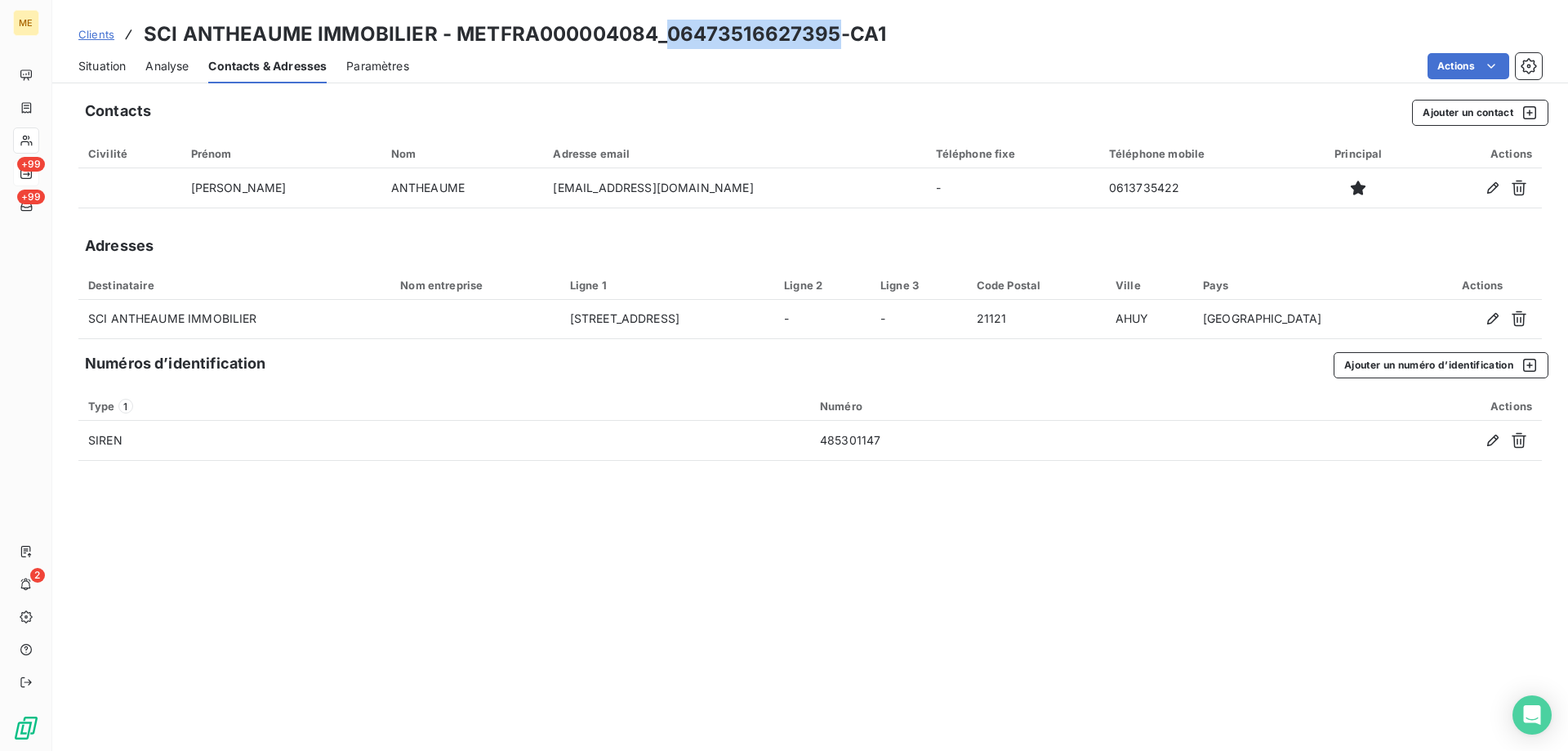
click at [88, 70] on span "Situation" at bounding box center [102, 66] width 47 height 17
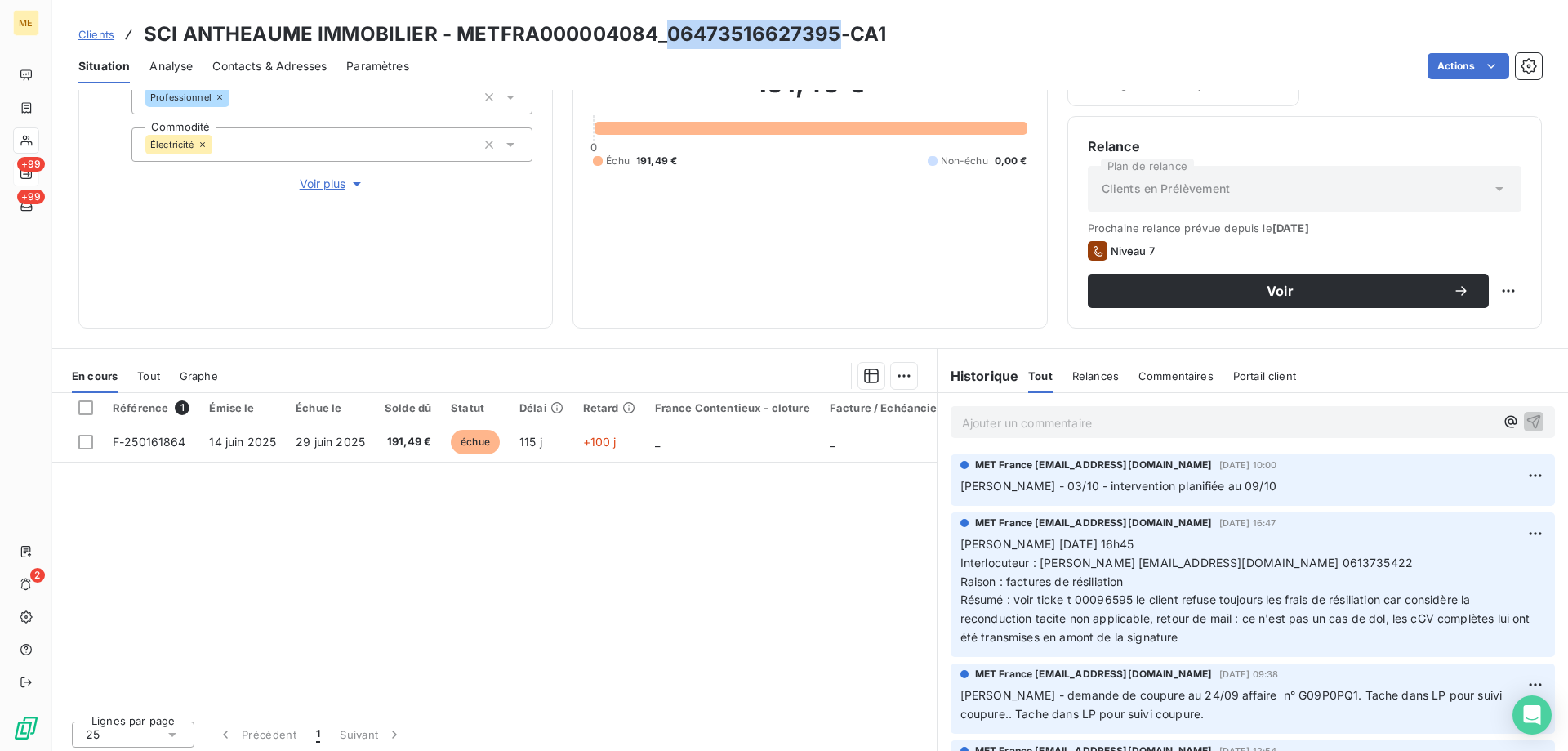
scroll to position [218, 0]
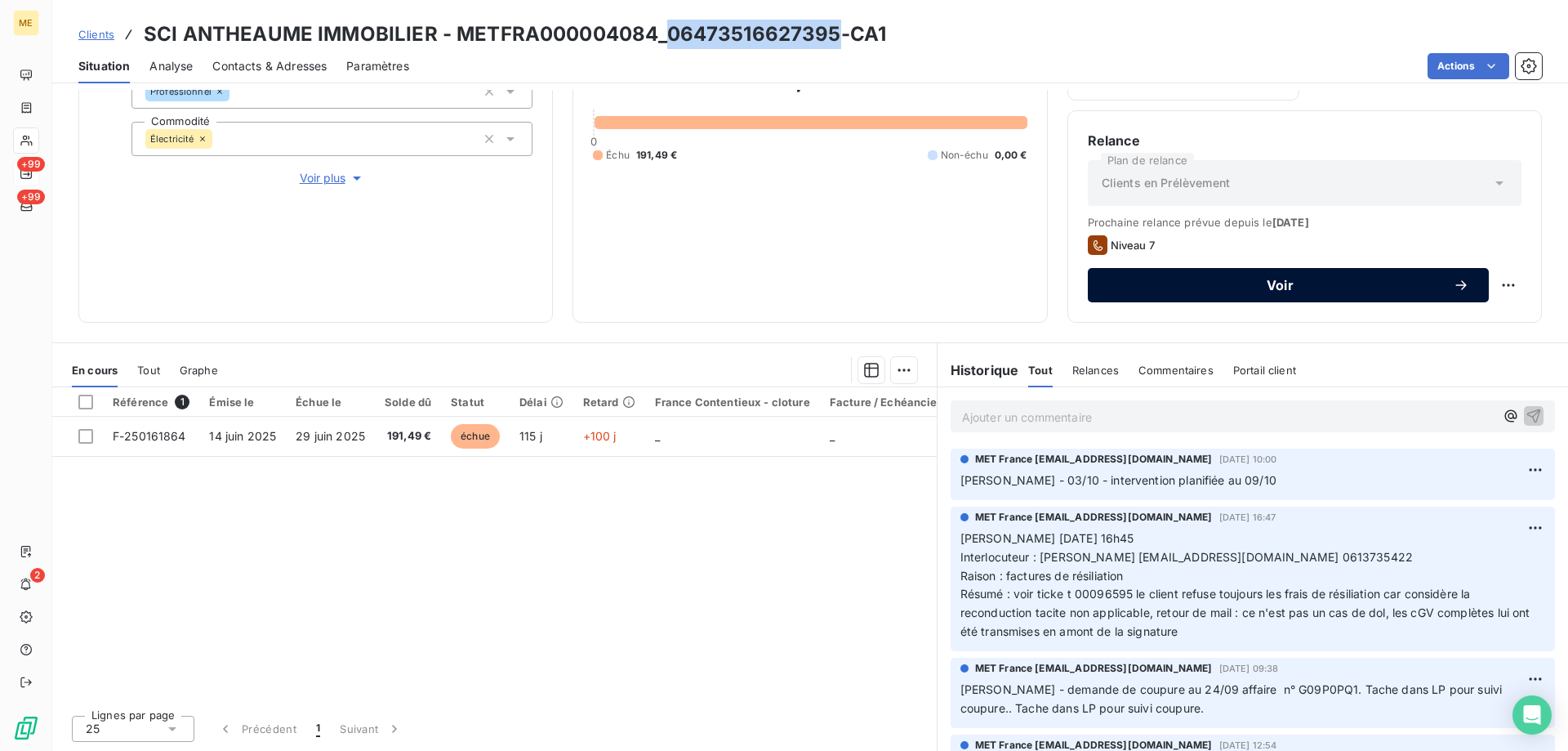
click at [1169, 291] on span "Voir" at bounding box center [1279, 285] width 345 height 13
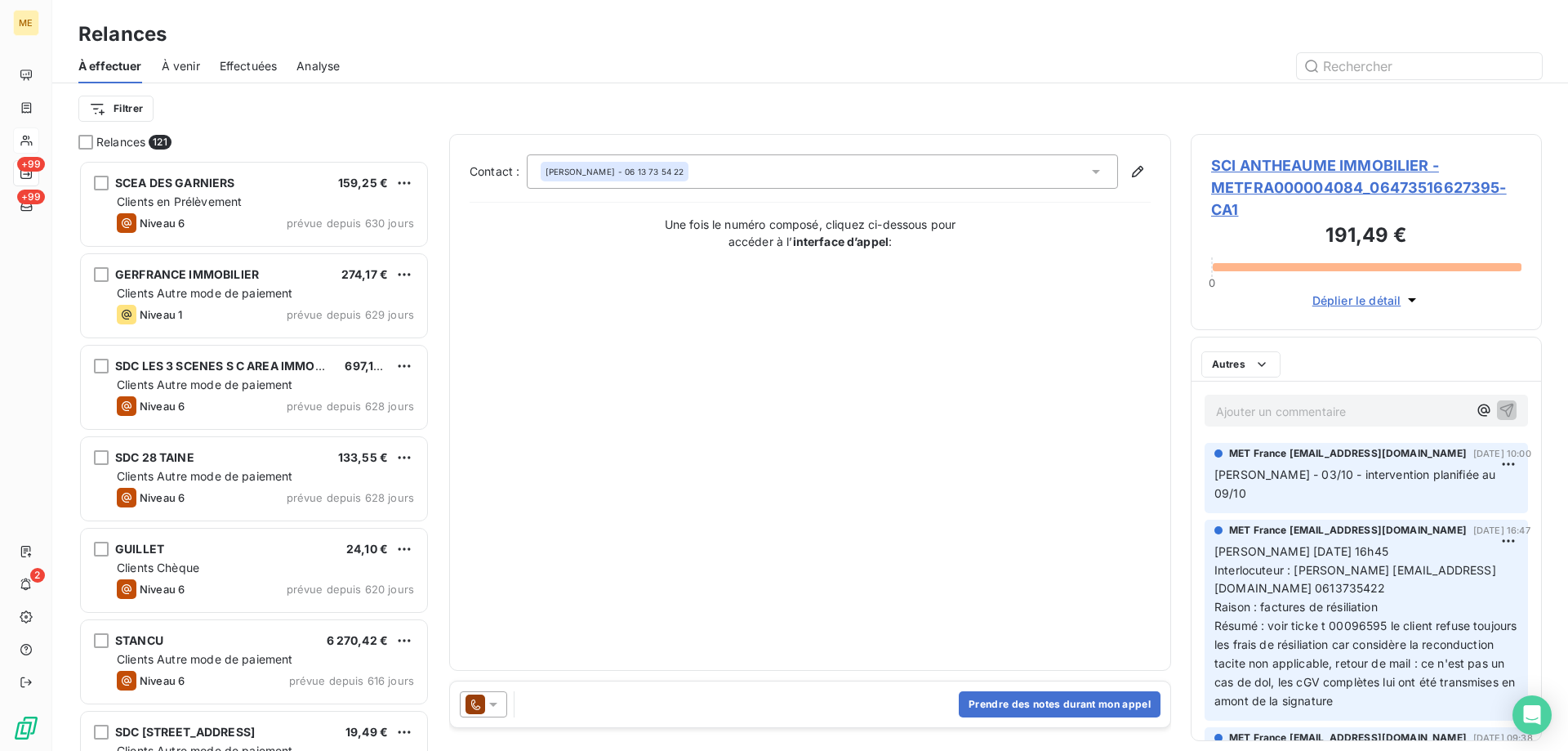
scroll to position [579, 339]
click at [491, 696] on icon at bounding box center [493, 704] width 17 height 17
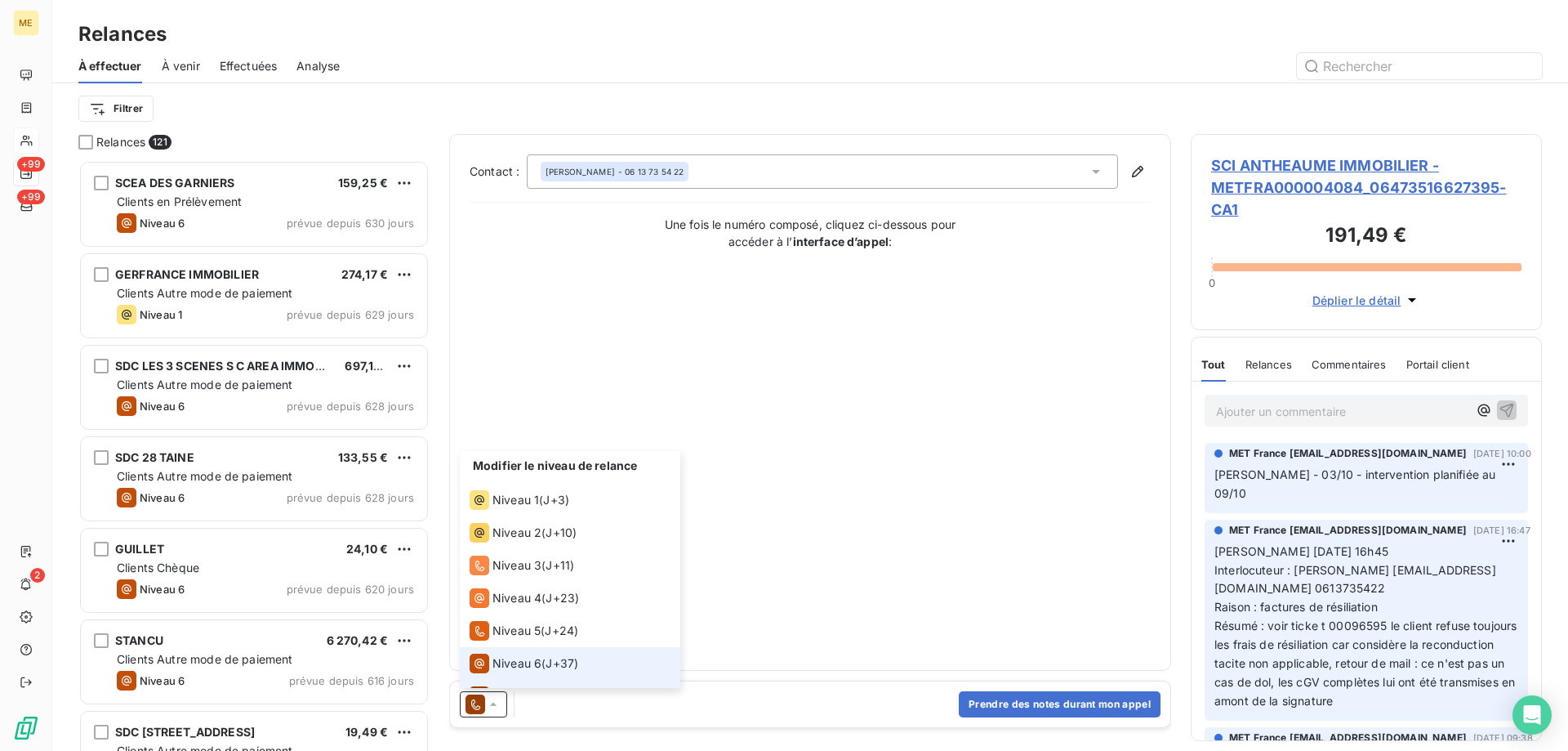
scroll to position [24, 0]
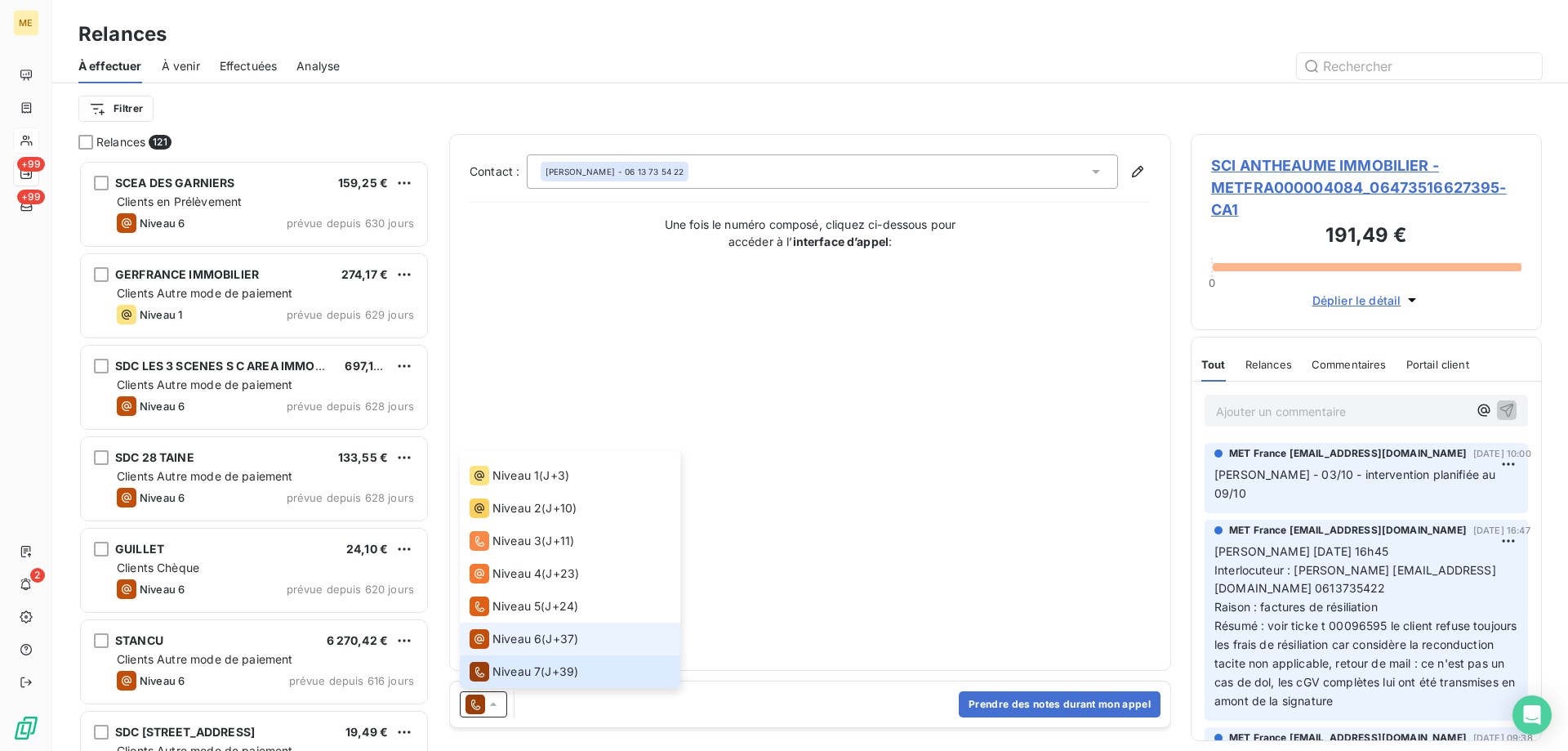
click at [508, 634] on span "Niveau 6" at bounding box center [517, 639] width 49 height 17
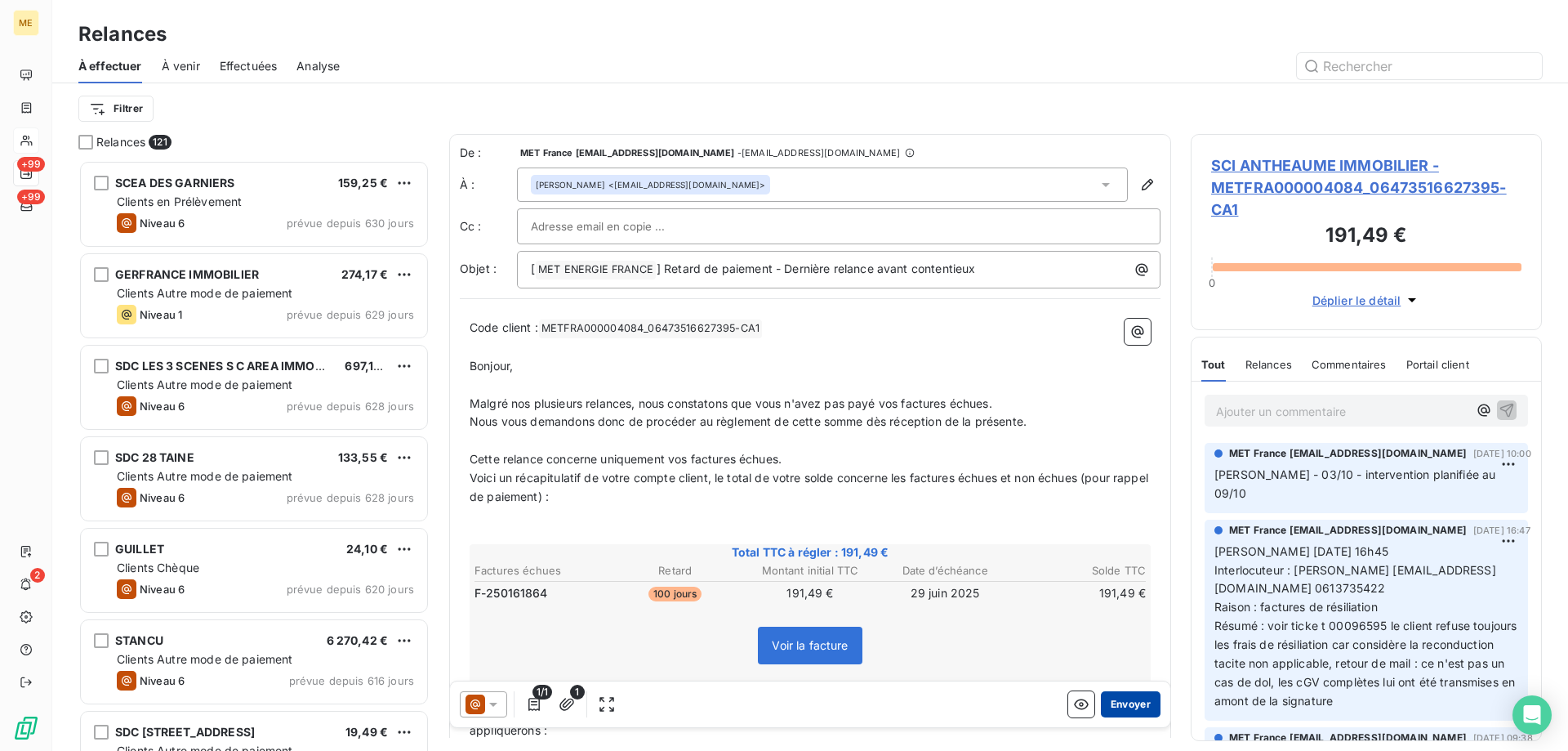
click at [1123, 714] on button "Envoyer" at bounding box center [1131, 704] width 60 height 26
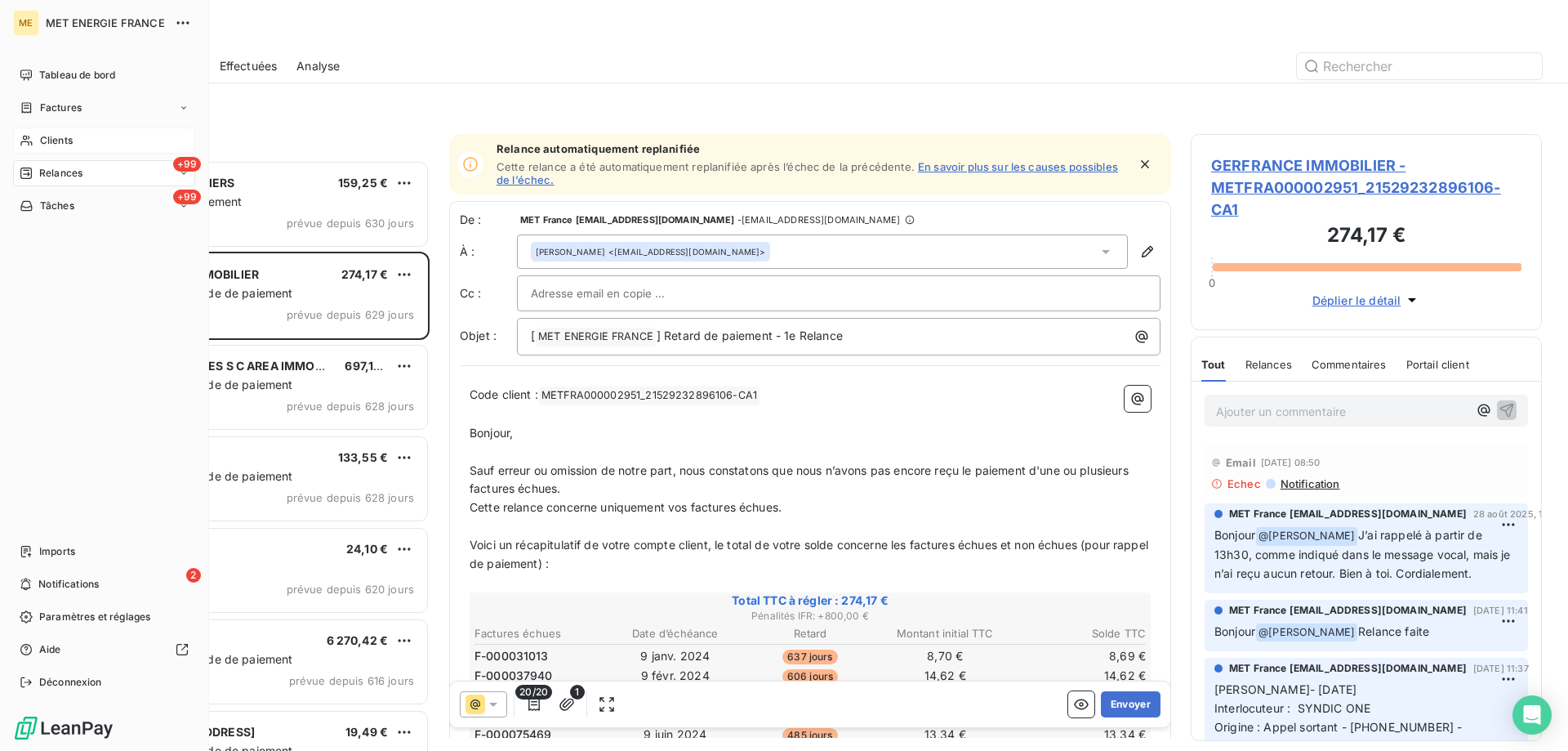
click at [23, 137] on icon at bounding box center [25, 141] width 11 height 10
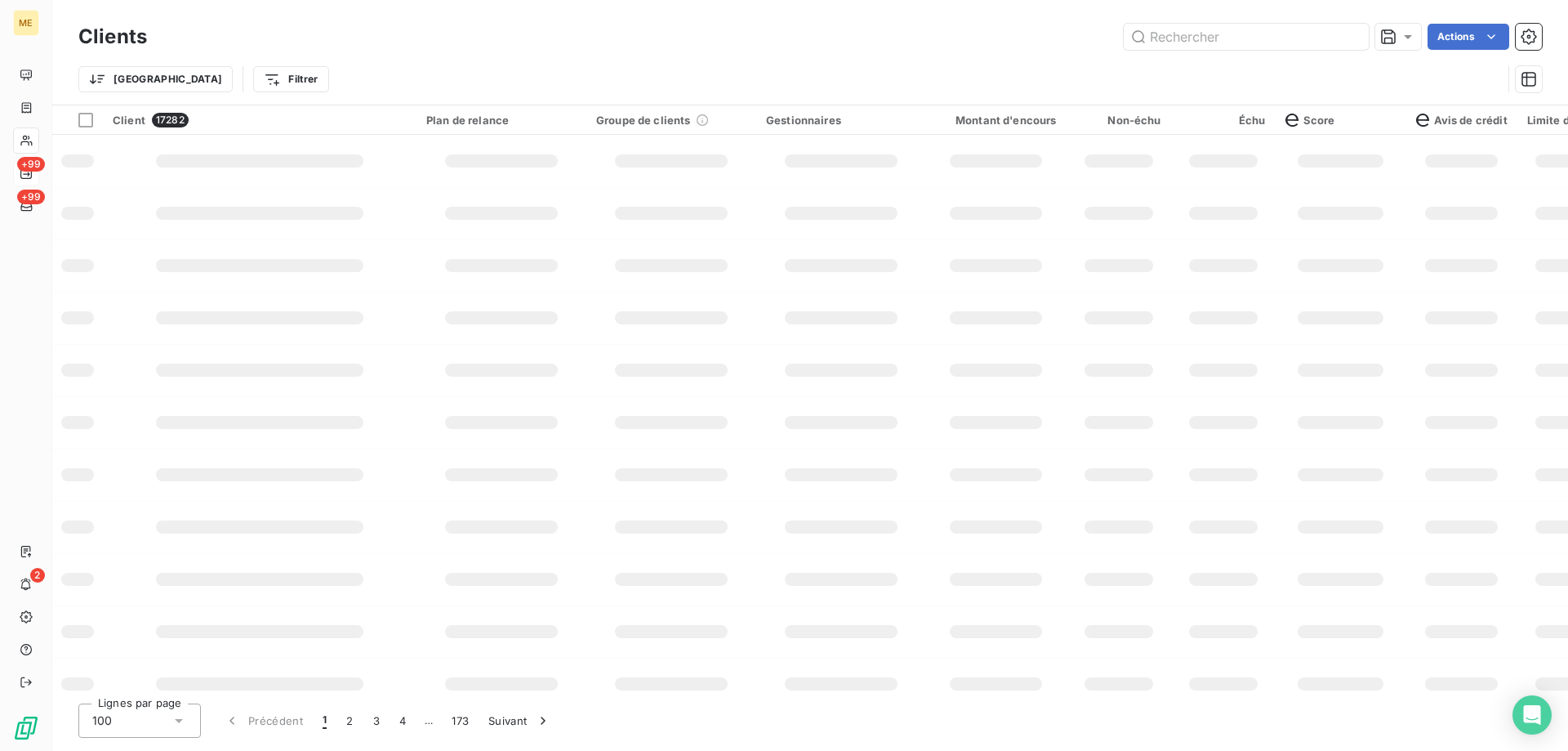
click at [1131, 56] on div "Trier Filtrer" at bounding box center [810, 79] width 1464 height 50
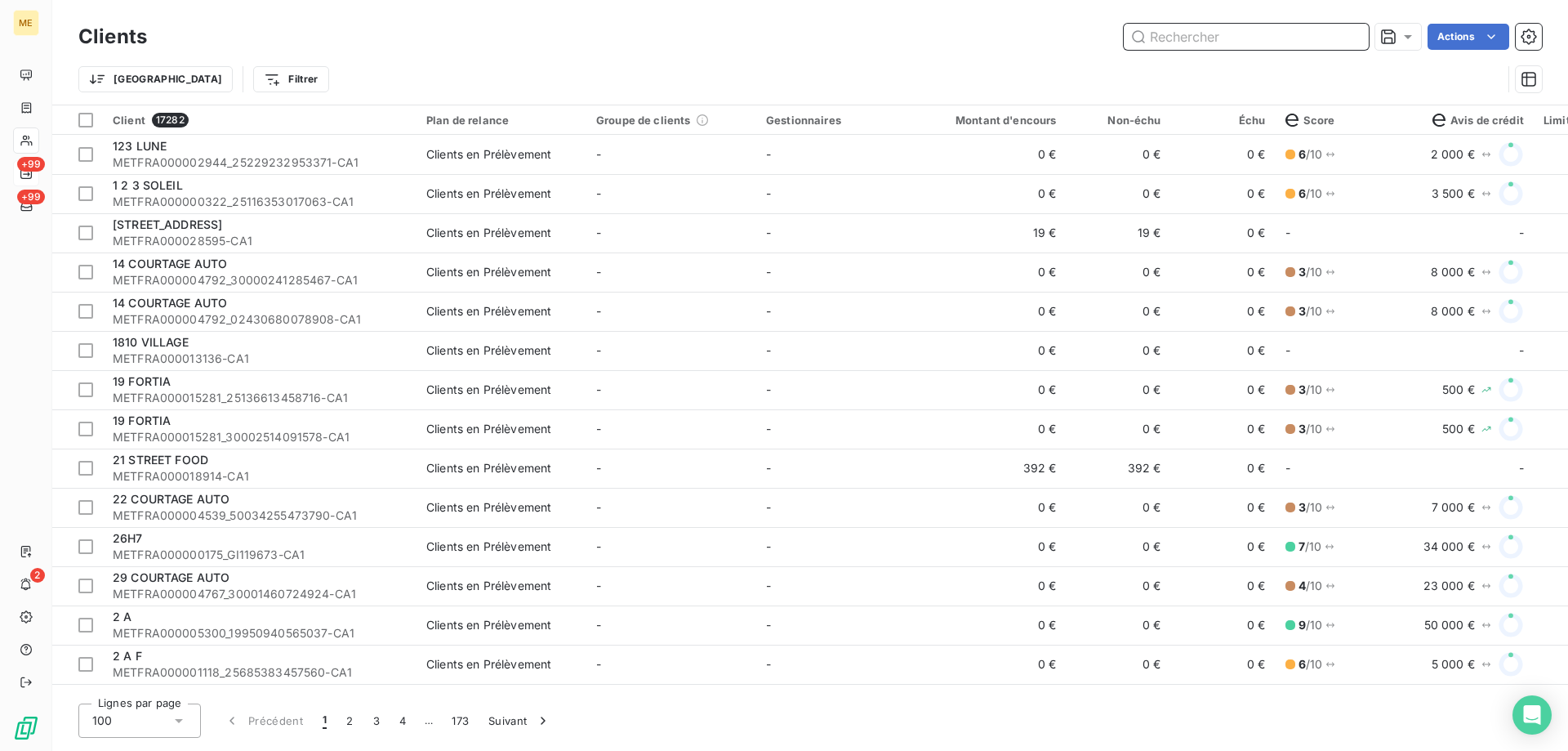
click at [1178, 30] on input "text" at bounding box center [1246, 37] width 245 height 26
paste input "METFRA000006062_01150072292306"
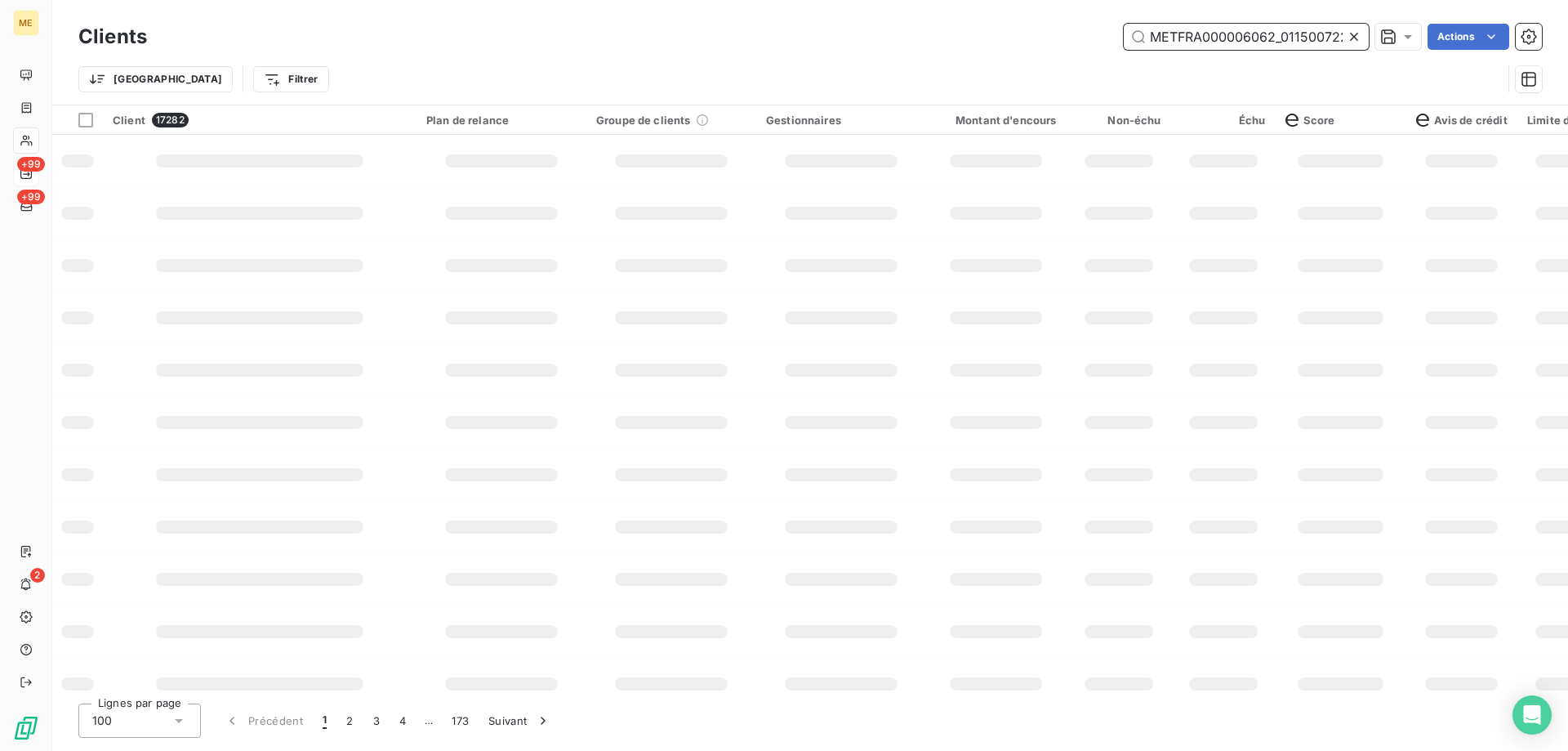
scroll to position [0, 46]
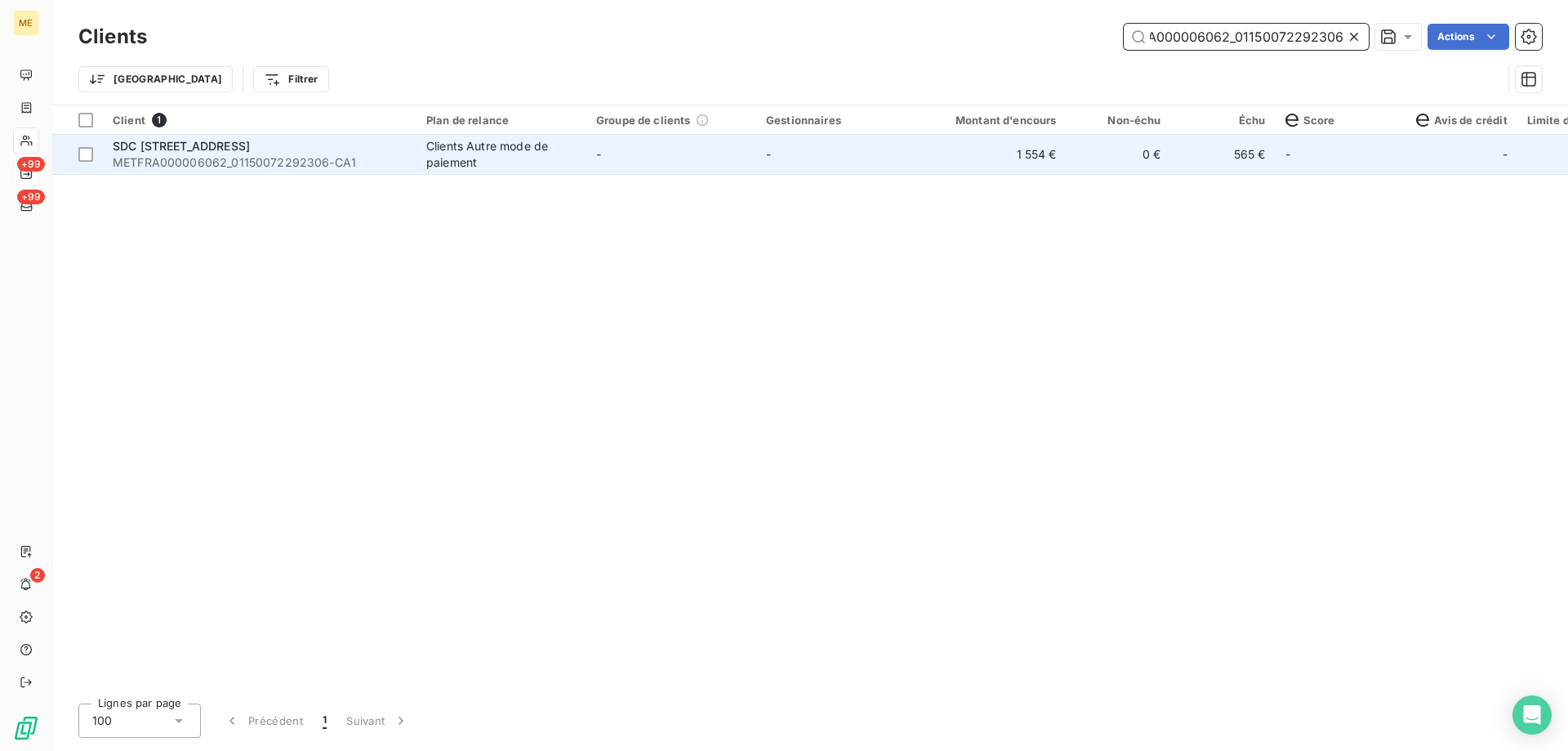
type input "METFRA000006062_01150072292306"
click at [198, 153] on div "SDC [STREET_ADDRESS]" at bounding box center [260, 146] width 294 height 17
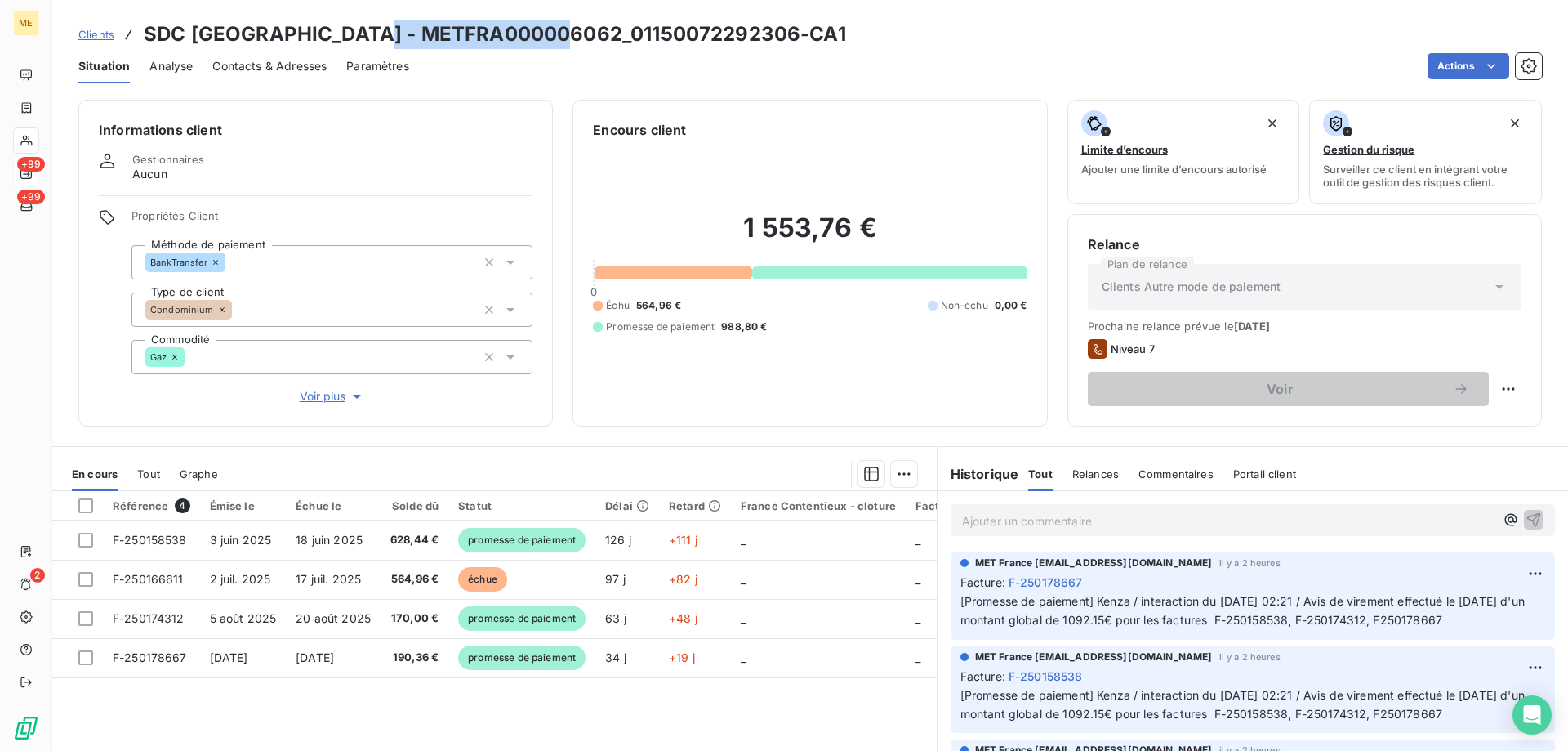
drag, startPoint x: 364, startPoint y: 38, endPoint x: 564, endPoint y: 45, distance: 200.1
click at [564, 45] on h3 "SDC [GEOGRAPHIC_DATA] - METFRA000006062_01150072292306-CA1" at bounding box center [495, 35] width 703 height 30
copy h3 "METFRA000006062"
click at [327, 388] on span "Voir plus" at bounding box center [332, 396] width 65 height 17
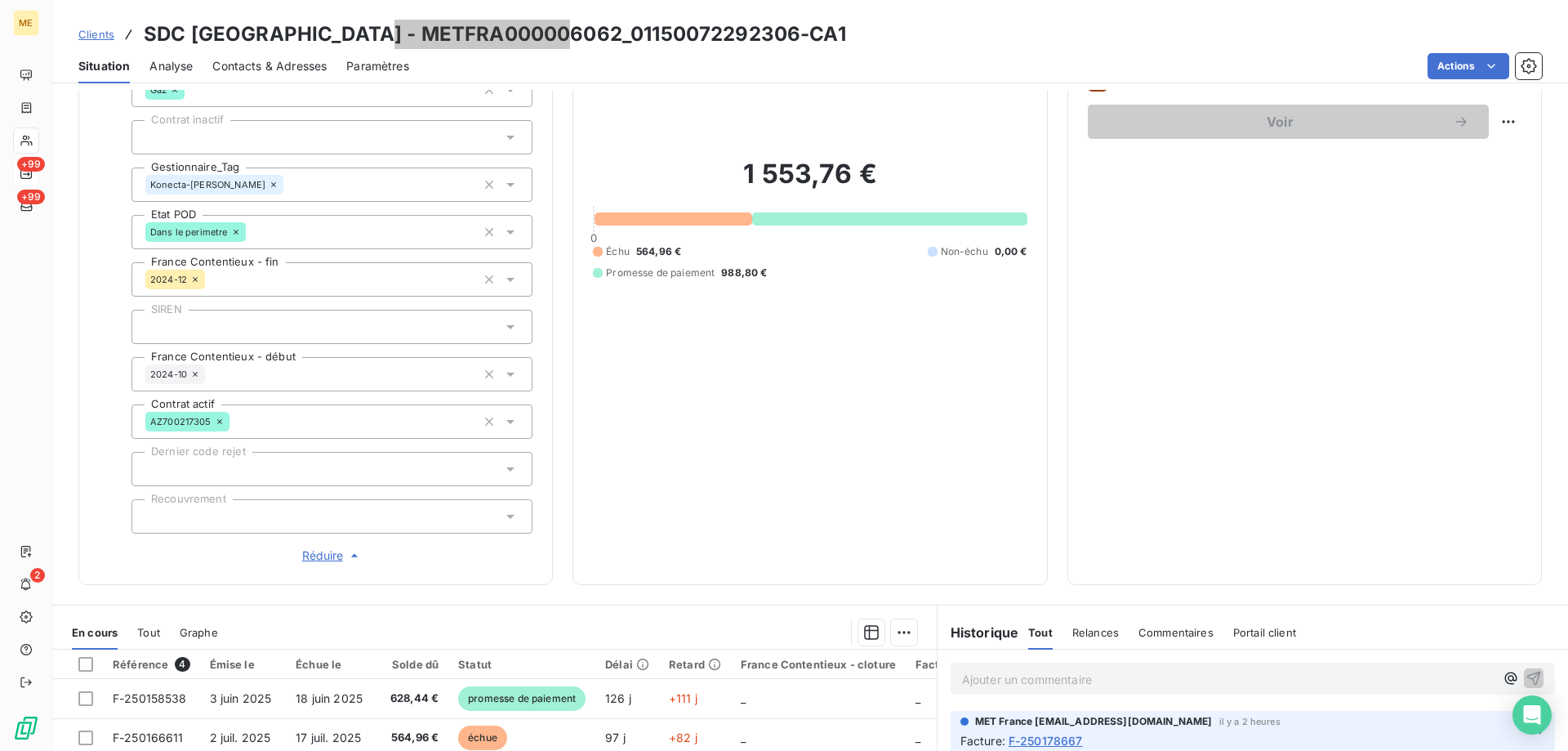
scroll to position [327, 0]
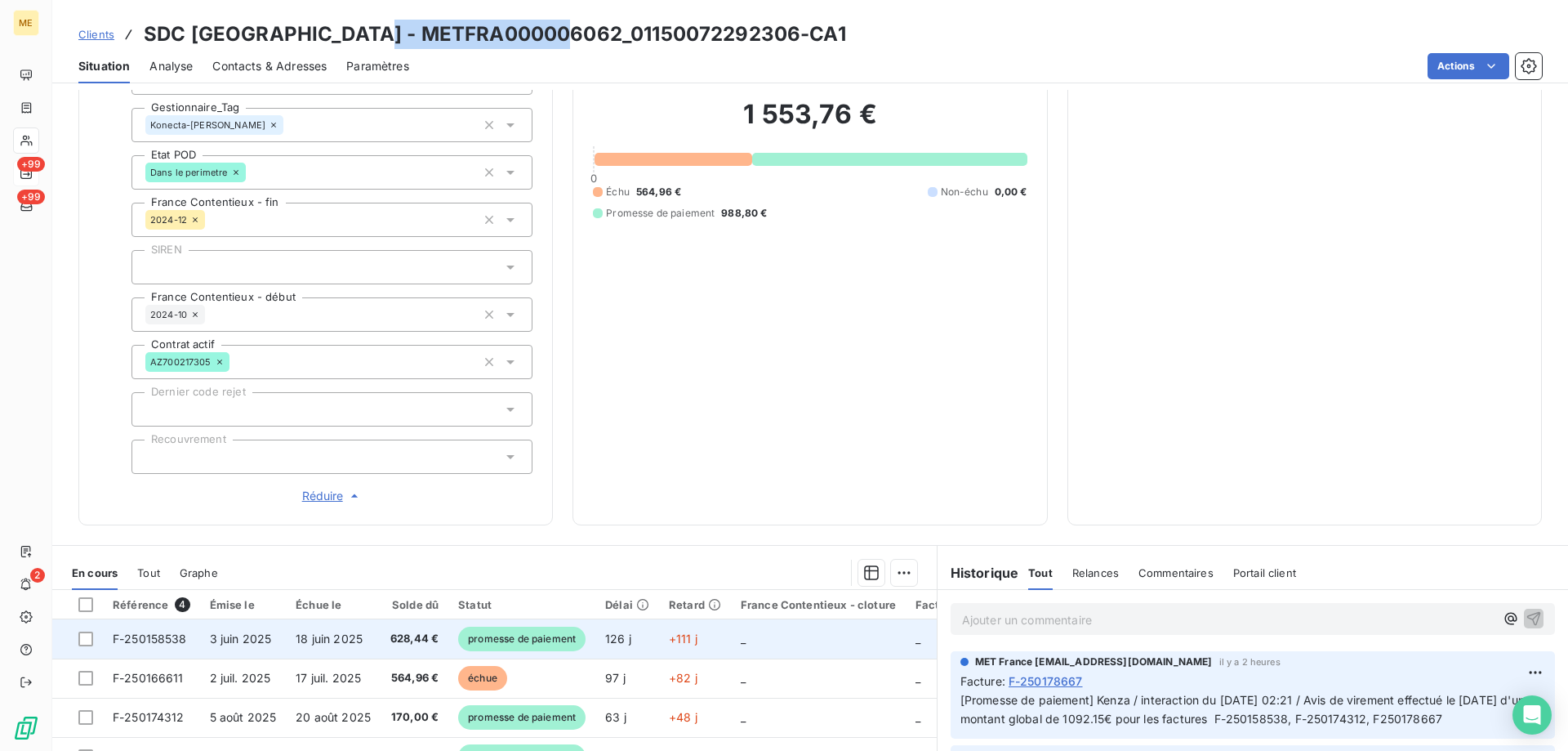
click at [151, 632] on span "F-250158538" at bounding box center [150, 639] width 74 height 14
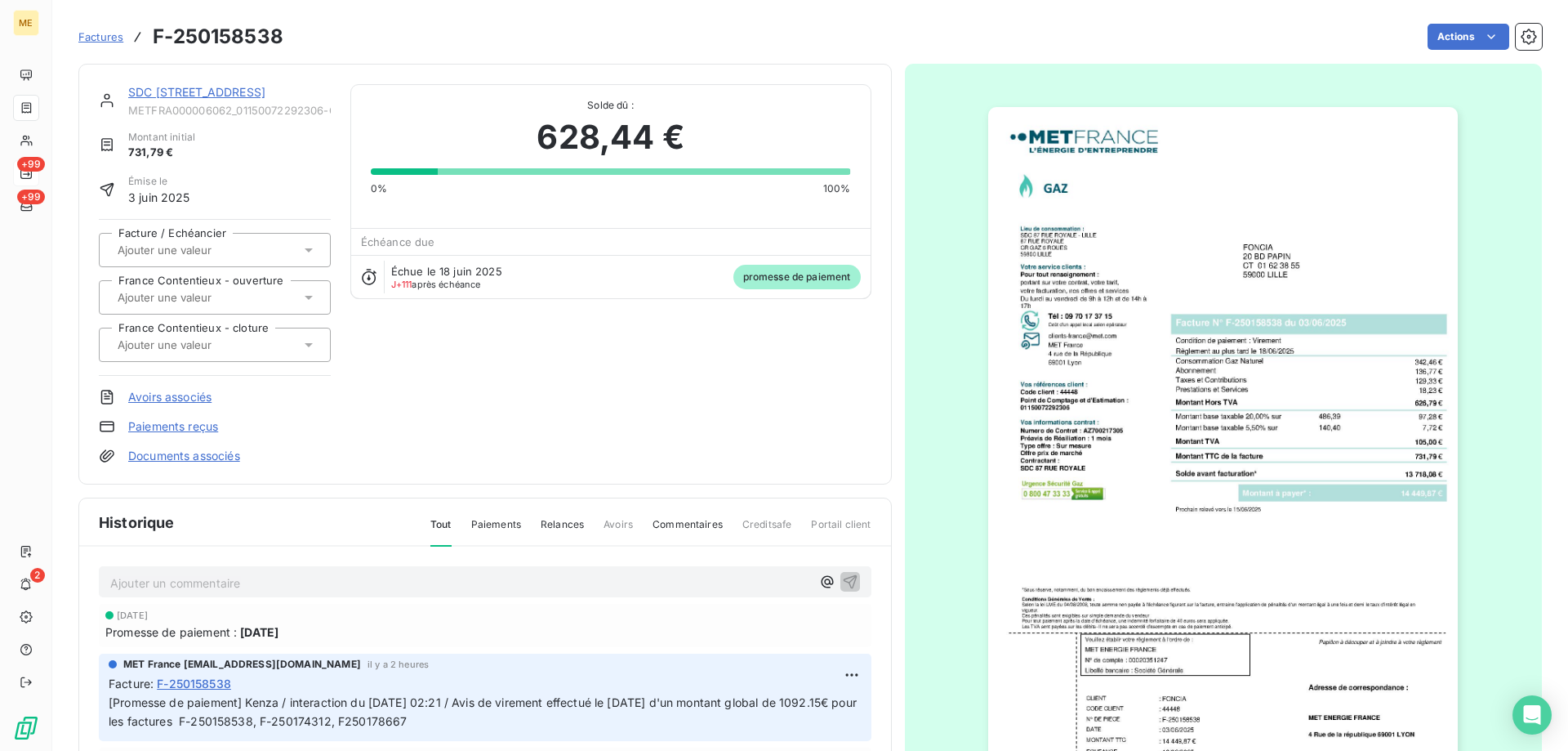
click at [221, 87] on link "SDC [STREET_ADDRESS]" at bounding box center [197, 92] width 137 height 14
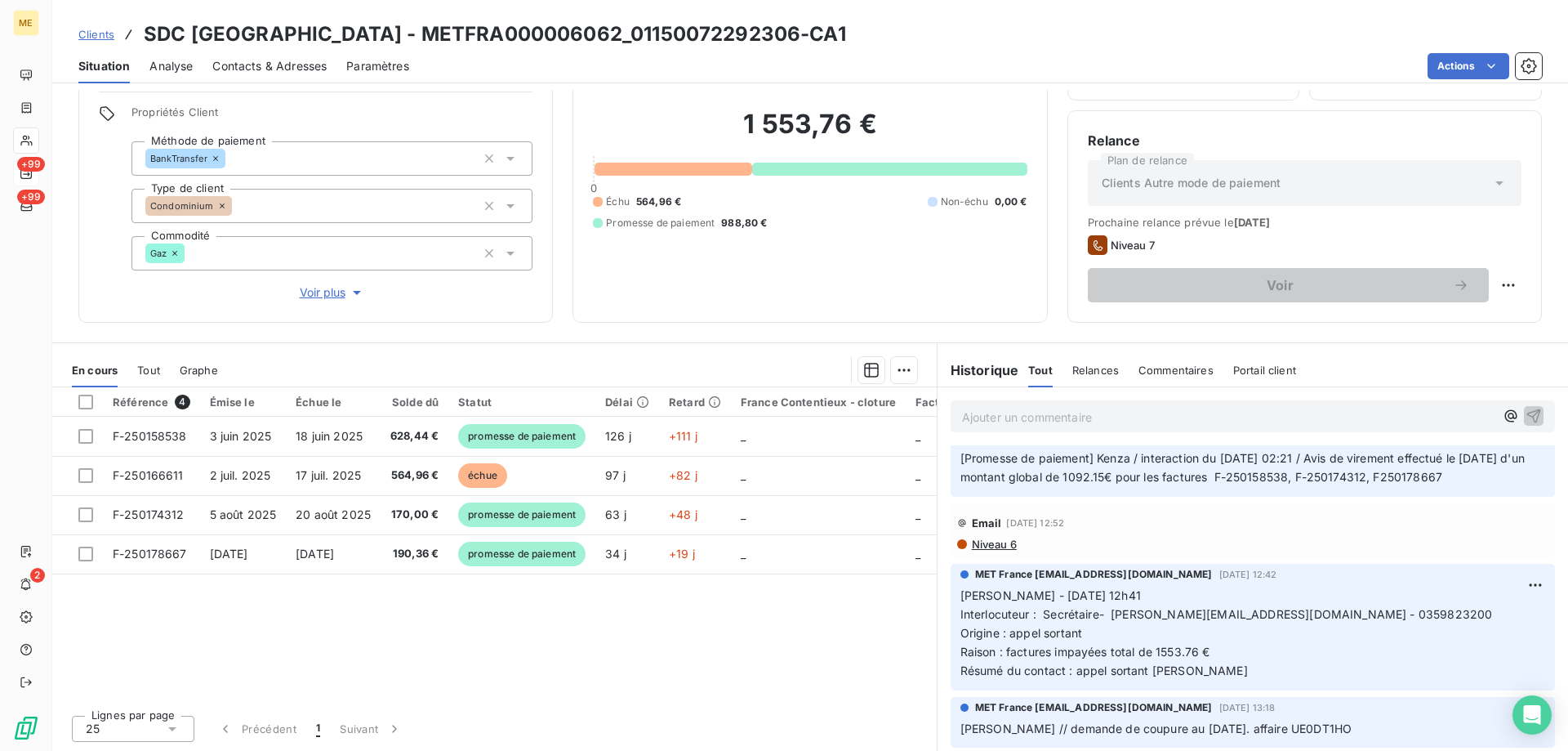
scroll to position [245, 0]
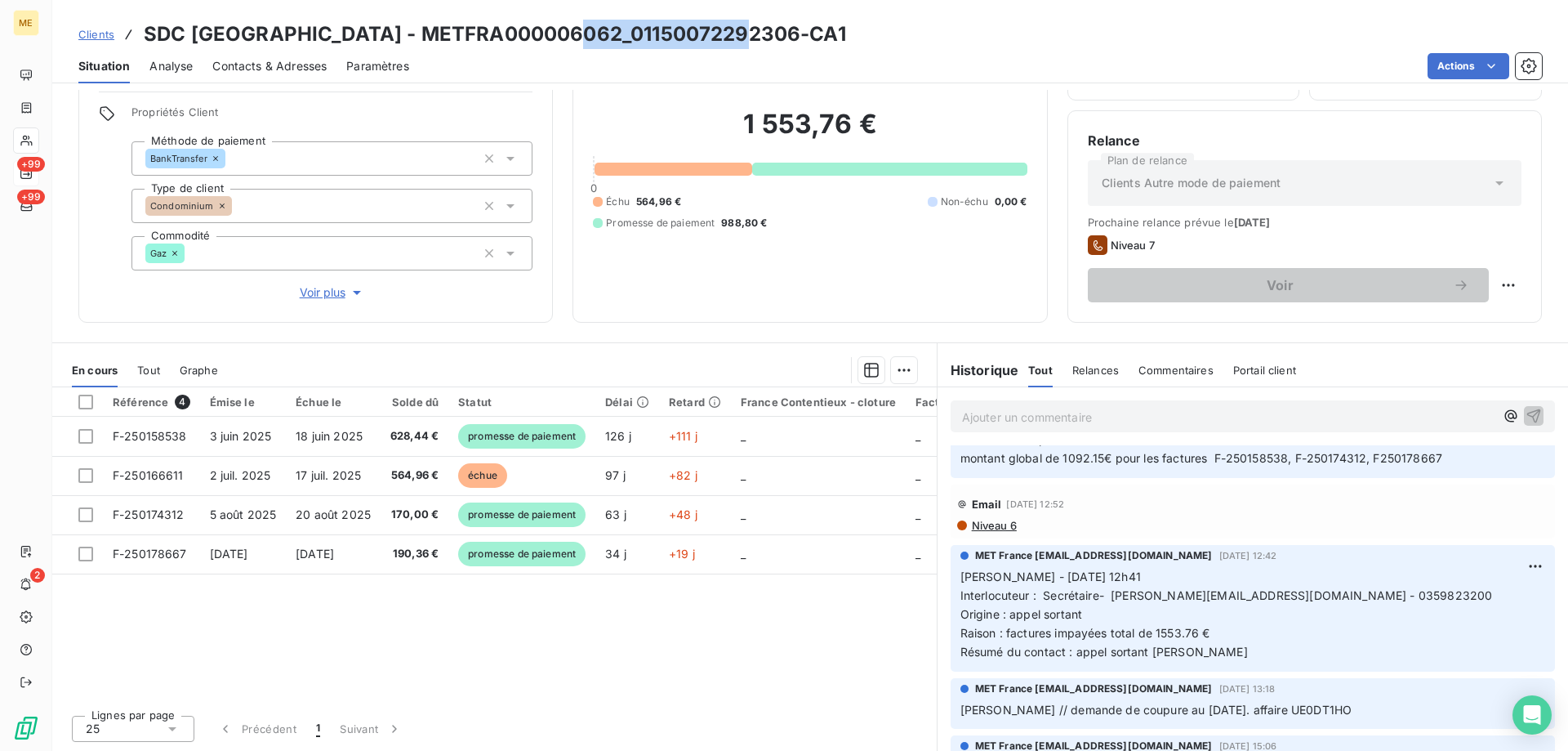
drag, startPoint x: 569, startPoint y: 35, endPoint x: 733, endPoint y: 22, distance: 164.5
click at [733, 22] on h3 "SDC [GEOGRAPHIC_DATA] - METFRA000006062_01150072292306-CA1" at bounding box center [495, 35] width 703 height 30
copy h3 "01150072292306"
drag, startPoint x: 1311, startPoint y: 597, endPoint x: 1383, endPoint y: 595, distance: 72.0
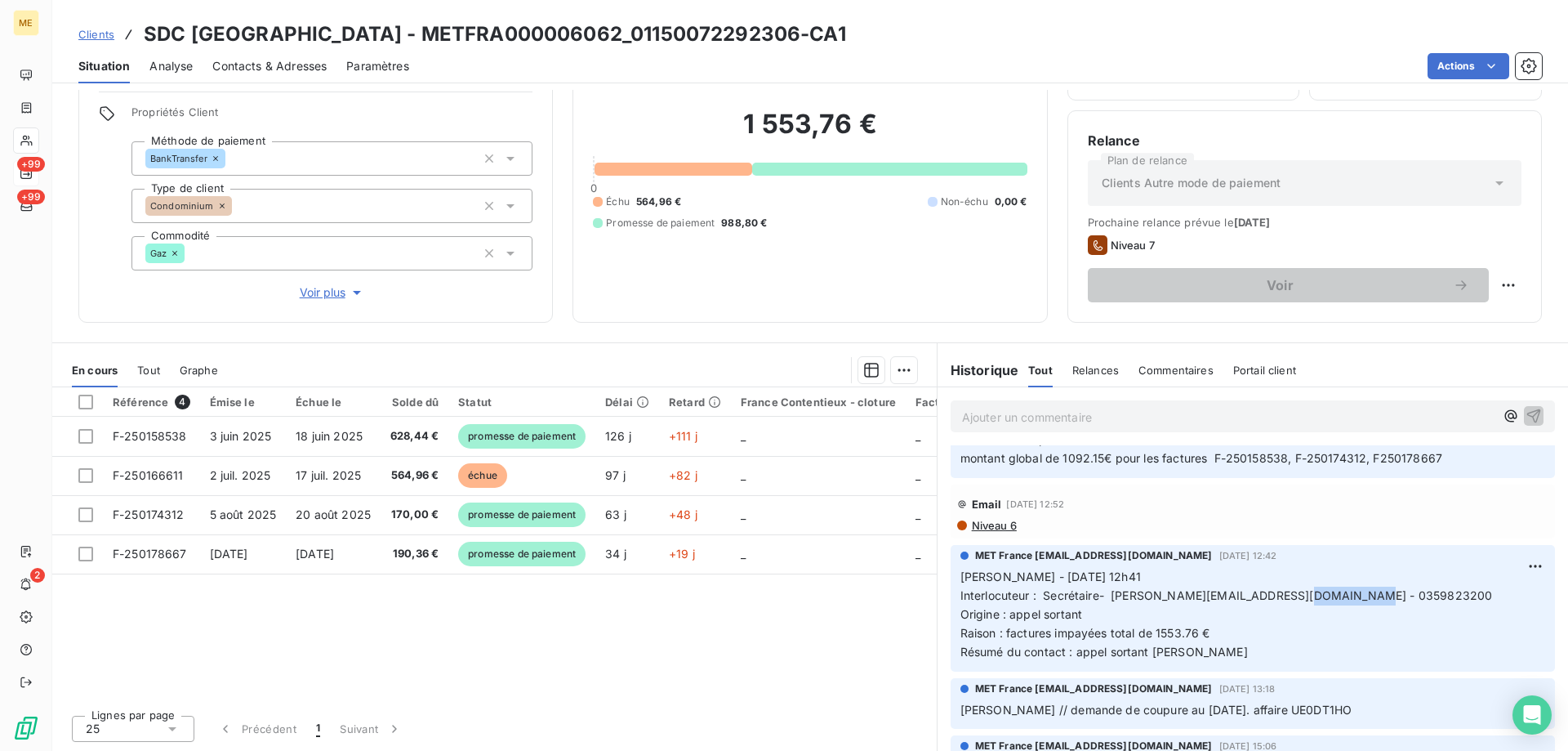
click at [1383, 595] on p "[PERSON_NAME] - [DATE] 12h41 Interlocuteur : Secrétaire- [PERSON_NAME][EMAIL_AD…" at bounding box center [1252, 614] width 584 height 93
copy span "0359823200"
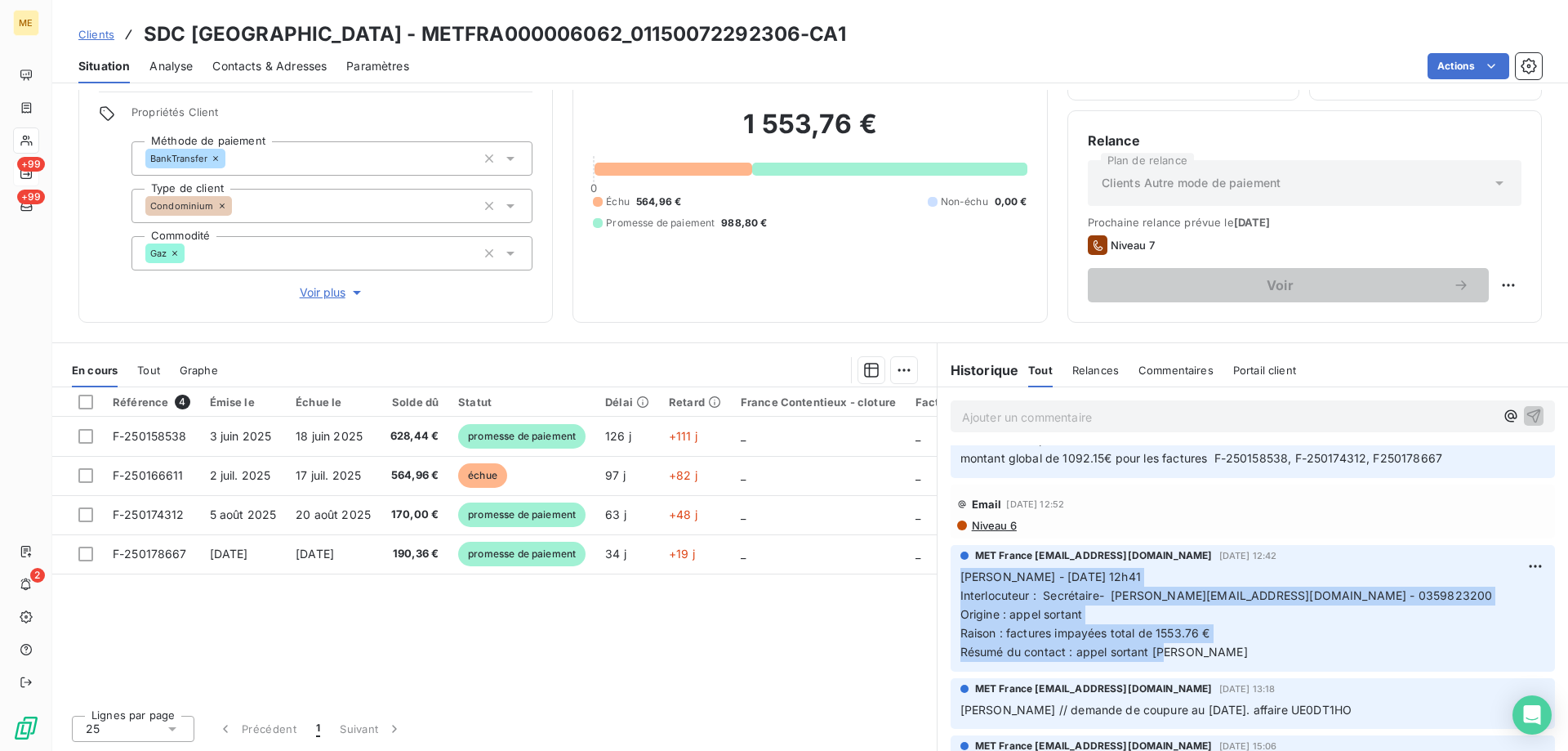
drag, startPoint x: 1179, startPoint y: 653, endPoint x: 954, endPoint y: 578, distance: 237.2
click at [960, 578] on p "[PERSON_NAME] - [DATE] 12h41 Interlocuteur : Secrétaire- [PERSON_NAME][EMAIL_AD…" at bounding box center [1252, 614] width 584 height 93
copy p "[PERSON_NAME] - [DATE] 12h41 Interlocuteur : Secrétaire- [PERSON_NAME][EMAIL_AD…"
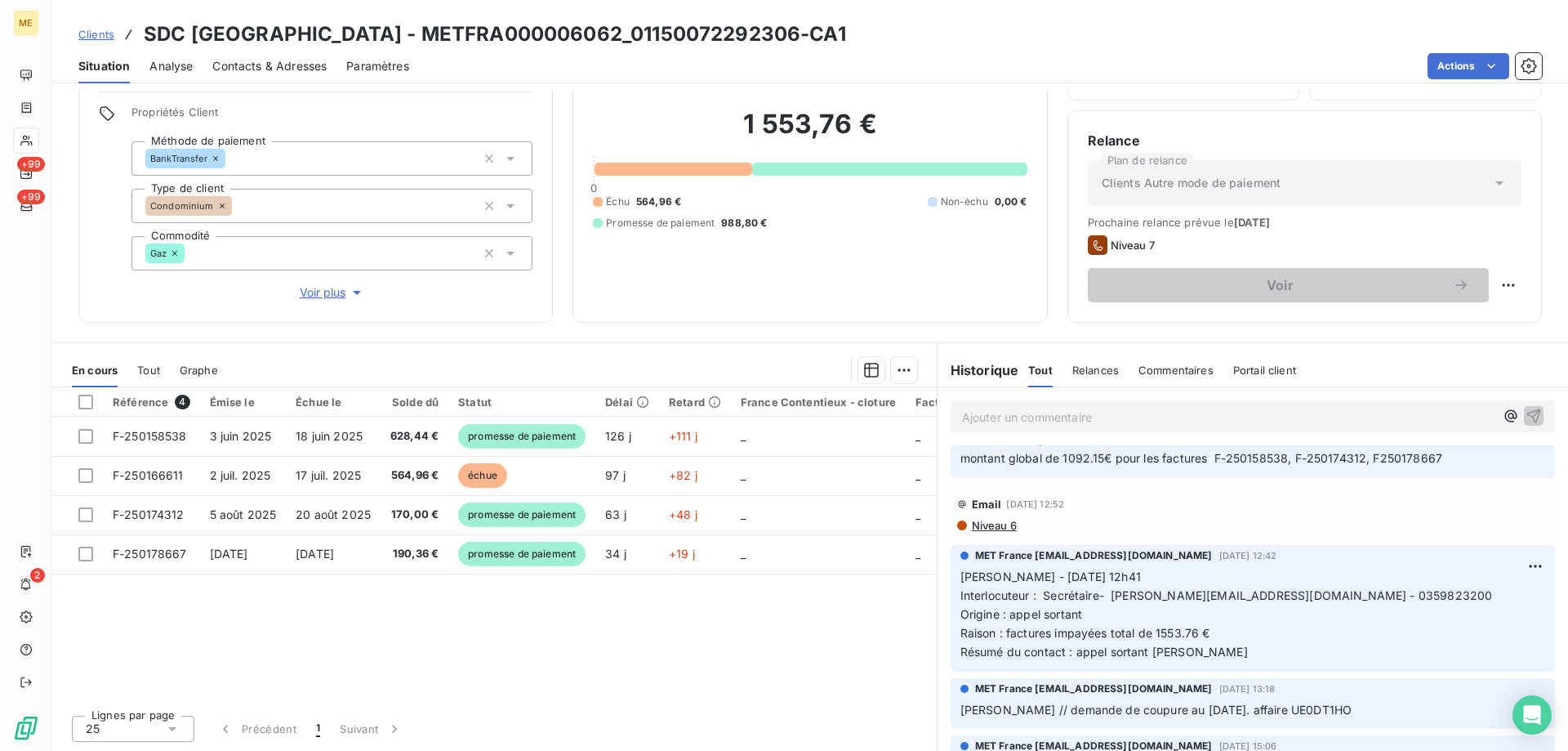
click at [1044, 408] on p "Ajouter un commentaire ﻿" at bounding box center [1228, 417] width 532 height 20
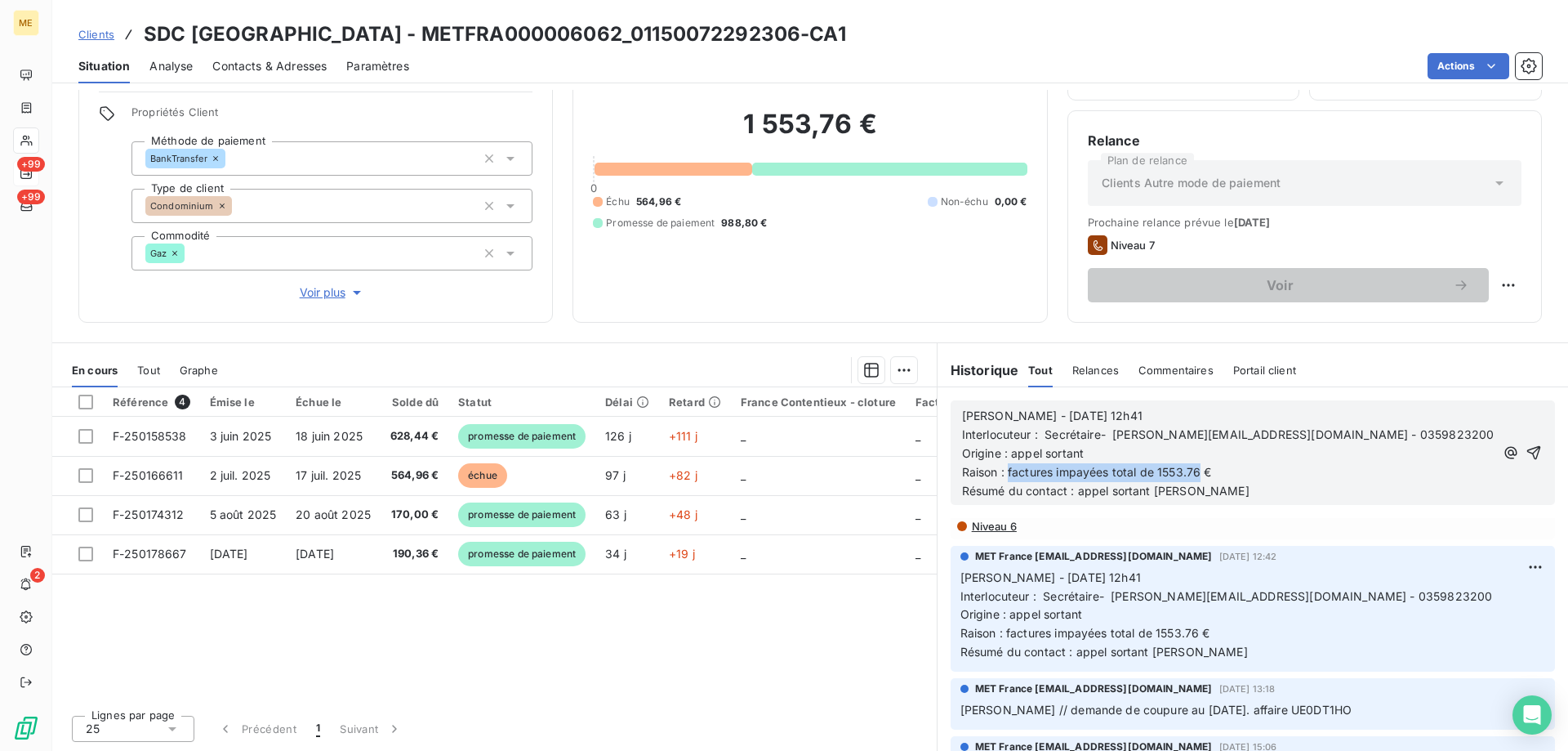
drag, startPoint x: 1193, startPoint y: 474, endPoint x: 1000, endPoint y: 468, distance: 193.1
click at [1000, 468] on span "Raison : factures impayées total de 1553.76 €" at bounding box center [1086, 472] width 250 height 14
click at [1525, 456] on icon "button" at bounding box center [1533, 453] width 17 height 17
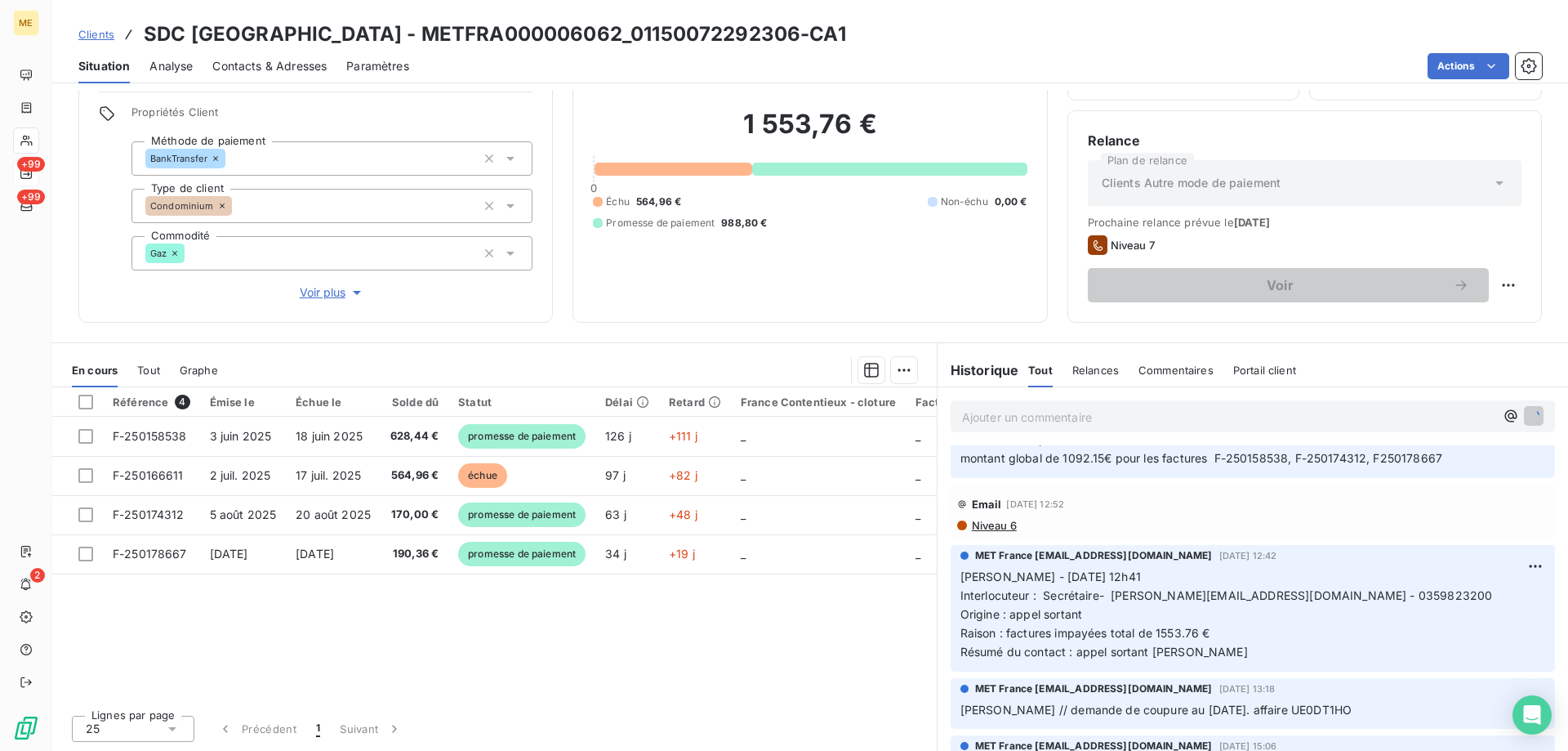
scroll to position [378, 0]
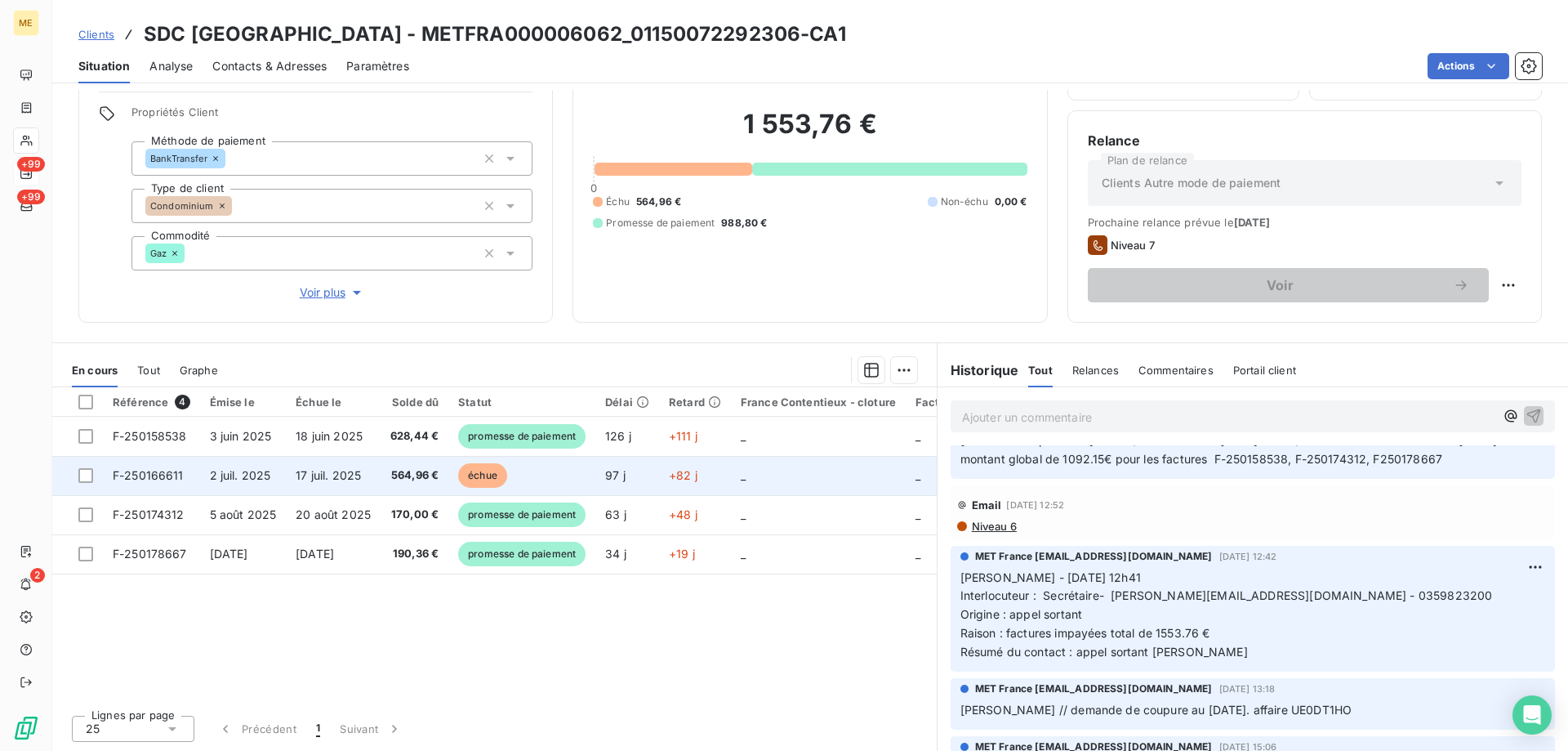
click at [133, 478] on span "F-250166611" at bounding box center [149, 475] width 71 height 14
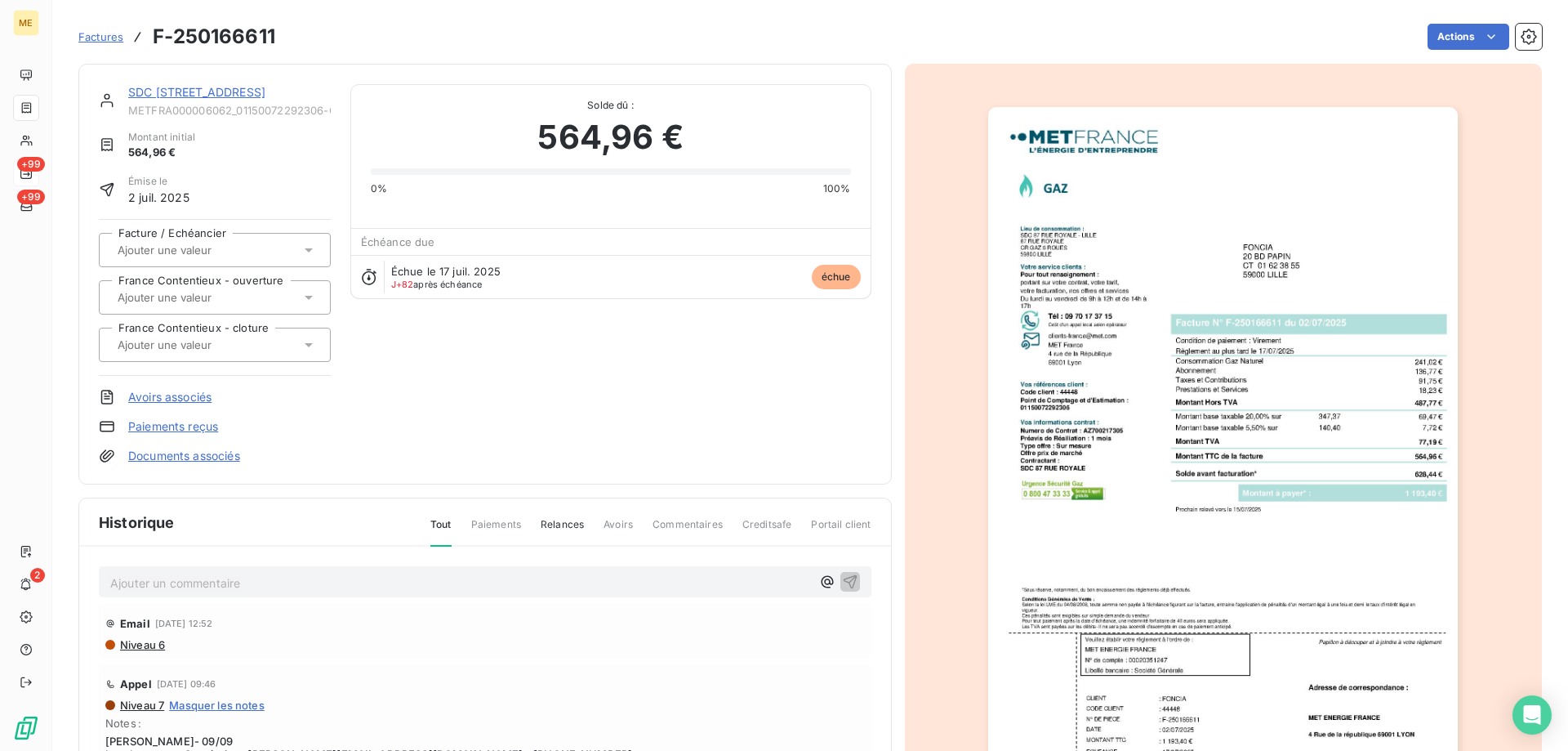
click at [186, 94] on link "SDC [STREET_ADDRESS]" at bounding box center [197, 92] width 137 height 14
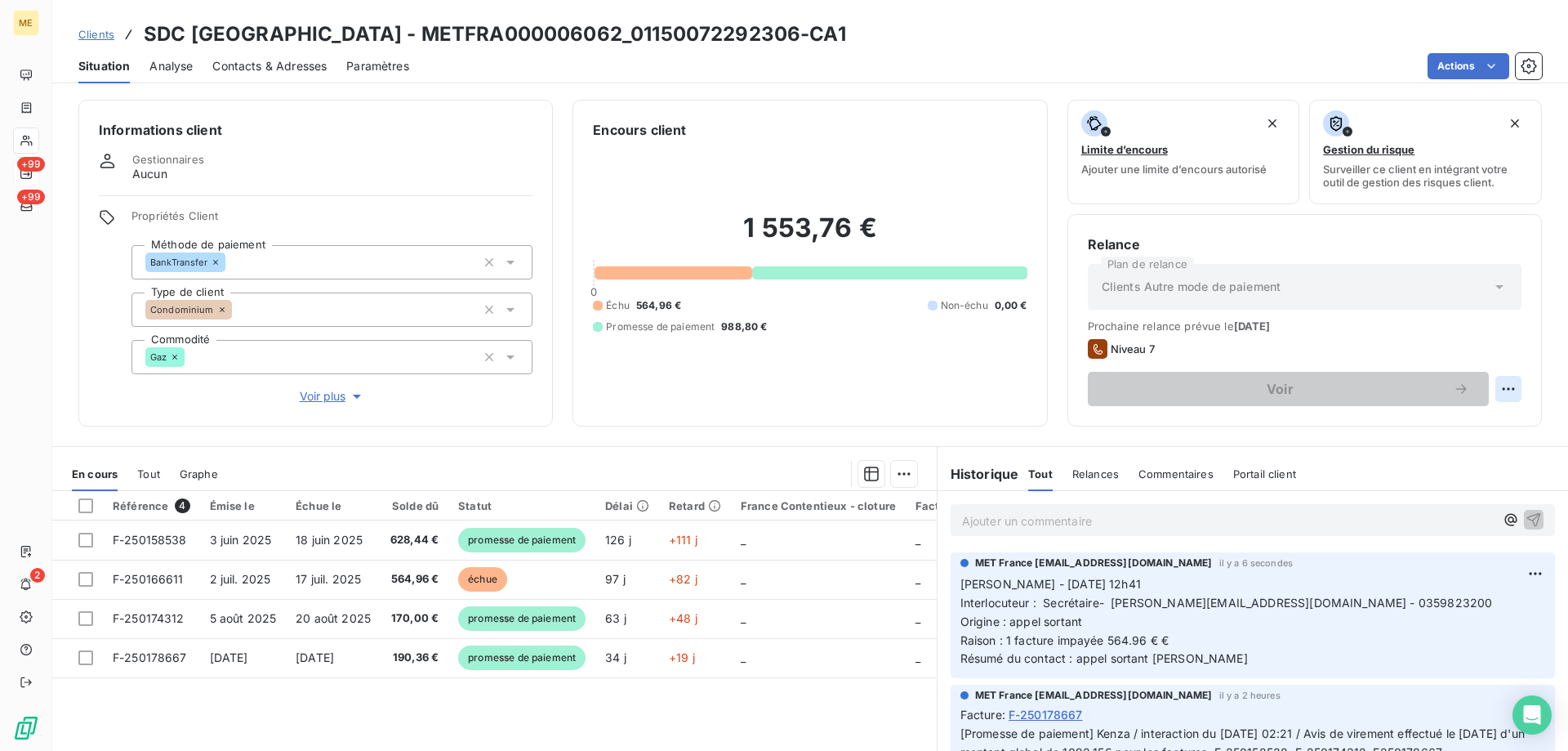
click at [1498, 382] on html "ME +99 +99 2 Clients SDC 87 RUE ROYALE - METFRA000006062_01150072292306-CA1 Sit…" at bounding box center [784, 457] width 1568 height 915
click at [1454, 408] on div "Replanifier cette action" at bounding box center [1428, 425] width 159 height 39
click at [1445, 420] on div "Replanifier cette action" at bounding box center [1429, 425] width 146 height 26
select select "9"
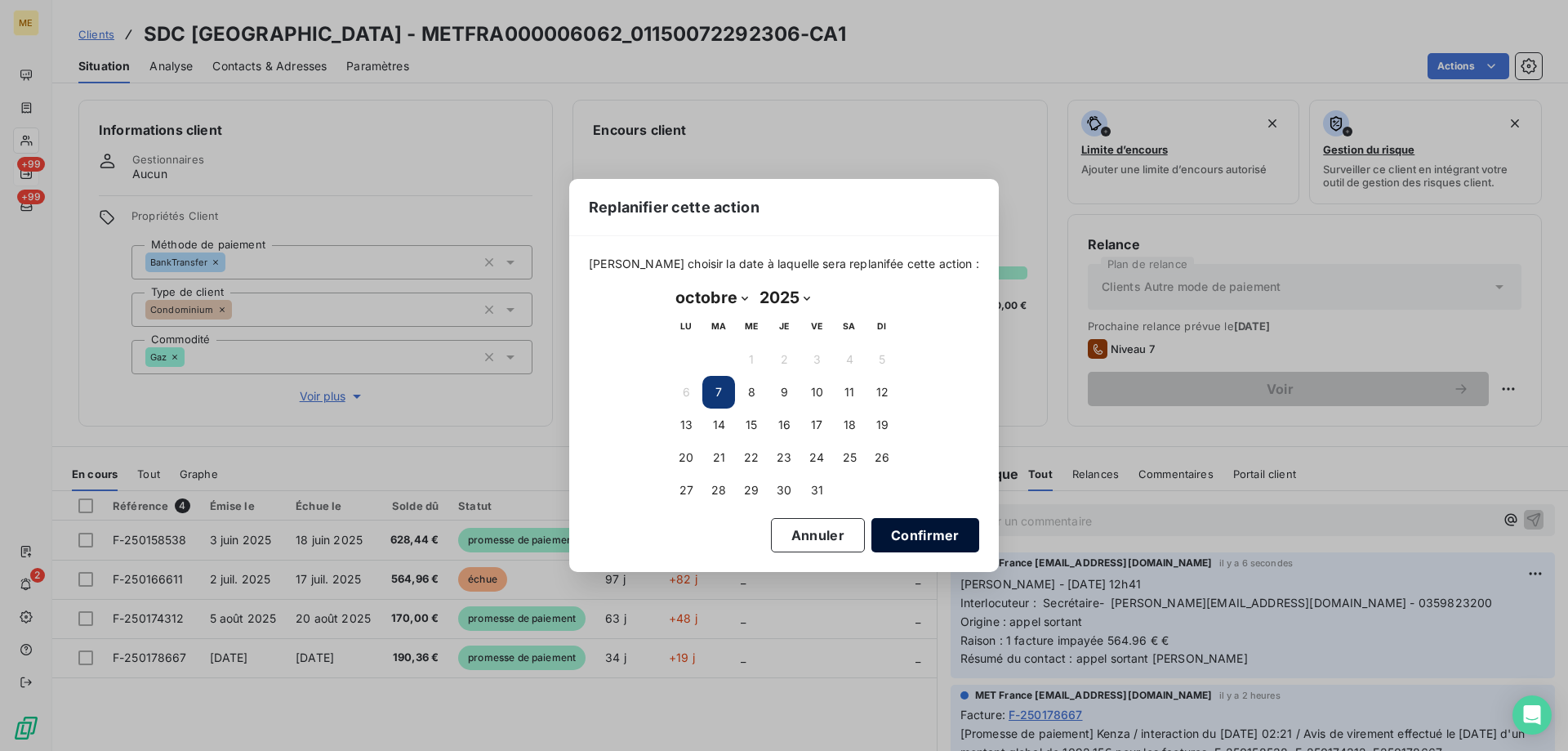
click at [896, 533] on button "Confirmer" at bounding box center [925, 534] width 108 height 34
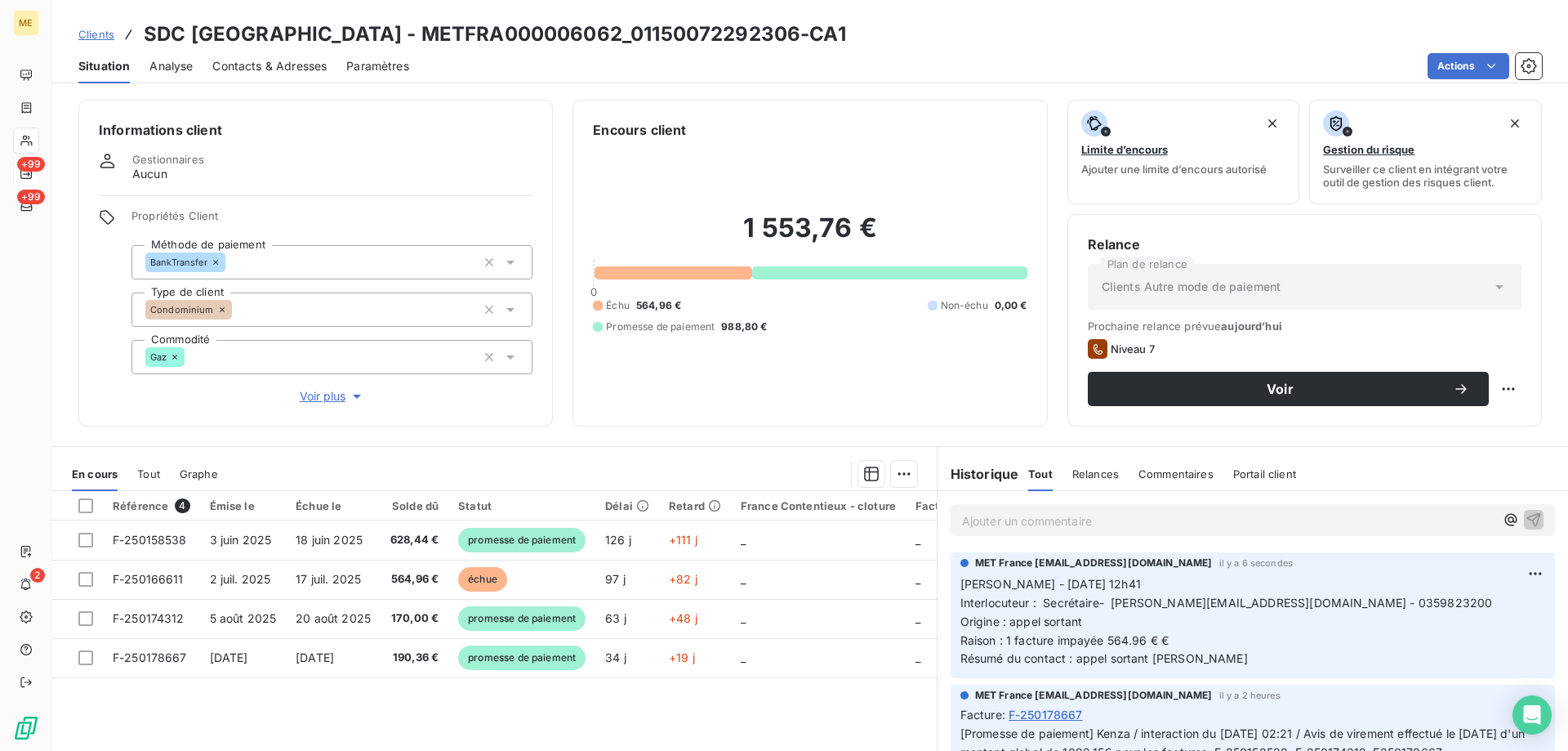
click at [310, 64] on span "Contacts & Adresses" at bounding box center [269, 66] width 114 height 17
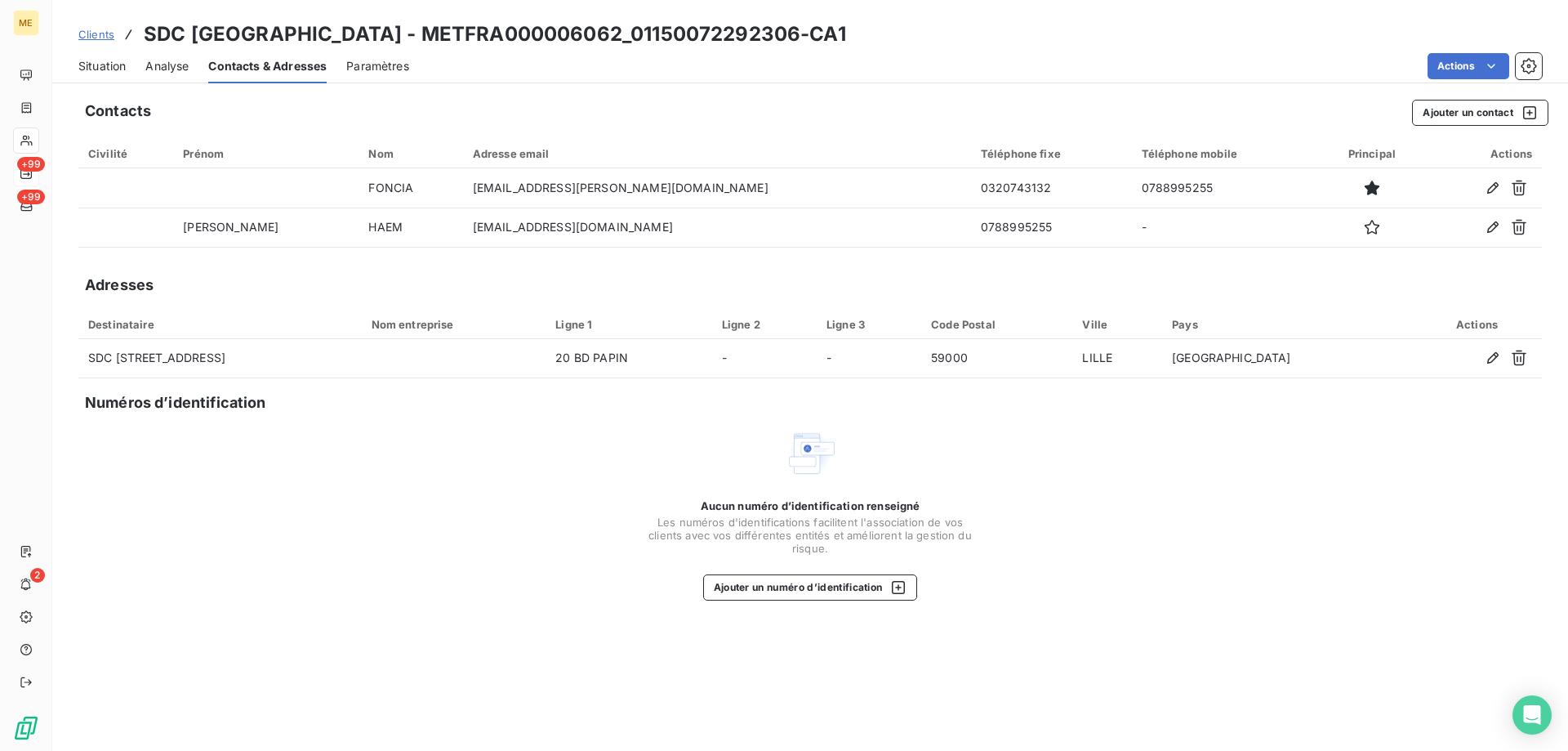
click at [98, 74] on span "Situation" at bounding box center [102, 66] width 47 height 17
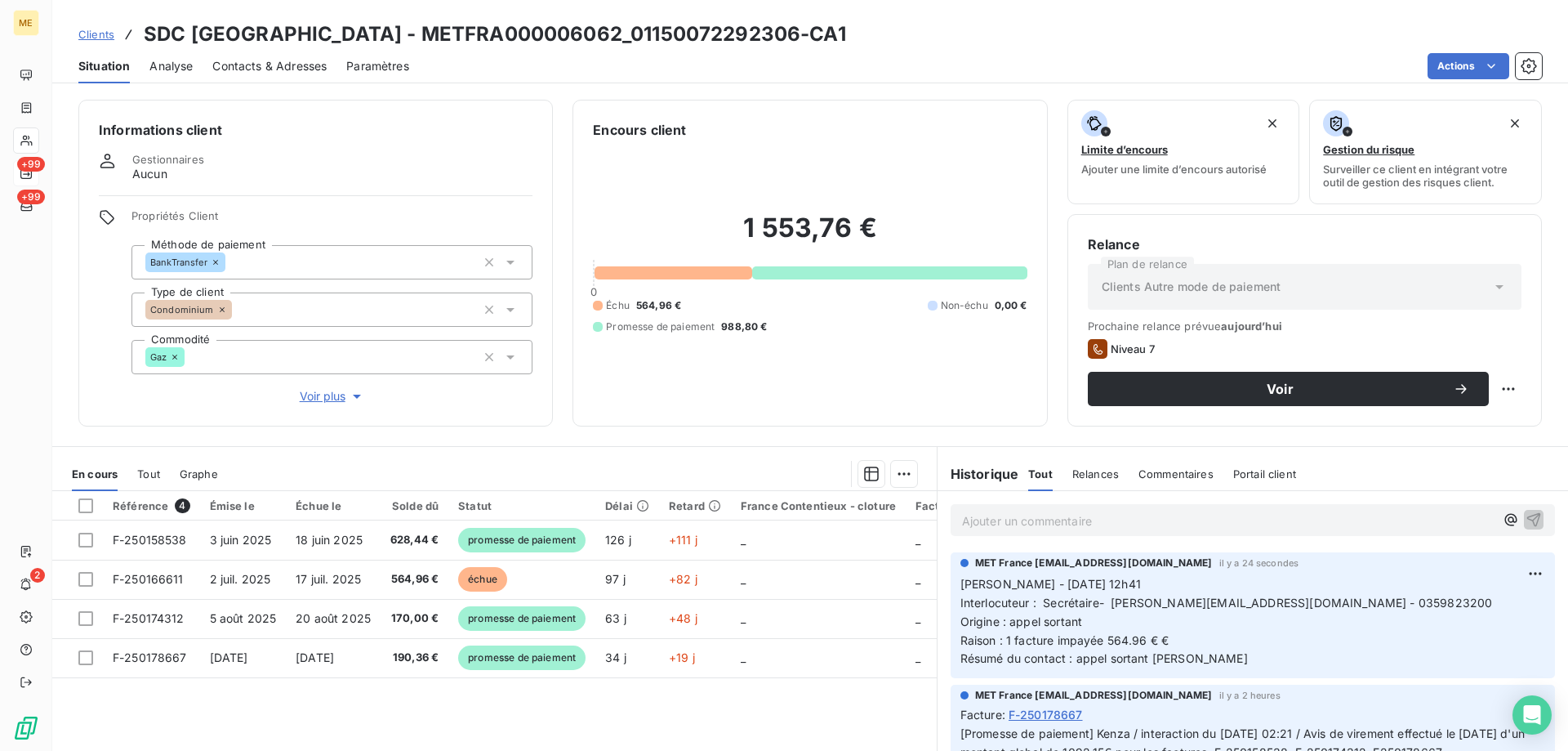
click at [254, 74] on span "Contacts & Adresses" at bounding box center [269, 66] width 114 height 17
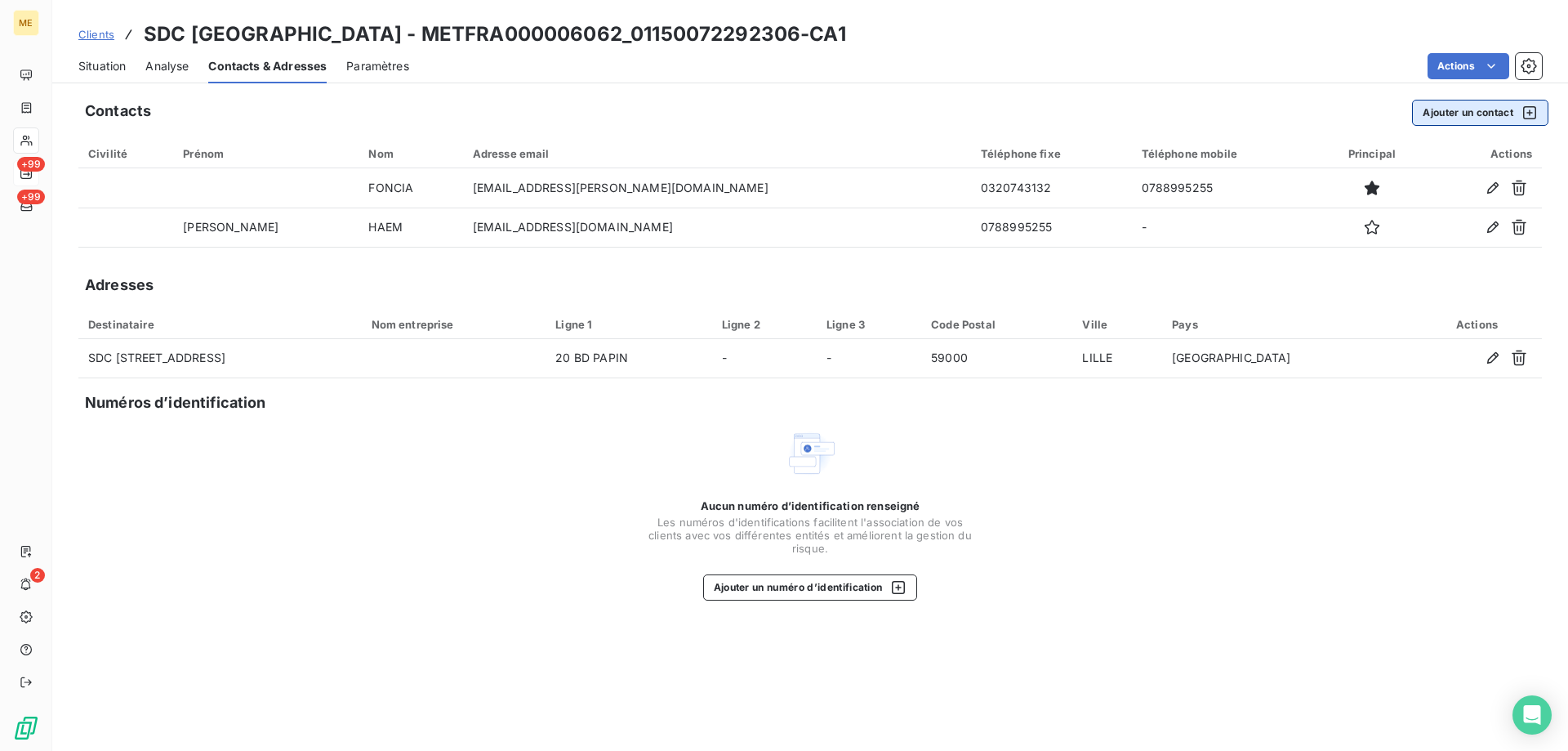
click at [1442, 117] on button "Ajouter un contact" at bounding box center [1479, 113] width 137 height 26
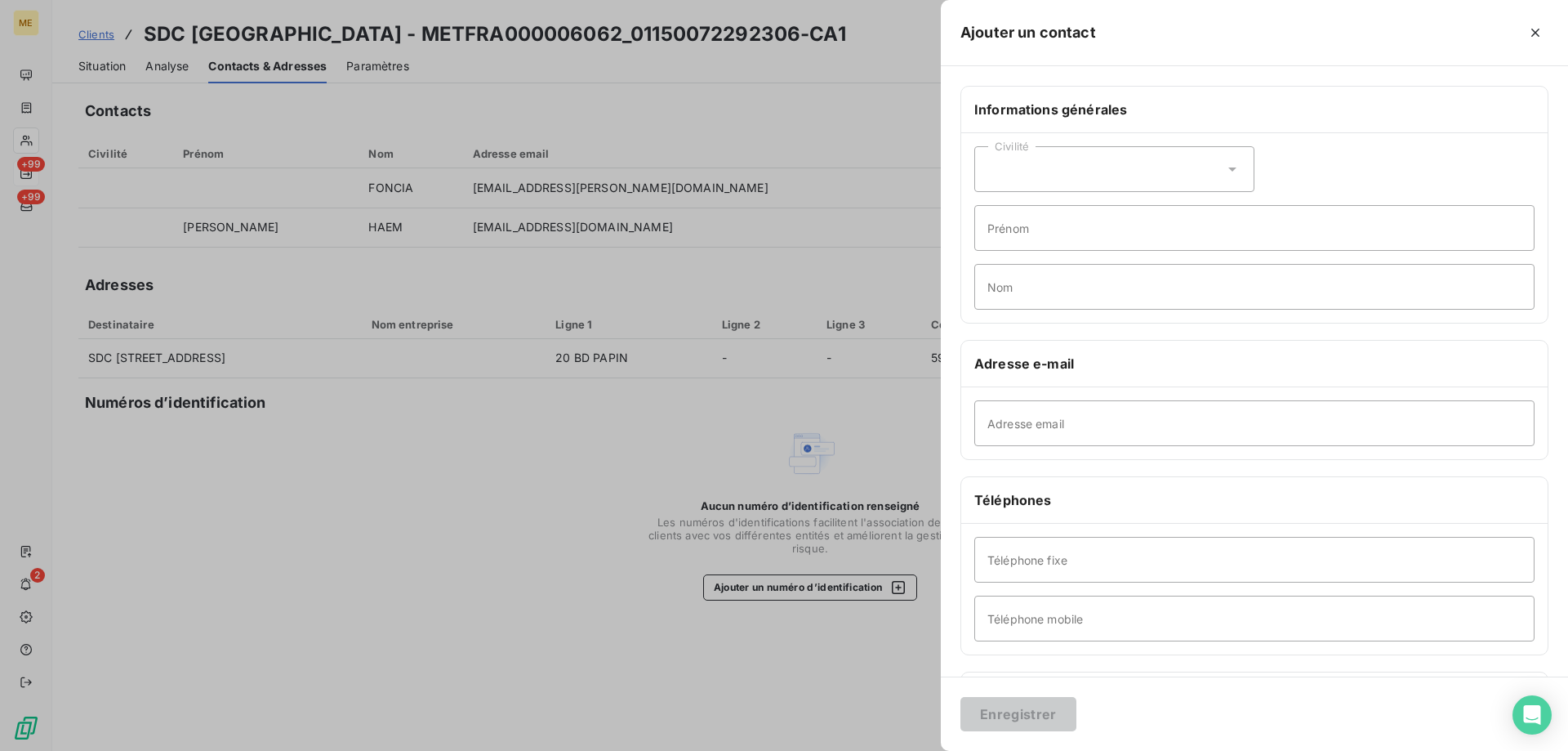
click at [1037, 448] on div "Adresse email" at bounding box center [1254, 423] width 586 height 72
click at [1015, 422] on input "Adresse email" at bounding box center [1254, 423] width 560 height 46
paste input "gordana.kiroski@foncia.com"
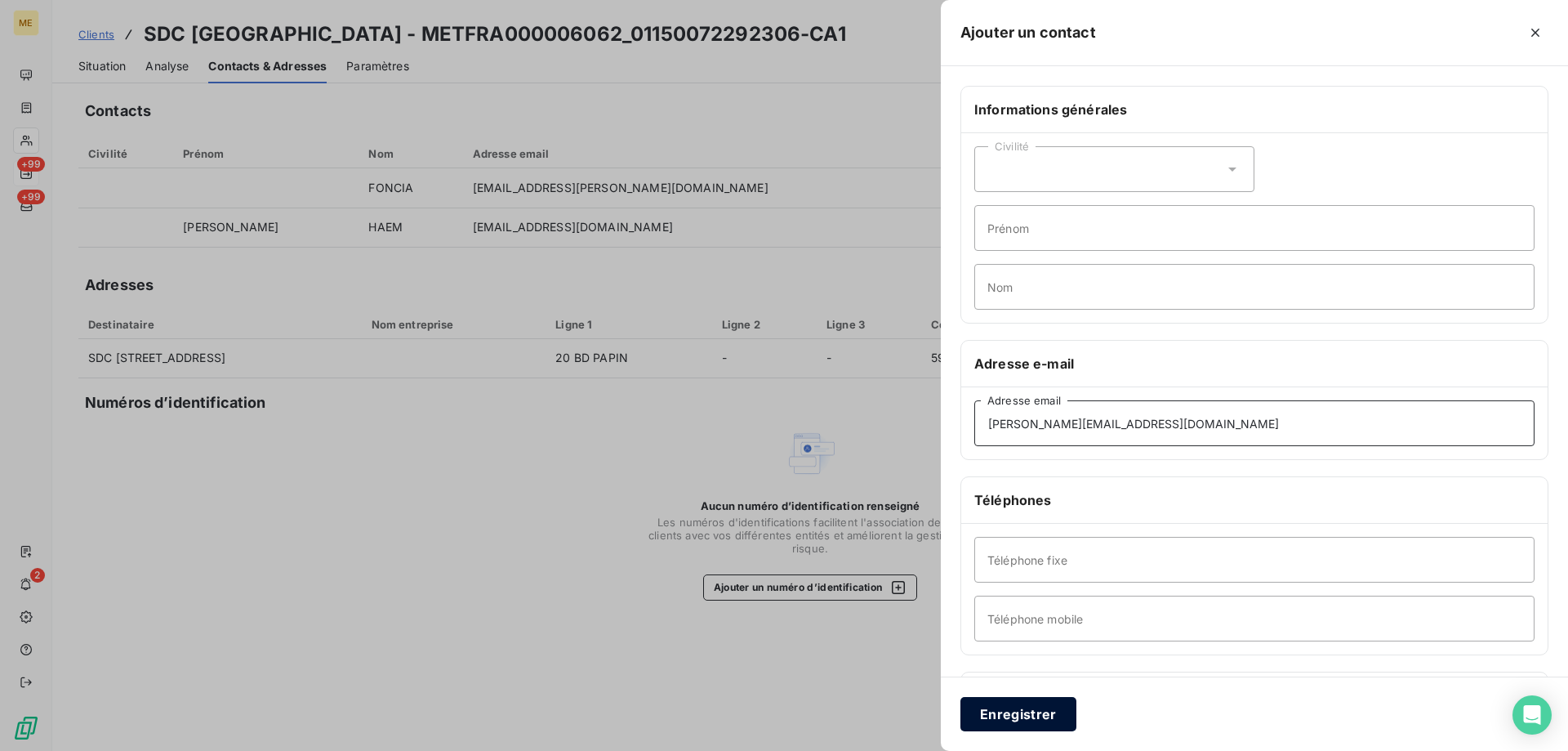
type input "gordana.kiroski@foncia.com"
click at [1006, 716] on button "Enregistrer" at bounding box center [1018, 714] width 116 height 34
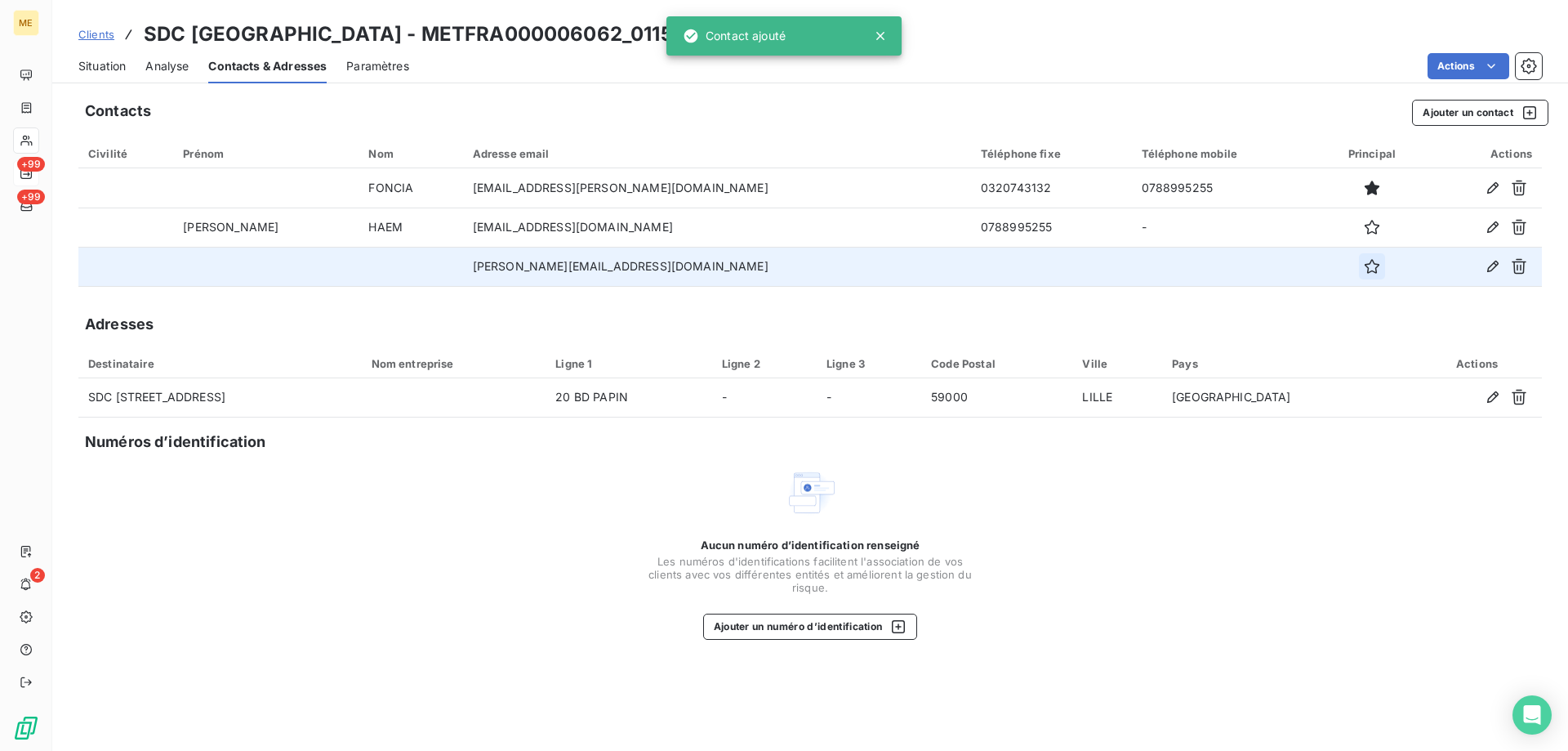
click at [1358, 276] on button "button" at bounding box center [1371, 266] width 26 height 26
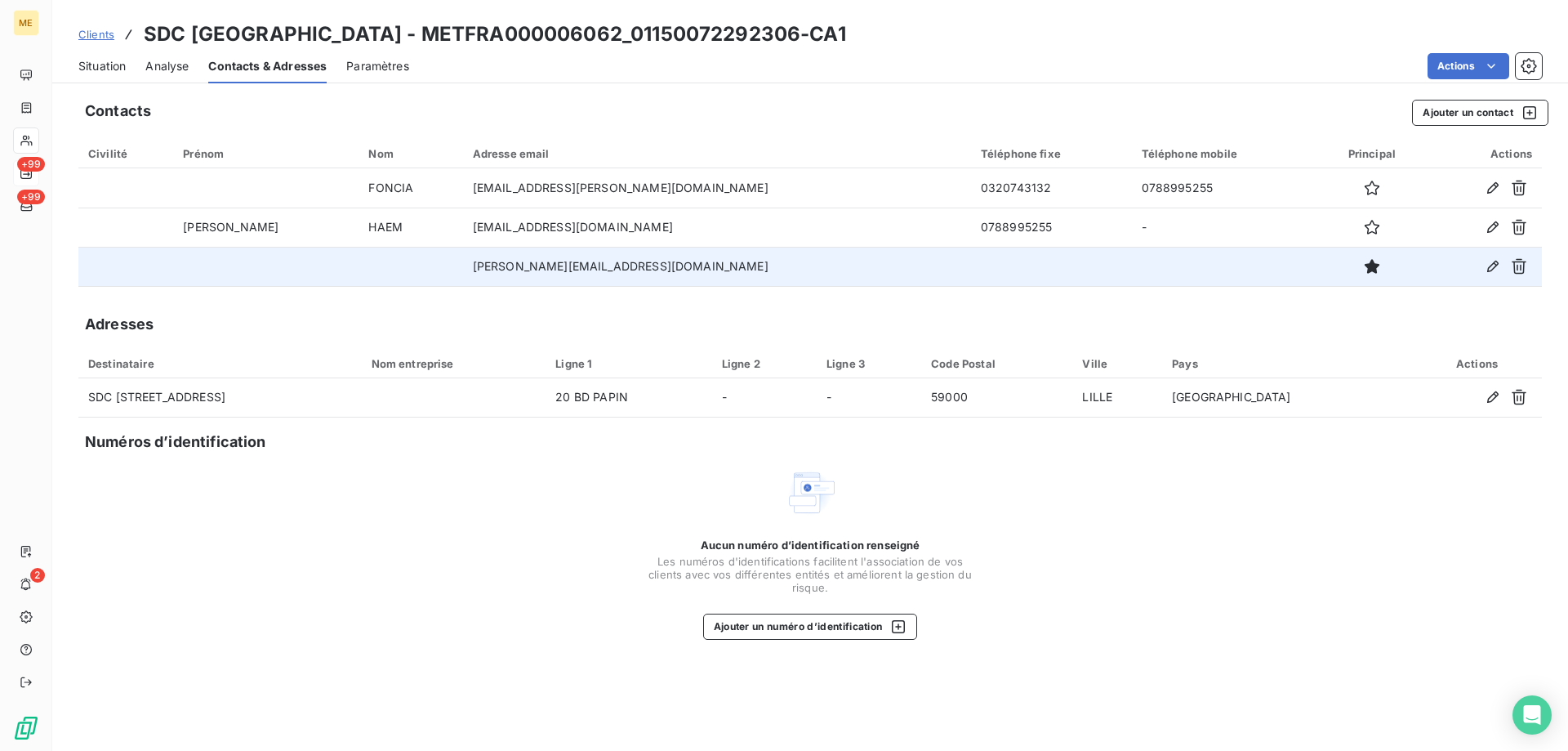
click at [102, 64] on span "Situation" at bounding box center [102, 66] width 47 height 17
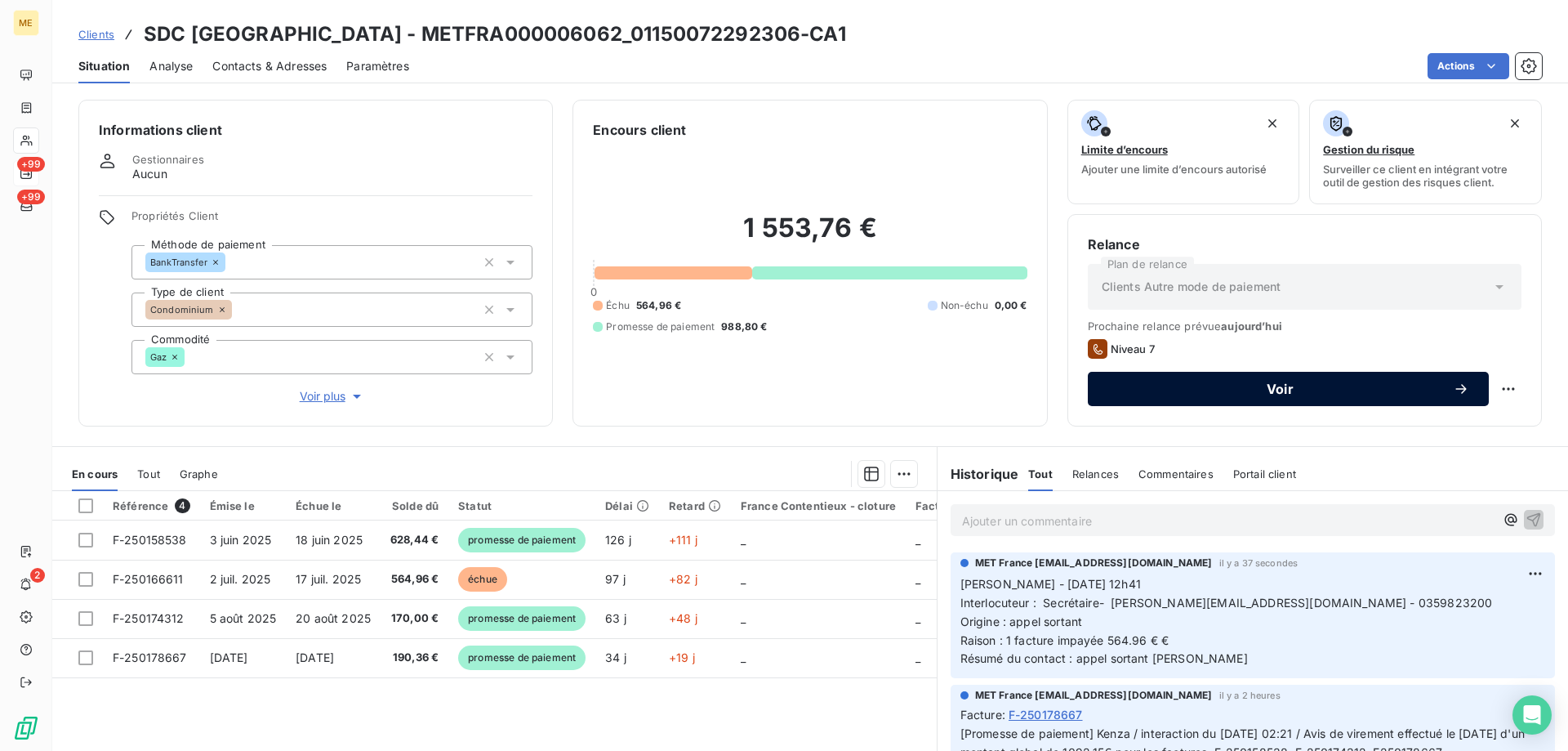
click at [1244, 393] on span "Voir" at bounding box center [1279, 388] width 345 height 13
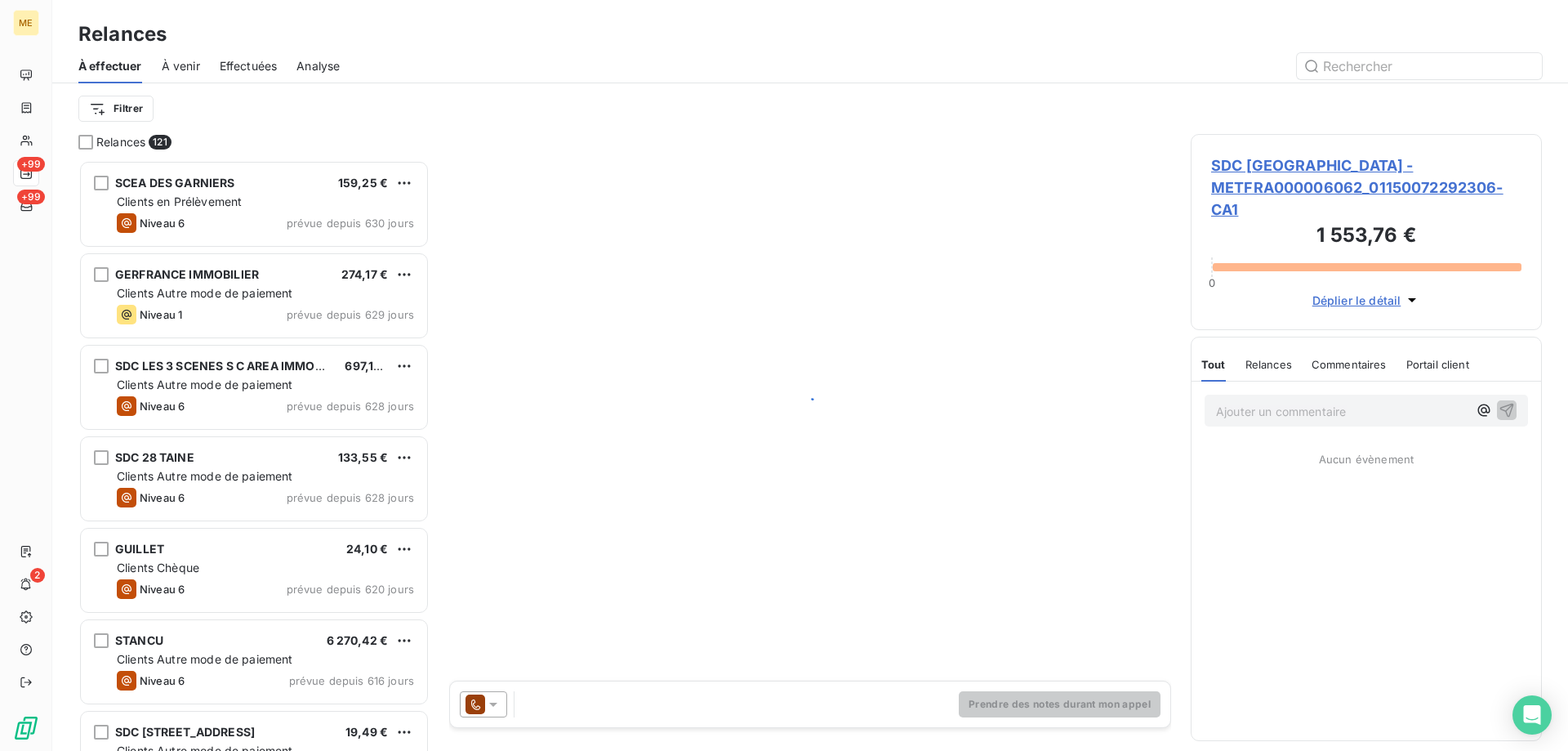
scroll to position [579, 339]
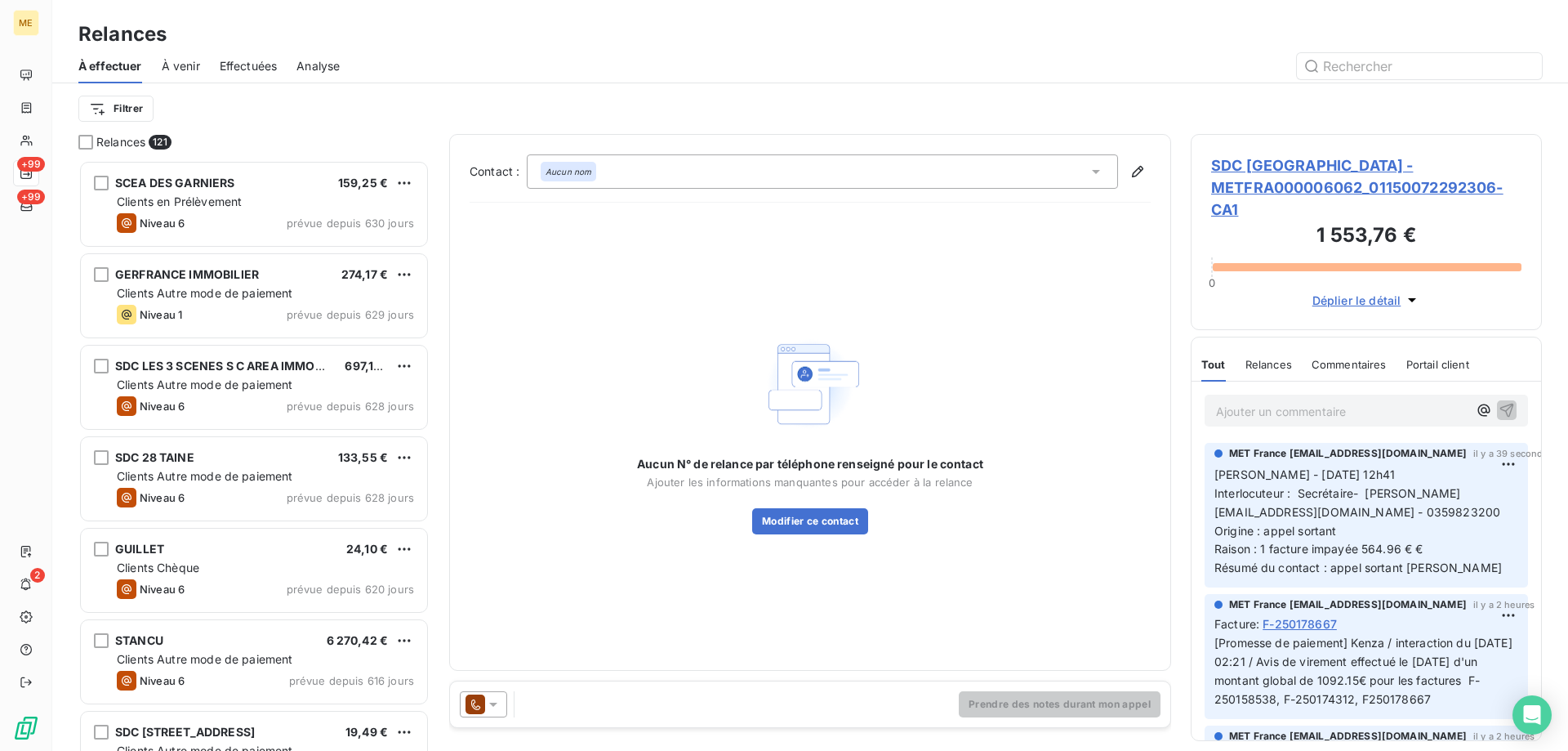
click at [495, 695] on div at bounding box center [484, 704] width 47 height 26
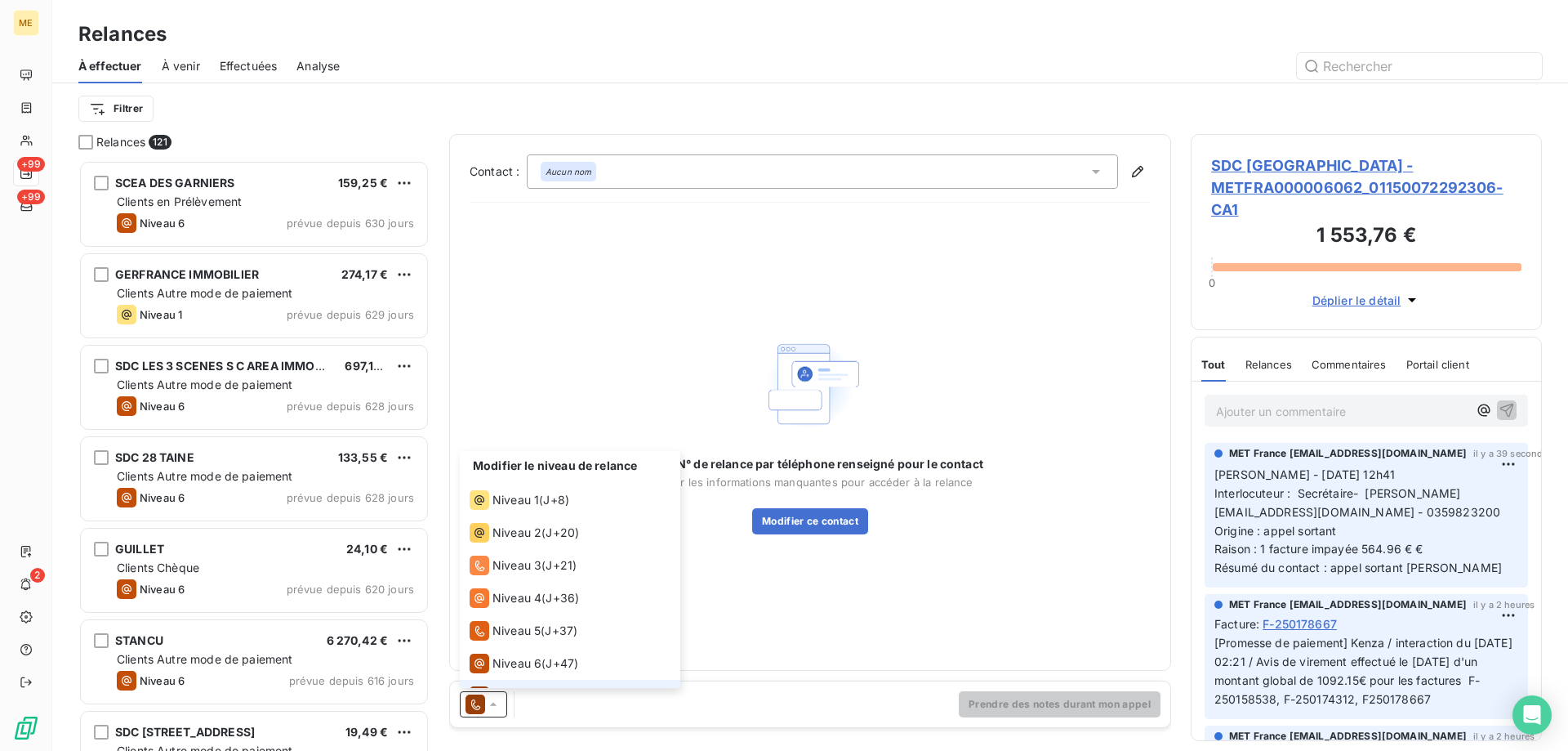
scroll to position [24, 0]
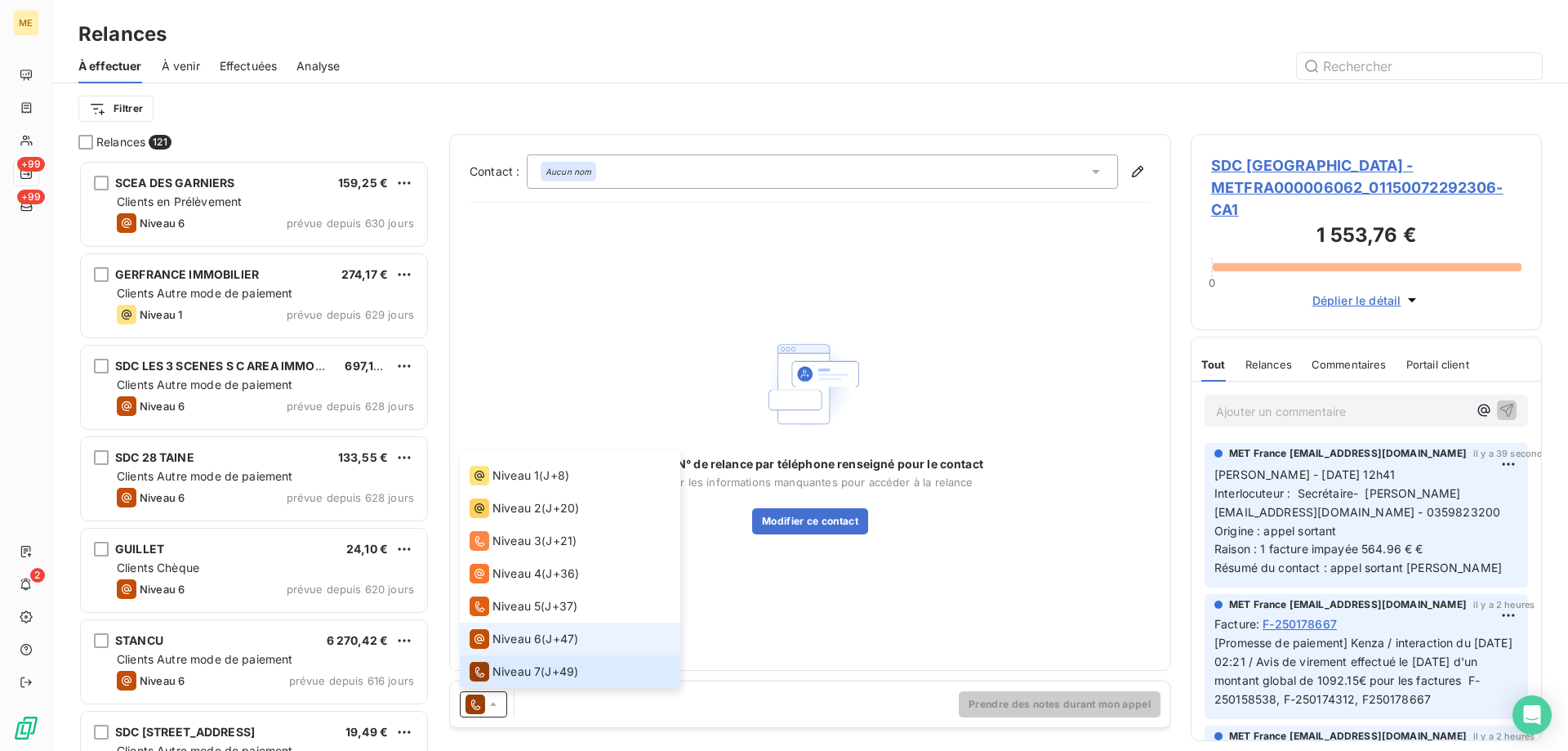
click at [506, 646] on span "Niveau 6" at bounding box center [517, 639] width 49 height 17
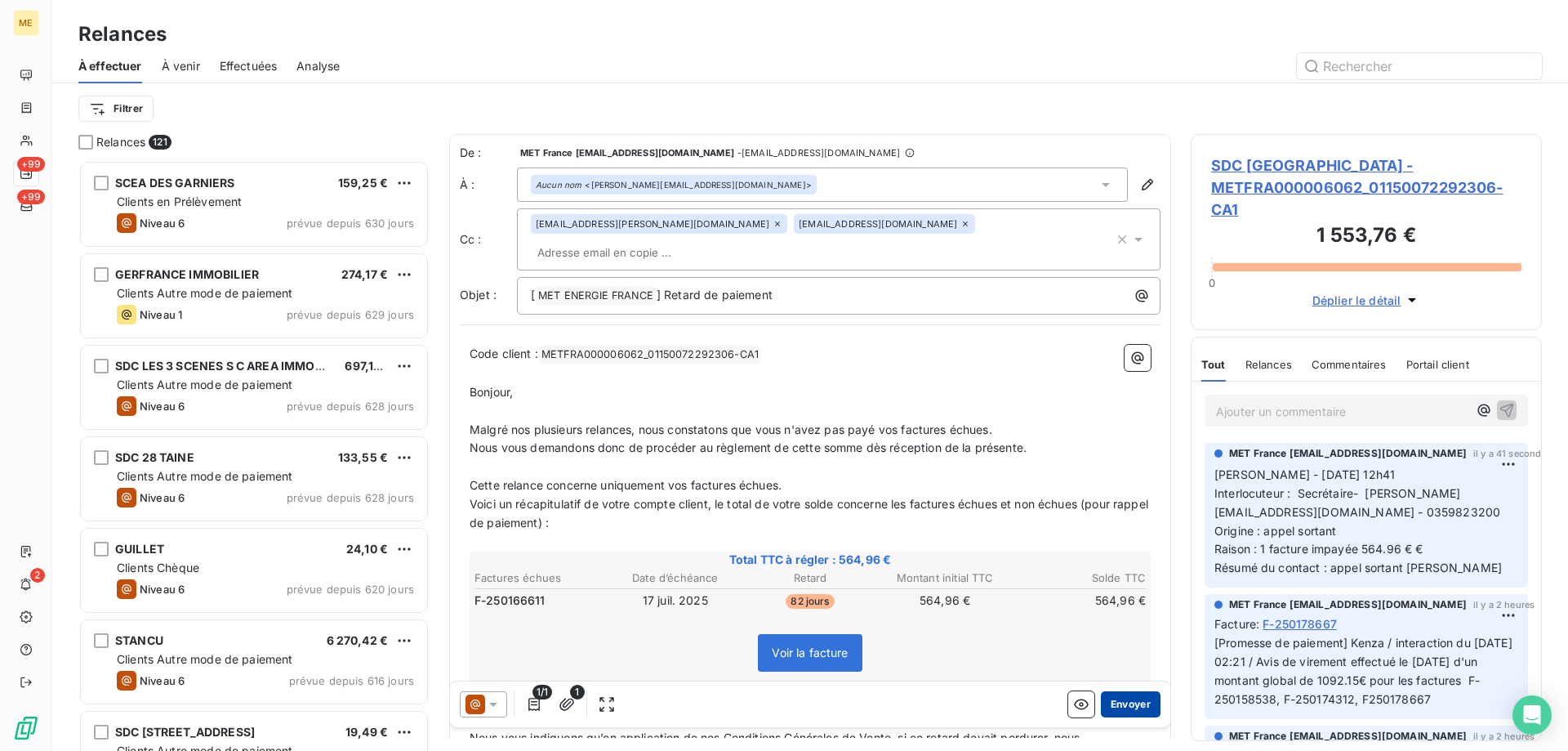
click at [1131, 703] on button "Envoyer" at bounding box center [1131, 704] width 60 height 26
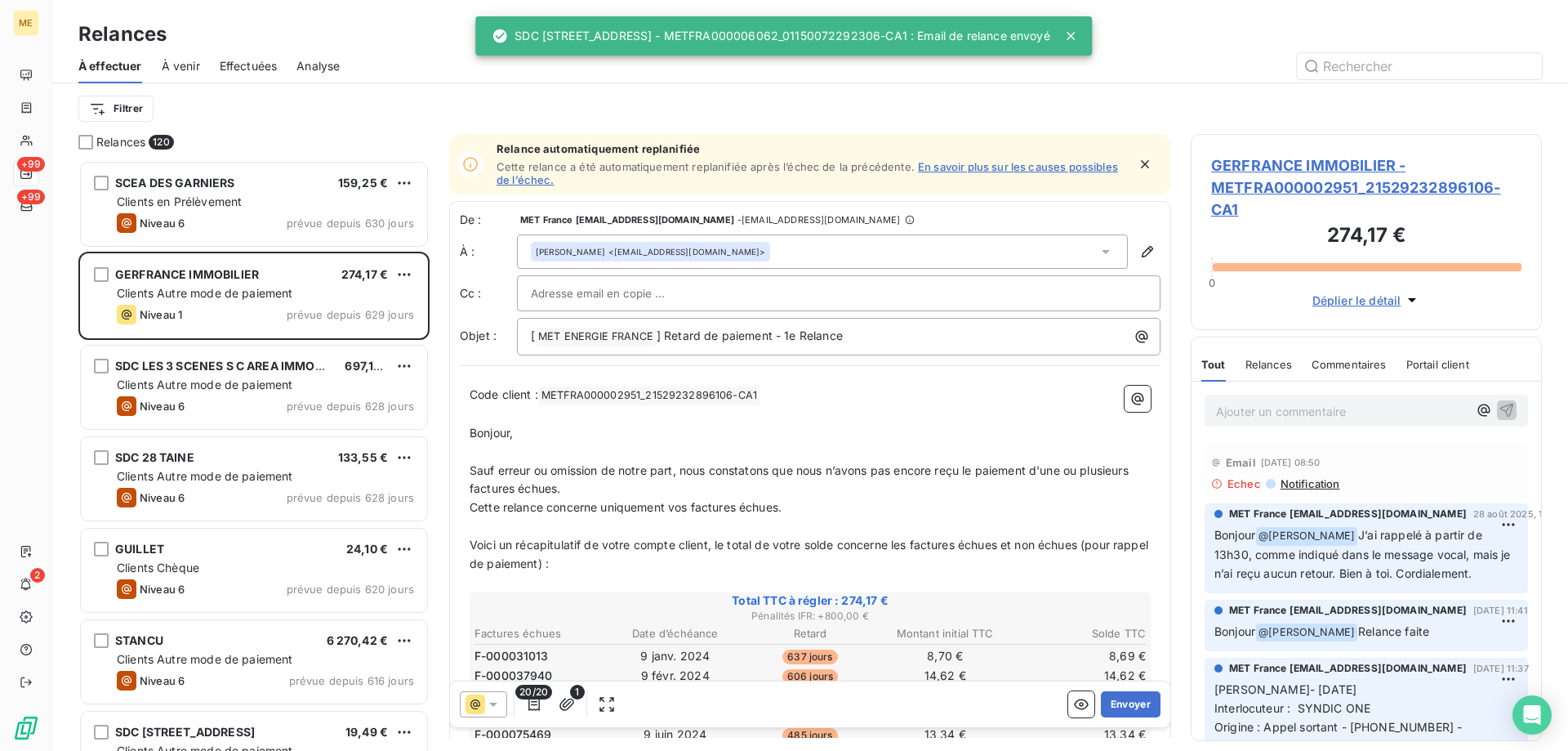
click at [245, 64] on span "Effectuées" at bounding box center [249, 66] width 58 height 17
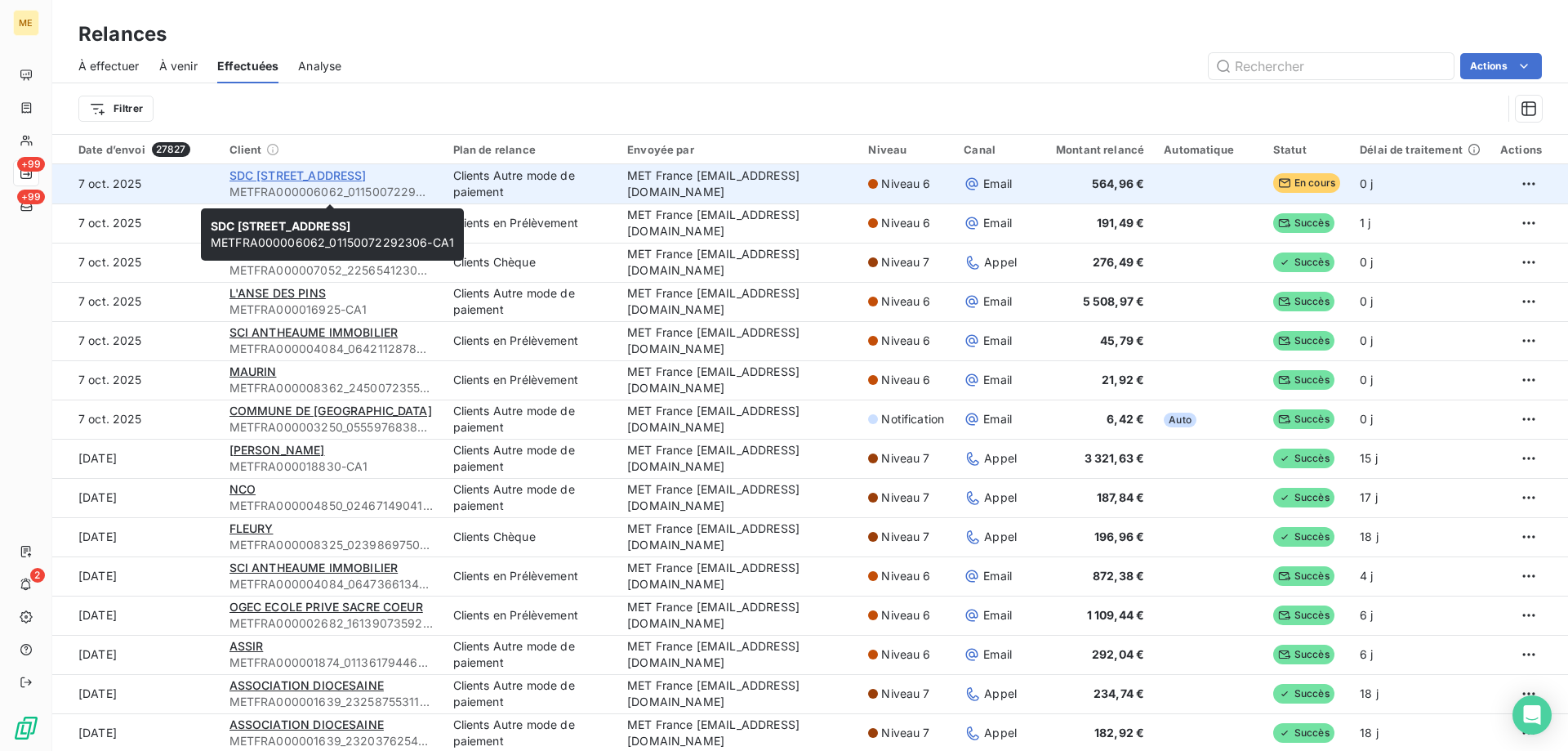
click at [249, 171] on span "SDC 87 RUE ROYALE" at bounding box center [298, 175] width 137 height 14
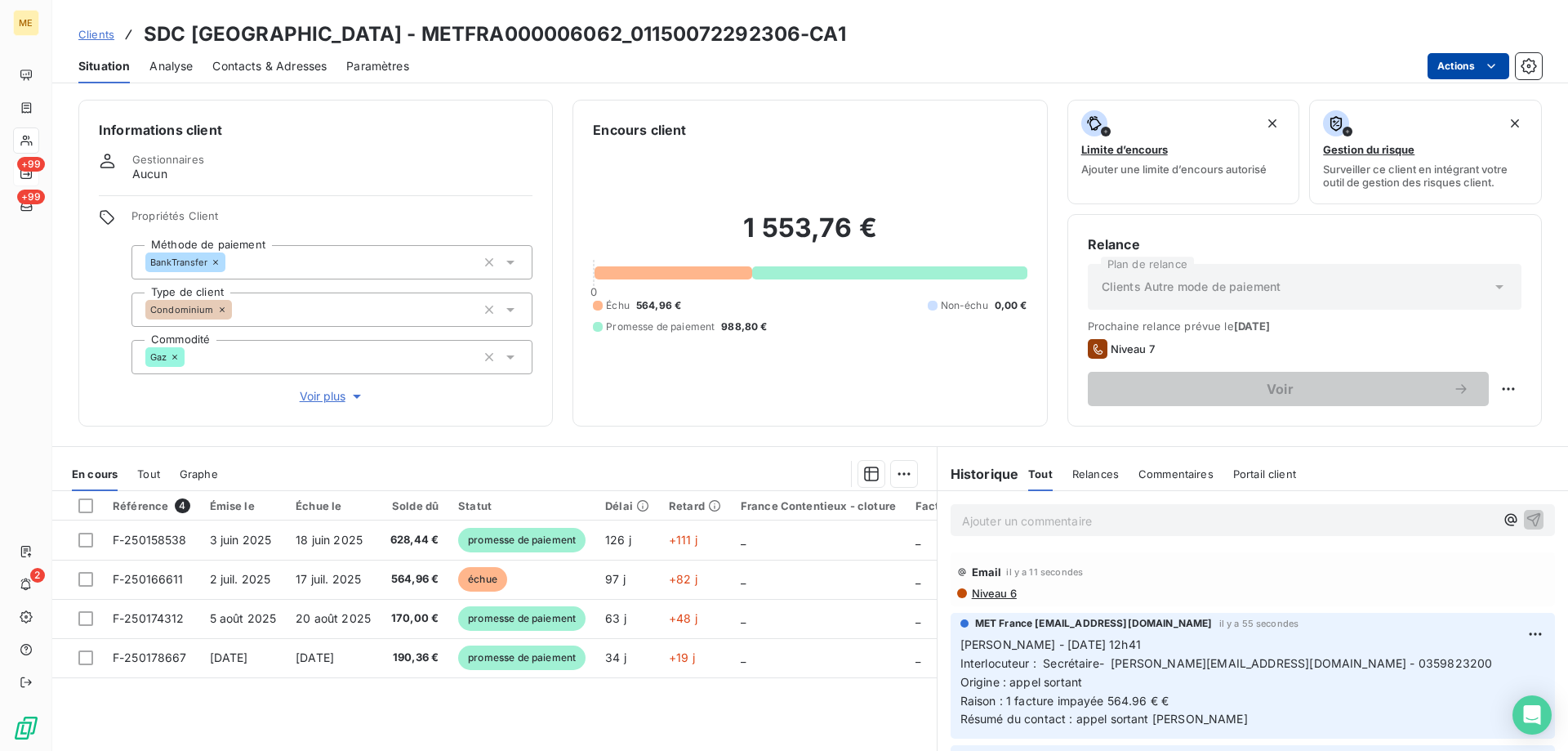
click at [1458, 65] on html "ME +99 +99 2 Clients SDC 87 RUE ROYALE - METFRA000006062_01150072292306-CA1 Sit…" at bounding box center [784, 457] width 1568 height 915
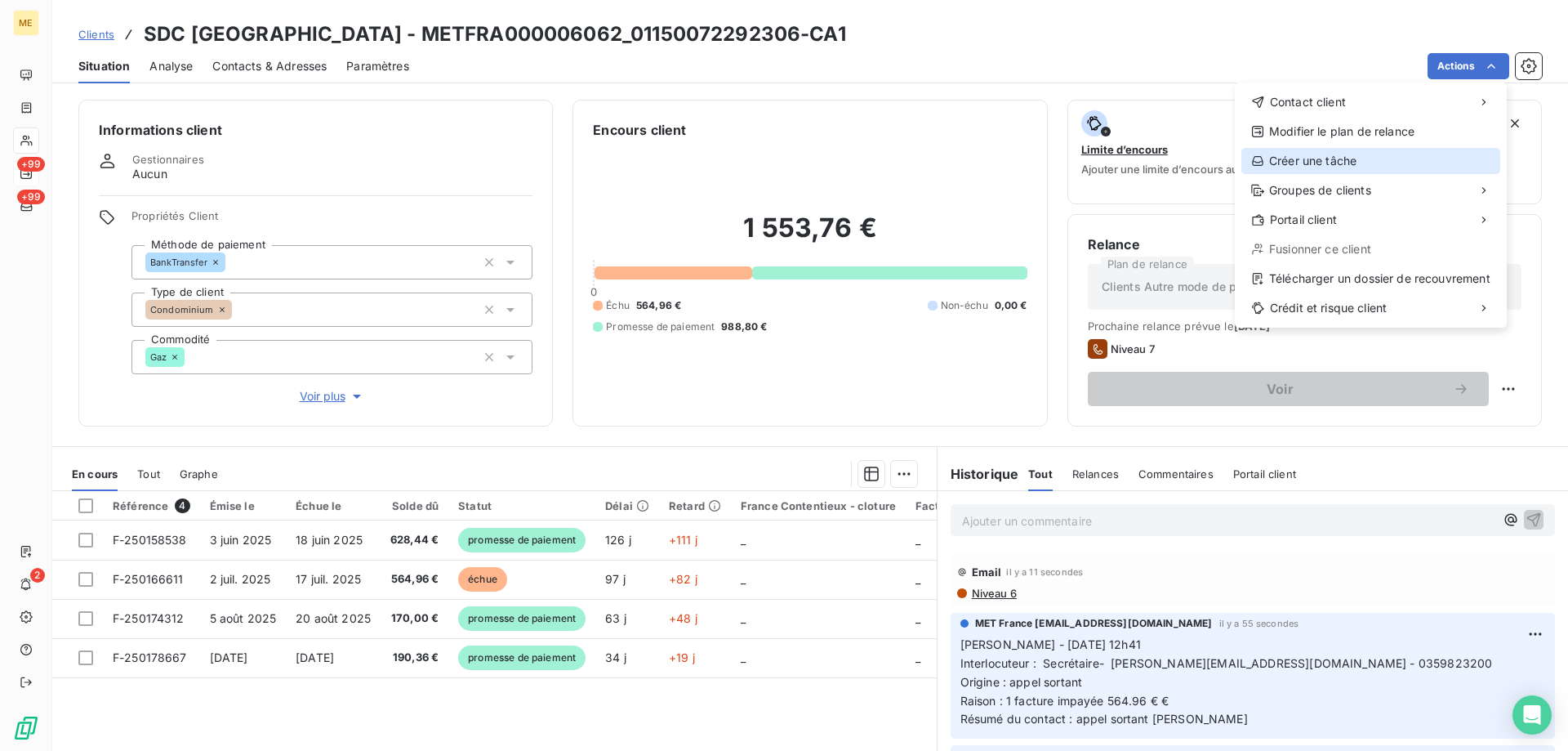
click at [1289, 169] on div "Créer une tâche" at bounding box center [1371, 161] width 259 height 26
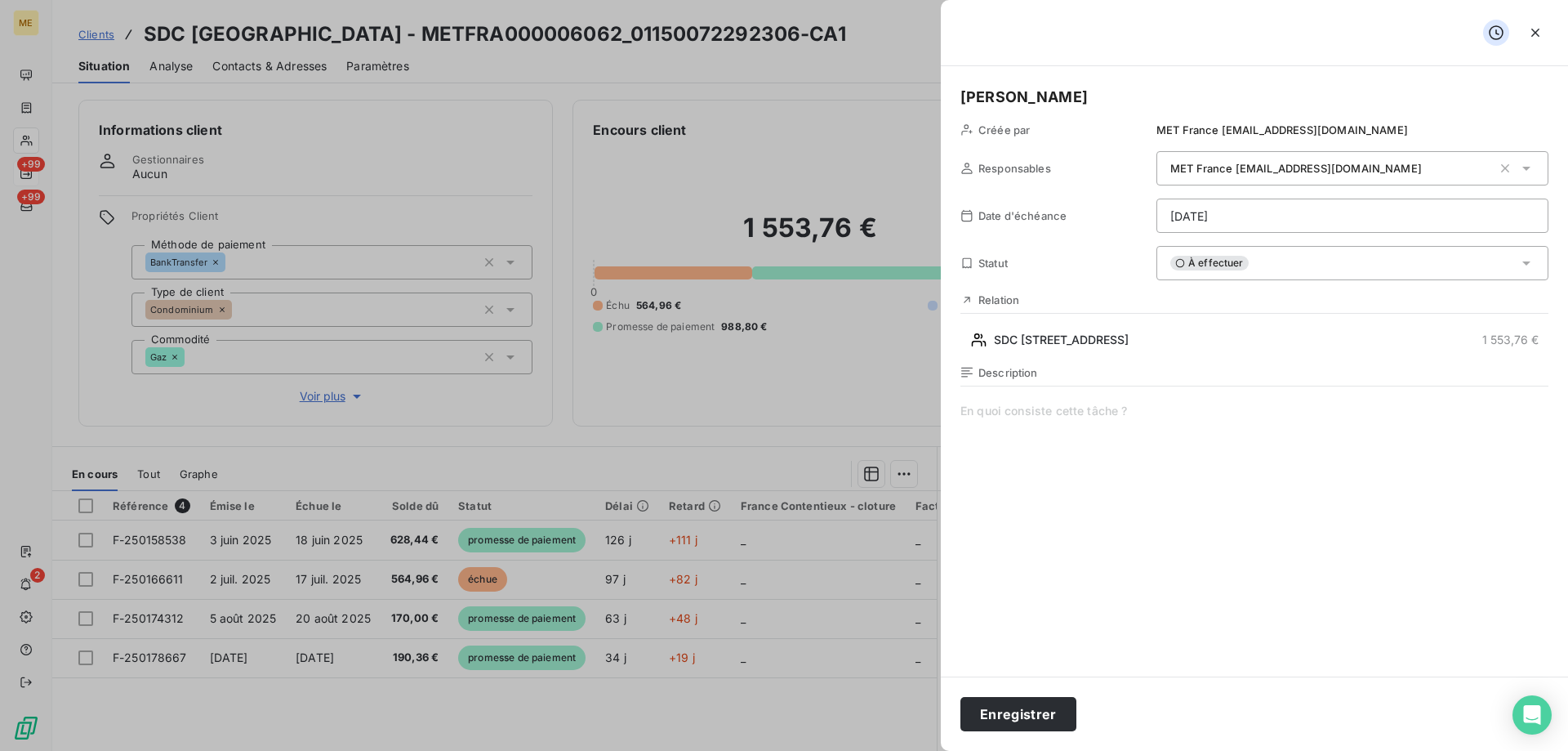
click at [1028, 391] on div "Description" at bounding box center [1254, 541] width 588 height 351
click at [1025, 406] on span at bounding box center [1254, 560] width 588 height 314
click at [1267, 210] on html "ME +99 +99 2 Clients SDC 87 RUE ROYALE - METFRA000006062_01150072292306-CA1 Sit…" at bounding box center [784, 457] width 1568 height 915
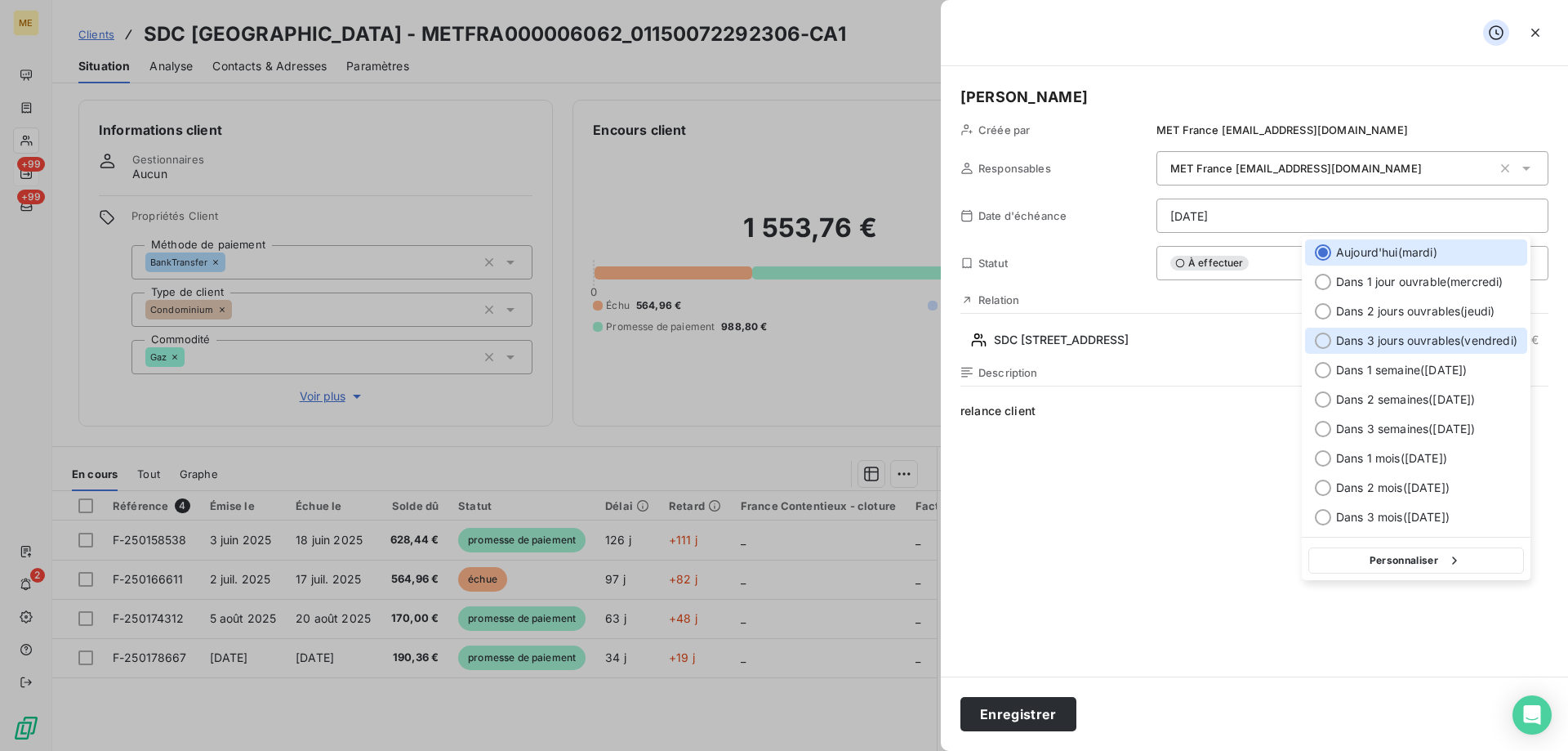
click at [1324, 342] on div at bounding box center [1323, 340] width 17 height 17
type input "10/10/2025"
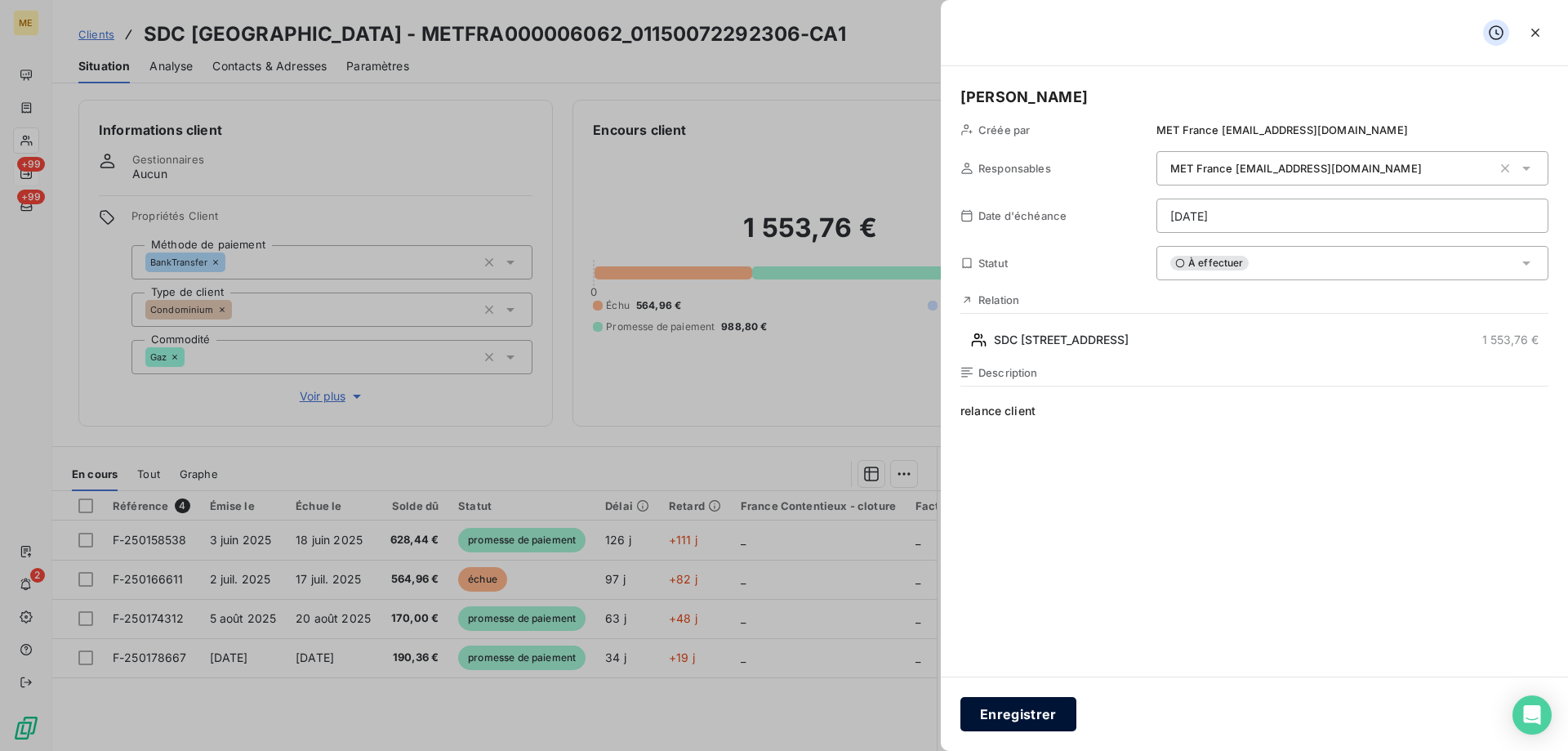
click at [1032, 714] on button "Enregistrer" at bounding box center [1018, 714] width 116 height 34
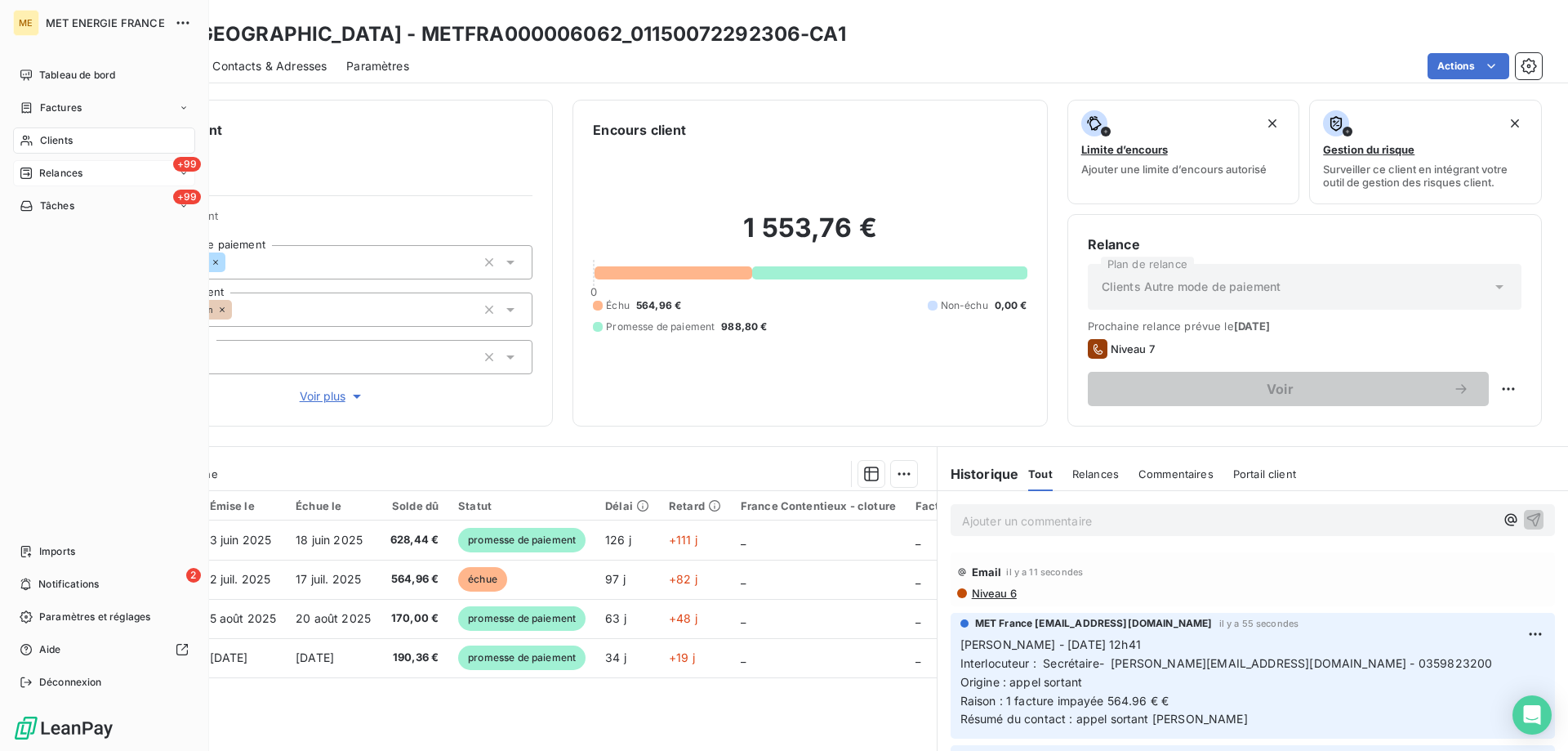
click at [60, 176] on span "Relances" at bounding box center [61, 173] width 43 height 15
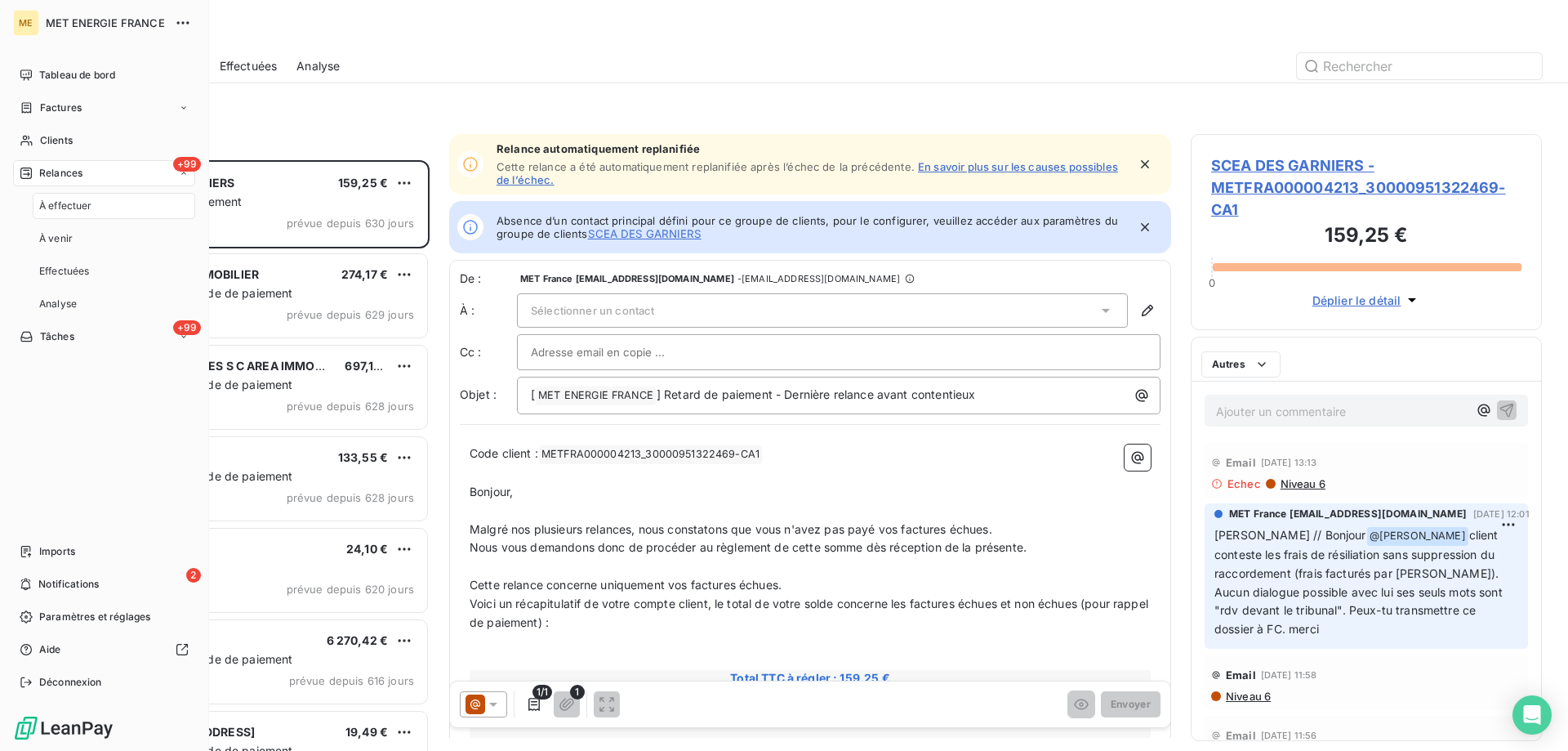
scroll to position [579, 339]
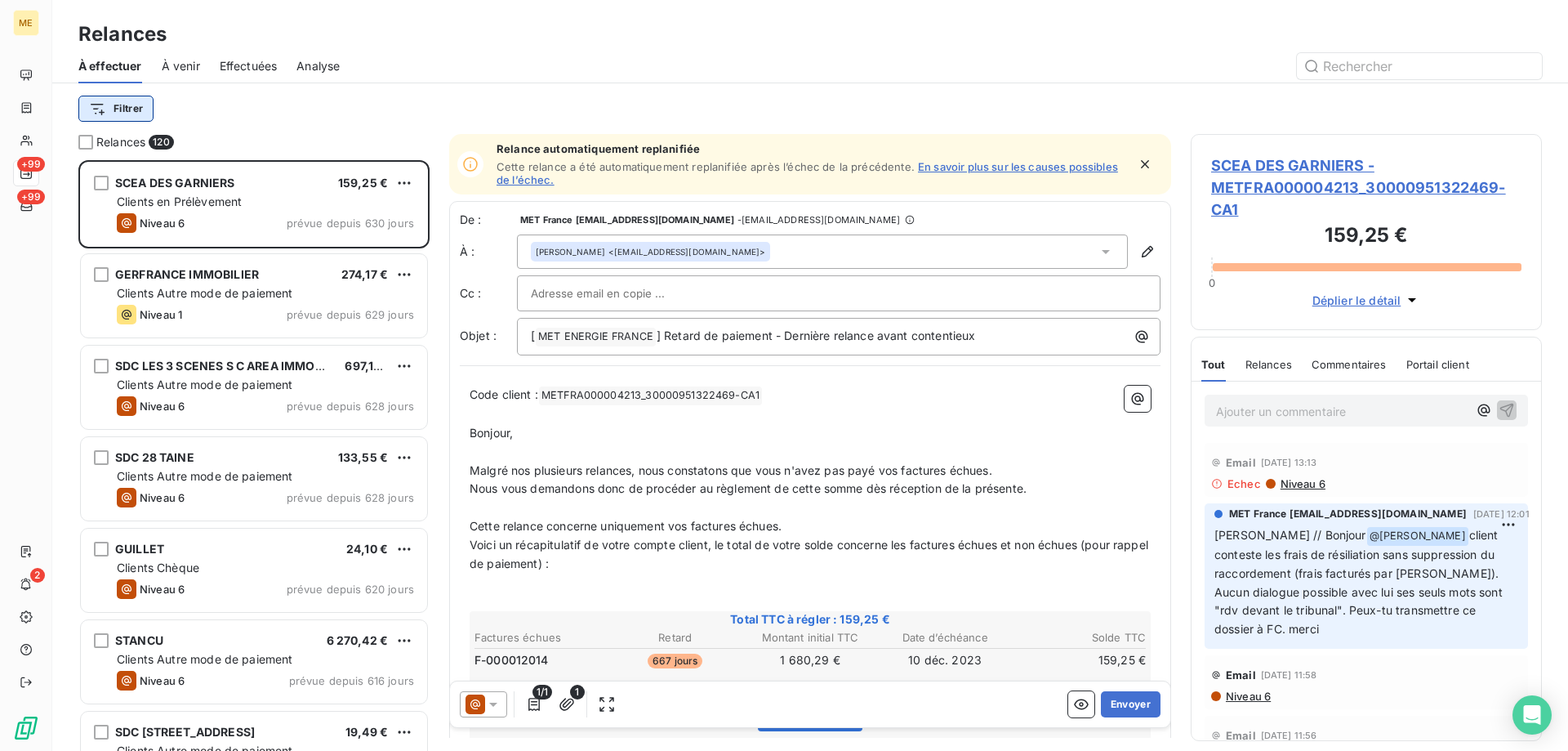
click at [111, 117] on html "ME +99 +99 2 Relances À effectuer À venir Effectuées Analyse Filtrer Relances 1…" at bounding box center [784, 457] width 1568 height 915
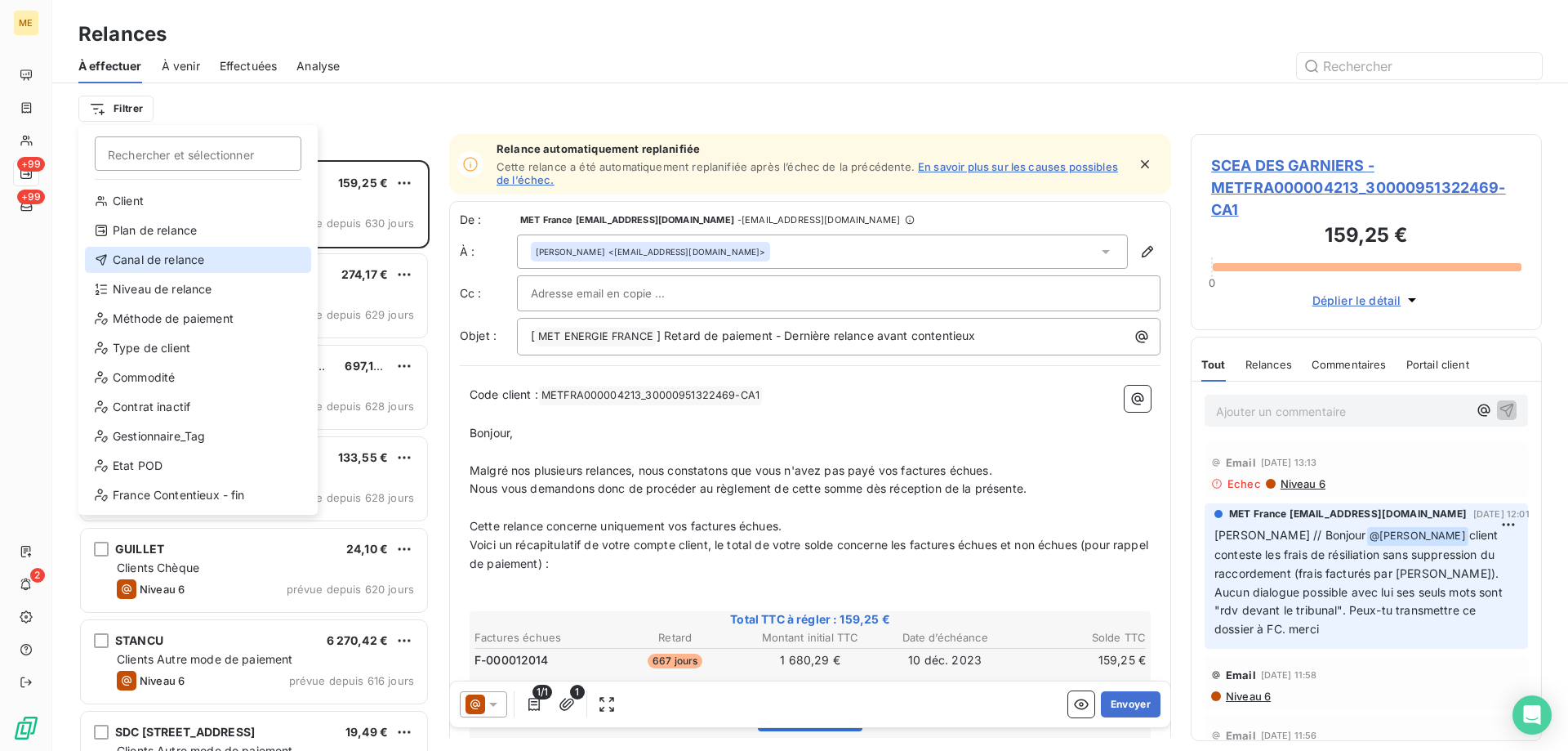
click at [141, 252] on div "Canal de relance" at bounding box center [198, 260] width 226 height 26
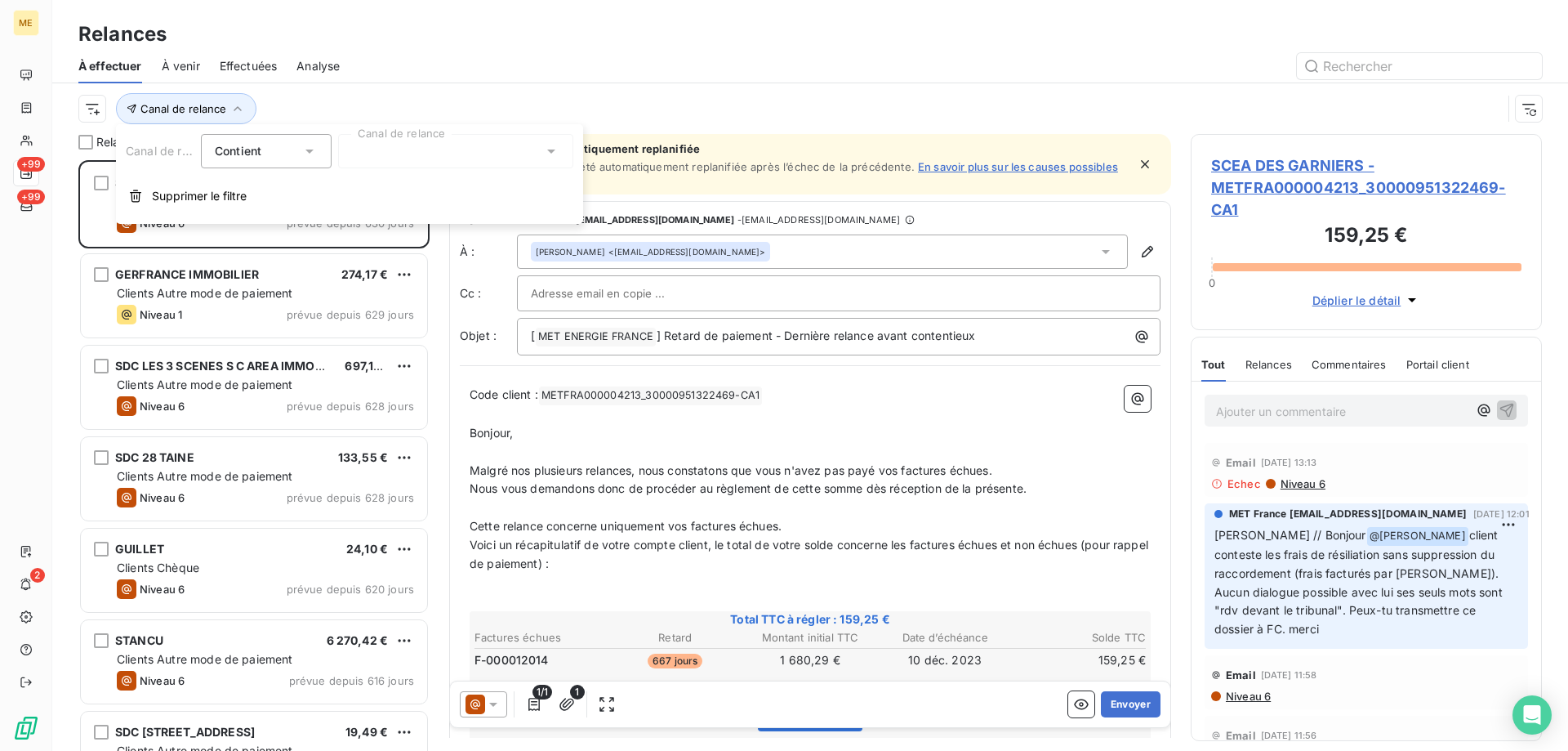
click at [378, 146] on div at bounding box center [456, 151] width 235 height 34
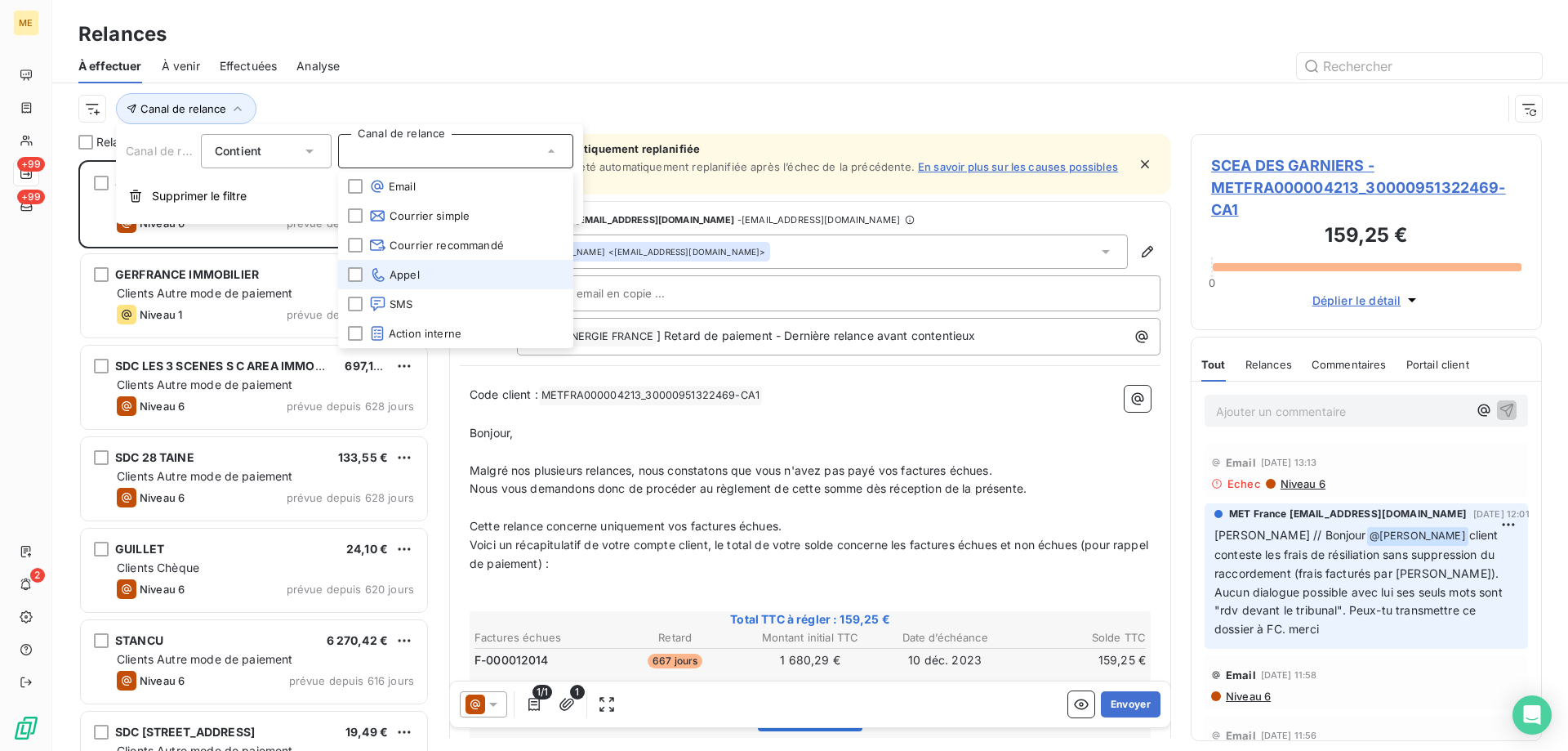
click at [408, 265] on li "Appel" at bounding box center [456, 275] width 235 height 30
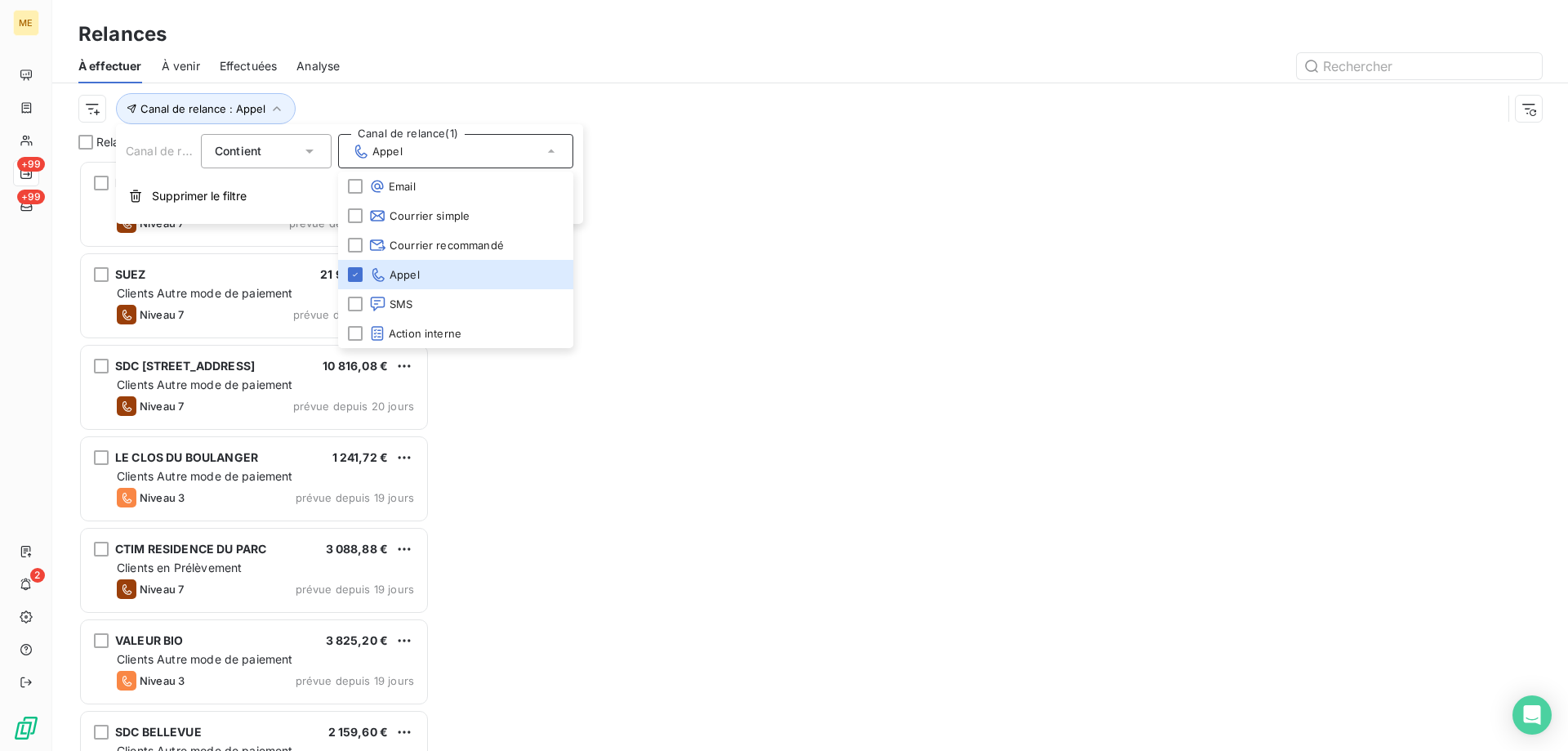
scroll to position [579, 339]
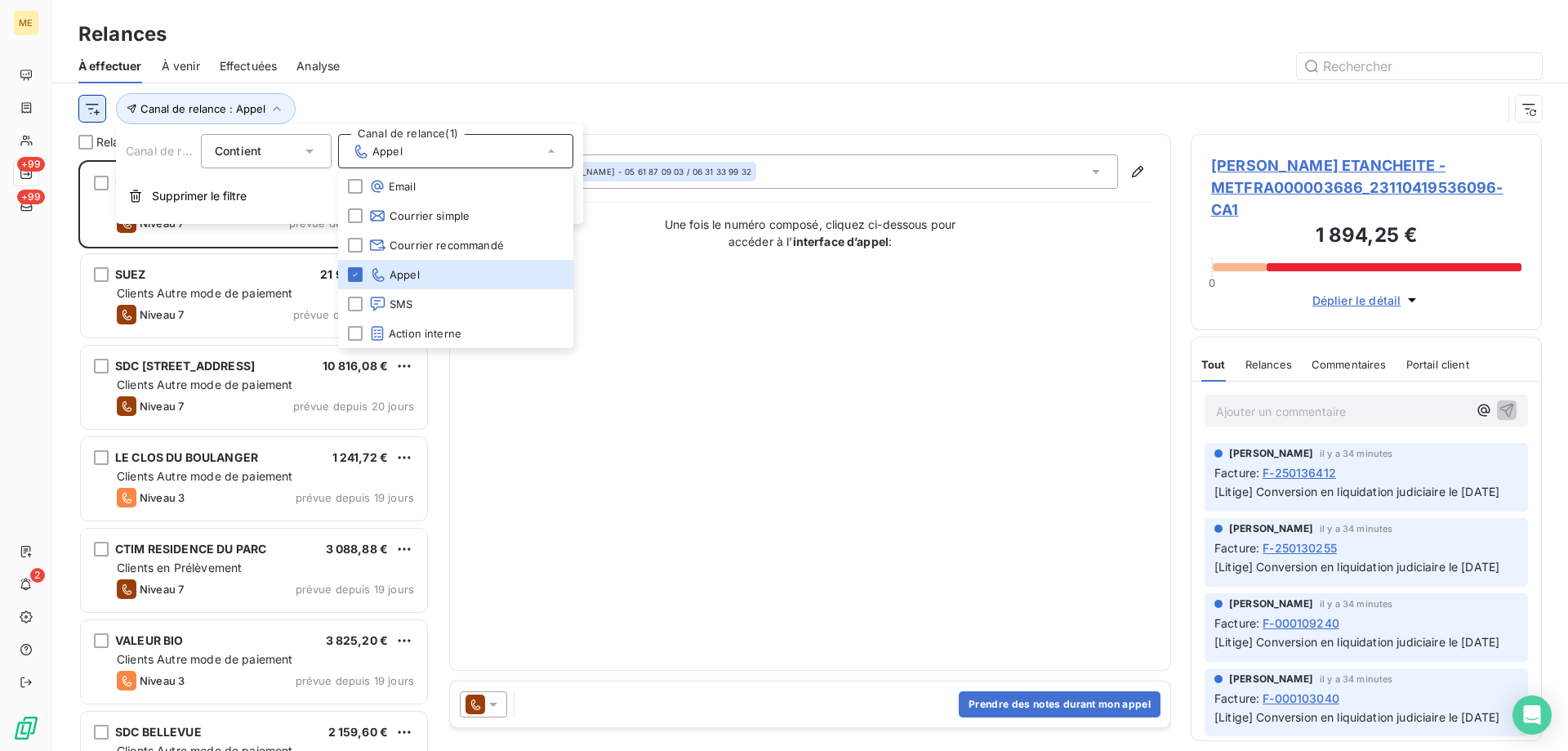
click at [89, 114] on html "ME +99 +99 2 Relances À effectuer À venir Effectuées Analyse Canal de relance :…" at bounding box center [784, 457] width 1568 height 915
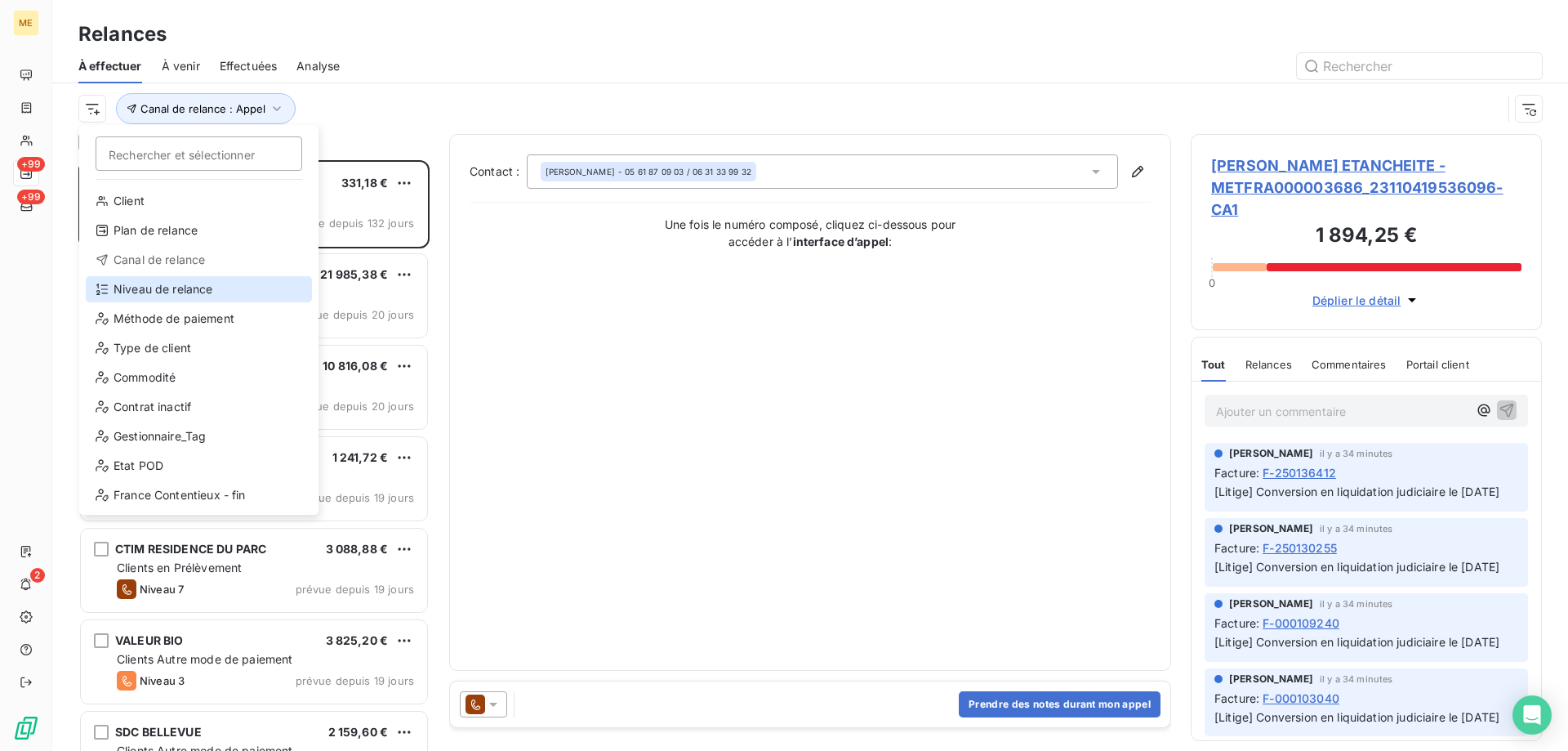
click at [124, 289] on div "Niveau de relance" at bounding box center [199, 289] width 226 height 26
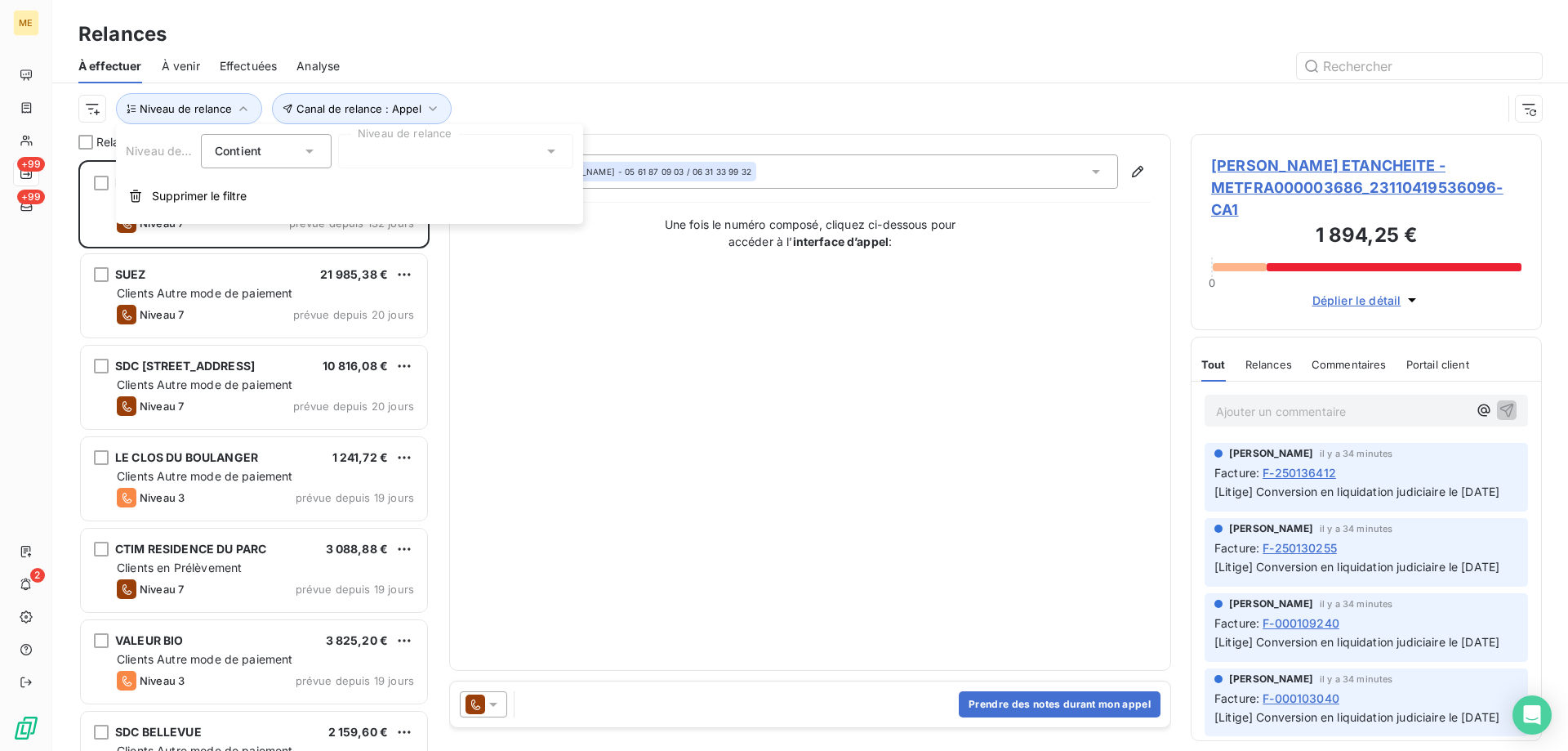
click at [373, 167] on div at bounding box center [456, 151] width 235 height 34
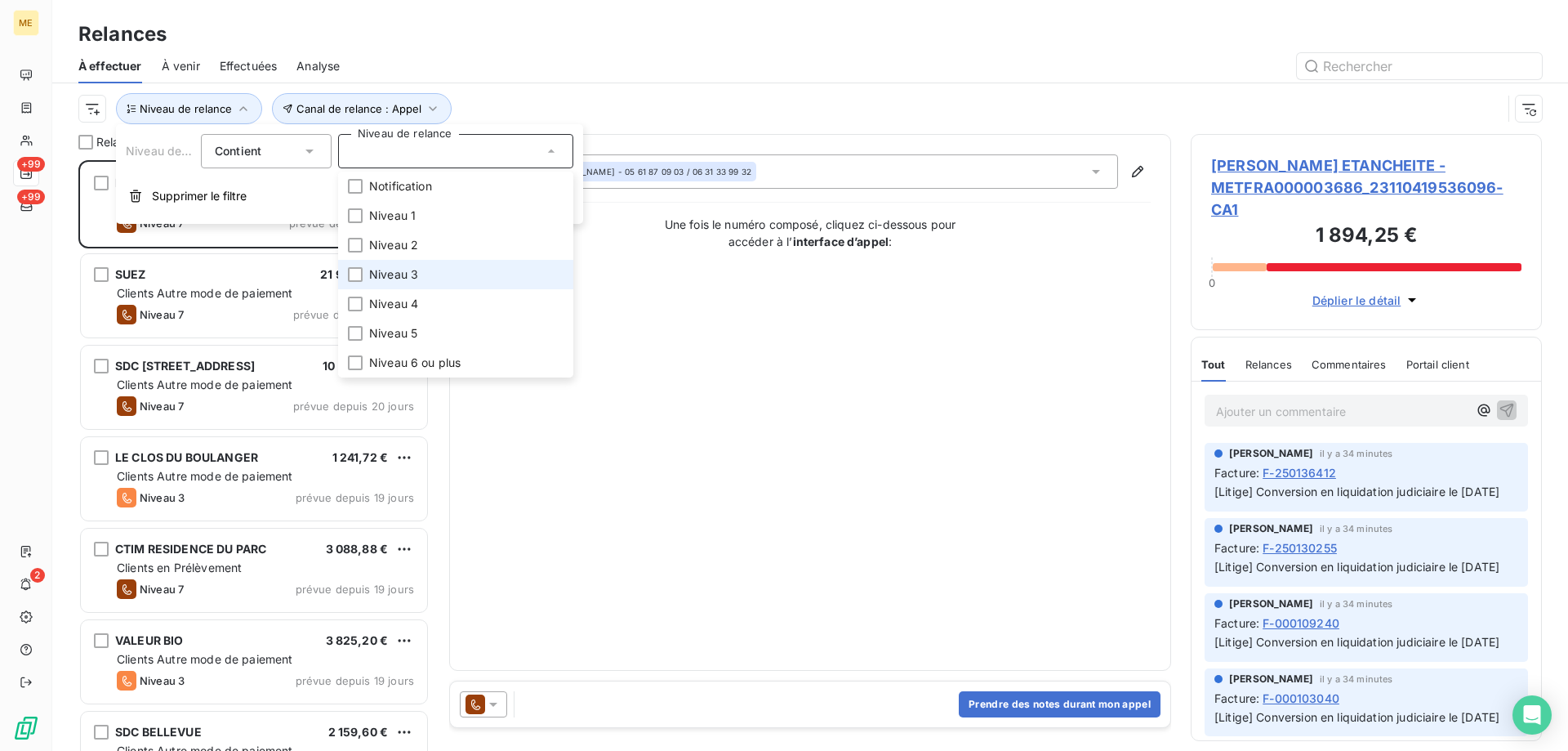
click at [416, 265] on li "Niveau 3" at bounding box center [456, 275] width 235 height 30
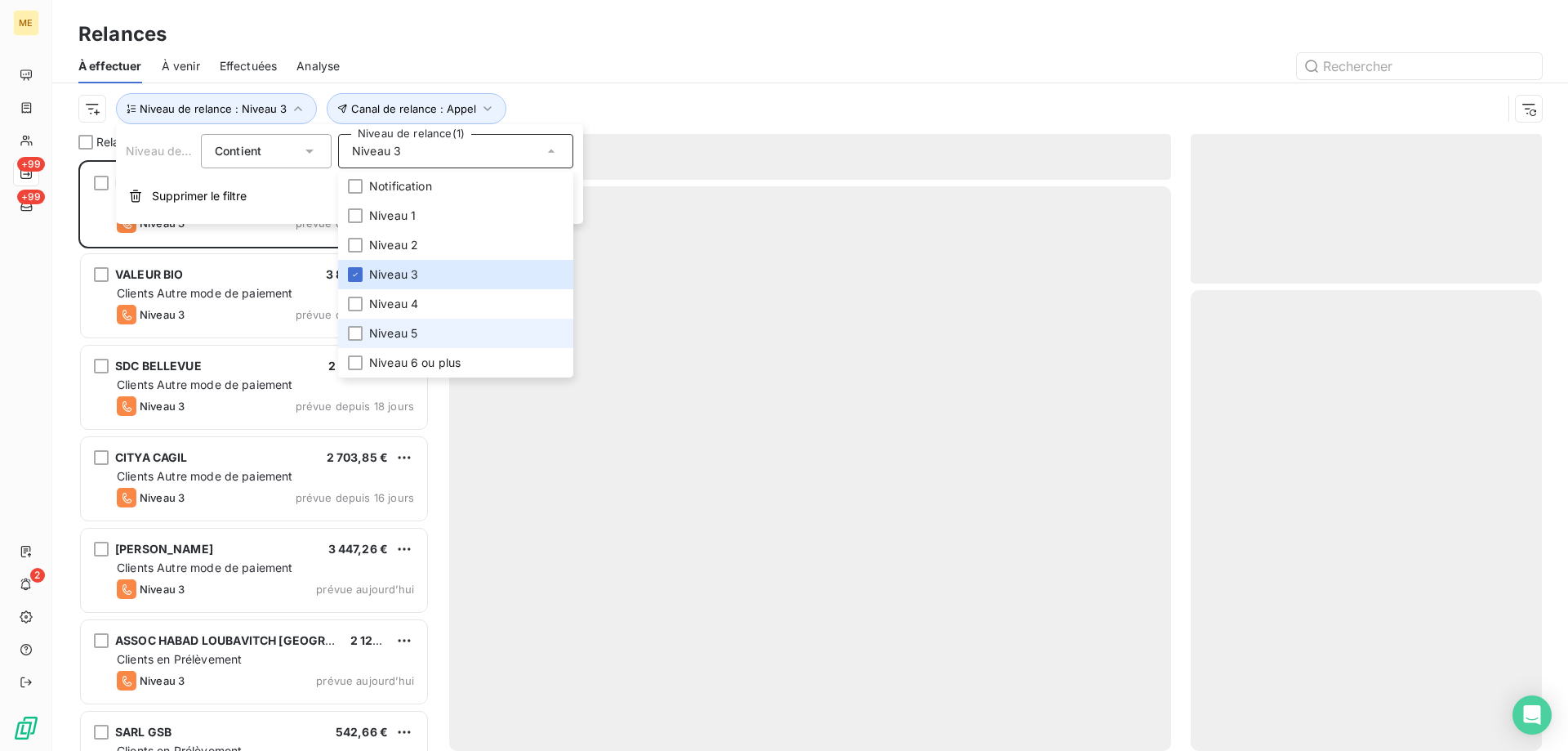
scroll to position [579, 339]
click at [424, 337] on li "Niveau 5" at bounding box center [456, 333] width 235 height 30
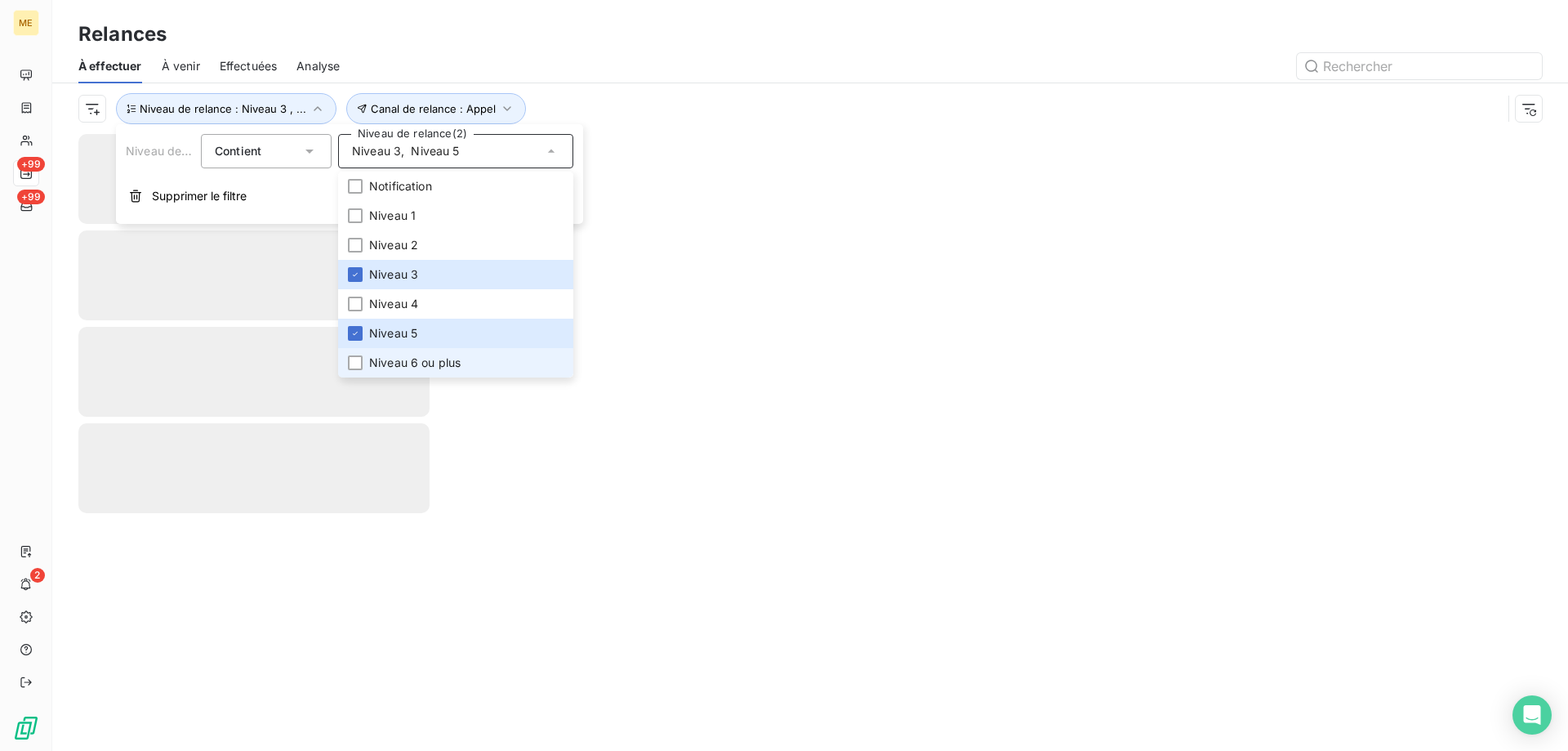
click at [420, 362] on span "Niveau 6 ou plus" at bounding box center [414, 363] width 91 height 17
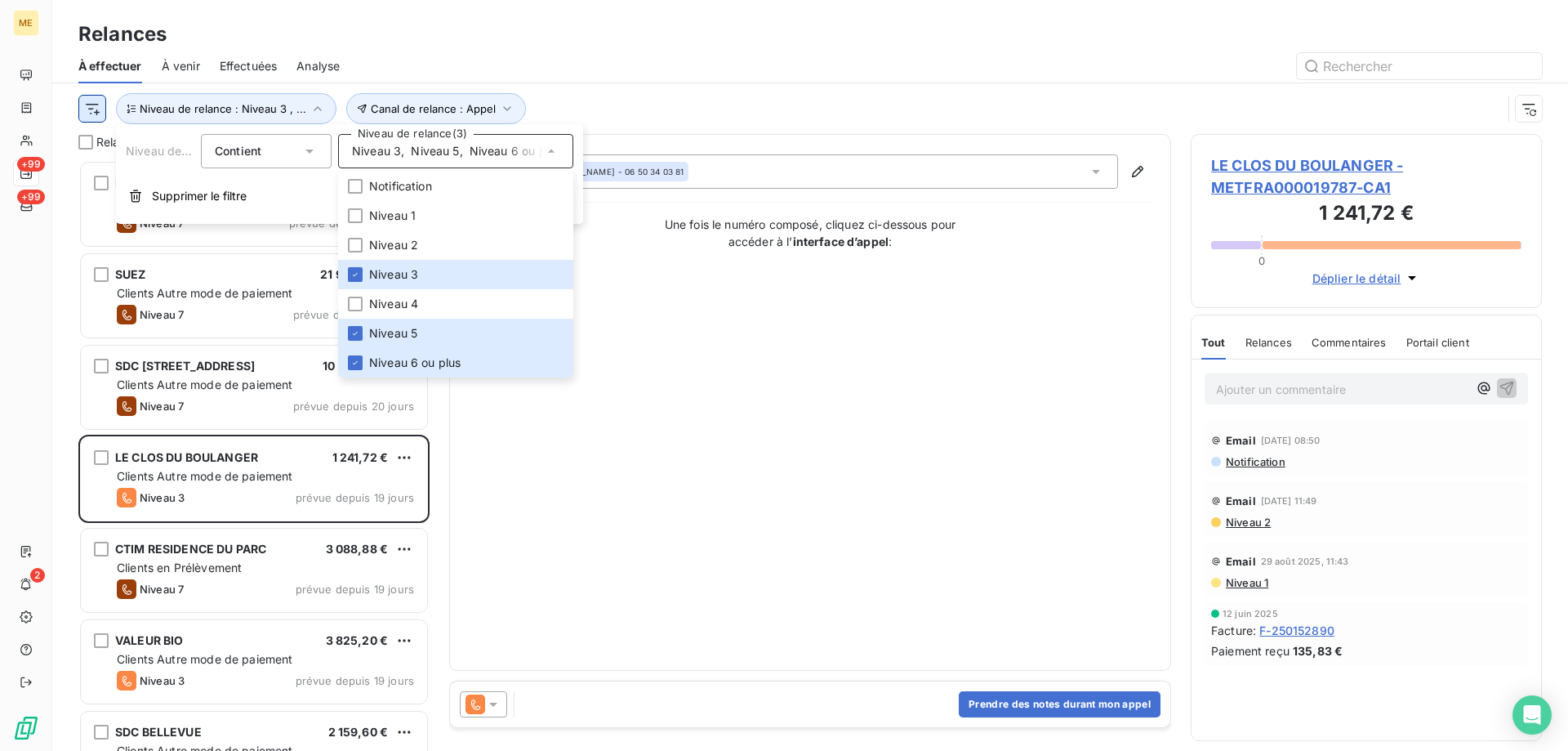
click at [88, 119] on html "ME +99 +99 2 Relances À effectuer À venir Effectuées Analyse Canal de relance :…" at bounding box center [784, 457] width 1568 height 915
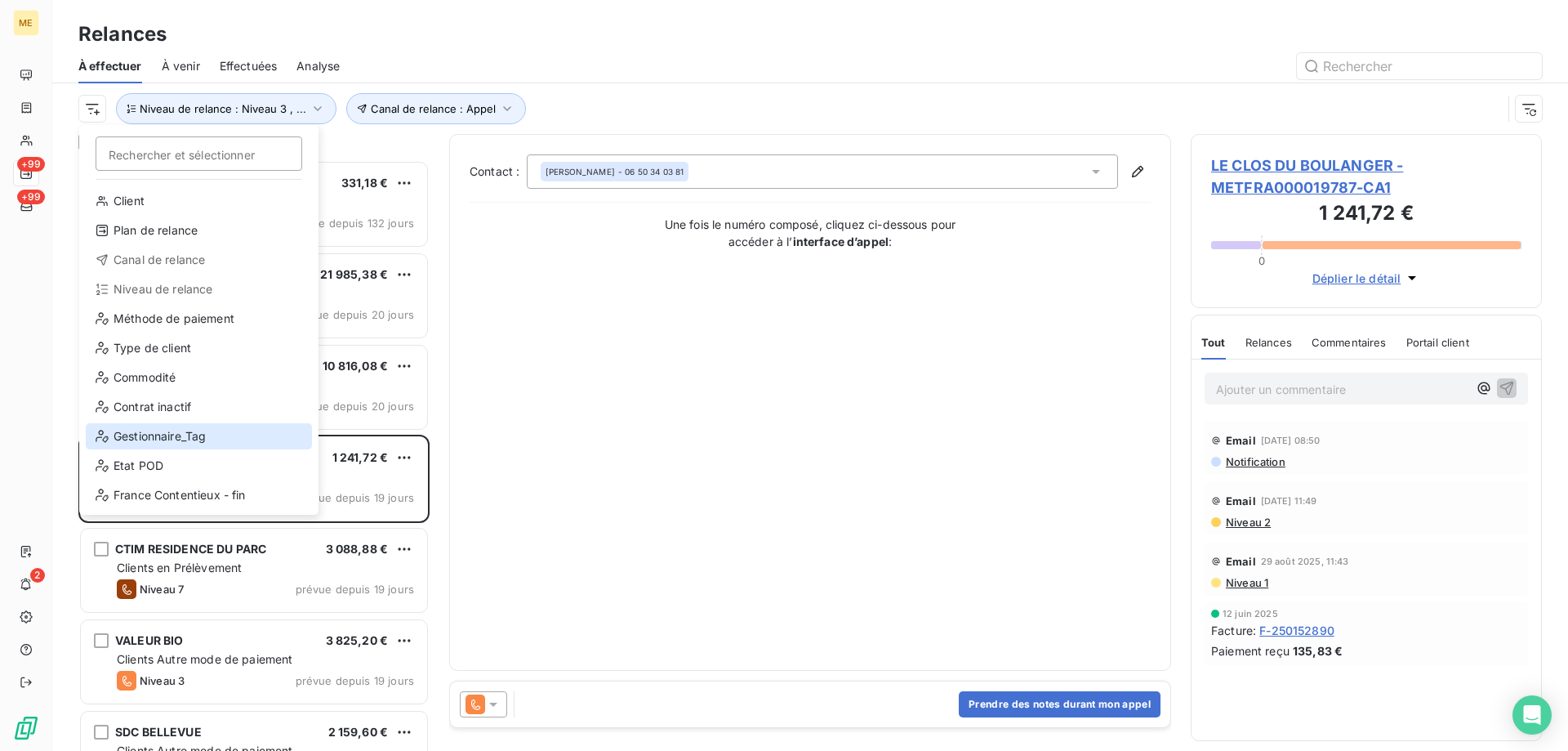
click at [176, 431] on div "Gestionnaire_Tag" at bounding box center [199, 436] width 226 height 26
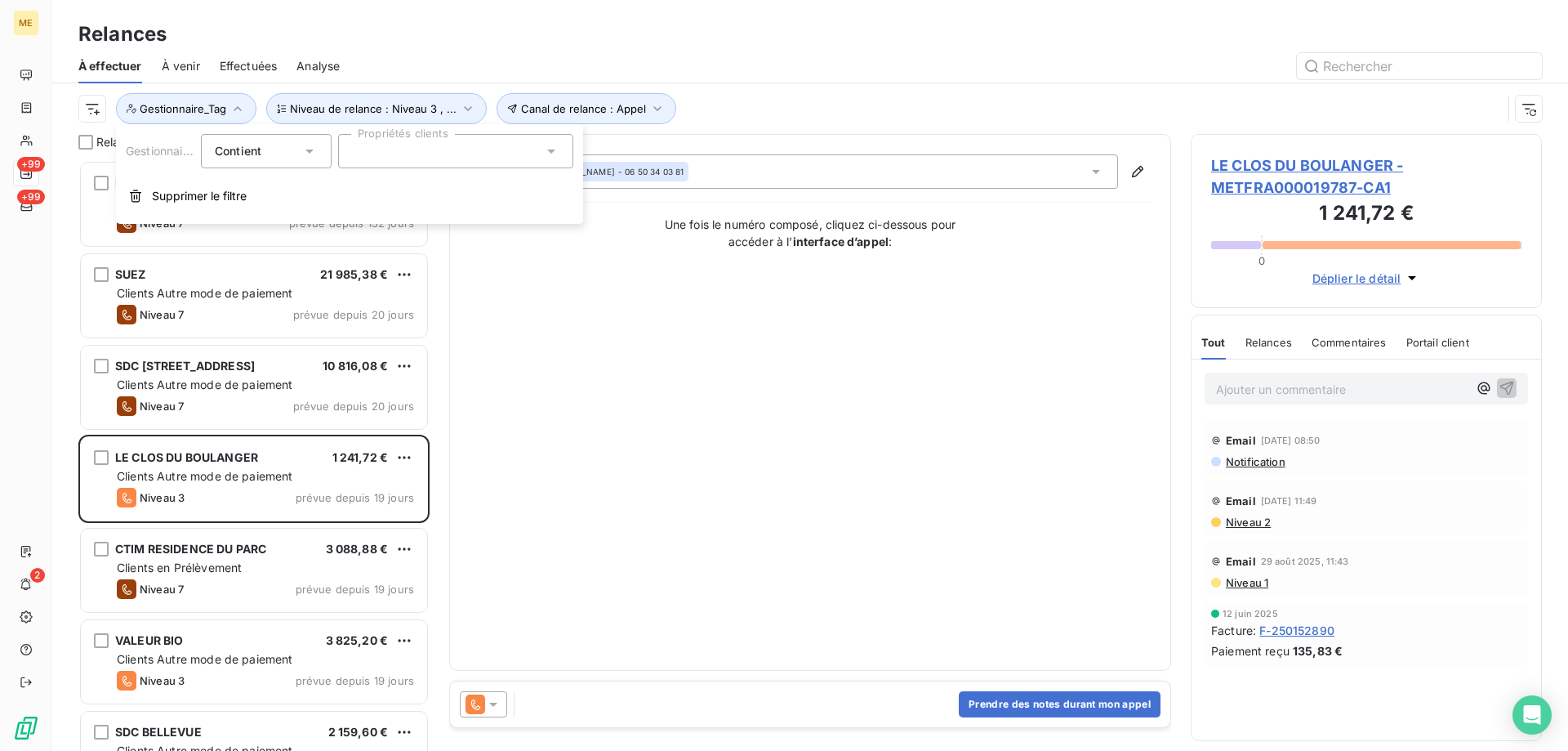
click at [453, 155] on div at bounding box center [456, 151] width 235 height 34
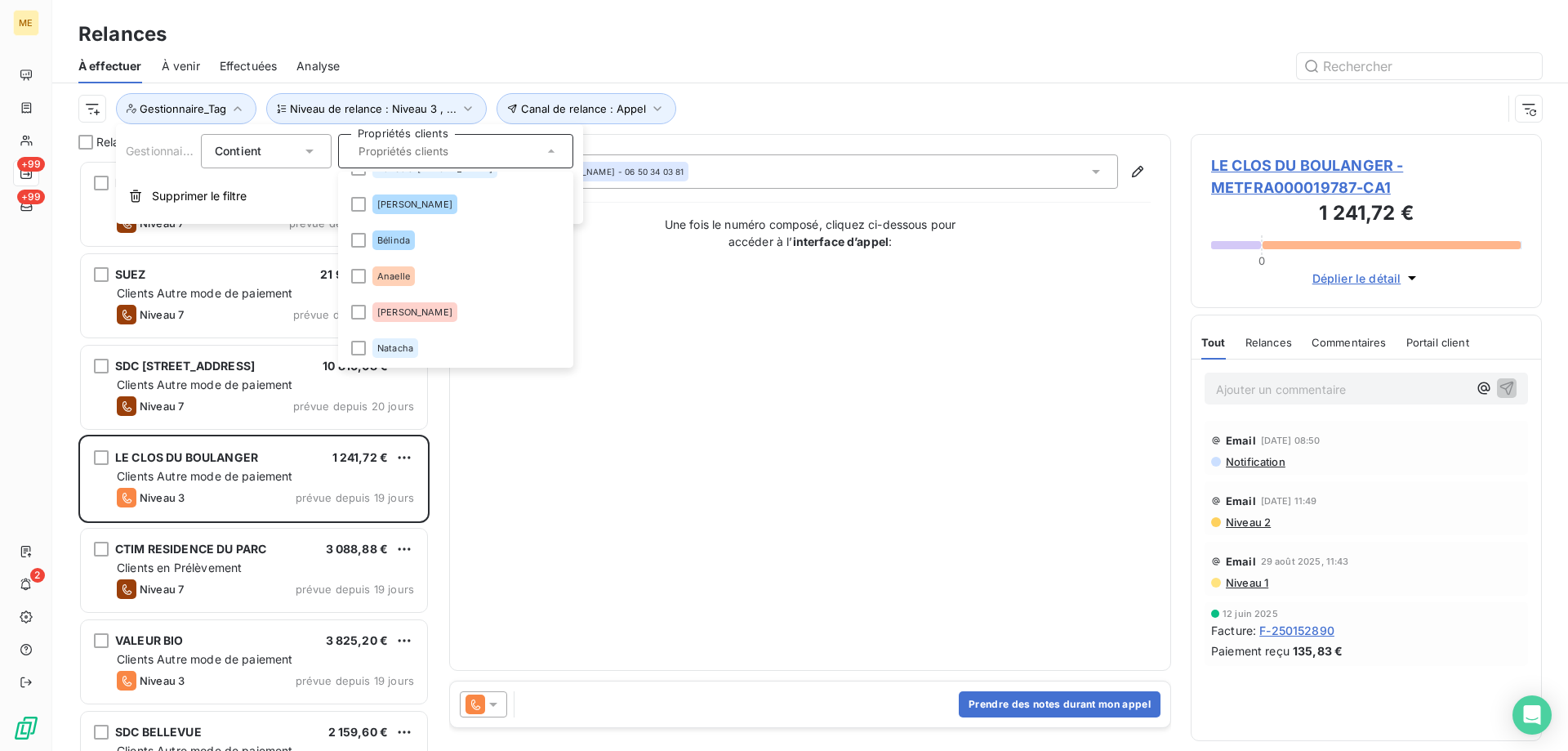
scroll to position [229, 0]
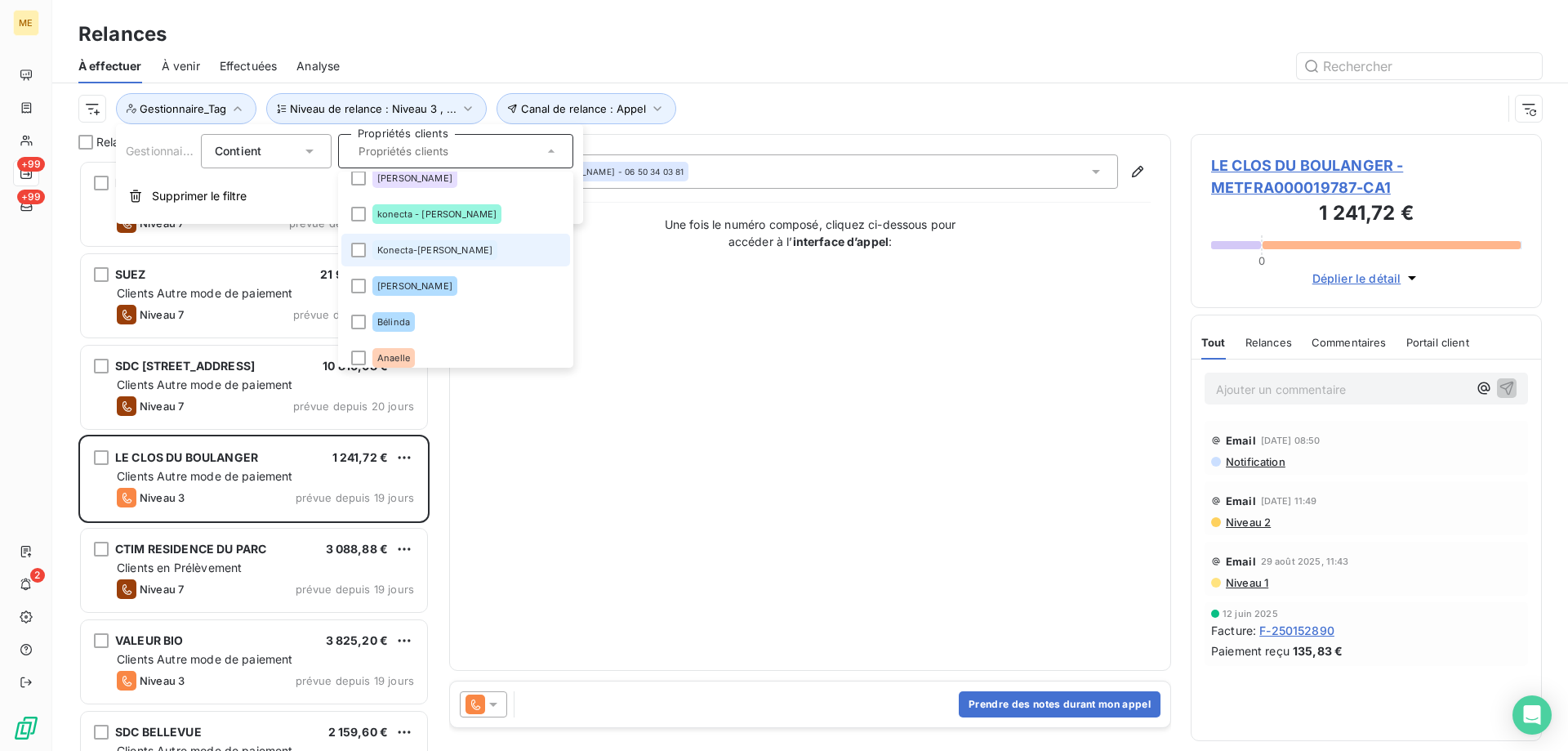
click at [437, 250] on span "Konecta-[PERSON_NAME]" at bounding box center [435, 250] width 115 height 10
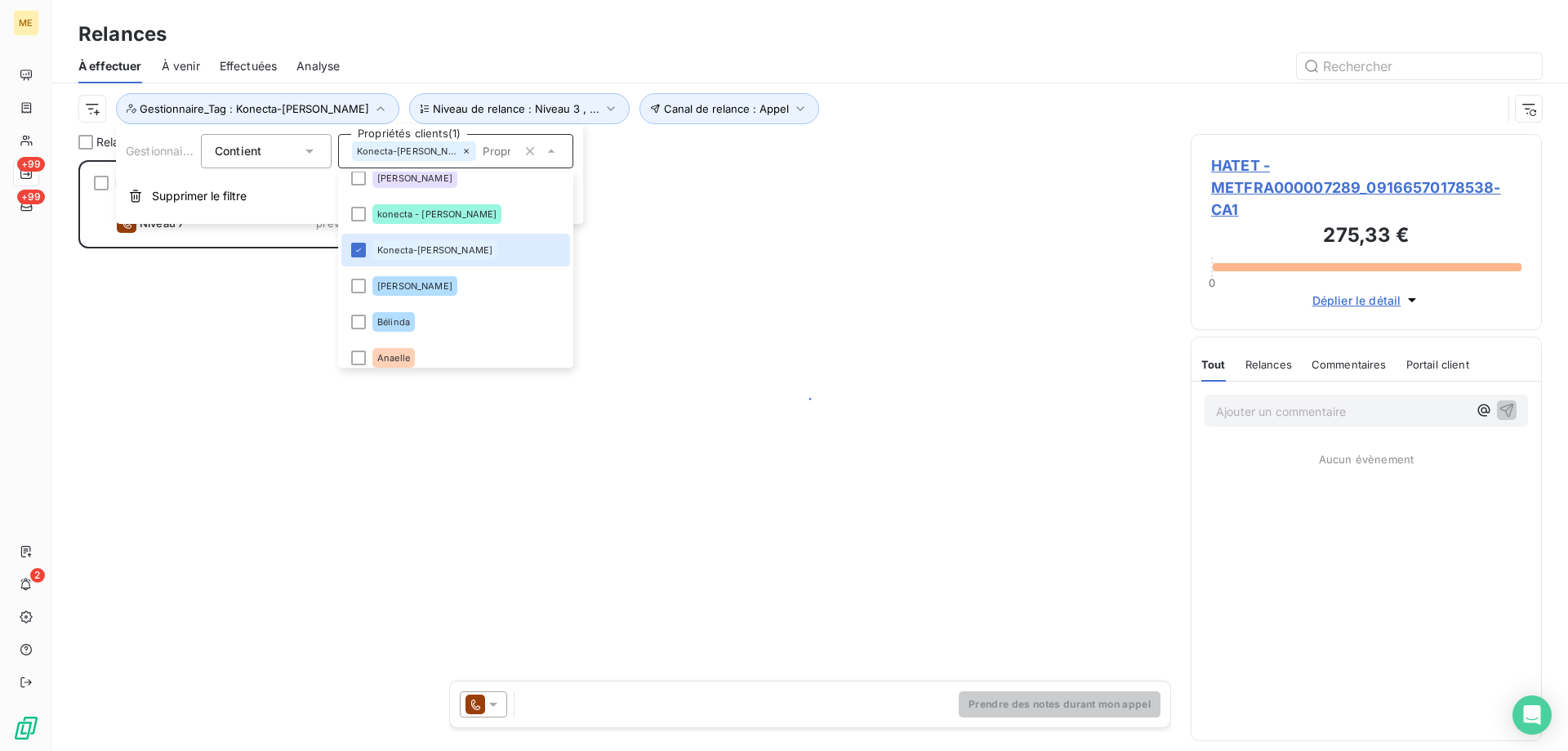
scroll to position [579, 339]
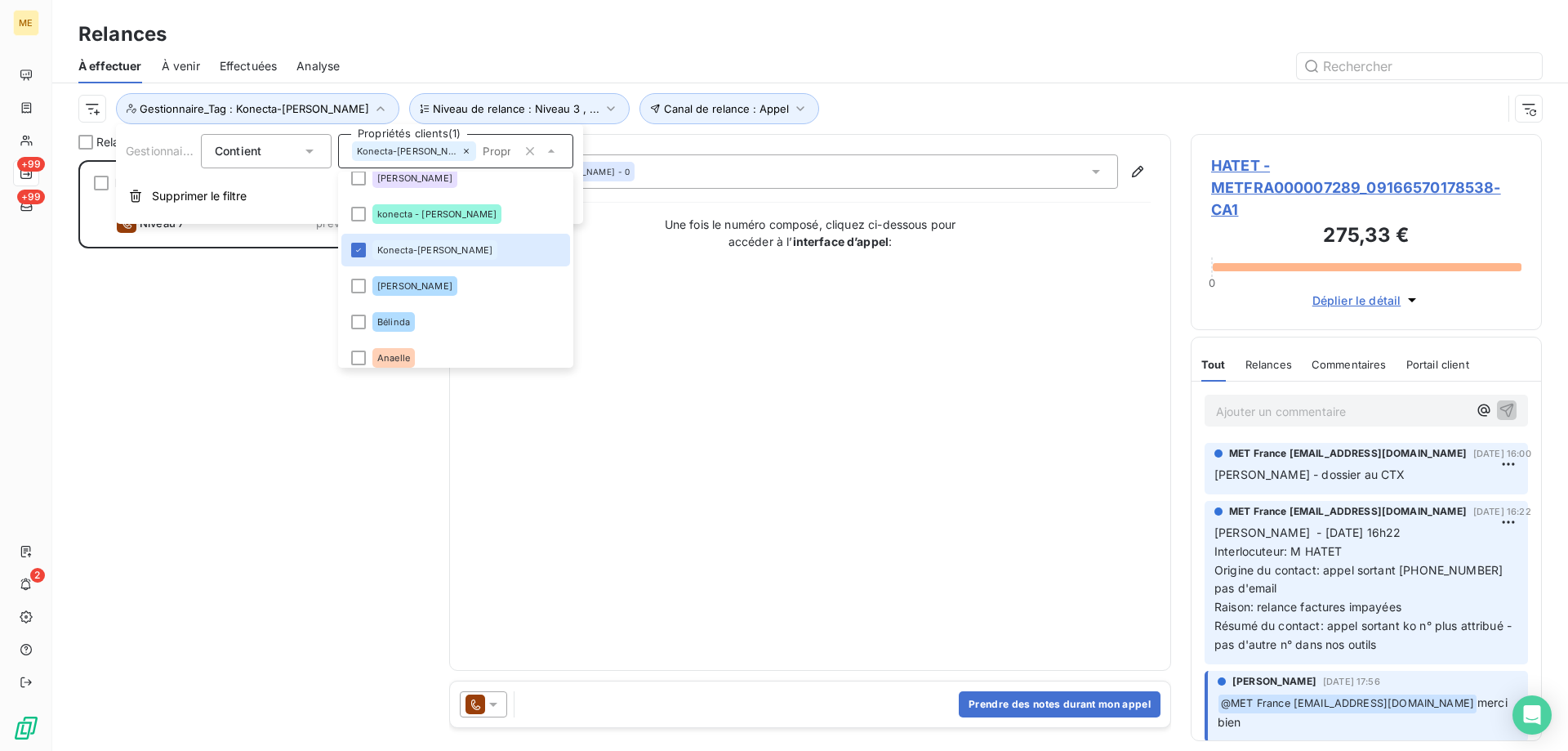
click at [852, 381] on div "Contact : LOUIS HATET - 0 Une fois le numéro composé, cliquez ci-dessous pour a…" at bounding box center [810, 402] width 681 height 496
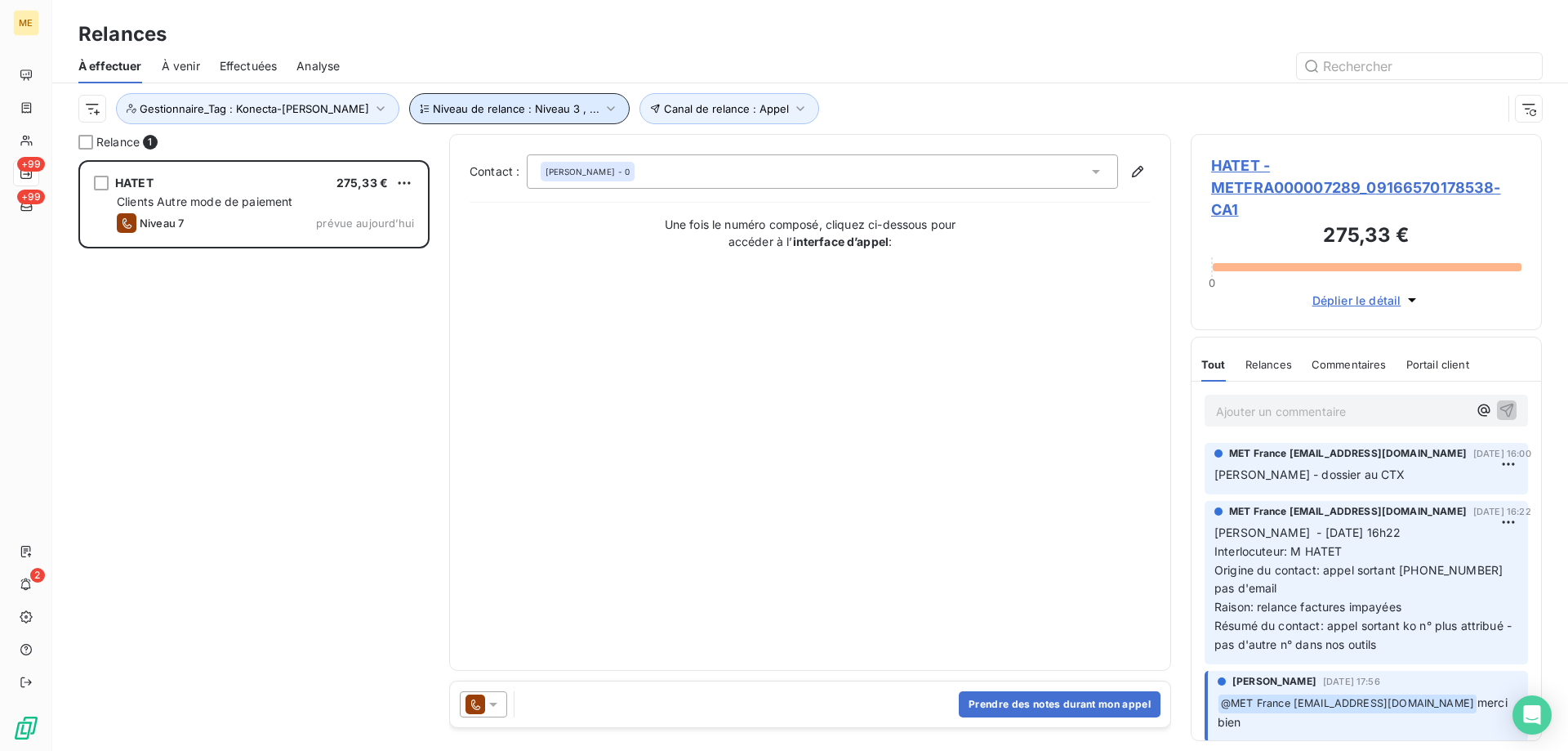
click at [490, 99] on button "Niveau de relance : Niveau 3 , ..." at bounding box center [519, 109] width 221 height 31
click at [477, 112] on span "Niveau de relance : Niveau 3 , ..." at bounding box center [517, 108] width 167 height 13
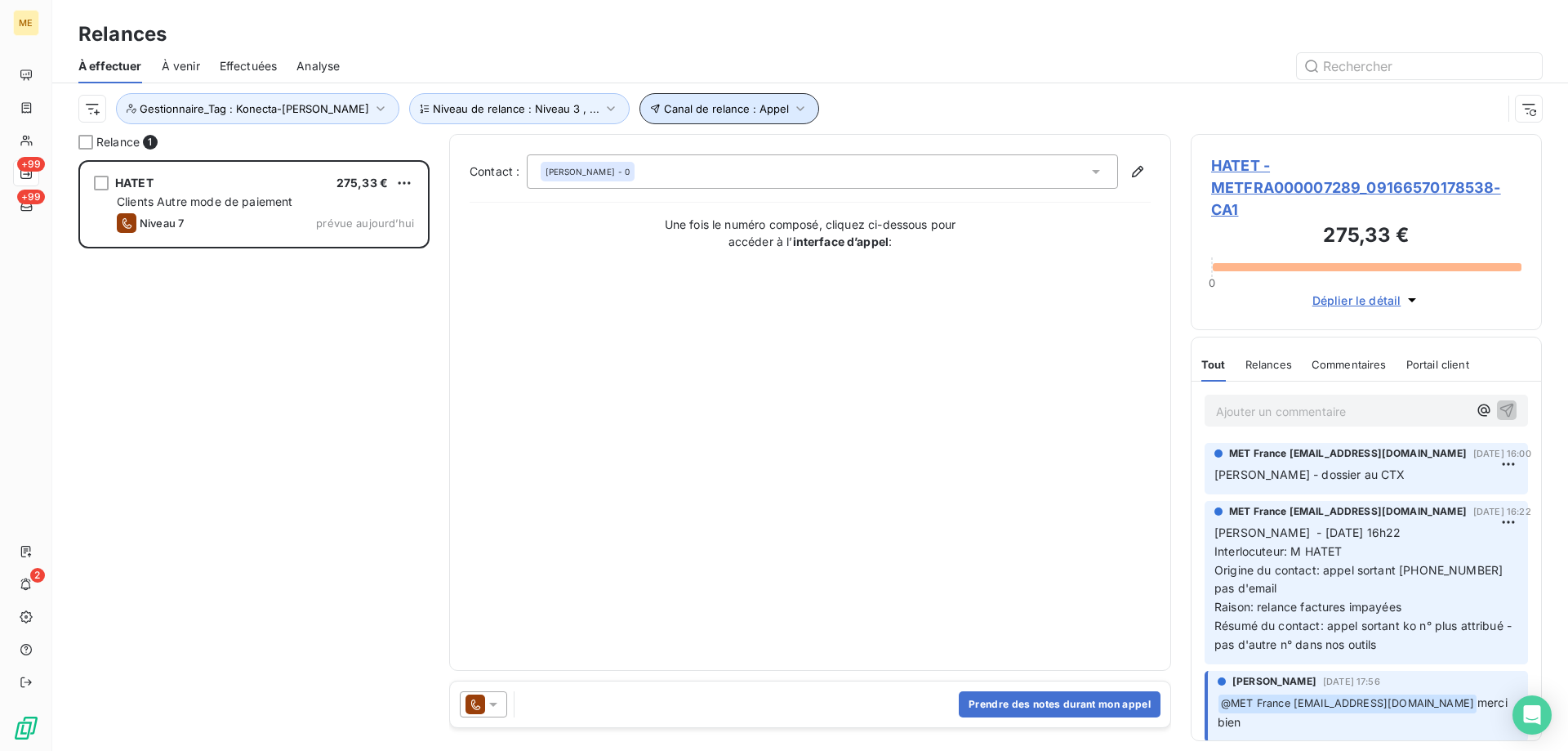
click at [731, 110] on button "Canal de relance : Appel" at bounding box center [729, 109] width 180 height 31
click at [804, 461] on div "Contact : LOUIS HATET - 0 Une fois le numéro composé, cliquez ci-dessous pour a…" at bounding box center [810, 402] width 681 height 496
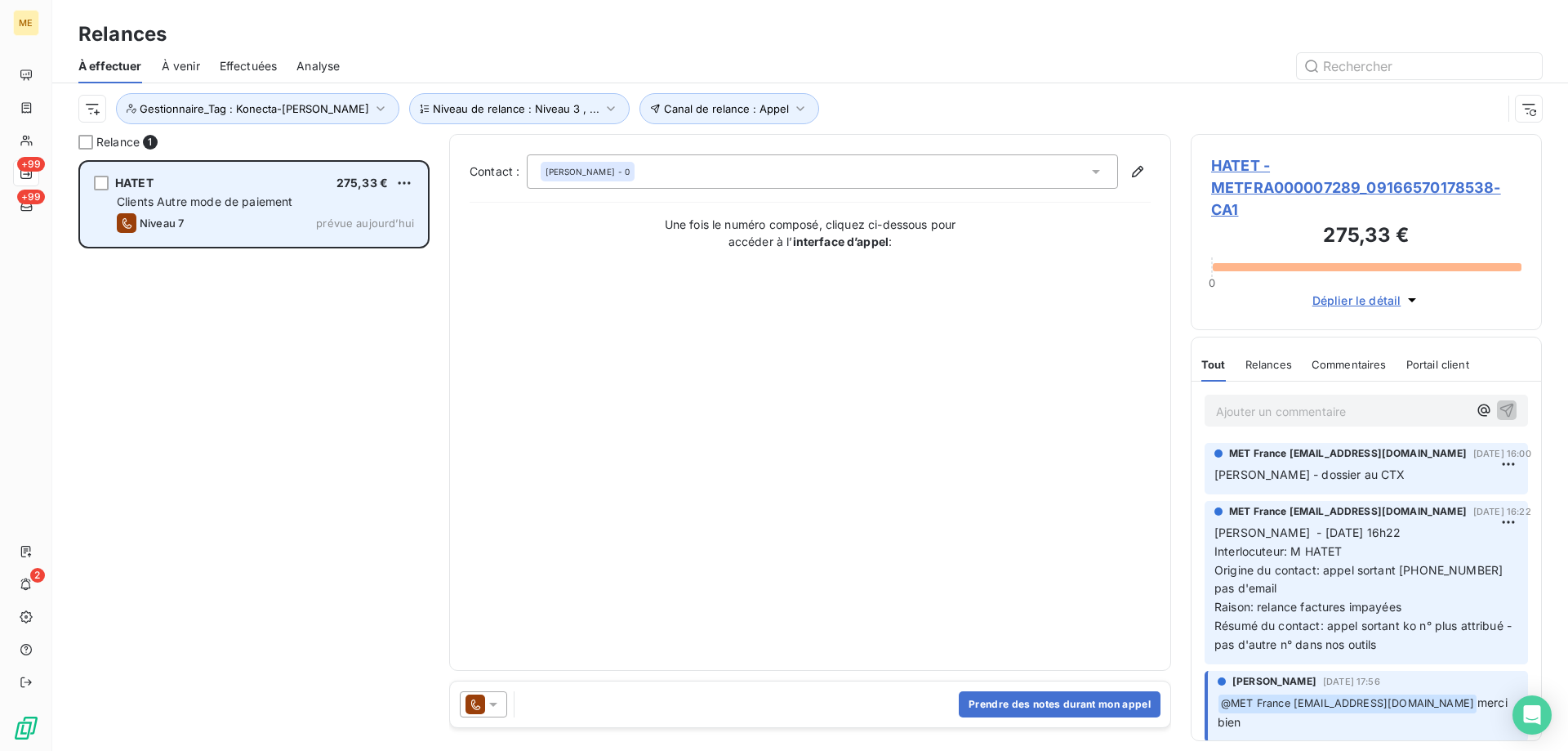
click at [241, 207] on span "Clients Autre mode de paiement" at bounding box center [204, 201] width 177 height 14
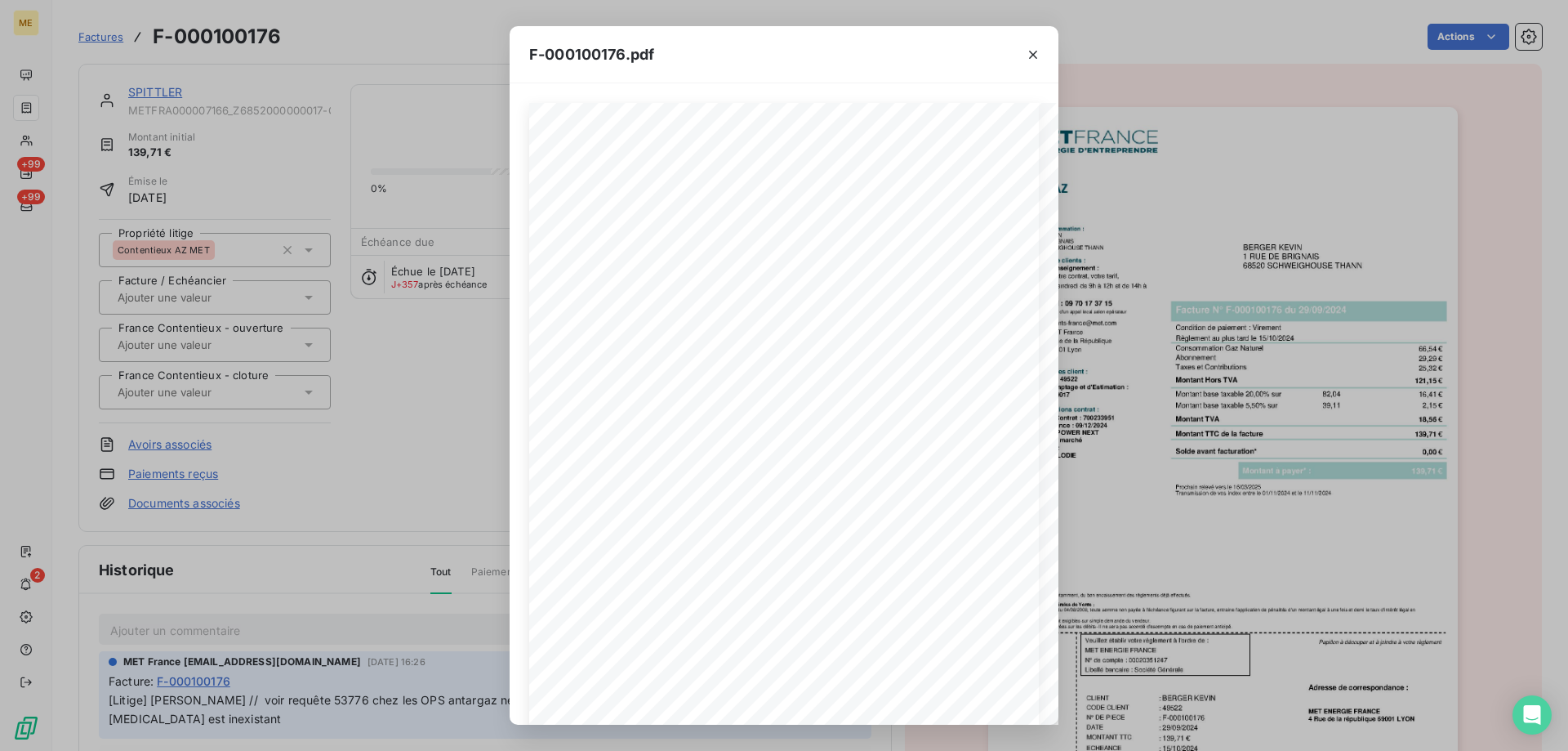
click at [307, 160] on div "F-000100176.pdf *Sous réserve, notamment, du bon encaissement des règlements dé…" at bounding box center [784, 375] width 1568 height 751
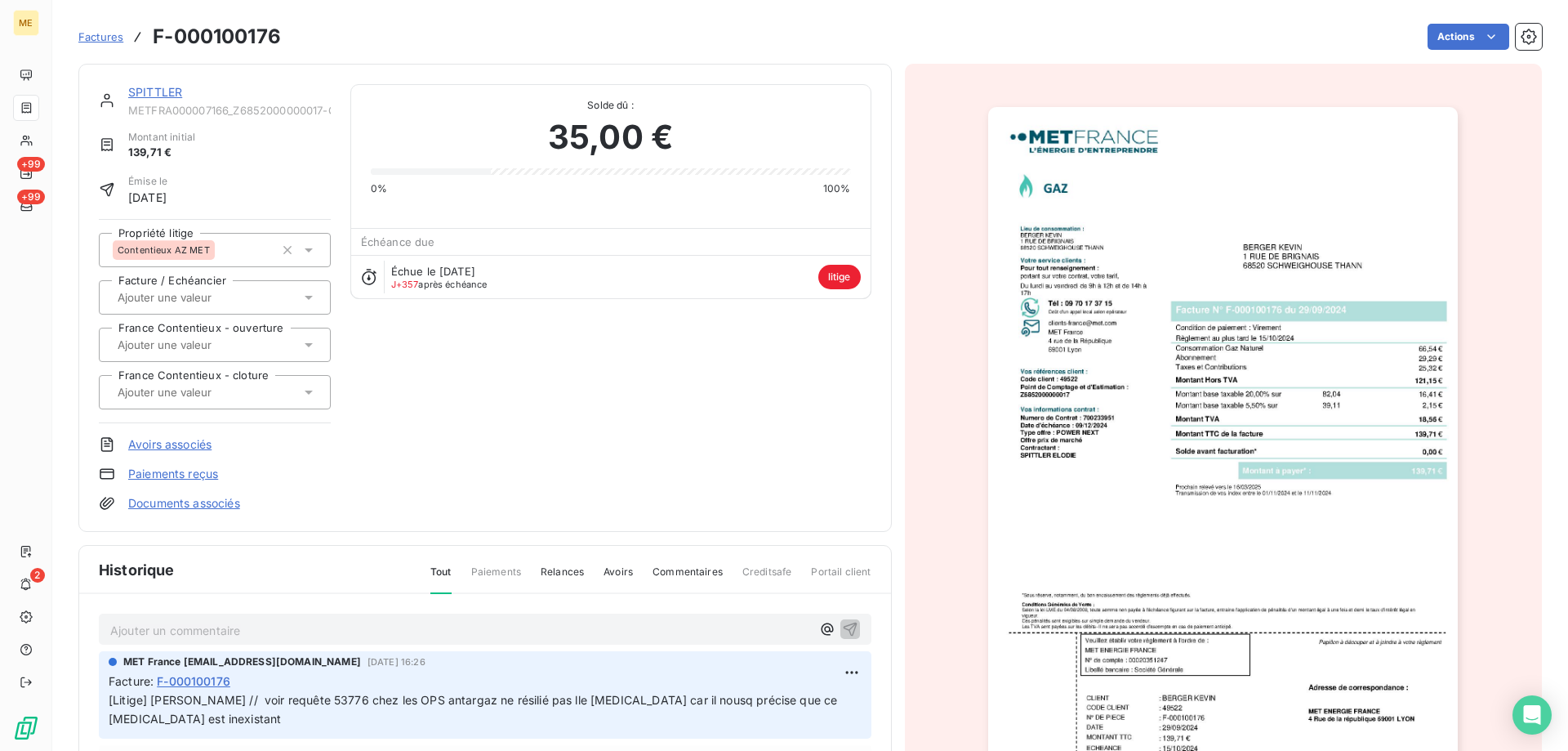
click at [160, 95] on link "SPITTLER" at bounding box center [155, 92] width 54 height 14
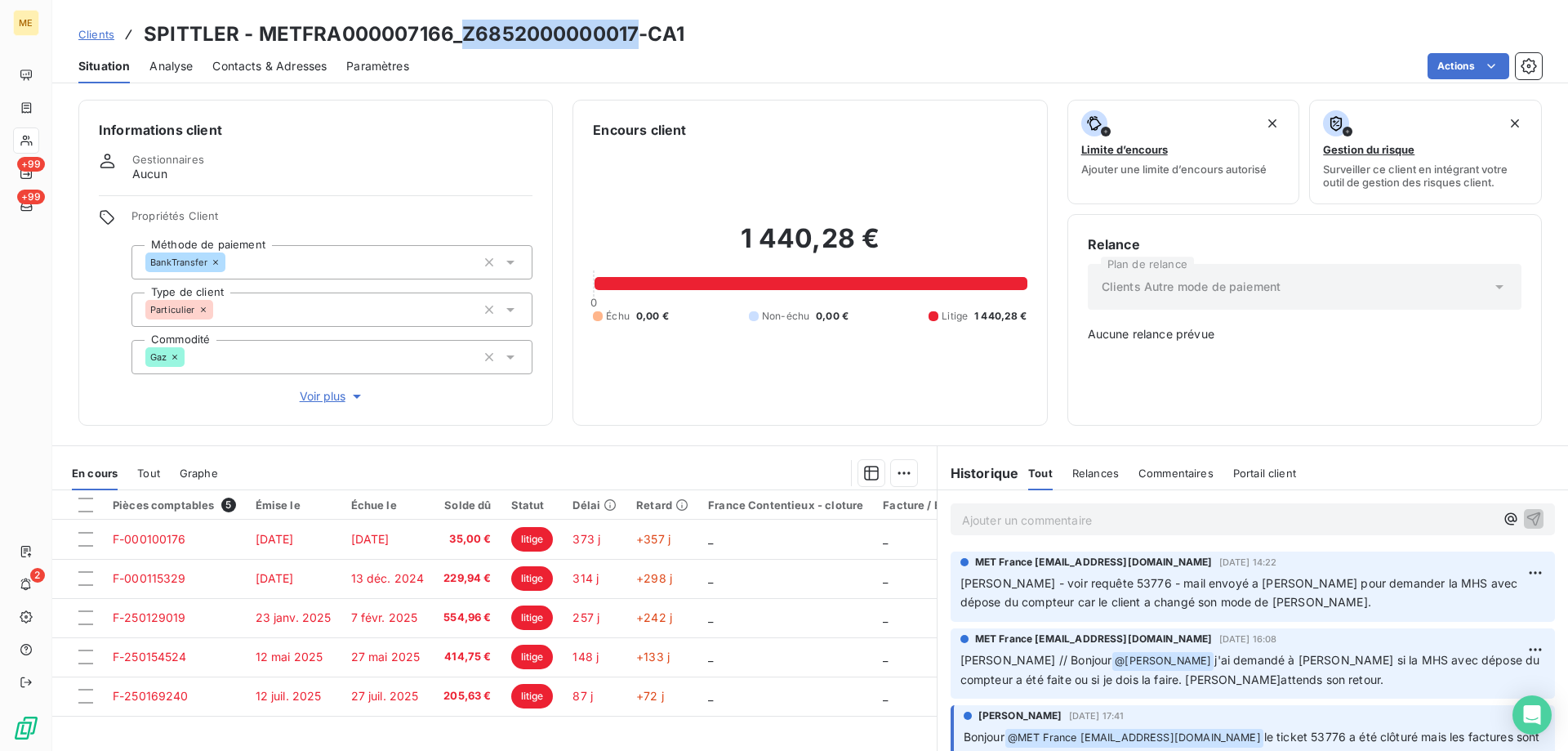
drag, startPoint x: 462, startPoint y: 33, endPoint x: 634, endPoint y: 33, distance: 172.0
click at [634, 33] on h3 "SPITTLER - METFRA000007166_Z6852000000017-CA1" at bounding box center [414, 35] width 541 height 30
copy h3 "Z6852000000017"
click at [908, 184] on div "1 440,28 € 0 Échu 0,00 € Non-échu 0,00 € Litige 1 440,28 €" at bounding box center [810, 272] width 434 height 265
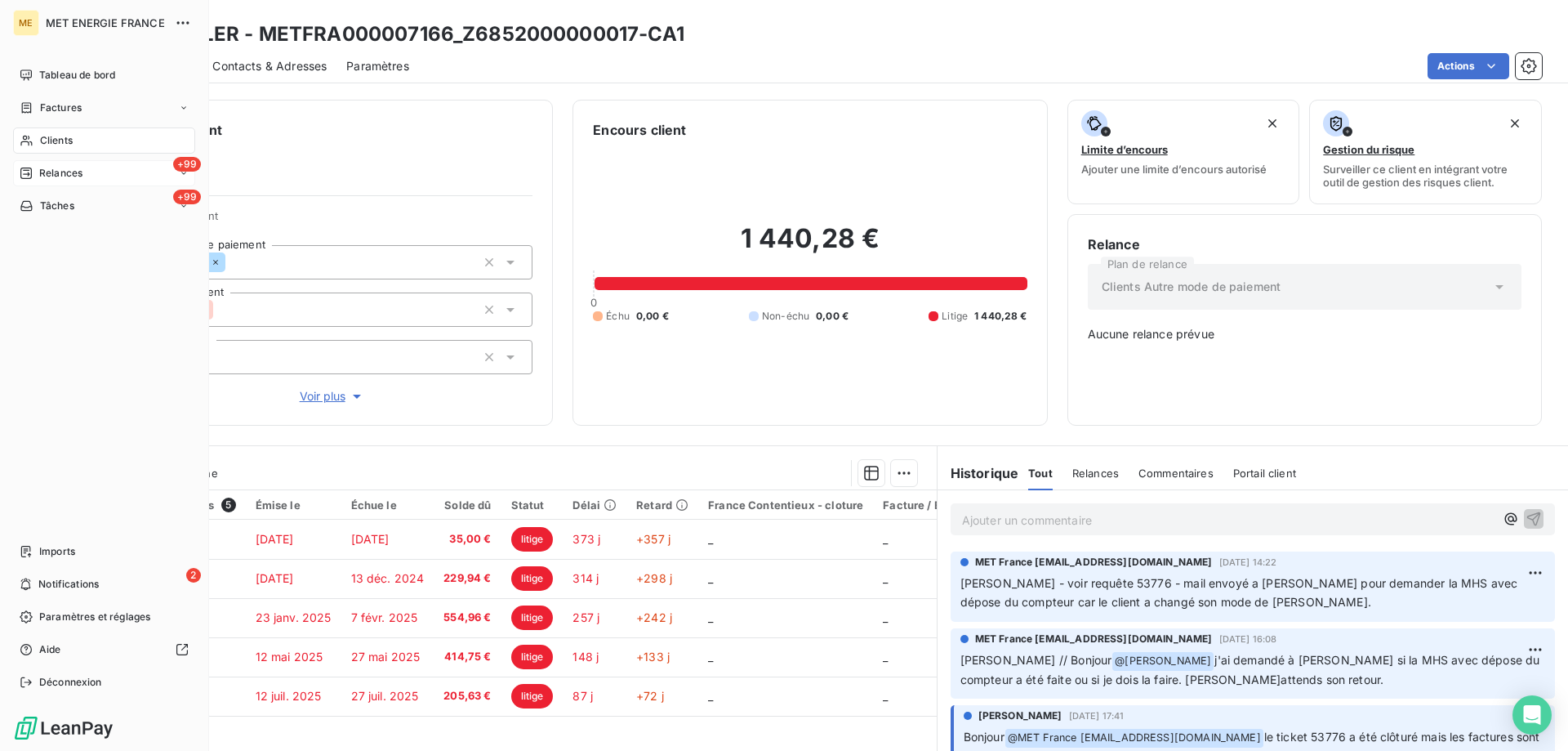
click at [60, 173] on span "Relances" at bounding box center [61, 173] width 43 height 15
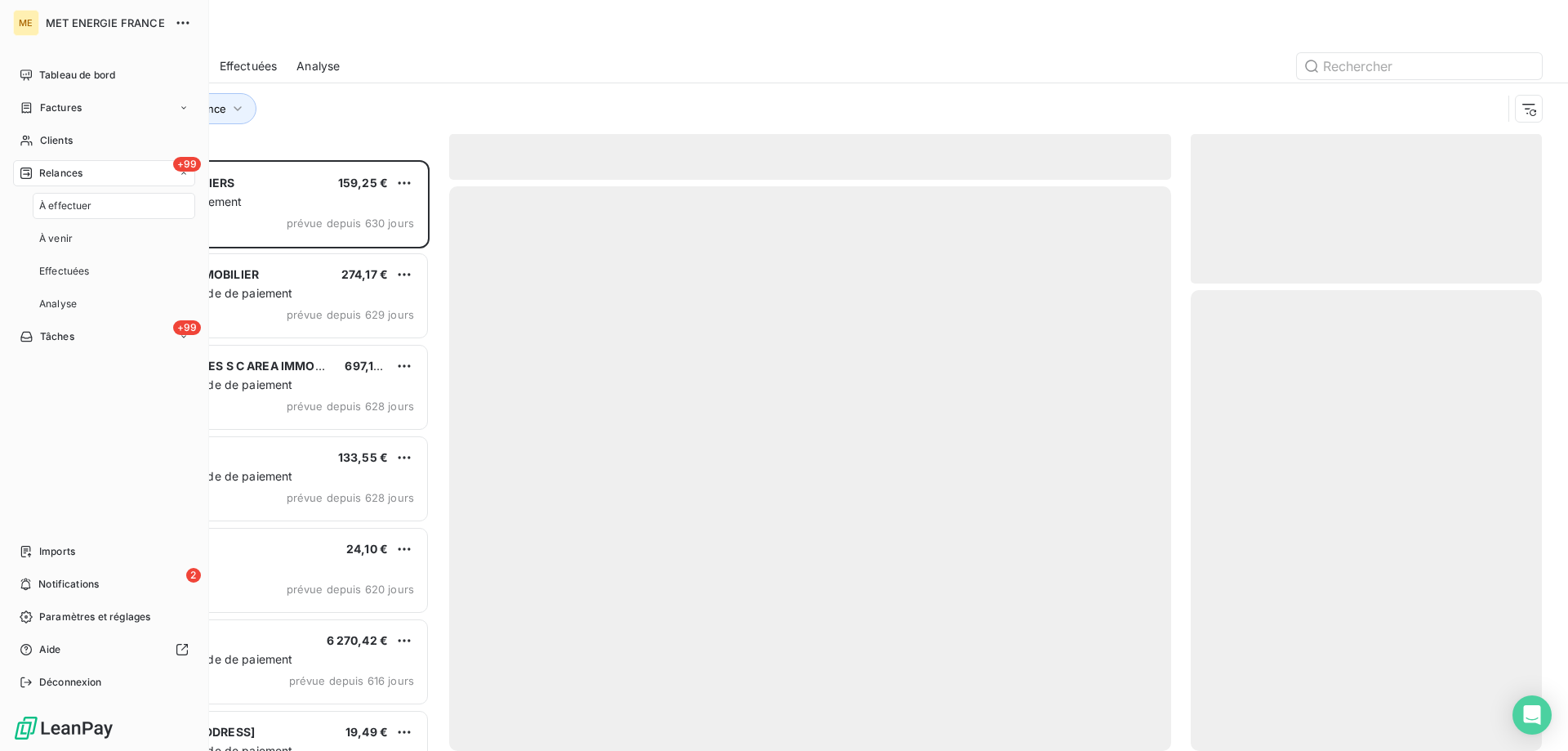
scroll to position [579, 339]
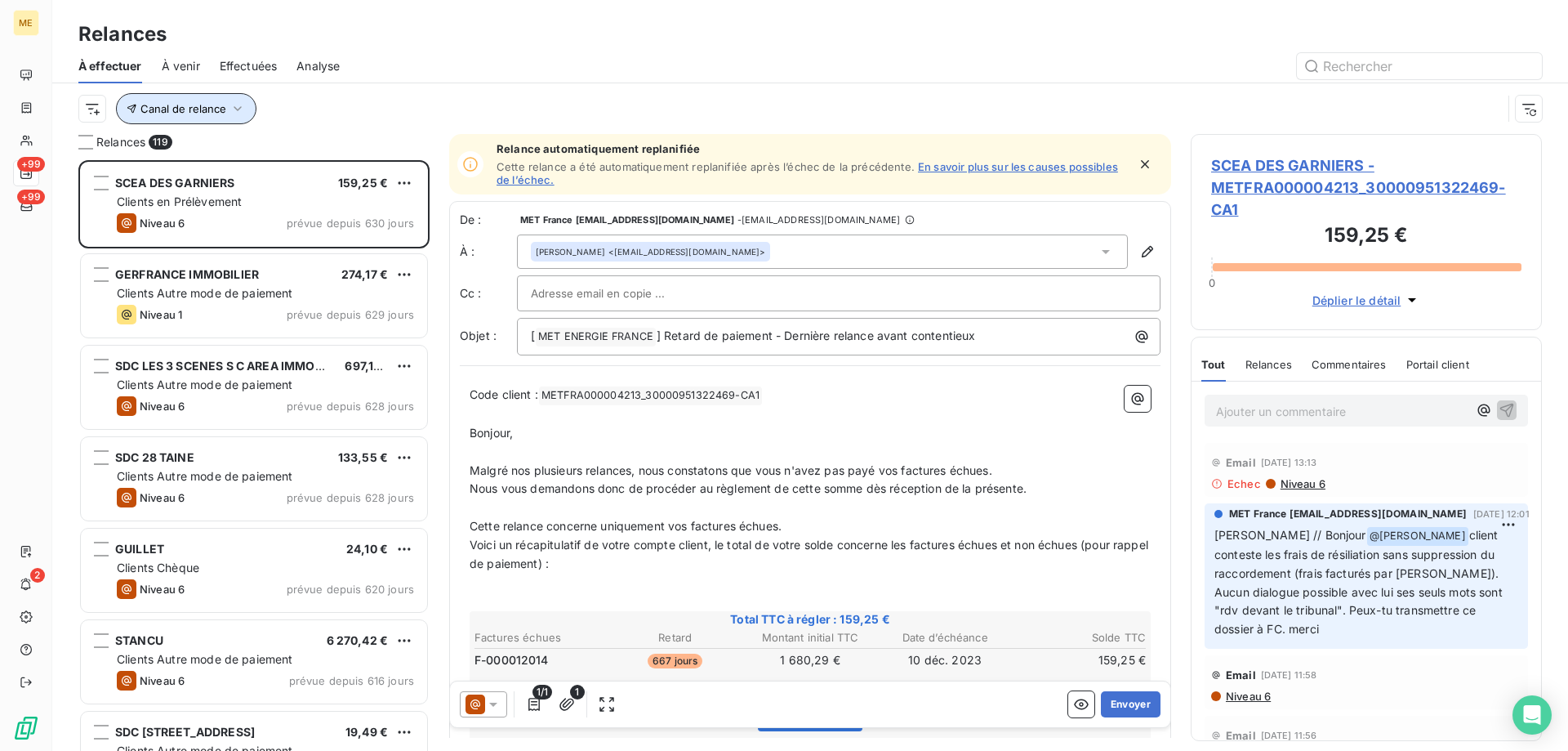
click at [176, 100] on button "Canal de relance" at bounding box center [186, 109] width 141 height 31
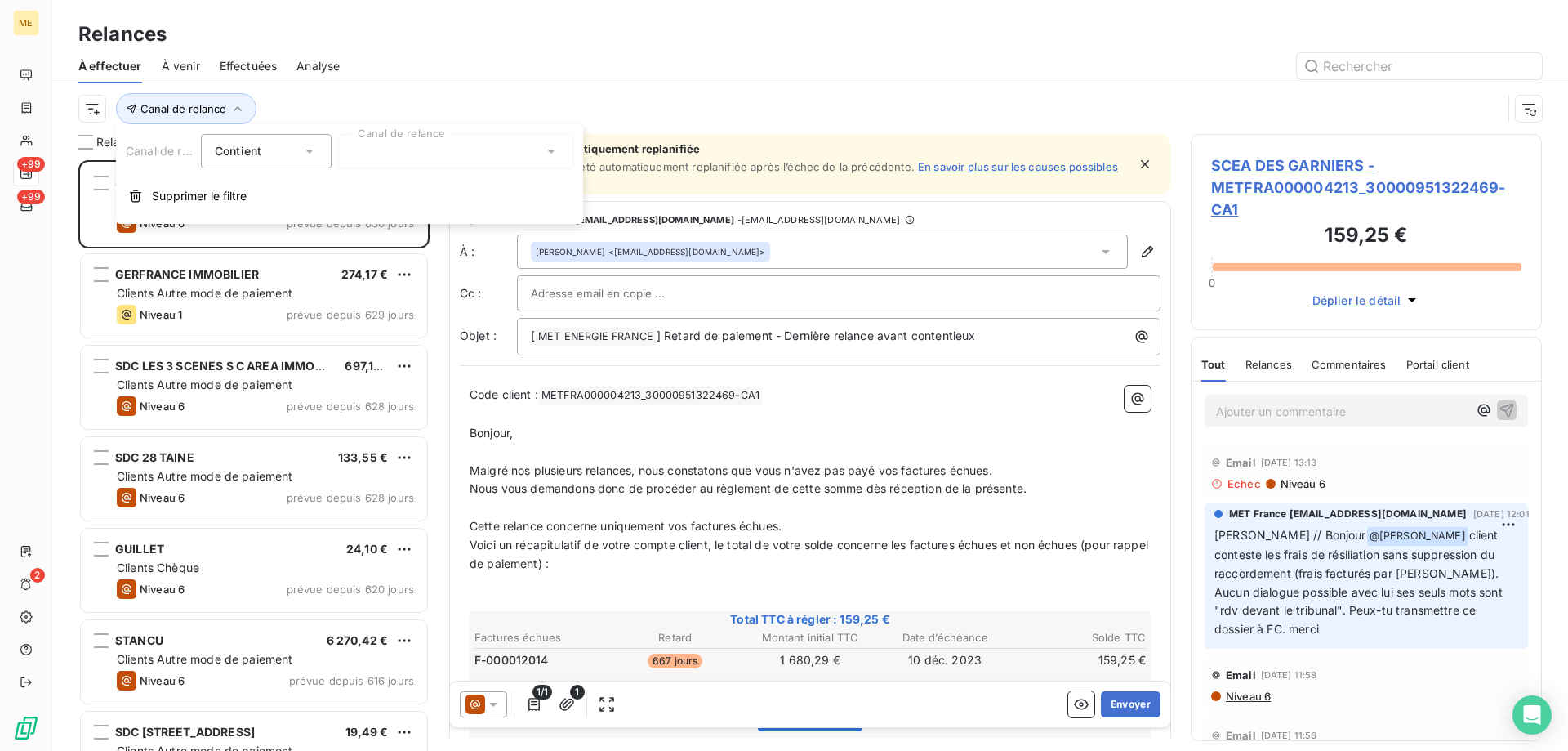
click at [441, 132] on div "Canal de relance Contient is Canal de relance Supprimer le filtre" at bounding box center [349, 174] width 467 height 100
click at [435, 141] on div at bounding box center [456, 151] width 235 height 34
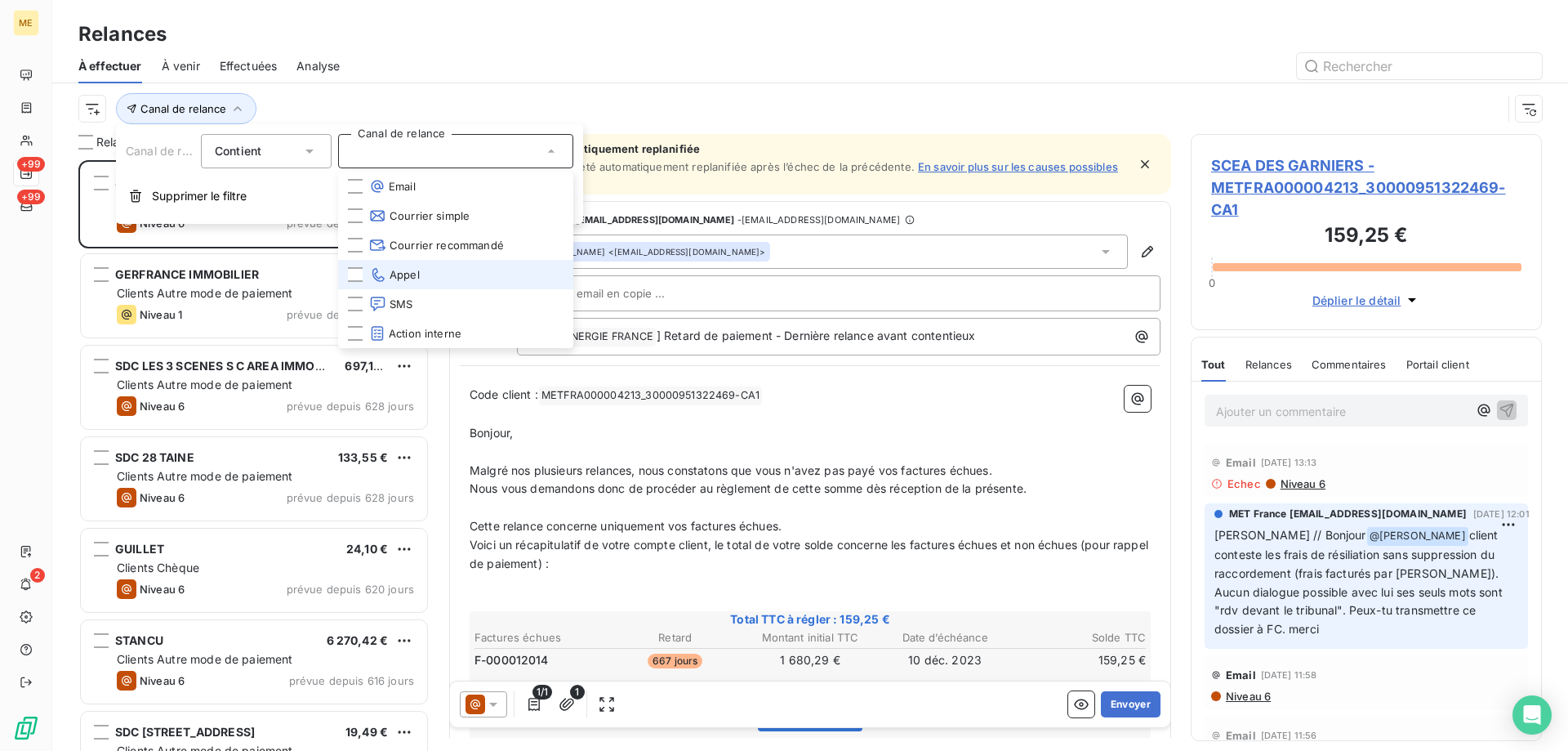
click at [400, 270] on span "Appel" at bounding box center [394, 274] width 50 height 17
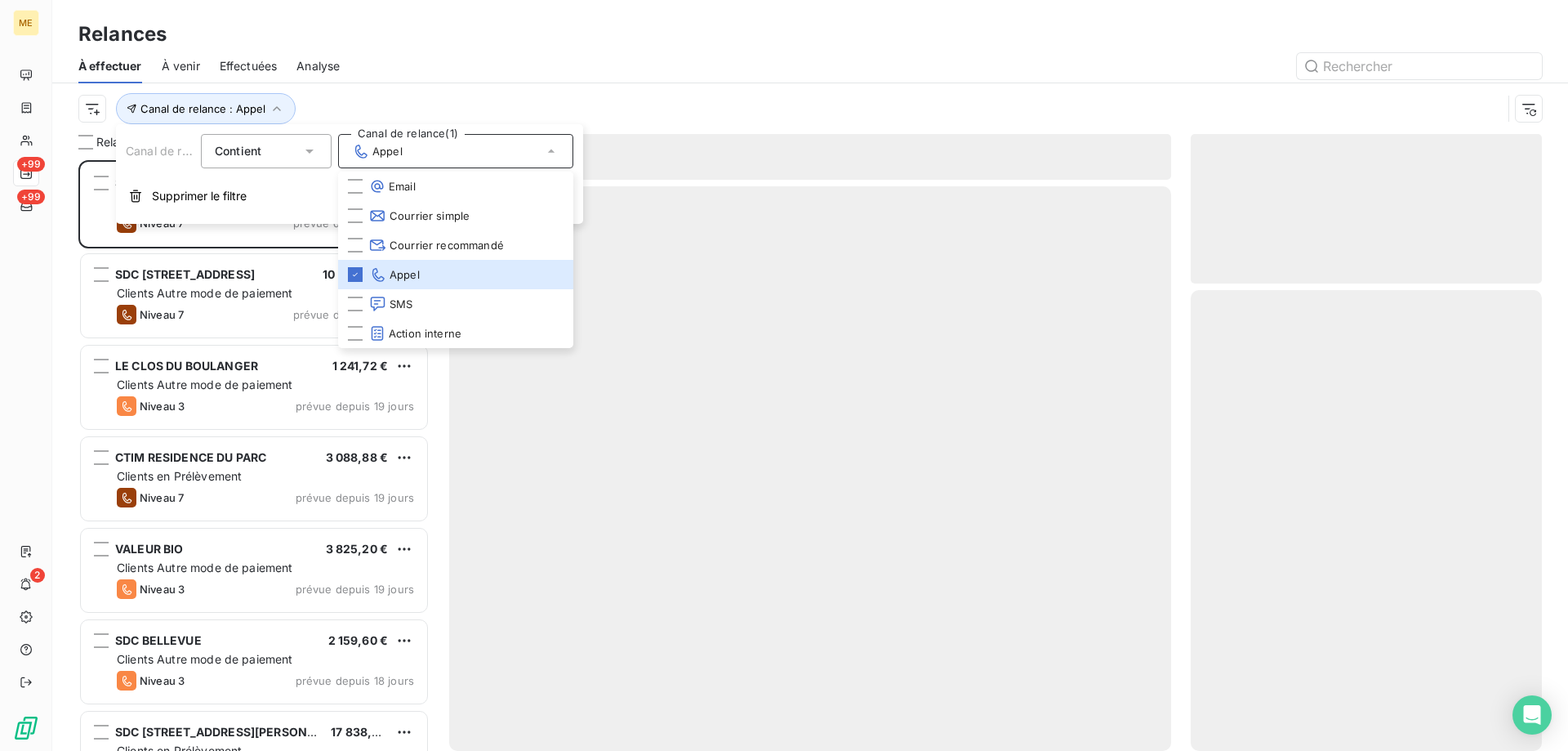
scroll to position [579, 339]
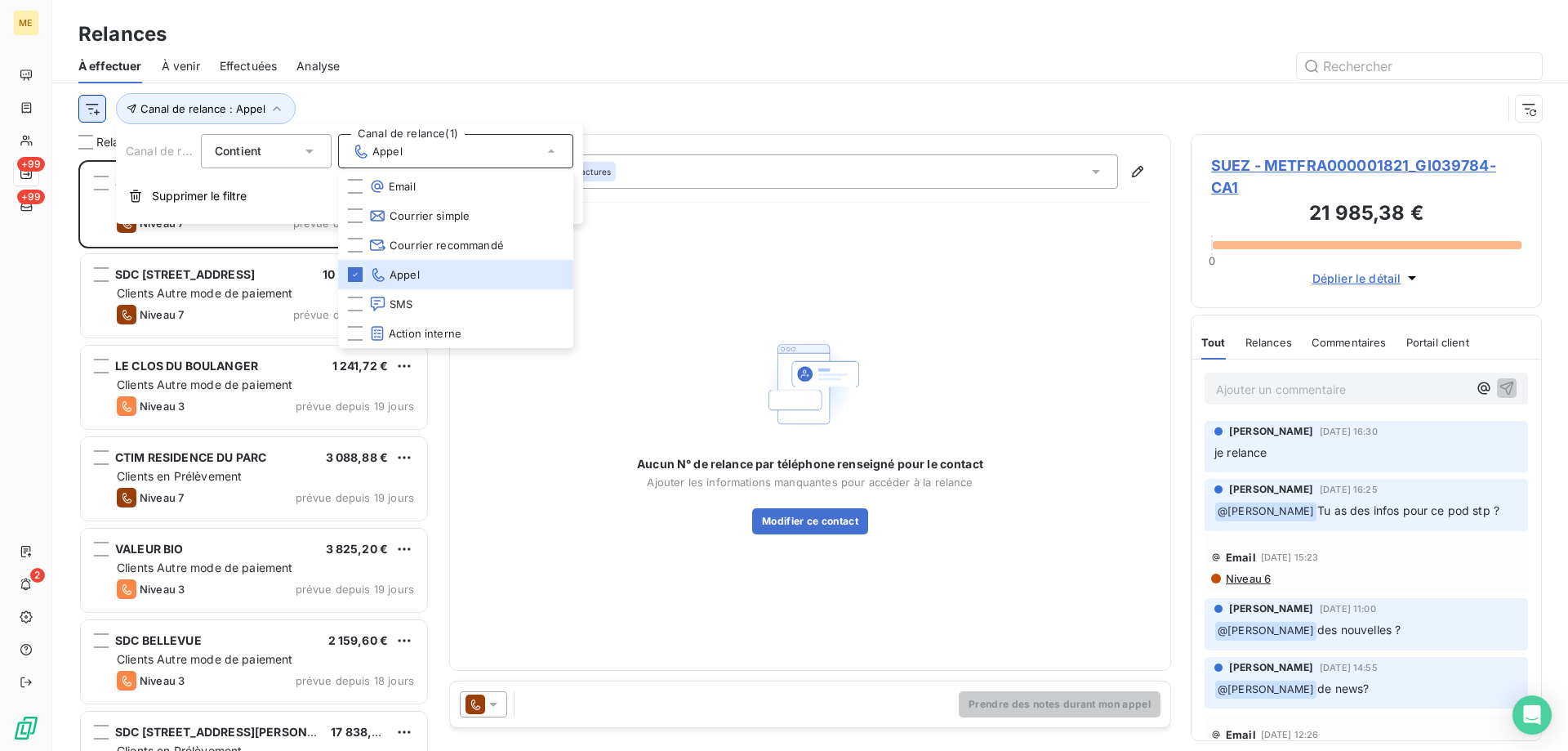
click at [89, 110] on html "ME +99 +99 2 Relances À effectuer À venir Effectuées Analyse Canal de relance :…" at bounding box center [784, 457] width 1568 height 915
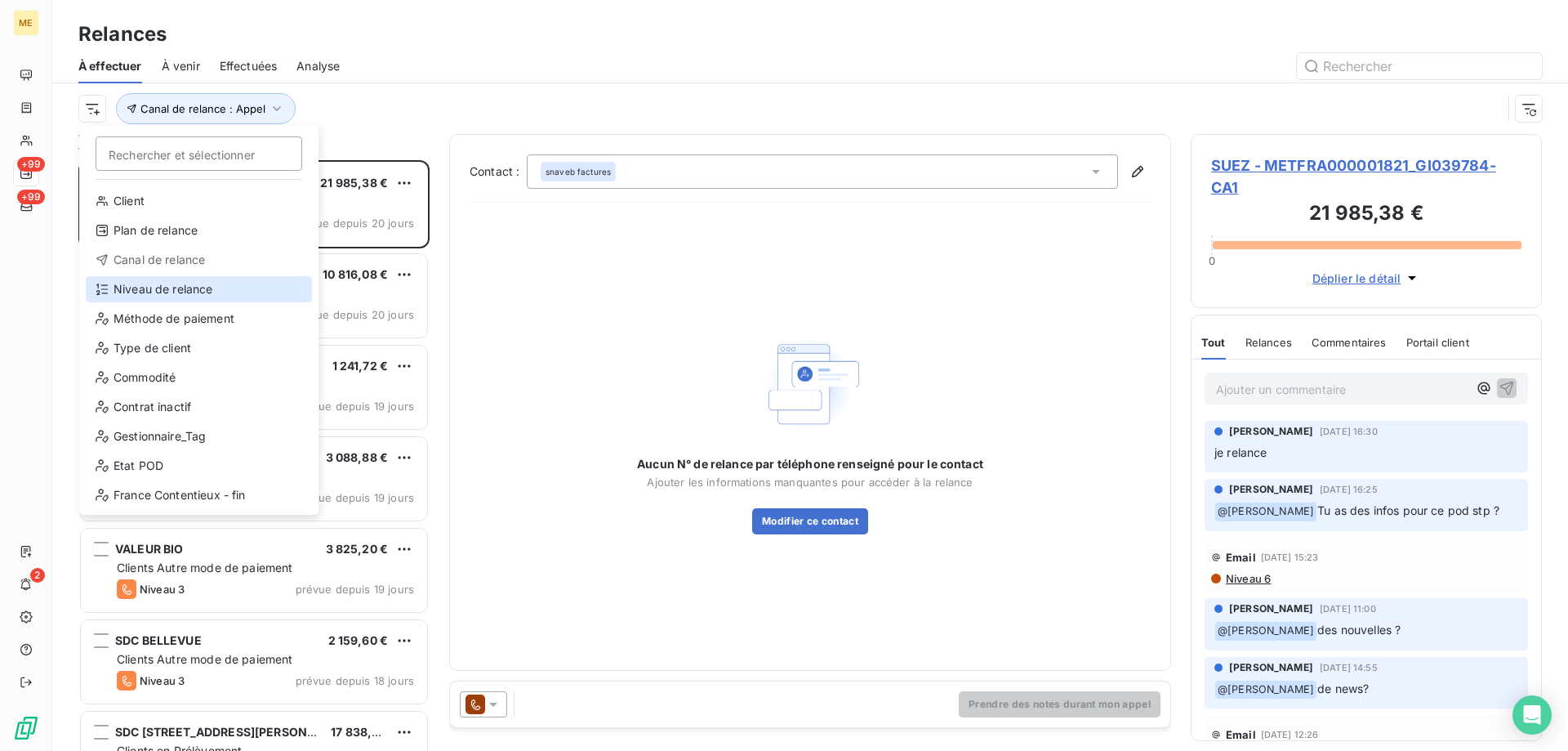
click at [155, 279] on div "Niveau de relance" at bounding box center [199, 289] width 226 height 26
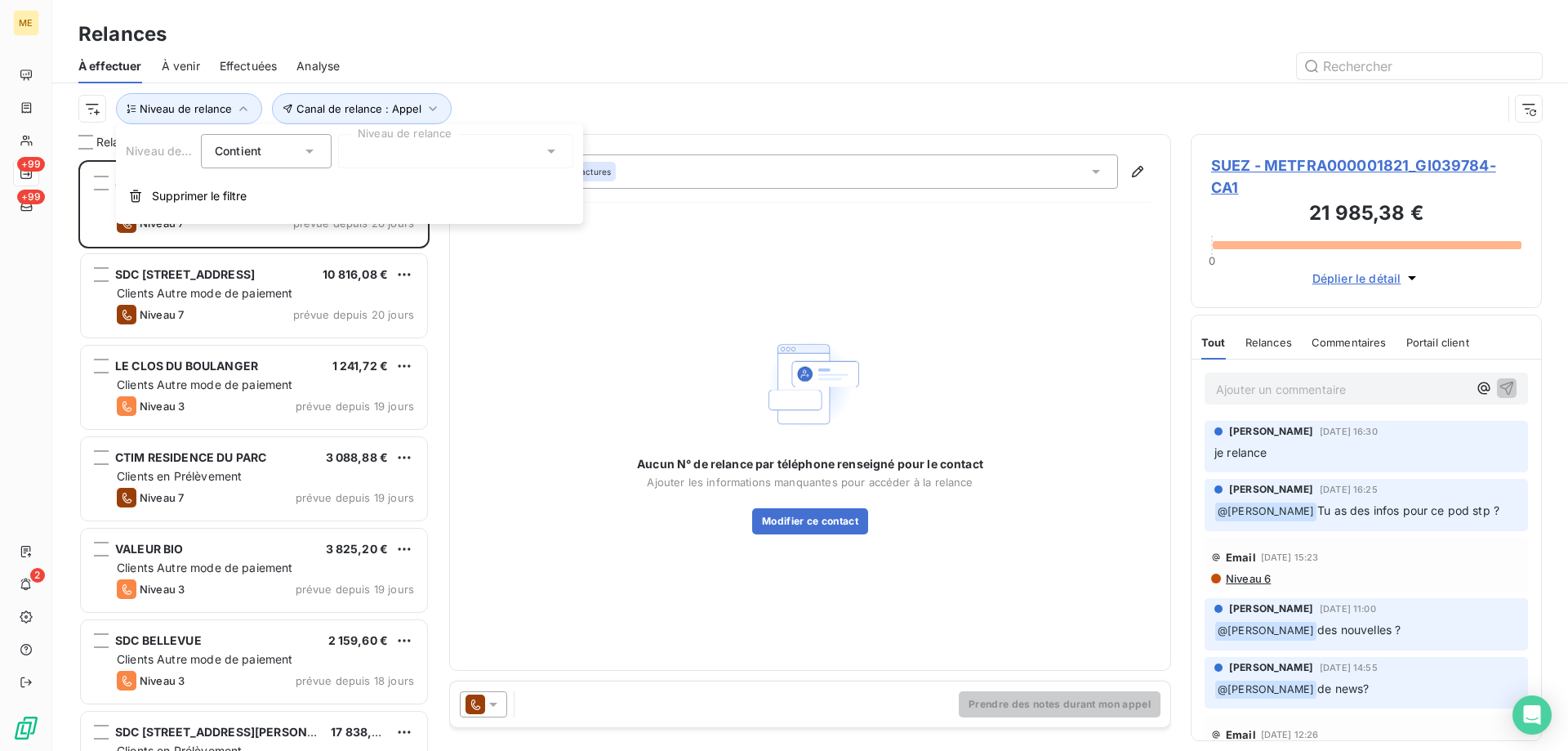
click at [385, 161] on div at bounding box center [456, 151] width 235 height 34
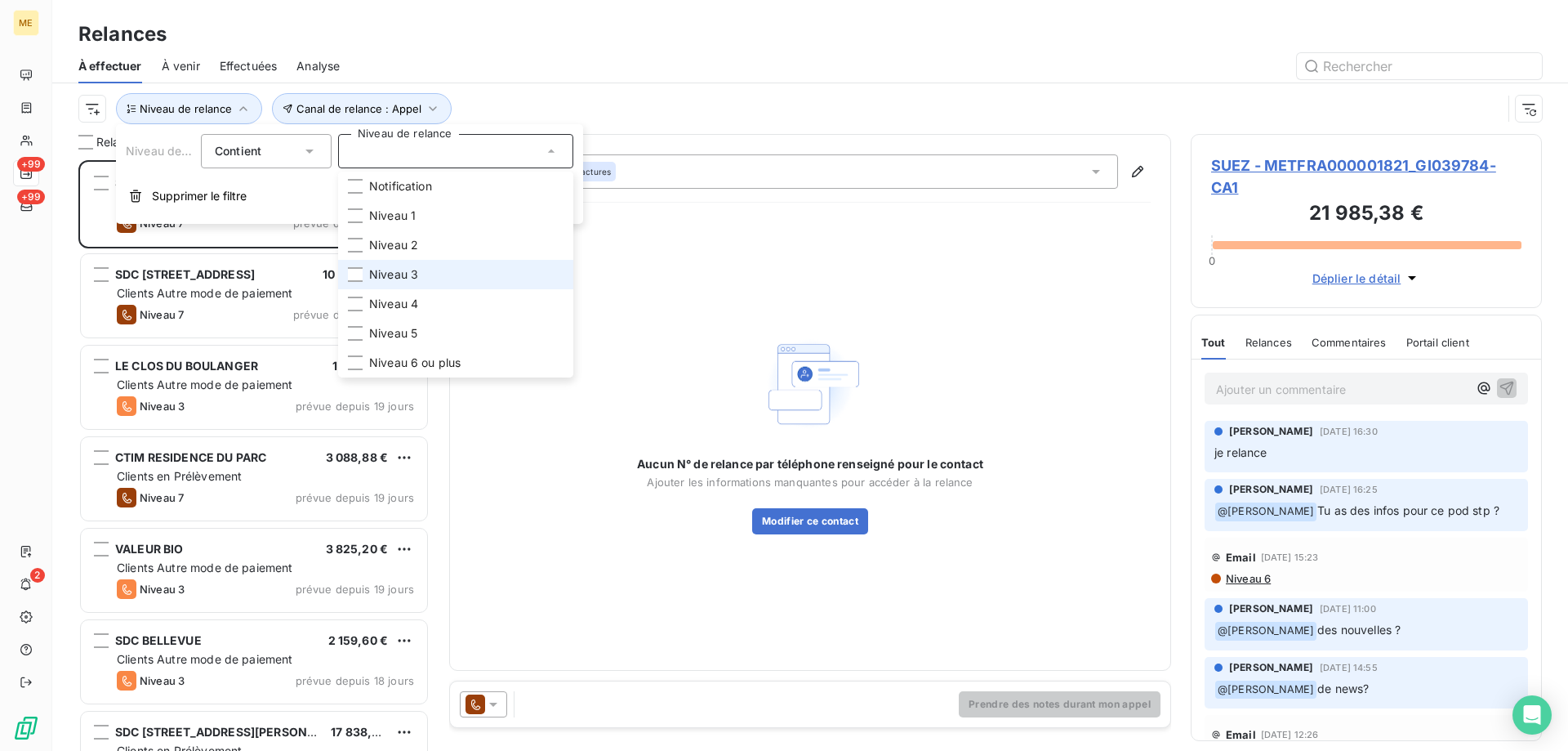
click at [469, 271] on li "Niveau 3" at bounding box center [456, 275] width 235 height 30
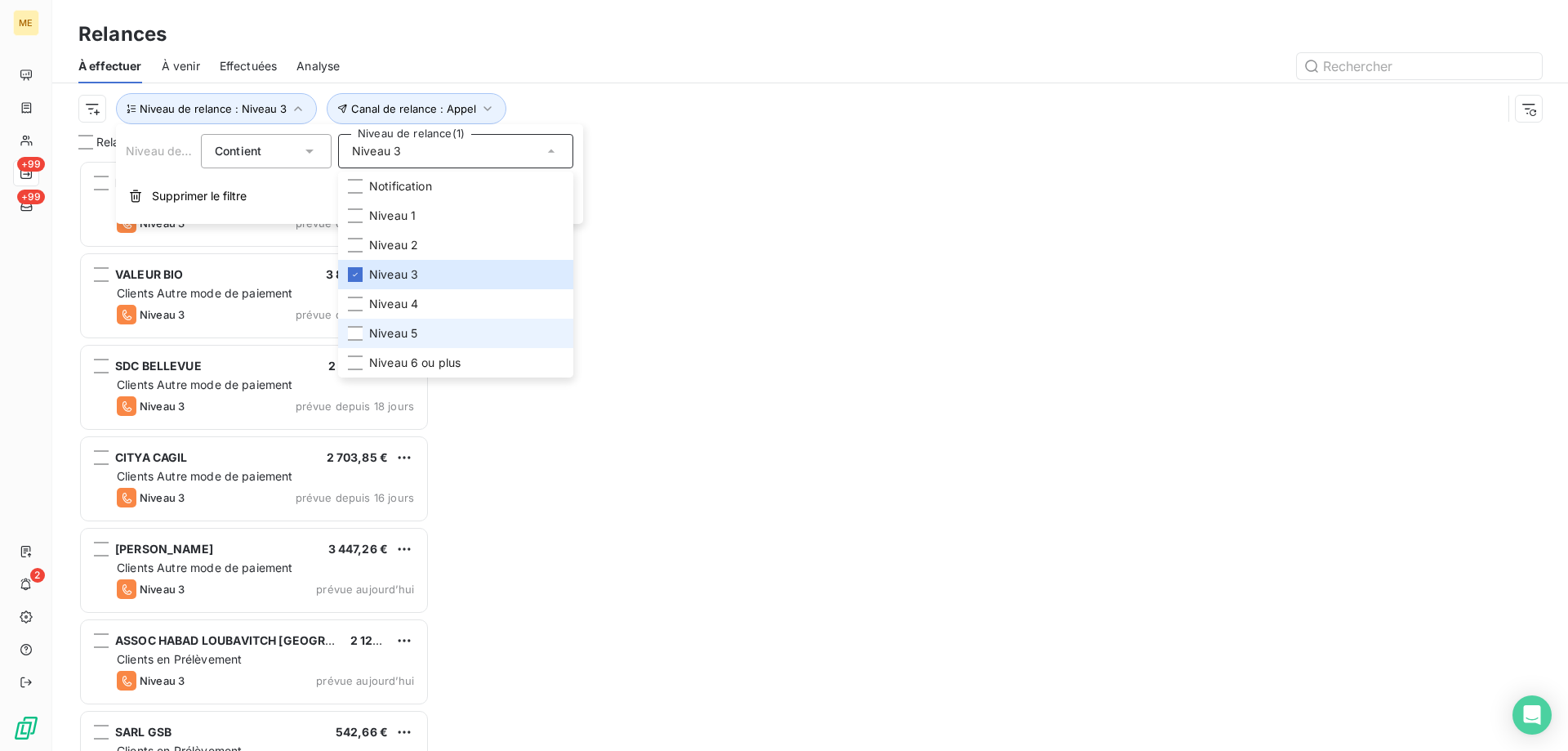
click at [463, 329] on li "Niveau 5" at bounding box center [456, 333] width 235 height 30
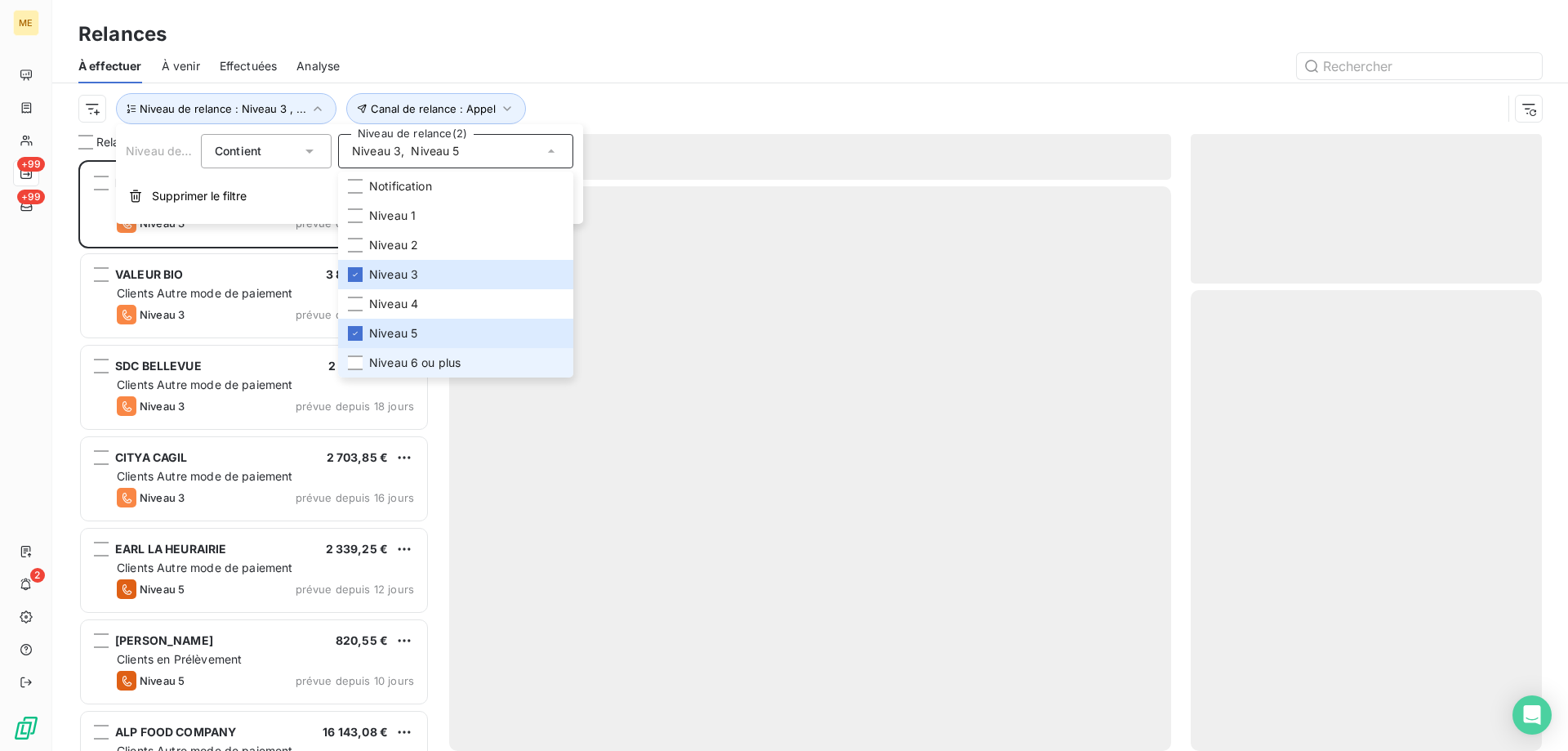
scroll to position [579, 339]
click at [457, 362] on span "Niveau 6 ou plus" at bounding box center [414, 363] width 91 height 17
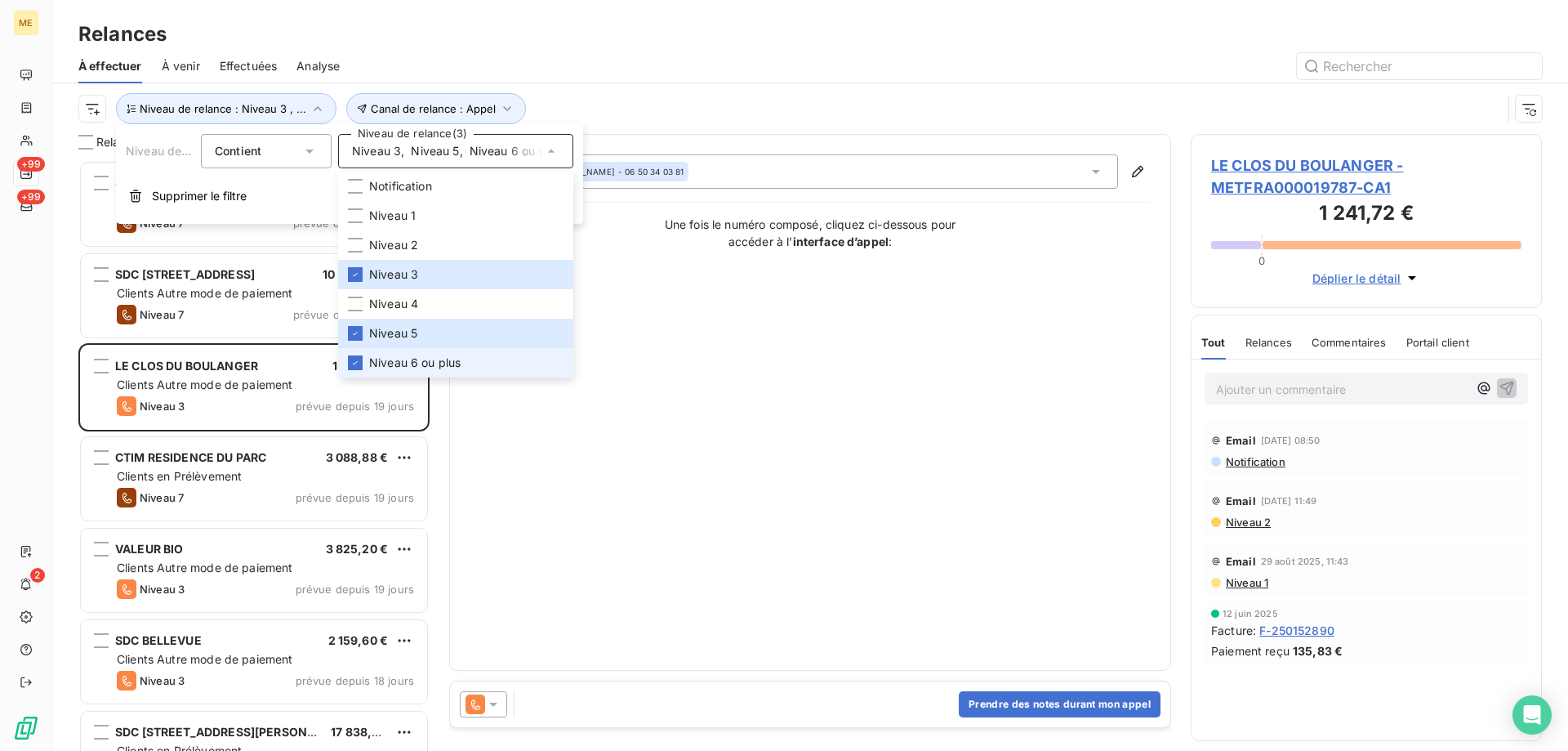
click at [925, 294] on div "Contact : [PERSON_NAME] - 06 50 34 03 81 Une fois le numéro composé, cliquez ci…" at bounding box center [810, 402] width 681 height 496
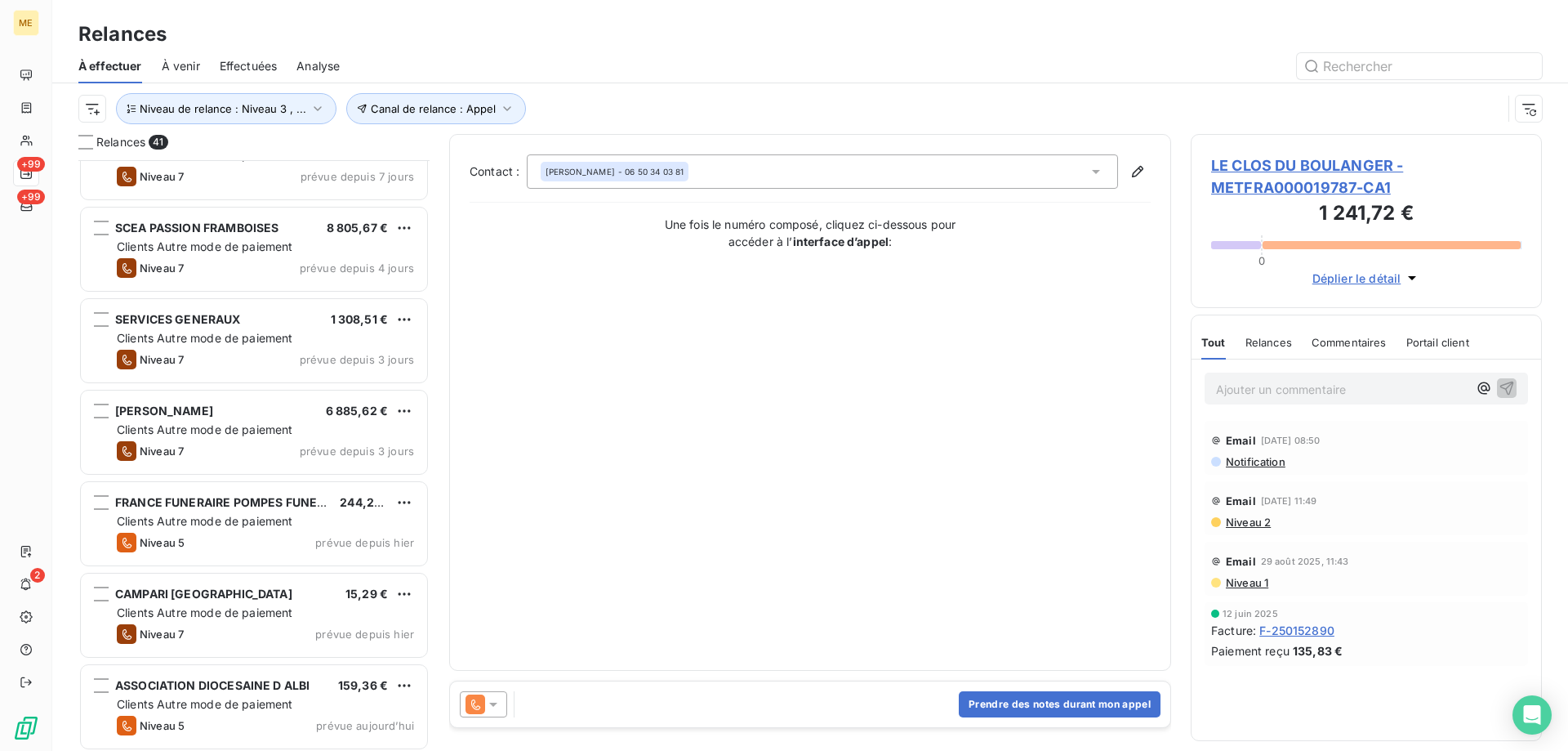
scroll to position [1881, 0]
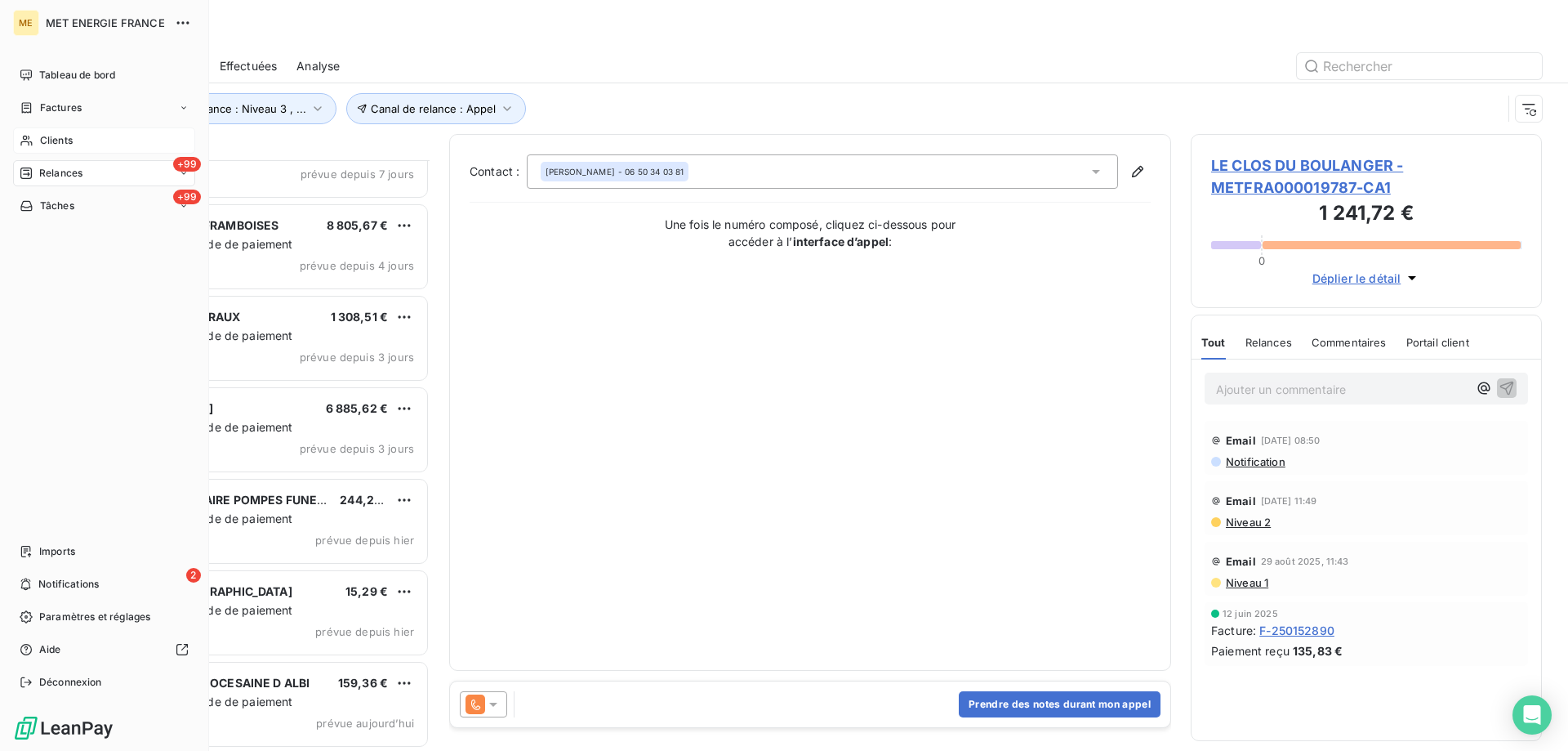
click at [53, 136] on span "Clients" at bounding box center [57, 140] width 33 height 15
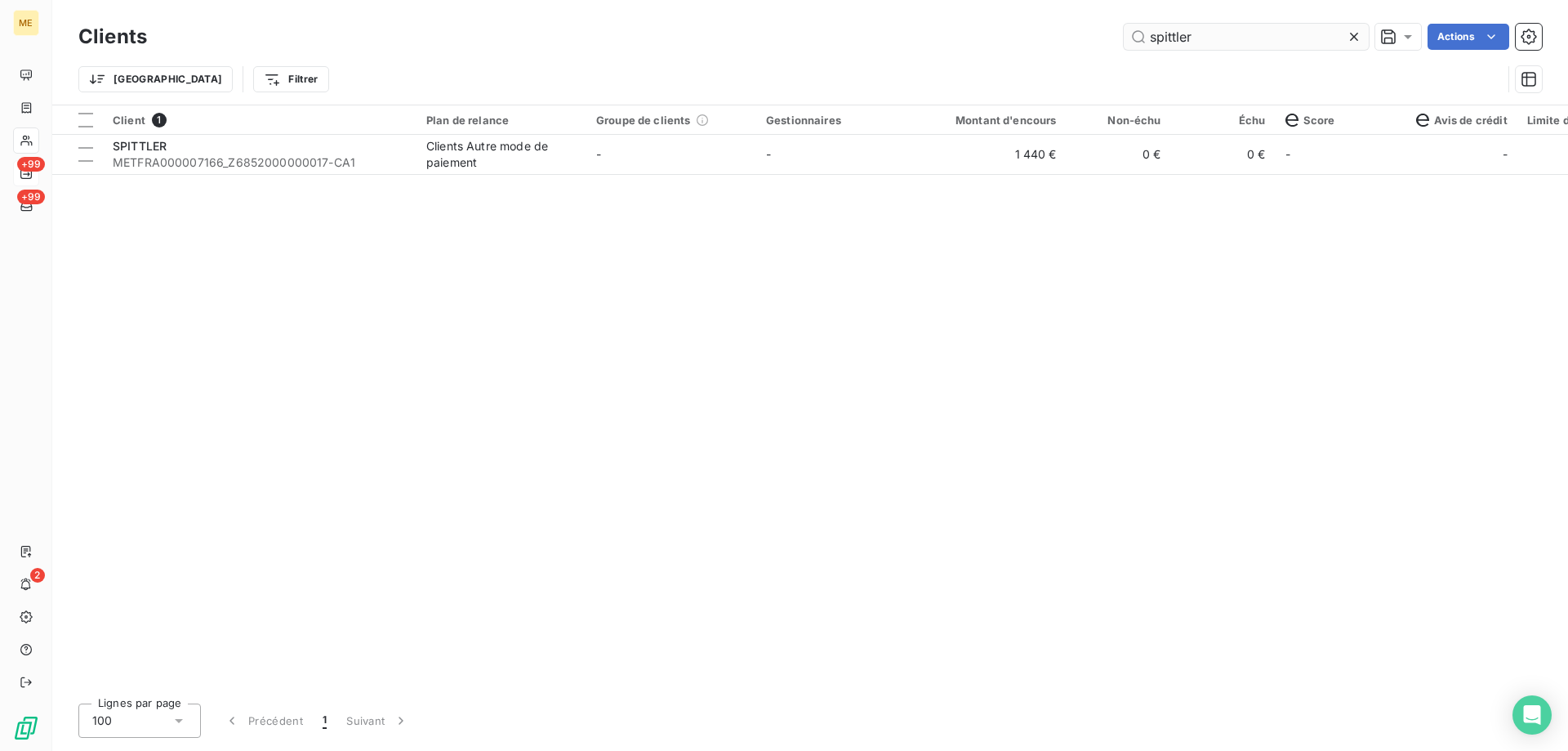
click at [1200, 37] on input "spittler" at bounding box center [1246, 37] width 245 height 26
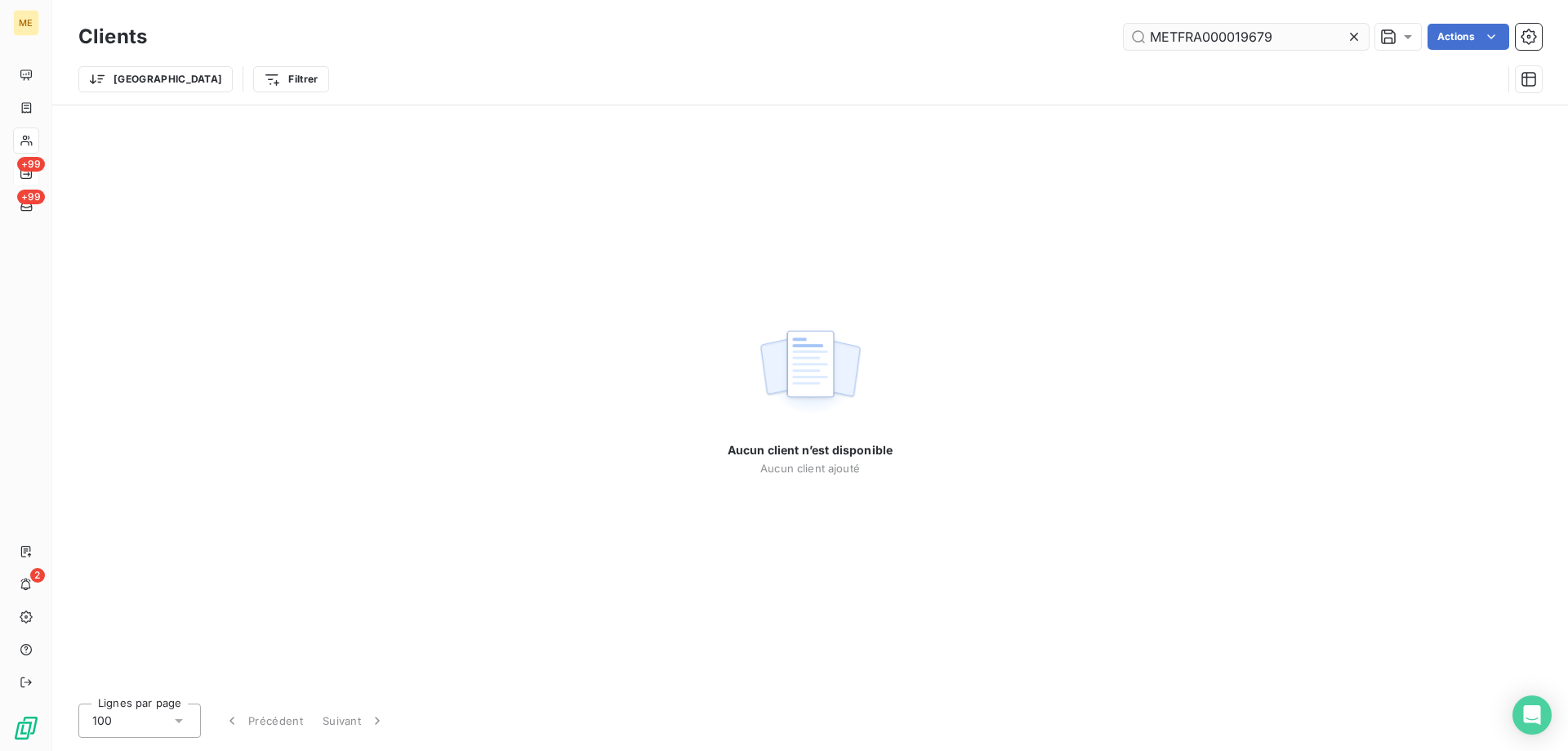
click at [1157, 40] on input "METFRA000019679" at bounding box center [1246, 37] width 245 height 26
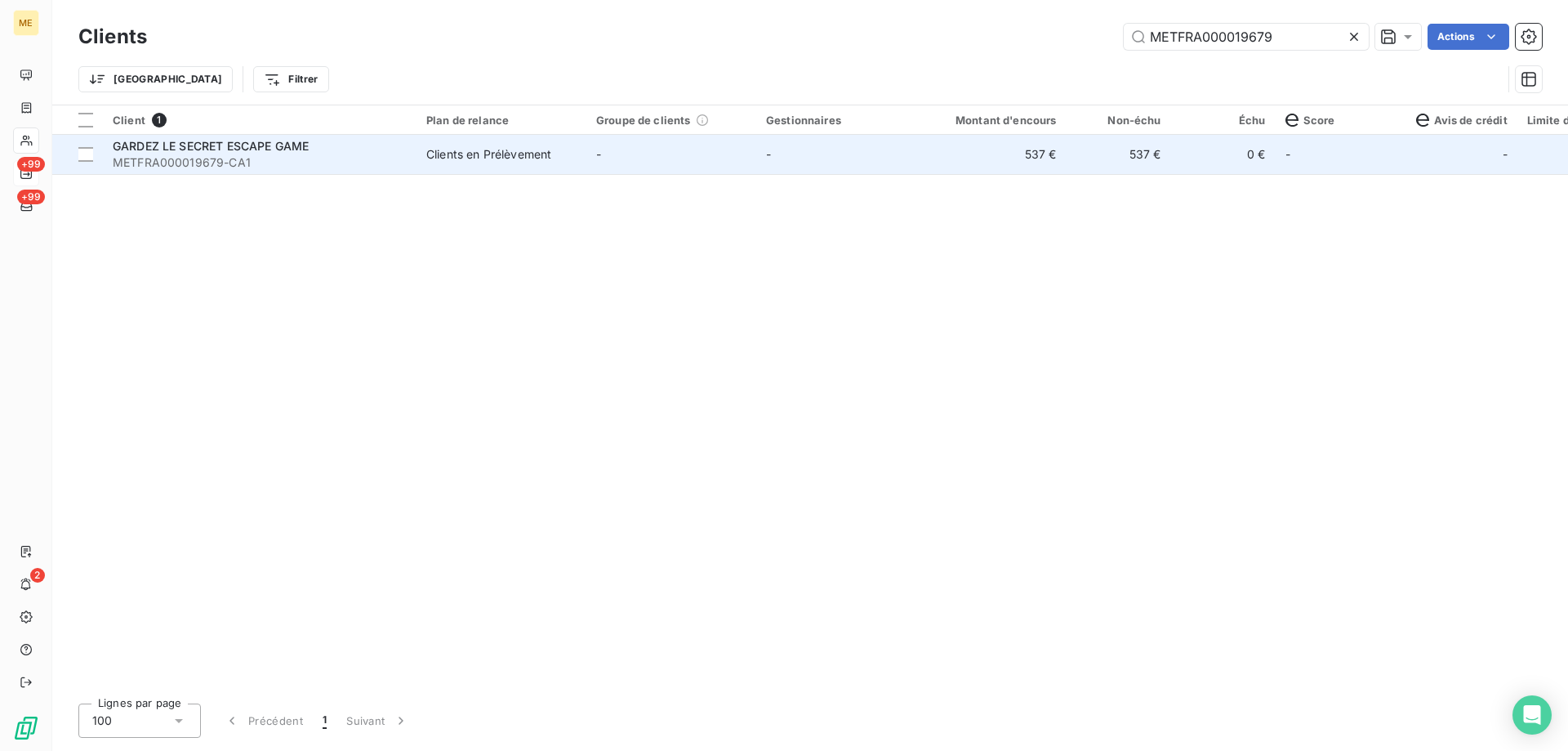
type input "METFRA000019679"
click at [167, 154] on span "METFRA000019679-CA1" at bounding box center [260, 162] width 294 height 17
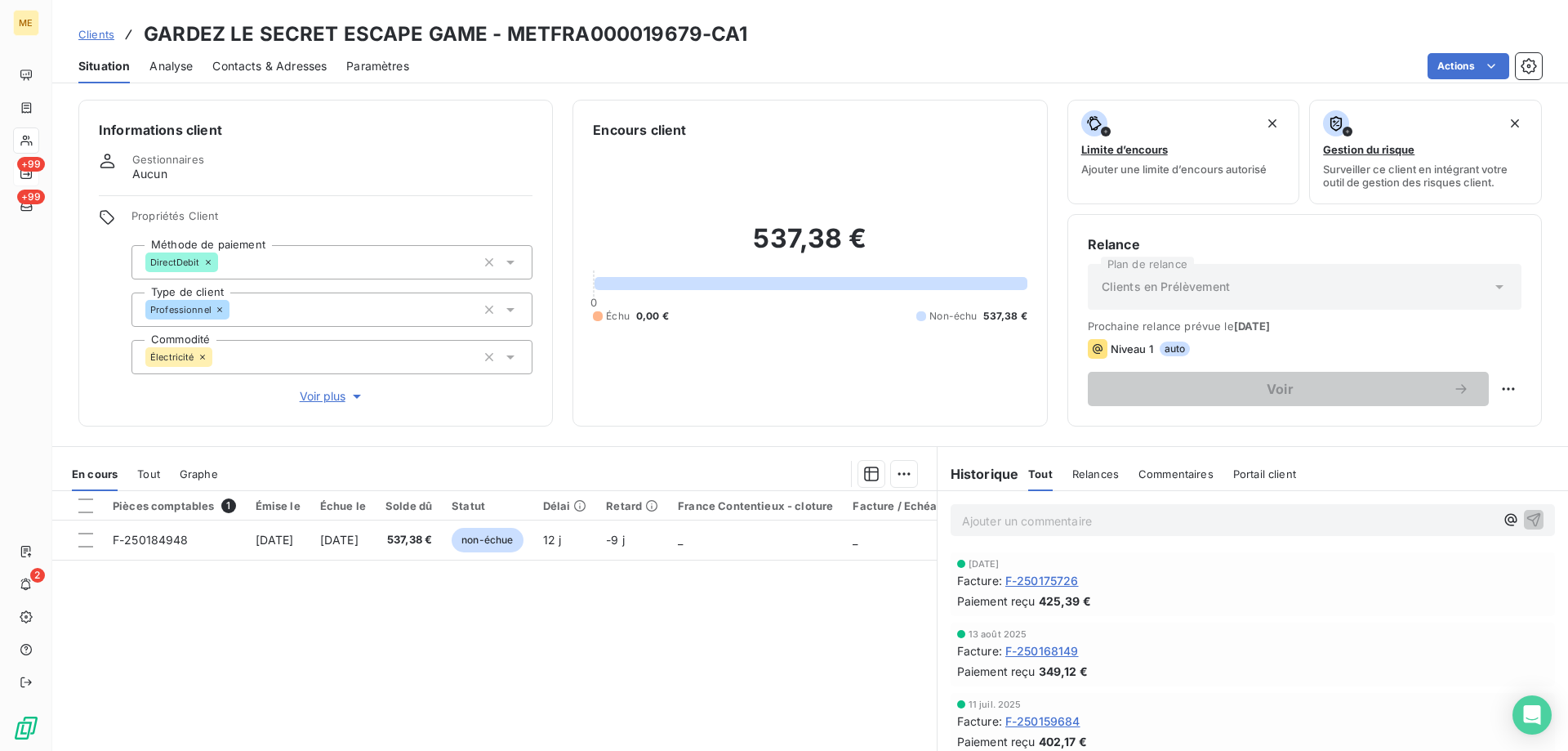
click at [152, 484] on div "Tout" at bounding box center [149, 473] width 23 height 34
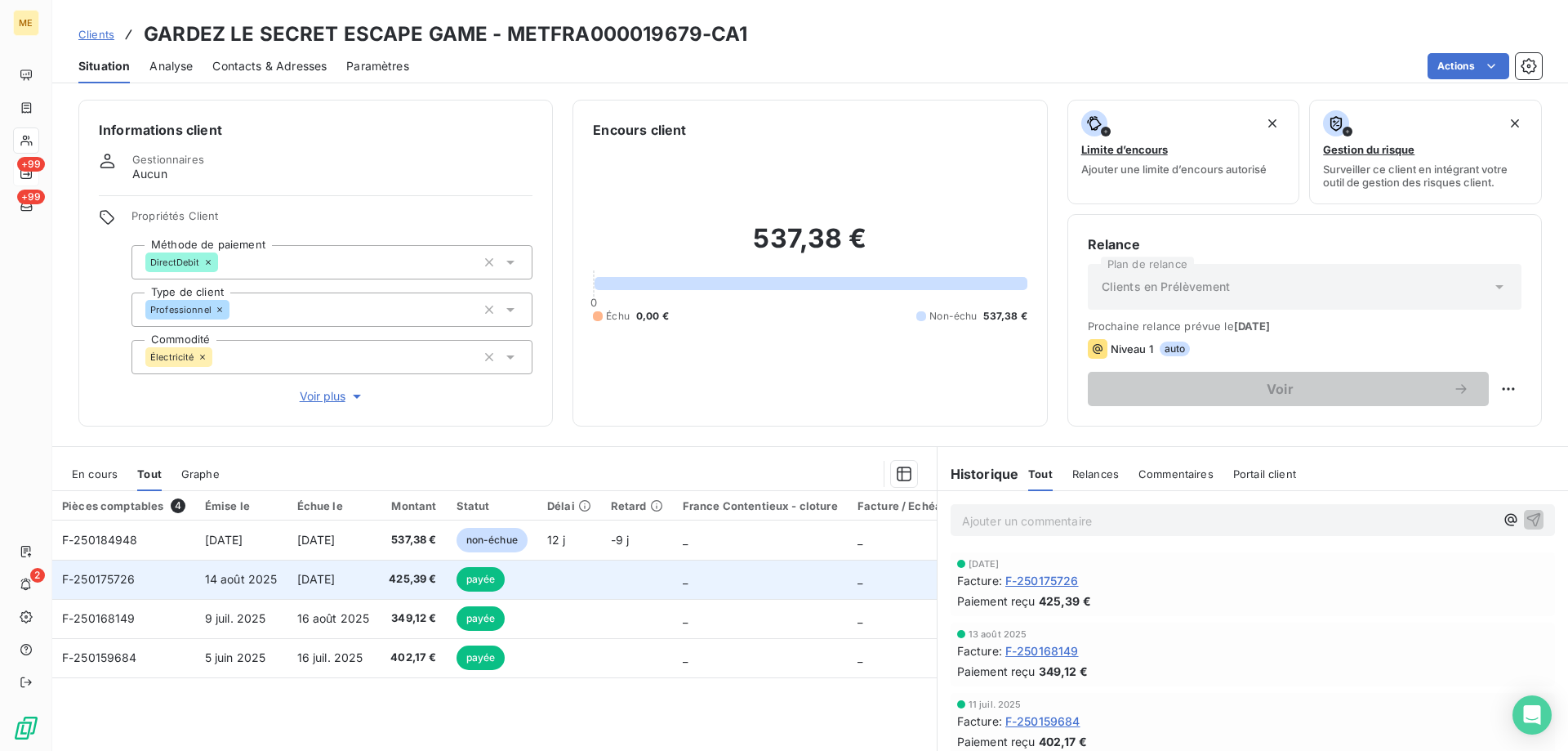
click at [87, 582] on span "F-250175726" at bounding box center [98, 579] width 74 height 14
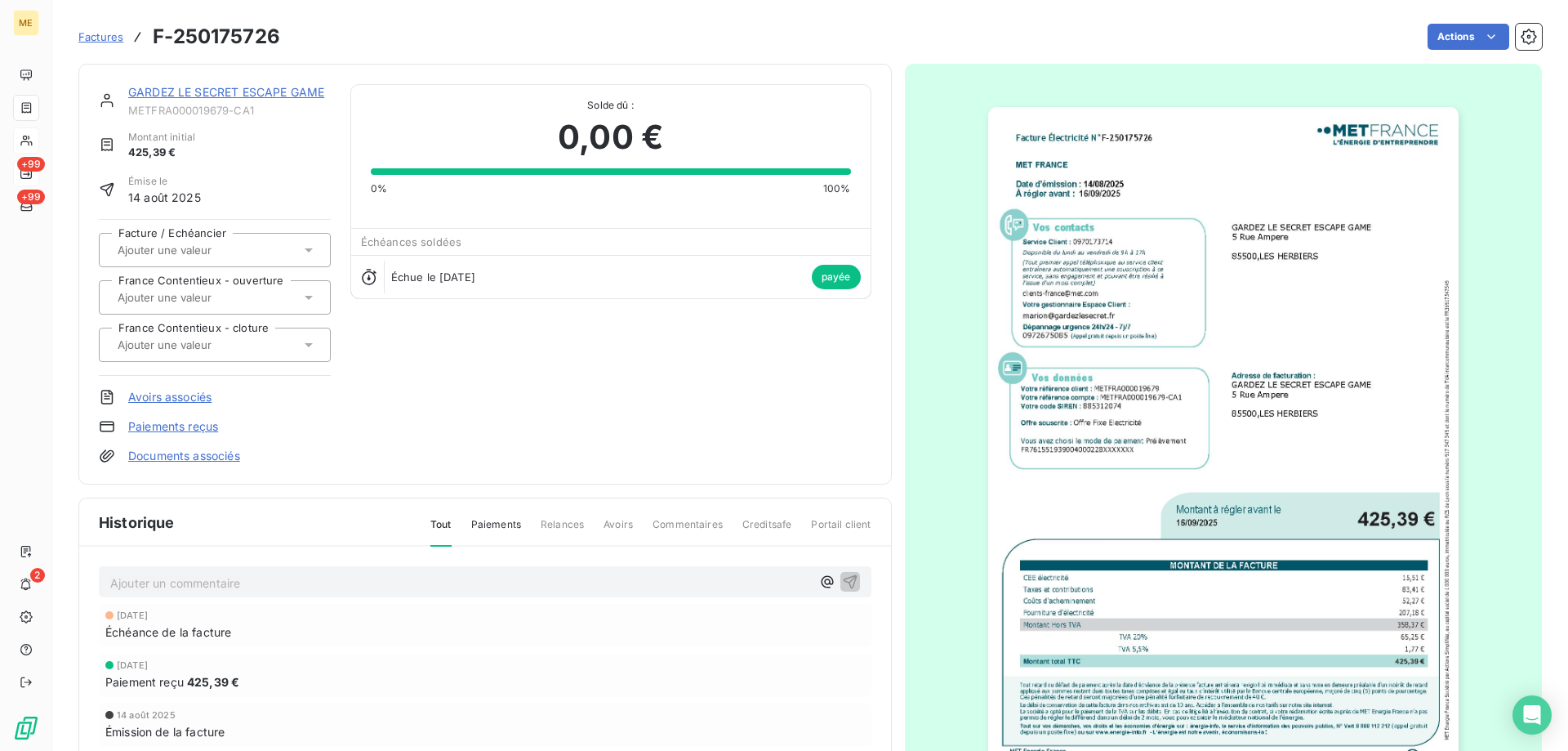
click at [1084, 348] on img "button" at bounding box center [1223, 439] width 470 height 665
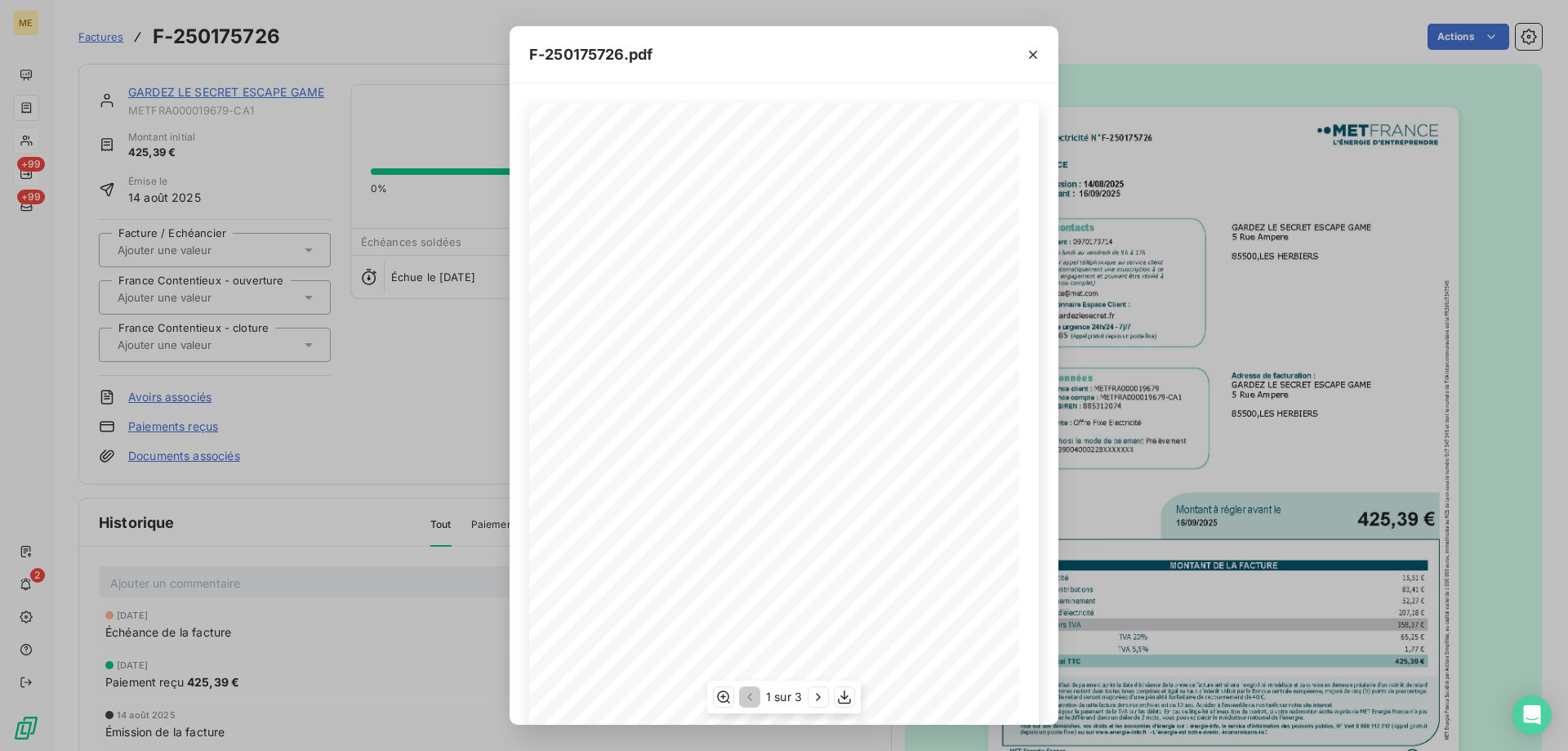
scroll to position [112, 0]
click at [845, 701] on icon "button" at bounding box center [844, 697] width 17 height 17
click at [364, 168] on div "F-250175726.pdf Facture Électricité N° F-250175726 MET Energie France [STREET_A…" at bounding box center [784, 375] width 1568 height 751
click at [261, 92] on div "F-250175726.pdf Facture Électricité N° F-250175726 MET Energie France [STREET_A…" at bounding box center [784, 375] width 1568 height 751
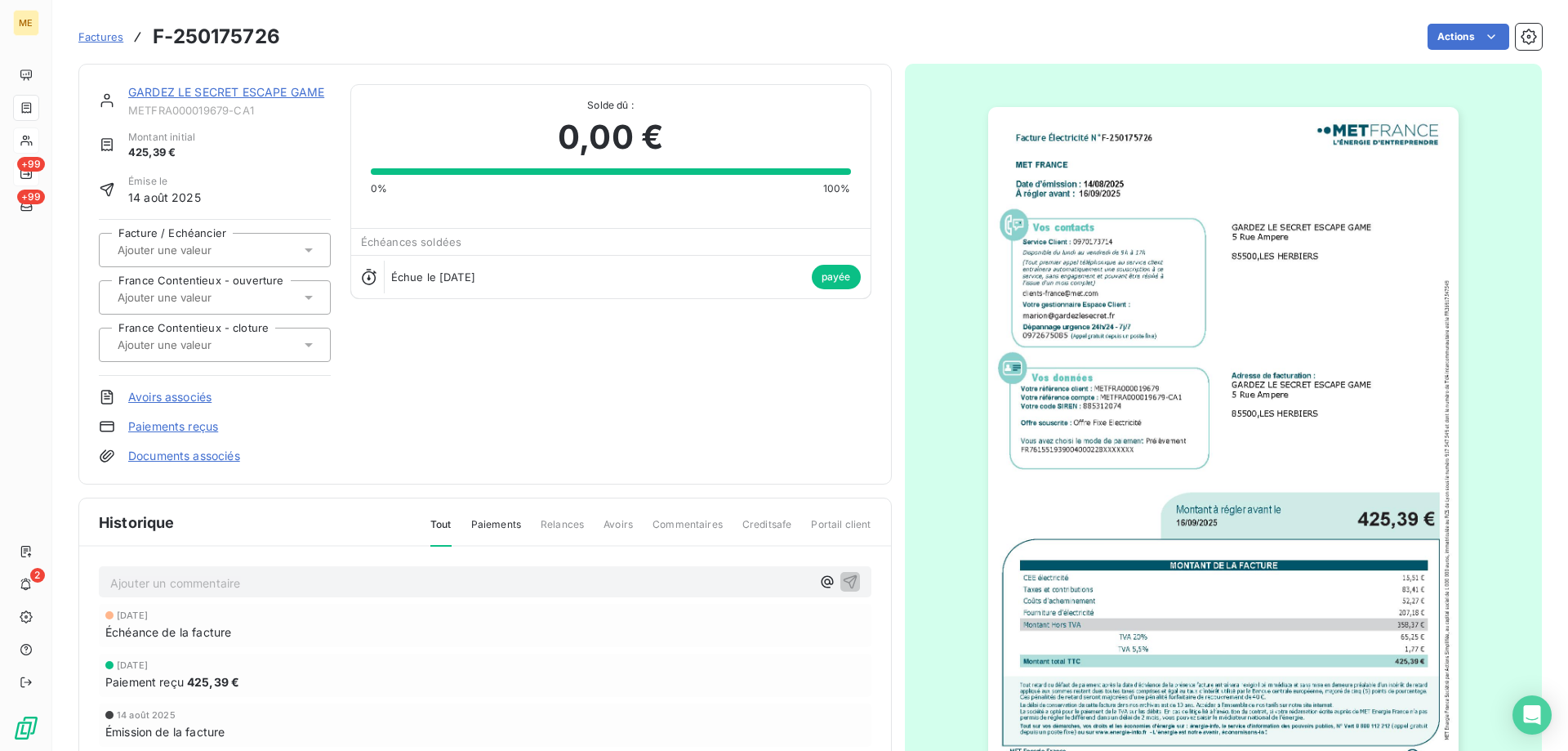
click at [281, 89] on link "GARDEZ LE SECRET ESCAPE GAME" at bounding box center [225, 92] width 196 height 14
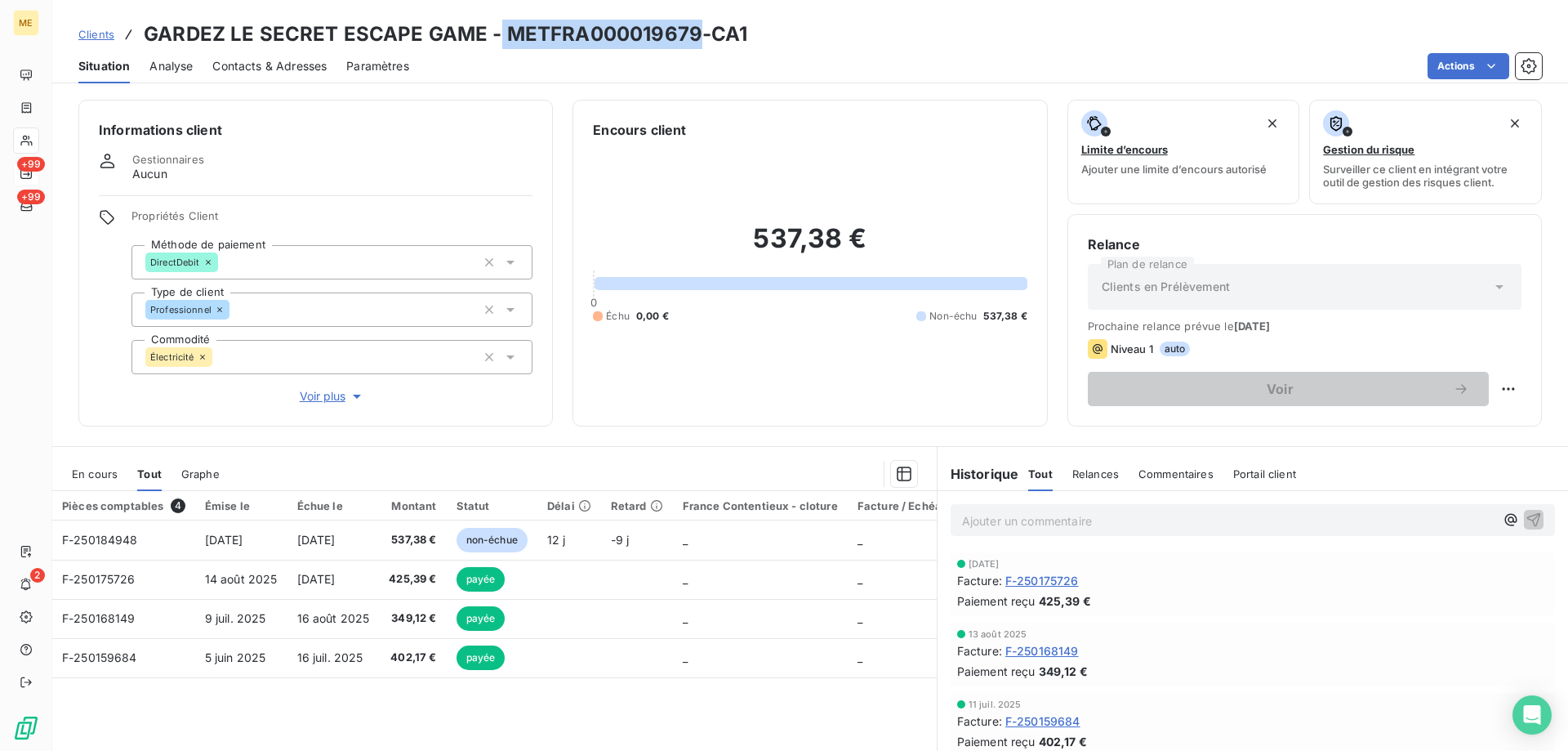
drag, startPoint x: 499, startPoint y: 33, endPoint x: 690, endPoint y: 43, distance: 191.3
click at [690, 43] on h3 "GARDEZ LE SECRET ESCAPE GAME - METFRA000019679-CA1" at bounding box center [445, 35] width 604 height 30
copy h3 "METFRA000019679"
click at [98, 40] on span "Clients" at bounding box center [96, 34] width 36 height 13
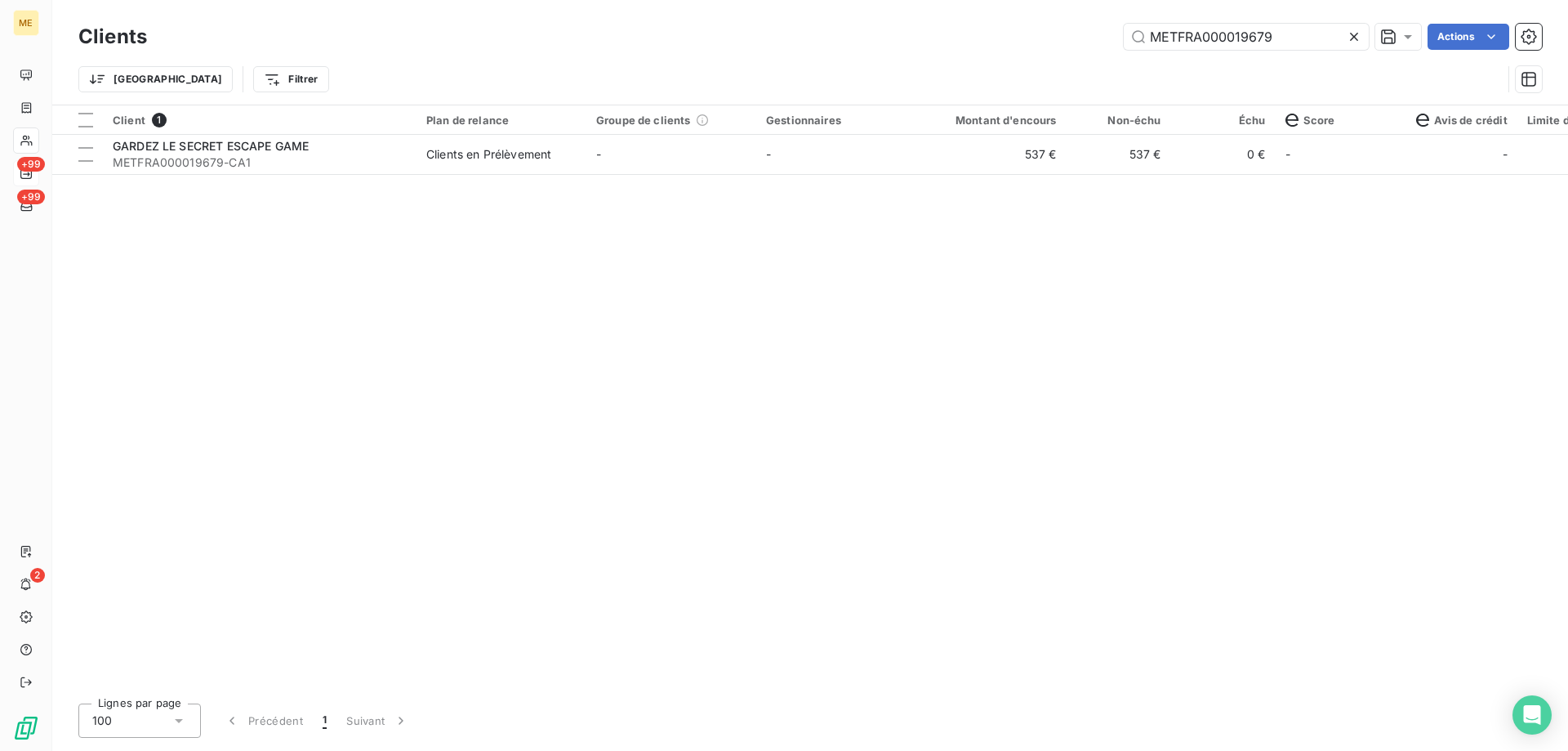
drag, startPoint x: 1282, startPoint y: 30, endPoint x: 945, endPoint y: 35, distance: 337.0
click at [945, 35] on div "METFRA000019679 Actions" at bounding box center [854, 37] width 1375 height 26
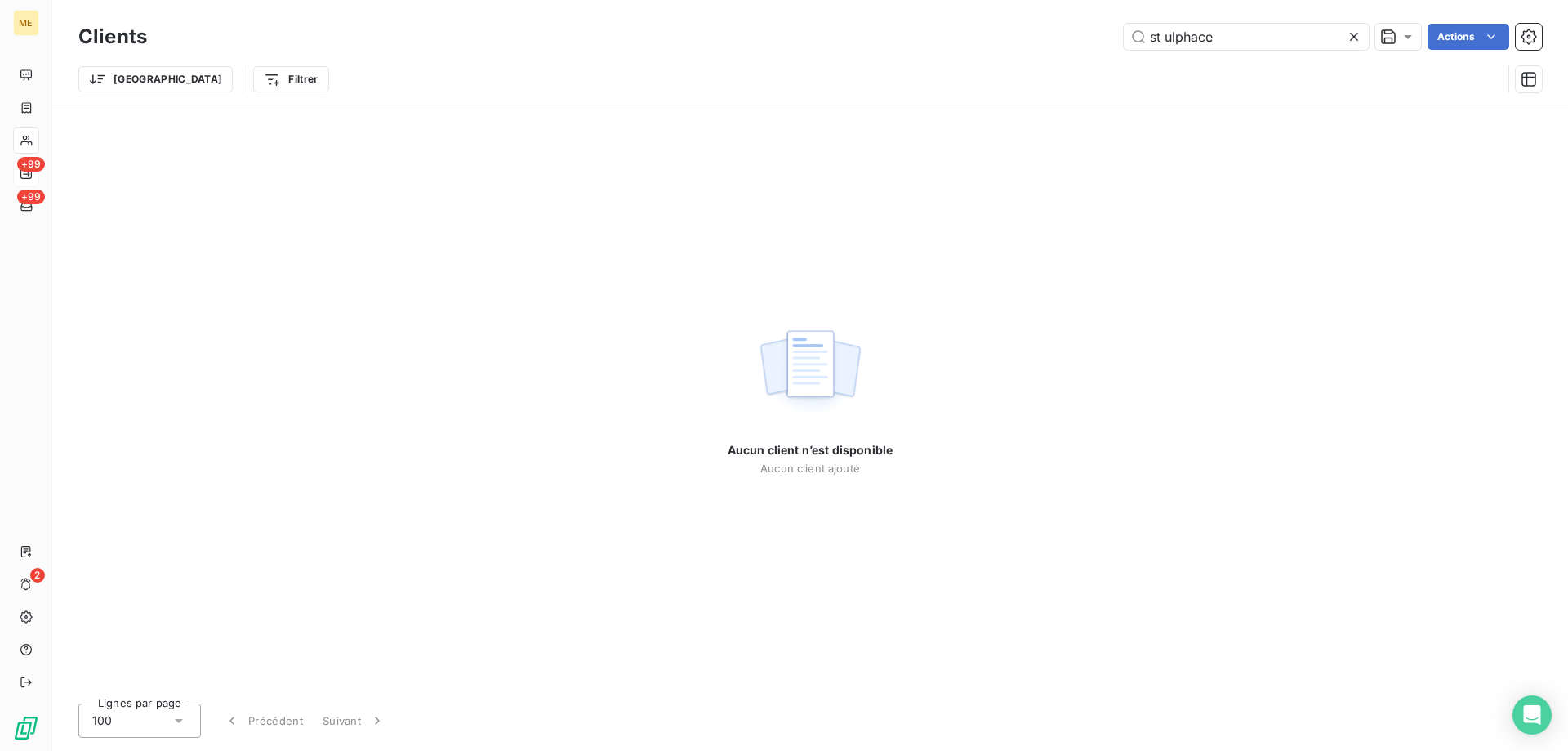
drag, startPoint x: 1164, startPoint y: 37, endPoint x: 1008, endPoint y: 37, distance: 156.0
click at [1008, 37] on div "st ulphace Actions" at bounding box center [854, 37] width 1375 height 26
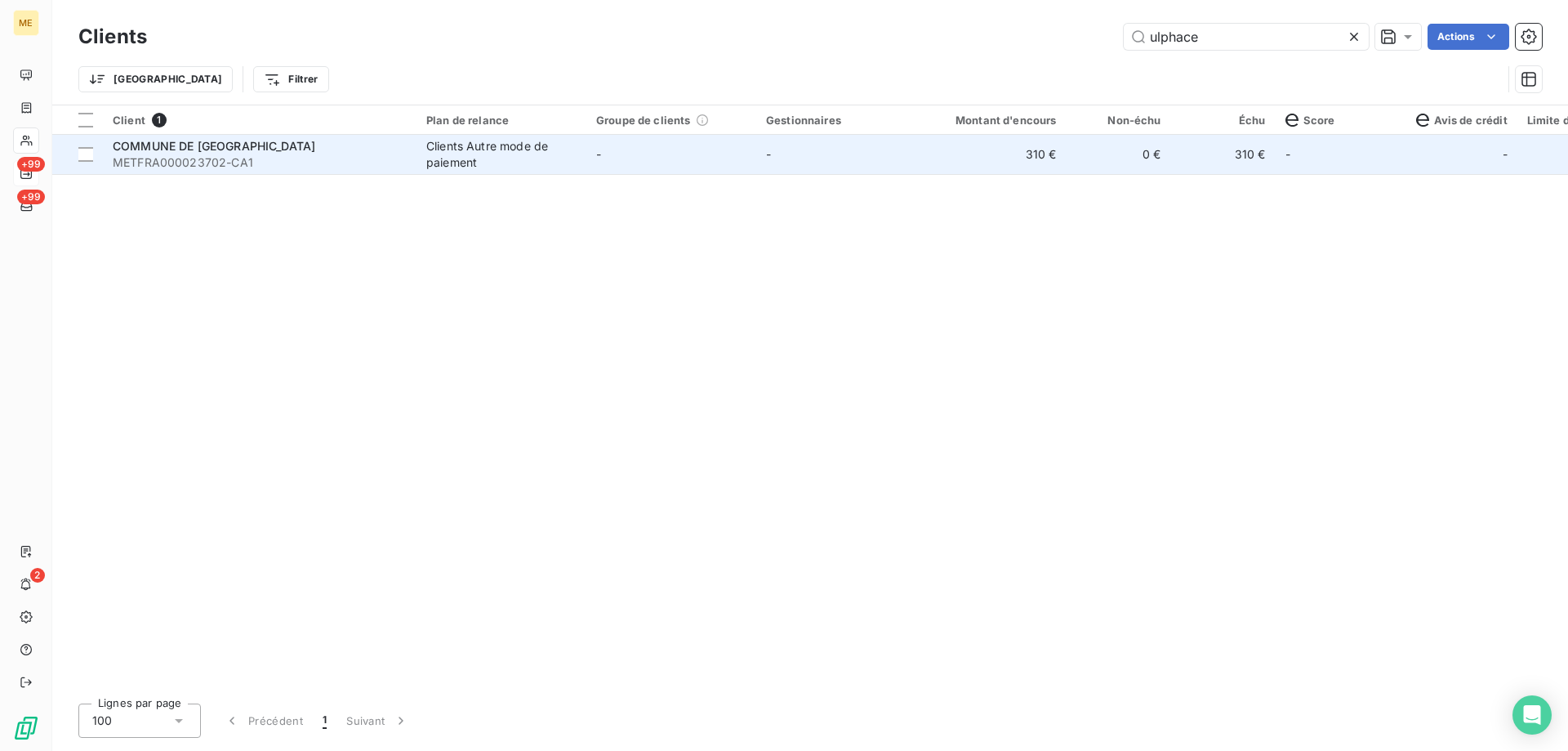
type input "ulphace"
click at [266, 160] on span "METFRA000023702-CA1" at bounding box center [260, 162] width 294 height 17
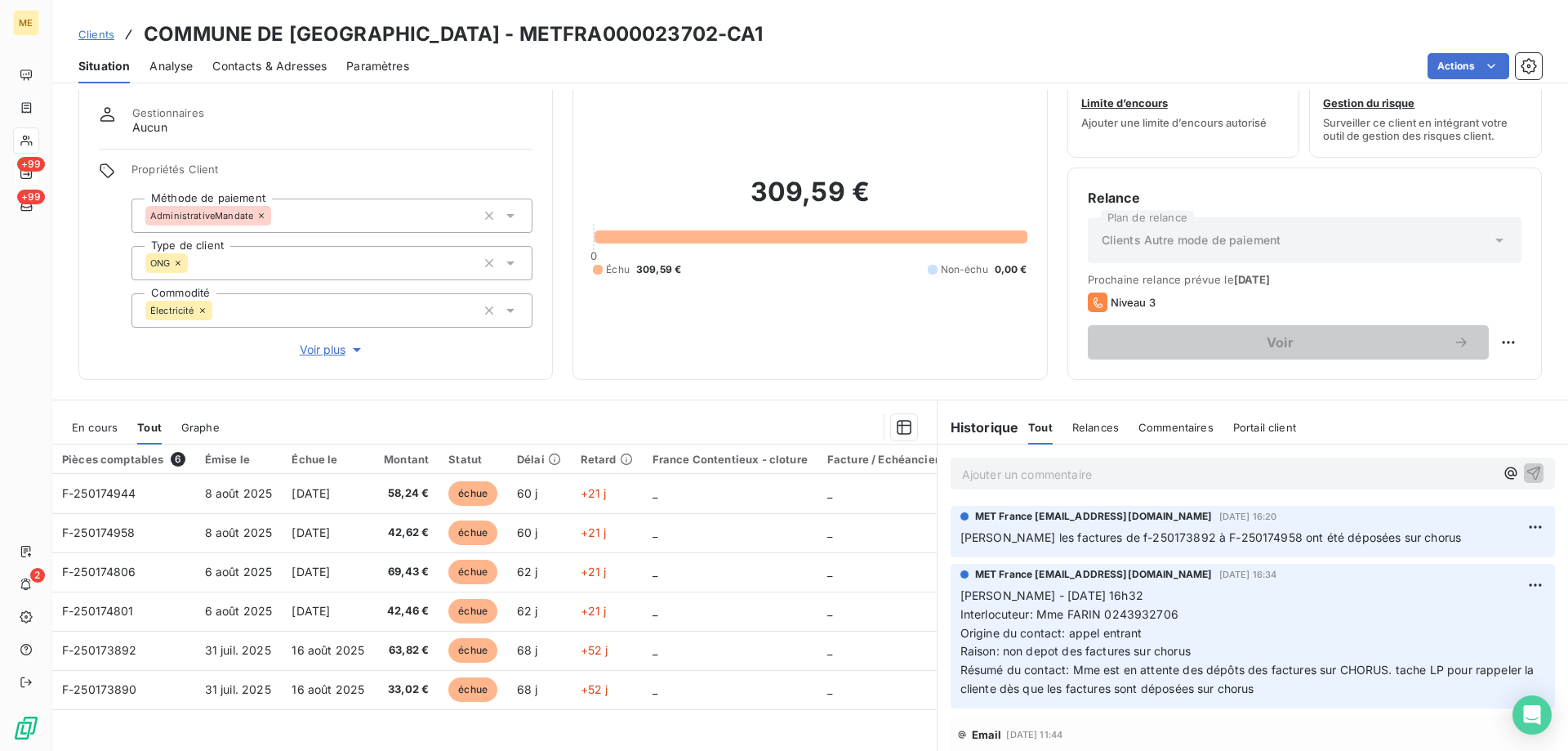
scroll to position [104, 0]
